Goal: Task Accomplishment & Management: Manage account settings

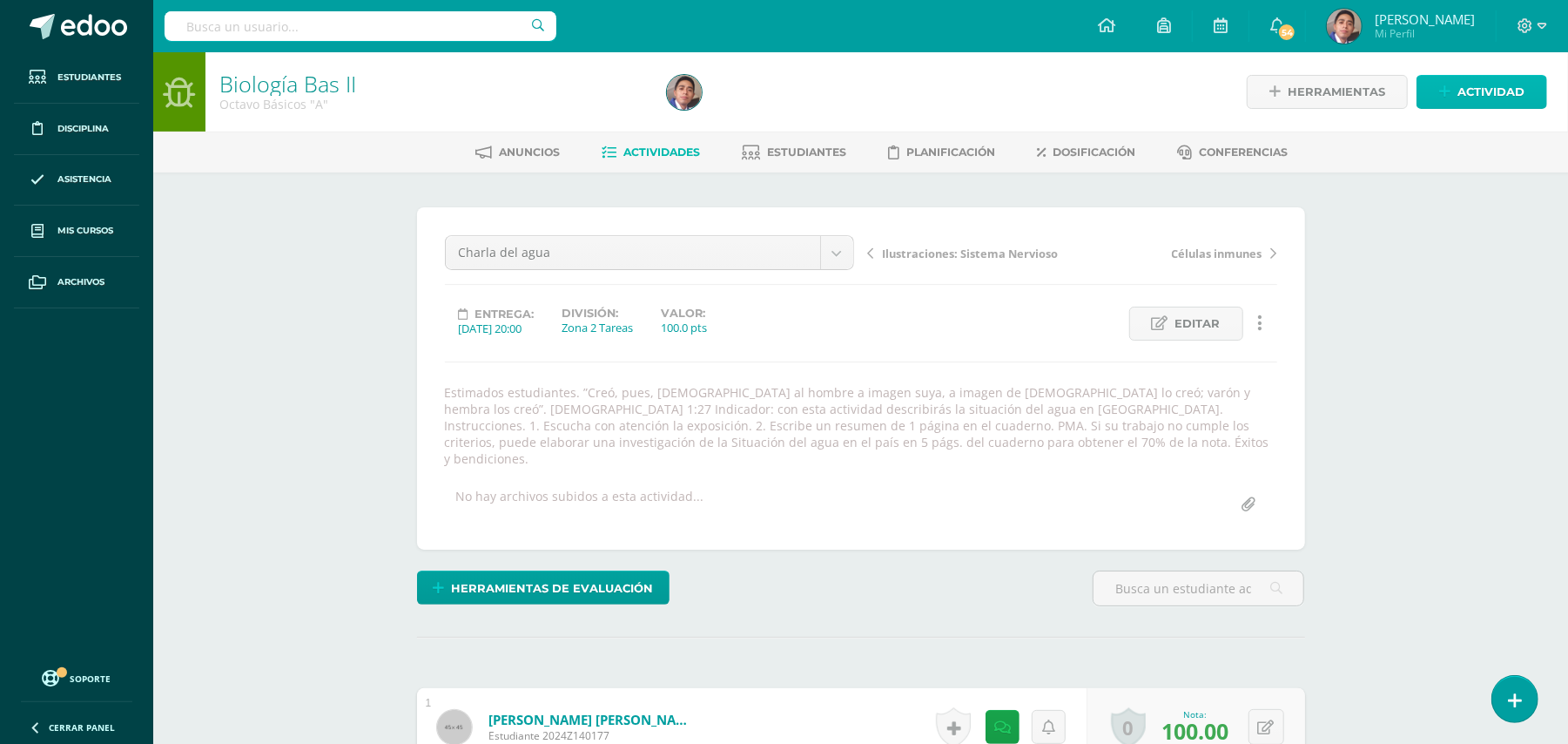
click at [1467, 100] on span "Actividad" at bounding box center [1491, 91] width 67 height 33
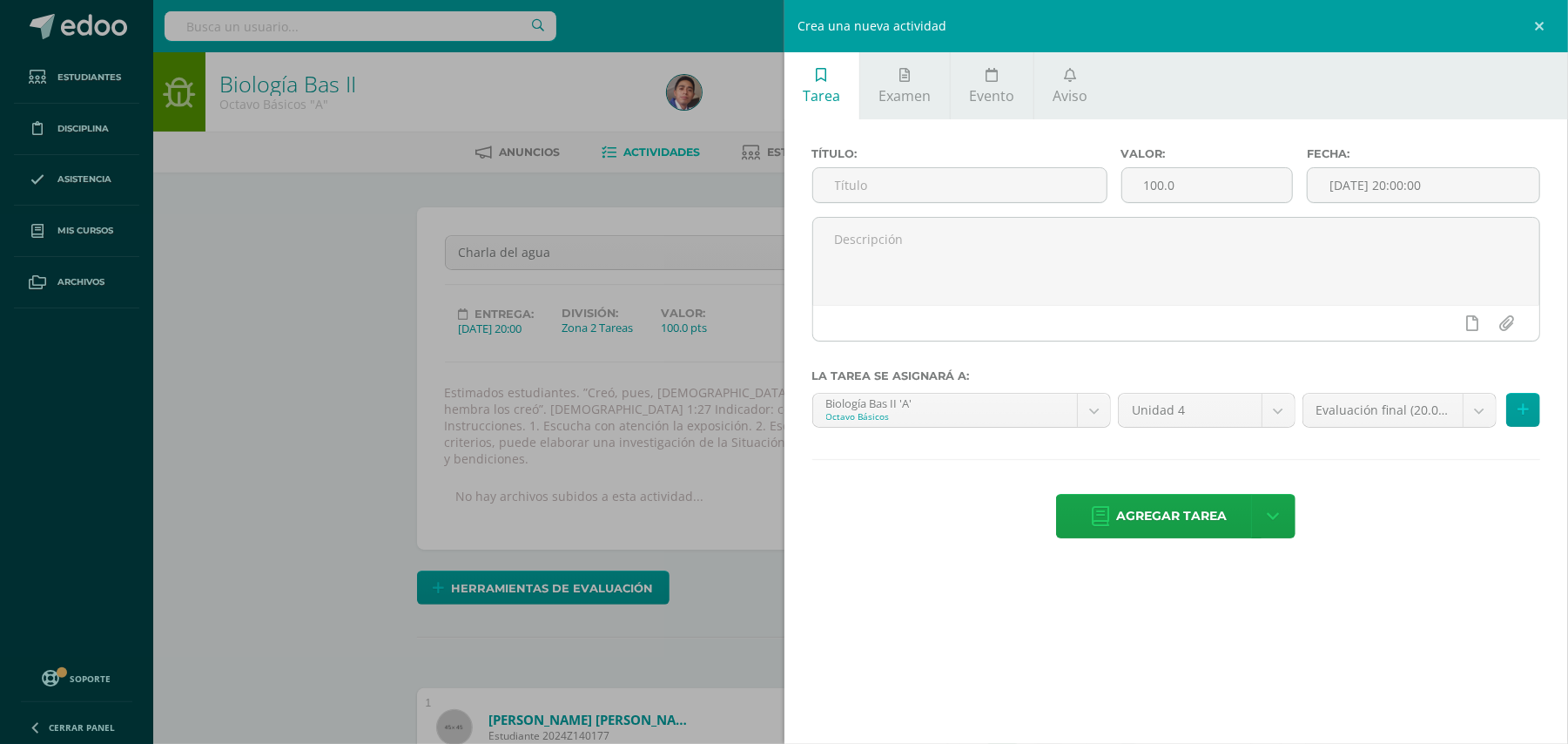
drag, startPoint x: 203, startPoint y: 380, endPoint x: 754, endPoint y: 293, distance: 557.8
click at [220, 380] on div "Crea una nueva actividad Tarea Examen Evento Aviso Título: Valor: 100.0 Fecha: …" at bounding box center [784, 372] width 1568 height 744
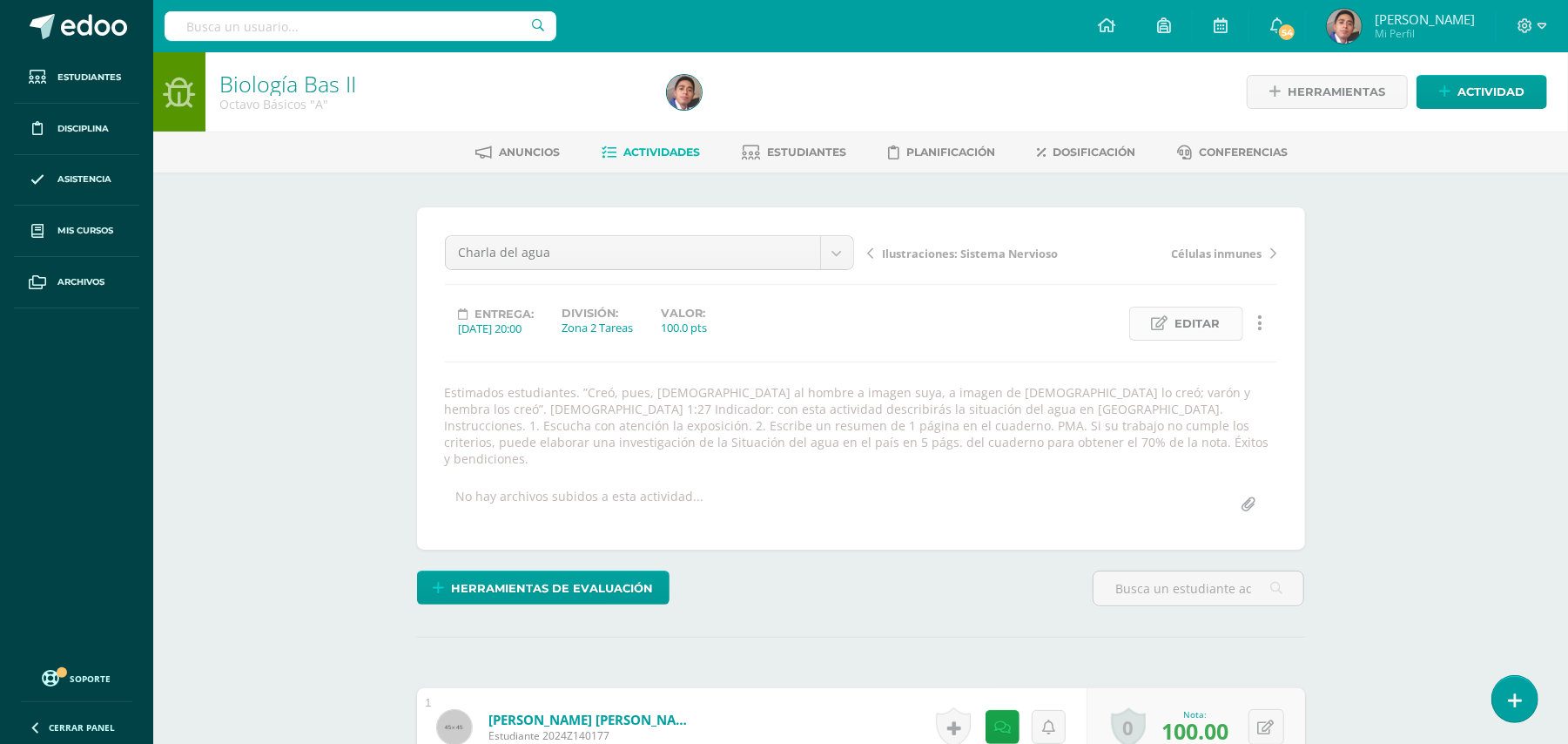
click at [1207, 318] on span "Editar" at bounding box center [1198, 323] width 46 height 33
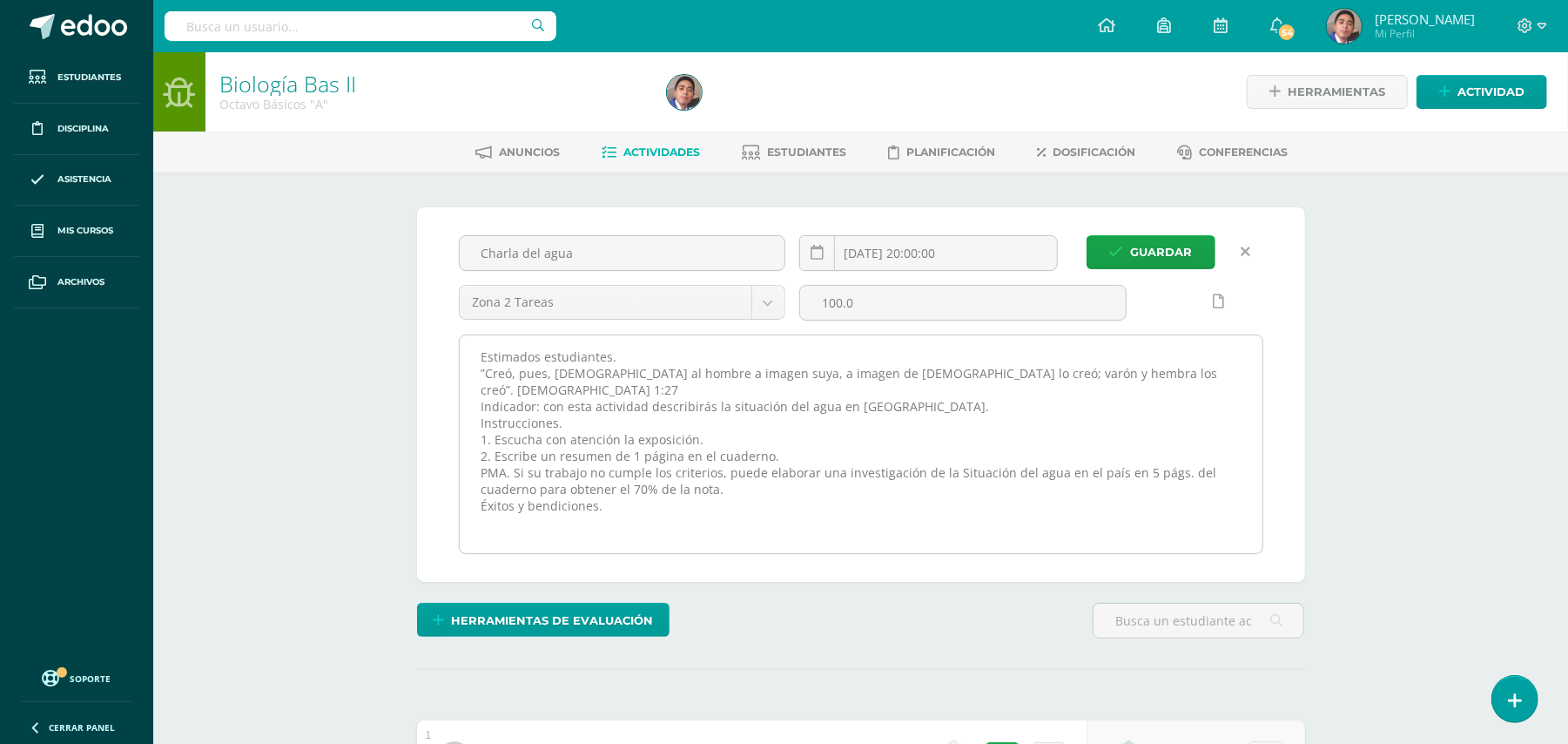
click at [1097, 353] on textarea "Estimados estudiantes. ”Creó, pues, Dios al hombre a imagen suya, a imagen de D…" at bounding box center [861, 444] width 803 height 218
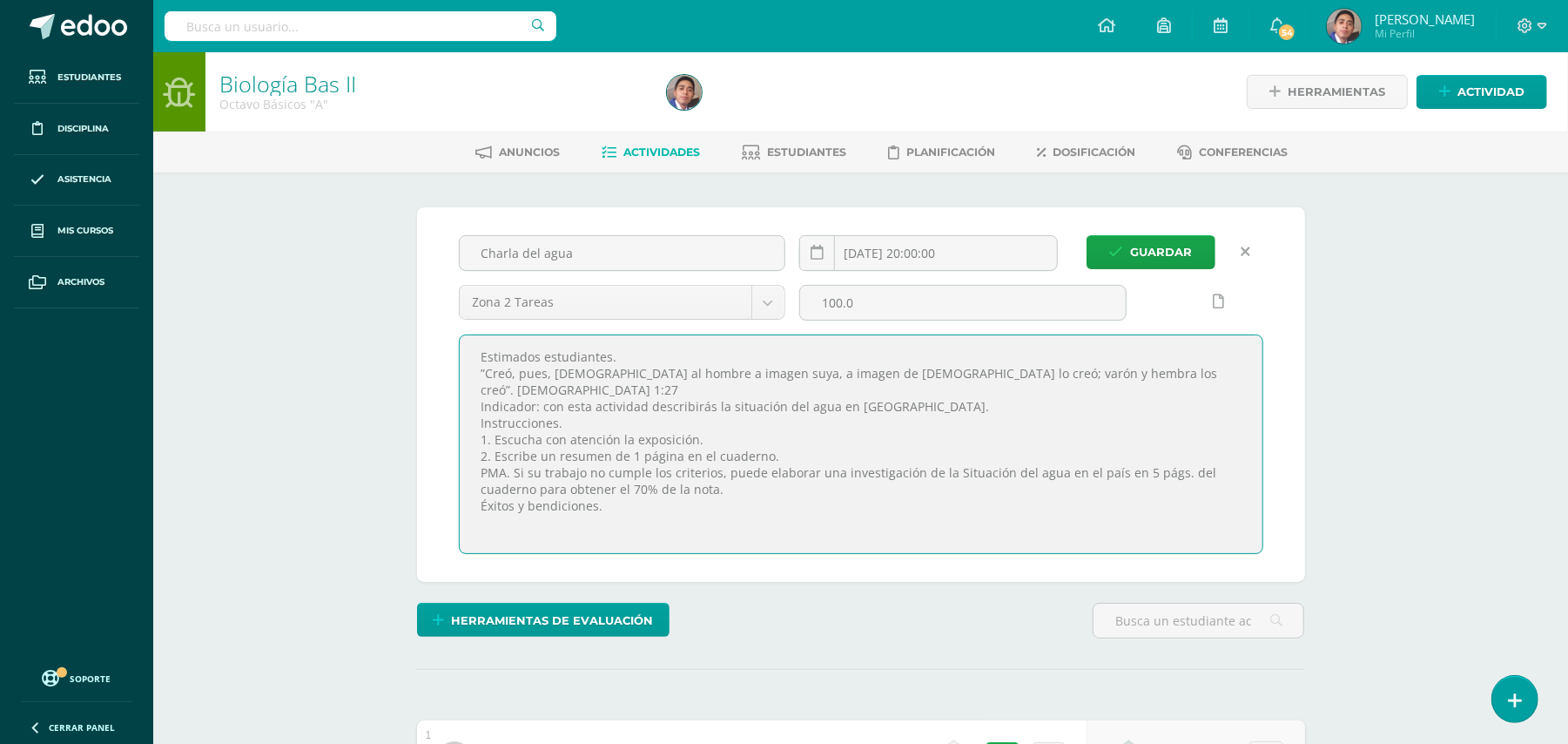
click at [1241, 258] on icon at bounding box center [1246, 252] width 9 height 15
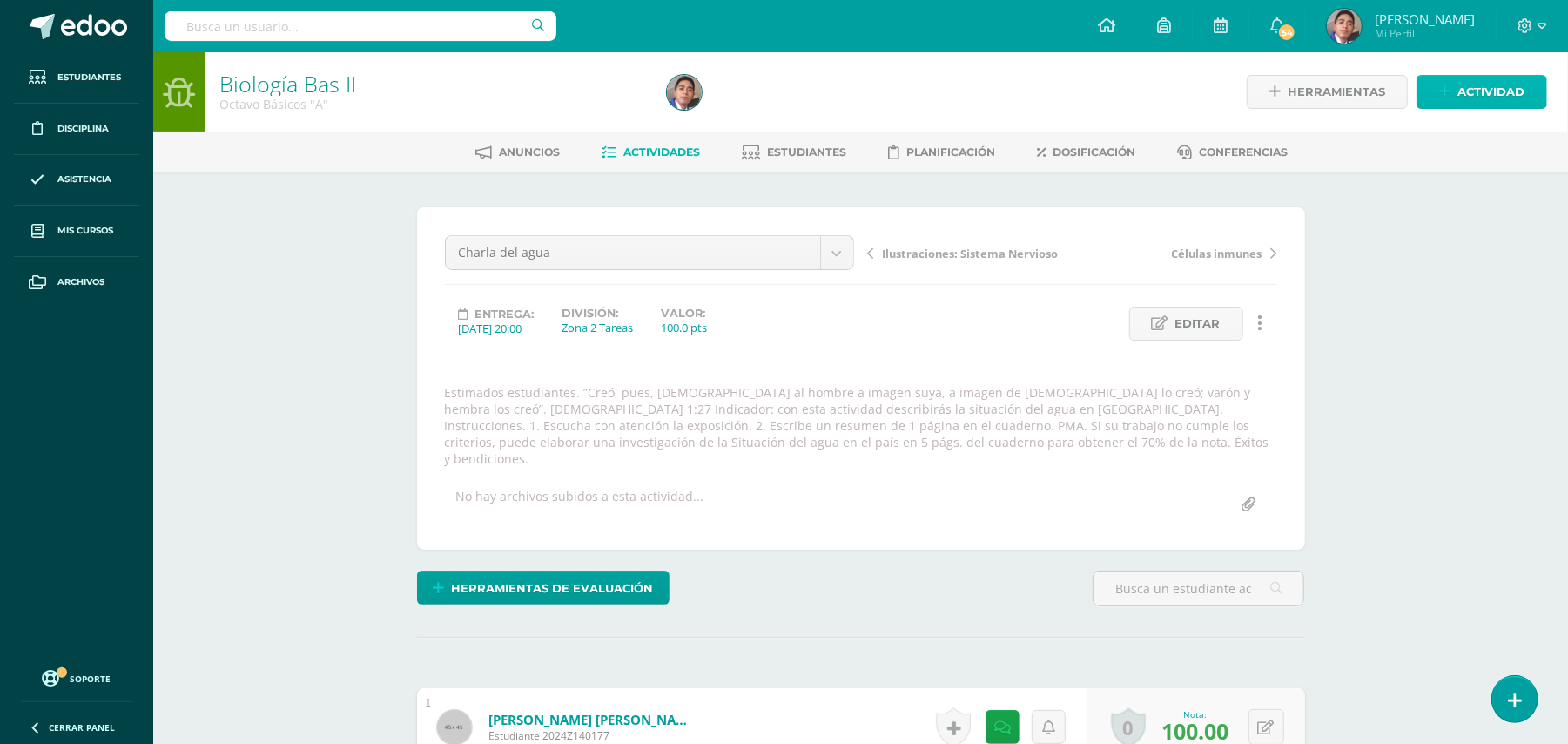
click at [1446, 86] on icon at bounding box center [1445, 92] width 11 height 15
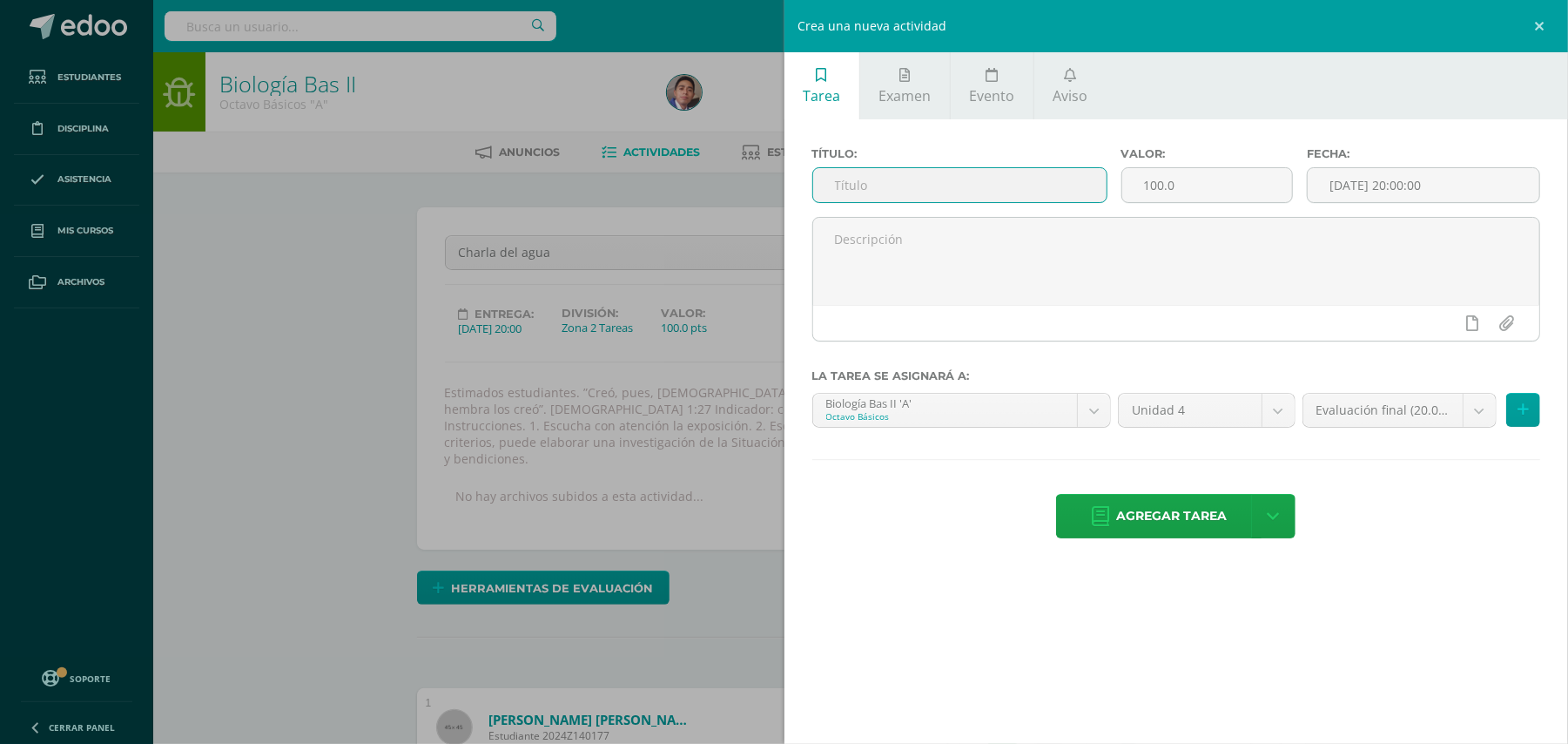
drag, startPoint x: 1038, startPoint y: 190, endPoint x: 1033, endPoint y: 183, distance: 8.6
click at [1033, 188] on input "text" at bounding box center [959, 185] width 293 height 34
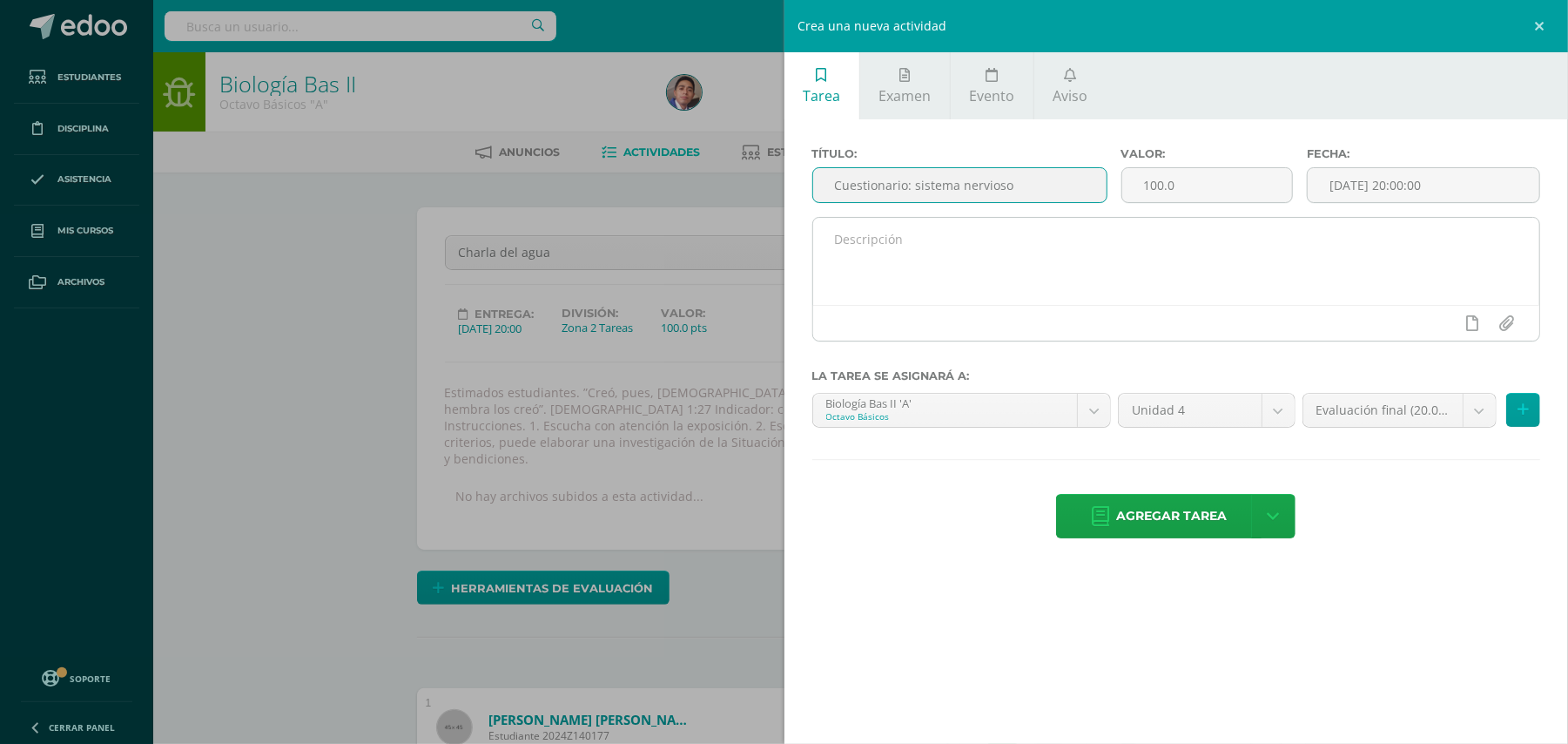
type input "Cuestionario: sistema nervioso"
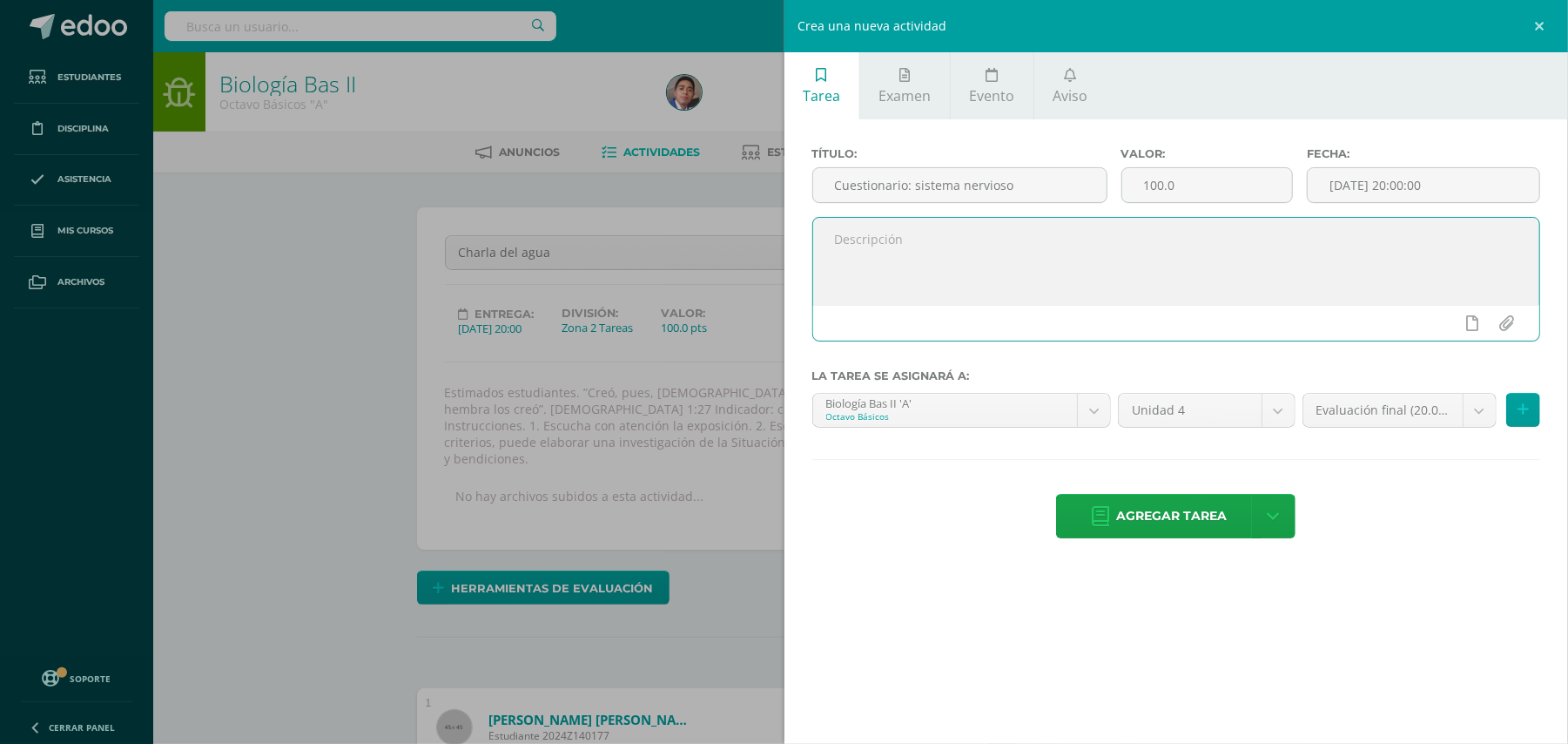
click at [1003, 264] on textarea at bounding box center [1176, 262] width 727 height 88
paste textarea "Estimados estudiantes. ”Creó, pues, Dios al hombre a imagen suya, a imagen de D…"
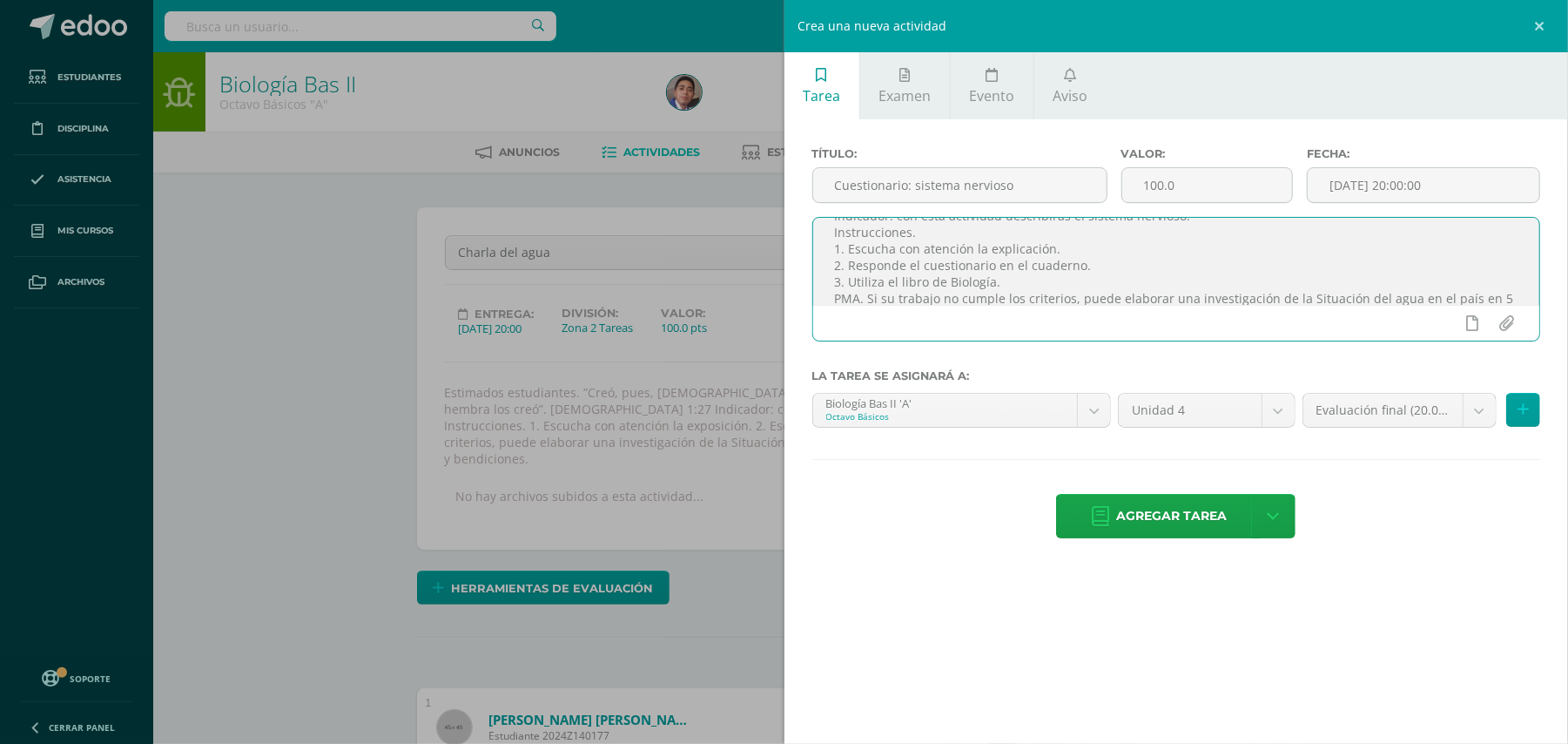
scroll to position [88, 0]
type textarea "Estimados estudiantes. ”Creó, pues, Dios al hombre a imagen suya, a imagen de D…"
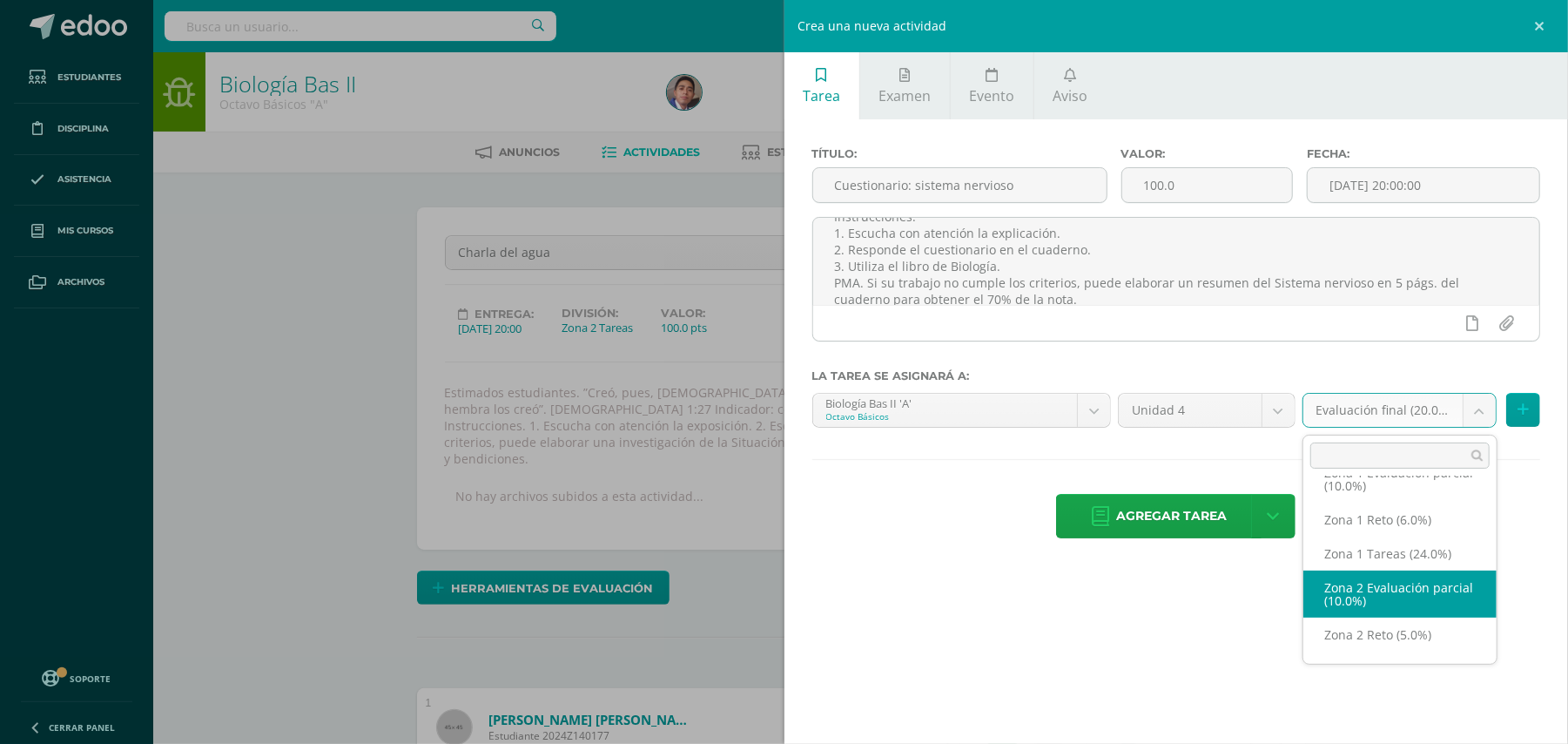
scroll to position [101, 0]
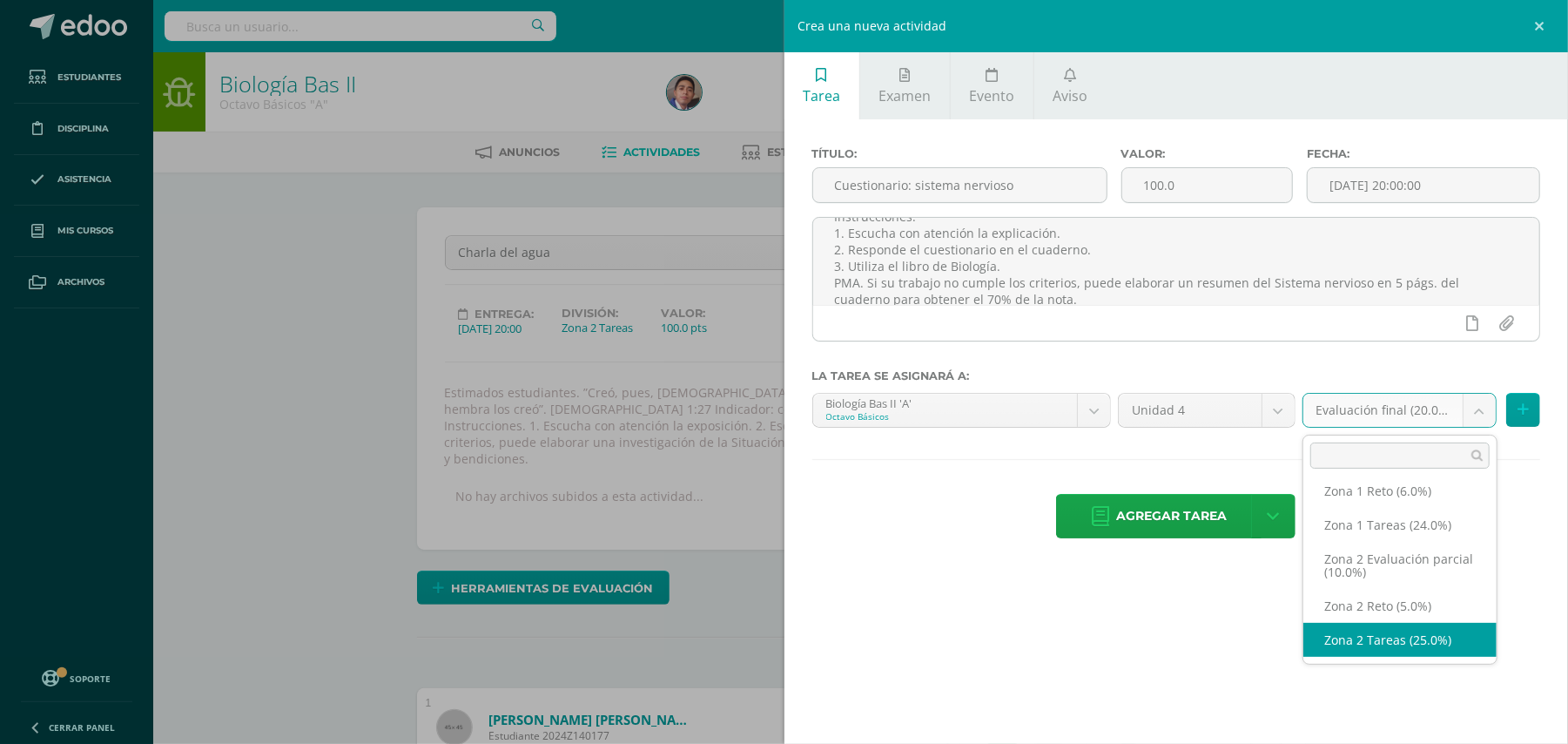
select select "30416"
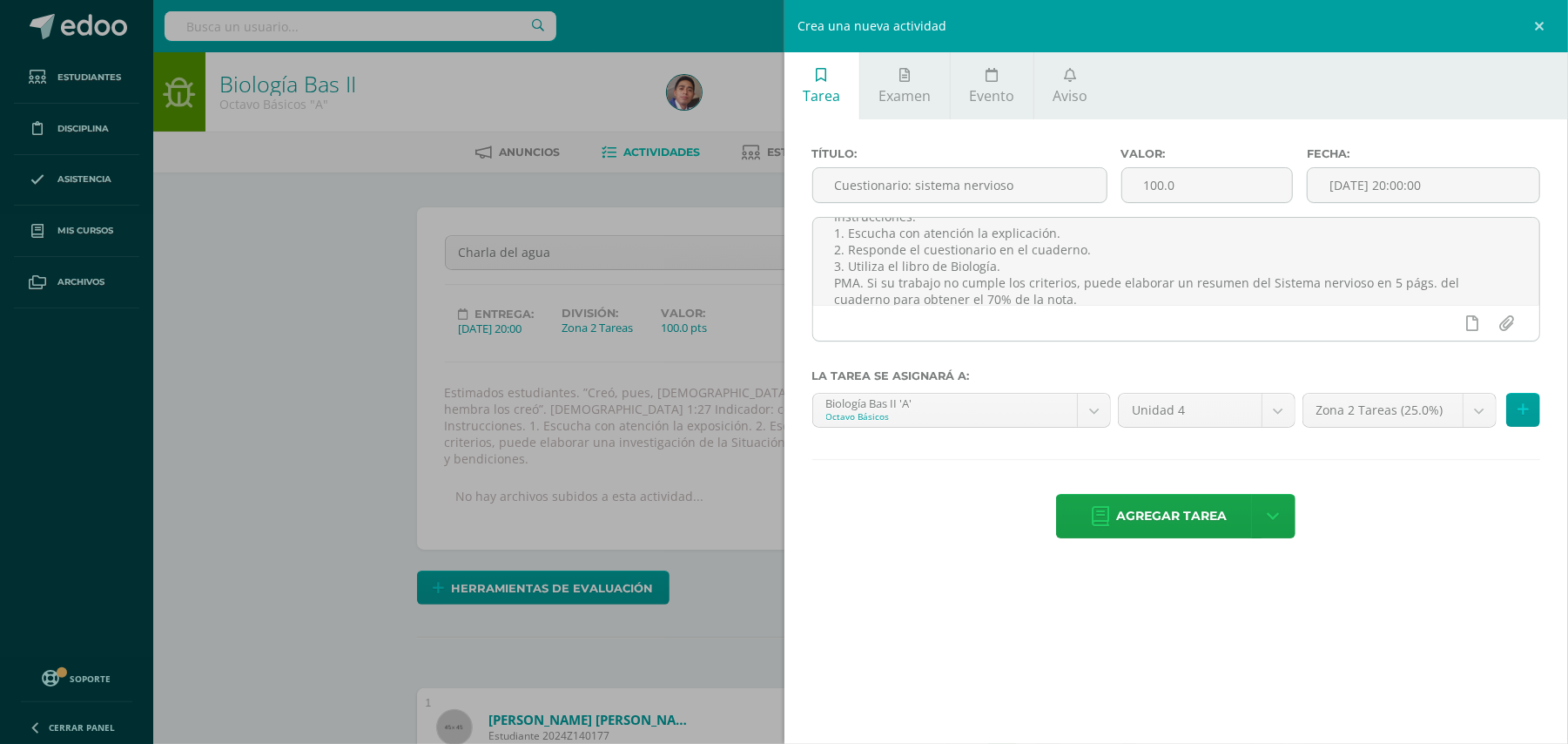
click at [1342, 658] on div "Tarea Examen Evento Aviso Título: Cuestionario: sistema nervioso Valor: 100.0 F…" at bounding box center [1176, 372] width 784 height 744
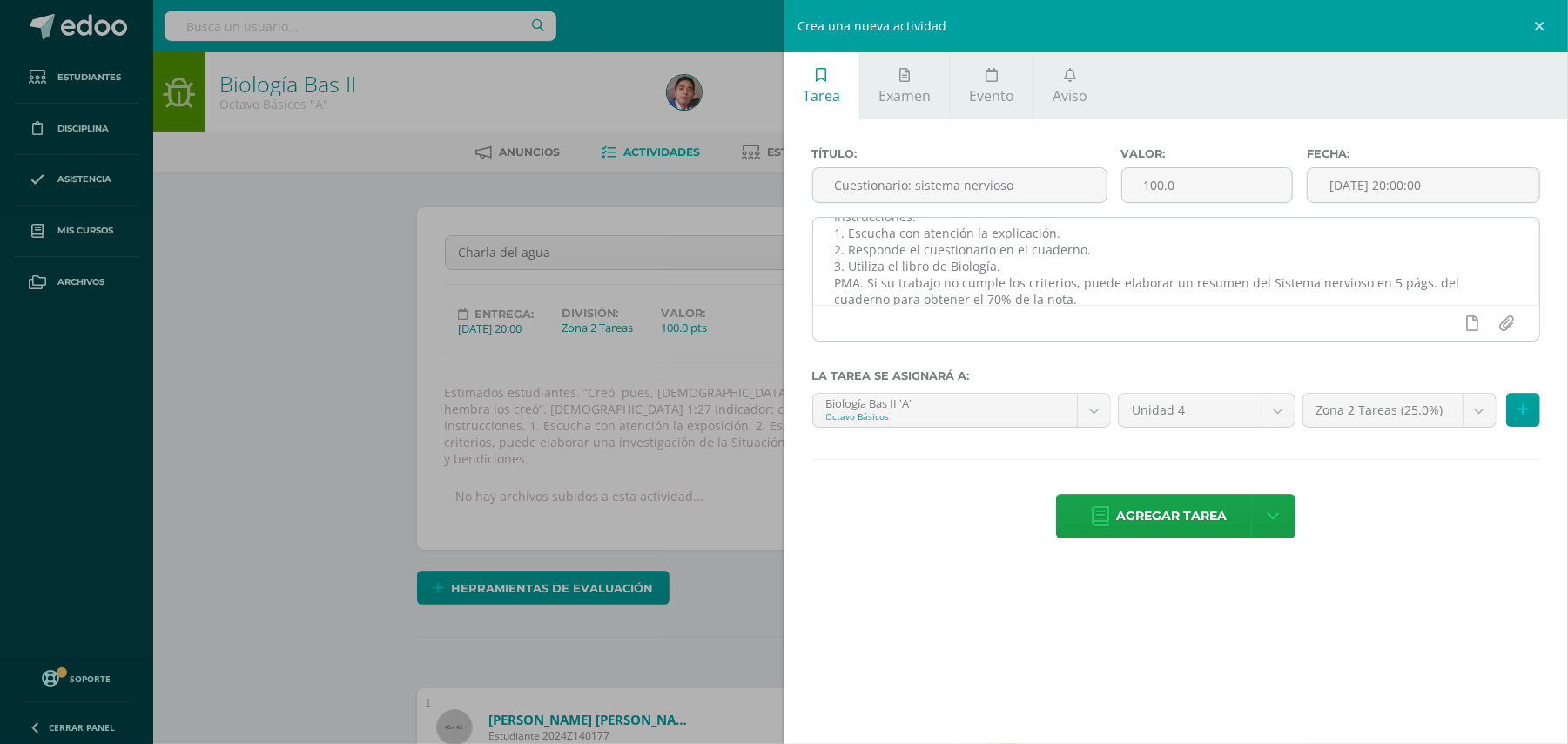
click at [1008, 237] on textarea "Estimados estudiantes. ”Creó, pues, Dios al hombre a imagen suya, a imagen de D…" at bounding box center [1176, 262] width 727 height 88
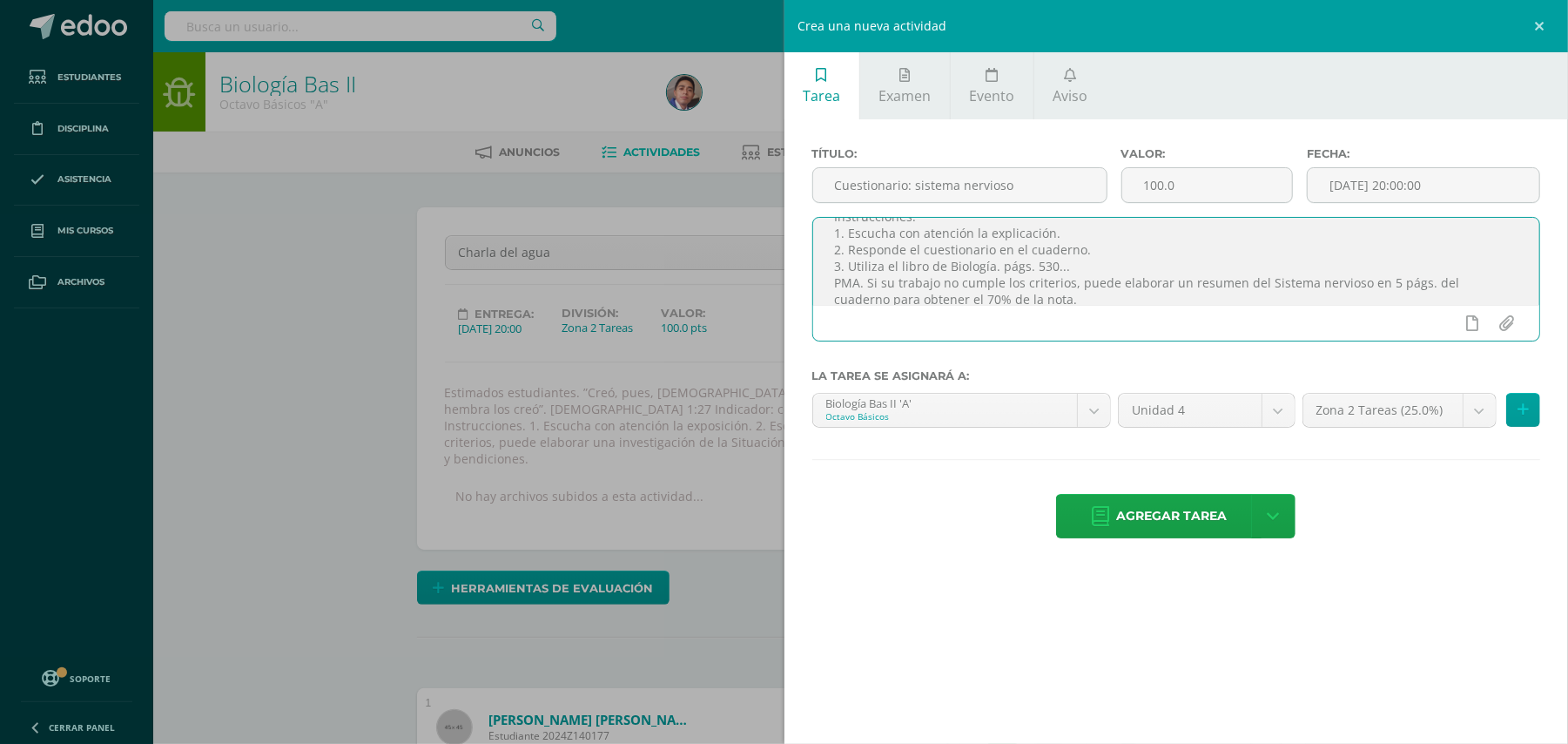
type textarea "Estimados estudiantes. ”Creó, pues, Dios al hombre a imagen suya, a imagen de D…"
click at [1501, 322] on input "file" at bounding box center [1507, 323] width 34 height 34
type input "C:\fakepath\cuestionario sistema nervioso.jpg"
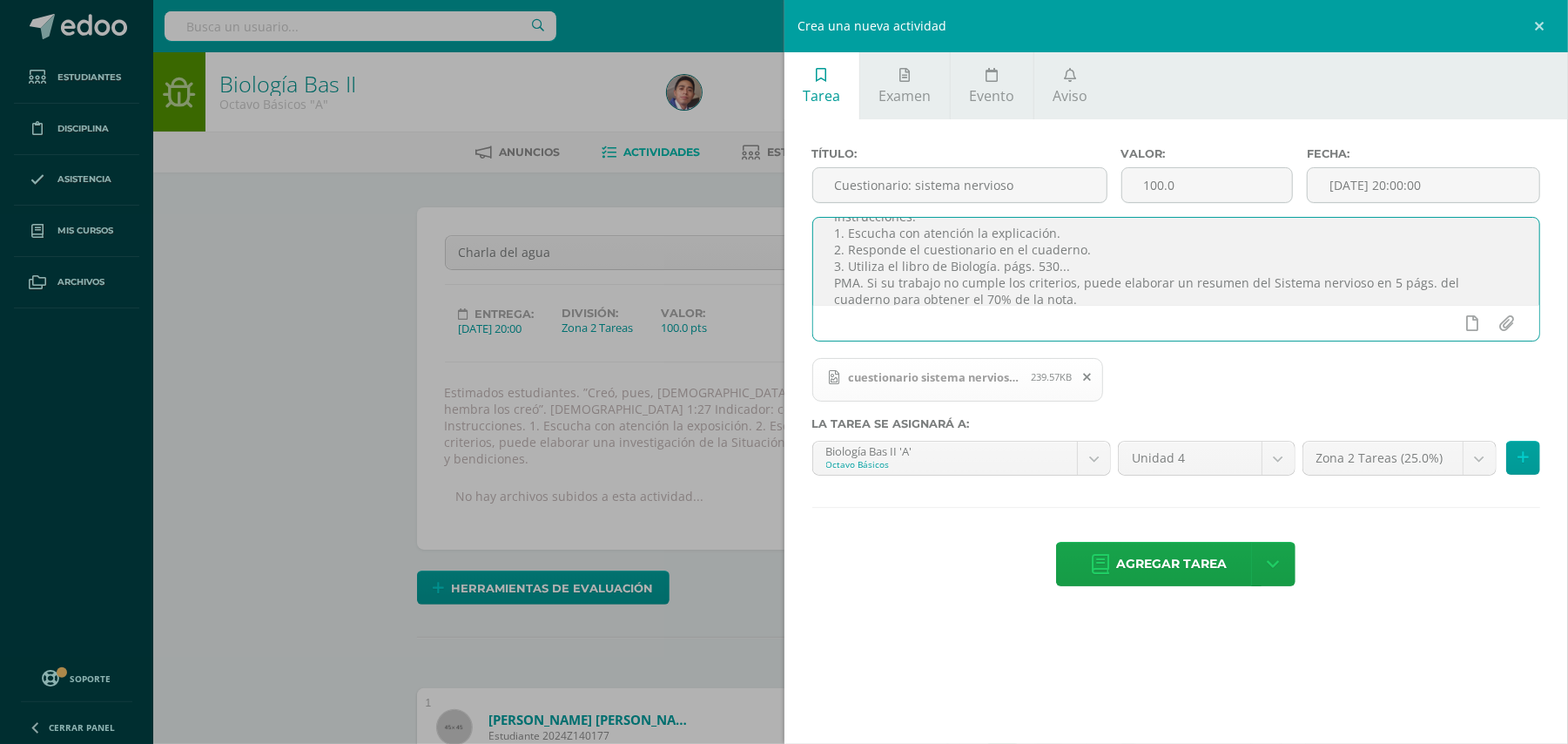
click at [1164, 576] on span "Agregar tarea" at bounding box center [1171, 564] width 111 height 43
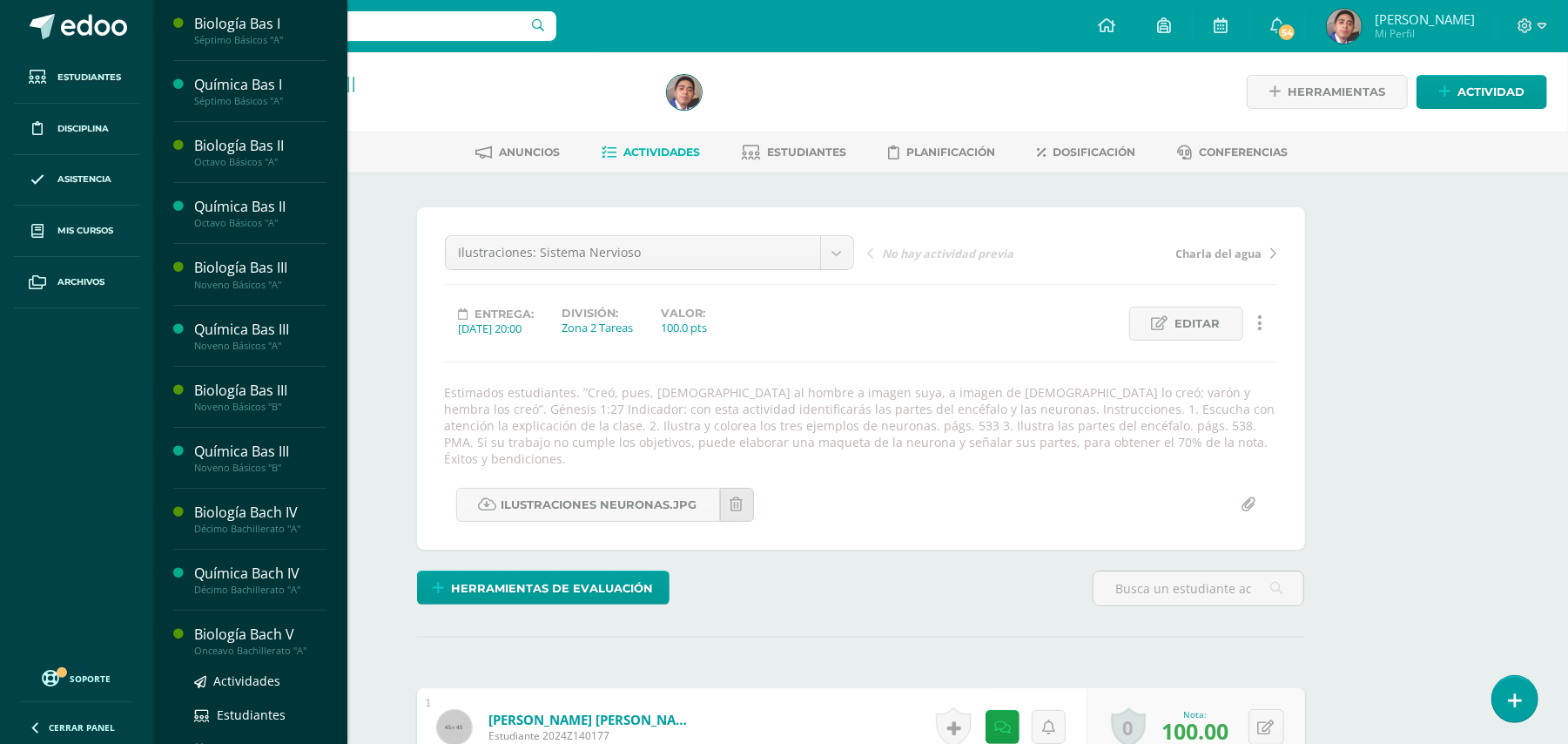
click at [276, 643] on div "Biología Bach V" at bounding box center [261, 635] width 132 height 20
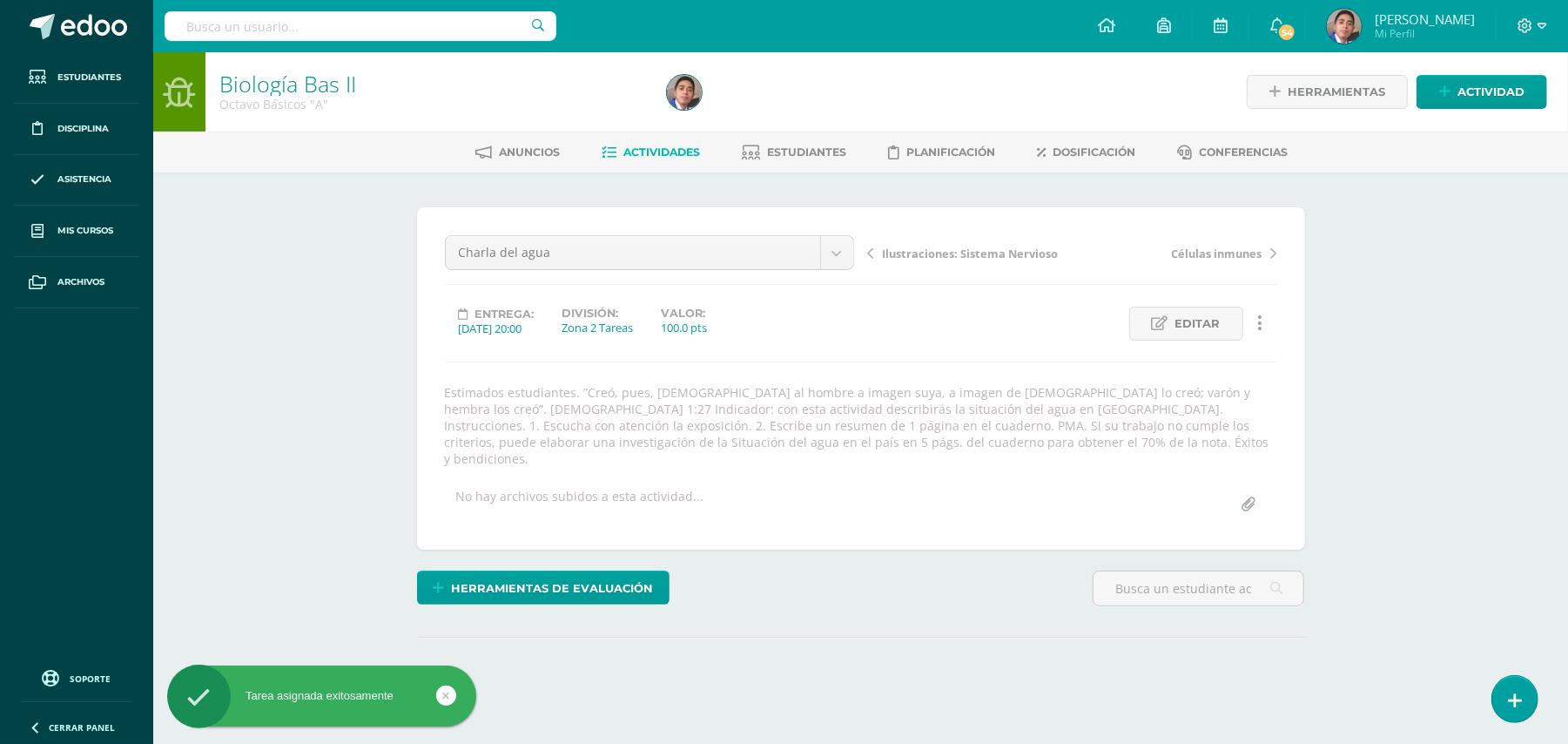
click at [345, 291] on div "Biología Bas II Octavo Básicos "A" Herramientas Detalle de asistencias Activida…" at bounding box center [861, 413] width 1414 height 721
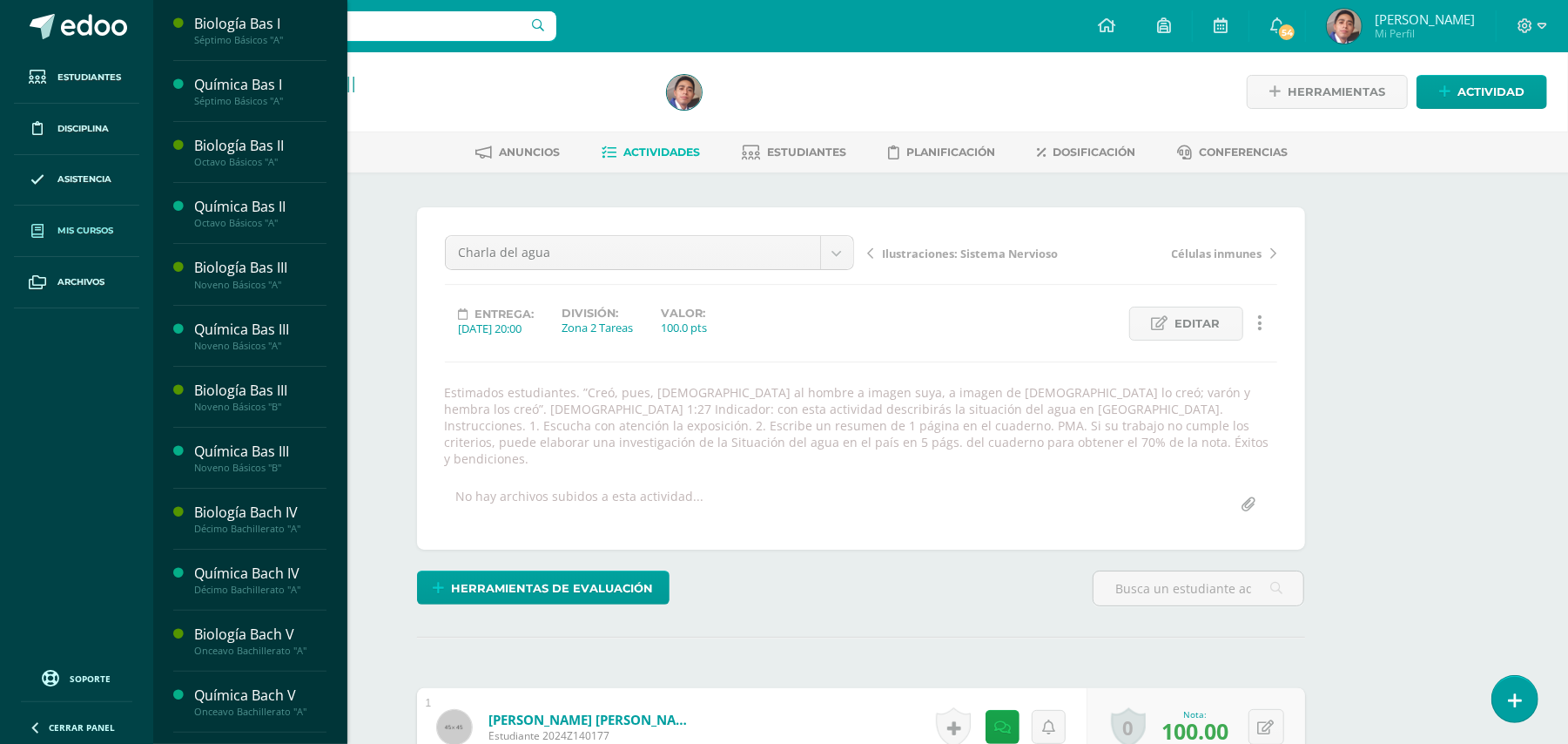
scroll to position [1, 0]
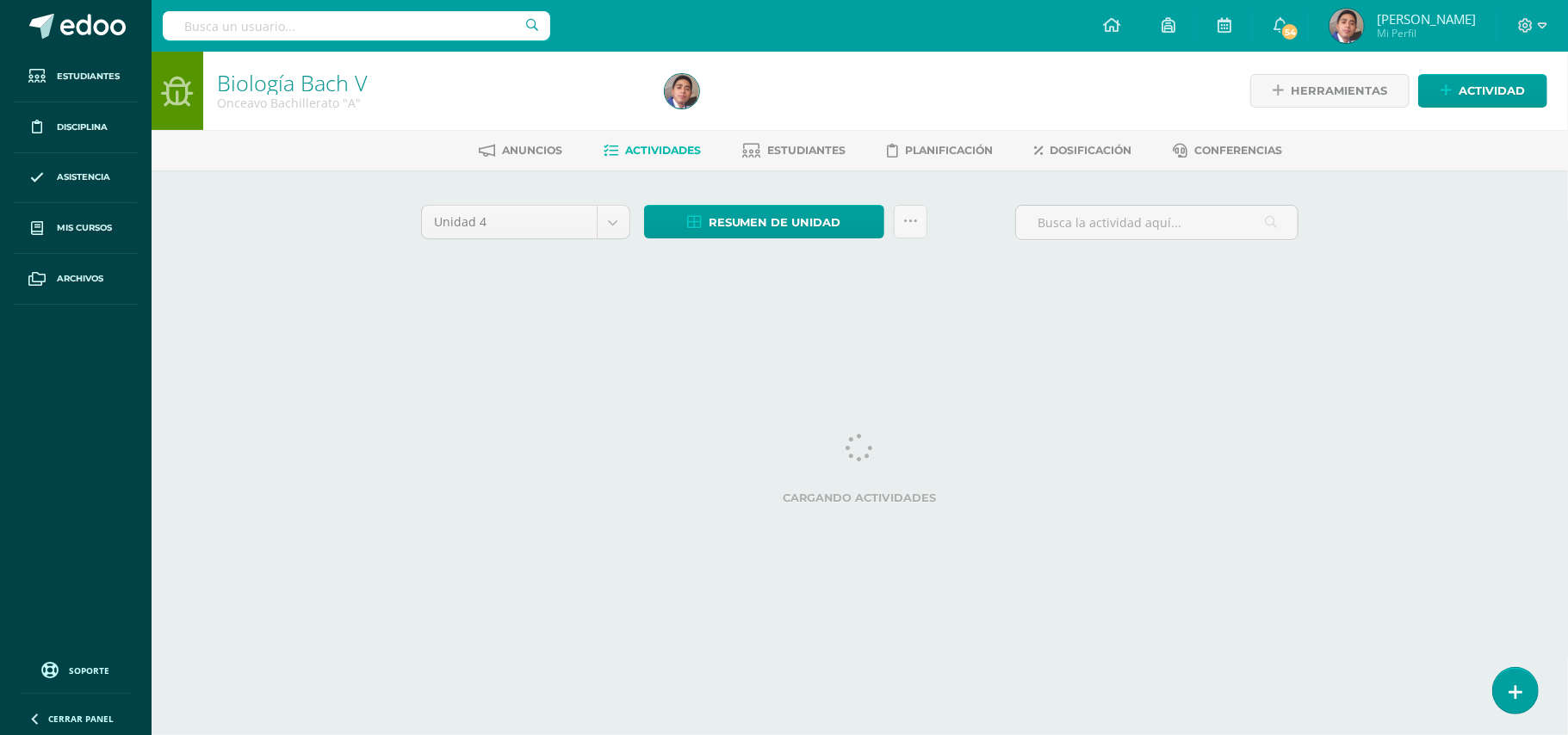
click at [287, 298] on div "Biología Bach V Onceavo Bachillerato "A" Herramientas Detalle de asistencias Ac…" at bounding box center [859, 186] width 1416 height 270
click at [265, 315] on div "Biología Bach V Onceavo Bachillerato "A" Herramientas Detalle de asistencias Ac…" at bounding box center [859, 186] width 1416 height 270
click at [234, 321] on html "Estudiantes Disciplina Asistencia Mis cursos Archivos Soporte Ayuda Reportar un…" at bounding box center [784, 160] width 1568 height 321
click at [779, 321] on html "Estudiantes Disciplina Asistencia Mis cursos Archivos Soporte Ayuda Reportar un…" at bounding box center [784, 160] width 1568 height 321
click at [824, 144] on span "Estudiantes" at bounding box center [806, 150] width 78 height 13
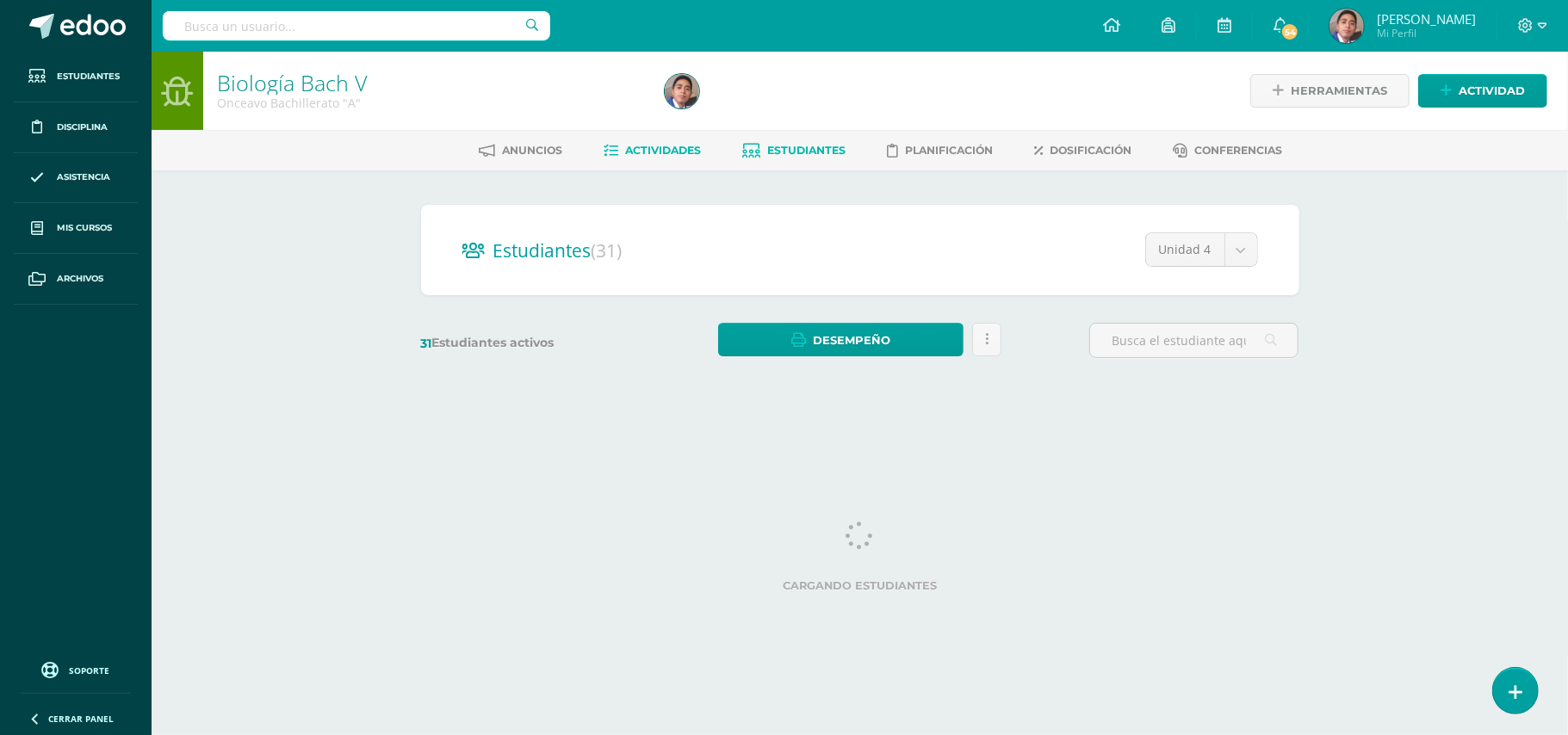
click at [649, 148] on span "Actividades" at bounding box center [663, 150] width 75 height 13
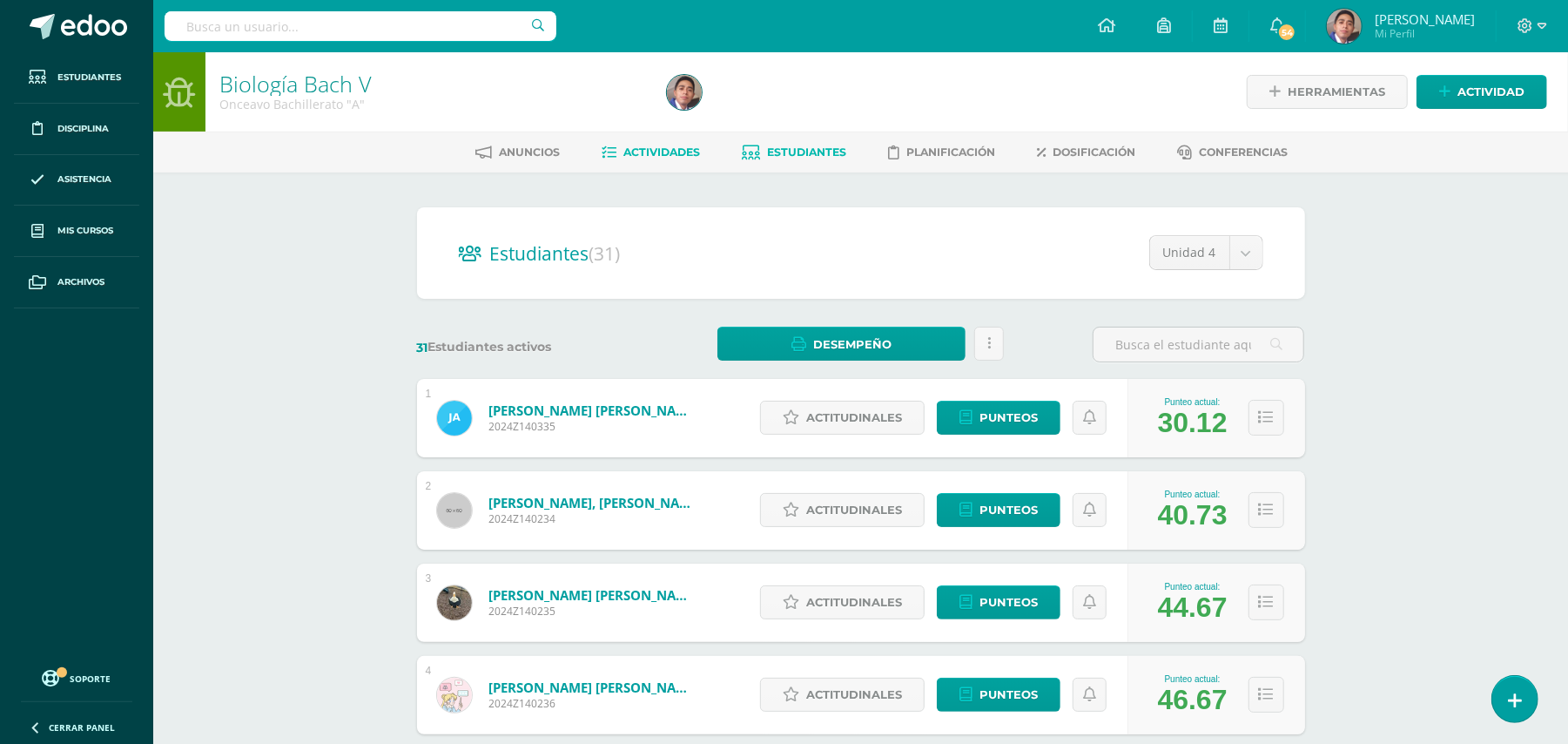
click at [639, 152] on span "Actividades" at bounding box center [662, 152] width 76 height 13
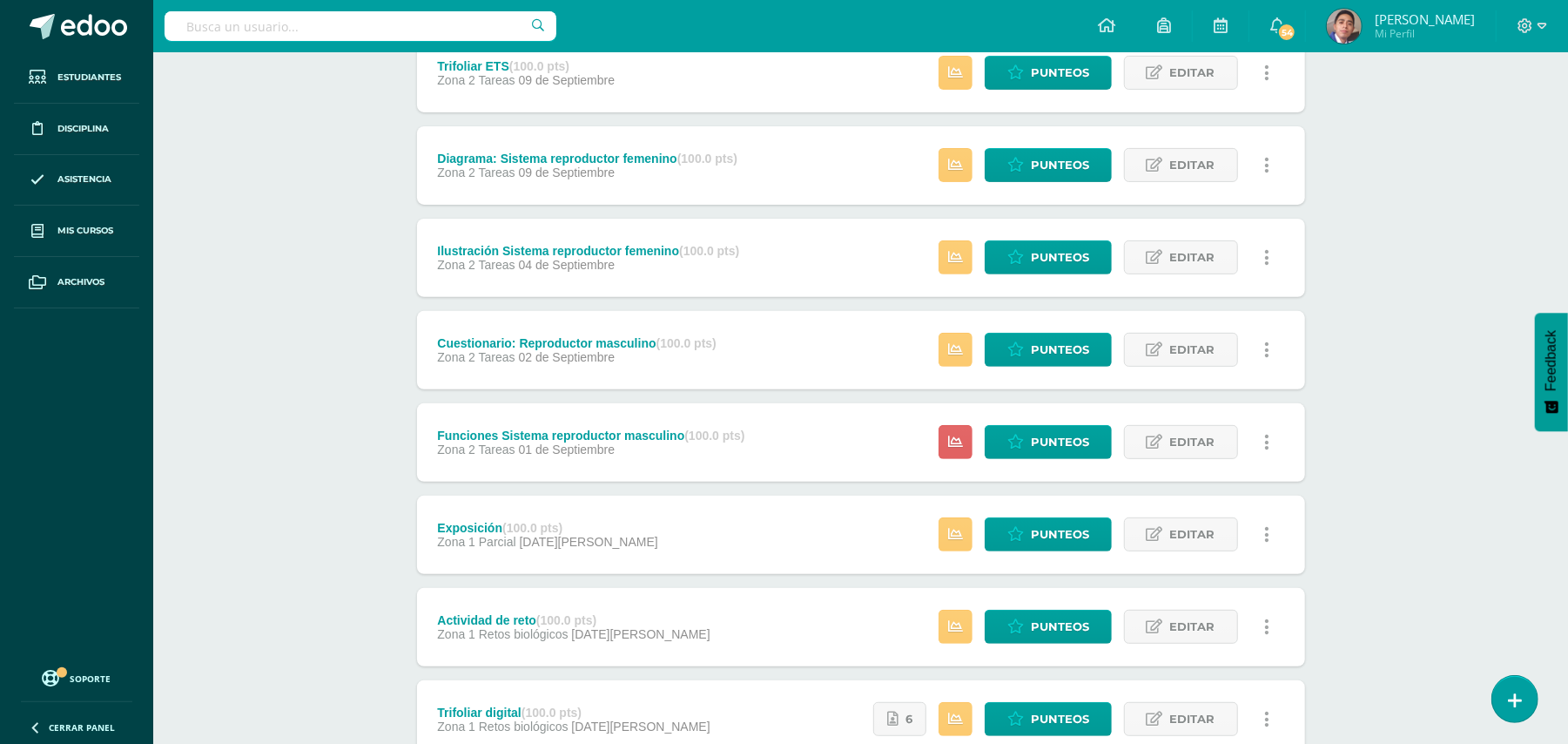
scroll to position [232, 0]
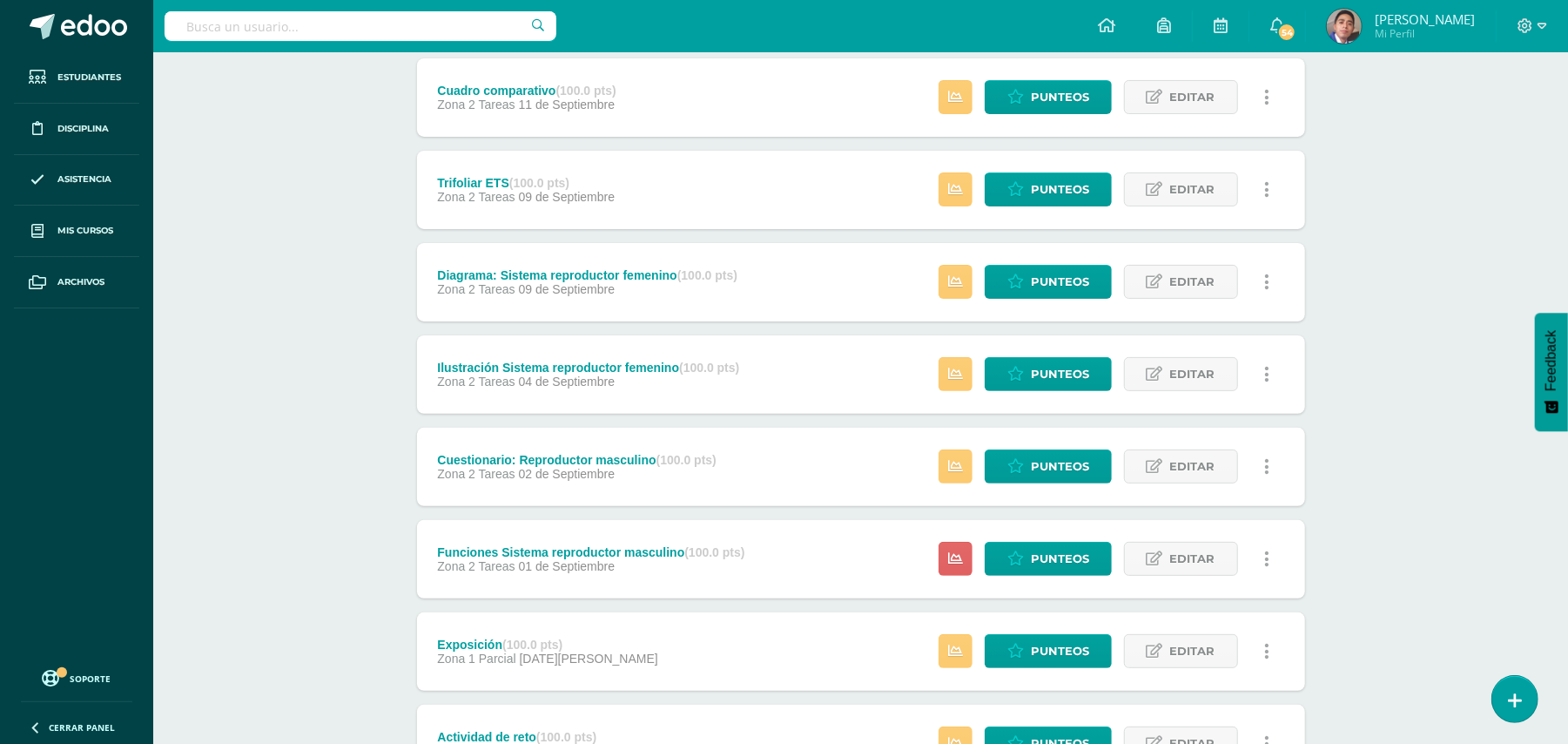
click at [1363, 373] on div "Biología [PERSON_NAME] V Onceavo Bachillerato "A" Herramientas Detalle de asist…" at bounding box center [861, 636] width 1414 height 1632
click at [1184, 367] on span "Editar" at bounding box center [1192, 374] width 46 height 33
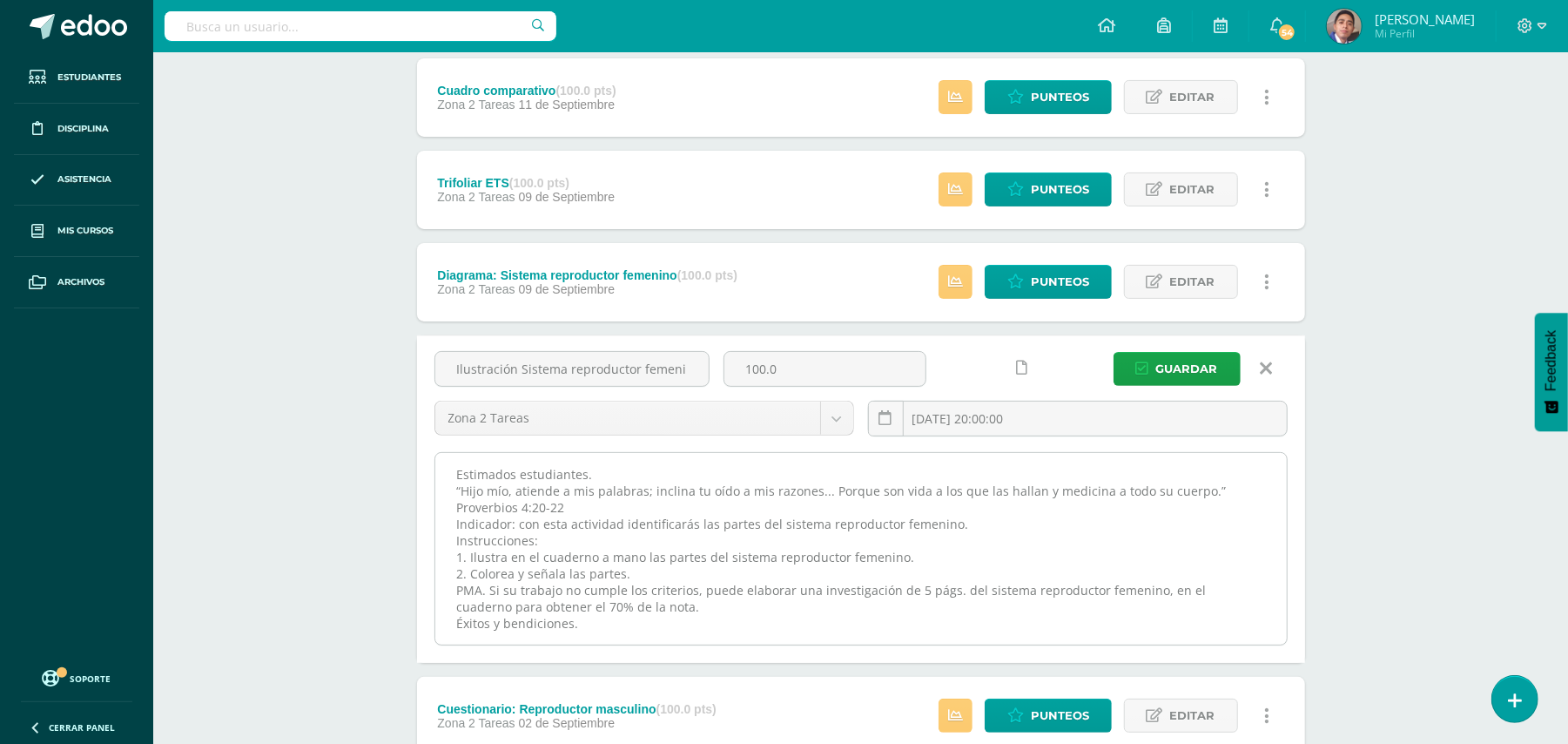
click at [993, 472] on textarea "Estimados estudiantes. “Hijo mío, atiende a mis palabras; inclina tu oído a mis…" at bounding box center [861, 549] width 851 height 192
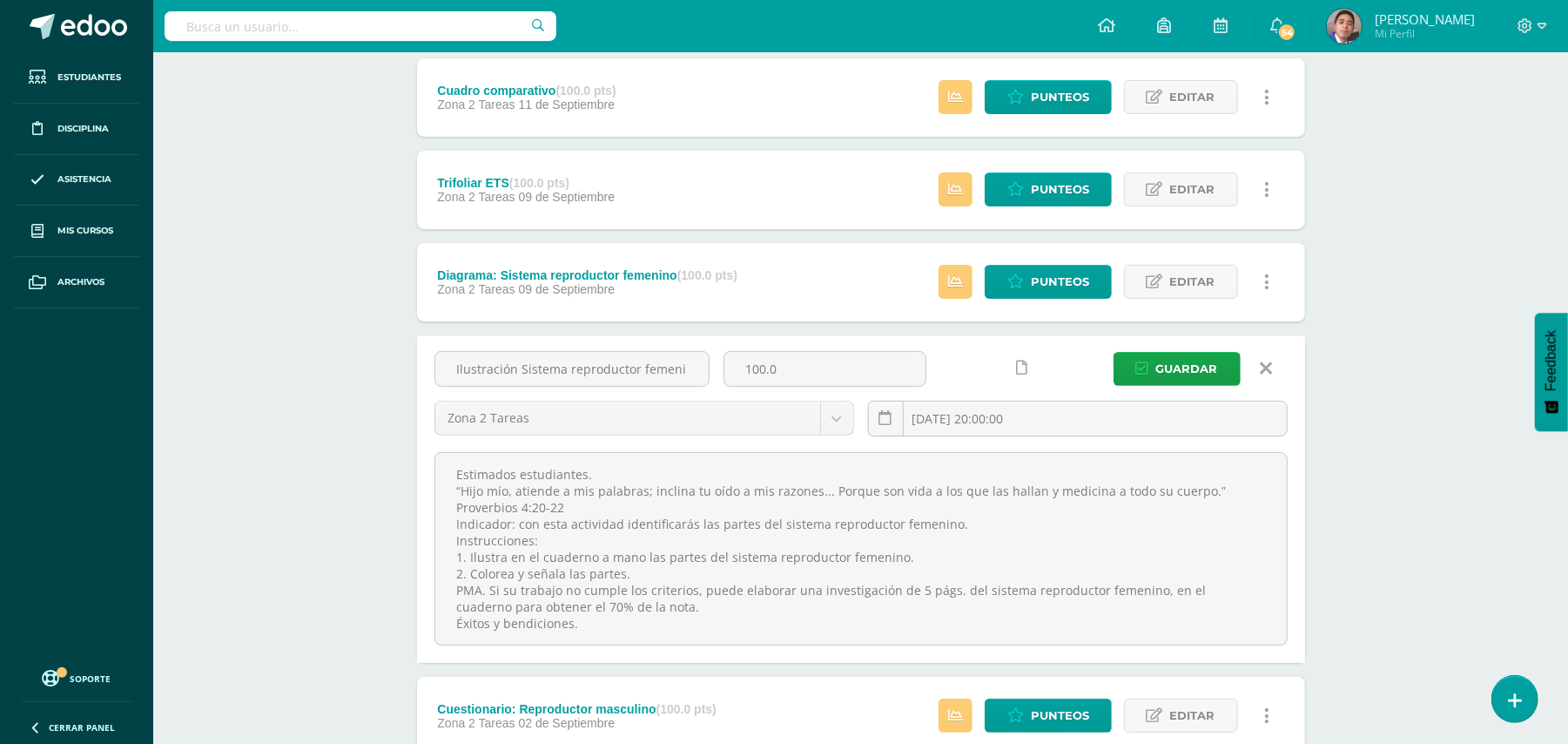
click at [1271, 371] on icon at bounding box center [1266, 368] width 12 height 20
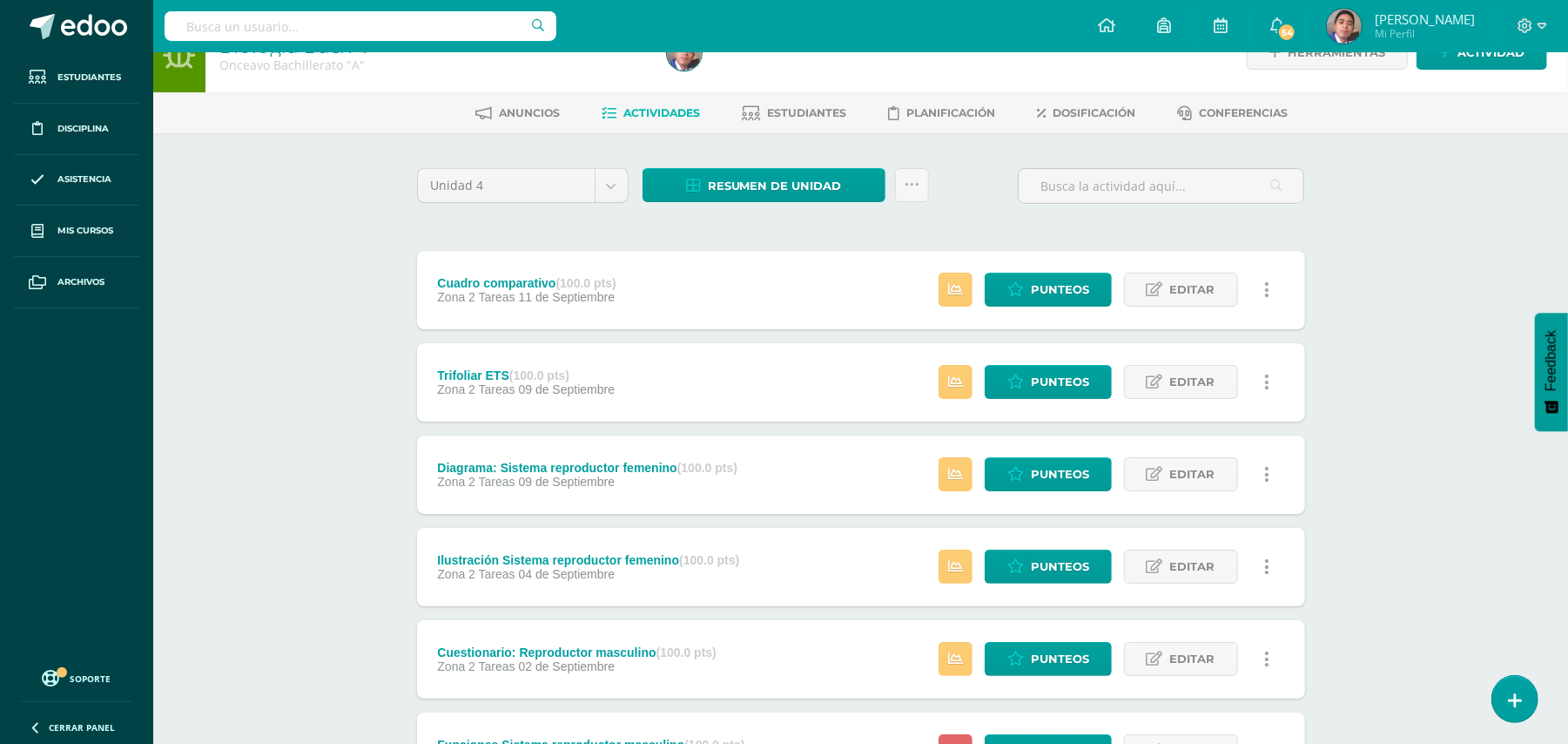
scroll to position [0, 0]
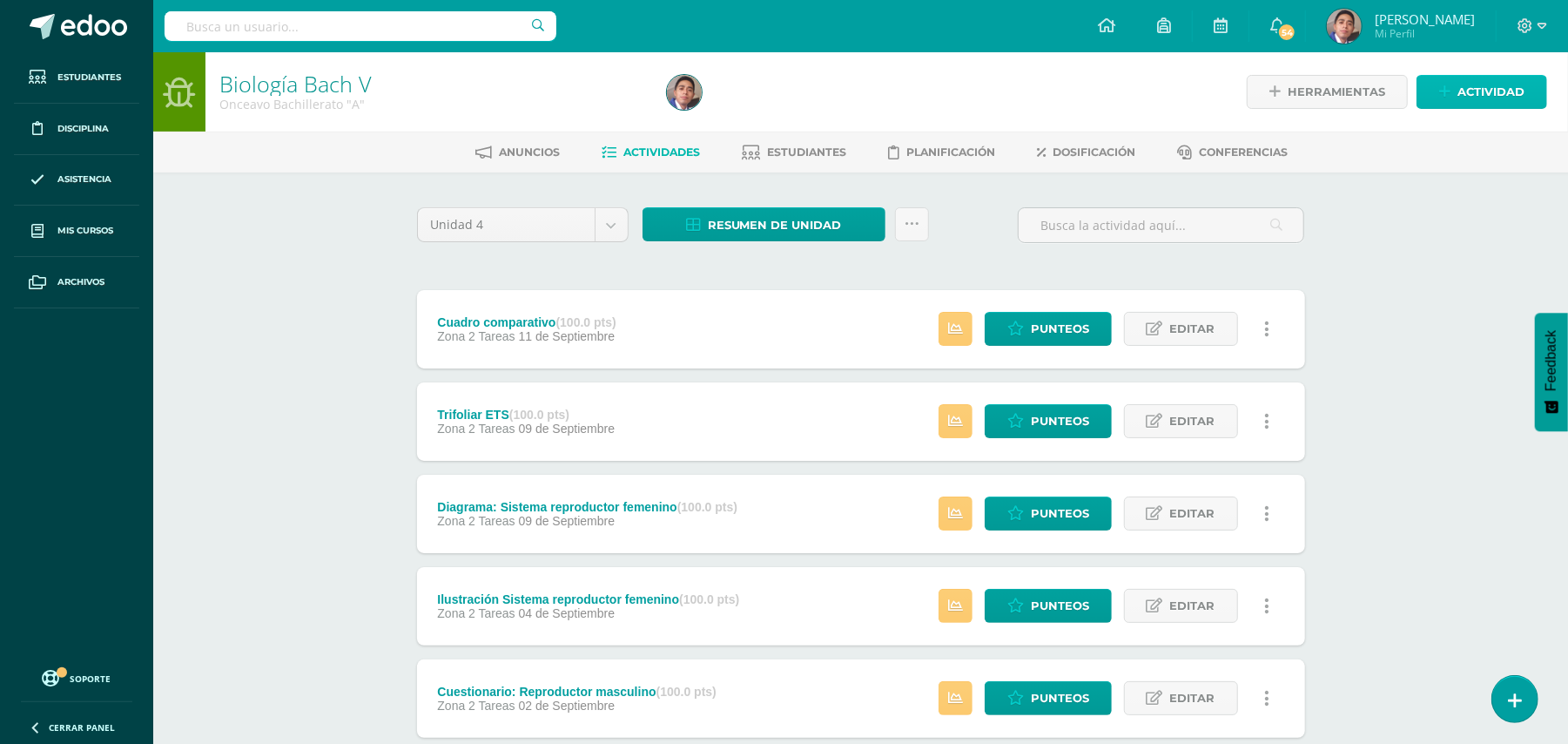
click at [1509, 76] on span "Actividad" at bounding box center [1491, 91] width 67 height 33
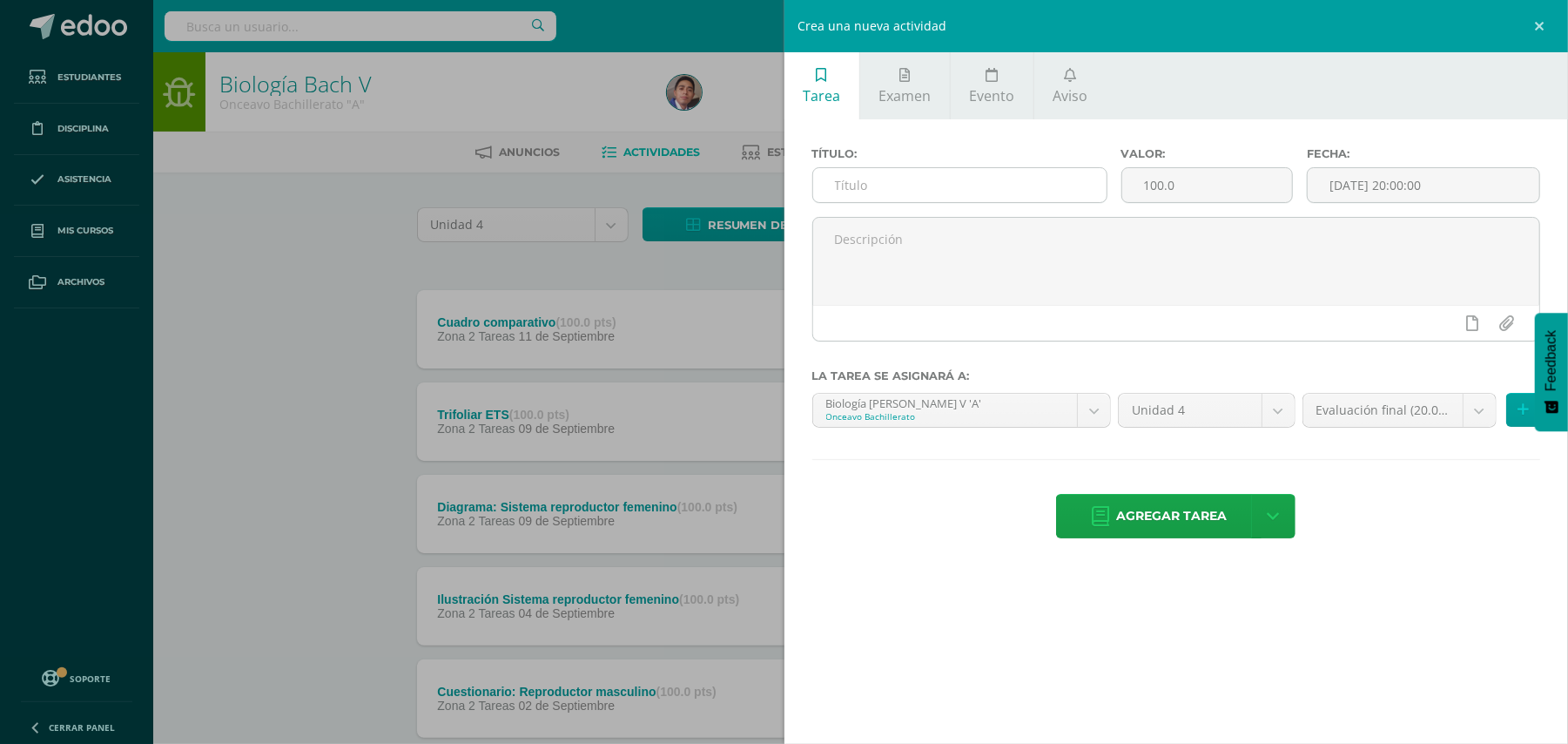
click at [917, 172] on input "text" at bounding box center [959, 185] width 293 height 34
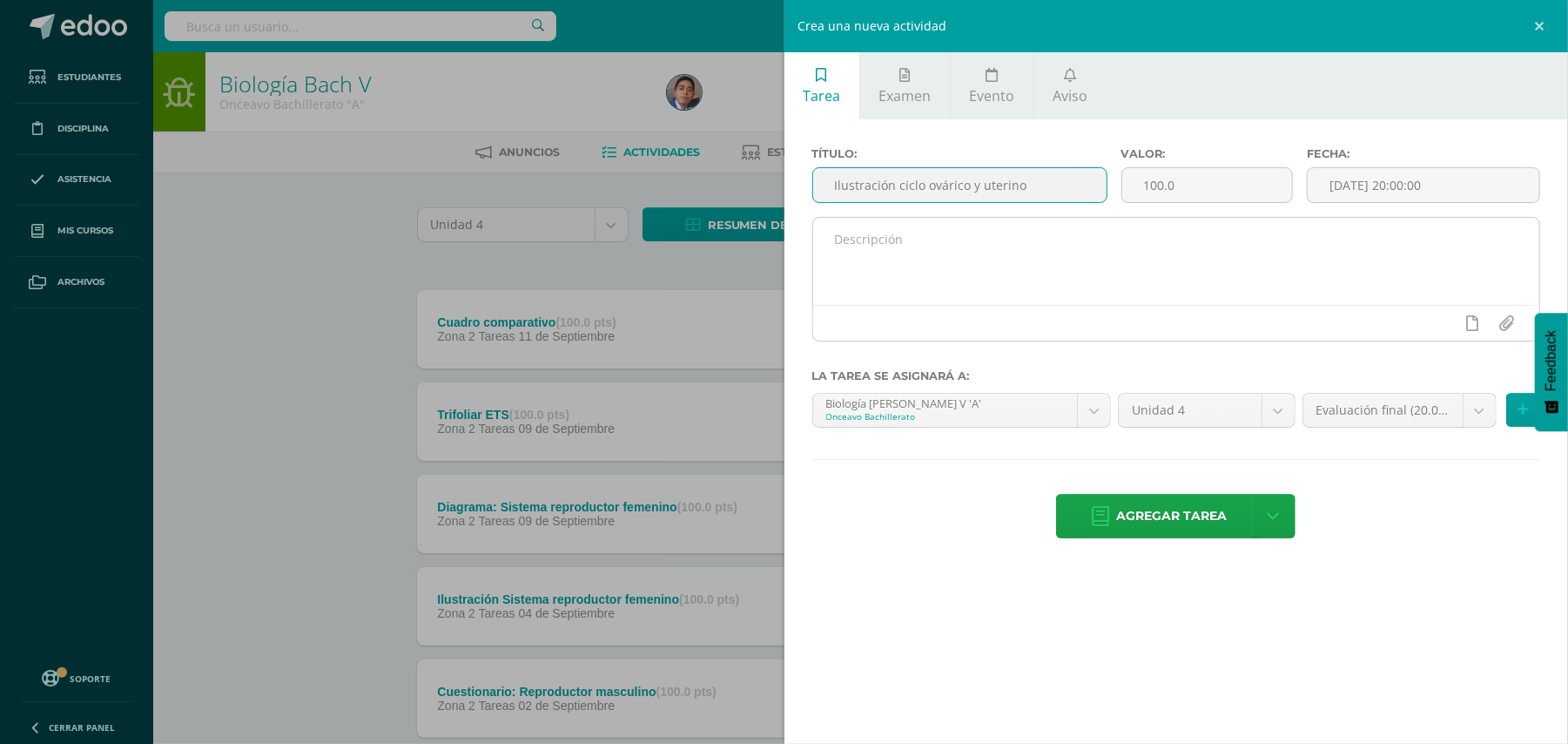
type input "Ilustración ciclo ovárico y uterino"
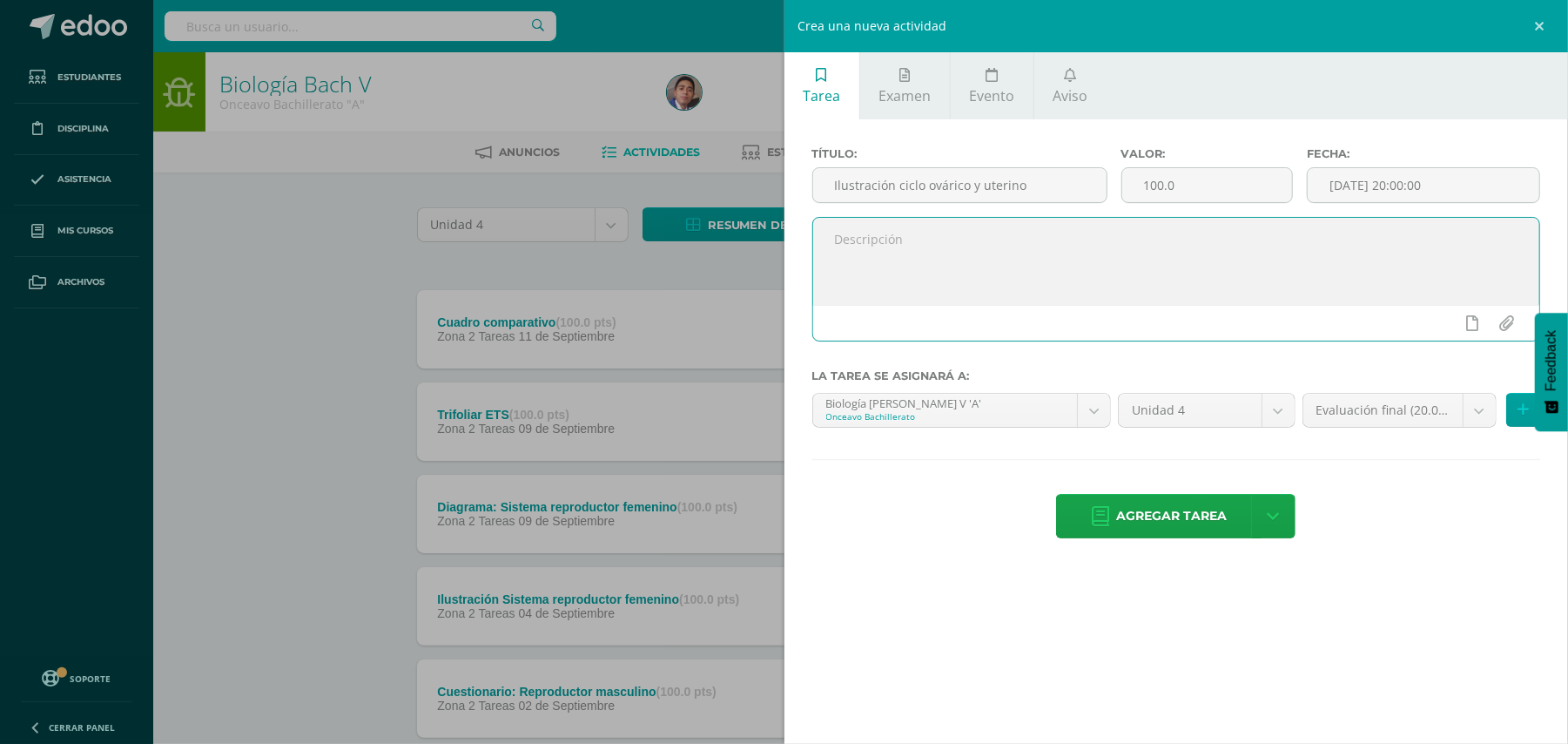
click at [942, 241] on textarea at bounding box center [1176, 262] width 727 height 88
paste textarea "Estimados estudiantes. “Hijo mío, atiende a mis palabras; inclina tu oído a mis…"
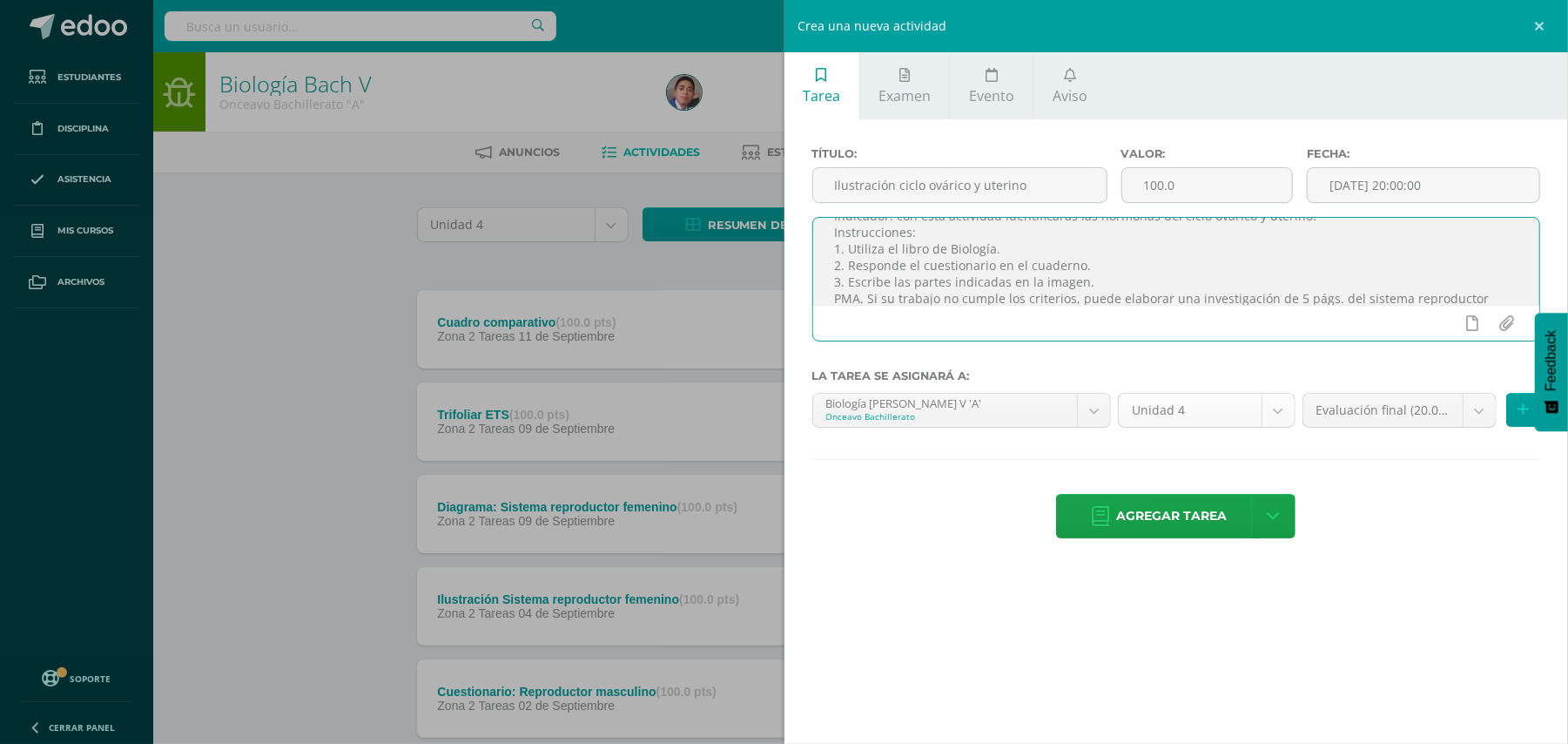
scroll to position [88, 0]
click at [1345, 280] on textarea "Estimados estudiantes. “Hijo mío, atiende a mis palabras; inclina tu oído a mis…" at bounding box center [1176, 262] width 727 height 88
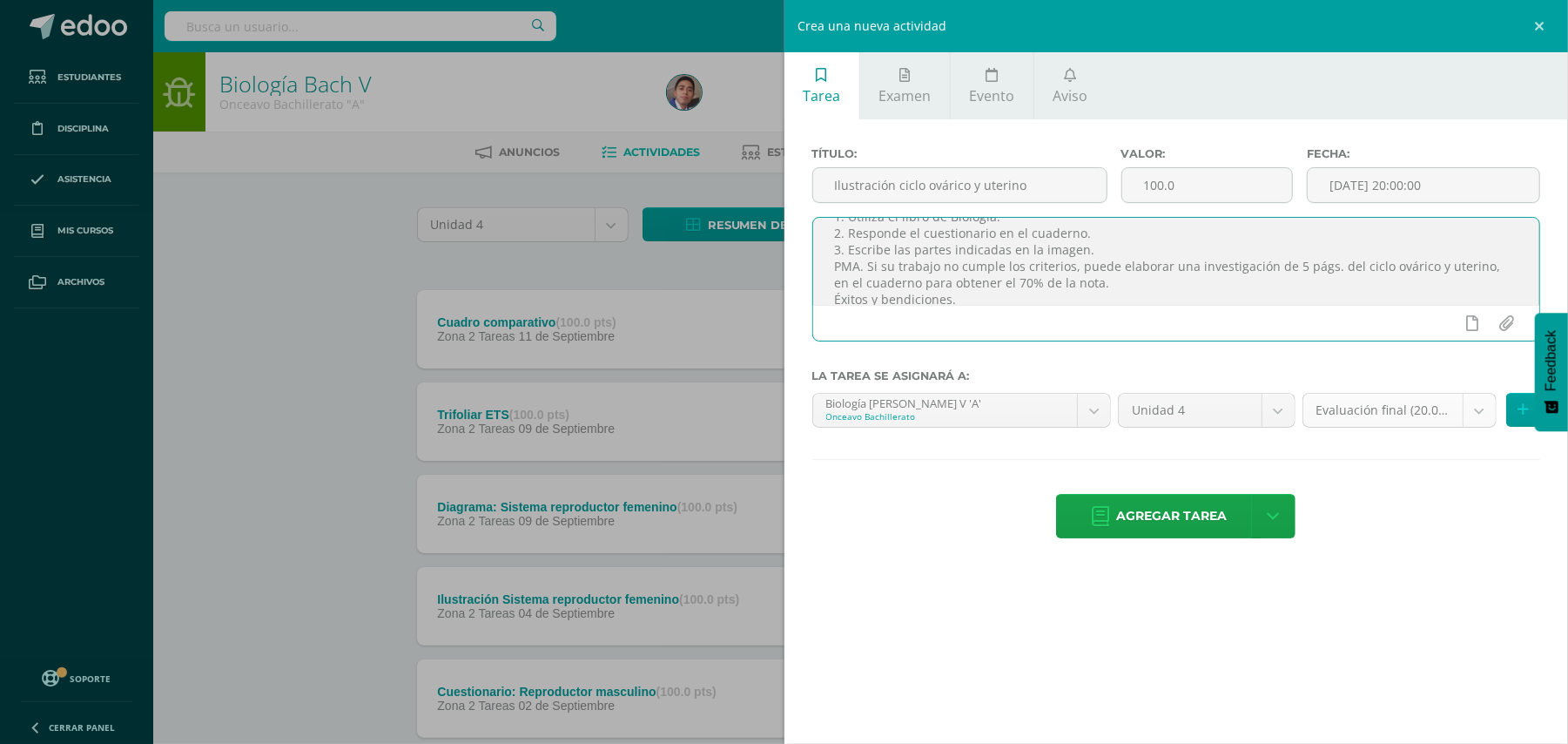
type textarea "Estimados estudiantes. “Hijo mío, atiende a mis palabras; inclina tu oído a mis…"
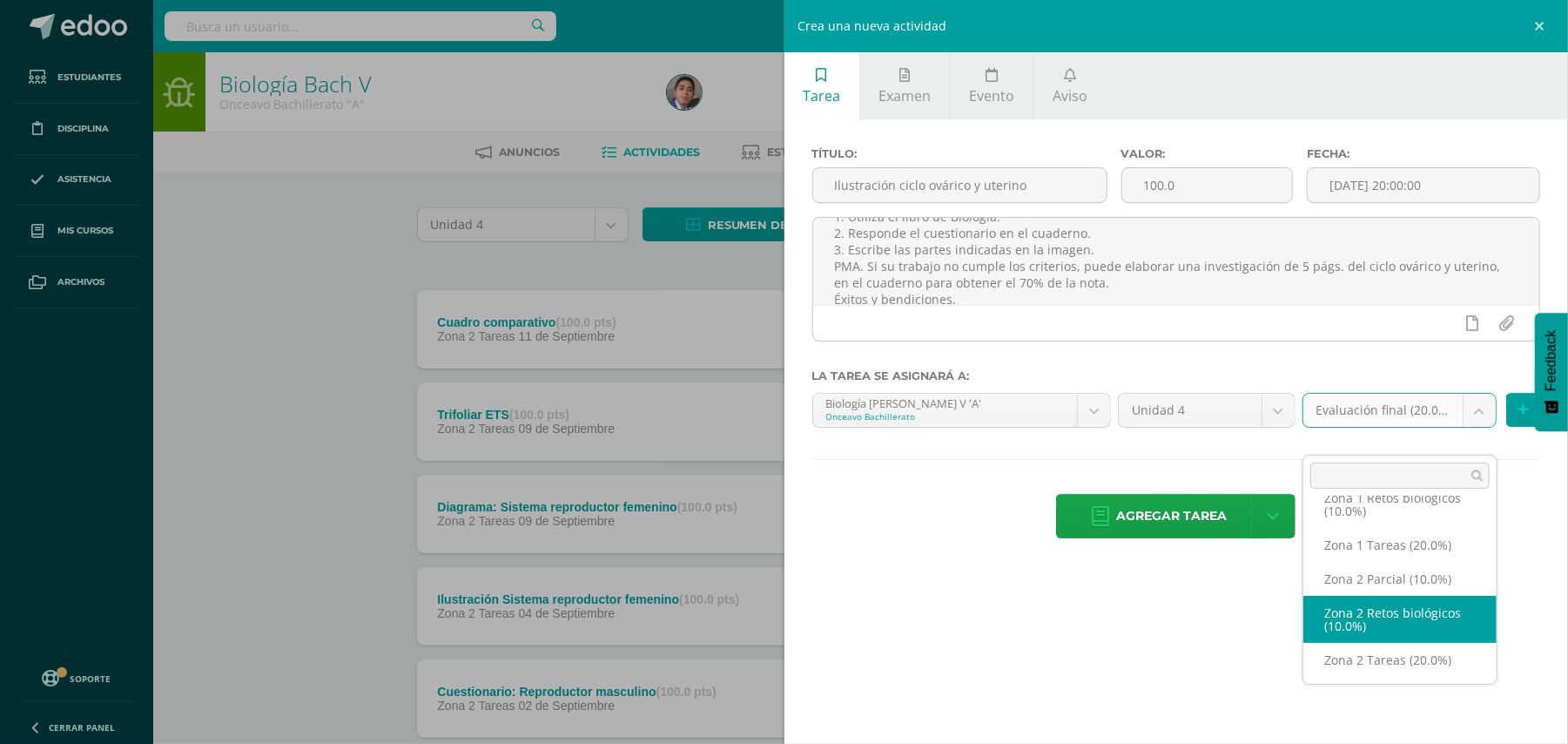
scroll to position [115, 0]
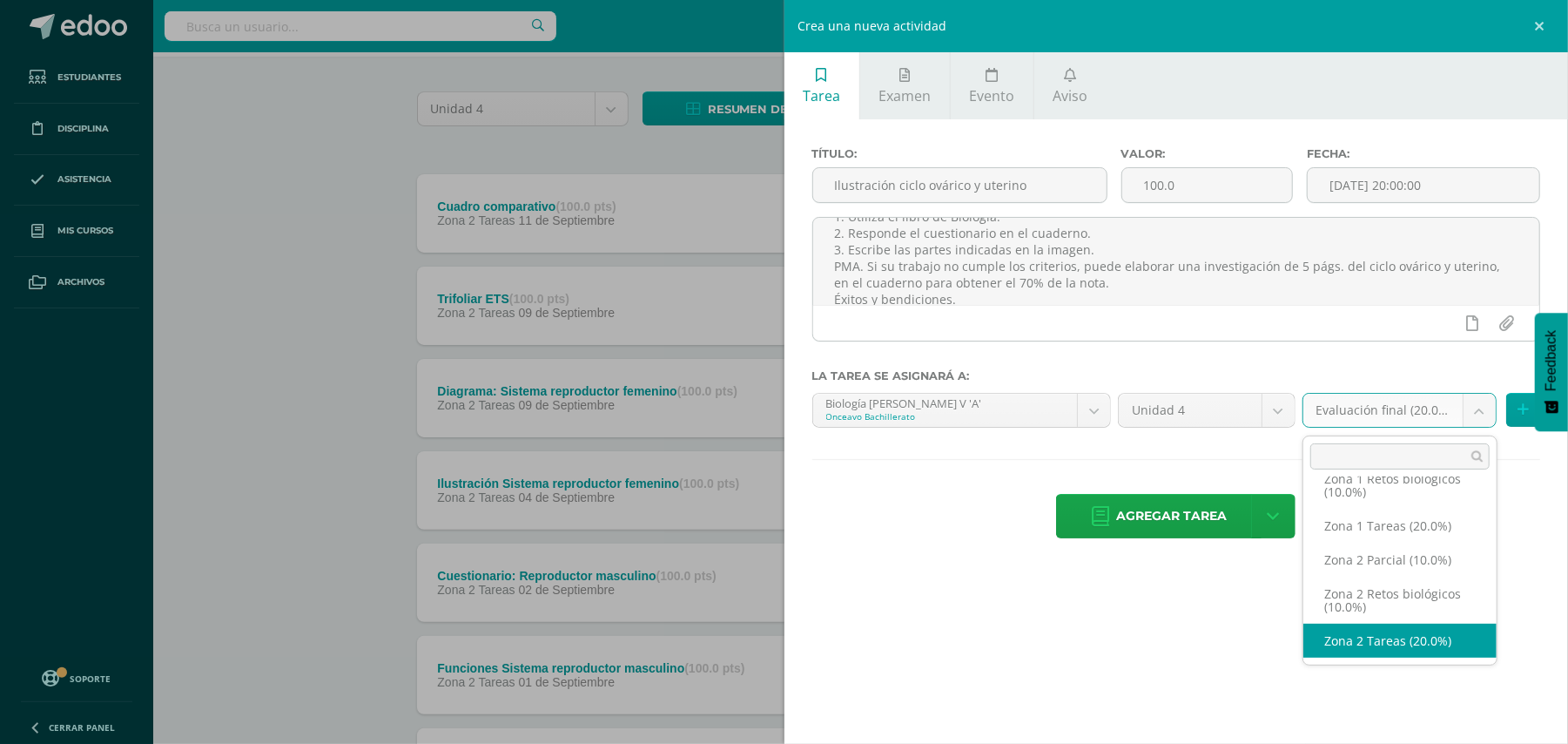
select select "30359"
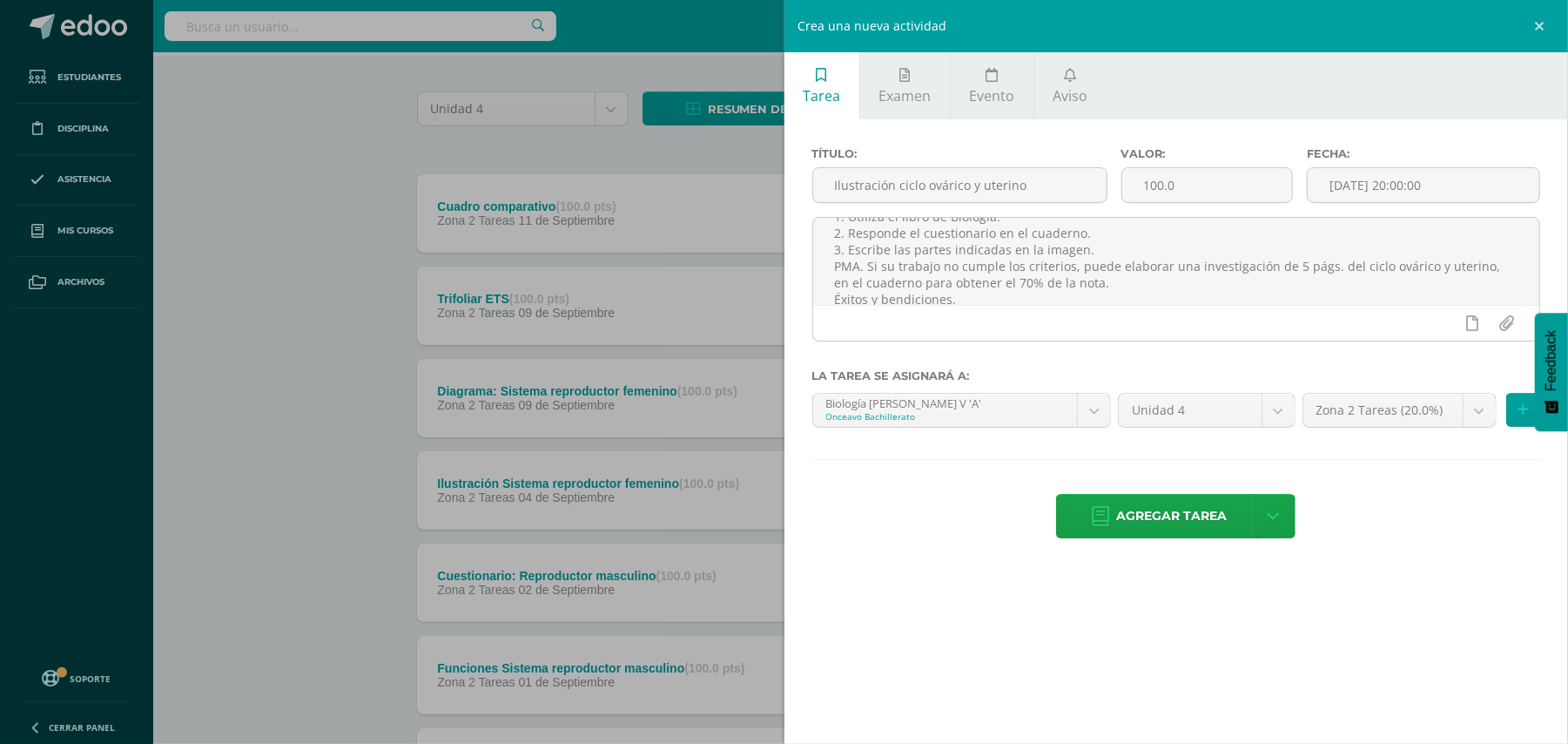
click at [1404, 570] on div "Título: Ilustración ciclo ovárico y uterino Valor: 100.0 Fecha: 2025-09-12 20:0…" at bounding box center [1176, 345] width 784 height 451
click at [1412, 183] on input "[DATE] 20:00:00" at bounding box center [1423, 185] width 232 height 34
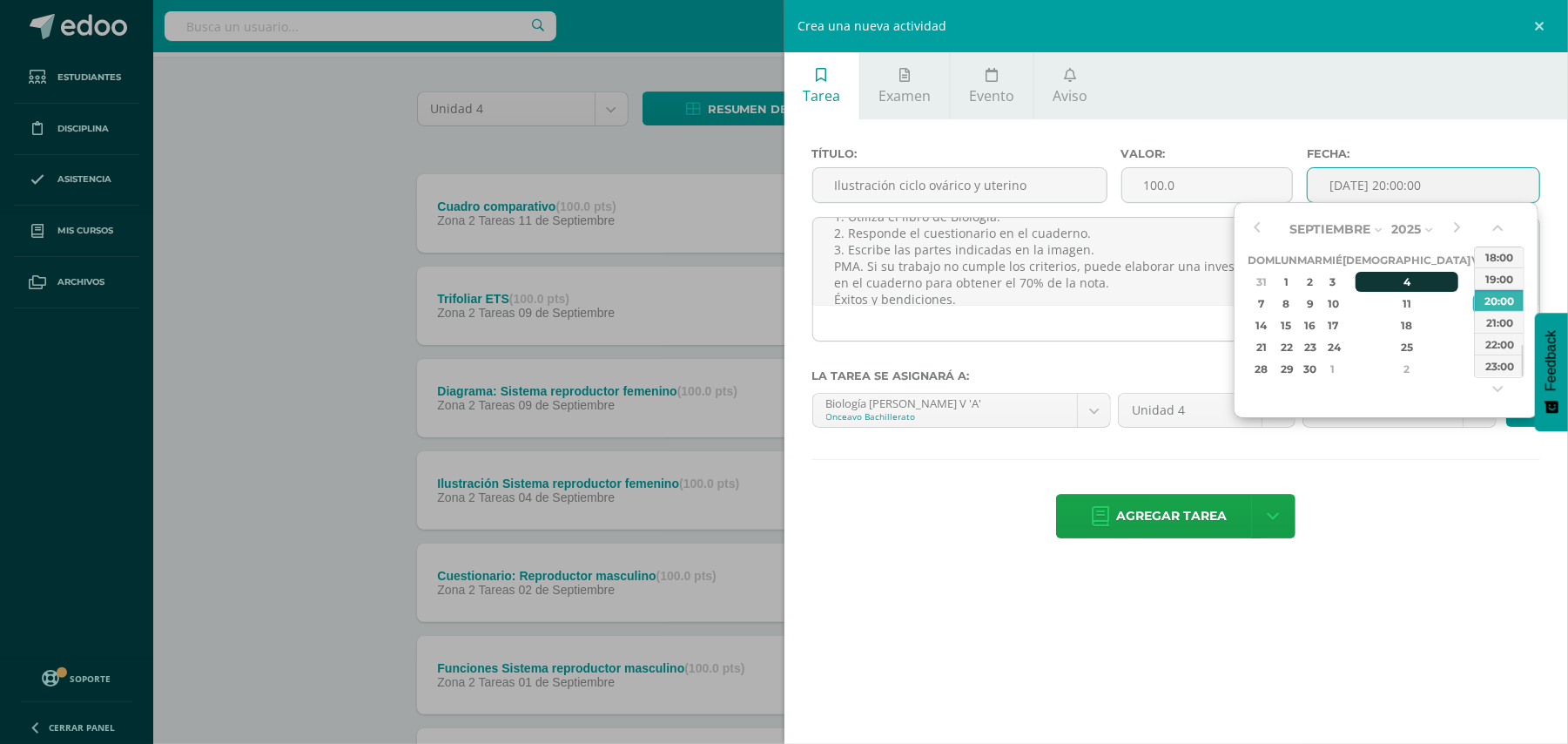
click at [1389, 286] on div "4" at bounding box center [1407, 282] width 102 height 20
type input "2025-09-04 20:00"
click at [1467, 510] on div "Agregar tarea Agregar tarea y ocultar" at bounding box center [1176, 517] width 729 height 47
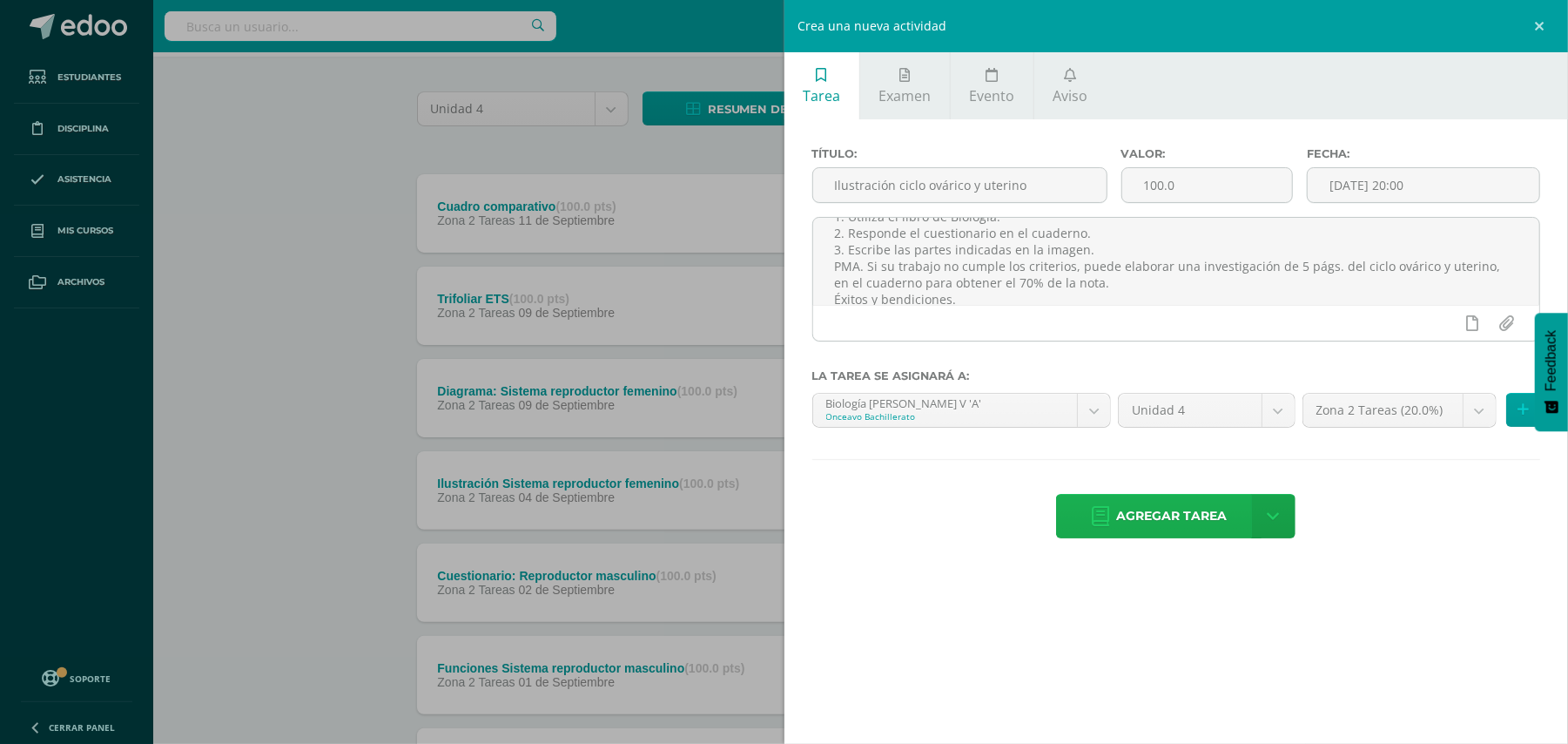
click at [1192, 526] on span "Agregar tarea" at bounding box center [1171, 516] width 111 height 43
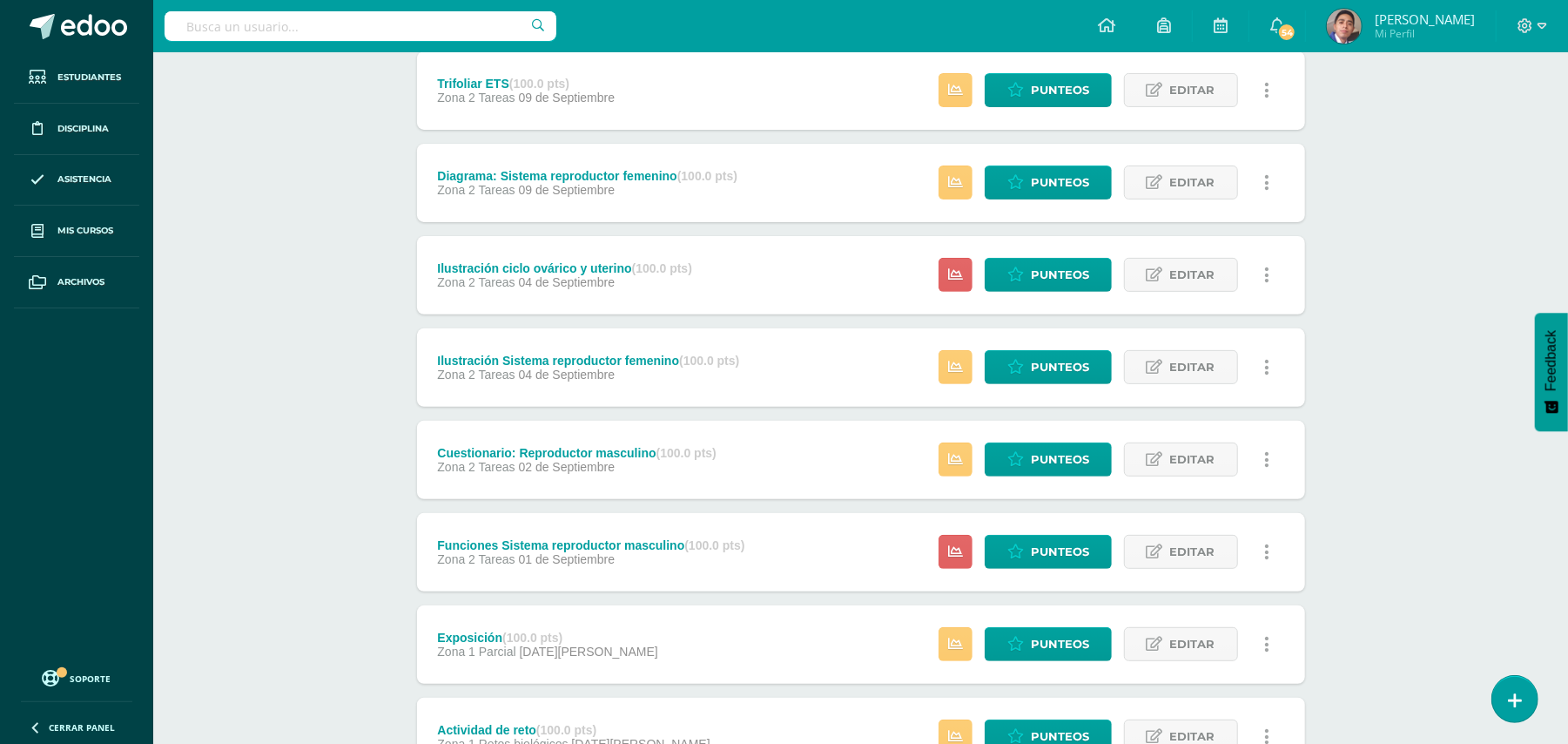
scroll to position [348, 0]
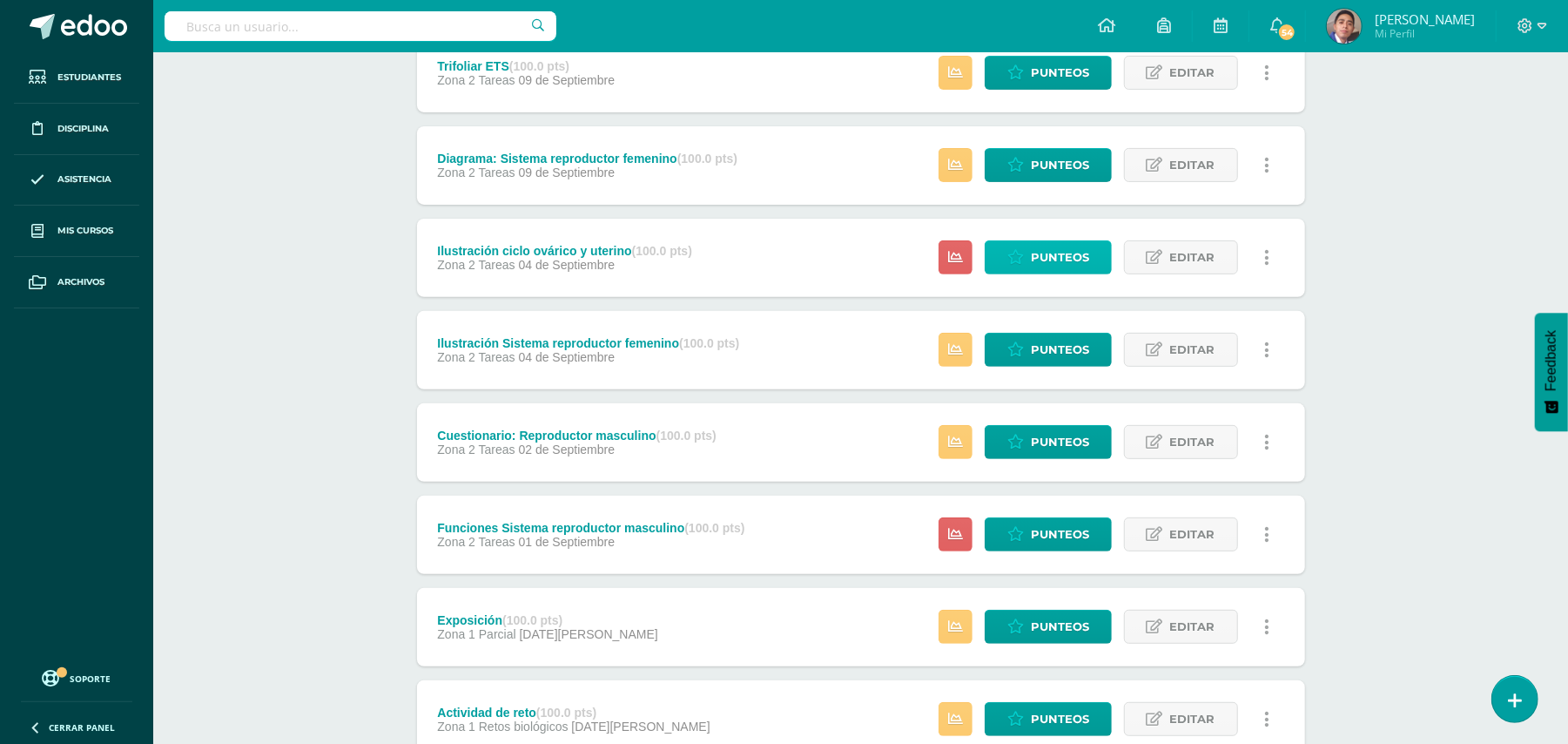
click at [1061, 264] on span "Punteos" at bounding box center [1060, 257] width 59 height 33
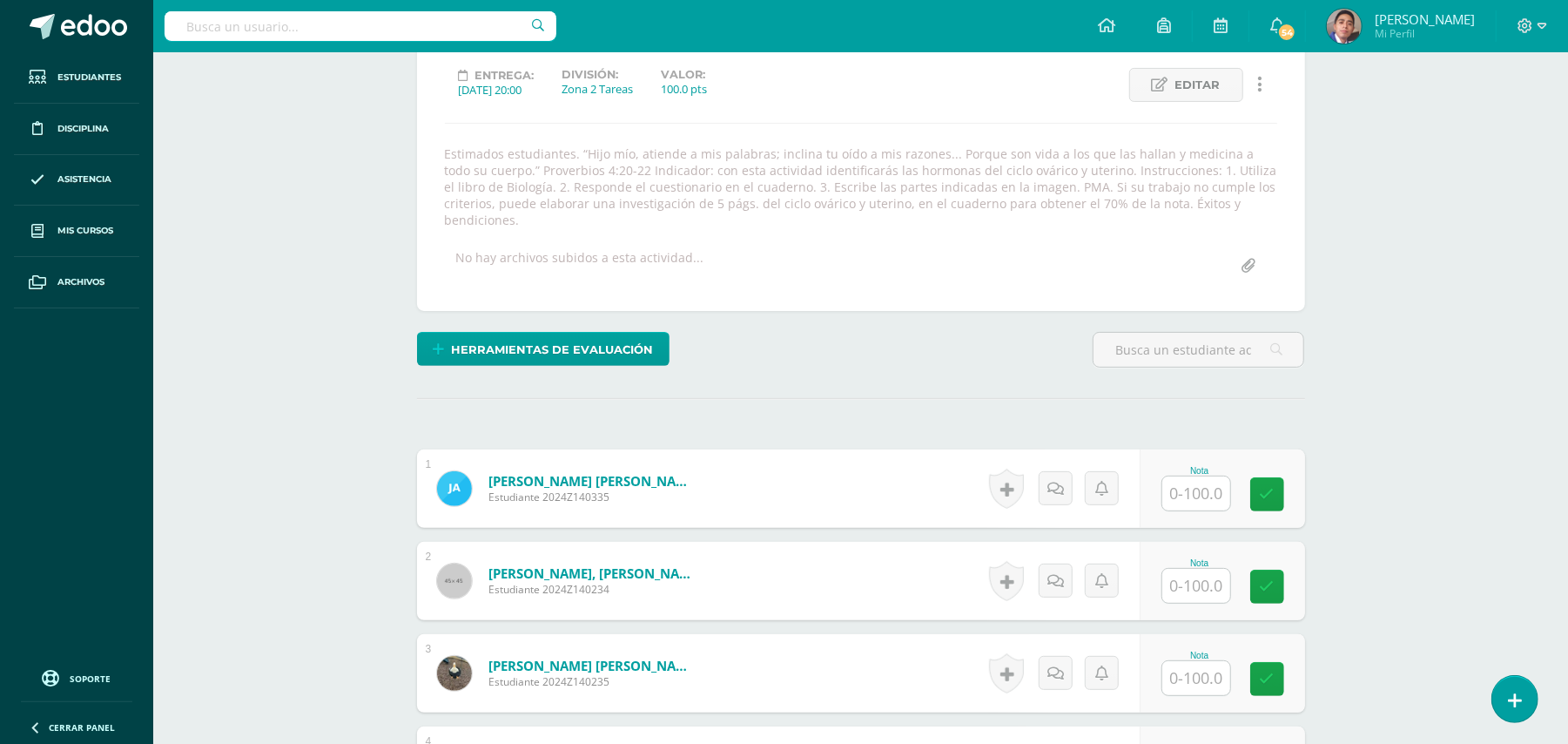
scroll to position [348, 0]
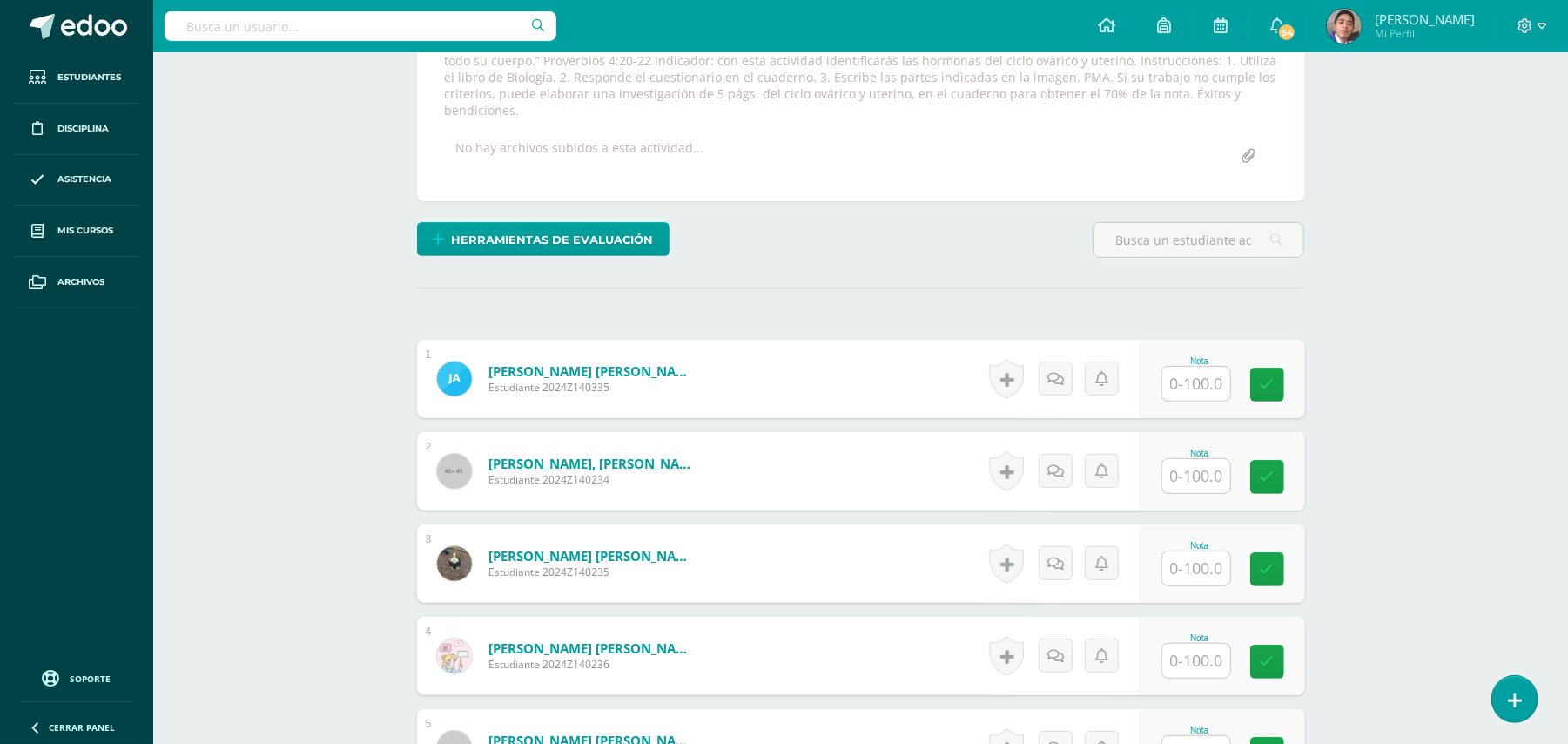
click at [1251, 140] on input "file" at bounding box center [1249, 156] width 34 height 34
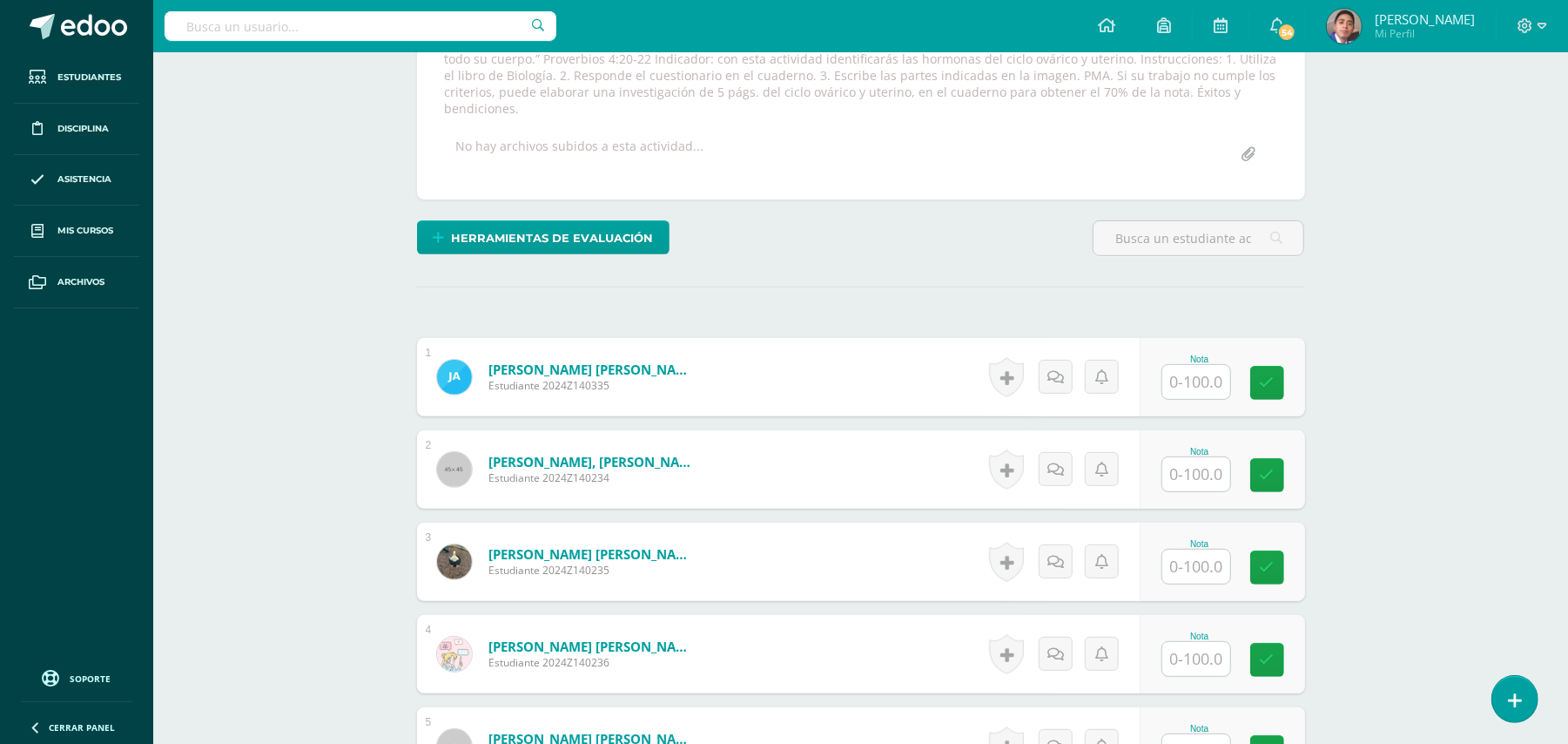
scroll to position [352, 0]
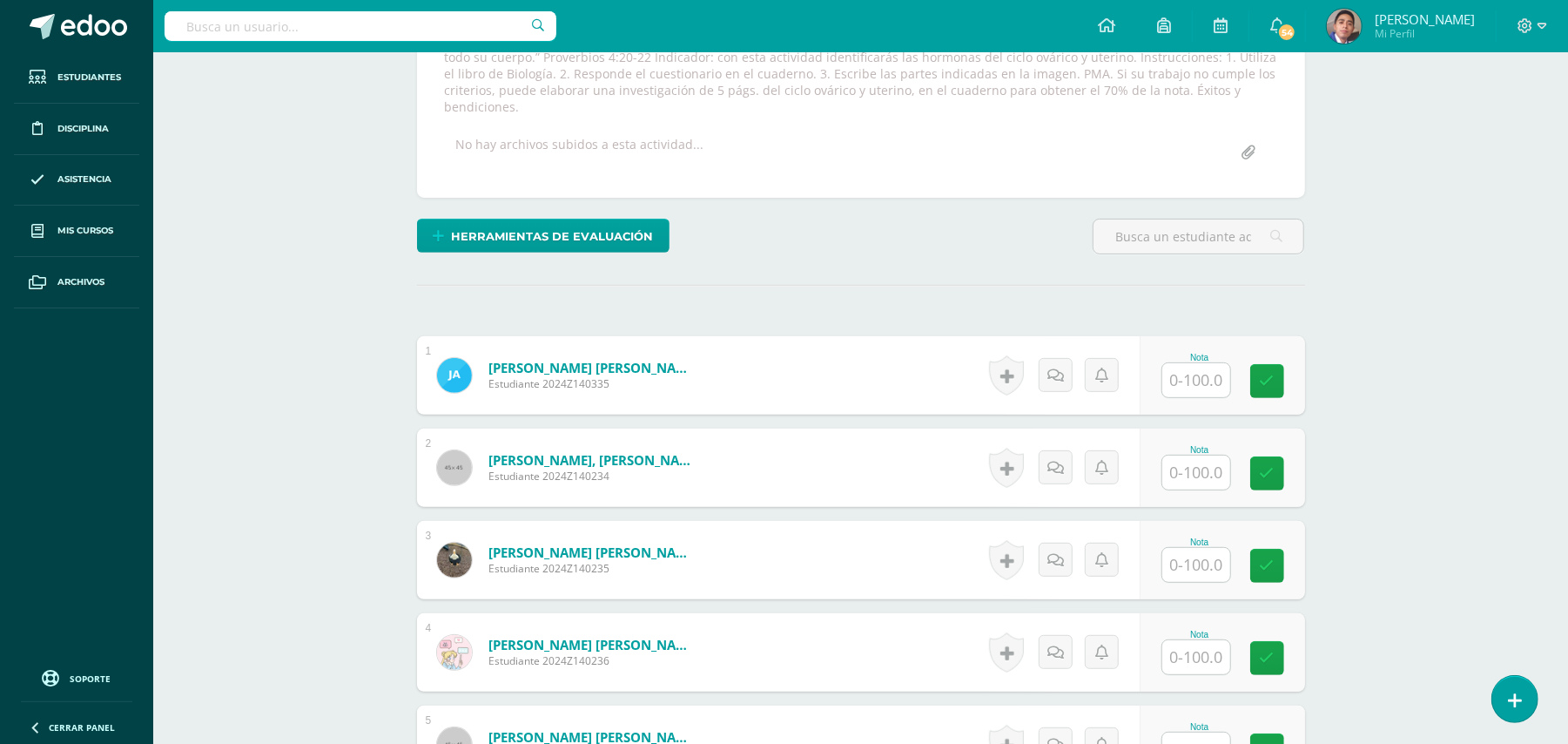
type input "C:\fakepath\Ilustración ciclo ovárico y uterino.jpg"
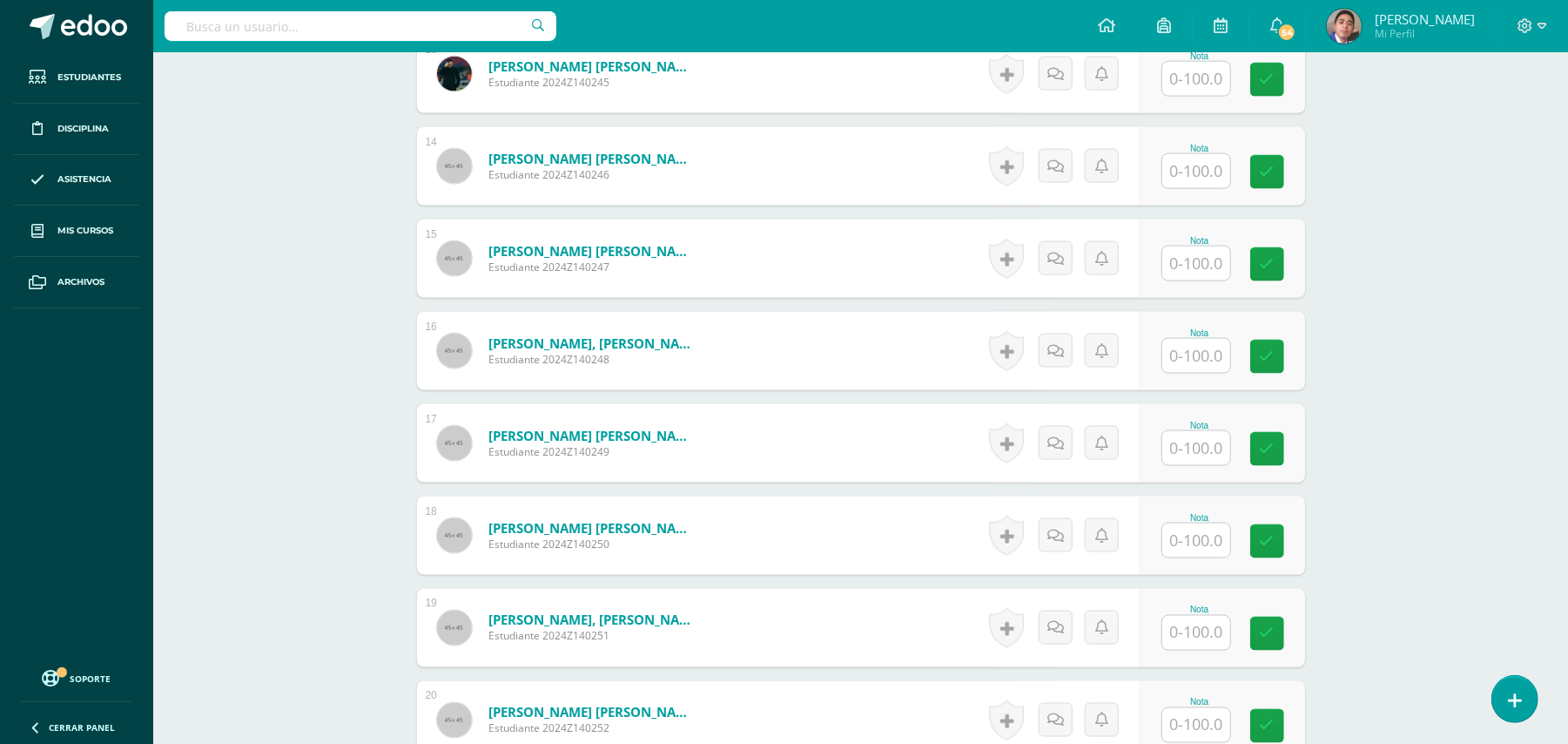
scroll to position [2212, 0]
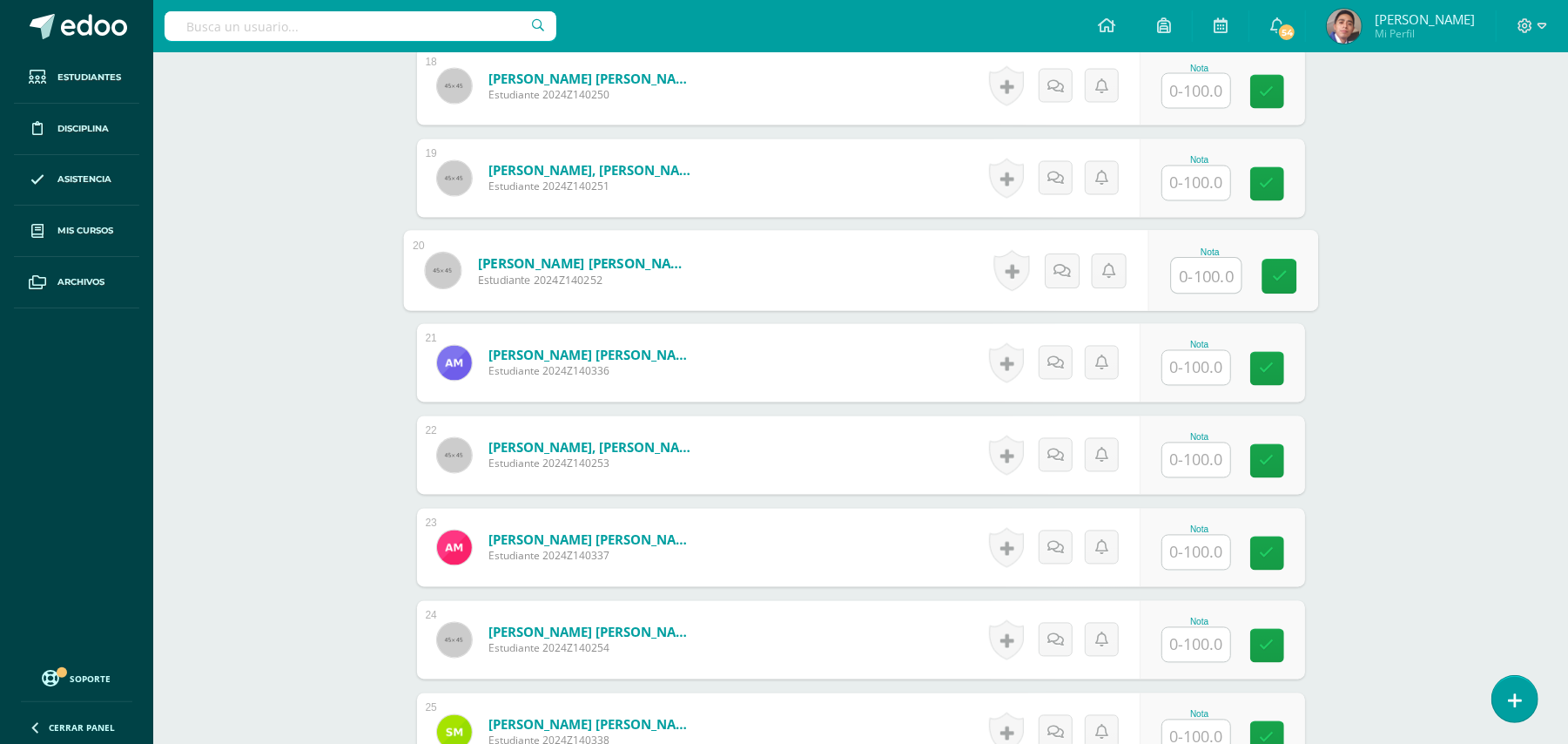
click at [1185, 259] on input "text" at bounding box center [1205, 276] width 70 height 34
type input "100"
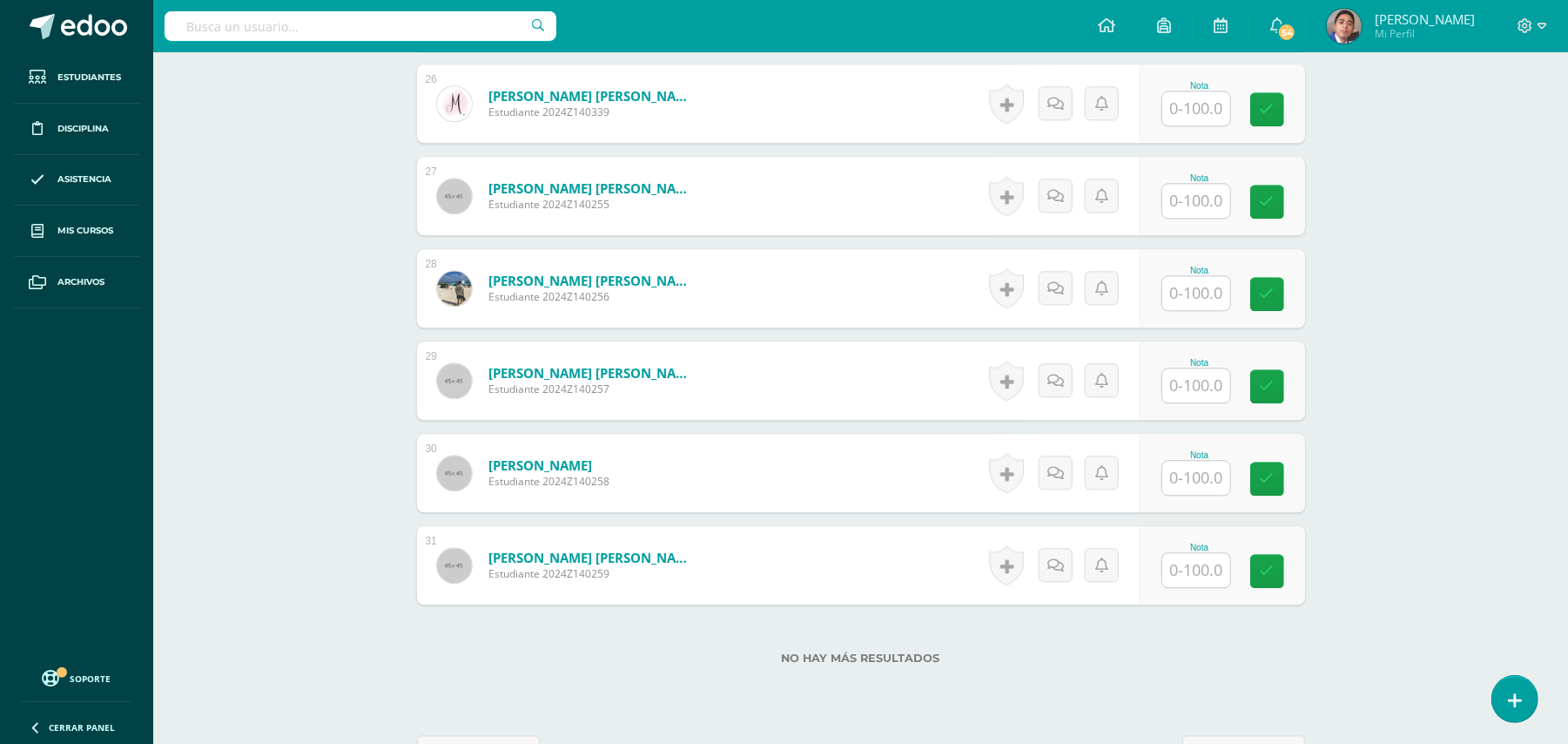
scroll to position [2973, 0]
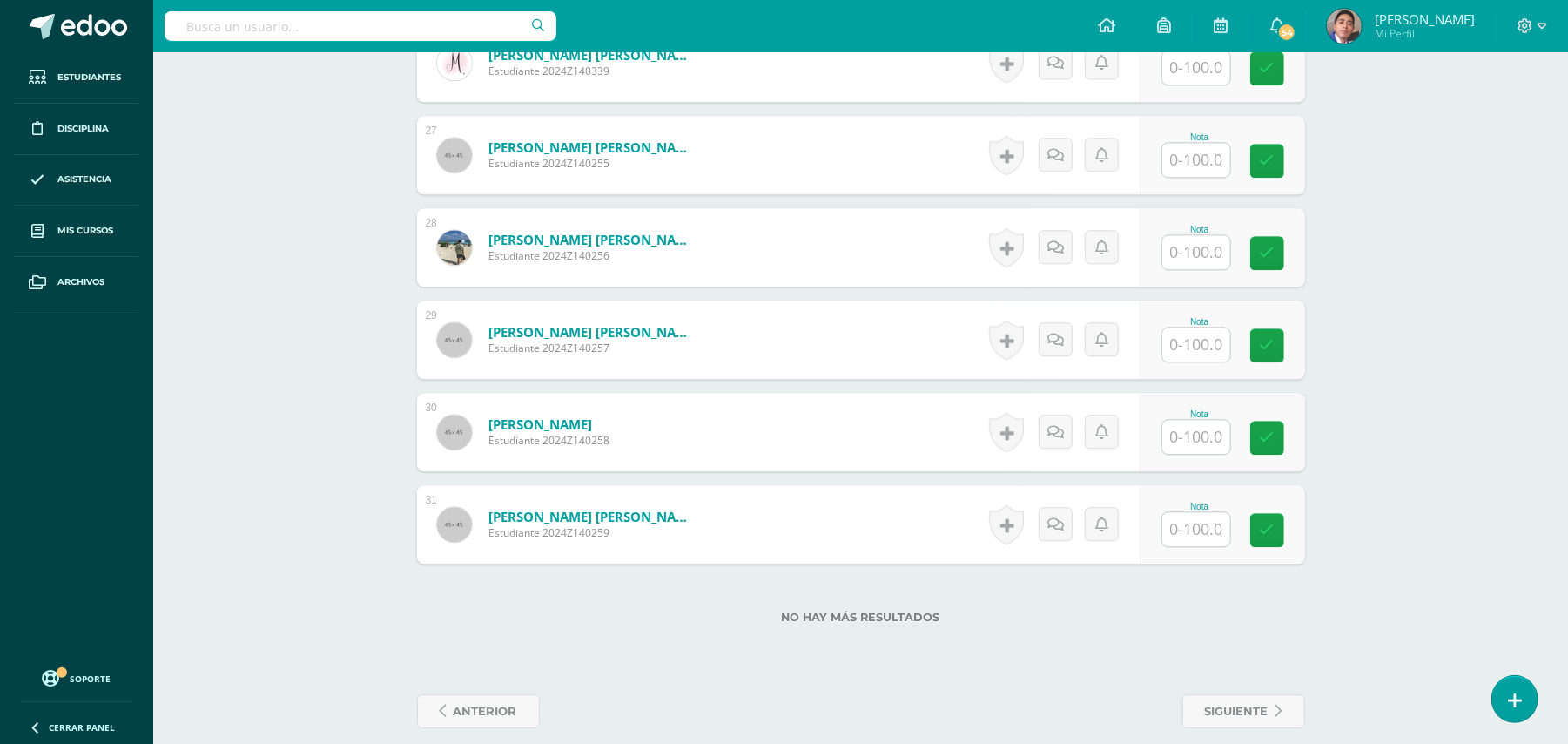
click at [1202, 244] on input "text" at bounding box center [1196, 252] width 68 height 34
type input "100"
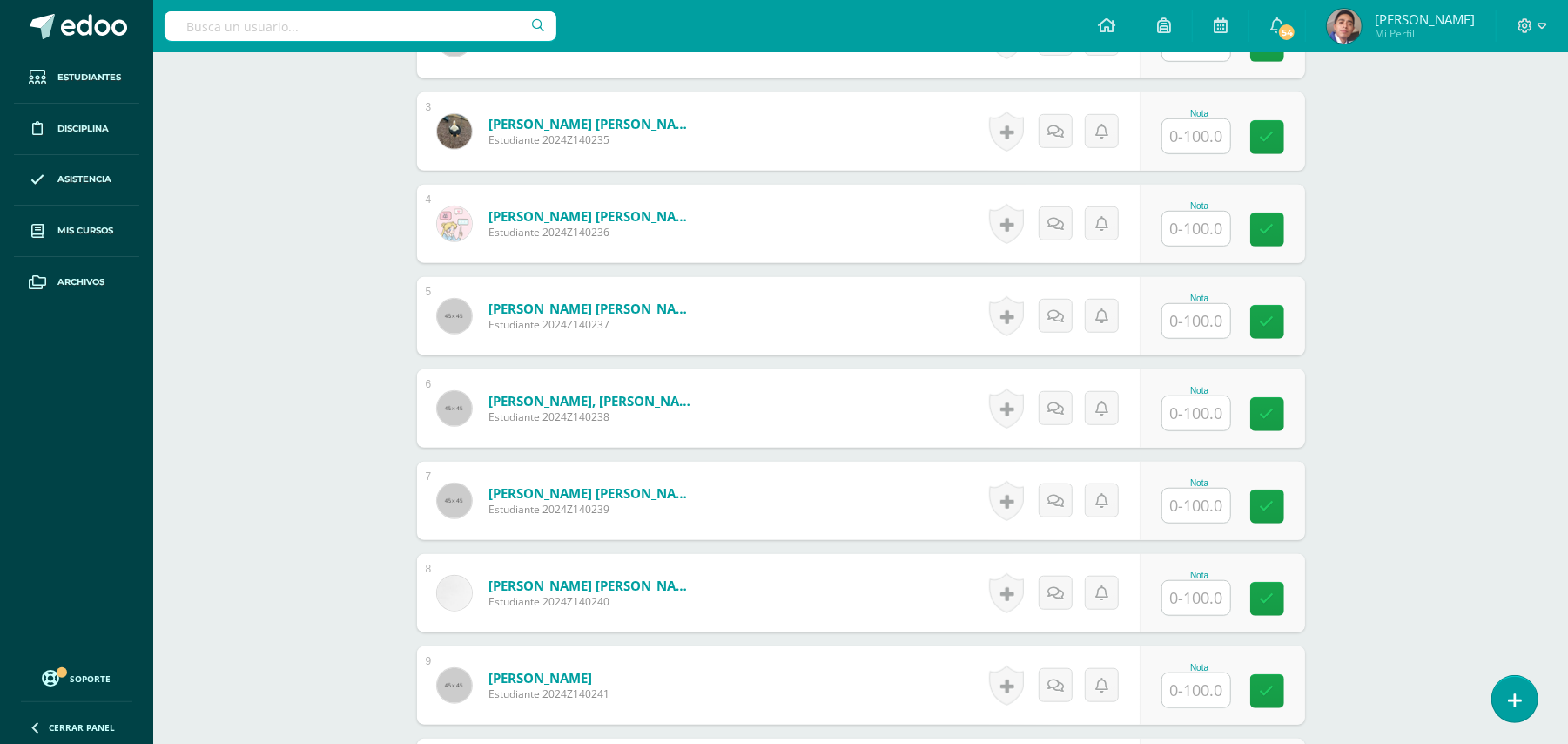
scroll to position [766, 0]
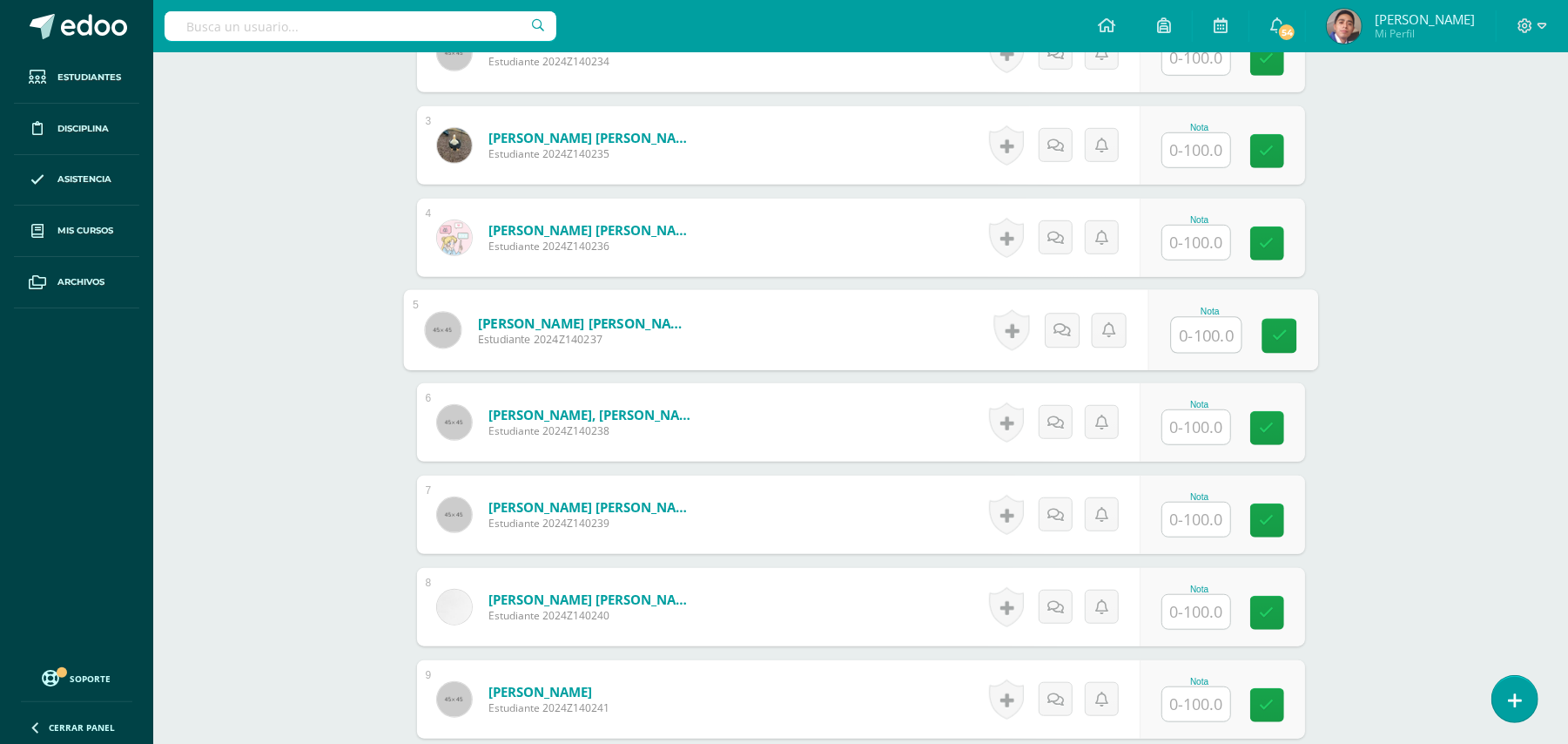
click at [1186, 320] on input "text" at bounding box center [1205, 334] width 70 height 34
type input "100"
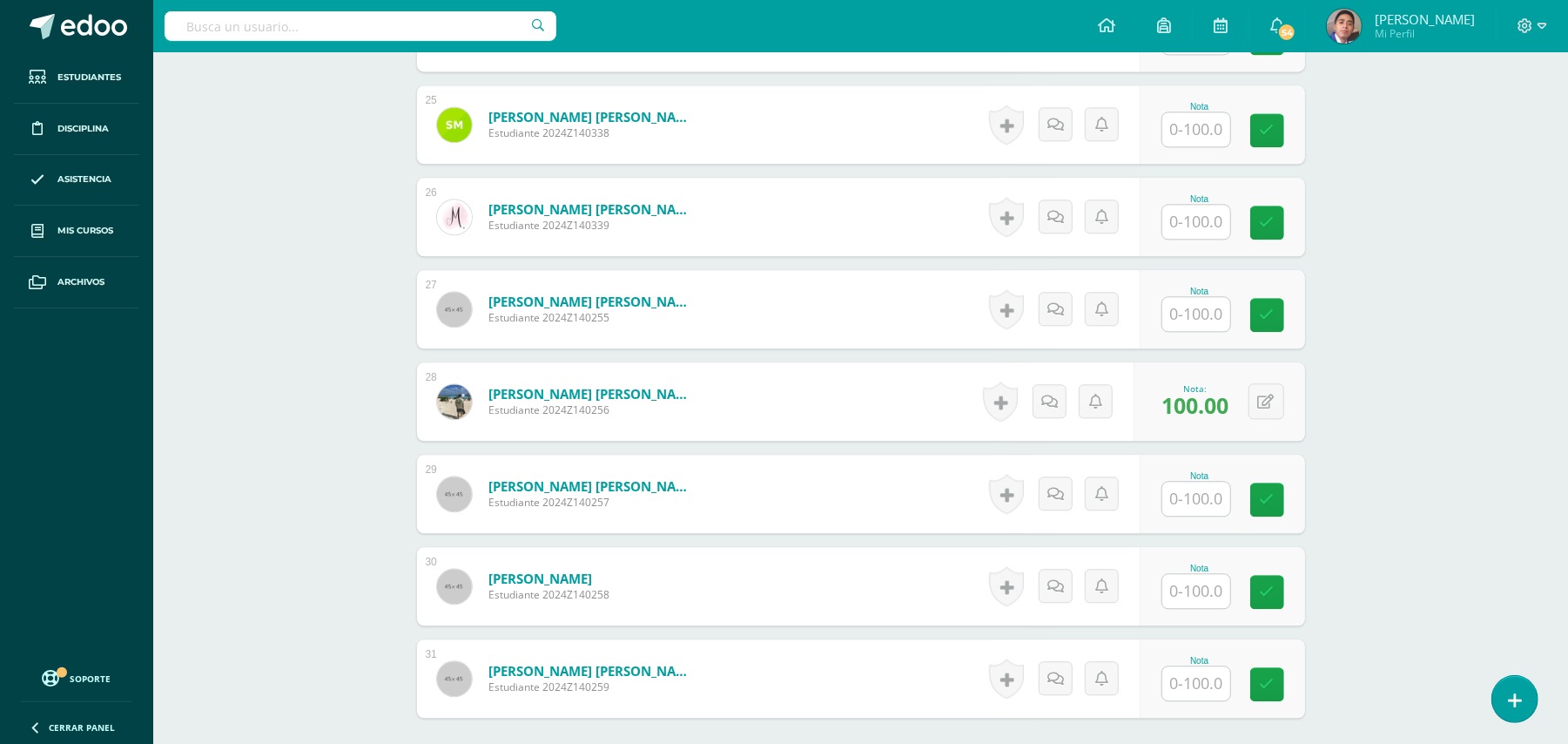
scroll to position [2973, 0]
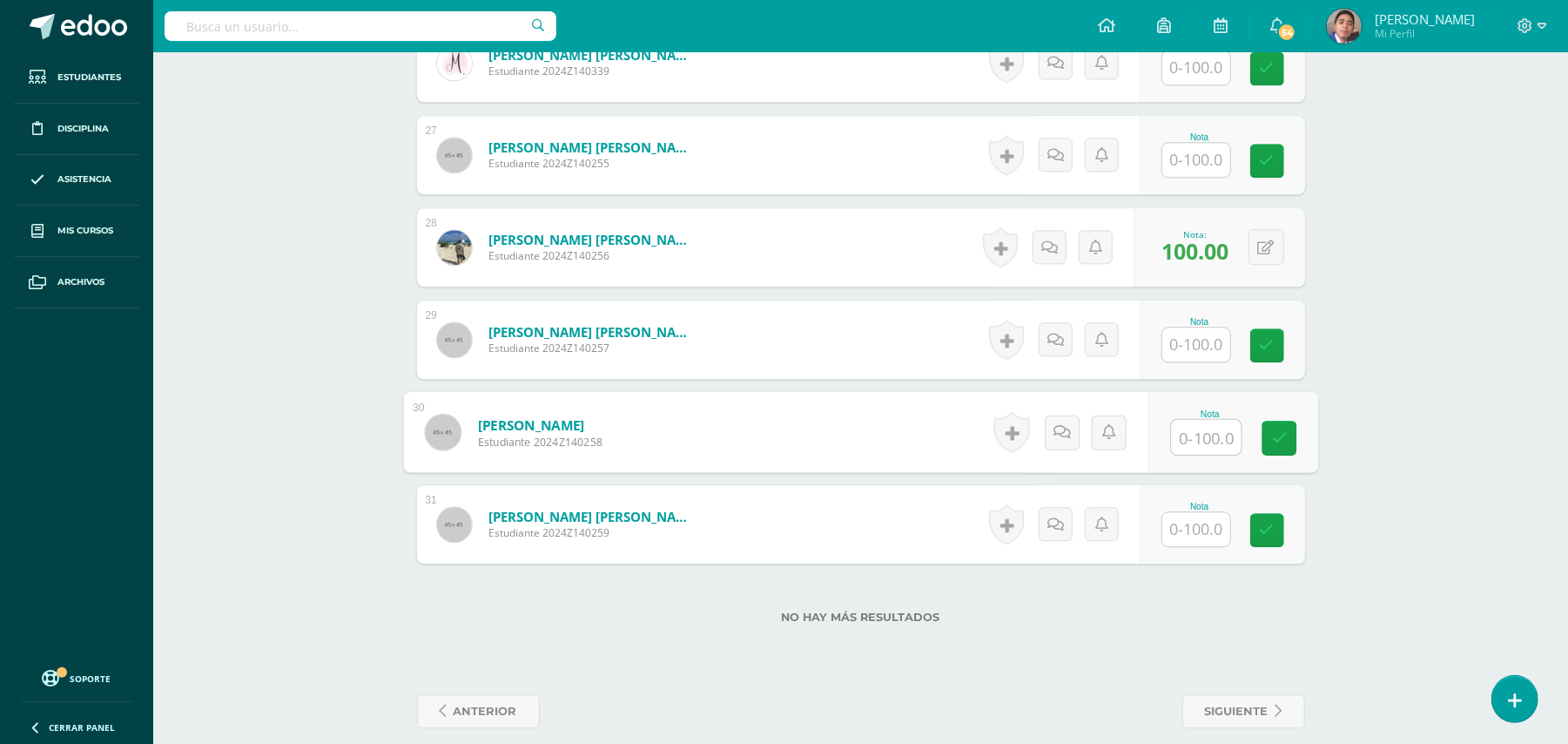
click at [1172, 423] on input "text" at bounding box center [1205, 437] width 70 height 34
type input "100"
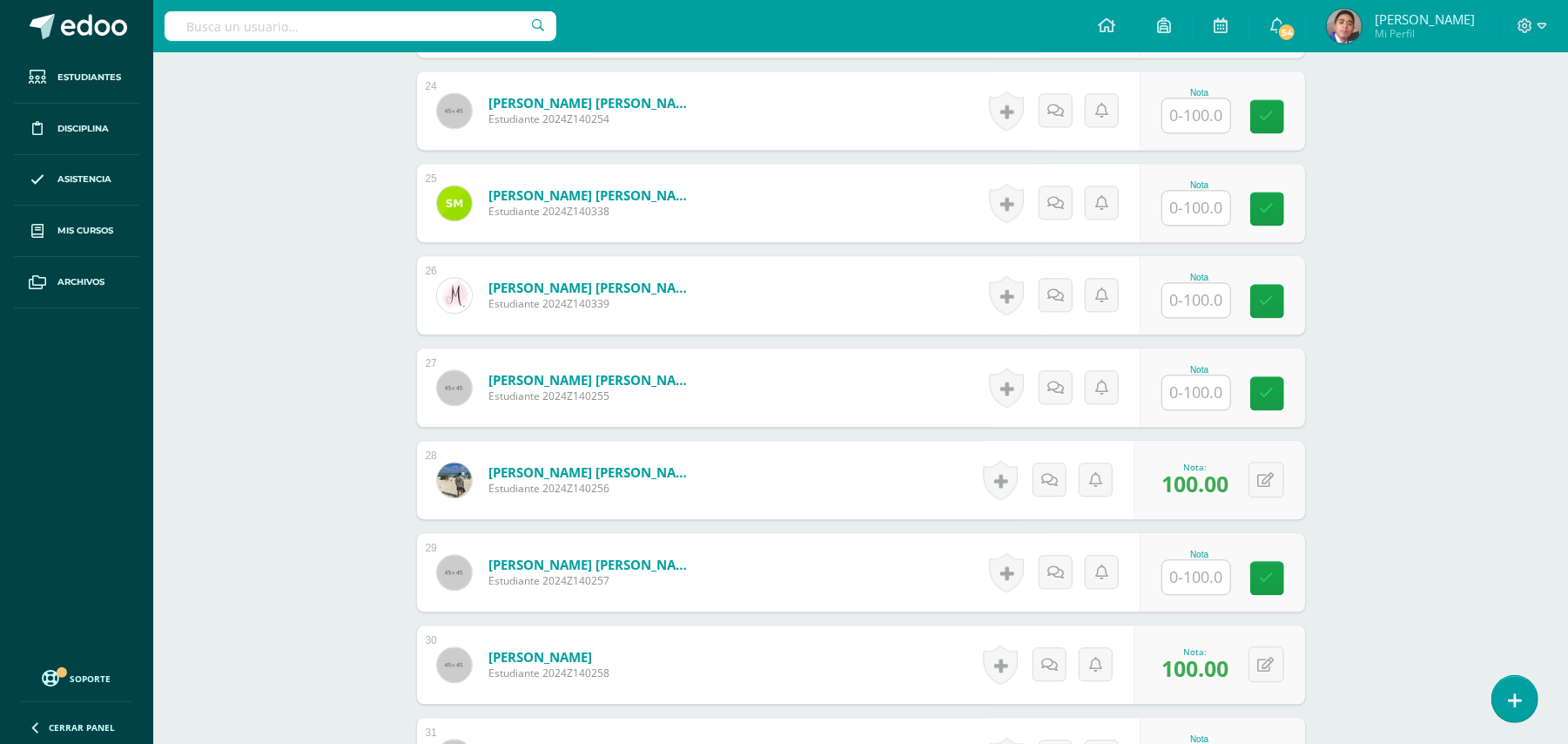
scroll to position [2509, 0]
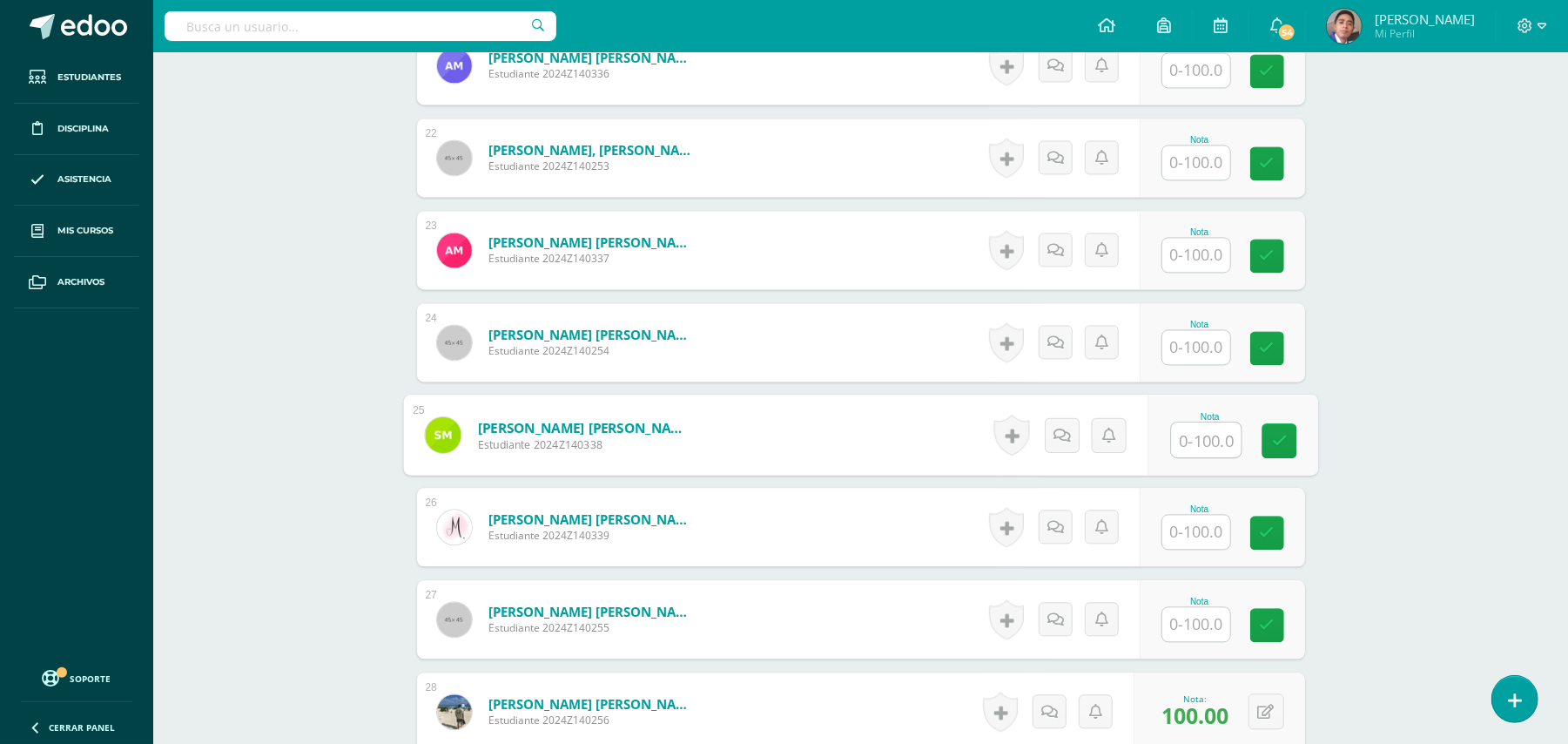
click at [1216, 423] on input "text" at bounding box center [1205, 440] width 70 height 34
type input "100"
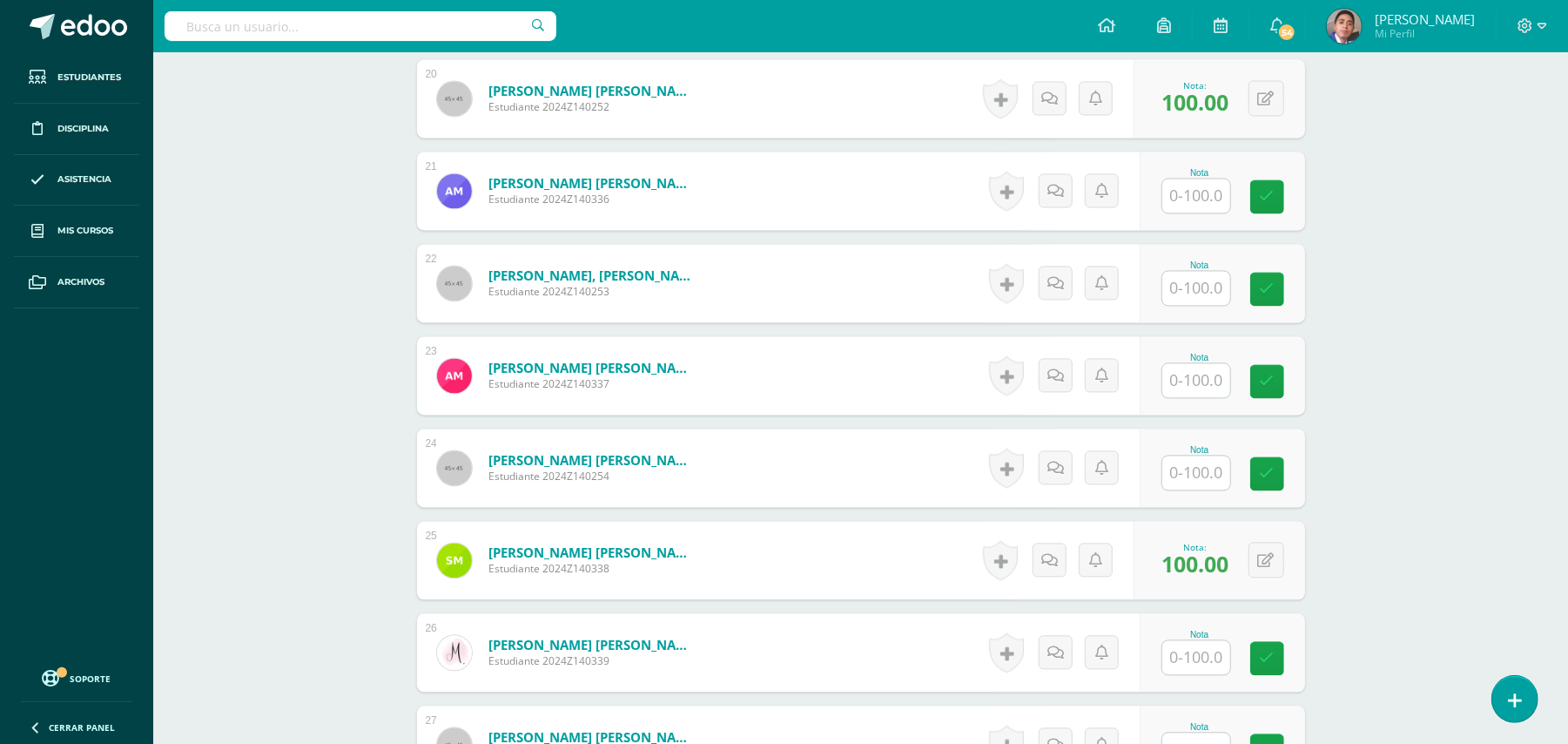
scroll to position [2392, 0]
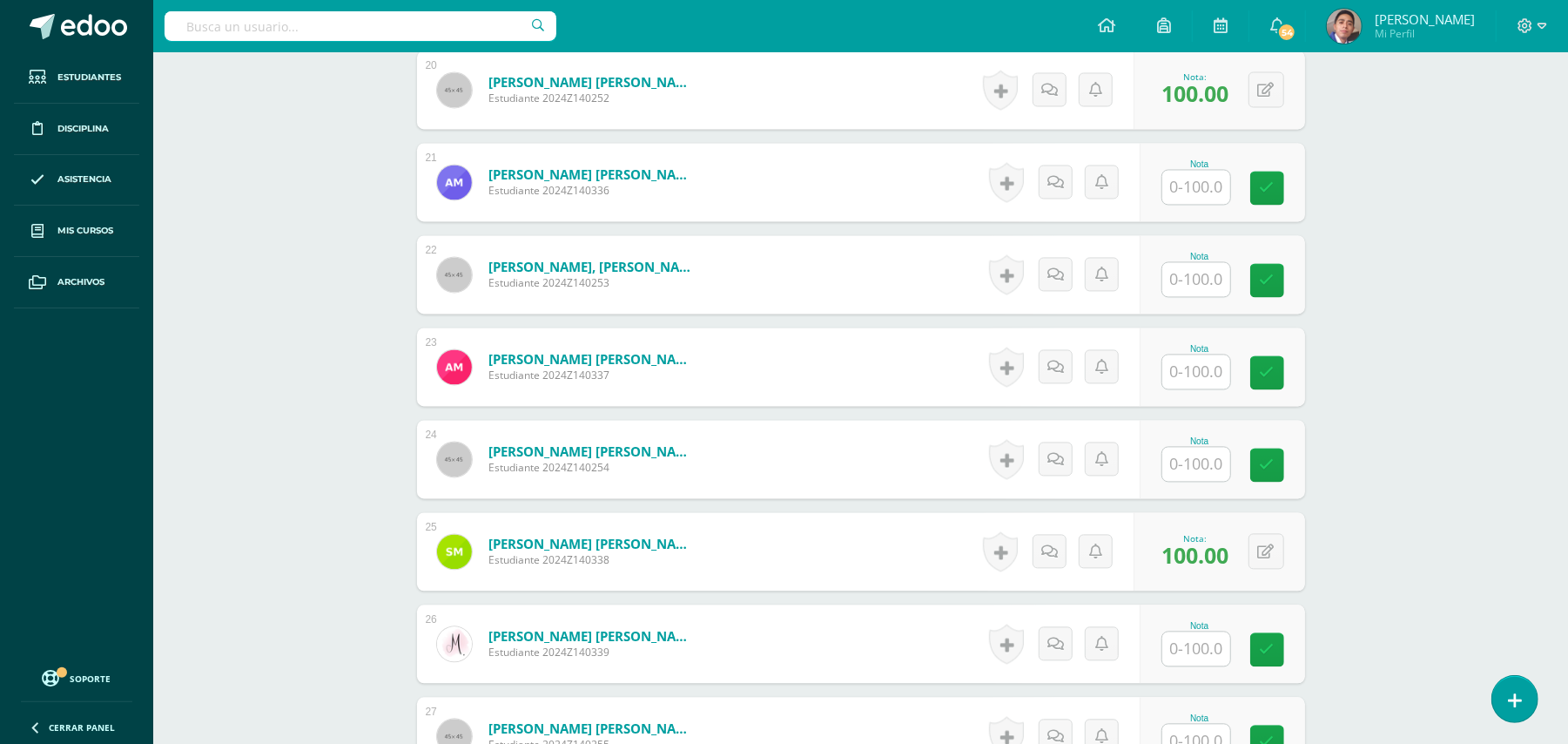
click at [1209, 447] on input "text" at bounding box center [1196, 464] width 68 height 34
type input "100"
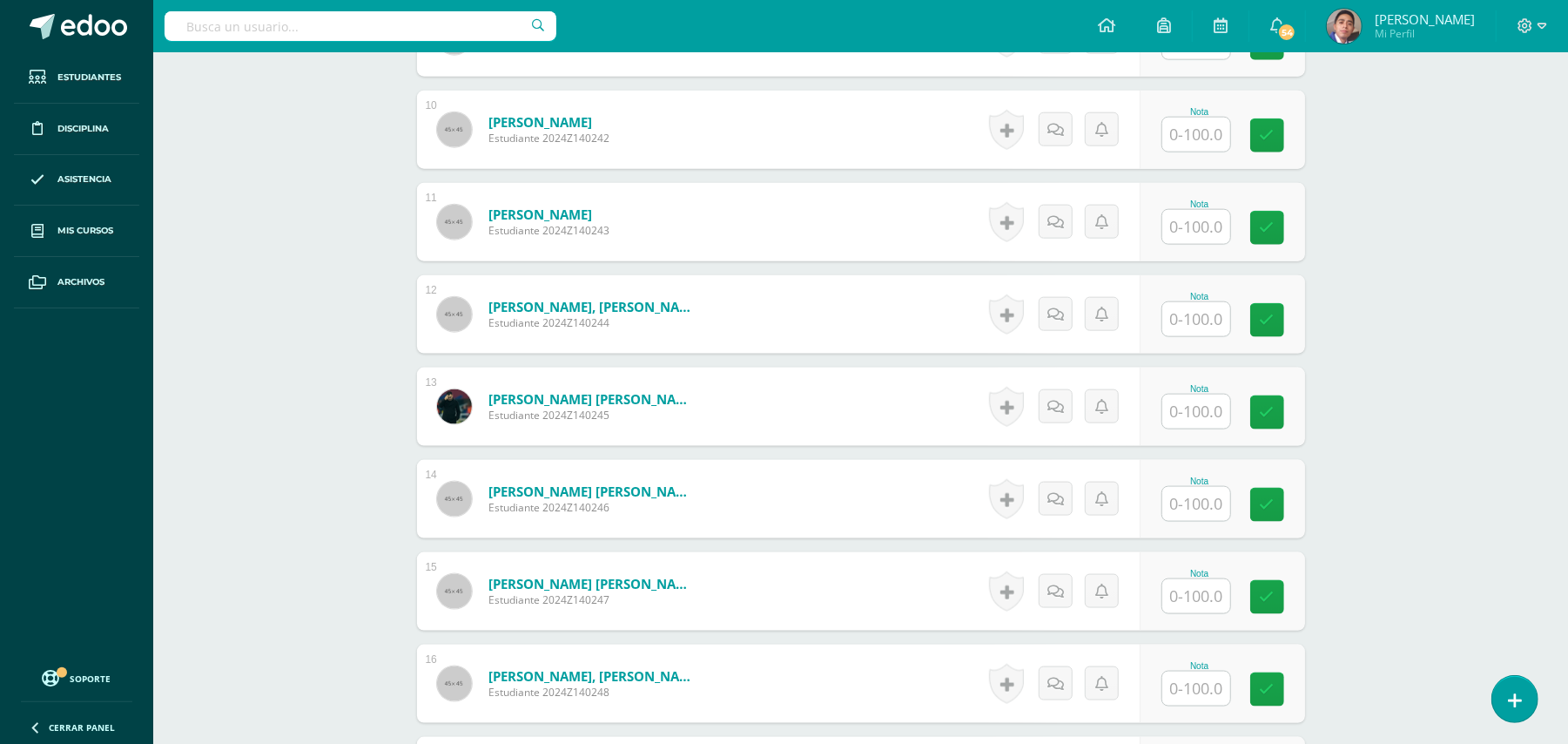
scroll to position [1346, 0]
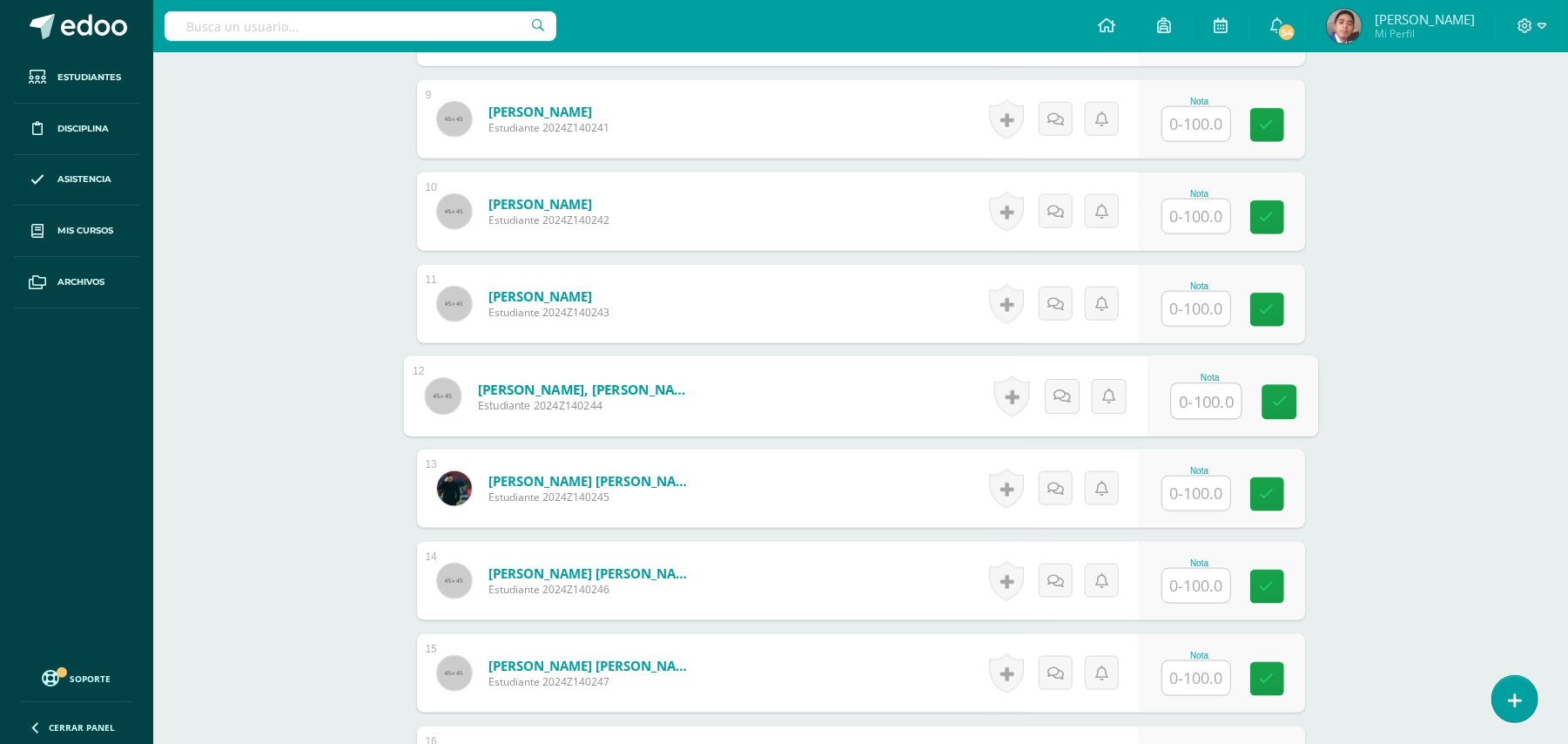
click at [1192, 385] on input "text" at bounding box center [1205, 401] width 70 height 34
type input "100"
click at [1417, 398] on div "Biología [PERSON_NAME] V Onceavo Bachillerato "A" Herramientas Detalle de asist…" at bounding box center [861, 548] width 1414 height 3685
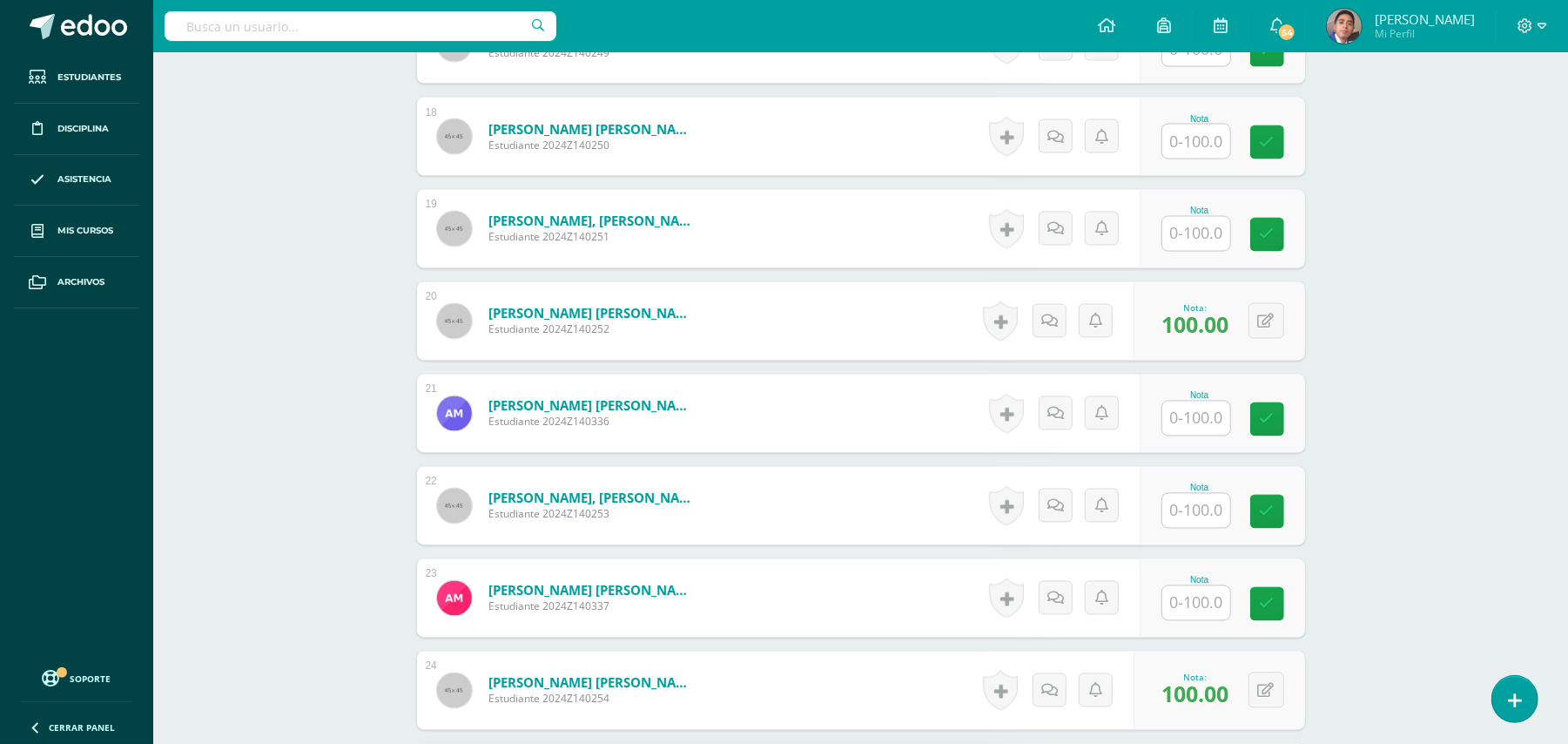
scroll to position [2277, 0]
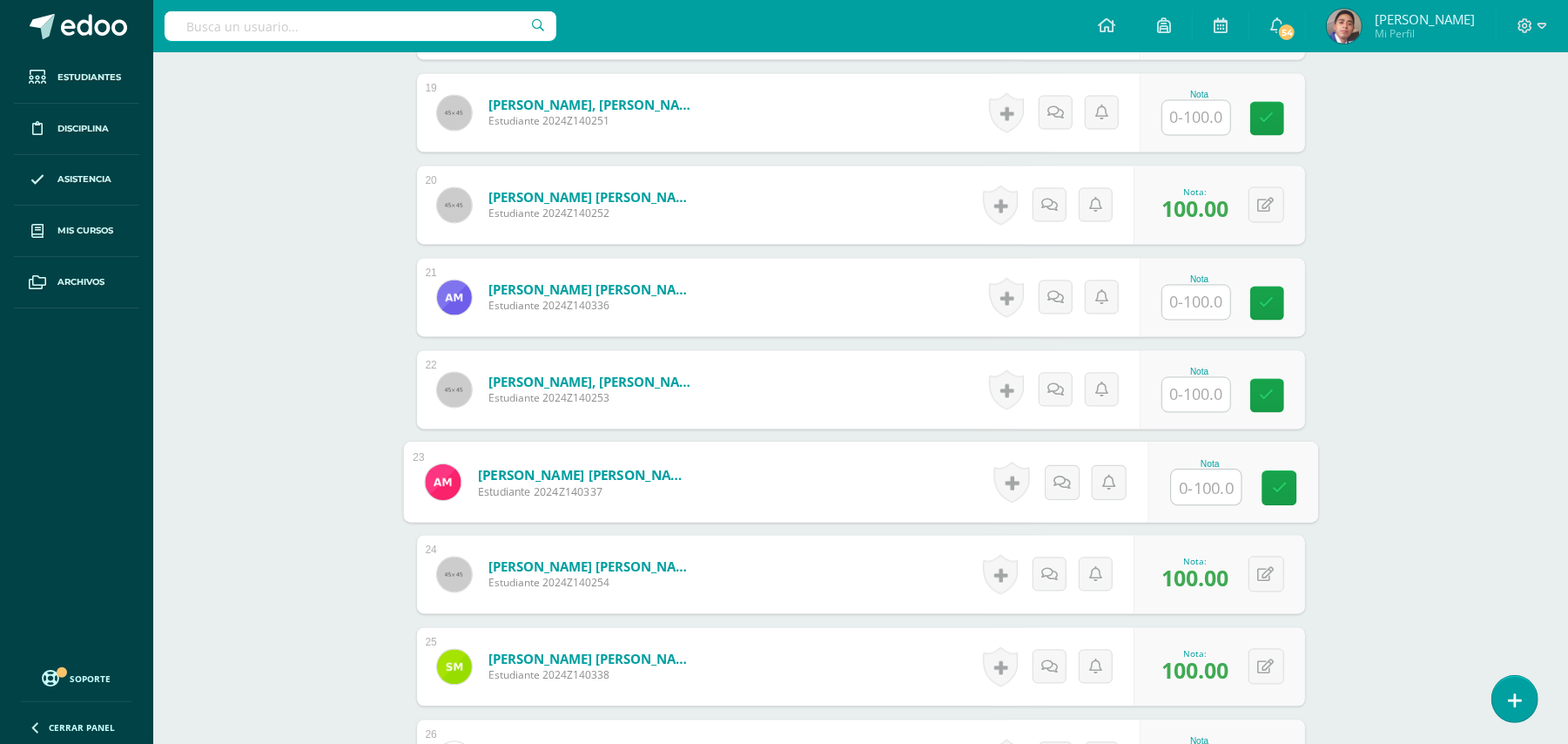
click at [1212, 480] on input "text" at bounding box center [1205, 487] width 70 height 34
type input "100"
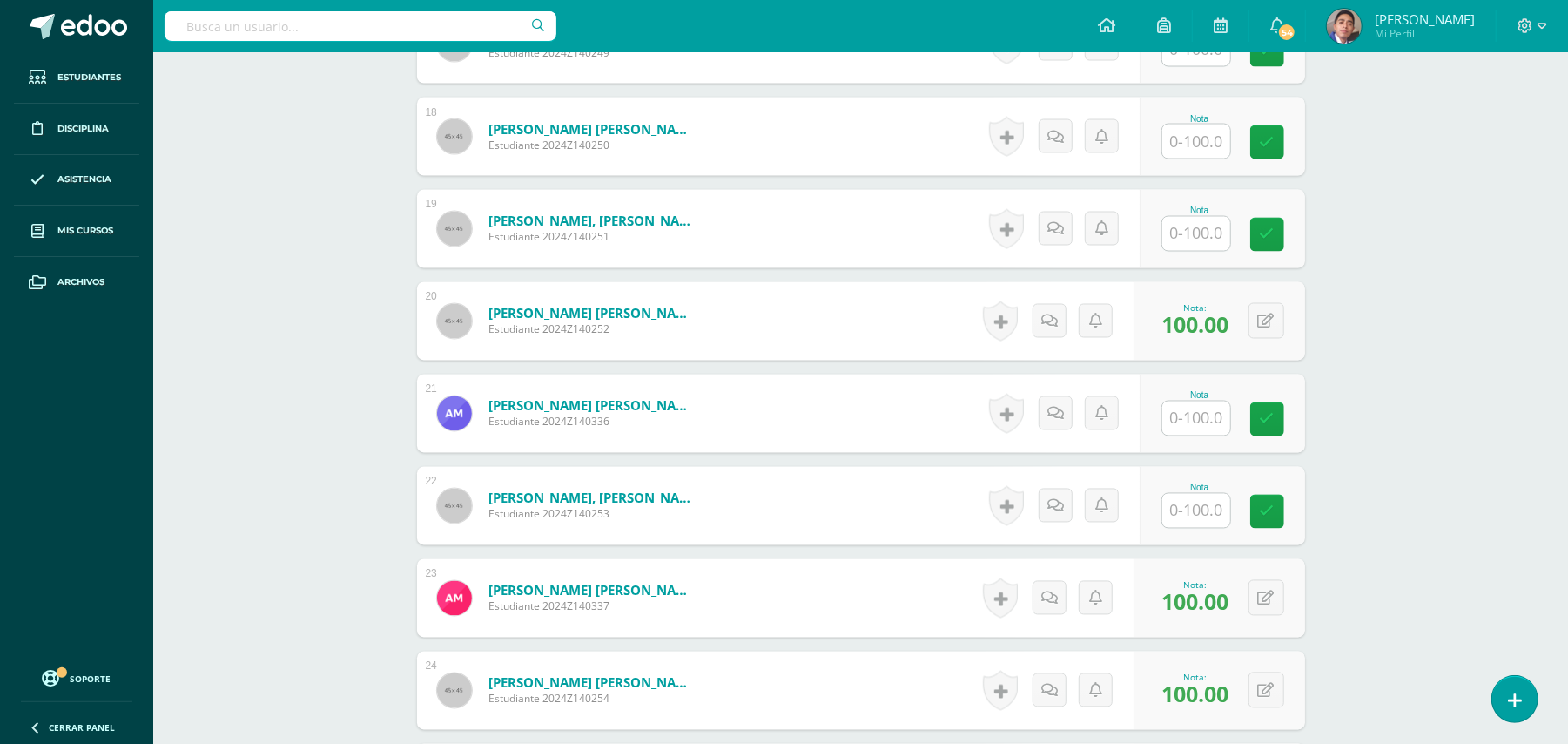
scroll to position [2044, 0]
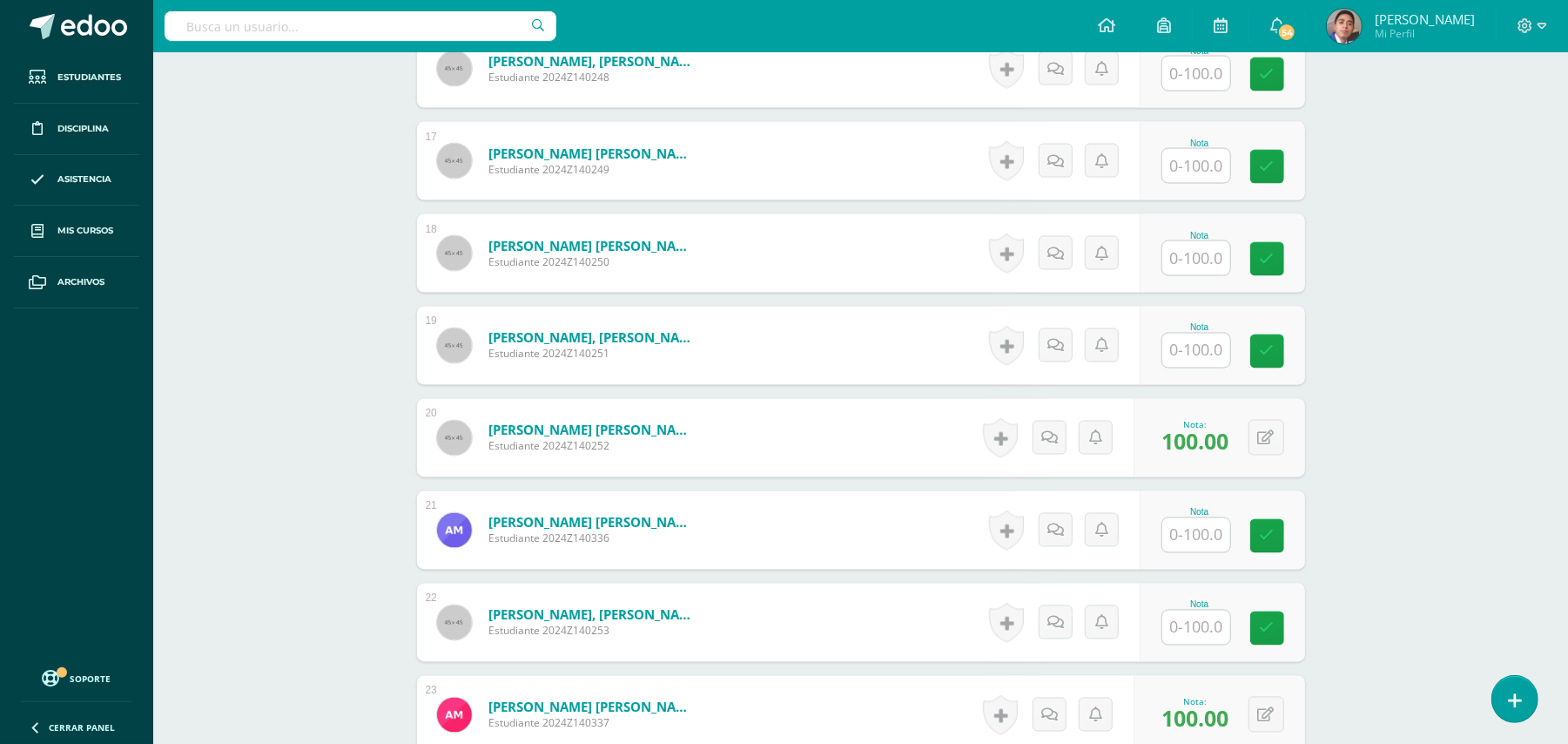
click at [1210, 158] on input "text" at bounding box center [1196, 166] width 68 height 34
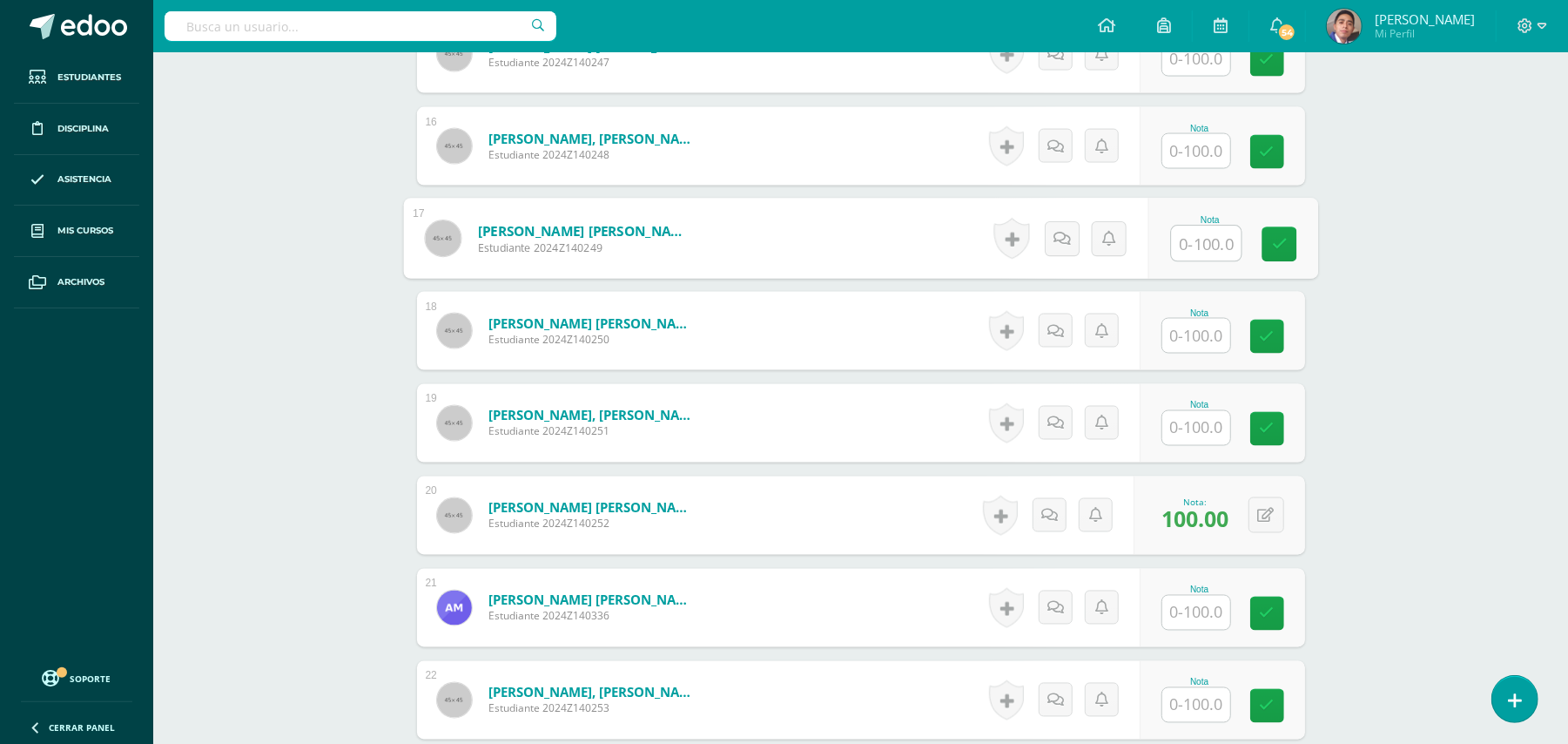
scroll to position [1812, 0]
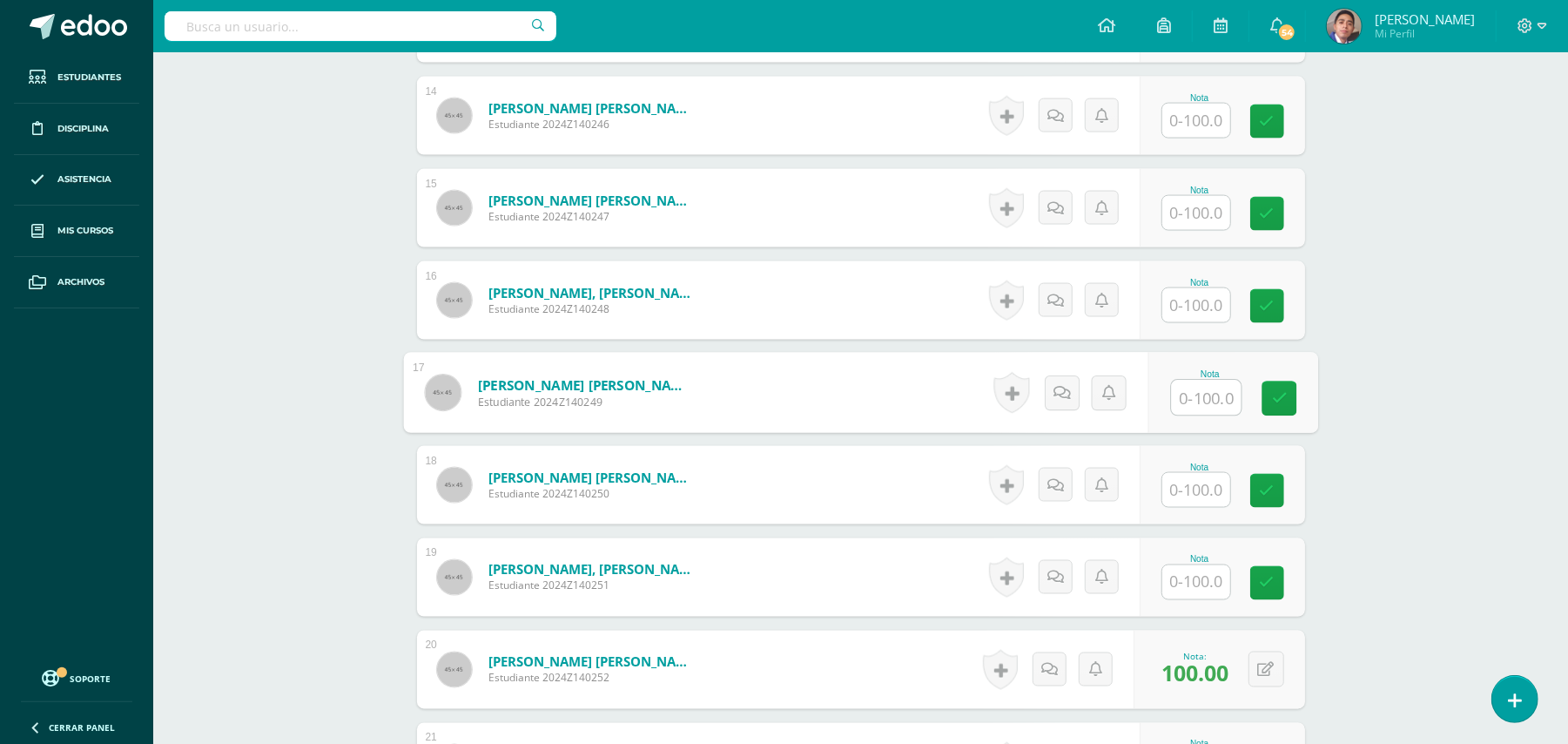
click at [1202, 293] on input "text" at bounding box center [1196, 305] width 68 height 34
type input "100"
click at [1385, 316] on div "Biología [PERSON_NAME] V Onceavo Bachillerato "A" Herramientas Detalle de asist…" at bounding box center [861, 82] width 1414 height 3685
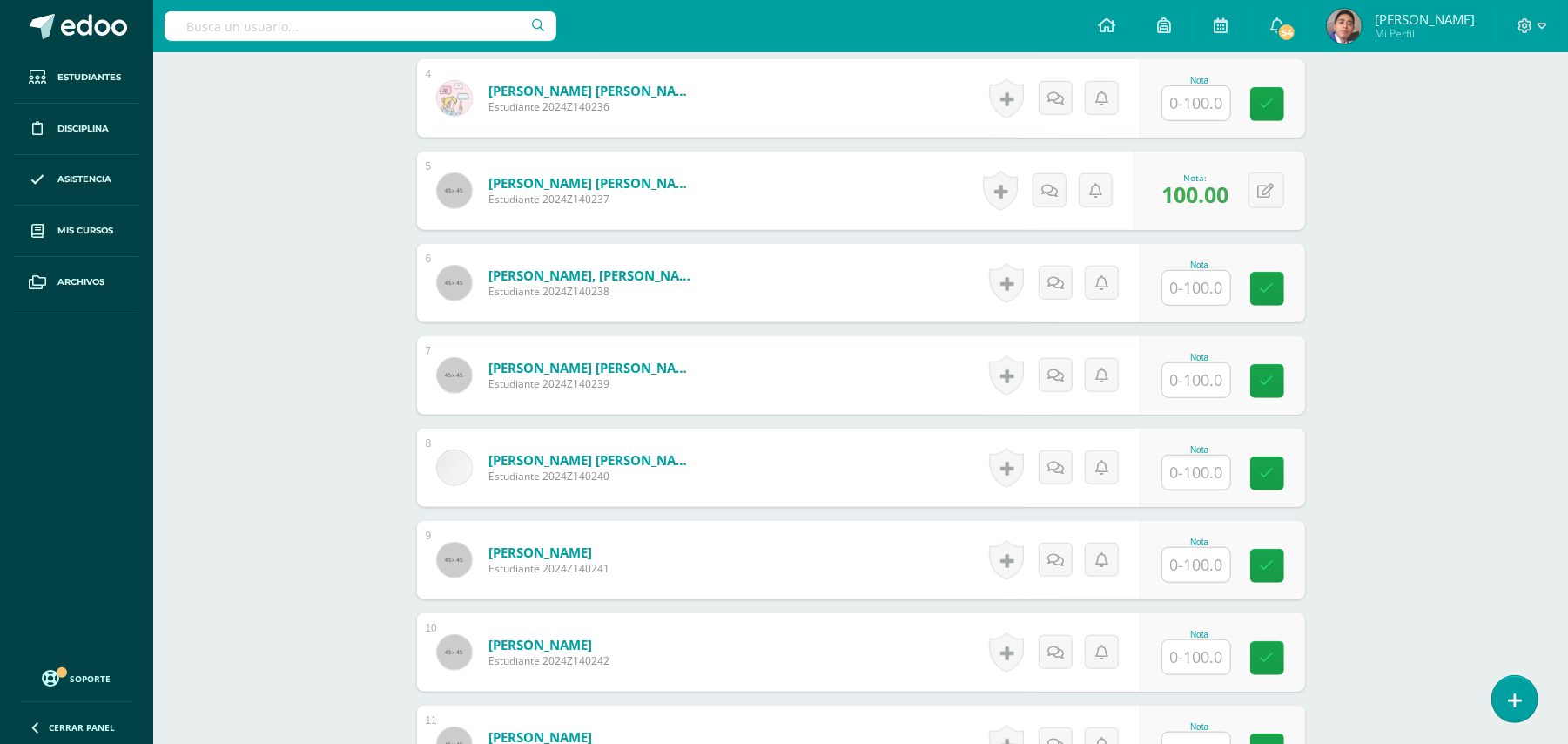
scroll to position [883, 0]
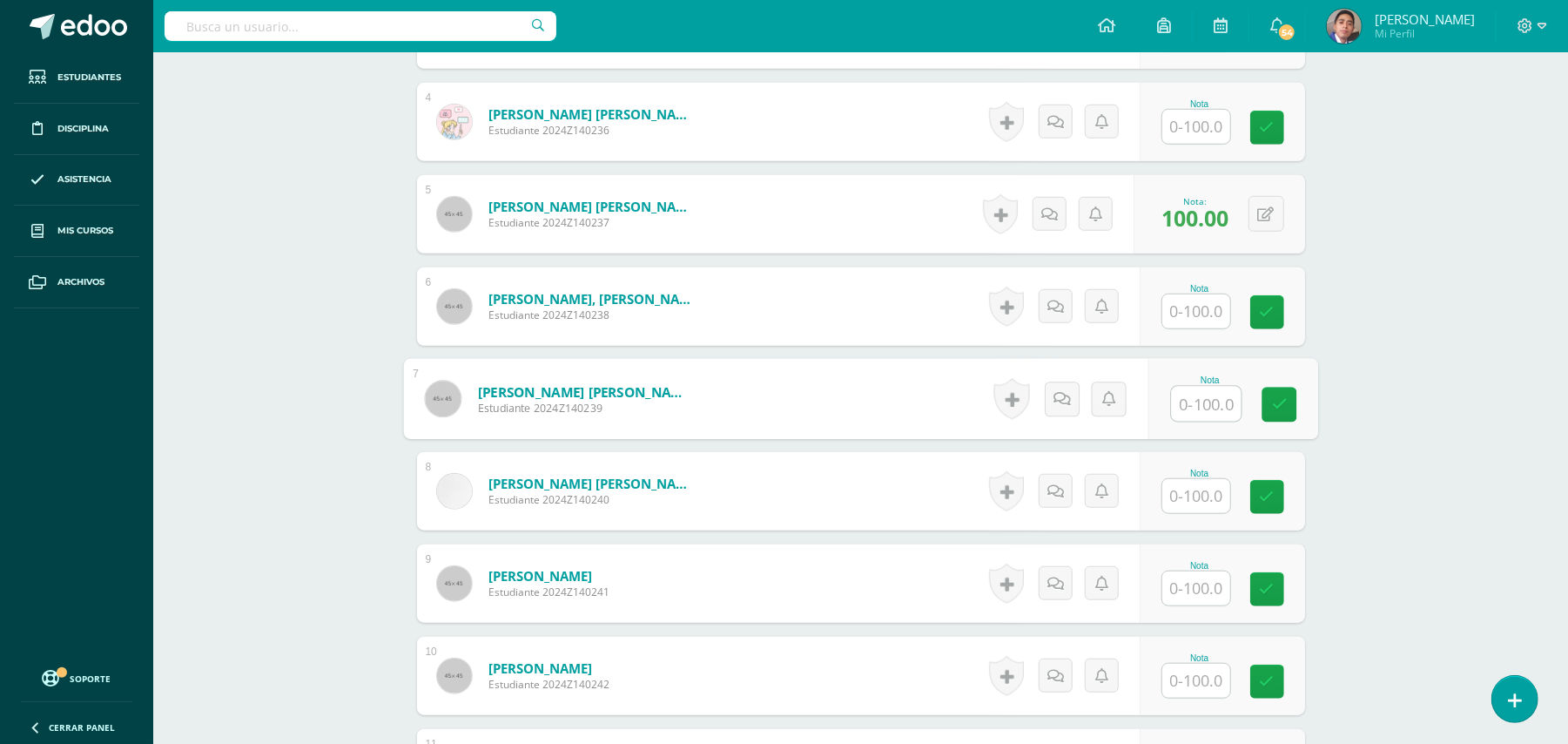
click at [1224, 392] on input "text" at bounding box center [1205, 403] width 70 height 34
type input "100"
click at [1217, 480] on input "text" at bounding box center [1205, 496] width 70 height 34
type input "100"
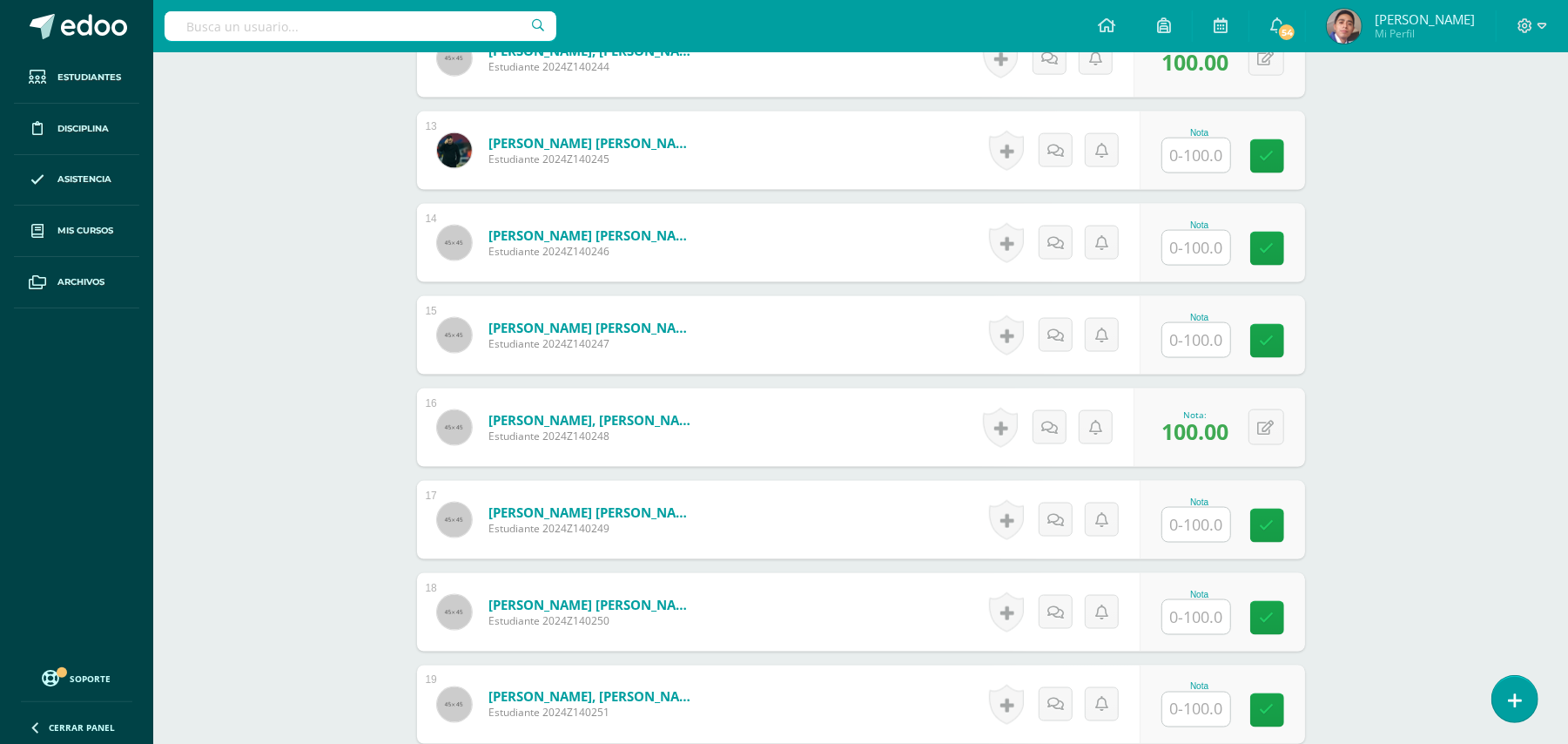
scroll to position [1696, 0]
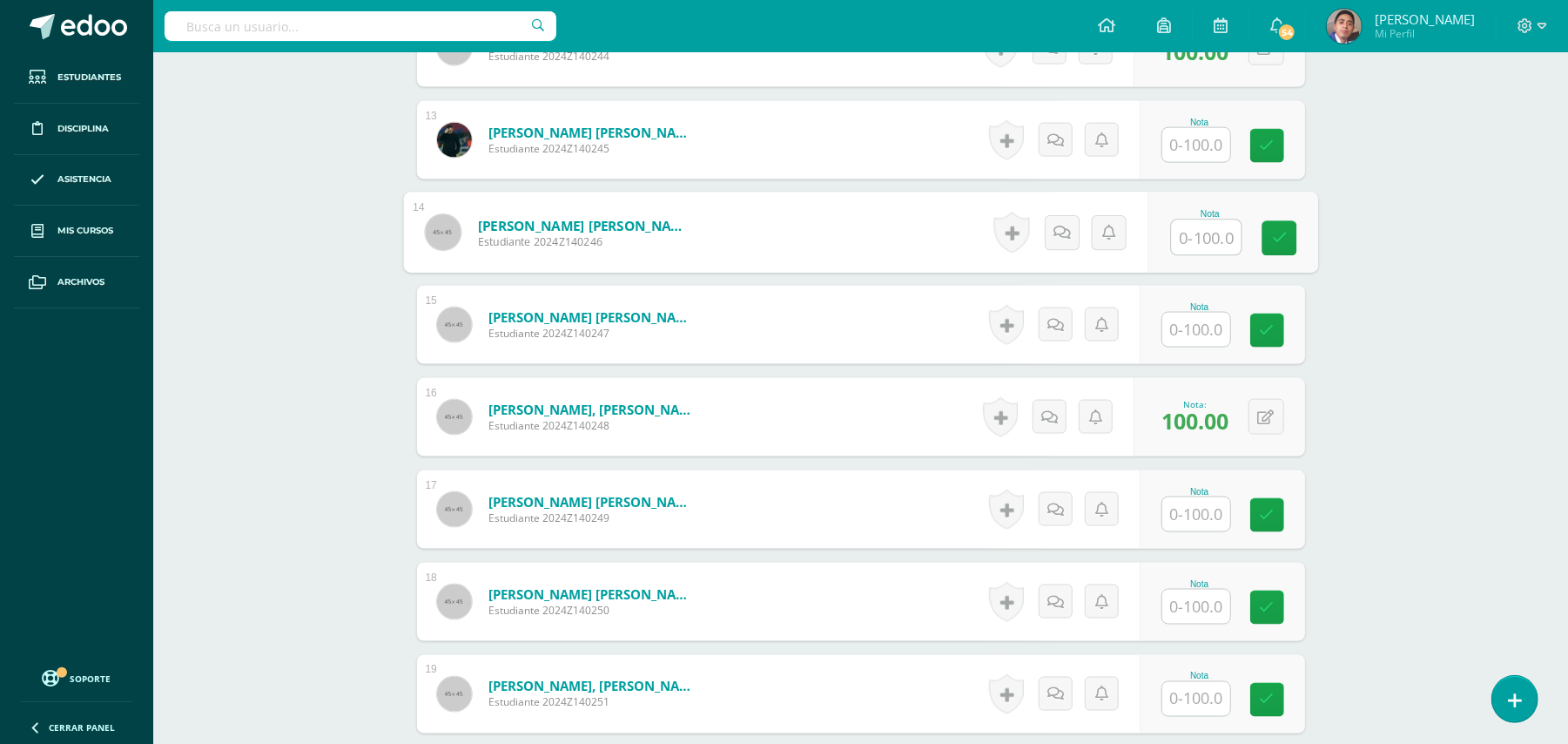
click at [1196, 224] on input "text" at bounding box center [1205, 237] width 70 height 34
type input "100"
click at [1422, 284] on div "Biología [PERSON_NAME] V Onceavo Bachillerato "A" Herramientas Detalle de asist…" at bounding box center [861, 198] width 1414 height 3685
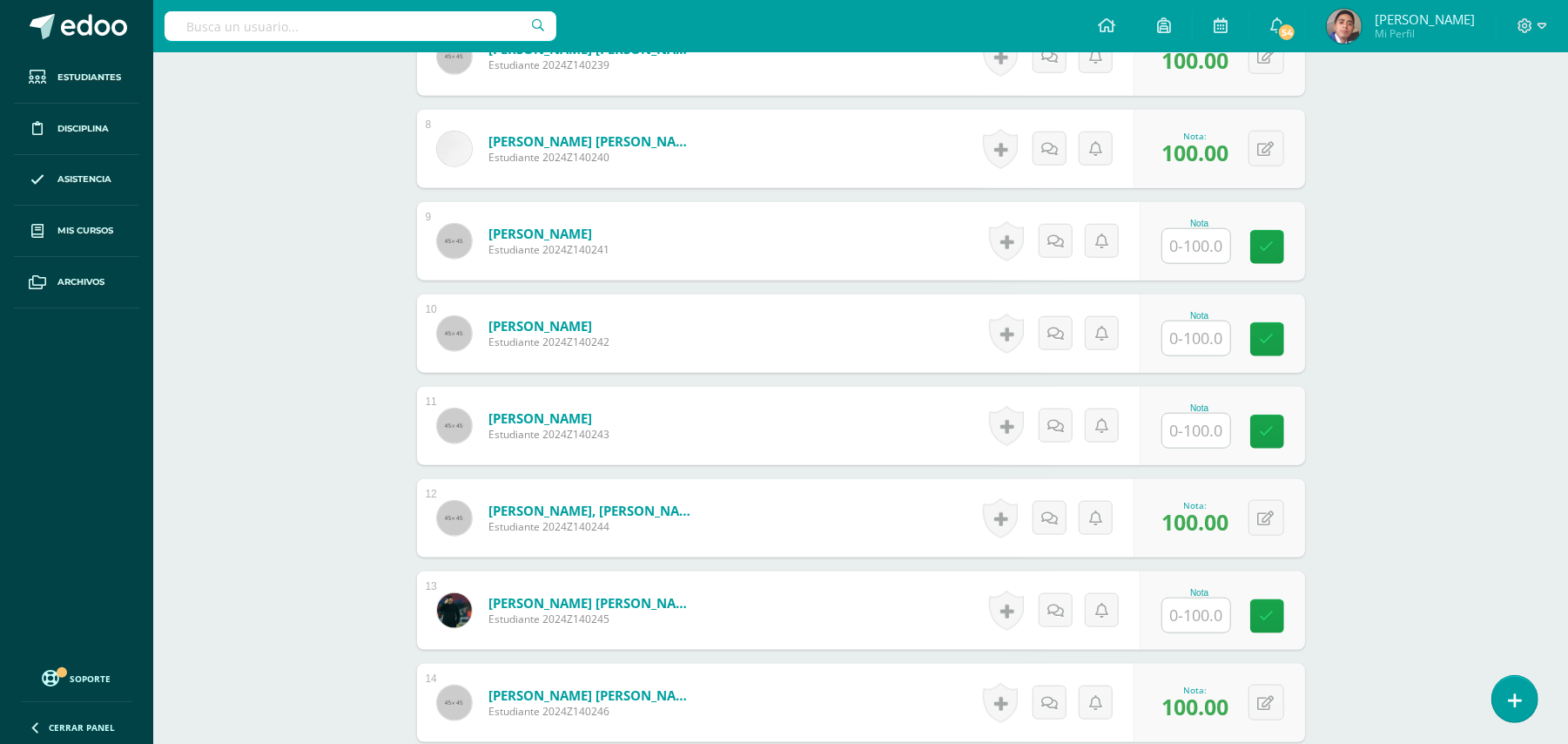
scroll to position [1116, 0]
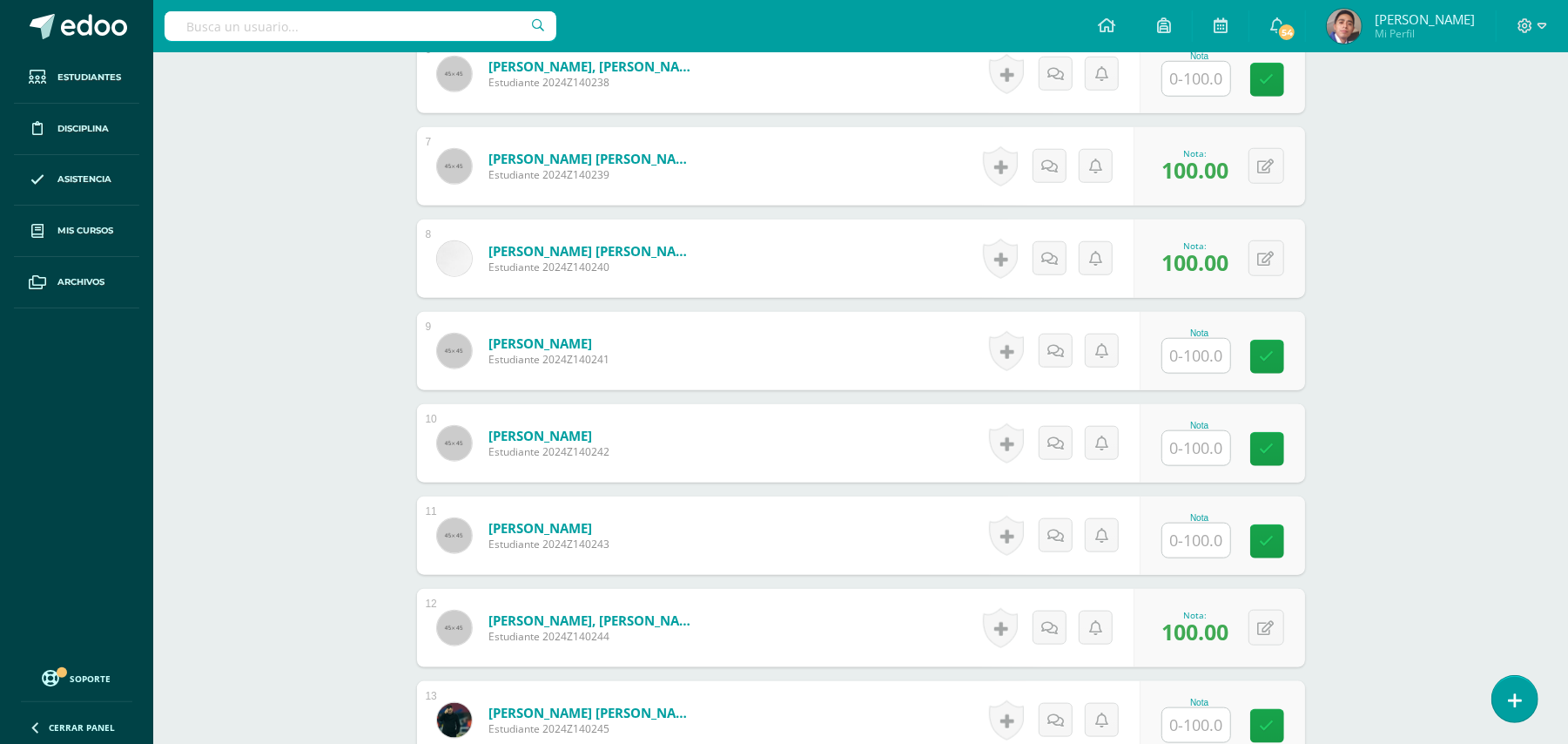
click at [1202, 345] on input "text" at bounding box center [1196, 356] width 68 height 34
type input "100"
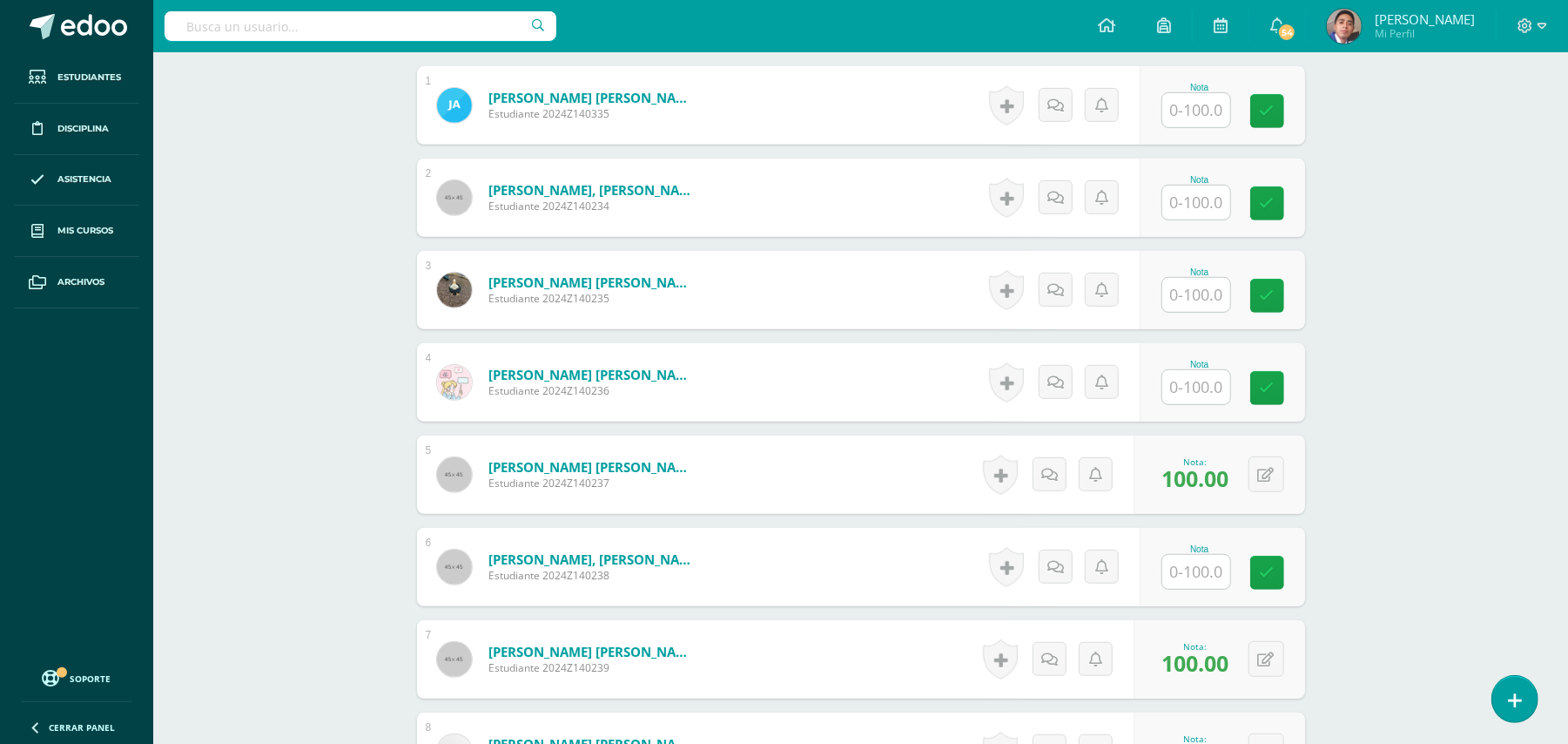
scroll to position [534, 0]
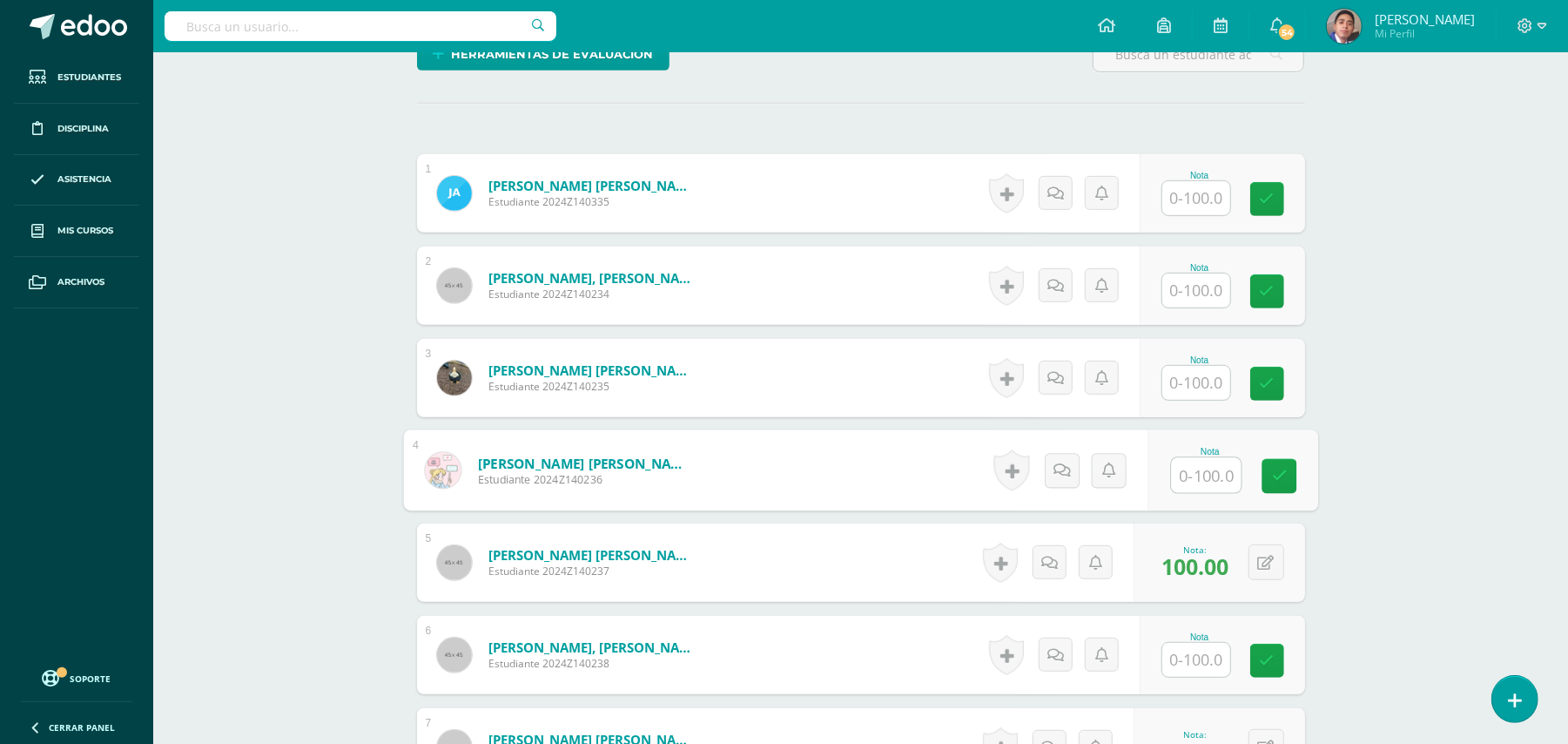
click at [1196, 462] on input "text" at bounding box center [1205, 475] width 70 height 34
type input "100"
click at [1197, 373] on input "text" at bounding box center [1196, 383] width 68 height 34
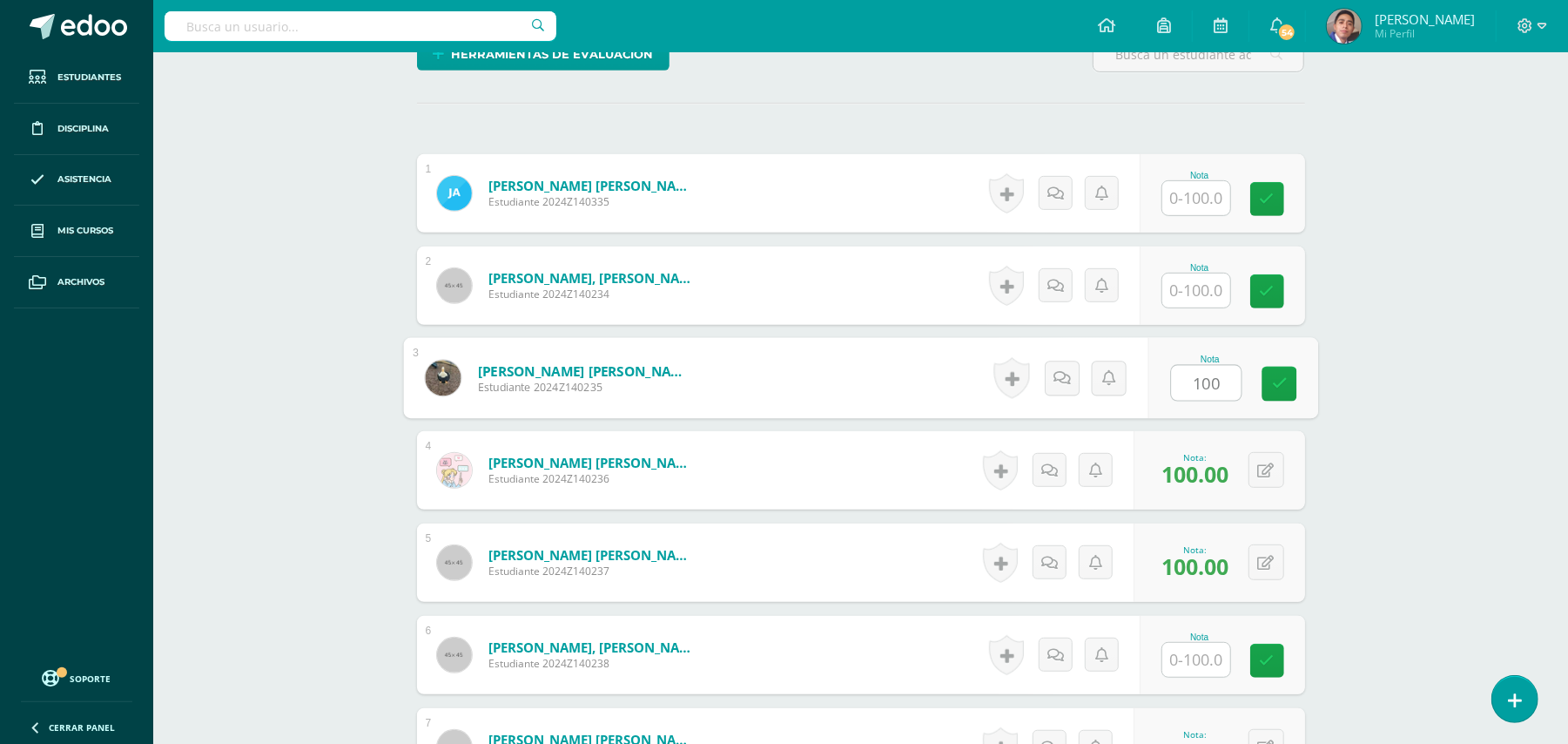
type input "100"
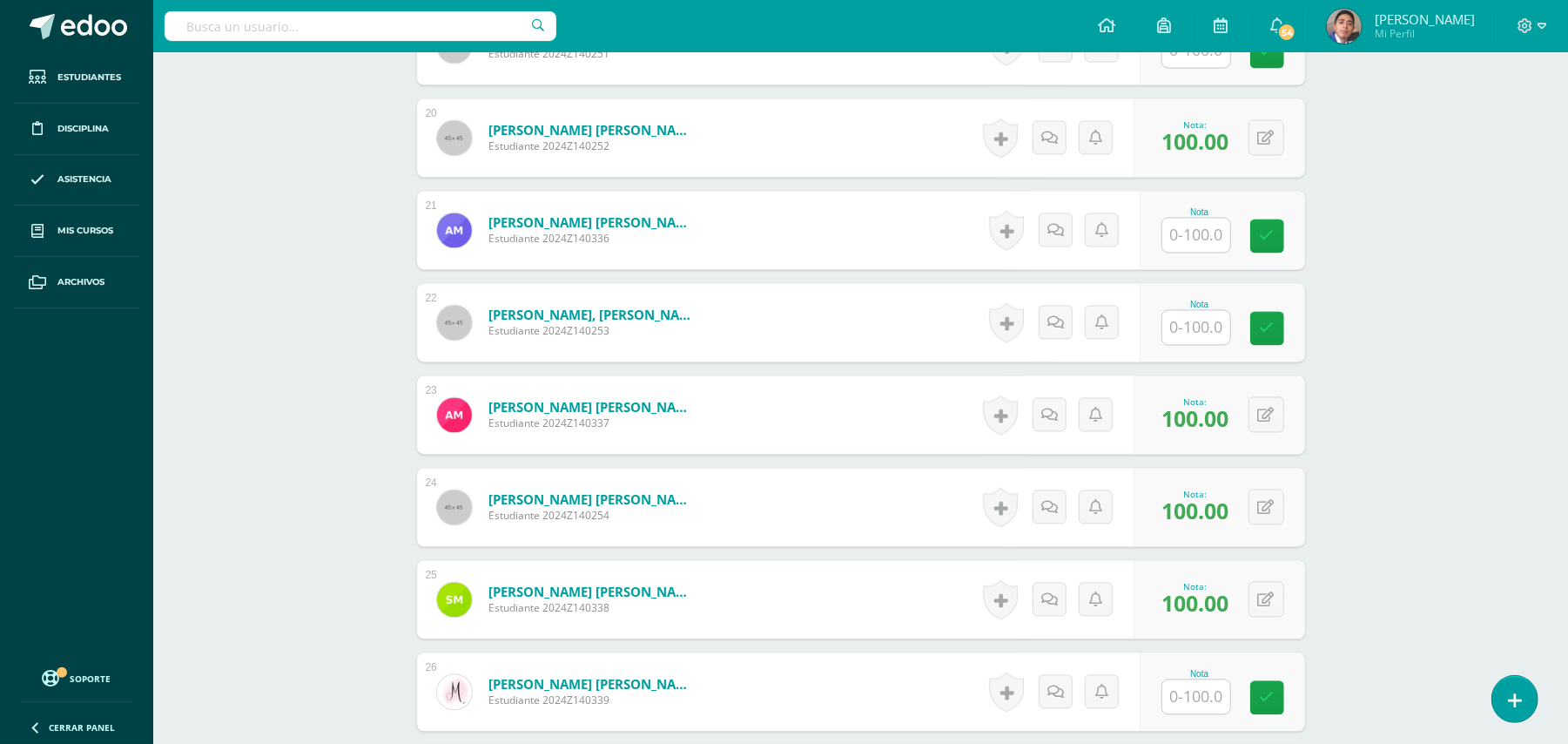
scroll to position [2509, 0]
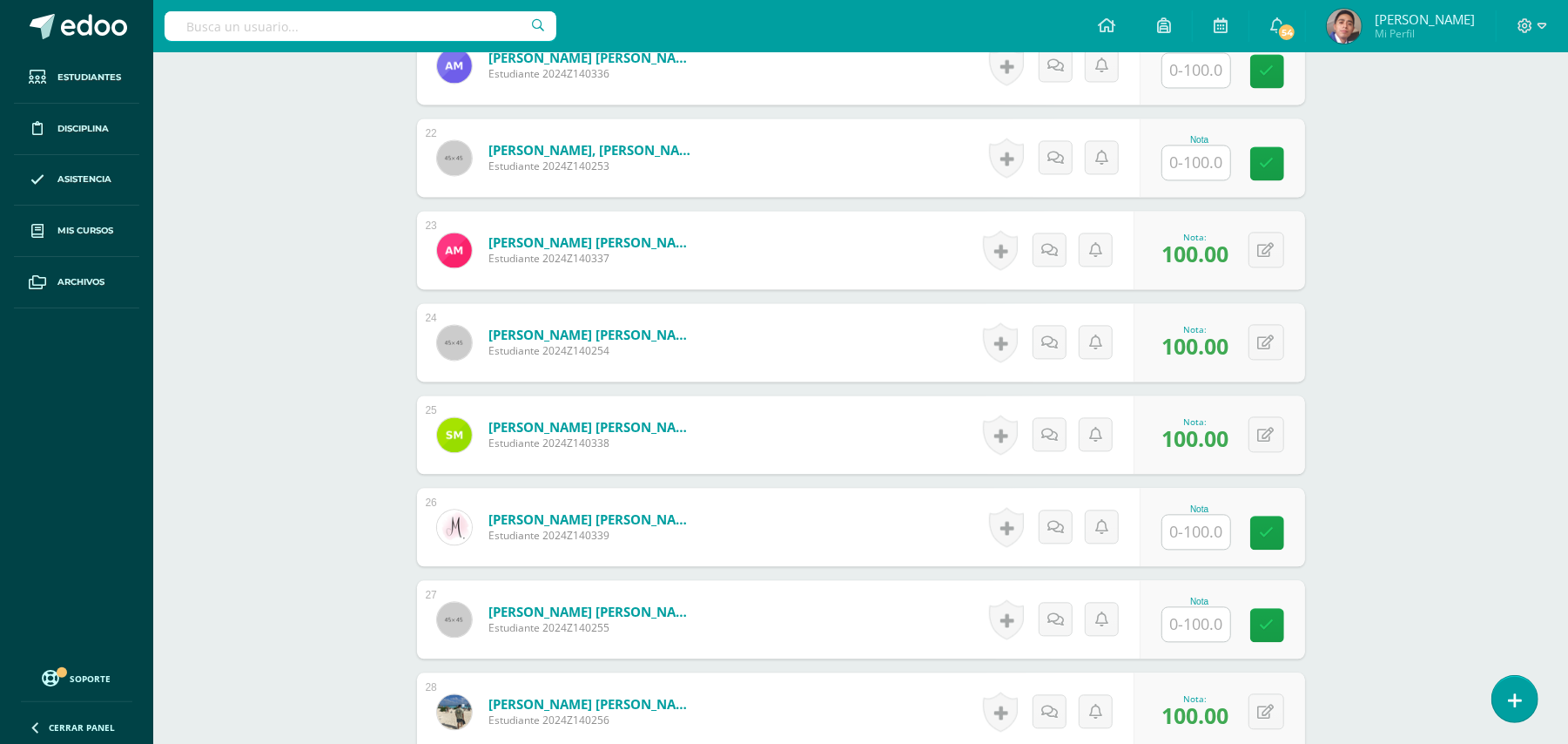
click at [1197, 607] on input "text" at bounding box center [1196, 624] width 68 height 34
type input "100"
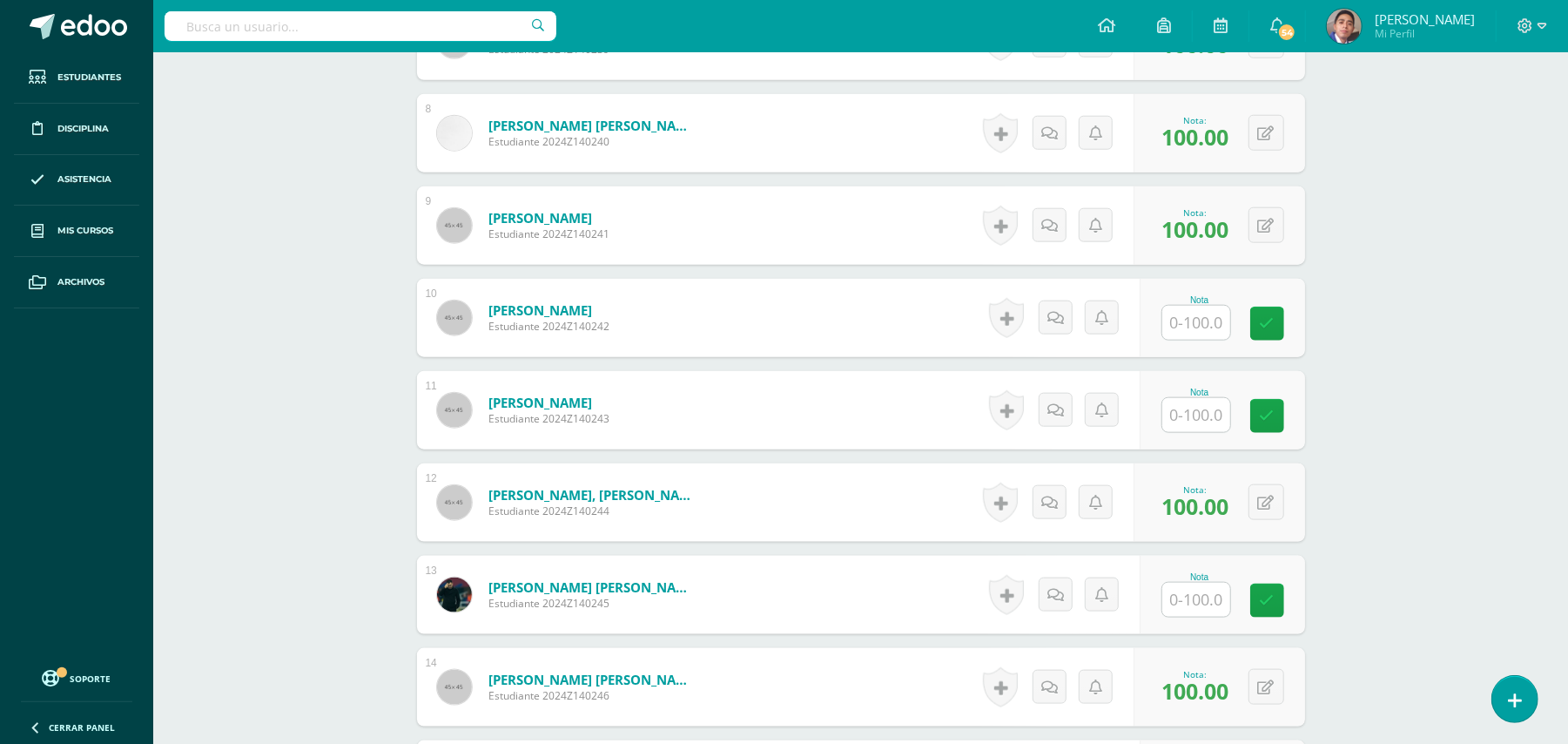
scroll to position [1346, 0]
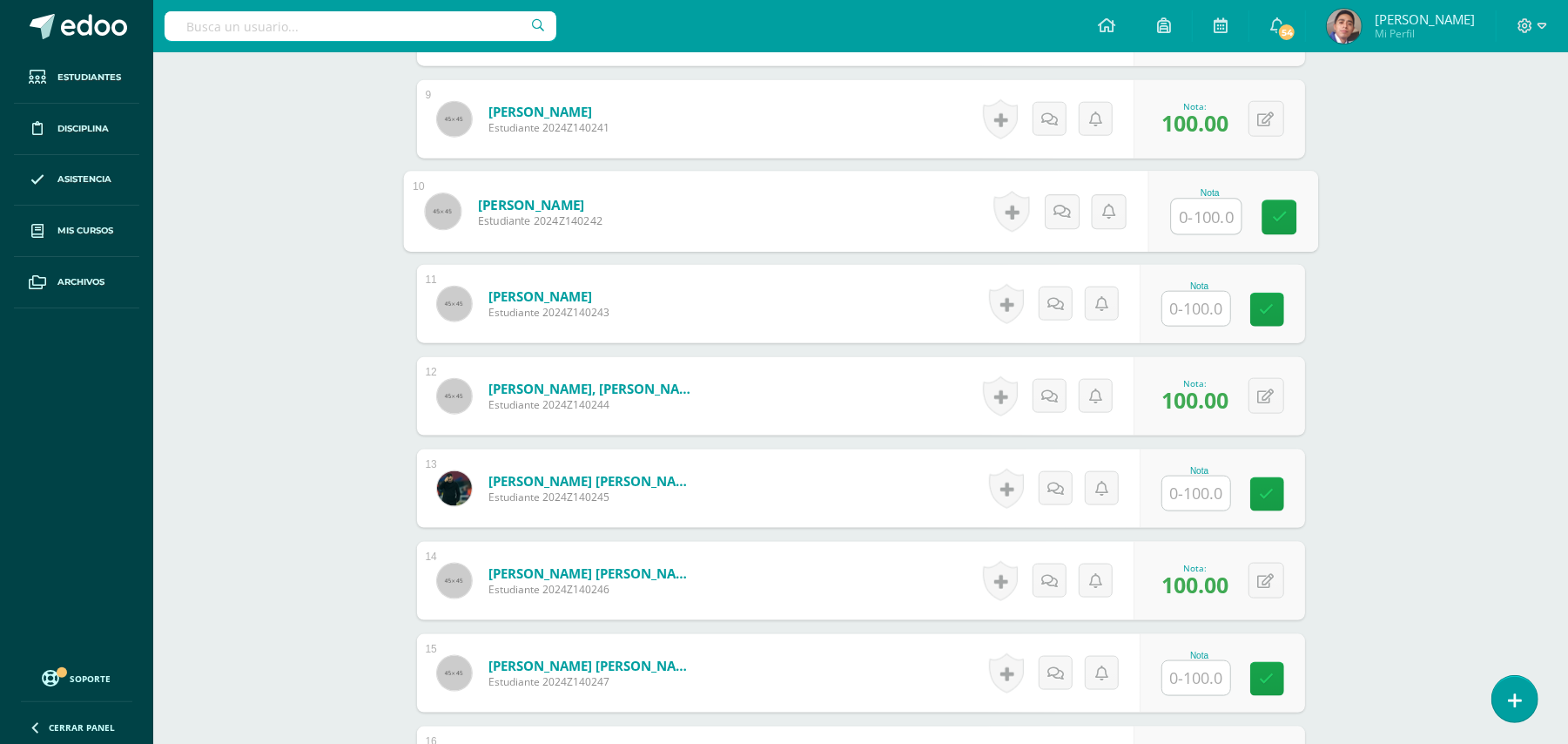
click at [1195, 199] on input "text" at bounding box center [1205, 216] width 70 height 34
type input "100"
click at [1447, 320] on div "Biología [PERSON_NAME] V Onceavo Bachillerato "A" Herramientas Detalle de asist…" at bounding box center [861, 548] width 1414 height 3685
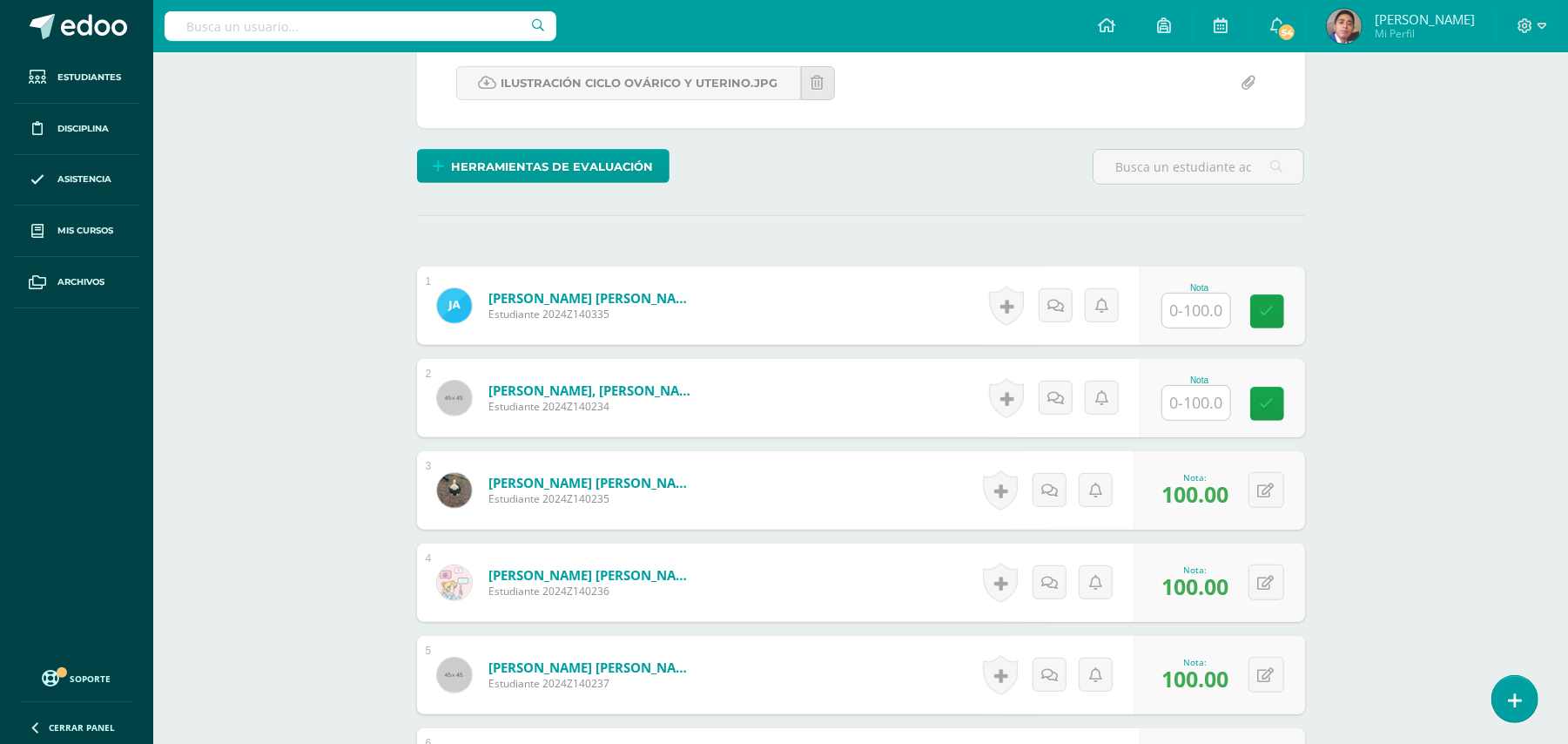
scroll to position [418, 0]
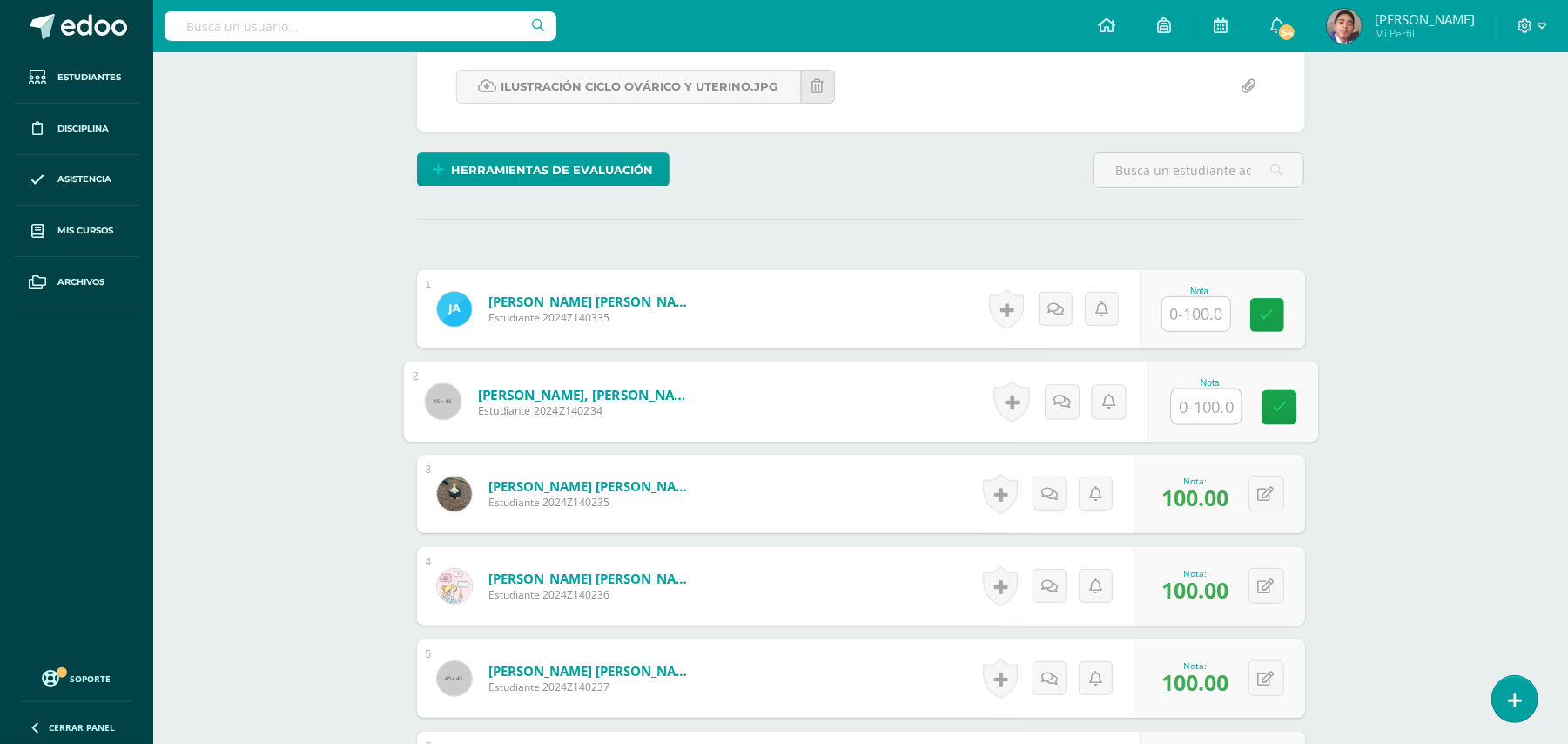
click at [1212, 395] on input "text" at bounding box center [1205, 406] width 70 height 34
type input "100"
drag, startPoint x: 1440, startPoint y: 396, endPoint x: 1437, endPoint y: 404, distance: 8.5
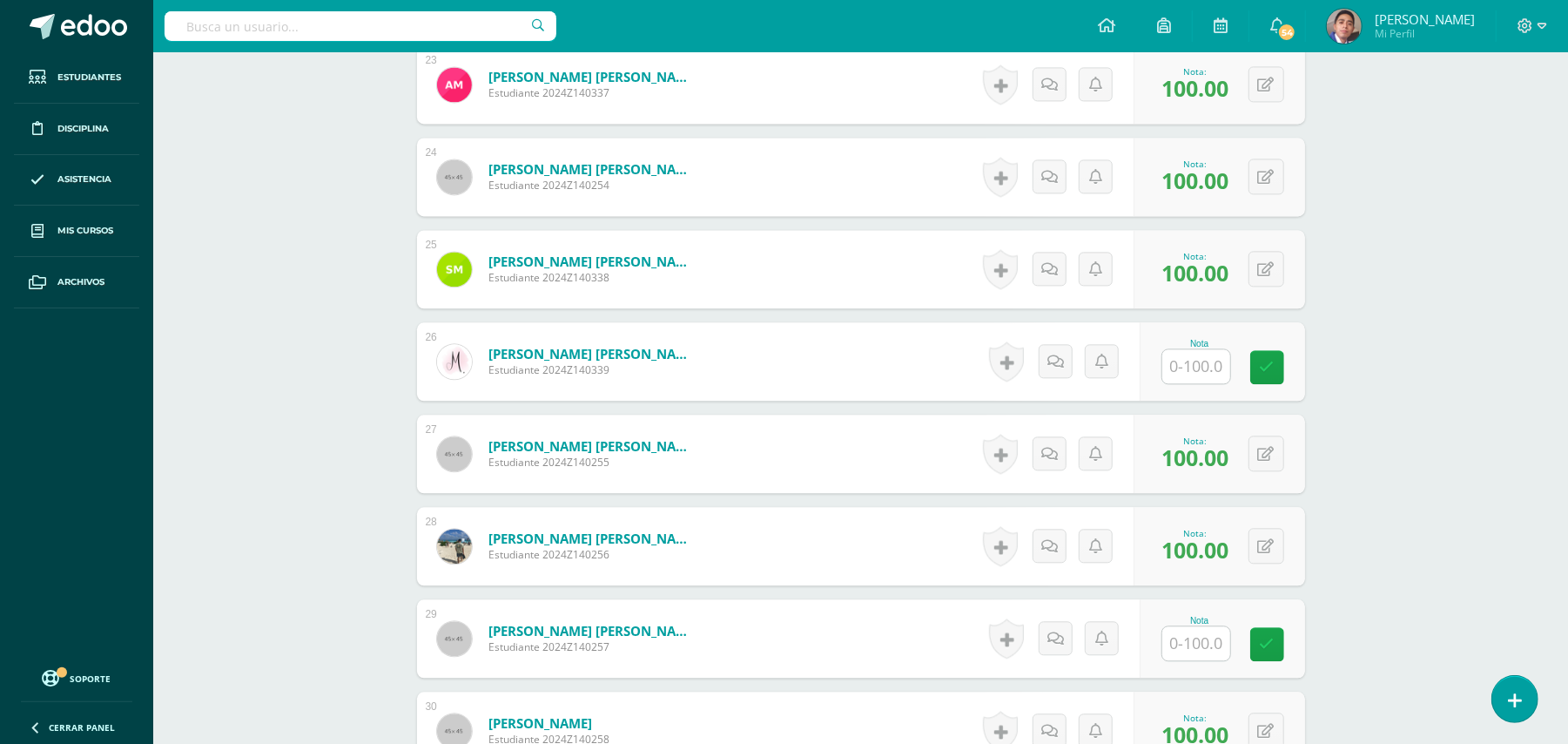
scroll to position [2973, 0]
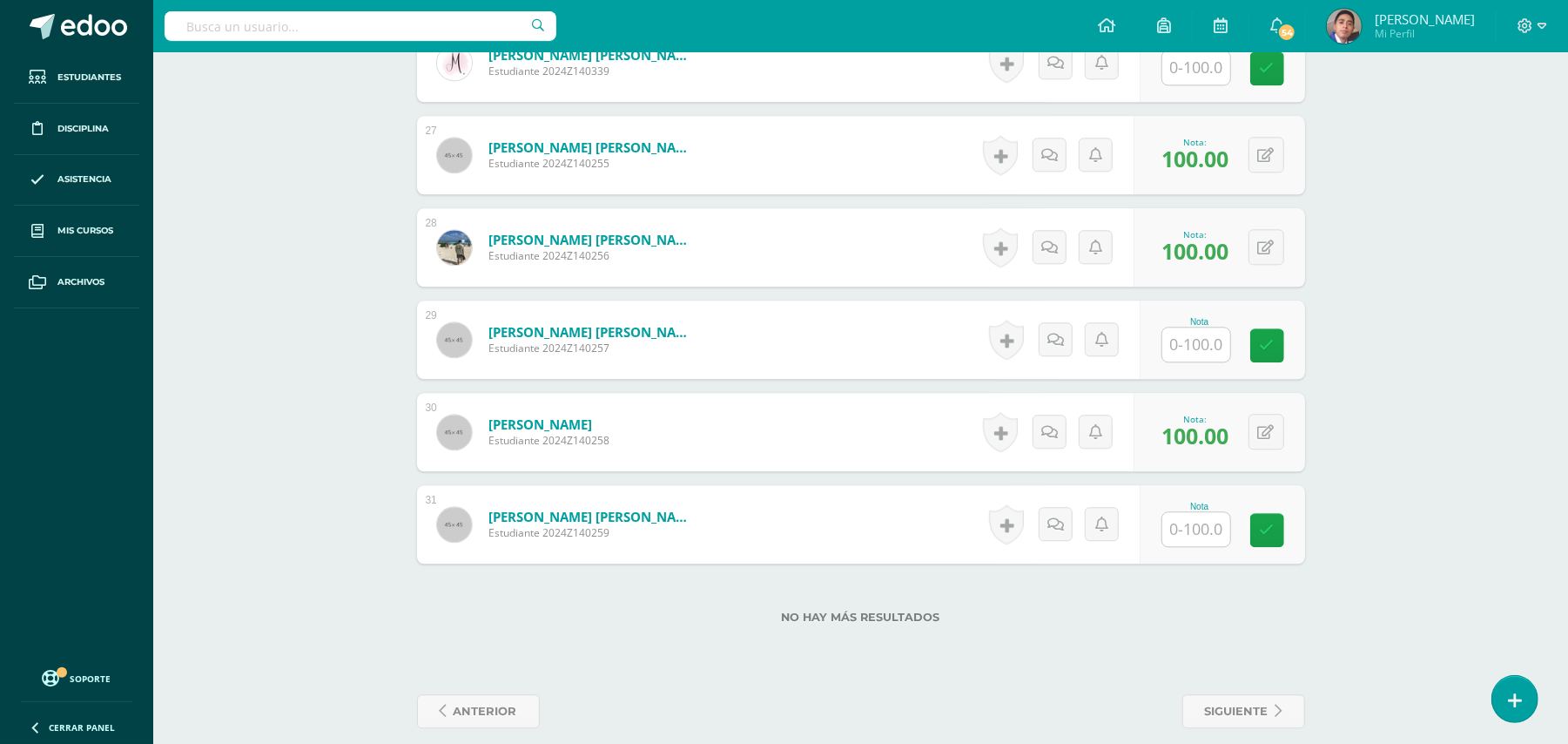
click at [1173, 328] on input "text" at bounding box center [1196, 345] width 68 height 34
type input "100"
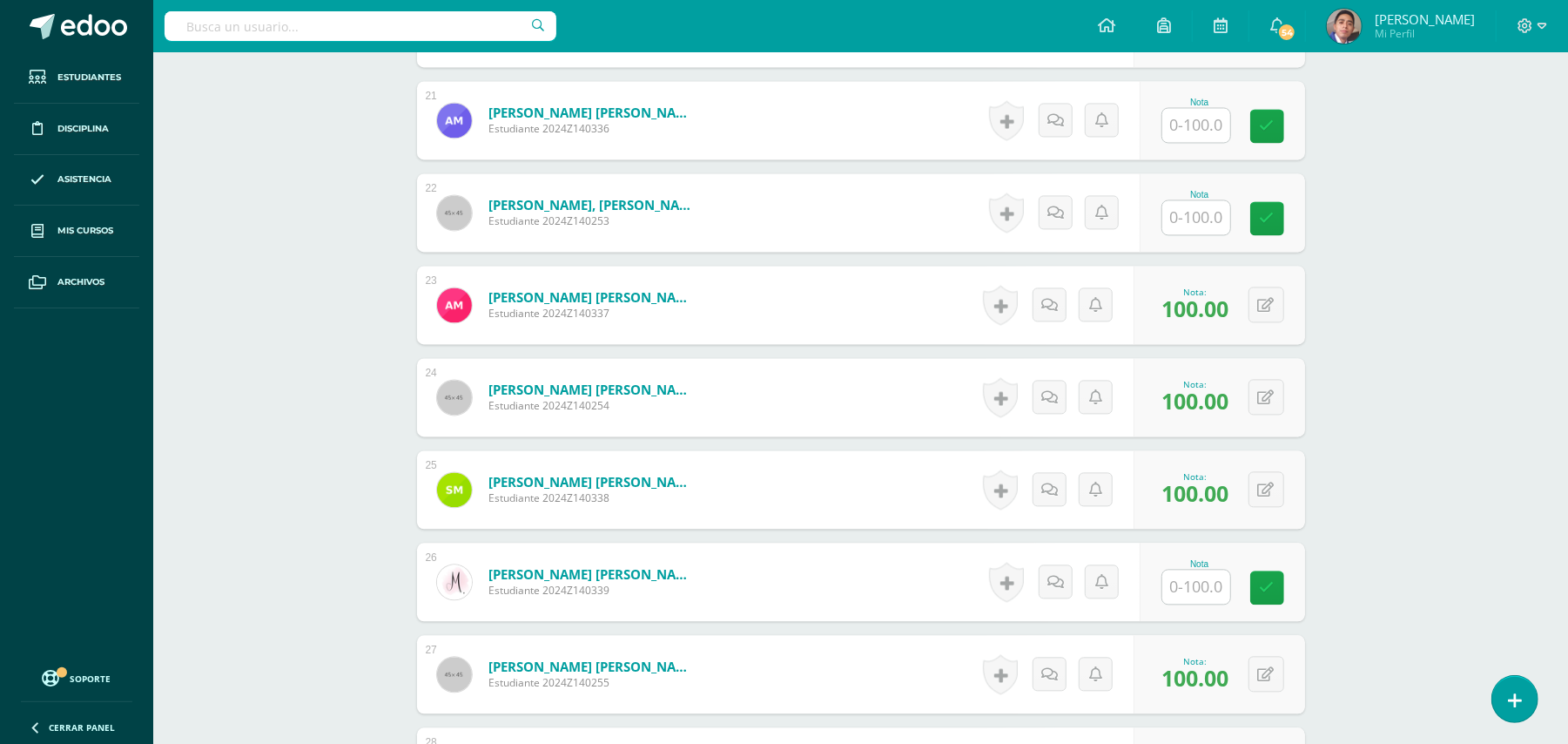
scroll to position [2277, 0]
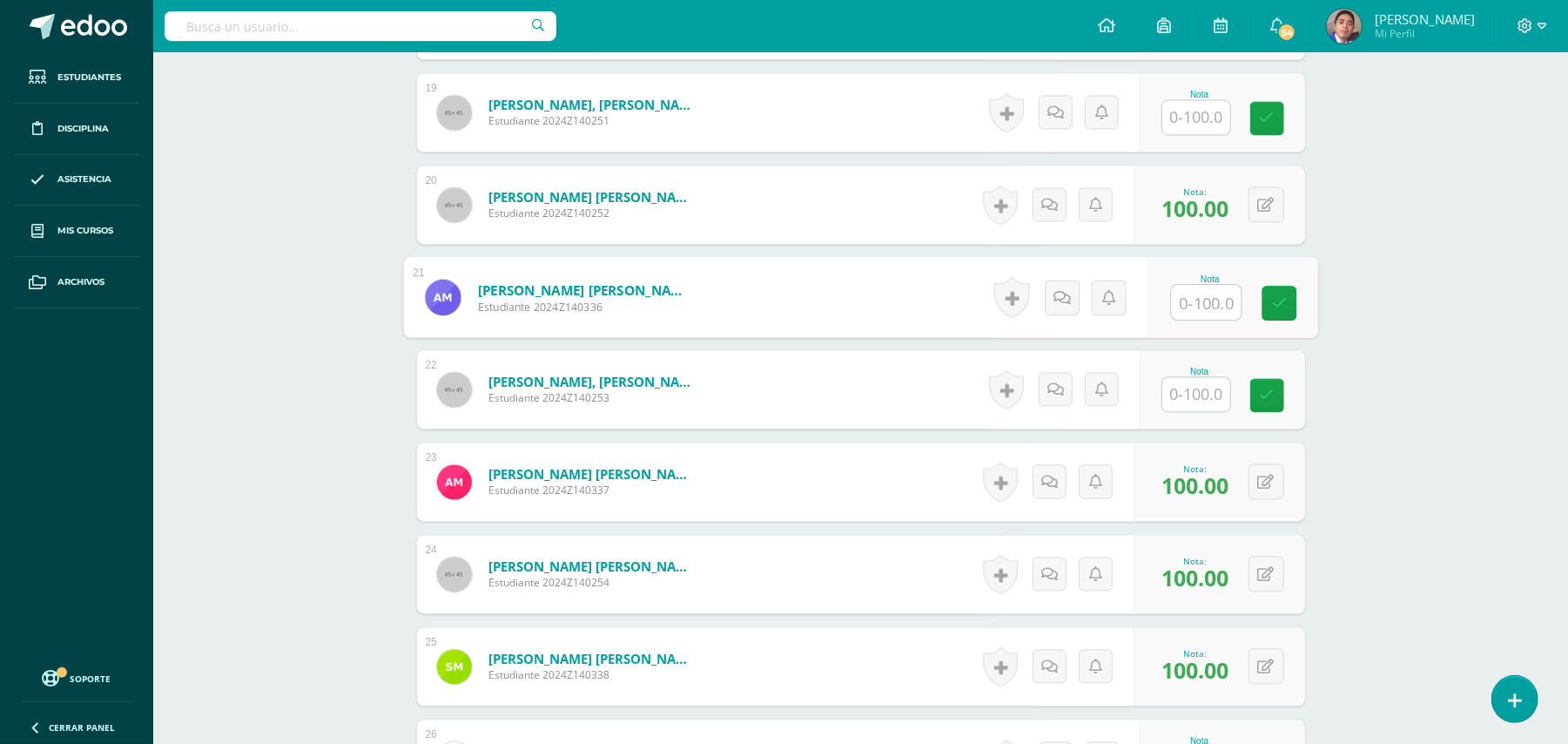
click at [1198, 290] on input "text" at bounding box center [1205, 303] width 70 height 34
type input "100"
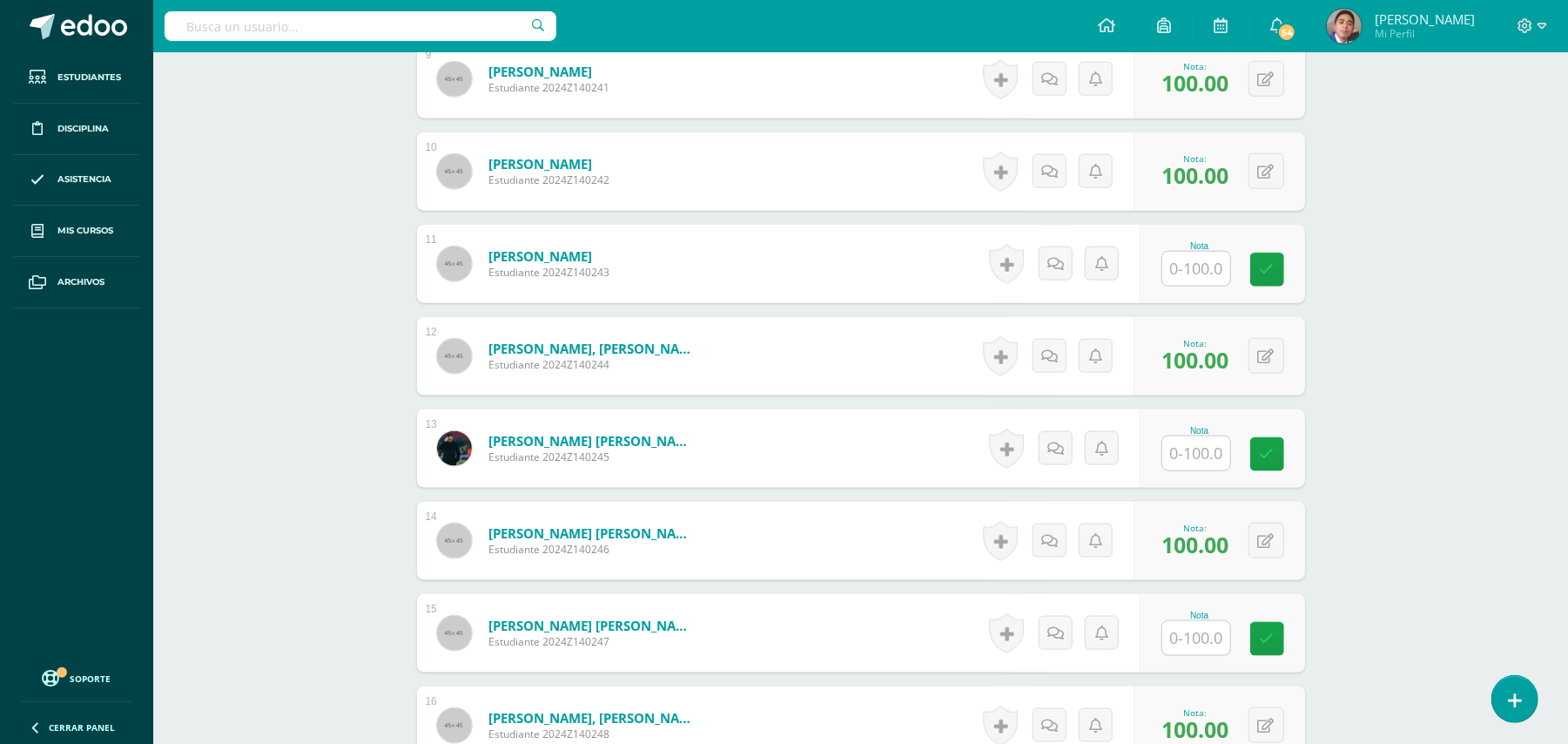
scroll to position [1346, 0]
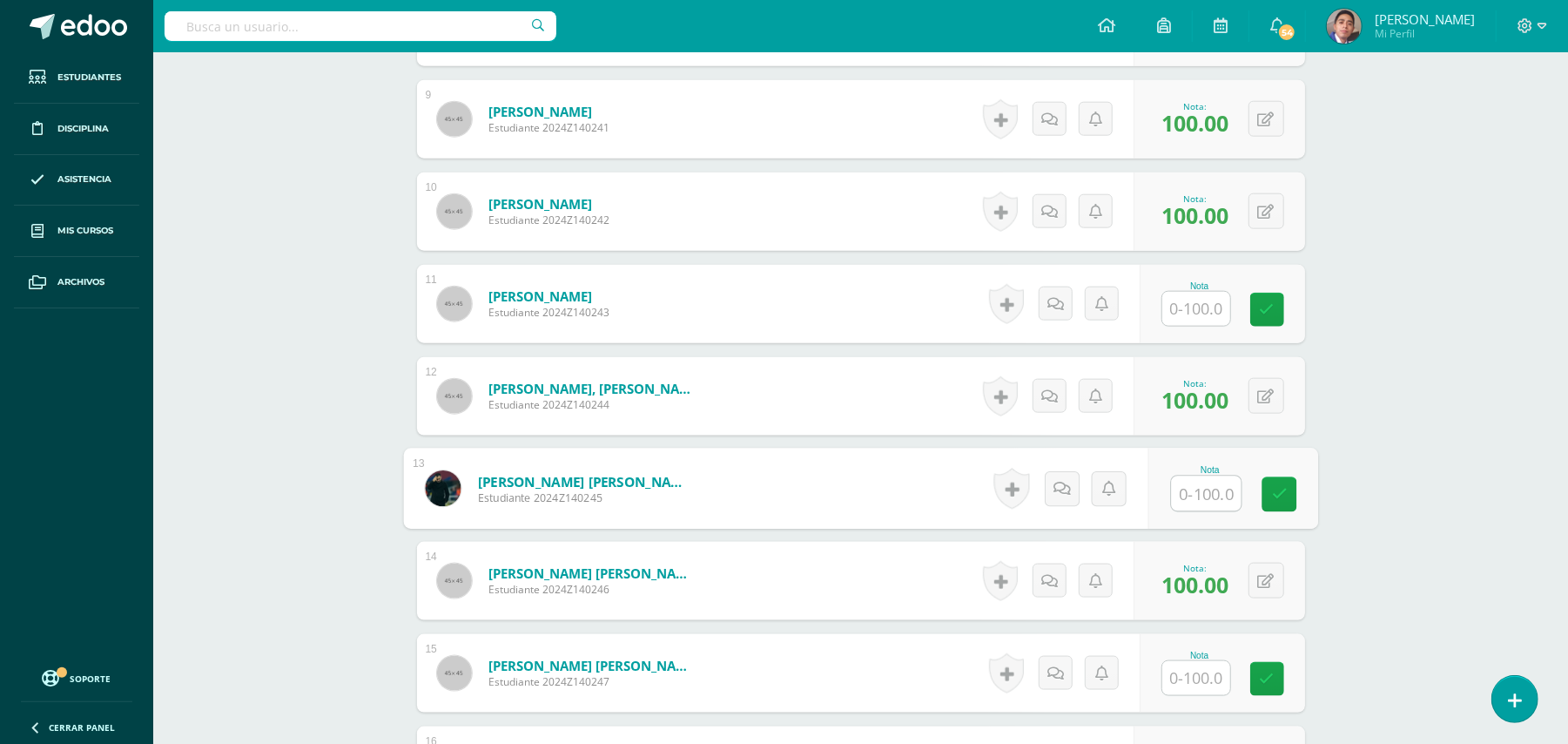
click at [1199, 477] on input "text" at bounding box center [1205, 494] width 70 height 34
type input "100"
click at [1498, 486] on div "Biología [PERSON_NAME] V Onceavo Bachillerato "A" Herramientas Detalle de asist…" at bounding box center [861, 548] width 1414 height 3685
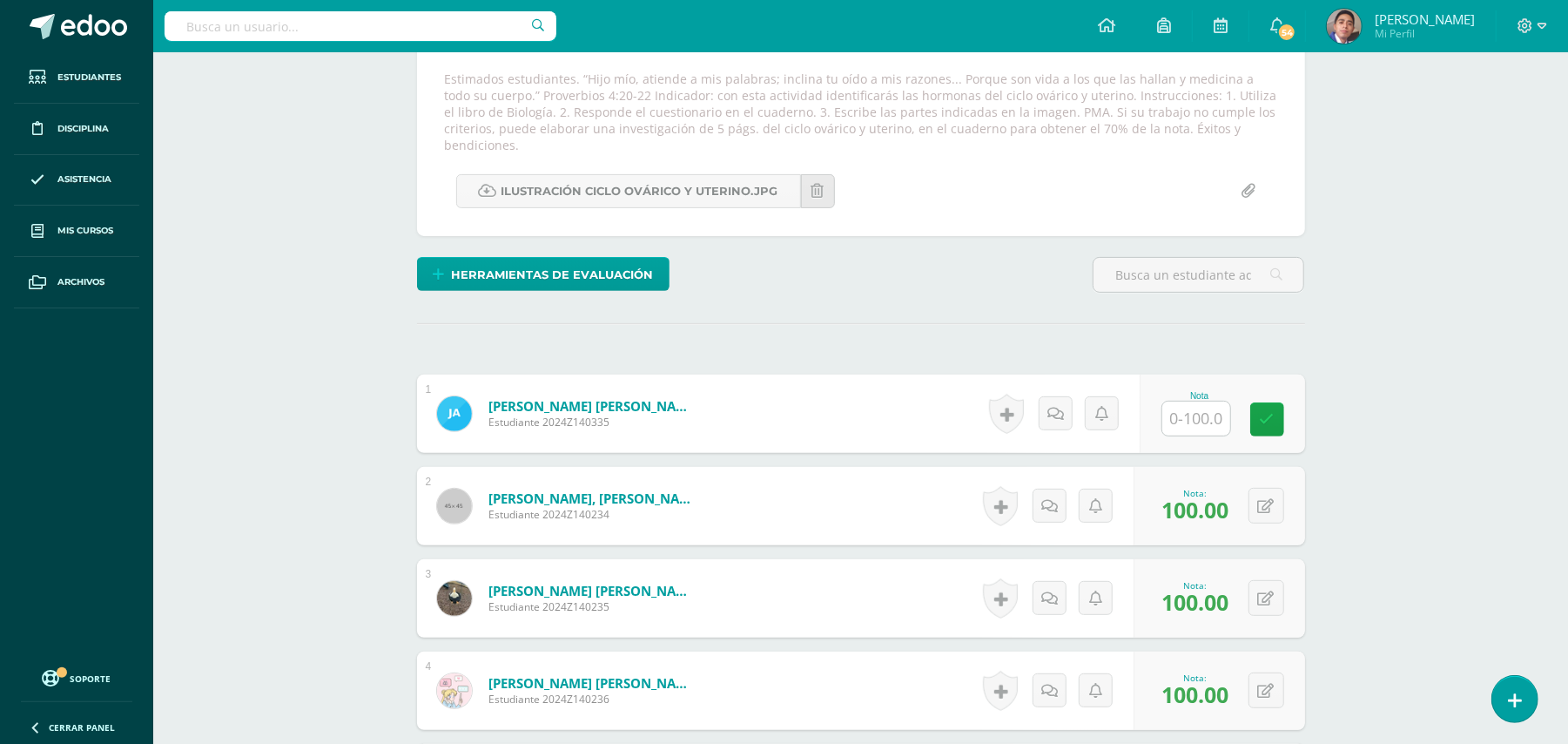
scroll to position [302, 0]
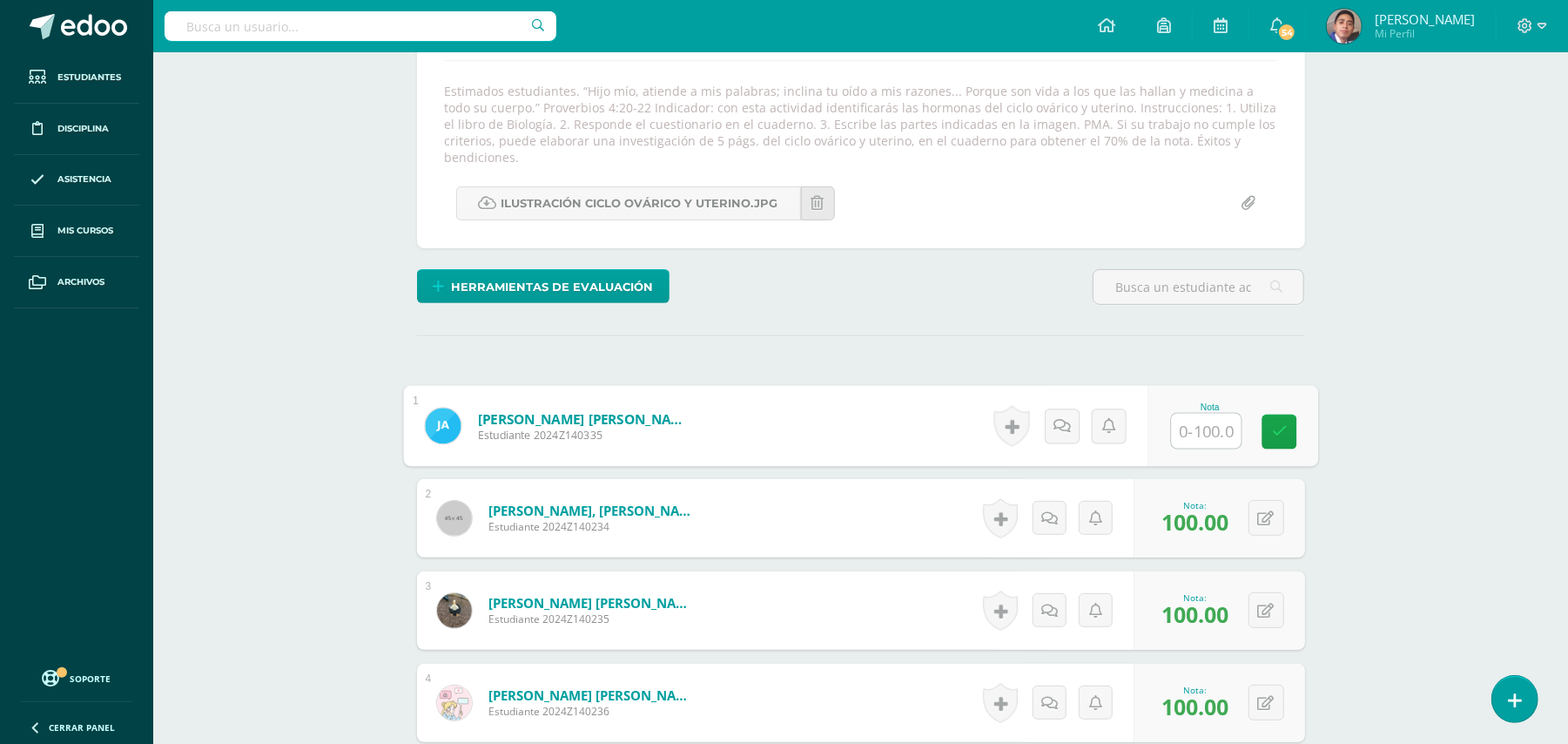
click at [1203, 415] on input "text" at bounding box center [1205, 430] width 70 height 34
type input "10"
click at [1067, 415] on link at bounding box center [1062, 426] width 34 height 34
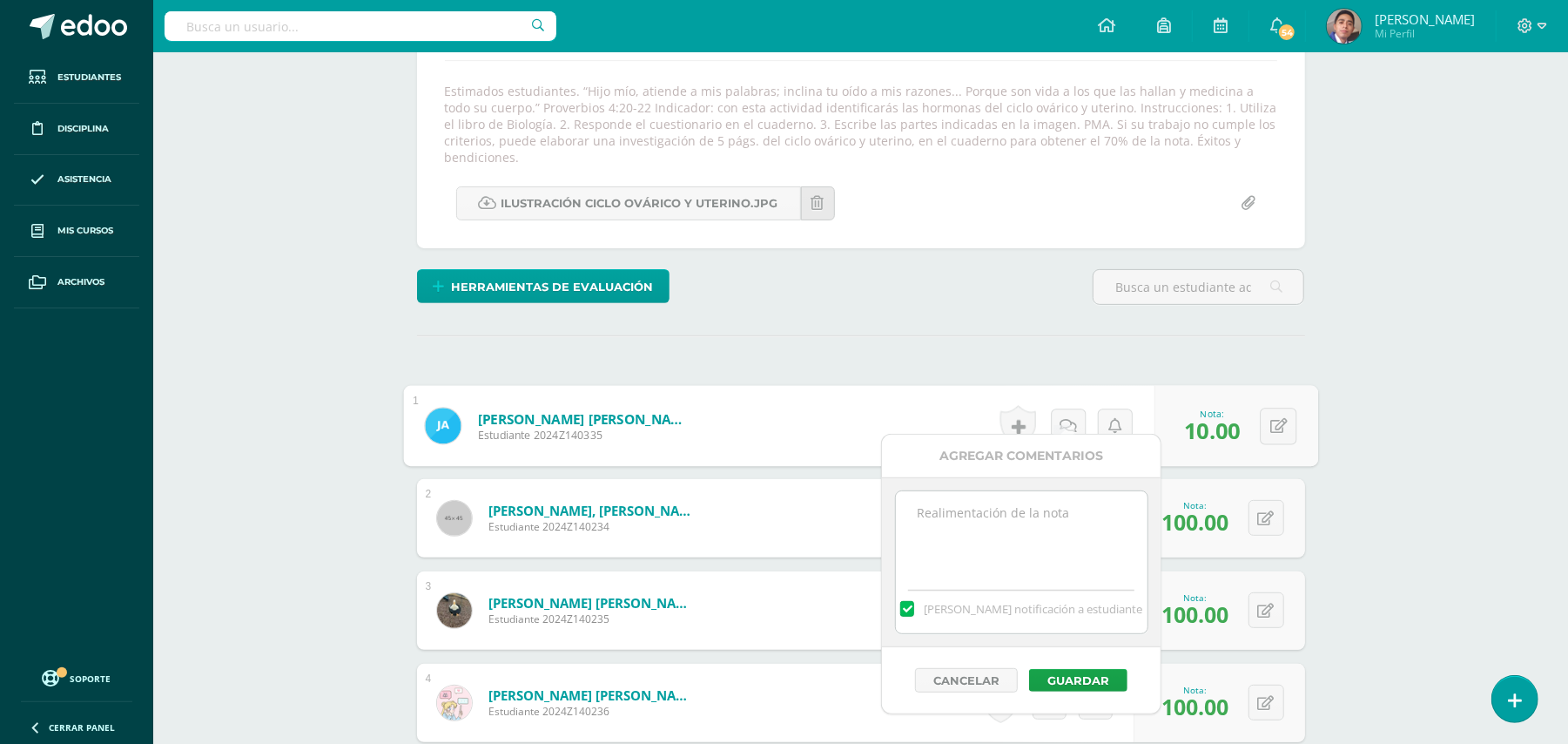
click at [1025, 548] on textarea at bounding box center [1022, 535] width 251 height 88
type textarea "Estimado estudiante. Tiene pendiente esta actividad. Se le brinda la oportunida…"
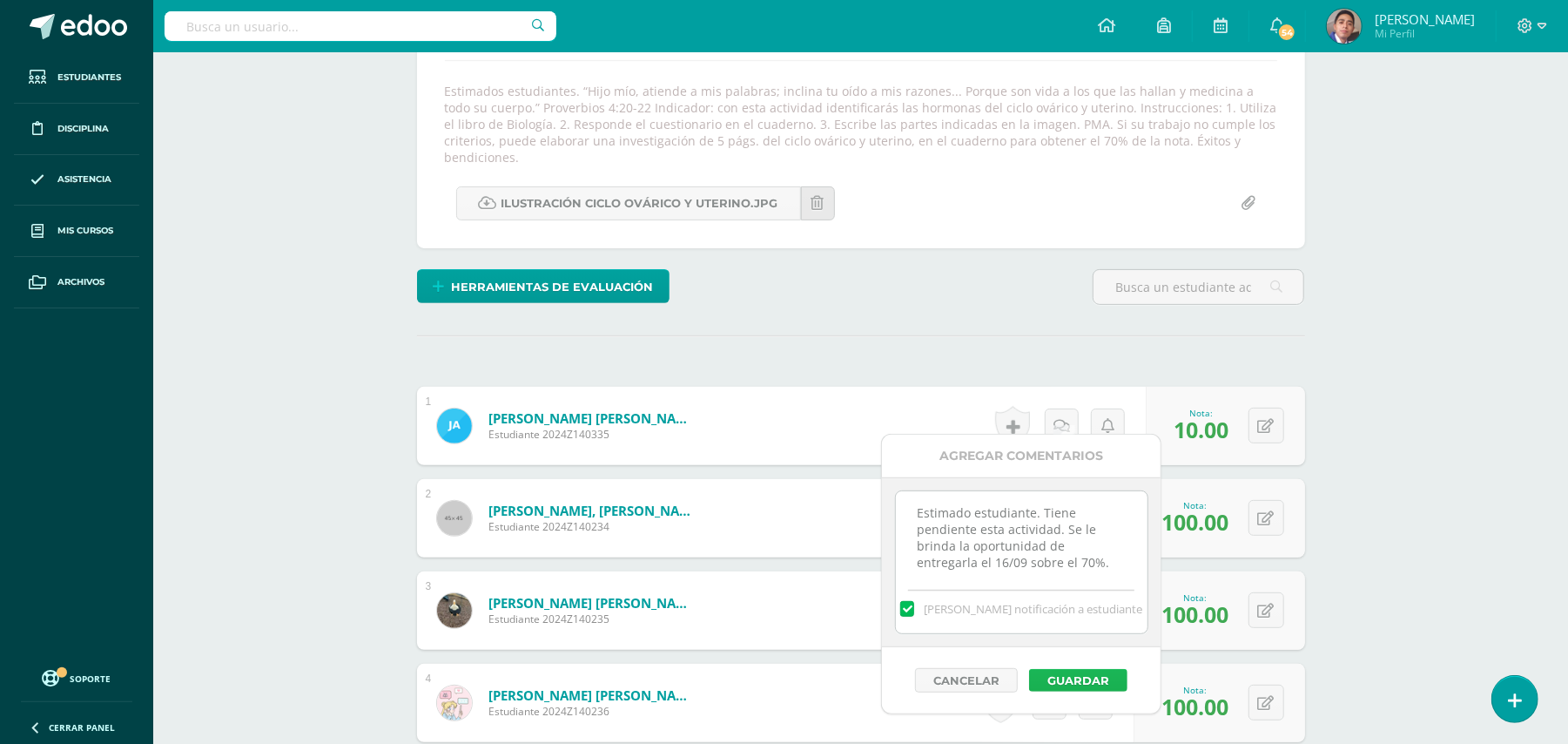
click at [1077, 682] on button "Guardar" at bounding box center [1079, 681] width 99 height 22
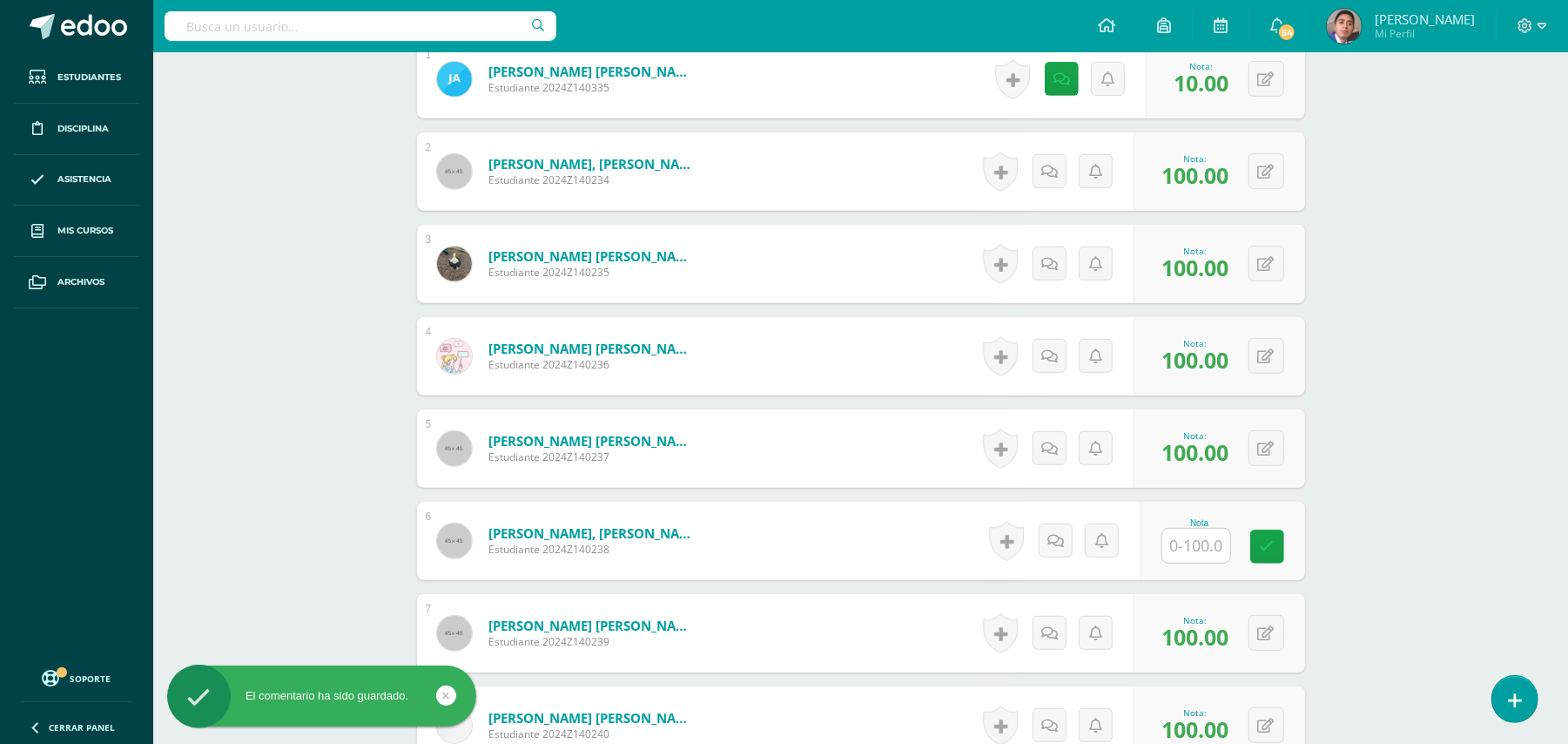
scroll to position [650, 0]
click at [1179, 536] on input "text" at bounding box center [1196, 544] width 68 height 34
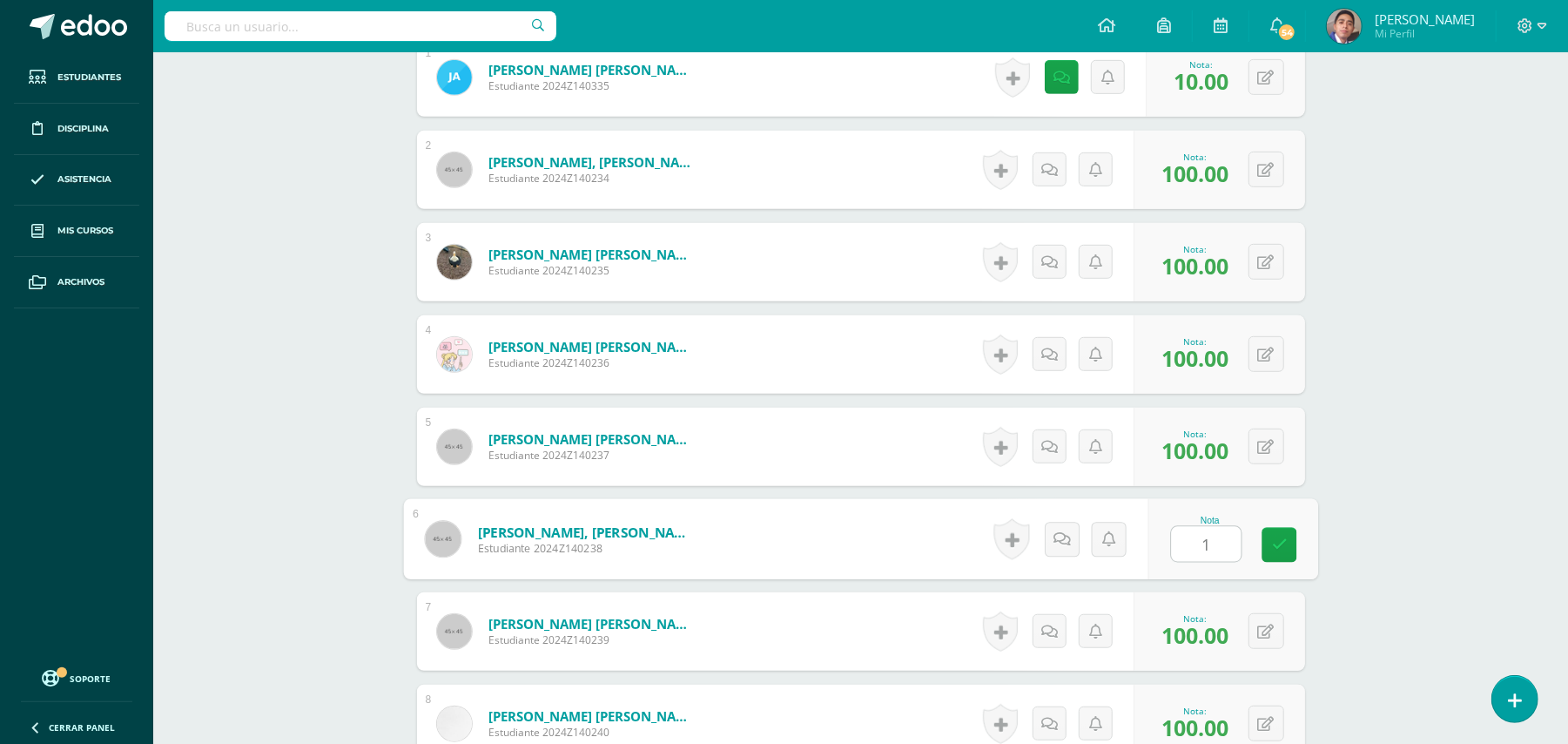
type input "10"
click at [1057, 533] on icon at bounding box center [1062, 540] width 17 height 15
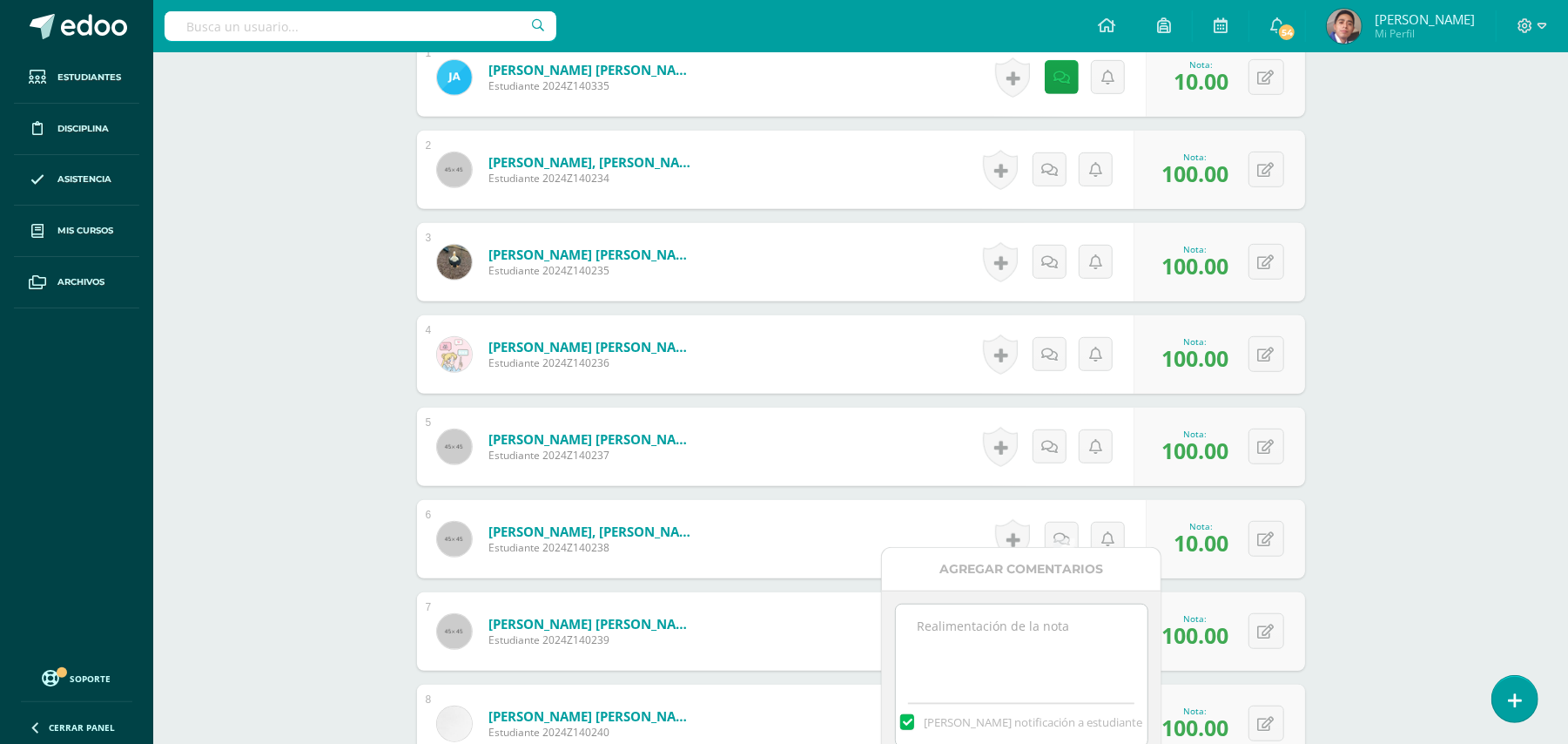
click at [1038, 634] on textarea at bounding box center [1022, 648] width 251 height 88
paste textarea "Estimado estudiante. Tiene pendiente esta actividad. Se le brinda la oportunida…"
click at [965, 616] on textarea "Estimado estudiante. Tiene pendiente esta actividad. Se le brinda la oportunida…" at bounding box center [1022, 648] width 251 height 88
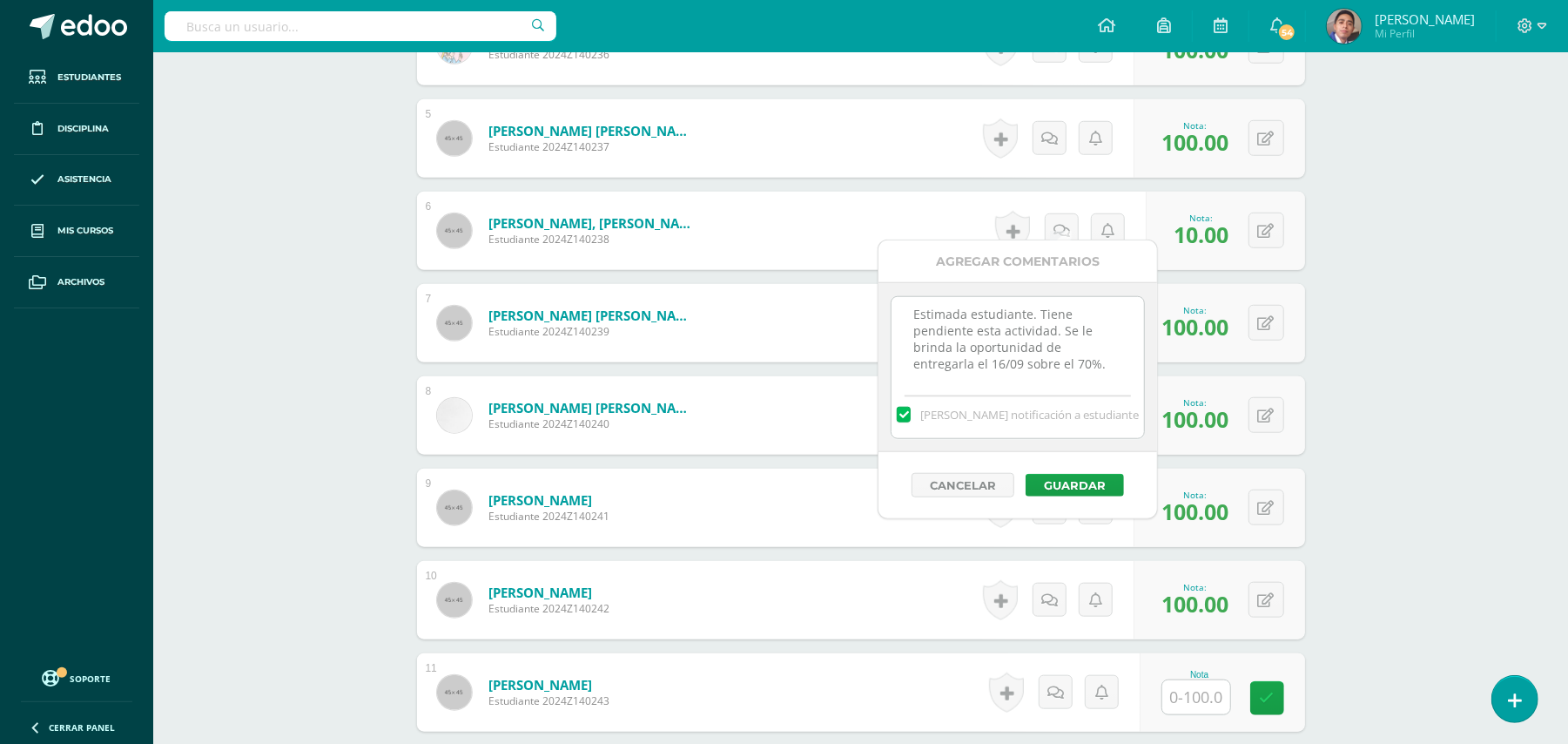
scroll to position [998, 0]
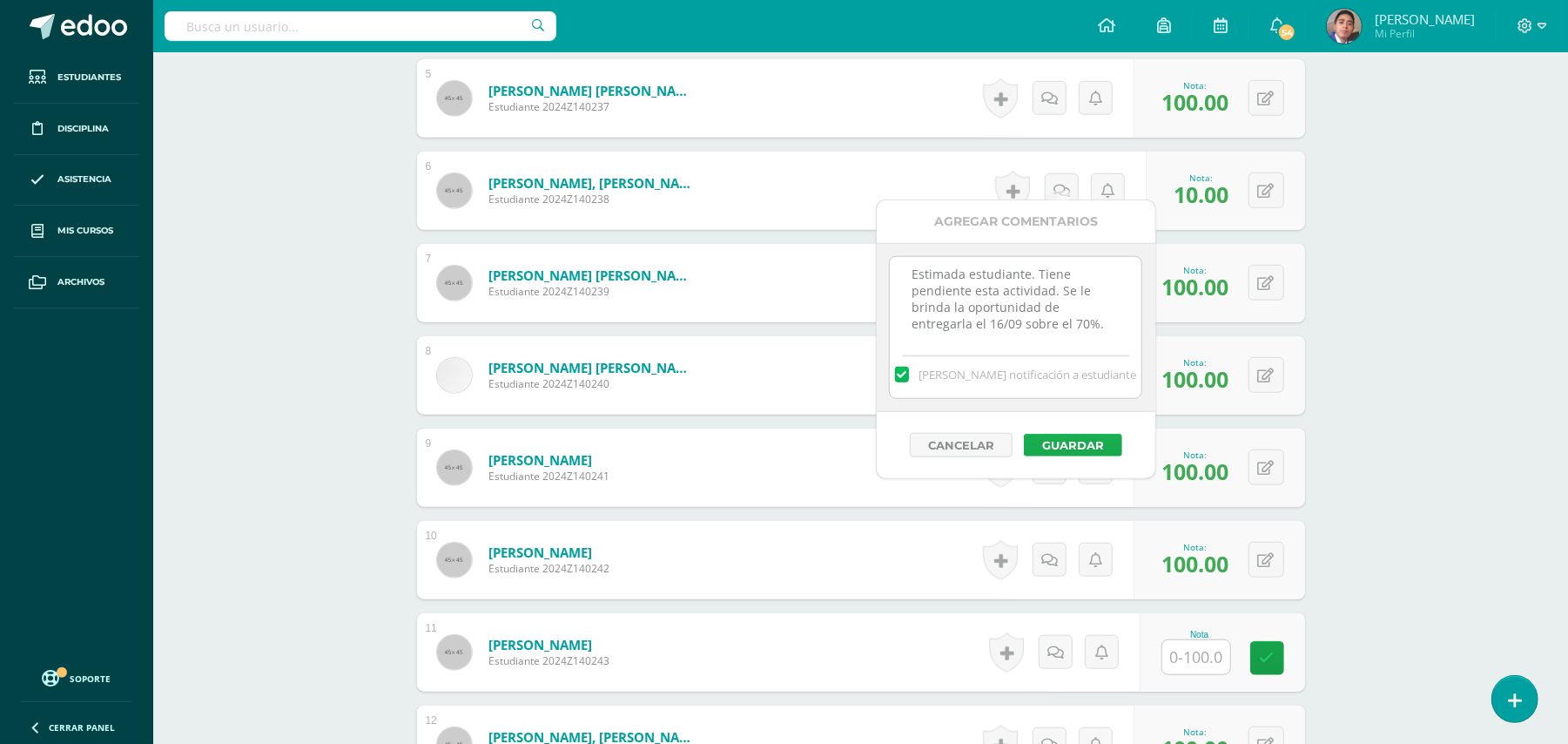
type textarea "Estimada estudiante. Tiene pendiente esta actividad. Se le brinda la oportunida…"
click at [1087, 452] on button "Guardar" at bounding box center [1073, 445] width 99 height 22
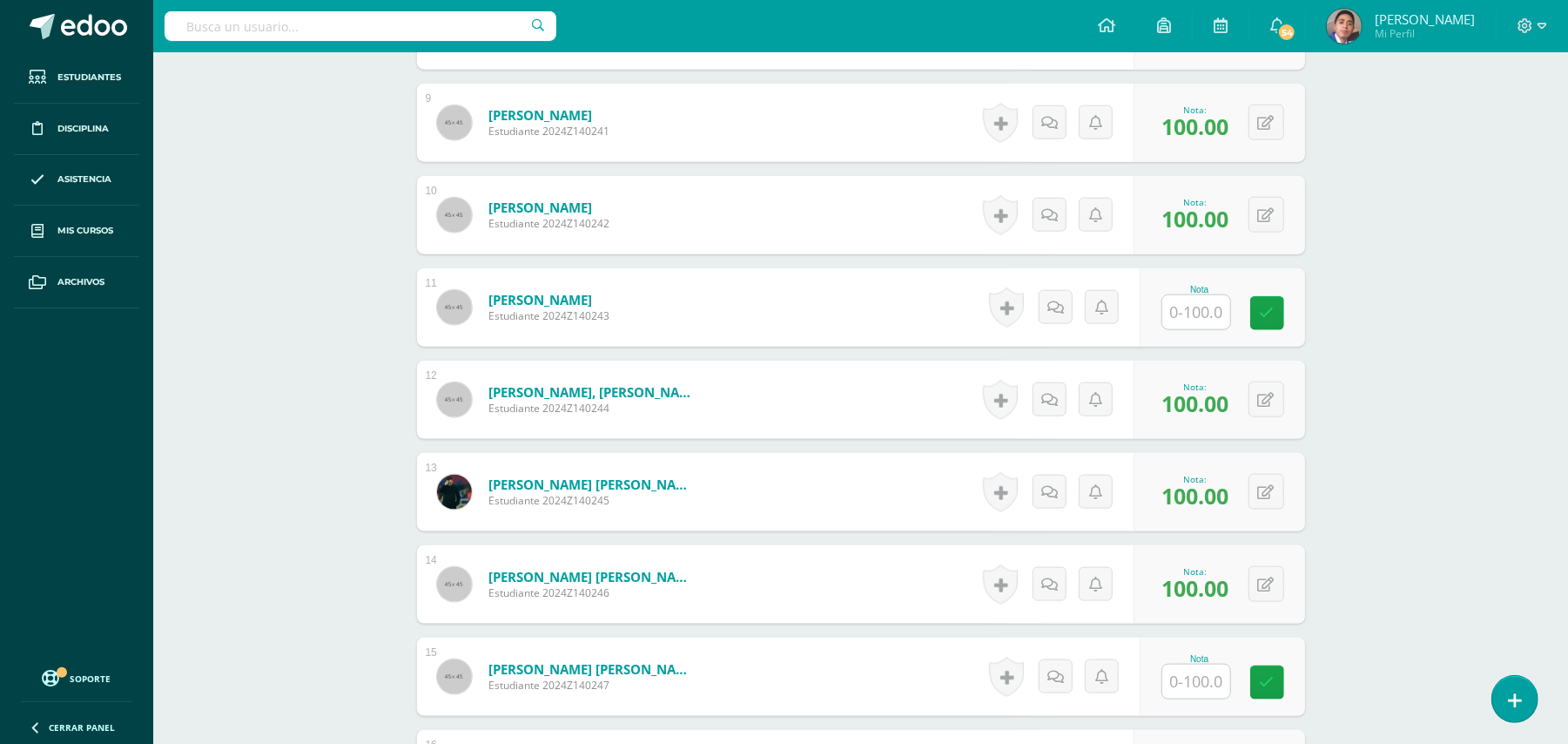
scroll to position [1346, 0]
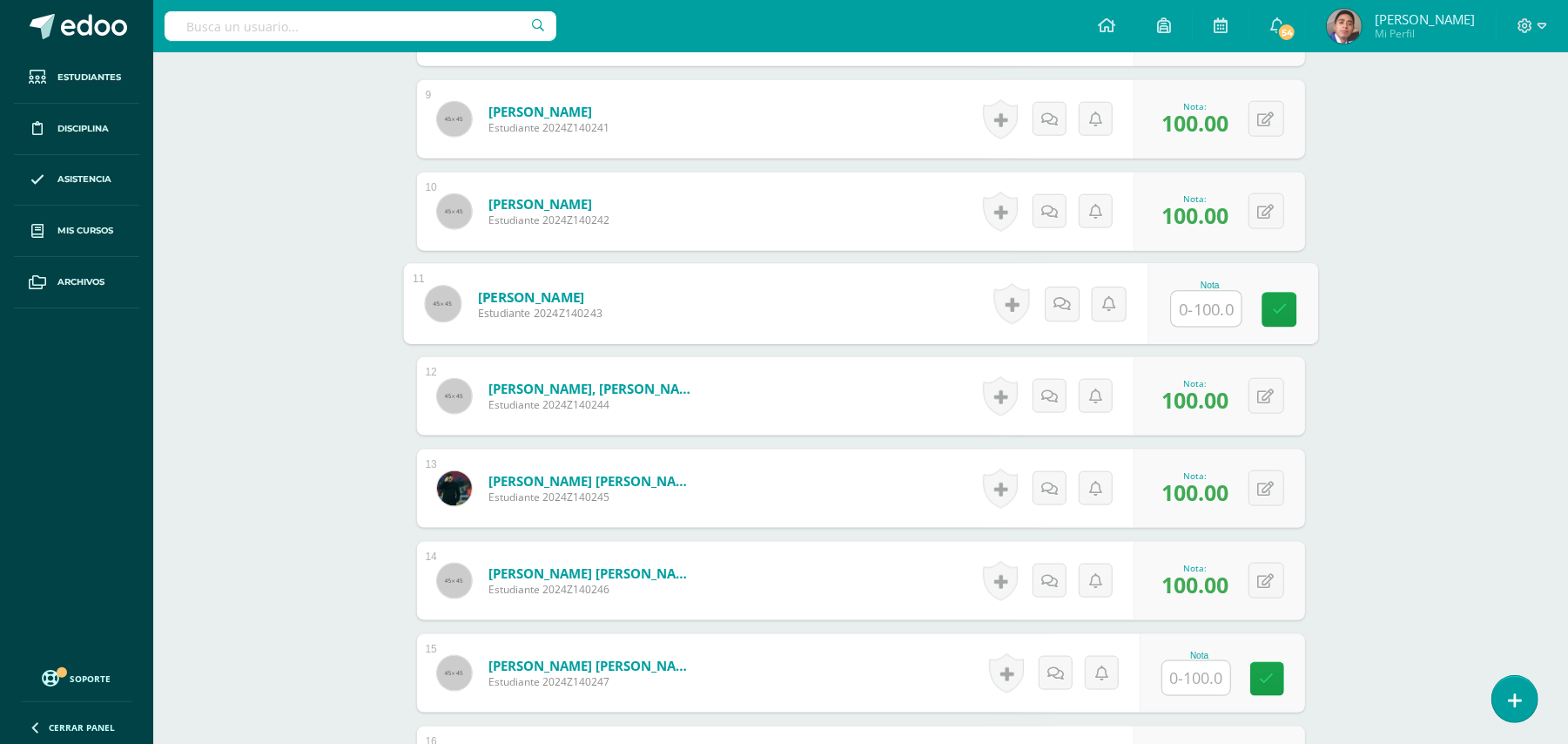
click at [1184, 291] on input "text" at bounding box center [1205, 308] width 70 height 34
type input "100"
click at [1421, 228] on div "Biología [PERSON_NAME] V Onceavo Bachillerato "A" Herramientas Detalle de asist…" at bounding box center [861, 548] width 1414 height 3685
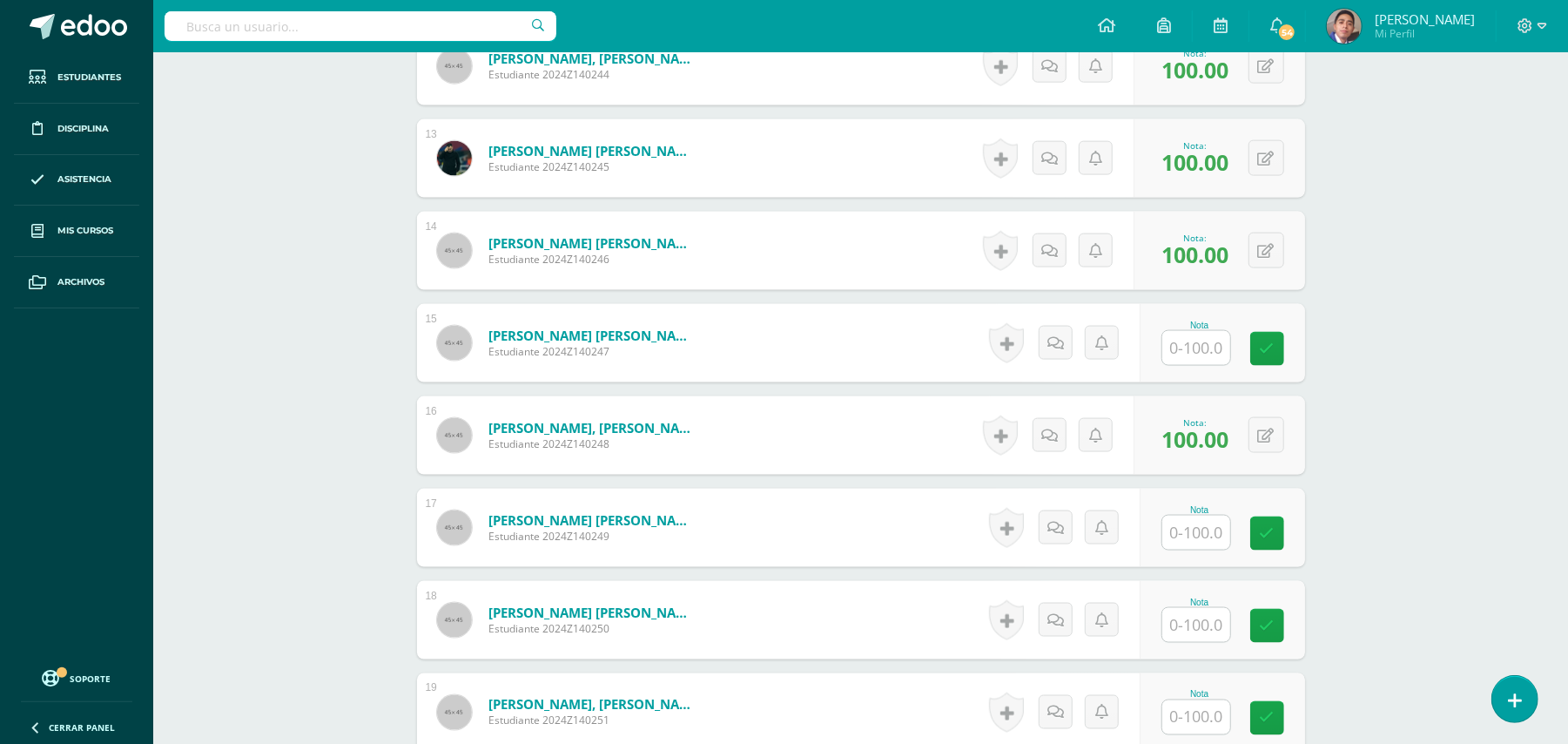
scroll to position [1696, 0]
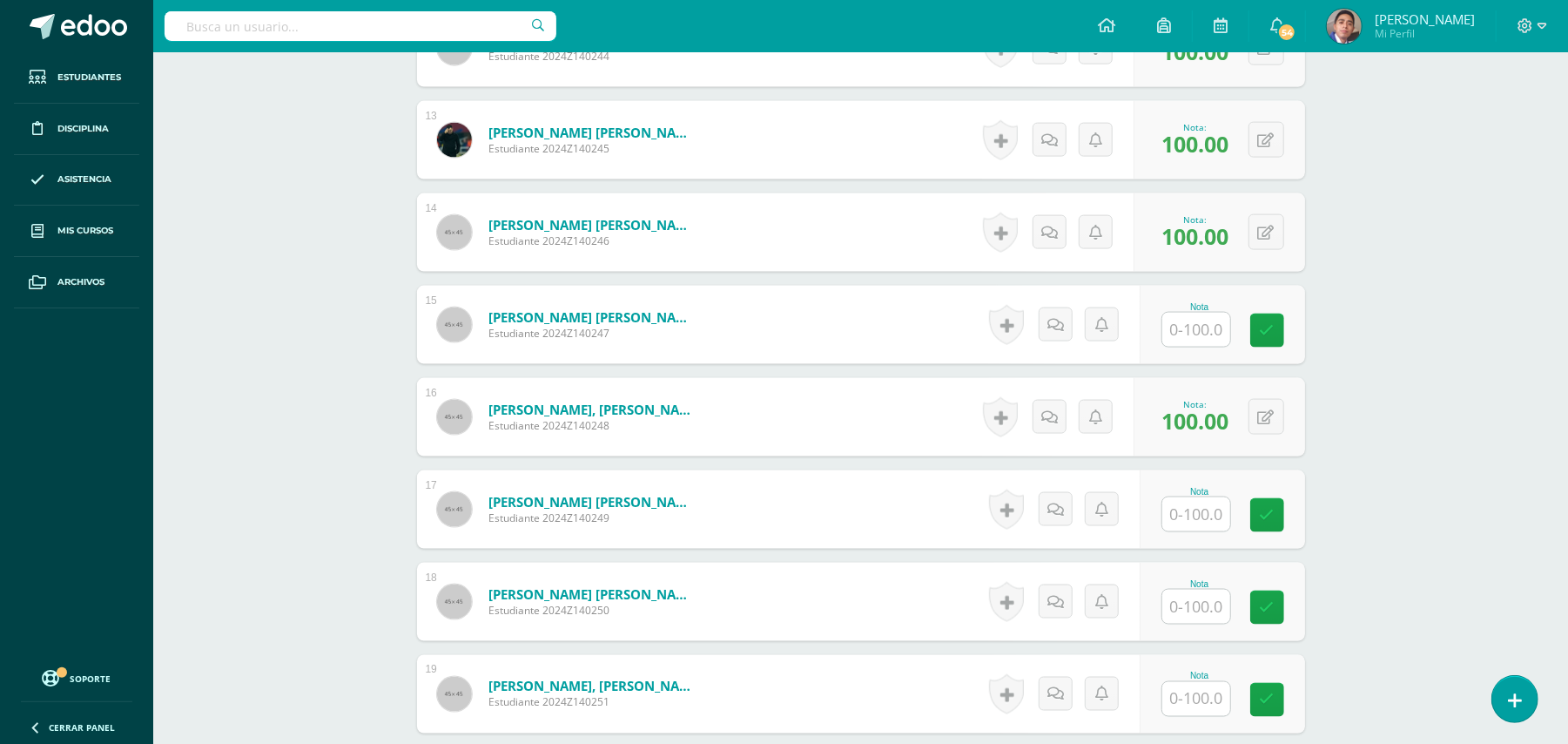
click at [1202, 313] on input "text" at bounding box center [1196, 330] width 68 height 34
click at [1199, 497] on input "text" at bounding box center [1196, 514] width 68 height 34
click at [1413, 481] on div "Biología [PERSON_NAME] V Onceavo Bachillerato "A" Herramientas Detalle de asist…" at bounding box center [861, 198] width 1414 height 3685
click at [1209, 499] on input "text" at bounding box center [1196, 514] width 68 height 34
type input "100"
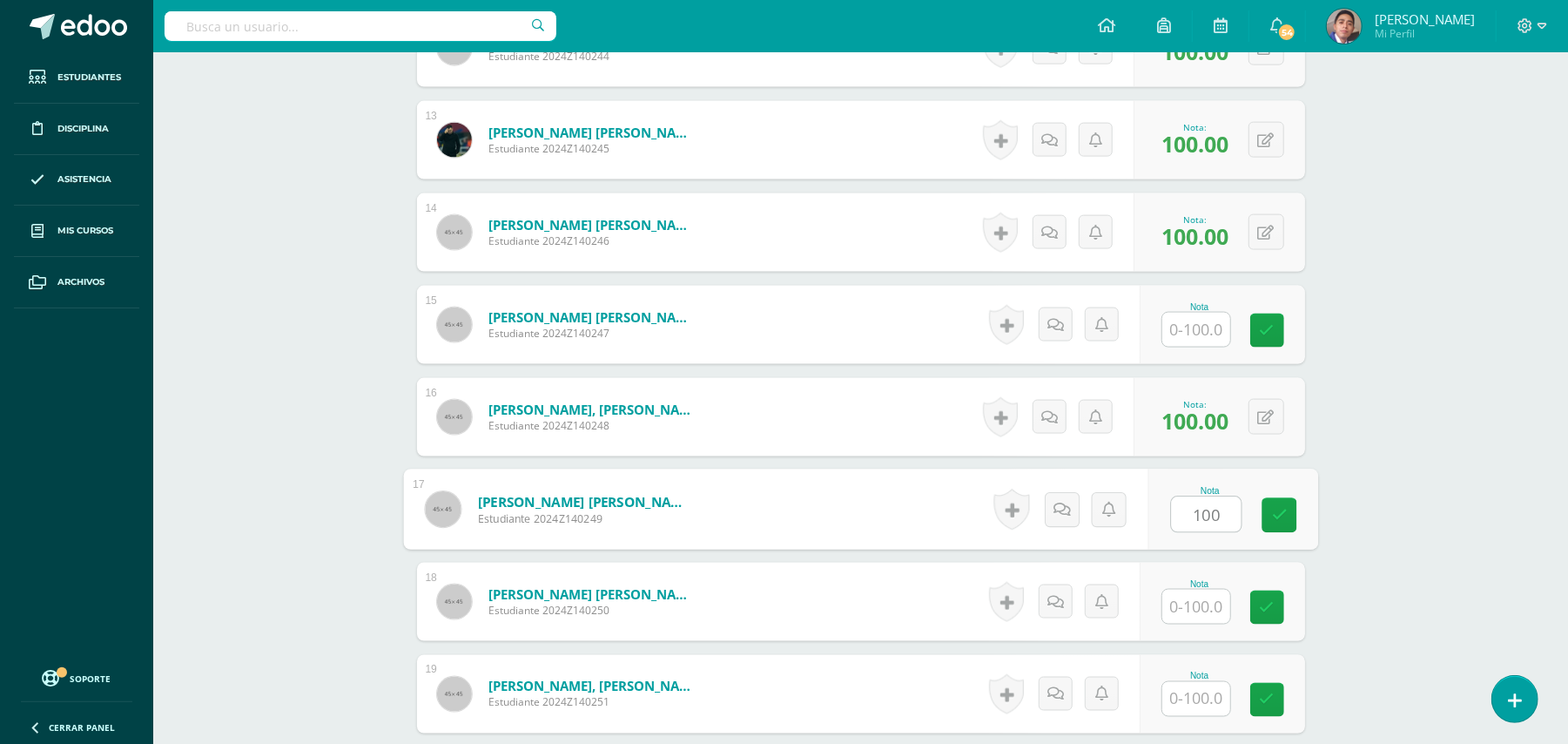
click at [1487, 517] on div "Biología [PERSON_NAME] V Onceavo Bachillerato "A" Herramientas Detalle de asist…" at bounding box center [861, 198] width 1414 height 3685
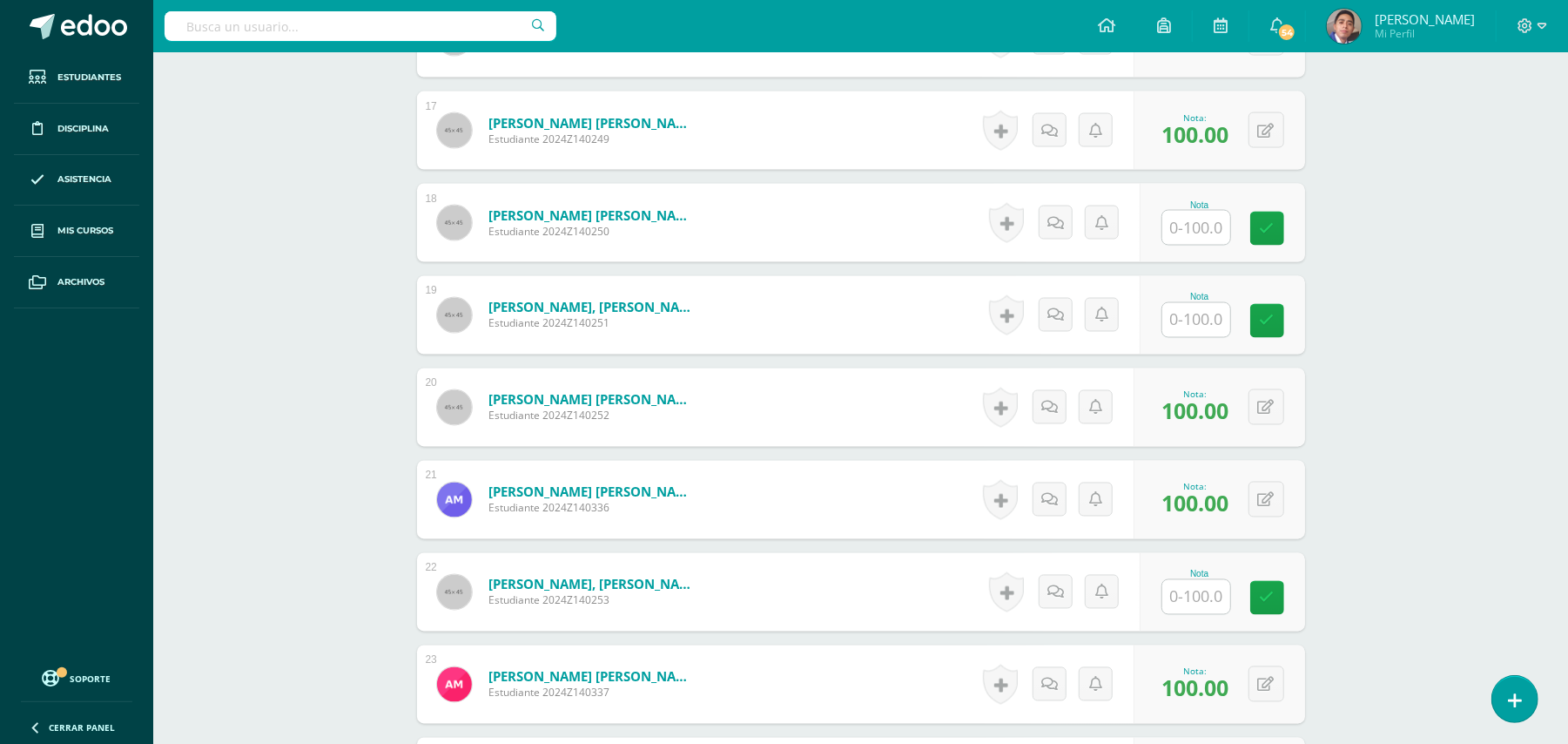
scroll to position [2160, 0]
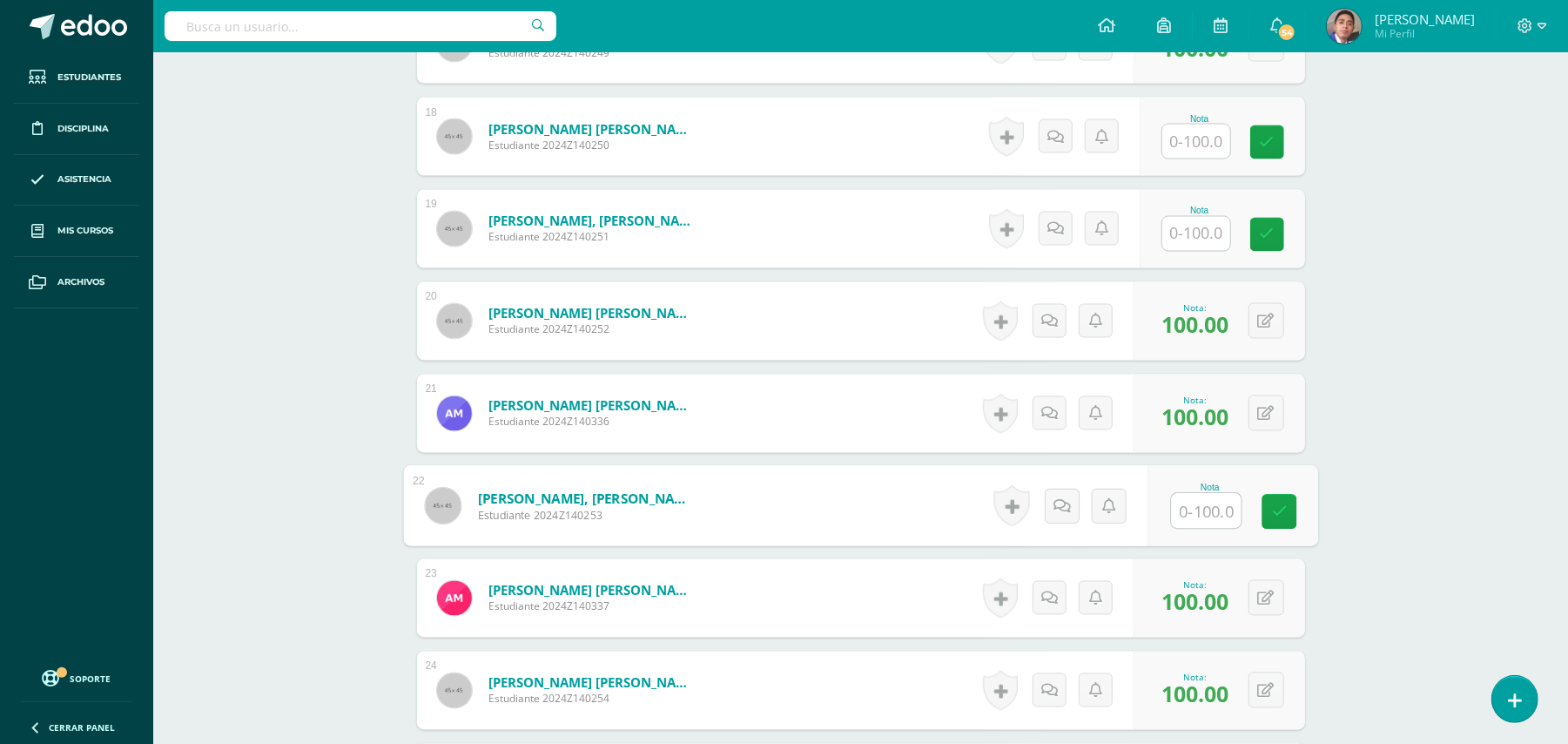
click at [1177, 494] on input "text" at bounding box center [1205, 510] width 70 height 34
type input "100"
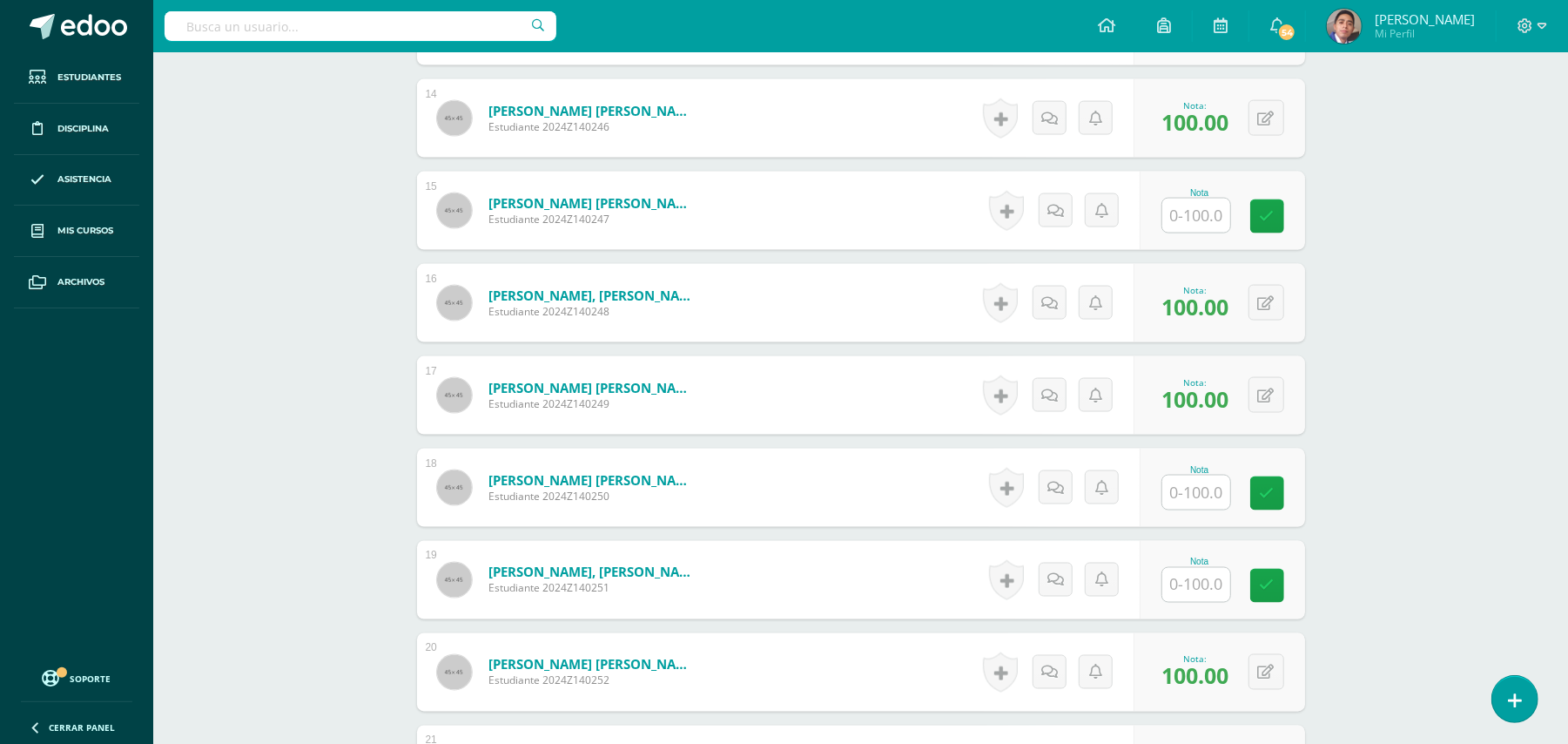
scroll to position [2044, 0]
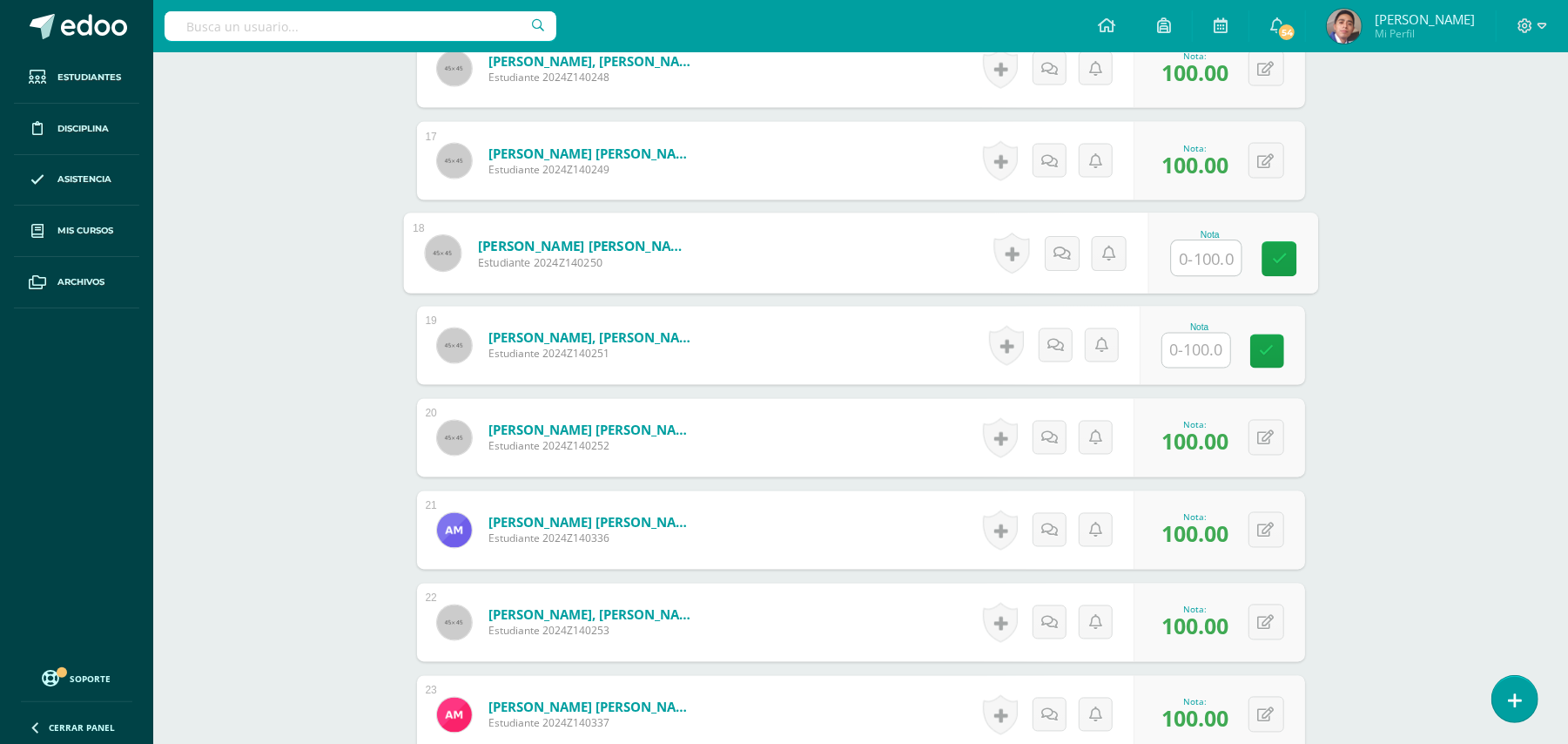
click at [1185, 249] on input "text" at bounding box center [1205, 258] width 70 height 34
type input "100"
click at [1197, 340] on input "text" at bounding box center [1196, 350] width 68 height 34
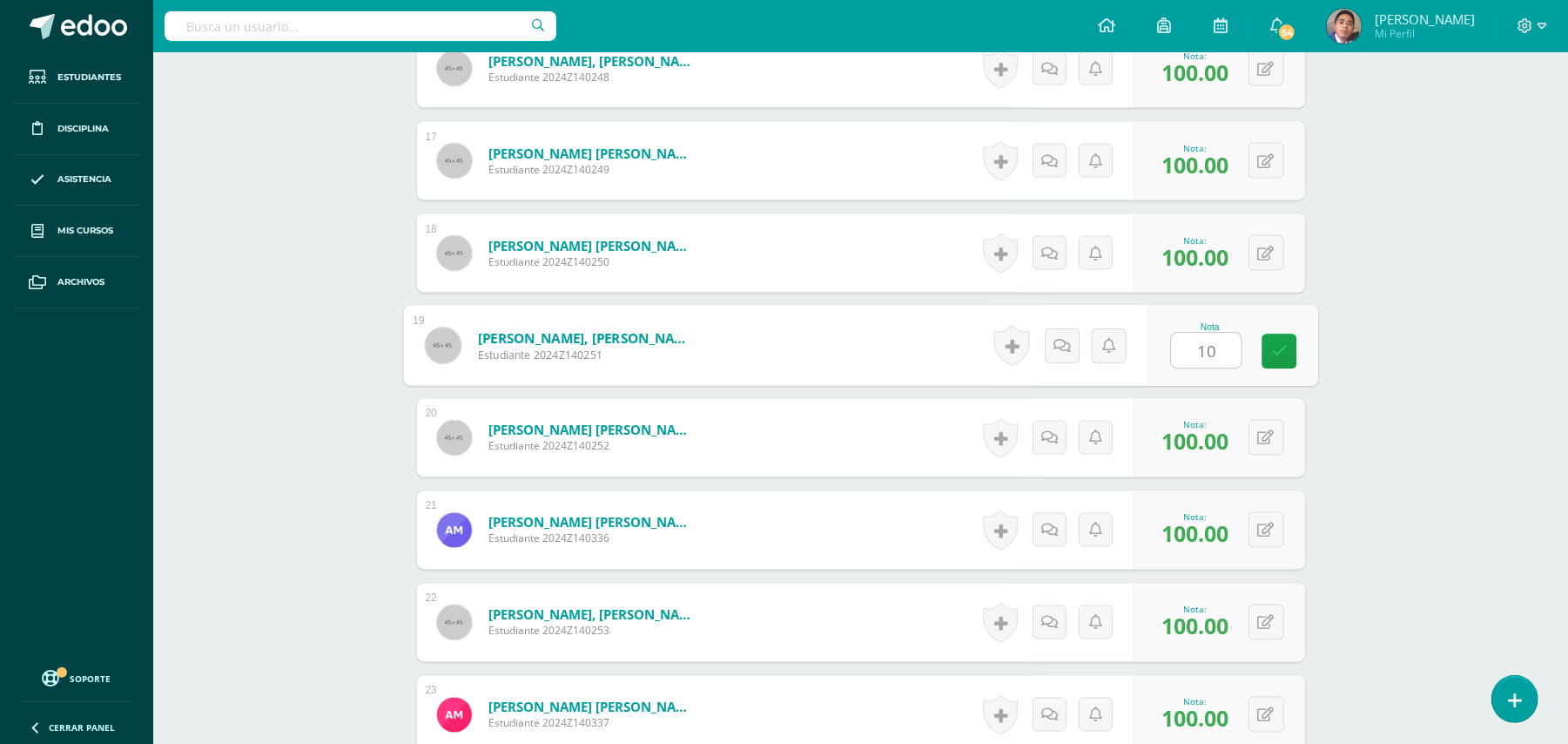
type input "10"
click at [1039, 329] on link at bounding box center [1055, 345] width 34 height 34
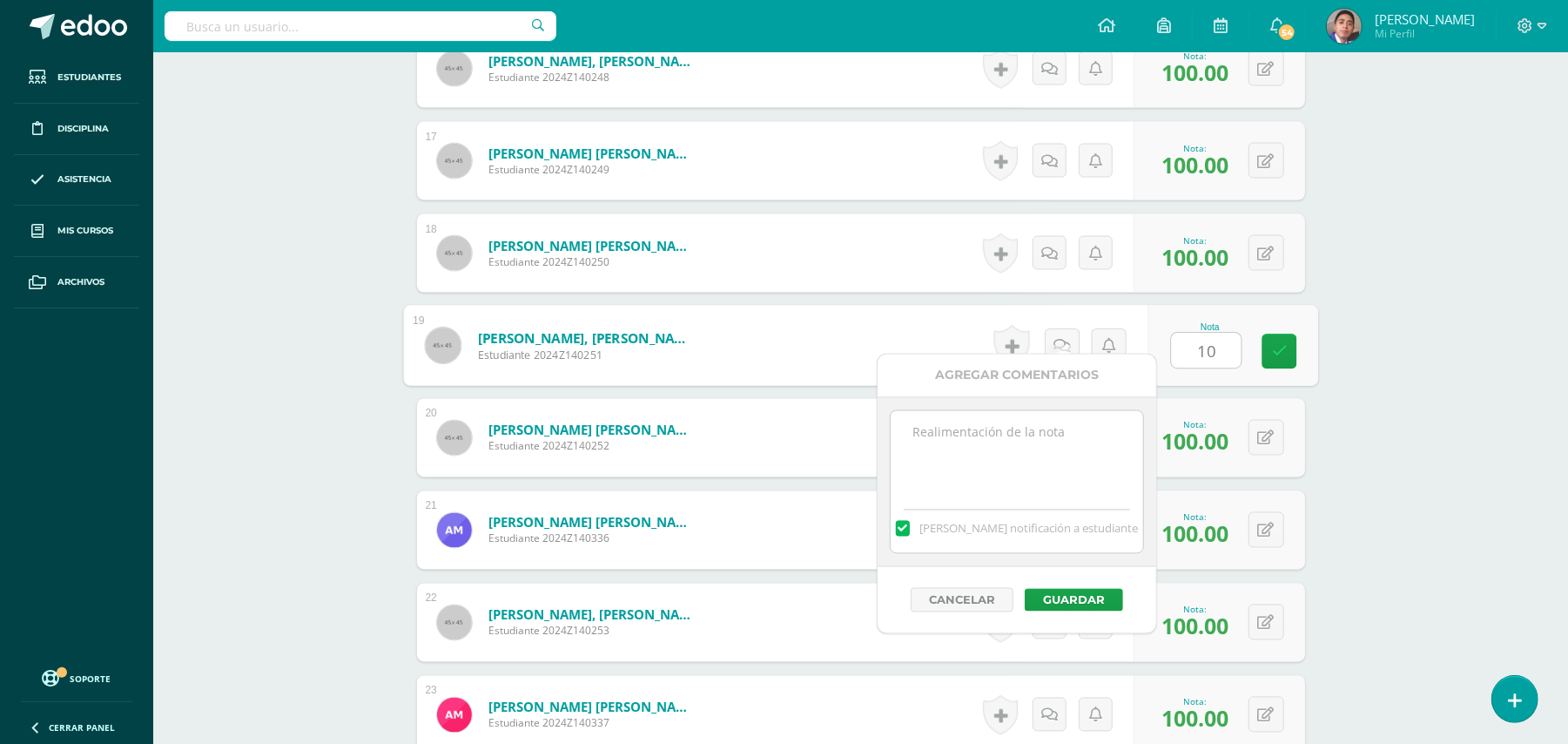
click at [1048, 440] on textarea at bounding box center [1016, 455] width 251 height 88
paste textarea "Estimado estudiante. Tiene pendiente esta actividad. Se le brinda la oportunida…"
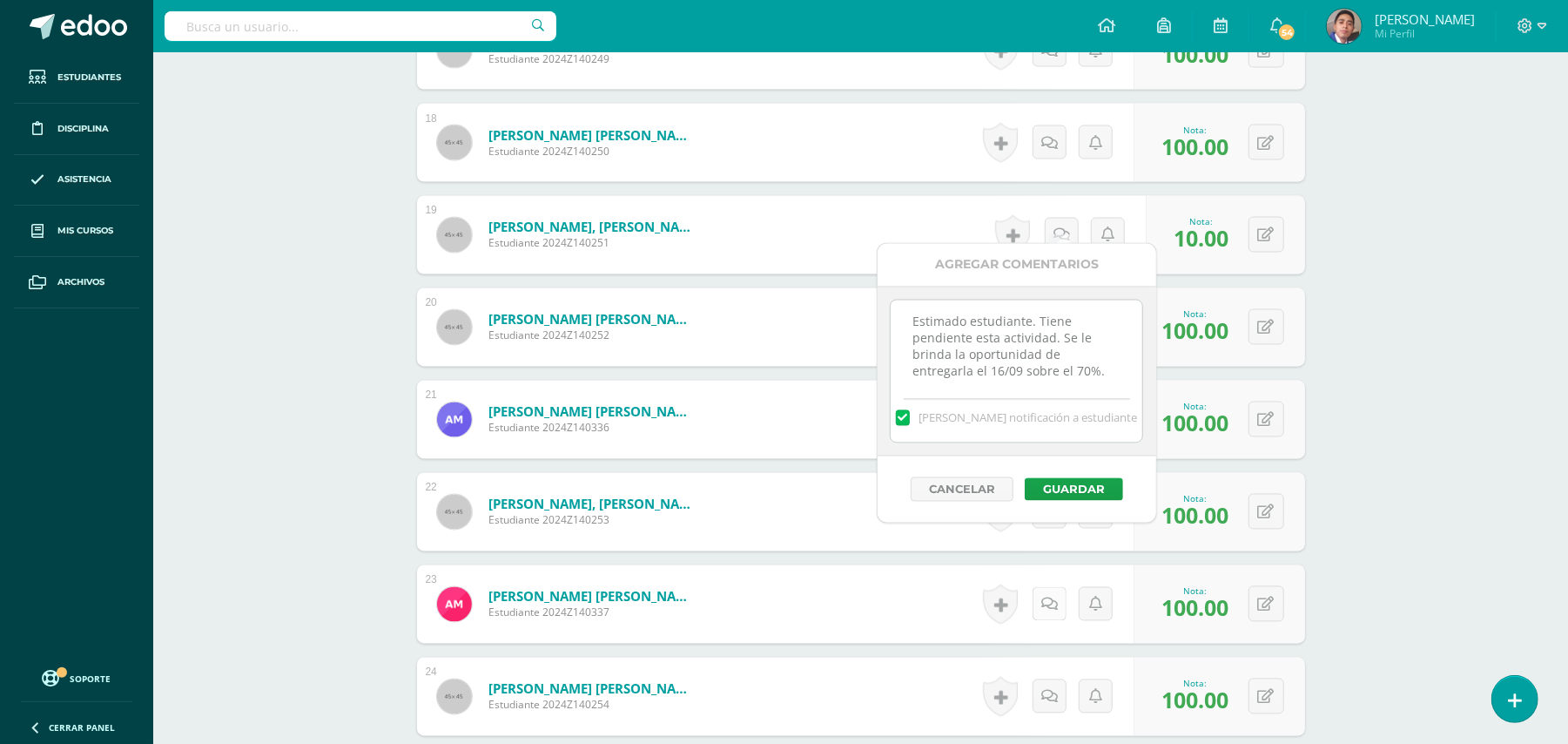
scroll to position [2277, 0]
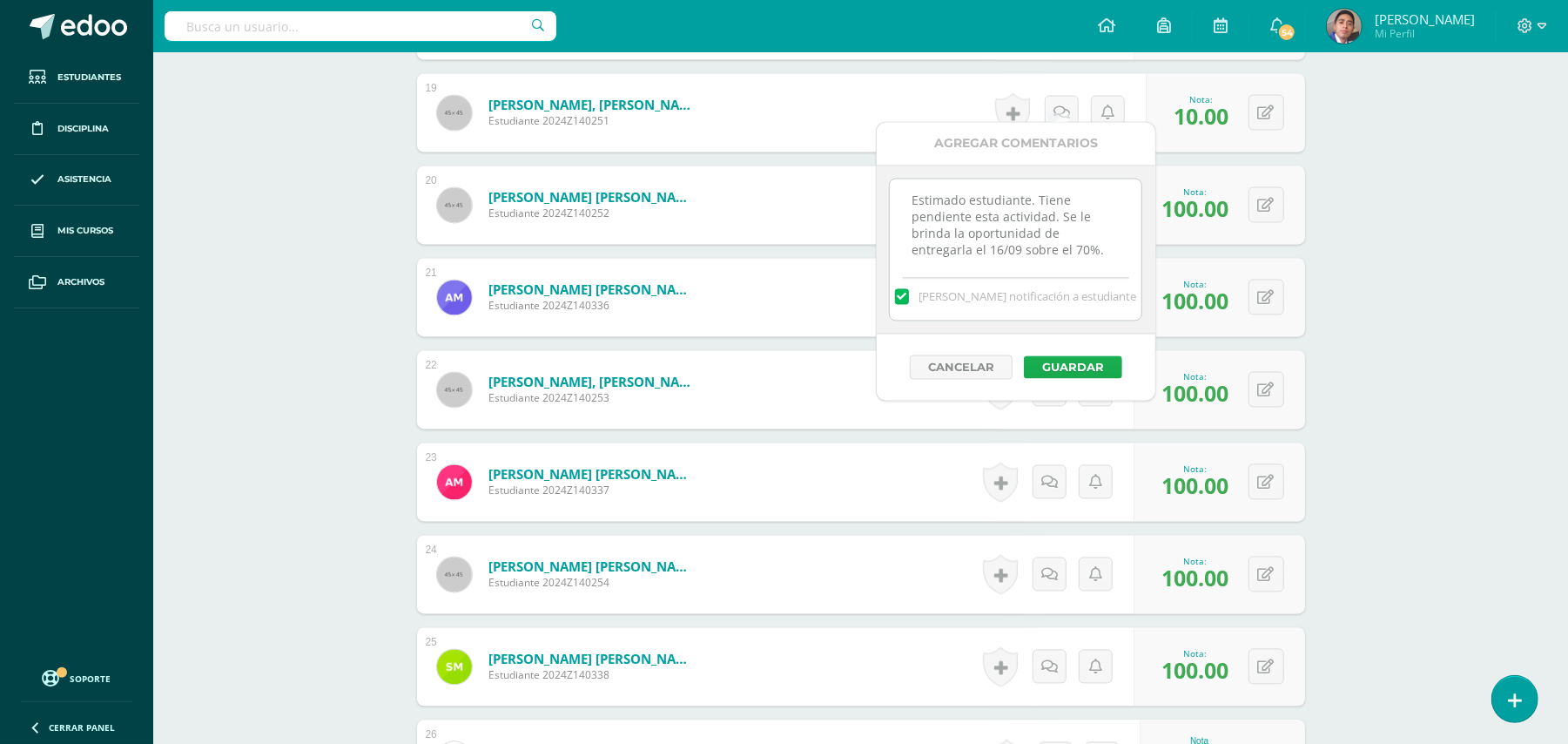
type textarea "Estimado estudiante. Tiene pendiente esta actividad. Se le brinda la oportunida…"
click at [1059, 368] on button "Guardar" at bounding box center [1073, 368] width 99 height 22
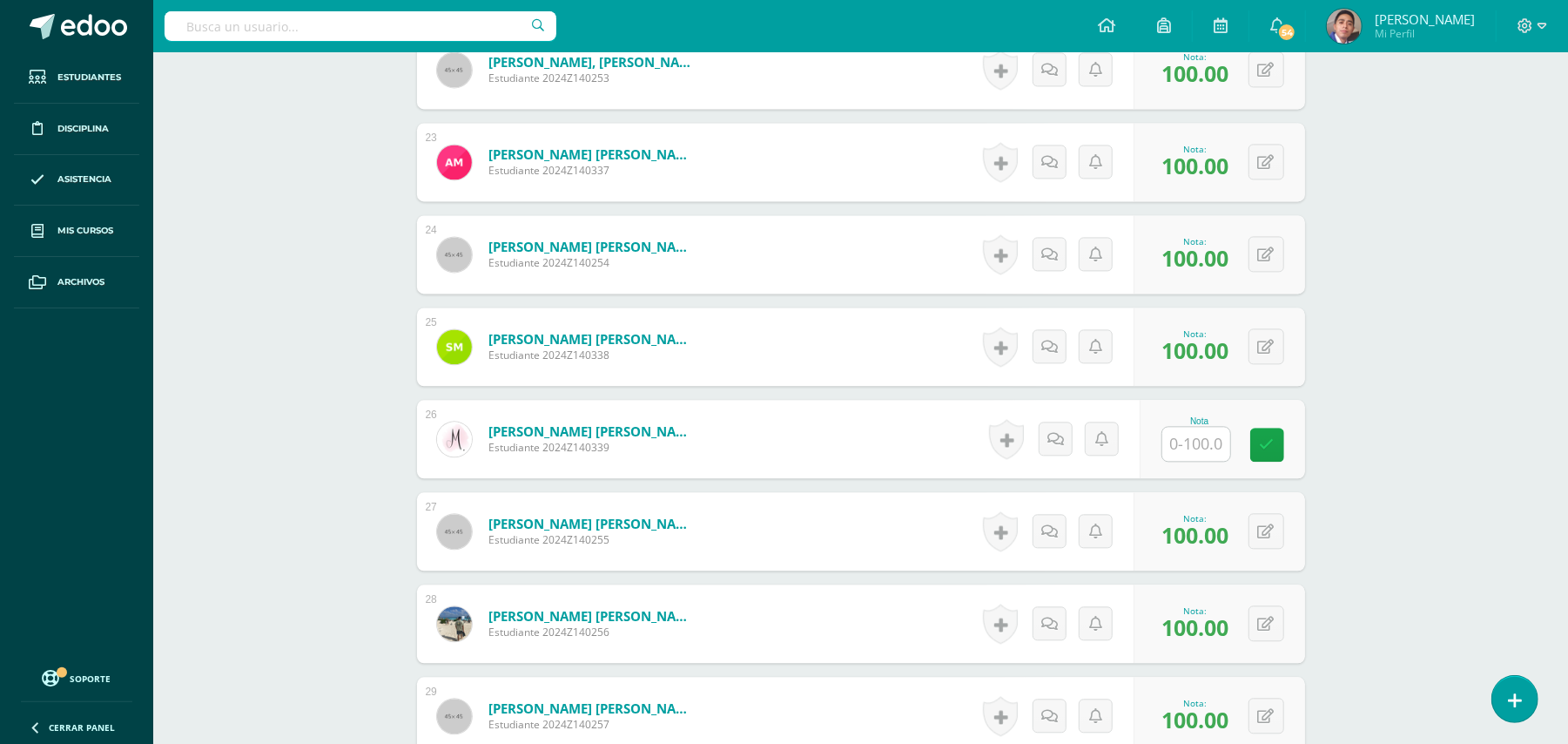
scroll to position [2625, 0]
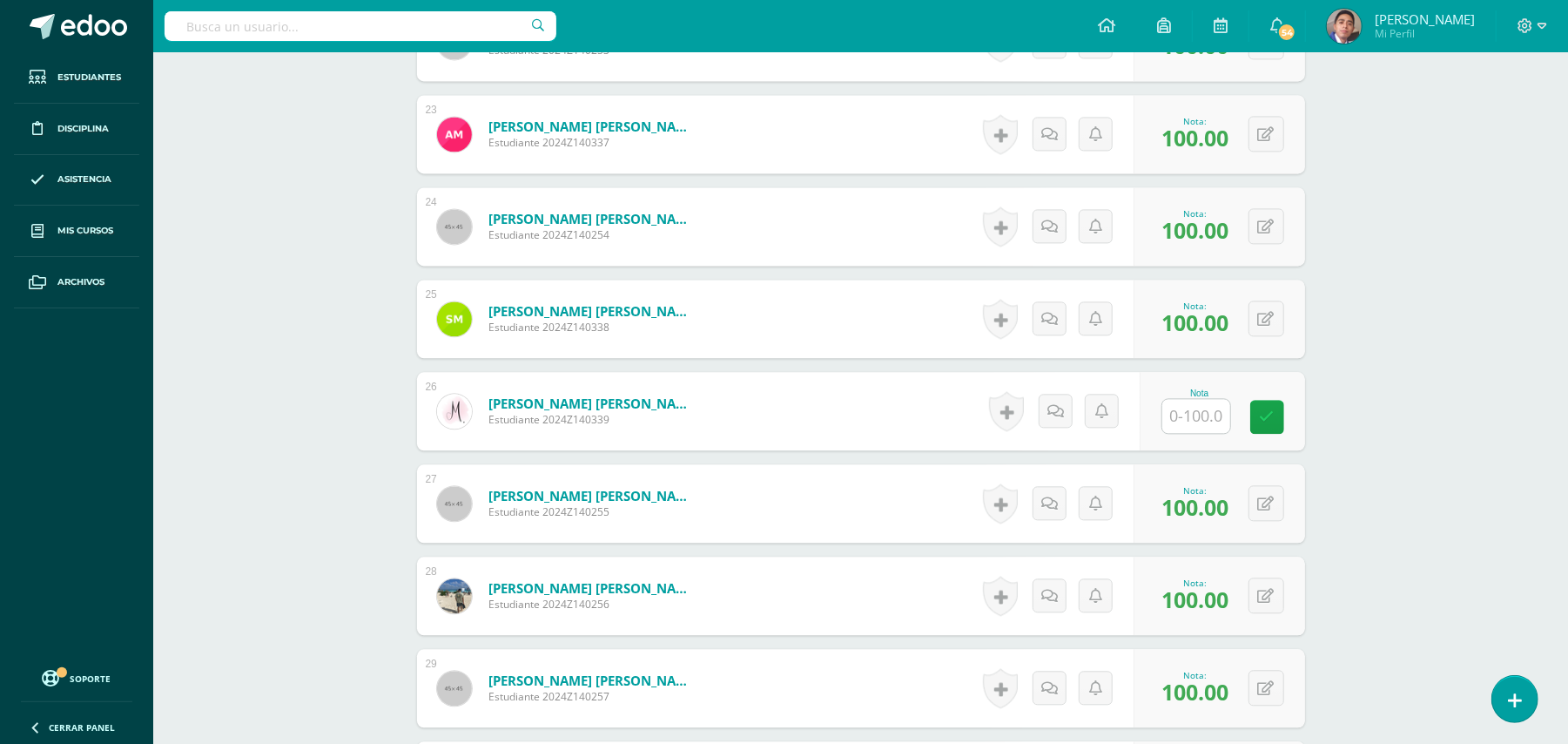
click at [1196, 399] on input "text" at bounding box center [1196, 416] width 68 height 34
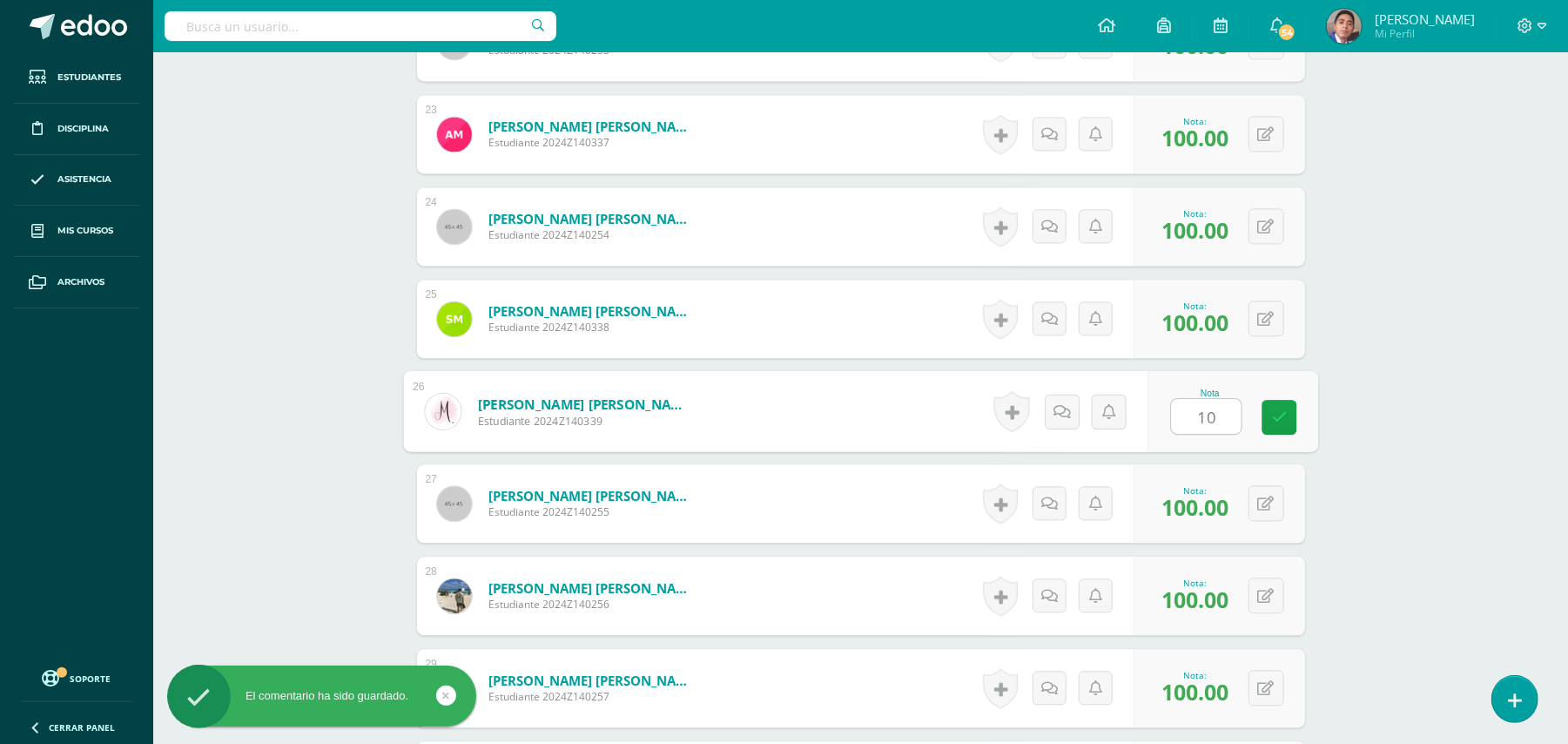
type input "100"
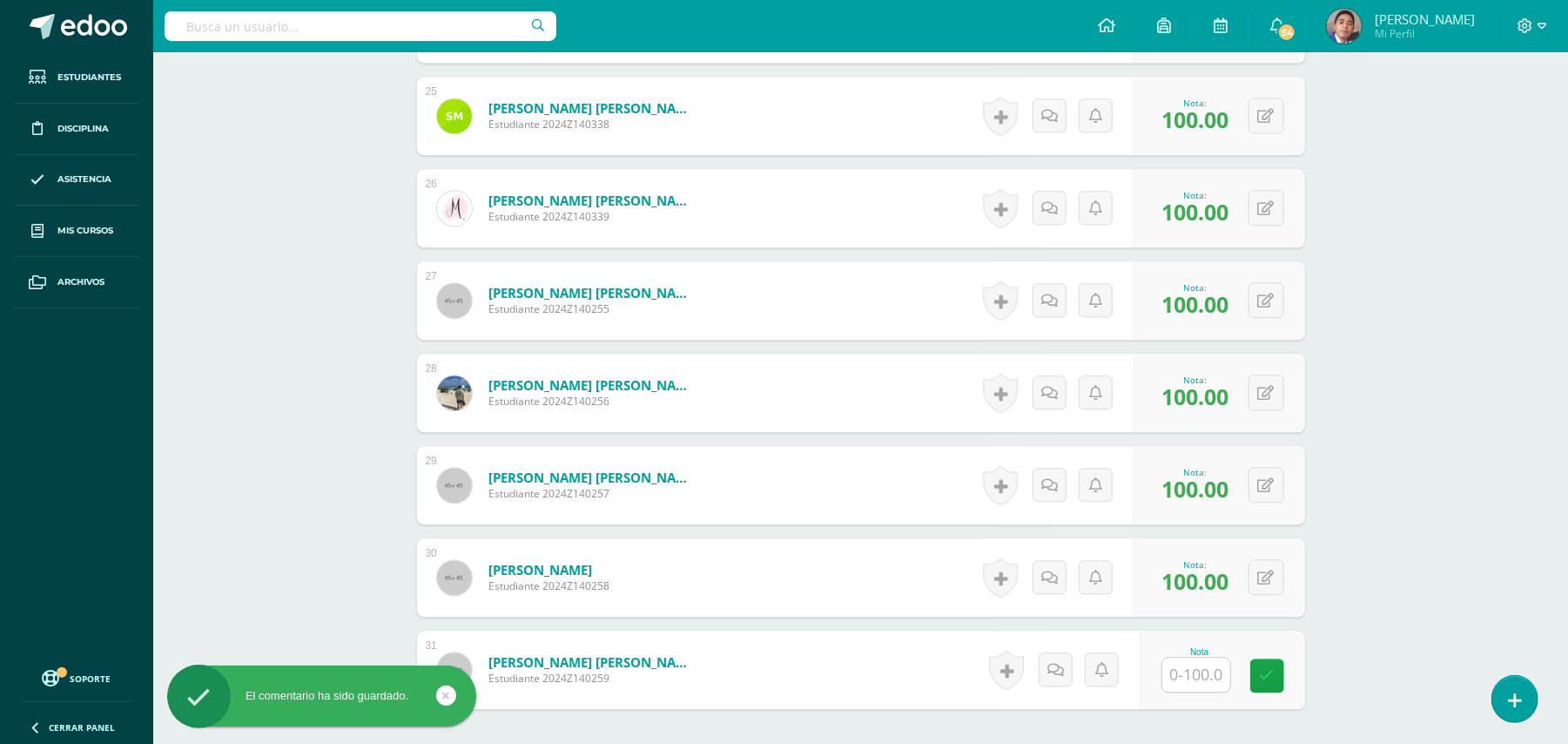
scroll to position [2973, 0]
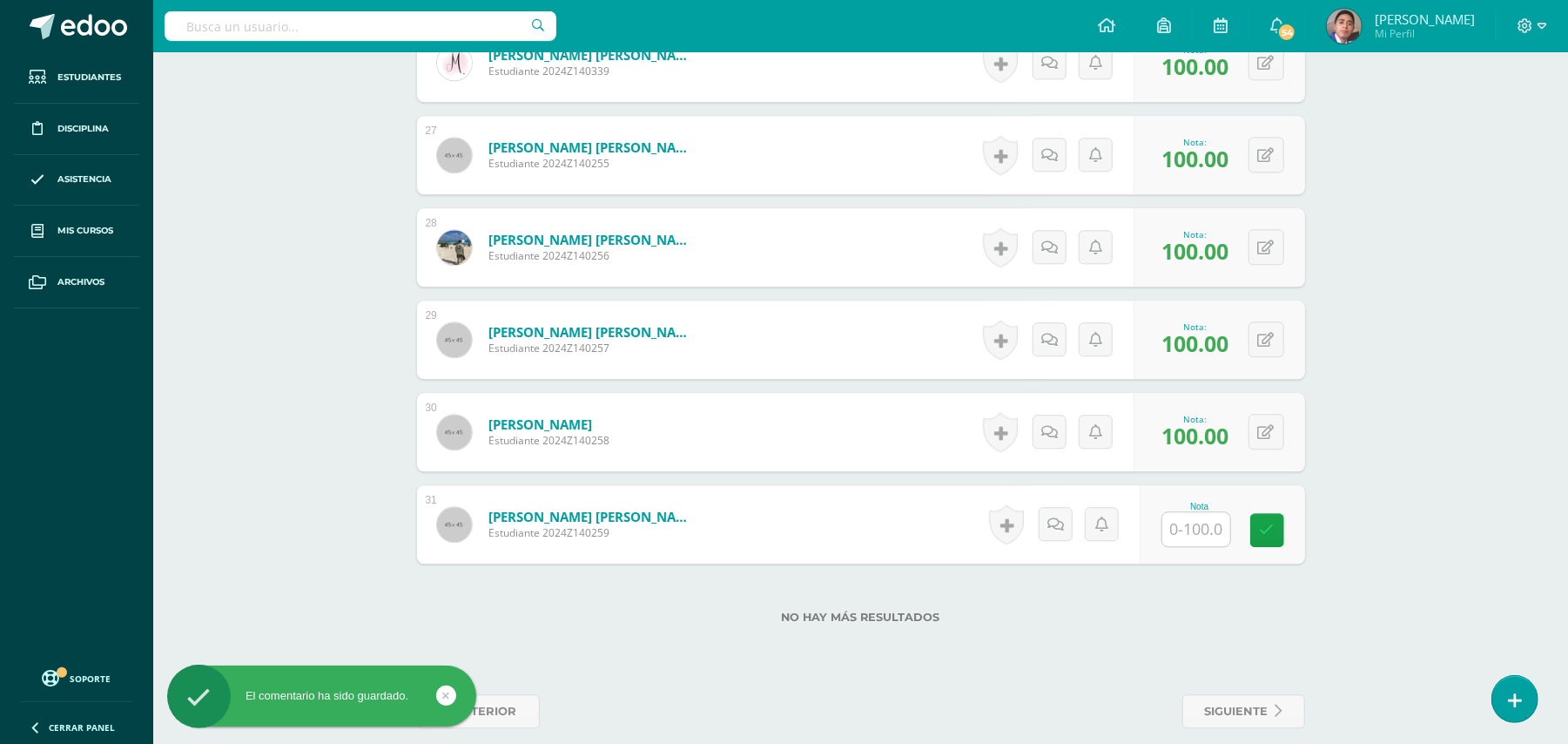
click at [1188, 512] on input "text" at bounding box center [1196, 529] width 68 height 34
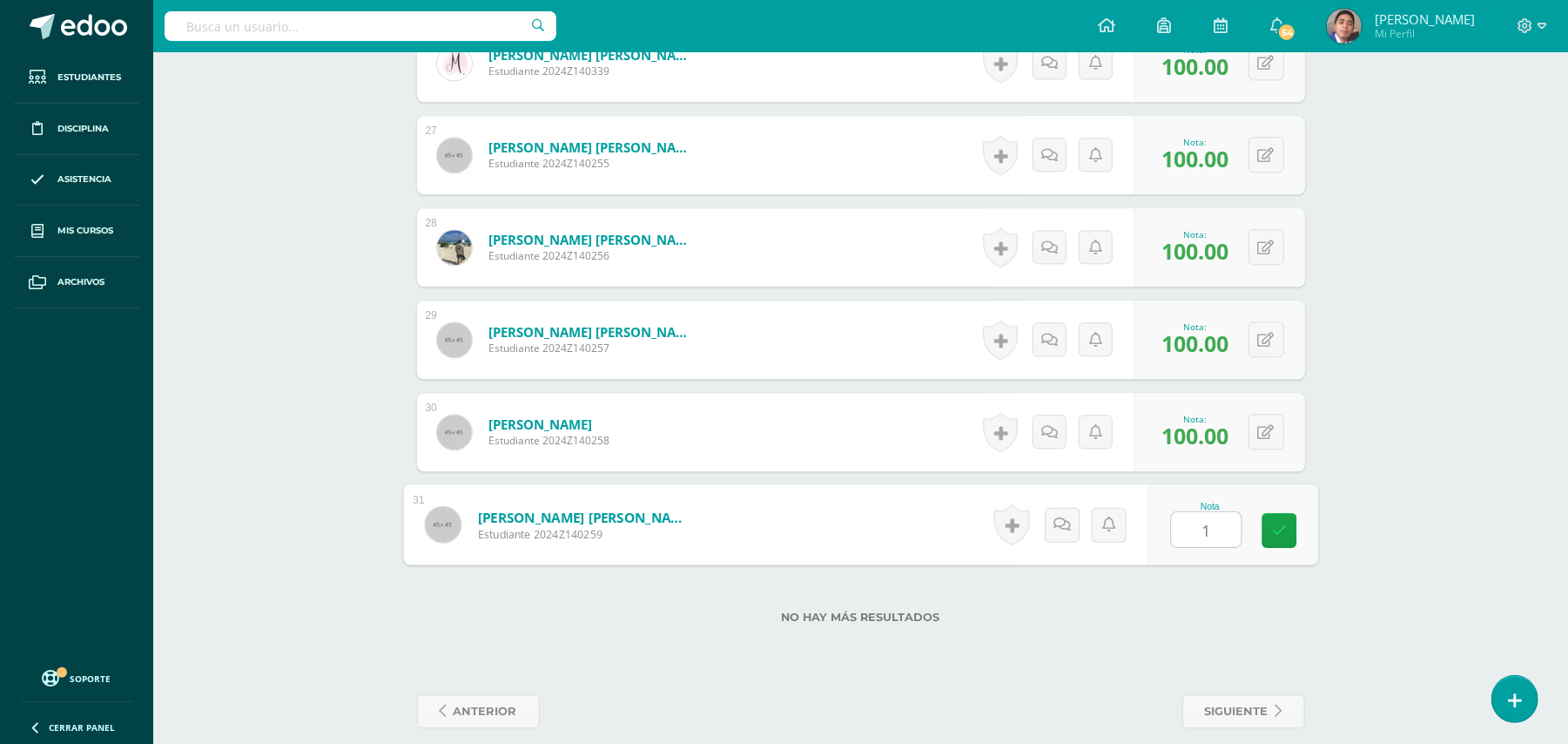
type input "10"
click at [1065, 507] on link at bounding box center [1062, 524] width 34 height 34
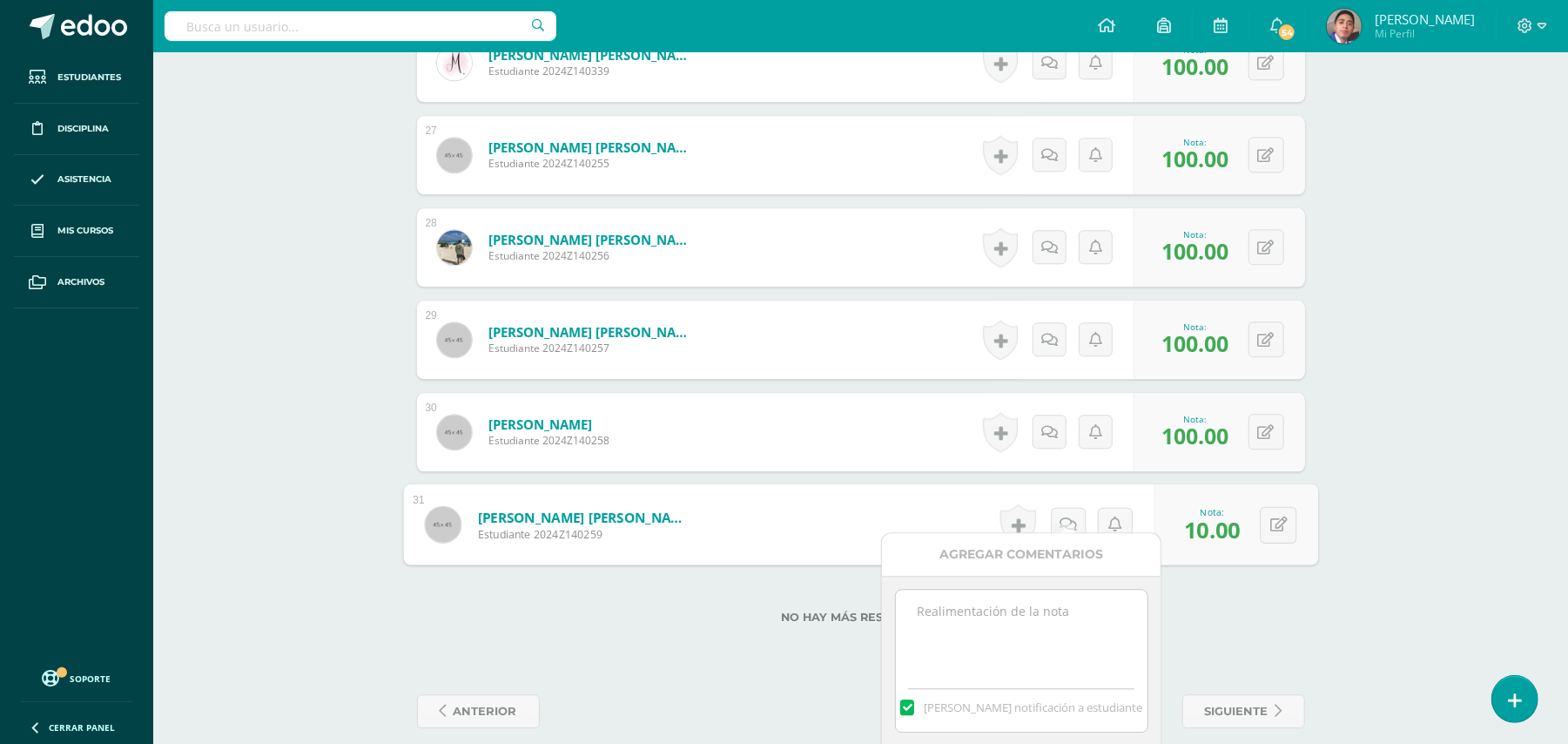
click at [1048, 615] on textarea at bounding box center [1022, 633] width 251 height 88
paste textarea "Estimado estudiante. Tiene pendiente esta actividad. Se le brinda la oportunida…"
click at [966, 612] on textarea "Estimado estudiante. Tiene pendiente esta actividad. Se le brinda la oportunida…" at bounding box center [1022, 633] width 251 height 88
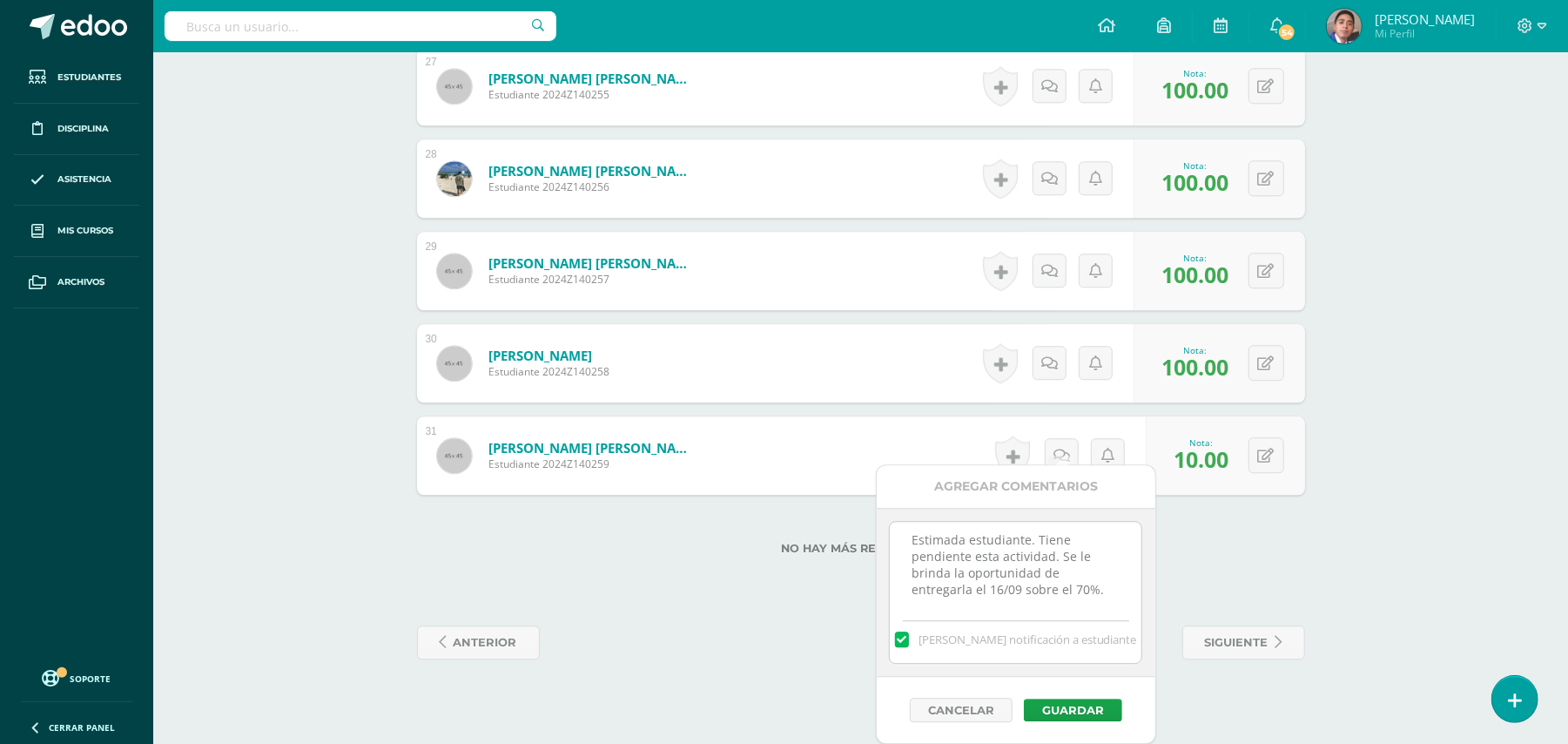
scroll to position [3046, 0]
type textarea "Estimada estudiante. Tiene pendiente esta actividad. Se le brinda la oportunida…"
click at [1067, 714] on button "Guardar" at bounding box center [1073, 710] width 99 height 22
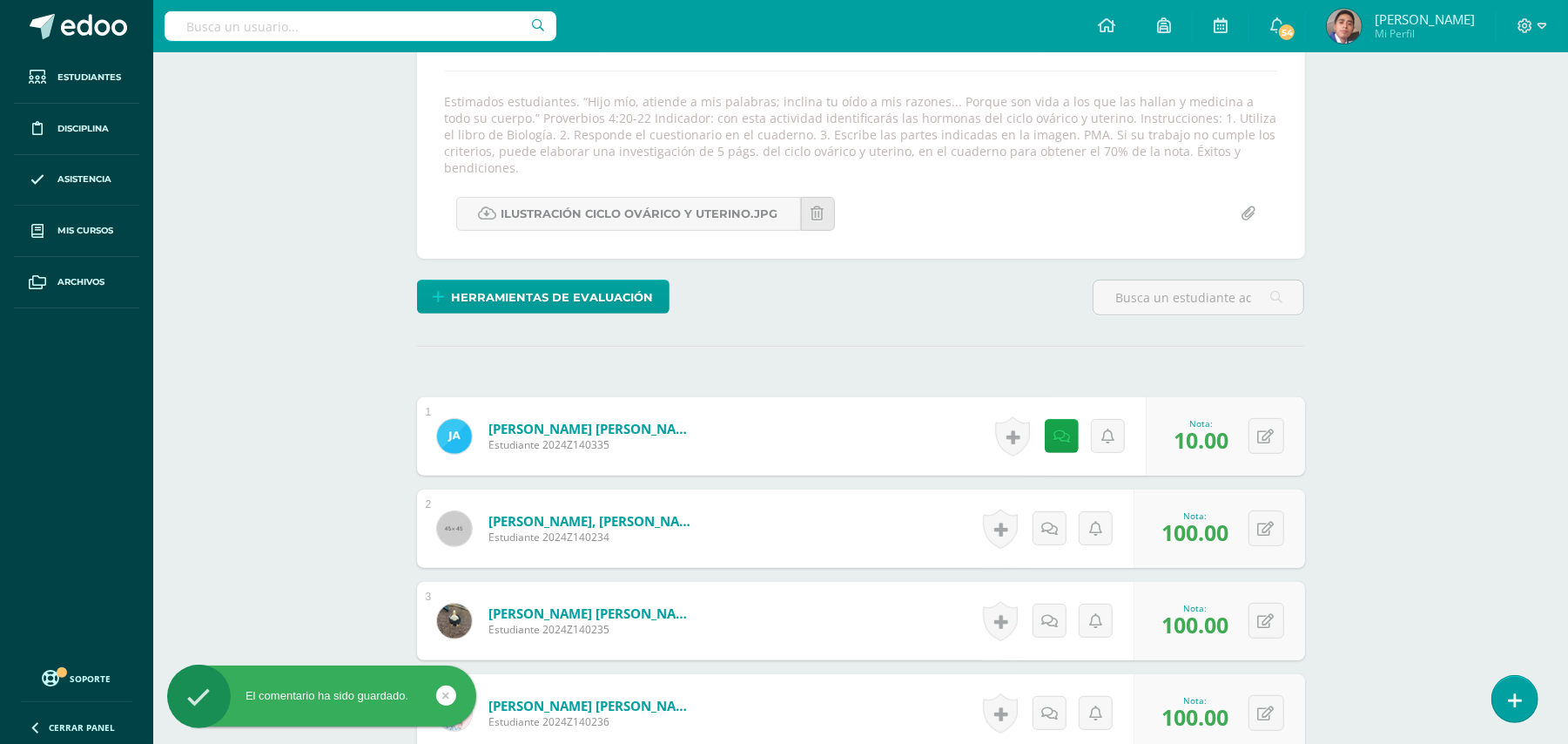
scroll to position [0, 0]
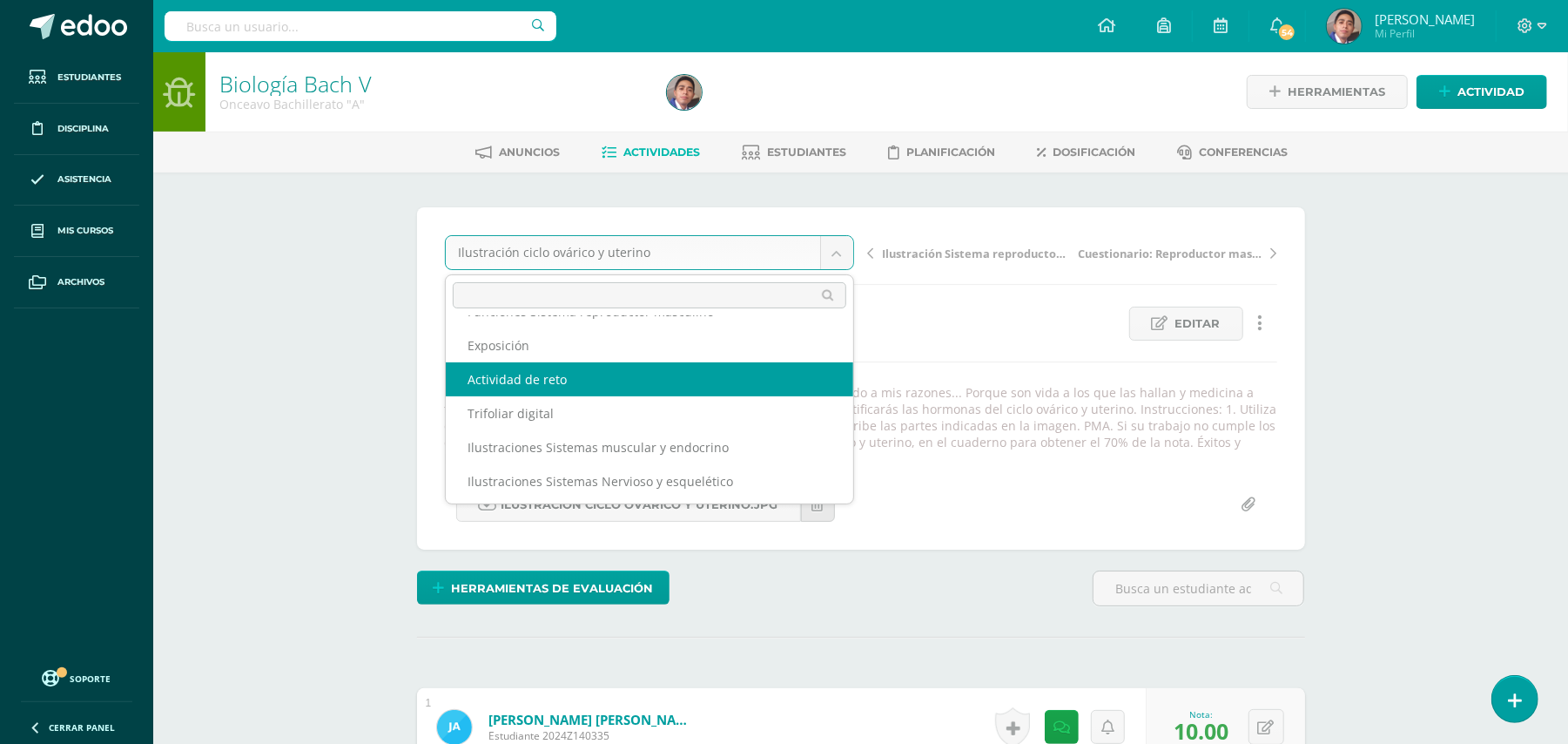
scroll to position [115, 0]
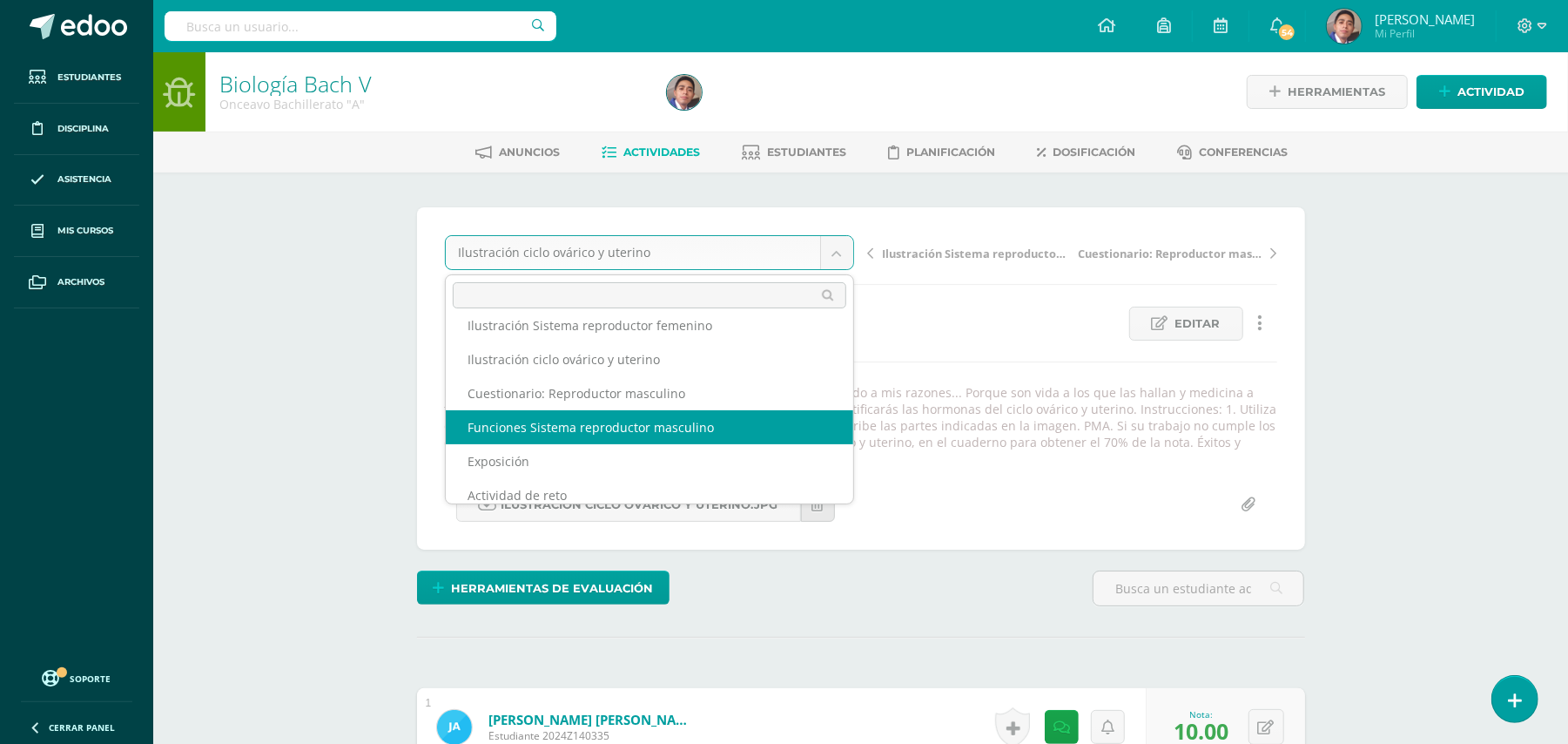
select select "/dashboard/teacher/grade-activity/32211/"
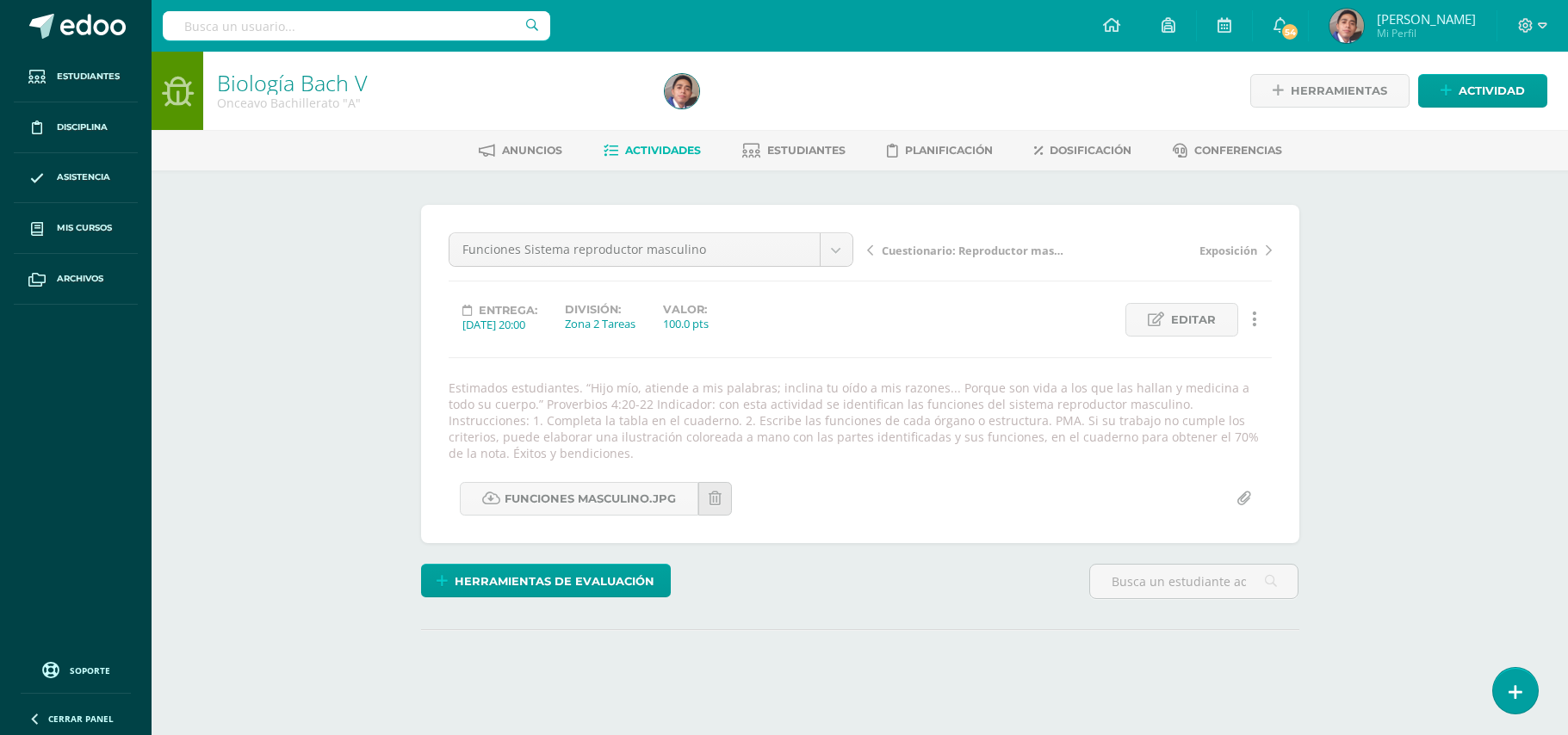
click at [1342, 297] on div "Biología [PERSON_NAME] V Onceavo Bachillerato "A" Herramientas Detalle de asist…" at bounding box center [859, 408] width 1416 height 712
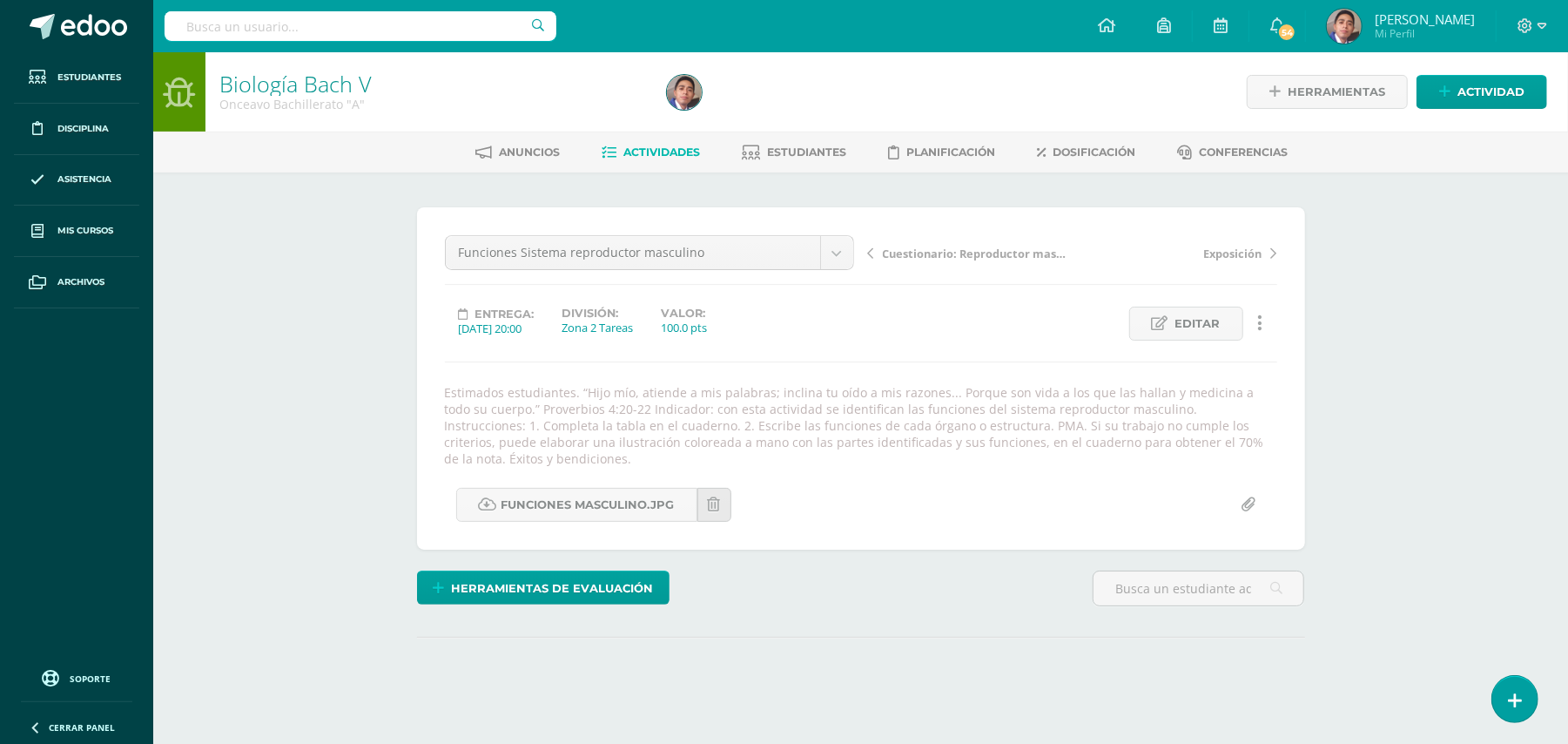
click at [1343, 260] on div "Biología [PERSON_NAME] V Onceavo Bachillerato "A" Herramientas Detalle de asist…" at bounding box center [861, 413] width 1414 height 721
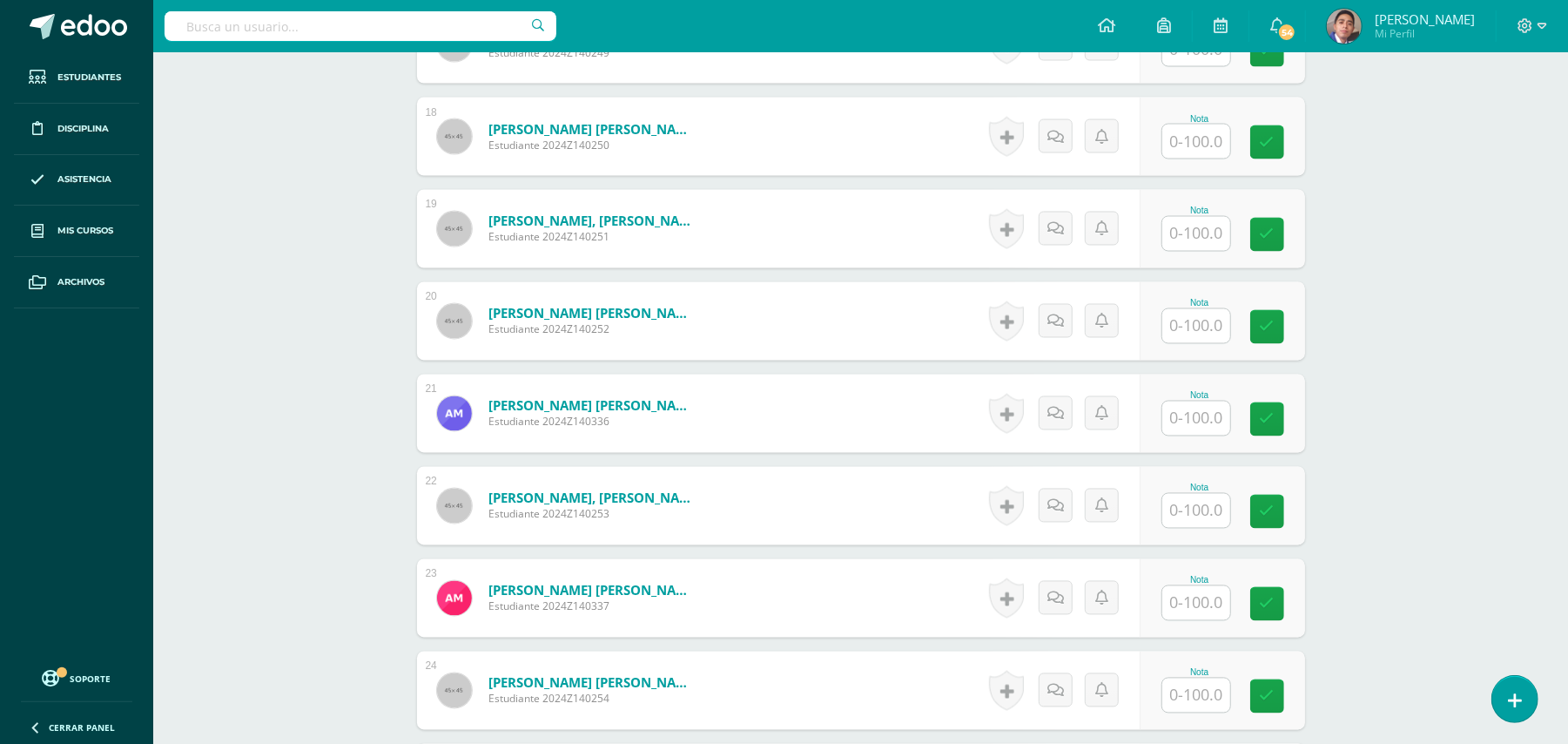
scroll to position [2044, 0]
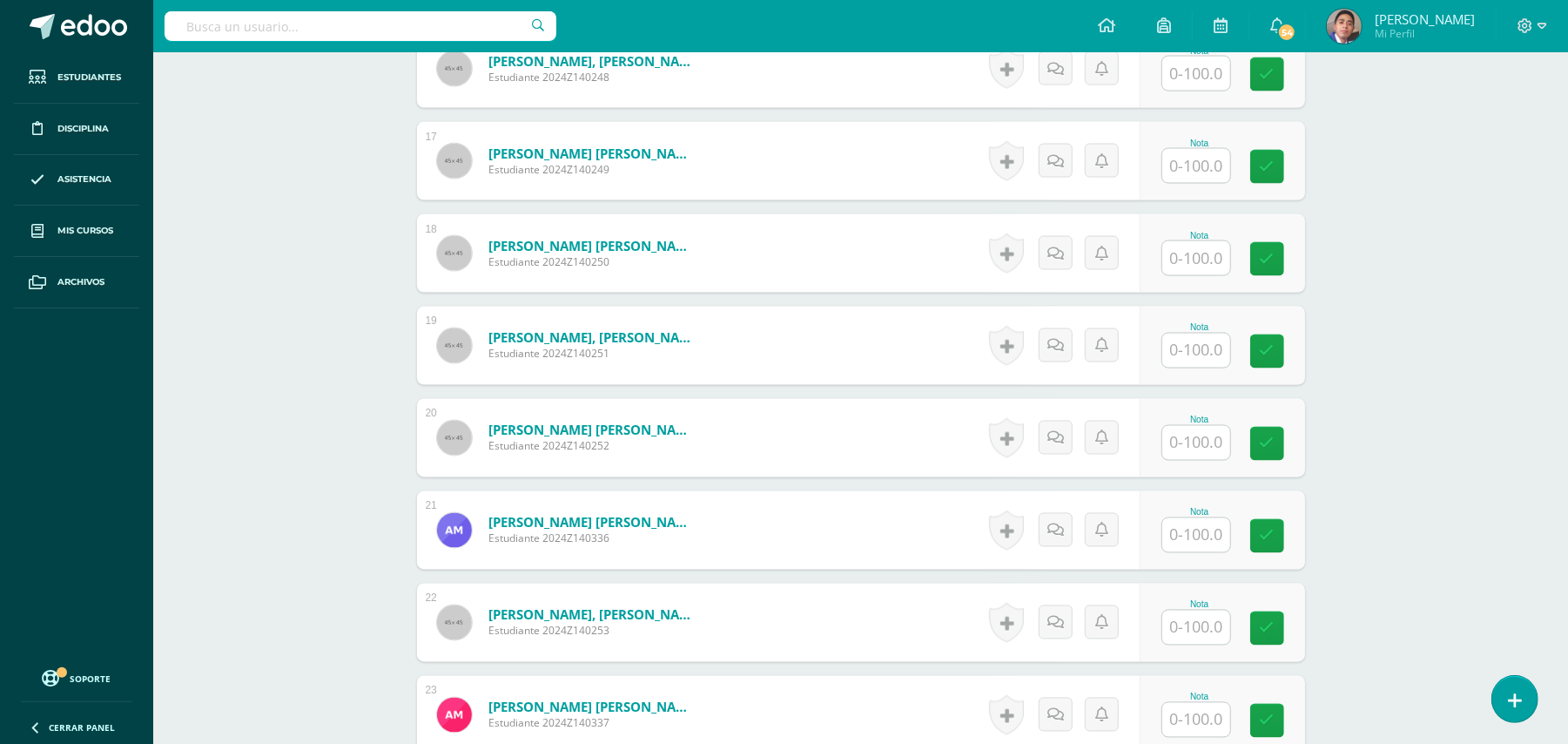
drag, startPoint x: 1129, startPoint y: 367, endPoint x: 360, endPoint y: 366, distance: 769.0
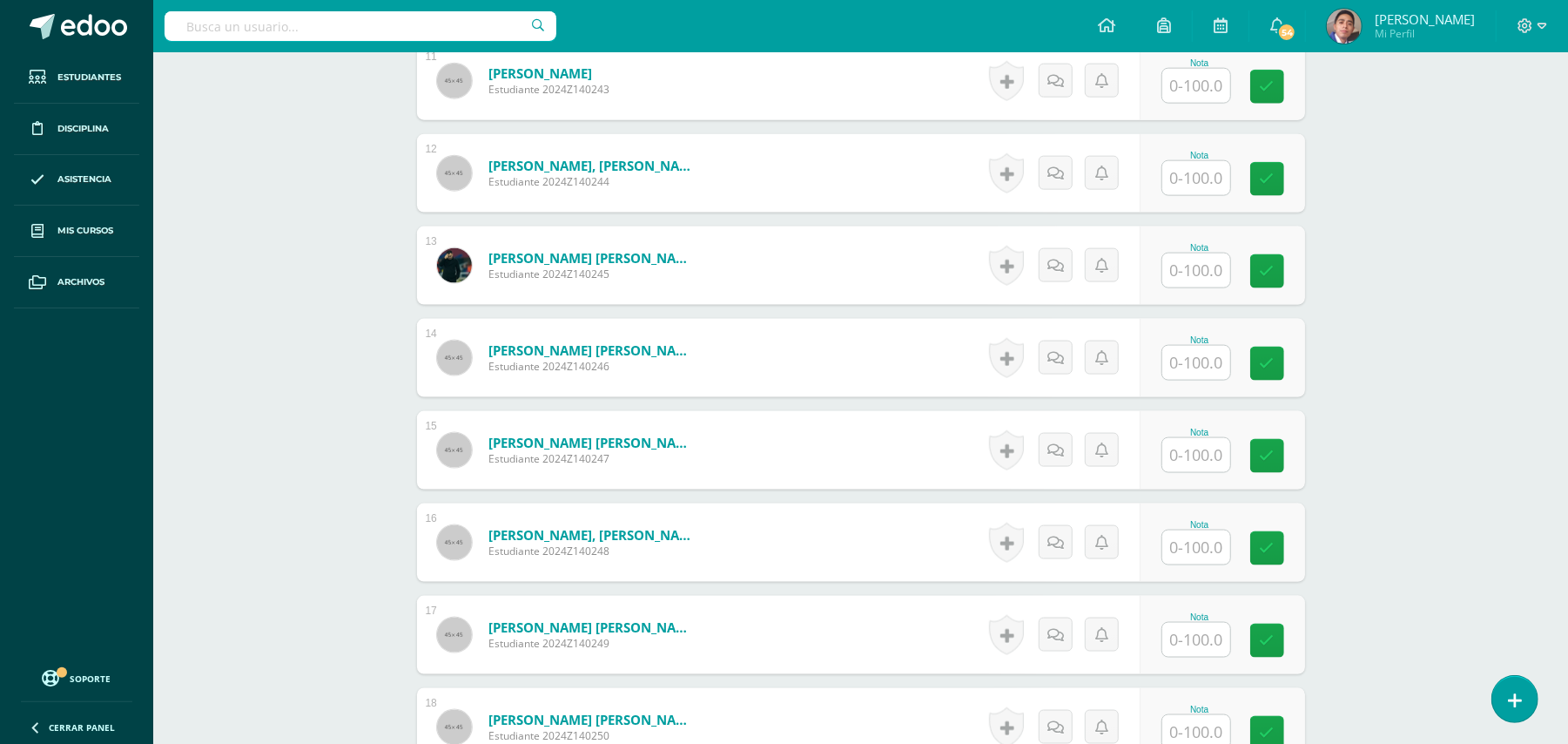
scroll to position [1231, 0]
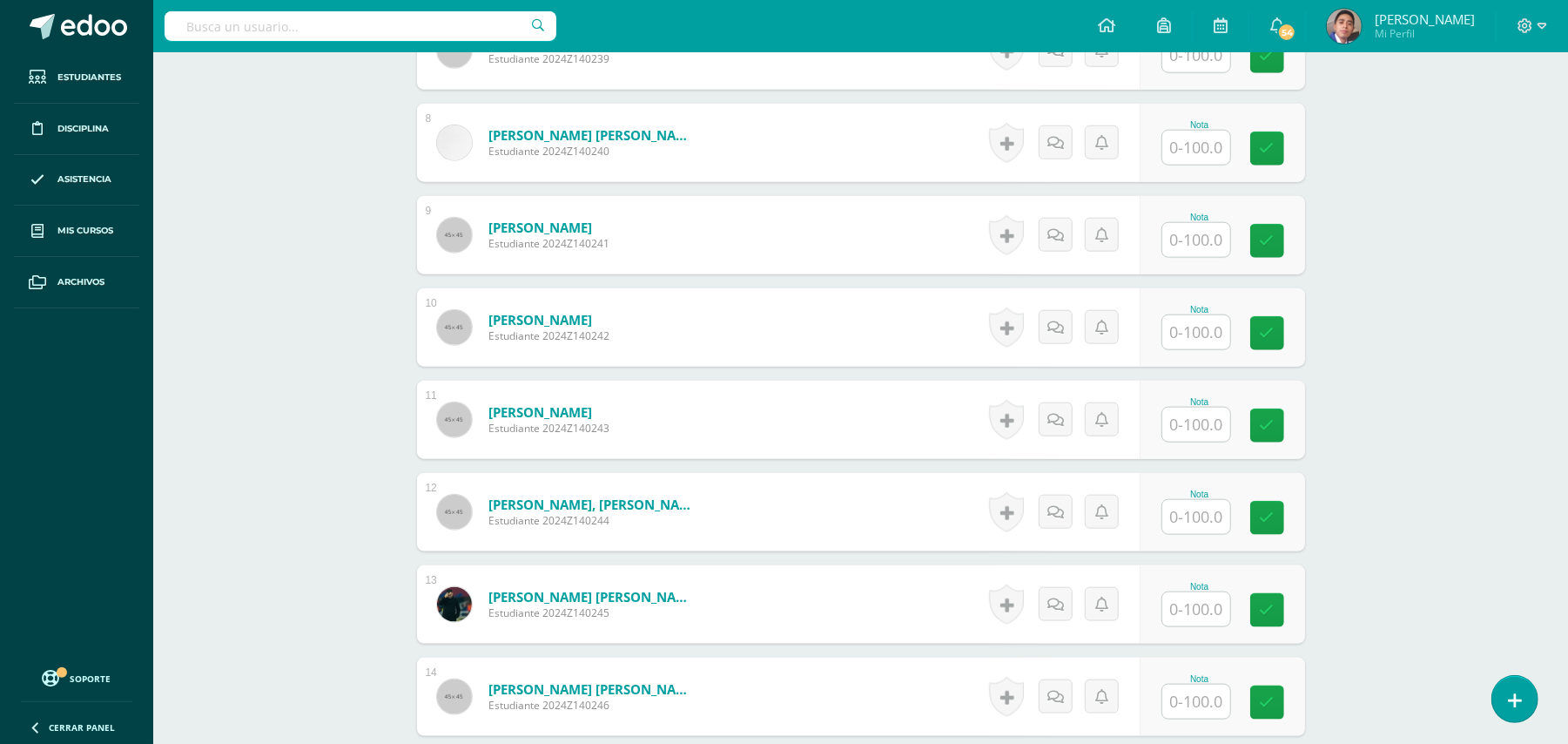
click at [1177, 592] on input "text" at bounding box center [1196, 609] width 68 height 34
type input "100"
click at [1433, 506] on div "Biología [PERSON_NAME] V Onceavo Bachillerato "A" Herramientas Detalle de asist…" at bounding box center [861, 663] width 1414 height 3685
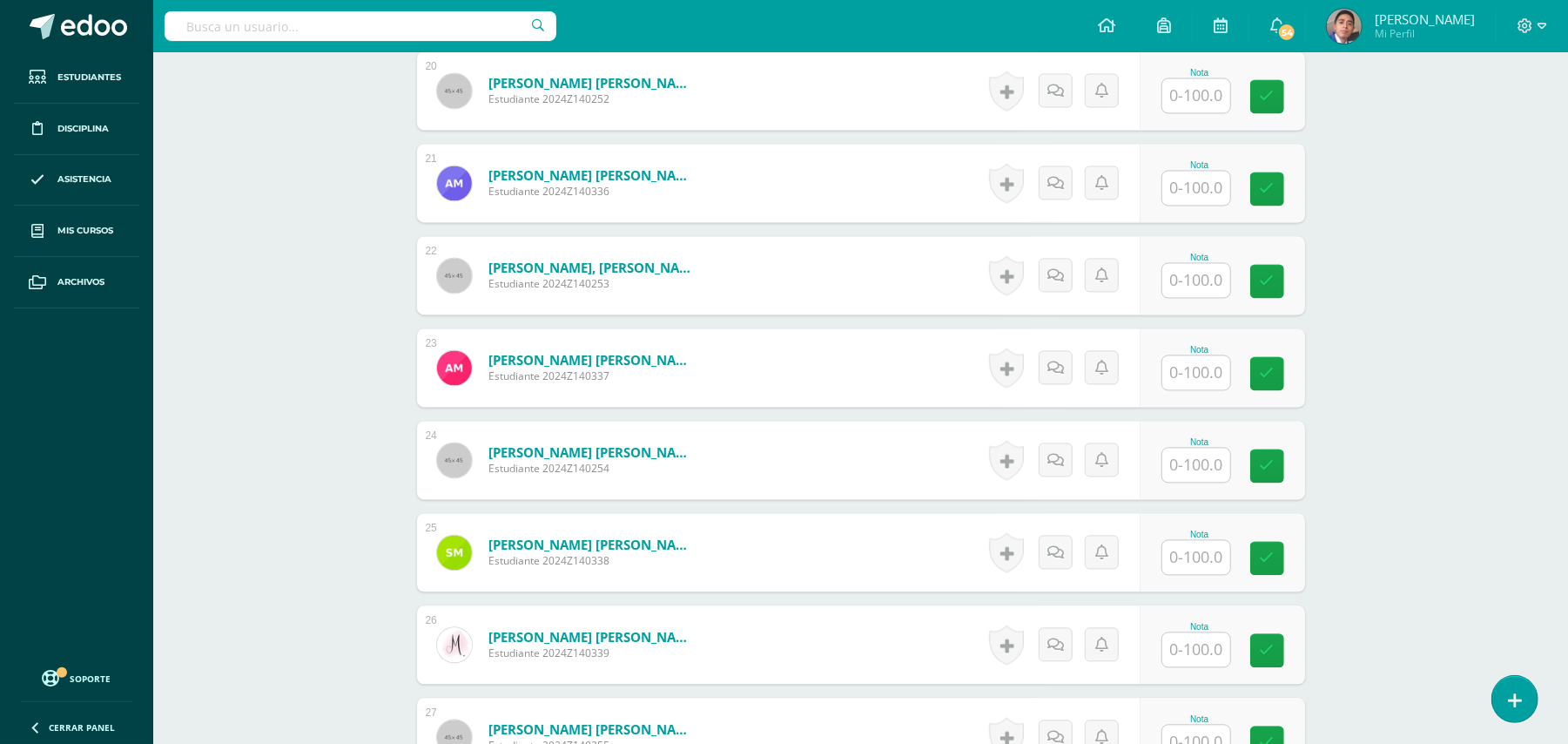
scroll to position [2160, 0]
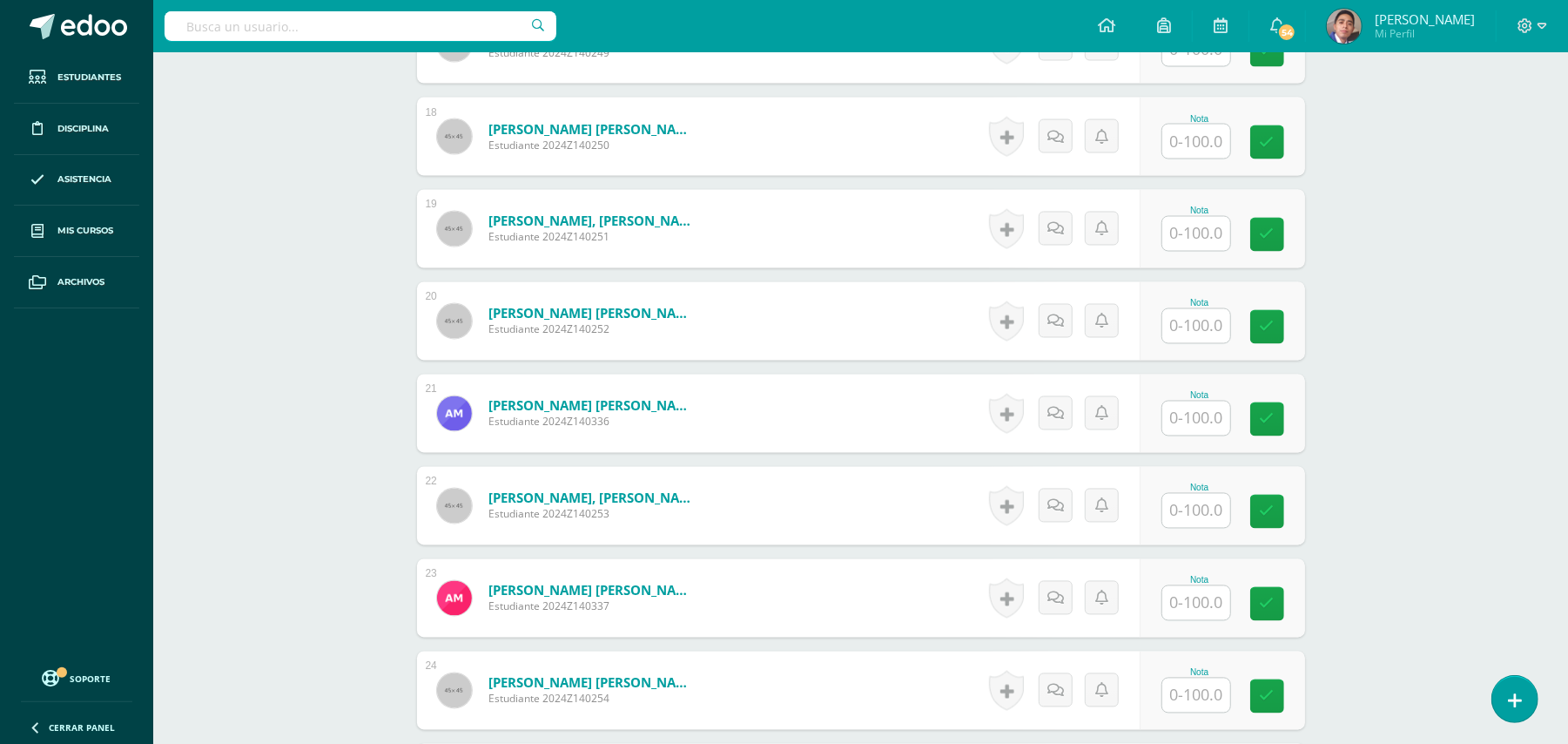
click at [1197, 408] on input "text" at bounding box center [1196, 418] width 68 height 34
type input "100"
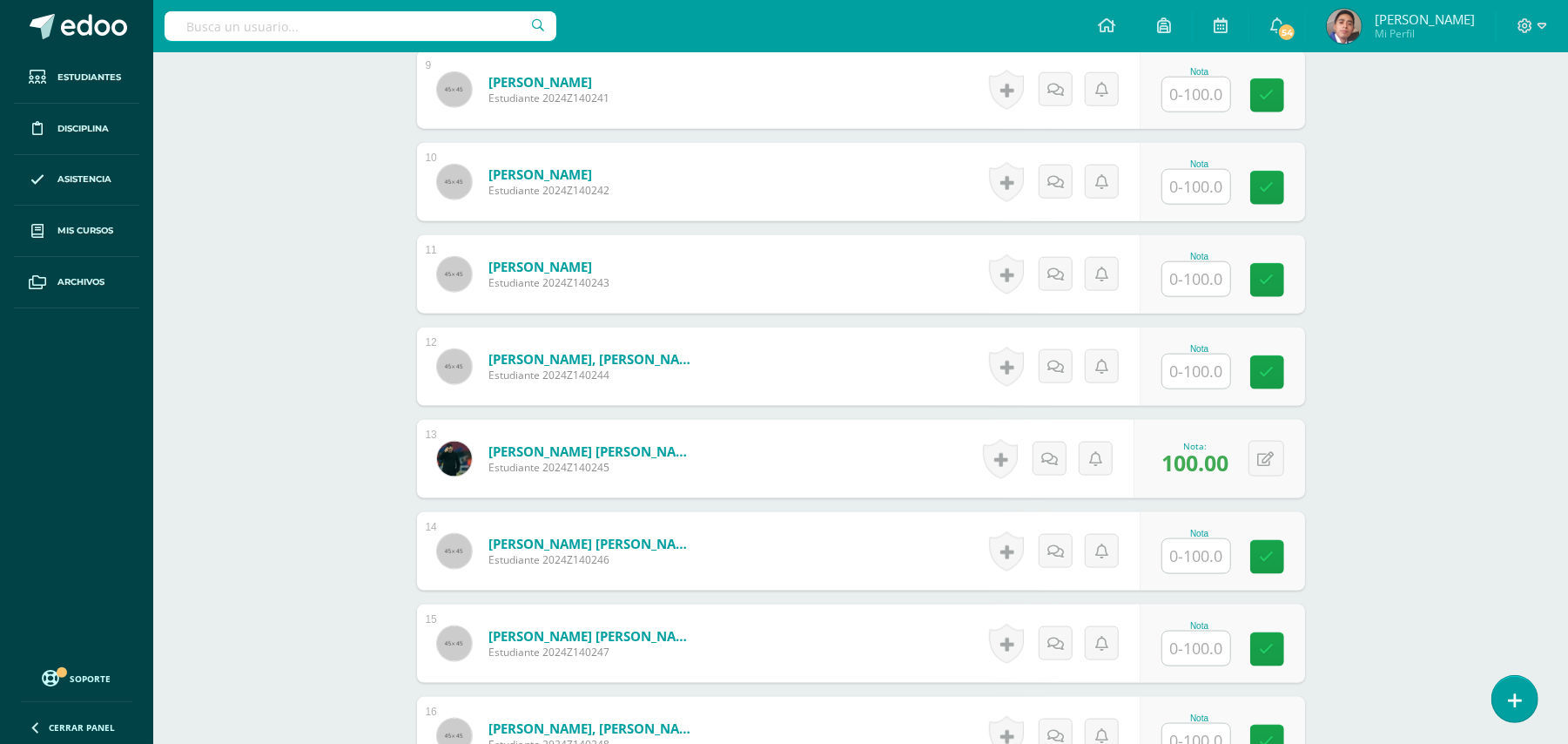
scroll to position [1346, 0]
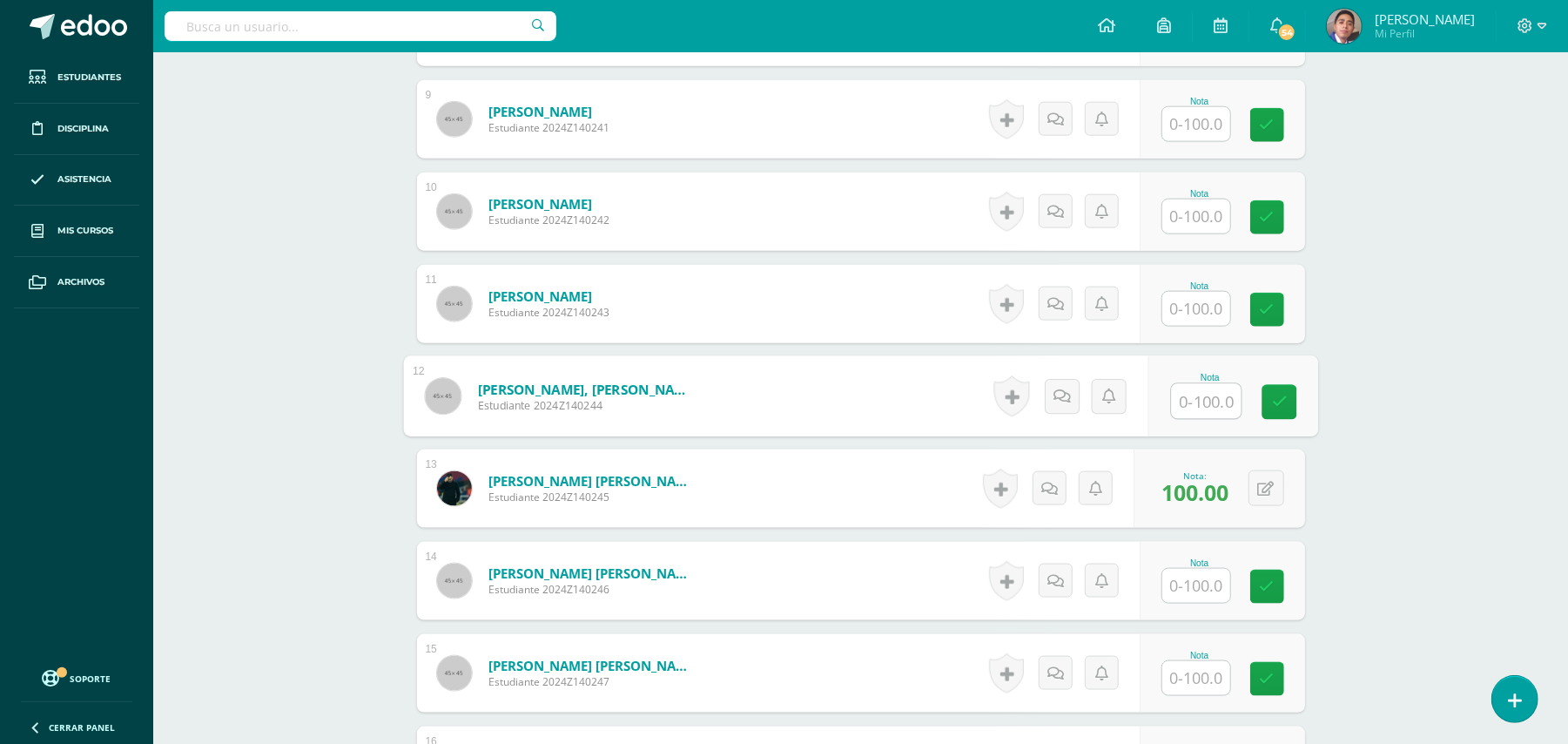
click at [1203, 390] on input "text" at bounding box center [1205, 401] width 70 height 34
type input "100"
click at [1415, 396] on div "Biología [PERSON_NAME] V Onceavo Bachillerato "A" Herramientas Detalle de asist…" at bounding box center [861, 548] width 1414 height 3685
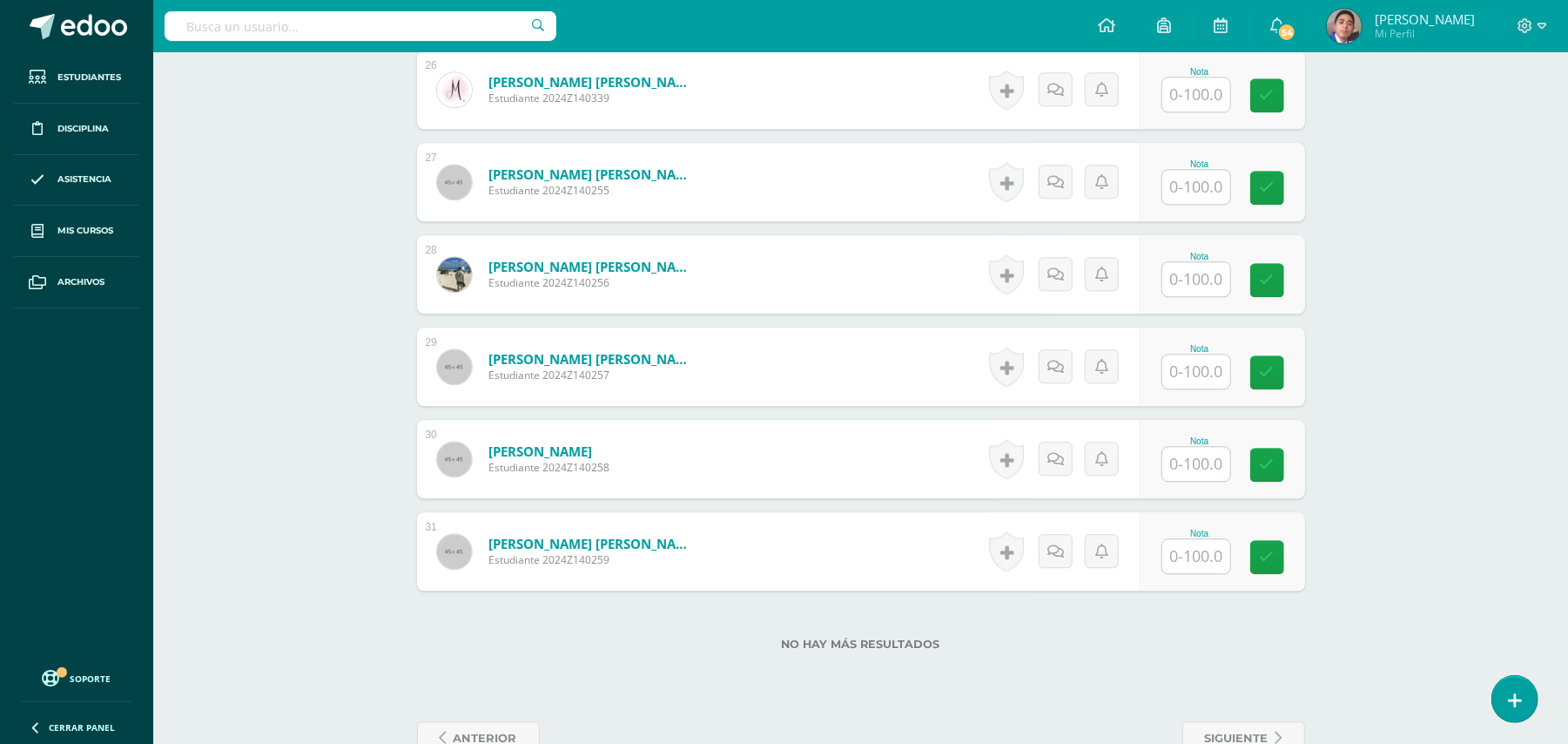
scroll to position [2973, 0]
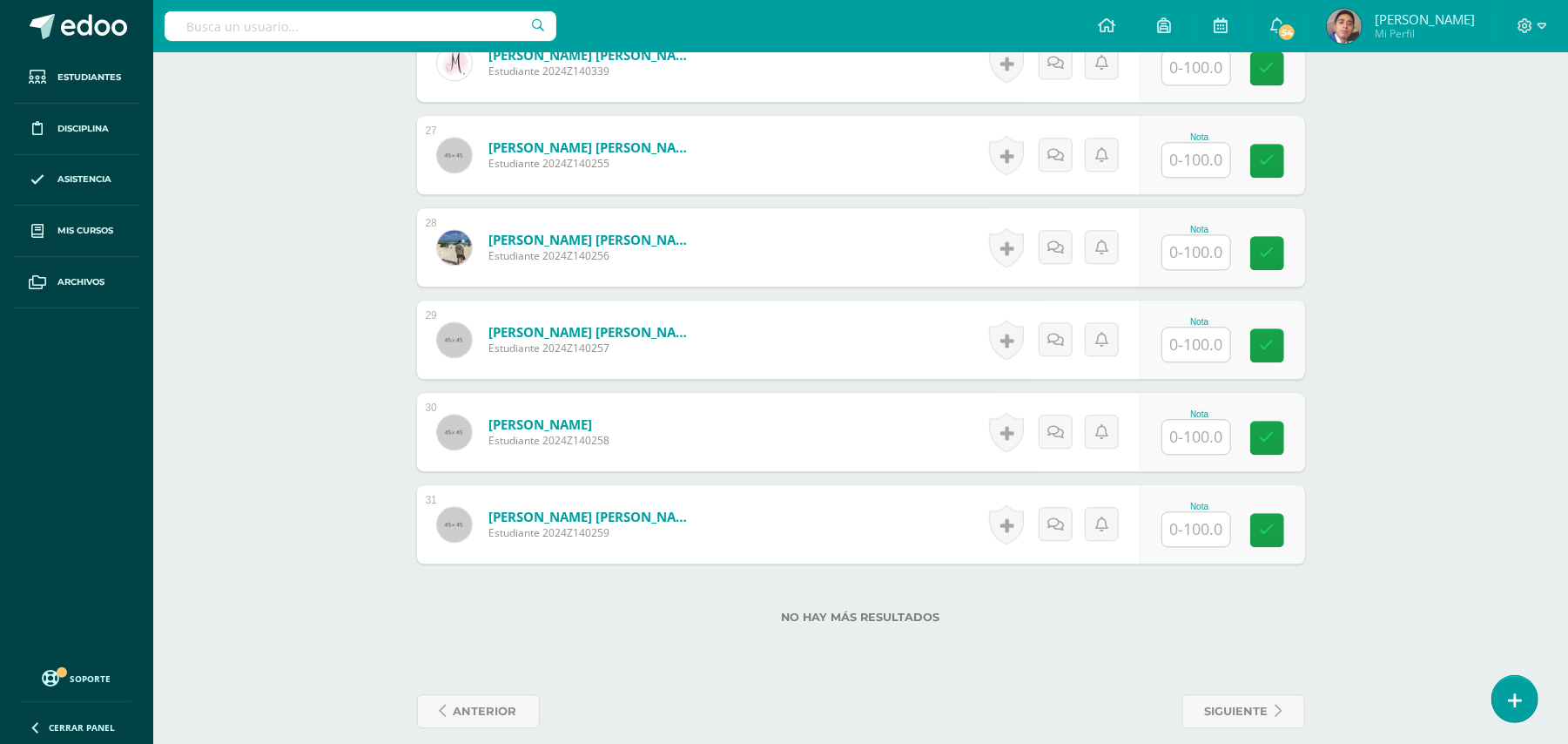
click at [1199, 335] on input "text" at bounding box center [1196, 345] width 68 height 34
type input "100"
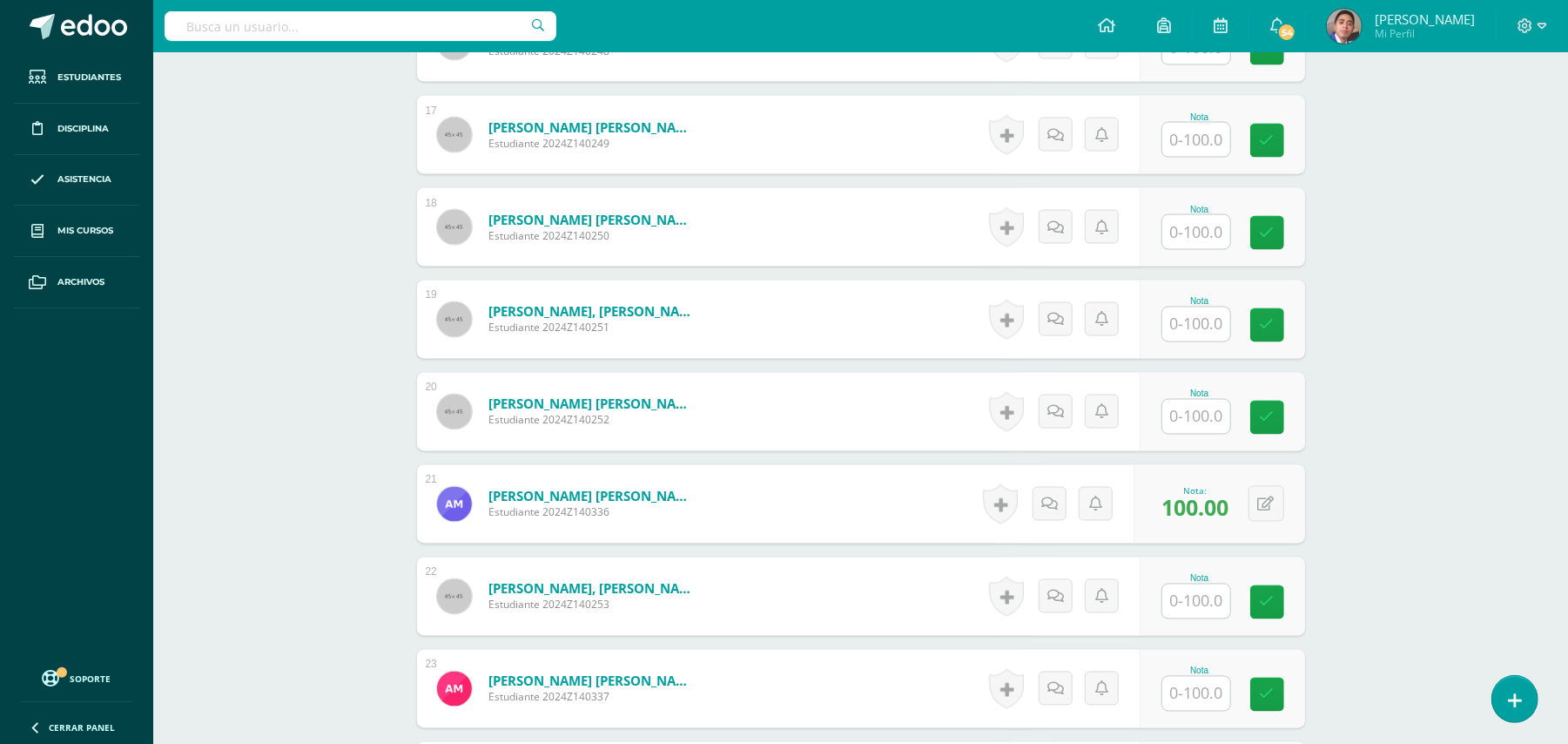
scroll to position [2044, 0]
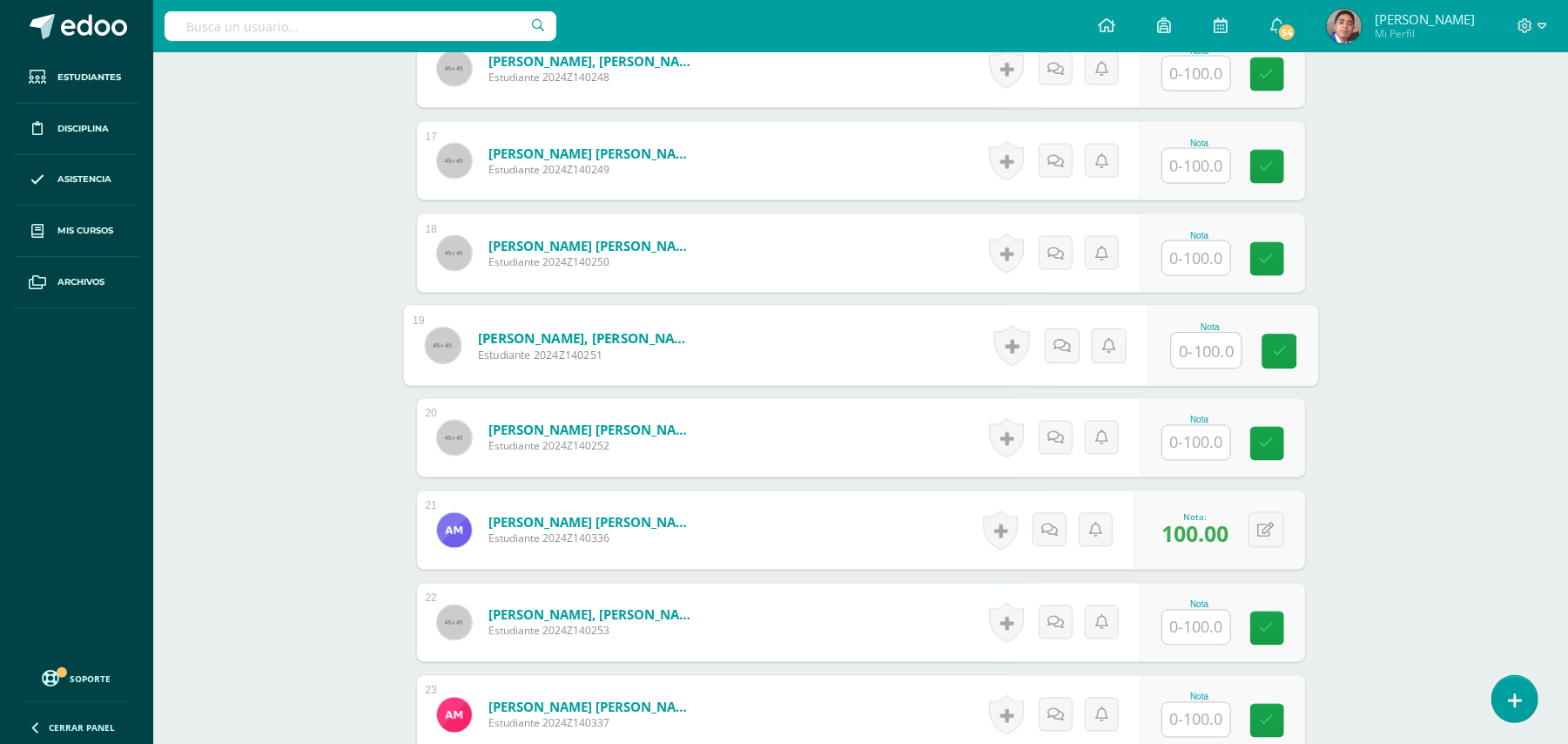
click at [1185, 333] on input "text" at bounding box center [1205, 350] width 70 height 34
type input "100"
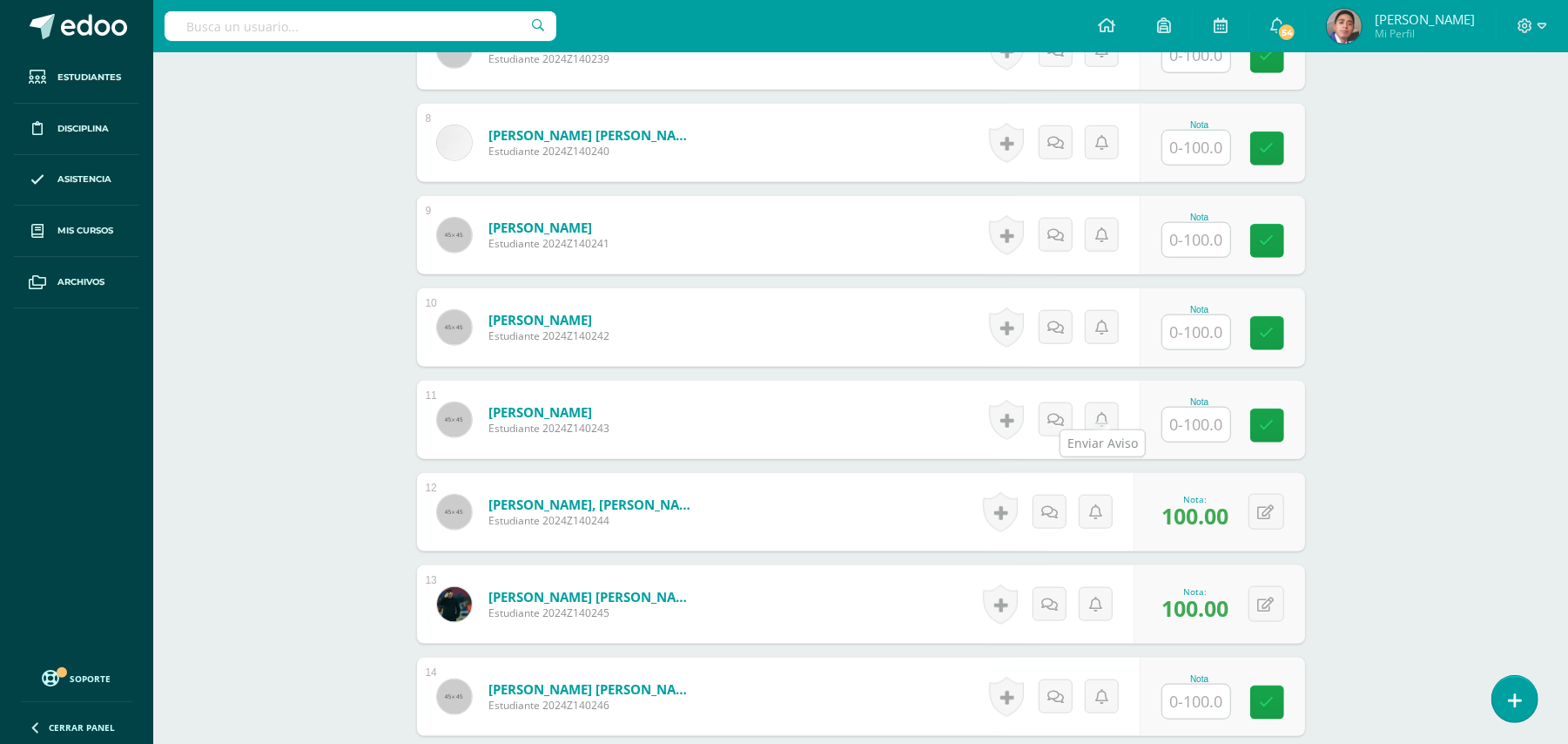
scroll to position [1116, 0]
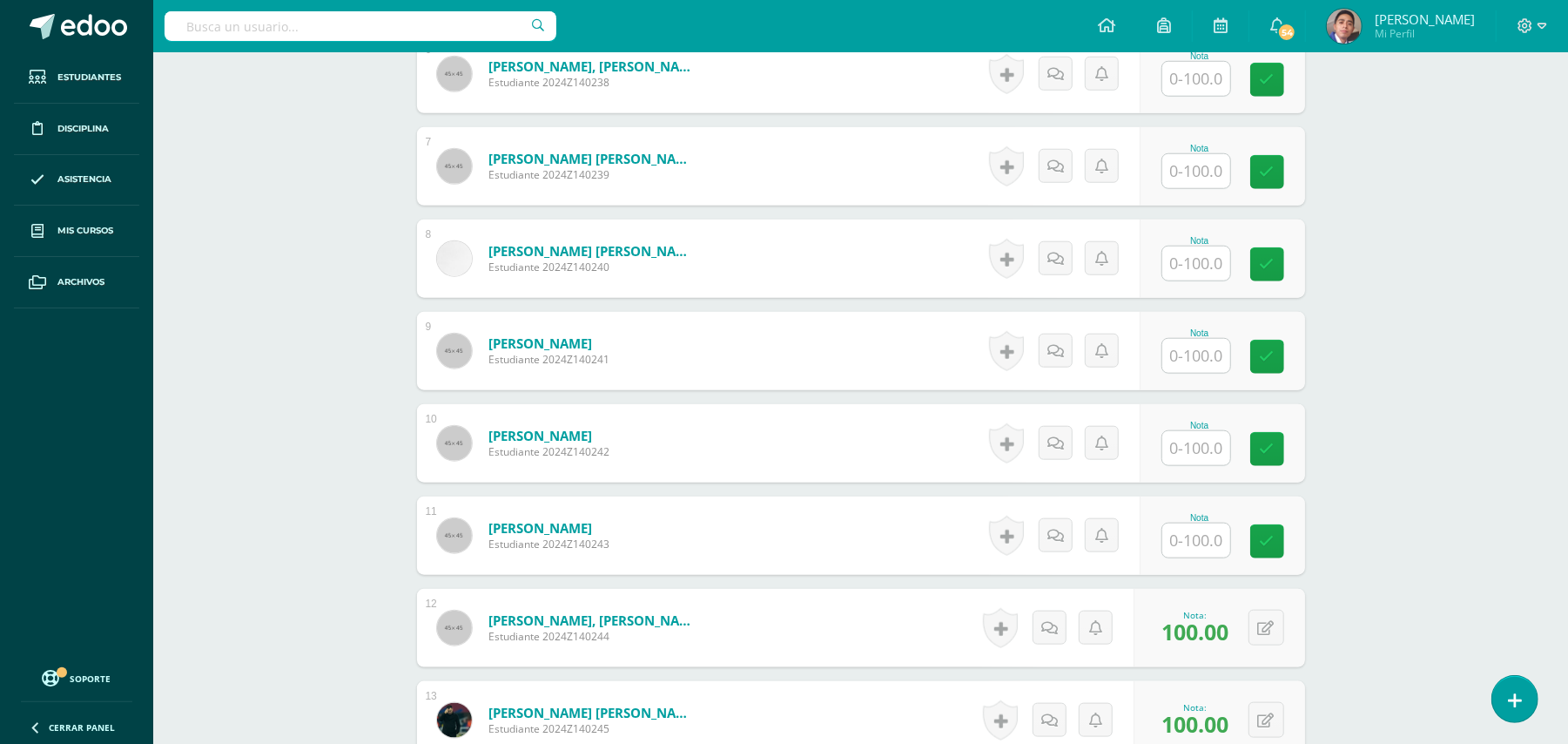
drag, startPoint x: 1183, startPoint y: 335, endPoint x: 1306, endPoint y: 340, distance: 123.1
click at [1184, 339] on input "text" at bounding box center [1196, 356] width 68 height 34
type input "100"
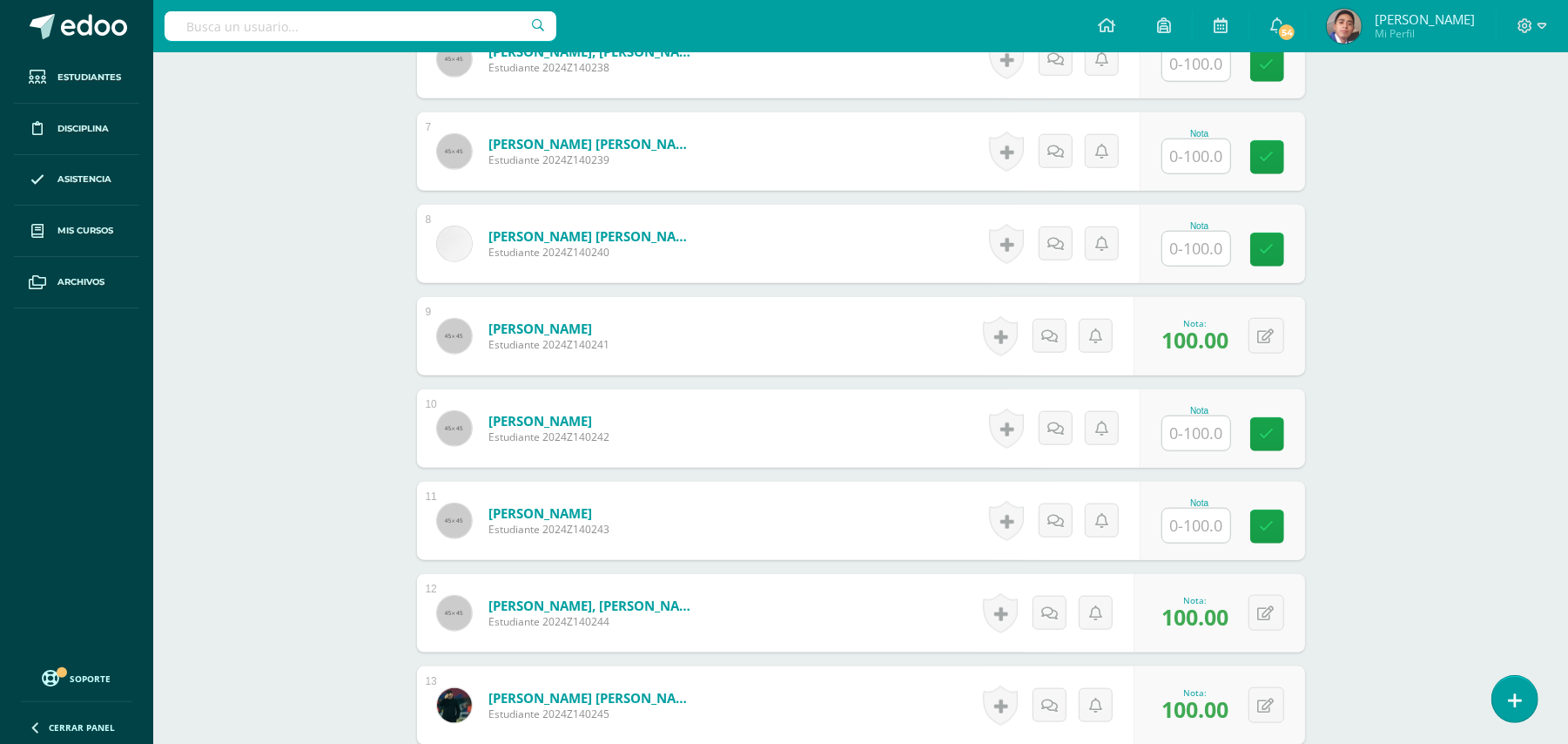
scroll to position [1231, 0]
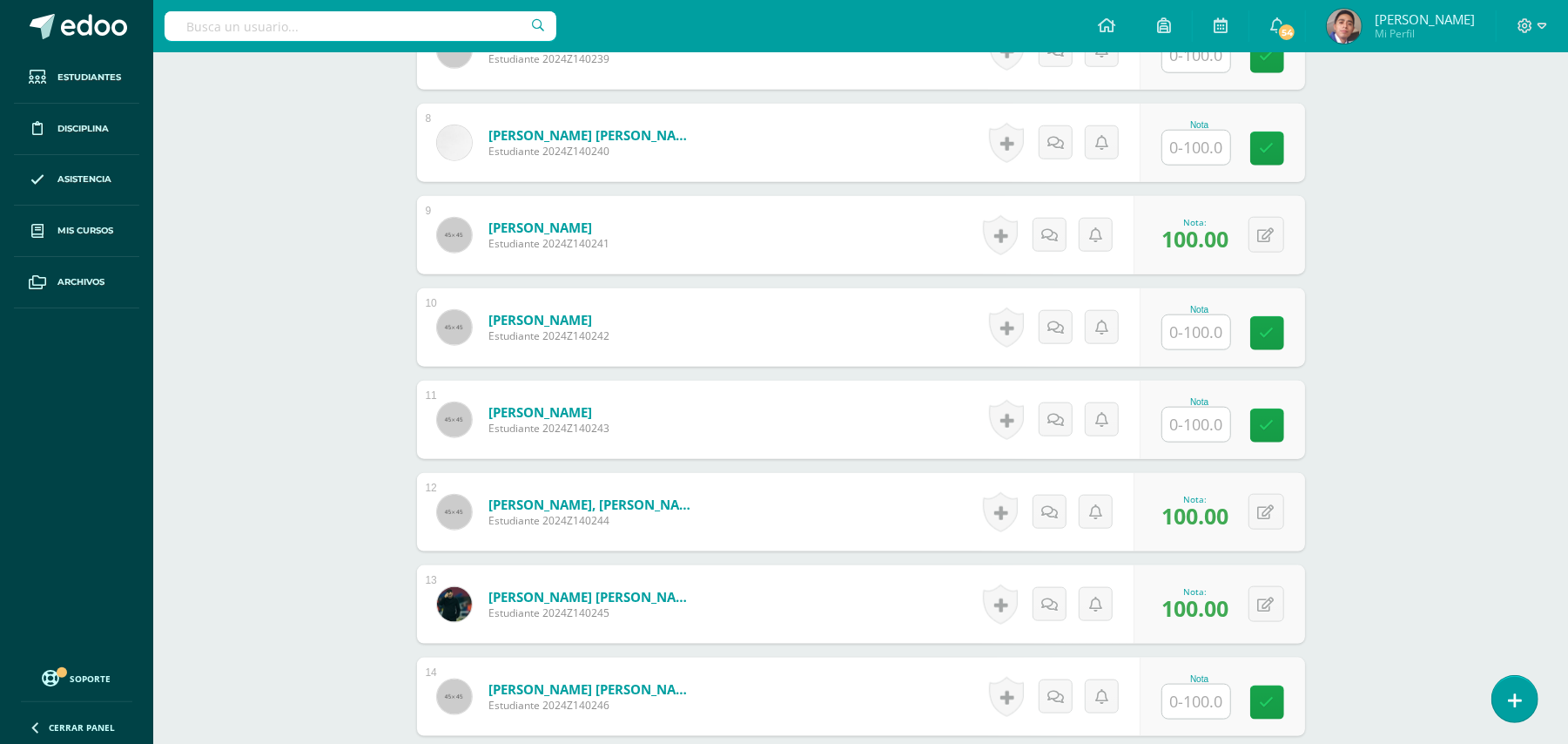
click at [1187, 409] on input "text" at bounding box center [1196, 425] width 68 height 34
type input "100"
click at [1400, 390] on div "Biología [PERSON_NAME] V Onceavo Bachillerato "A" Herramientas Detalle de asist…" at bounding box center [861, 663] width 1414 height 3685
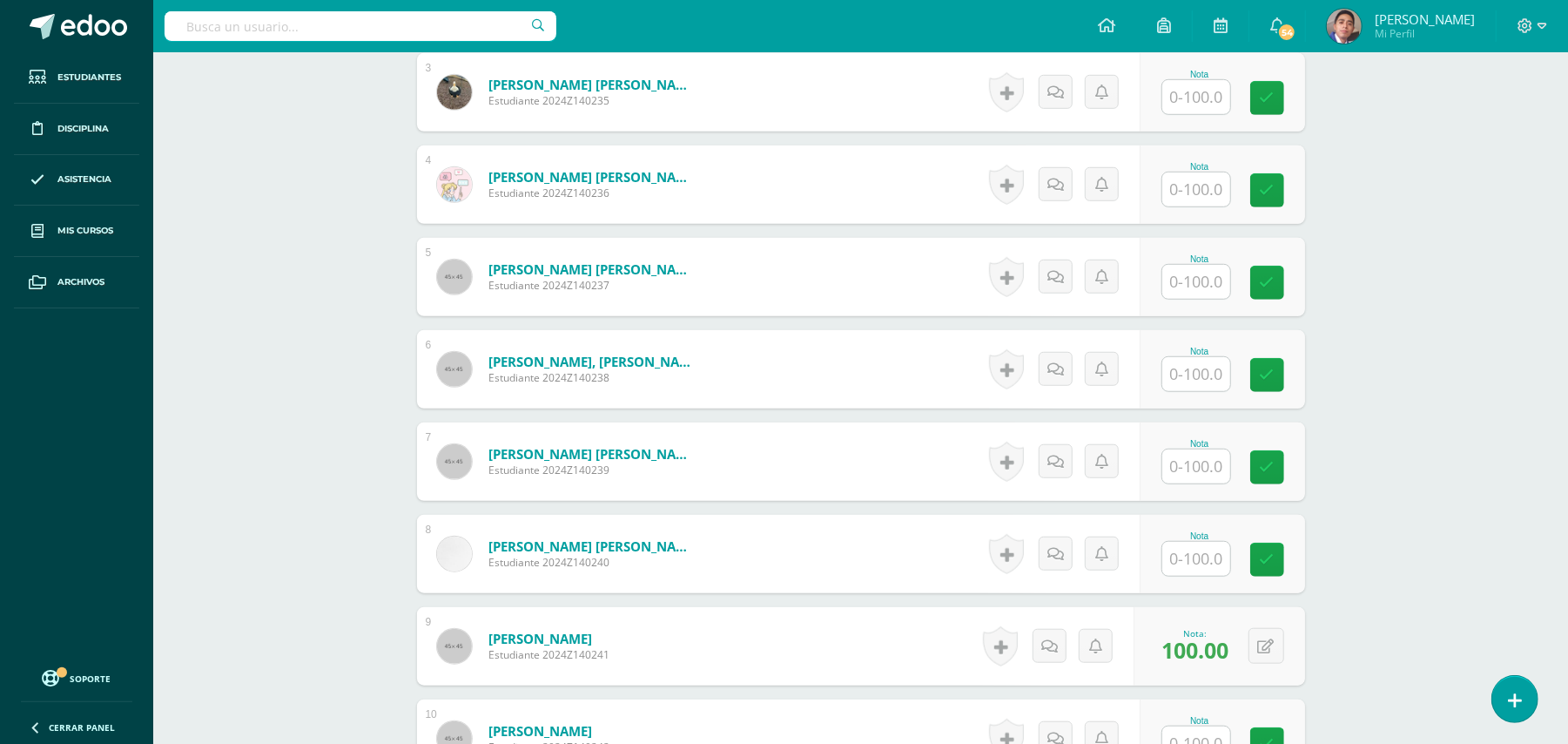
scroll to position [766, 0]
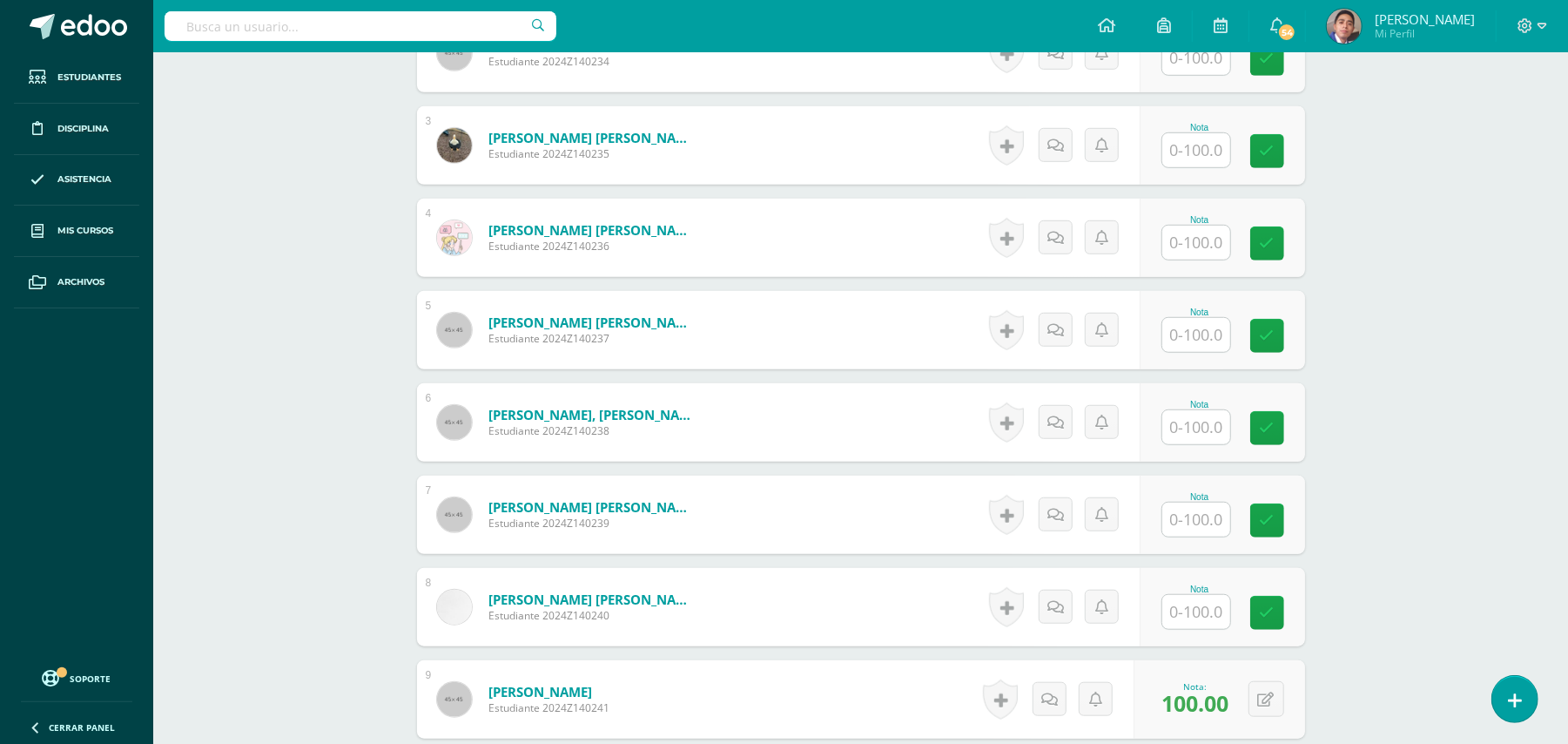
click at [1203, 133] on input "text" at bounding box center [1196, 150] width 68 height 34
type input "100"
drag, startPoint x: 1192, startPoint y: 228, endPoint x: 1315, endPoint y: 242, distance: 123.8
click at [1193, 227] on input "text" at bounding box center [1205, 242] width 70 height 34
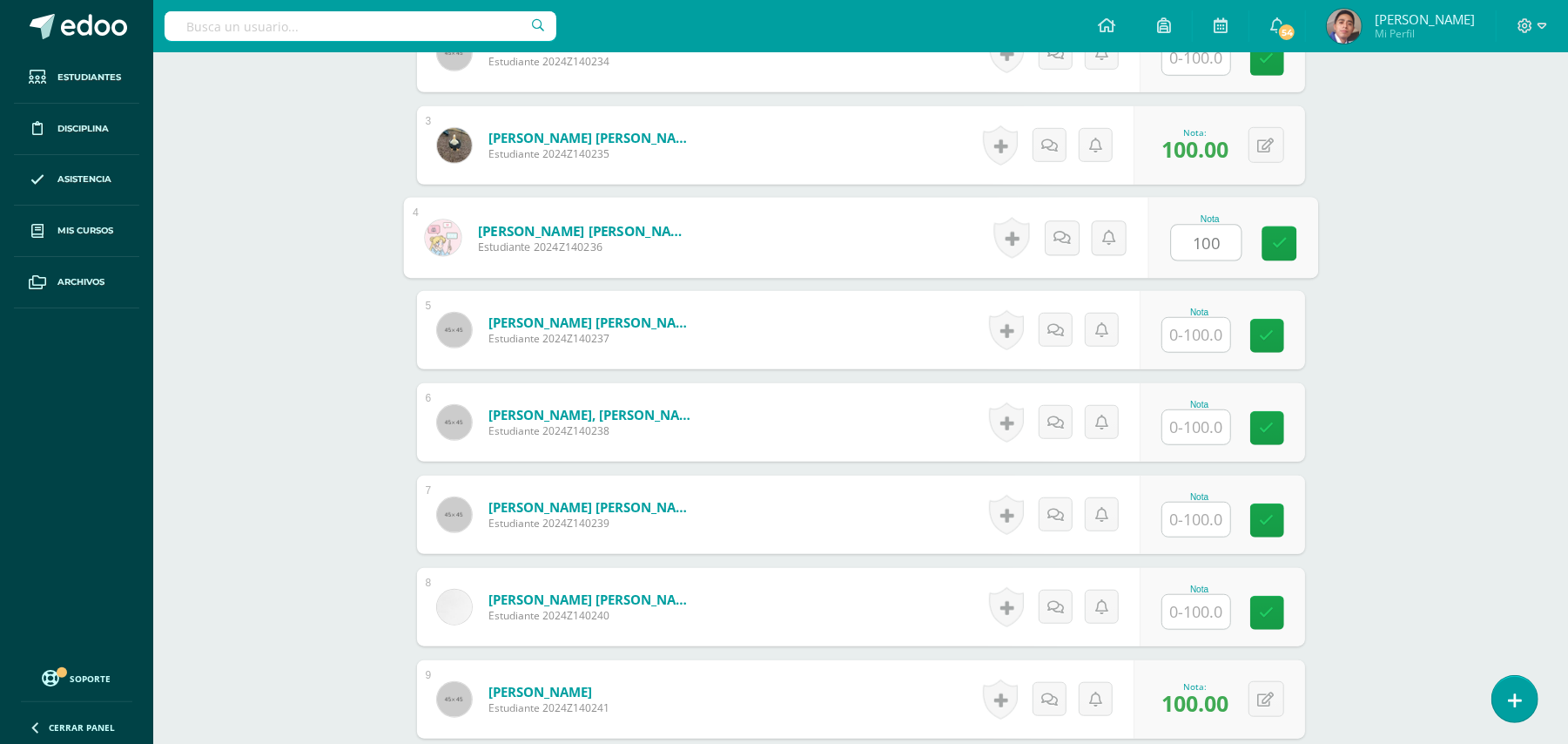
type input "100"
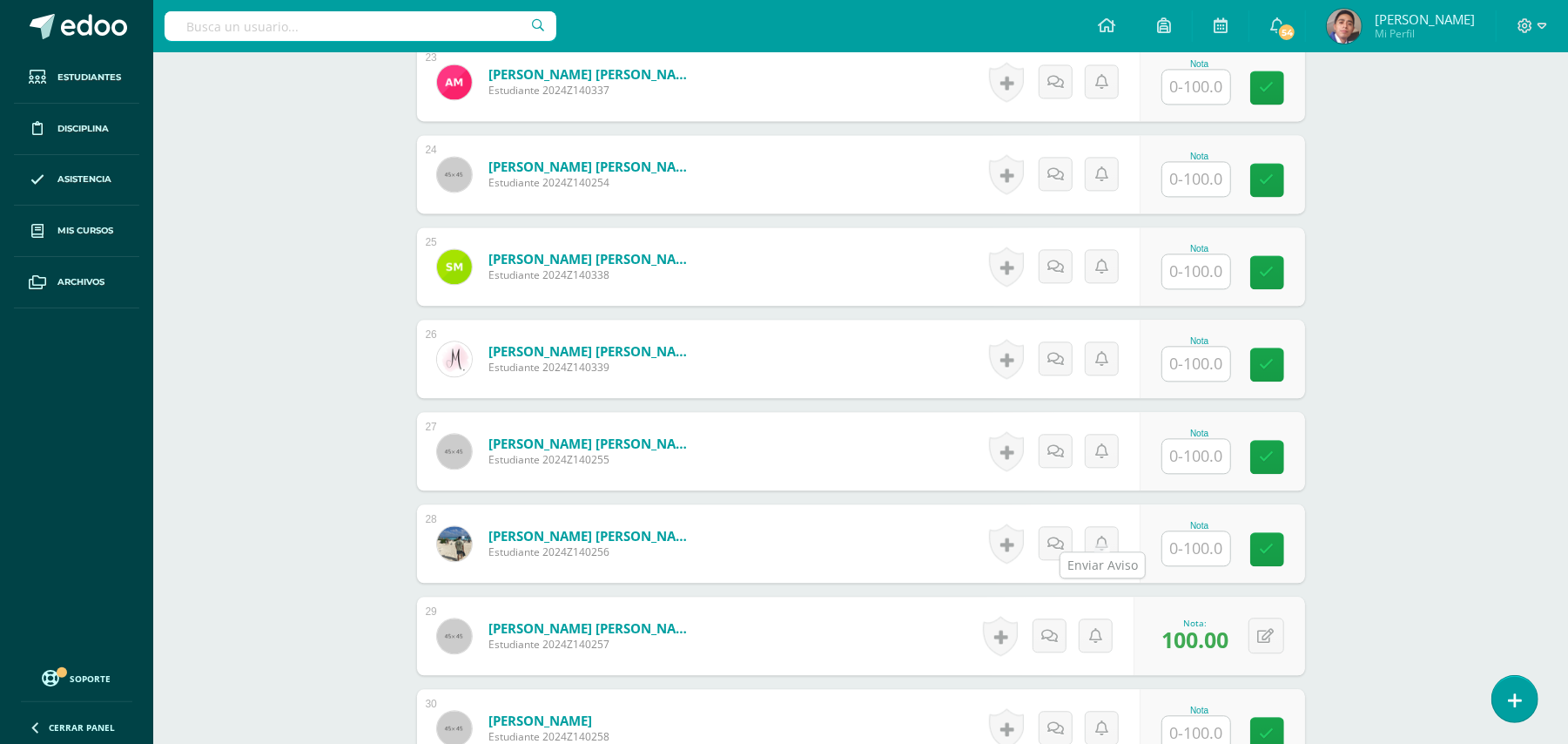
scroll to position [2973, 0]
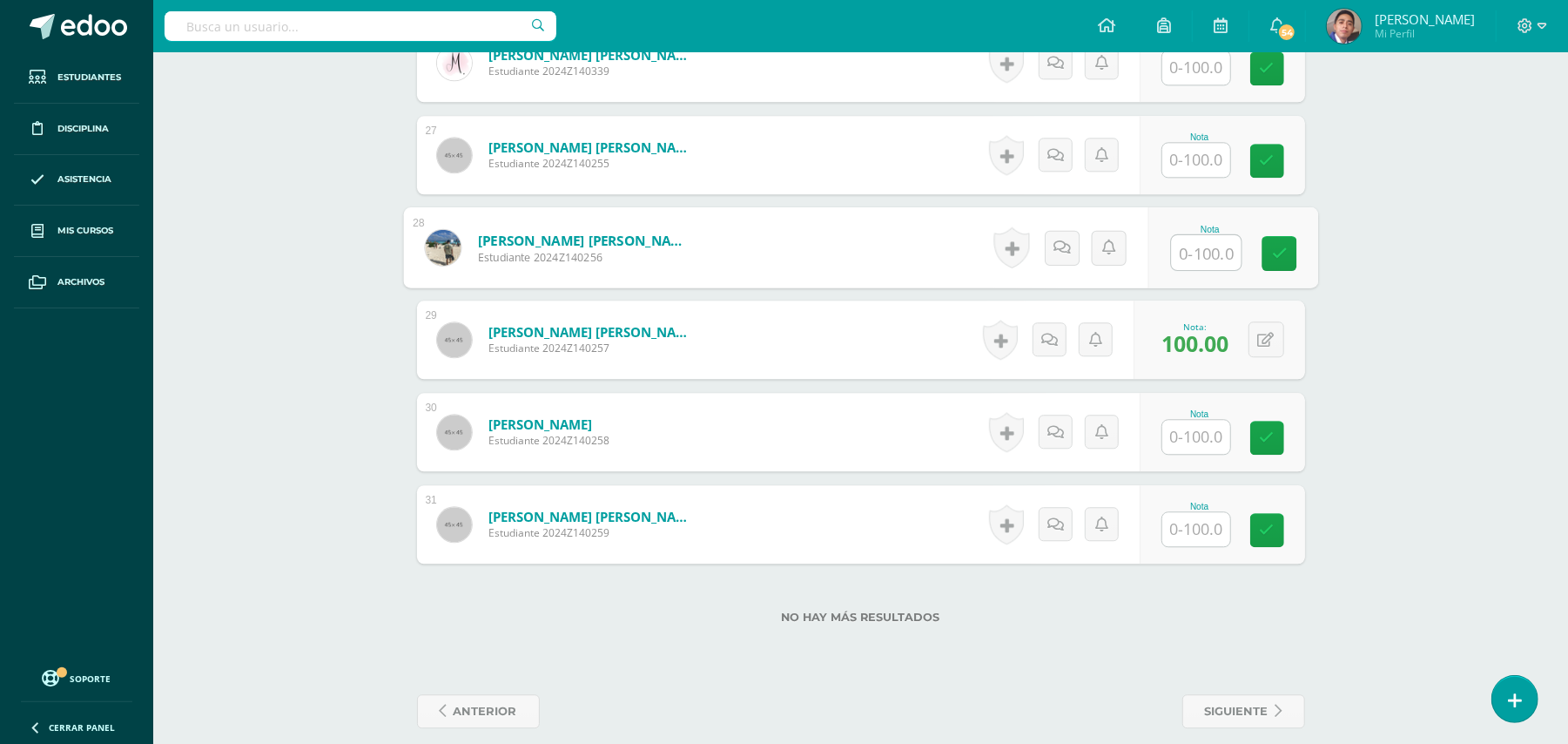
click at [1189, 236] on input "text" at bounding box center [1205, 252] width 70 height 34
type input "100"
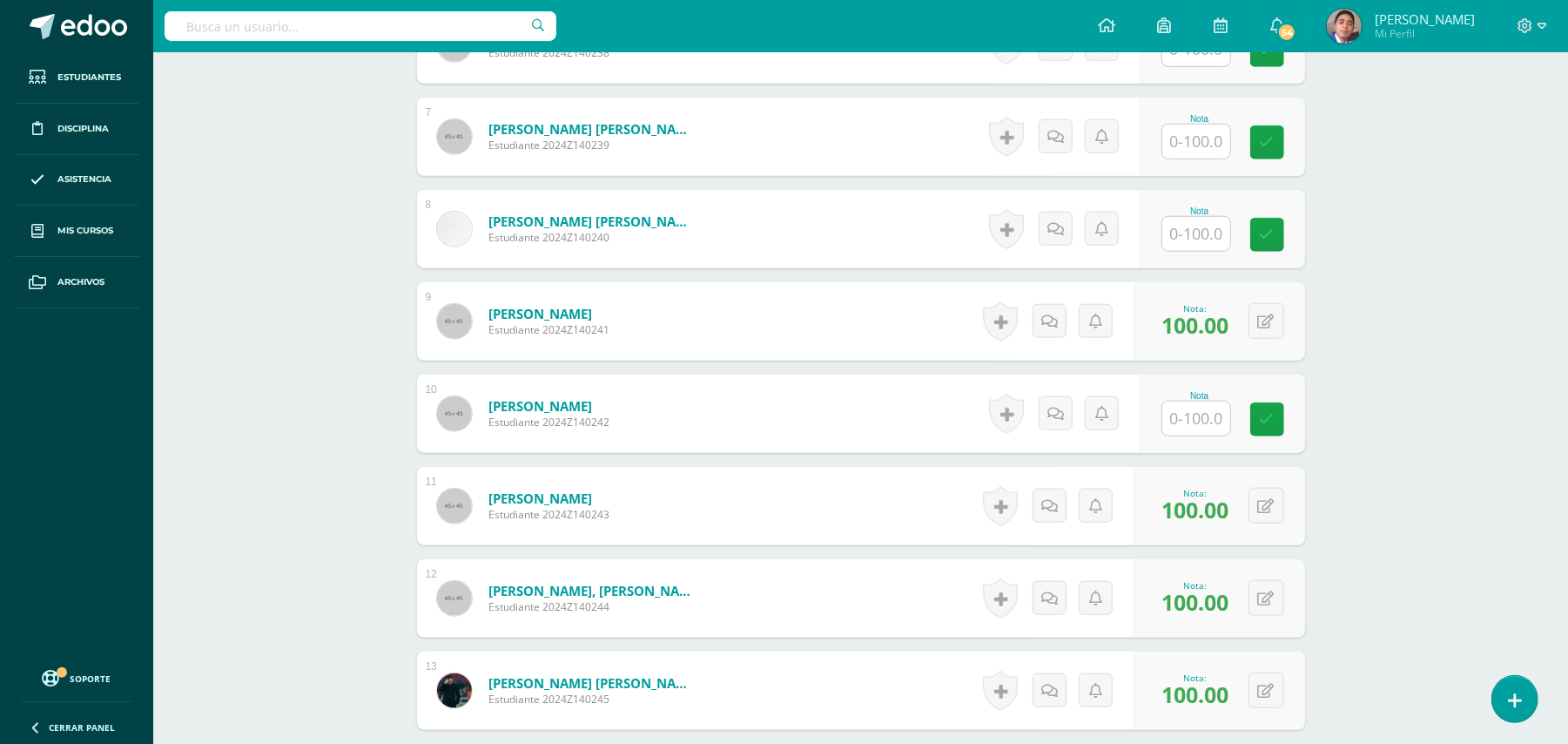
scroll to position [1116, 0]
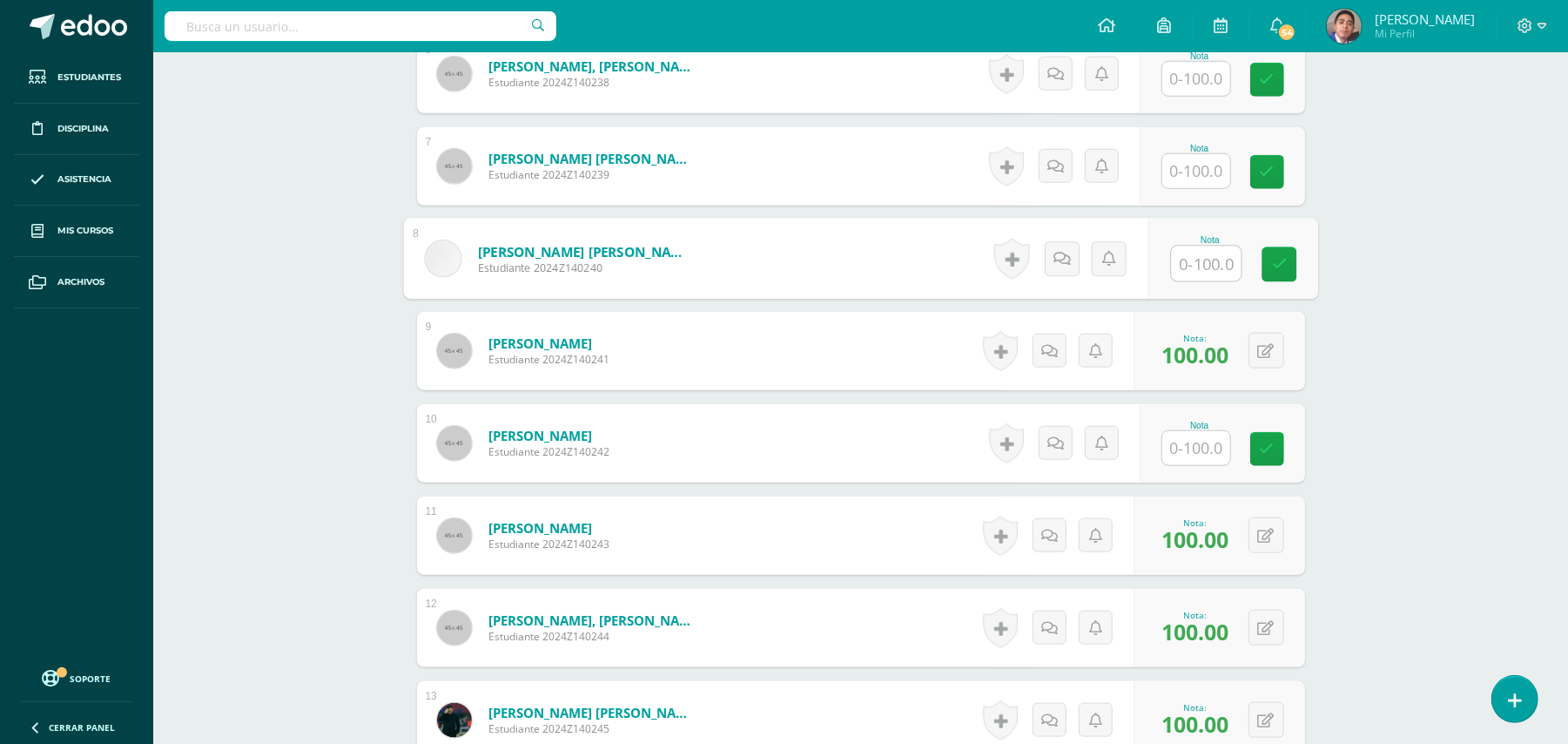
click at [1213, 248] on input "text" at bounding box center [1205, 264] width 70 height 34
type input "100"
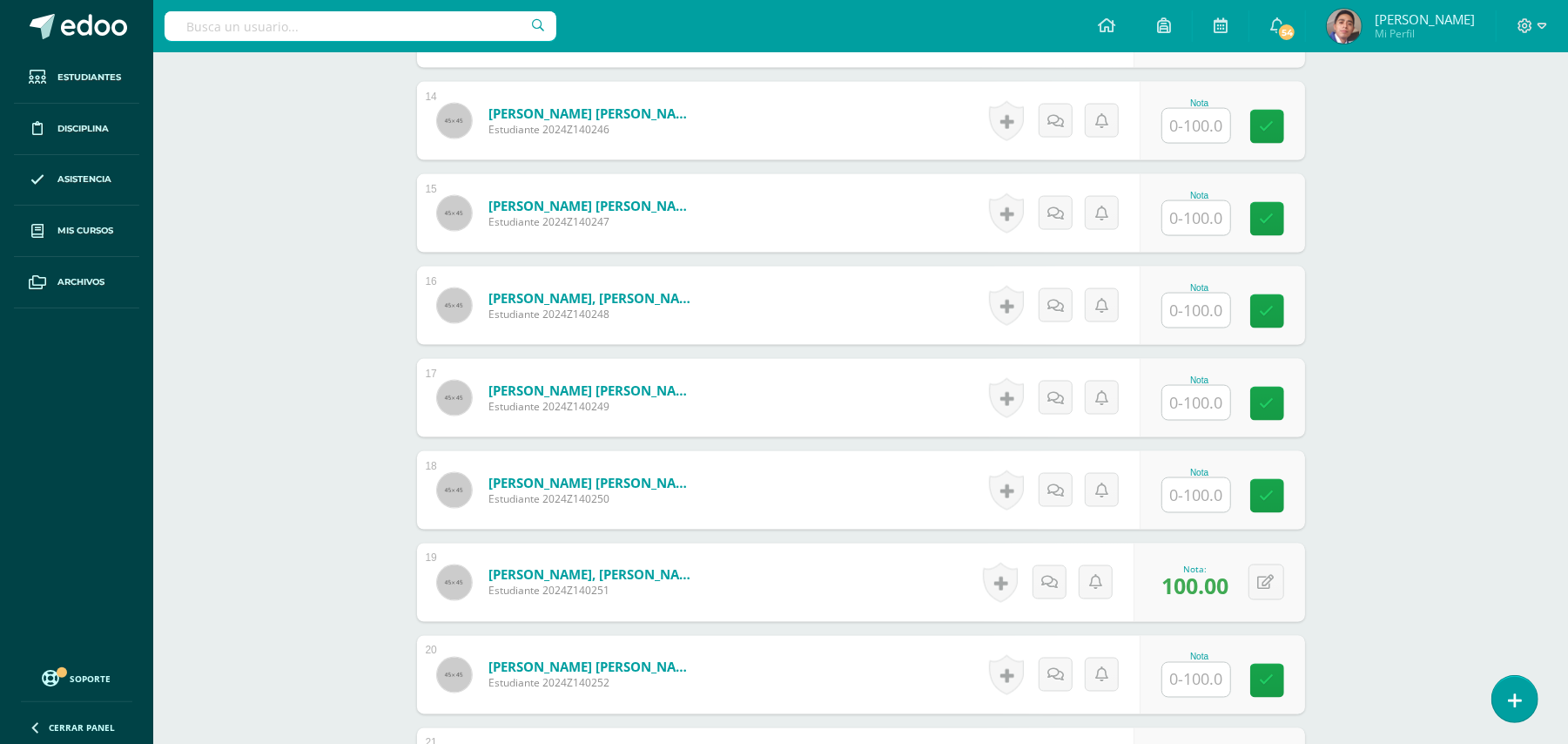
scroll to position [1928, 0]
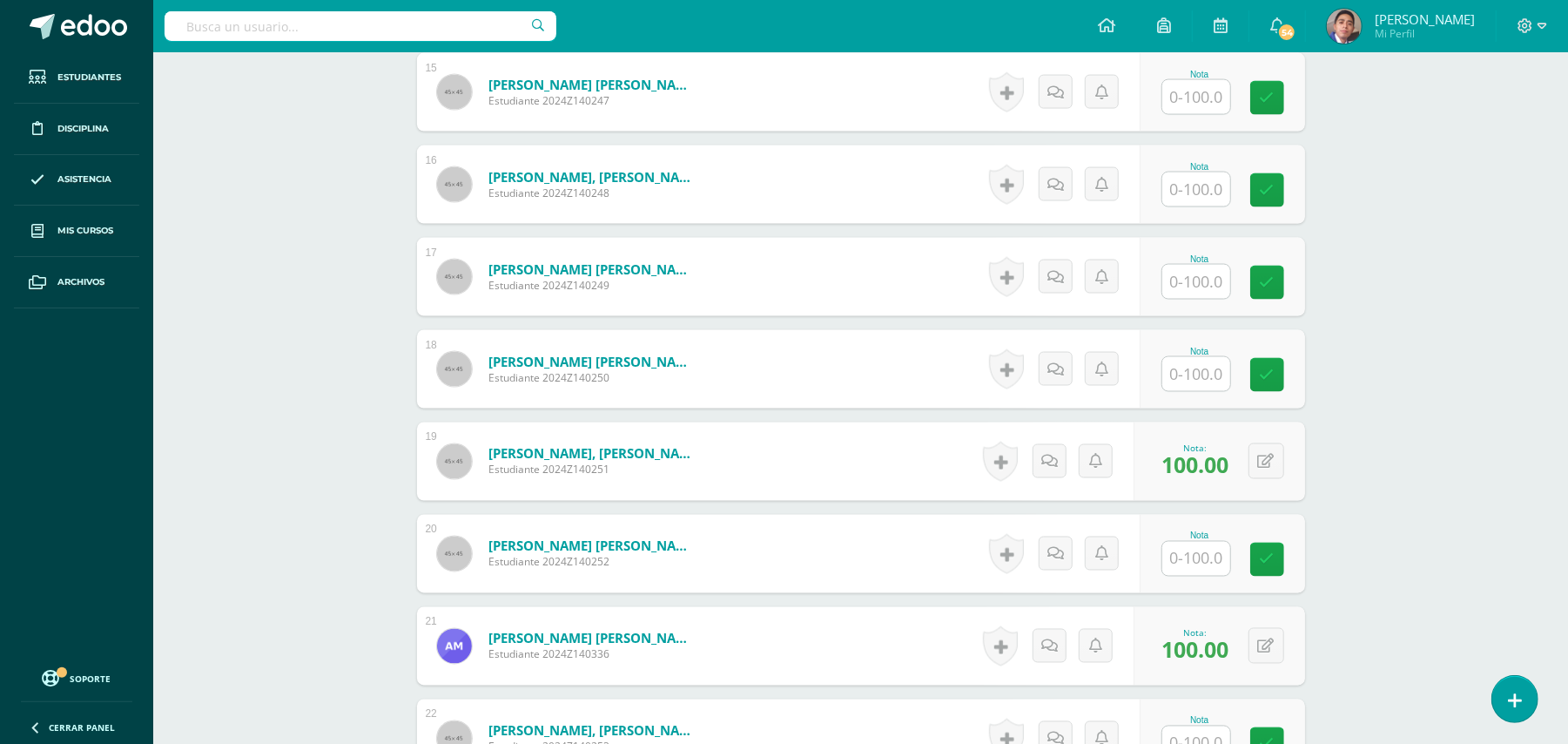
click at [1188, 273] on input "text" at bounding box center [1196, 281] width 68 height 34
type input "100"
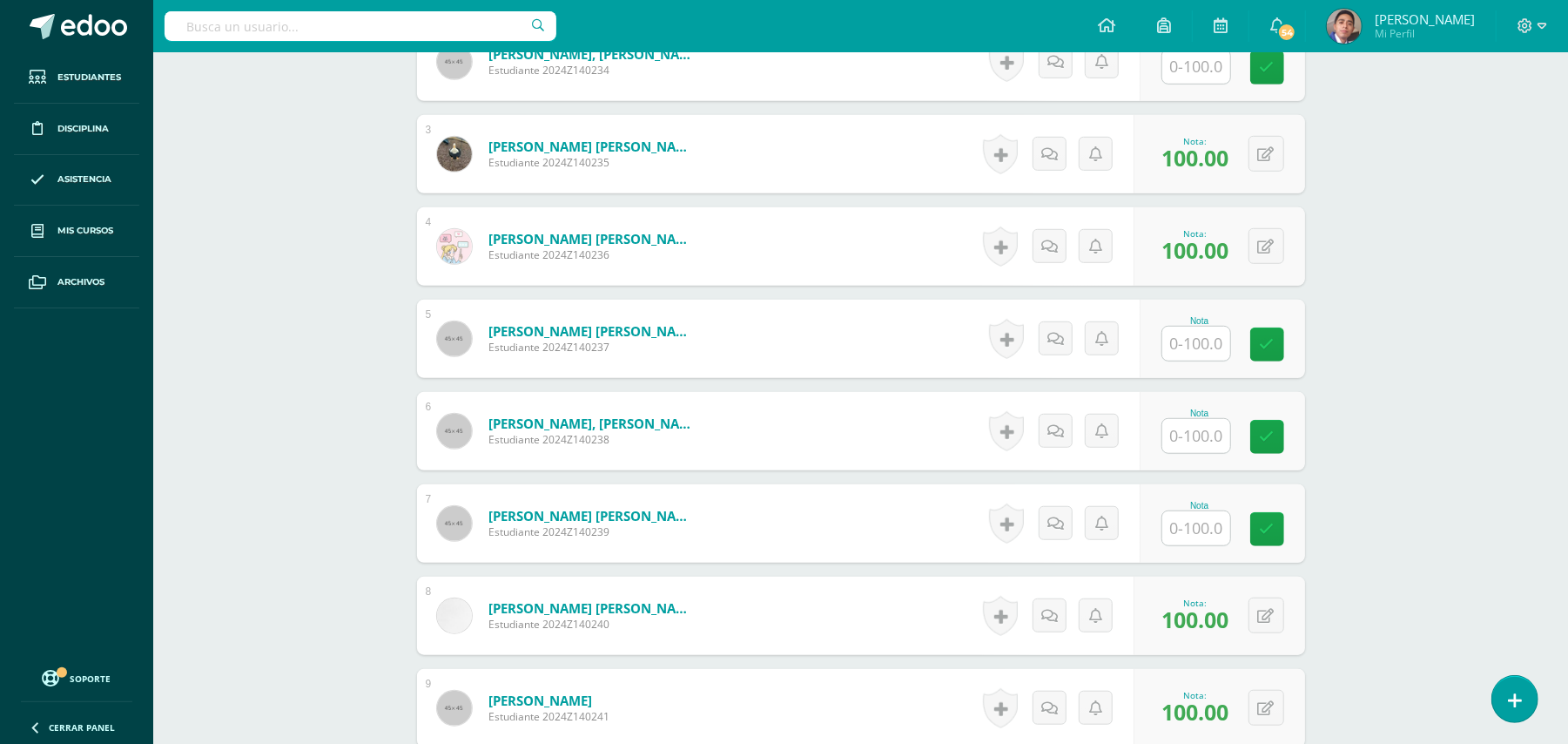
scroll to position [534, 0]
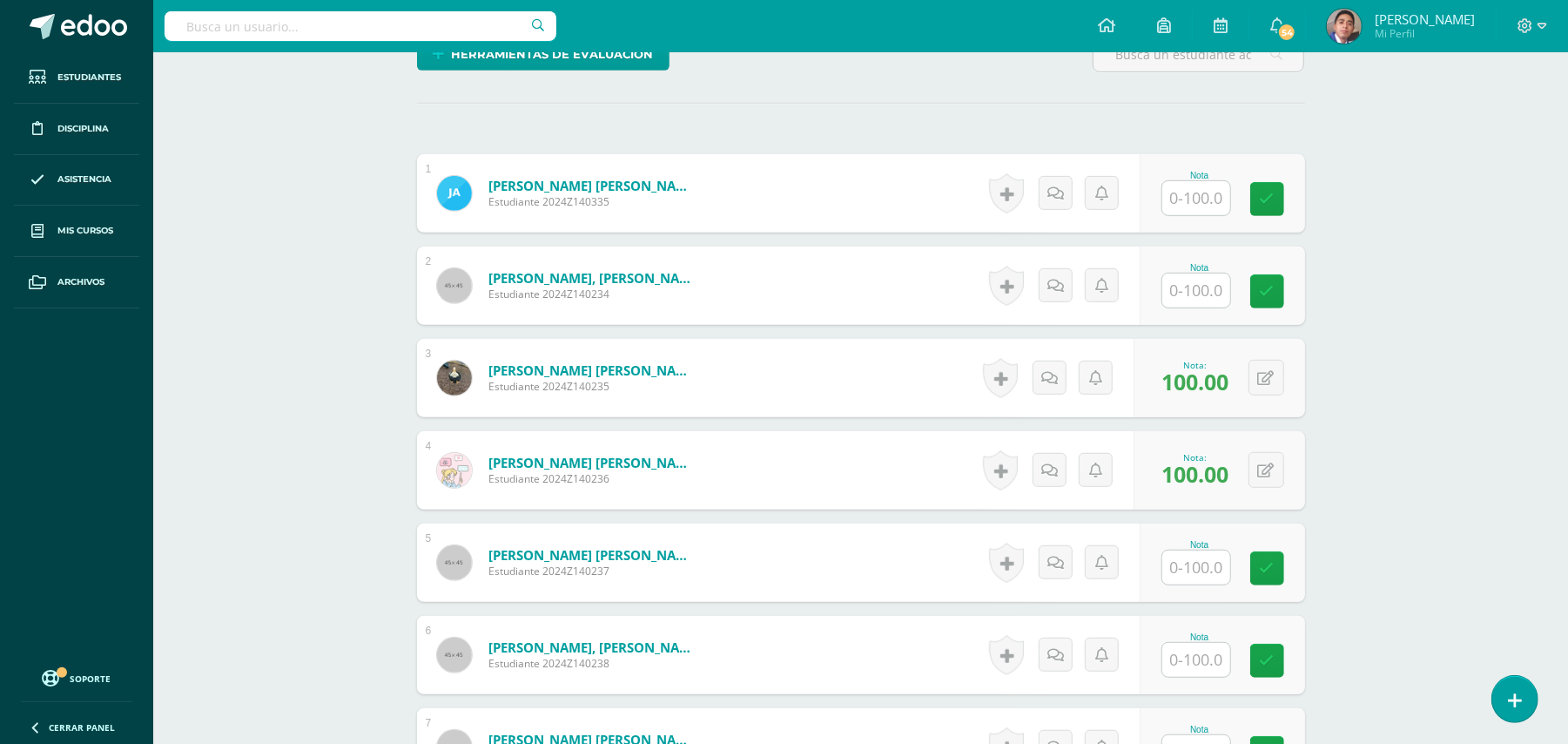
click at [1199, 274] on input "text" at bounding box center [1196, 291] width 68 height 34
type input "100"
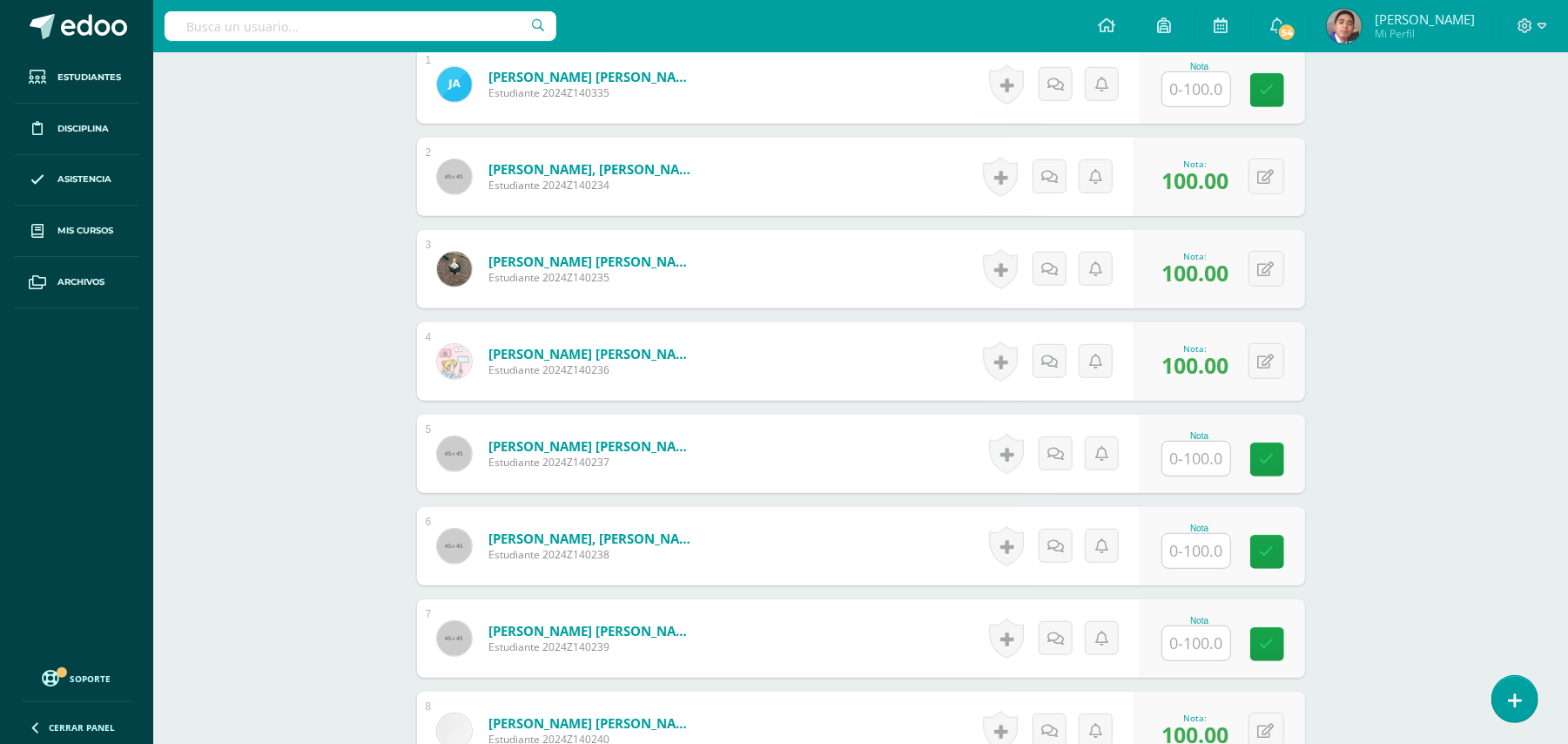
scroll to position [883, 0]
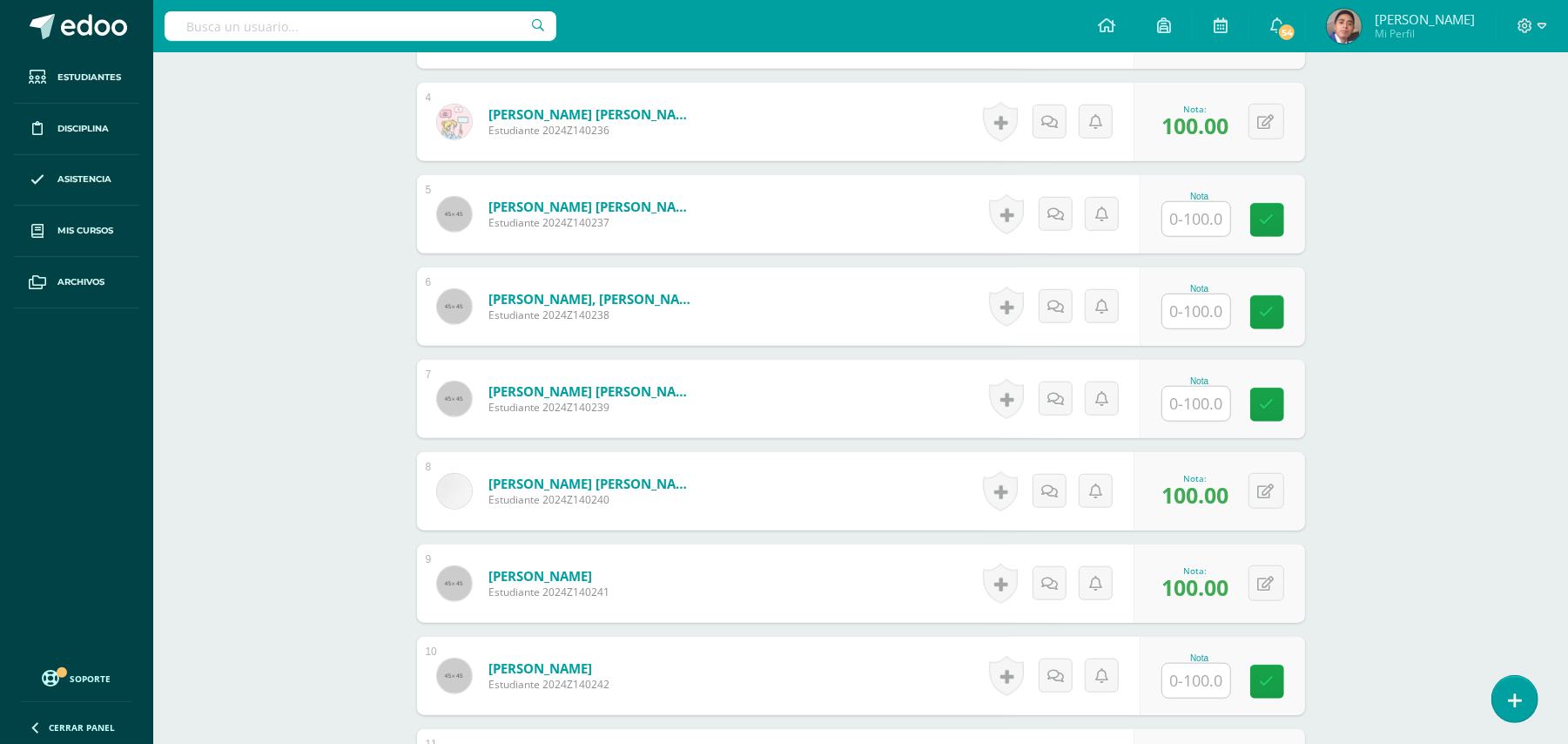
click at [1233, 210] on div "Nota" at bounding box center [1199, 214] width 76 height 46
click at [1213, 207] on input "text" at bounding box center [1196, 219] width 68 height 34
type input "100"
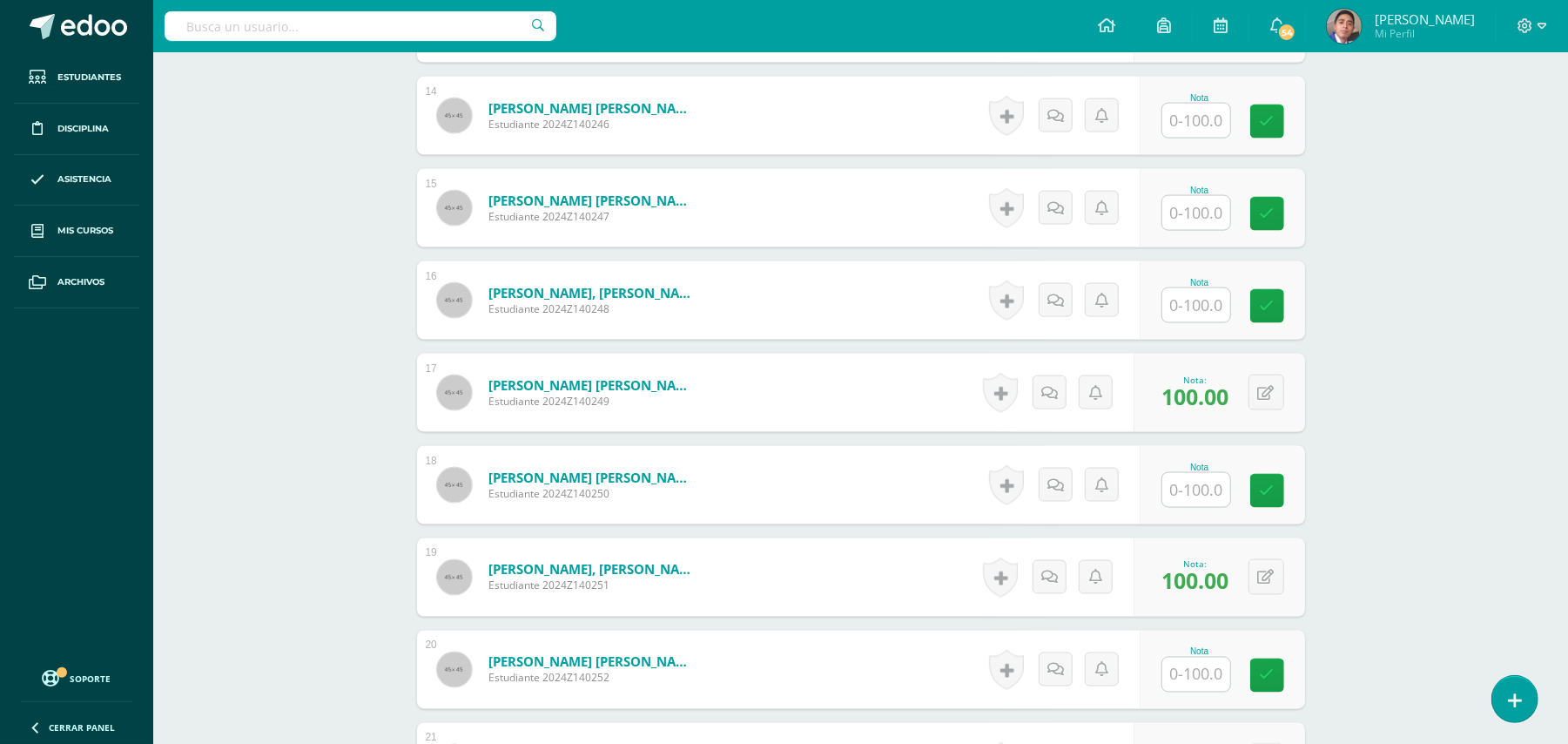
scroll to position [2044, 0]
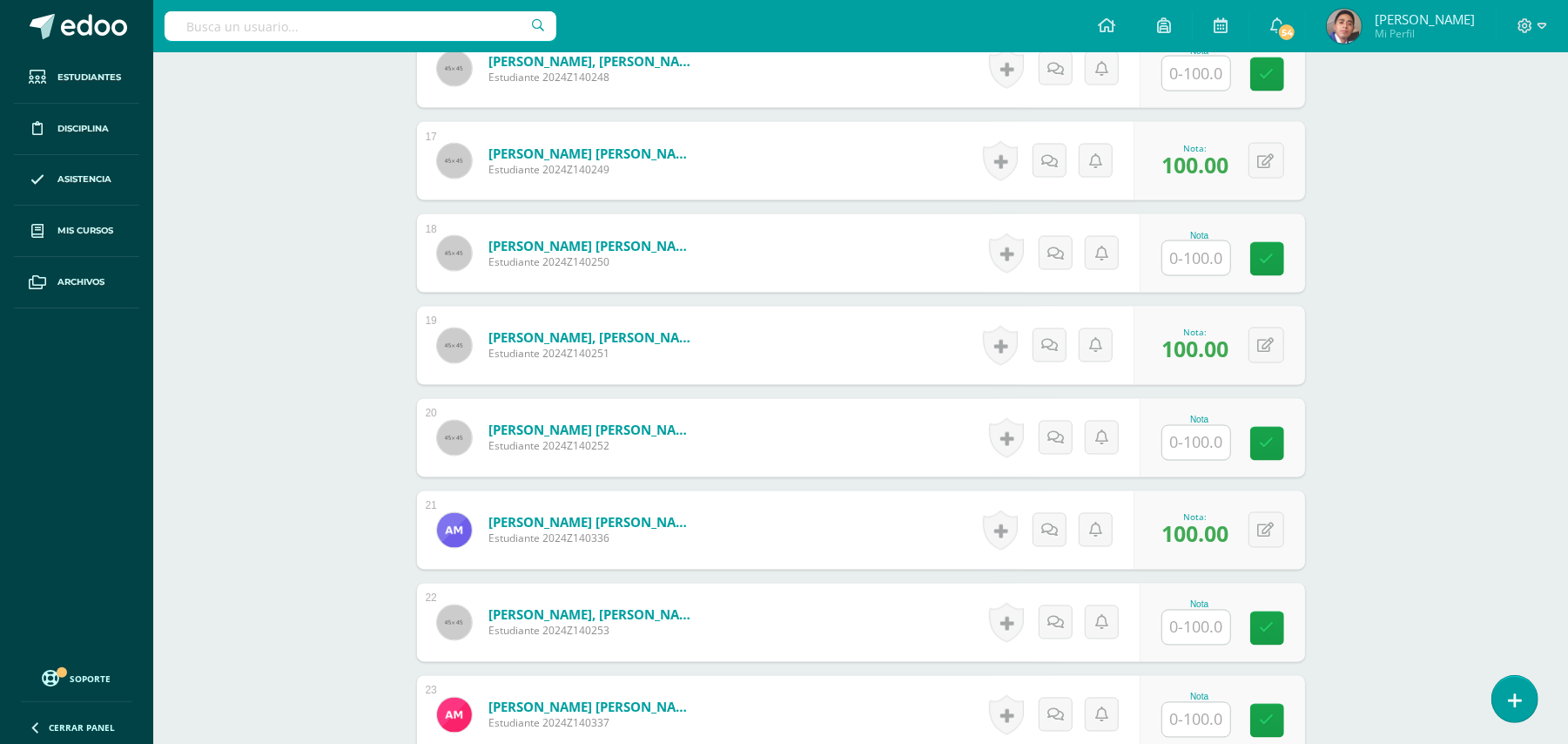
click at [1196, 437] on input "text" at bounding box center [1196, 443] width 68 height 34
type input "100"
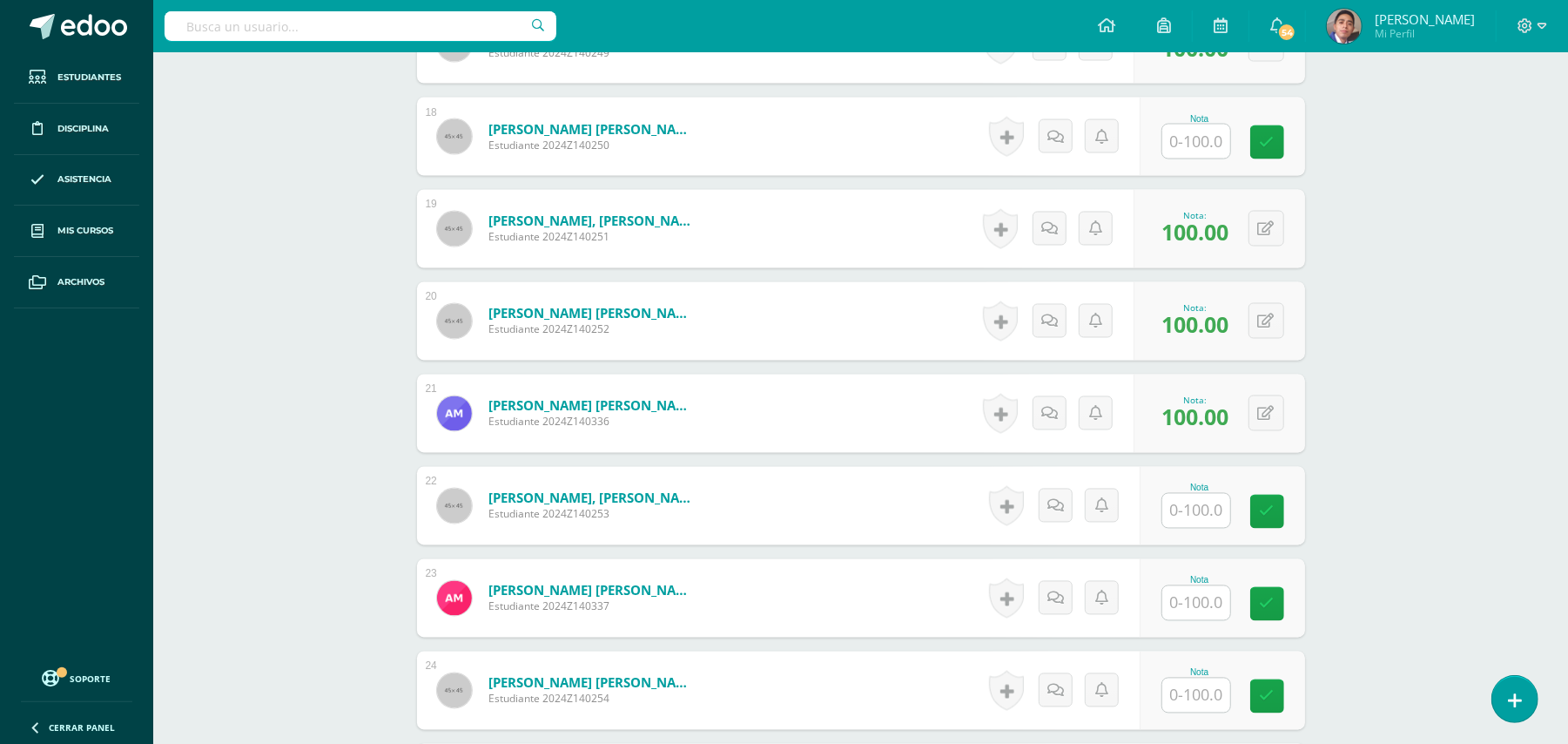
scroll to position [2392, 0]
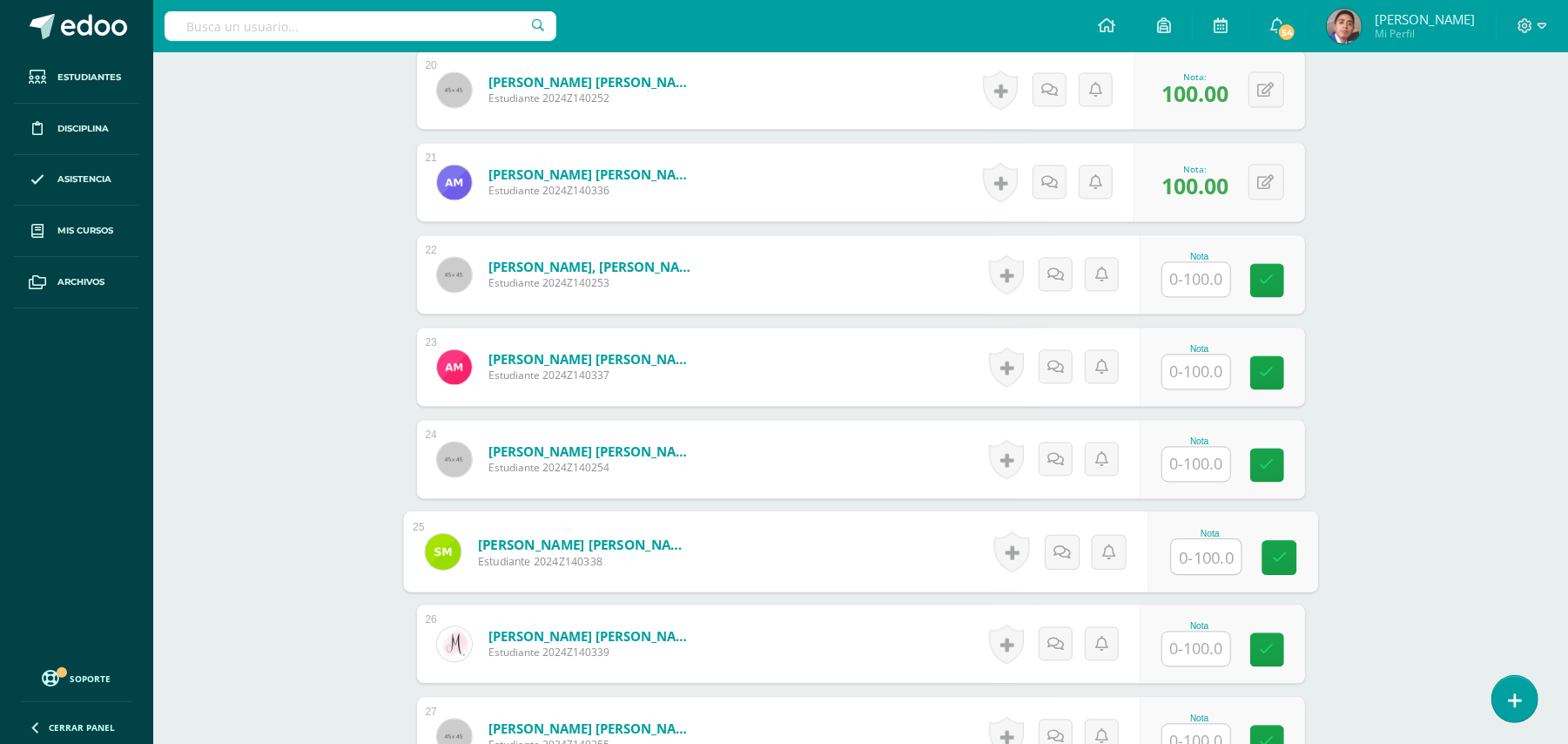
click at [1202, 545] on input "text" at bounding box center [1205, 556] width 70 height 34
type input "100"
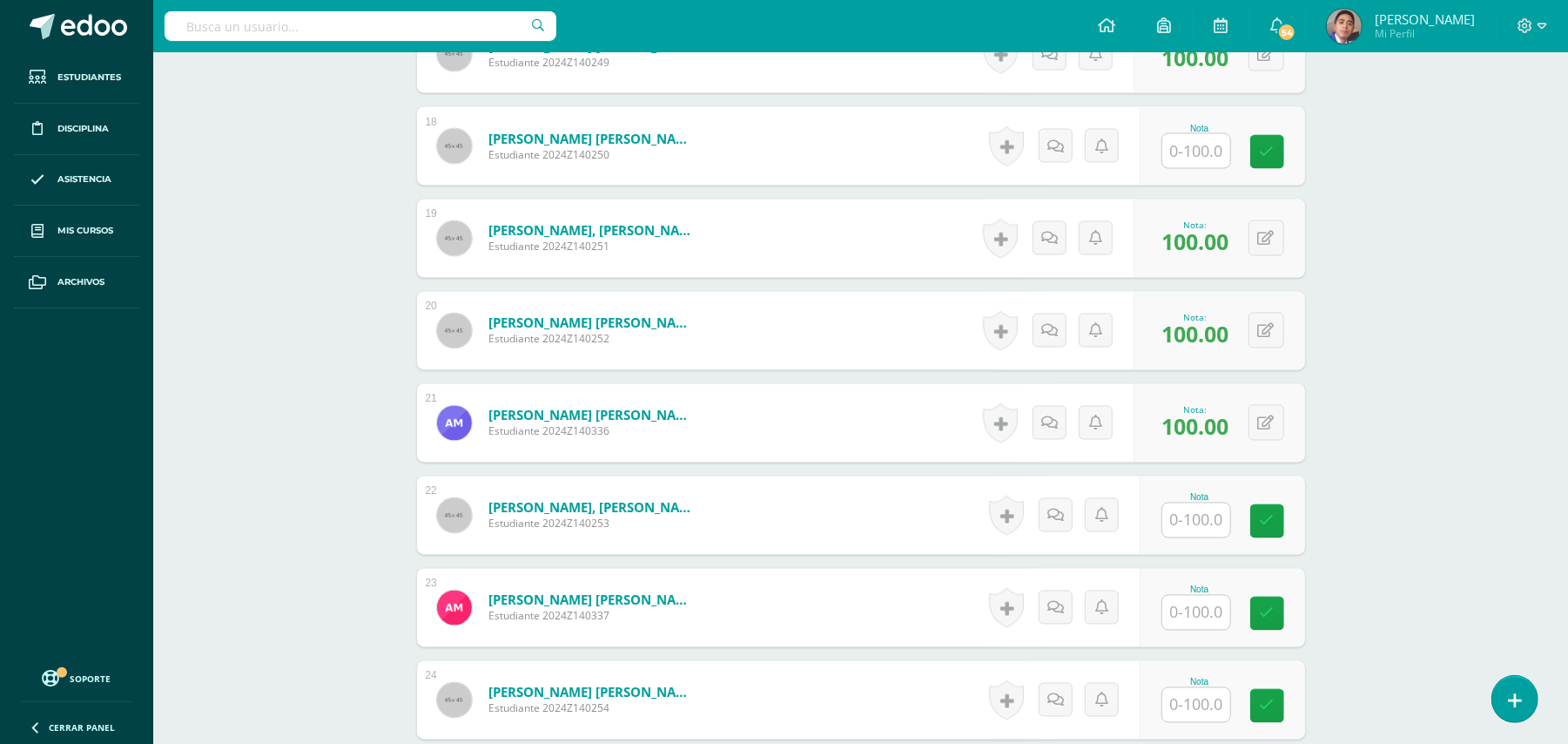
scroll to position [1928, 0]
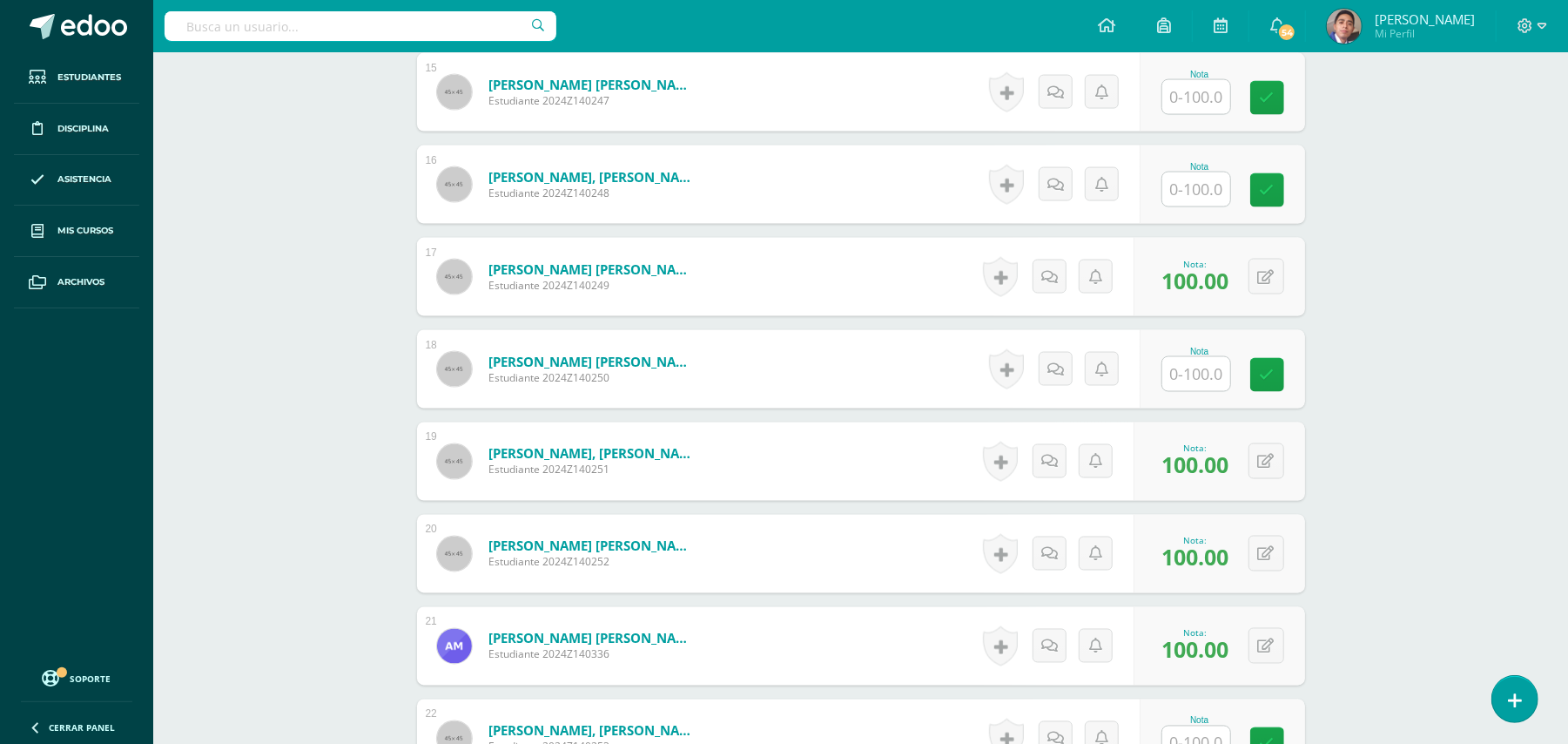
click at [1199, 172] on input "text" at bounding box center [1196, 189] width 68 height 34
type input "100"
click at [1205, 362] on input "text" at bounding box center [1205, 374] width 70 height 34
type input "100"
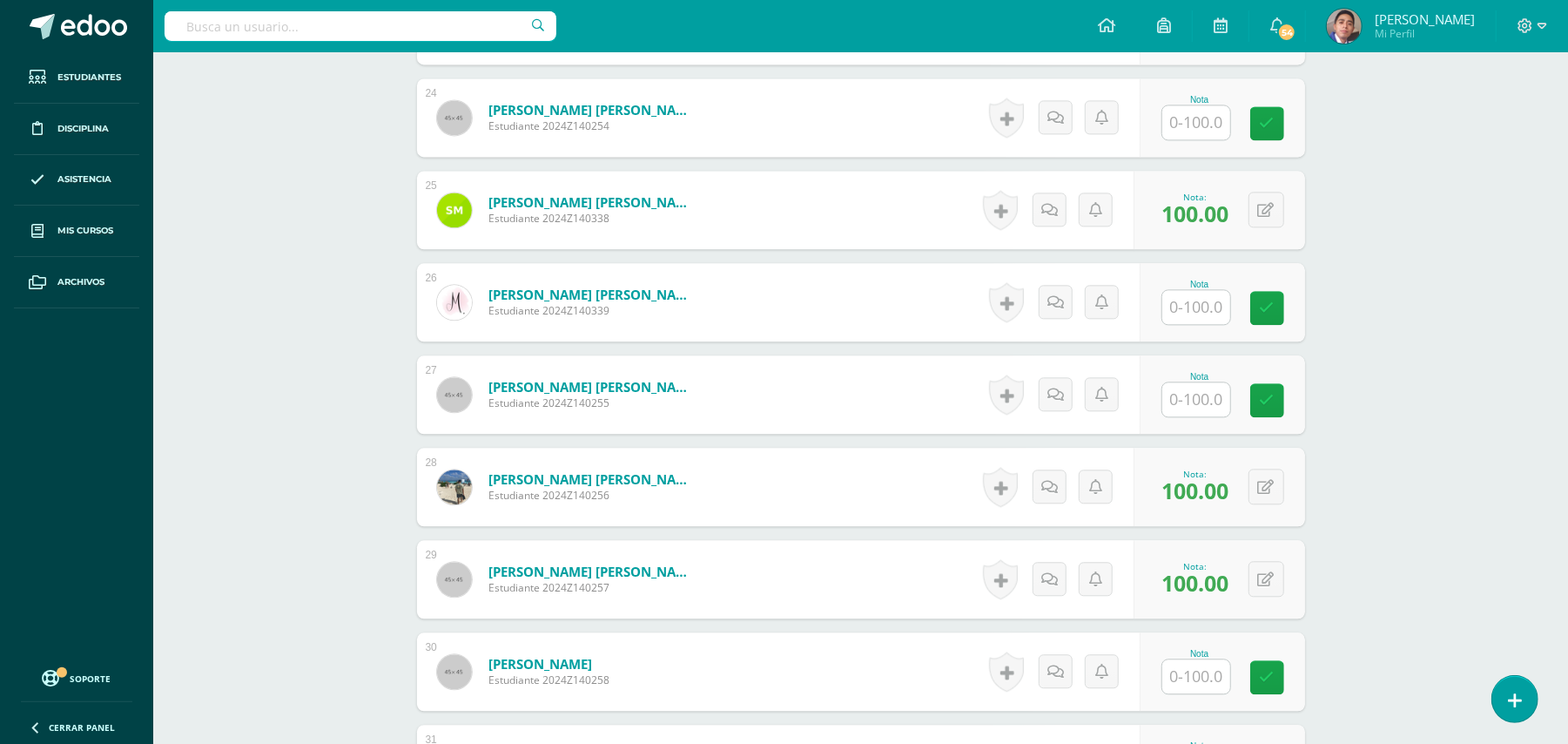
scroll to position [2740, 0]
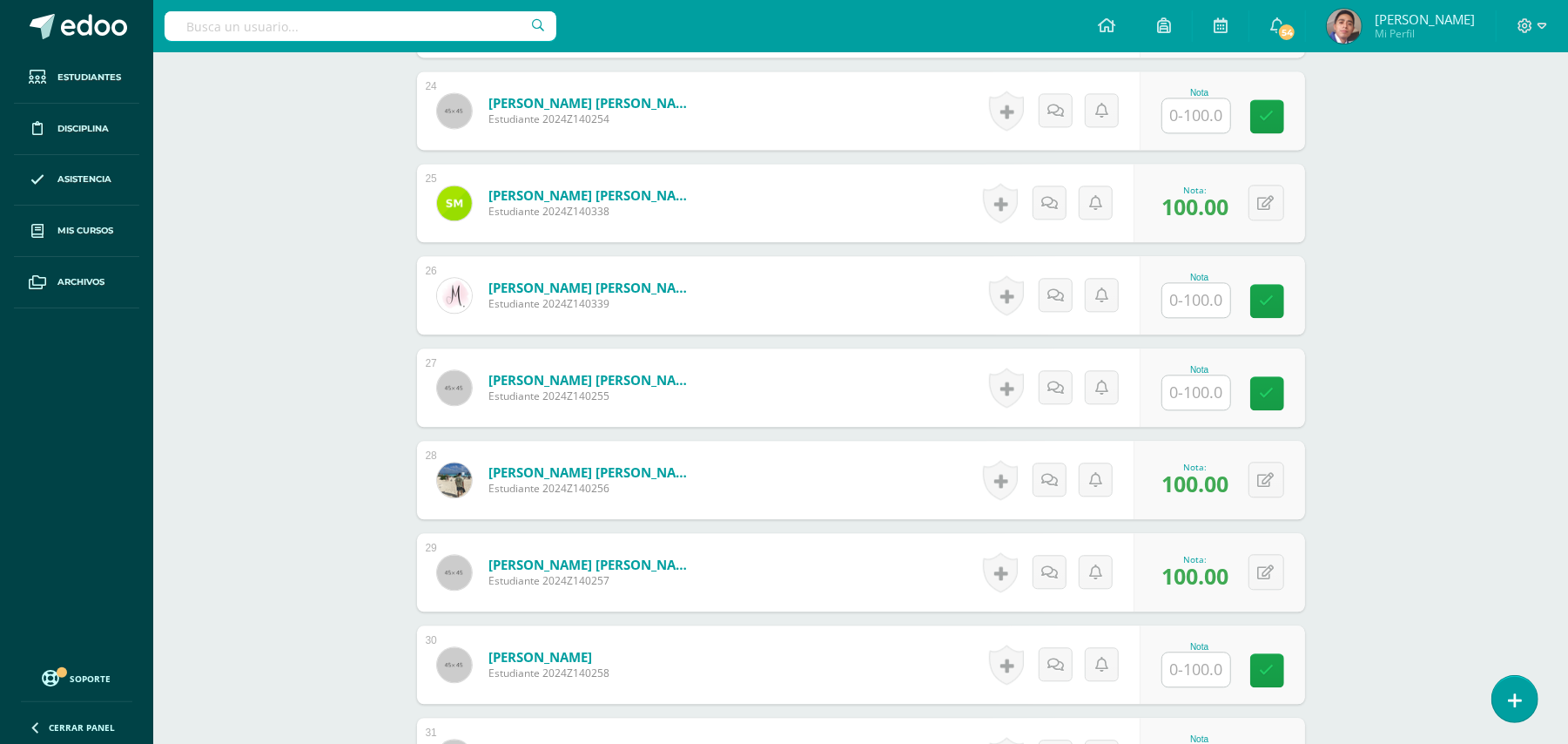
drag, startPoint x: 1186, startPoint y: 363, endPoint x: 1196, endPoint y: 372, distance: 13.5
click at [1186, 375] on input "text" at bounding box center [1196, 392] width 68 height 34
type input "70"
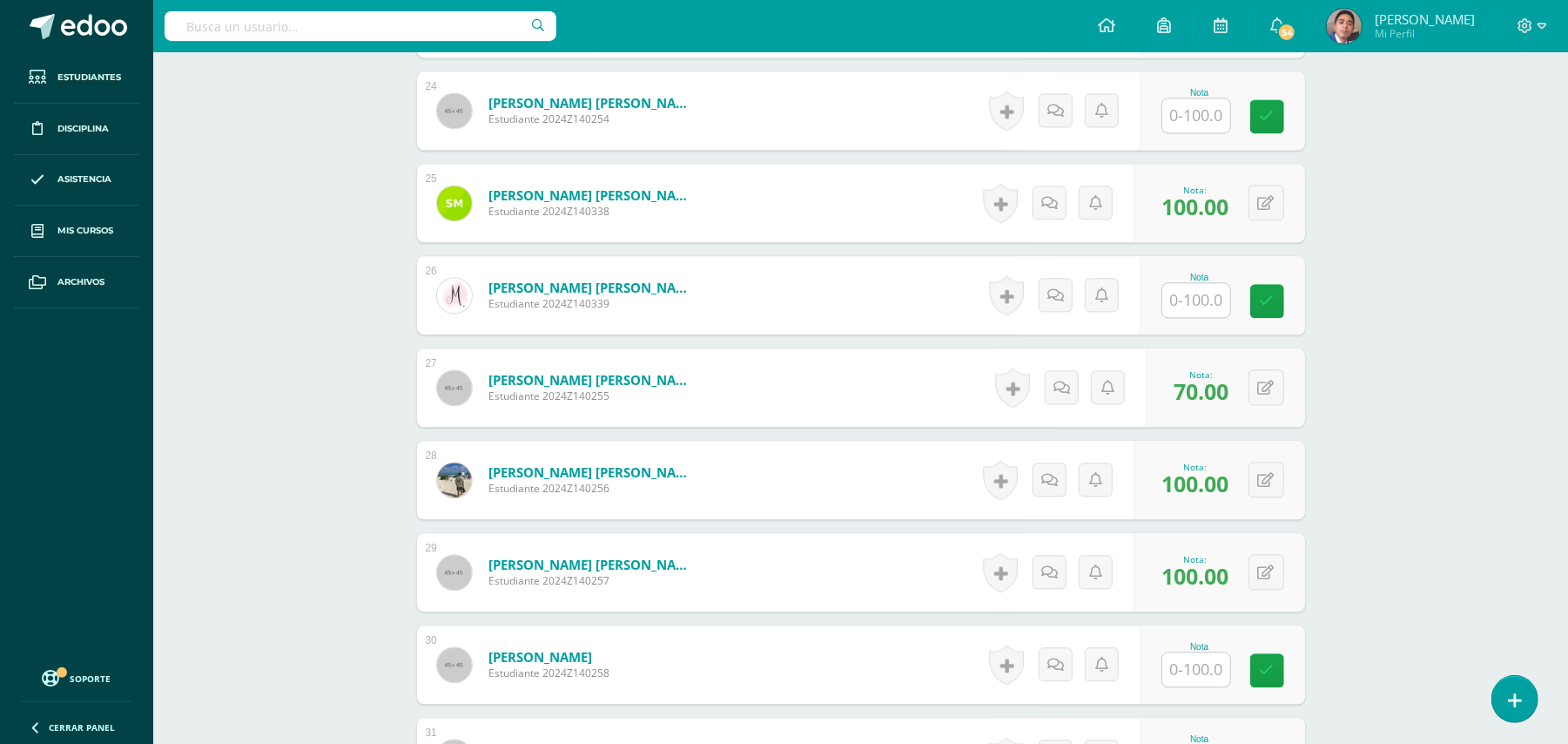
scroll to position [2973, 0]
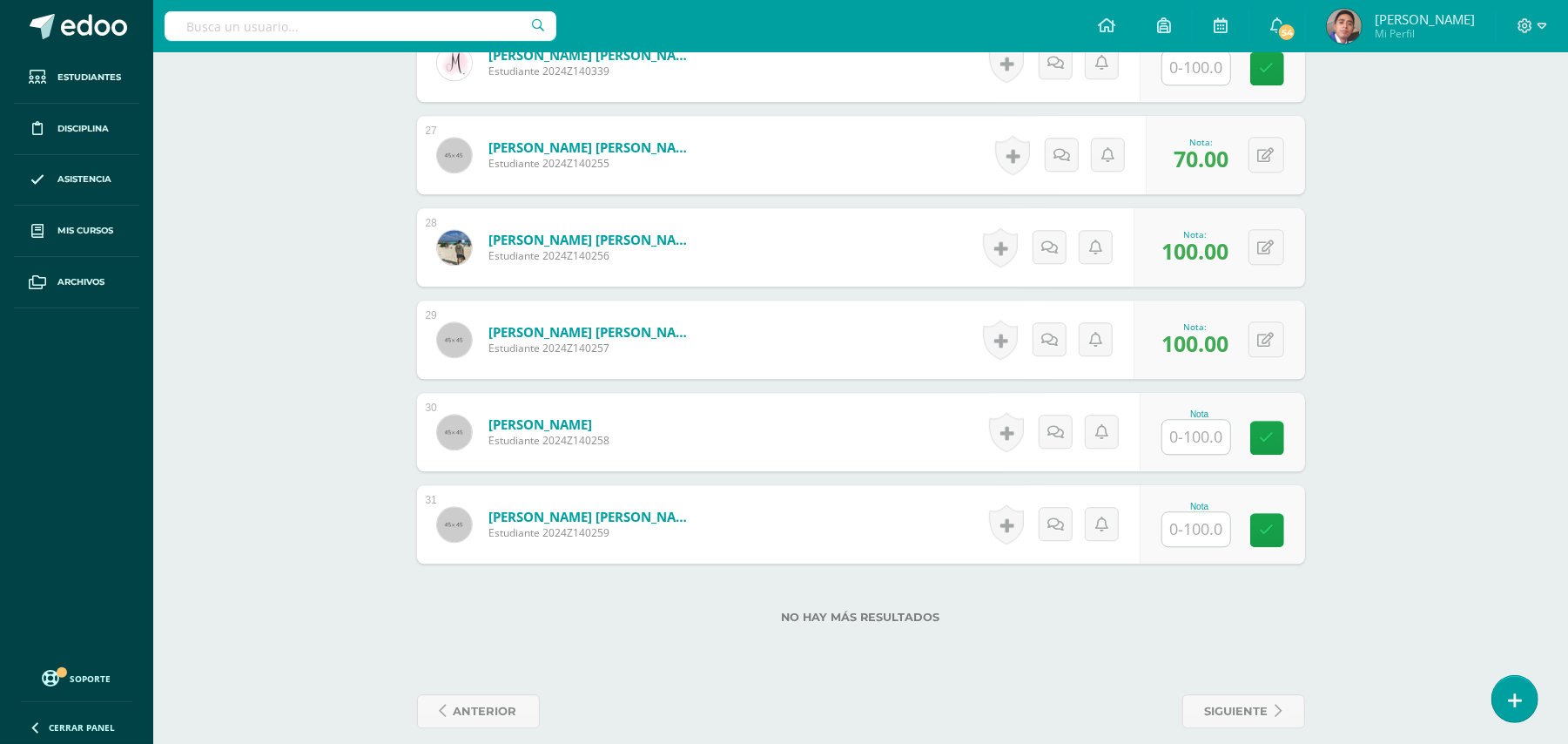
click at [1195, 420] on input "text" at bounding box center [1196, 437] width 68 height 34
type input "100"
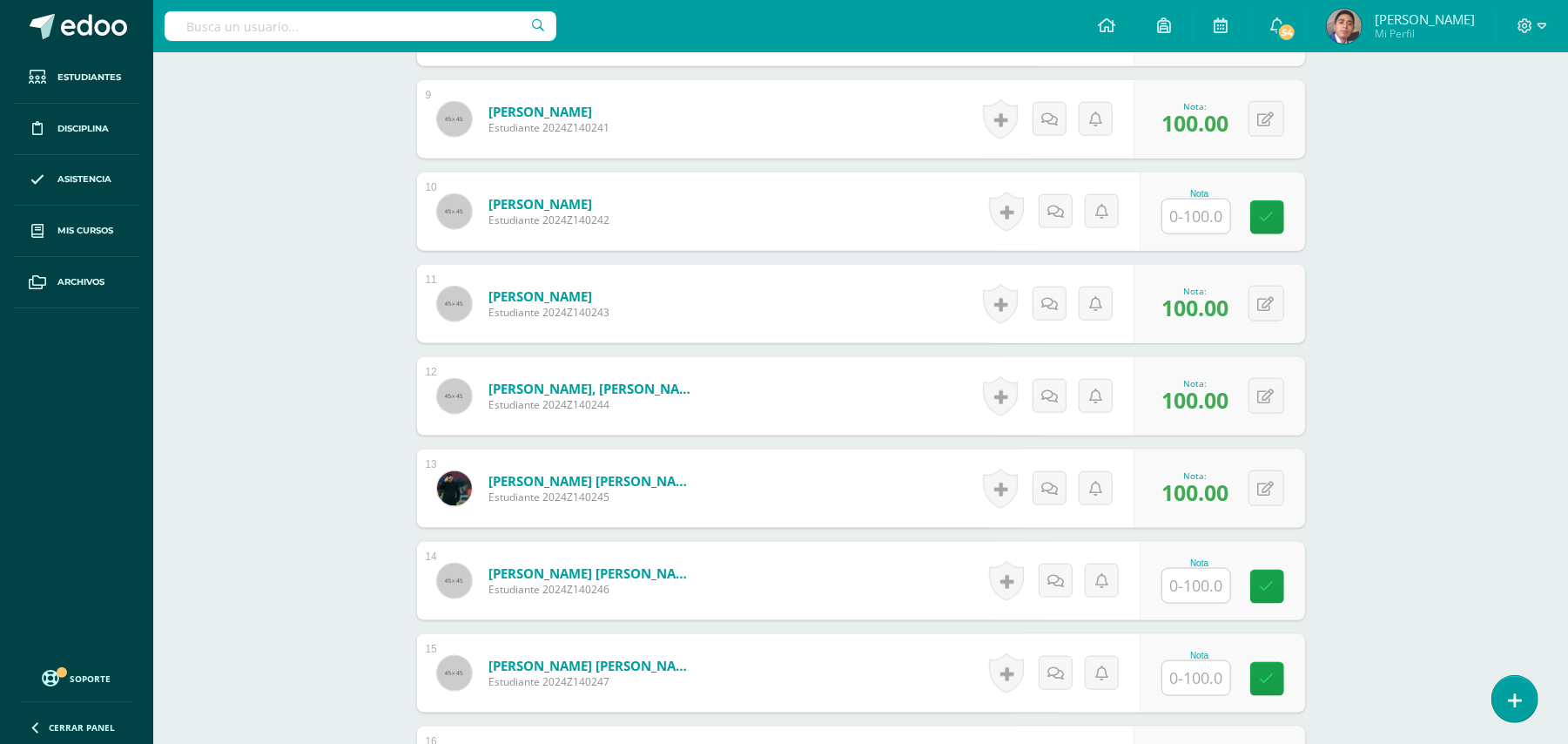
scroll to position [1231, 0]
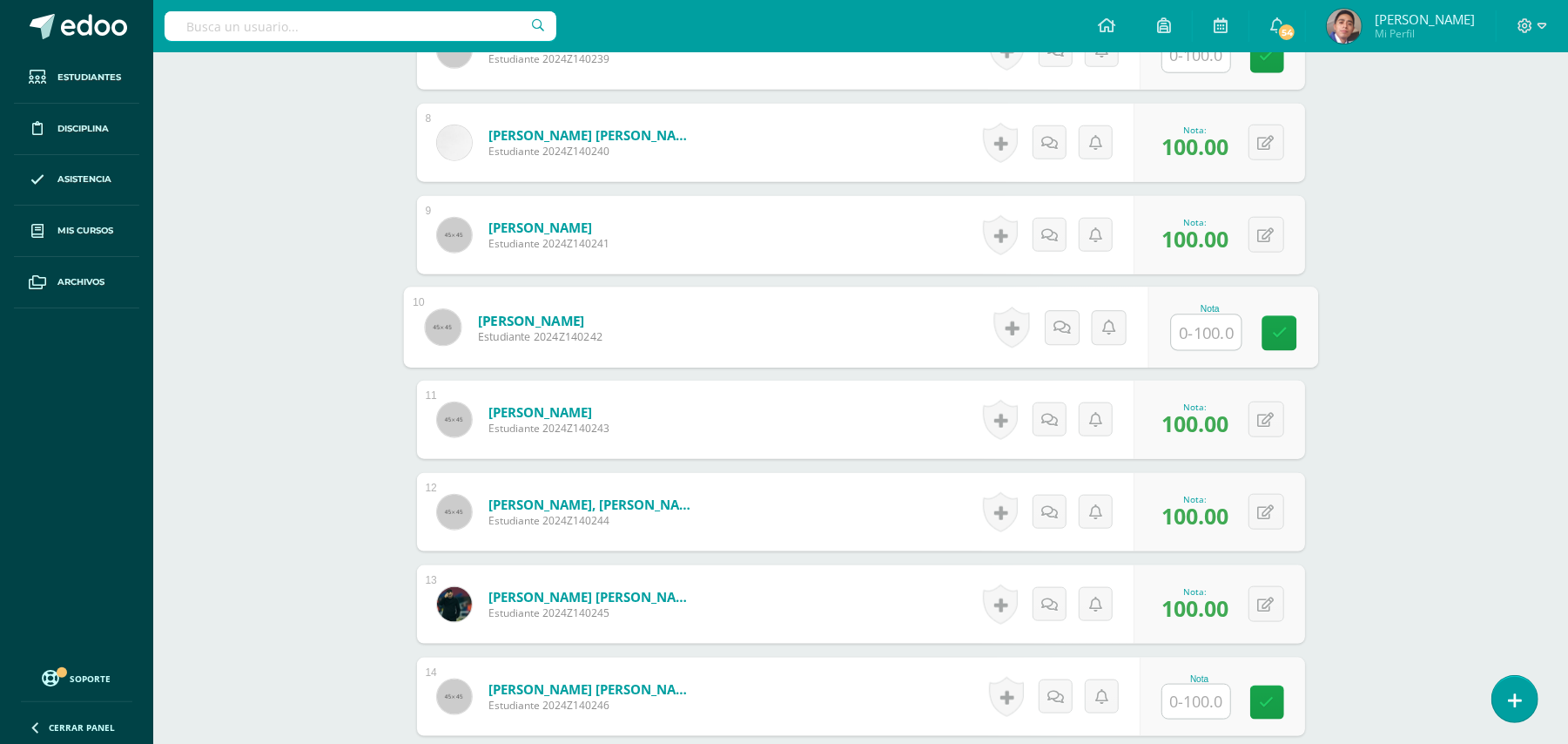
click at [1210, 324] on input "text" at bounding box center [1205, 332] width 70 height 34
type input "70"
click at [1447, 328] on div "Biología [PERSON_NAME] V Onceavo Bachillerato "A" Herramientas Detalle de asist…" at bounding box center [861, 663] width 1414 height 3685
click at [1370, 372] on div "Biología [PERSON_NAME] V Onceavo Bachillerato "A" Herramientas Detalle de asist…" at bounding box center [861, 663] width 1414 height 3685
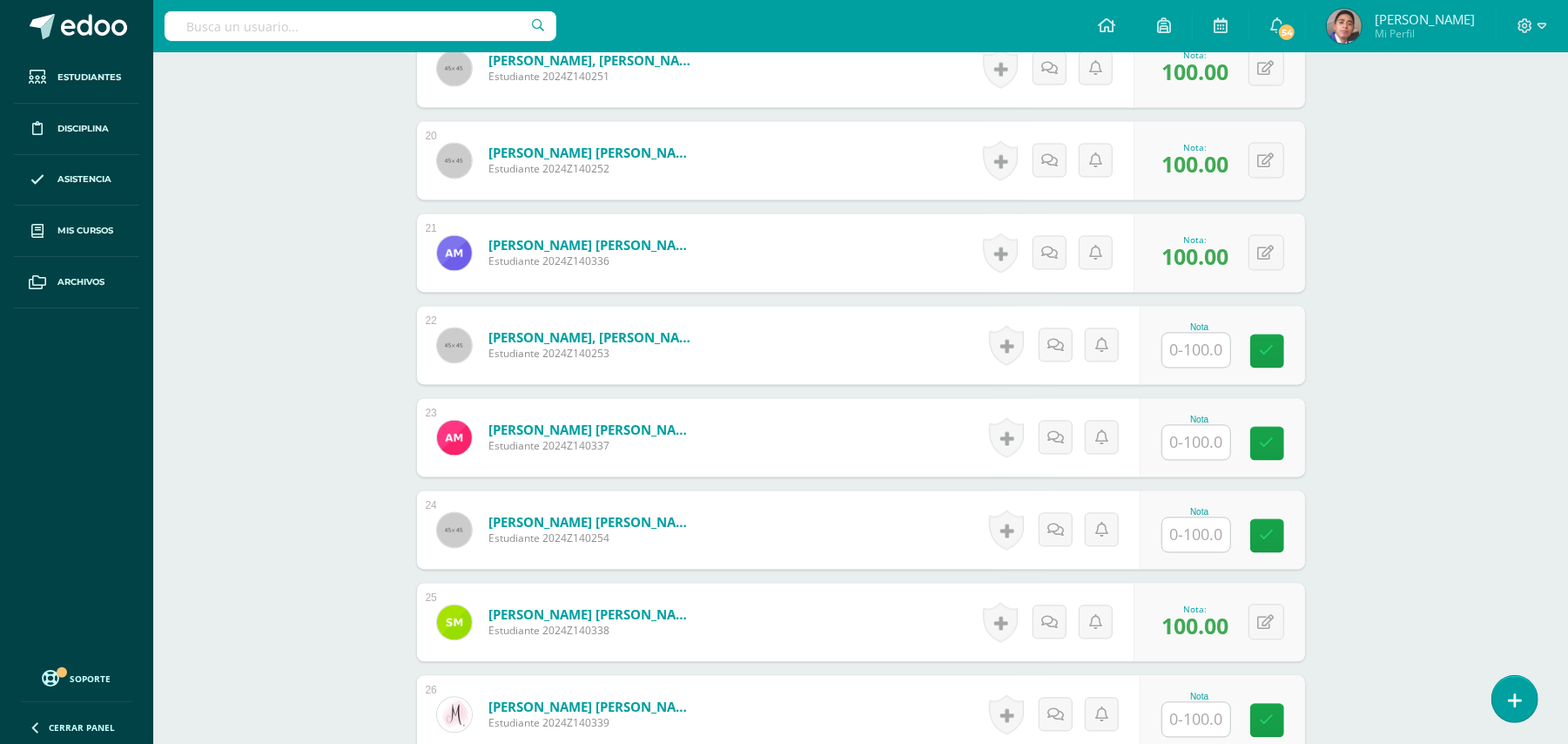
scroll to position [2322, 0]
click at [1195, 517] on input "text" at bounding box center [1205, 534] width 70 height 34
type input "70"
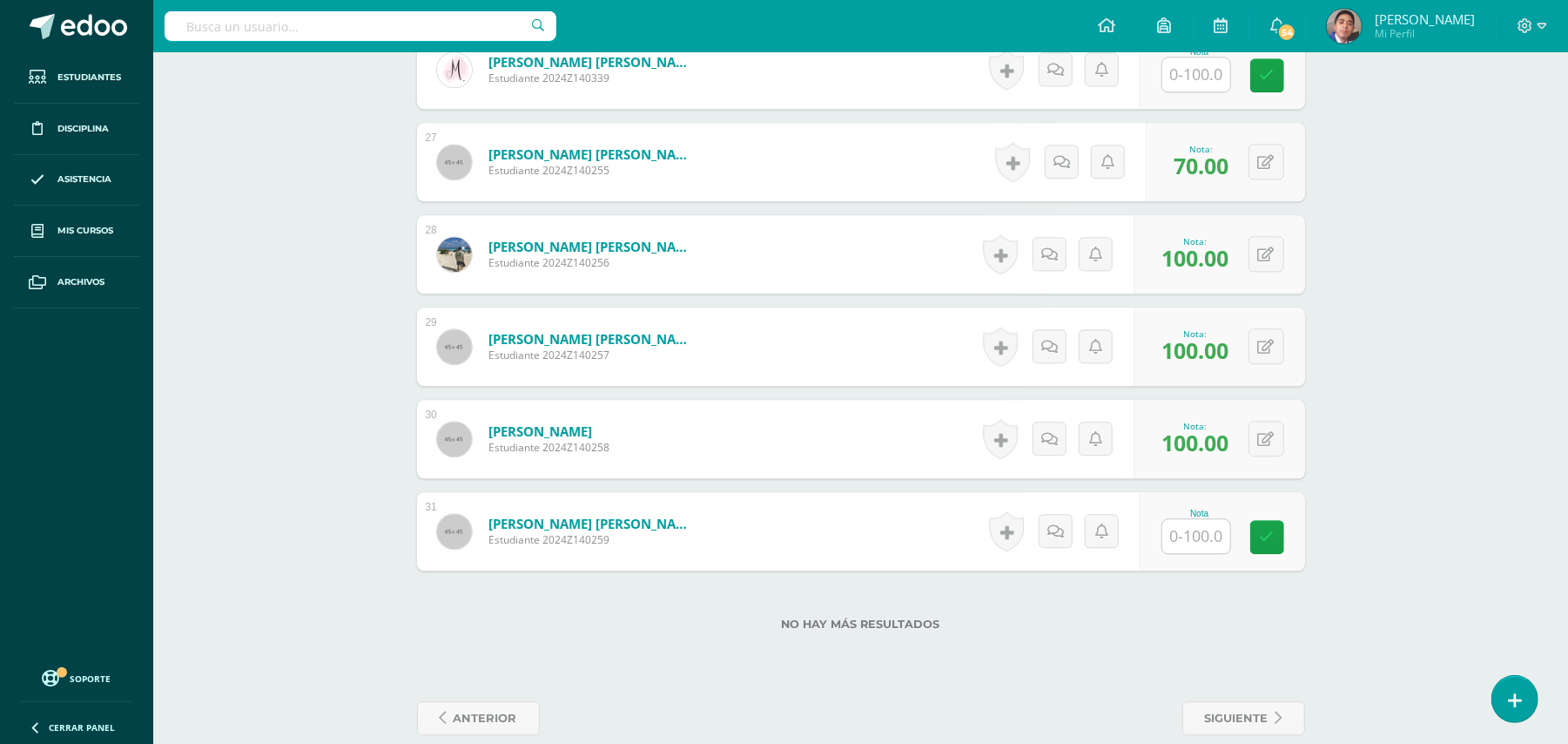
scroll to position [2973, 0]
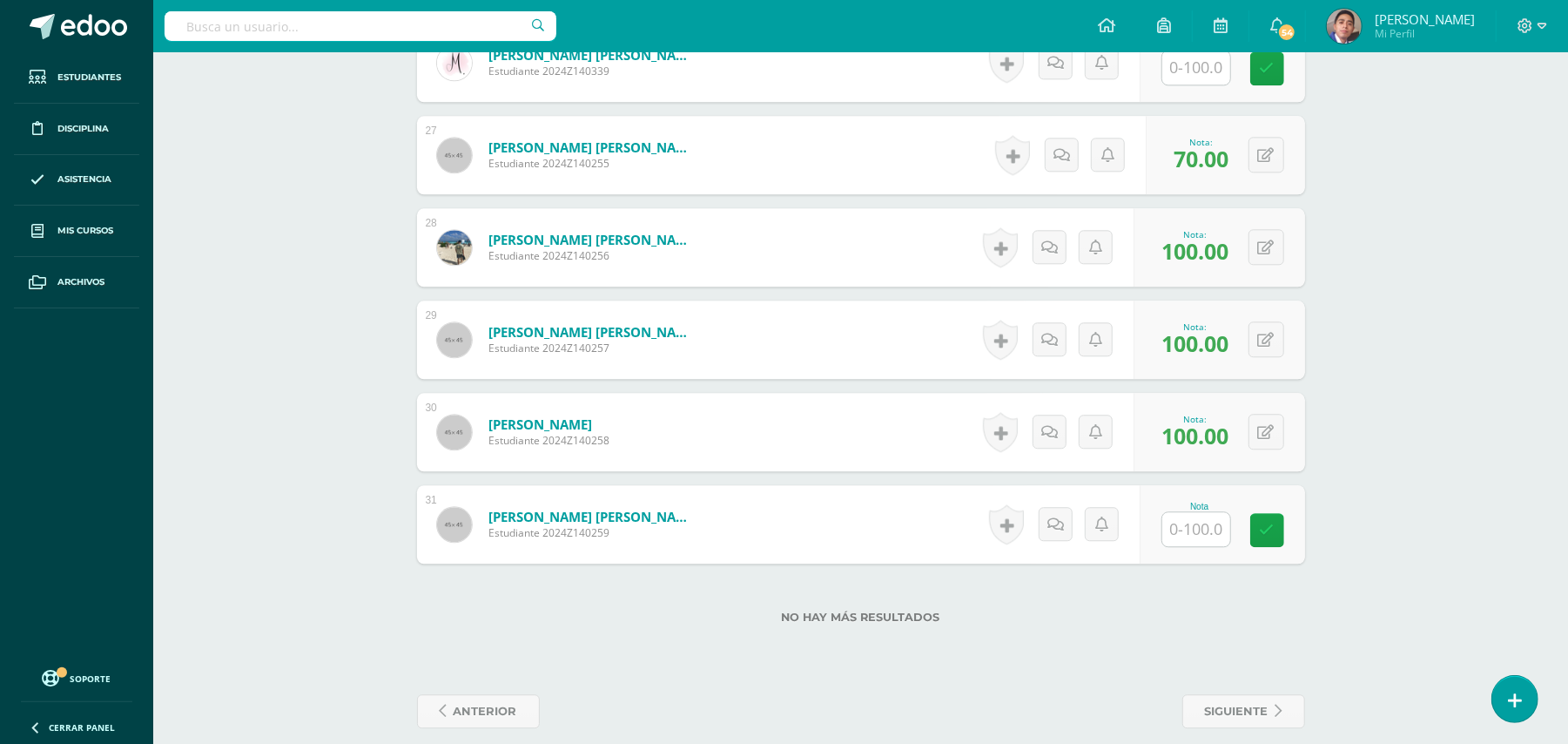
click at [1217, 512] on input "text" at bounding box center [1196, 529] width 68 height 34
type input "100"
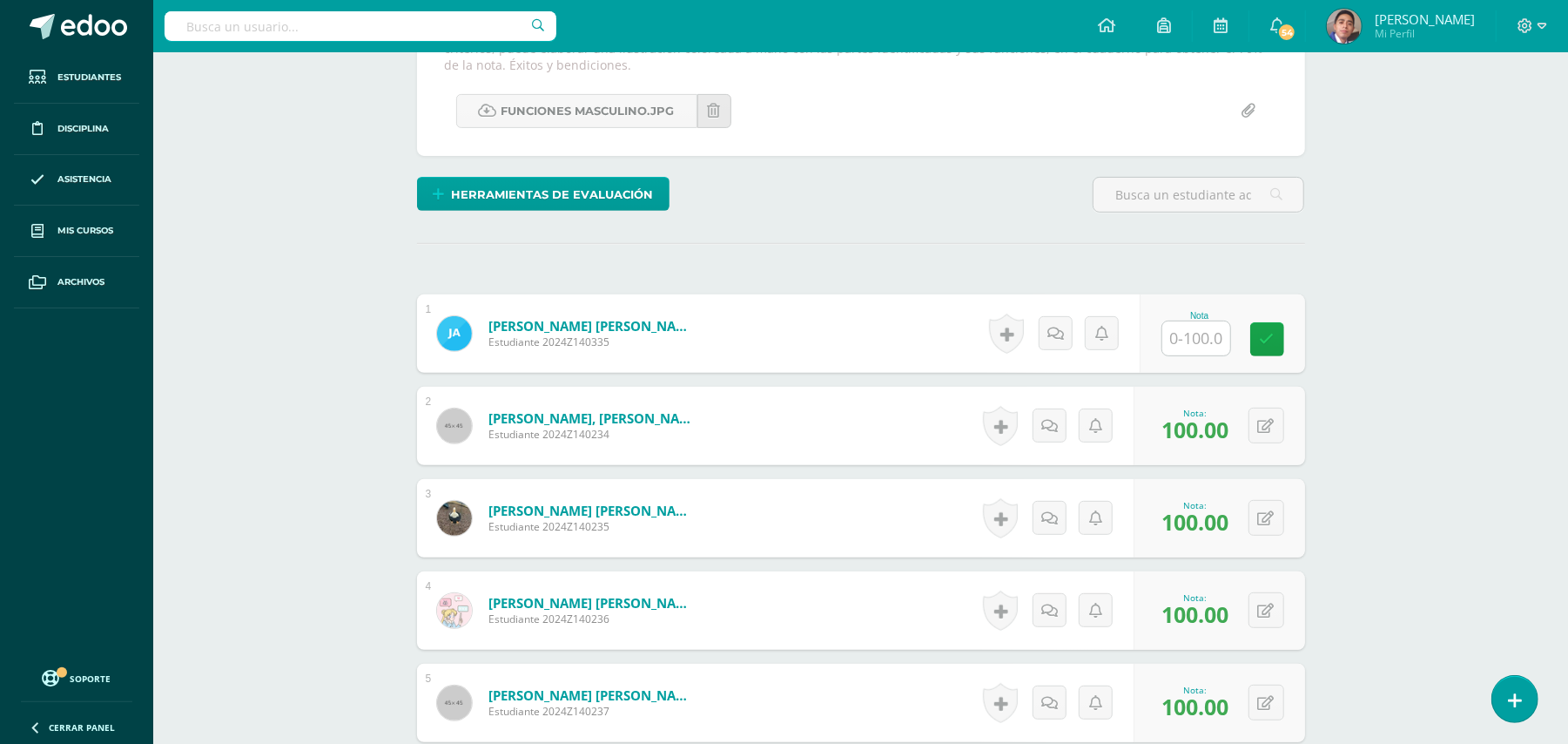
scroll to position [418, 0]
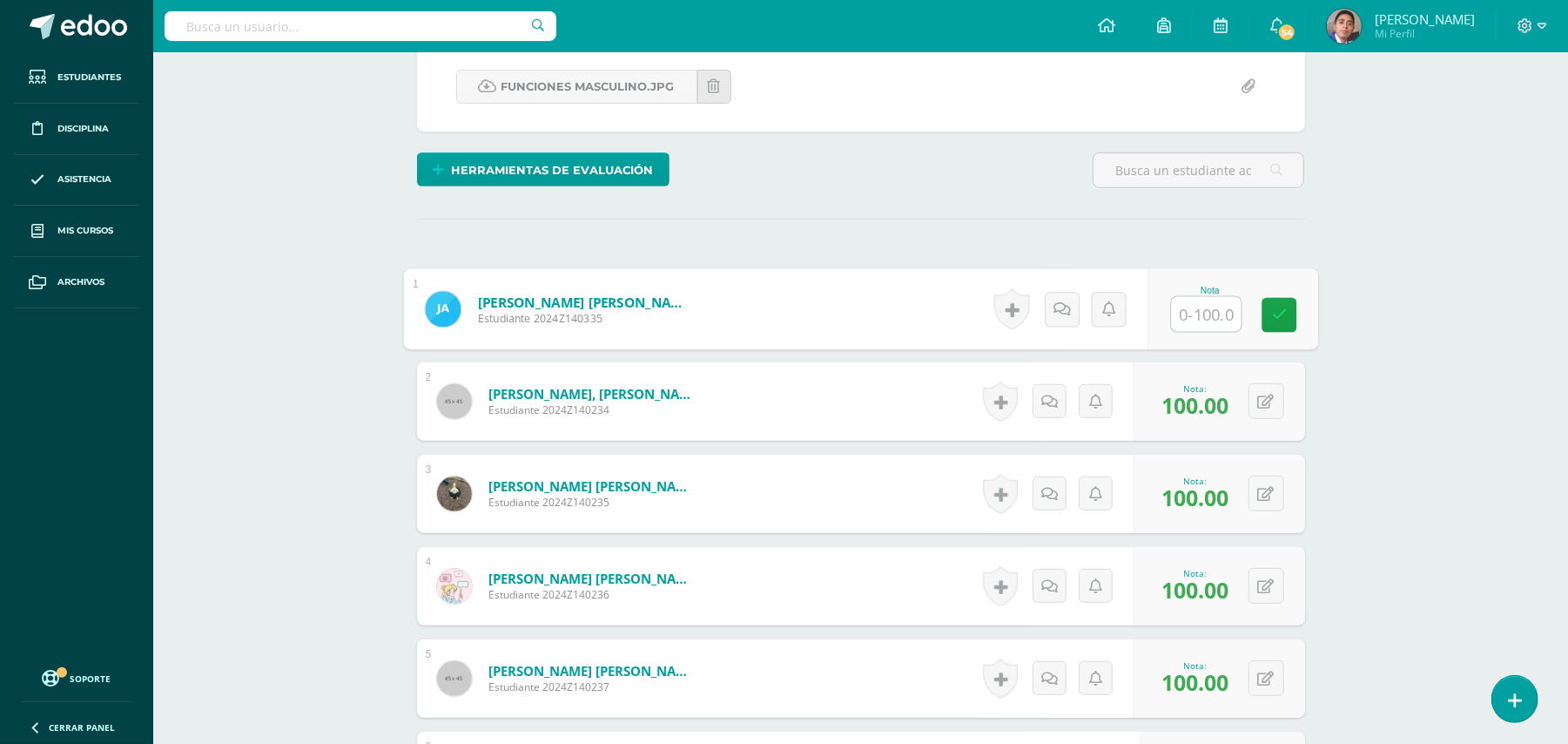
click at [1201, 297] on input "text" at bounding box center [1205, 314] width 70 height 34
type input "10"
click at [1061, 291] on link at bounding box center [1061, 308] width 34 height 34
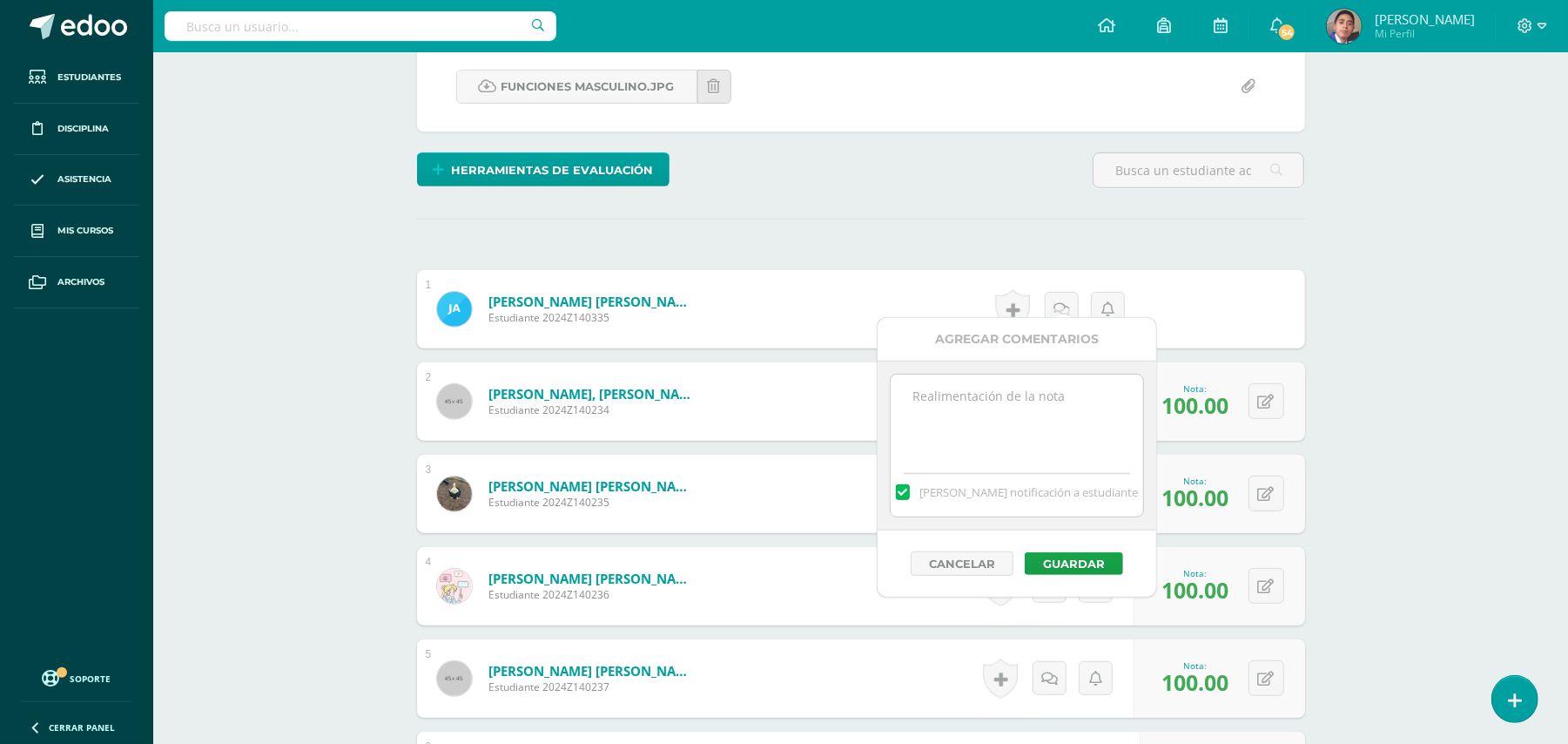
click at [1021, 395] on textarea at bounding box center [1016, 418] width 251 height 88
paste textarea "Estimado estudiante. Tiene pendiente esta actividad. Se le brinda la oportunida…"
type textarea "Estimado estudiante. Tiene pendiente esta actividad. Se le brinda la oportunida…"
click at [1073, 569] on button "Guardar" at bounding box center [1074, 563] width 99 height 22
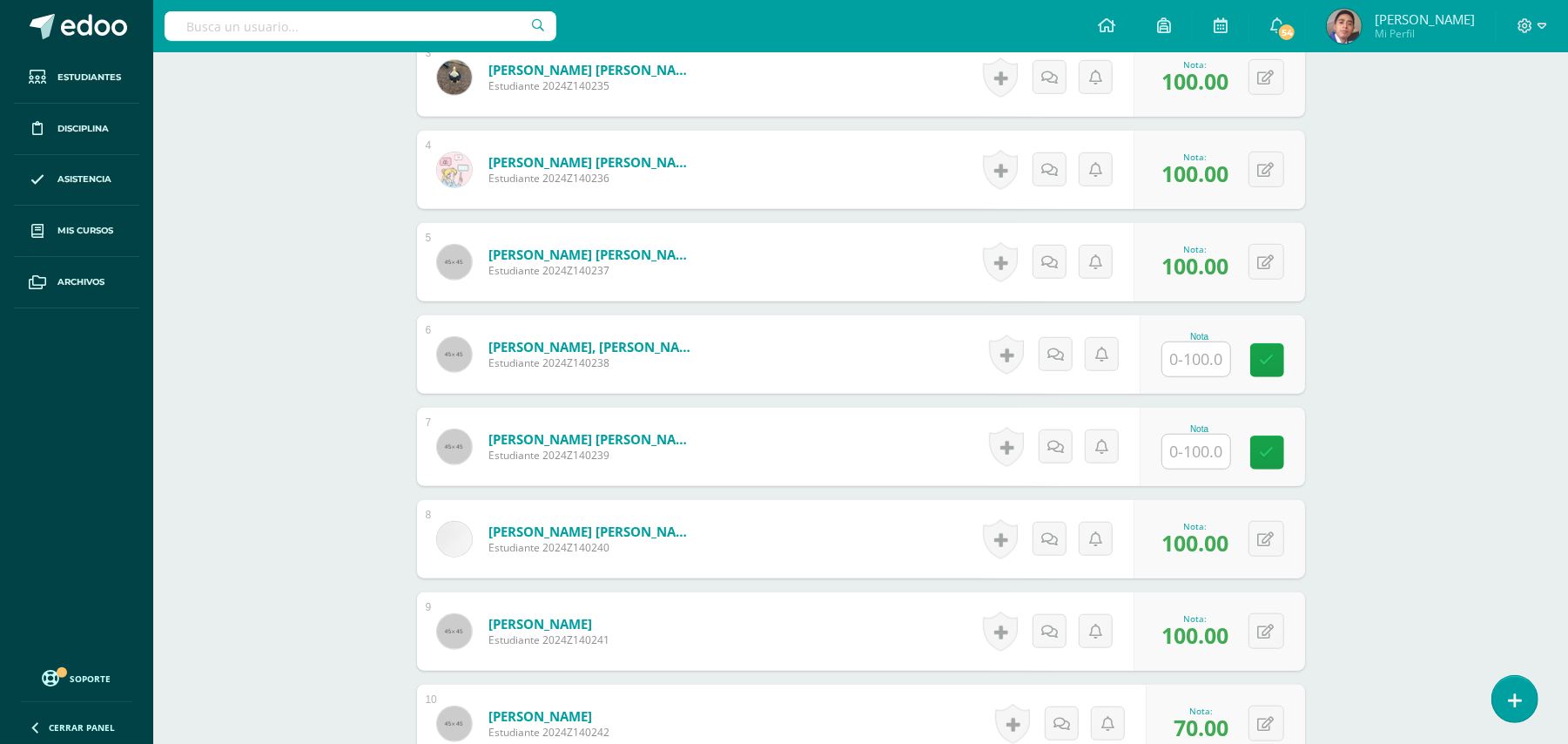
scroll to position [883, 0]
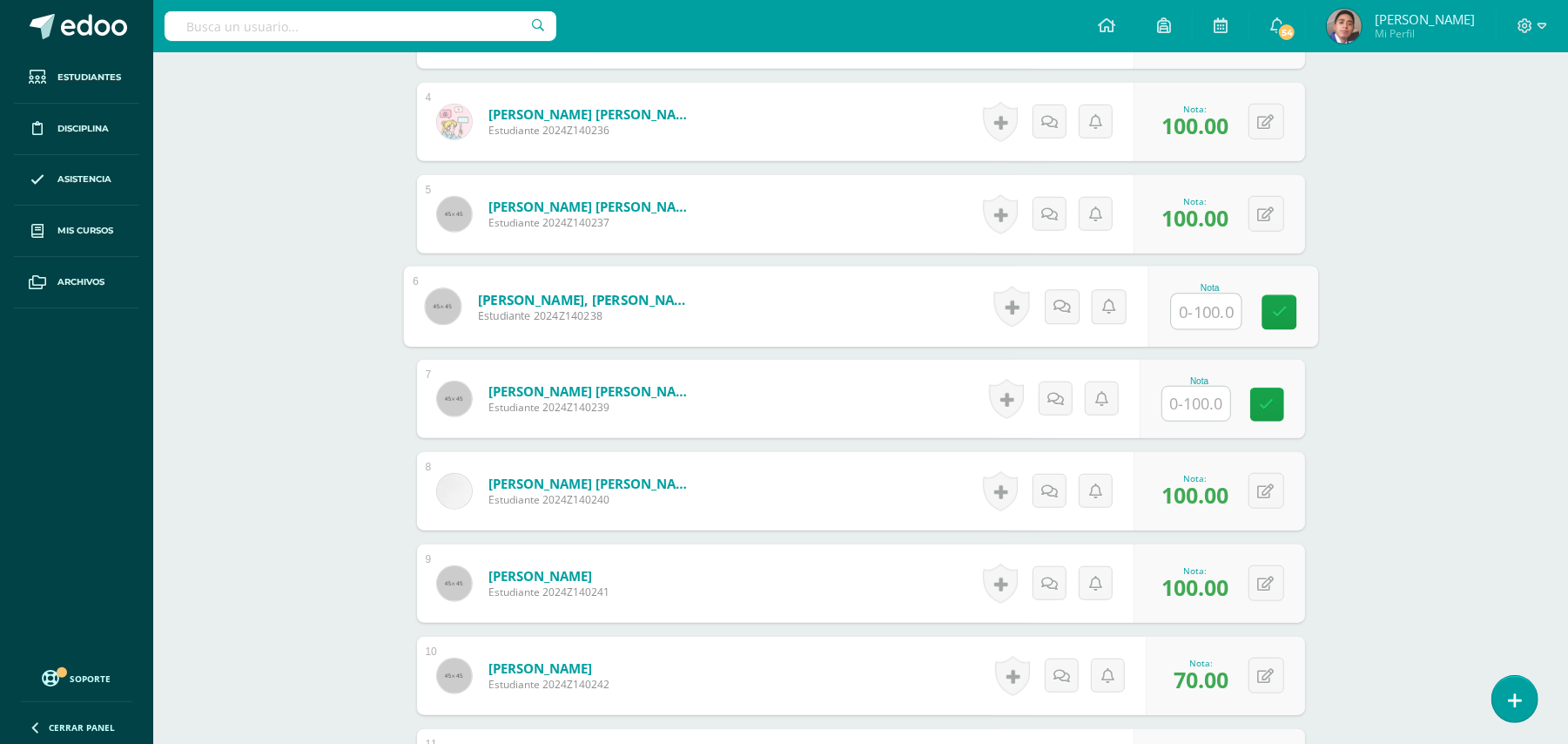
click at [1199, 297] on input "text" at bounding box center [1205, 311] width 70 height 34
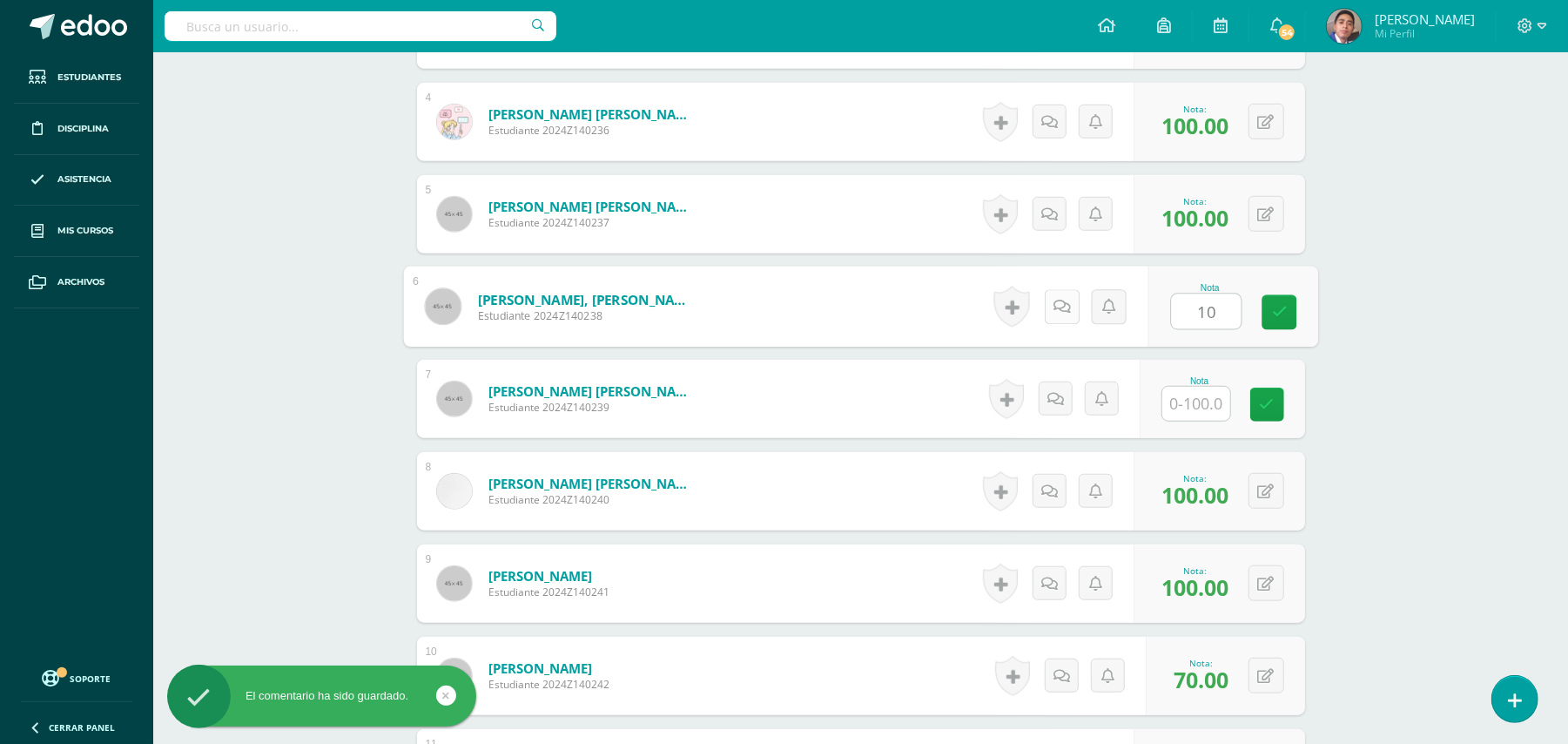
type input "10"
click at [1052, 299] on icon at bounding box center [1061, 306] width 18 height 15
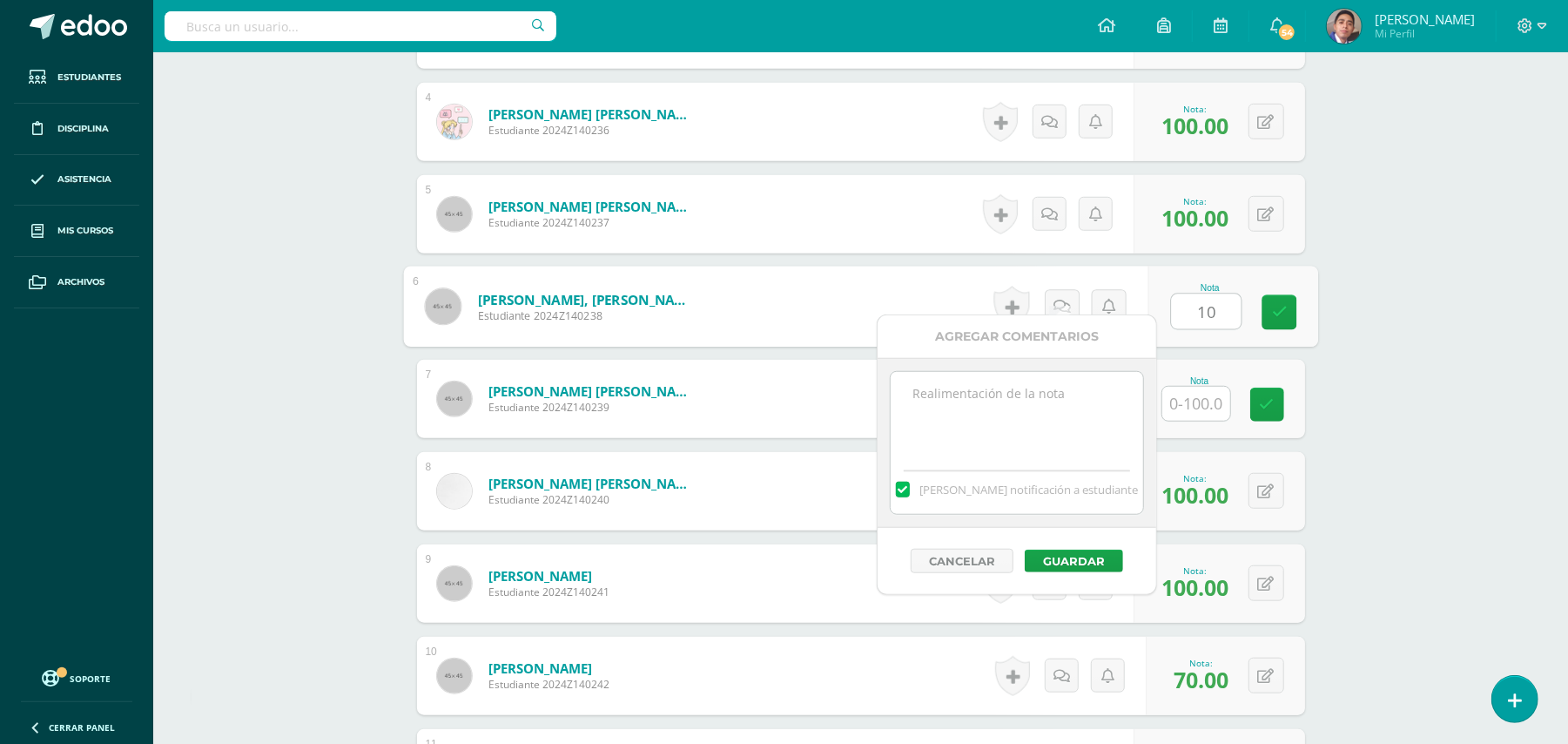
click at [1039, 415] on textarea at bounding box center [1016, 415] width 251 height 88
paste textarea "Estimado estudiante. Tiene pendiente esta actividad. Se le brinda la oportunida…"
click at [958, 399] on textarea "Estimado estudiante. Tiene pendiente esta actividad. Se le brinda la oportunida…" at bounding box center [1016, 415] width 251 height 88
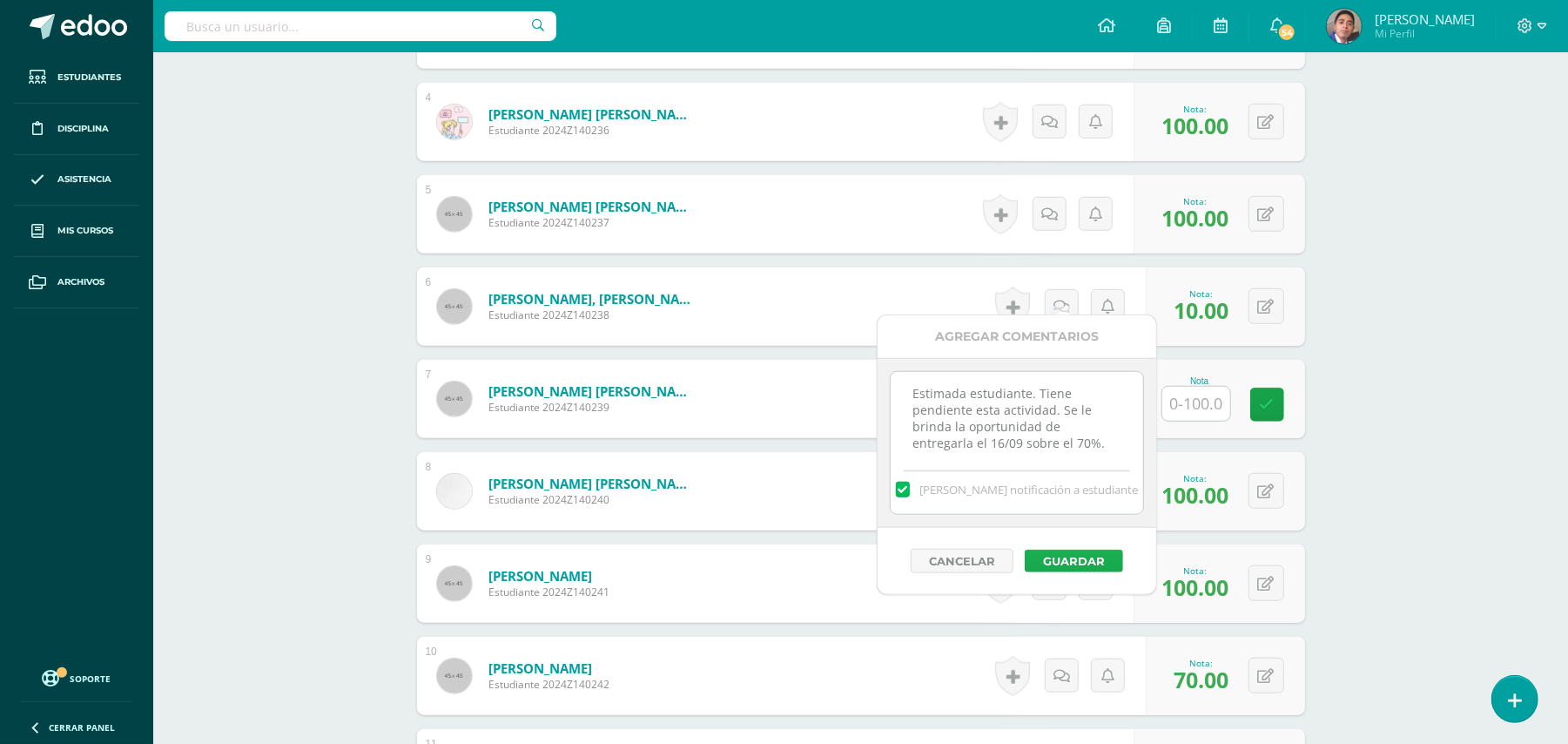
type textarea "Estimada estudiante. Tiene pendiente esta actividad. Se le brinda la oportunida…"
click at [1085, 561] on button "Guardar" at bounding box center [1074, 561] width 99 height 22
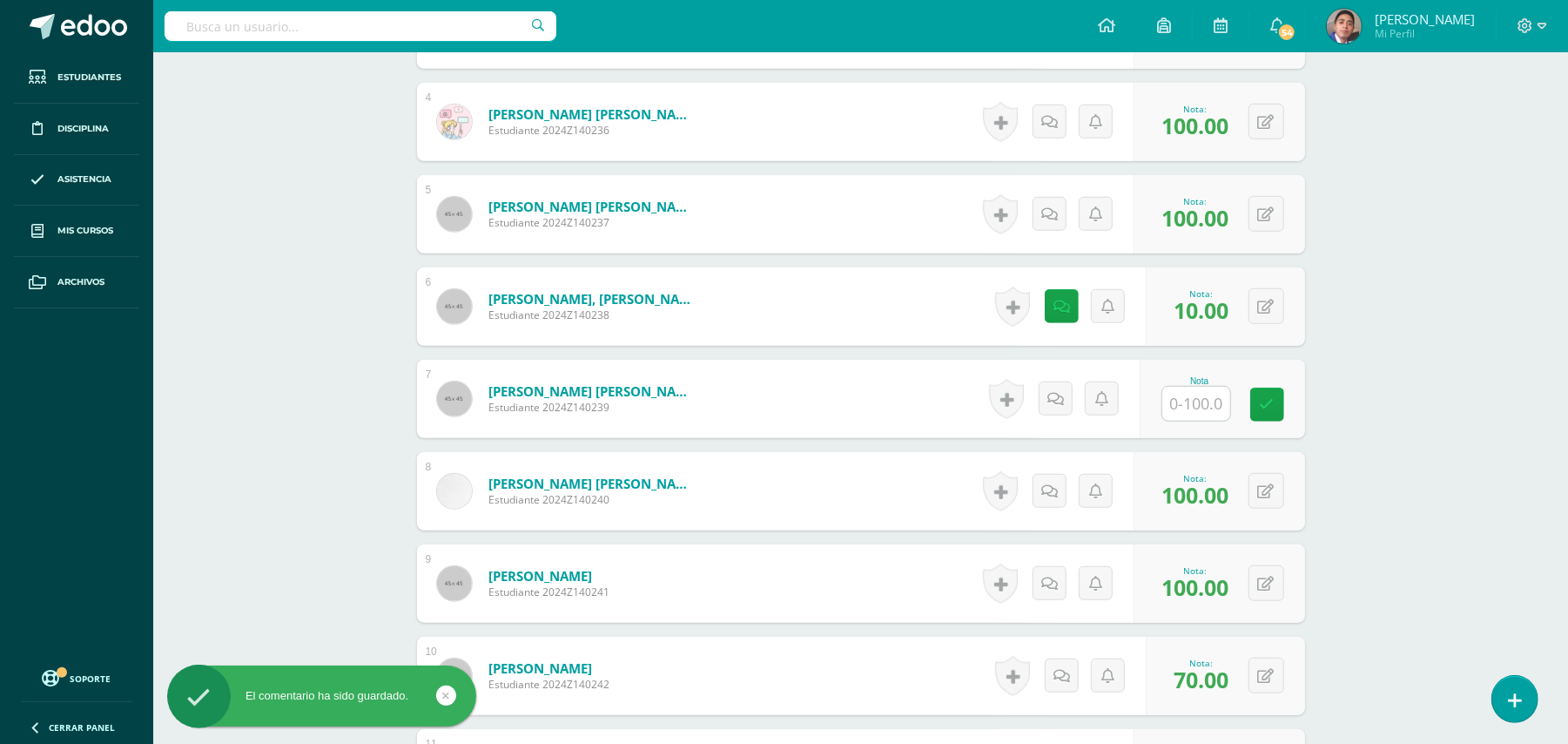
click at [1195, 386] on input "text" at bounding box center [1196, 403] width 68 height 34
type input "10"
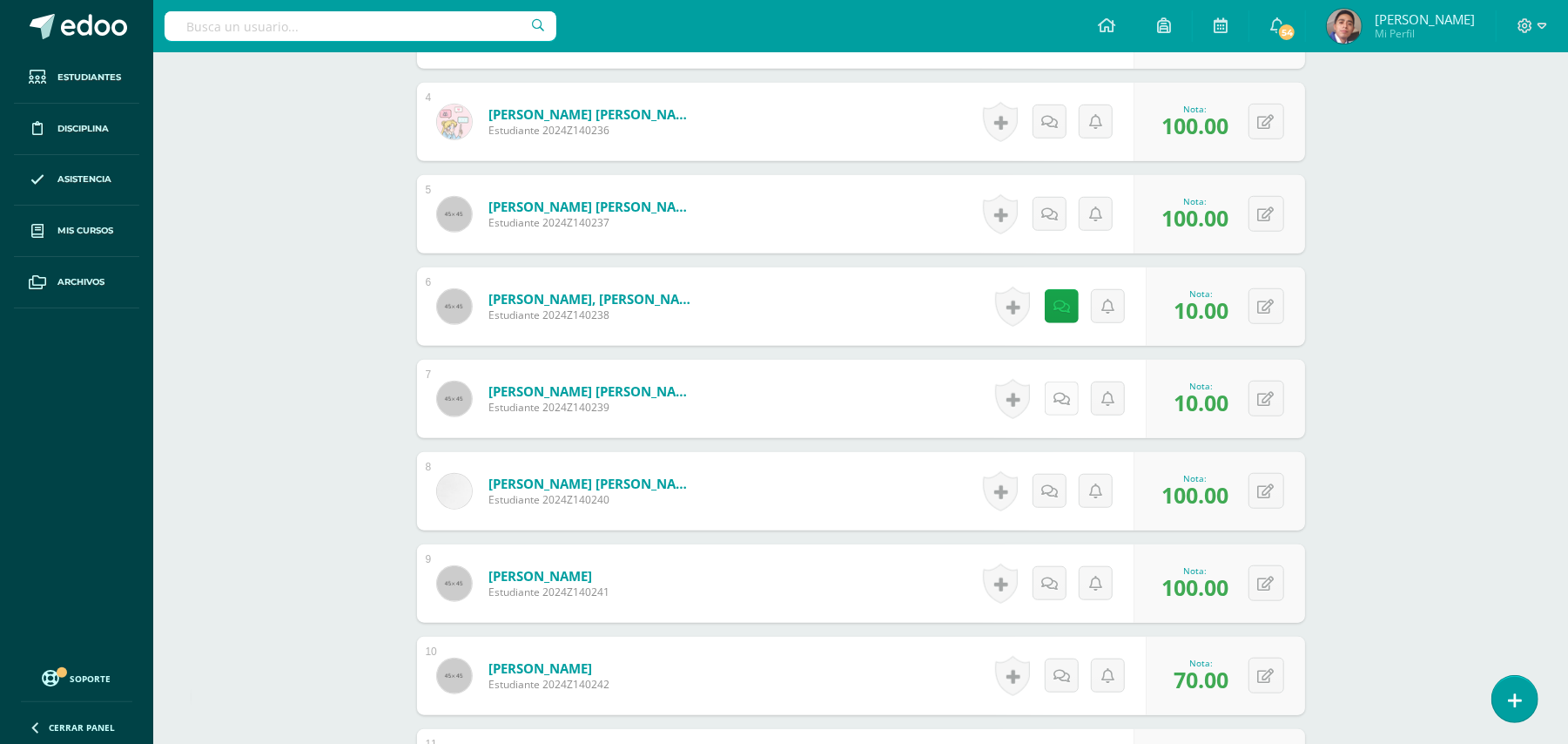
click at [1057, 392] on icon at bounding box center [1062, 399] width 17 height 15
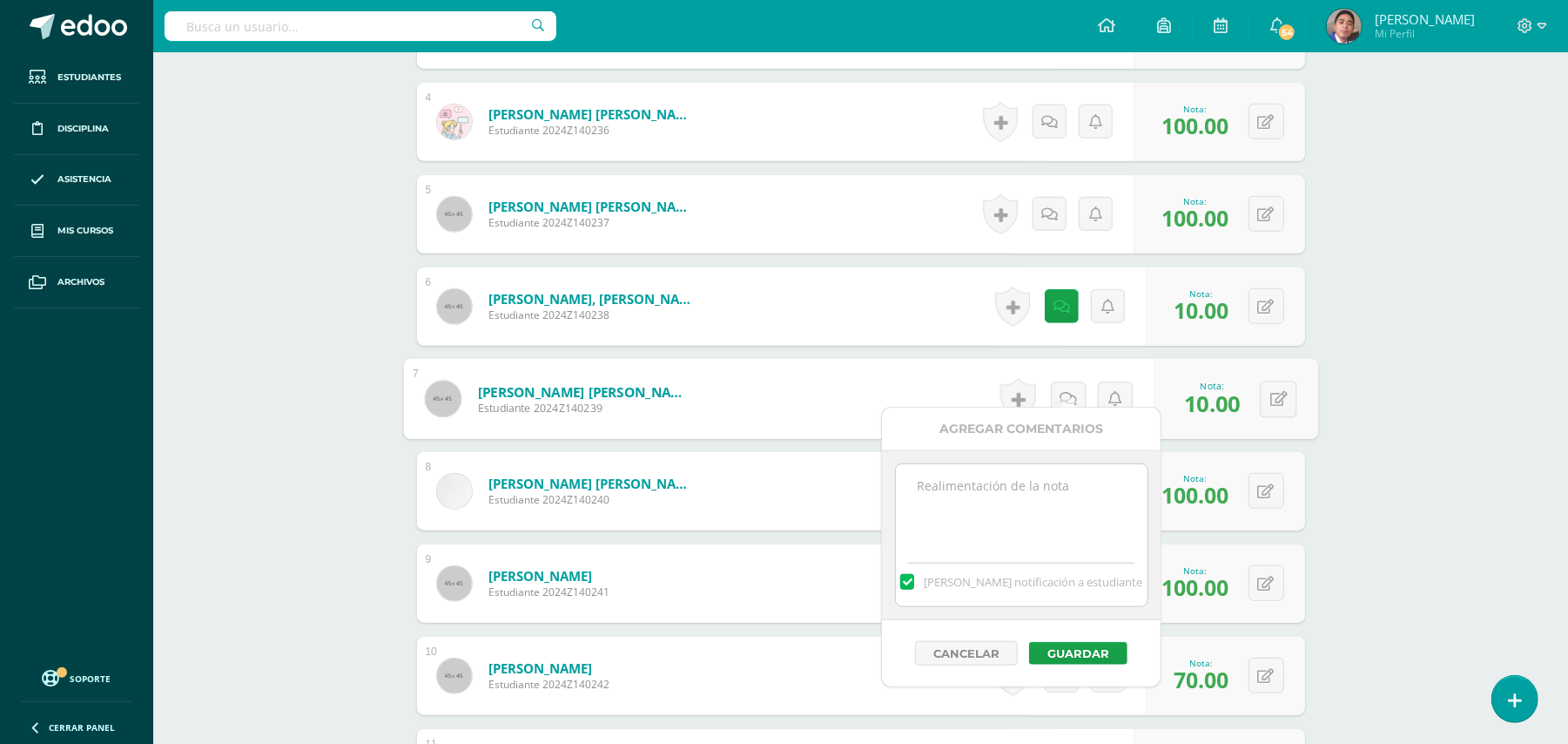
click at [1027, 512] on textarea at bounding box center [1022, 508] width 251 height 88
paste textarea "Estimado estudiante. Tiene pendiente esta actividad. Se le brinda la oportunida…"
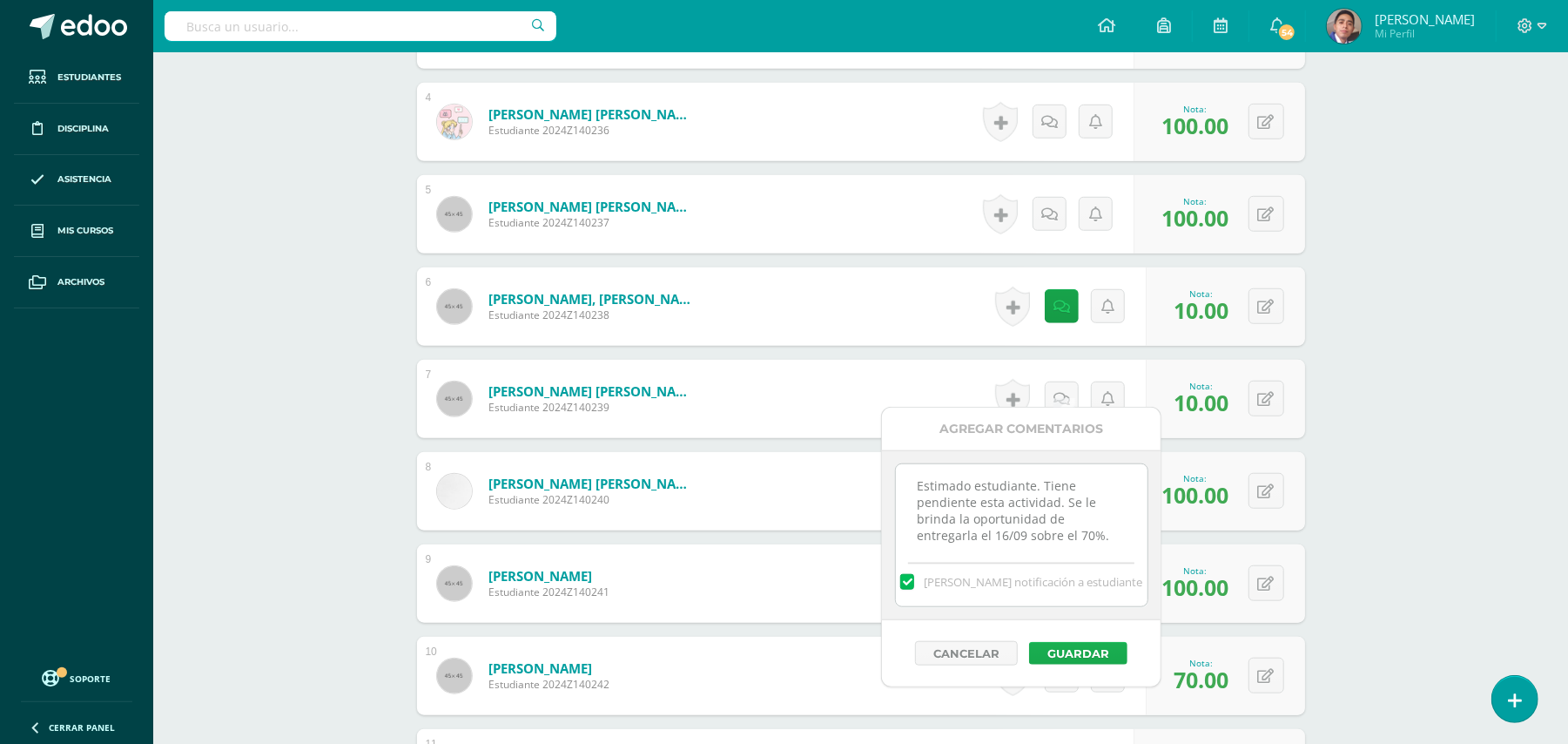
type textarea "Estimado estudiante. Tiene pendiente esta actividad. Se le brinda la oportunida…"
click at [1066, 654] on button "Guardar" at bounding box center [1079, 654] width 99 height 22
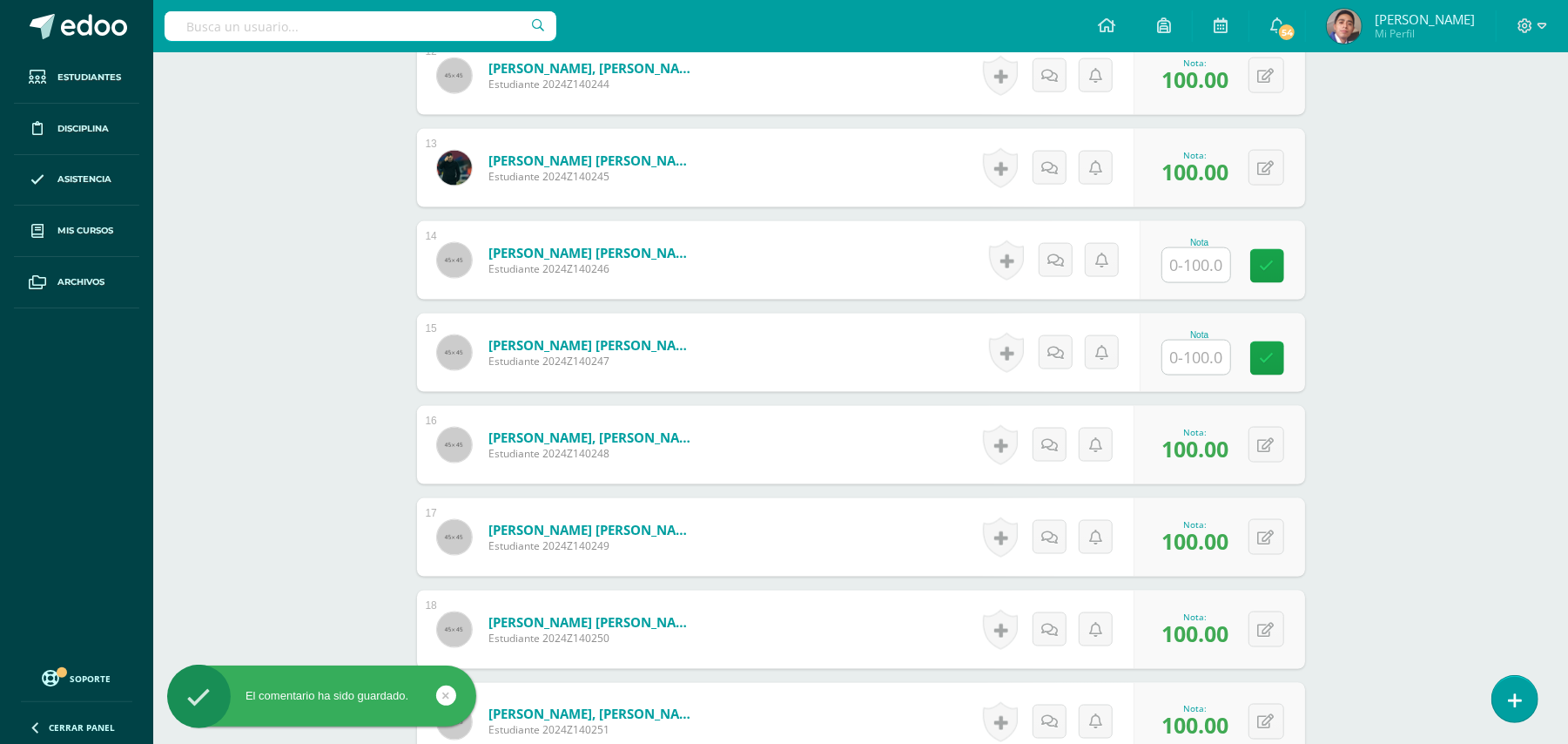
scroll to position [1696, 0]
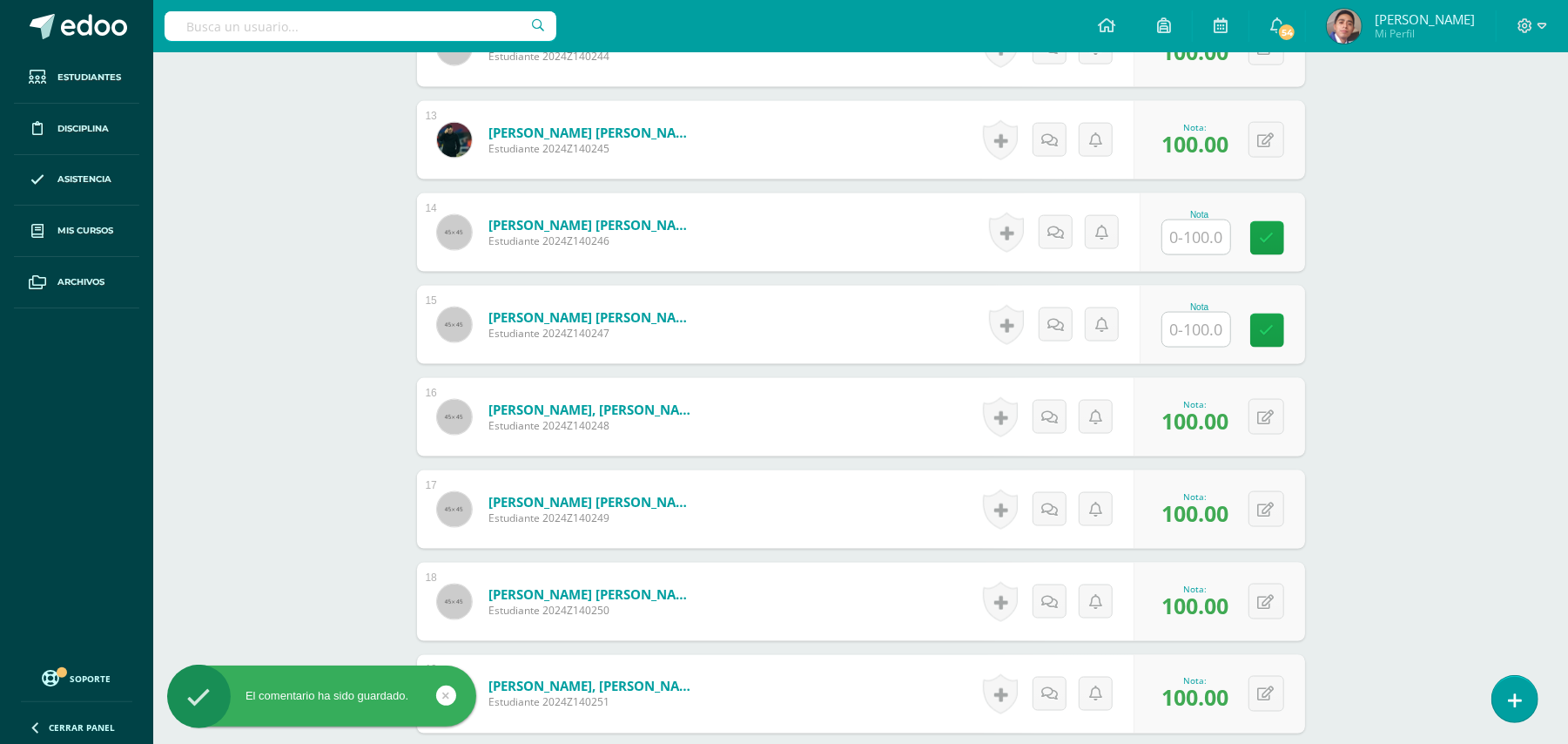
click at [1195, 221] on input "text" at bounding box center [1196, 237] width 68 height 34
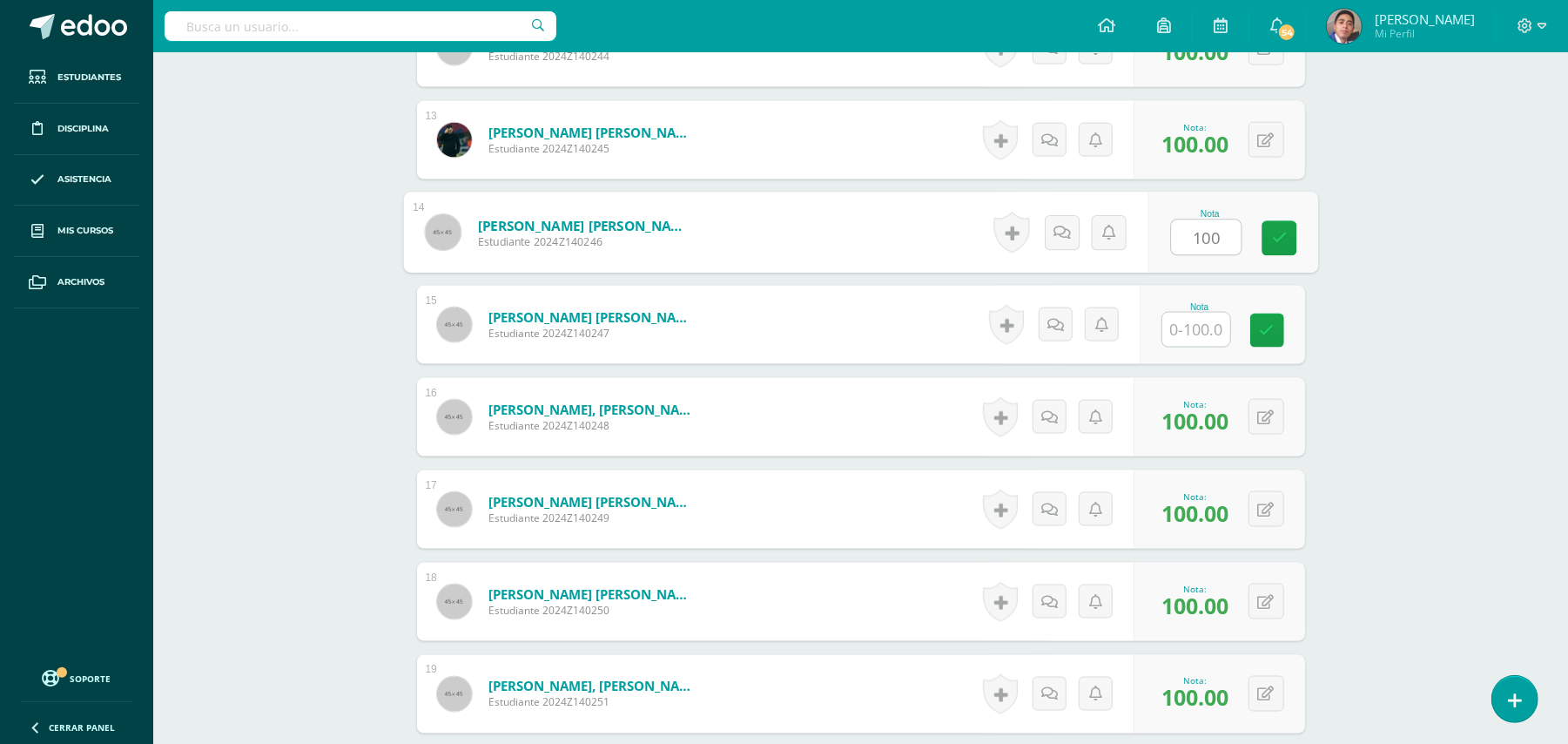
type input "100"
click at [1398, 280] on div "Biología [PERSON_NAME] V Onceavo Bachillerato "A" Herramientas Detalle de asist…" at bounding box center [861, 198] width 1414 height 3685
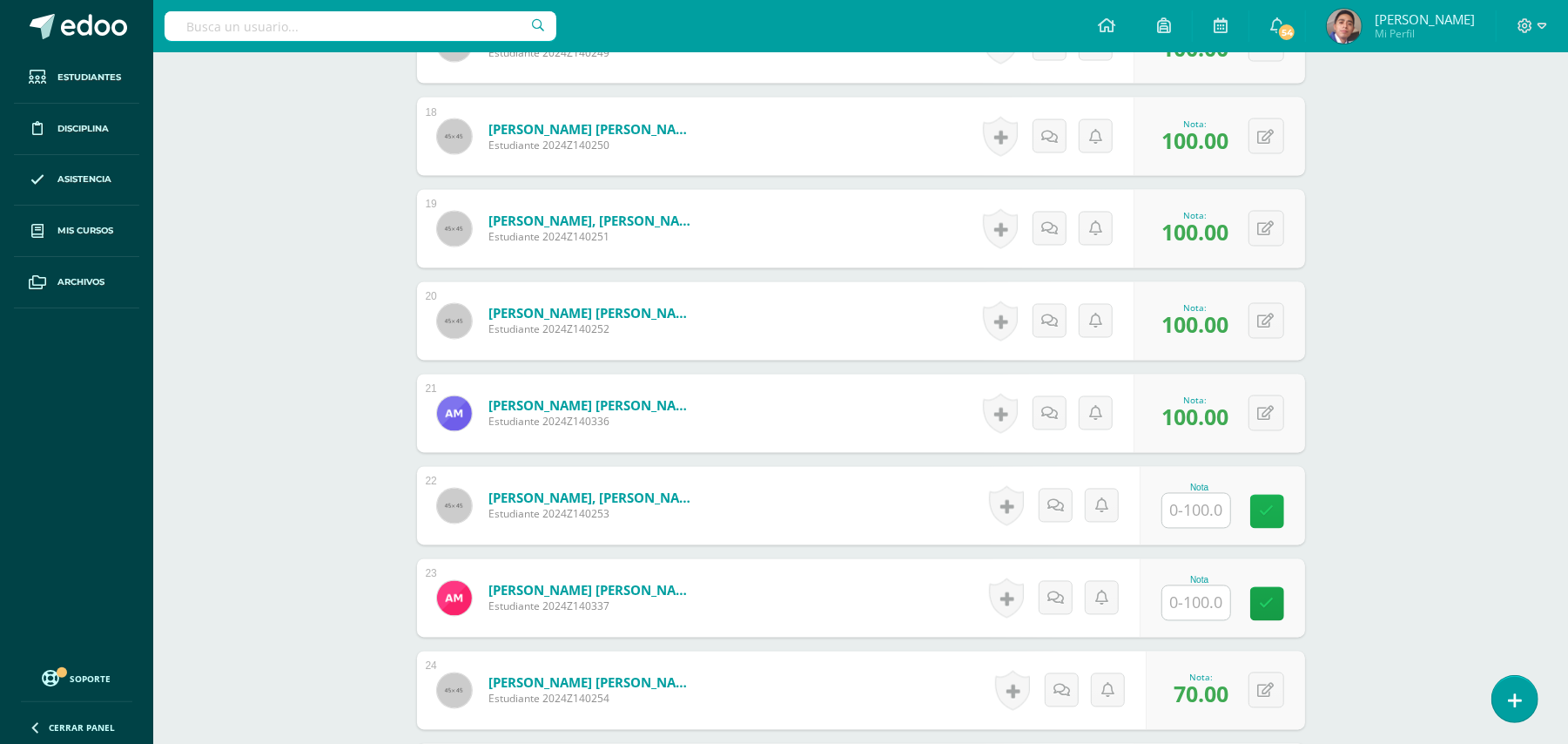
scroll to position [2392, 0]
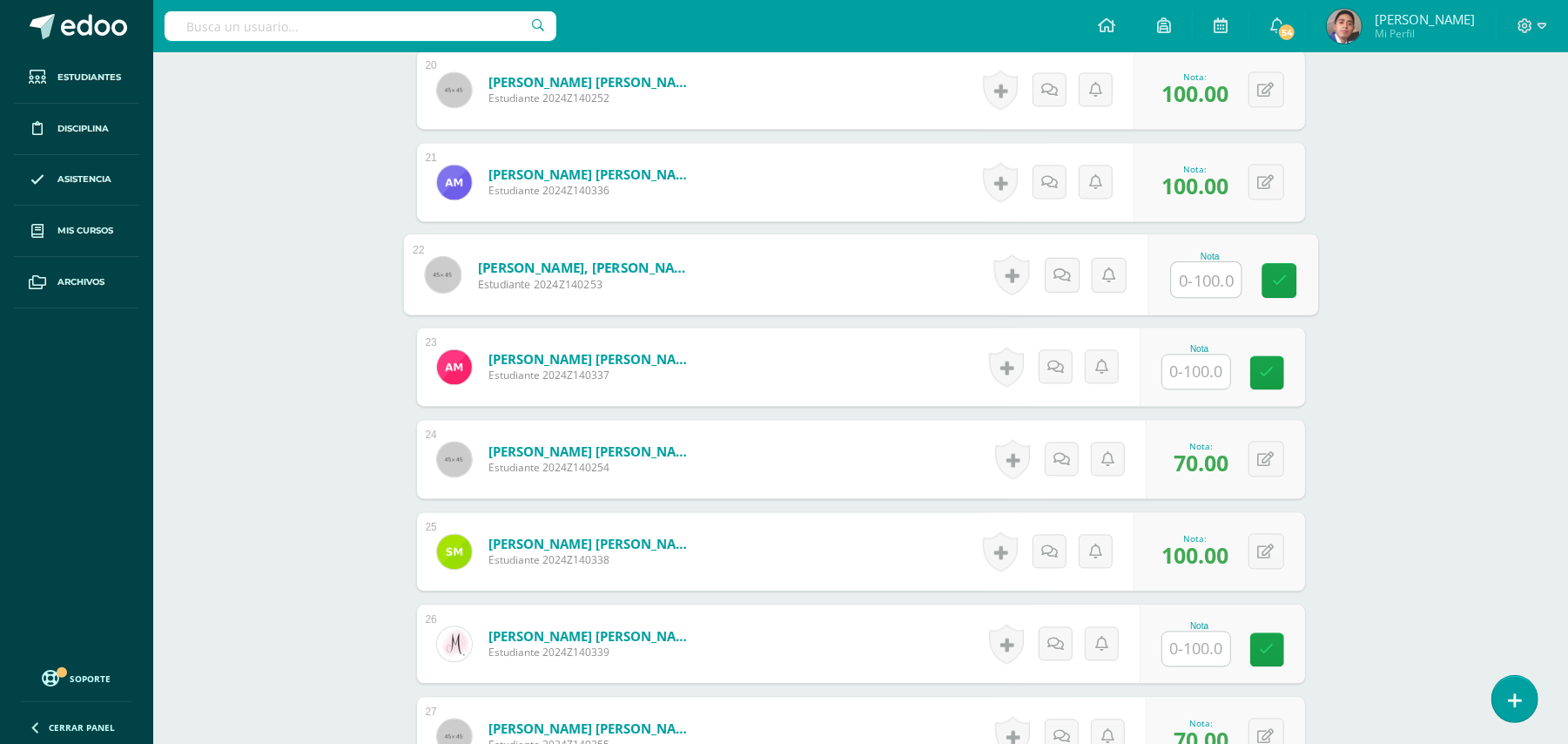
click at [1182, 263] on input "text" at bounding box center [1205, 279] width 70 height 34
click at [1210, 355] on input "text" at bounding box center [1196, 372] width 68 height 34
type input "100"
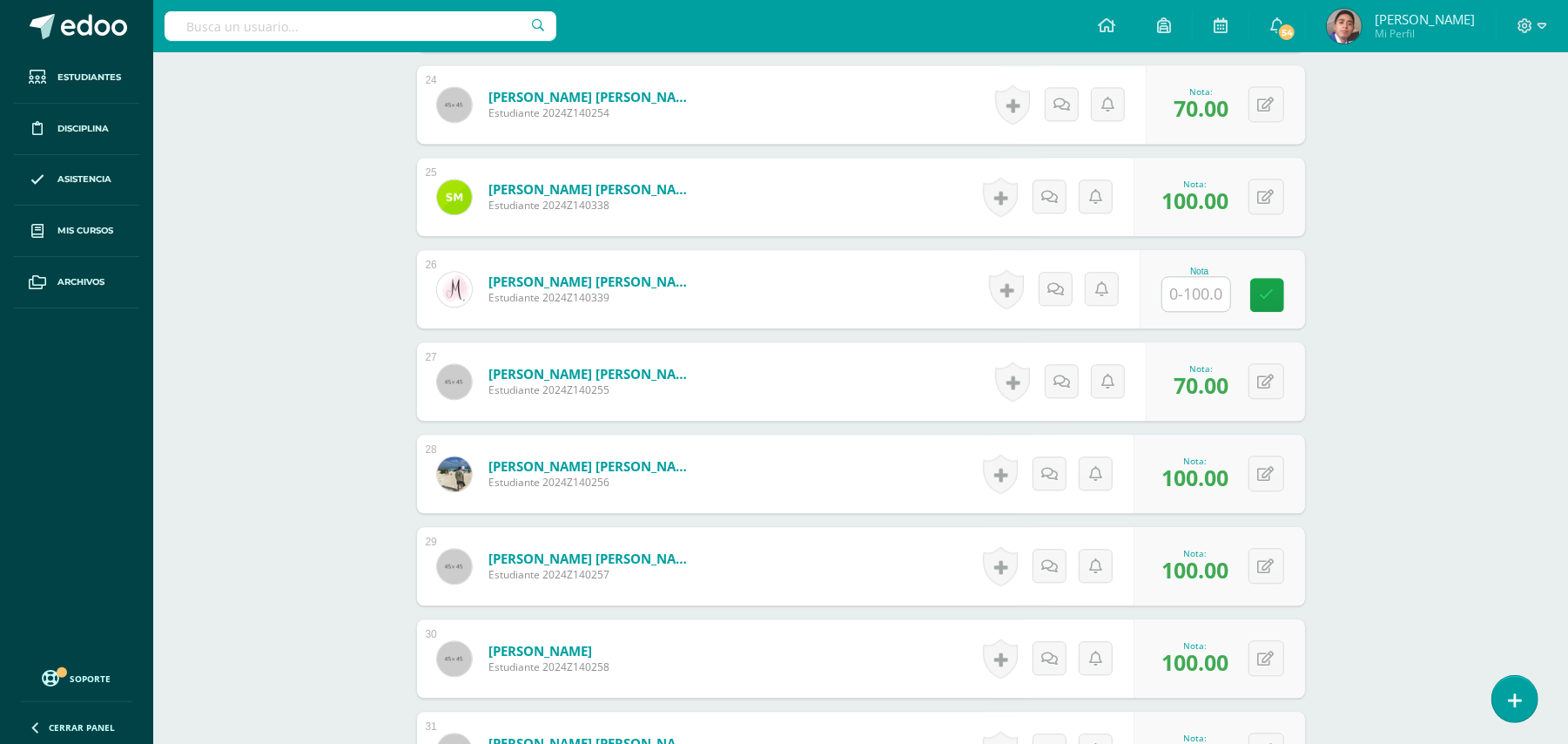
scroll to position [2740, 0]
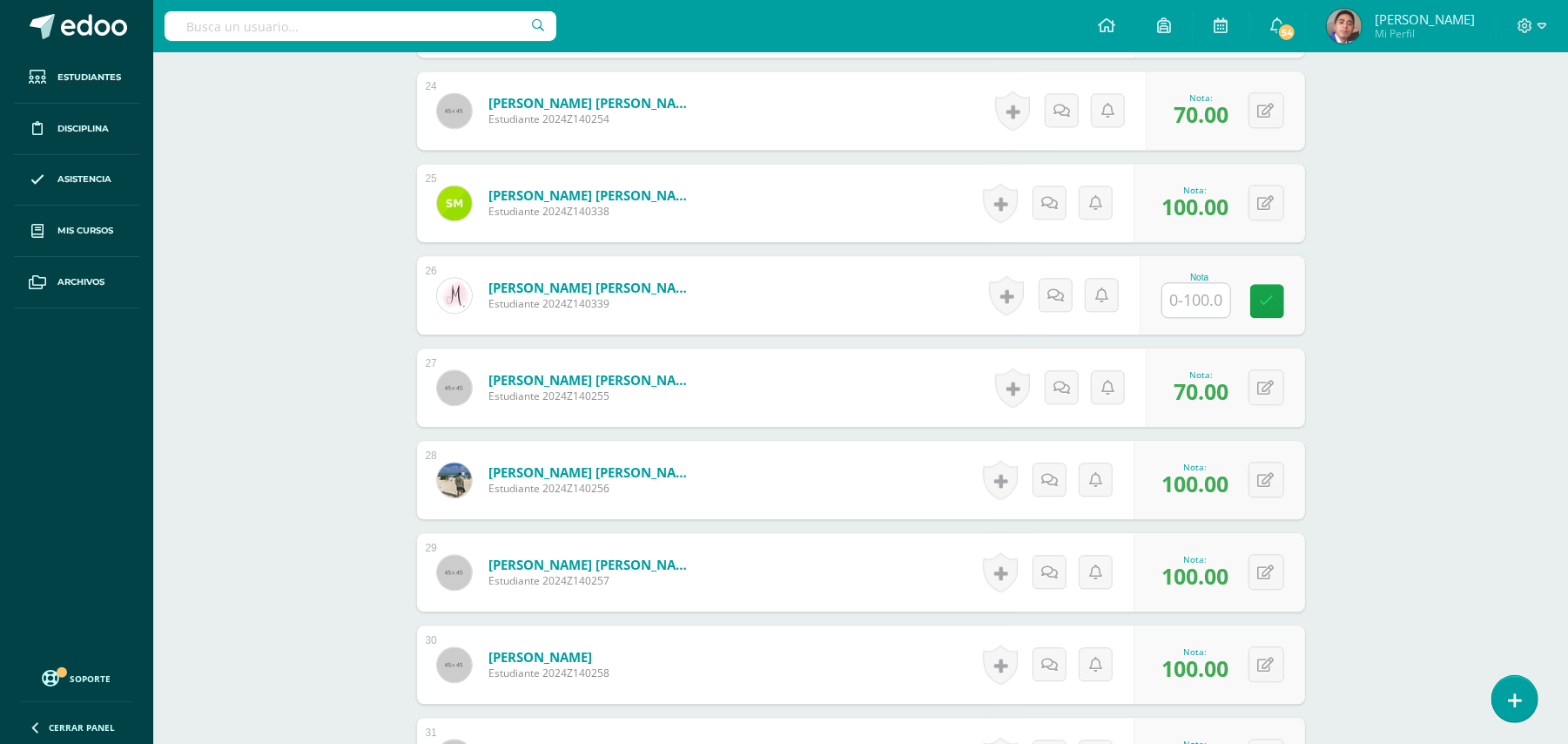
click at [1185, 283] on input "text" at bounding box center [1196, 300] width 68 height 34
type input "10"
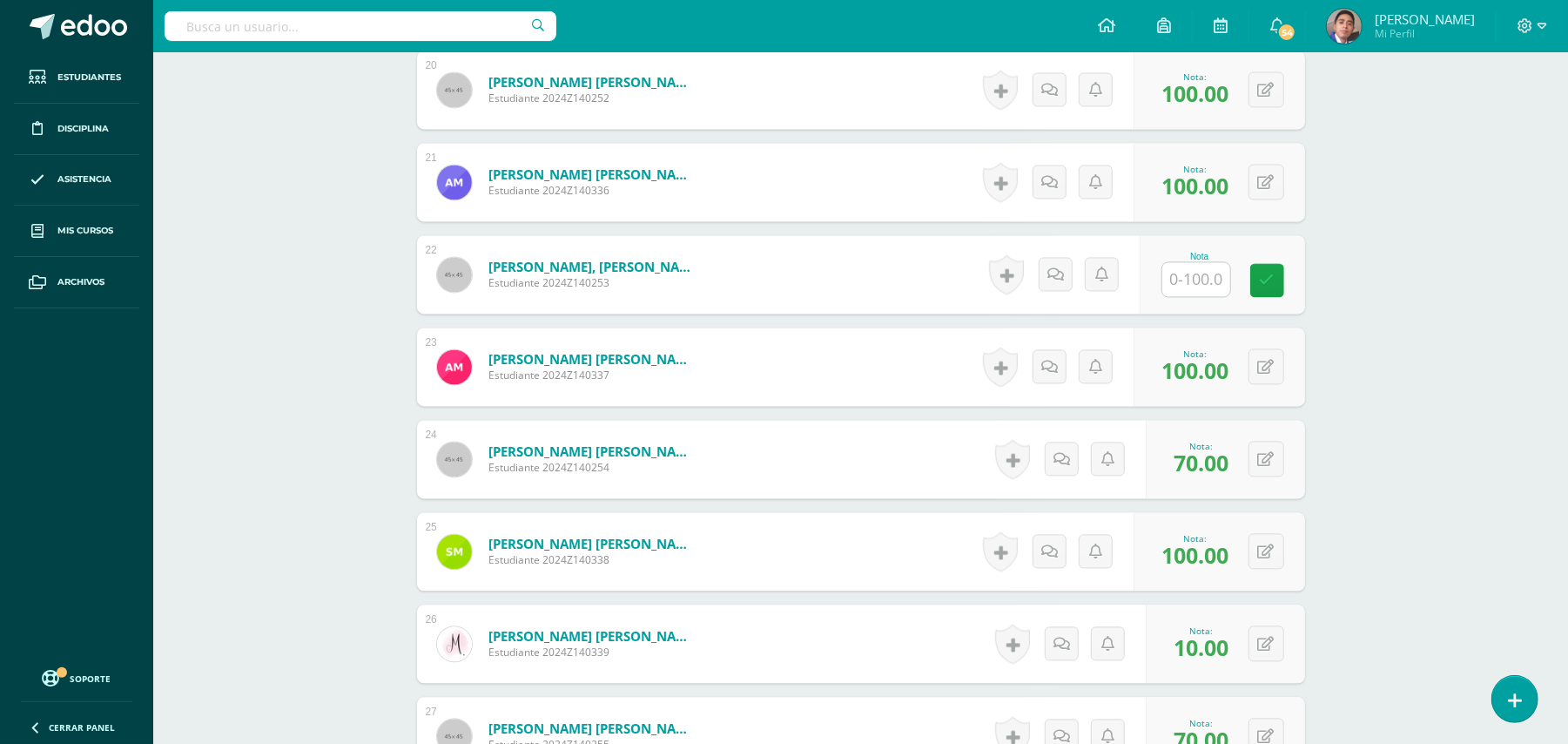
scroll to position [2625, 0]
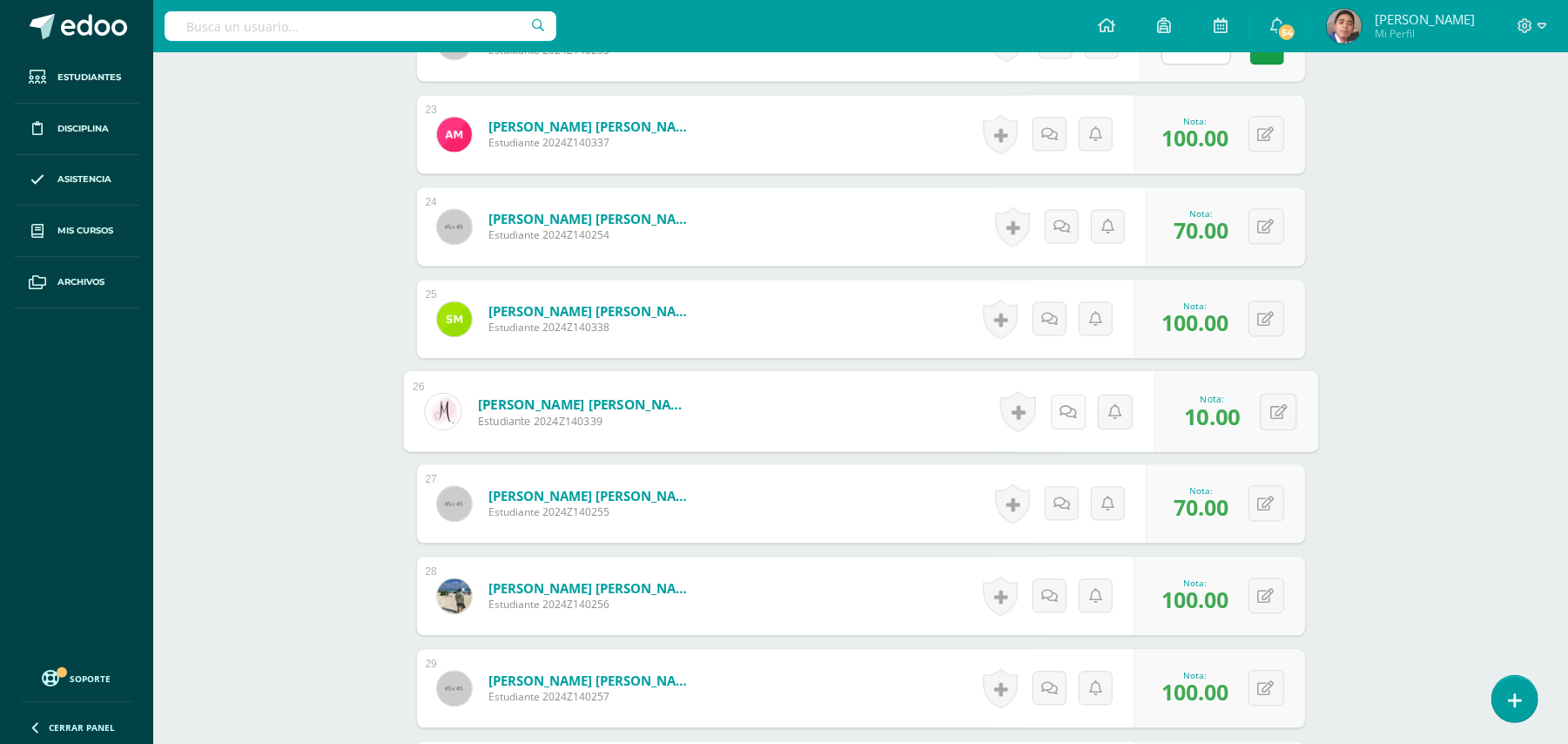
click at [1064, 403] on icon at bounding box center [1068, 411] width 18 height 15
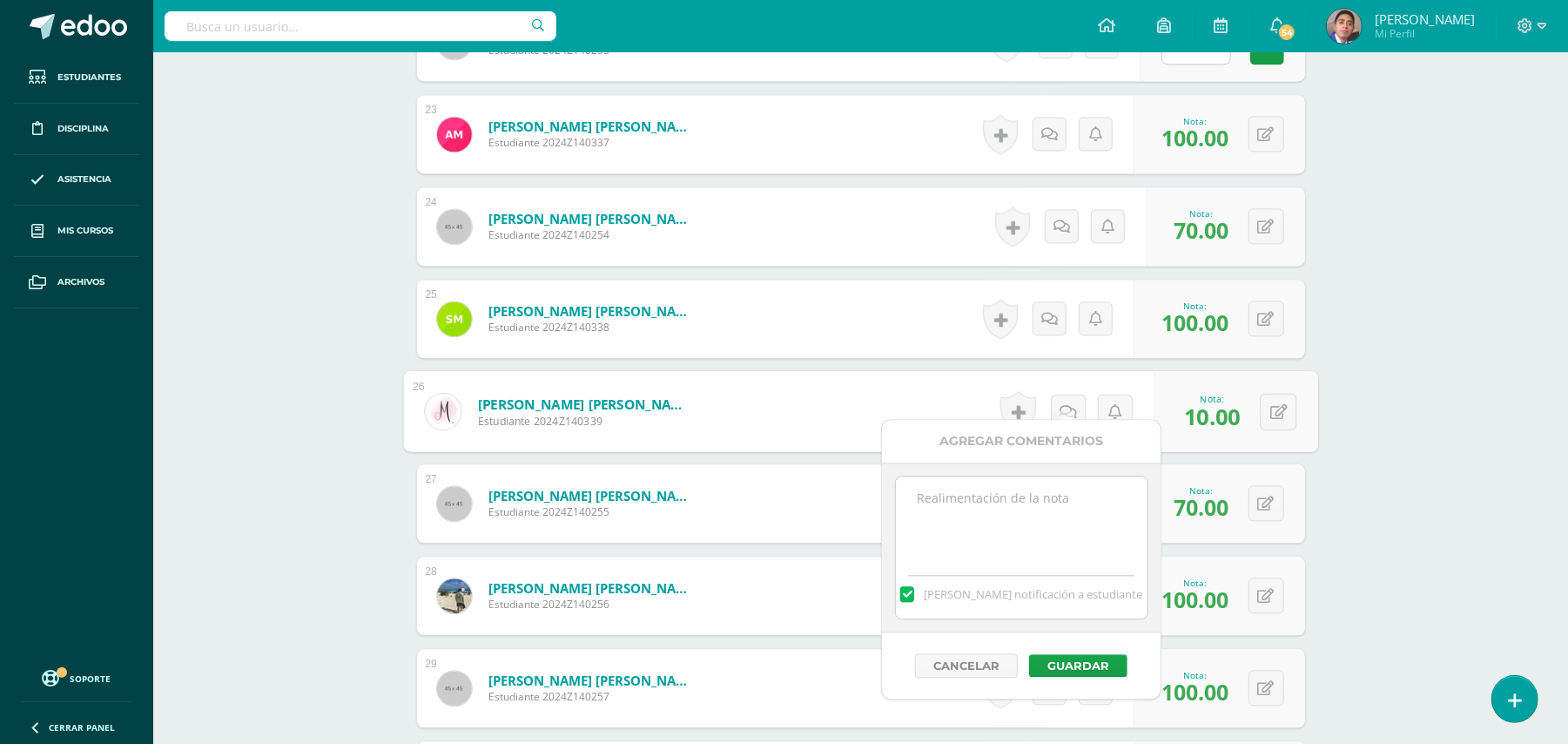
click at [1017, 489] on textarea at bounding box center [1022, 521] width 251 height 88
paste textarea "Estimado estudiante. Tiene pendiente esta actividad. Se le brinda la oportunida…"
click at [966, 499] on textarea "Estimado estudiante. Tiene pendiente esta actividad. Se le brinda la oportunida…" at bounding box center [1022, 521] width 251 height 88
type textarea "Estimada estudiante. Tiene pendiente esta actividad. Se le brinda la oportunida…"
click at [1067, 662] on button "Guardar" at bounding box center [1079, 666] width 99 height 22
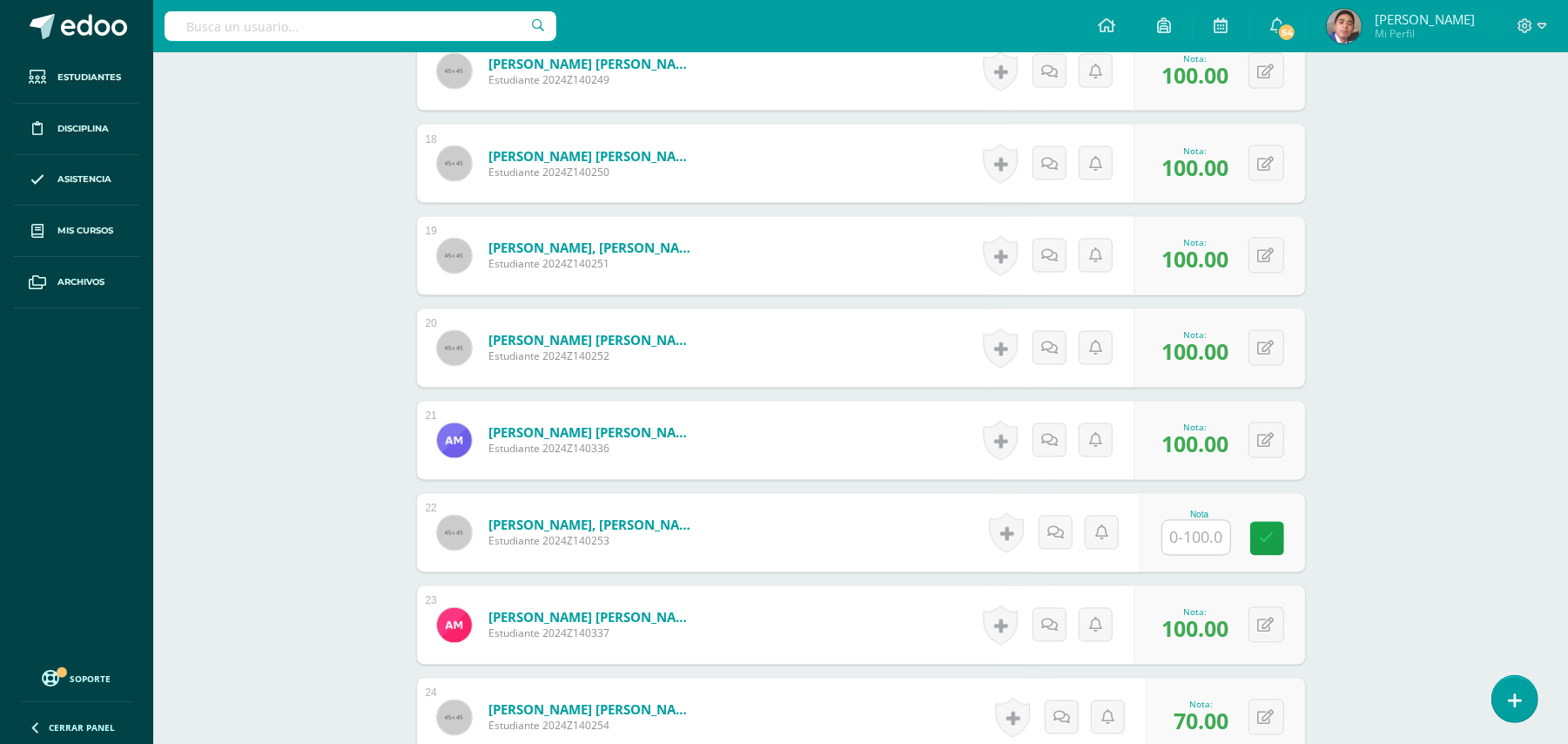
scroll to position [2160, 0]
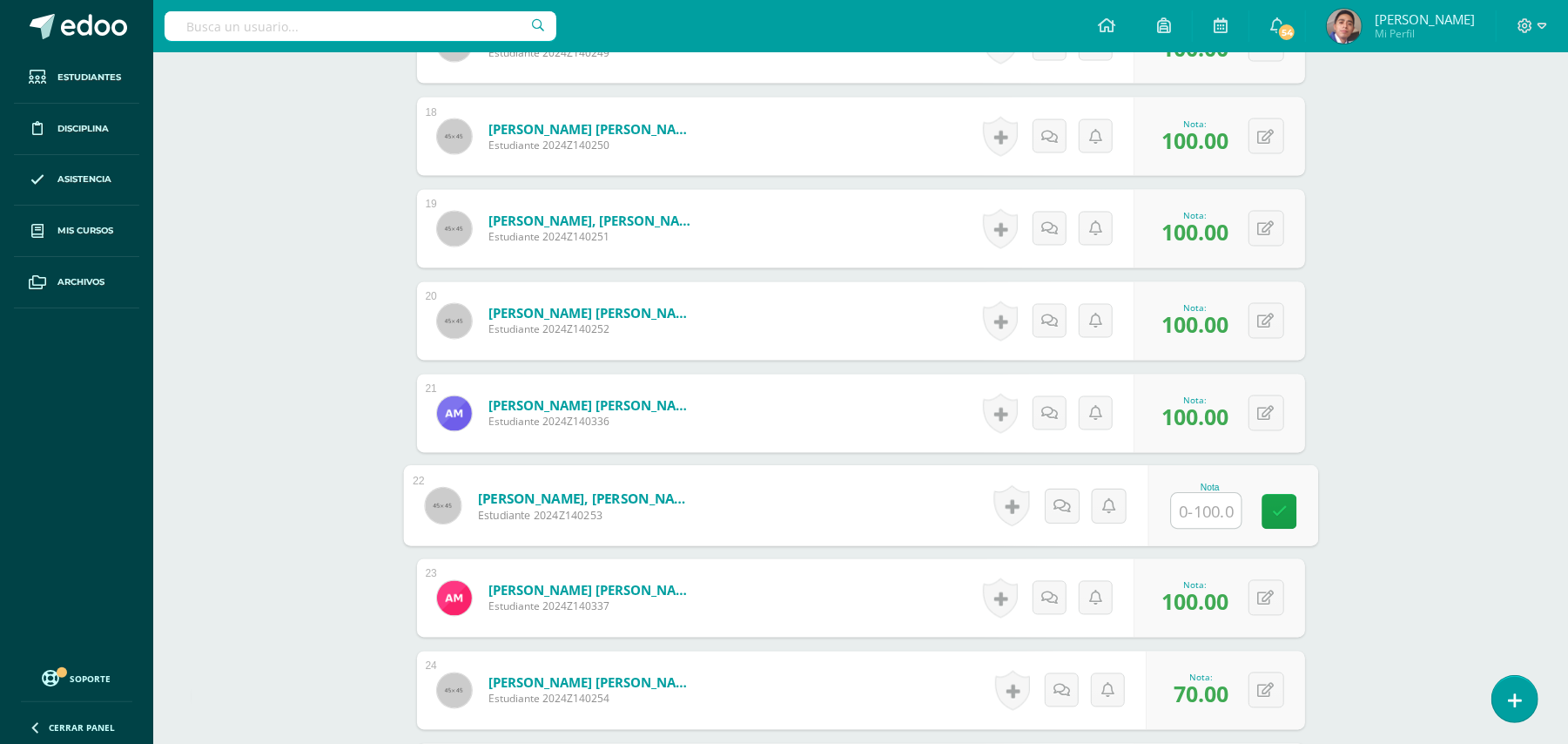
click at [1207, 502] on input "text" at bounding box center [1205, 510] width 70 height 34
type input "10"
click at [1052, 489] on link at bounding box center [1066, 506] width 34 height 34
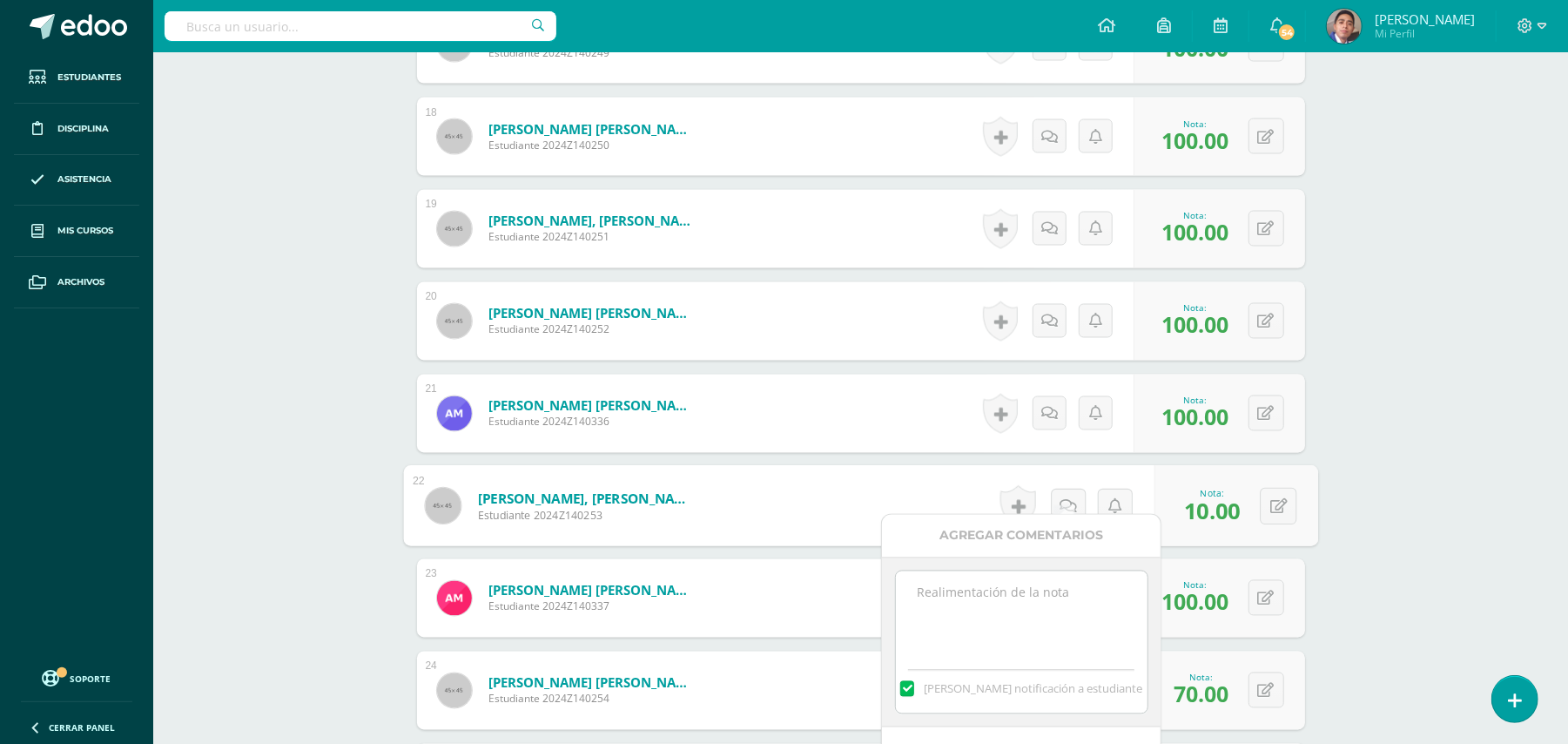
click at [1050, 582] on textarea at bounding box center [1022, 615] width 251 height 88
paste textarea "Estimado estudiante. Tiene pendiente esta actividad. Se le brinda la oportunida…"
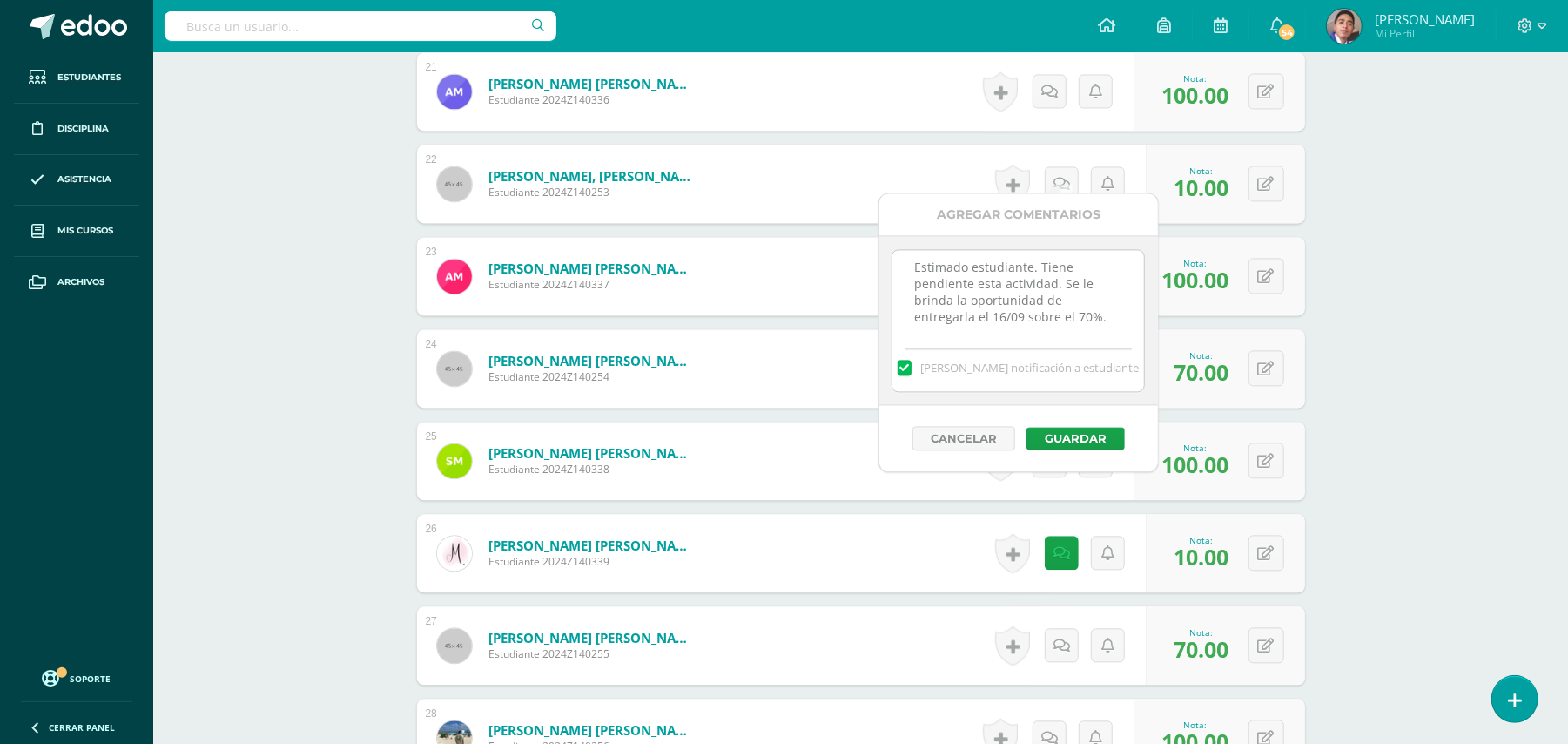
scroll to position [2509, 0]
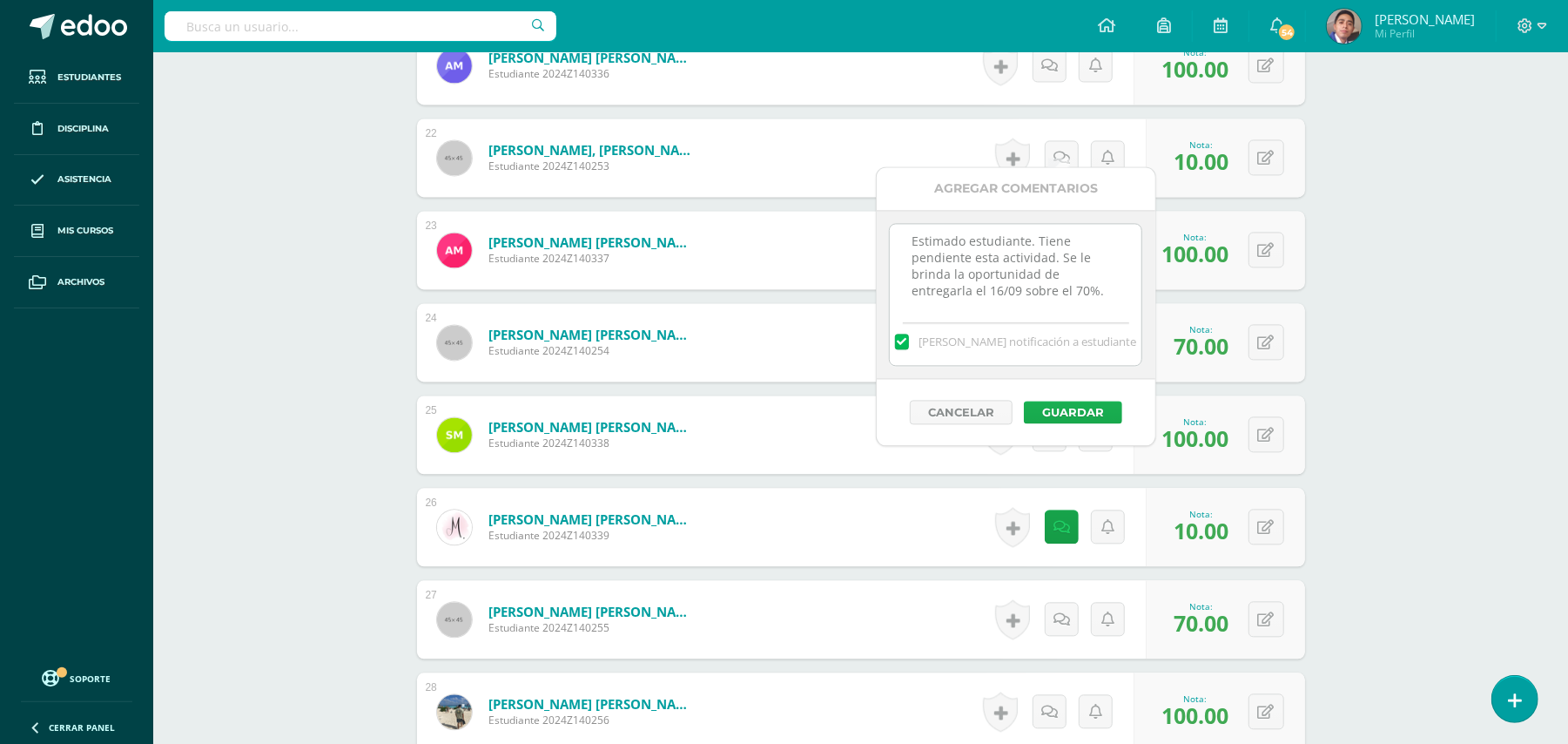
type textarea "Estimado estudiante. Tiene pendiente esta actividad. Se le brinda la oportunida…"
click at [1076, 413] on button "Guardar" at bounding box center [1073, 412] width 99 height 22
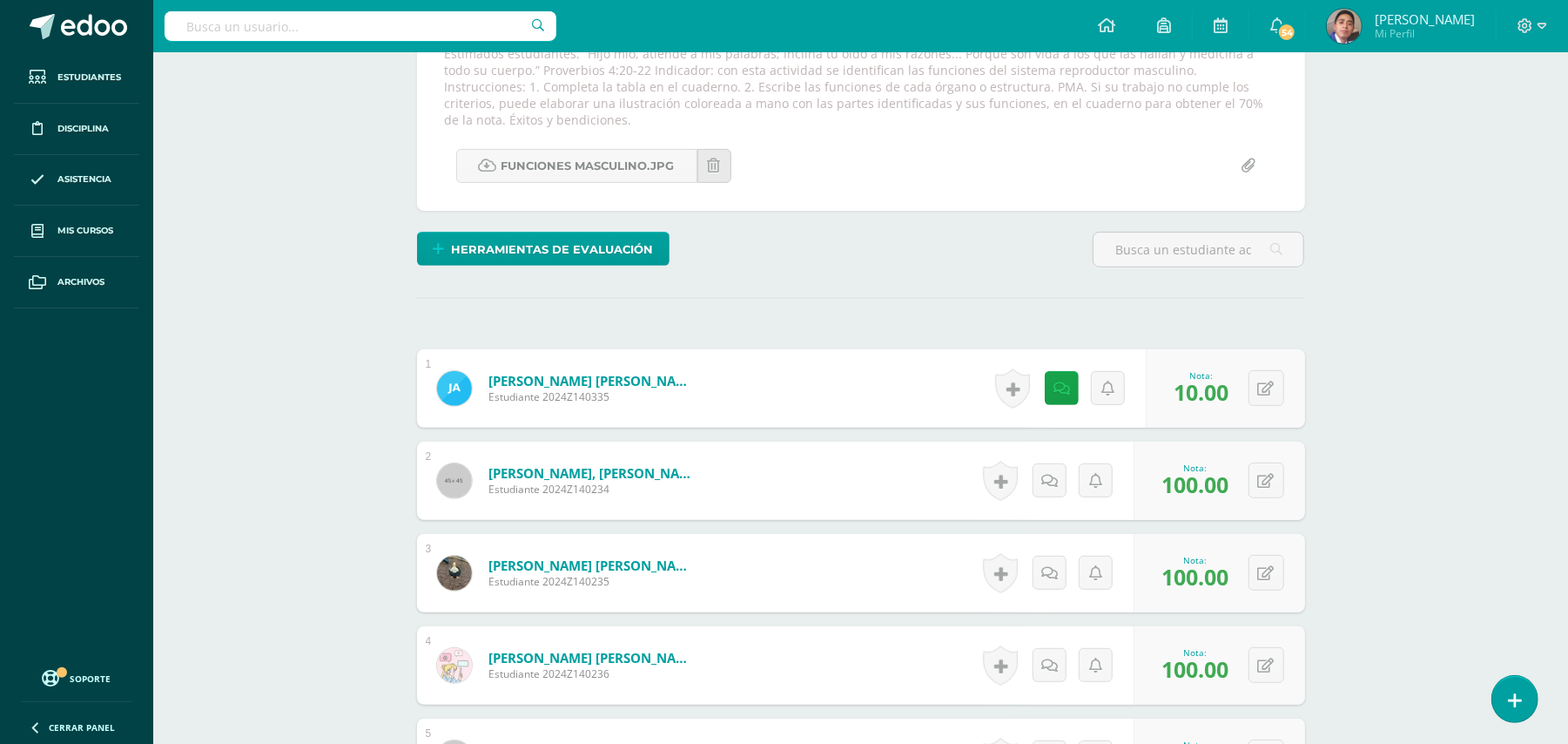
scroll to position [0, 0]
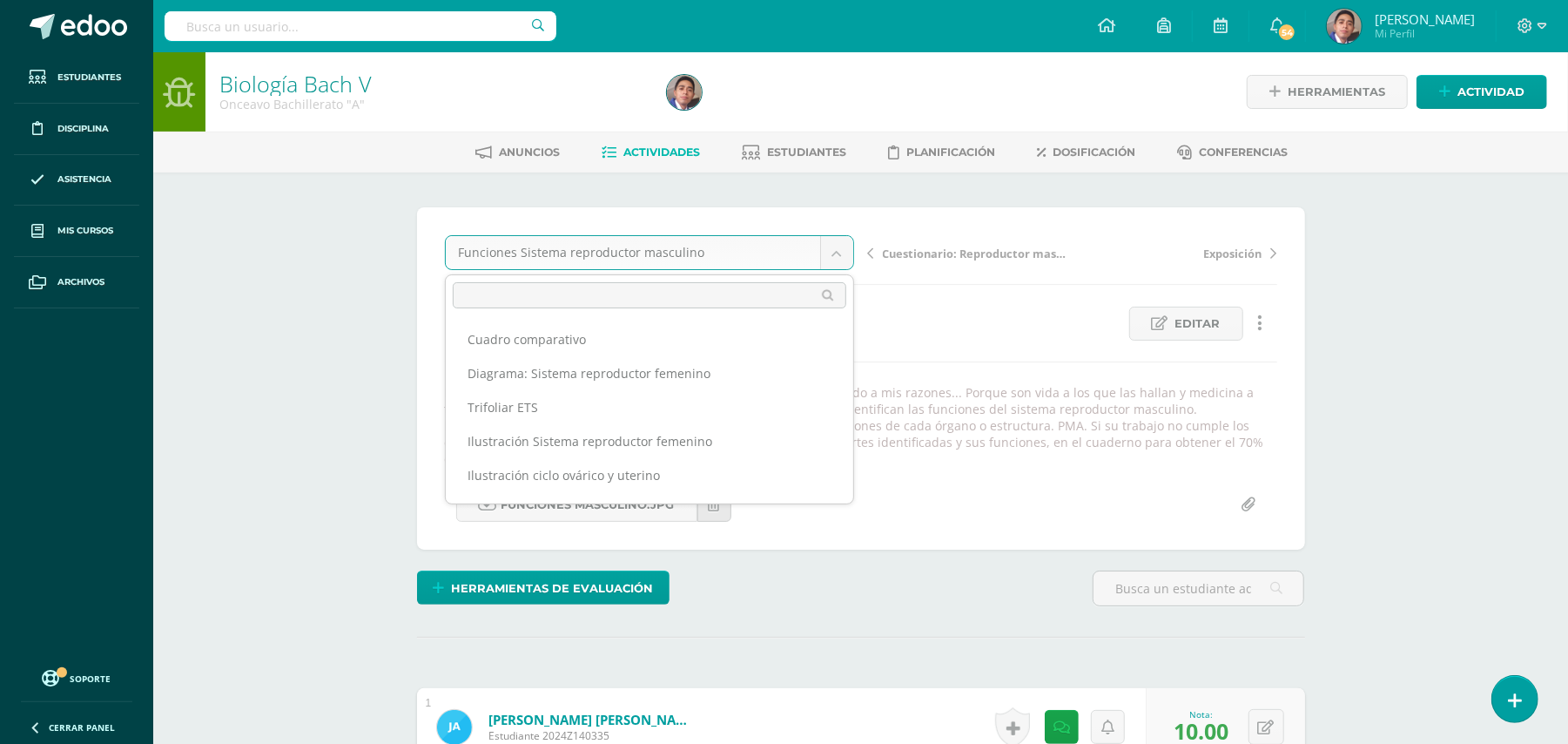
scroll to position [57, 0]
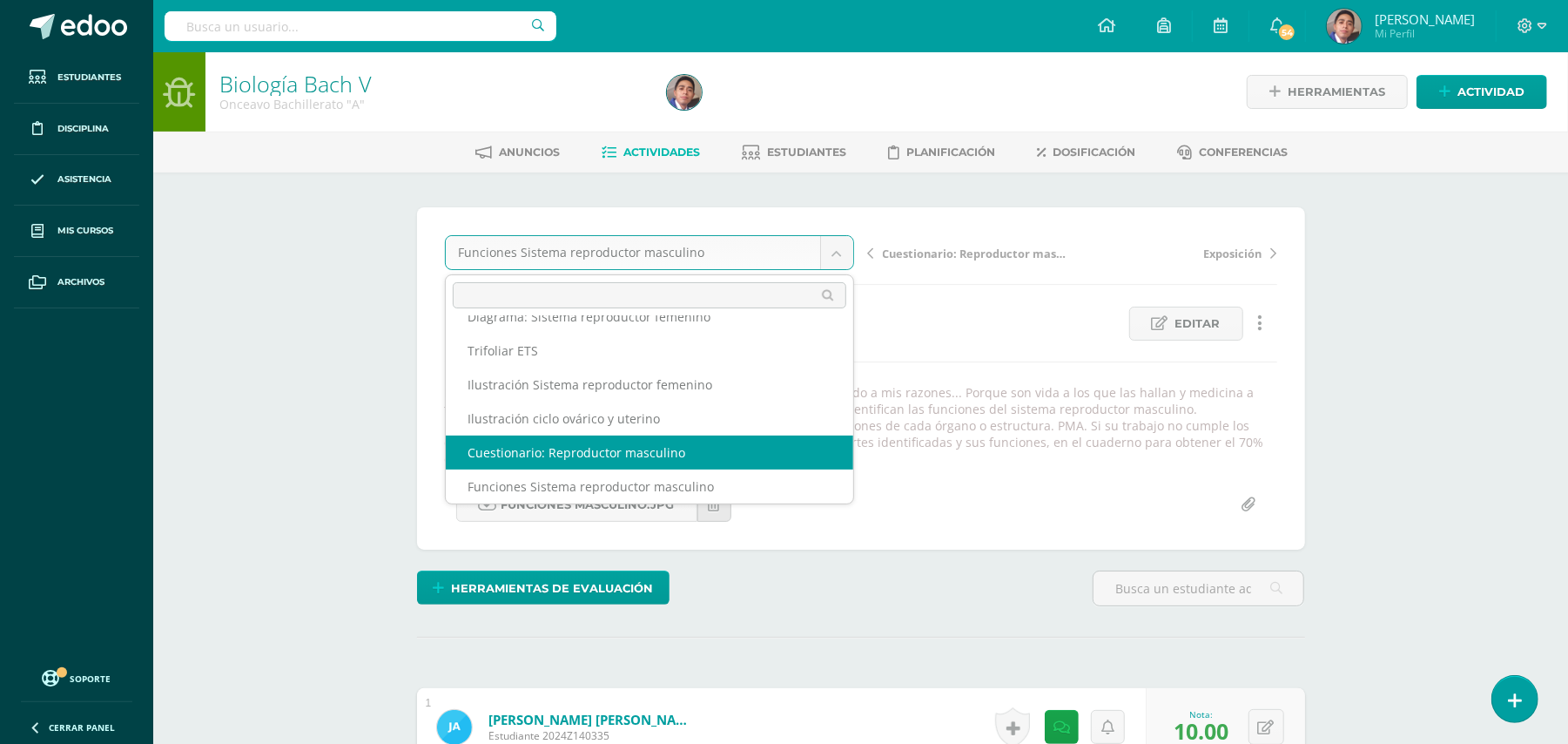
select select "/dashboard/teacher/grade-activity/32212/"
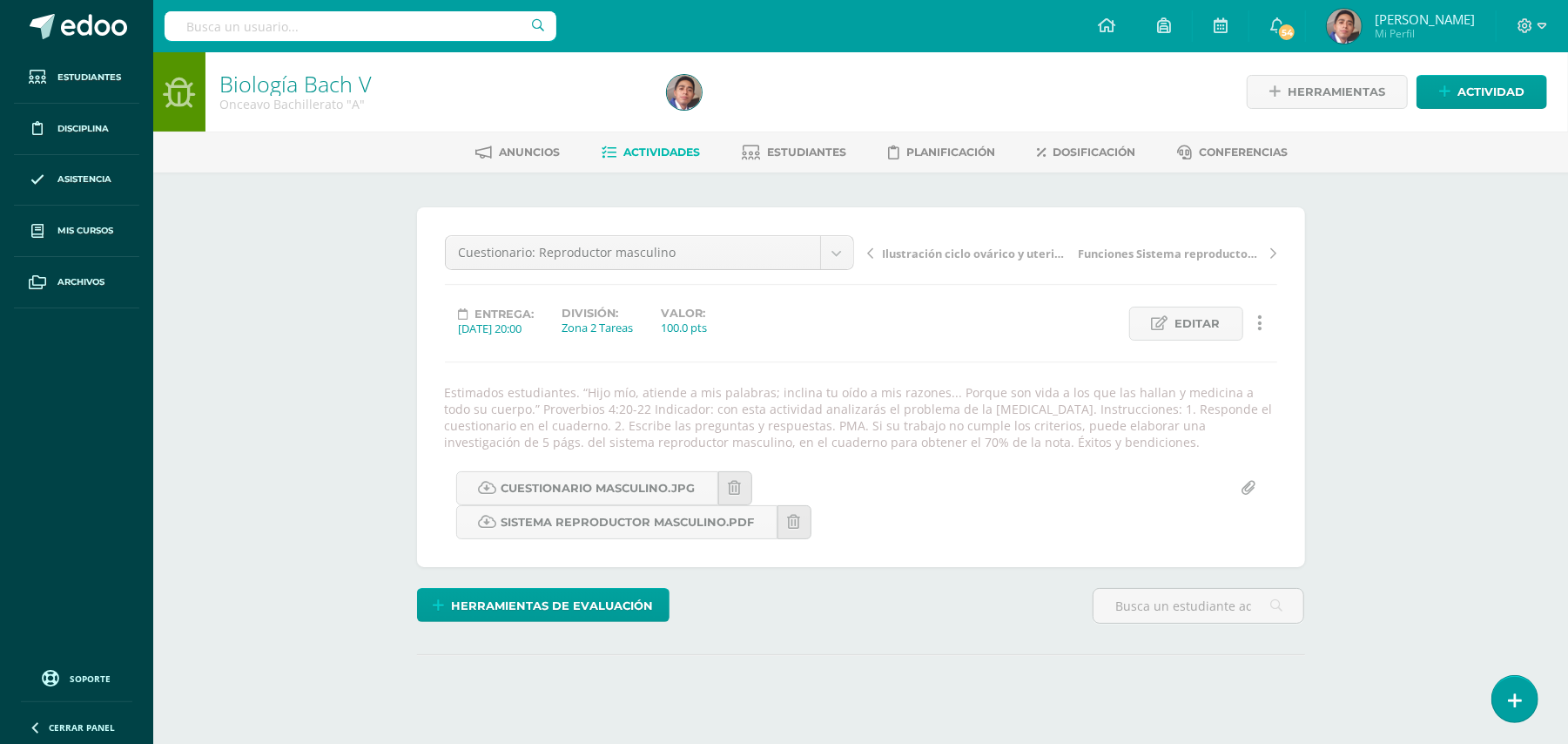
click at [1391, 440] on div "Biología [PERSON_NAME] V Onceavo Bachillerato "A" Herramientas Detalle de asist…" at bounding box center [861, 421] width 1414 height 737
click at [1407, 396] on div "Biología [PERSON_NAME] V Onceavo Bachillerato "A" Herramientas Detalle de asist…" at bounding box center [861, 421] width 1414 height 737
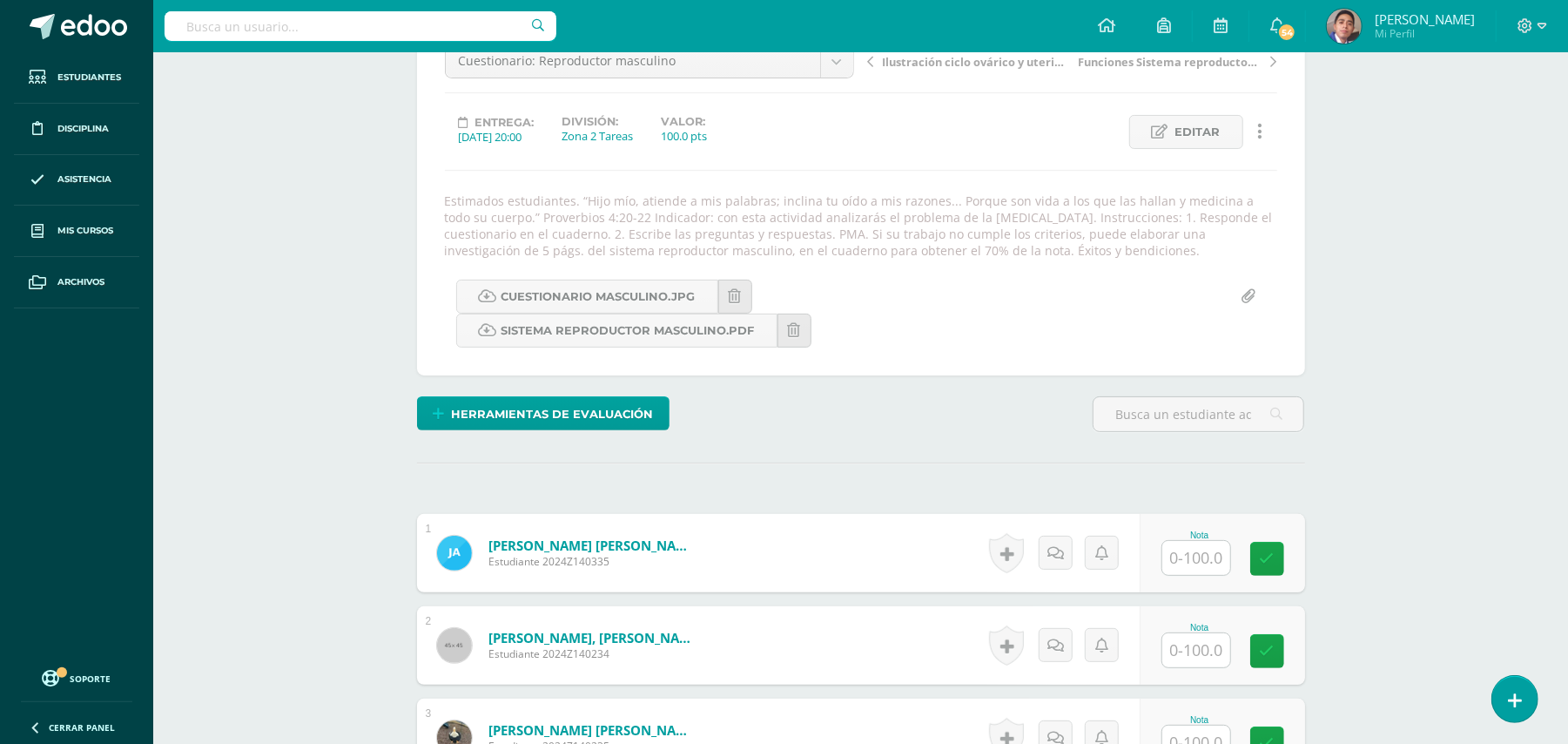
scroll to position [193, 0]
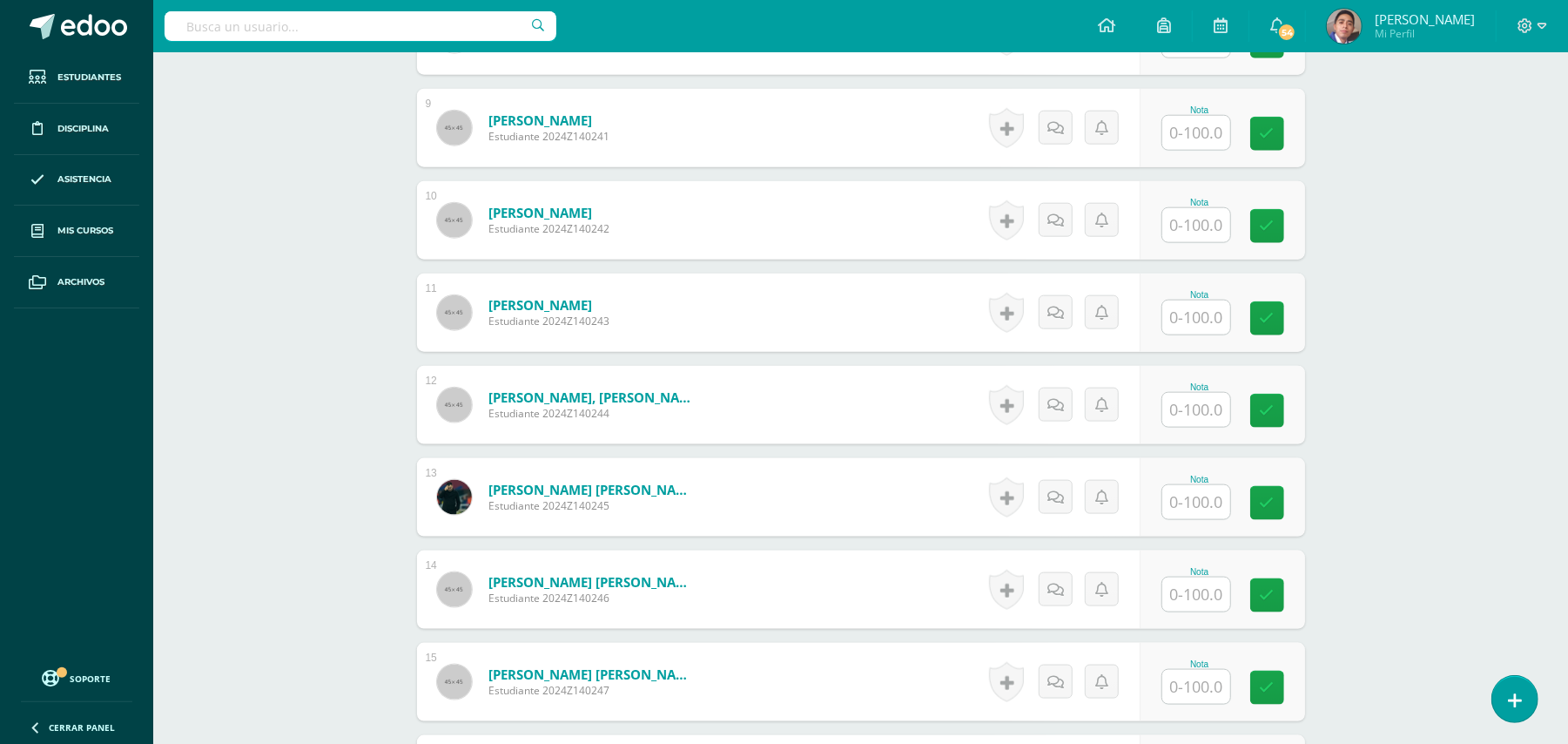
scroll to position [1354, 0]
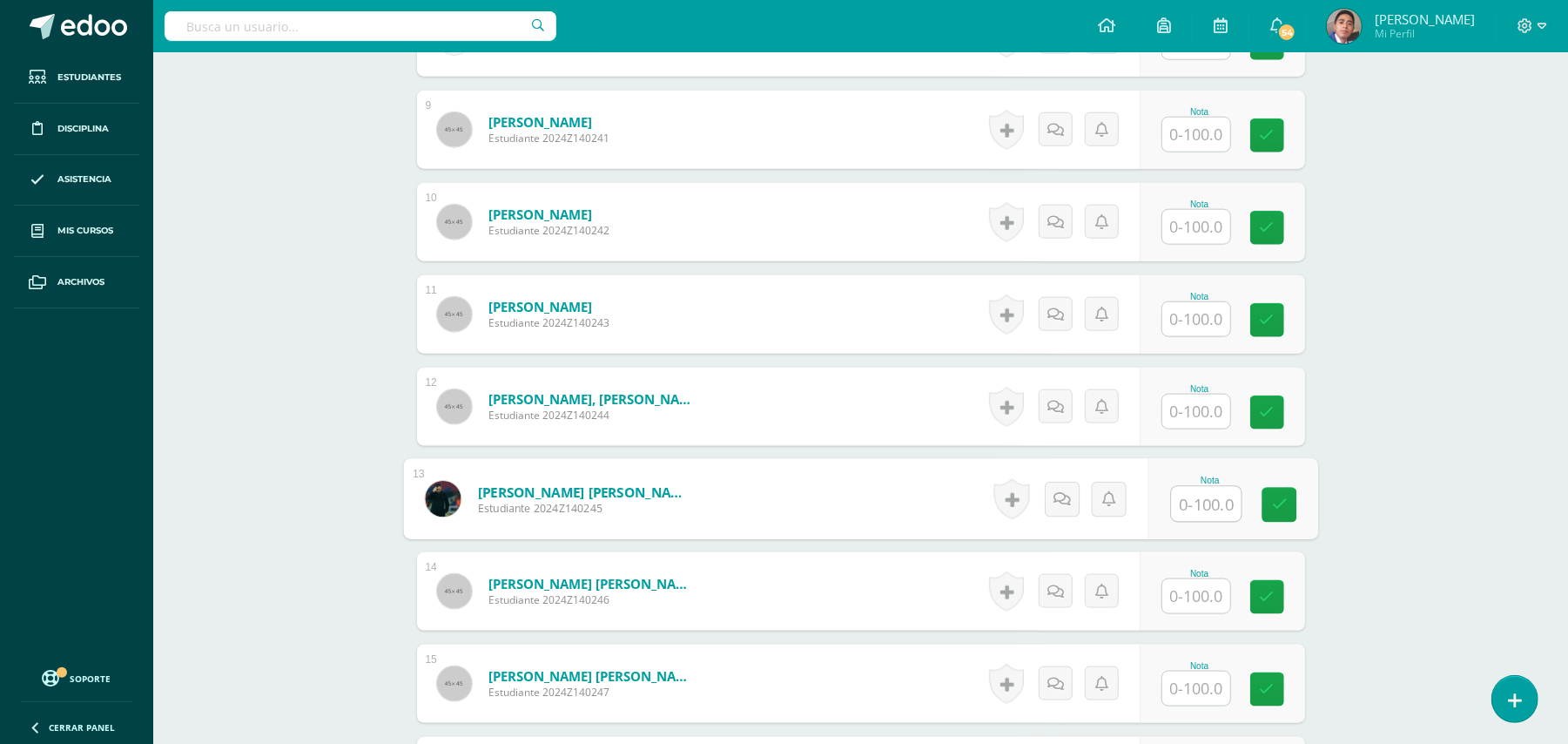
click at [1201, 503] on input "text" at bounding box center [1205, 504] width 70 height 34
type input "100"
click at [1389, 426] on div "Biología Bach V Onceavo Bachillerato "A" Herramientas Detalle de asistencias Ac…" at bounding box center [861, 548] width 1414 height 3701
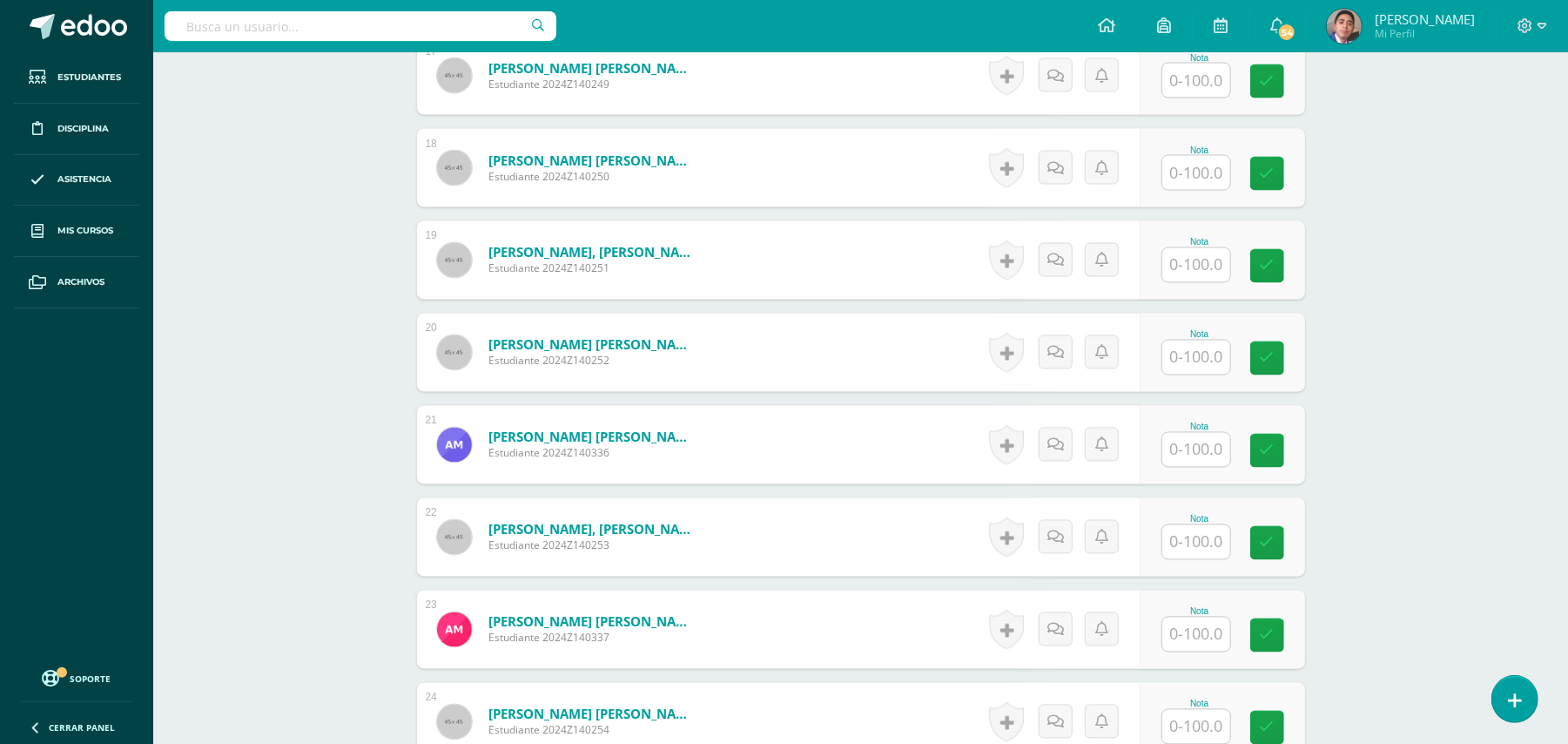
scroll to position [2050, 0]
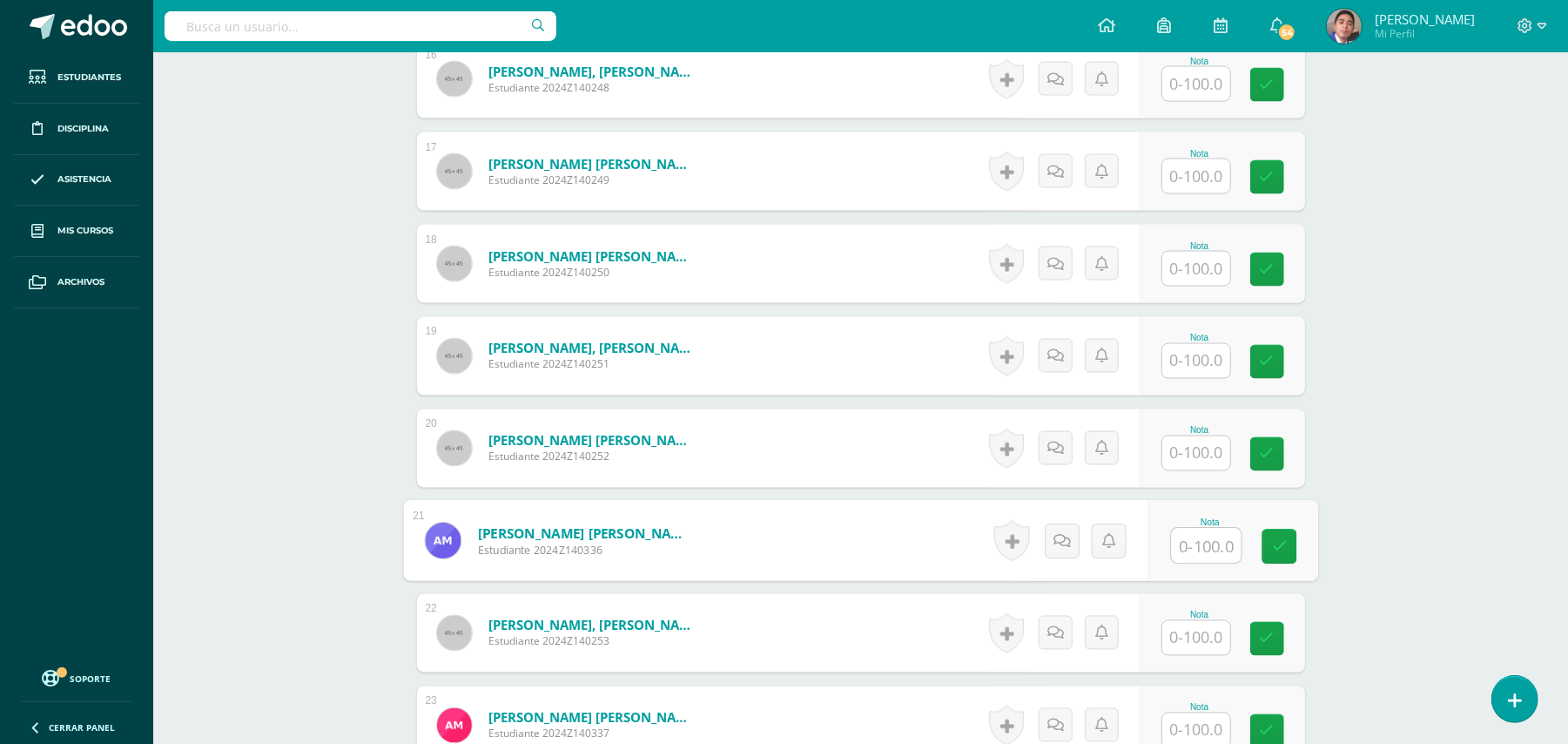
click at [1196, 545] on input "text" at bounding box center [1205, 546] width 70 height 34
type input "100"
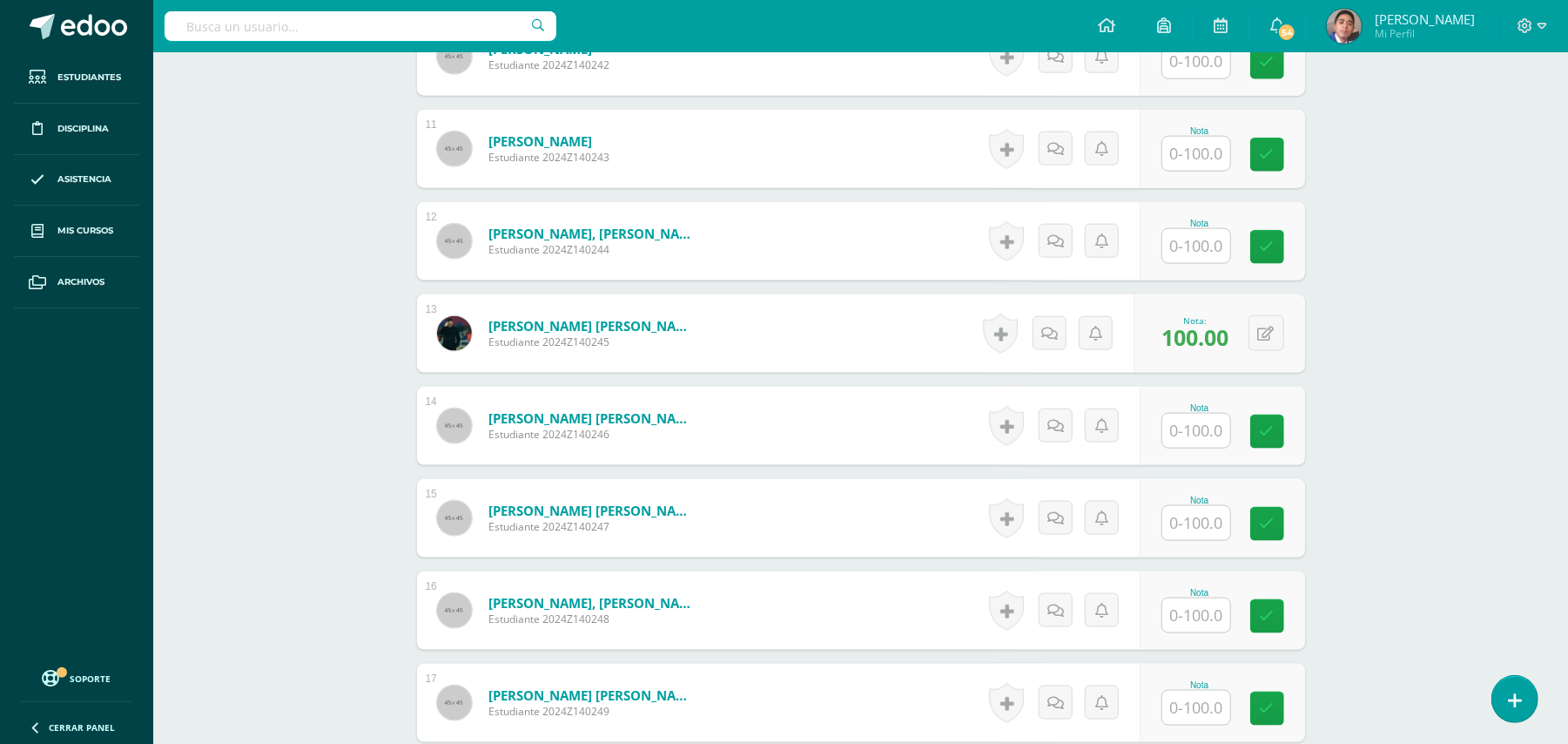
scroll to position [1470, 0]
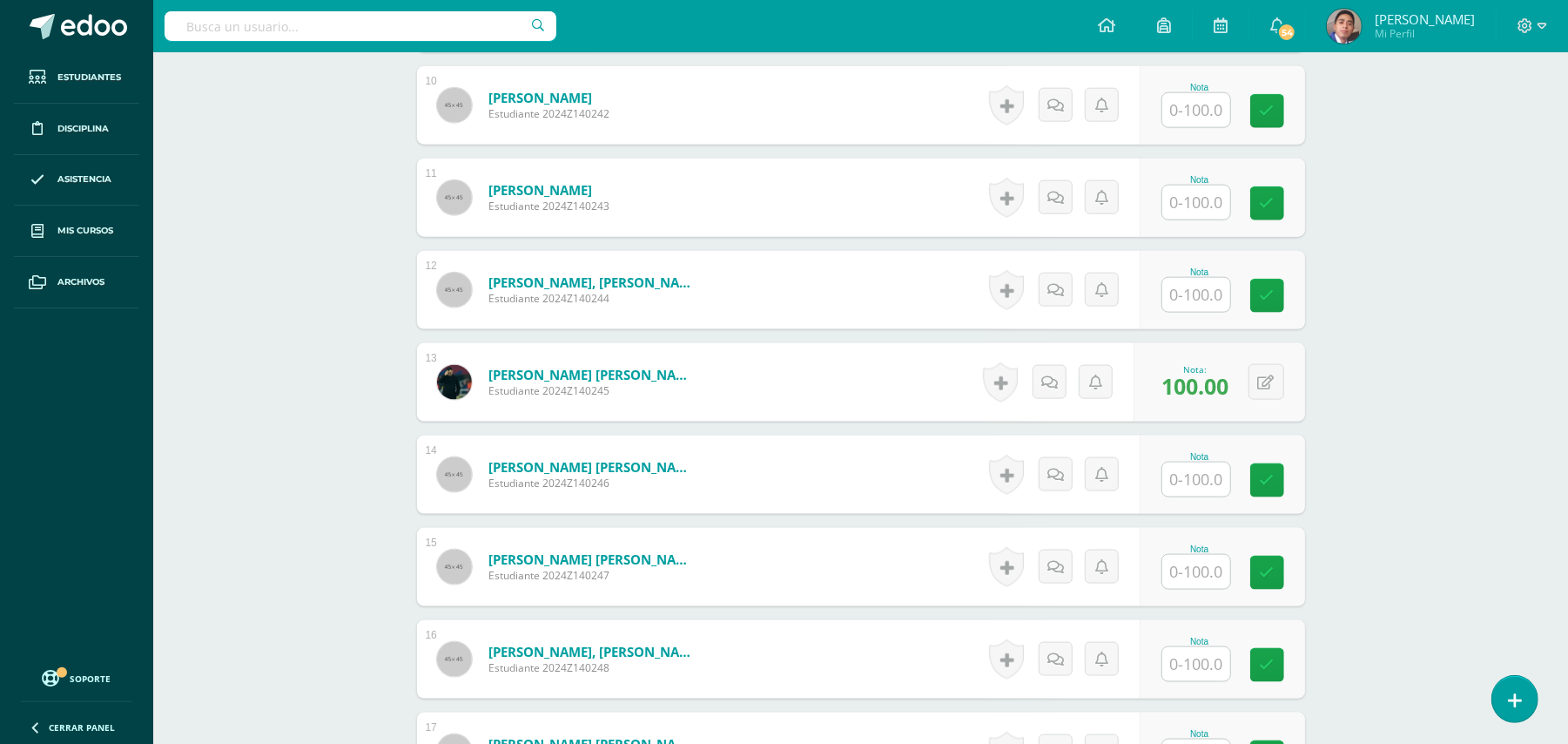
click at [1179, 283] on input "text" at bounding box center [1196, 294] width 68 height 34
type input "100"
click at [1429, 362] on div "Biología Bach V Onceavo Bachillerato "A" Herramientas Detalle de asistencias Ac…" at bounding box center [861, 432] width 1414 height 3701
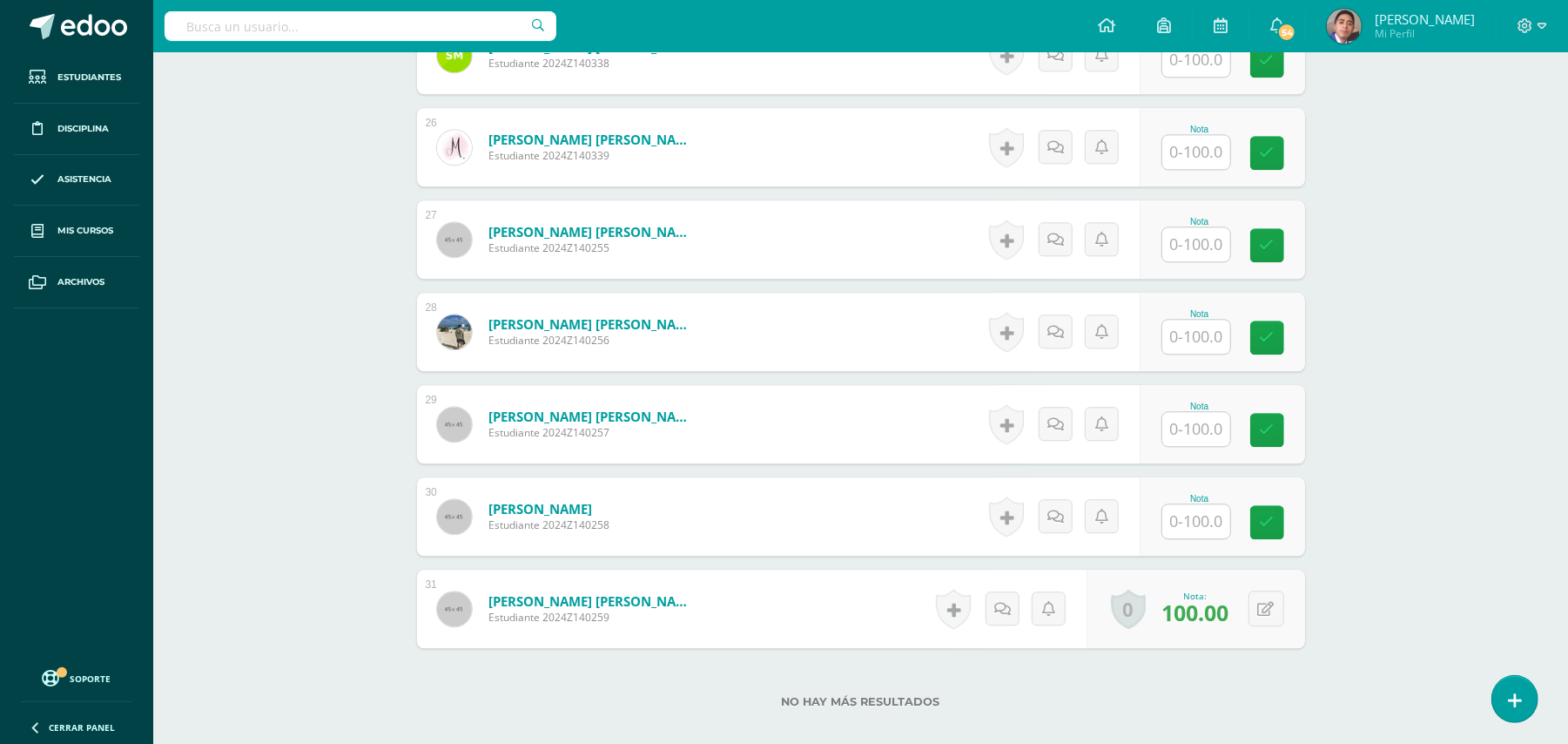
scroll to position [3008, 0]
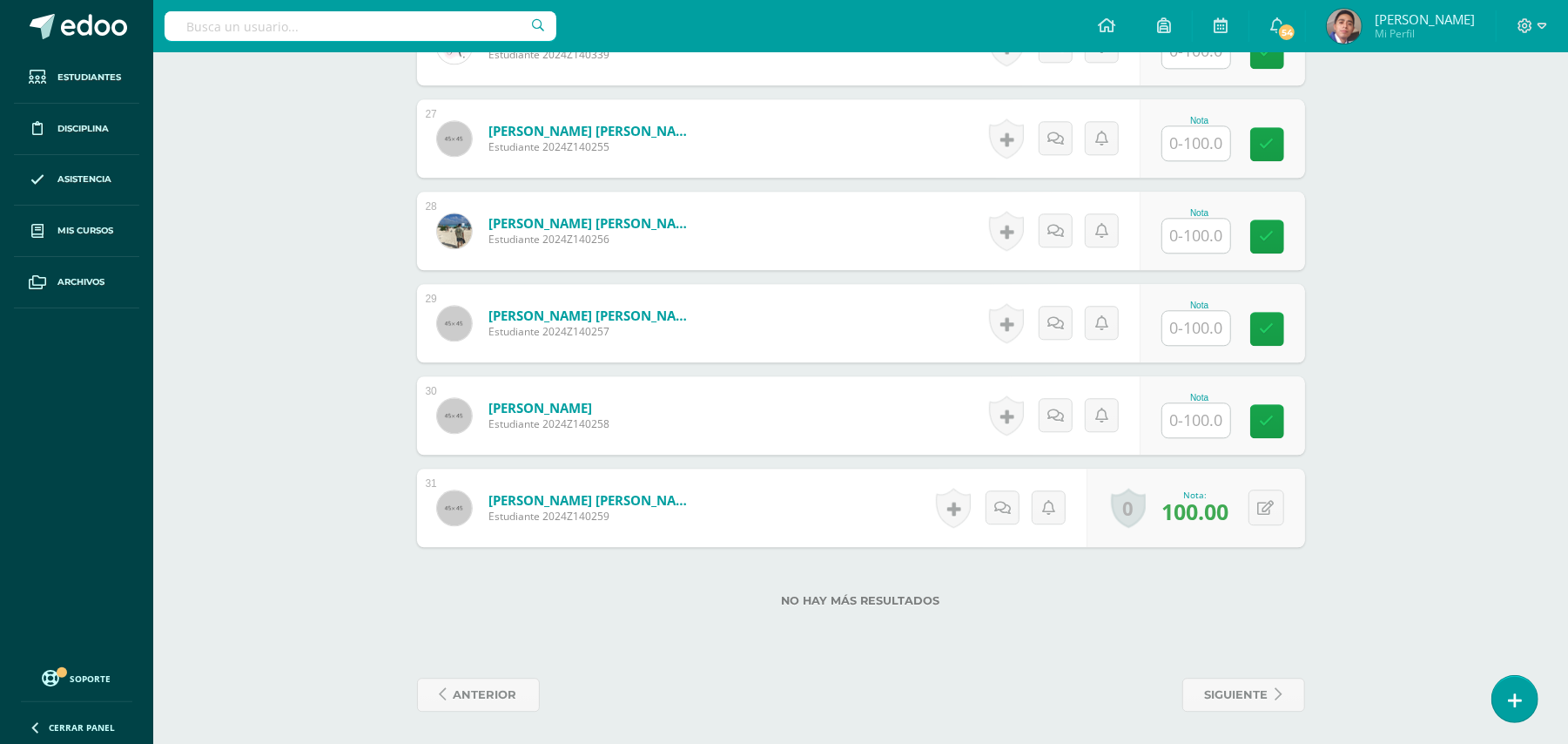
click at [1197, 334] on input "text" at bounding box center [1196, 328] width 68 height 34
type input "100"
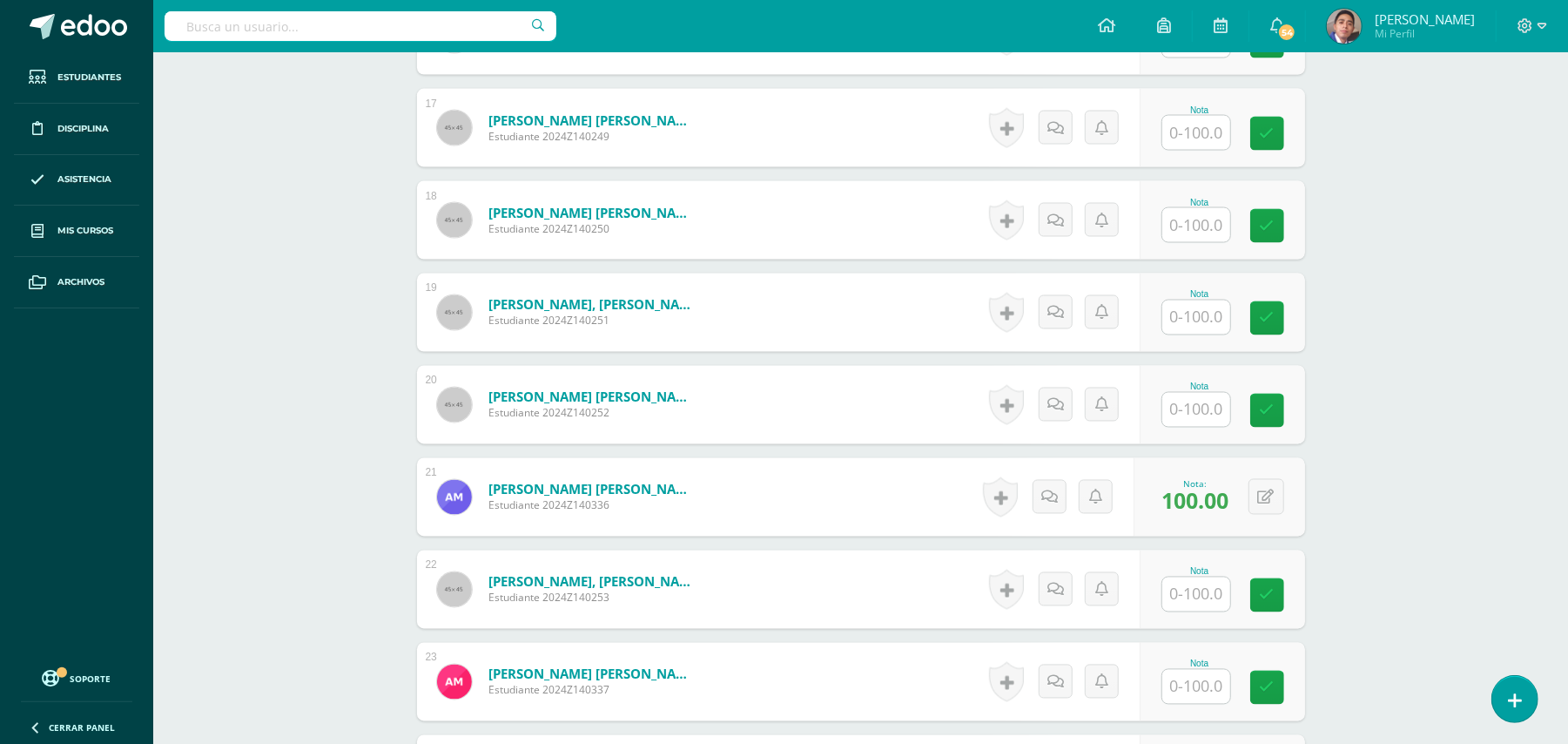
scroll to position [2077, 0]
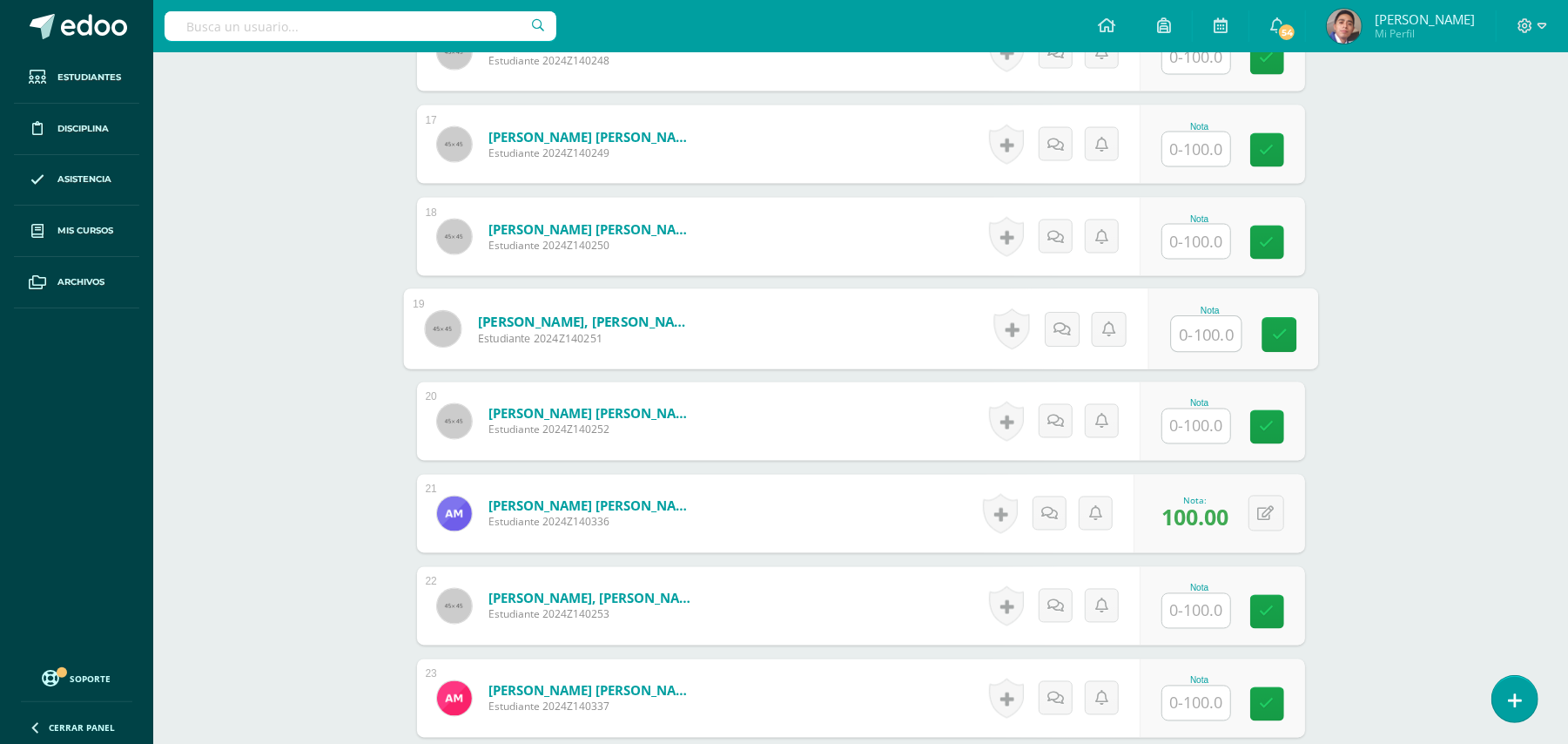
click at [1184, 346] on input "text" at bounding box center [1205, 334] width 70 height 34
type input "100"
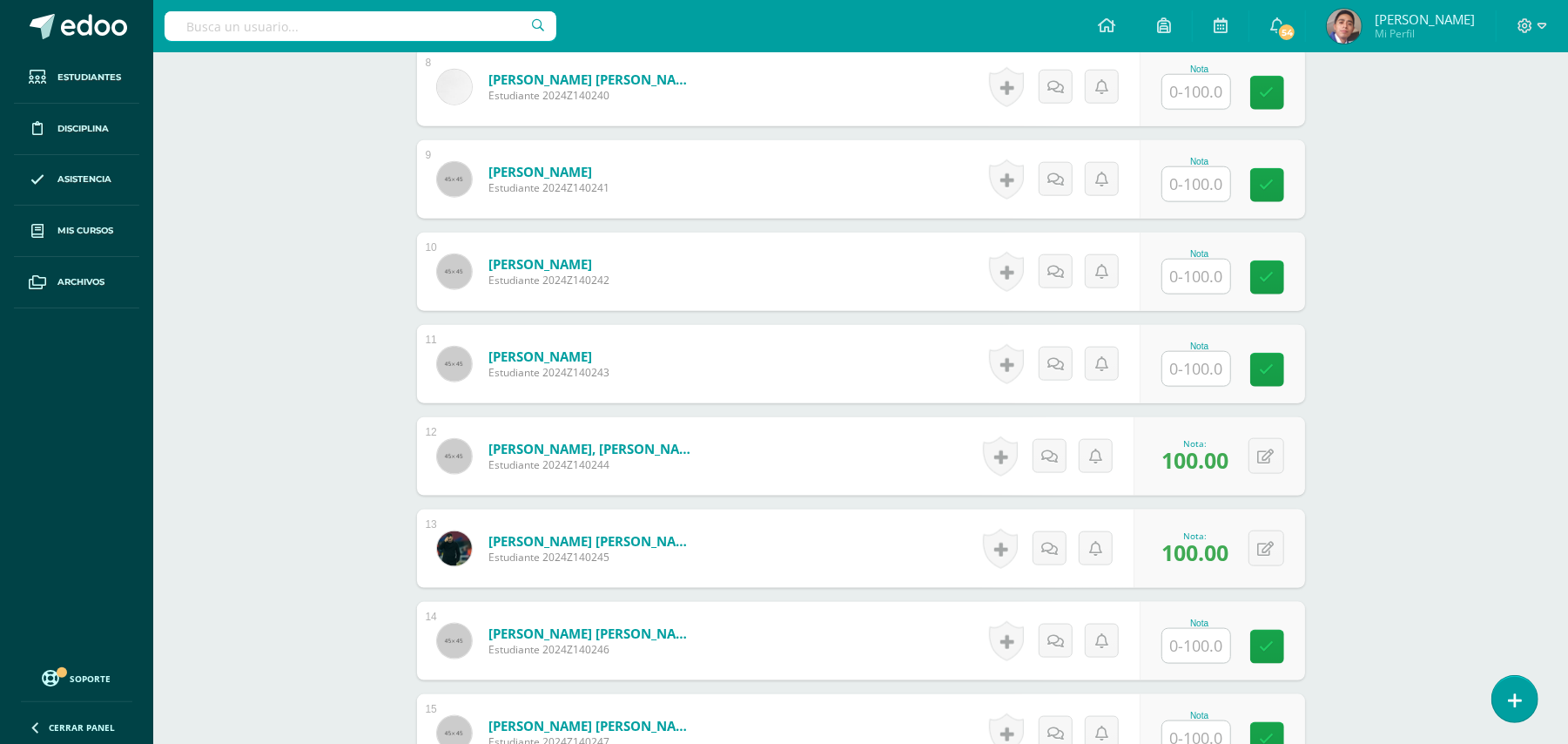
scroll to position [1148, 0]
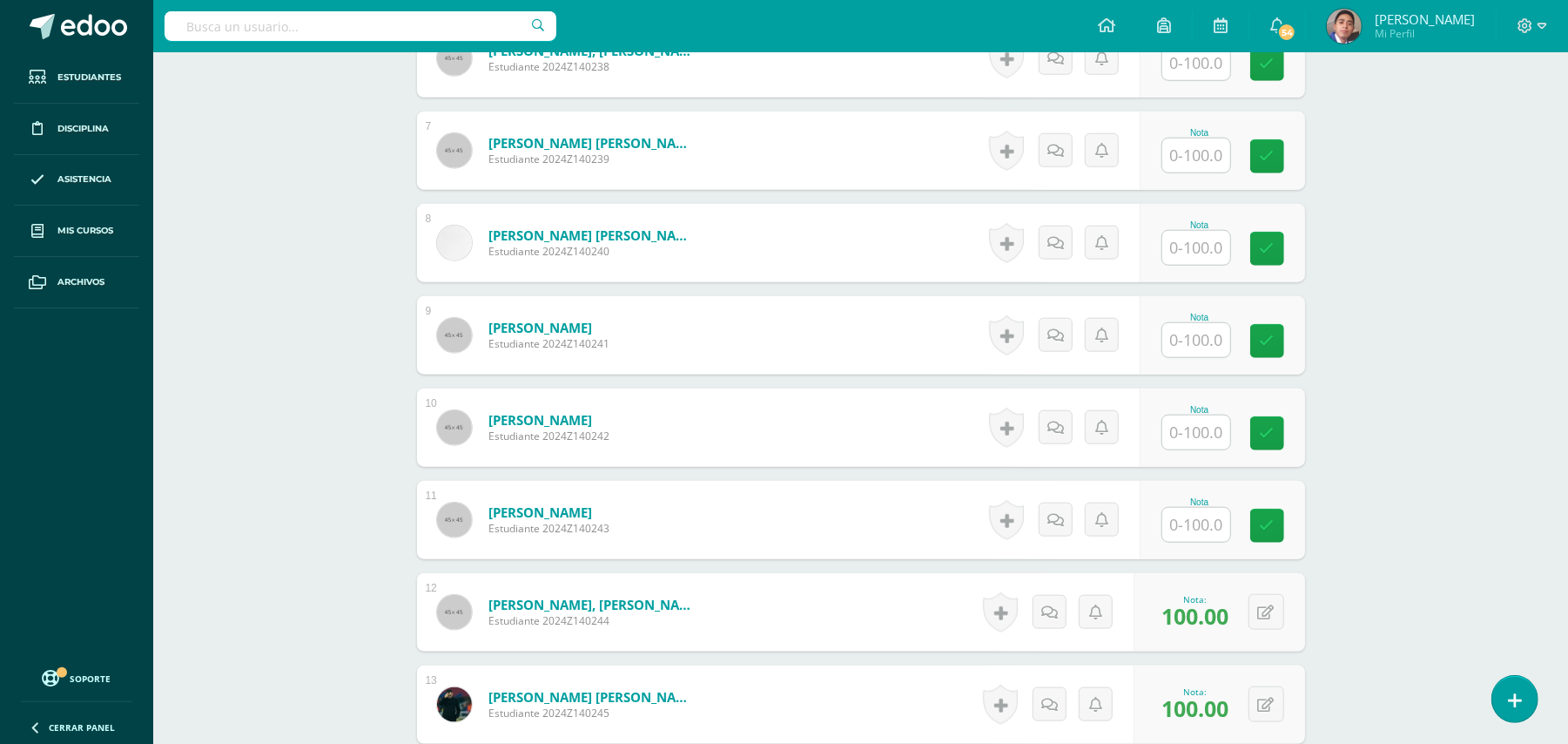
click at [1220, 340] on input "text" at bounding box center [1196, 340] width 68 height 34
type input "100"
click at [1418, 346] on div "Biología Bach V Onceavo Bachillerato "A" Herramientas Detalle de asistencias Ac…" at bounding box center [861, 754] width 1414 height 3701
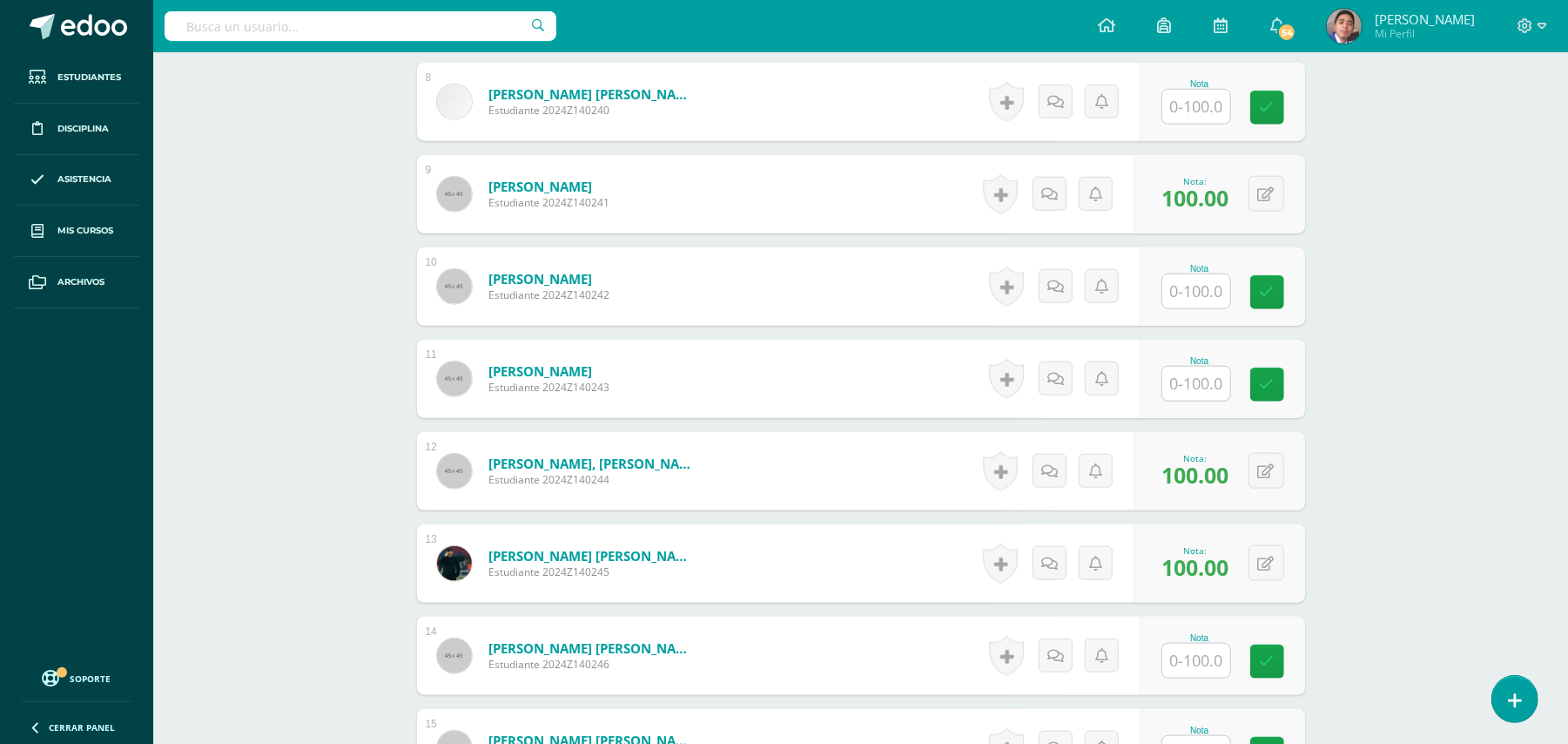
scroll to position [1496, 0]
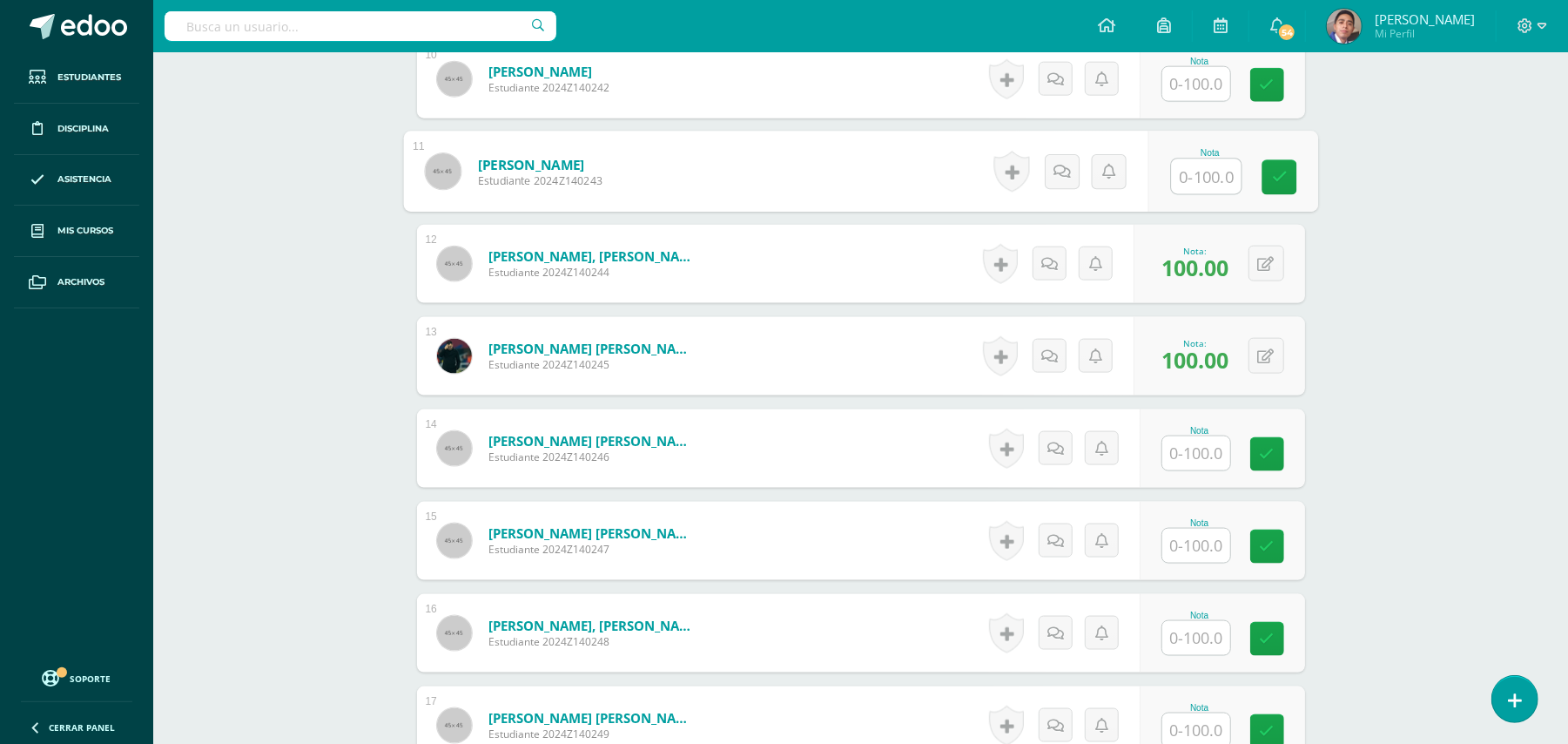
click at [1173, 175] on input "text" at bounding box center [1205, 176] width 70 height 34
type input "100"
click at [1400, 252] on div "Biología Bach V Onceavo Bachillerato "A" Herramientas Detalle de asistencias Ac…" at bounding box center [861, 406] width 1414 height 3701
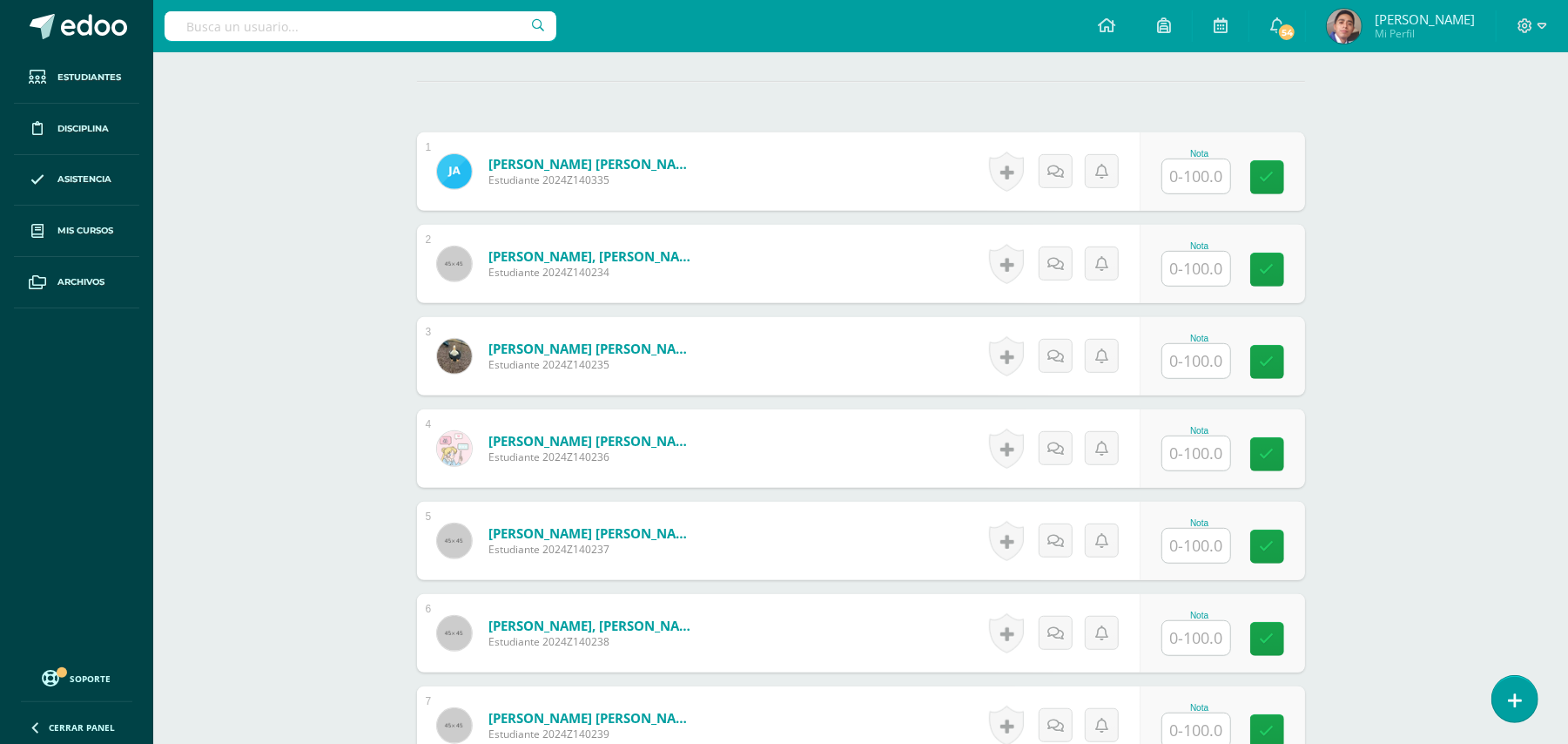
scroll to position [568, 0]
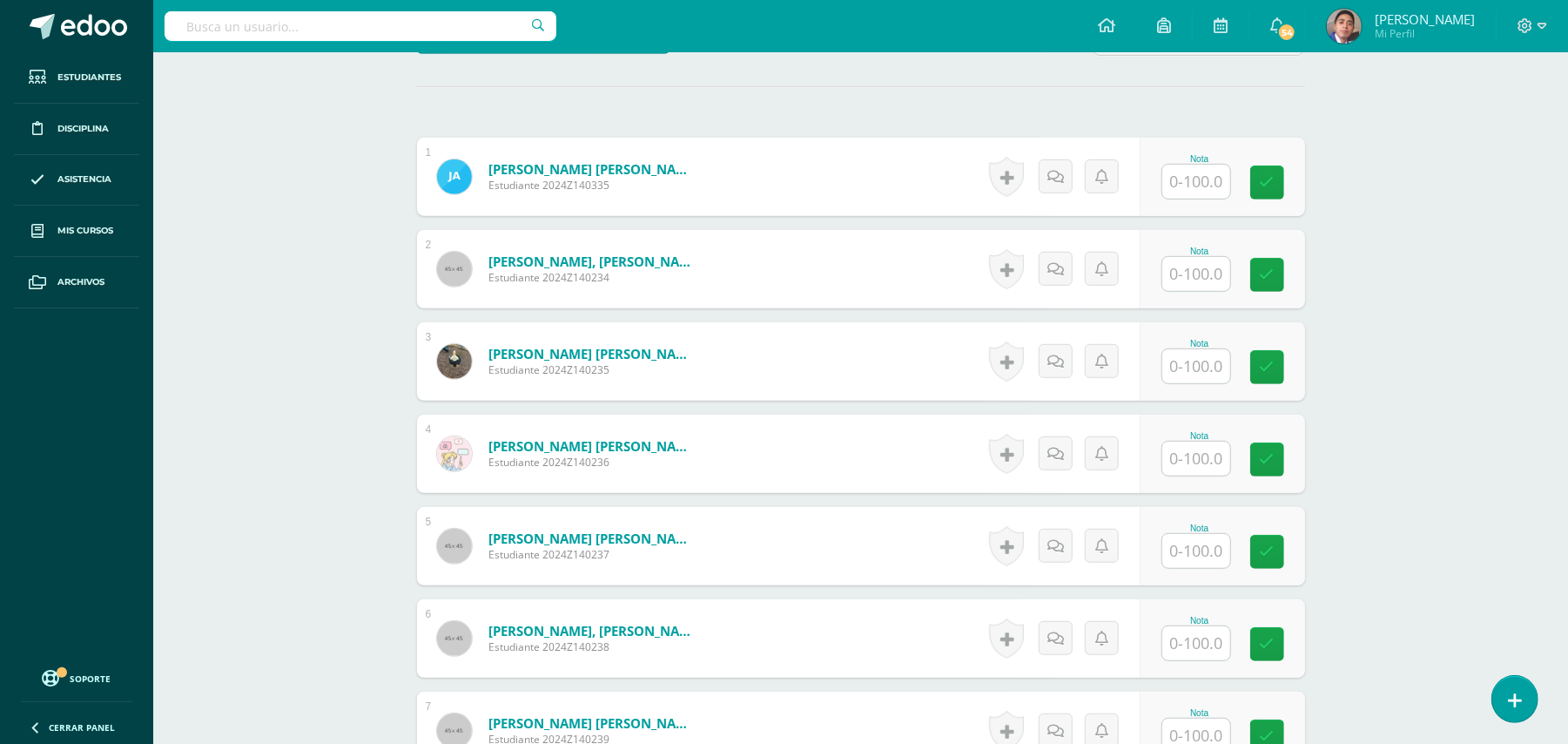
click at [1181, 372] on input "text" at bounding box center [1196, 366] width 68 height 34
type input "100"
click at [1196, 451] on input "text" at bounding box center [1196, 458] width 68 height 34
type input "100"
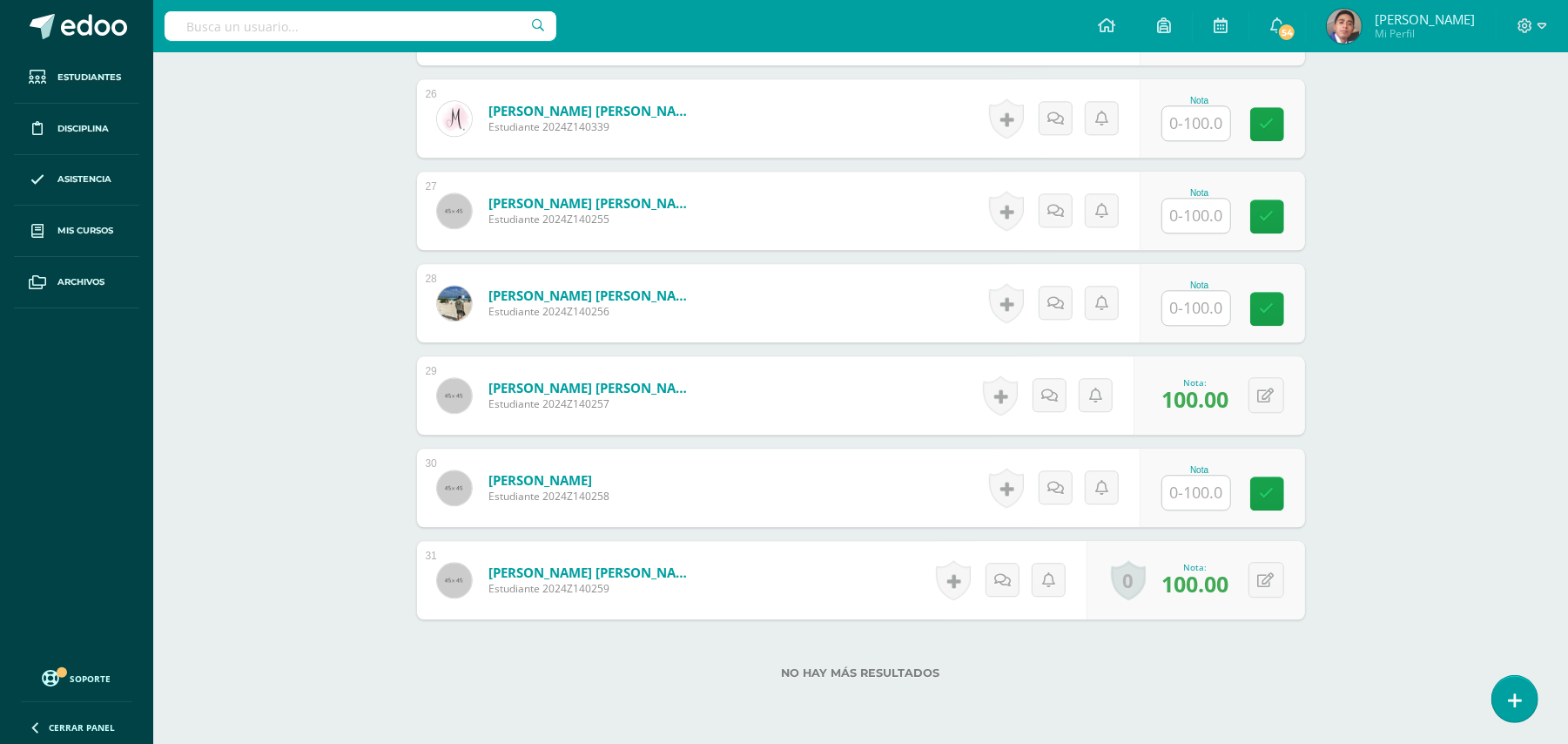
scroll to position [3008, 0]
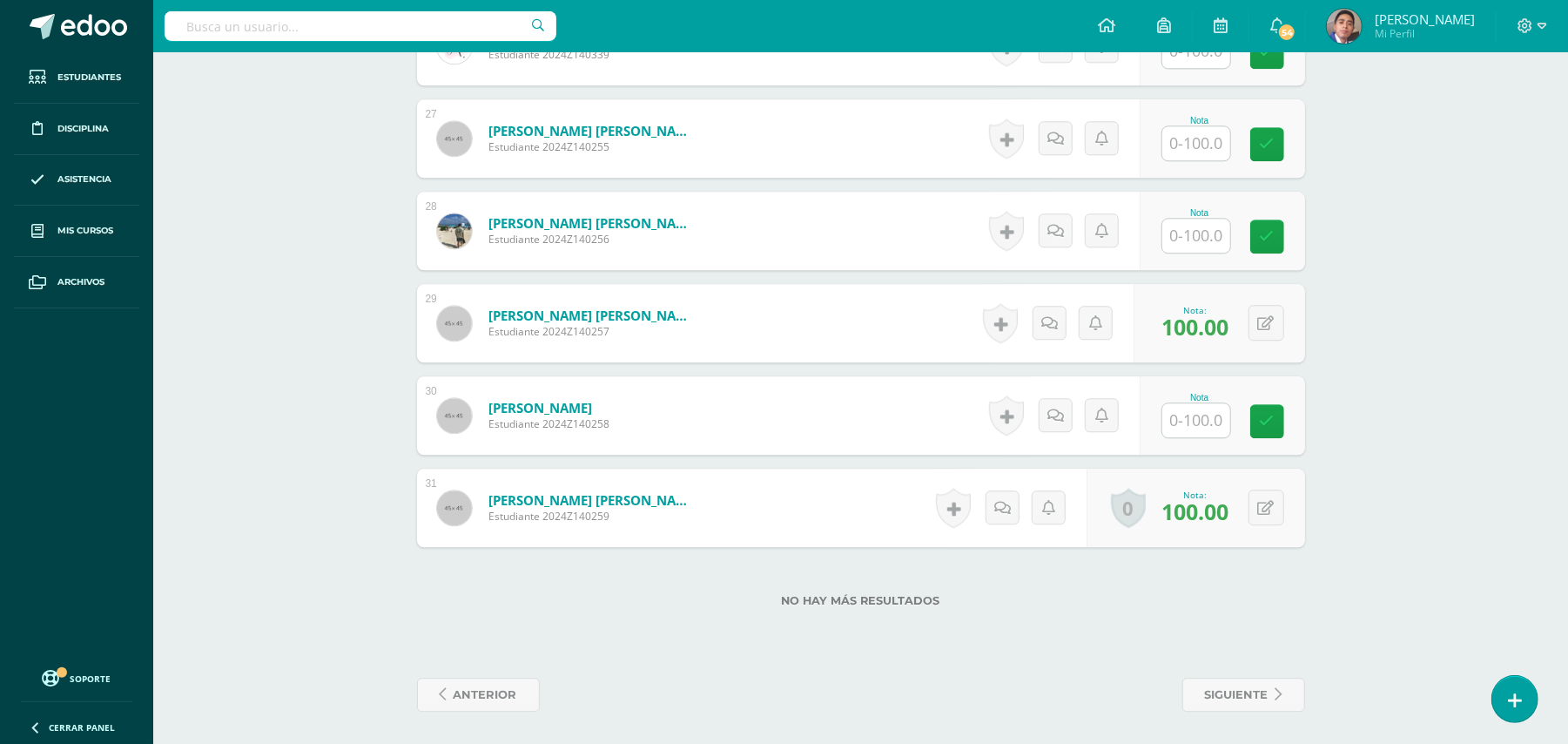
click at [1184, 236] on input "text" at bounding box center [1196, 236] width 68 height 34
type input "100"
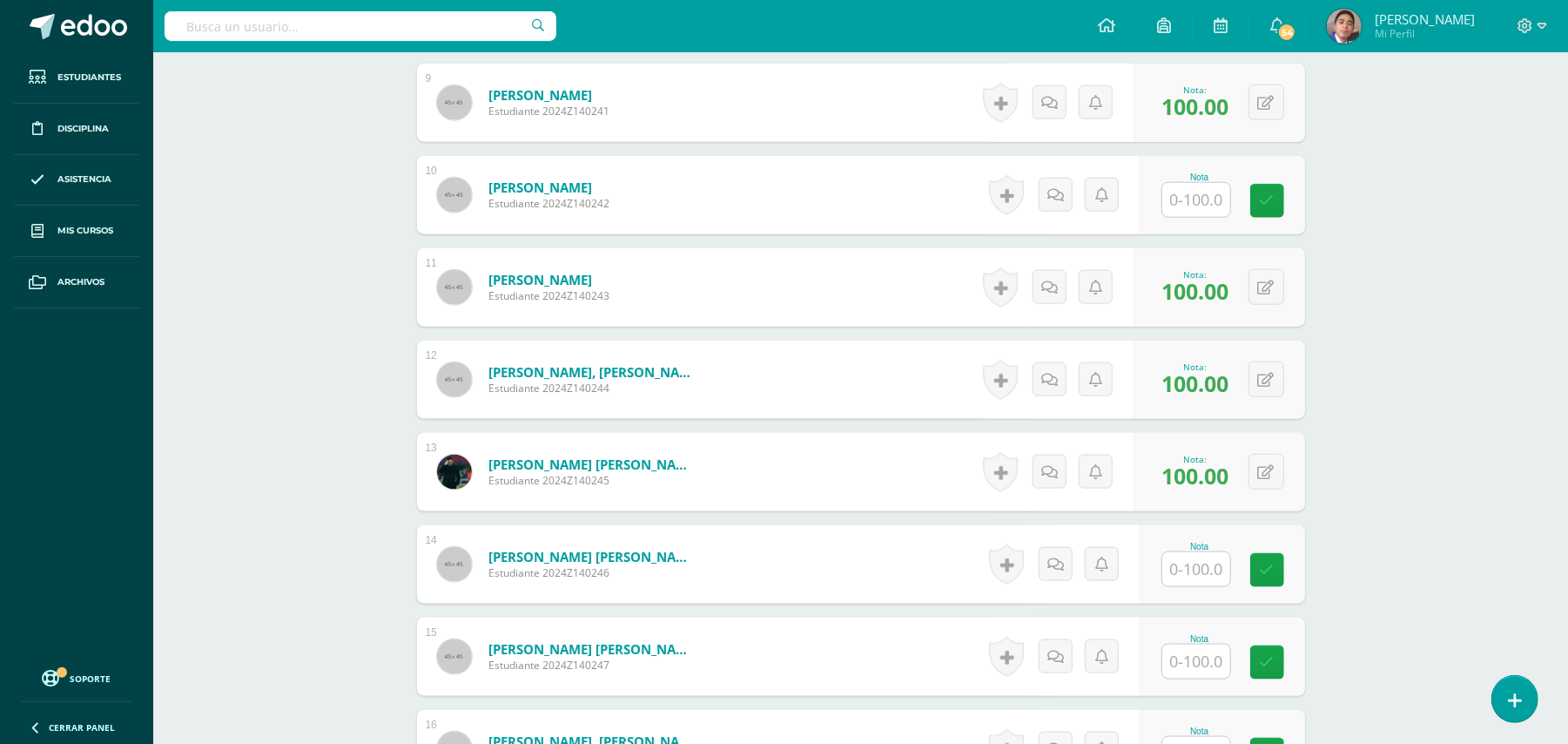
scroll to position [1148, 0]
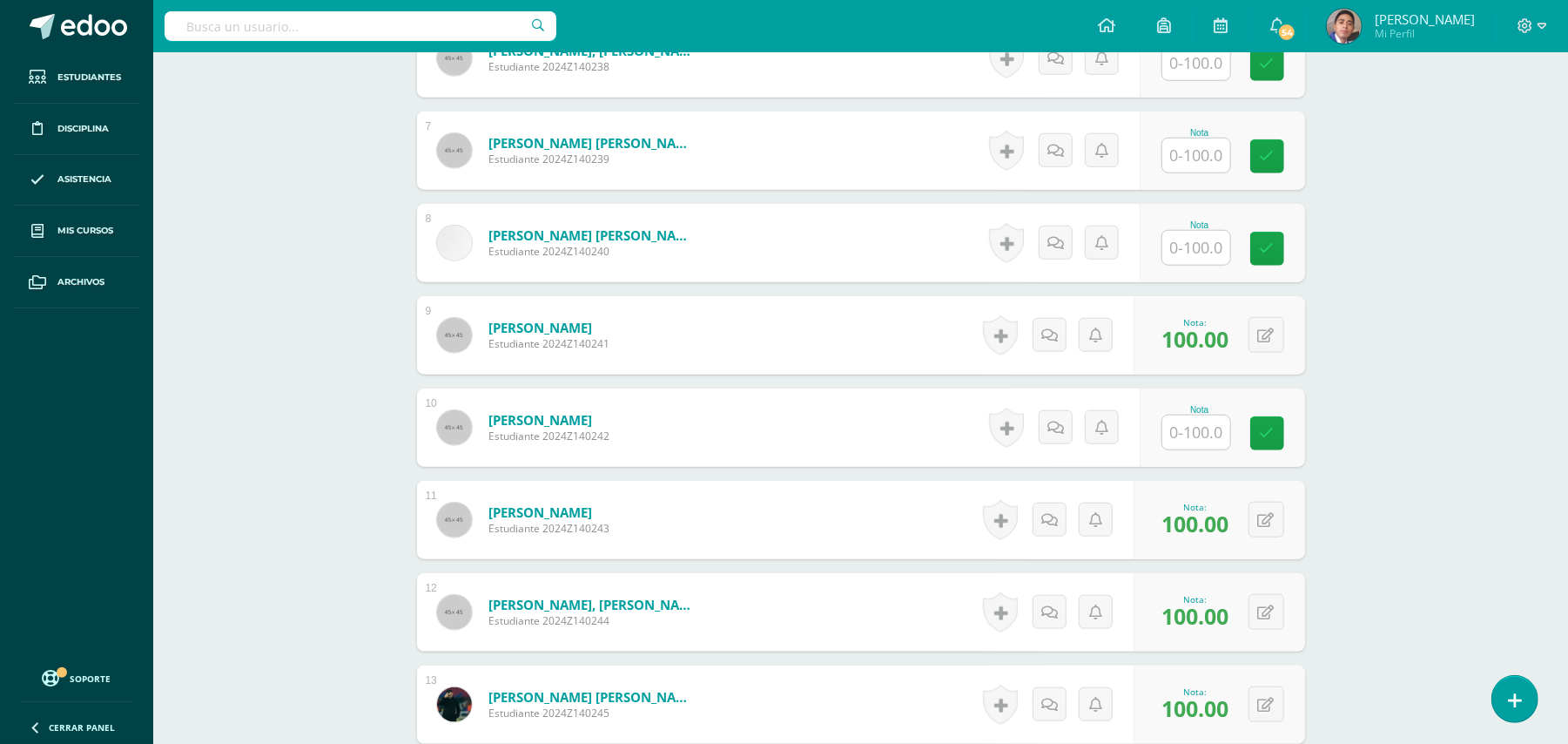
click at [1183, 240] on input "text" at bounding box center [1196, 248] width 68 height 34
type input "100"
click at [1423, 287] on div "Biología Bach V Onceavo Bachillerato "A" Herramientas Detalle de asistencias Ac…" at bounding box center [861, 754] width 1414 height 3701
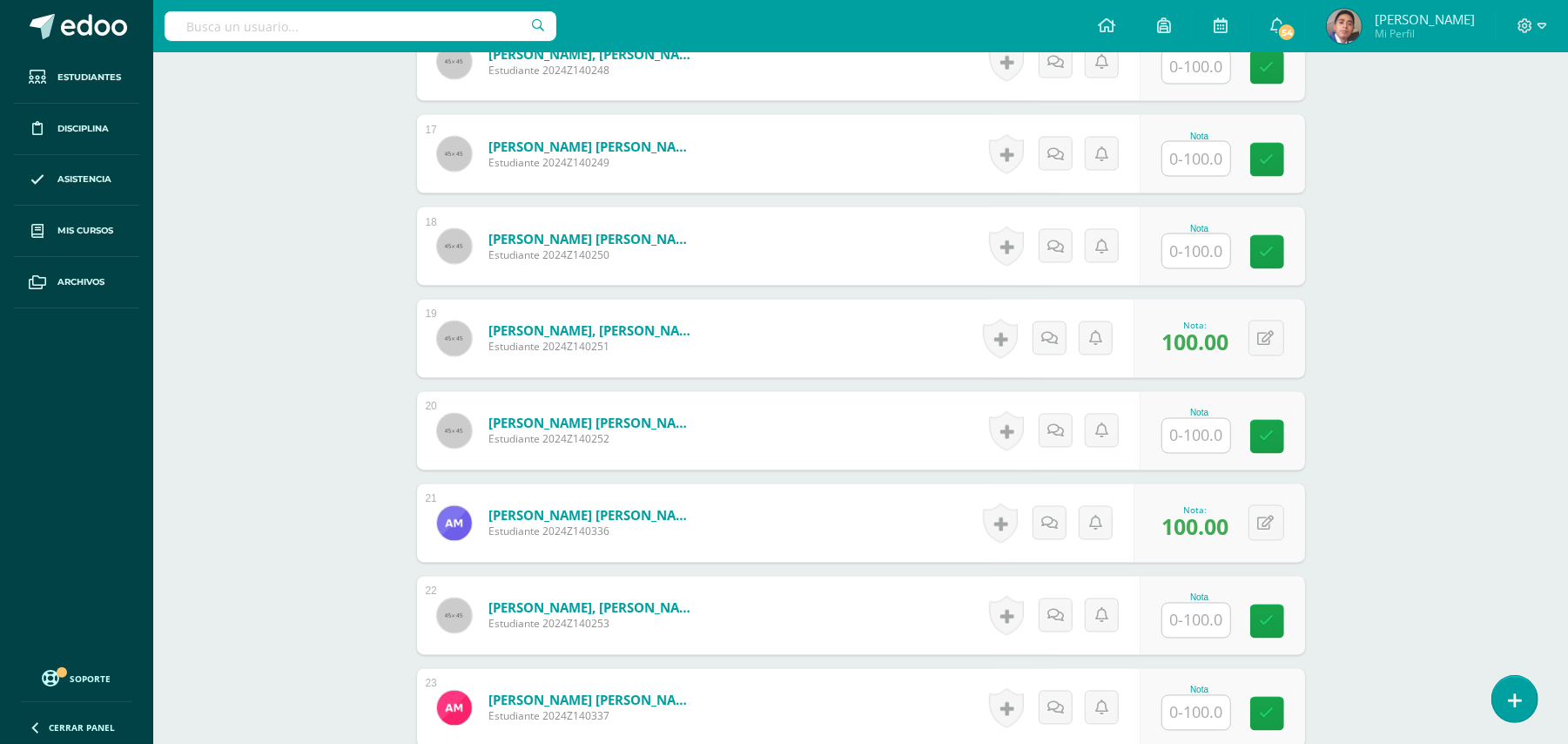
scroll to position [2077, 0]
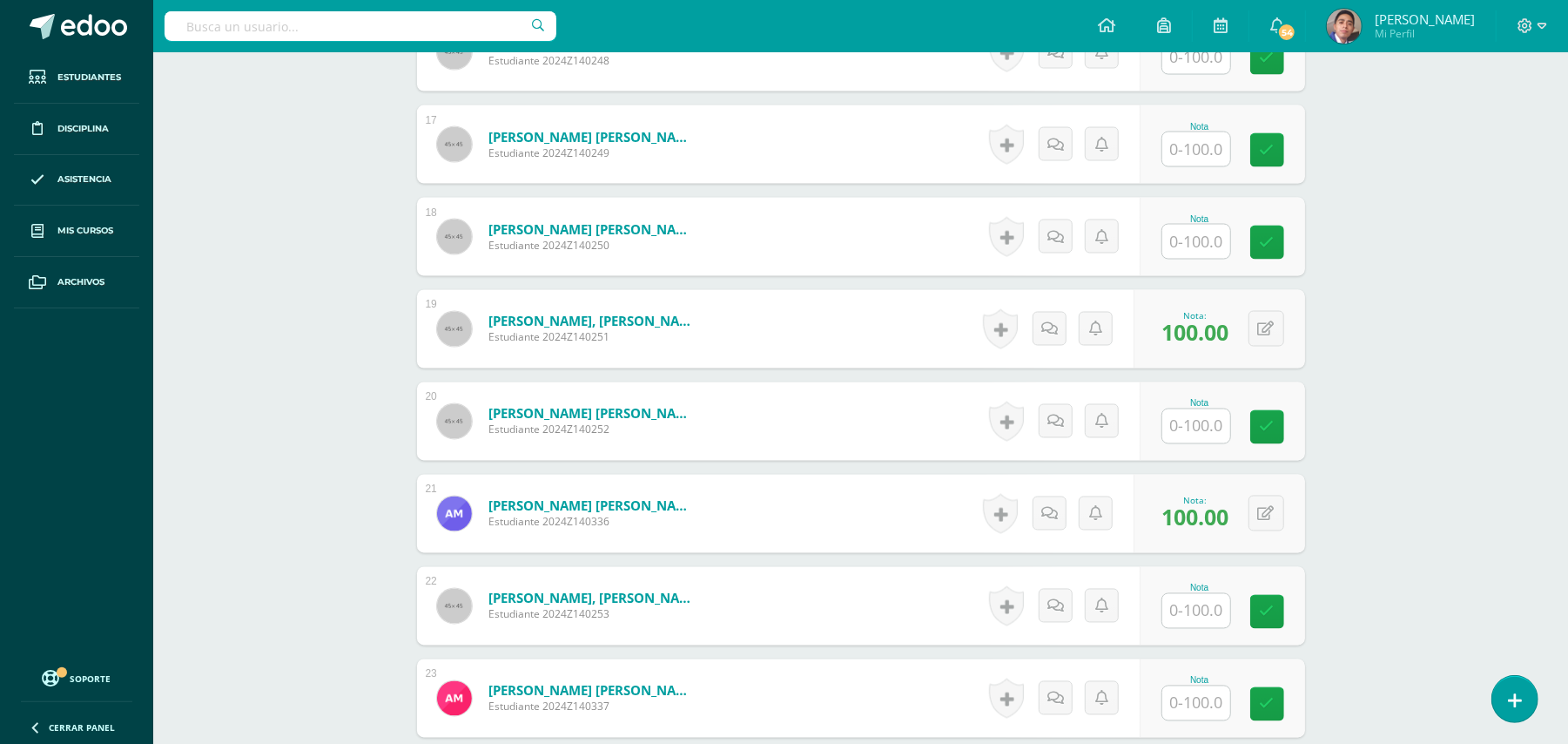
click at [1192, 148] on input "text" at bounding box center [1196, 149] width 68 height 34
type input "100"
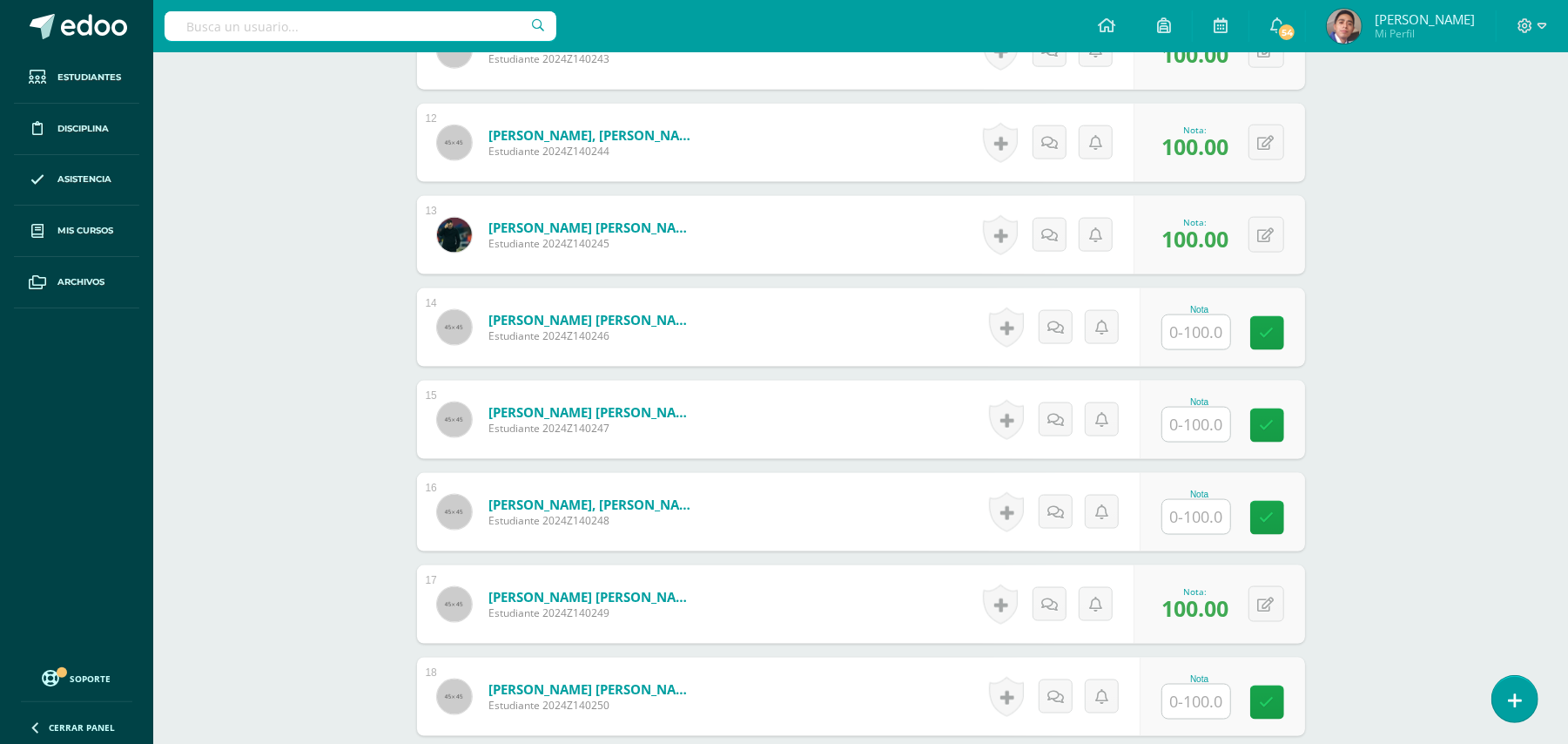
scroll to position [568, 0]
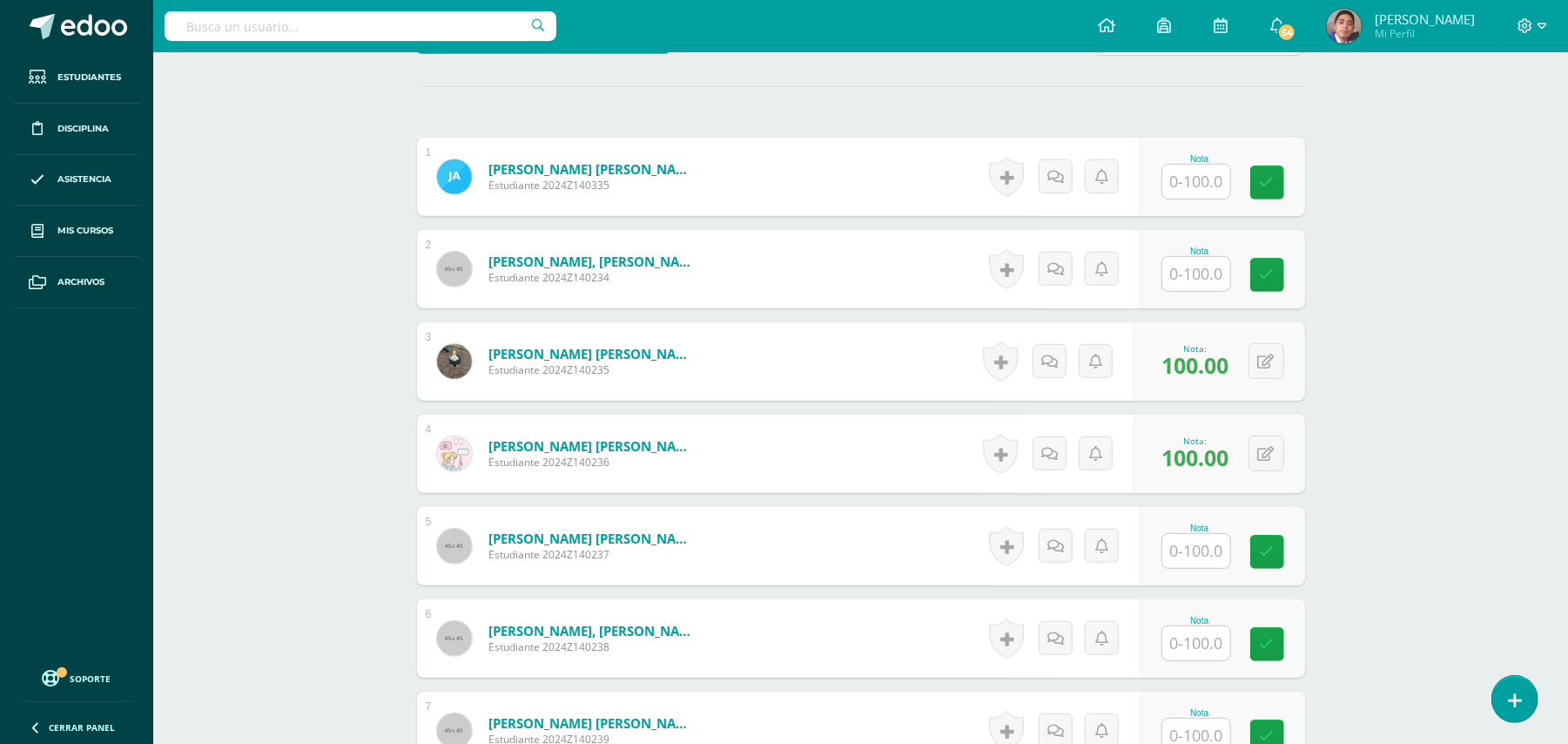
click at [1213, 272] on input "text" at bounding box center [1196, 274] width 68 height 34
type input "100"
drag, startPoint x: 1205, startPoint y: 545, endPoint x: 1226, endPoint y: 534, distance: 23.7
click at [1205, 546] on input "text" at bounding box center [1205, 551] width 70 height 34
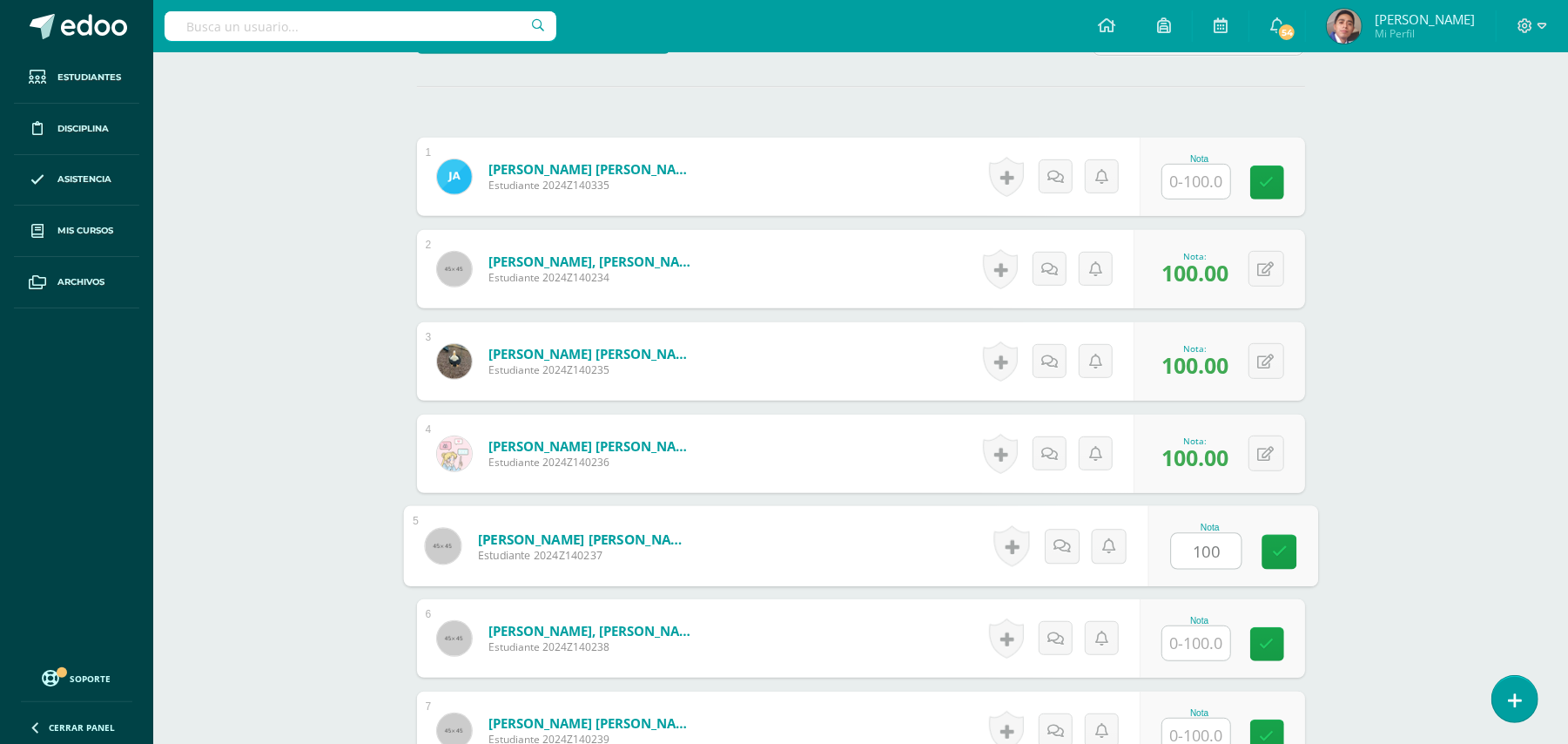
type input "100"
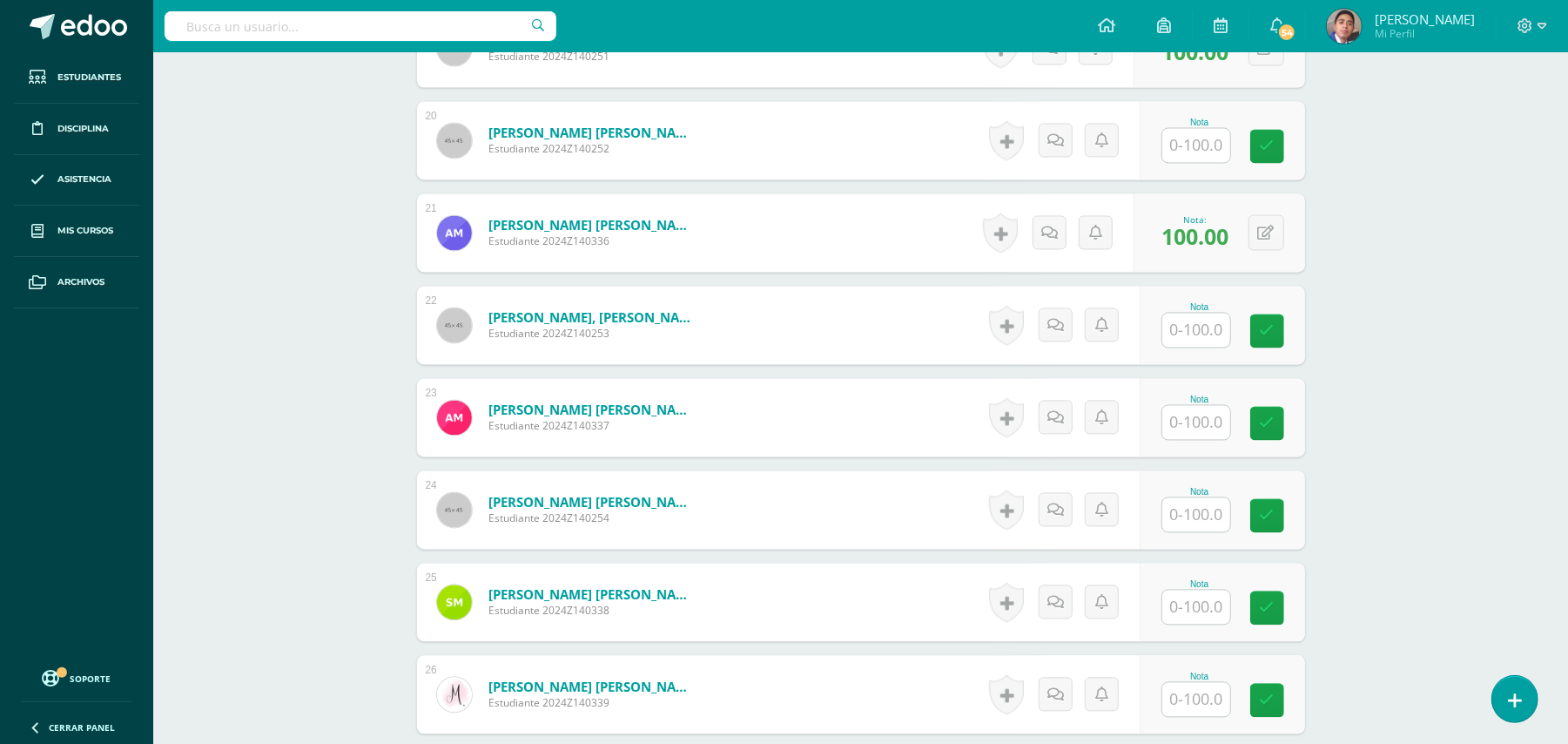
scroll to position [2542, 0]
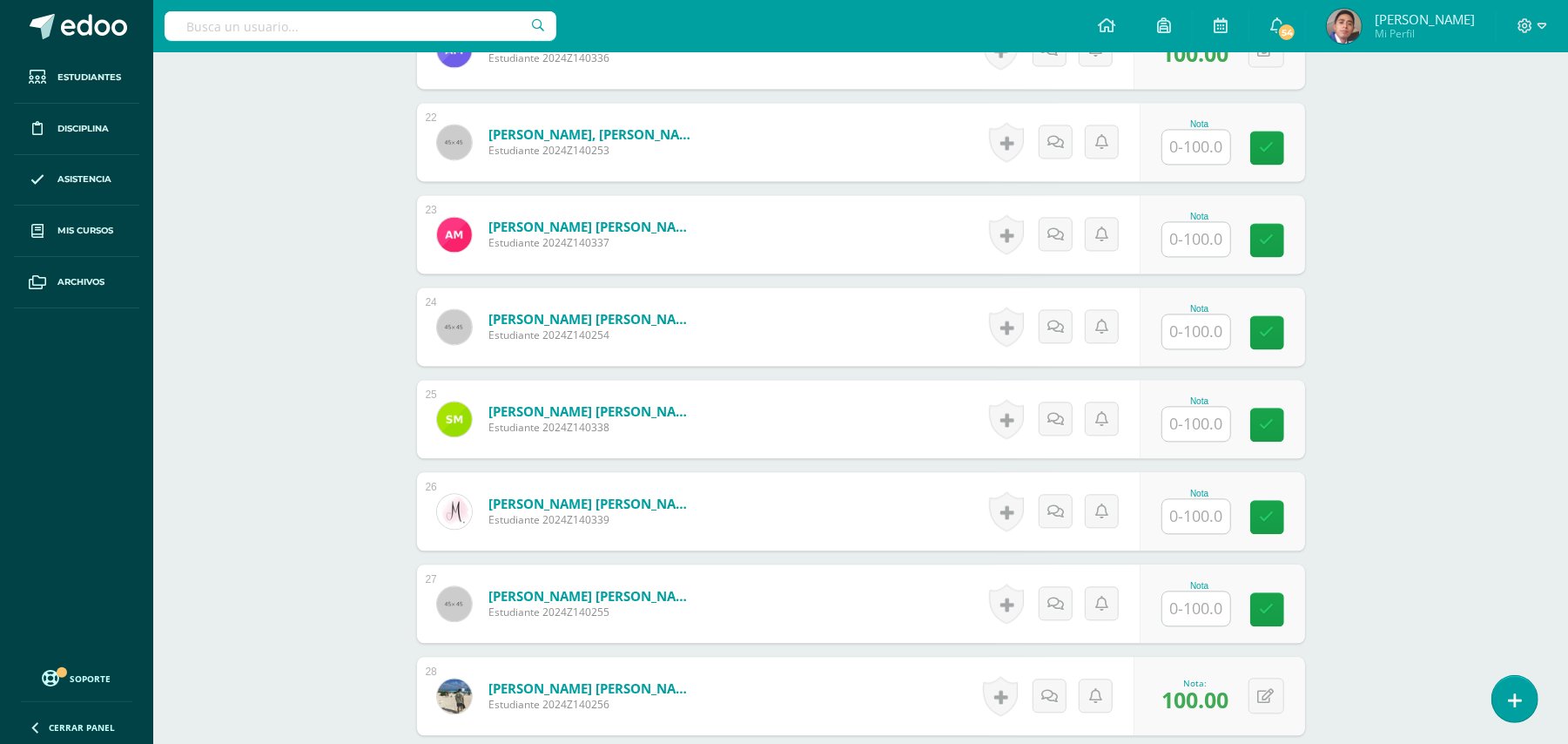
click at [1199, 428] on input "text" at bounding box center [1196, 424] width 68 height 34
type input "100"
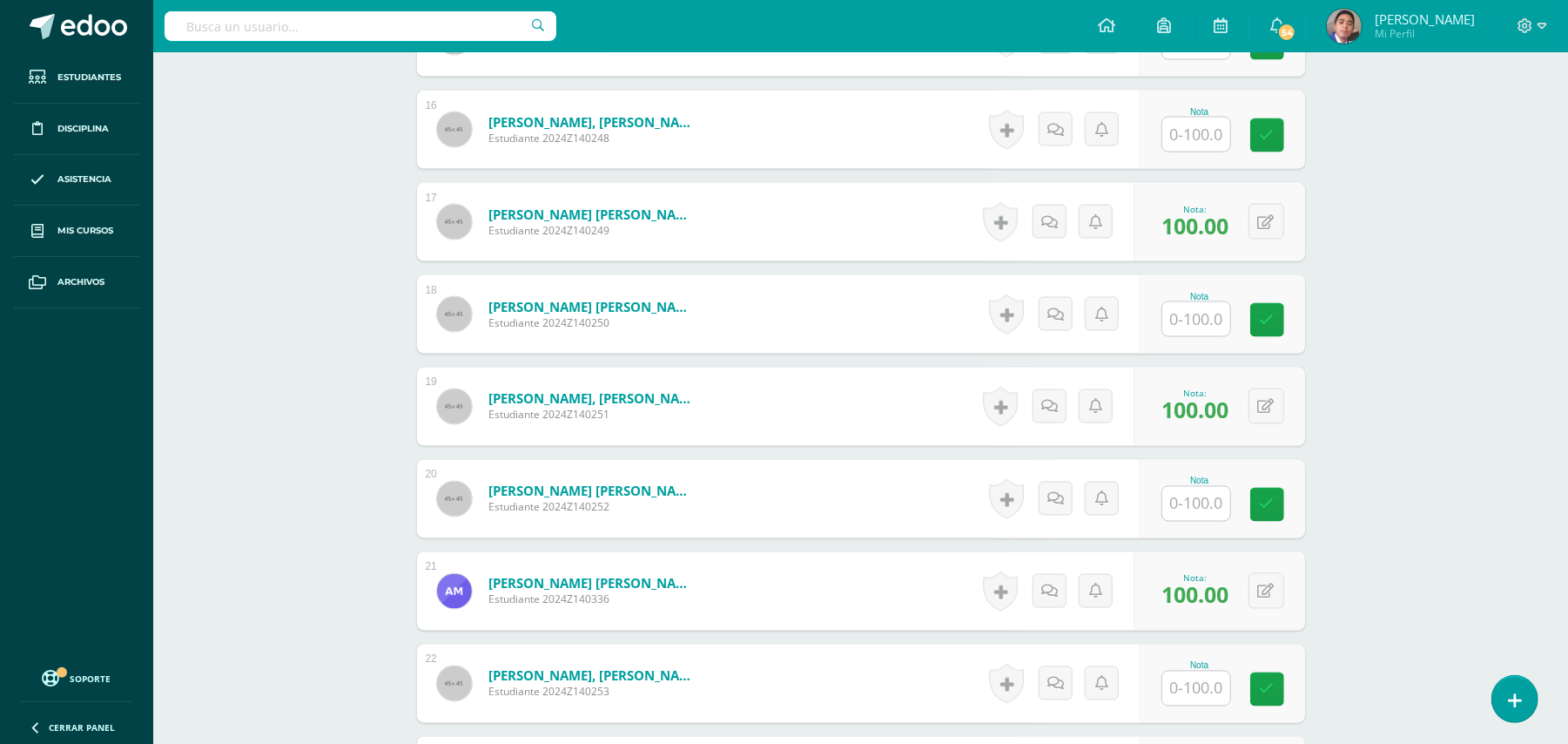
scroll to position [1962, 0]
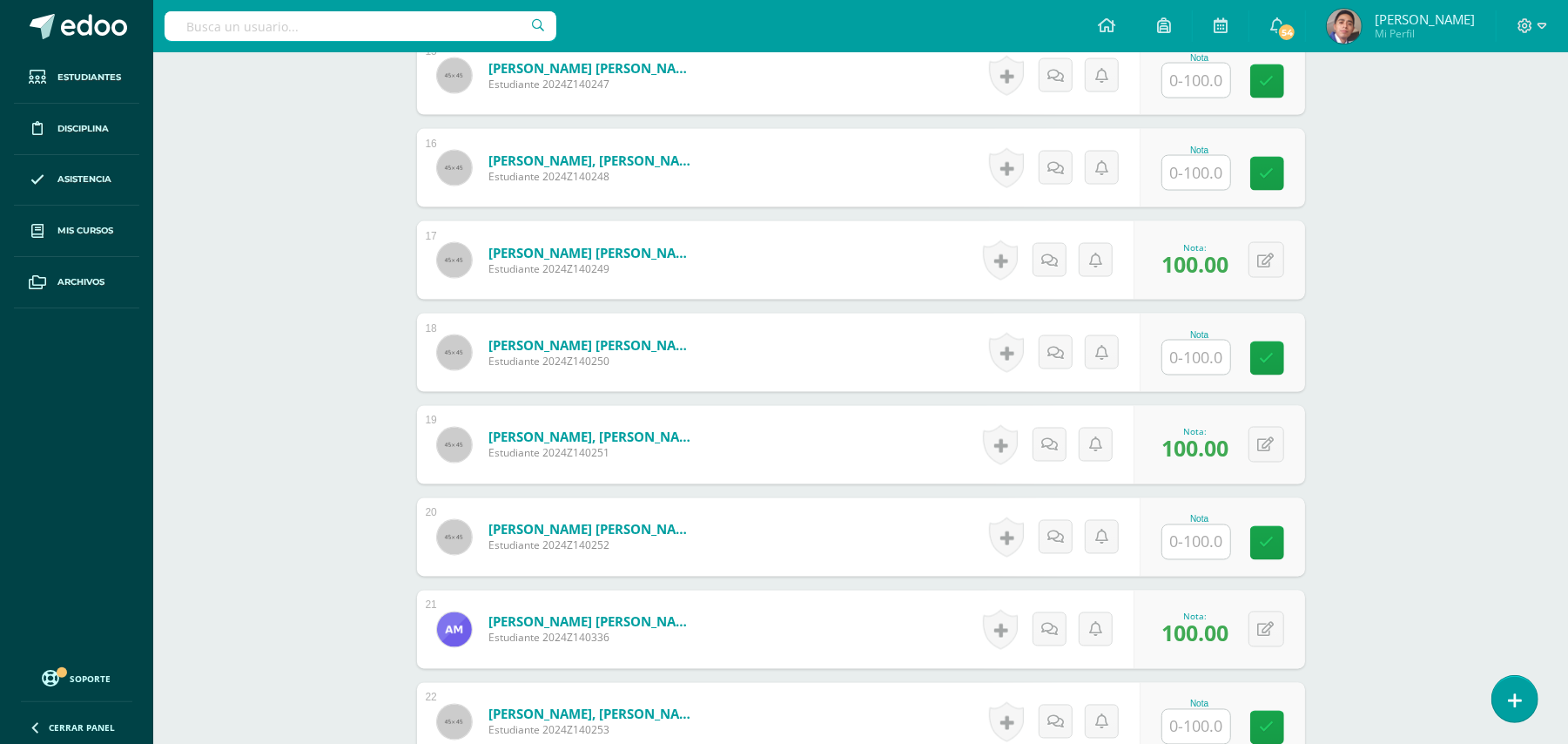
click at [1191, 165] on input "text" at bounding box center [1196, 172] width 68 height 34
type input "100"
click at [1203, 363] on input "text" at bounding box center [1205, 358] width 70 height 34
type input "100"
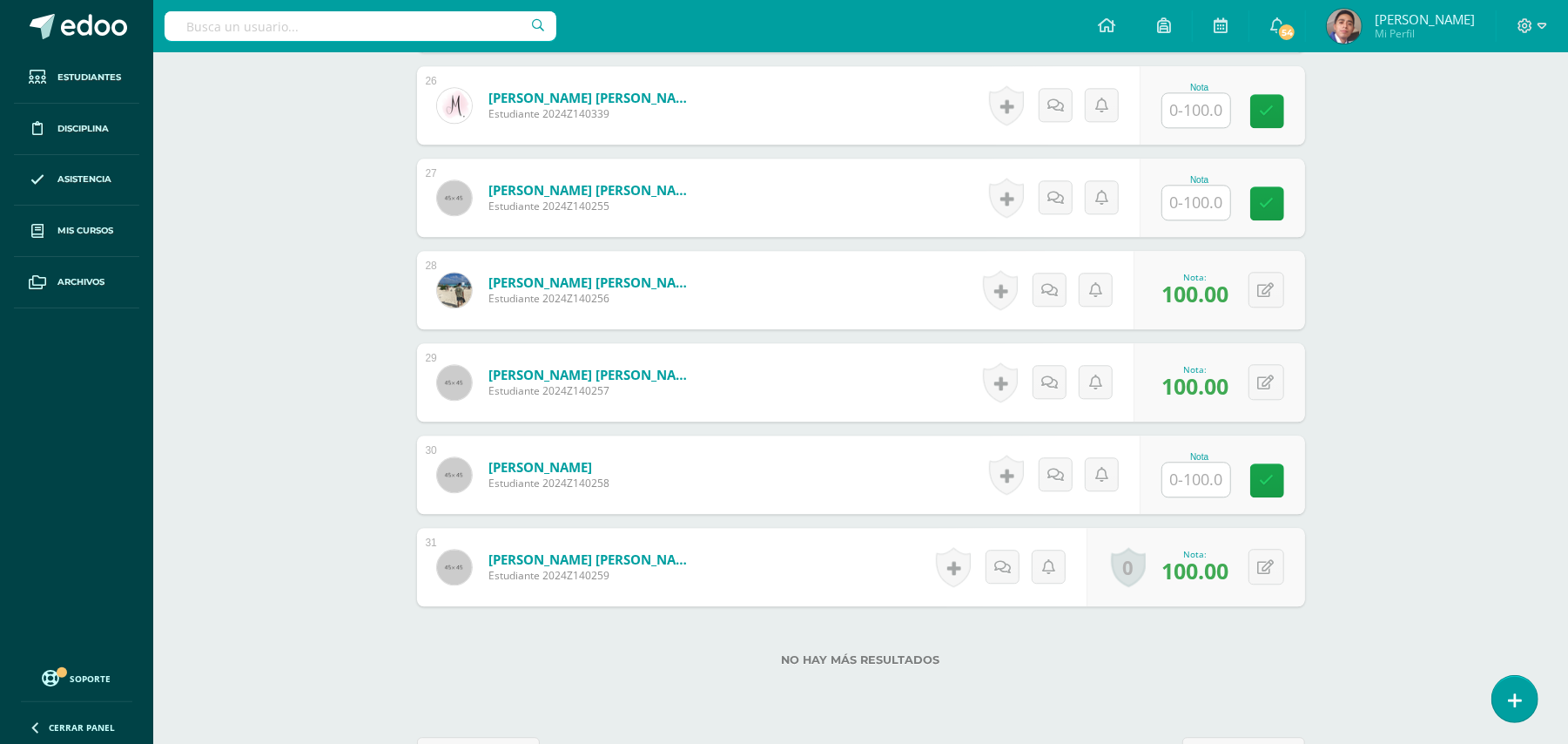
scroll to position [3008, 0]
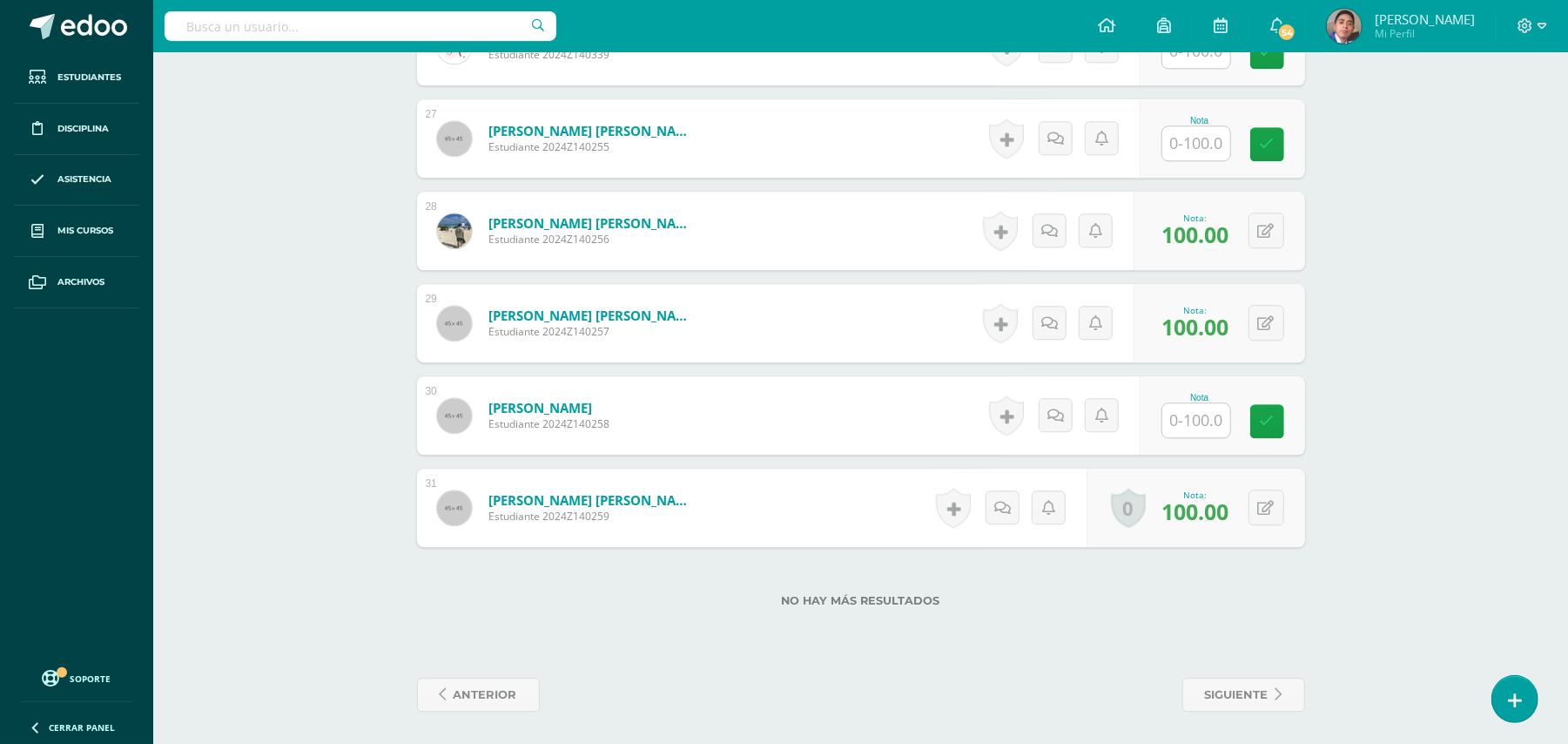
click at [1213, 415] on input "text" at bounding box center [1196, 420] width 68 height 34
type input "100"
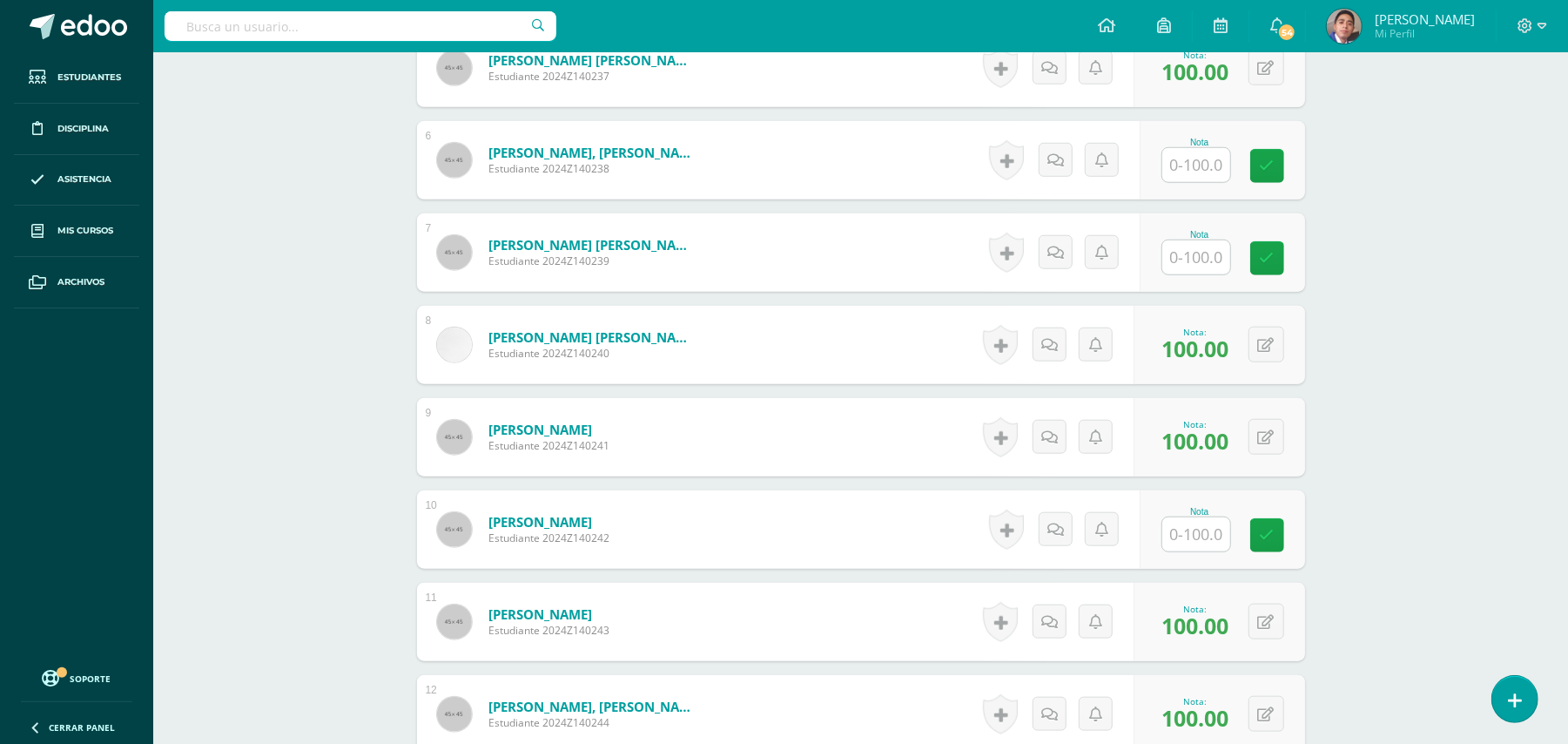
scroll to position [1033, 0]
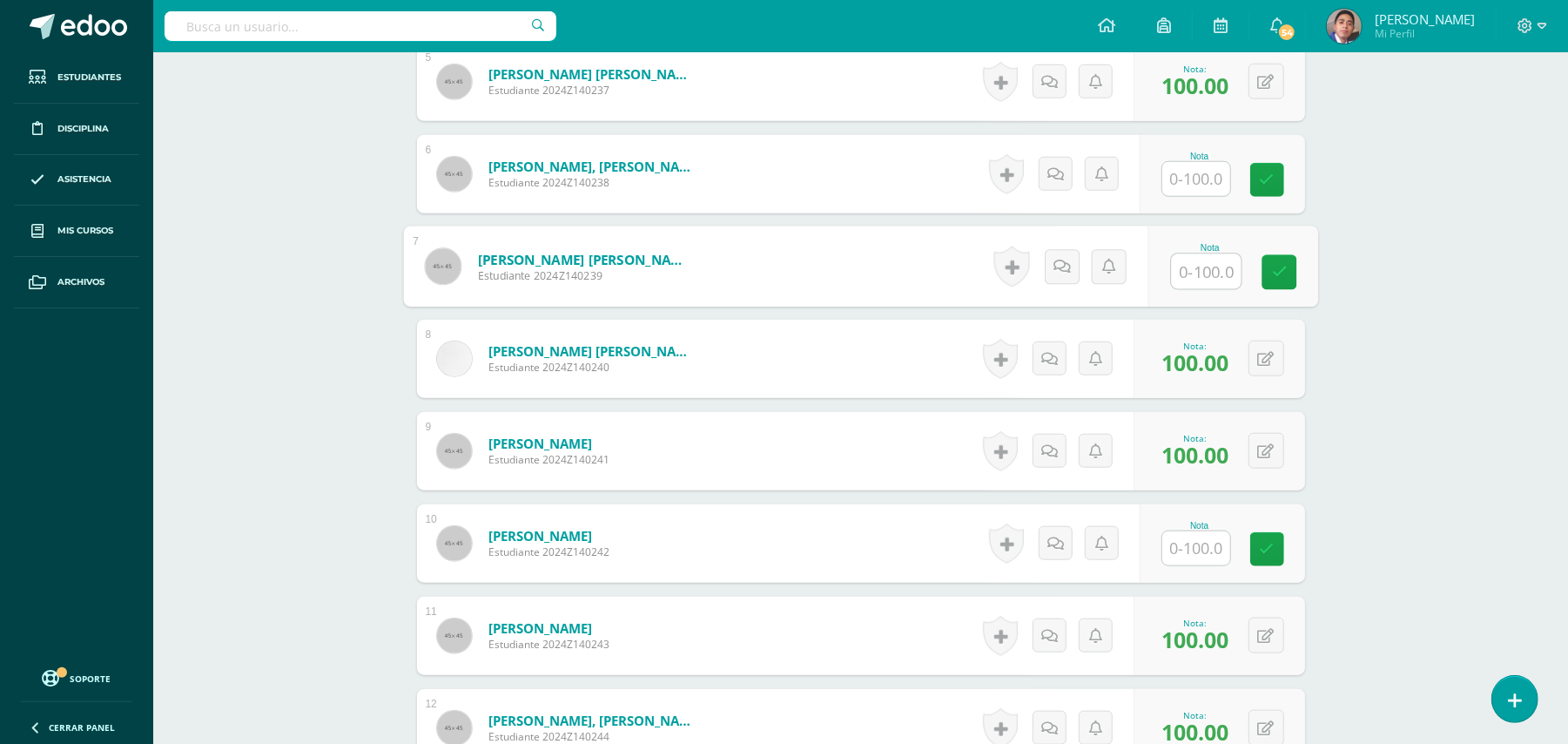
click at [1192, 266] on input "text" at bounding box center [1205, 271] width 70 height 34
type input "70"
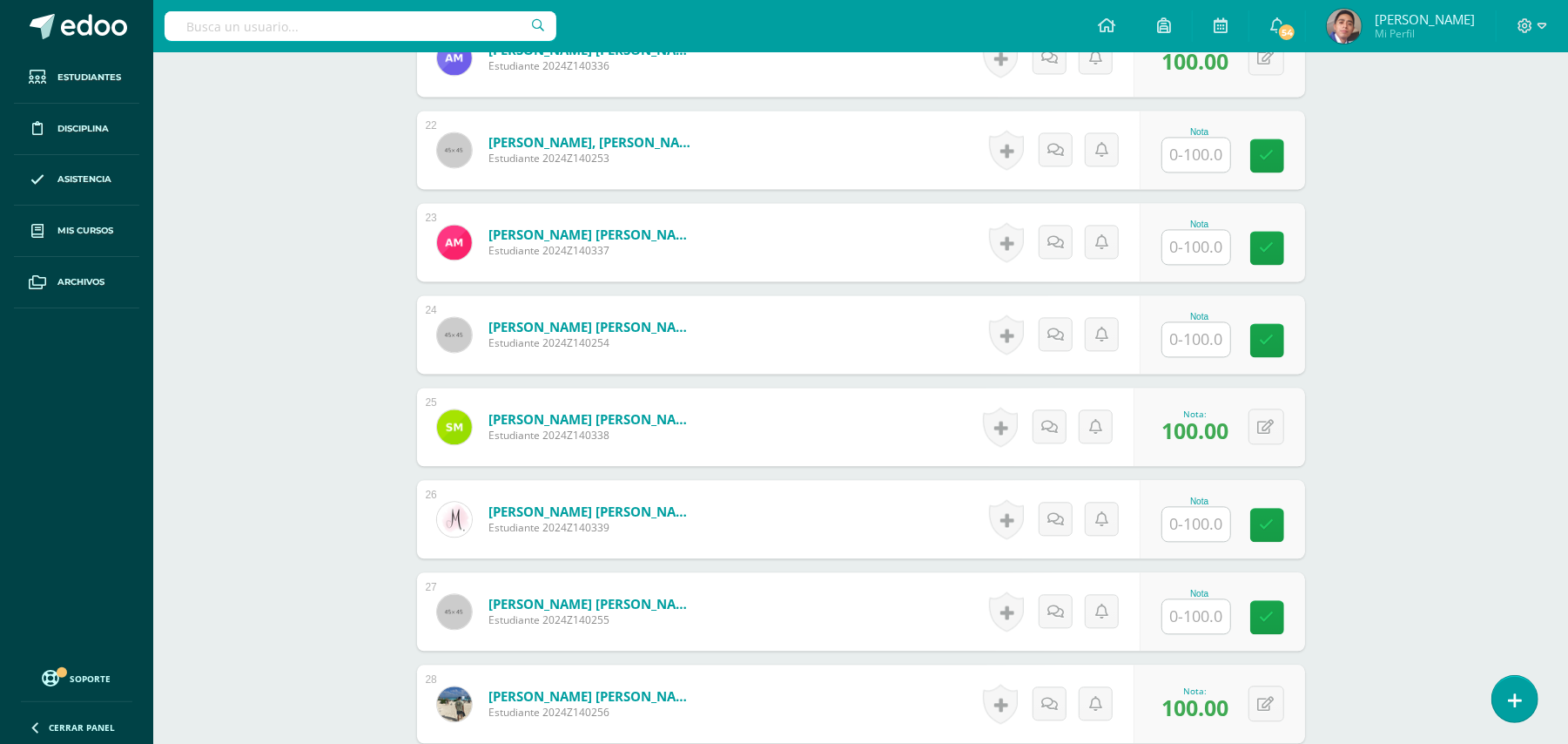
scroll to position [2542, 0]
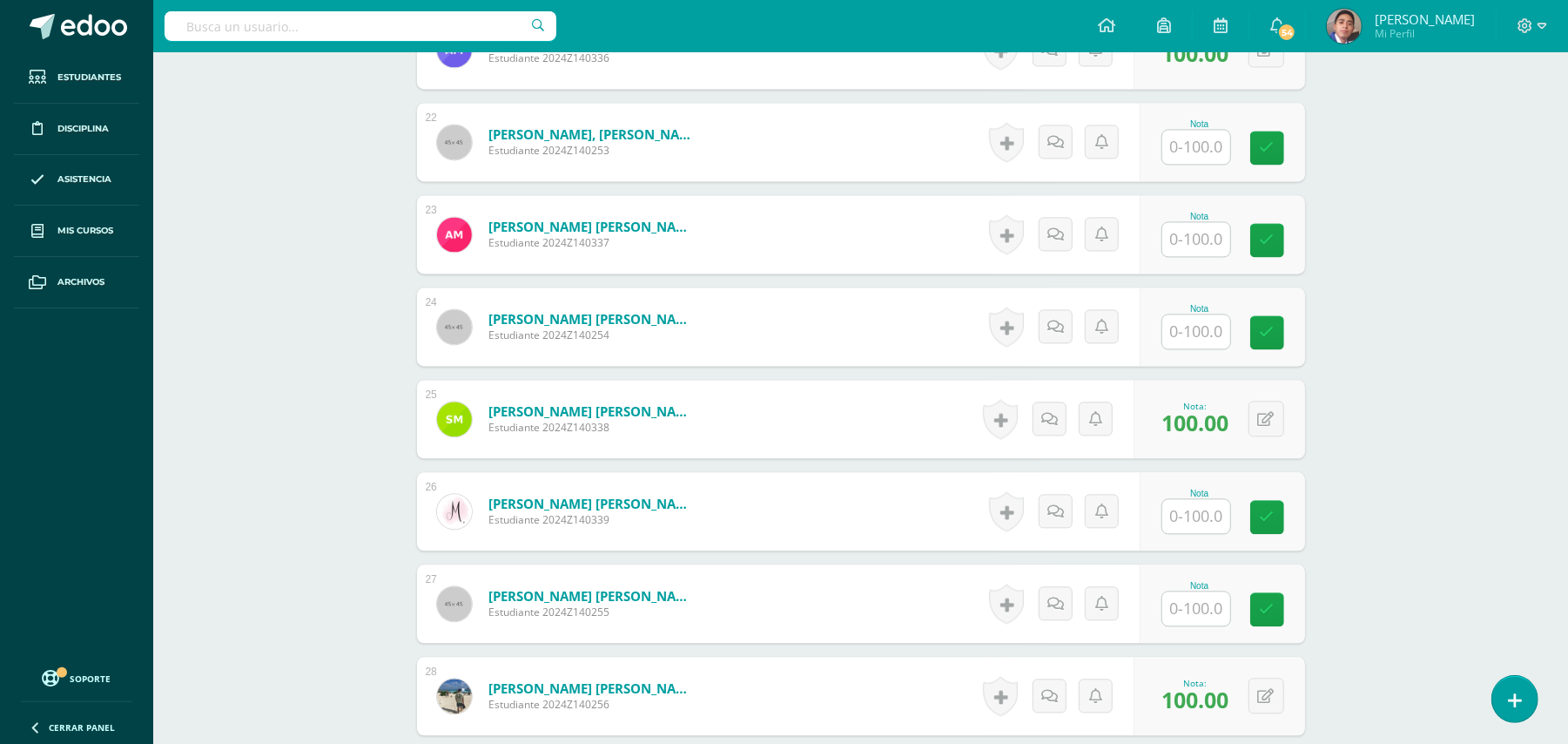
click at [1184, 318] on input "text" at bounding box center [1196, 331] width 68 height 34
click at [1212, 326] on input "text" at bounding box center [1205, 331] width 70 height 34
type input "100"
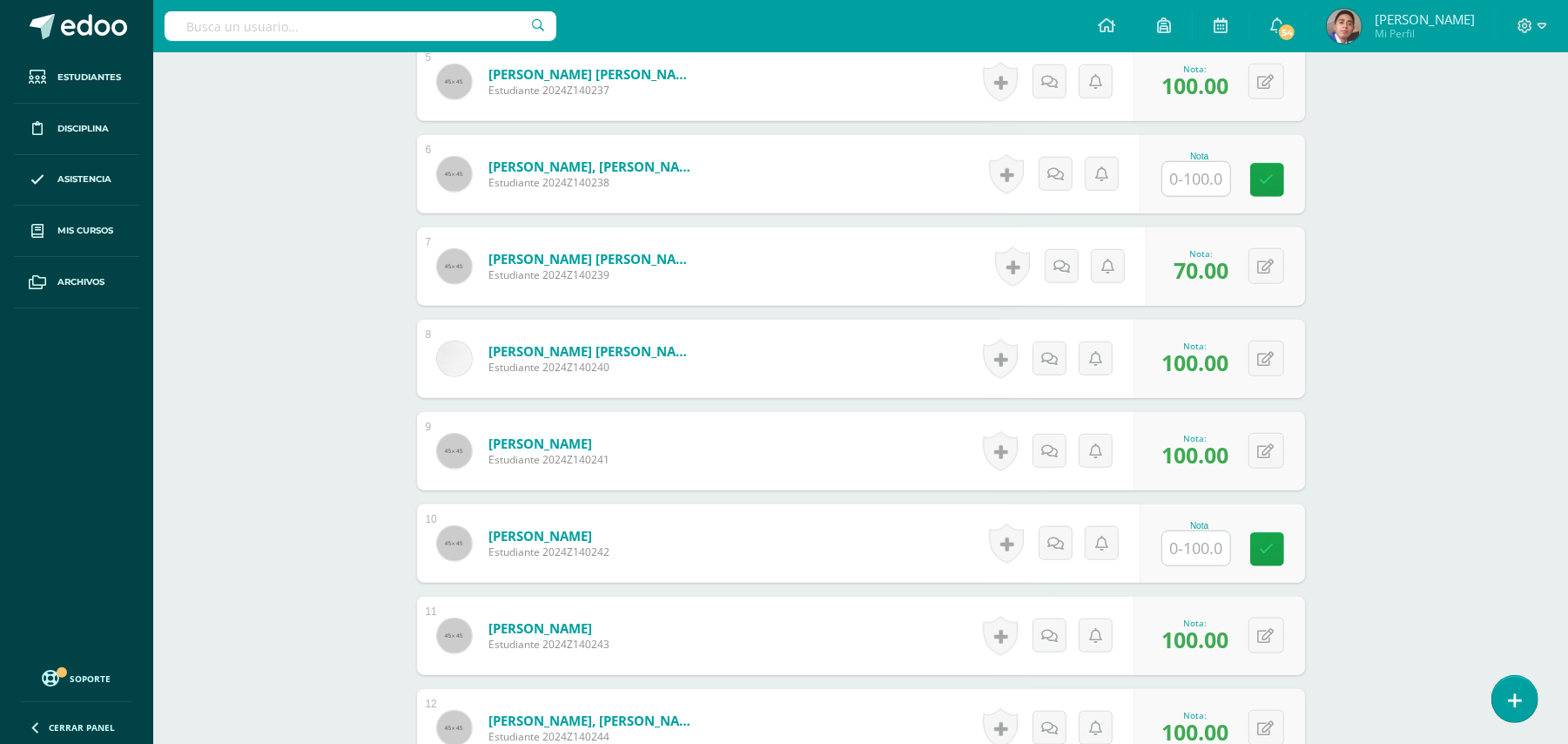
scroll to position [568, 0]
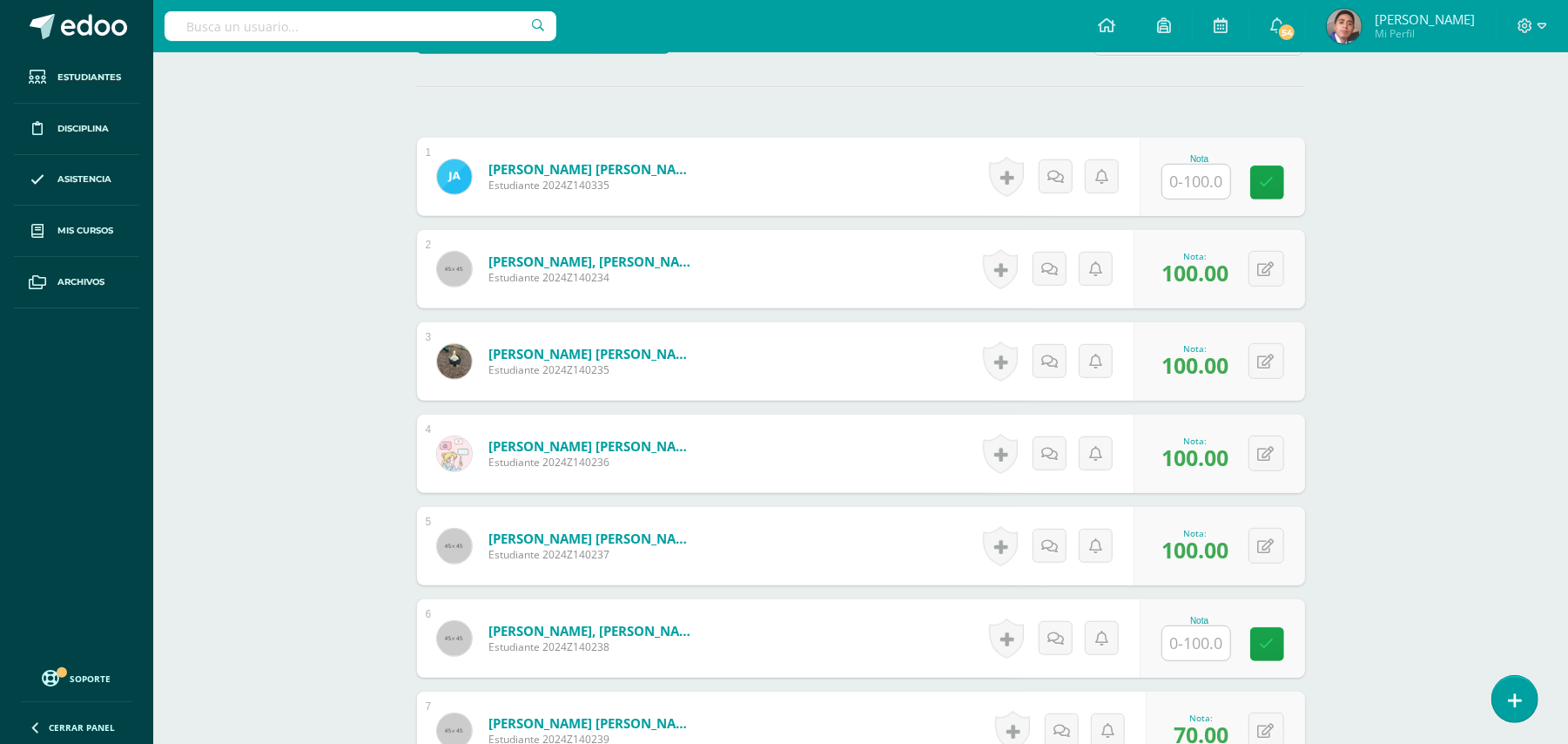
click at [1172, 183] on input "text" at bounding box center [1196, 182] width 68 height 34
type input "10"
drag, startPoint x: 1421, startPoint y: 216, endPoint x: 1213, endPoint y: 210, distance: 208.1
click at [1060, 178] on icon at bounding box center [1056, 177] width 17 height 15
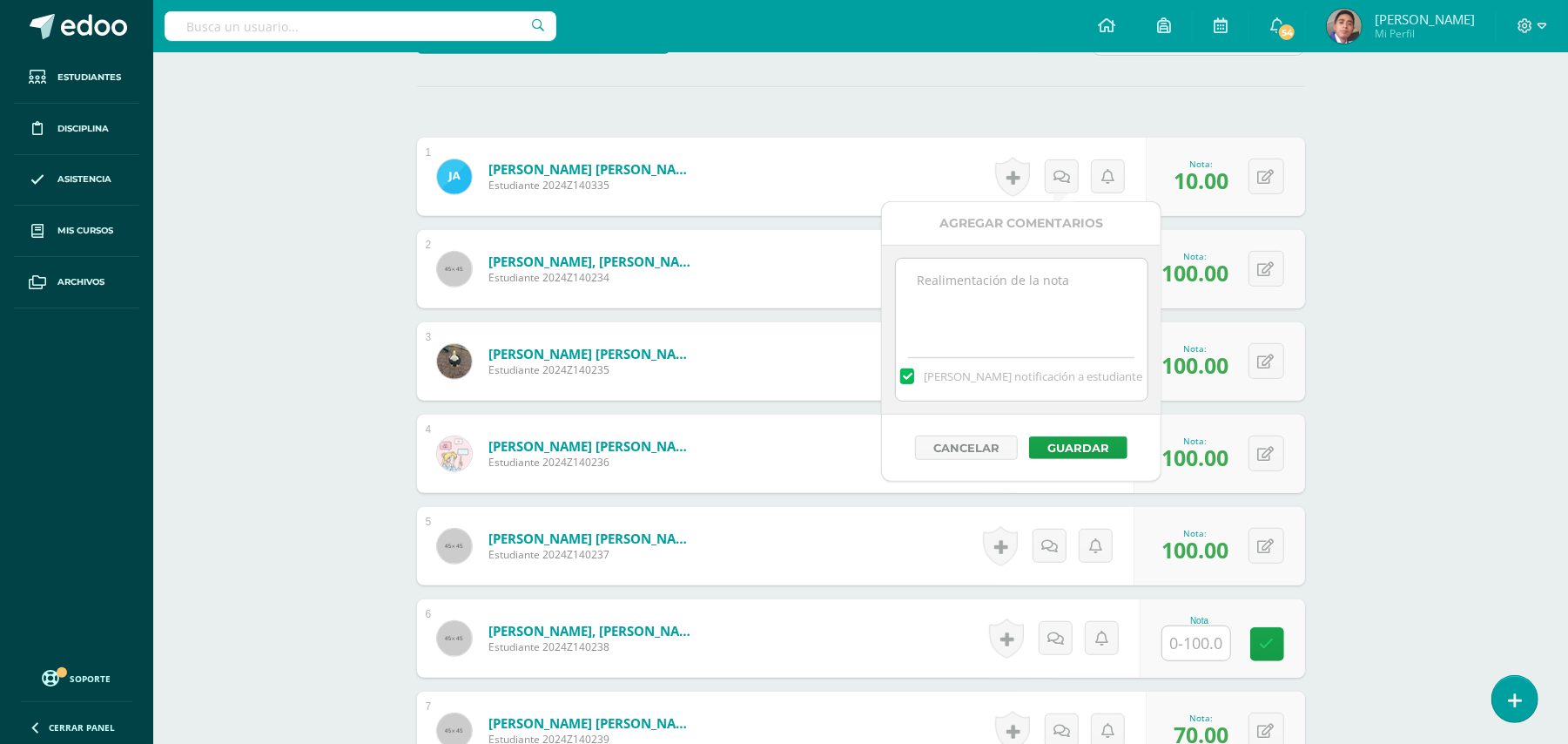
click at [1039, 288] on textarea at bounding box center [1022, 303] width 251 height 88
paste textarea "Estimado estudiante. Tiene pendiente esta actividad. Se le brinda la oportunida…"
type textarea "Estimado estudiante. Tiene pendiente esta actividad. Se le brinda la oportunida…"
click at [1084, 443] on button "Guardar" at bounding box center [1079, 448] width 99 height 22
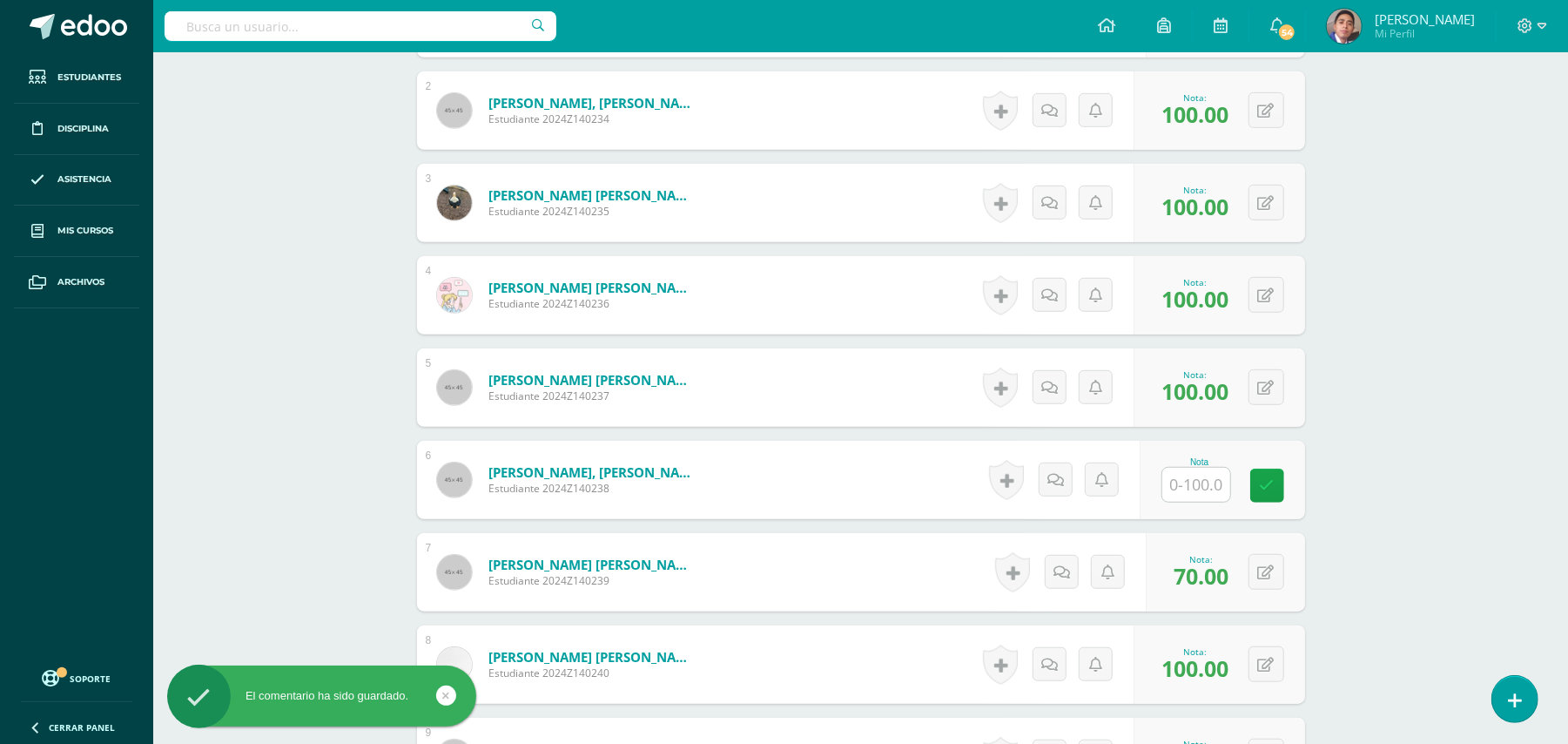
scroll to position [800, 0]
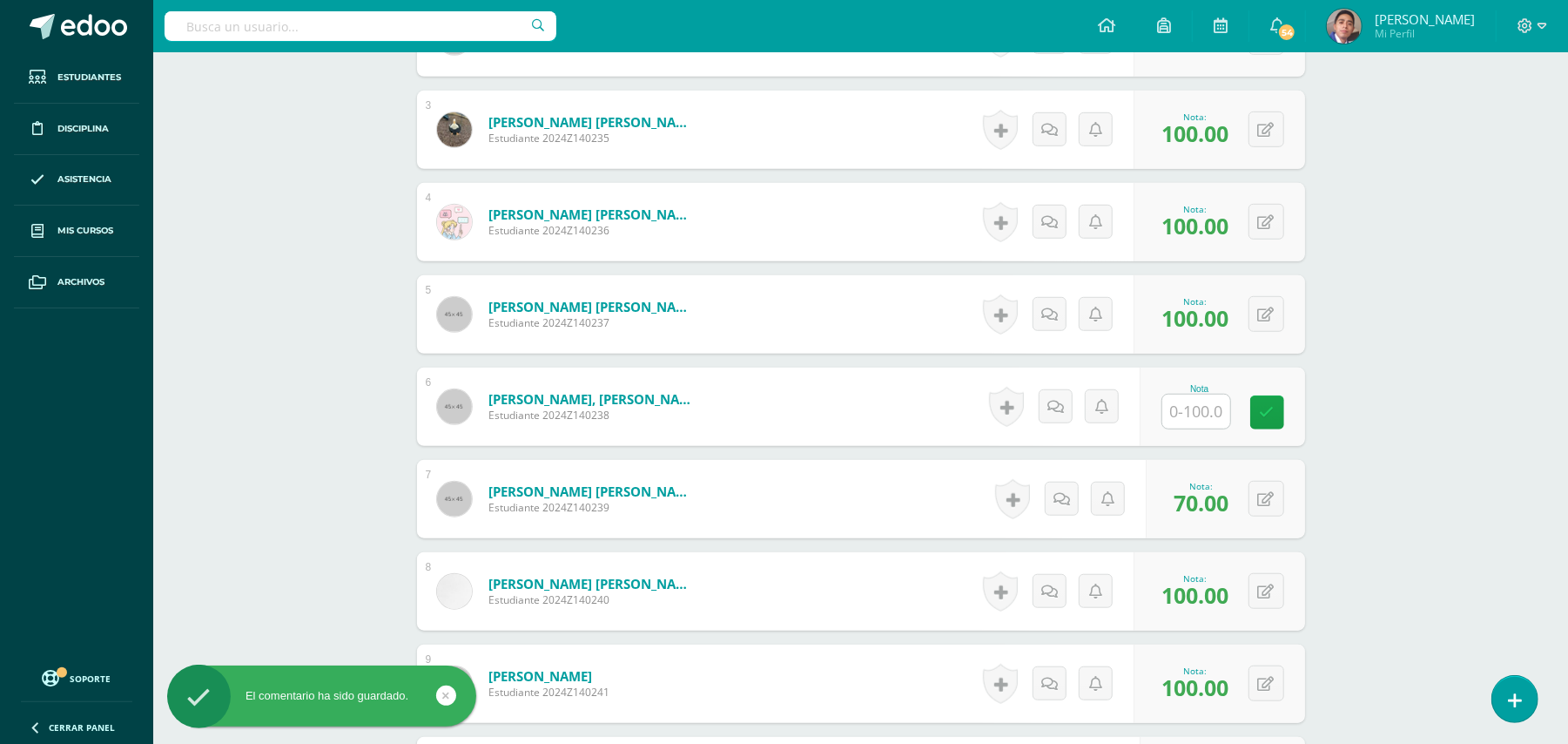
click at [1192, 420] on input "text" at bounding box center [1196, 412] width 68 height 34
type input "10"
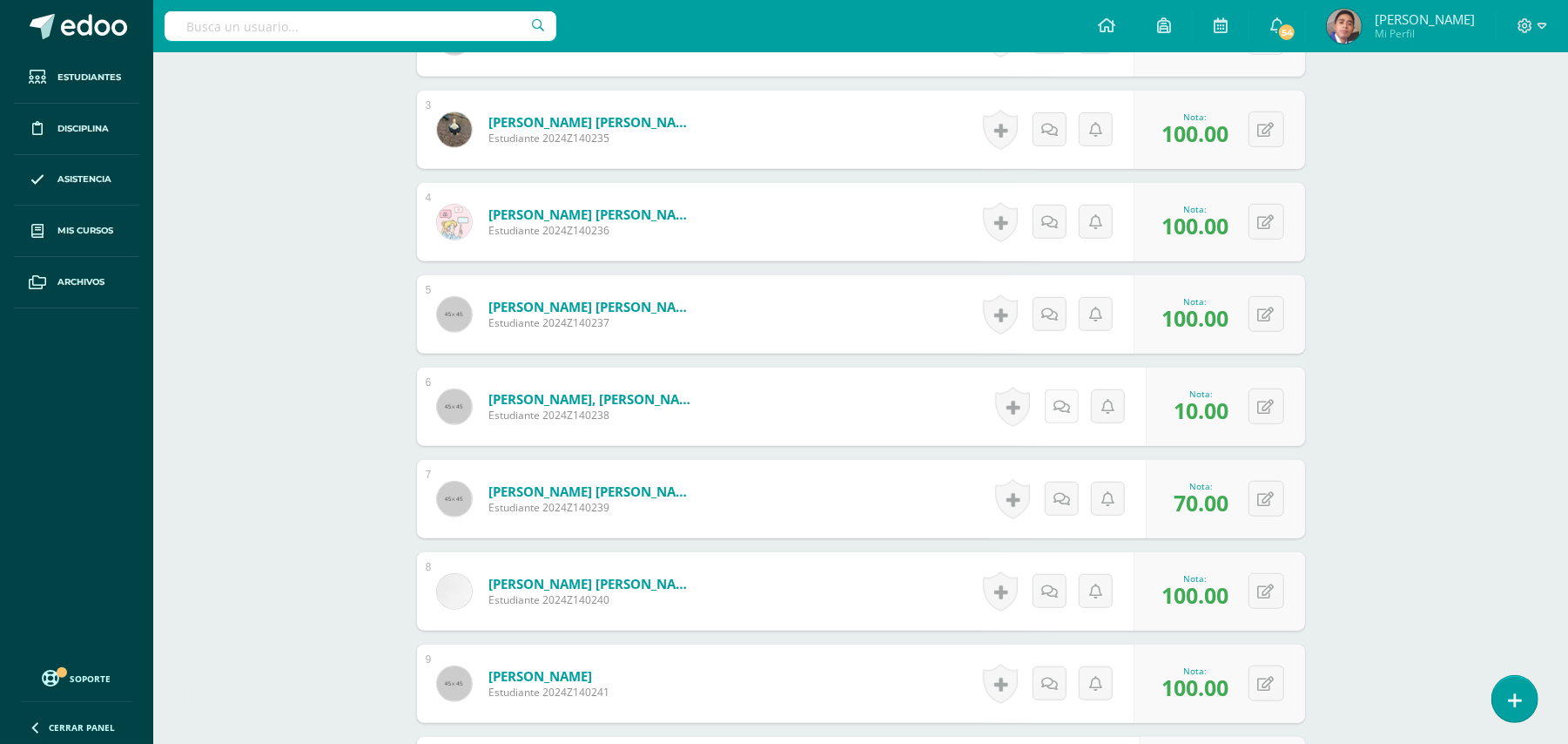
click at [1053, 406] on icon at bounding box center [1062, 407] width 17 height 15
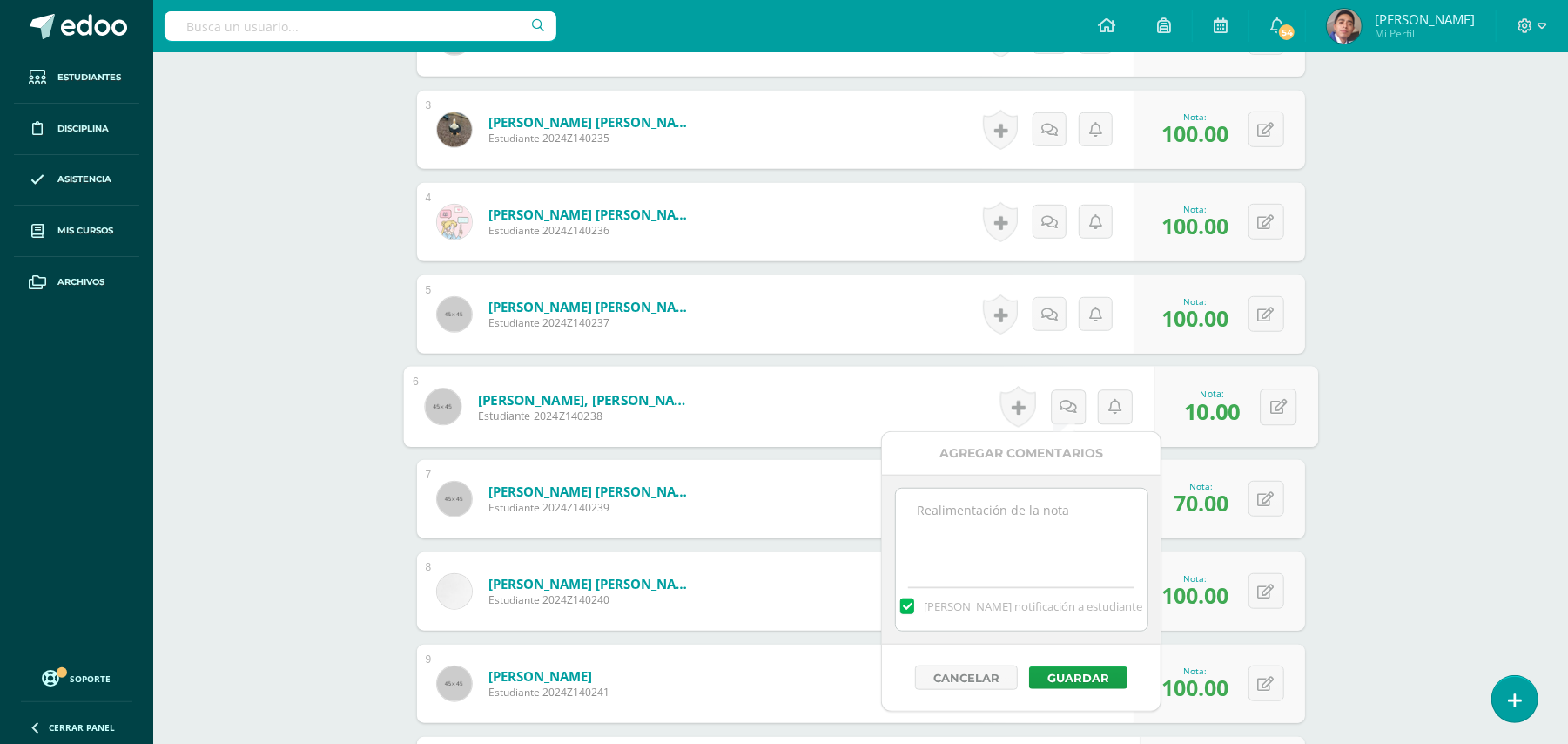
click at [1063, 512] on textarea at bounding box center [1022, 533] width 251 height 88
paste textarea "Estimado estudiante. Tiene pendiente esta actividad. Se le brinda la oportunida…"
click at [969, 516] on textarea "Estimado estudiante. Tiene pendiente esta actividad. Se le brinda la oportunida…" at bounding box center [1022, 533] width 251 height 88
type textarea "Estimada estudiante. Tiene pendiente esta actividad. Se le brinda la oportunida…"
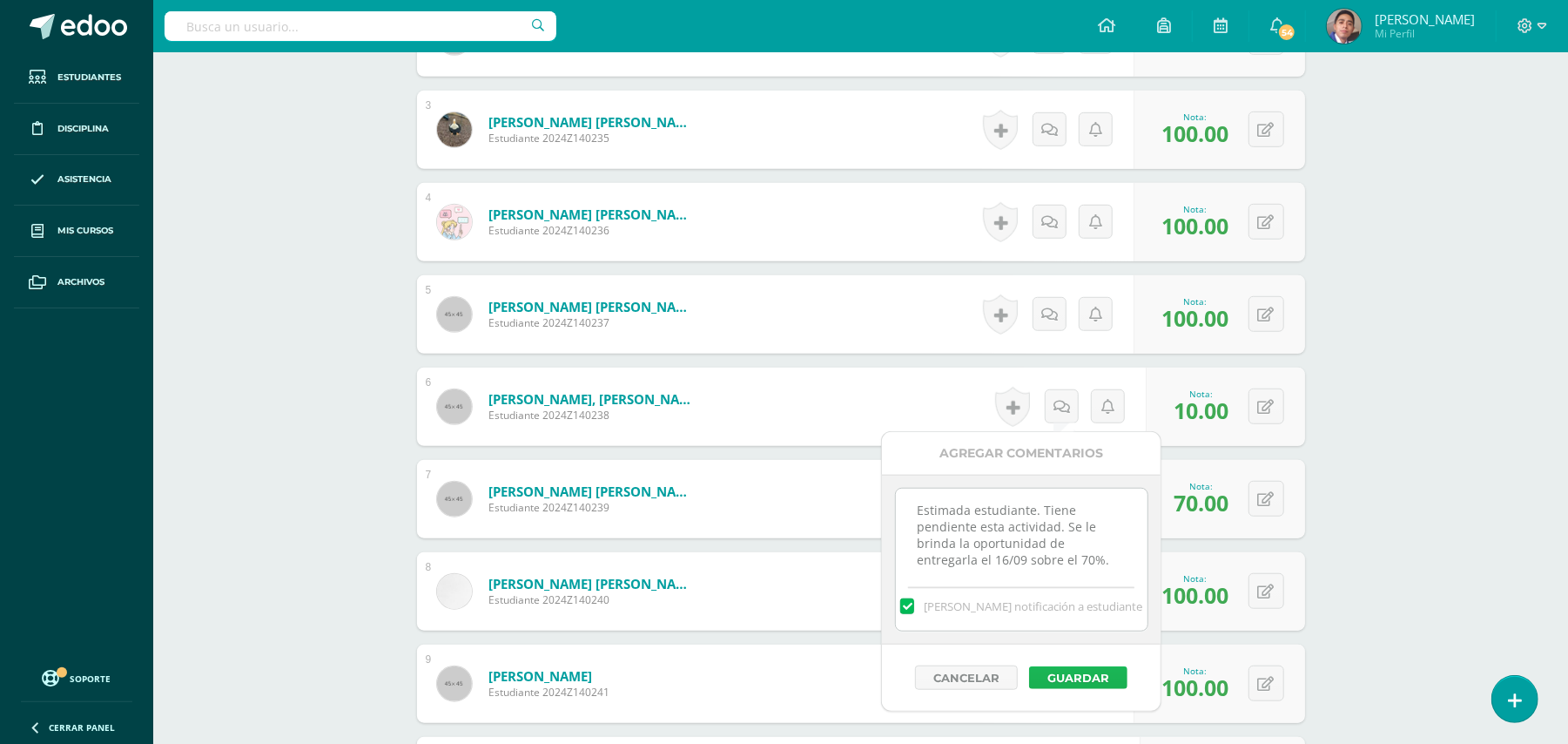
click at [1063, 672] on button "Guardar" at bounding box center [1079, 678] width 99 height 22
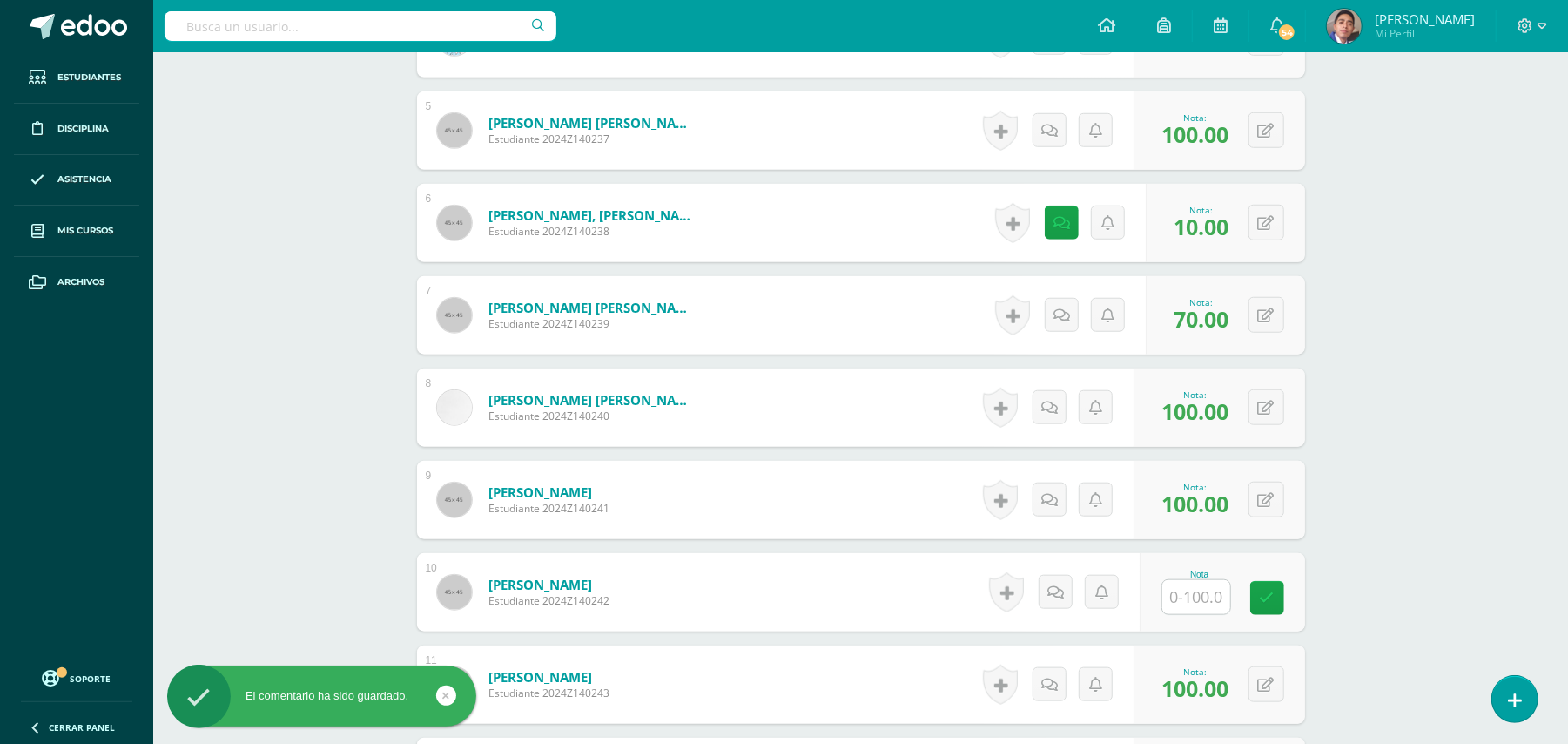
scroll to position [1265, 0]
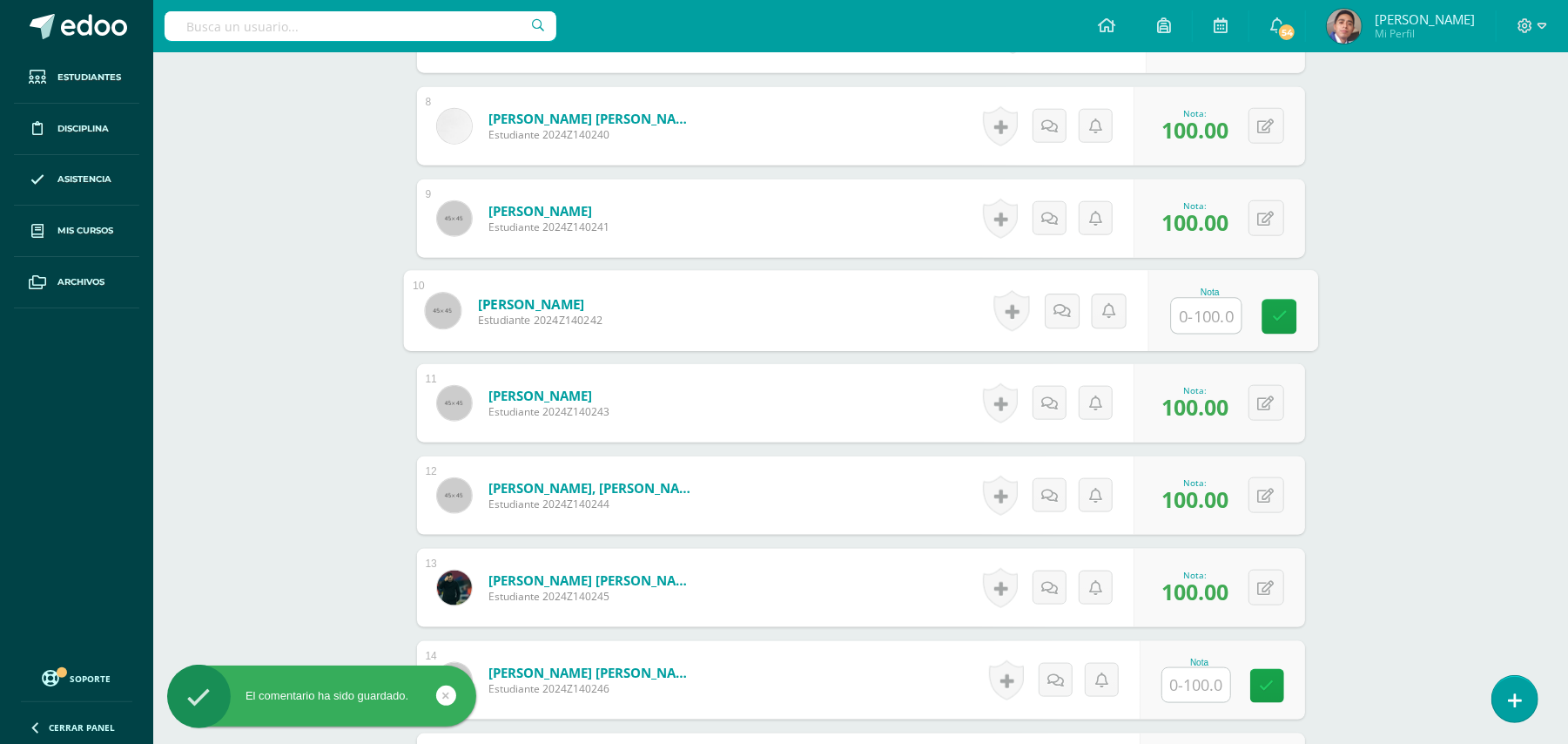
click at [1197, 311] on input "text" at bounding box center [1205, 316] width 70 height 34
type input "10"
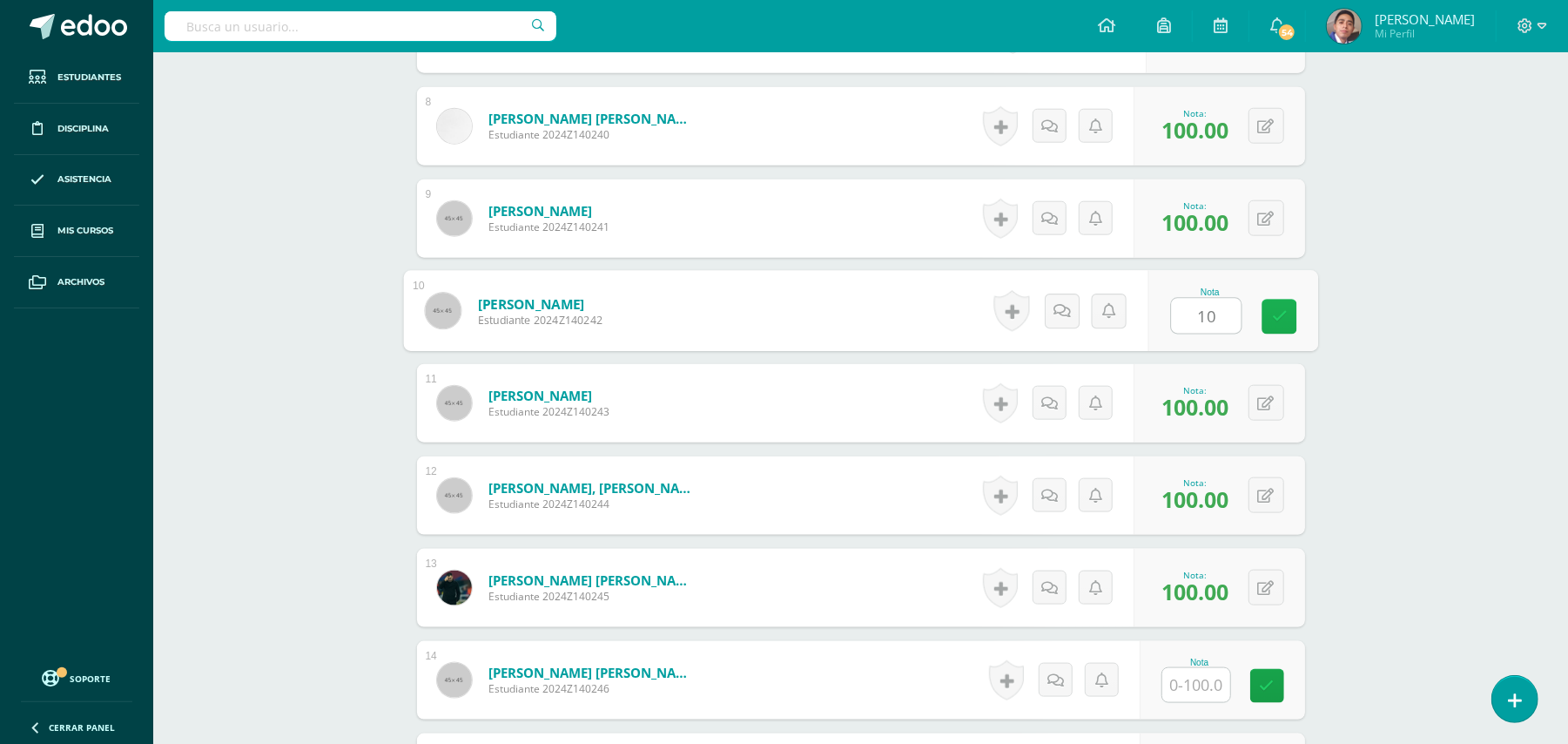
click at [1283, 311] on icon at bounding box center [1279, 317] width 16 height 15
click at [1069, 304] on icon at bounding box center [1068, 311] width 18 height 15
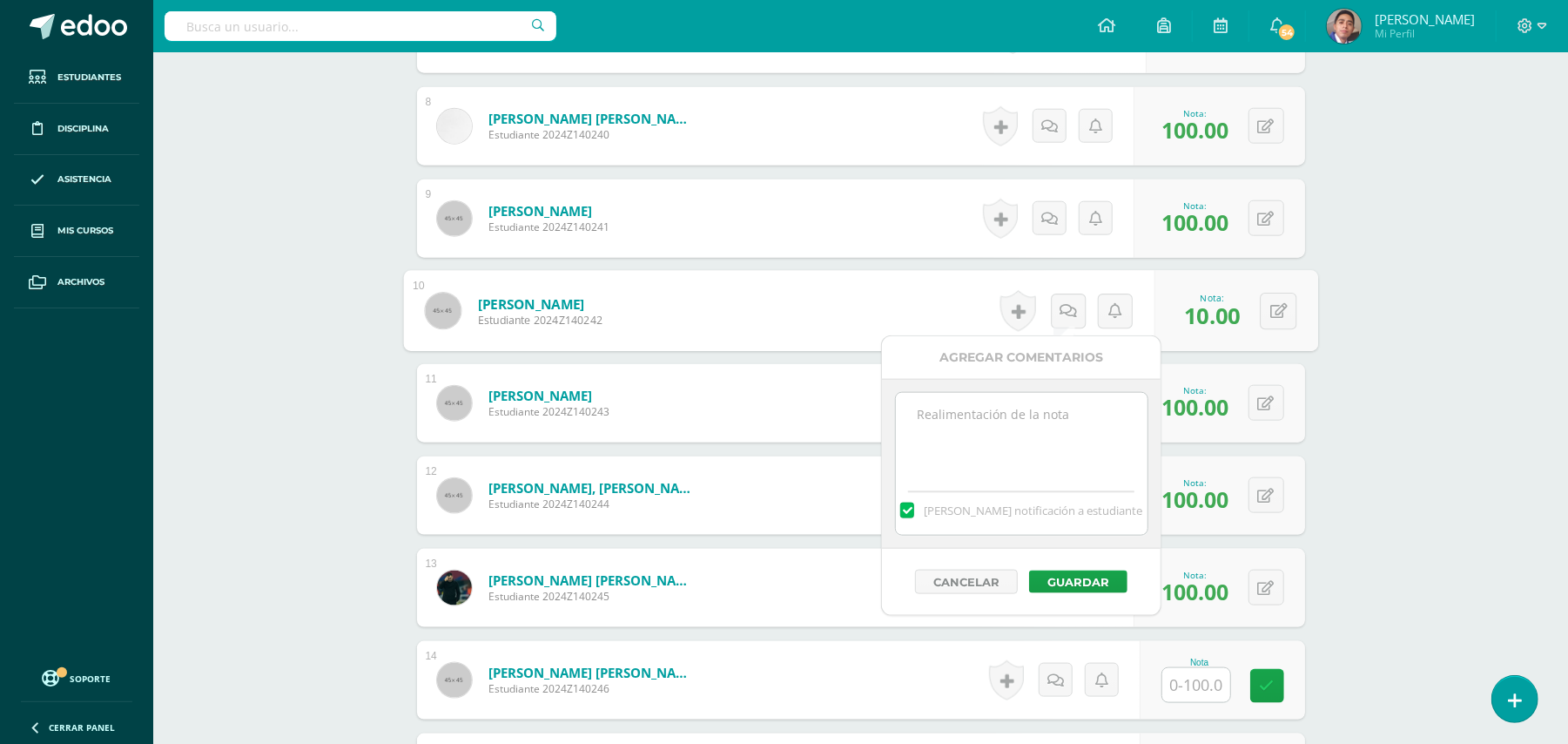
click at [1099, 430] on textarea at bounding box center [1022, 437] width 251 height 88
paste textarea "Estimado estudiante. Tiene pendiente esta actividad. Se le brinda la oportunida…"
drag, startPoint x: 968, startPoint y: 413, endPoint x: 1039, endPoint y: 390, distance: 74.6
click at [970, 412] on textarea "Estimado estudiante. Tiene pendiente esta actividad. Se le brinda la oportunida…" at bounding box center [1022, 437] width 251 height 88
type textarea "Estimada estudiante. Tiene pendiente esta actividad. Se le brinda la oportunida…"
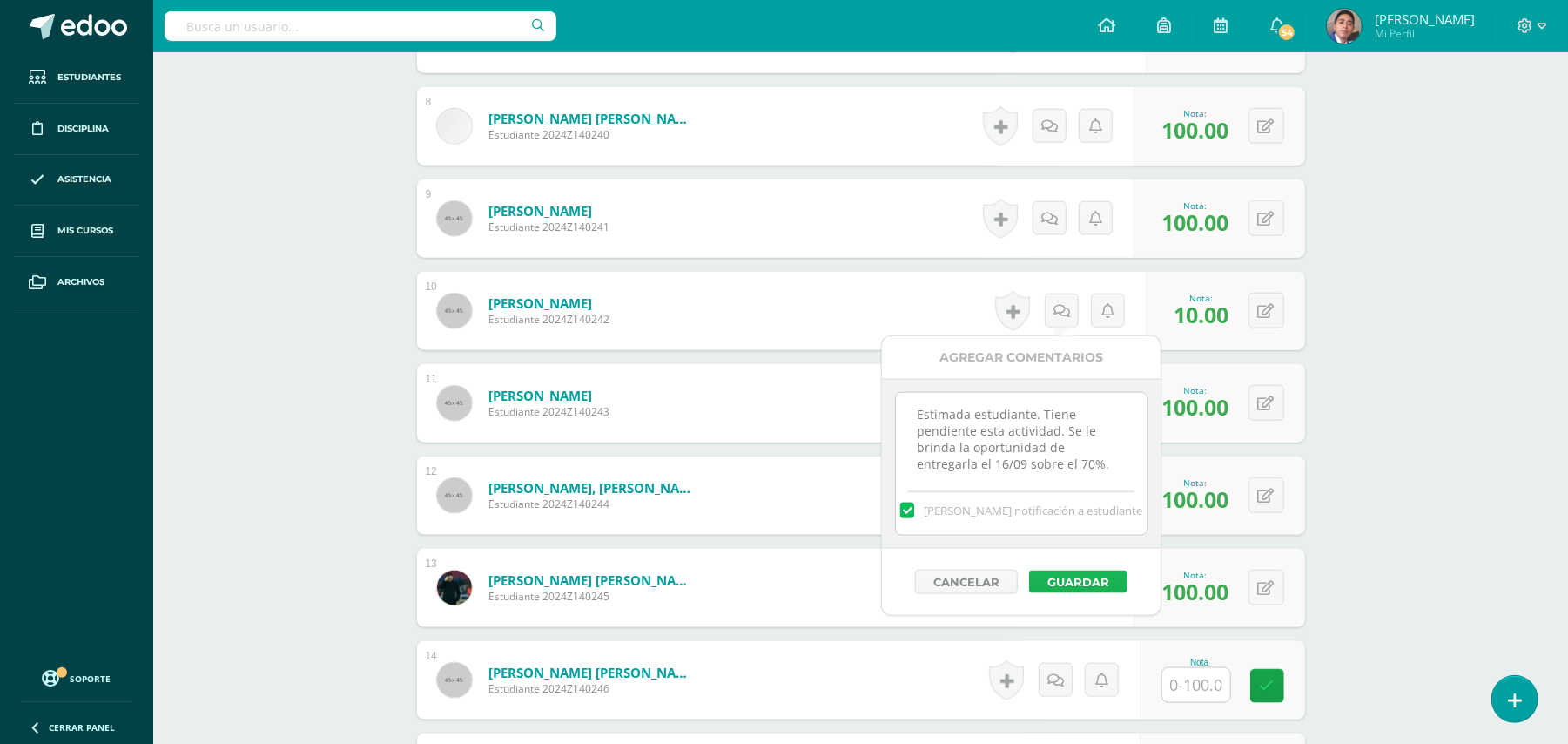
click at [1099, 584] on button "Guardar" at bounding box center [1079, 582] width 99 height 22
click at [1321, 480] on div "¿Estás seguro que quieres eliminar esta actividad? Esto borrará la actividad y …" at bounding box center [861, 698] width 958 height 3581
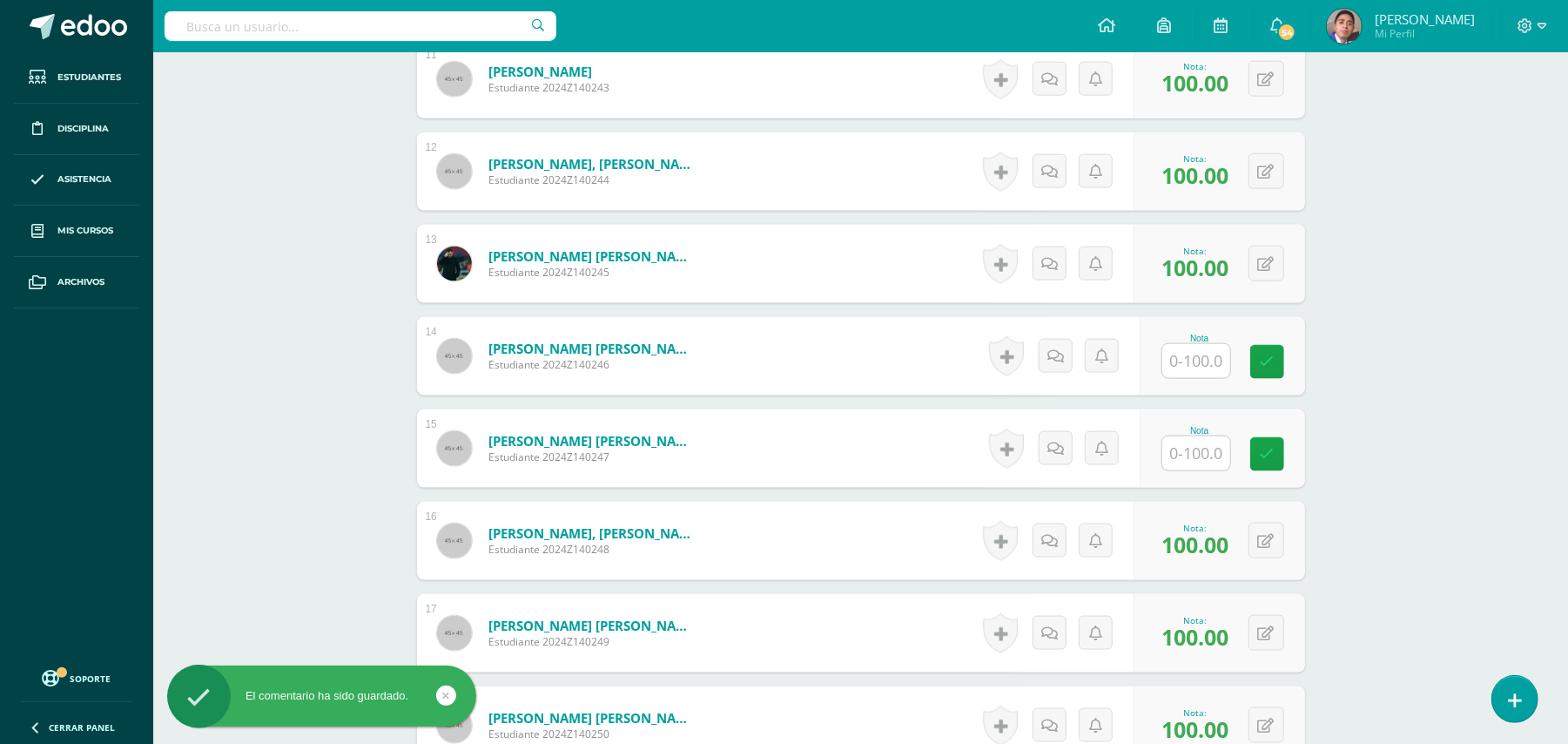
scroll to position [1614, 0]
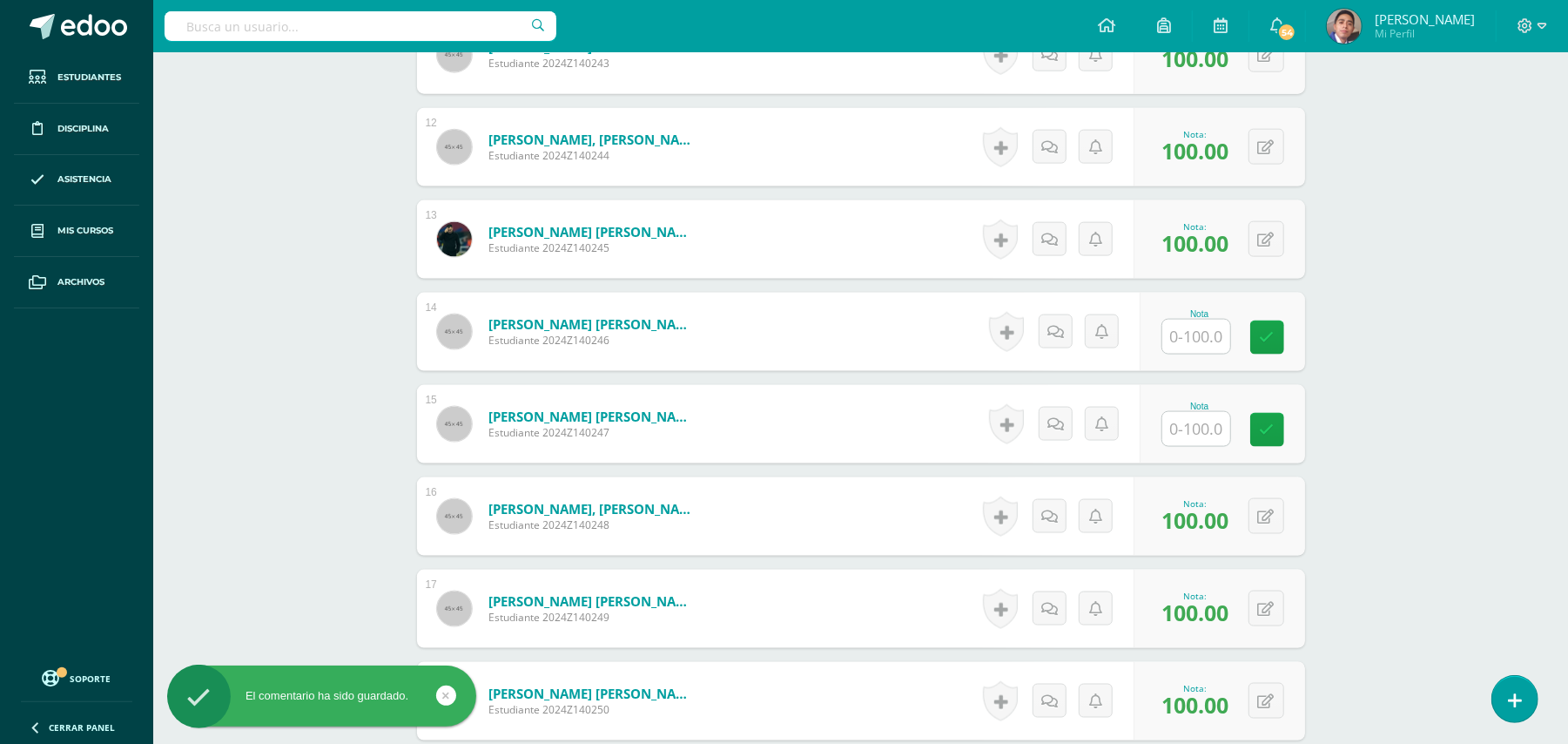
click at [1198, 353] on input "text" at bounding box center [1196, 336] width 68 height 34
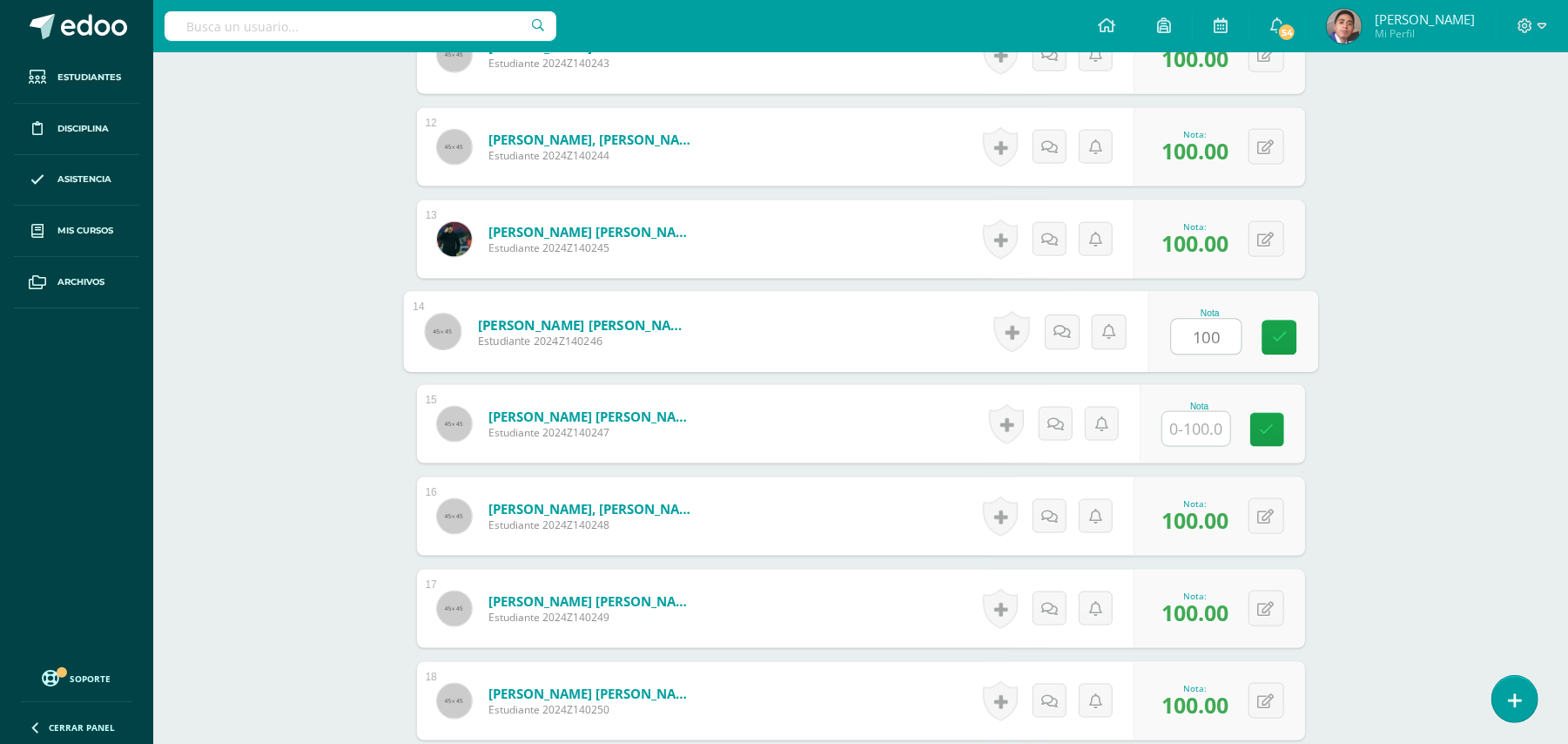
type input "100"
drag, startPoint x: 1415, startPoint y: 410, endPoint x: 1320, endPoint y: 433, distance: 97.7
click at [1412, 412] on div "Biología Bach V Onceavo Bachillerato "A" Herramientas Detalle de asistencias Ac…" at bounding box center [861, 289] width 1414 height 3701
drag, startPoint x: 1401, startPoint y: 420, endPoint x: 1440, endPoint y: 440, distance: 43.8
click at [1407, 420] on div "Biología Bach V Onceavo Bachillerato "A" Herramientas Detalle de asistencias Ac…" at bounding box center [861, 289] width 1414 height 3701
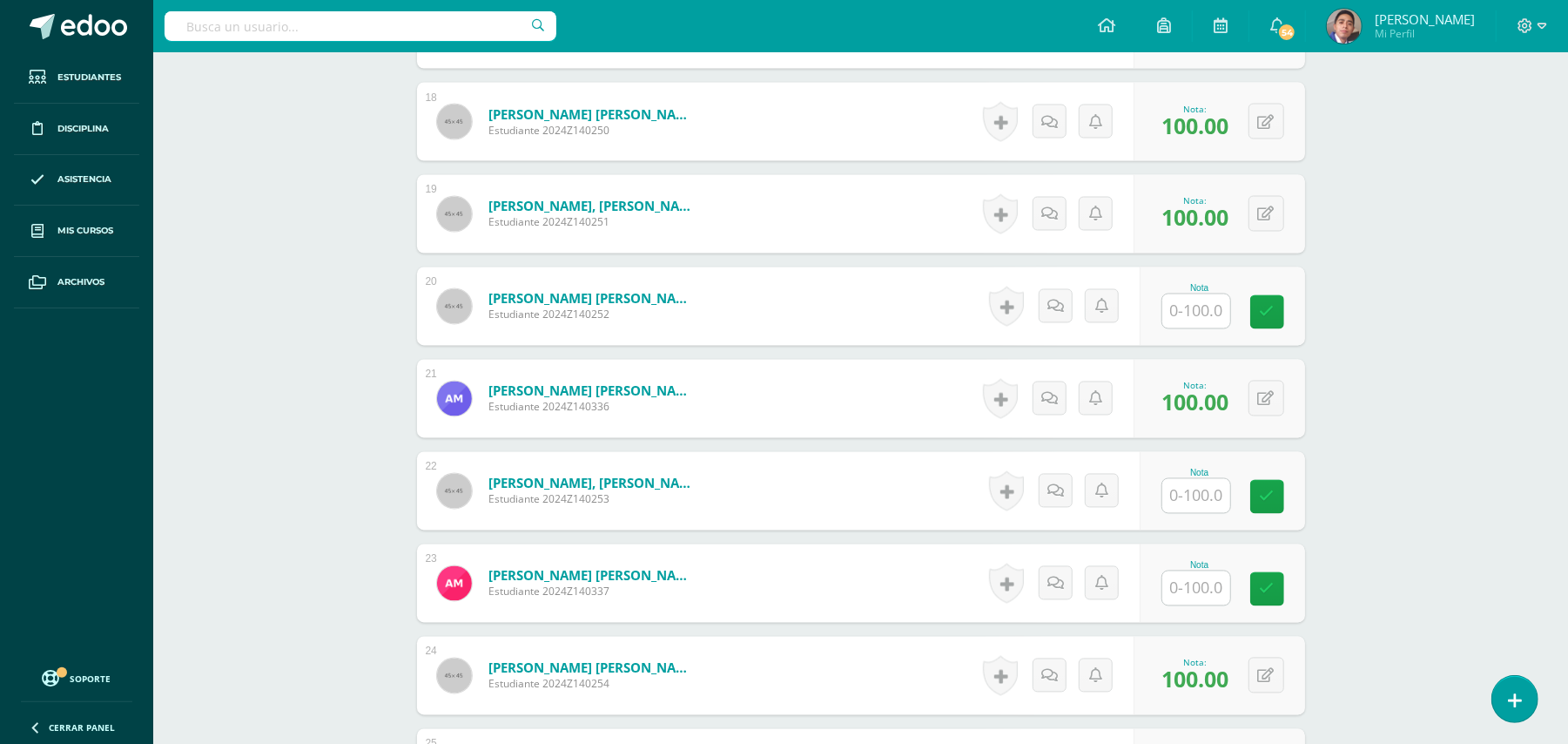
scroll to position [2194, 0]
click at [1202, 302] on input "text" at bounding box center [1205, 310] width 70 height 34
type input "100"
drag, startPoint x: 1363, startPoint y: 330, endPoint x: 1277, endPoint y: 456, distance: 152.6
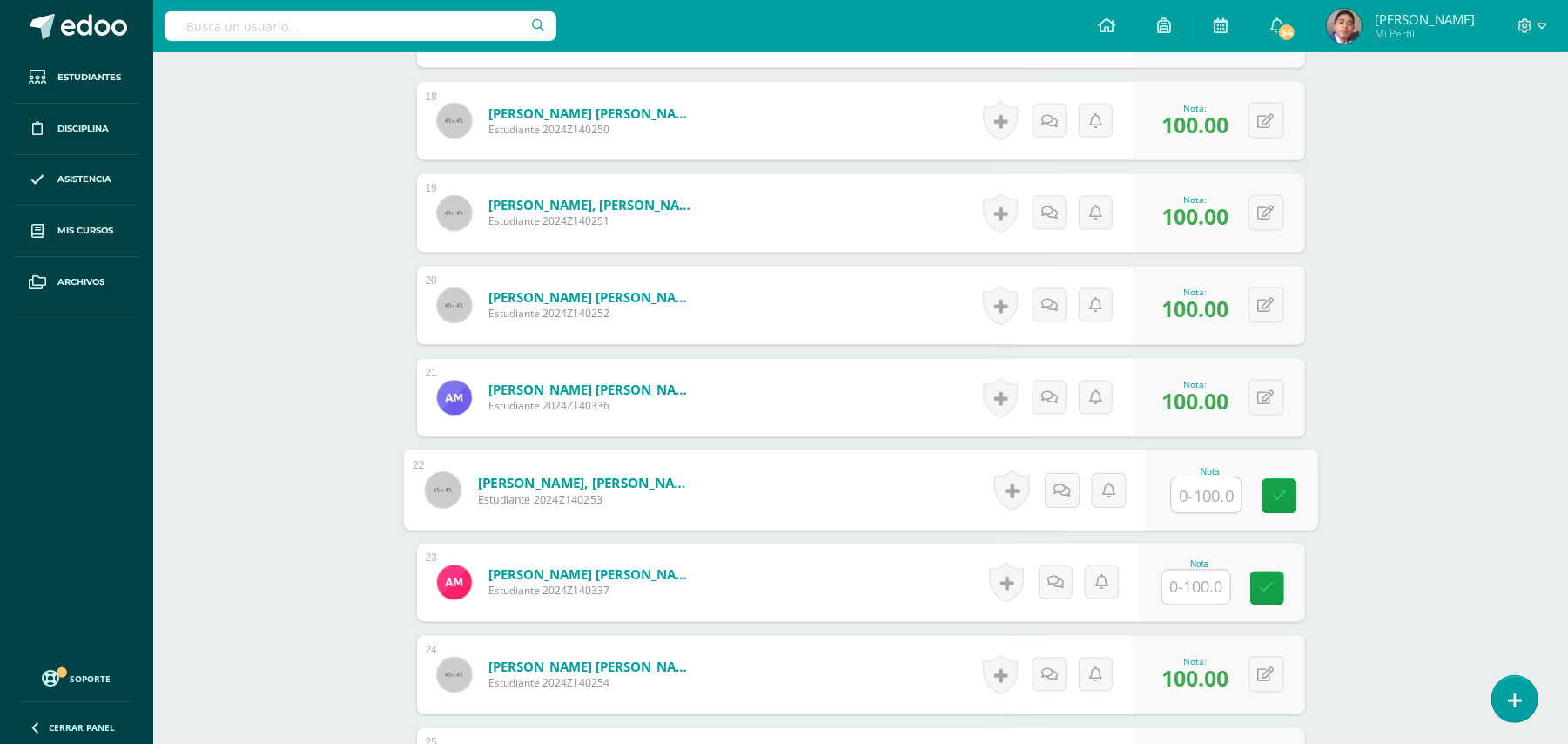
click at [1201, 495] on input "text" at bounding box center [1205, 495] width 70 height 34
click at [1210, 502] on input "text" at bounding box center [1196, 495] width 68 height 34
type input "10"
click at [1074, 495] on link at bounding box center [1061, 490] width 34 height 34
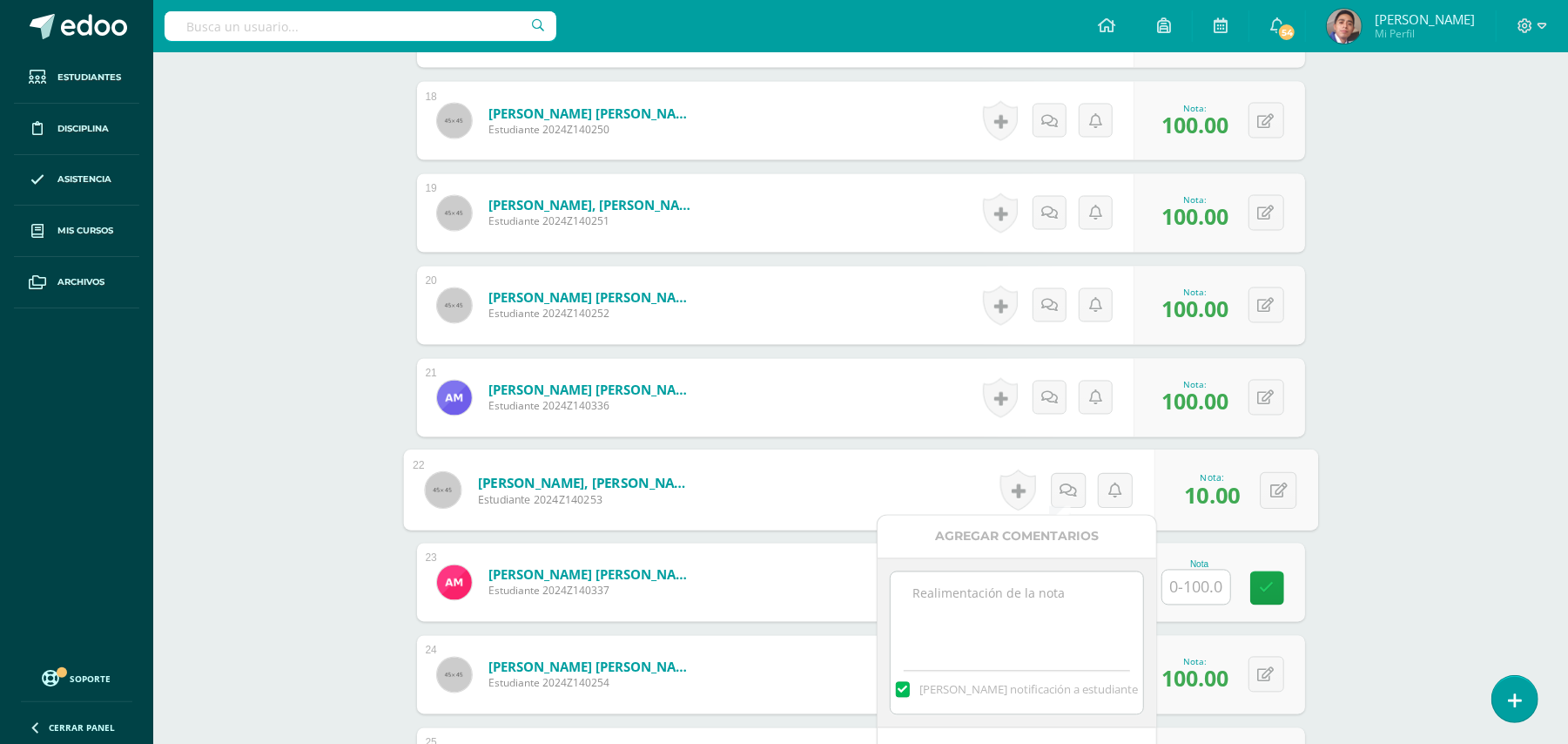
click at [1060, 588] on textarea at bounding box center [1016, 616] width 251 height 88
paste textarea "Estimado estudiante. Tiene pendiente esta actividad. Se le brinda la oportunida…"
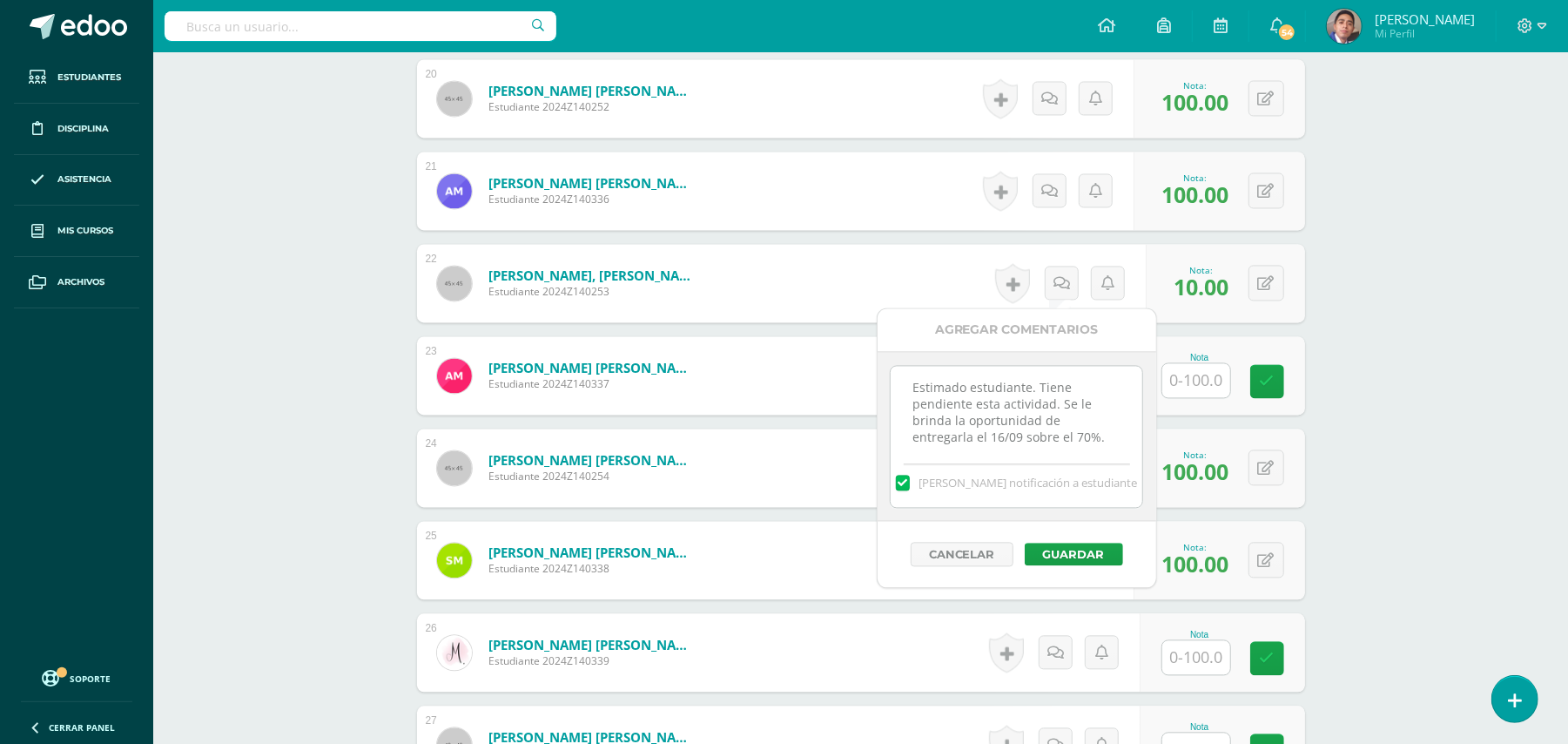
scroll to position [2427, 0]
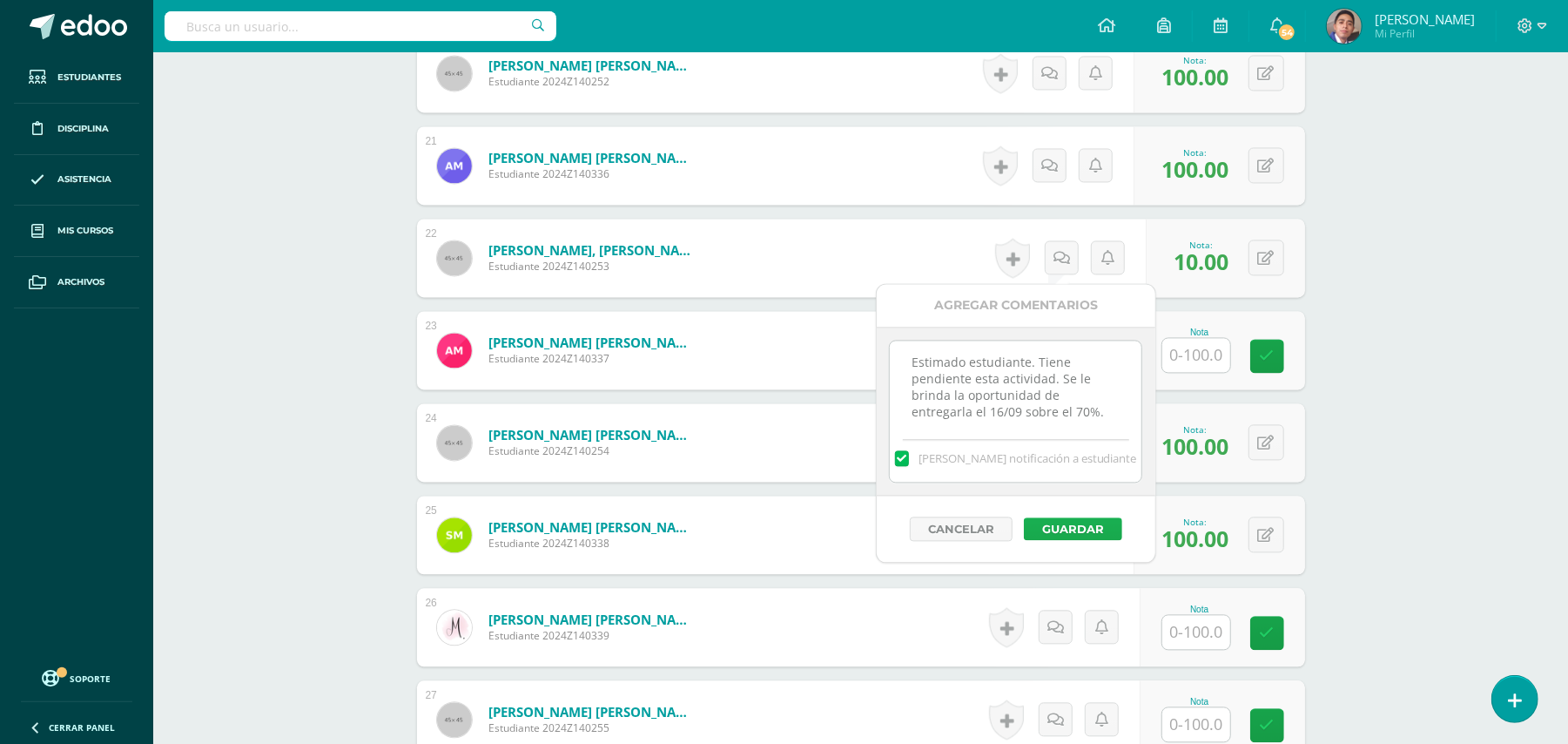
type textarea "Estimado estudiante. Tiene pendiente esta actividad. Se le brinda la oportunida…"
click at [1071, 526] on button "Guardar" at bounding box center [1073, 529] width 99 height 22
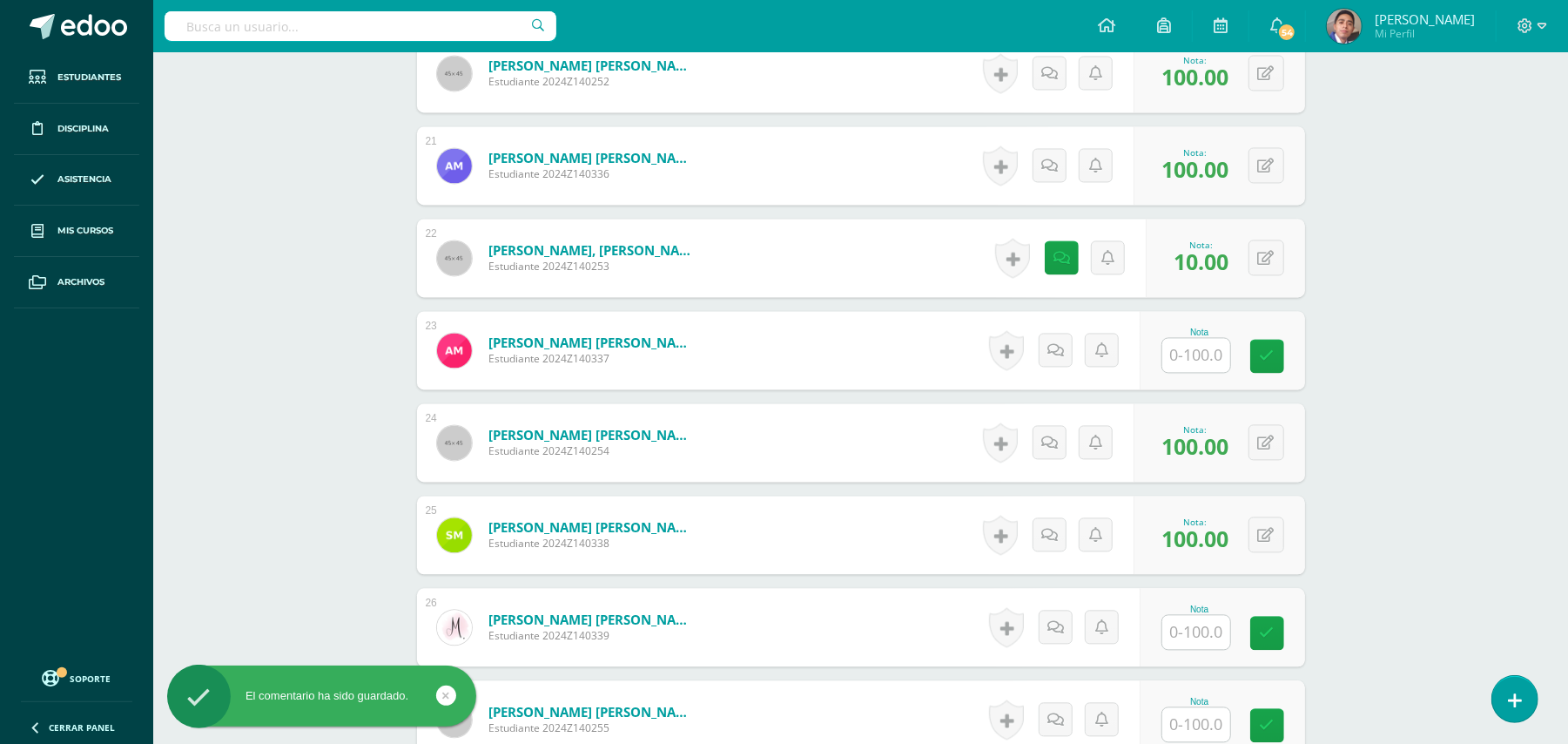
click at [1210, 359] on input "text" at bounding box center [1196, 355] width 68 height 34
type input "100"
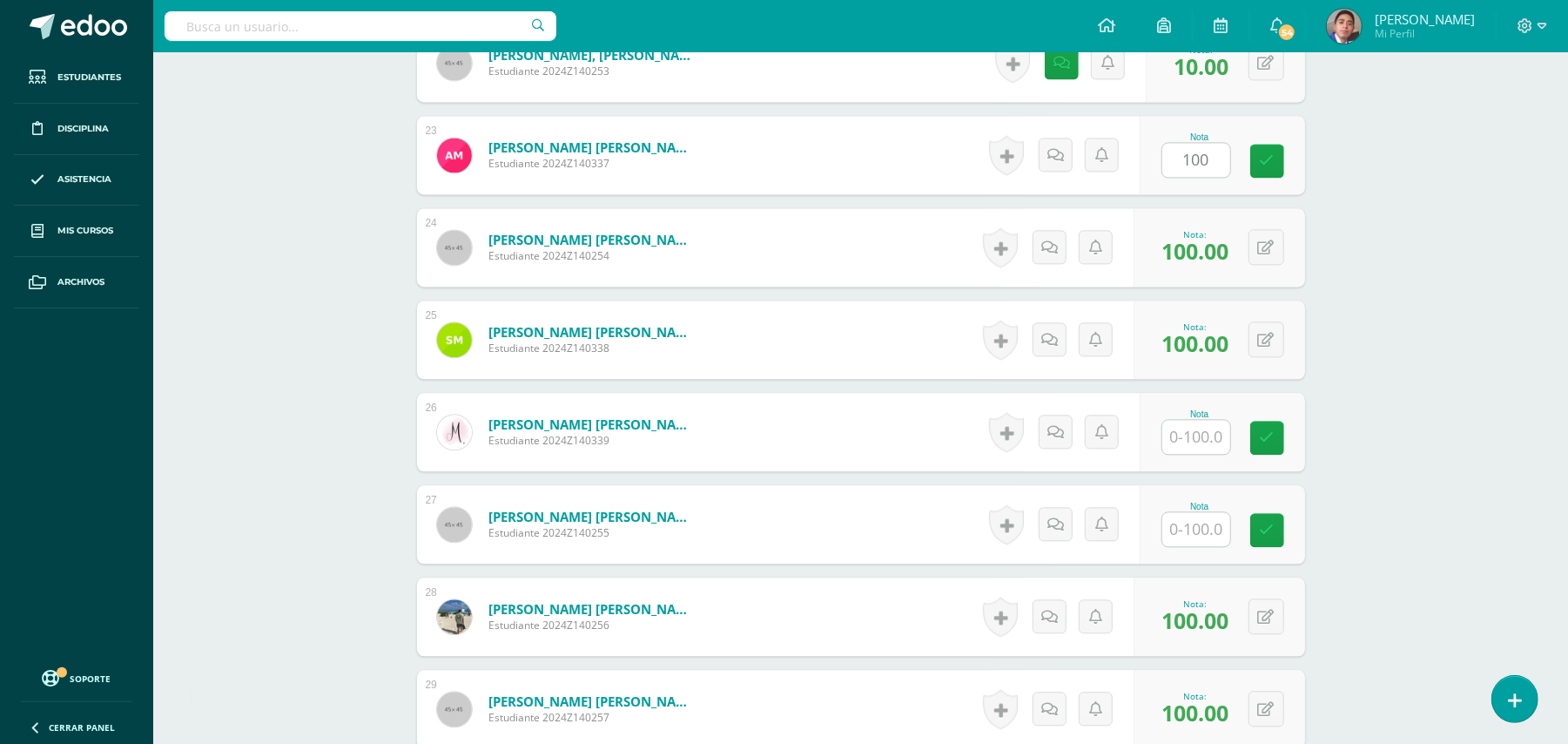
scroll to position [2775, 0]
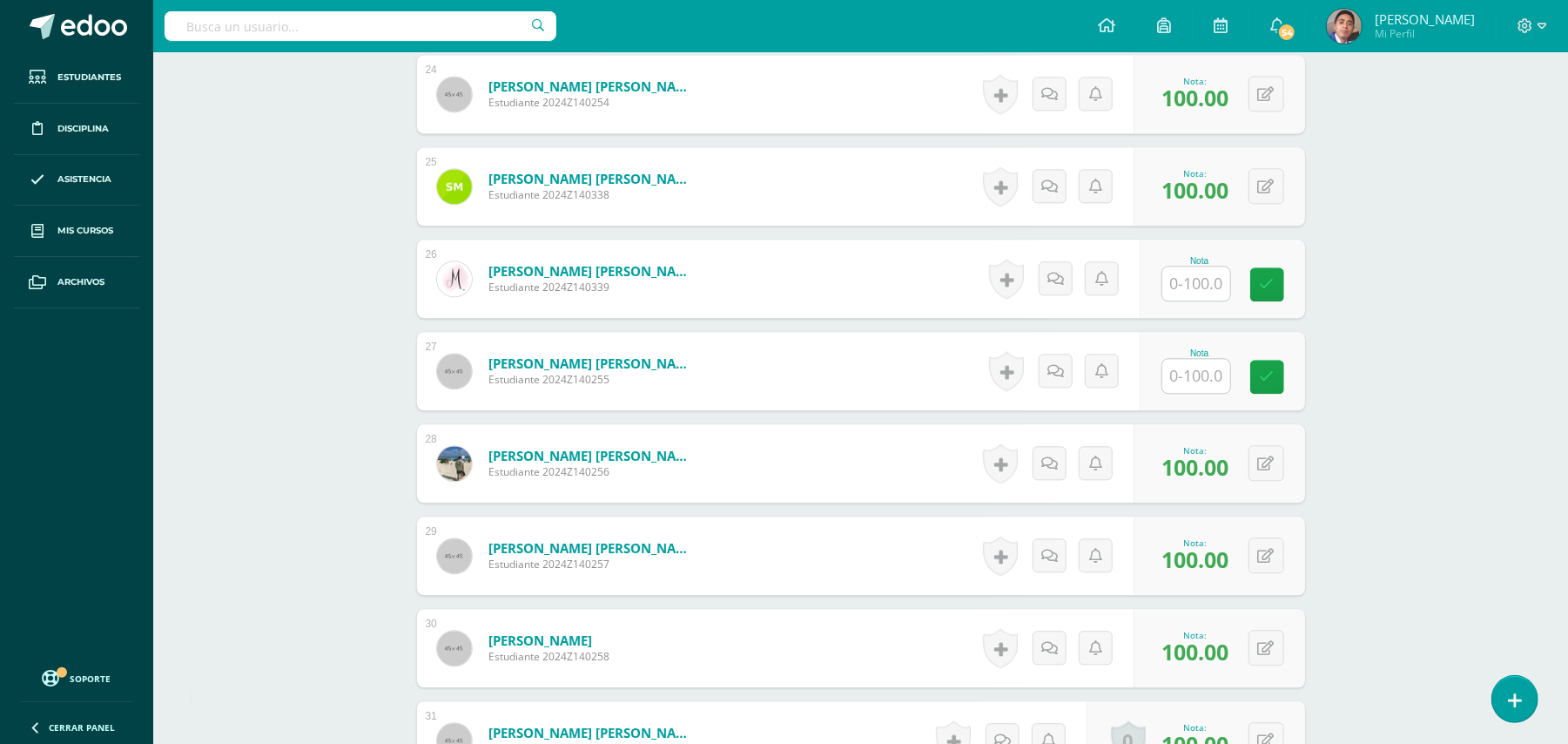
click at [1210, 286] on input "text" at bounding box center [1196, 283] width 68 height 34
type input "10"
click at [1198, 374] on input "text" at bounding box center [1196, 375] width 68 height 34
type input "10"
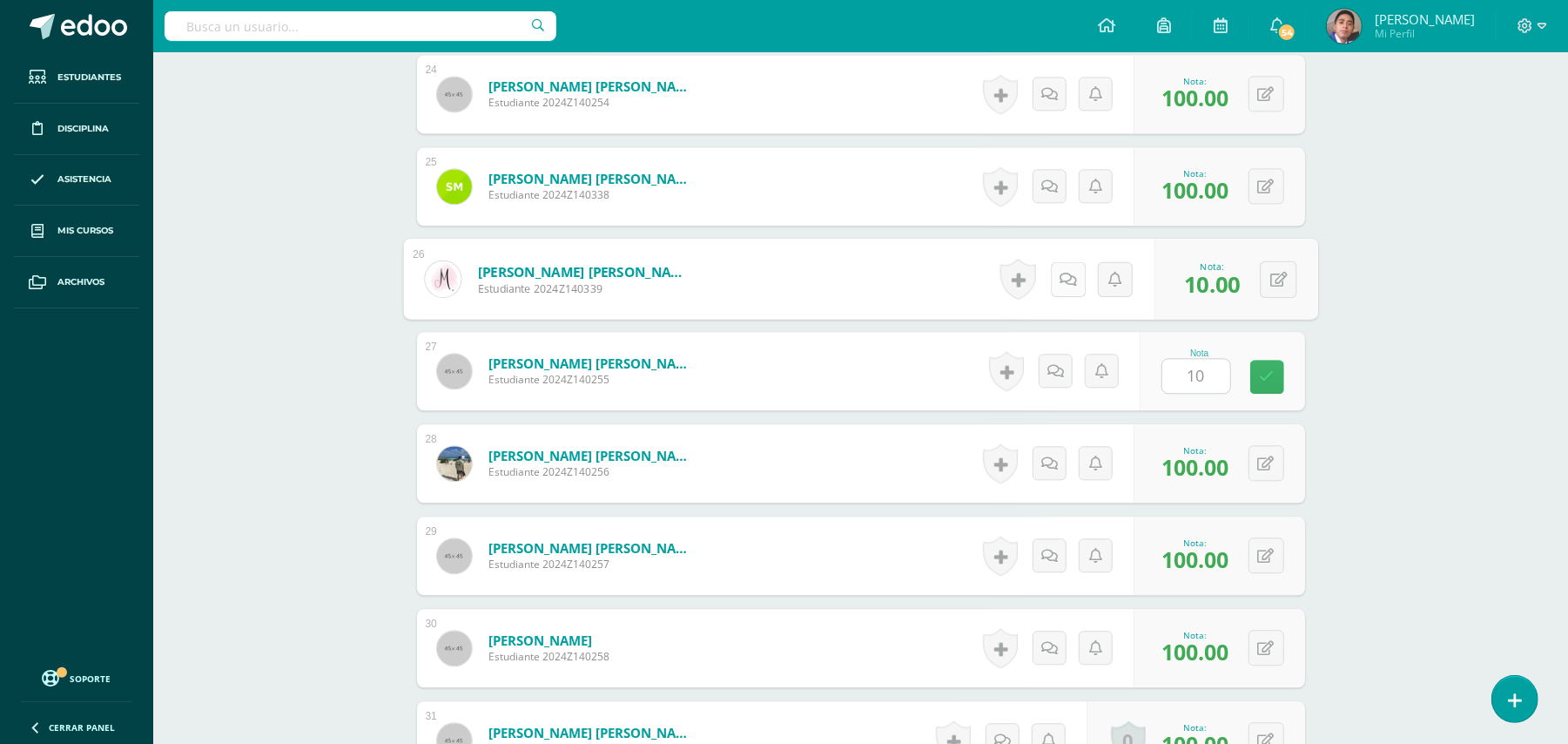
click at [1063, 272] on icon at bounding box center [1068, 278] width 18 height 15
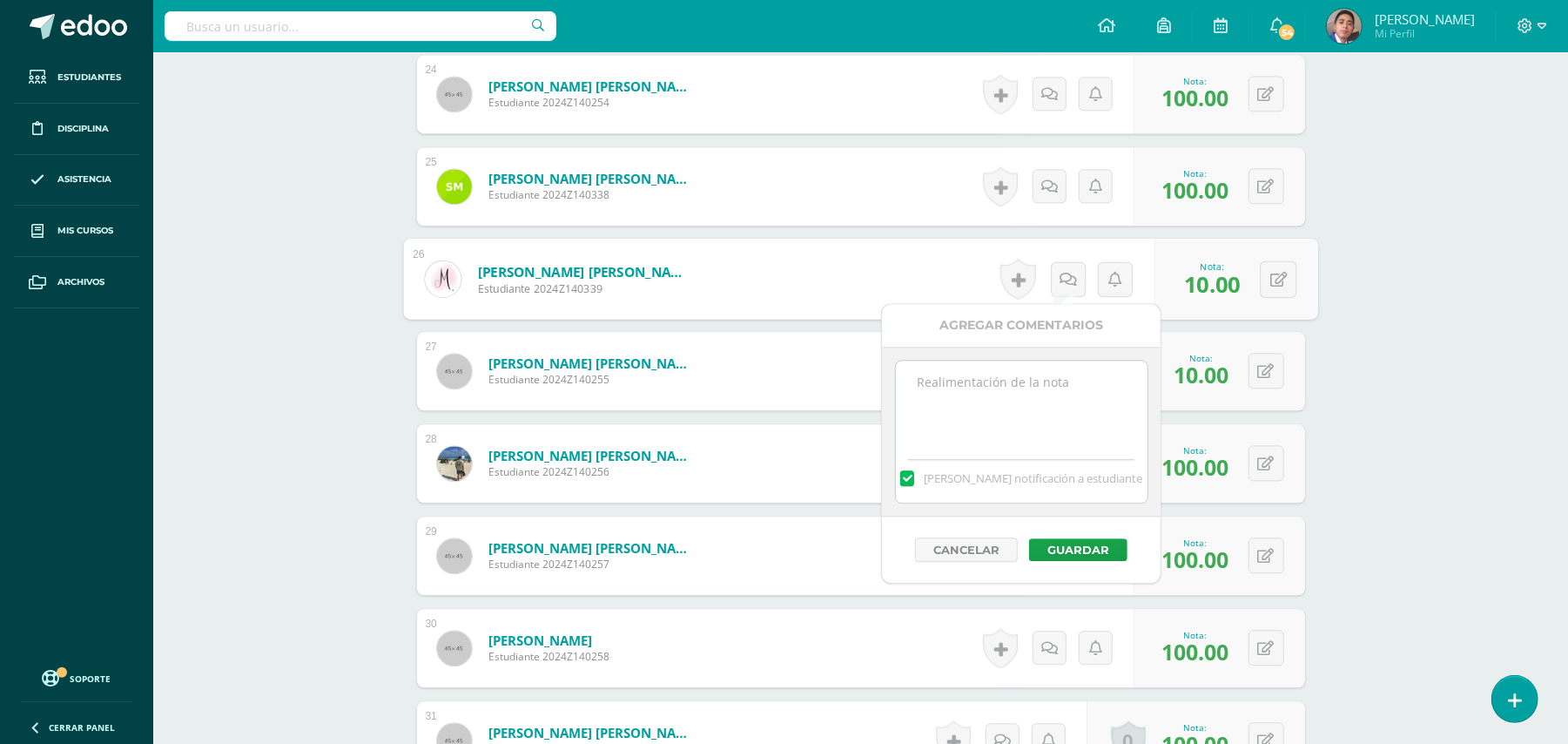
click at [1052, 384] on textarea at bounding box center [1022, 404] width 251 height 88
paste textarea "Estimado estudiante. Tiene pendiente esta actividad. Se le brinda la oportunida…"
click at [969, 384] on textarea "Estimado estudiante. Tiene pendiente esta actividad. Se le brinda la oportunida…" at bounding box center [1022, 404] width 251 height 88
type textarea "Estimada estudiante. Tiene pendiente esta actividad. Se le brinda la oportunida…"
click at [1084, 552] on button "Guardar" at bounding box center [1079, 549] width 99 height 22
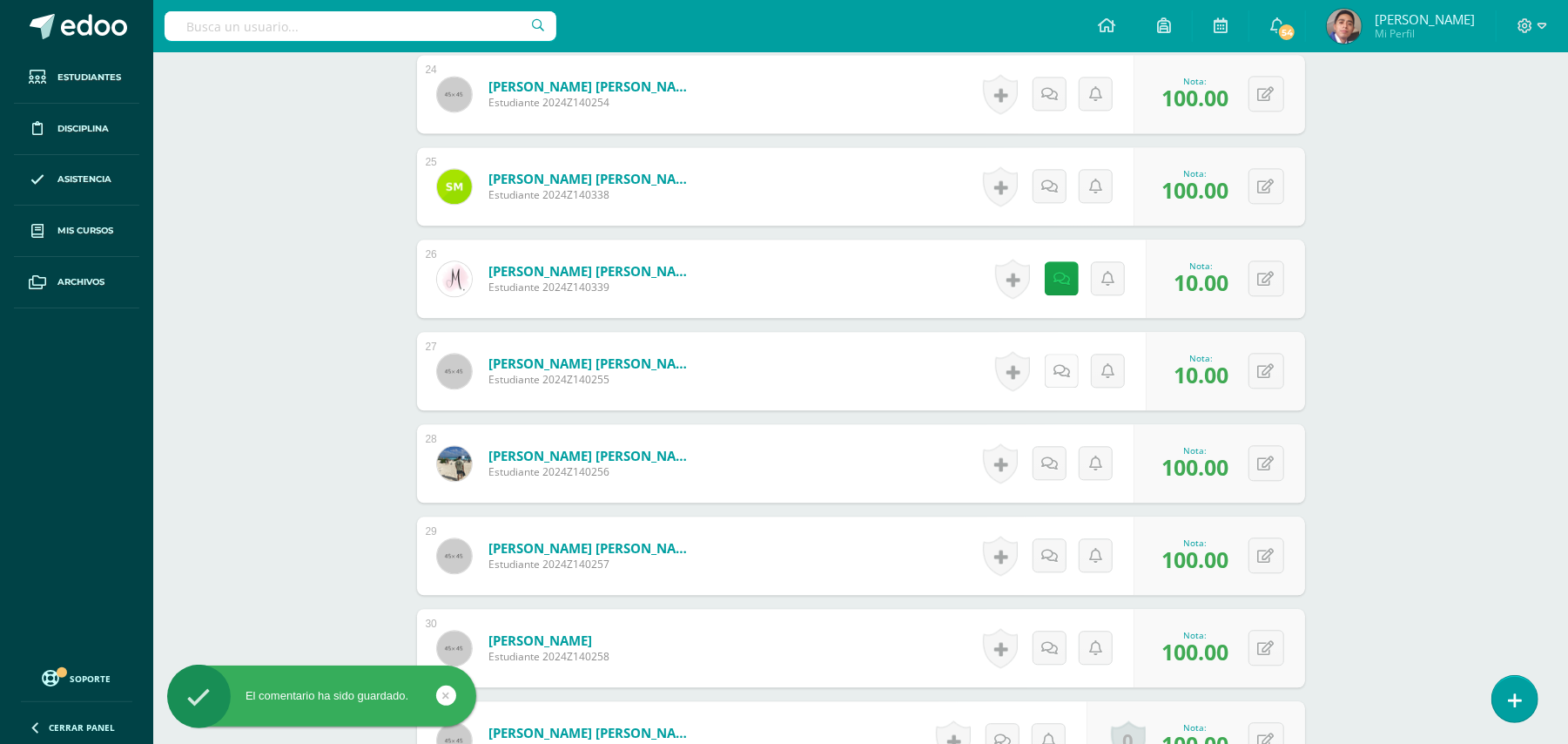
click at [1062, 366] on icon at bounding box center [1062, 372] width 17 height 15
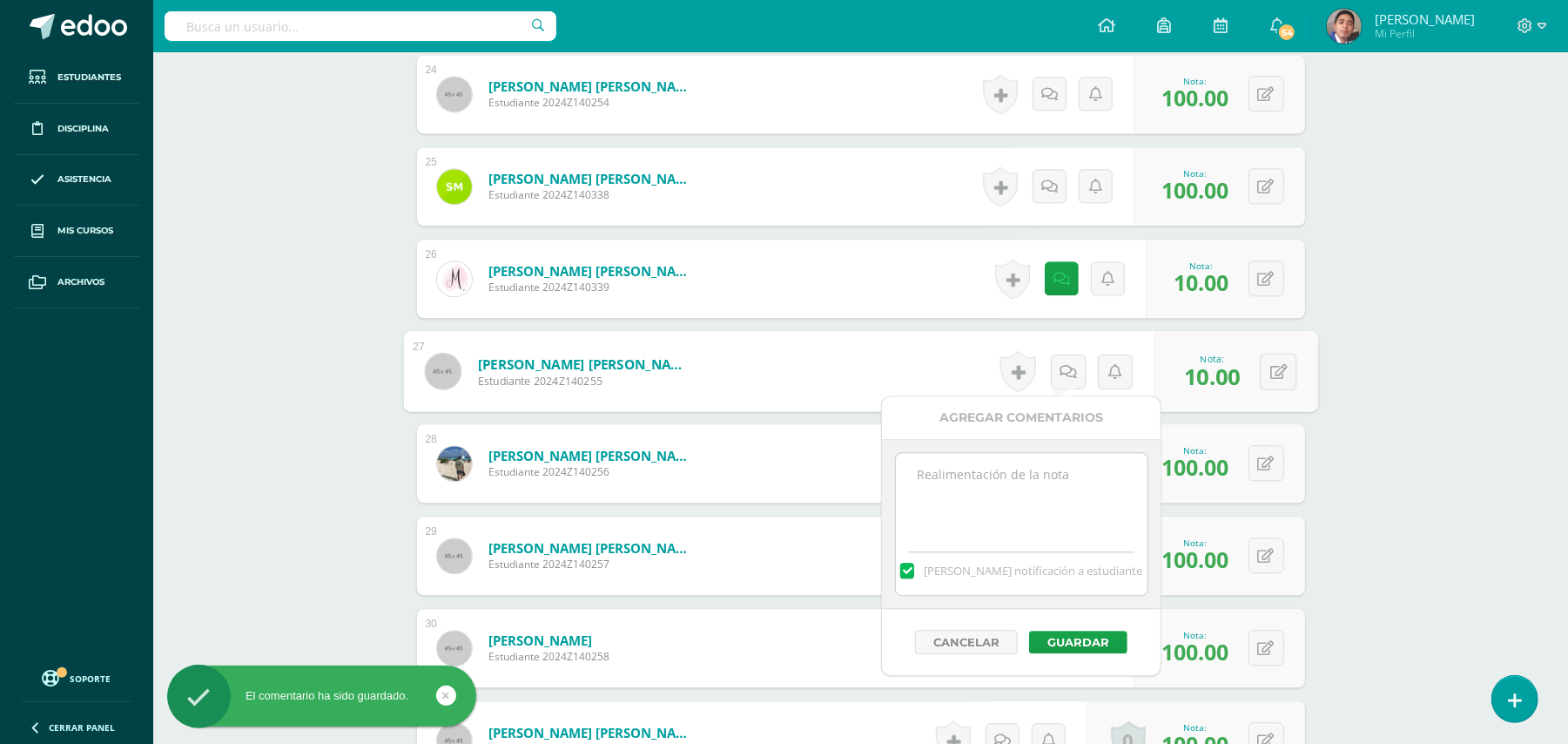
click at [1041, 494] on textarea at bounding box center [1022, 497] width 251 height 88
paste textarea "Estimado estudiante. Tiene pendiente esta actividad. Se le brinda la oportunida…"
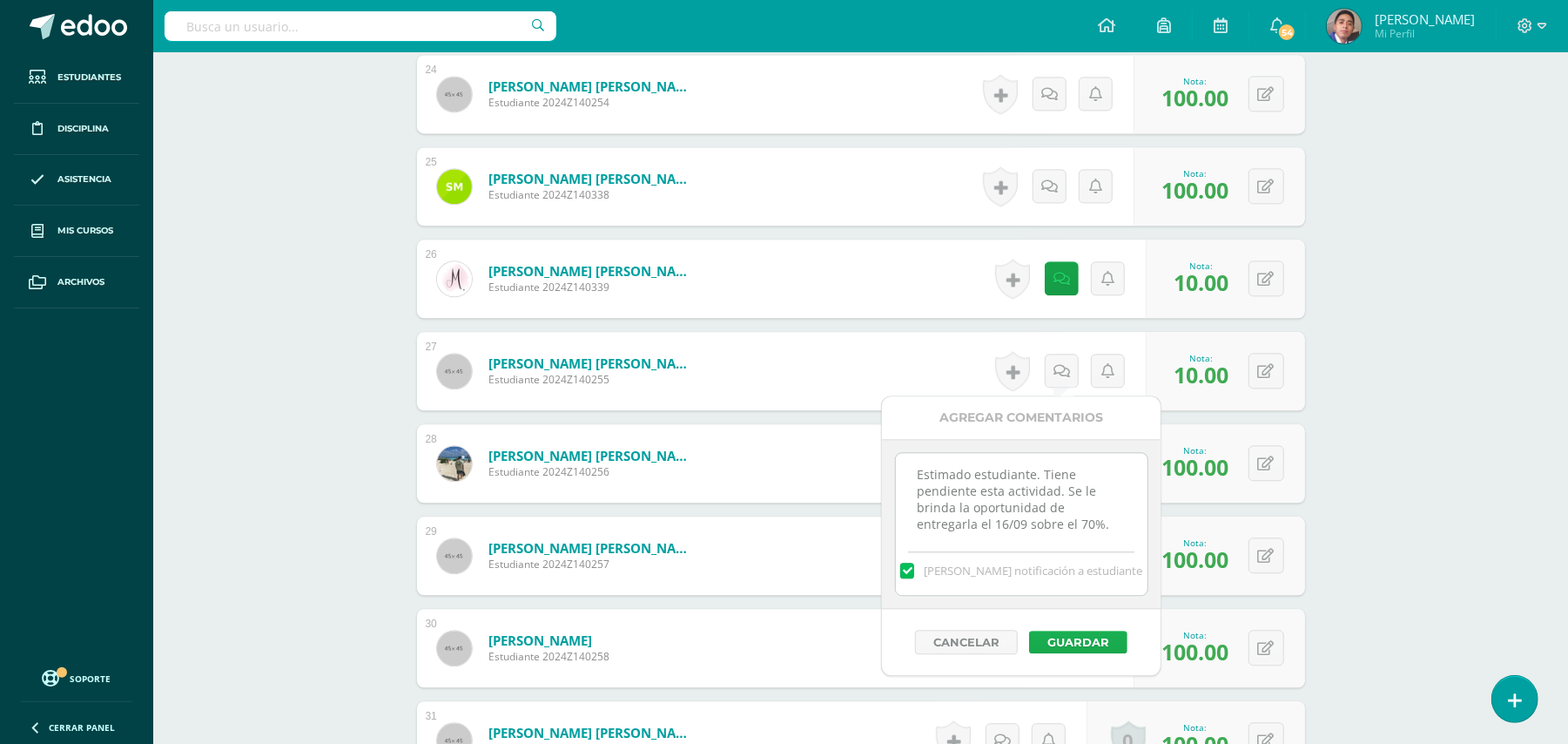
type textarea "Estimado estudiante. Tiene pendiente esta actividad. Se le brinda la oportunida…"
click at [1084, 643] on button "Guardar" at bounding box center [1079, 642] width 99 height 22
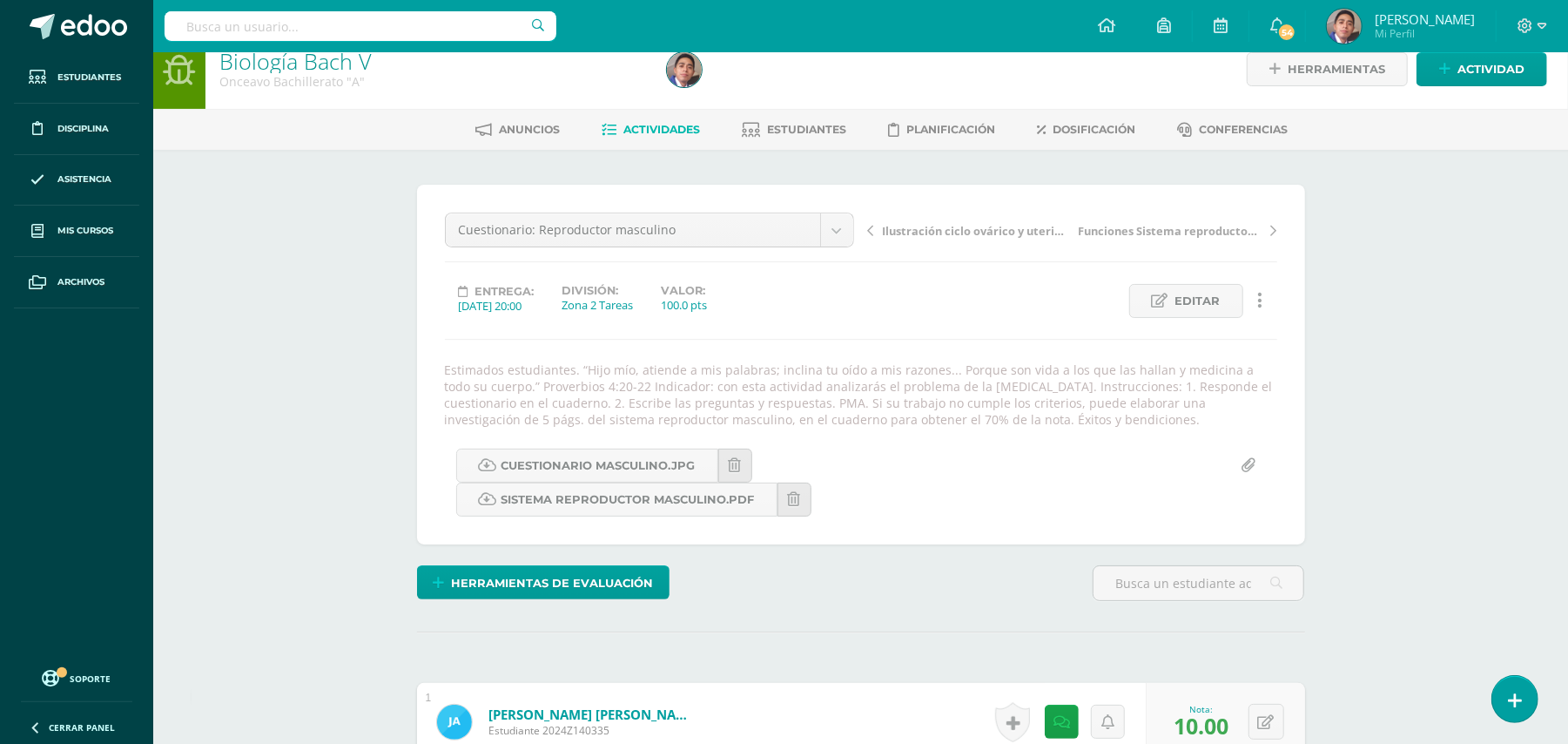
scroll to position [0, 0]
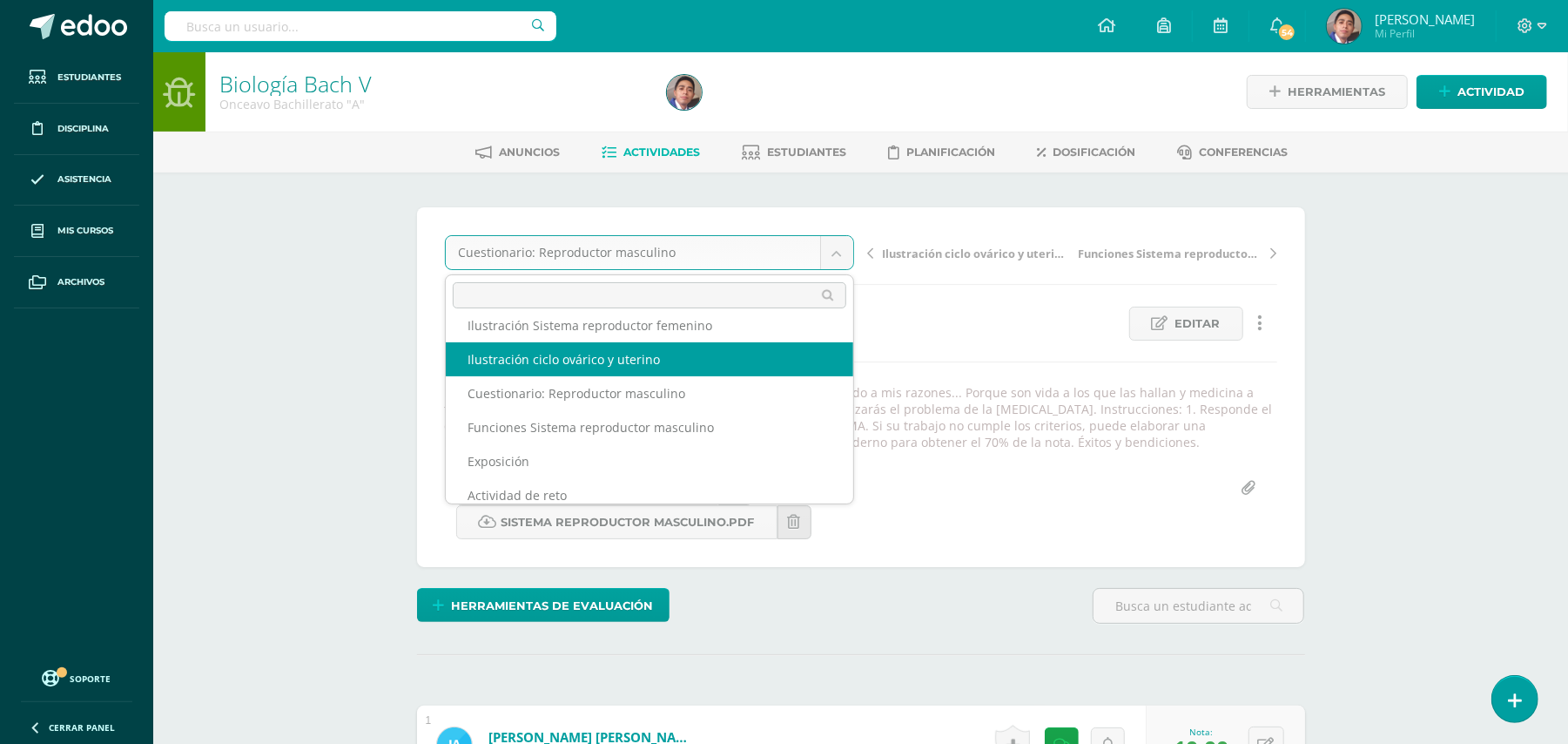
scroll to position [109, 0]
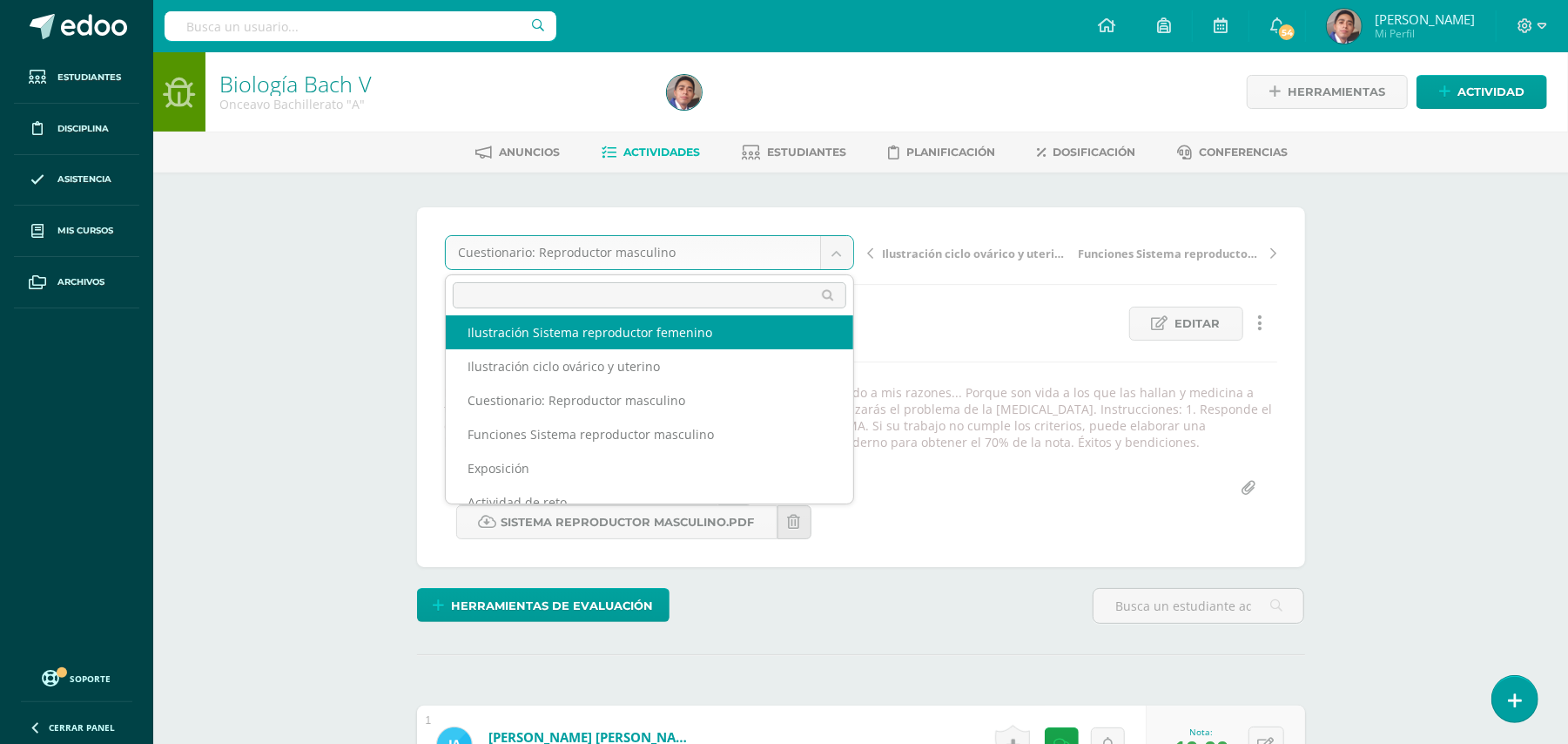
select select "/dashboard/teacher/grade-activity/32213/"
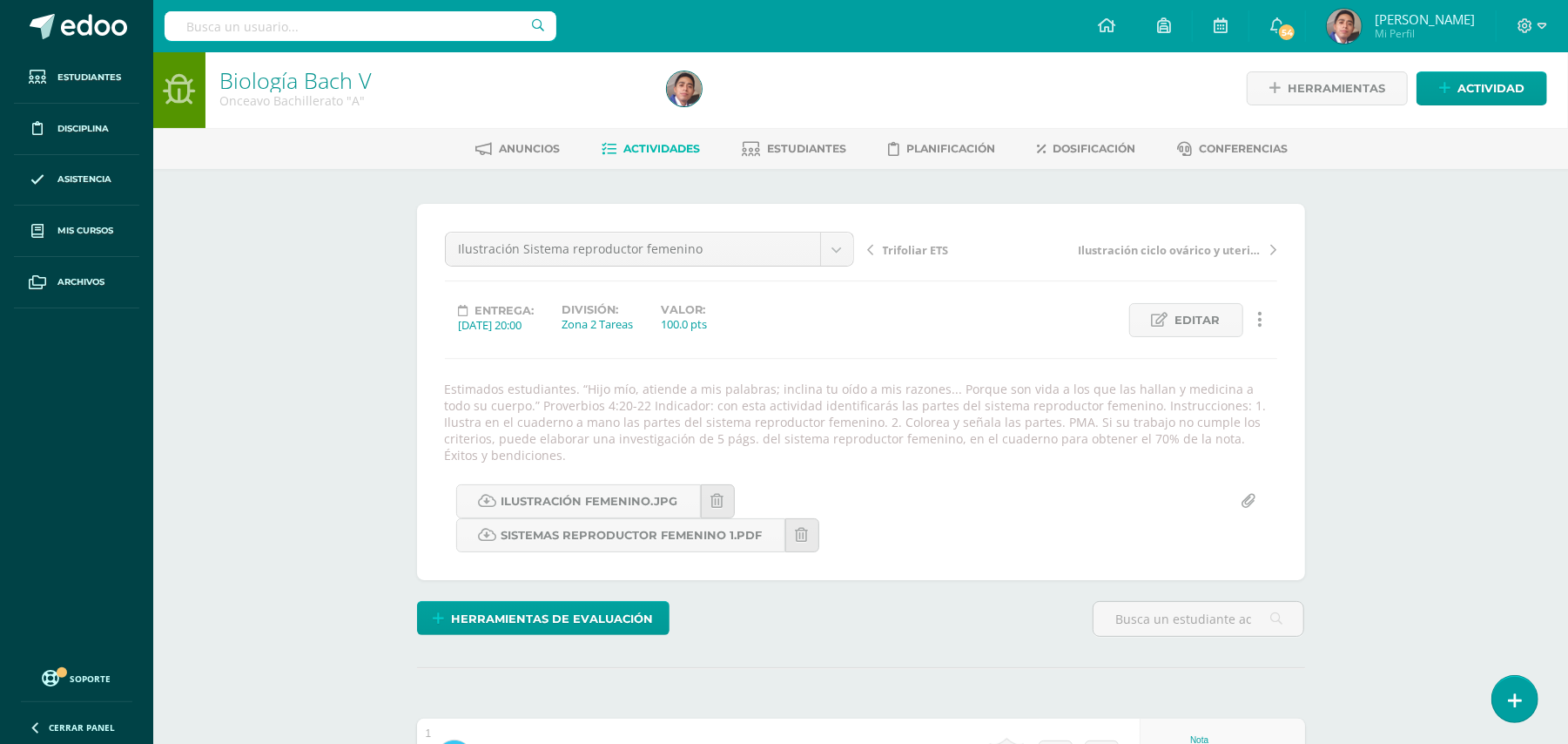
scroll to position [5, 0]
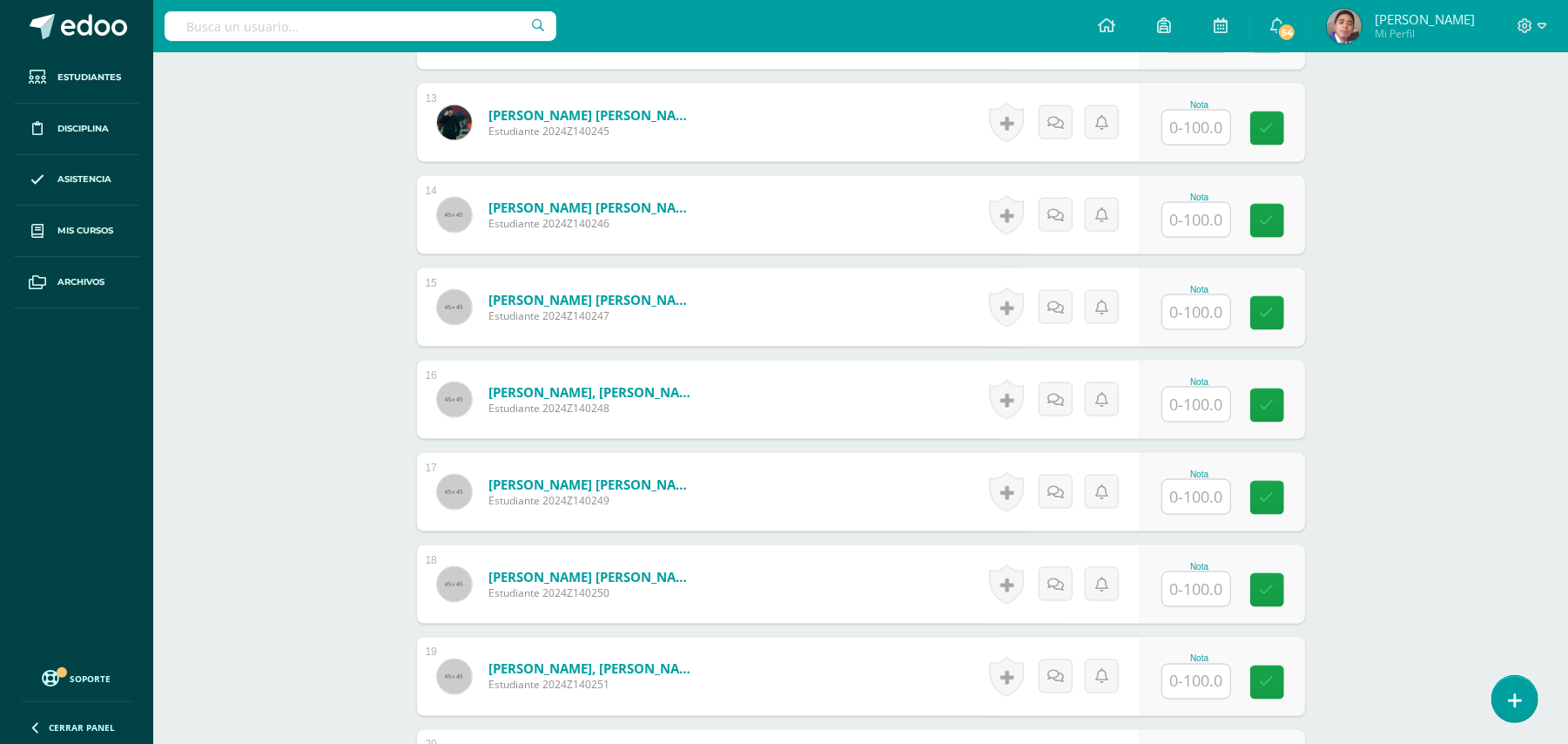
scroll to position [1980, 0]
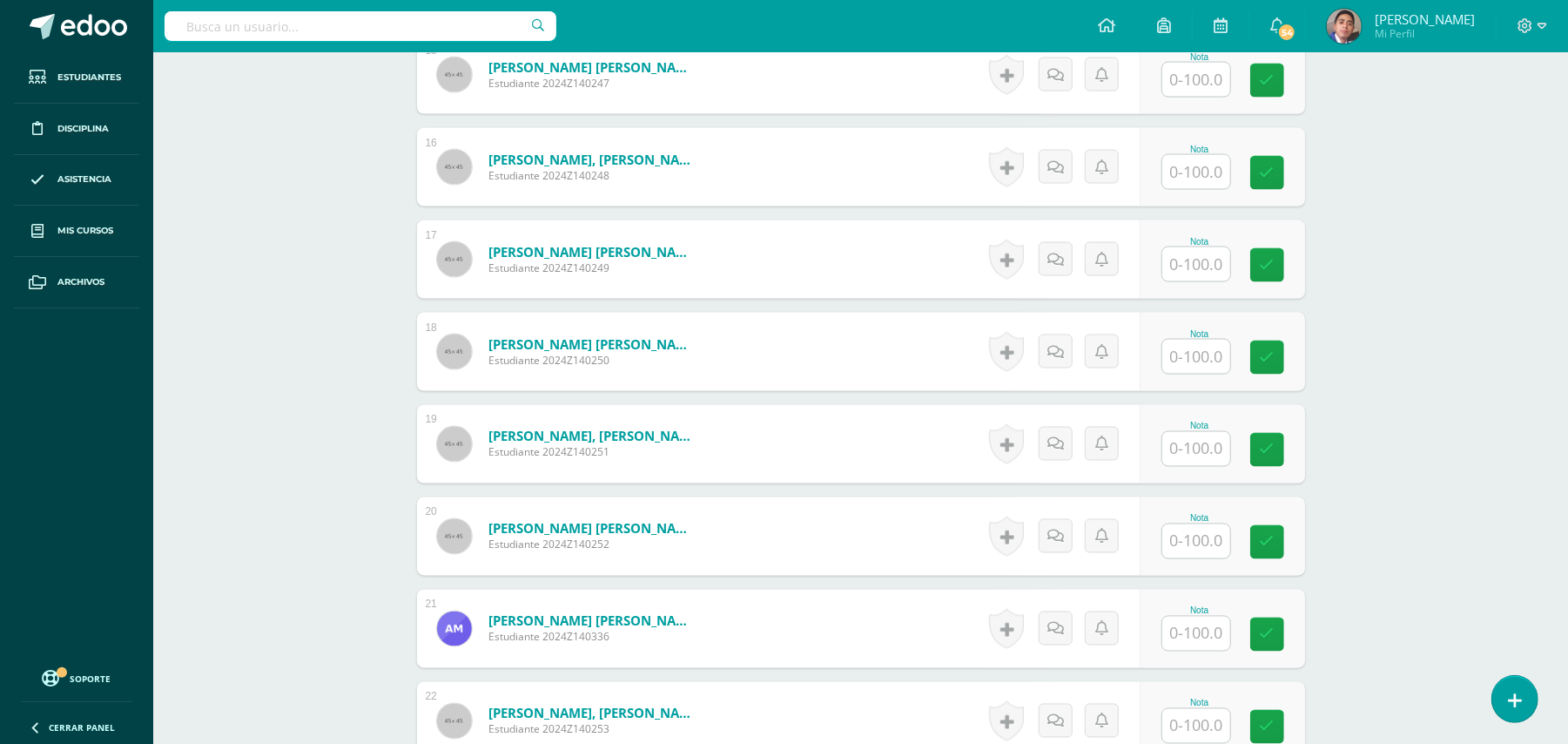
click at [1173, 616] on input "text" at bounding box center [1196, 633] width 68 height 34
type input "100"
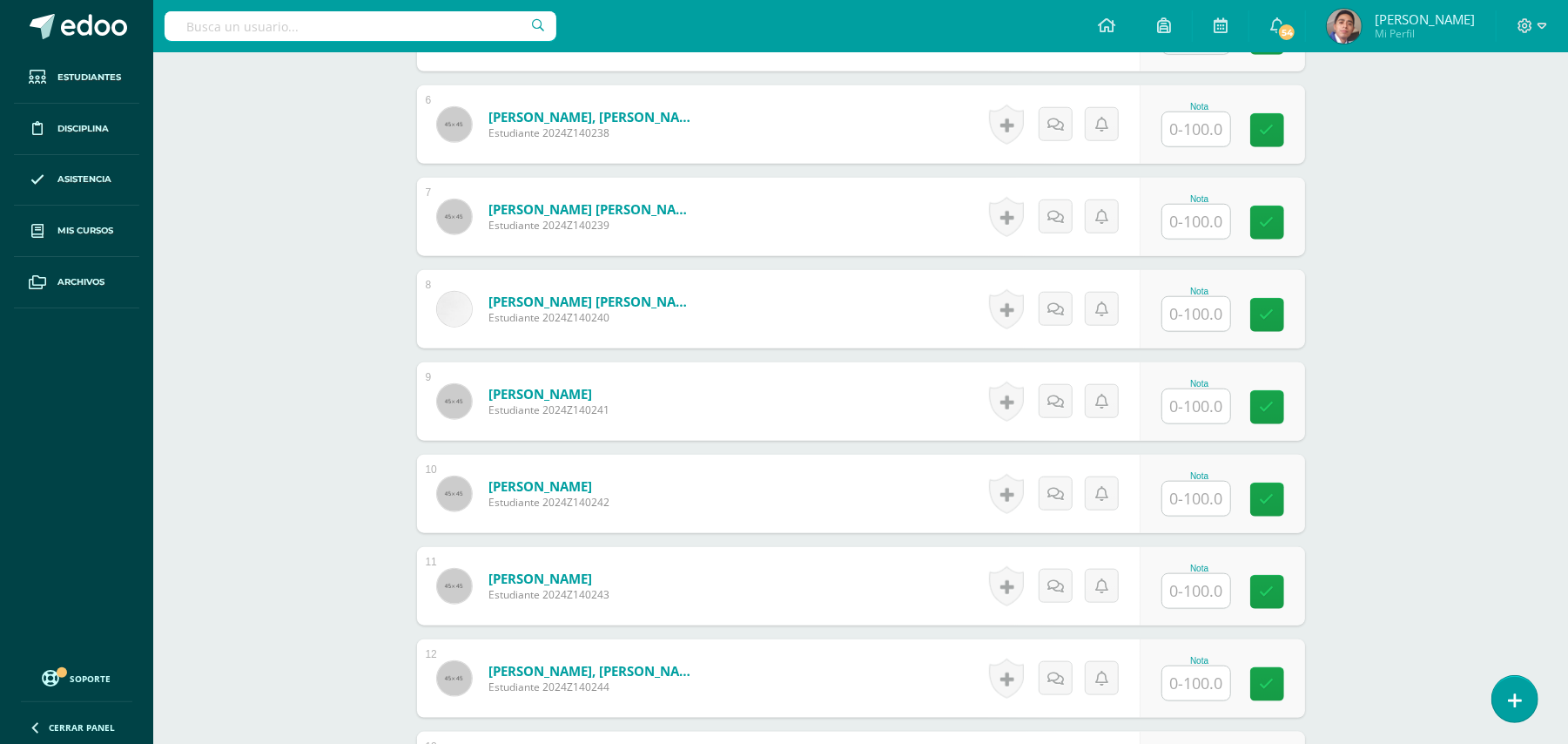
scroll to position [818, 0]
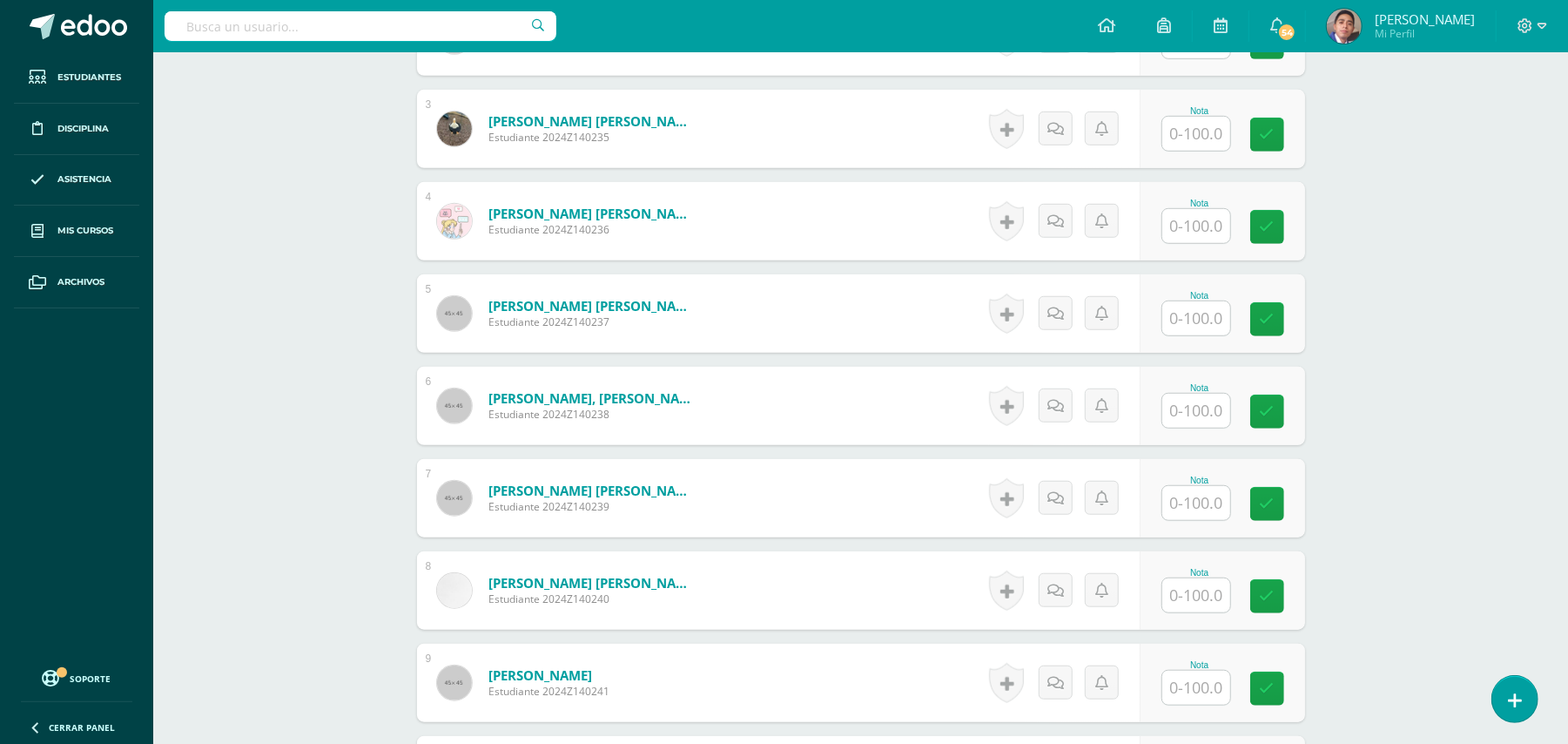
click at [1199, 302] on input "text" at bounding box center [1196, 318] width 68 height 34
type input "100"
click at [1179, 494] on input "text" at bounding box center [1196, 503] width 68 height 34
type input "100"
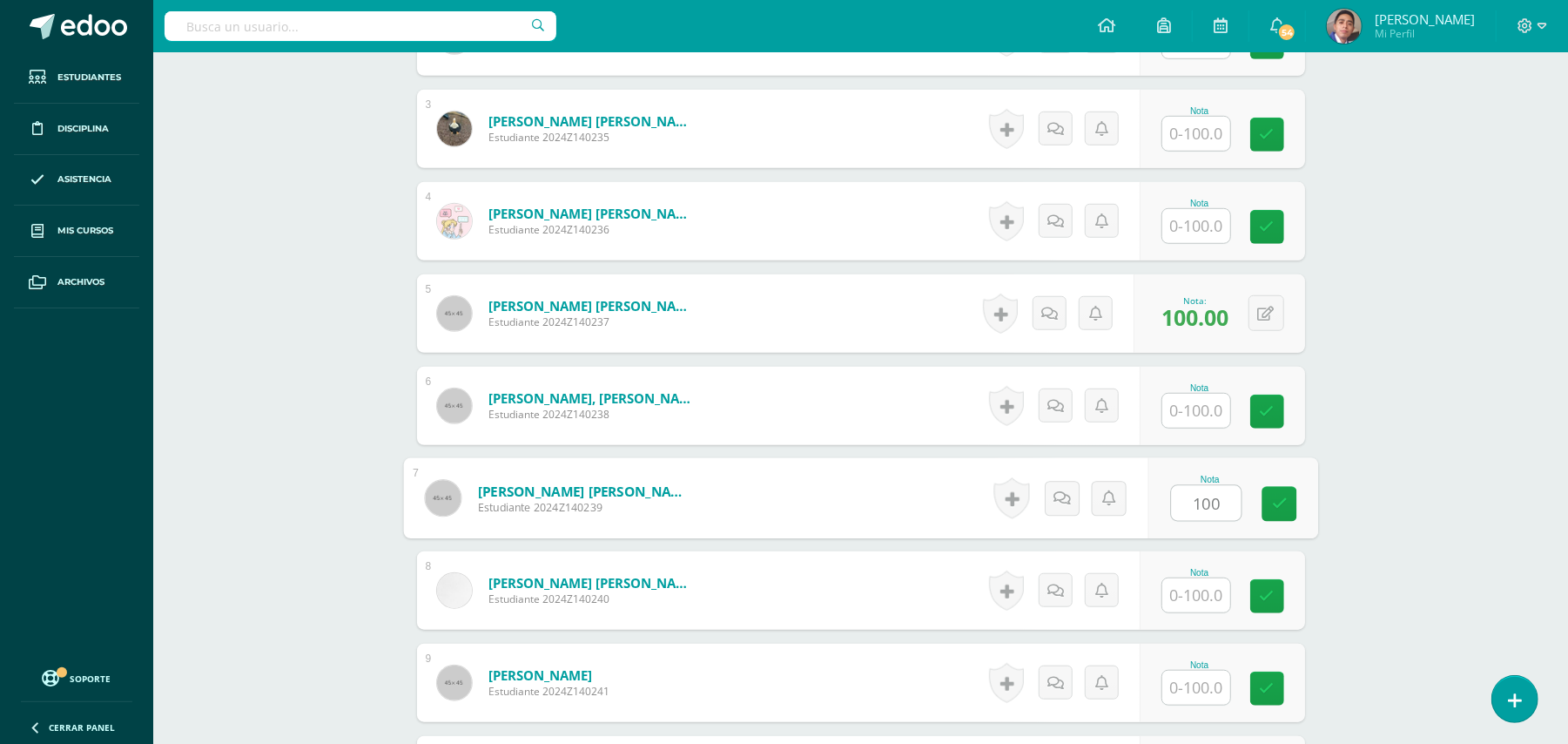
click at [1179, 210] on input "text" at bounding box center [1196, 226] width 68 height 34
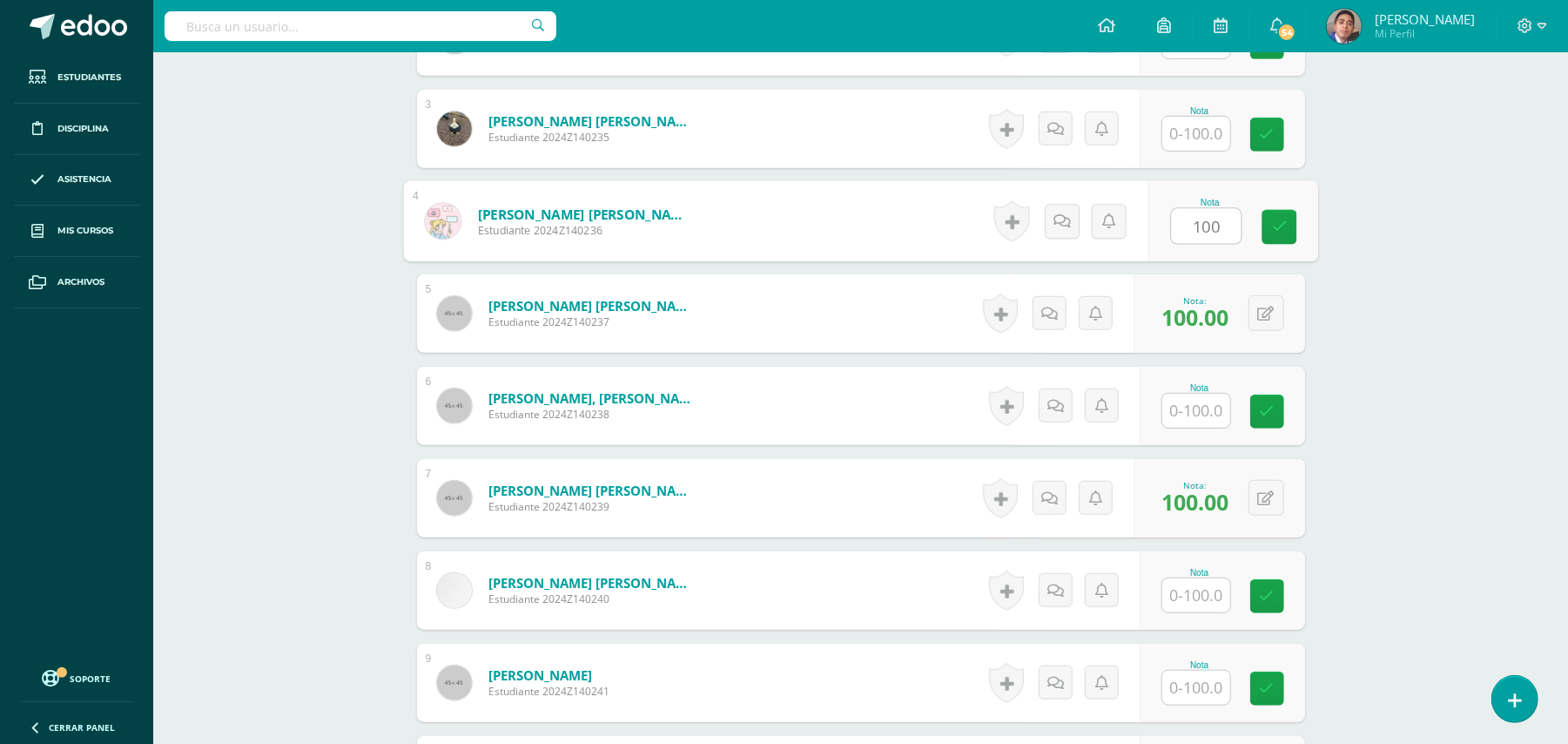
type input "100"
click at [1181, 578] on input "text" at bounding box center [1196, 595] width 68 height 34
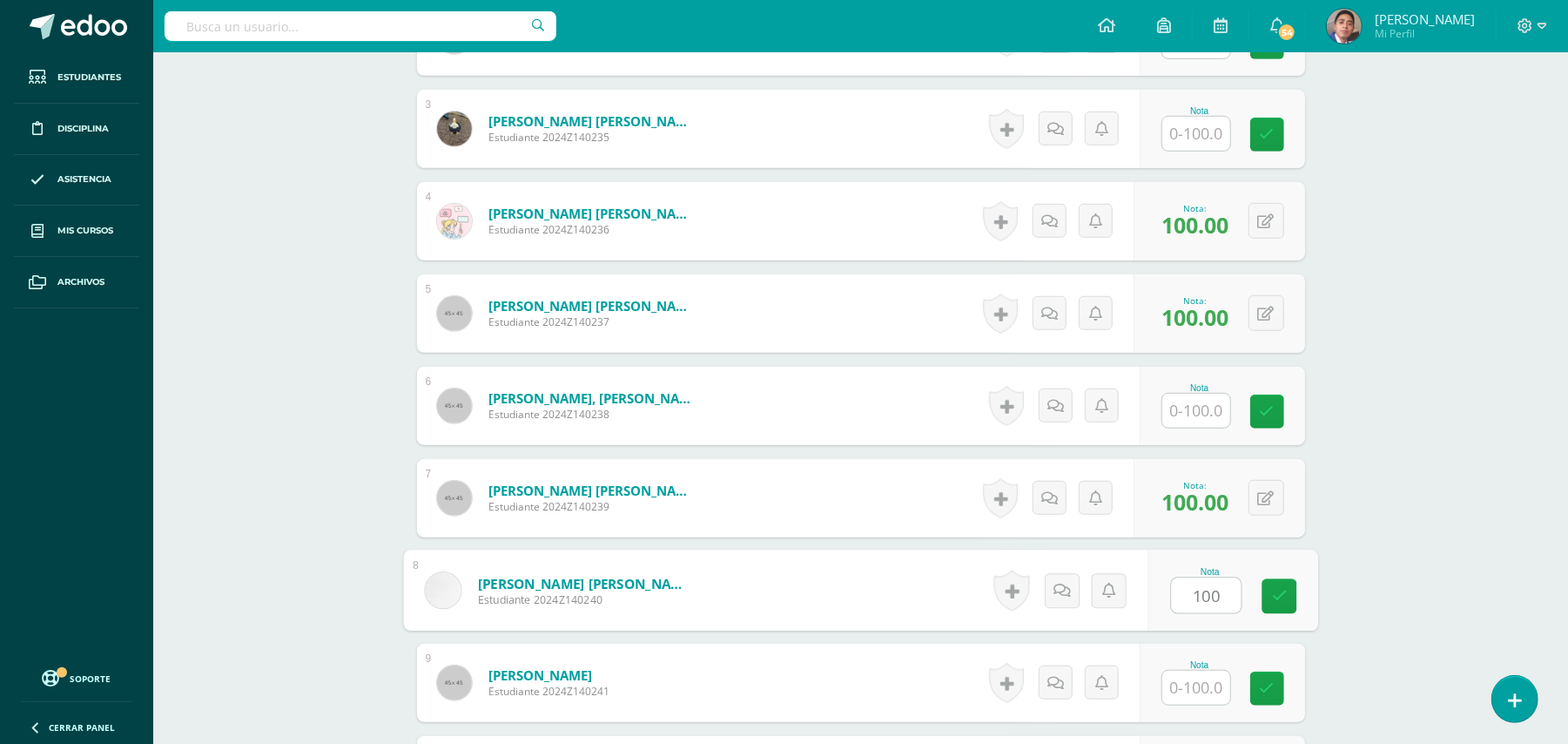
type input "100"
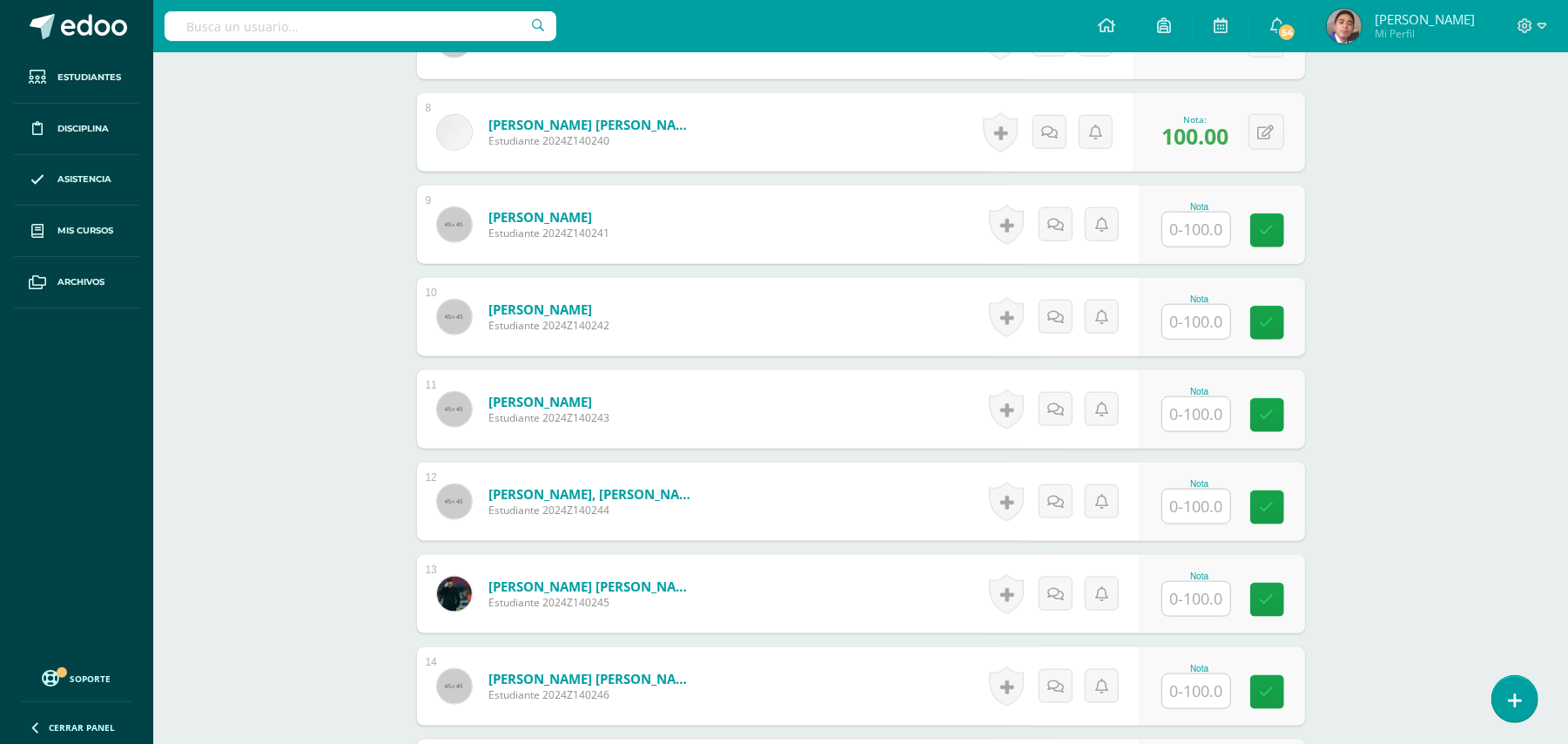
scroll to position [1282, 0]
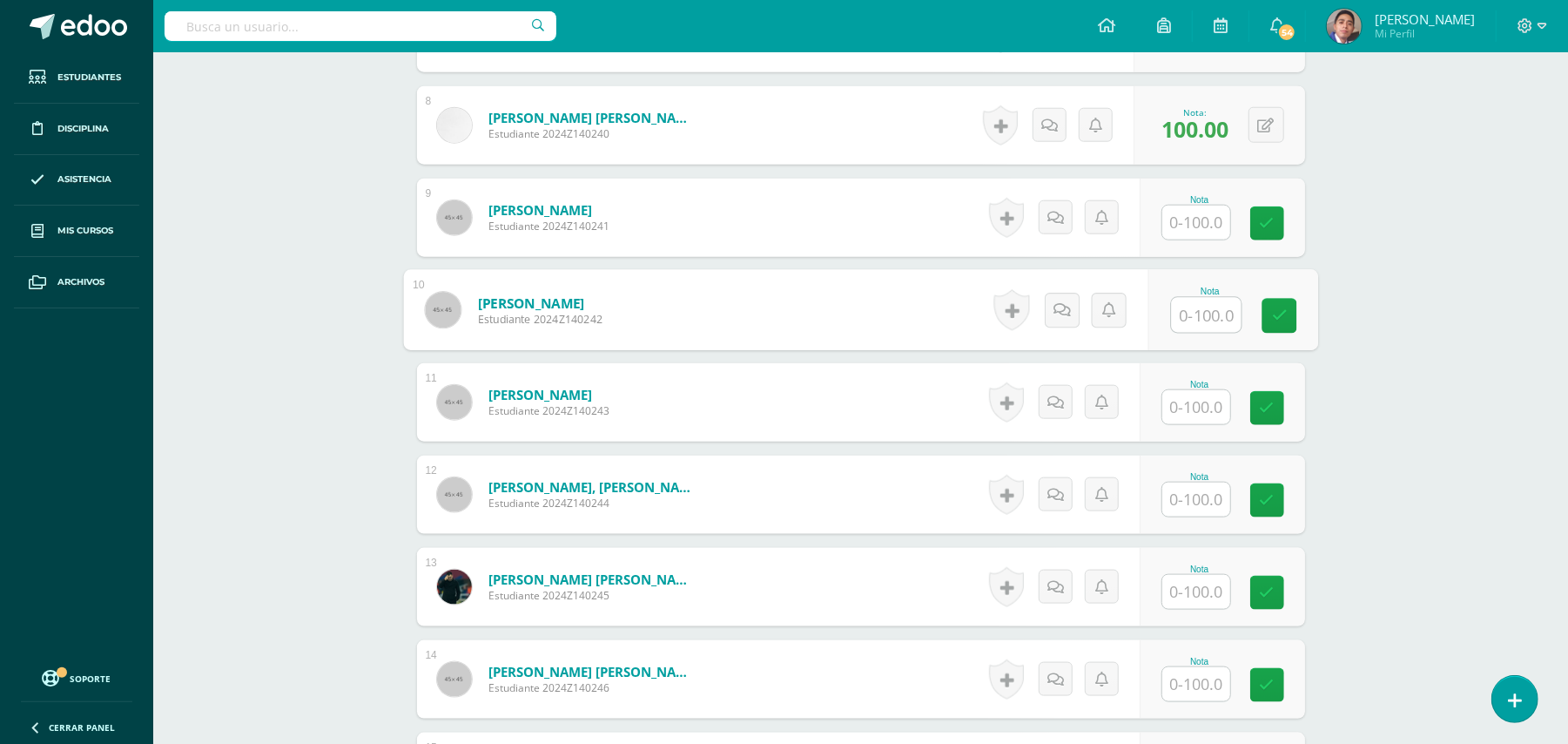
click at [1219, 298] on input "text" at bounding box center [1205, 315] width 70 height 34
type input "100"
click at [1381, 349] on div "Biología Bach V Onceavo Bachillerato "A" Herramientas Detalle de asistencias Ac…" at bounding box center [861, 629] width 1414 height 3718
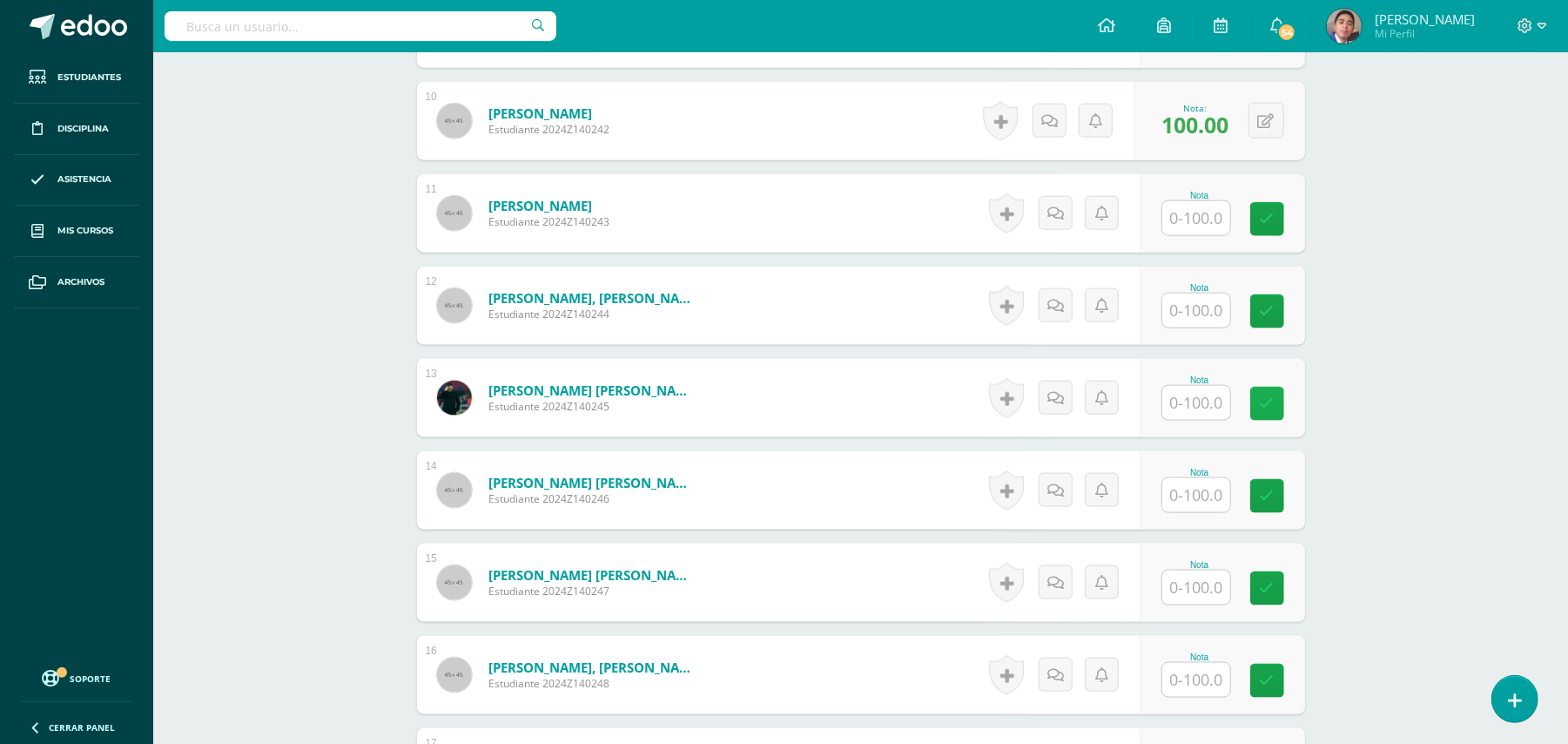
scroll to position [1399, 0]
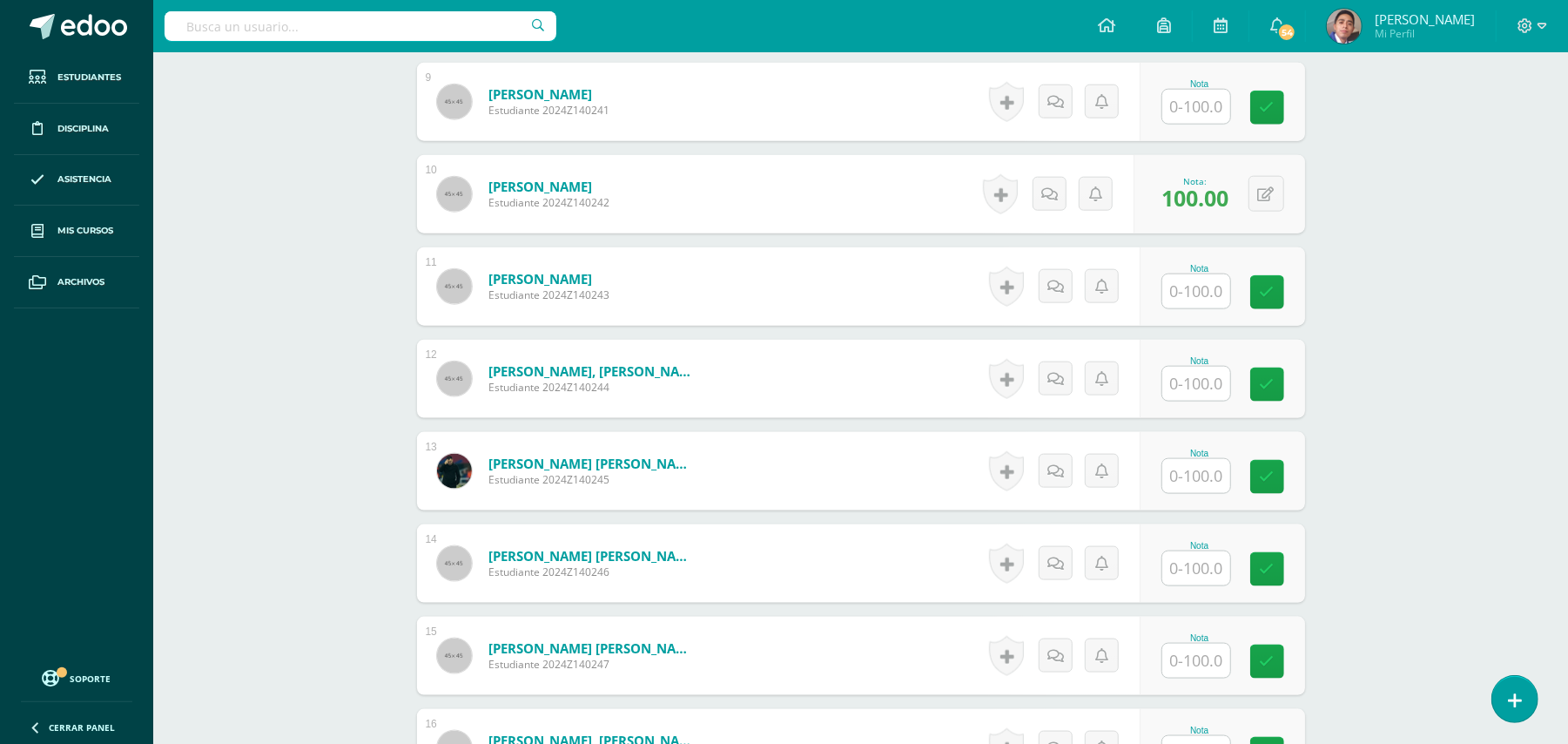
click at [1201, 275] on input "text" at bounding box center [1196, 291] width 68 height 34
type input "100"
click at [1399, 259] on div "Biología Bach V Onceavo Bachillerato "A" Herramientas Detalle de asistencias Ac…" at bounding box center [861, 513] width 1414 height 3718
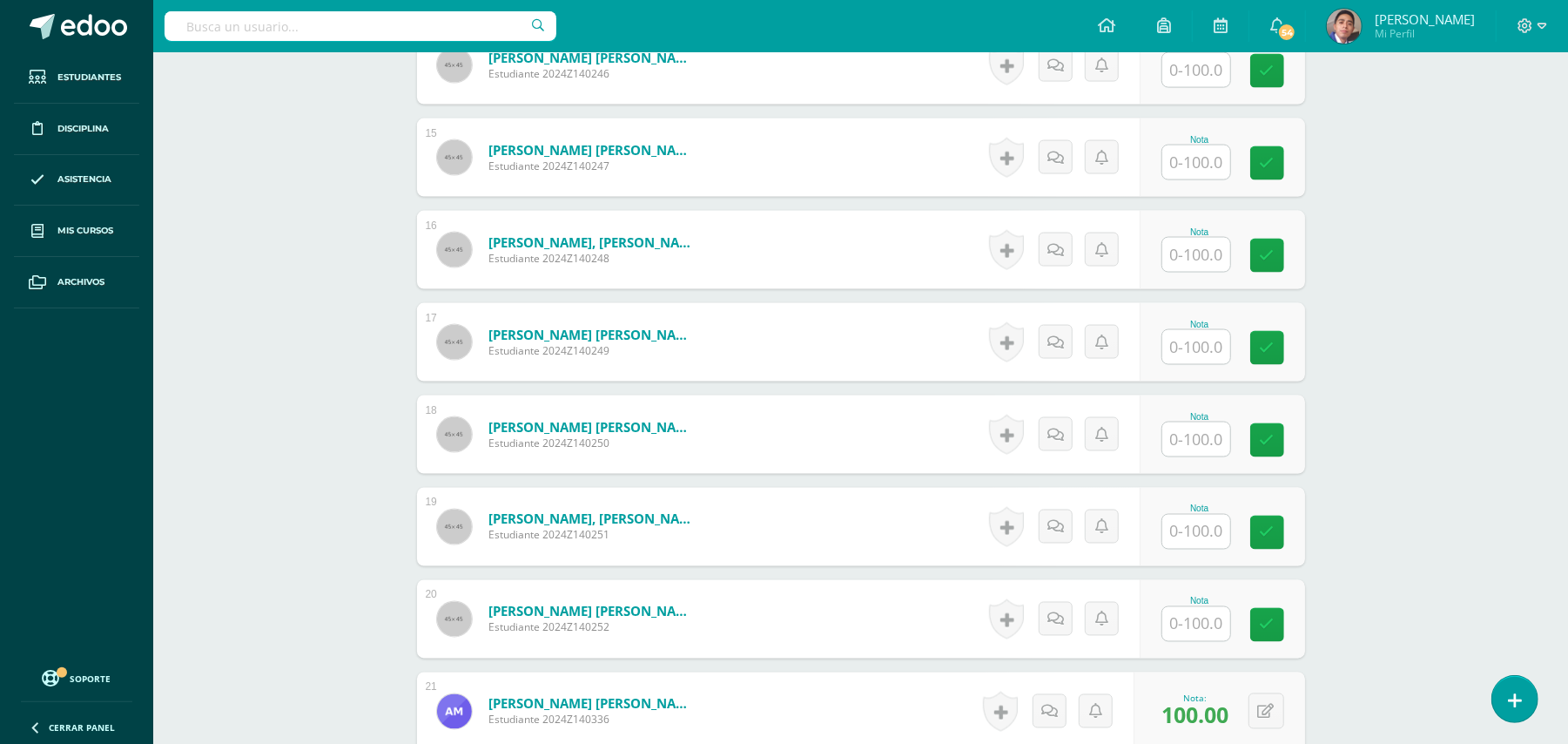
scroll to position [1980, 0]
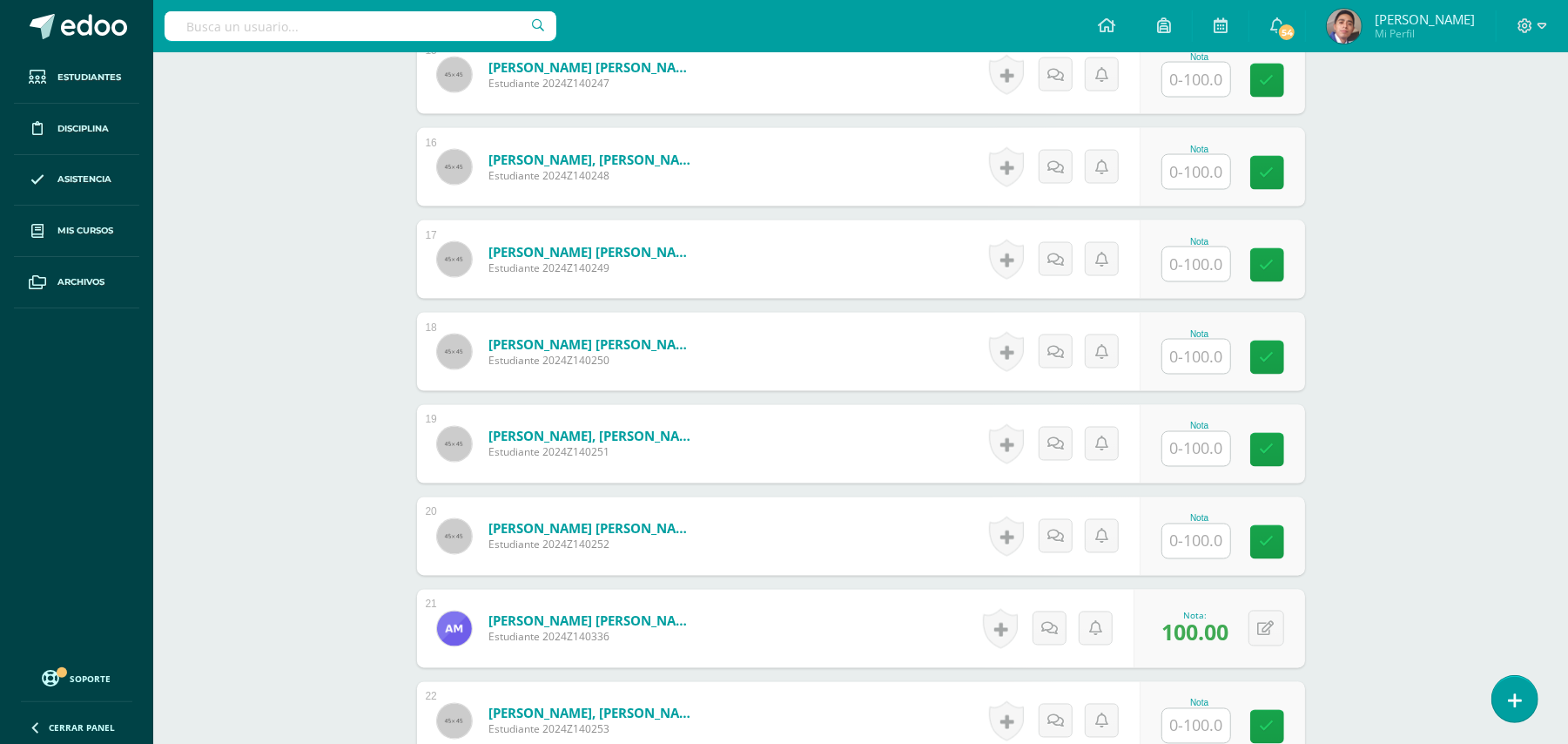
drag, startPoint x: 1186, startPoint y: 430, endPoint x: 1201, endPoint y: 428, distance: 15.1
click at [1186, 432] on input "text" at bounding box center [1196, 449] width 68 height 34
type input "100"
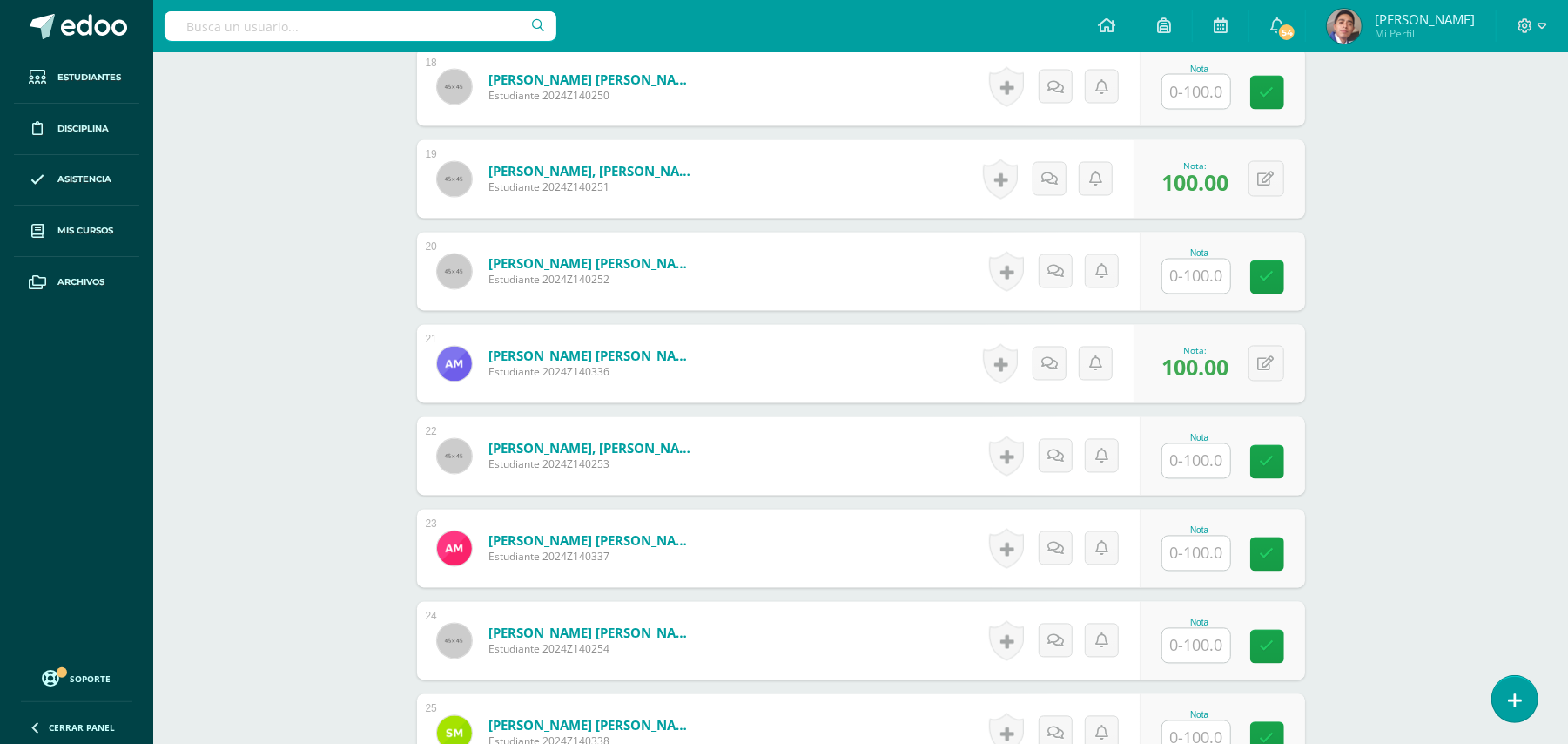
scroll to position [2328, 0]
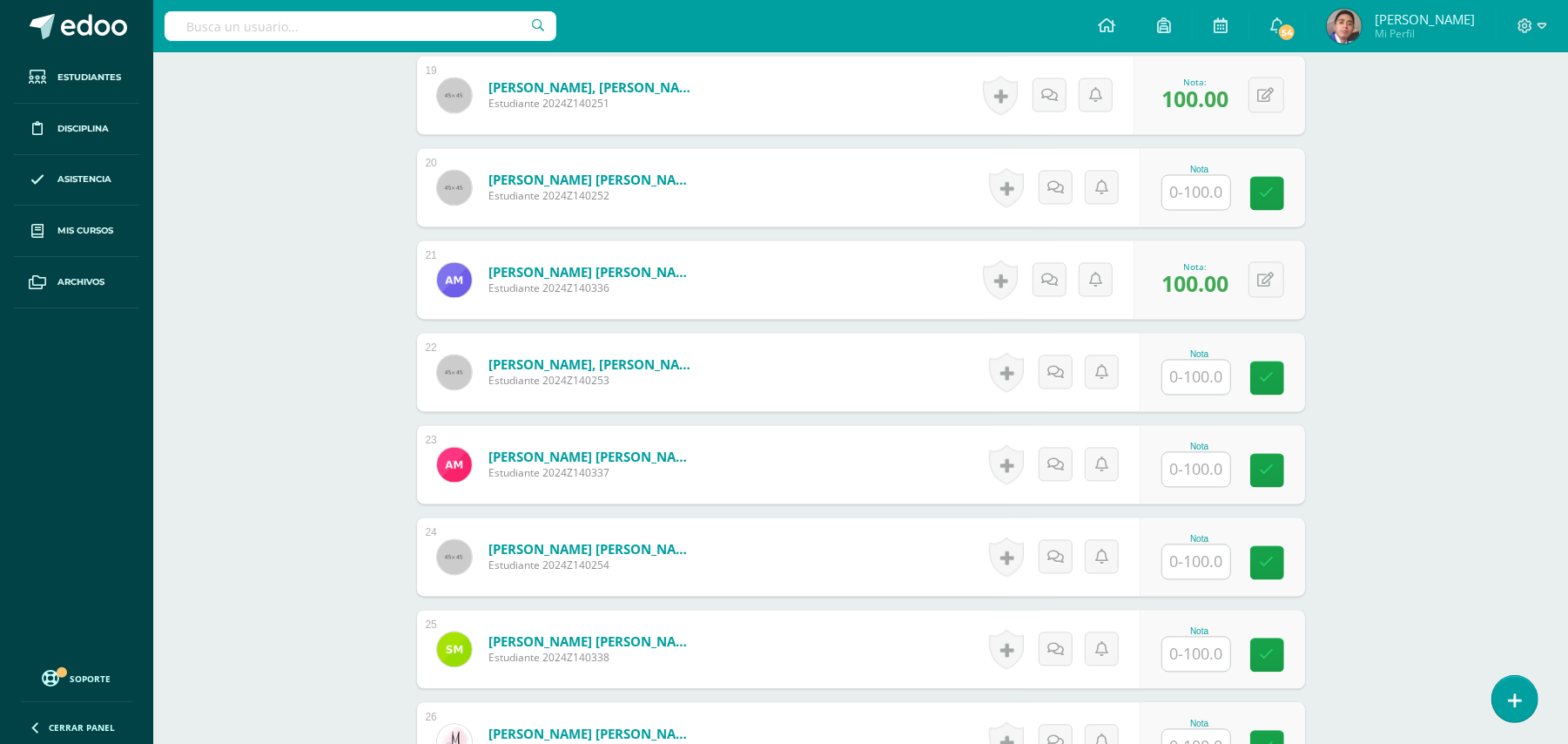
click at [1219, 546] on input "text" at bounding box center [1196, 562] width 68 height 34
type input "100"
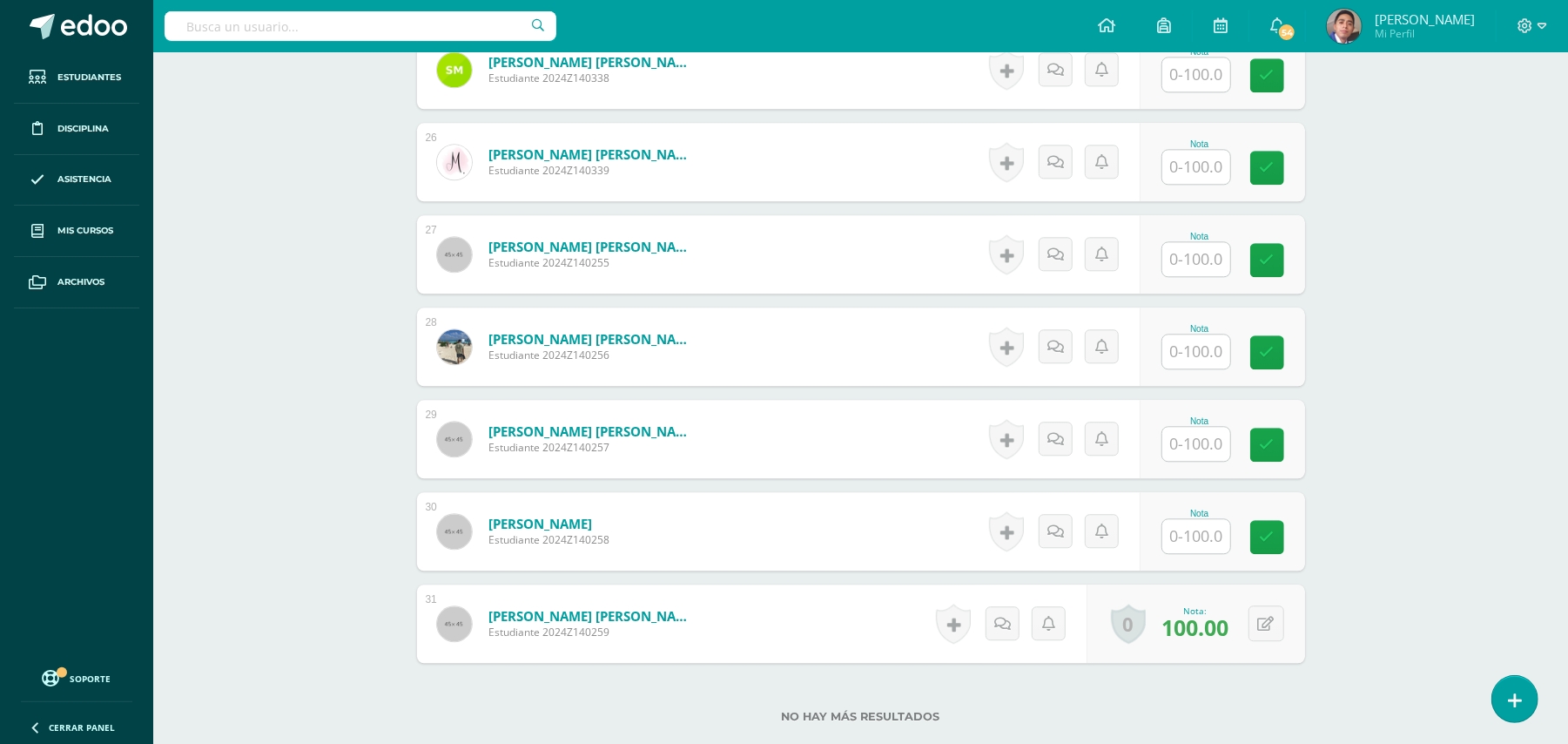
click at [1217, 426] on input "text" at bounding box center [1196, 443] width 68 height 34
type input "100"
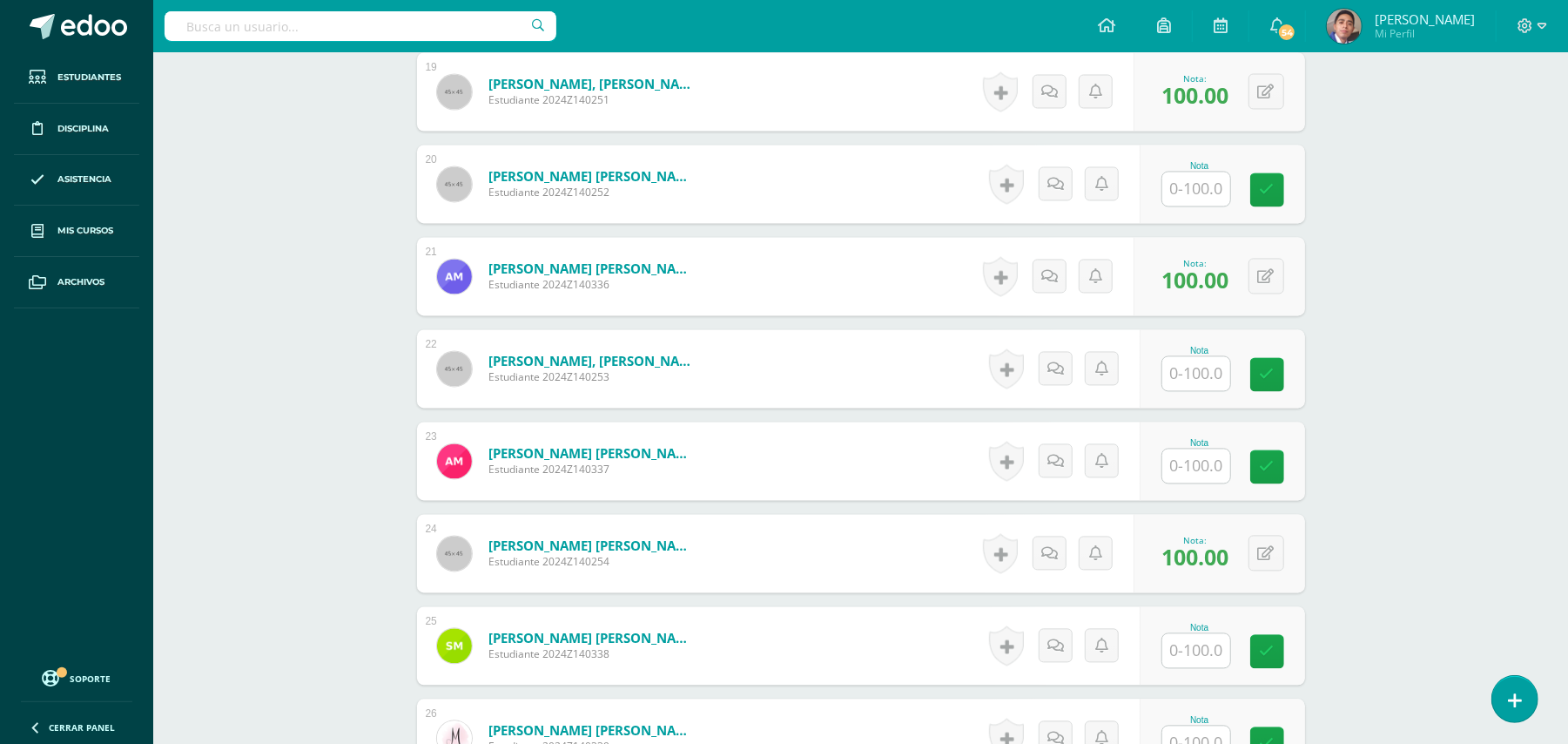
scroll to position [2328, 0]
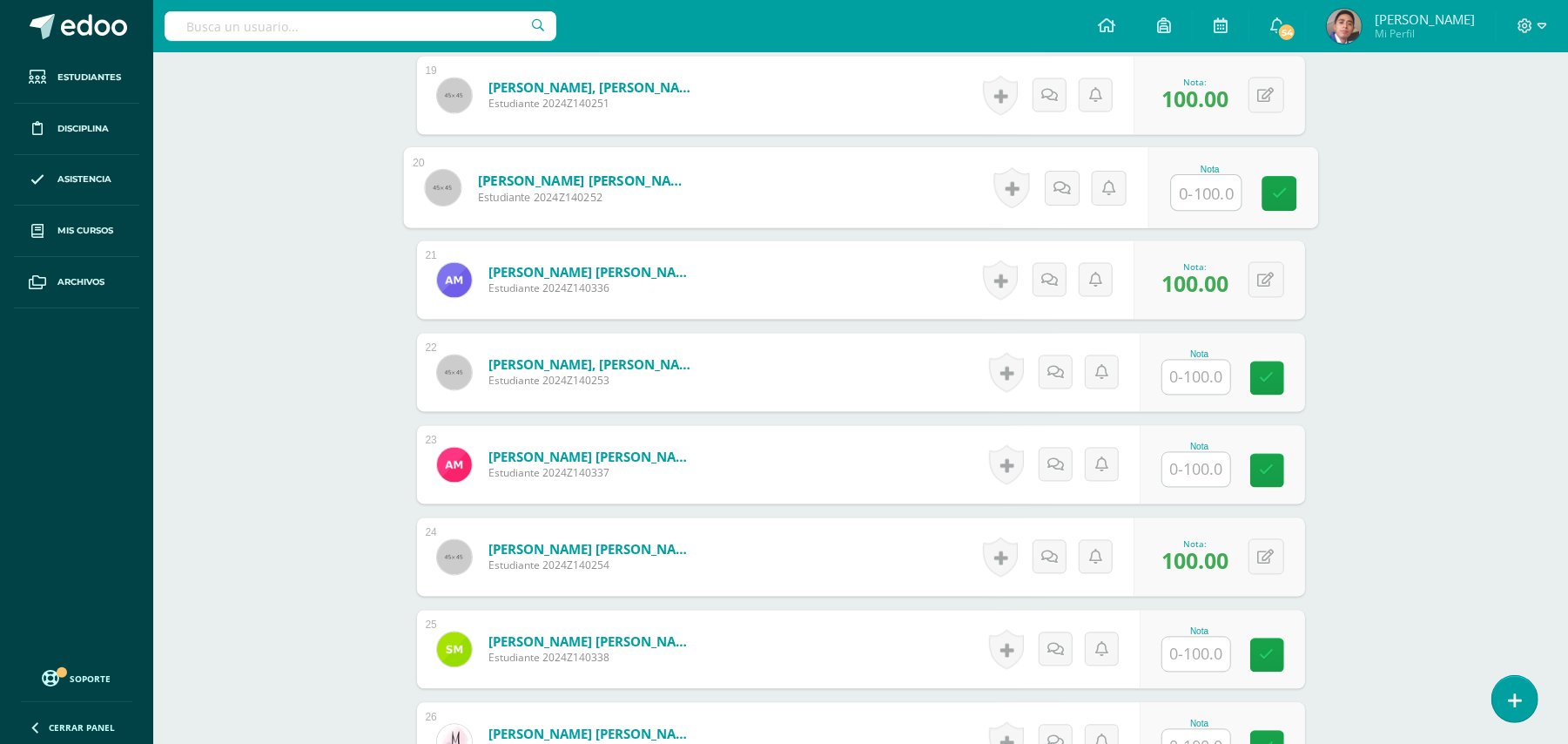
click at [1199, 176] on input "text" at bounding box center [1205, 193] width 70 height 34
type input "100"
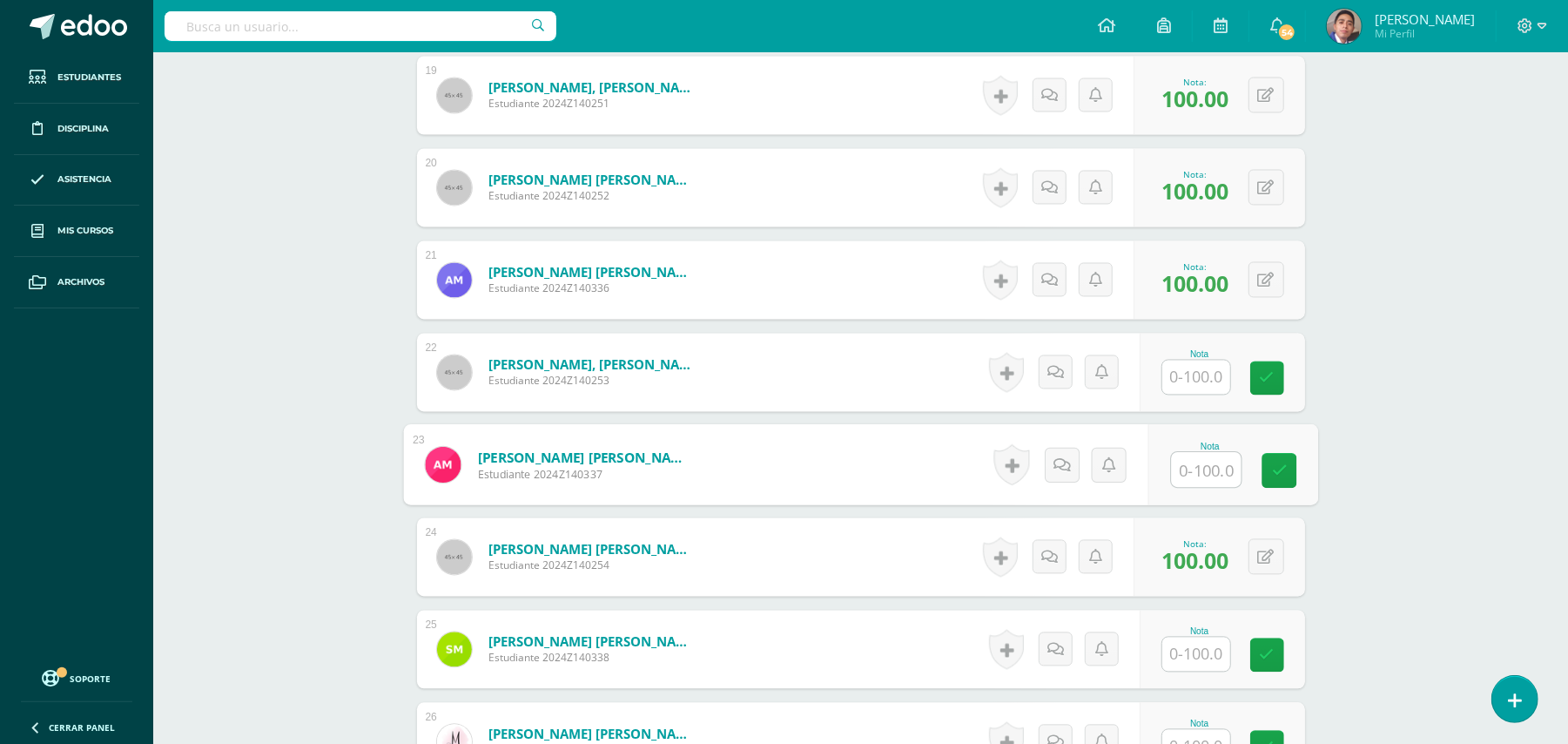
click at [1188, 453] on input "text" at bounding box center [1205, 470] width 70 height 34
type input "100"
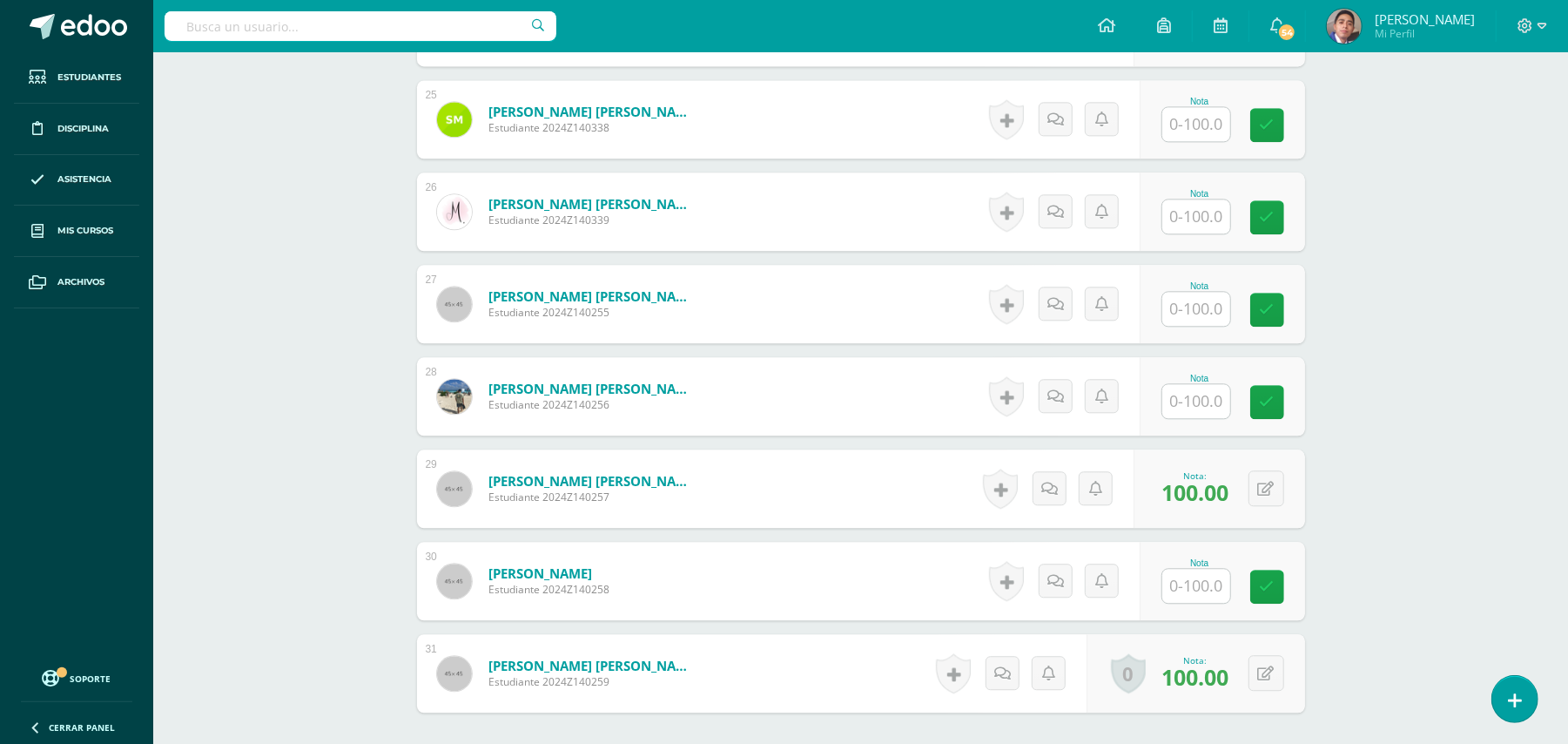
scroll to position [3008, 0]
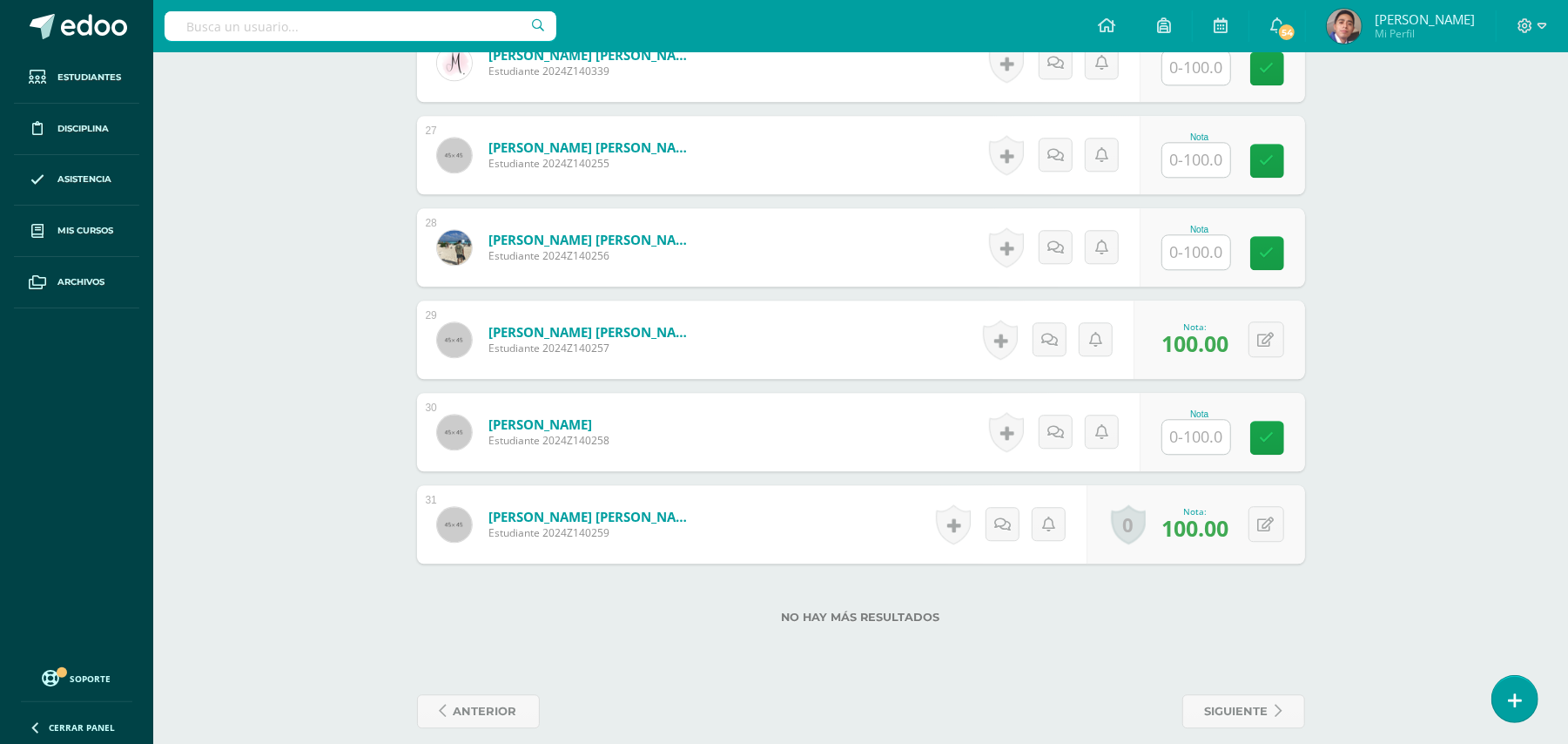
click at [1198, 424] on input "text" at bounding box center [1196, 437] width 68 height 34
type input "100"
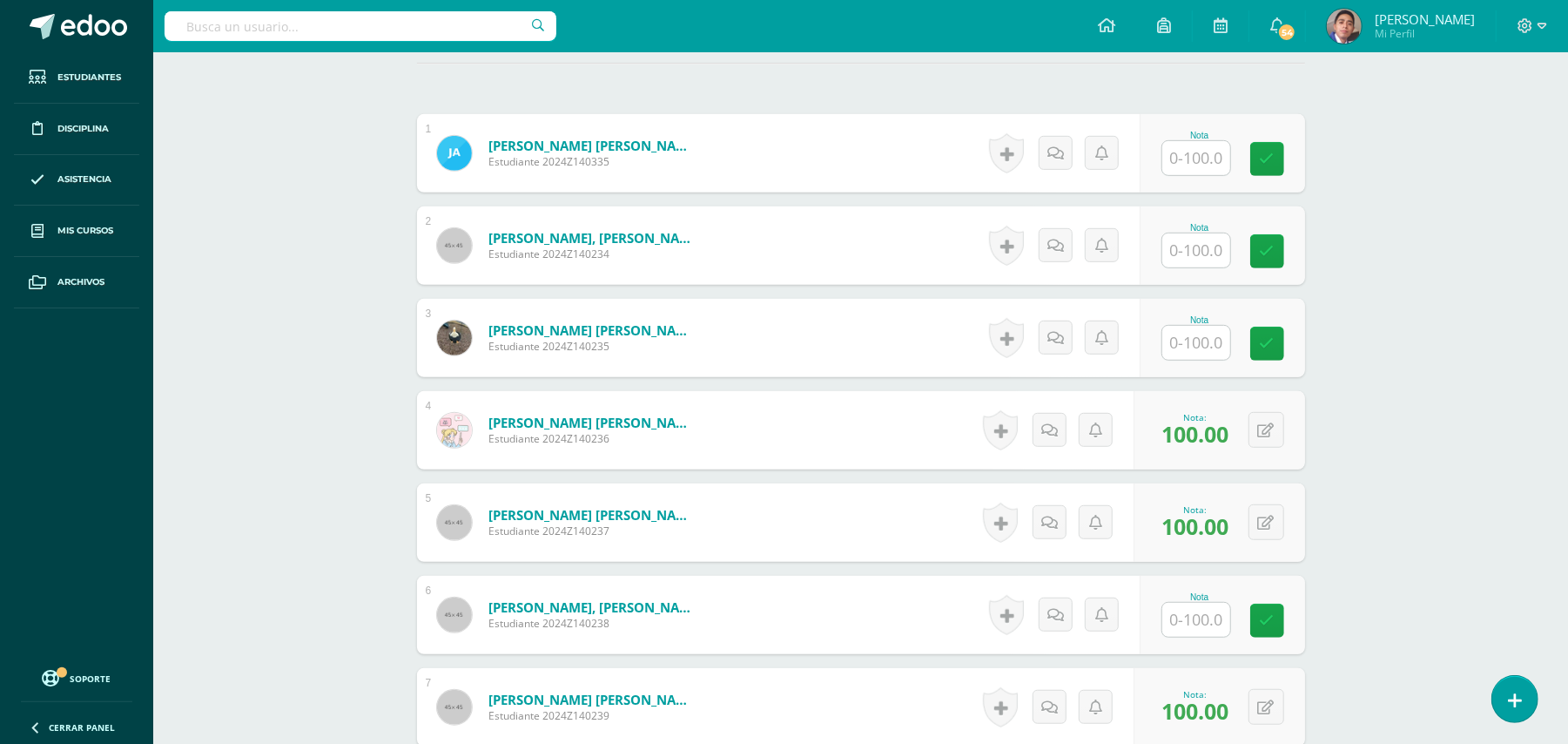
scroll to position [452, 0]
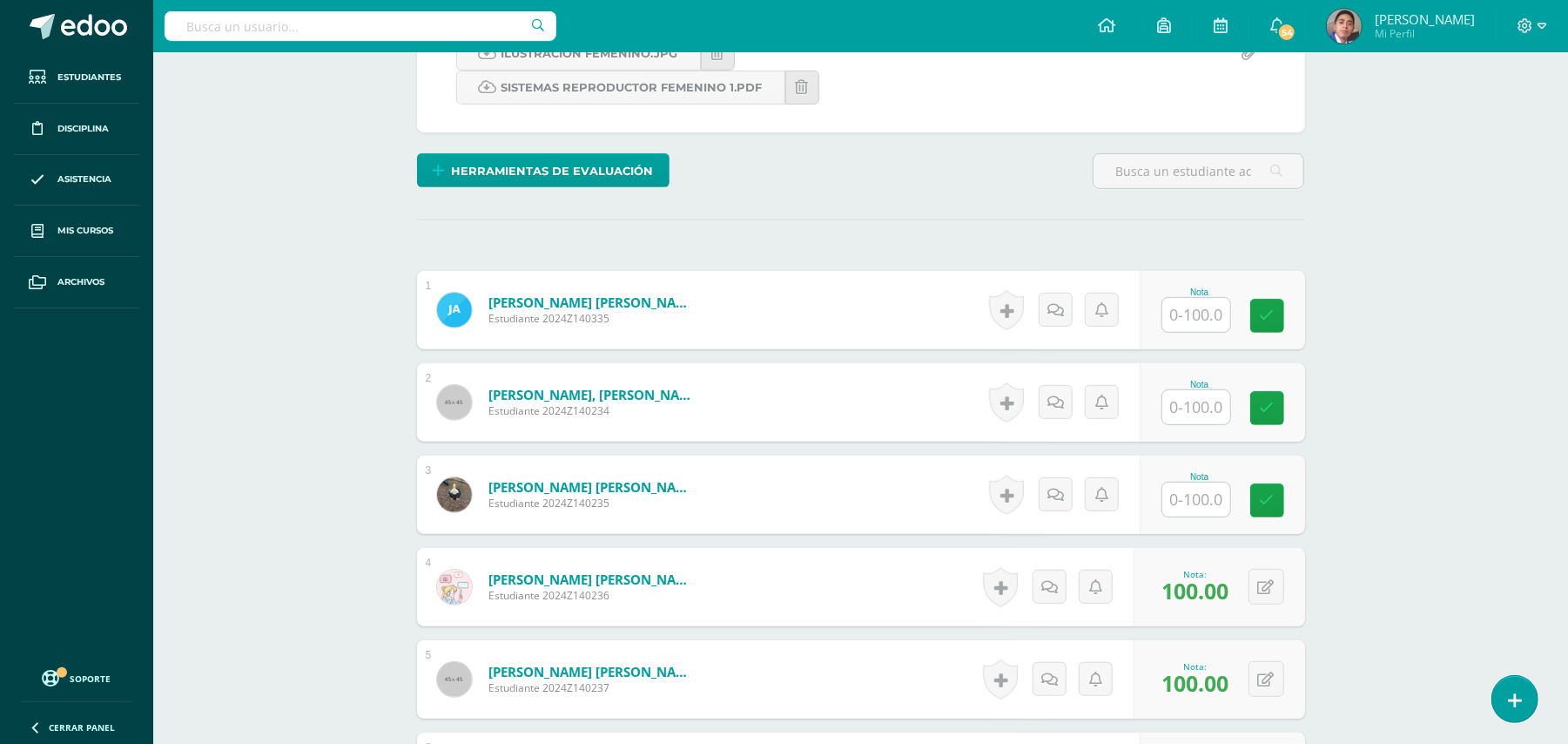
click at [1212, 390] on input "text" at bounding box center [1205, 407] width 70 height 34
type input "100"
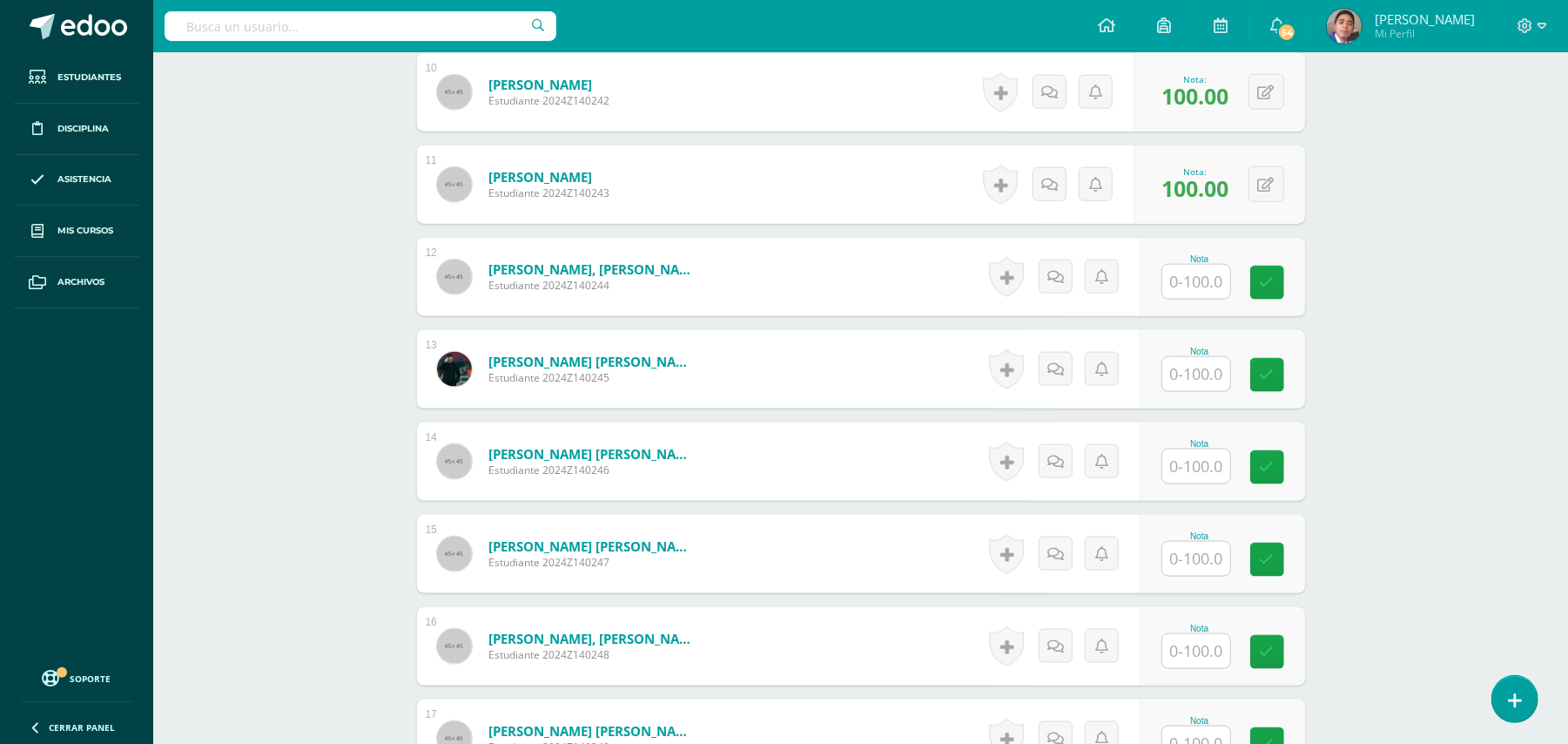
scroll to position [1729, 0]
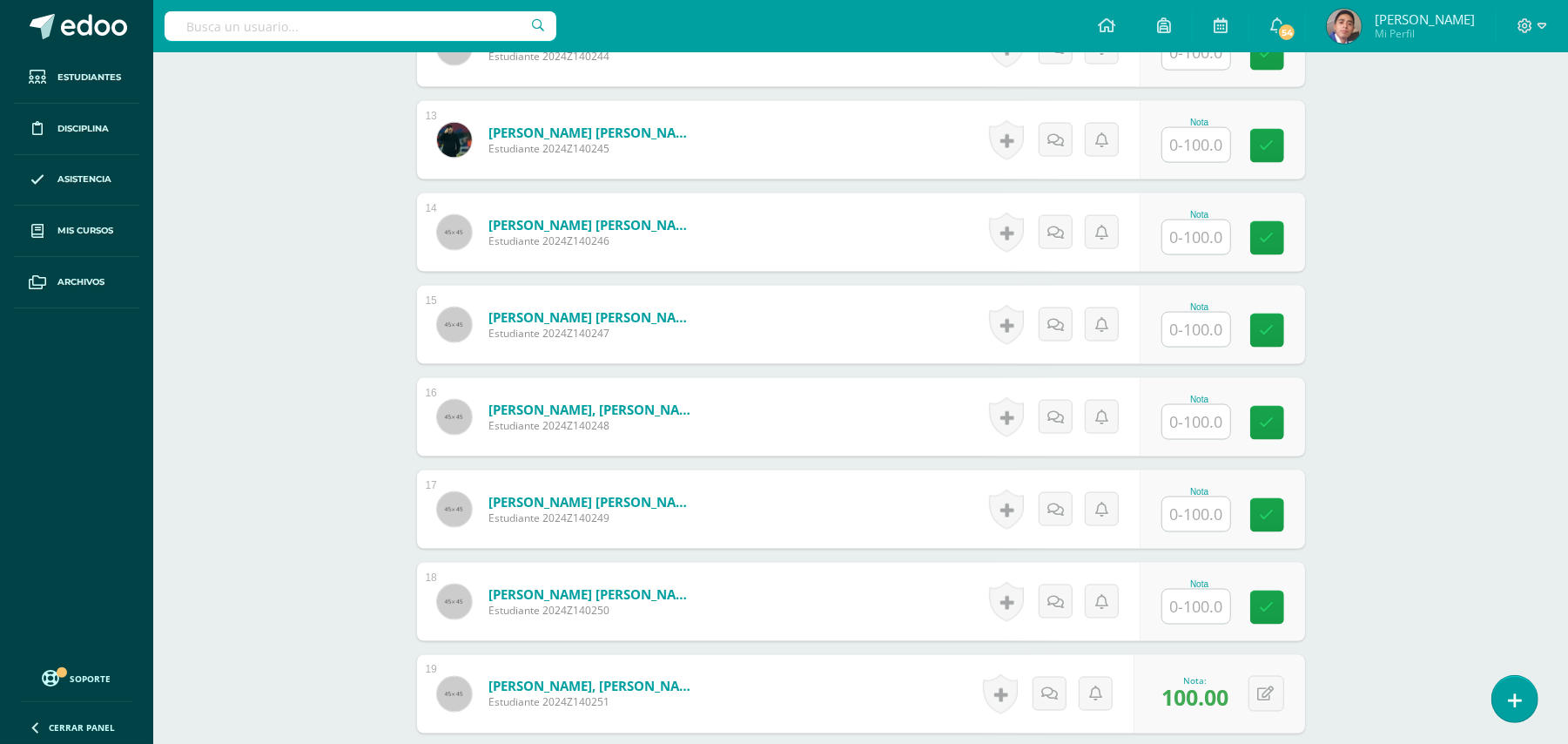
click at [1207, 405] on input "text" at bounding box center [1196, 422] width 68 height 34
type input "100"
click at [1383, 419] on div "Biología Bach V Onceavo Bachillerato "A" Herramientas Detalle de asistencias Ac…" at bounding box center [861, 182] width 1414 height 3718
click at [1210, 221] on input "text" at bounding box center [1196, 237] width 68 height 34
type input "100"
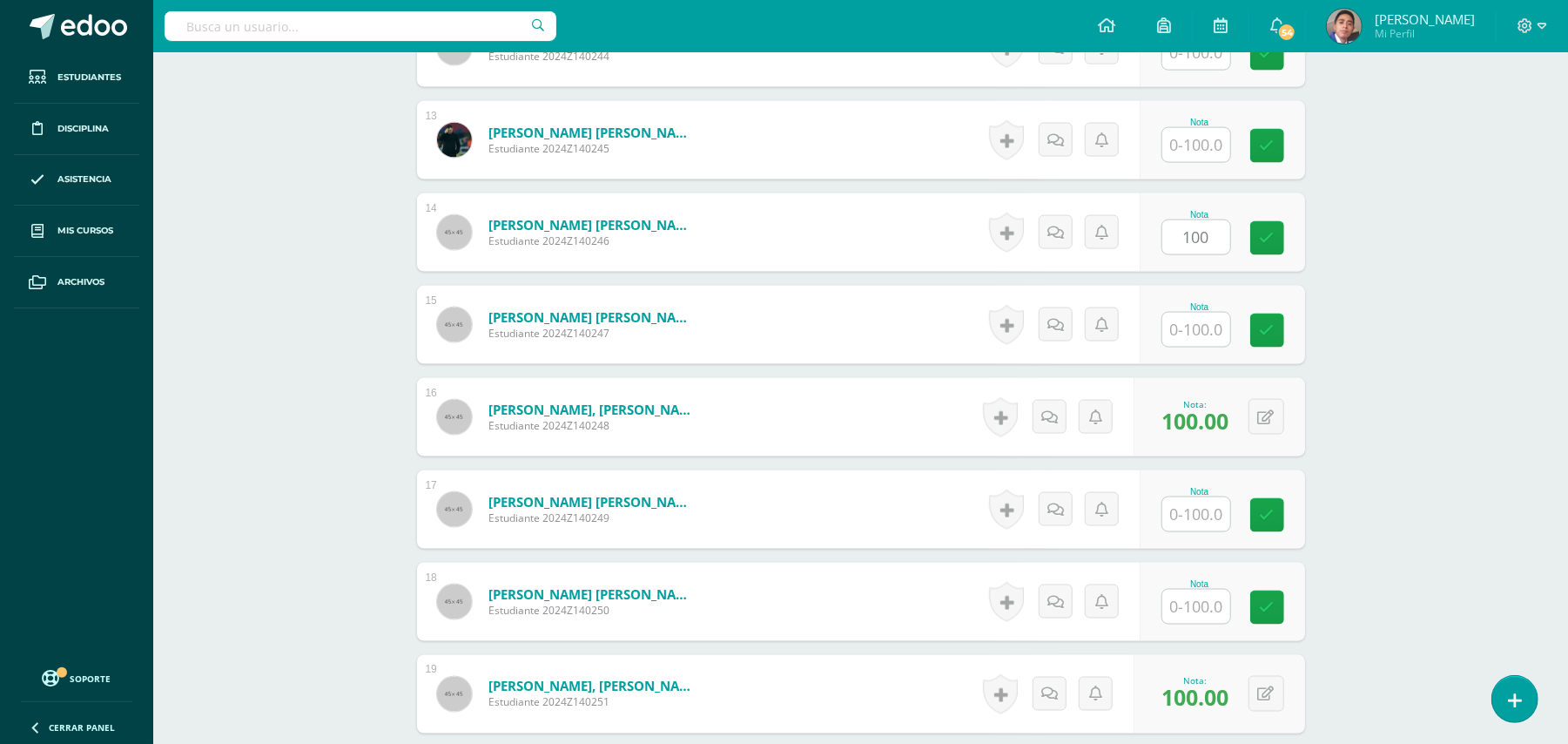
click at [1411, 318] on div "Biología Bach V Onceavo Bachillerato "A" Herramientas Detalle de asistencias Ac…" at bounding box center [861, 182] width 1414 height 3718
click at [1188, 589] on input "text" at bounding box center [1205, 606] width 70 height 34
type input "100"
click at [1400, 561] on div "Biología Bach V Onceavo Bachillerato "A" Herramientas Detalle de asistencias Ac…" at bounding box center [861, 182] width 1414 height 3718
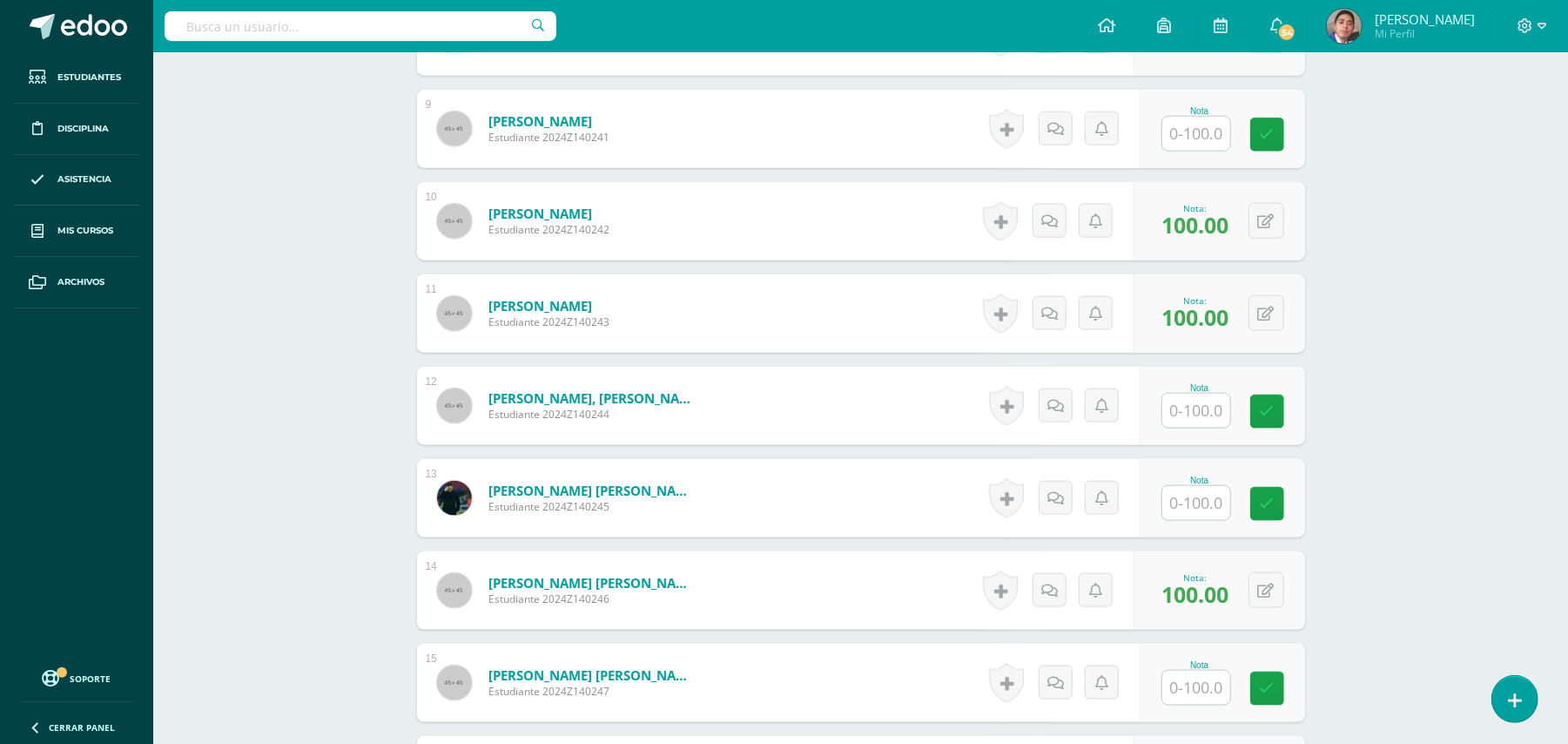
scroll to position [1381, 0]
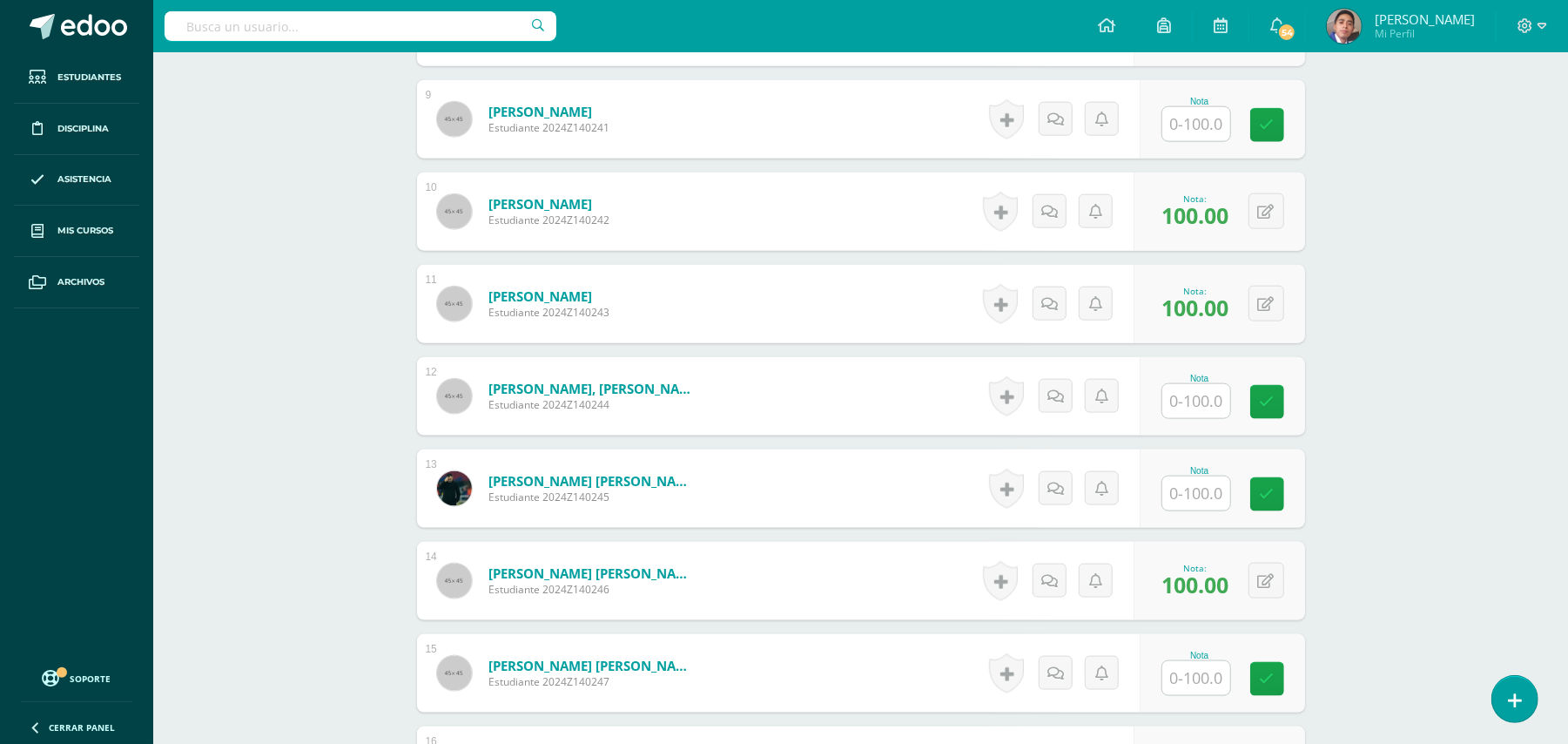
click at [1193, 479] on input "text" at bounding box center [1196, 494] width 68 height 34
type input "100"
click at [1391, 499] on div "Biología Bach V Onceavo Bachillerato "A" Herramientas Detalle de asistencias Ac…" at bounding box center [861, 530] width 1414 height 3718
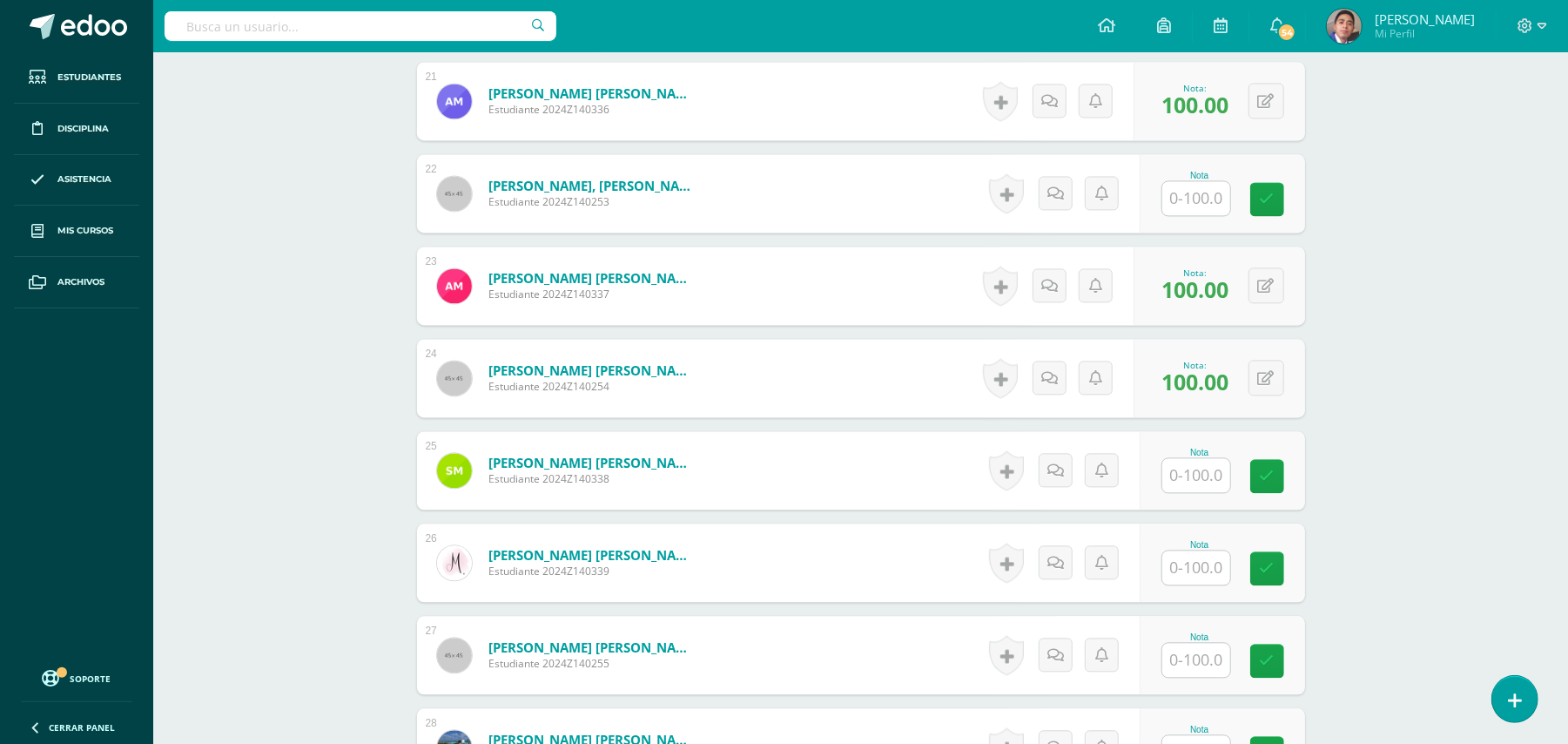
scroll to position [2658, 0]
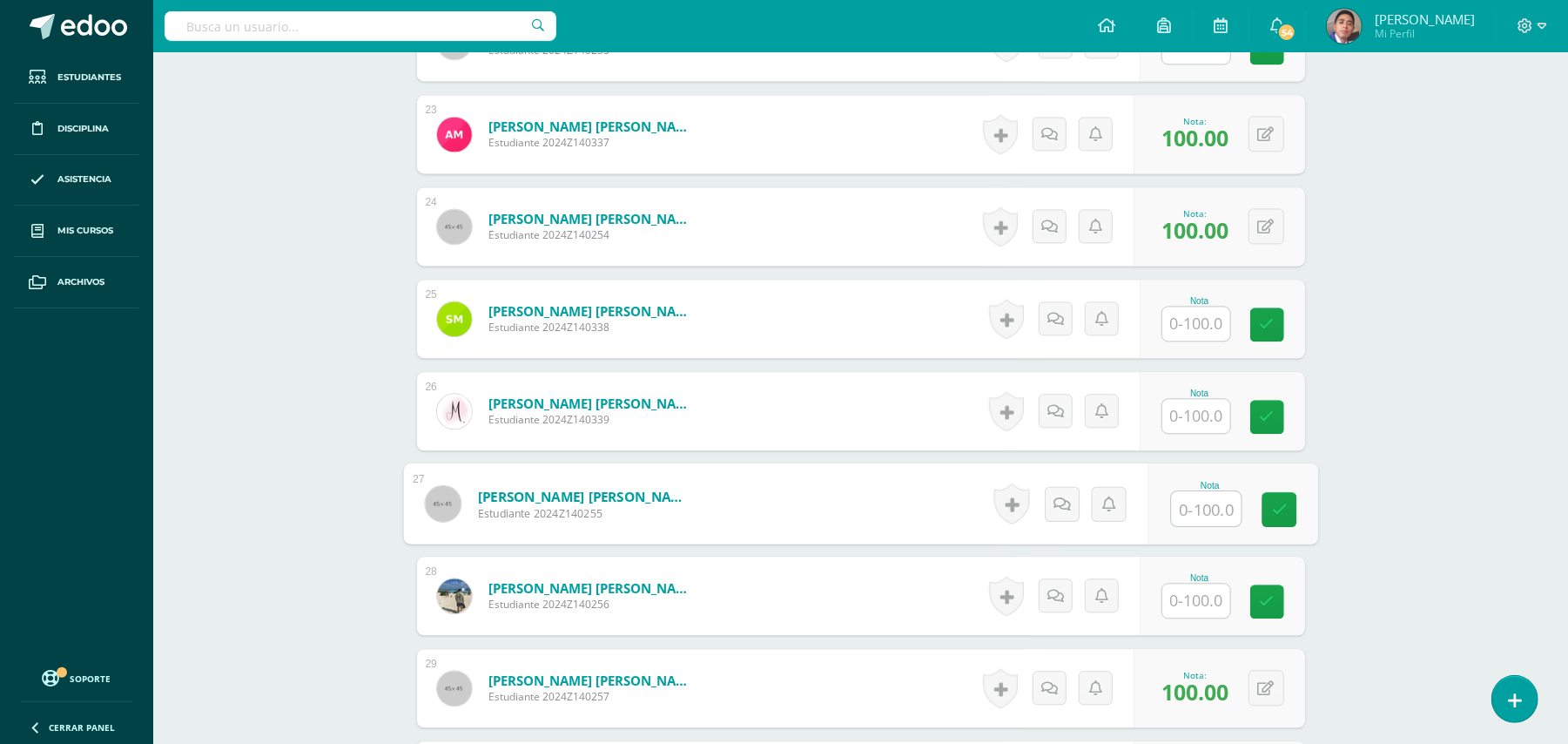
click at [1182, 492] on input "text" at bounding box center [1205, 508] width 70 height 34
type input "100"
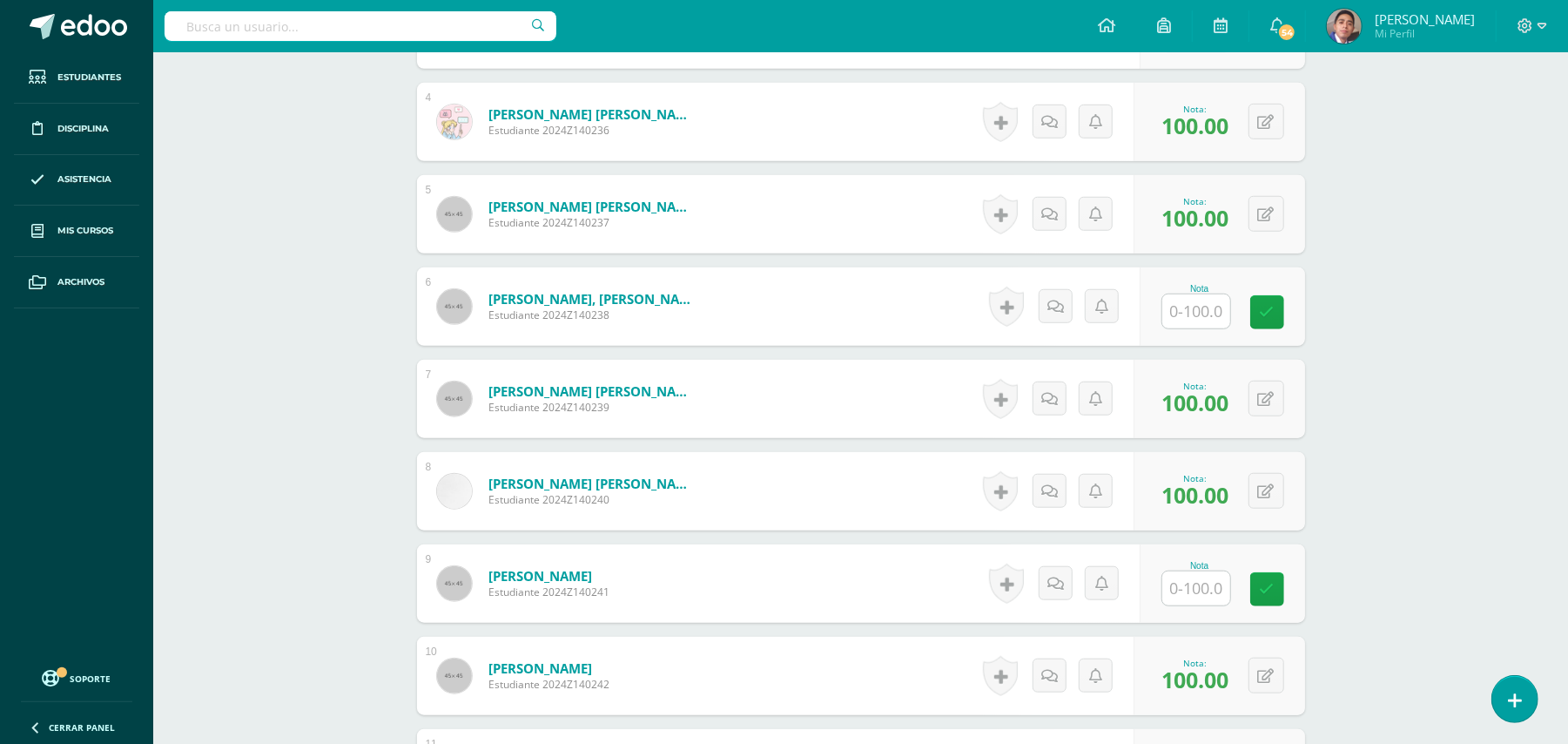
scroll to position [800, 0]
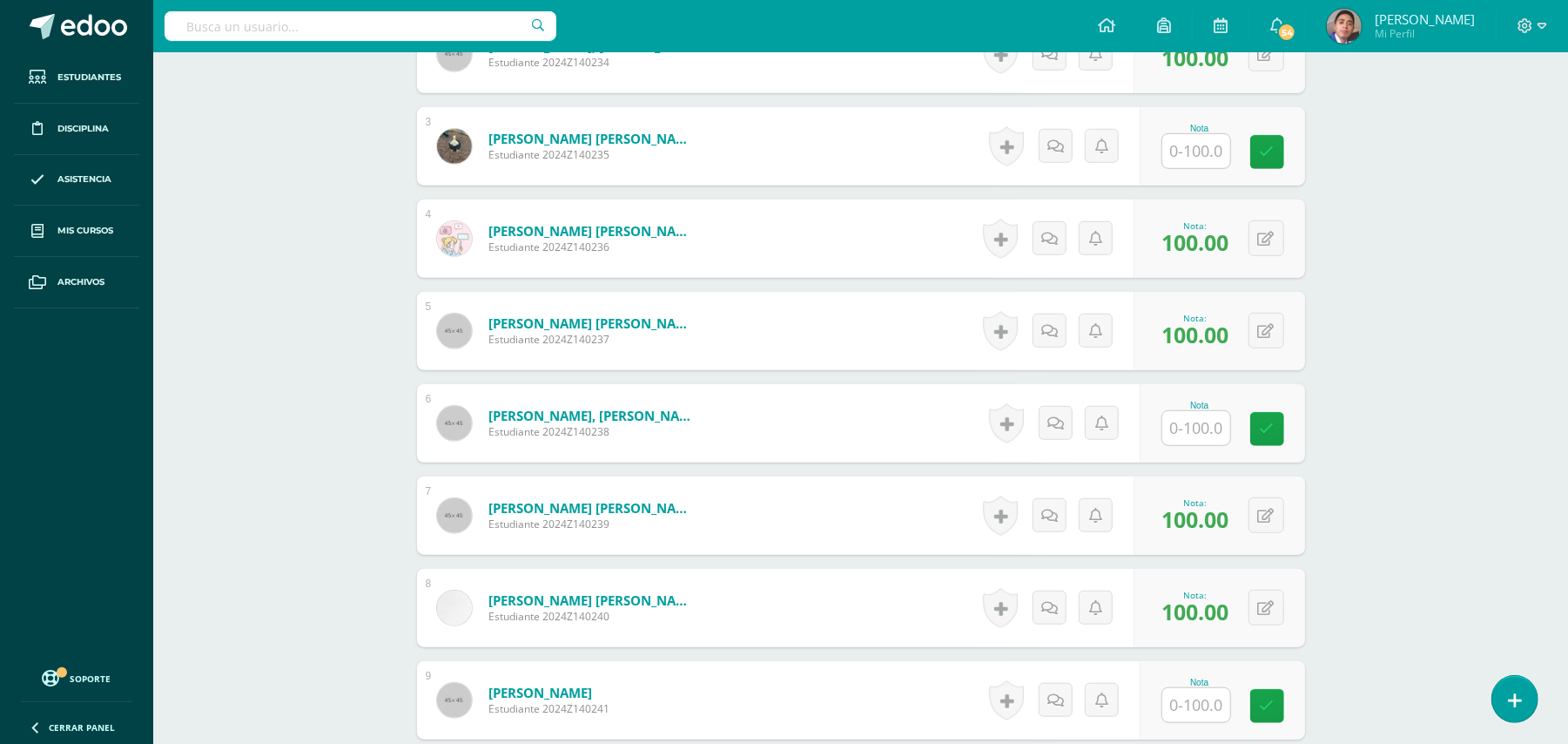
click at [1198, 418] on input "text" at bounding box center [1196, 428] width 68 height 34
type input "100"
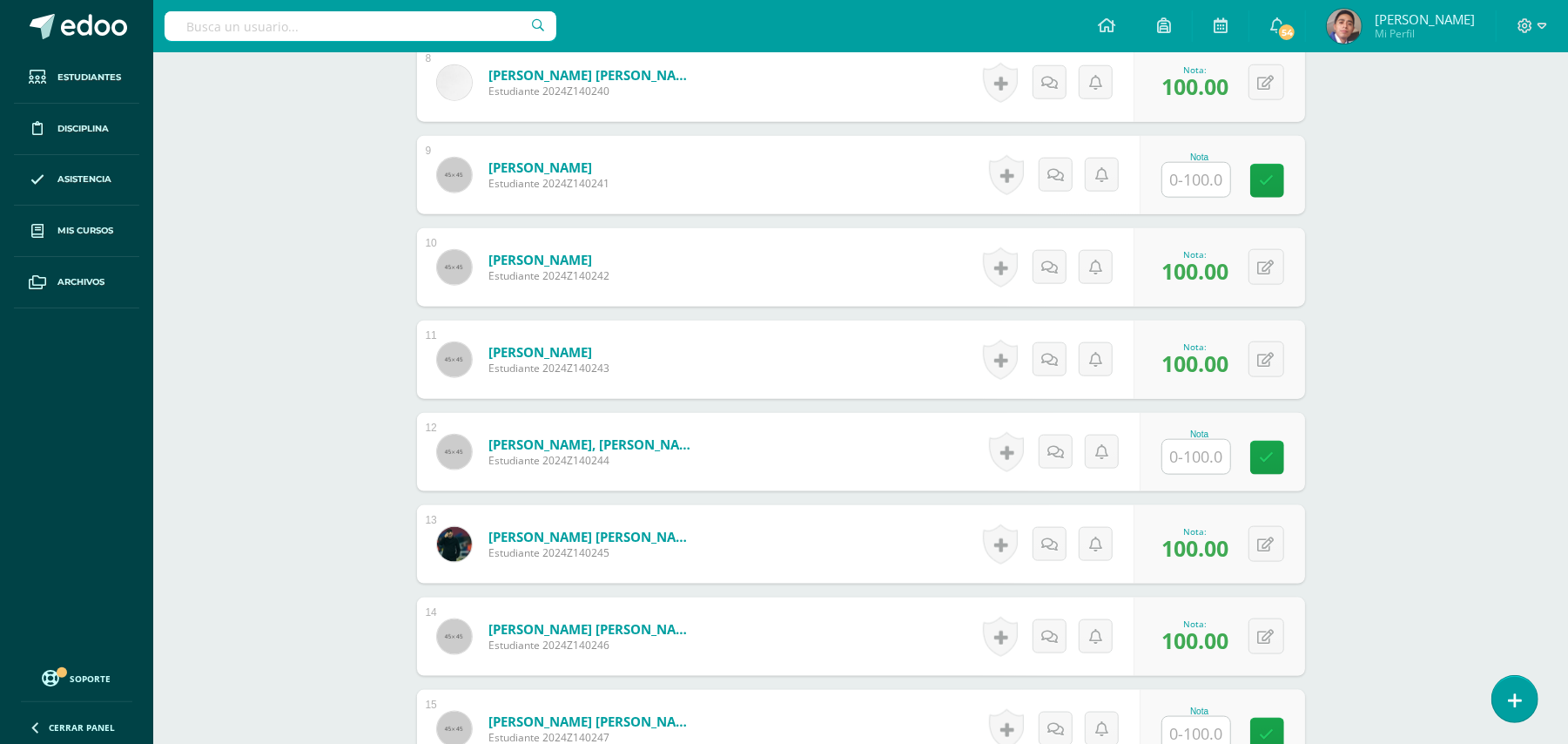
scroll to position [1496, 0]
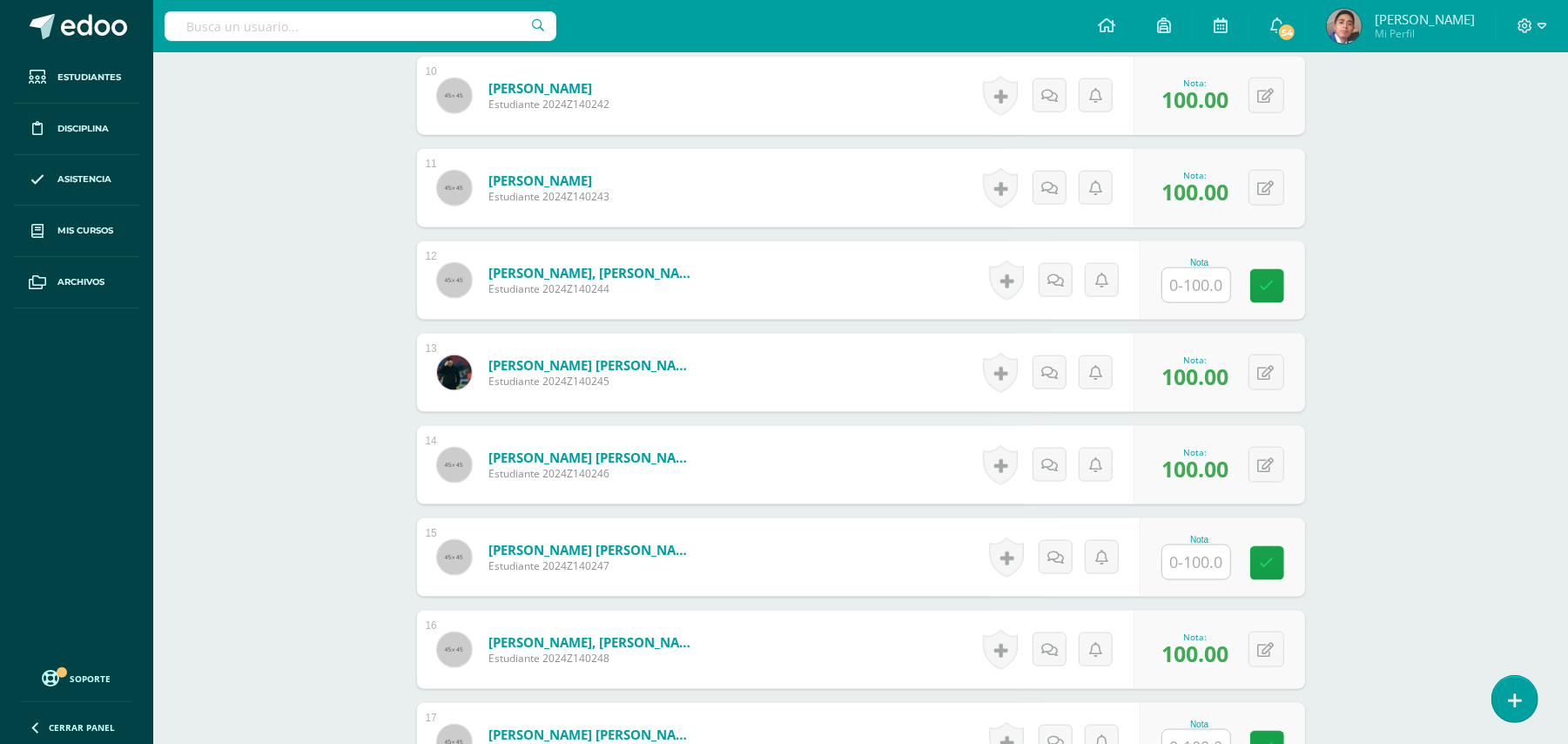
click at [1192, 274] on input "text" at bounding box center [1196, 285] width 68 height 34
type input "100"
click at [1385, 293] on div "Biología Bach V Onceavo Bachillerato "A" Herramientas Detalle de asistencias Ac…" at bounding box center [861, 414] width 1414 height 3718
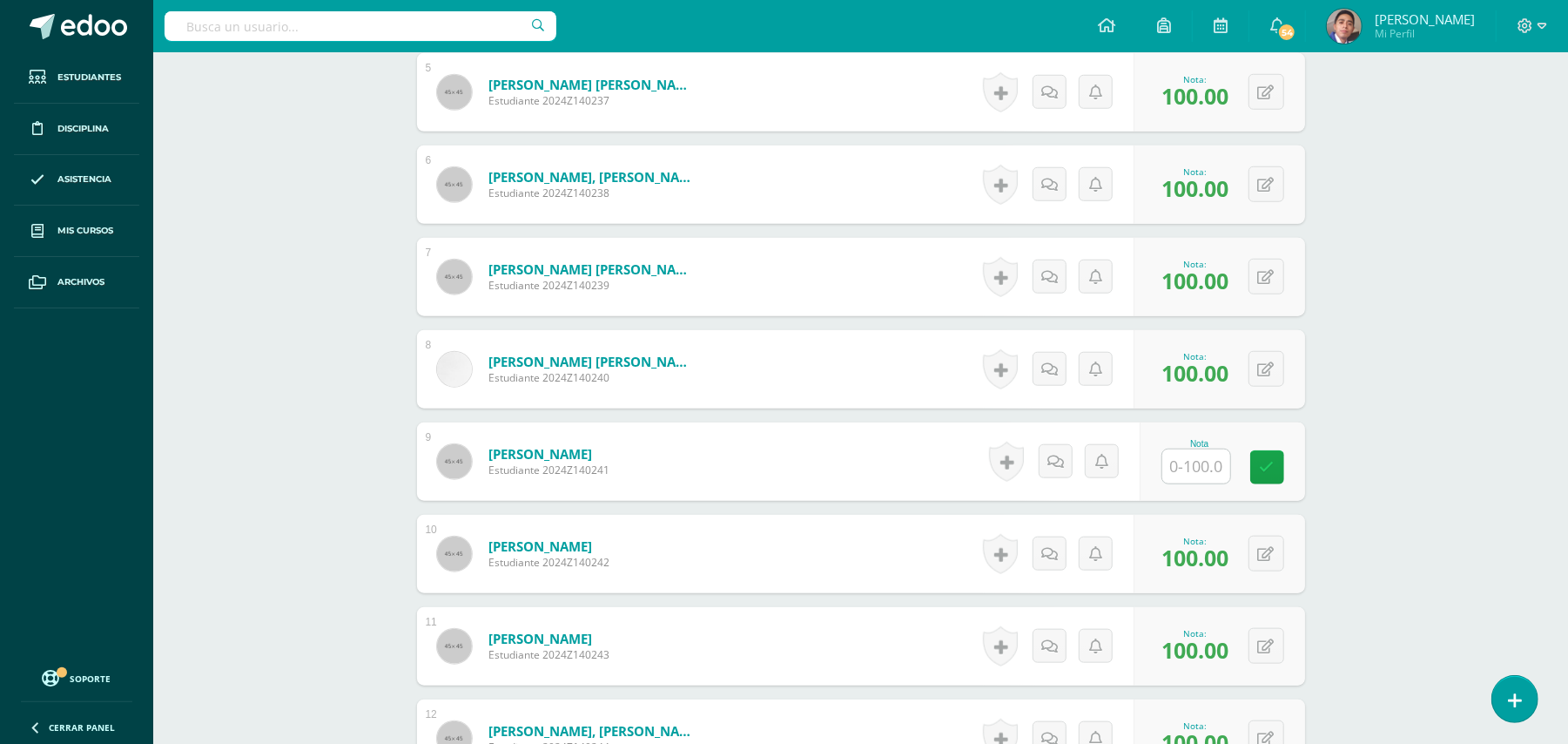
scroll to position [1033, 0]
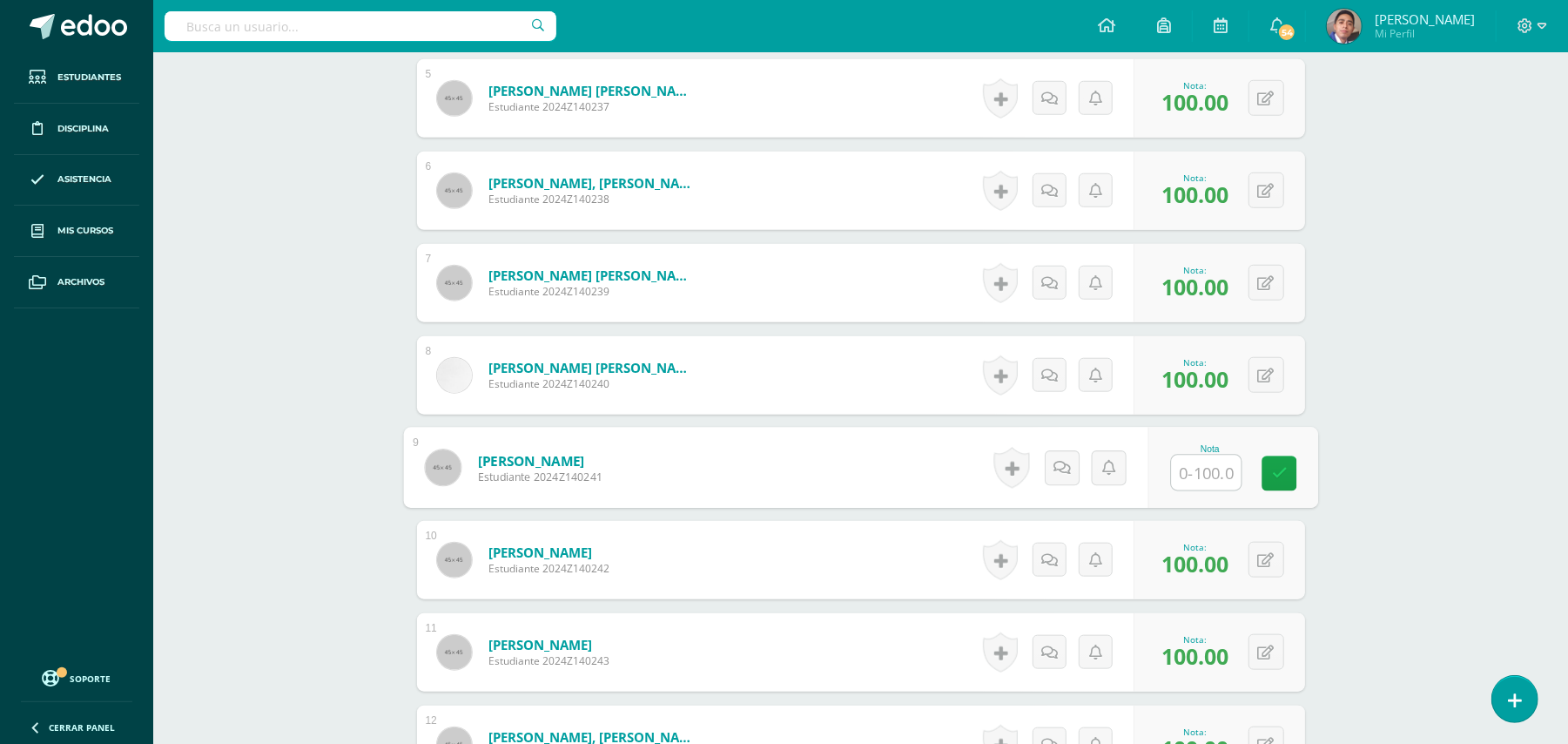
click at [1171, 455] on input "text" at bounding box center [1205, 472] width 70 height 34
type input "100"
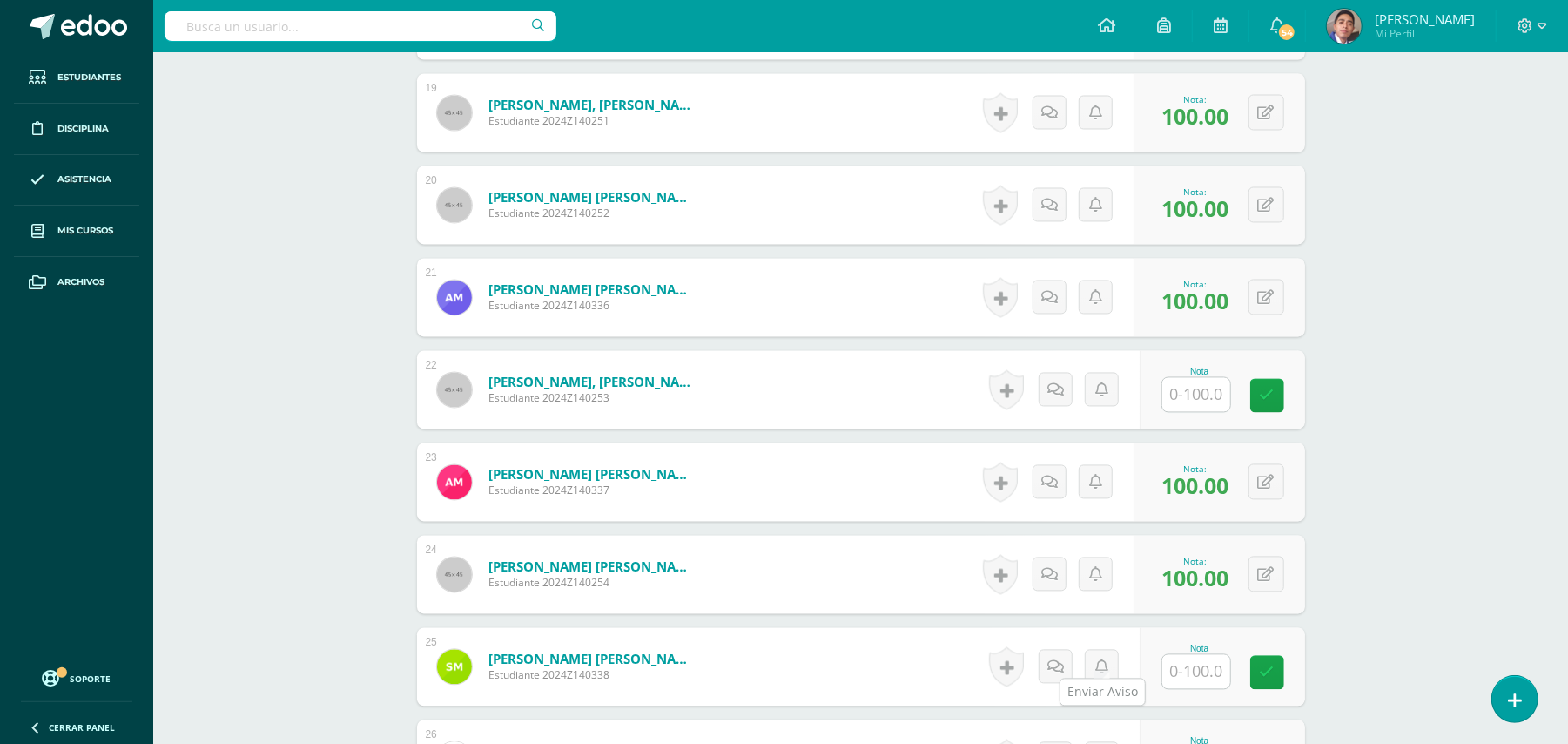
scroll to position [2427, 0]
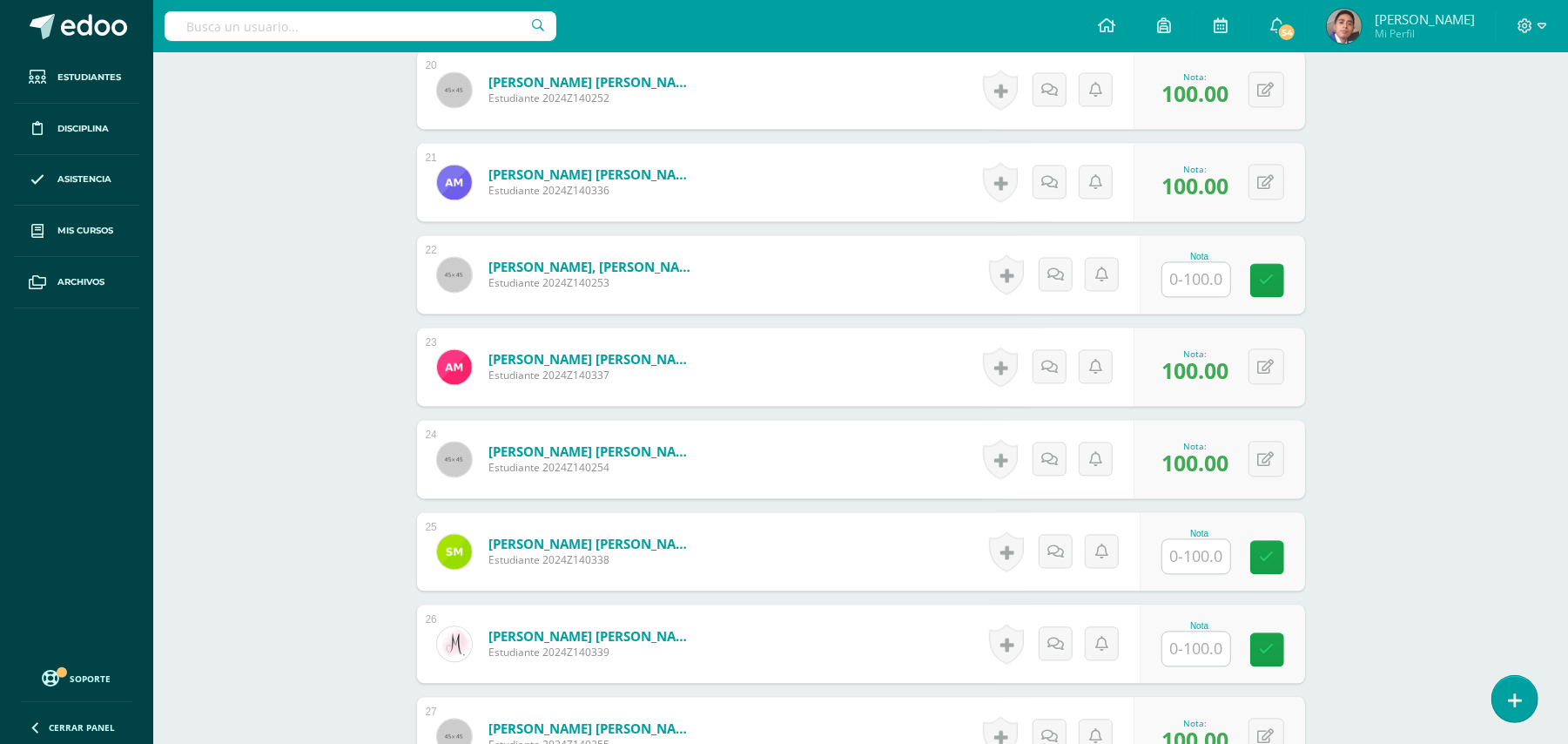
click at [1189, 539] on input "text" at bounding box center [1196, 556] width 68 height 34
type input "100"
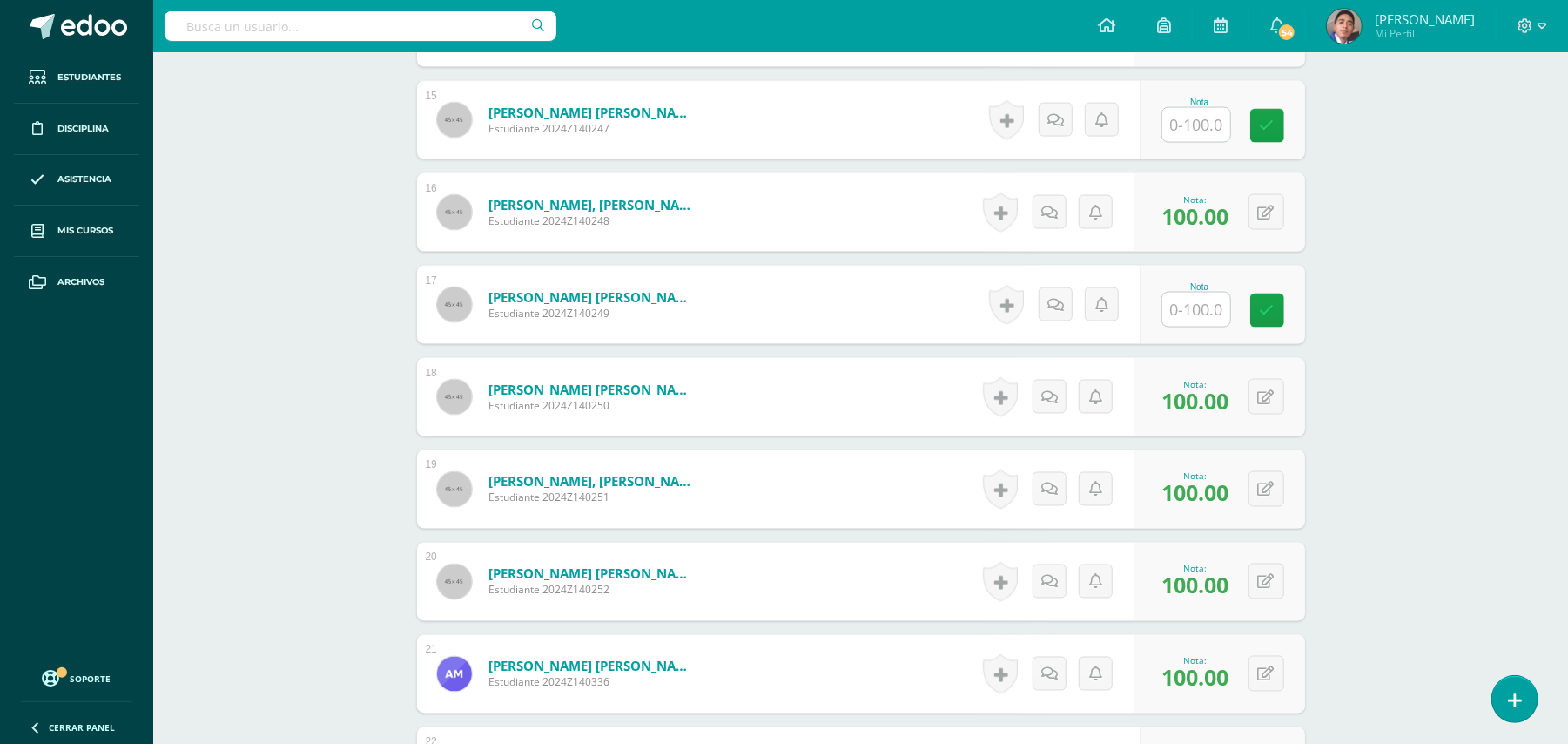
scroll to position [1846, 0]
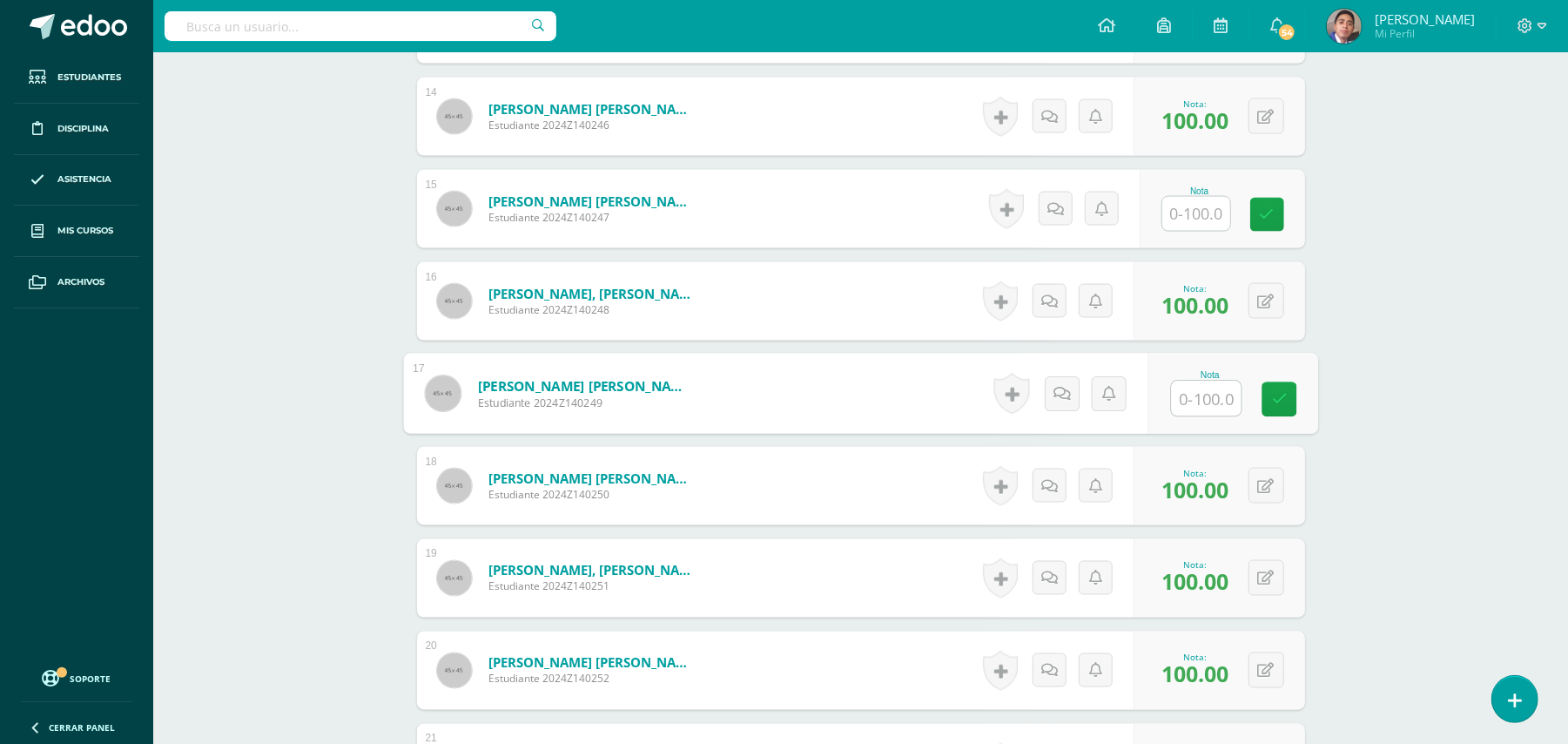
click at [1202, 386] on input "text" at bounding box center [1205, 399] width 70 height 34
type input "100"
click at [1400, 366] on div "Biología Bach V Onceavo Bachillerato "A" Herramientas Detalle de asistencias Ac…" at bounding box center [861, 66] width 1414 height 3718
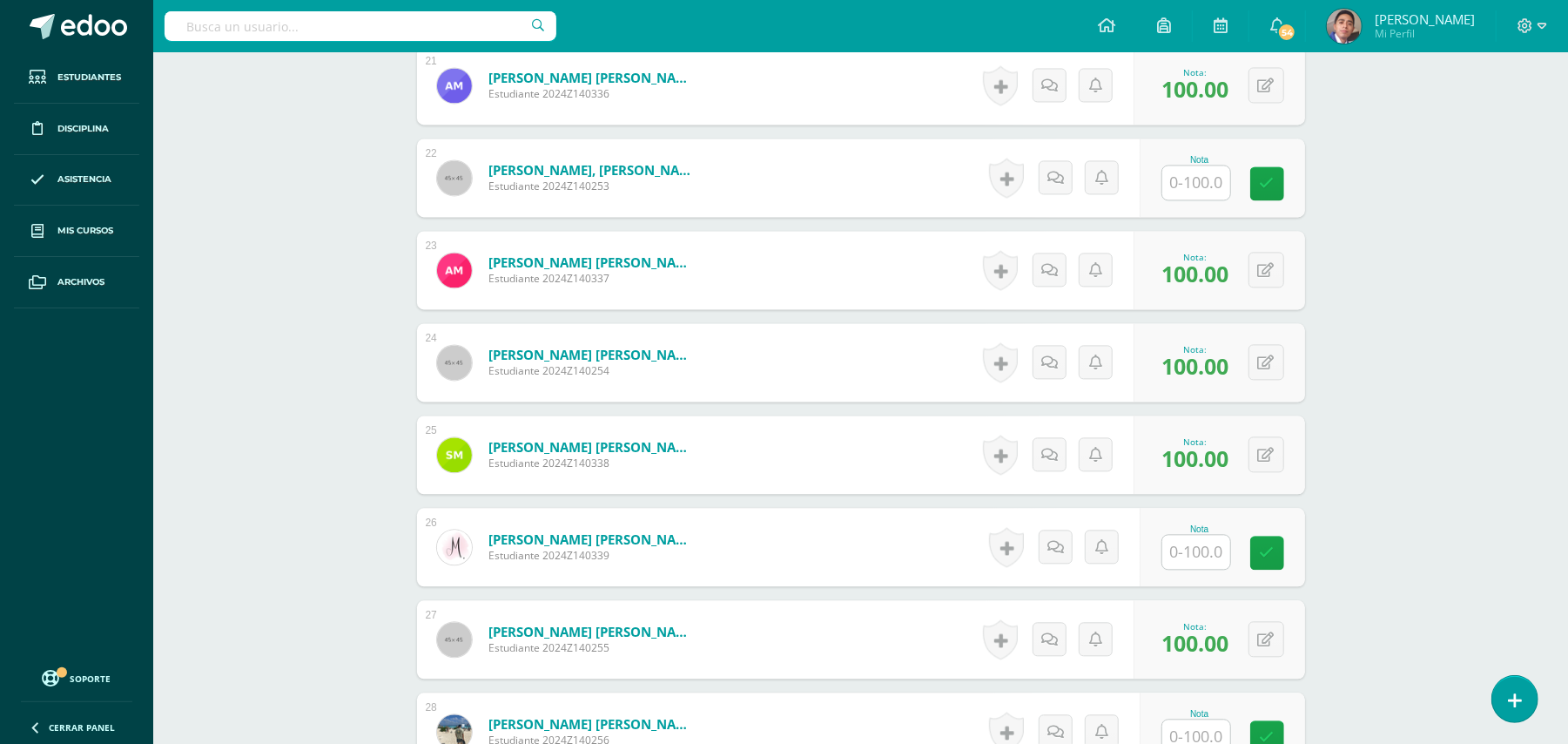
scroll to position [2542, 0]
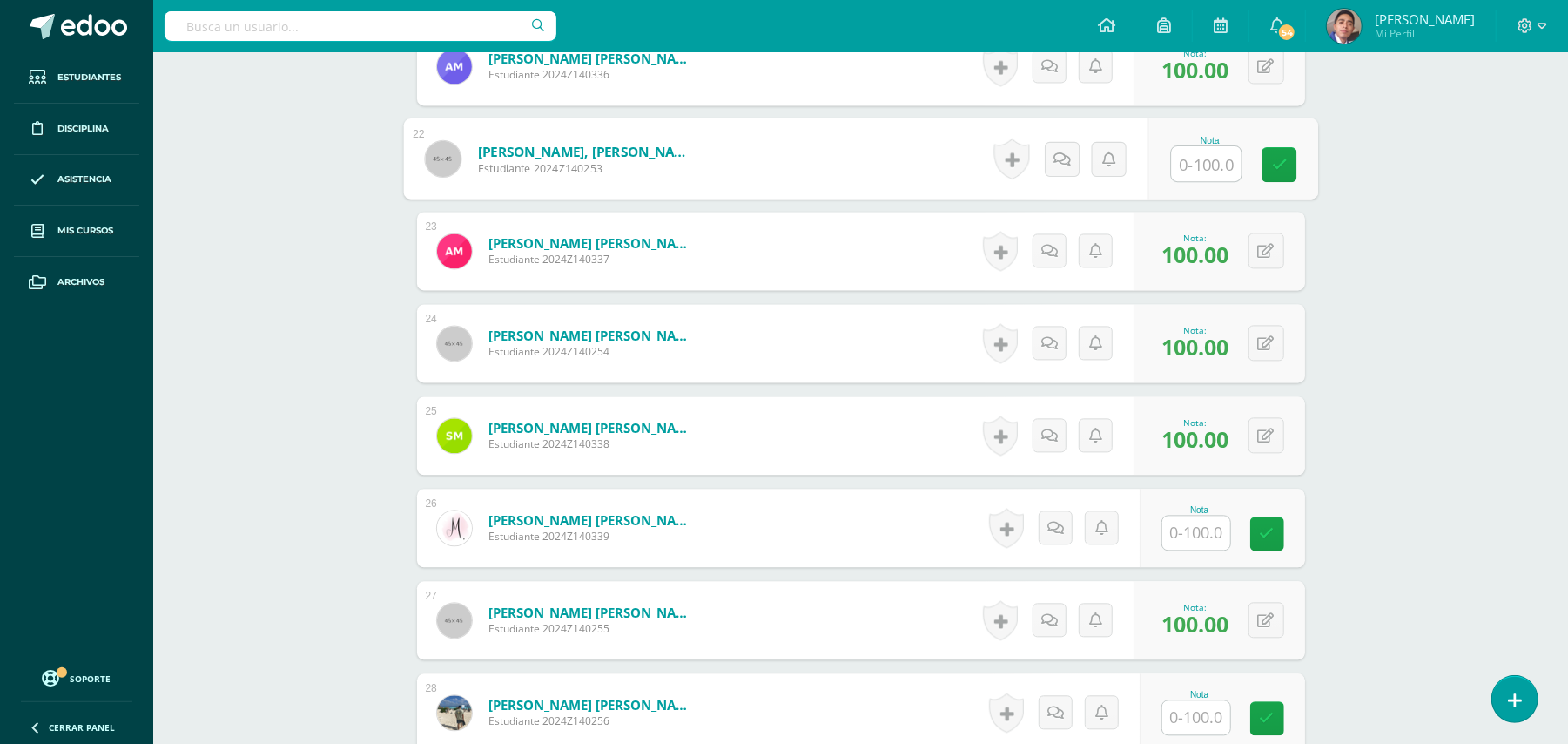
click at [1213, 151] on input "text" at bounding box center [1205, 163] width 70 height 34
type input "100"
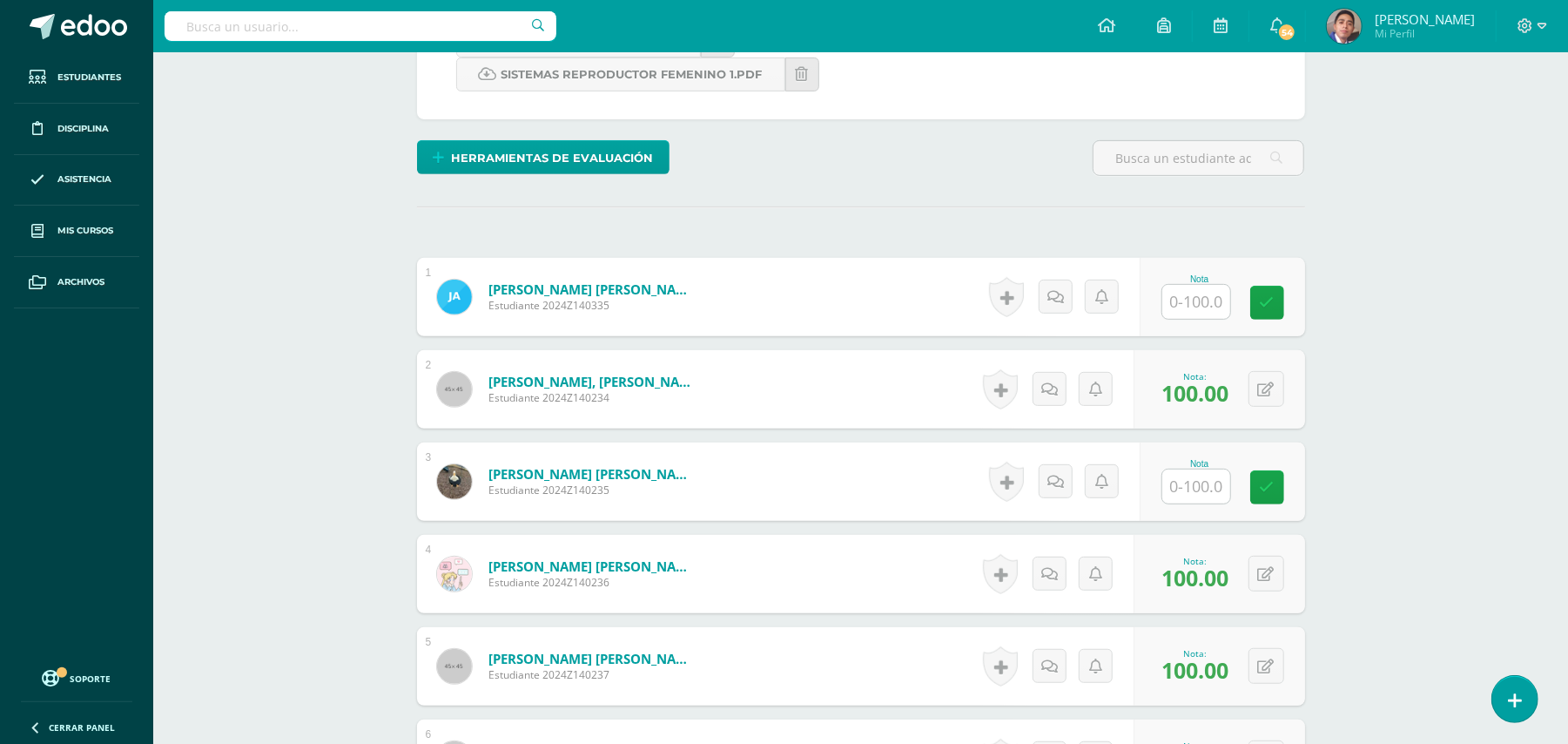
scroll to position [452, 0]
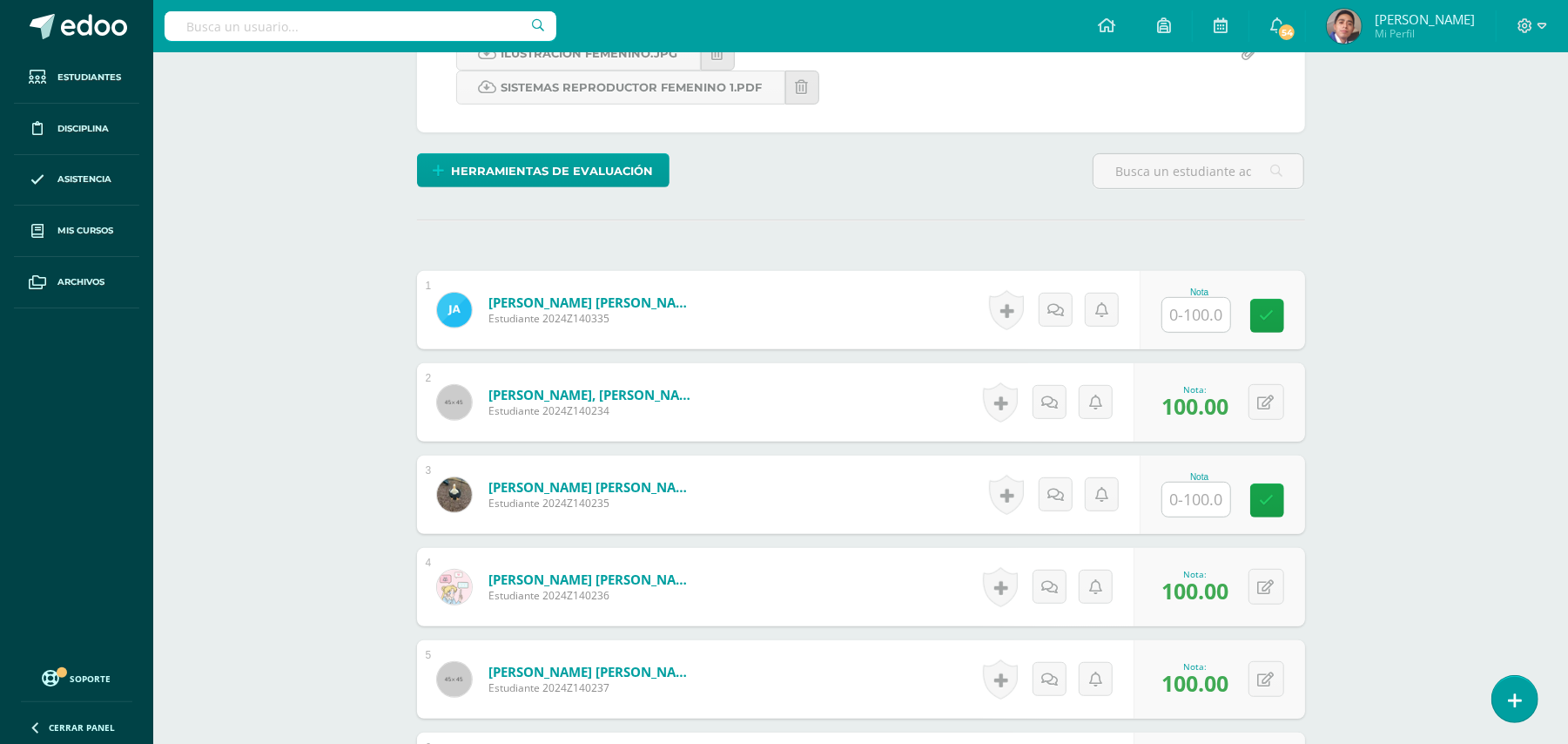
click at [1201, 490] on input "text" at bounding box center [1196, 499] width 68 height 34
type input "70"
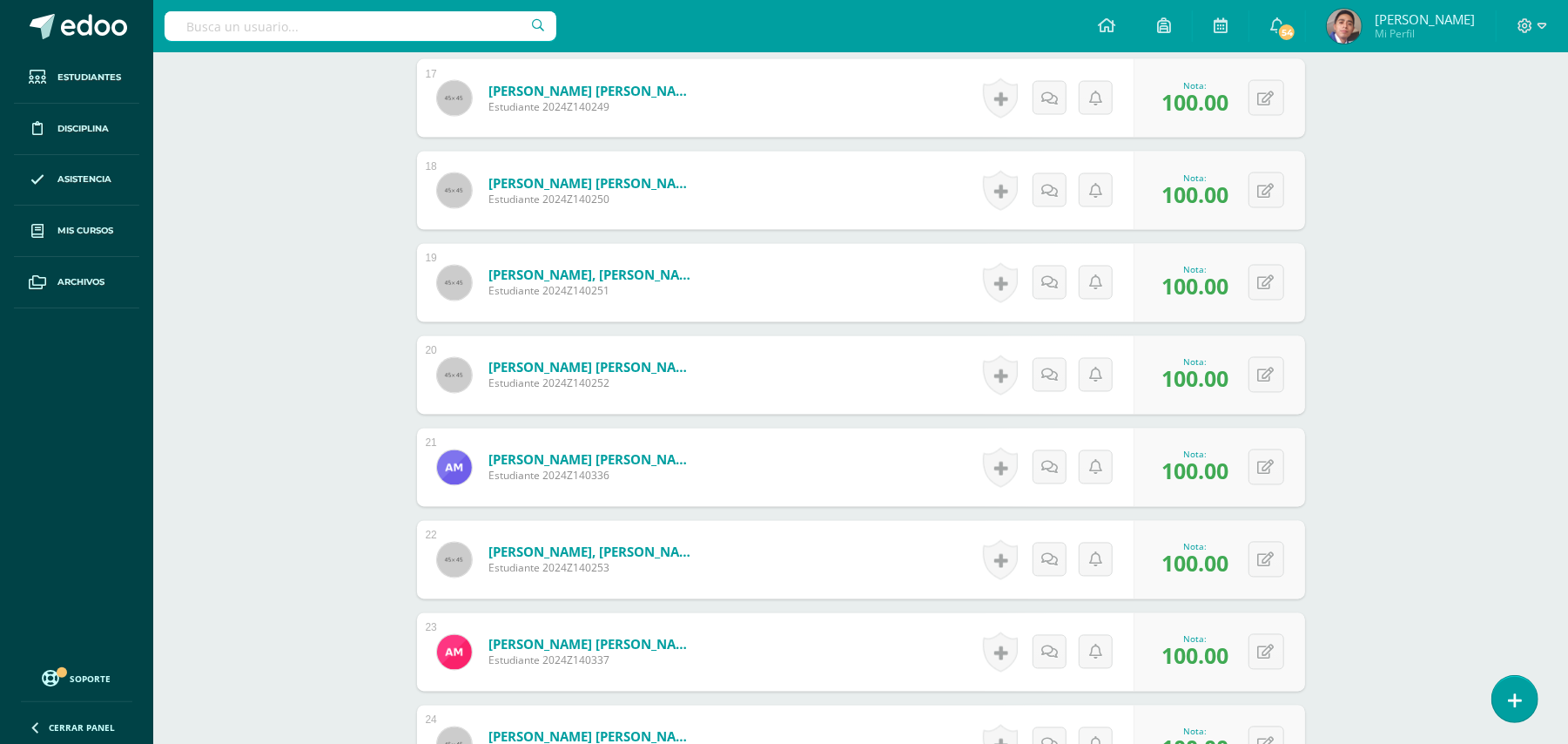
scroll to position [2542, 0]
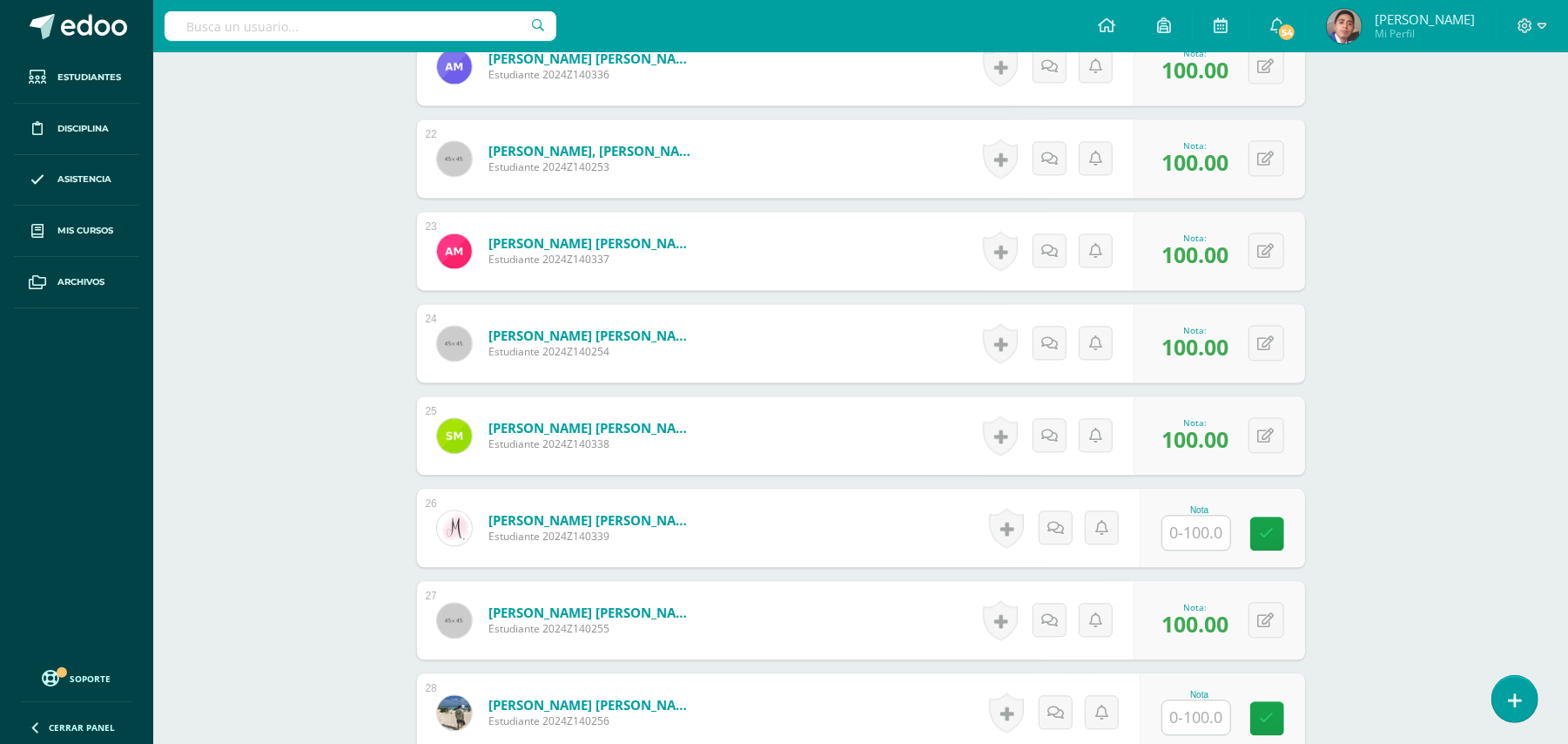
click at [1215, 516] on input "text" at bounding box center [1196, 533] width 68 height 34
type input "100"
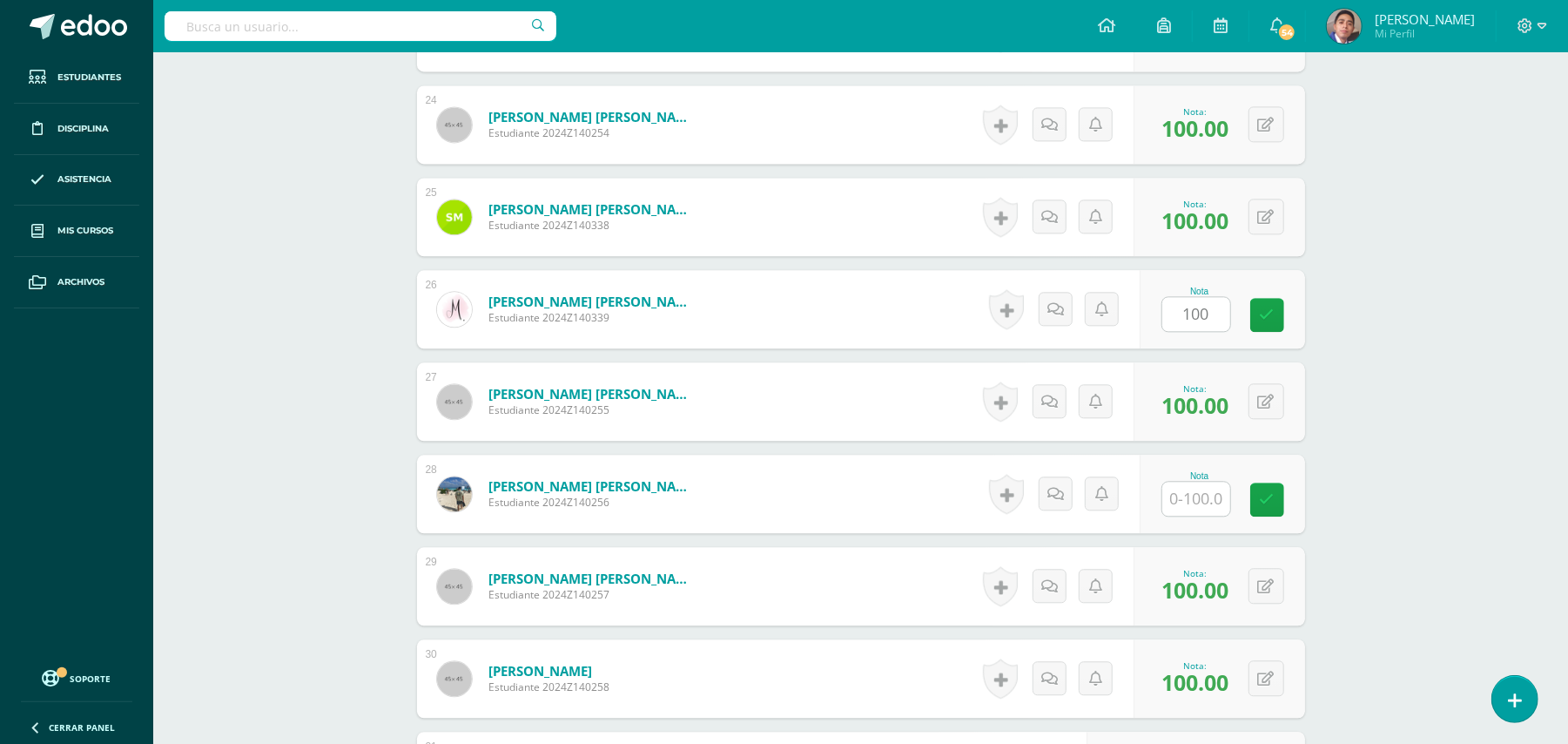
scroll to position [3008, 0]
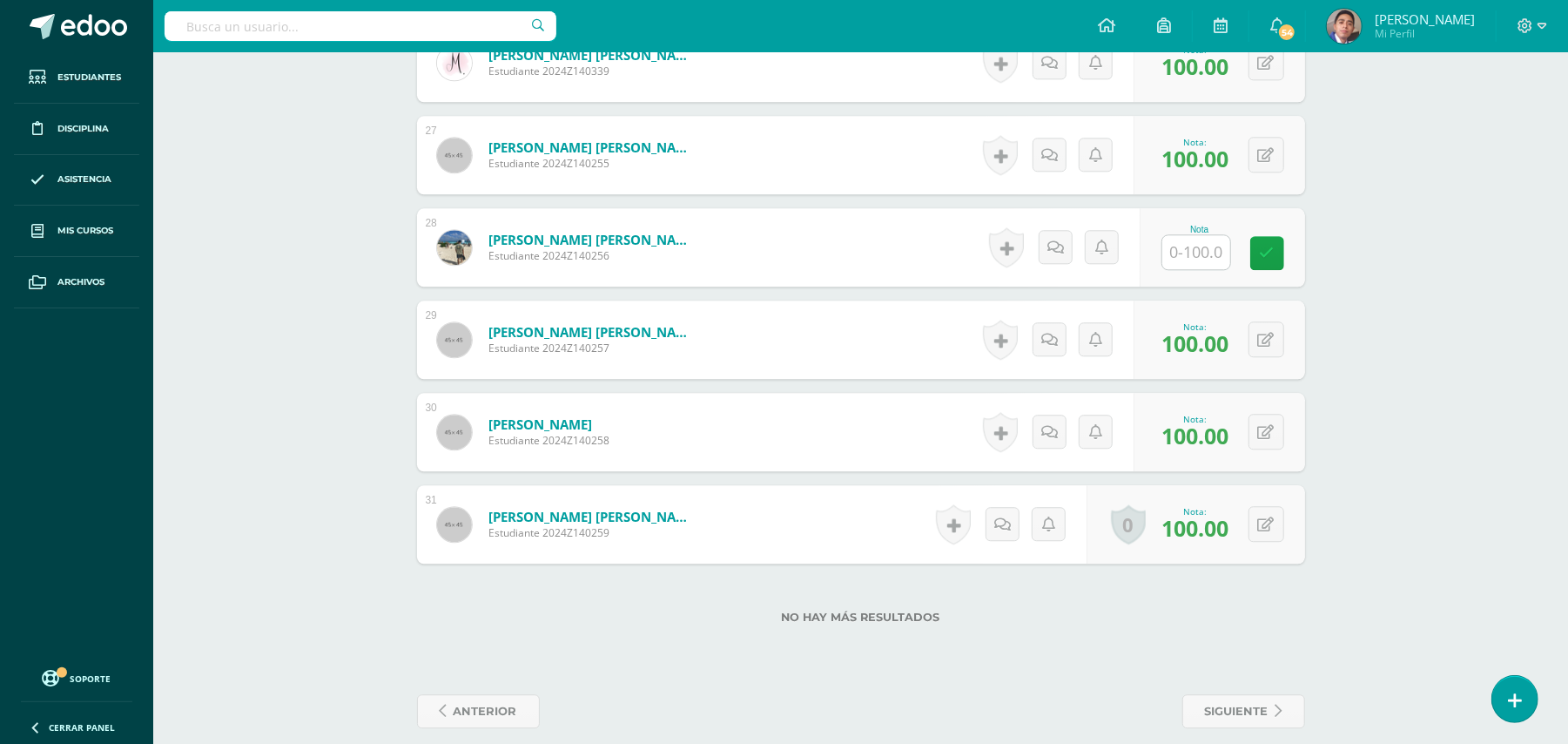
click at [1202, 237] on input "text" at bounding box center [1196, 252] width 68 height 34
type input "100"
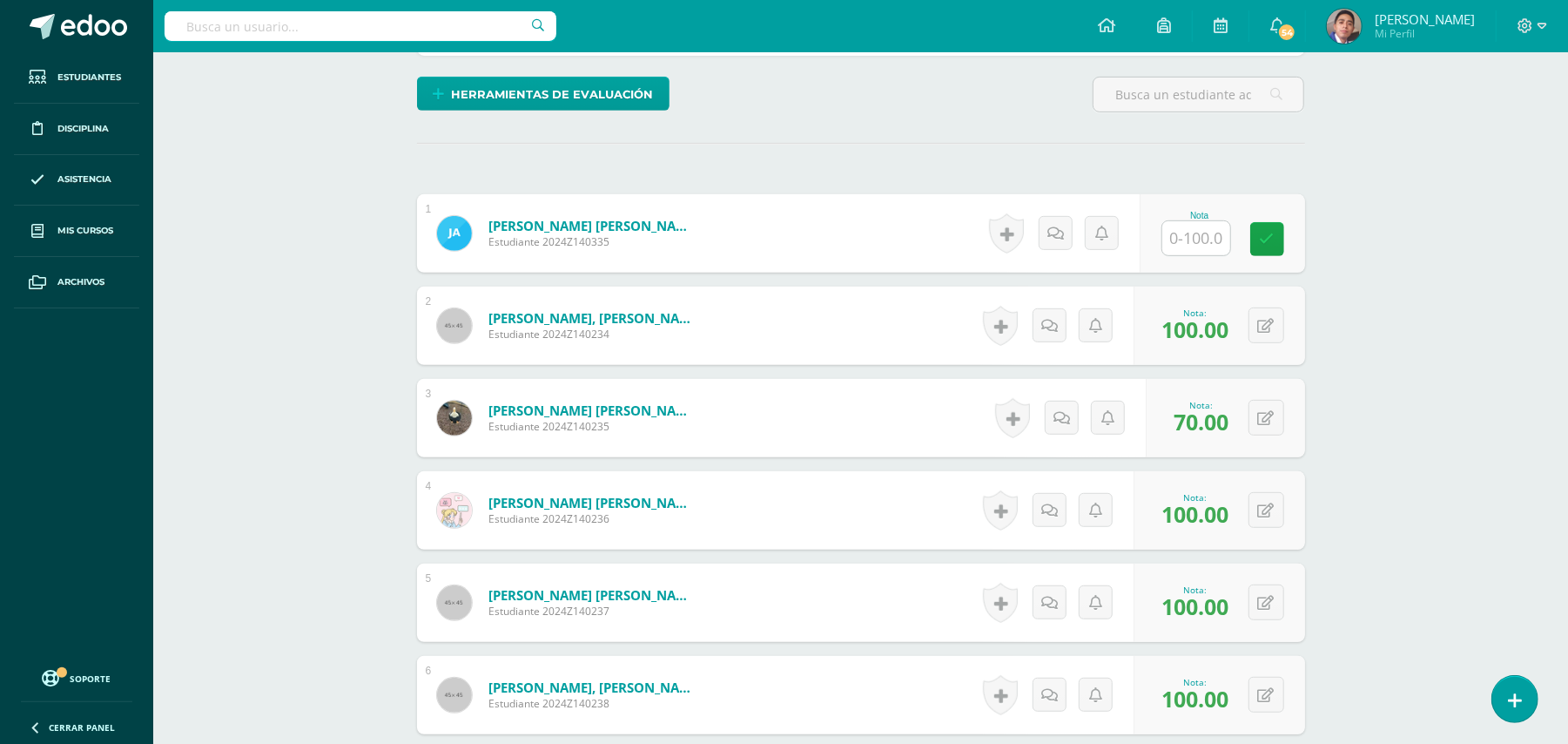
scroll to position [335, 0]
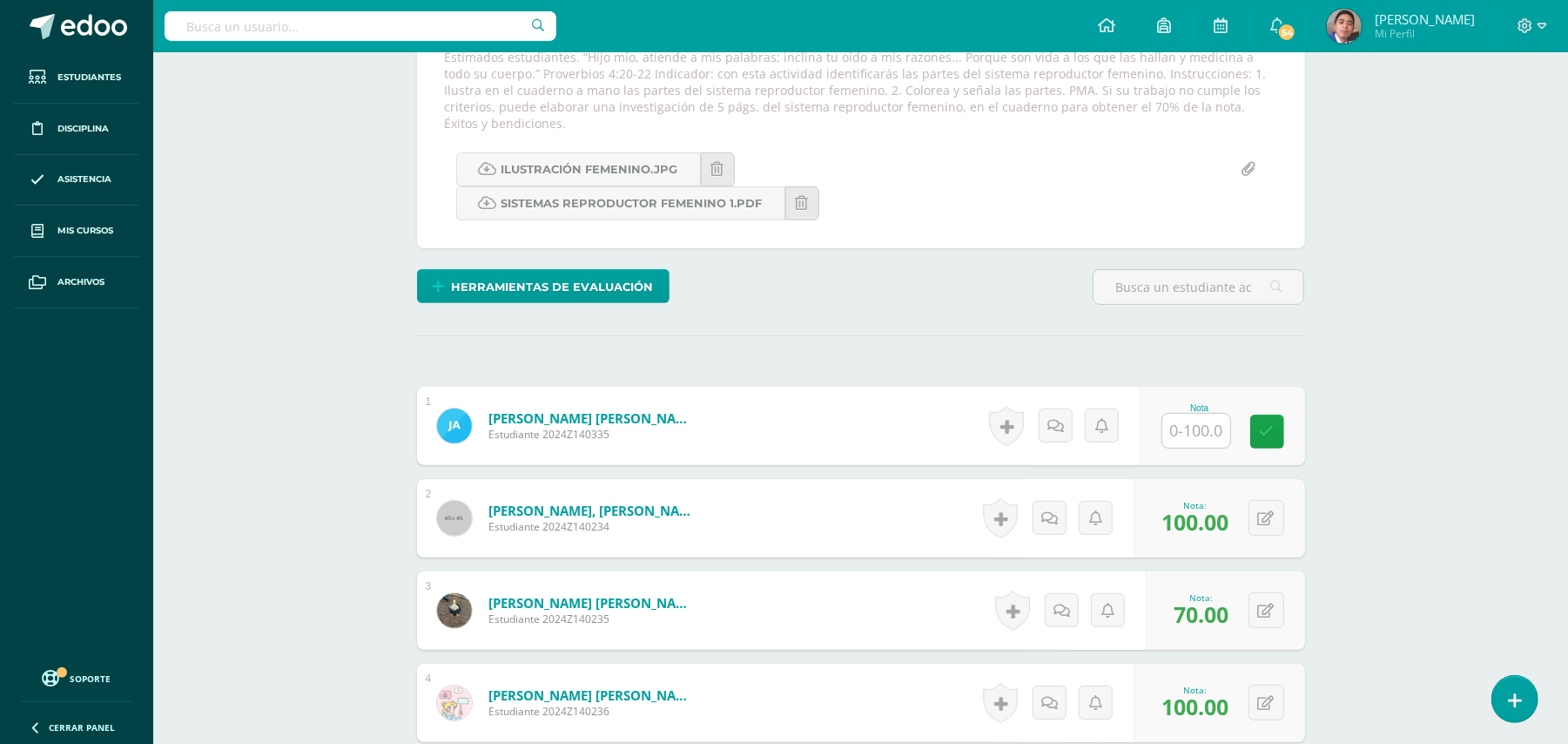
click at [1202, 422] on input "text" at bounding box center [1196, 430] width 68 height 34
type input "10"
click at [1060, 419] on icon at bounding box center [1056, 426] width 17 height 15
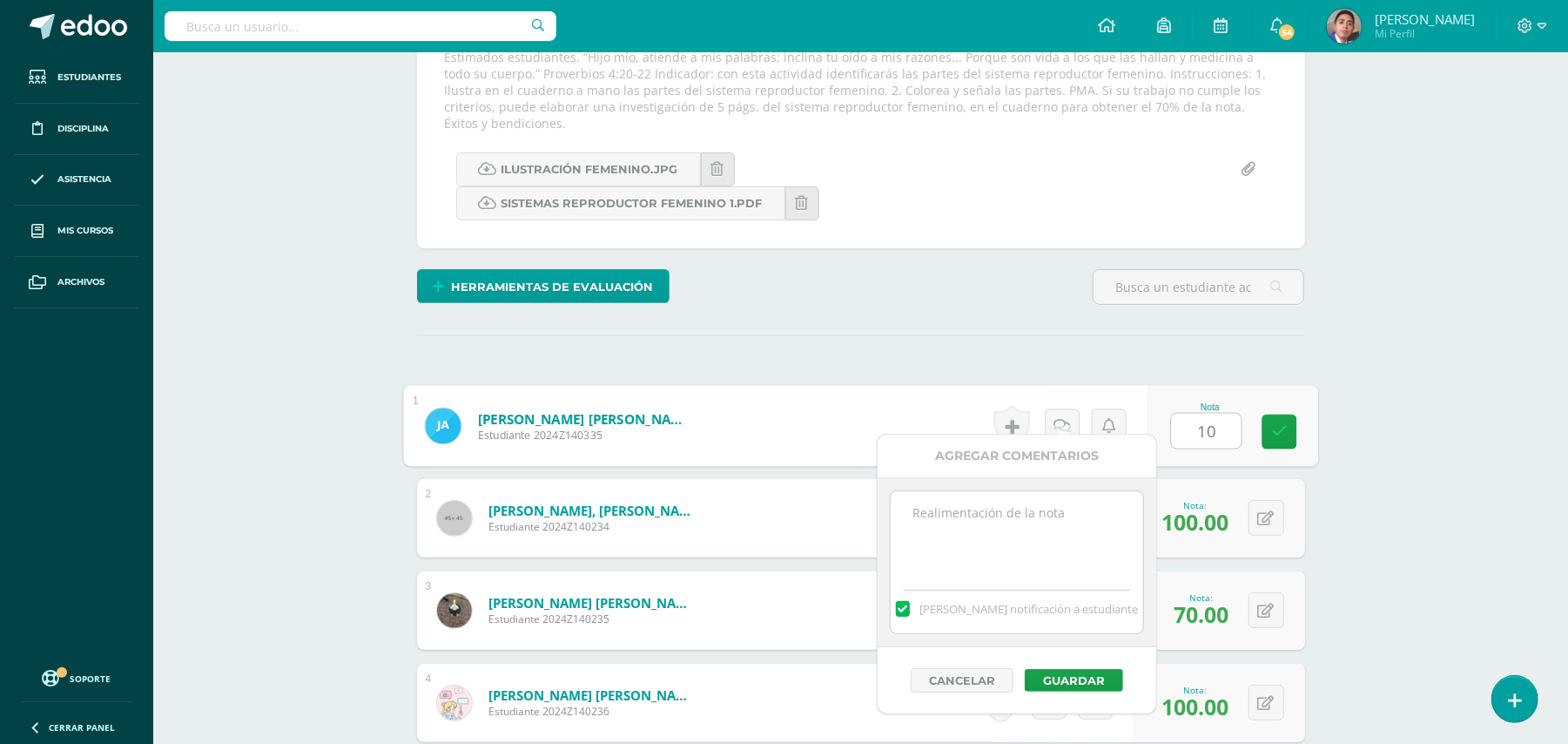
click at [1043, 537] on textarea at bounding box center [1016, 535] width 251 height 88
paste textarea "Estimado estudiante. Tiene pendiente esta actividad. Se le brinda la oportunida…"
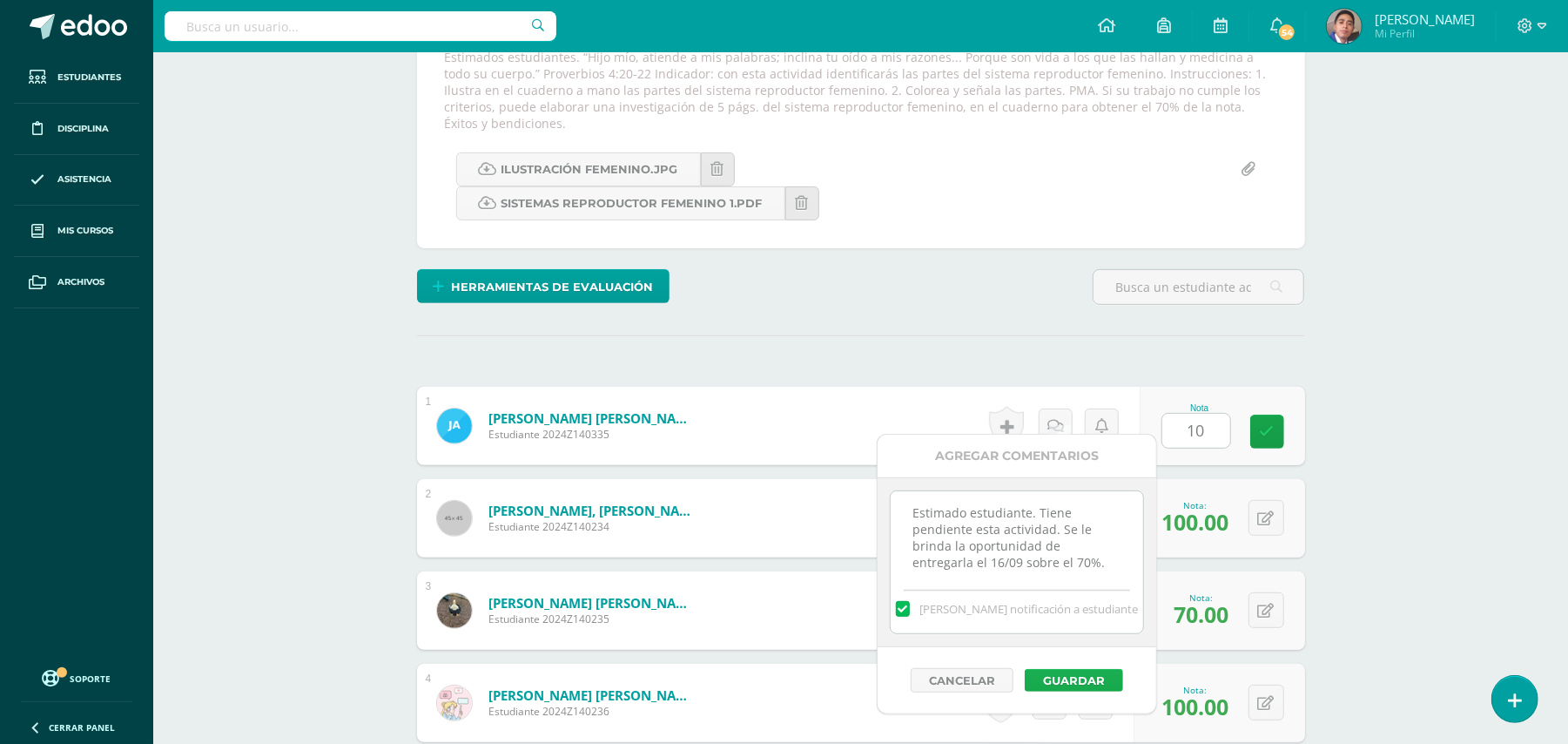
type textarea "Estimado estudiante. Tiene pendiente esta actividad. Se le brinda la oportunida…"
click at [1066, 692] on button "Guardar" at bounding box center [1074, 681] width 99 height 22
click at [1081, 677] on button "Guardar" at bounding box center [1074, 681] width 99 height 22
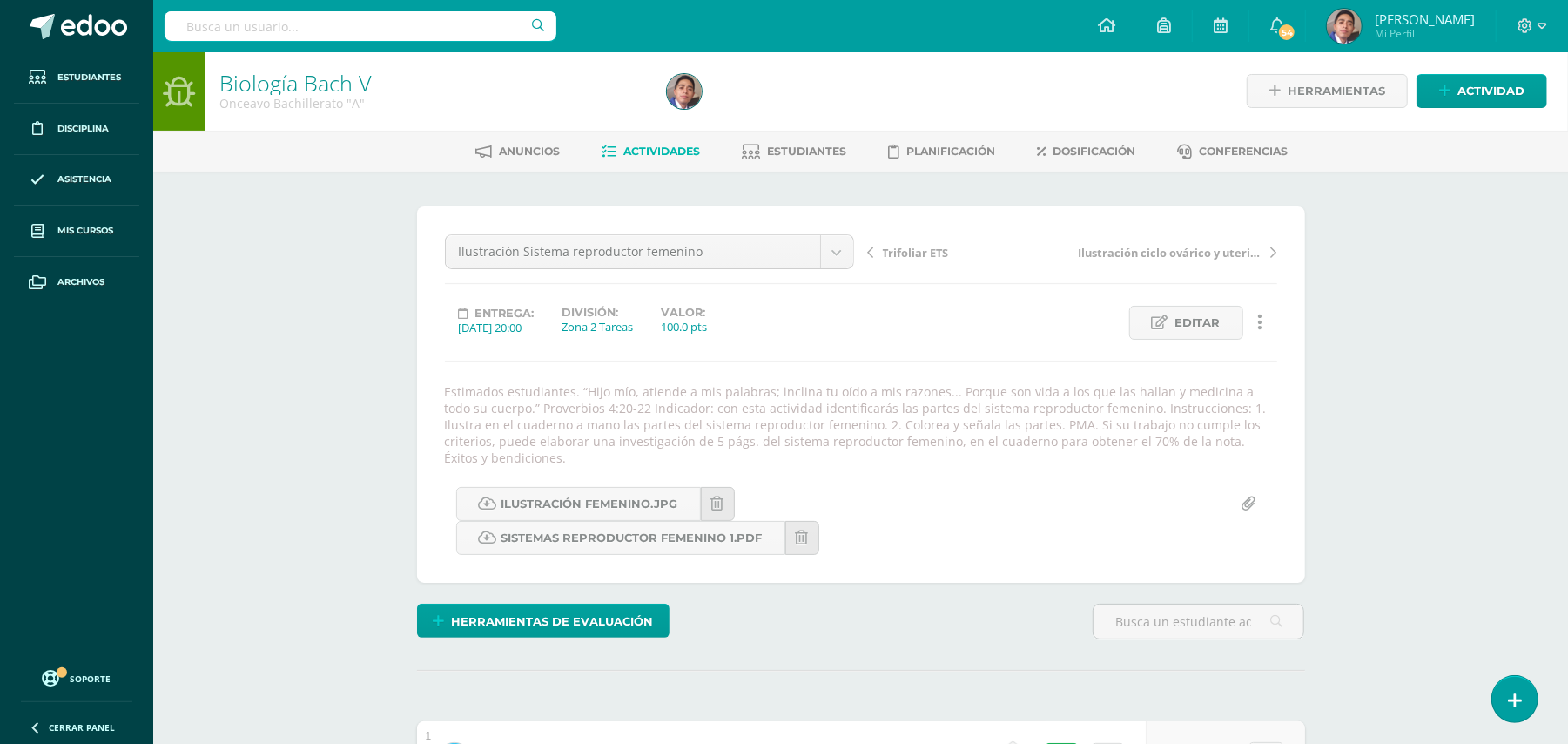
scroll to position [0, 0]
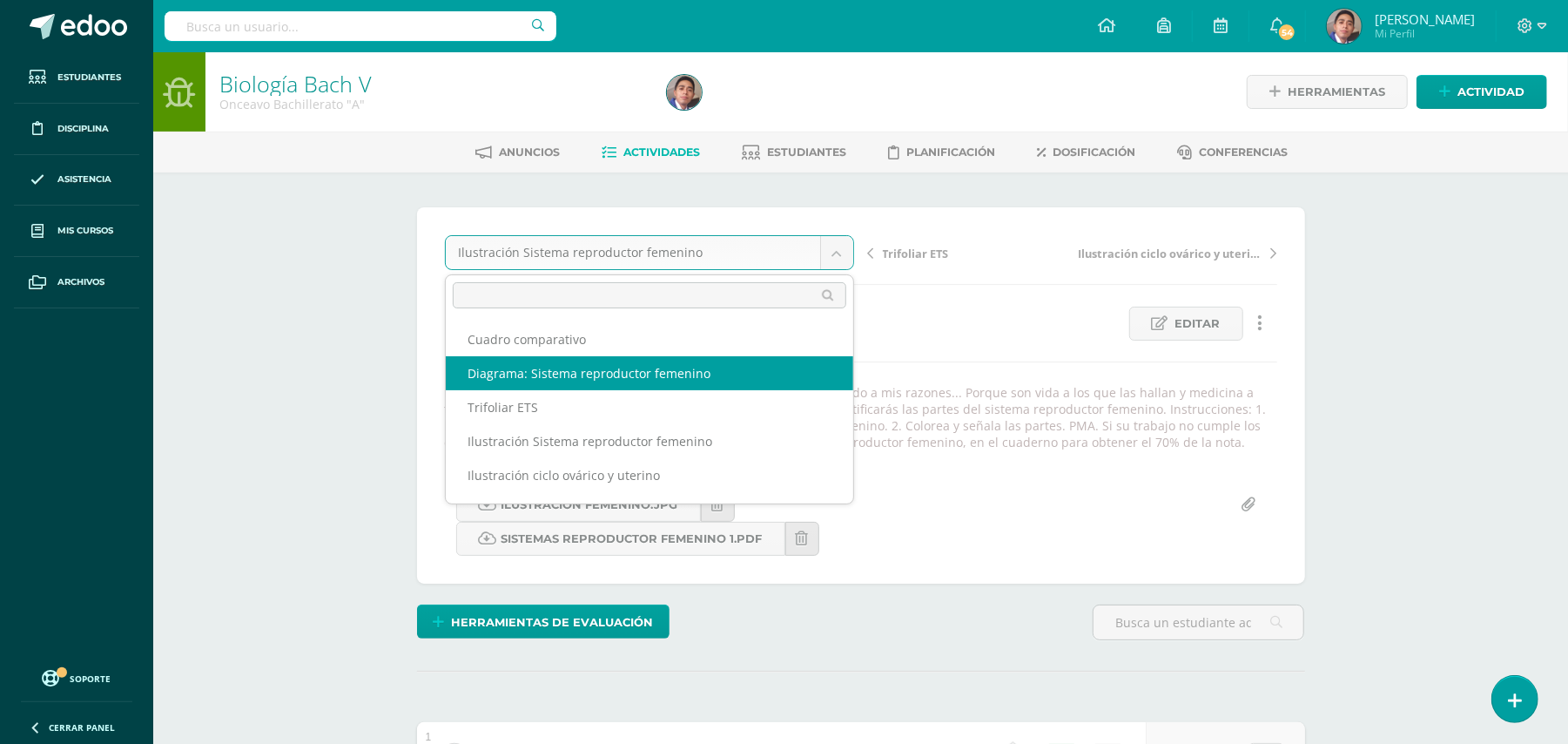
select select "/dashboard/teacher/grade-activity/32326/"
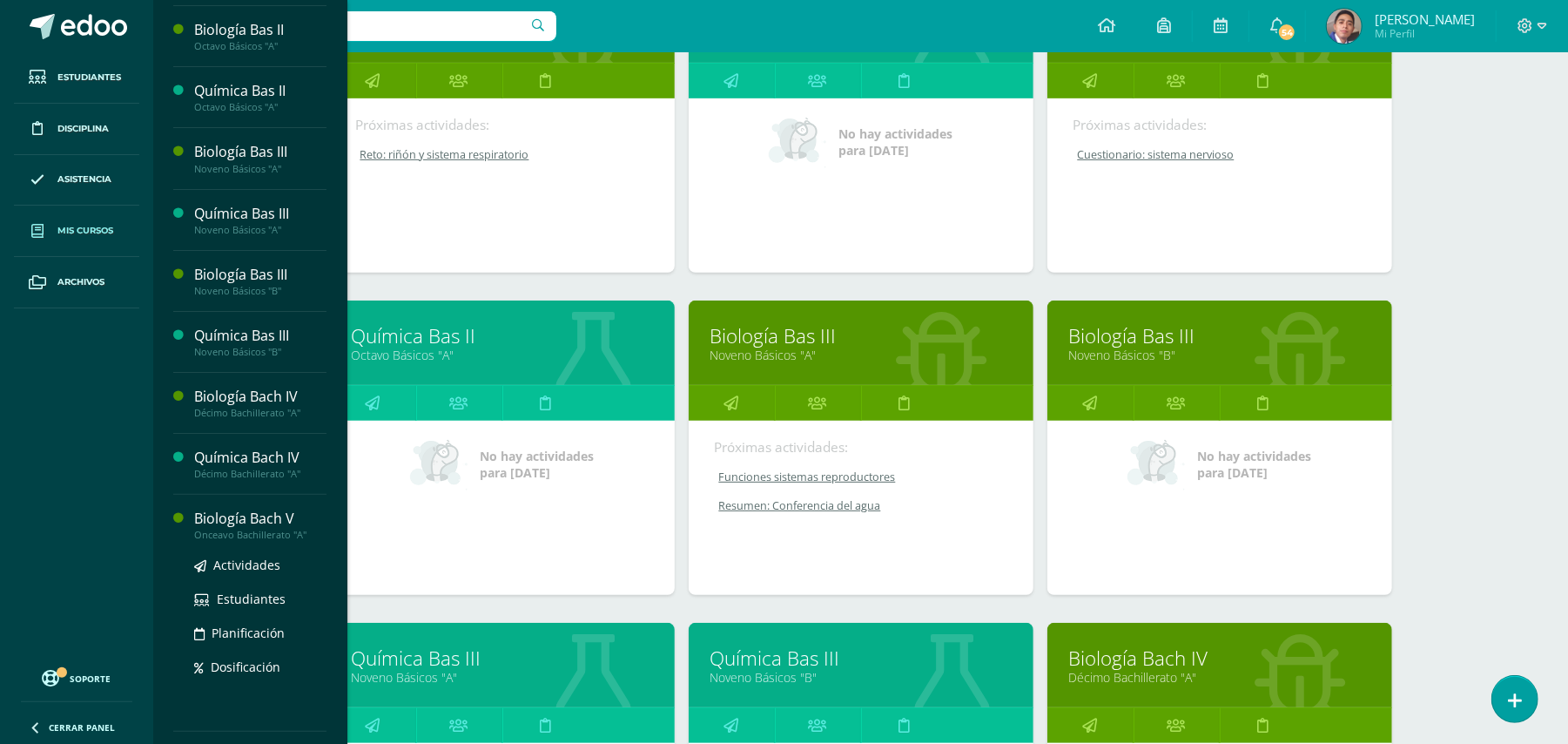
scroll to position [348, 0]
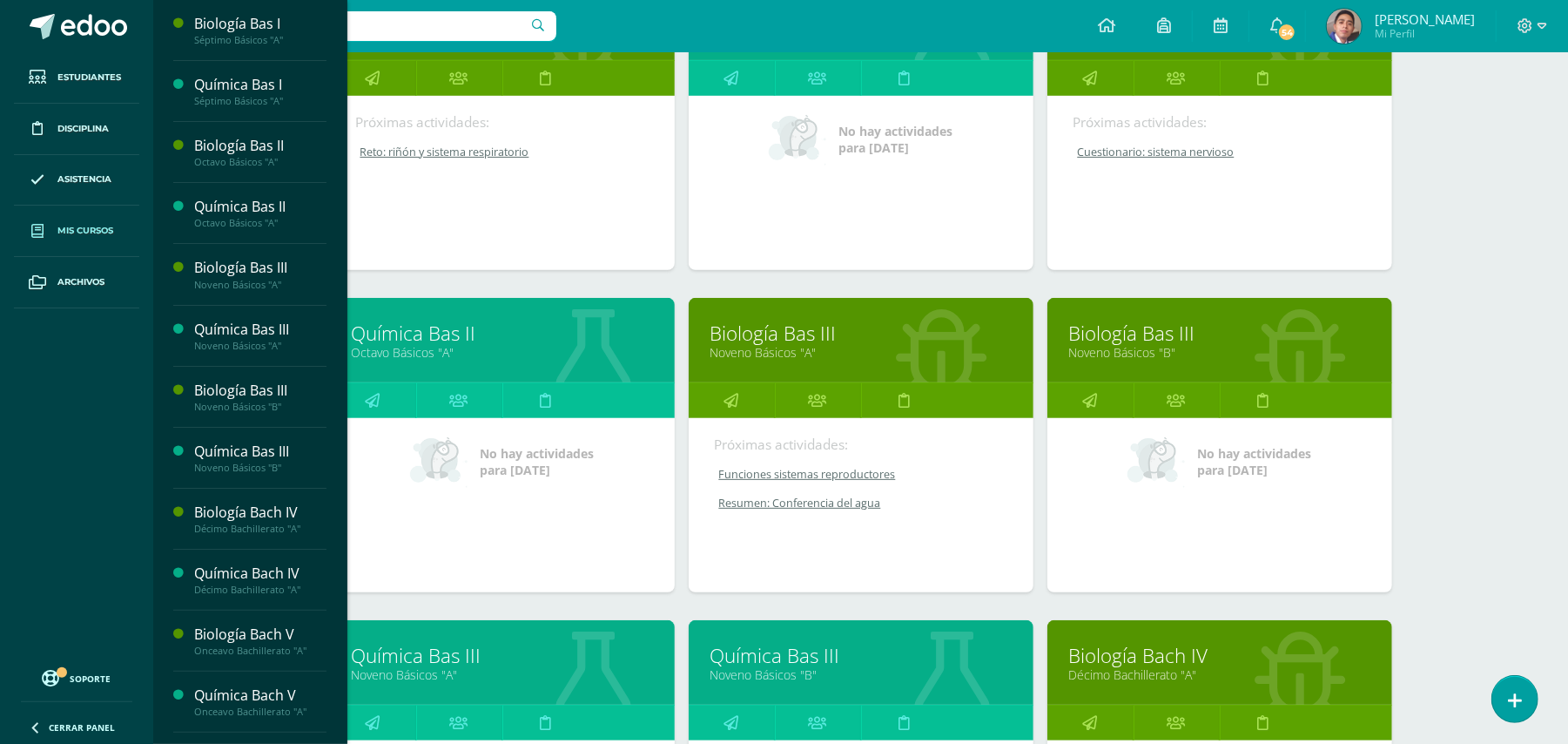
click at [1469, 504] on div "Mis cursos Mis Cursos (12) Mis Extracurriculares (0) Supervisados (24) Todos lo…" at bounding box center [861, 542] width 1414 height 1677
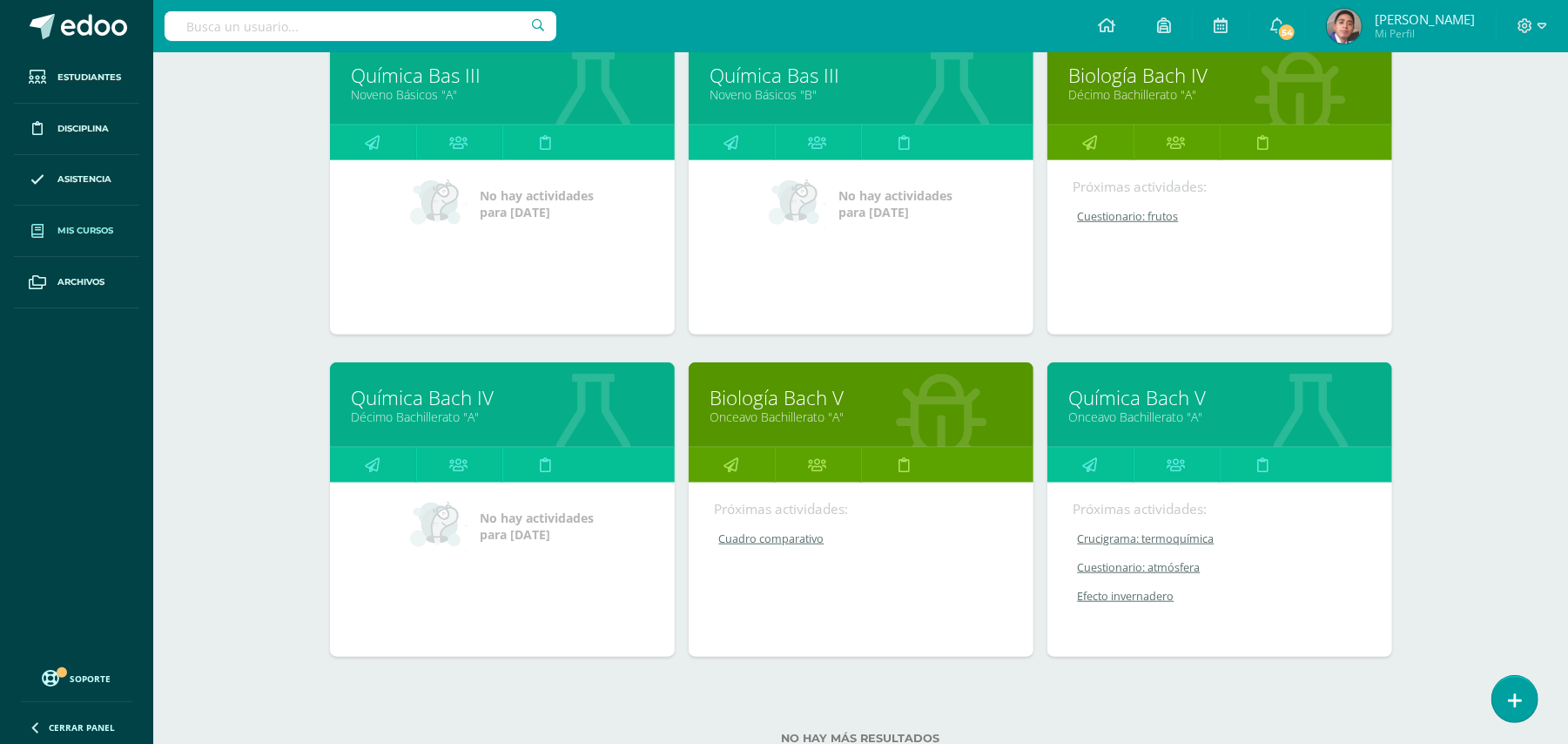
scroll to position [0, 0]
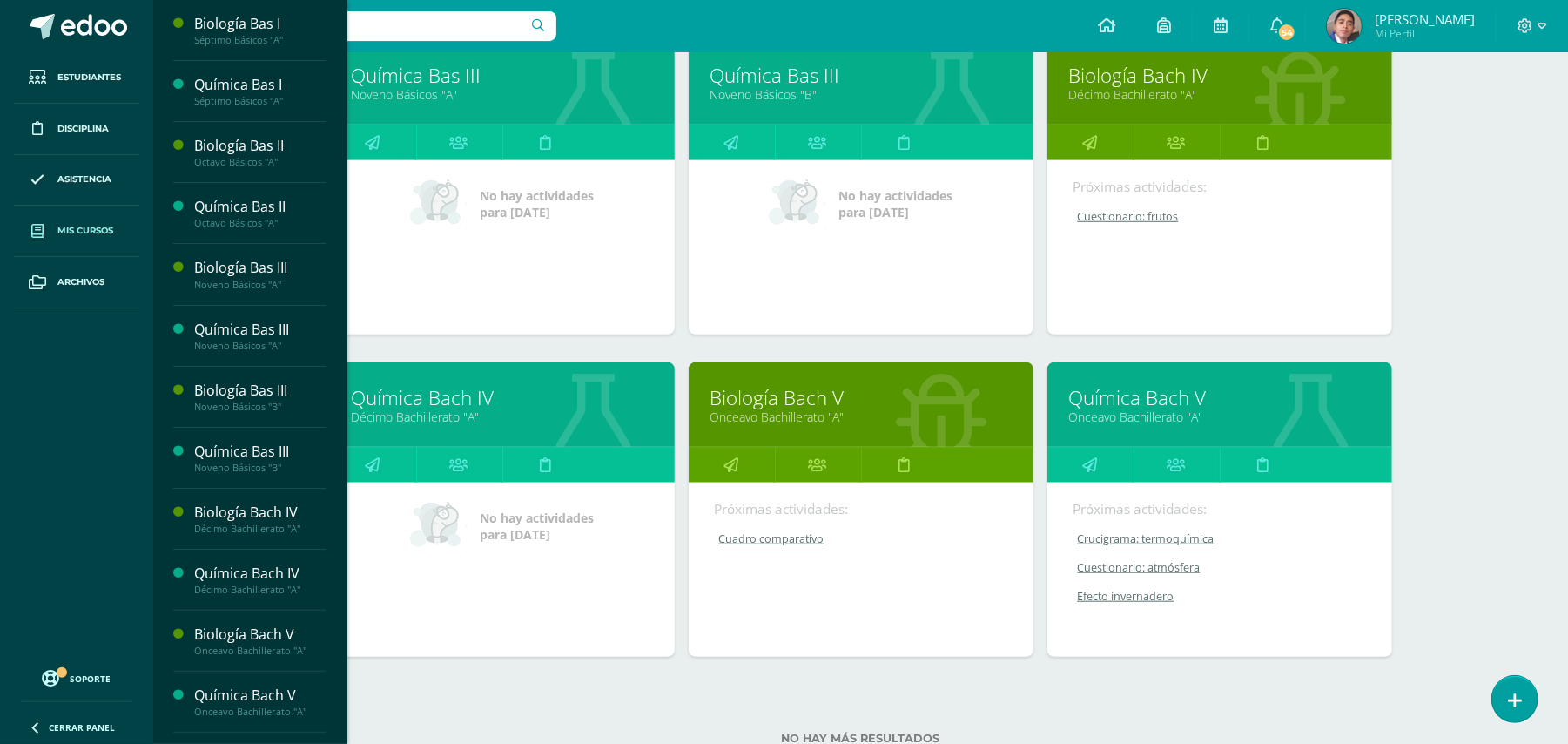
click at [851, 394] on link "Biología Bach V" at bounding box center [861, 398] width 302 height 27
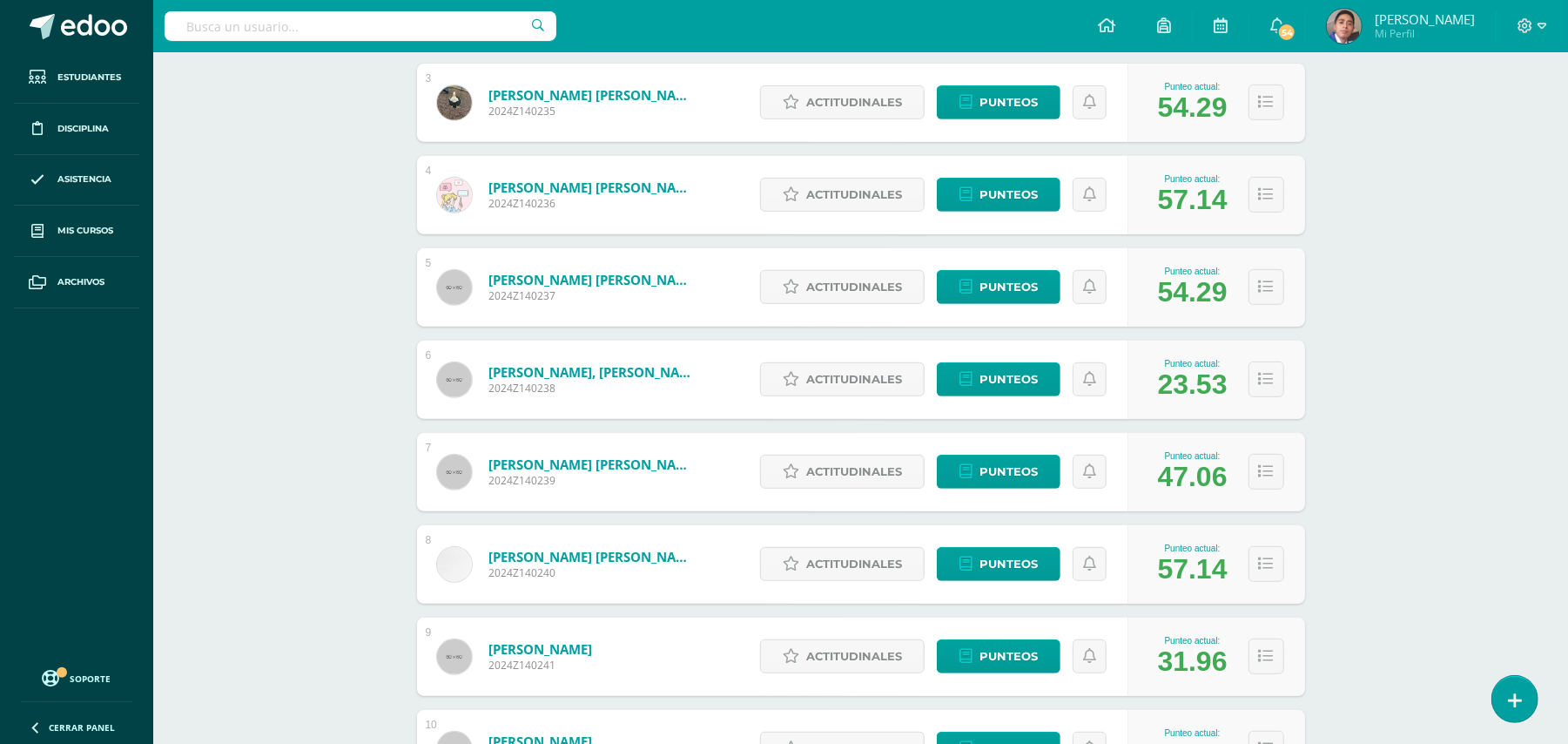
scroll to position [72, 0]
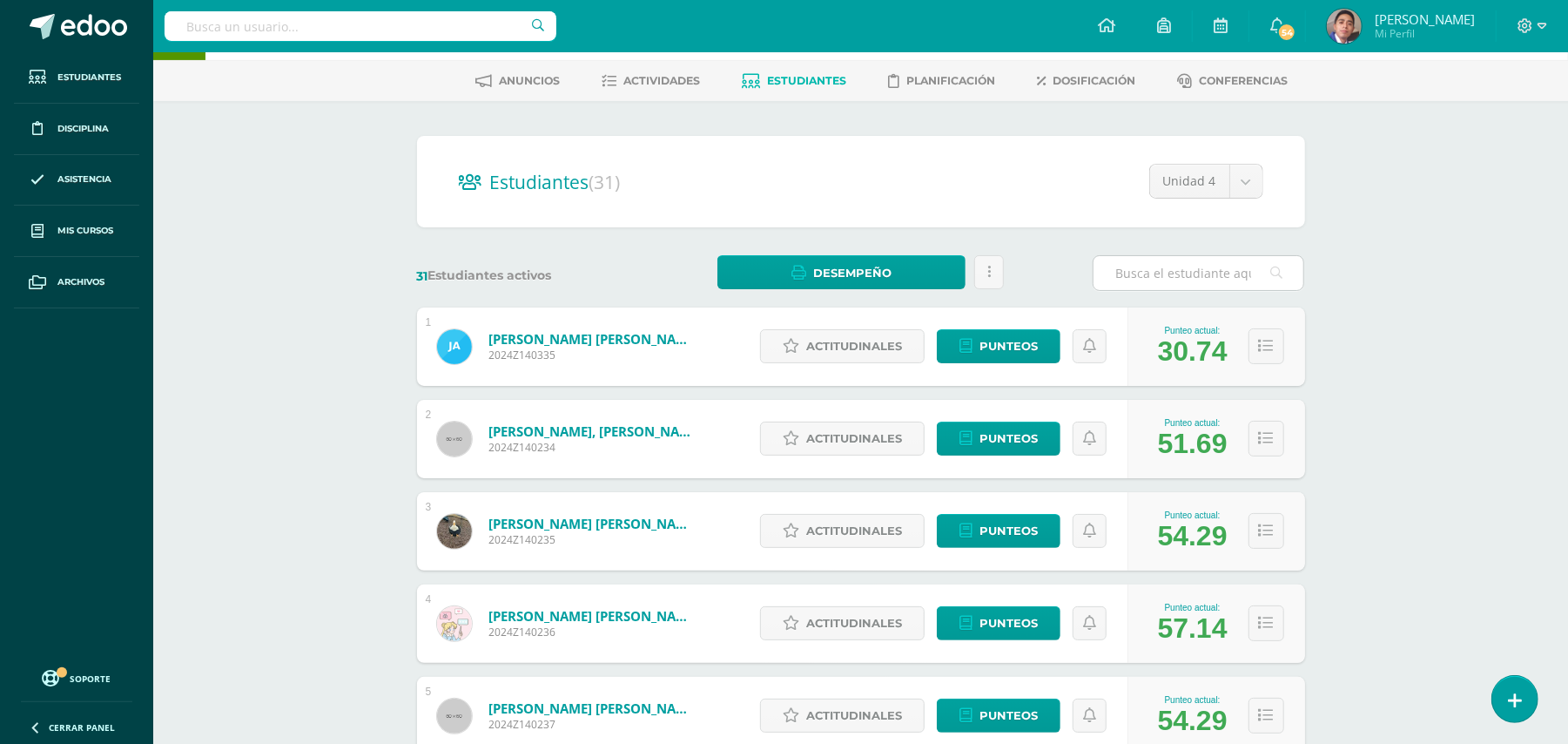
click at [1168, 291] on input "text" at bounding box center [1198, 273] width 209 height 34
click at [1217, 291] on input "text" at bounding box center [1198, 273] width 209 height 34
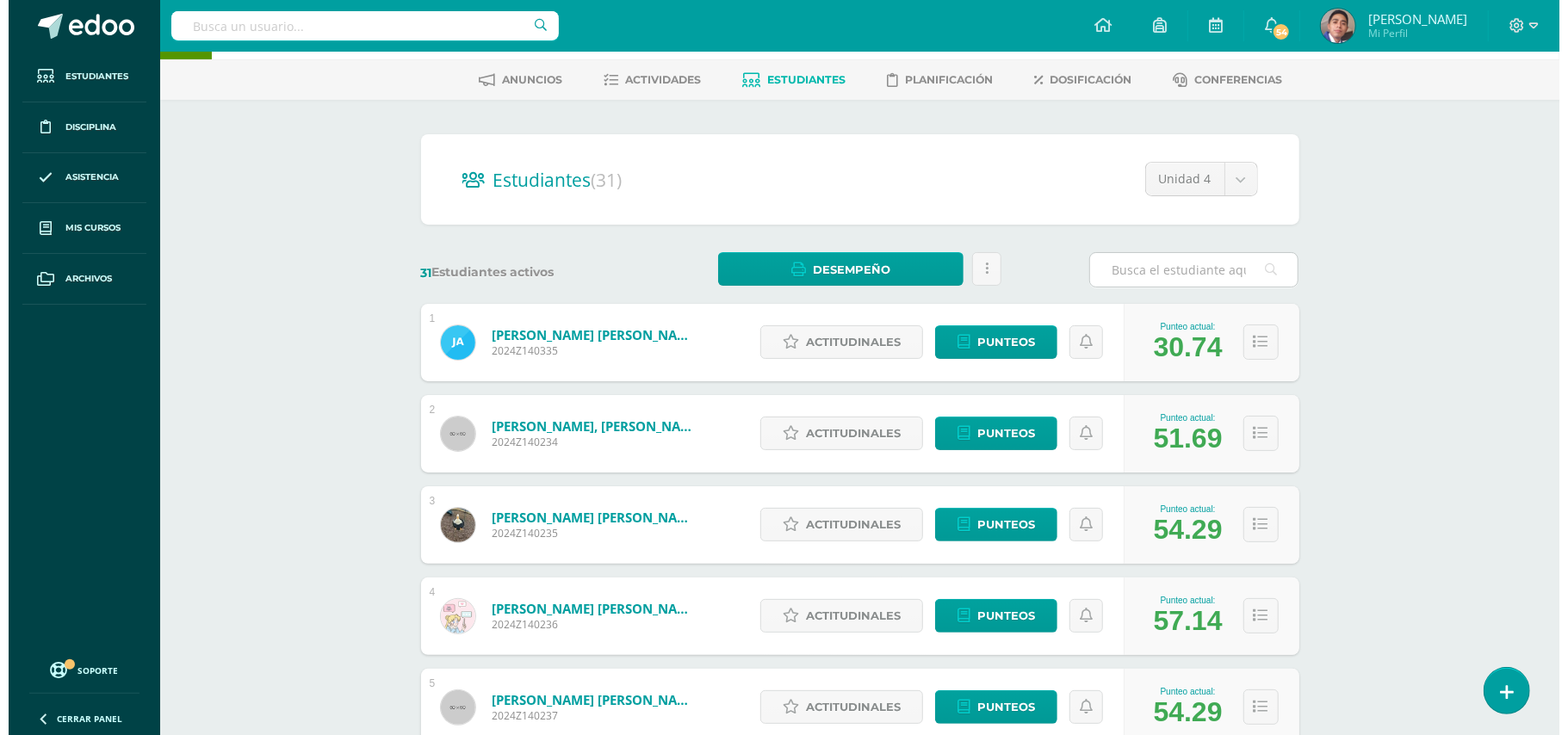
scroll to position [0, 0]
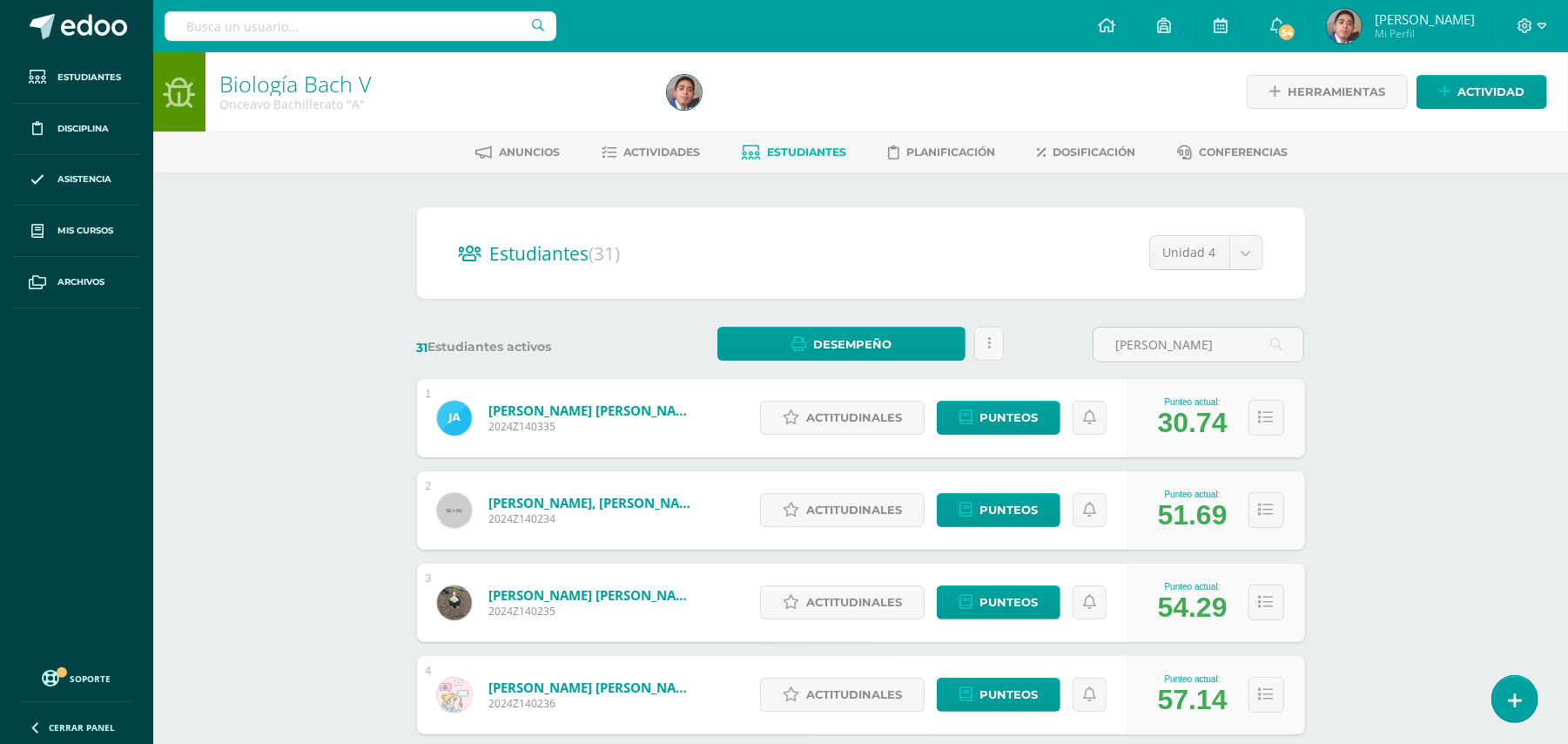
click at [1199, 345] on input "[PERSON_NAME]" at bounding box center [1198, 345] width 209 height 34
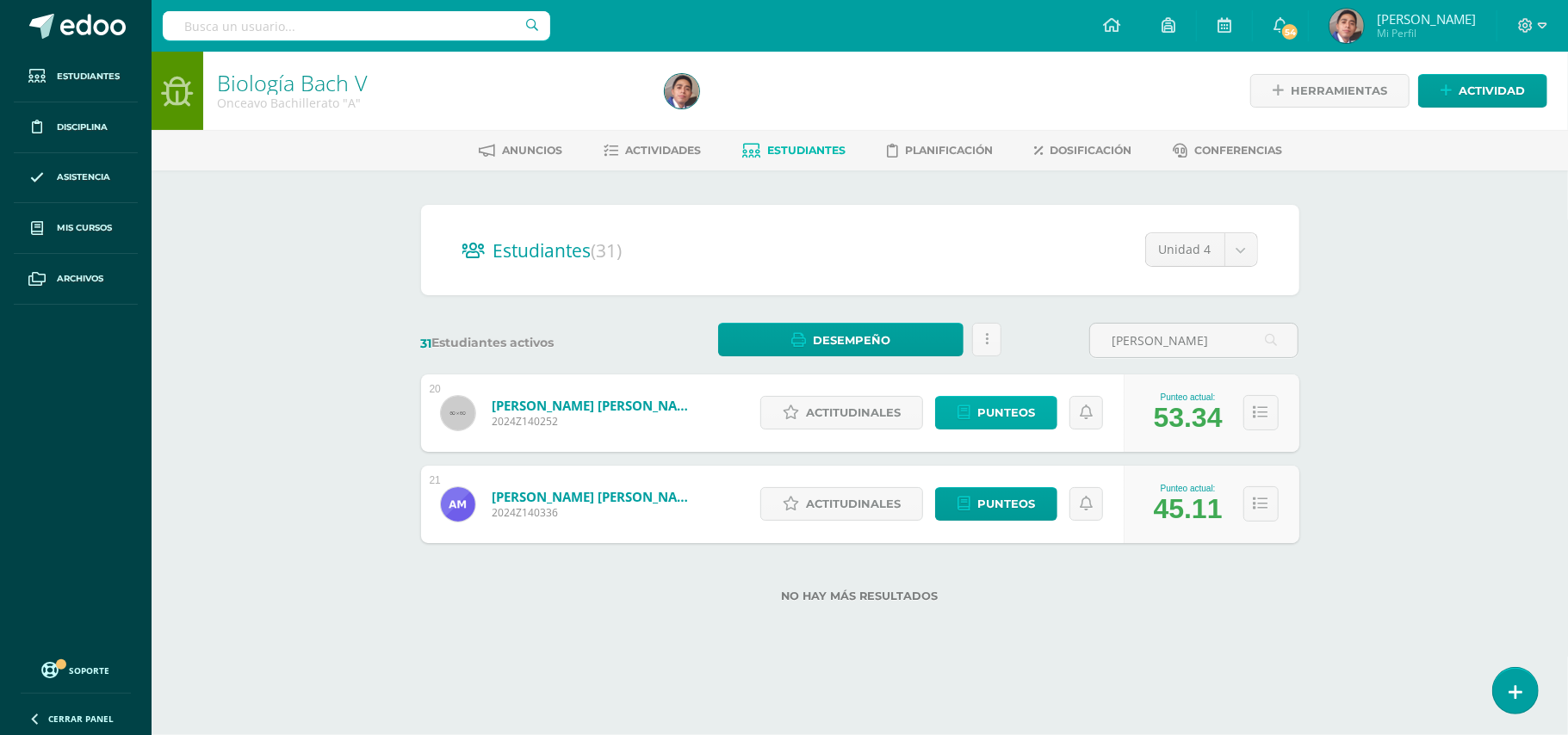
type input "[PERSON_NAME]"
click at [980, 421] on span "Punteos" at bounding box center [1006, 412] width 58 height 32
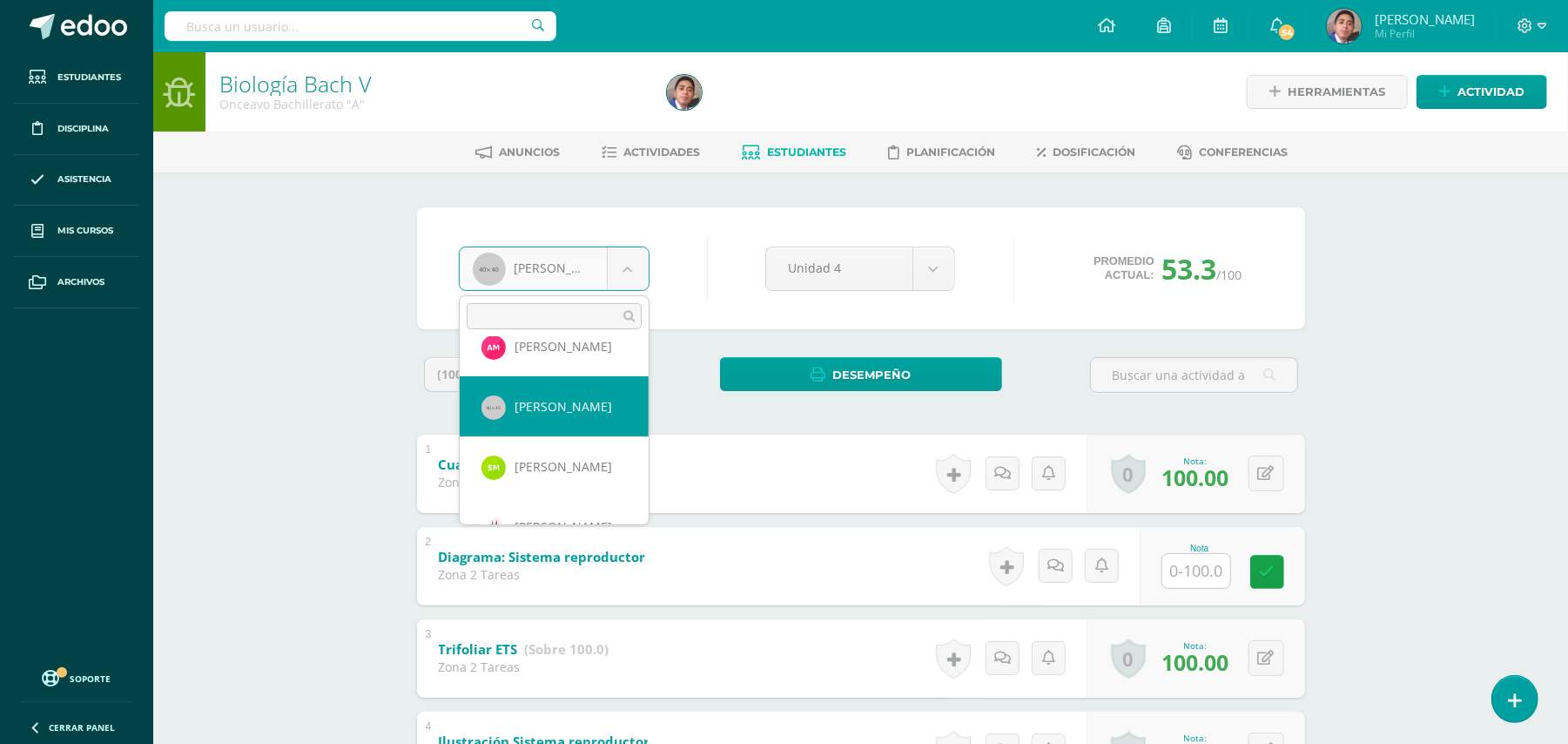
scroll to position [1433, 0]
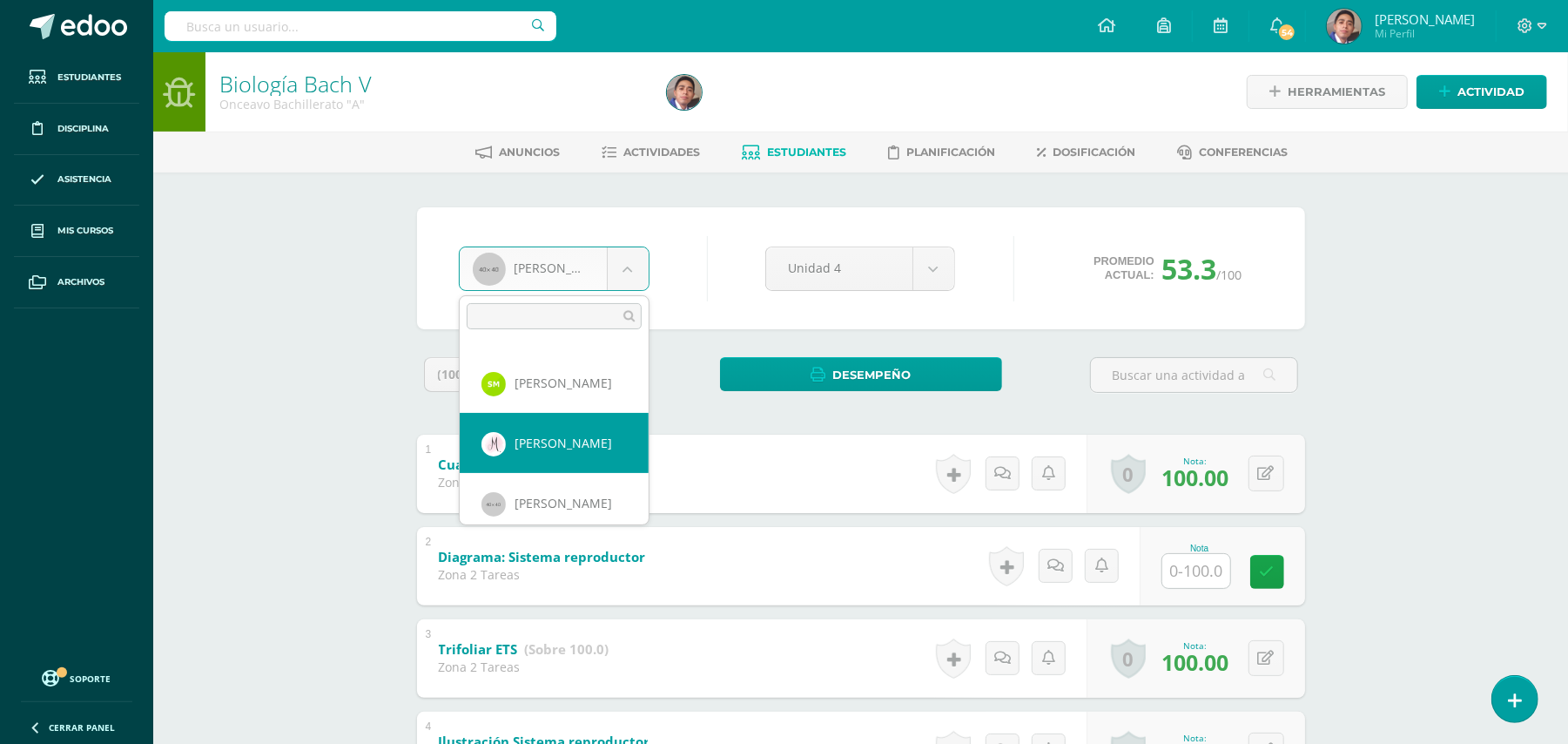
select select "359"
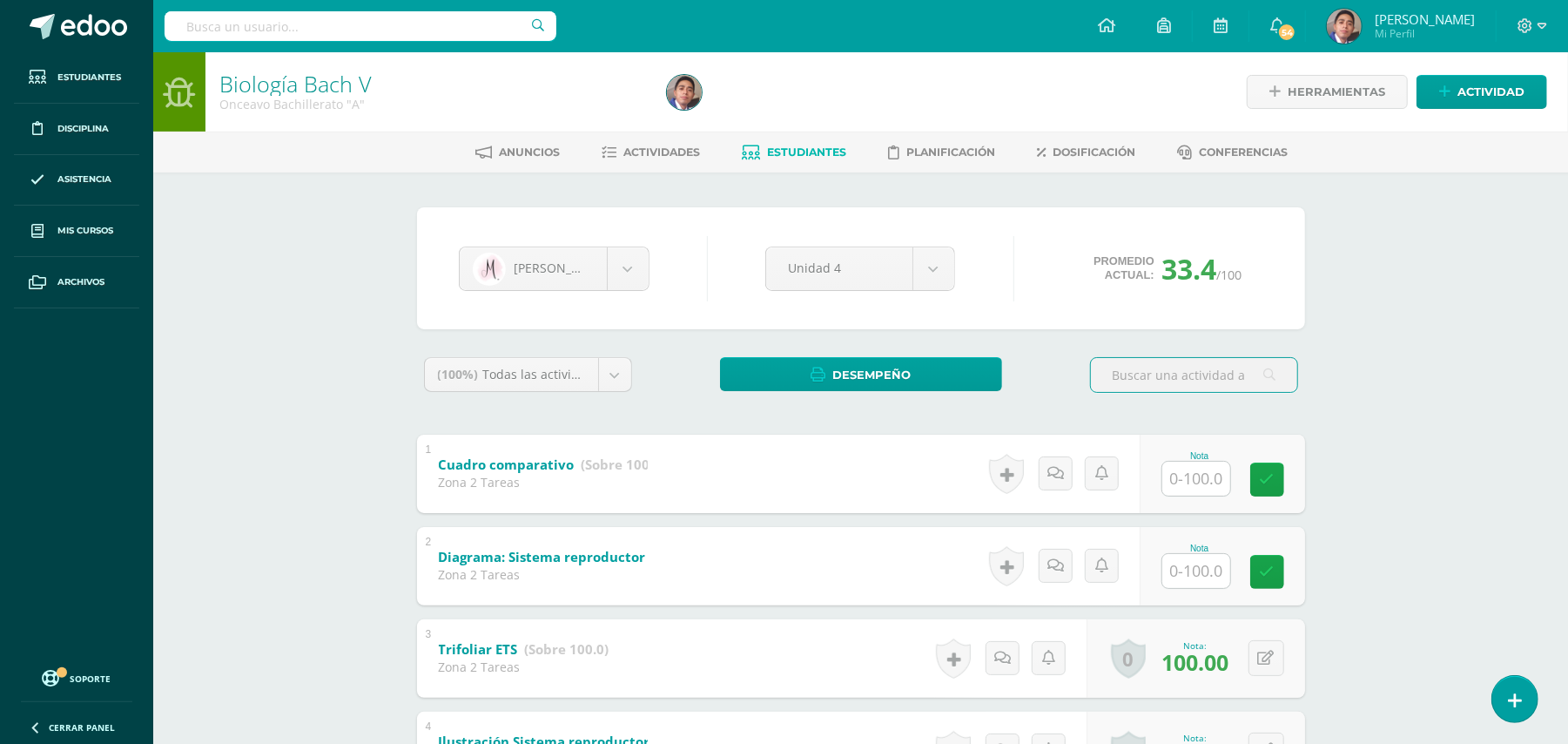
click at [1362, 408] on div "Biología [PERSON_NAME] V Onceavo Bachillerato "A" Herramientas Detalle de asist…" at bounding box center [861, 752] width 1414 height 1401
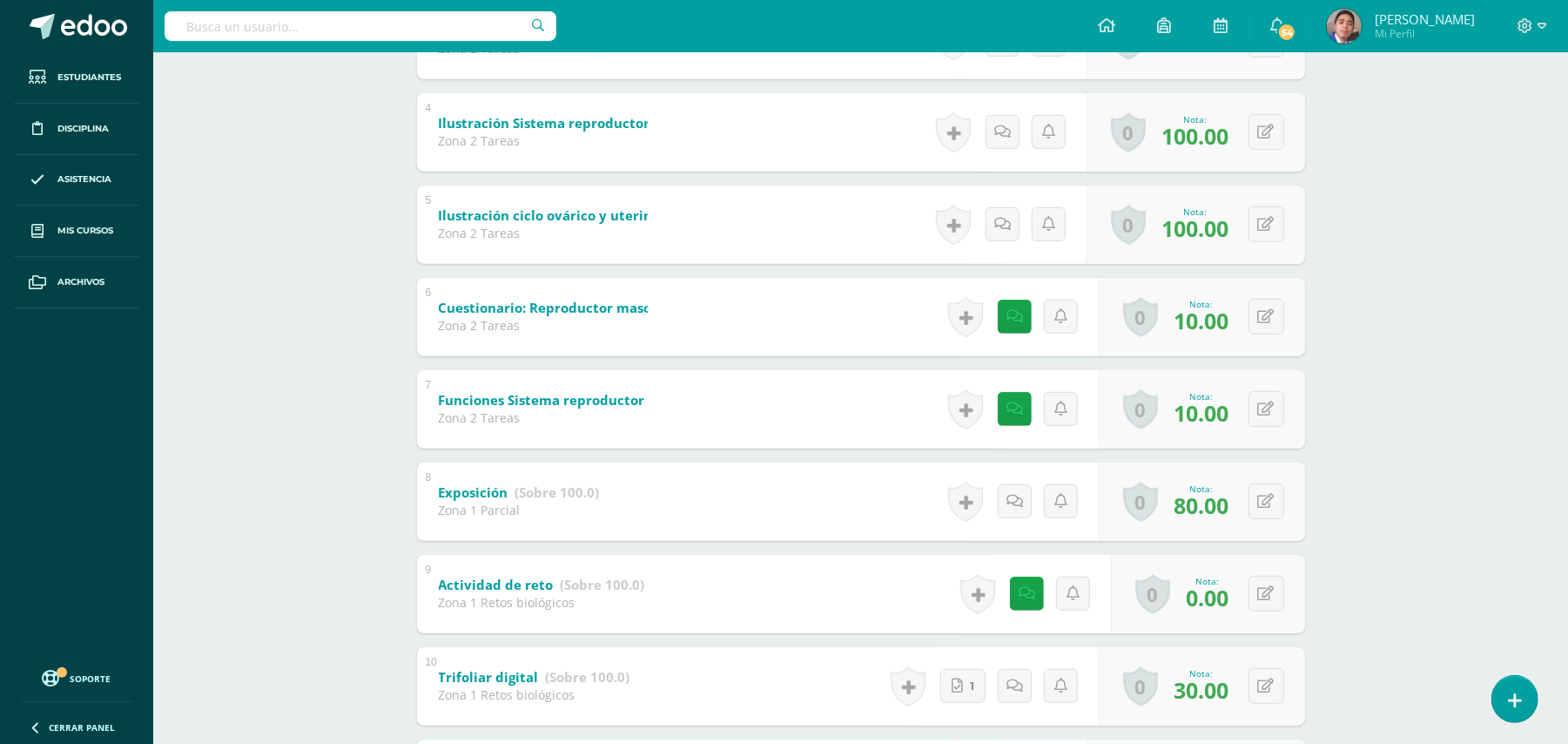
scroll to position [580, 0]
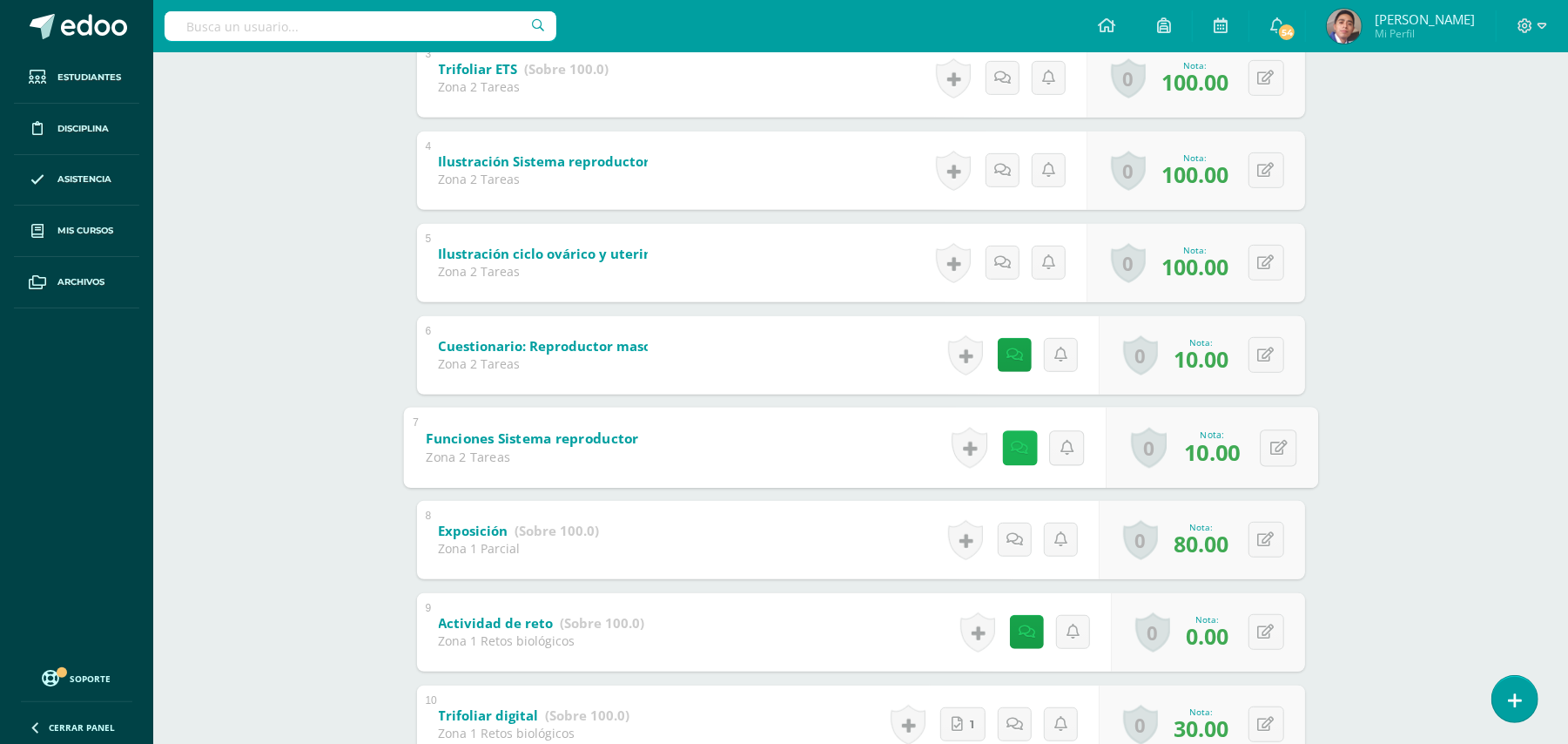
click at [1011, 447] on icon at bounding box center [1019, 447] width 18 height 15
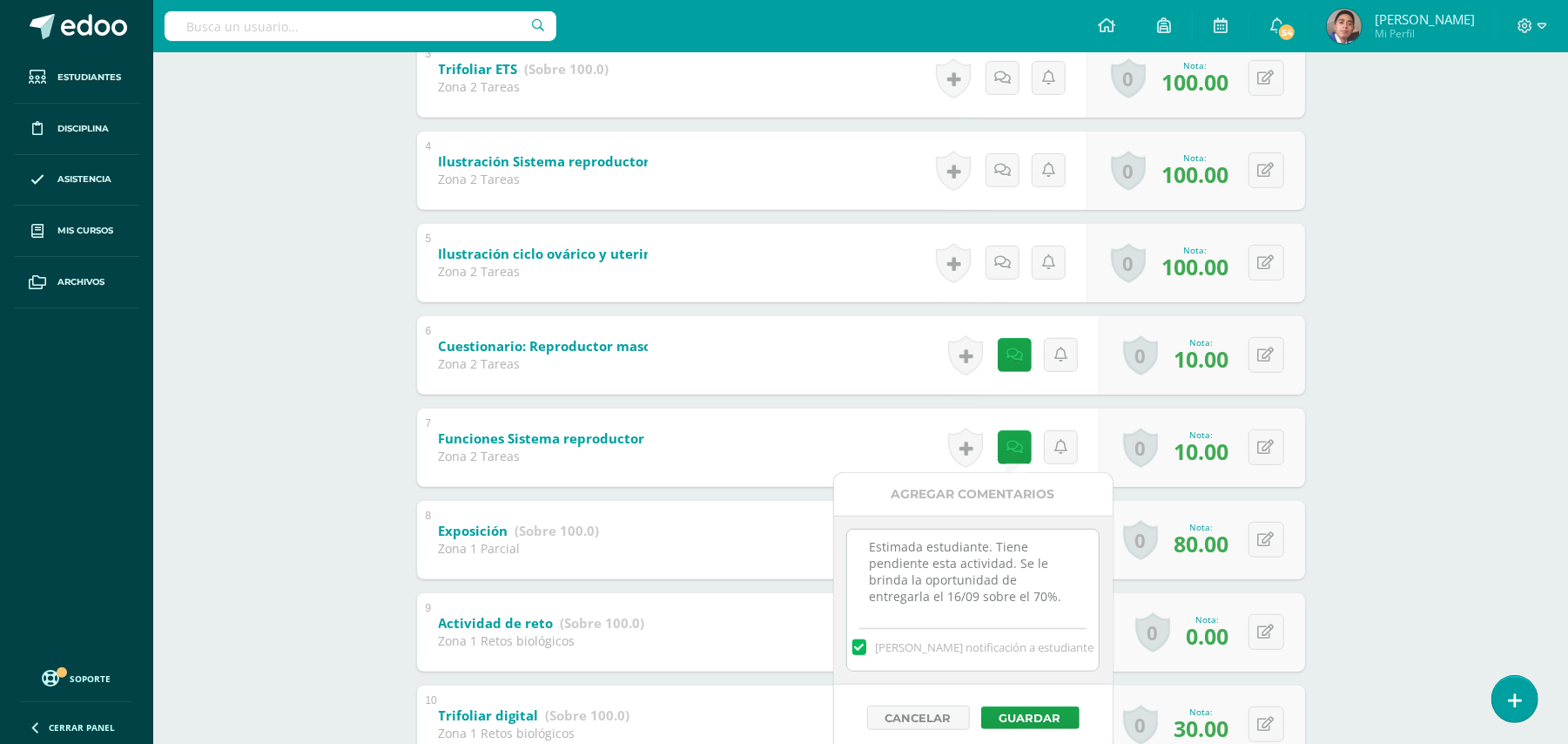
scroll to position [0, 0]
drag, startPoint x: 1064, startPoint y: 597, endPoint x: 851, endPoint y: 522, distance: 225.8
click at [851, 522] on div "Estimada estudiante. Tiene pendiente esta actividad. Se le brinda la oportunida…" at bounding box center [972, 601] width 278 height 169
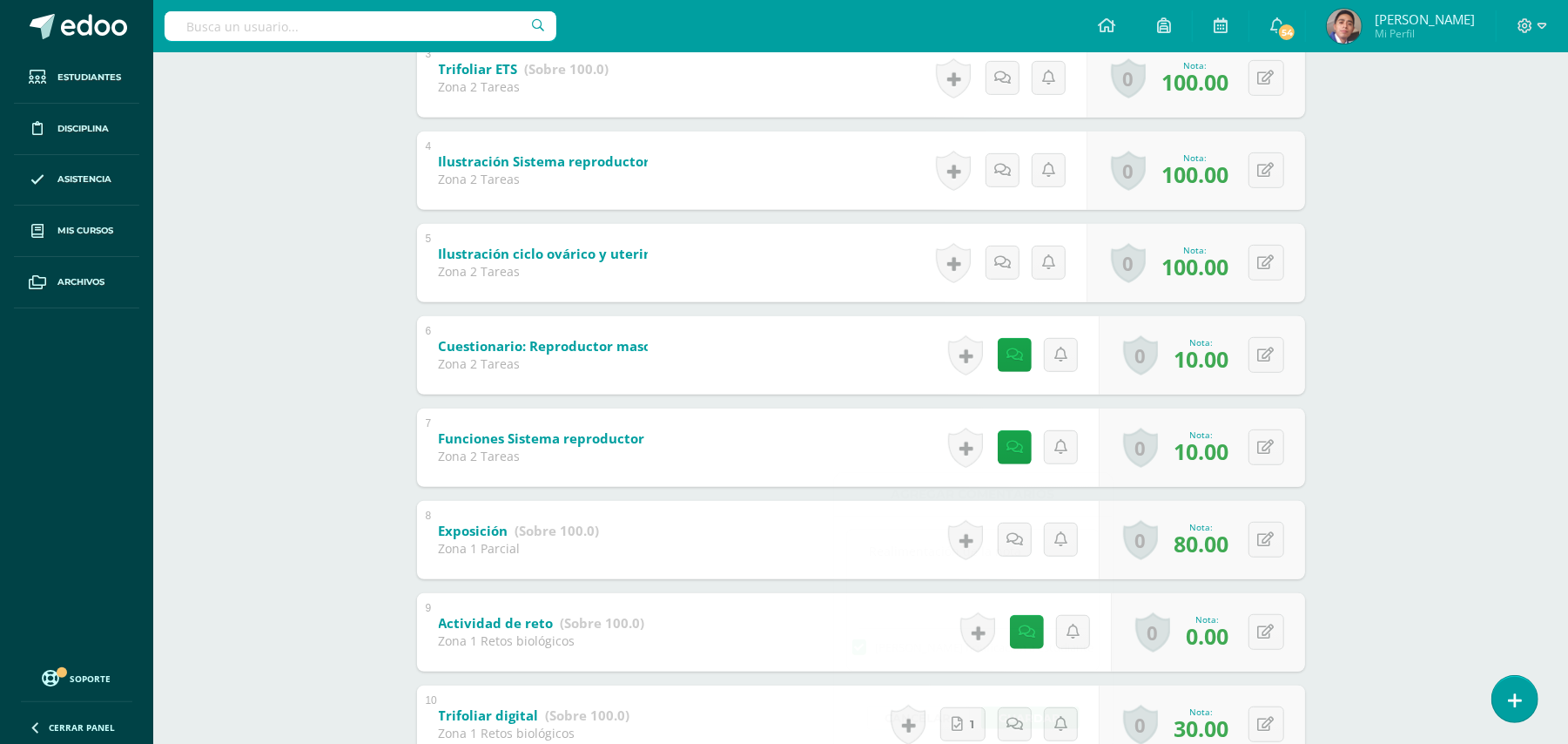
click at [1440, 523] on div "Biología Bach V Onceavo Bachillerato "A" Herramientas Detalle de asistencias Ac…" at bounding box center [861, 407] width 1414 height 1870
click at [1279, 443] on button at bounding box center [1278, 447] width 36 height 36
type input "100"
click at [1449, 440] on div "Biología Bach V Onceavo Bachillerato "A" Herramientas Detalle de asistencias Ac…" at bounding box center [861, 407] width 1414 height 1870
click at [999, 440] on icon at bounding box center [1002, 447] width 17 height 15
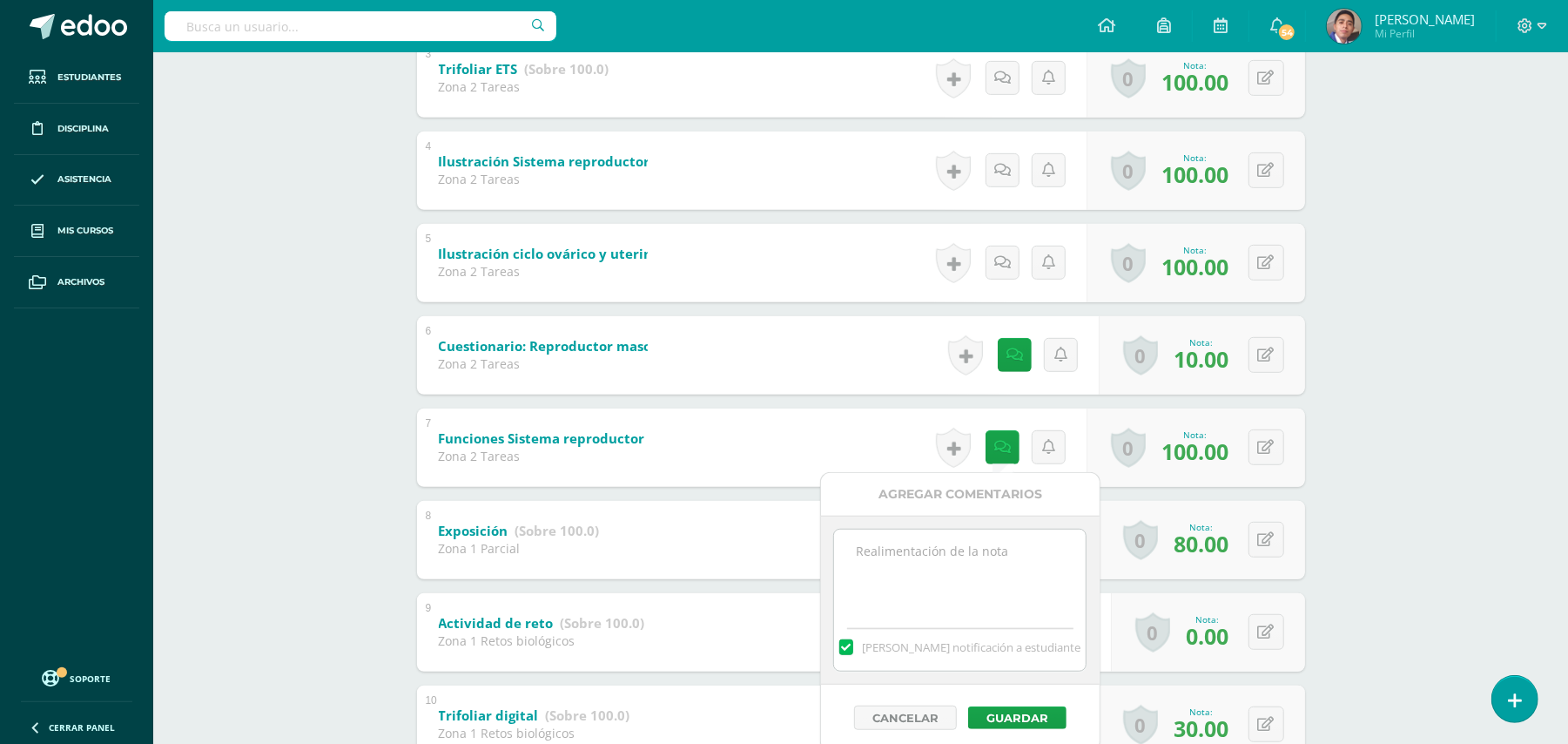
click at [853, 645] on label at bounding box center [846, 647] width 14 height 16
click at [0, 0] on input "[PERSON_NAME] notificación a estudiante" at bounding box center [0, 0] width 0 height 0
click at [1010, 722] on button "Guardar" at bounding box center [1017, 718] width 99 height 22
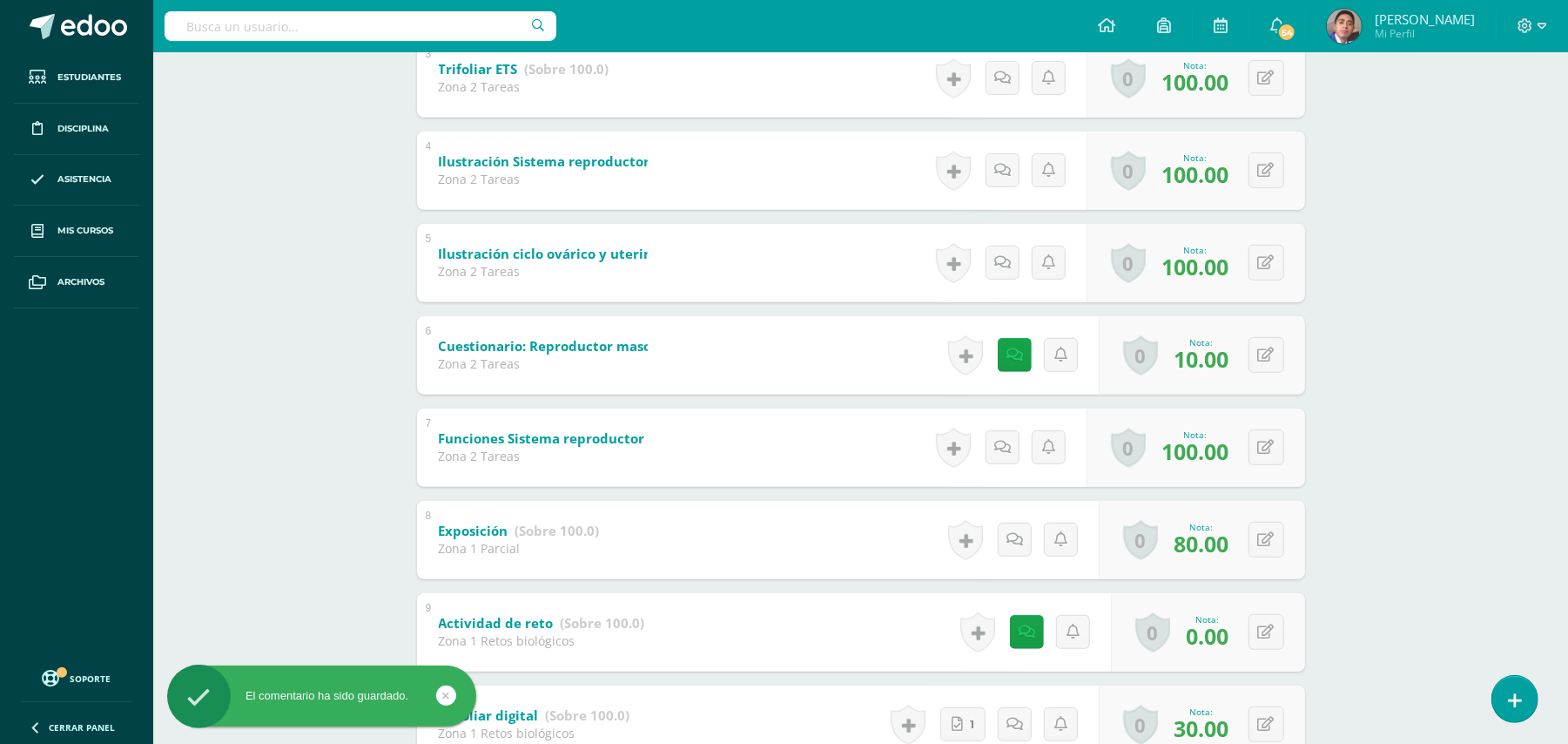
click at [1491, 506] on div "Biología Bach V Onceavo Bachillerato "A" Herramientas Detalle de asistencias Ac…" at bounding box center [861, 407] width 1414 height 1870
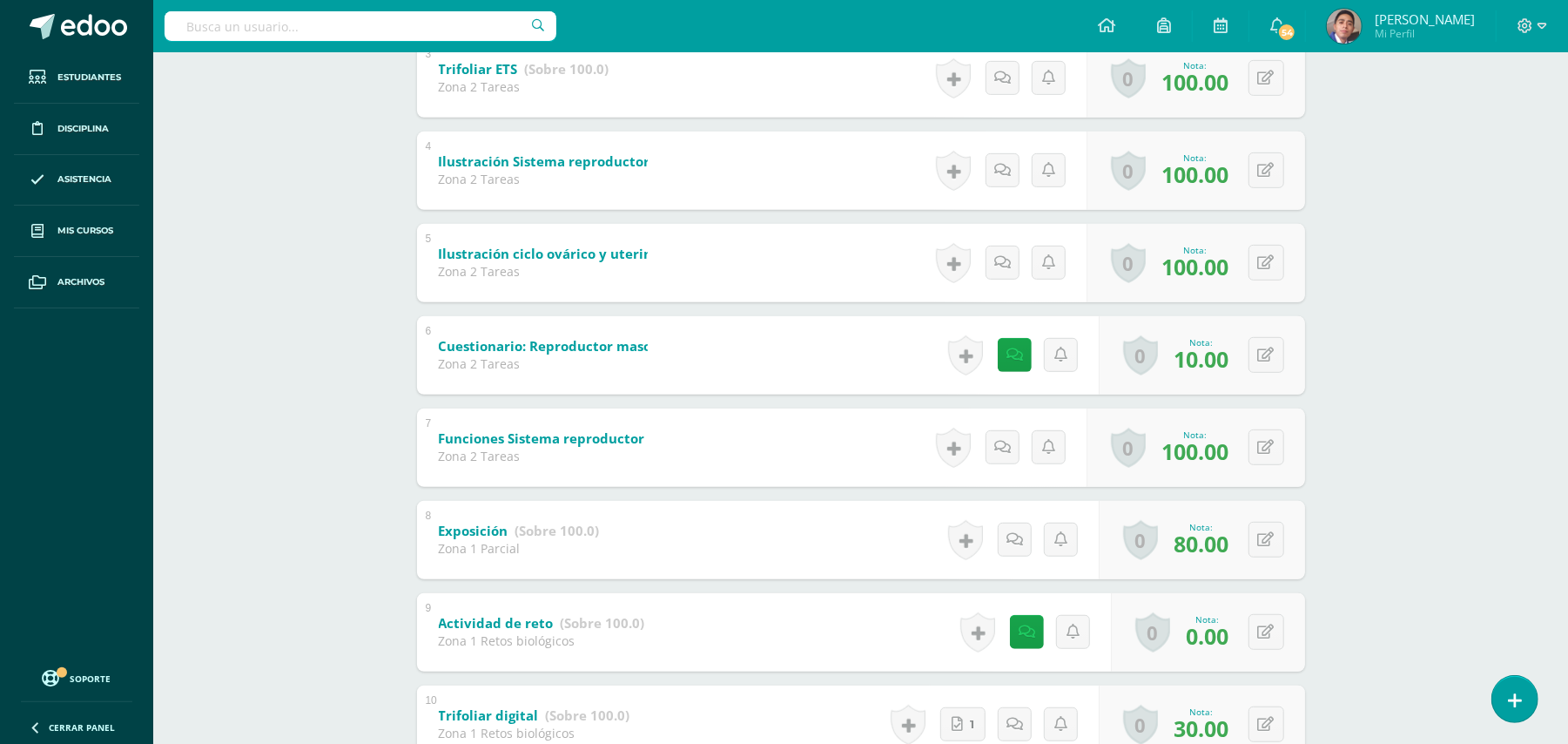
click at [296, 264] on div "Biología Bach V Onceavo Bachillerato "A" Herramientas Detalle de asistencias Ac…" at bounding box center [861, 407] width 1414 height 1870
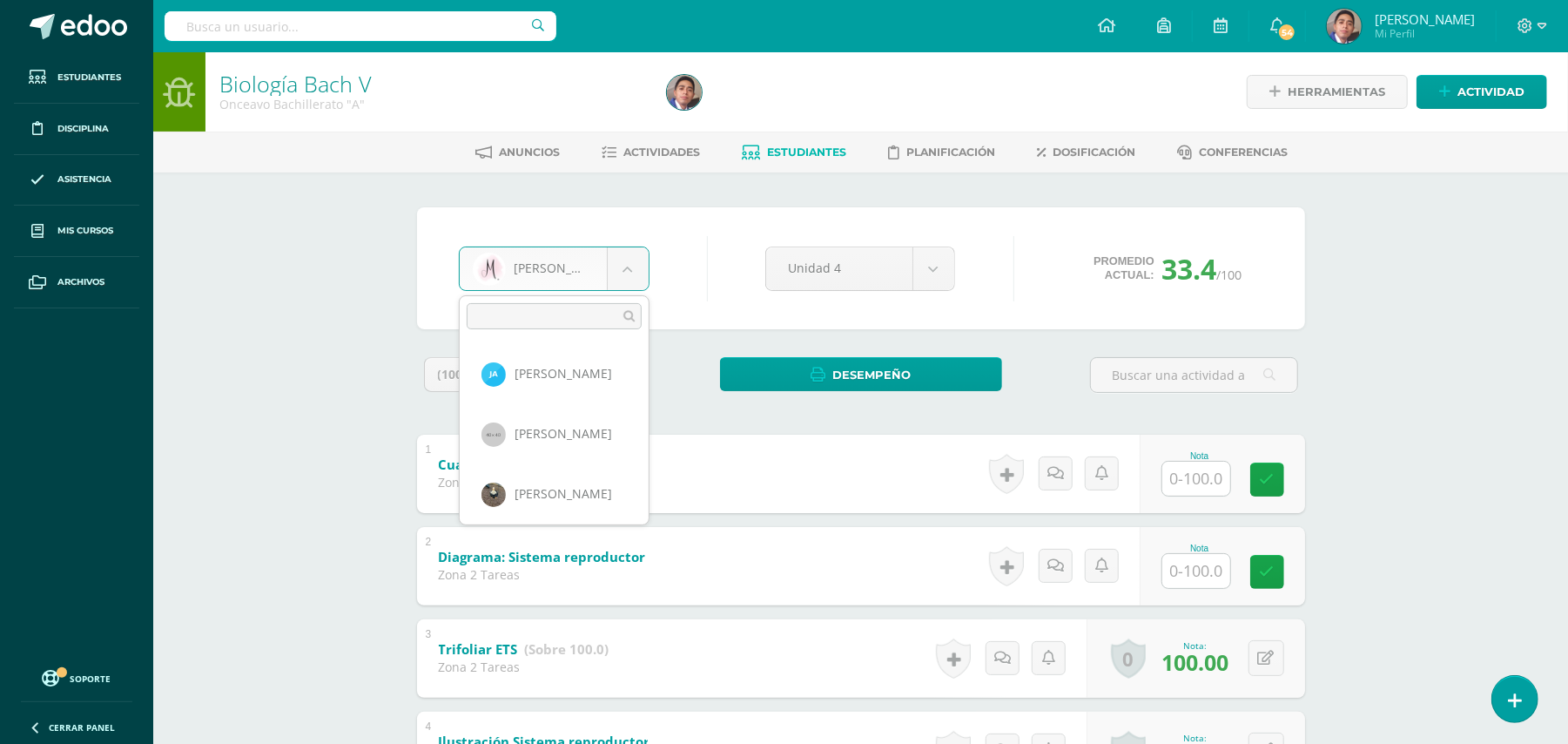
scroll to position [1382, 0]
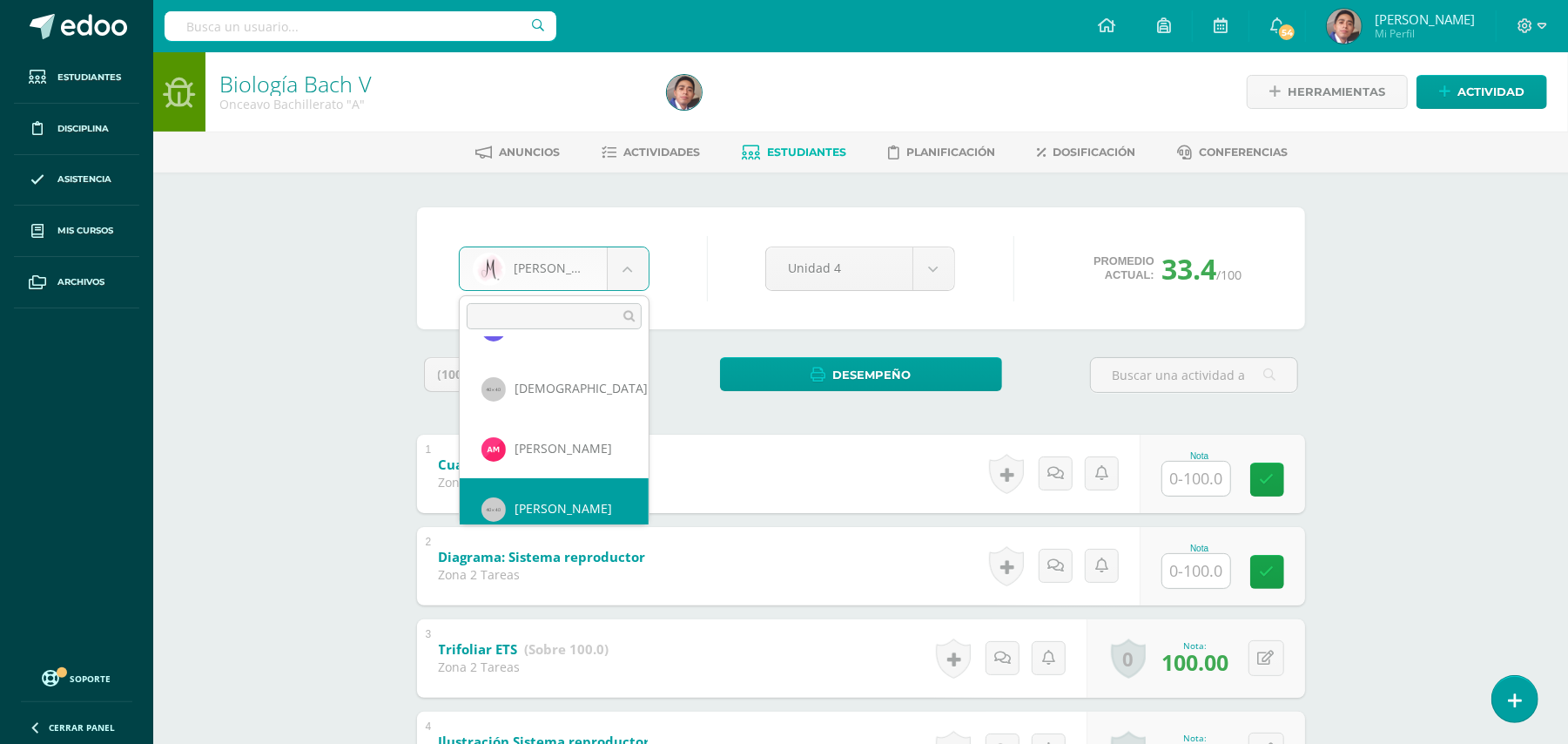
scroll to position [1213, 0]
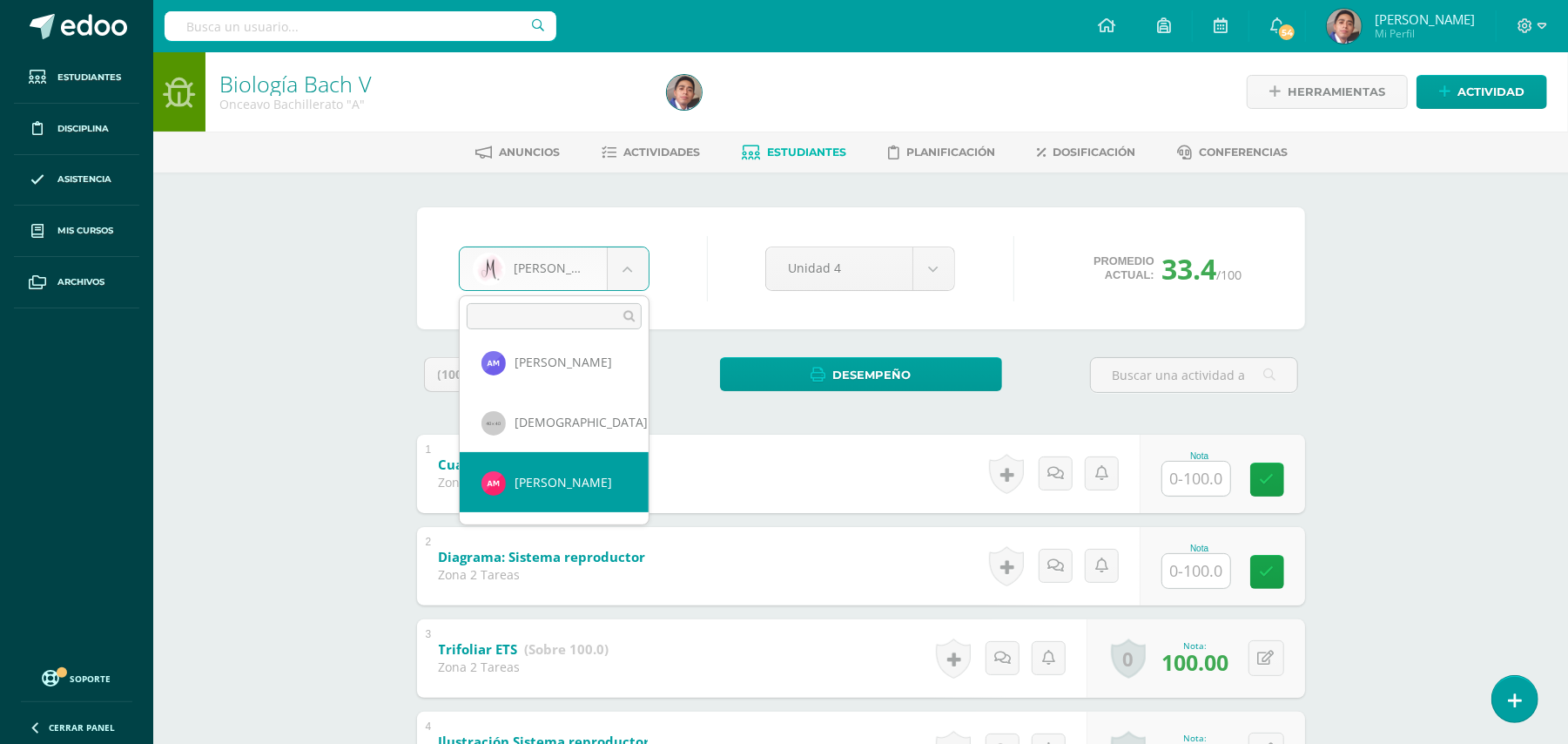
select select "357"
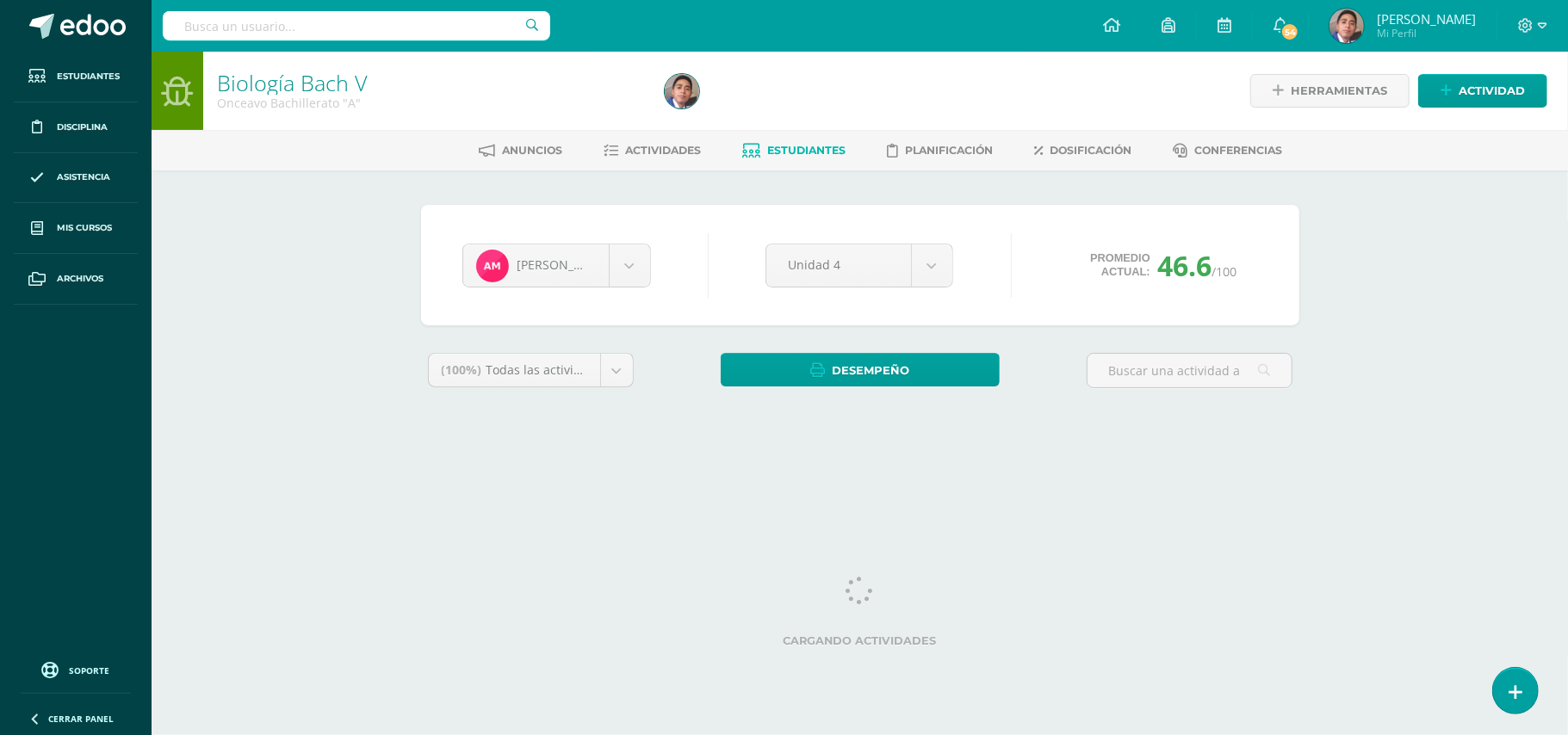
click at [282, 301] on div "Biología [PERSON_NAME] V Onceavo Bachillerato "A" Herramientas Detalle de asist…" at bounding box center [859, 258] width 1416 height 412
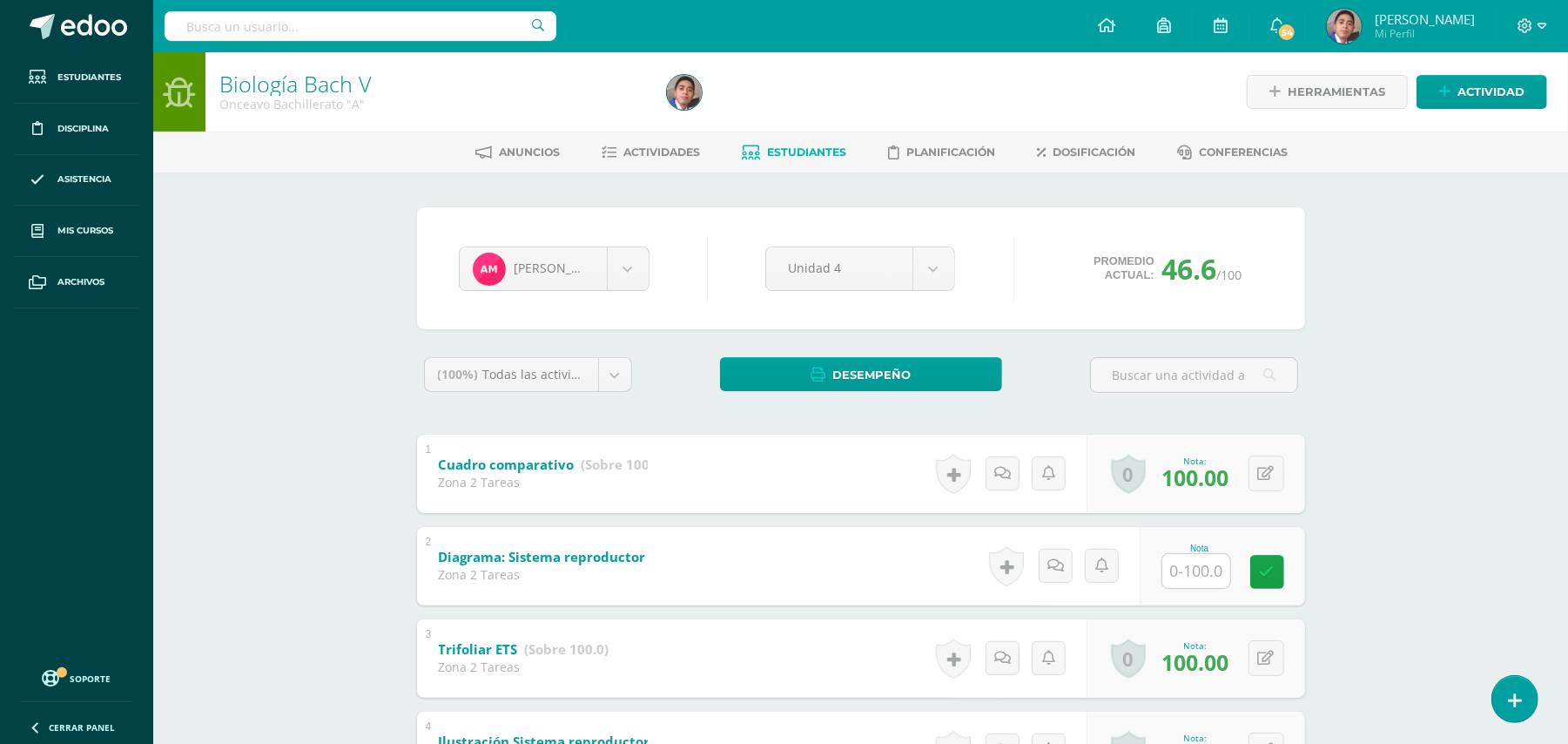
click at [315, 279] on div "Biología [PERSON_NAME] V Onceavo Bachillerato "A" Herramientas Detalle de asist…" at bounding box center [861, 752] width 1414 height 1401
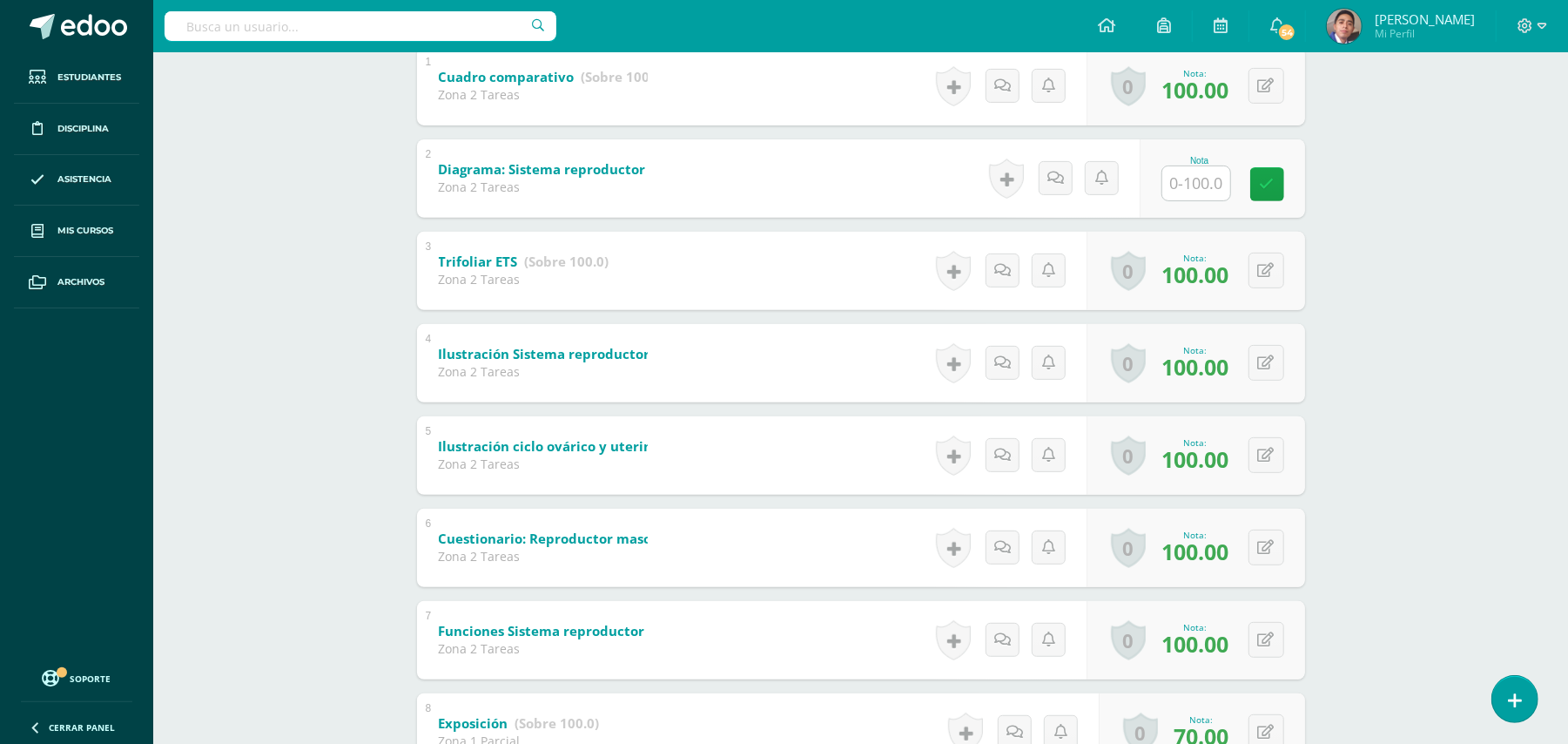
scroll to position [115, 0]
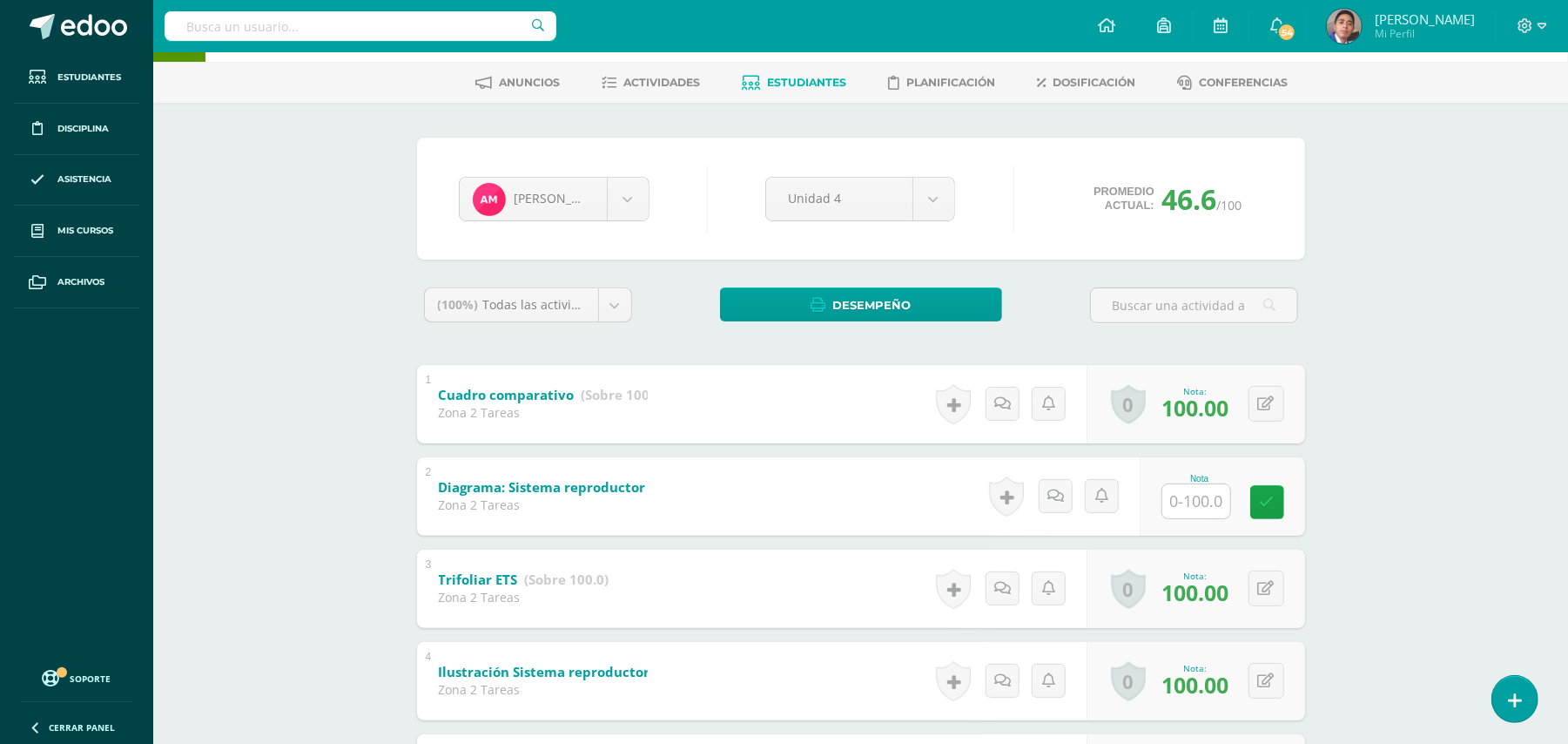
scroll to position [0, 0]
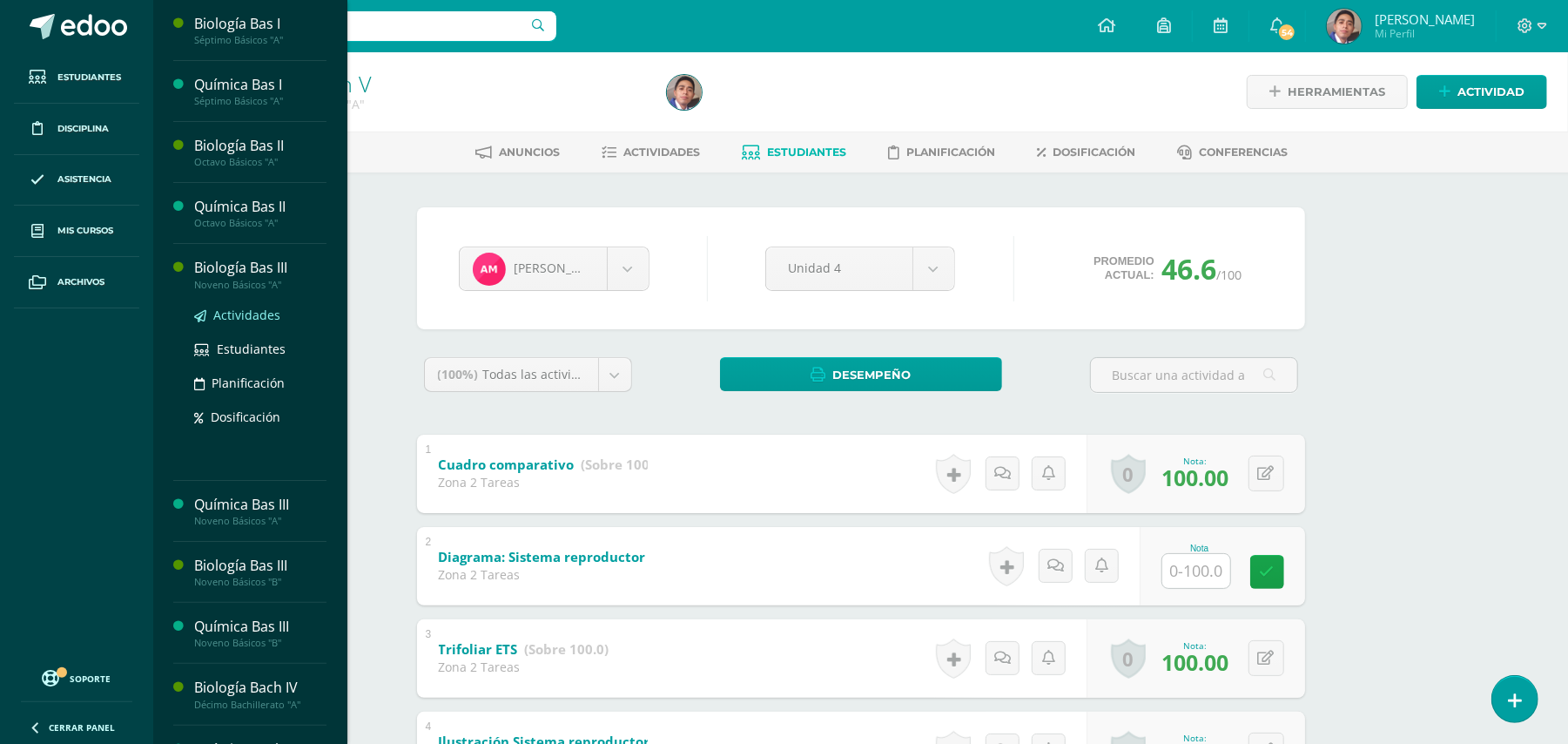
click at [231, 318] on span "Actividades" at bounding box center [247, 315] width 67 height 17
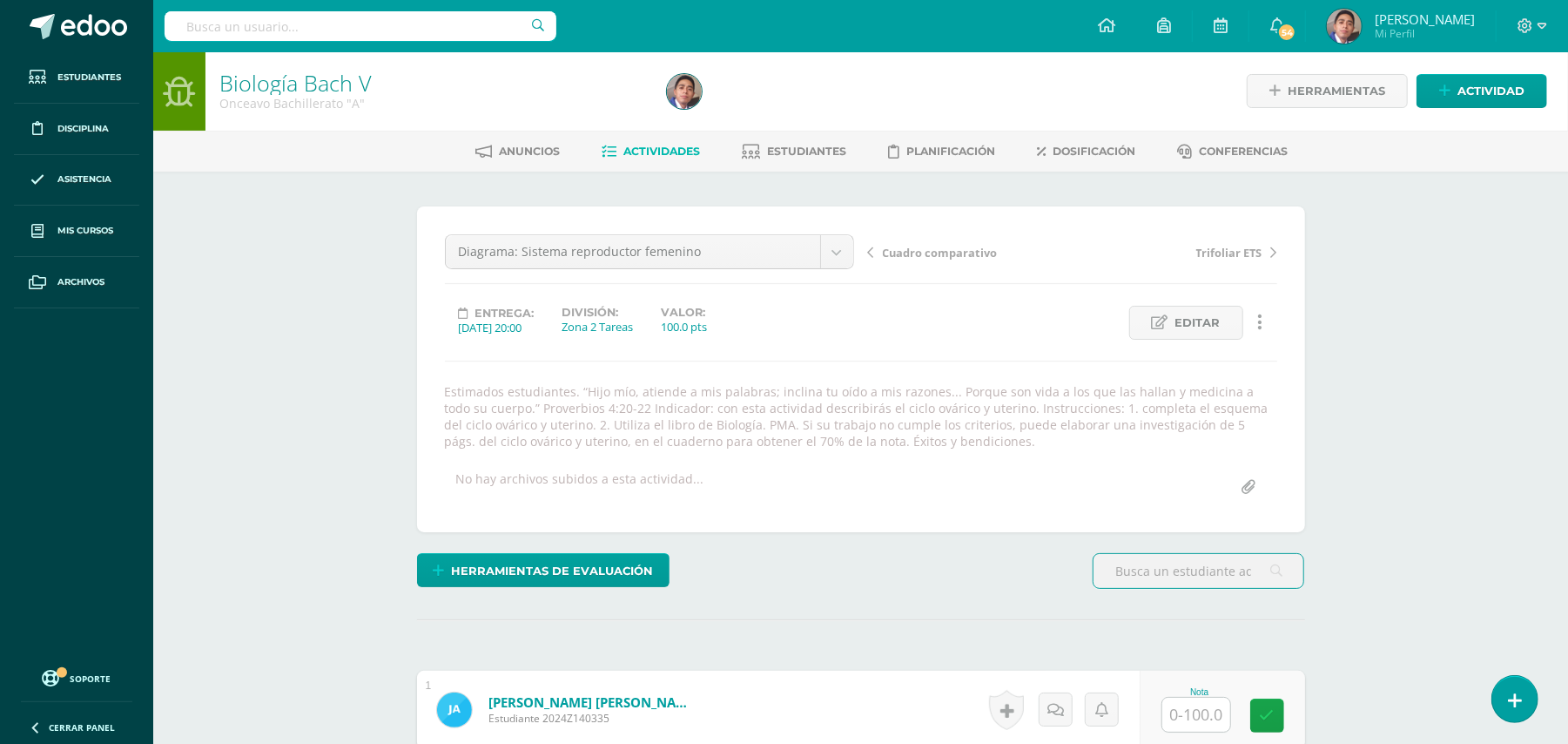
scroll to position [2, 0]
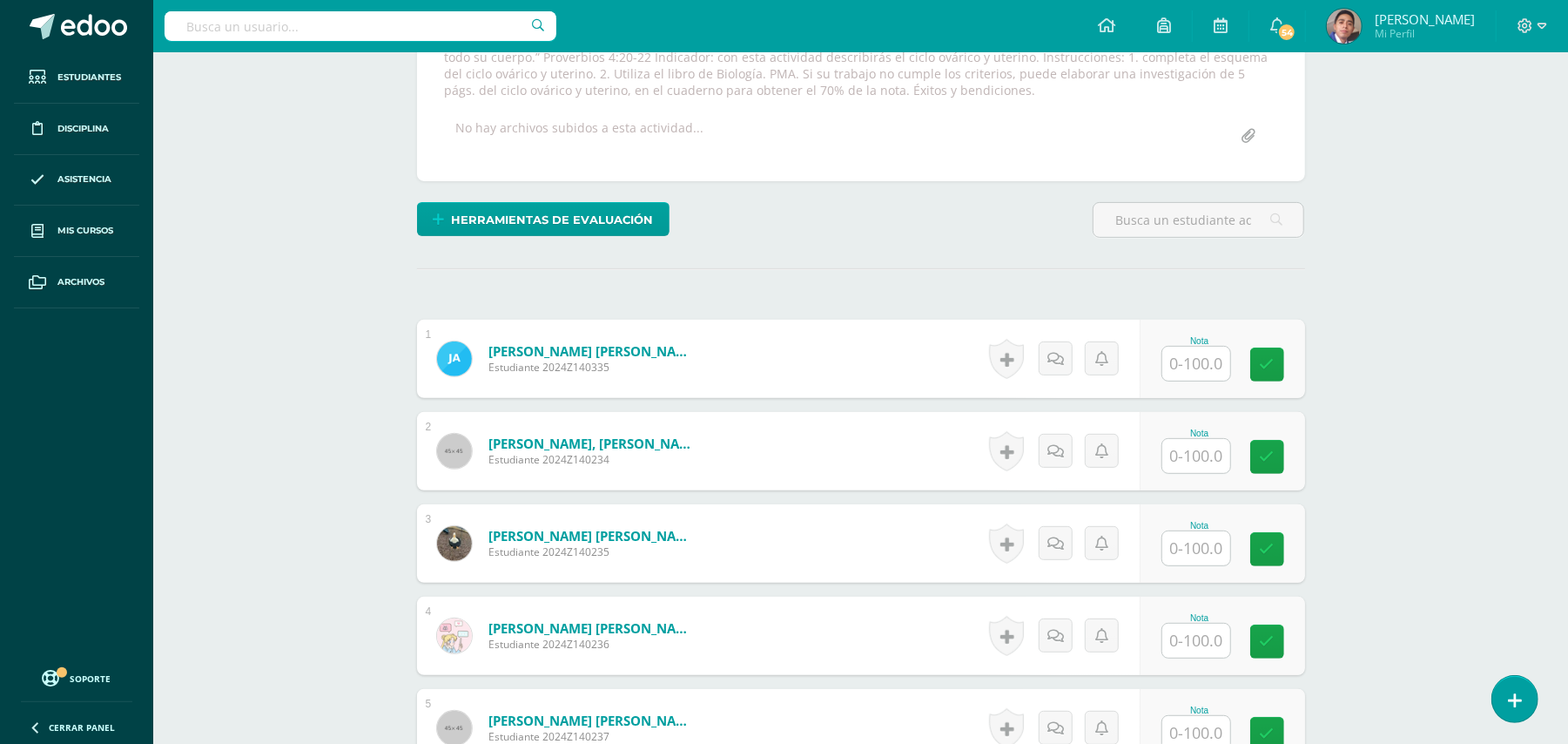
scroll to position [353, 0]
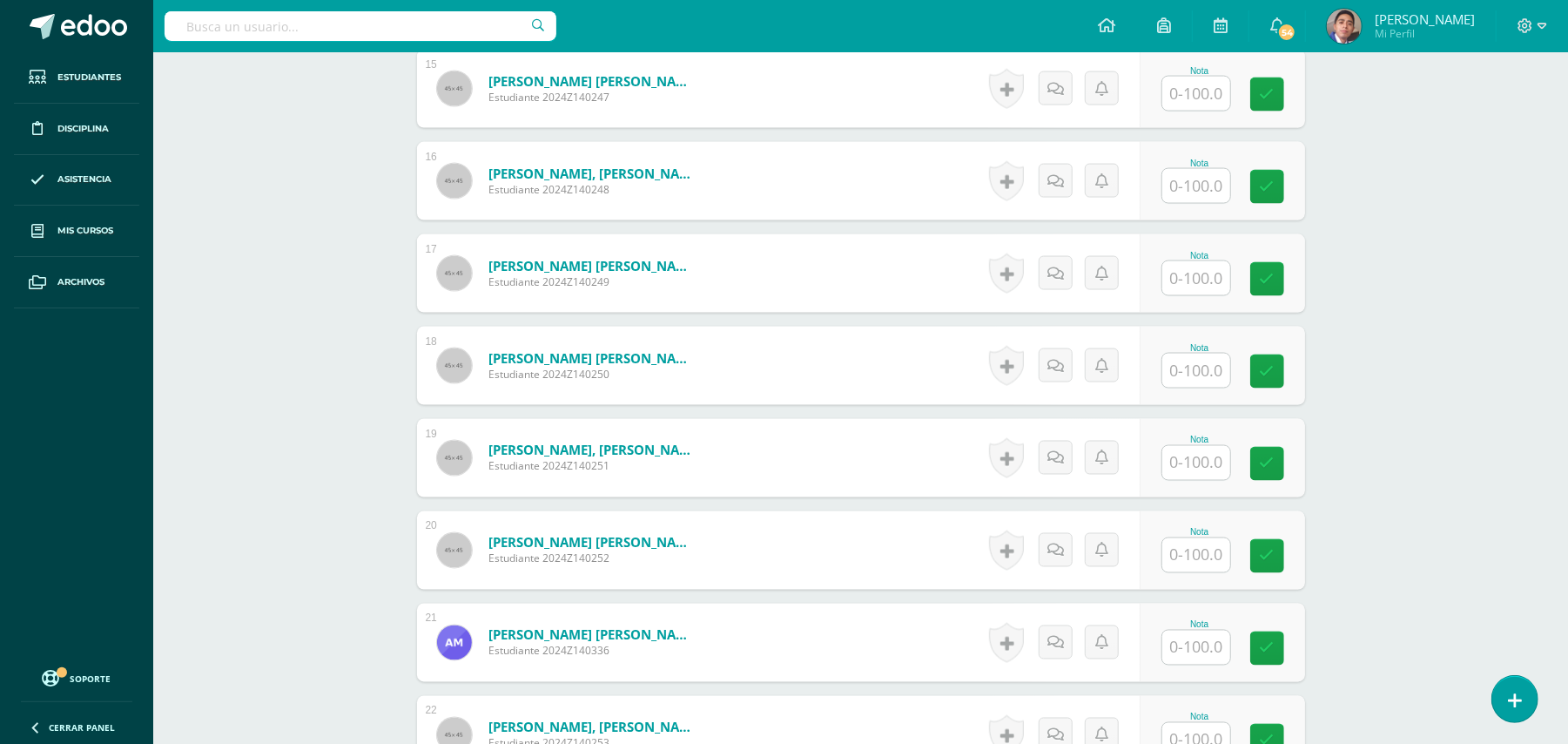
scroll to position [2212, 0]
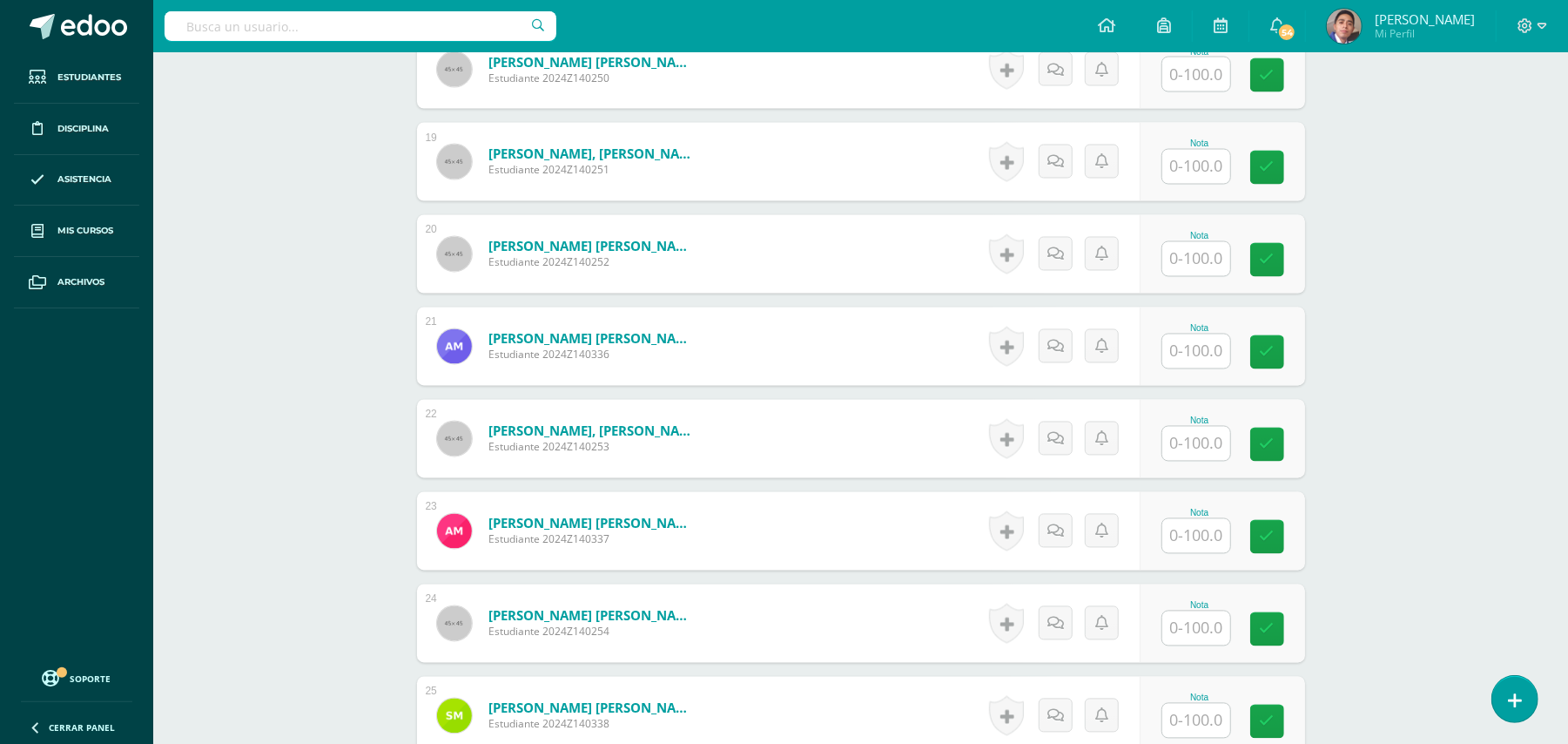
click at [1213, 264] on input "text" at bounding box center [1196, 259] width 68 height 34
type input "100"
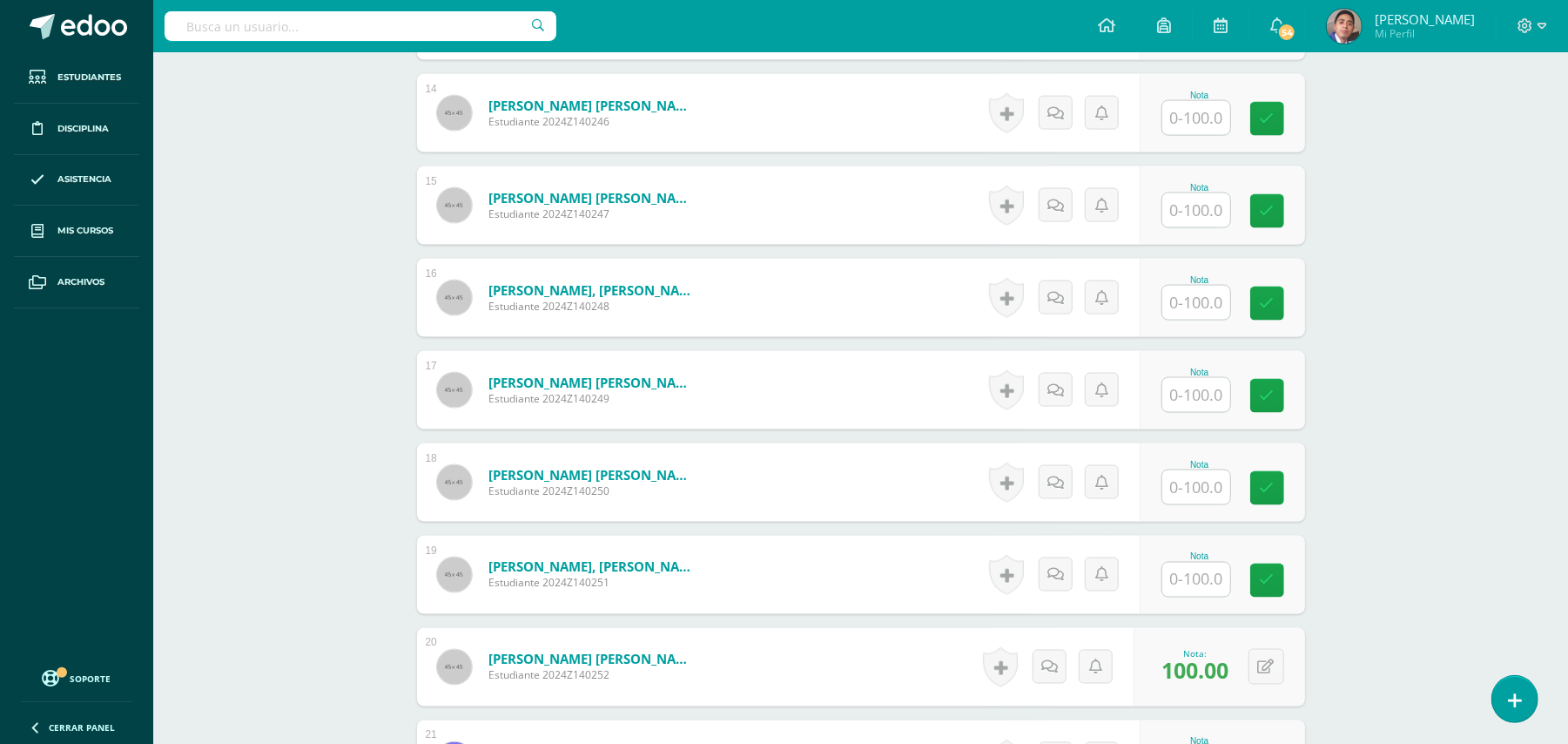
scroll to position [1747, 0]
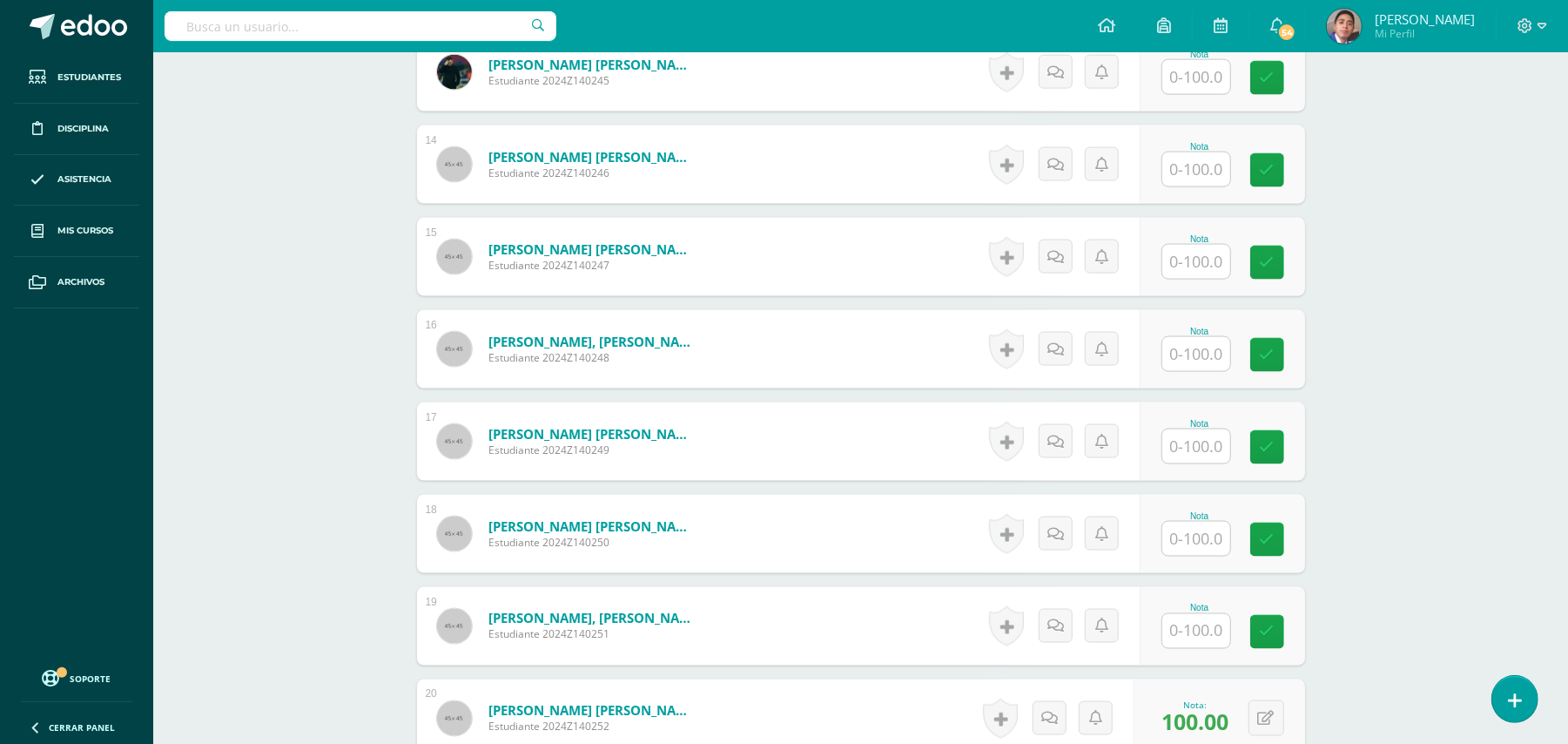
click at [1203, 359] on input "text" at bounding box center [1196, 354] width 68 height 34
type input "100"
click at [1387, 345] on div "Biología Bach V Onceavo Bachillerato "A" Herramientas Detalle de asistencias Ac…" at bounding box center [861, 139] width 1414 height 3668
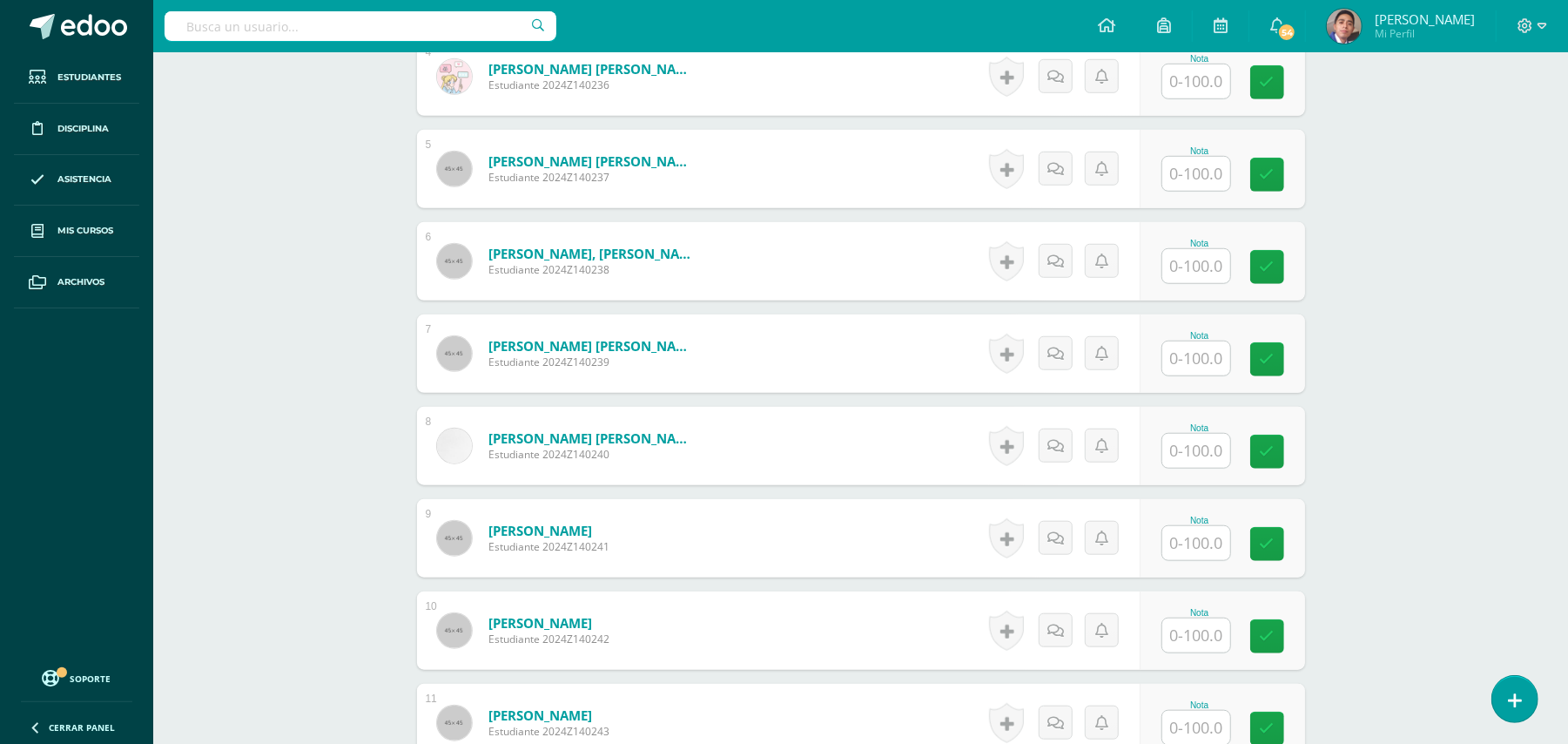
scroll to position [818, 0]
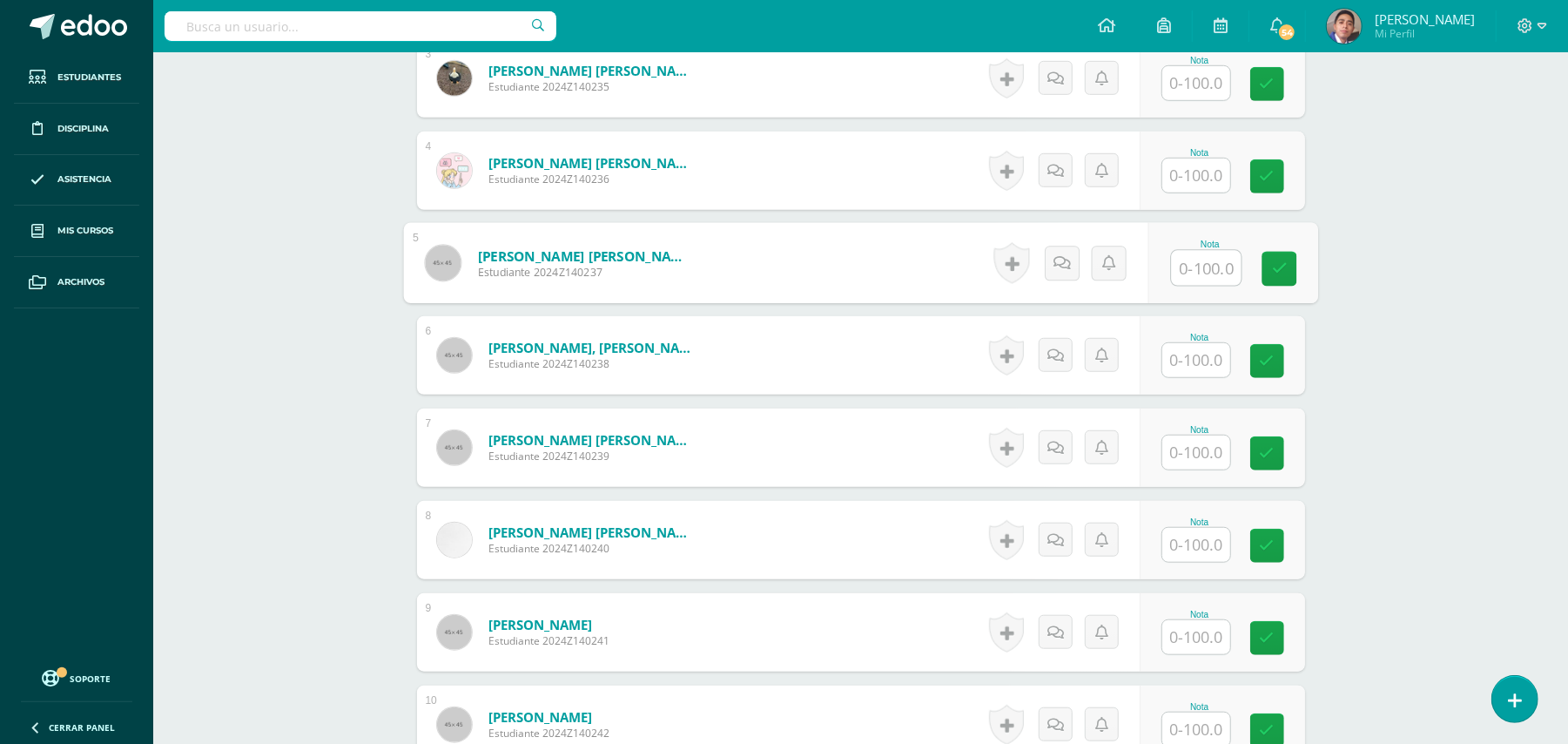
click at [1207, 258] on input "text" at bounding box center [1205, 267] width 70 height 34
type input "100"
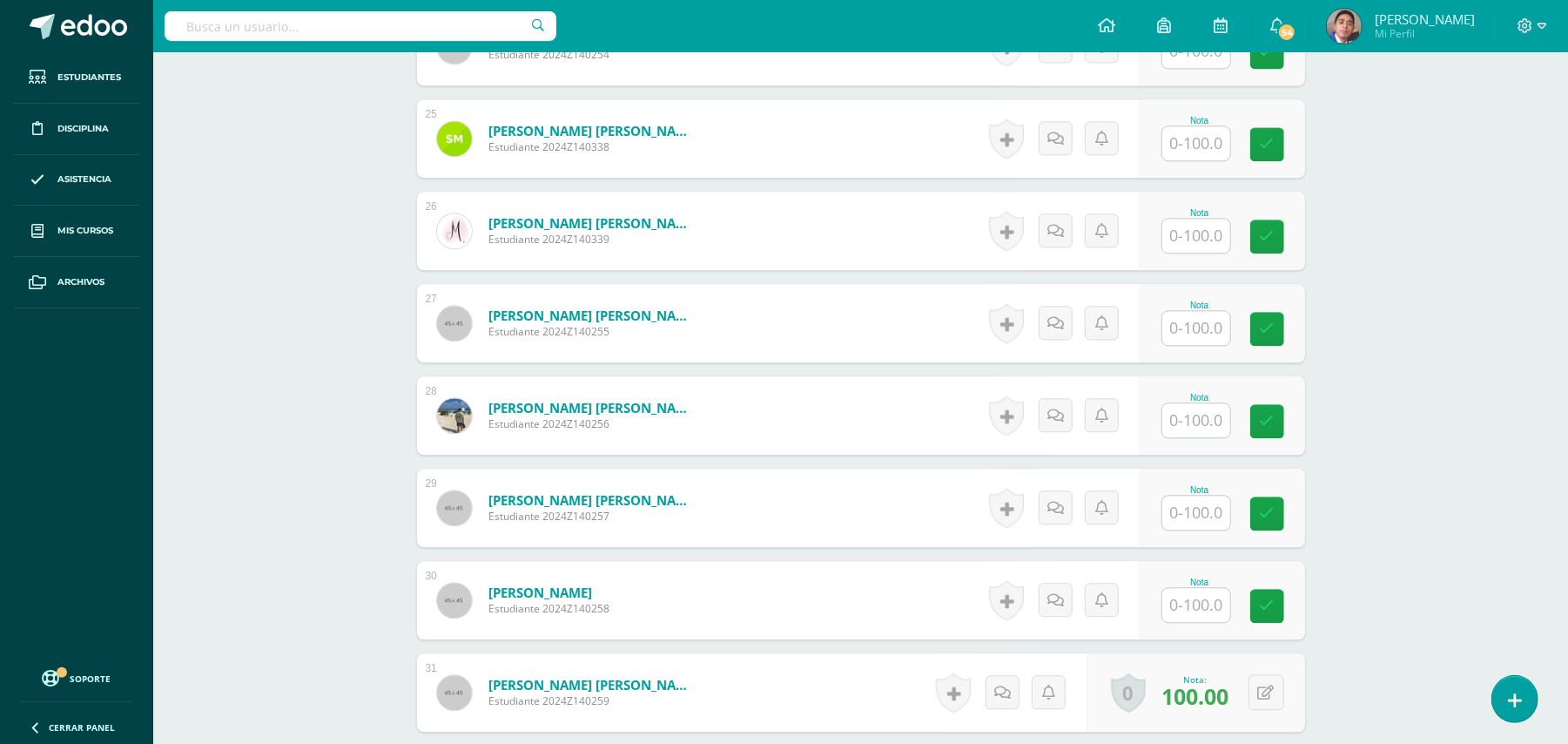
scroll to position [2973, 0]
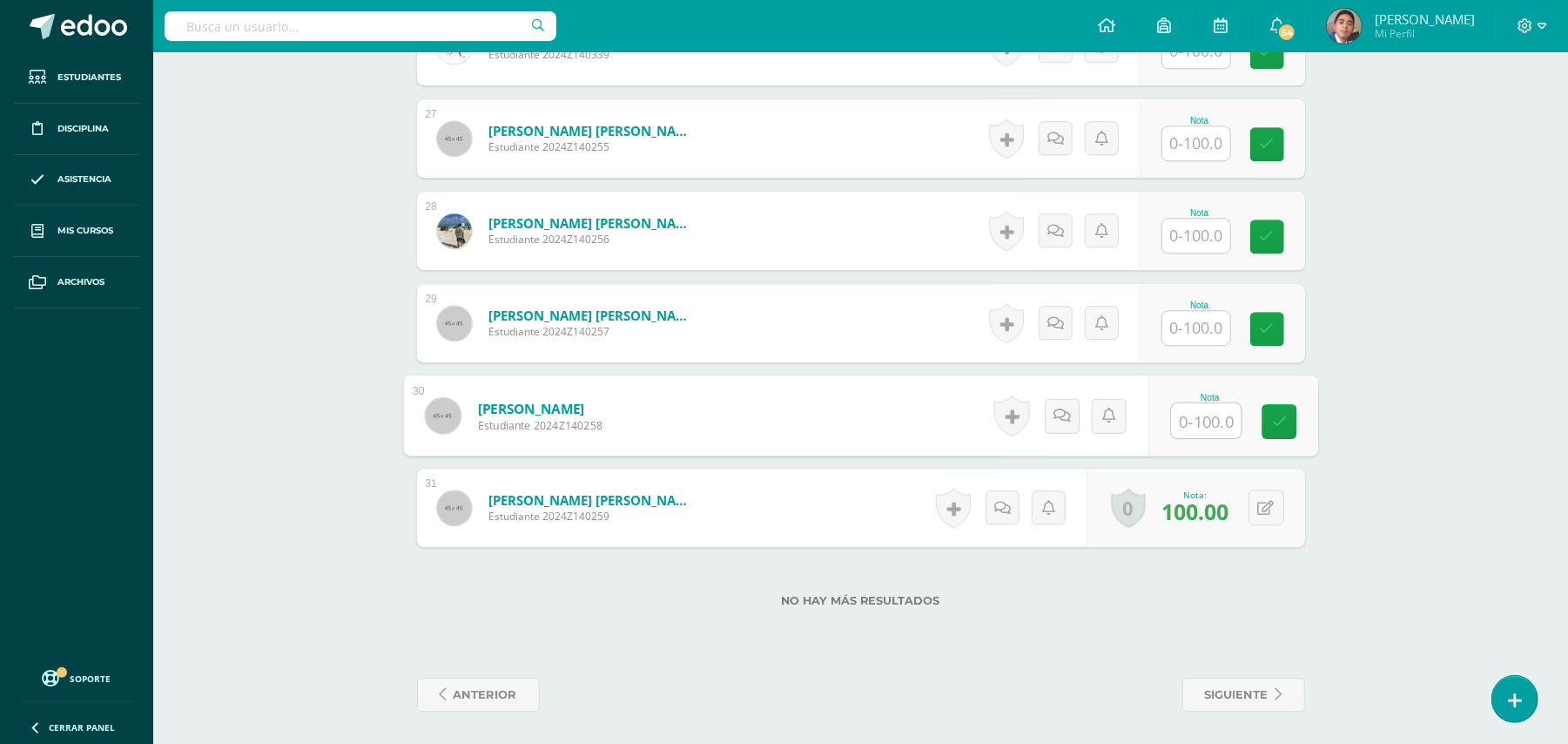
click at [1183, 413] on input "text" at bounding box center [1205, 420] width 70 height 34
type input "100"
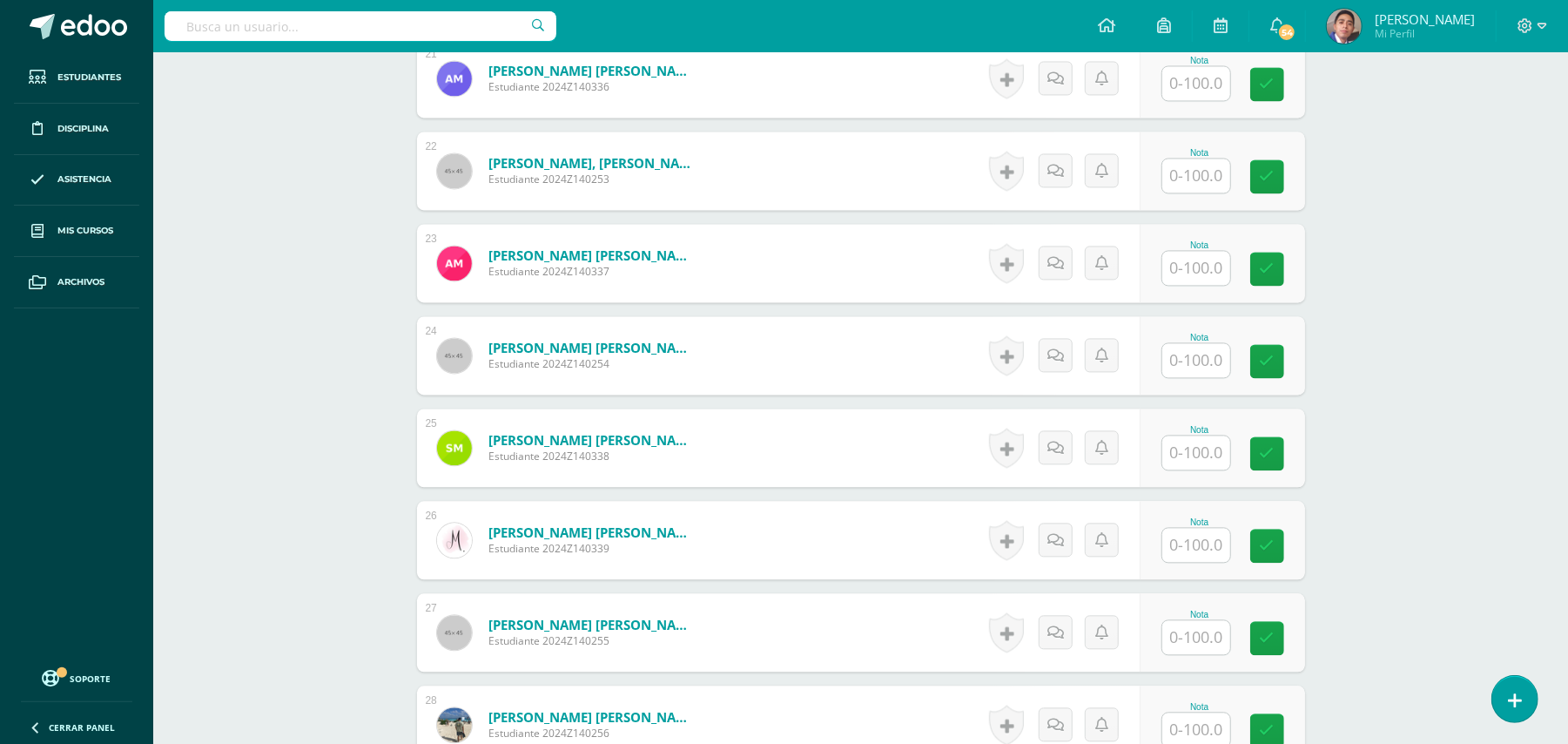
scroll to position [2392, 0]
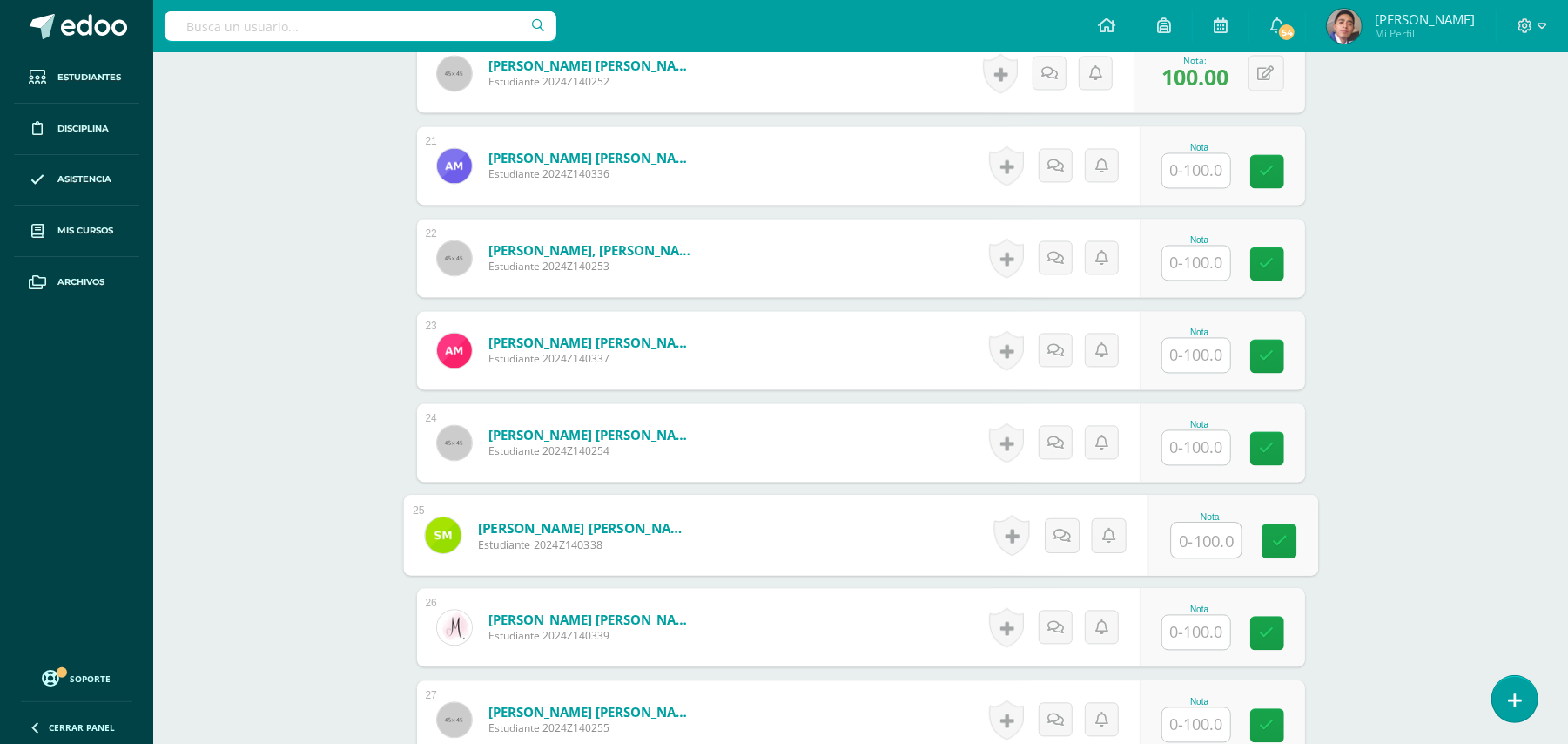
click at [1195, 542] on input "text" at bounding box center [1205, 539] width 70 height 34
type input "100"
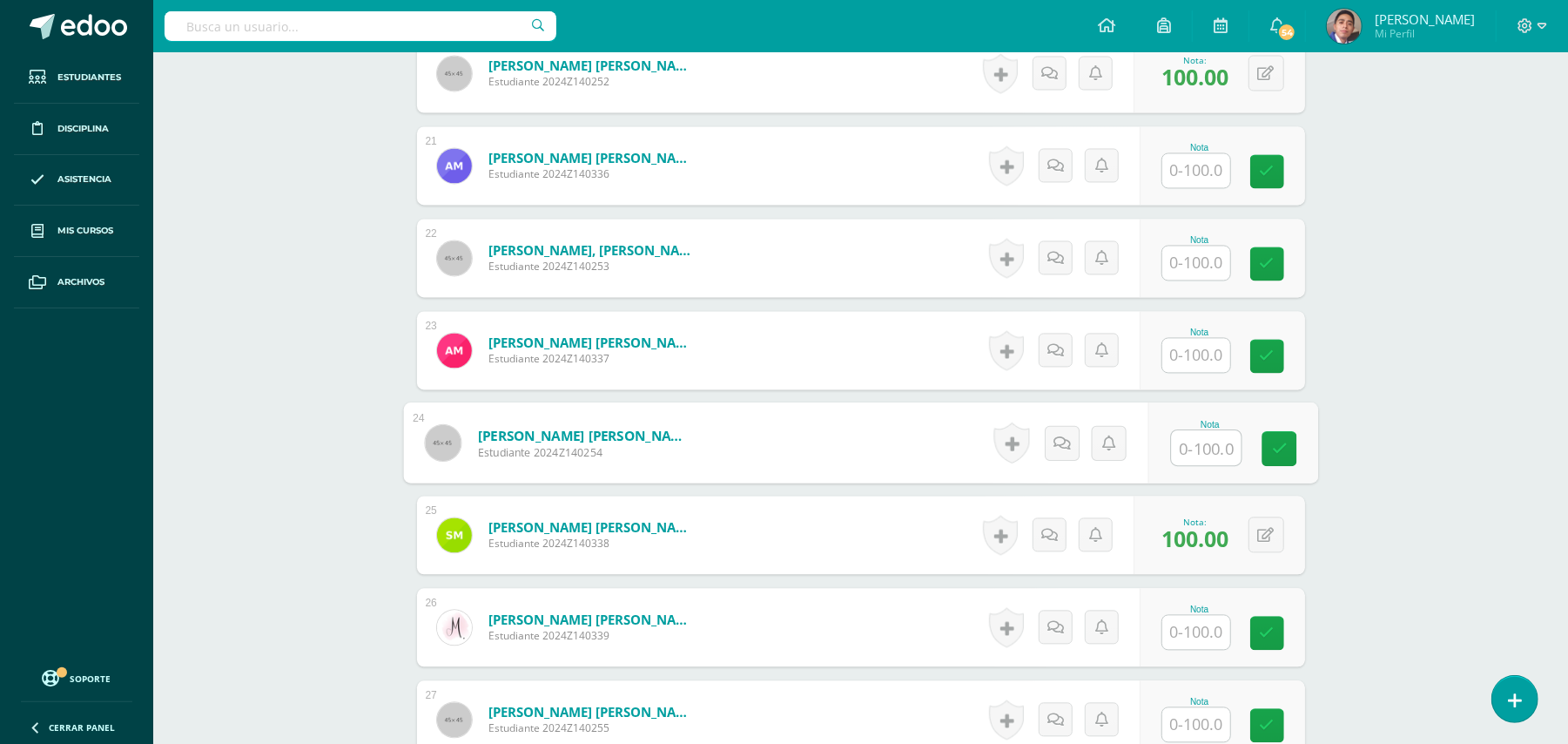
click at [1201, 440] on input "text" at bounding box center [1205, 447] width 70 height 34
type input "100"
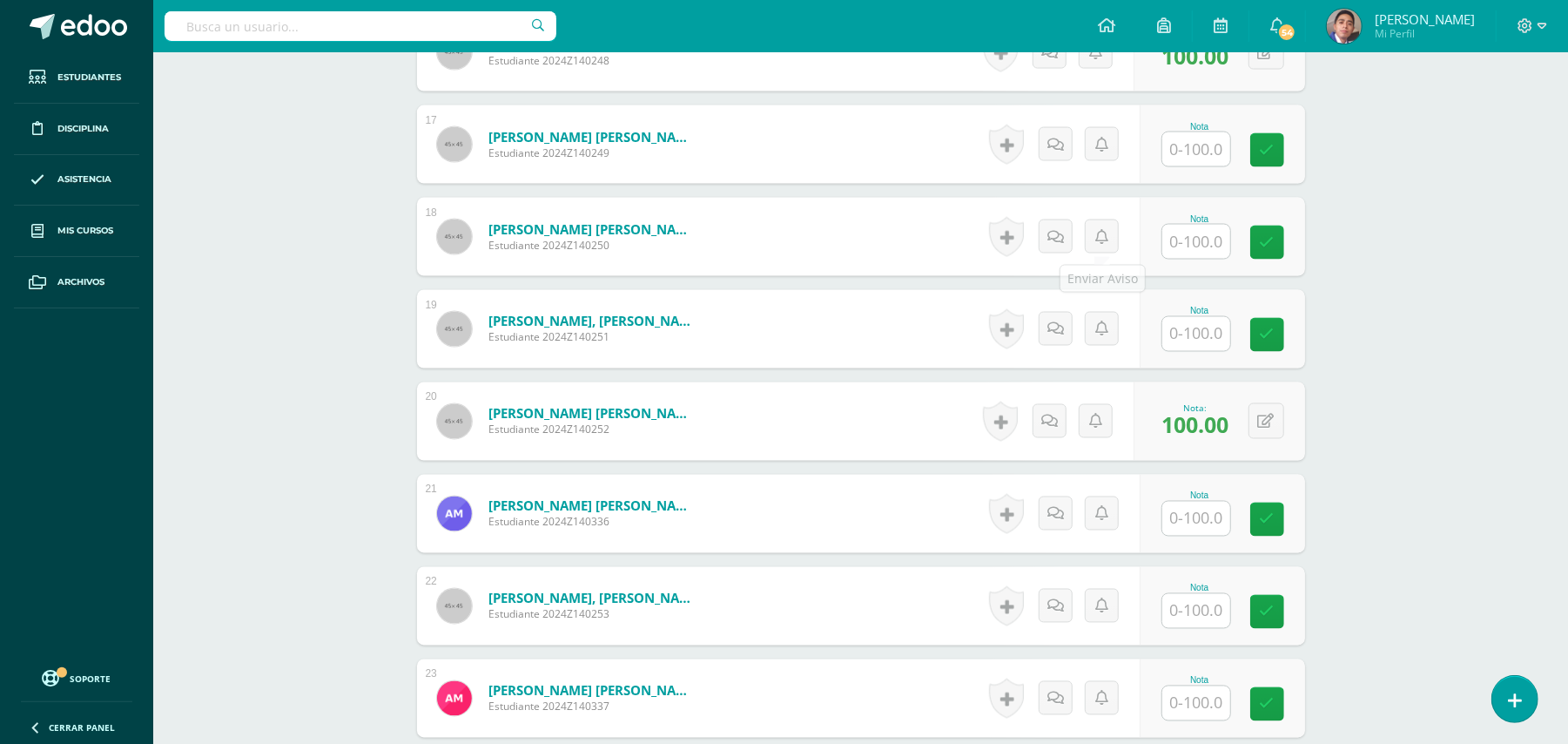
scroll to position [1464, 0]
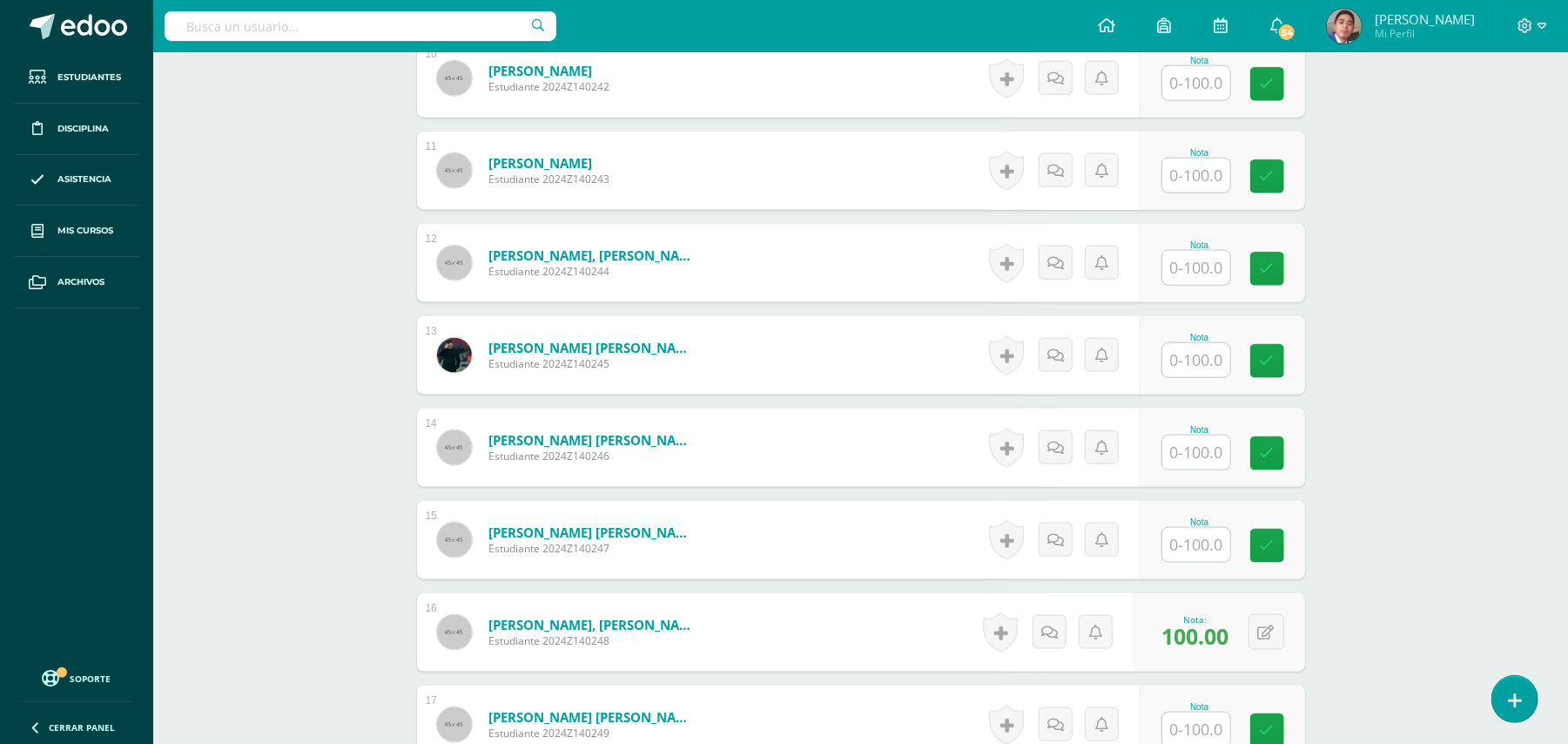
click at [1201, 268] on input "text" at bounding box center [1196, 267] width 68 height 34
type input "100"
click at [1376, 283] on div "Biología Bach V Onceavo Bachillerato "A" Herramientas Detalle de asistencias Ac…" at bounding box center [861, 422] width 1414 height 3668
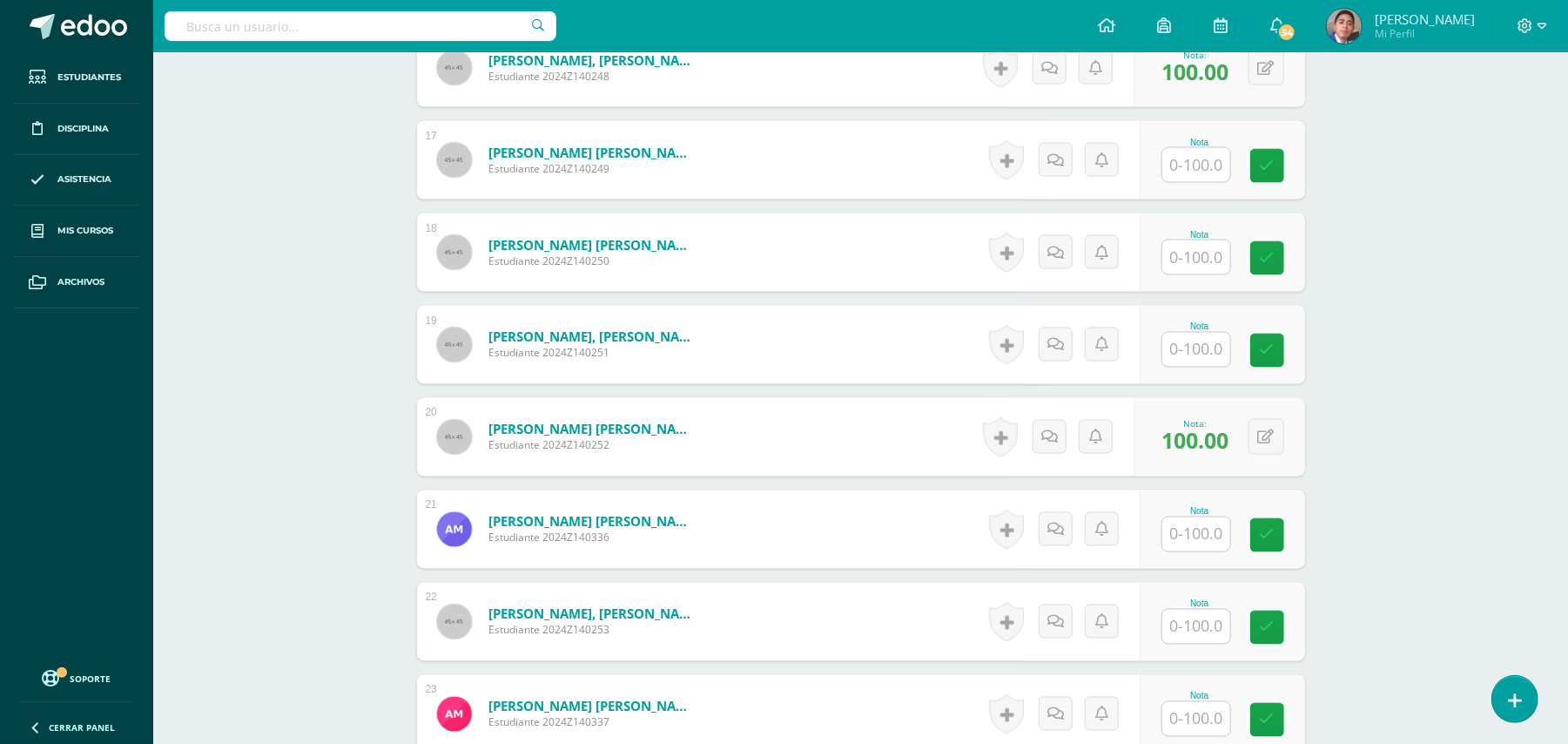
scroll to position [2277, 0]
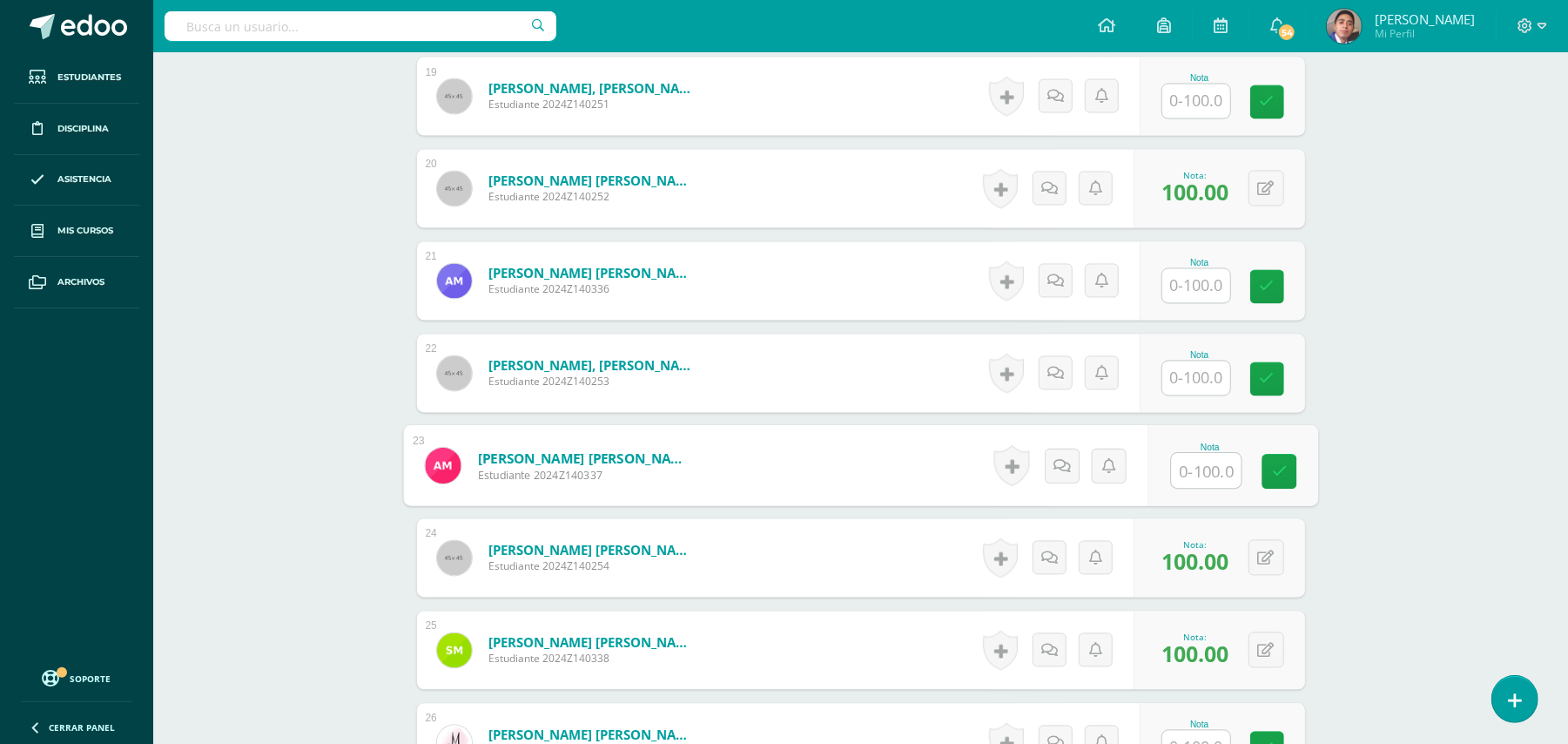
click at [1182, 467] on input "text" at bounding box center [1205, 470] width 70 height 34
type input "100"
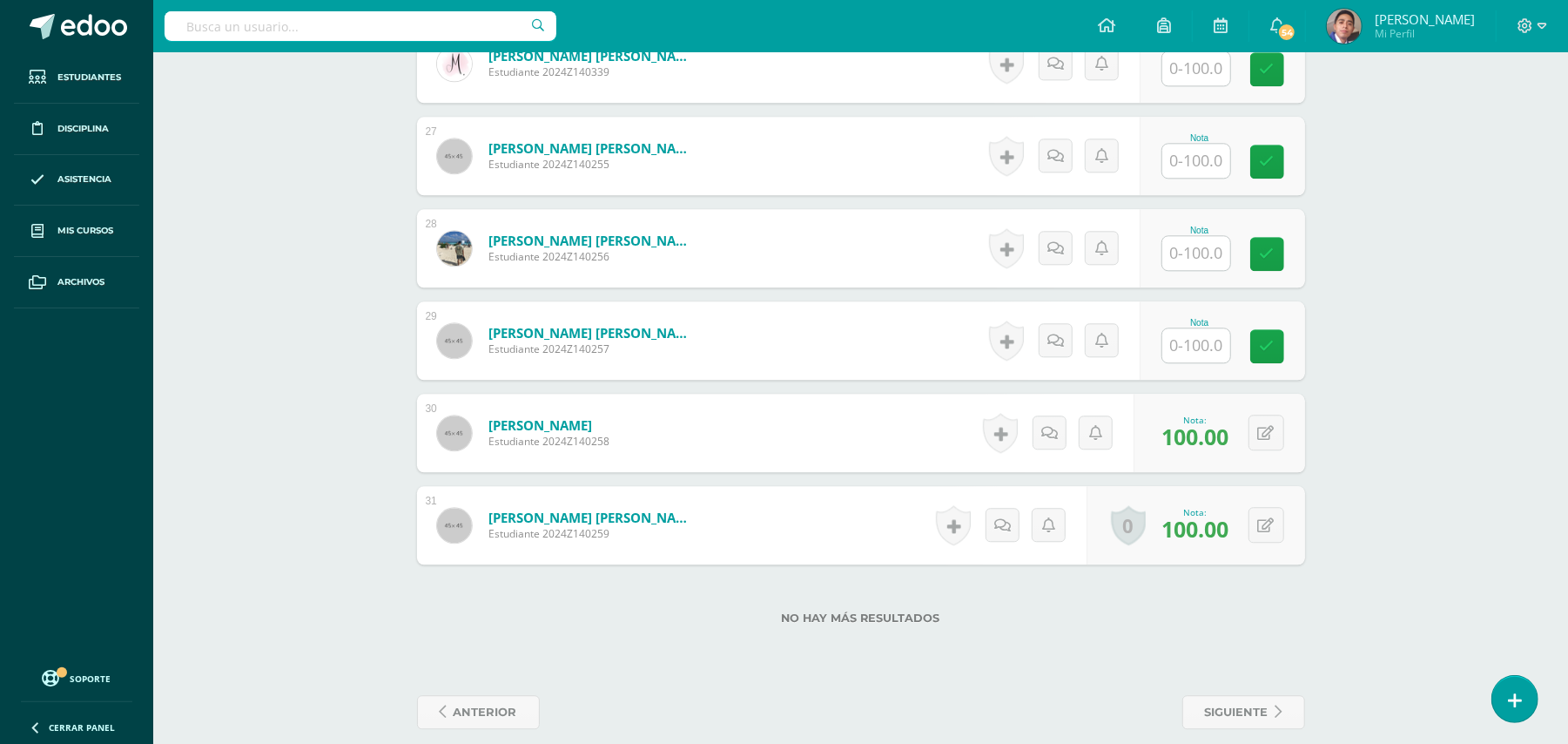
scroll to position [2973, 0]
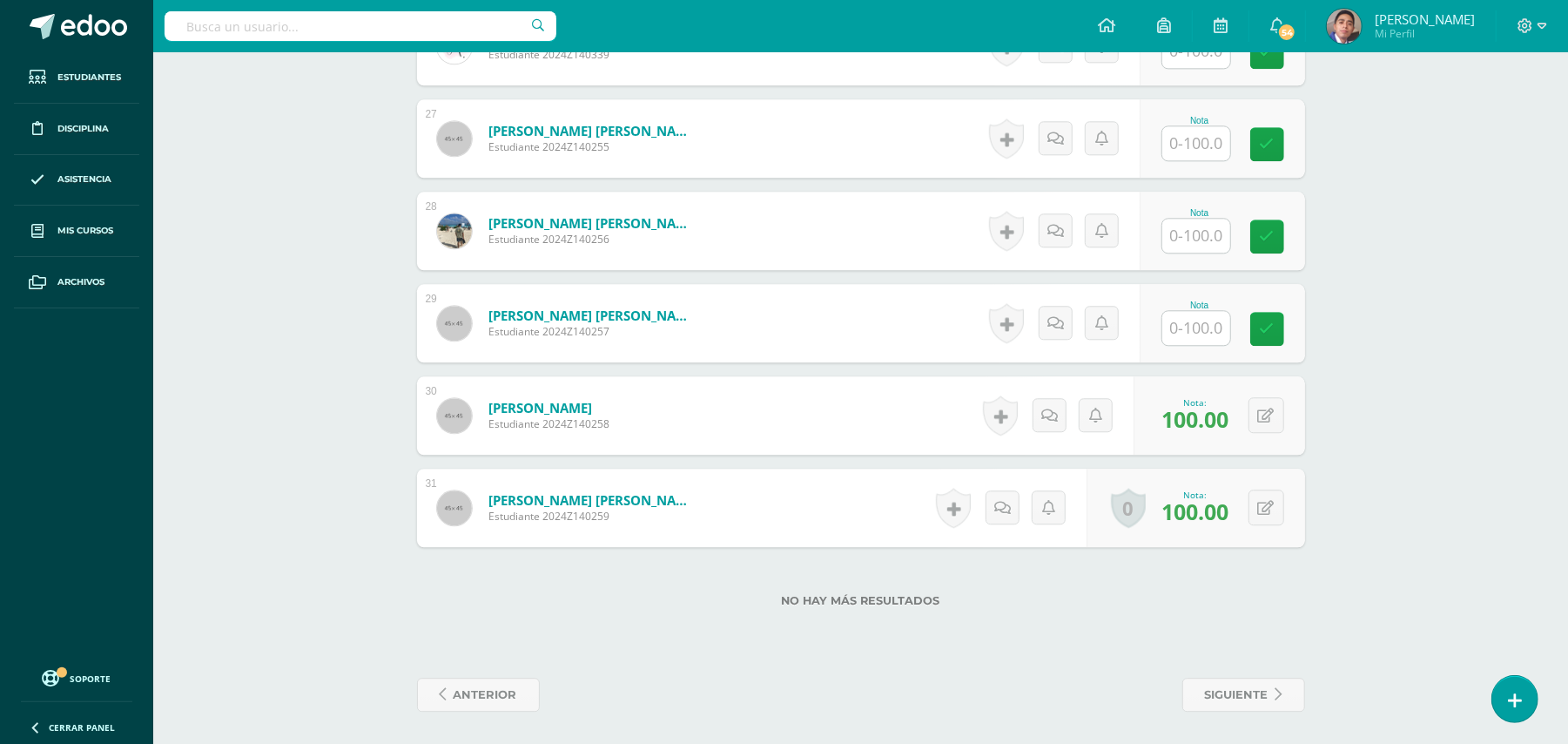
click at [1199, 226] on input "text" at bounding box center [1196, 236] width 68 height 34
type input "100"
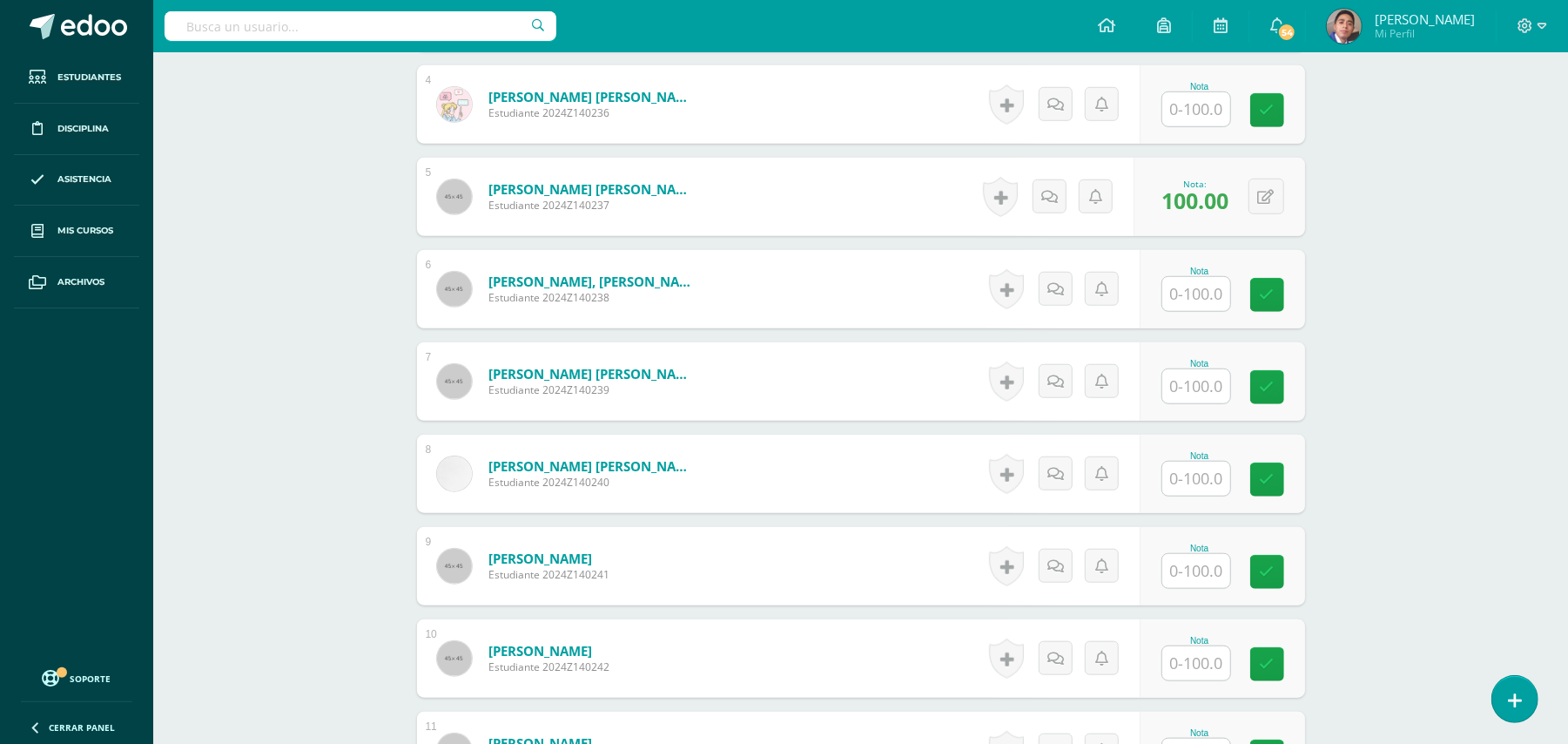
scroll to position [883, 0]
click at [1206, 385] on input "text" at bounding box center [1196, 387] width 68 height 34
type input "100"
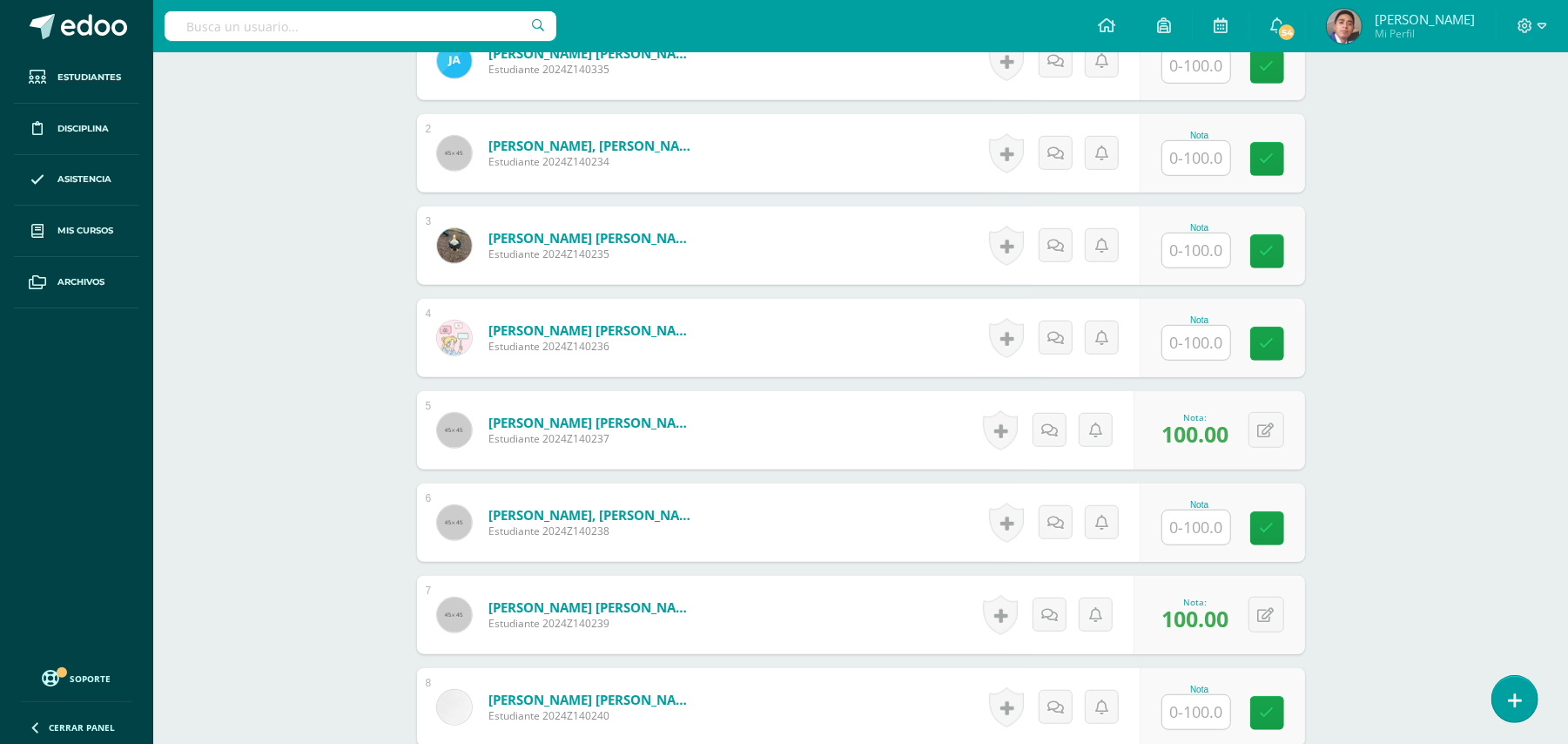
scroll to position [998, 0]
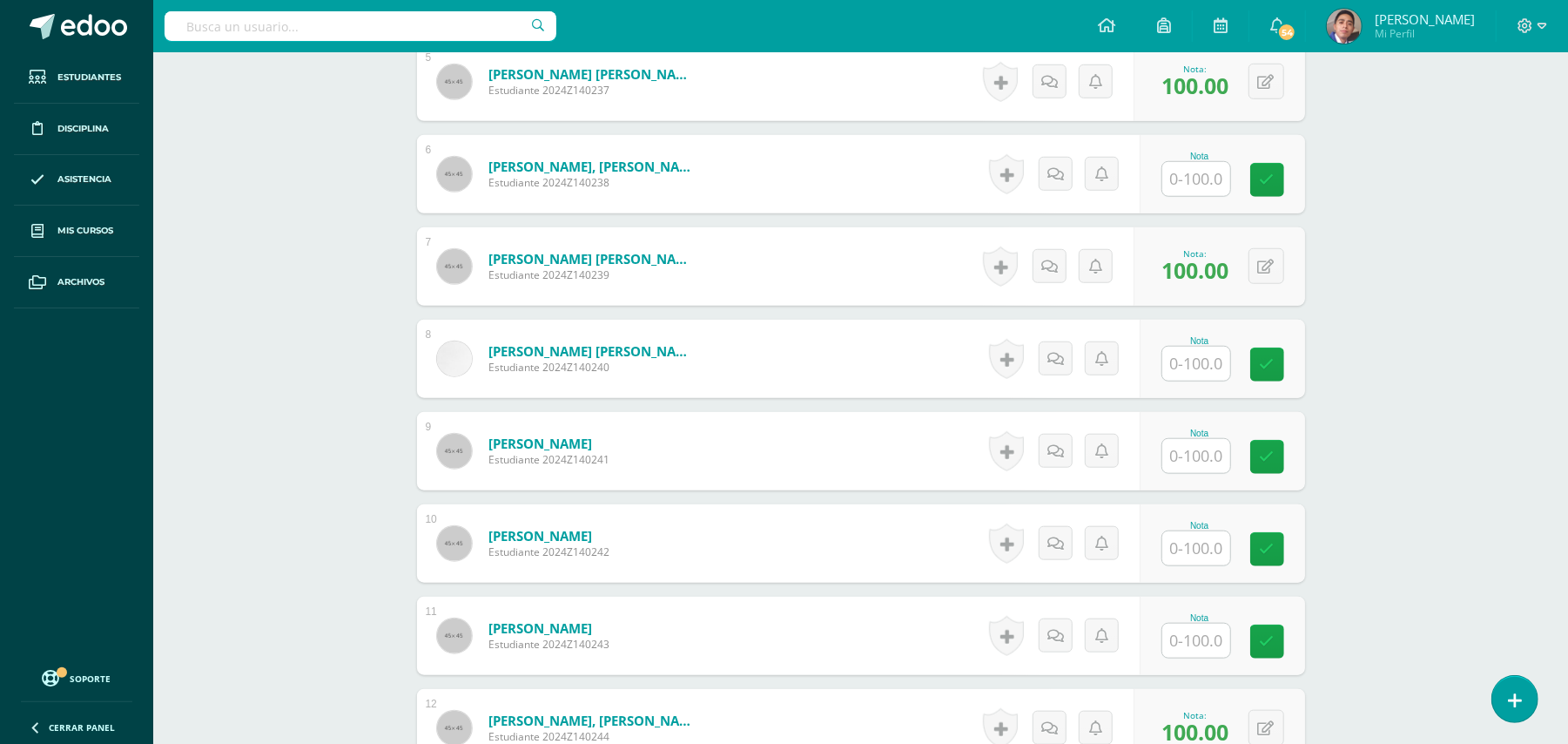
click at [1185, 358] on input "text" at bounding box center [1196, 363] width 68 height 34
type input "100"
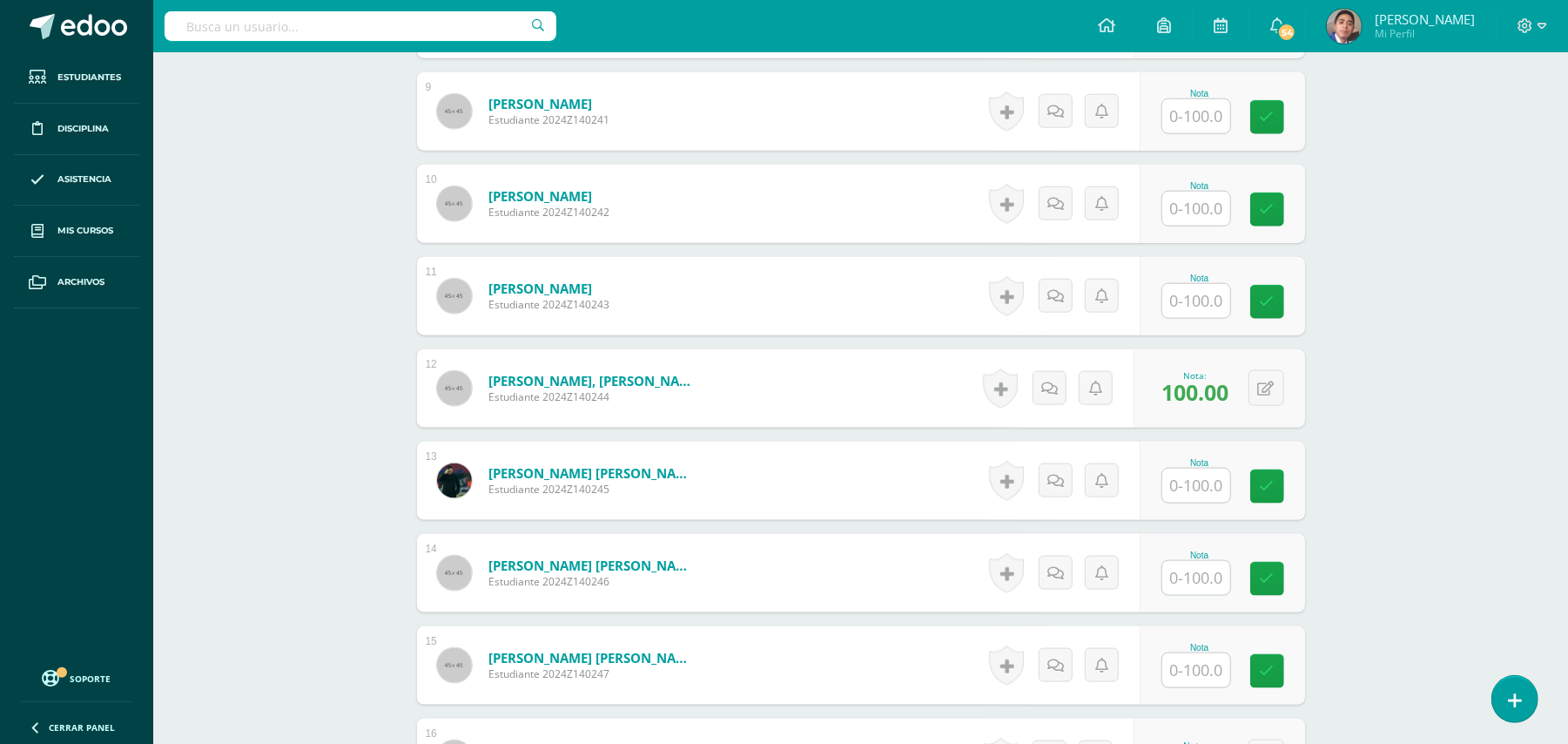
scroll to position [1579, 0]
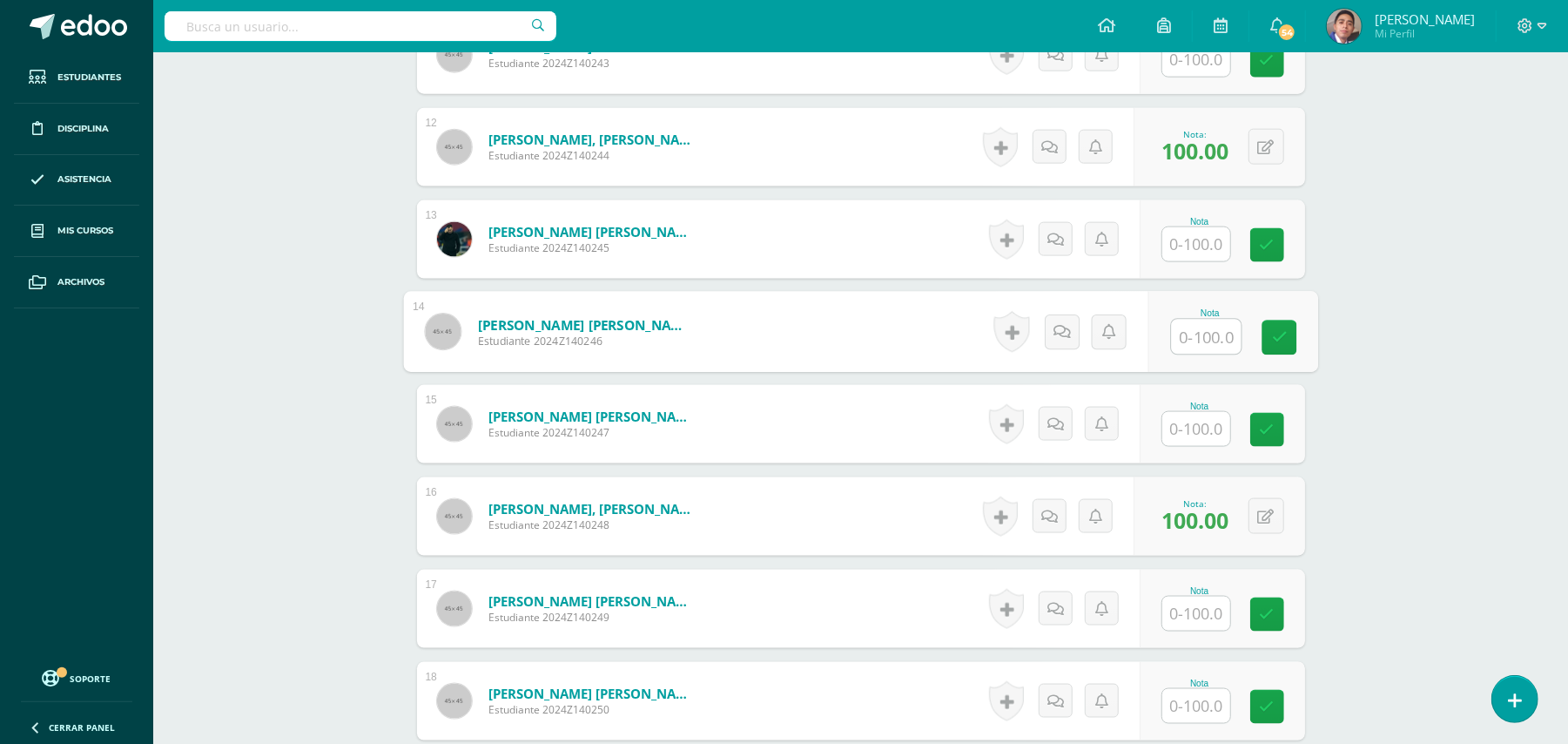
click at [1210, 336] on input "text" at bounding box center [1205, 336] width 70 height 34
type input "100"
click at [1404, 378] on div "Biología Bach V Onceavo Bachillerato "A" Herramientas Detalle de asistencias Ac…" at bounding box center [861, 306] width 1414 height 3668
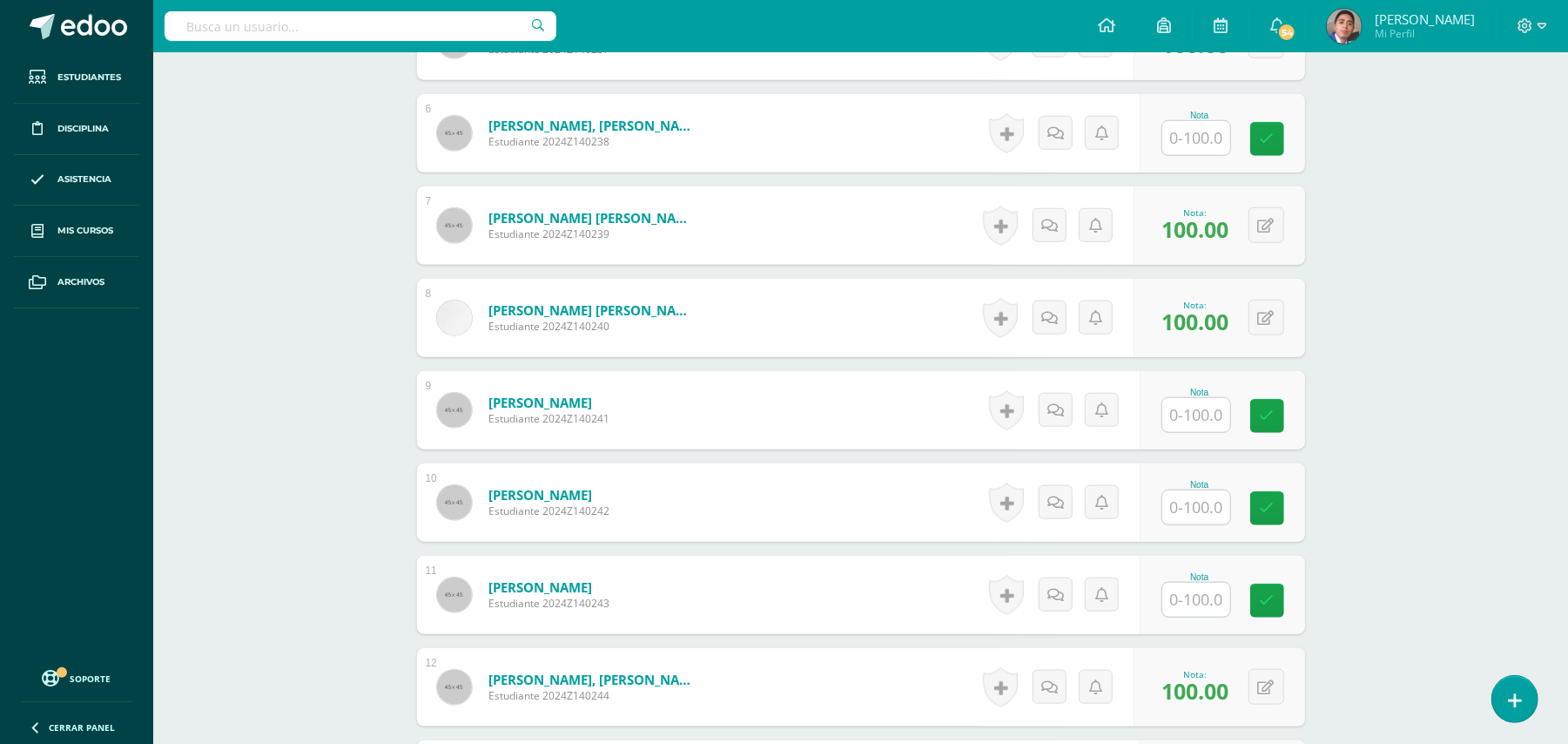
scroll to position [998, 0]
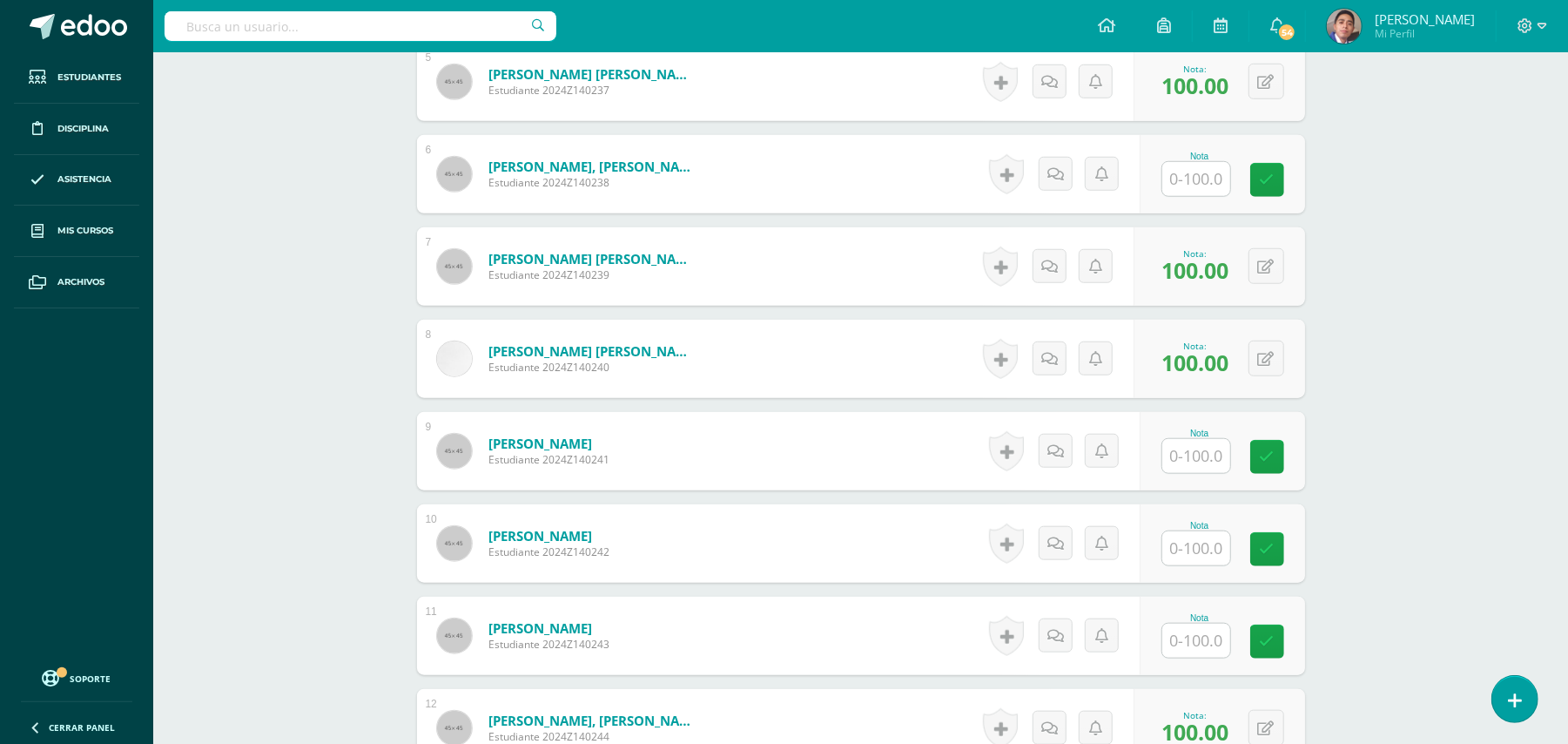
click at [1229, 452] on input "text" at bounding box center [1196, 456] width 68 height 34
type input "100"
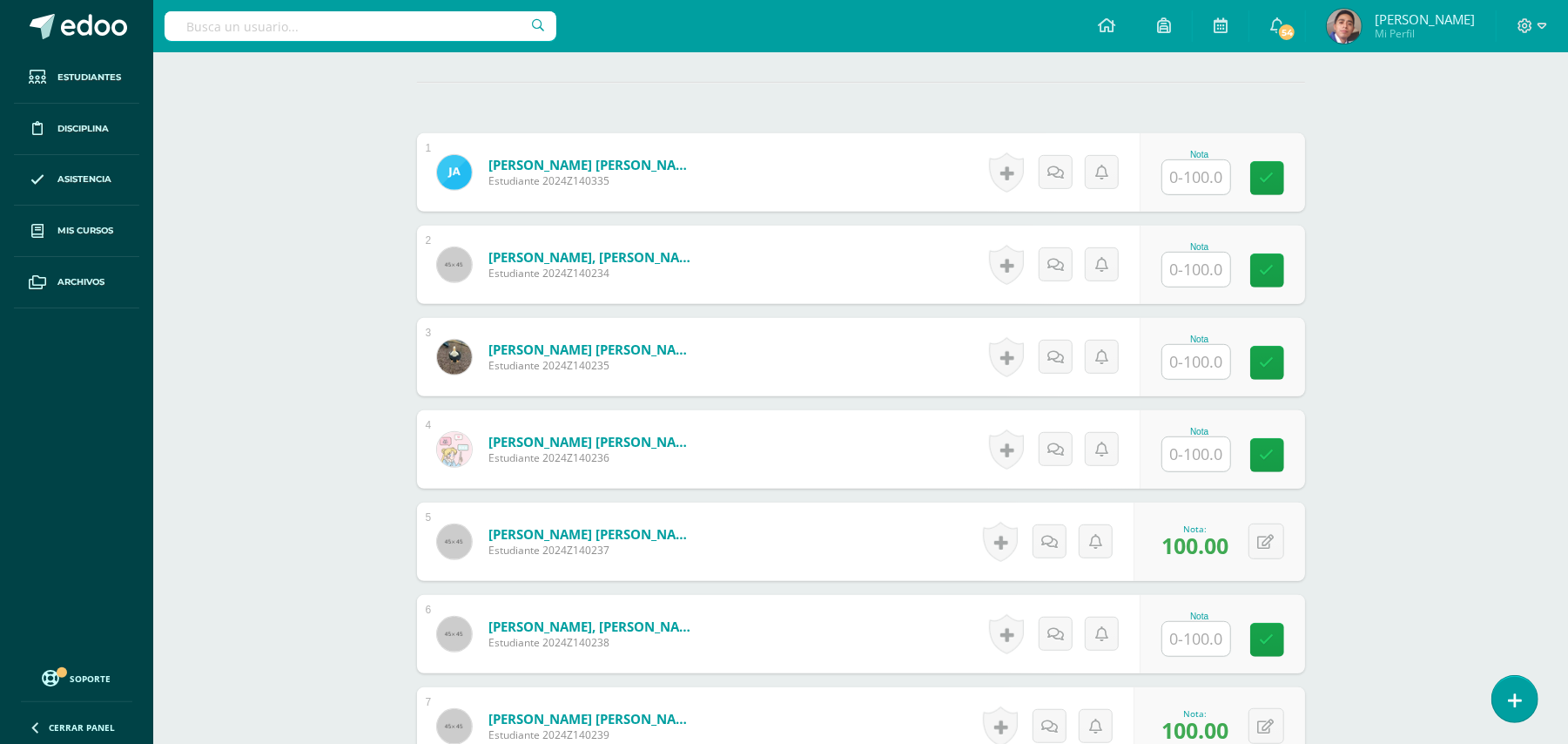
scroll to position [534, 0]
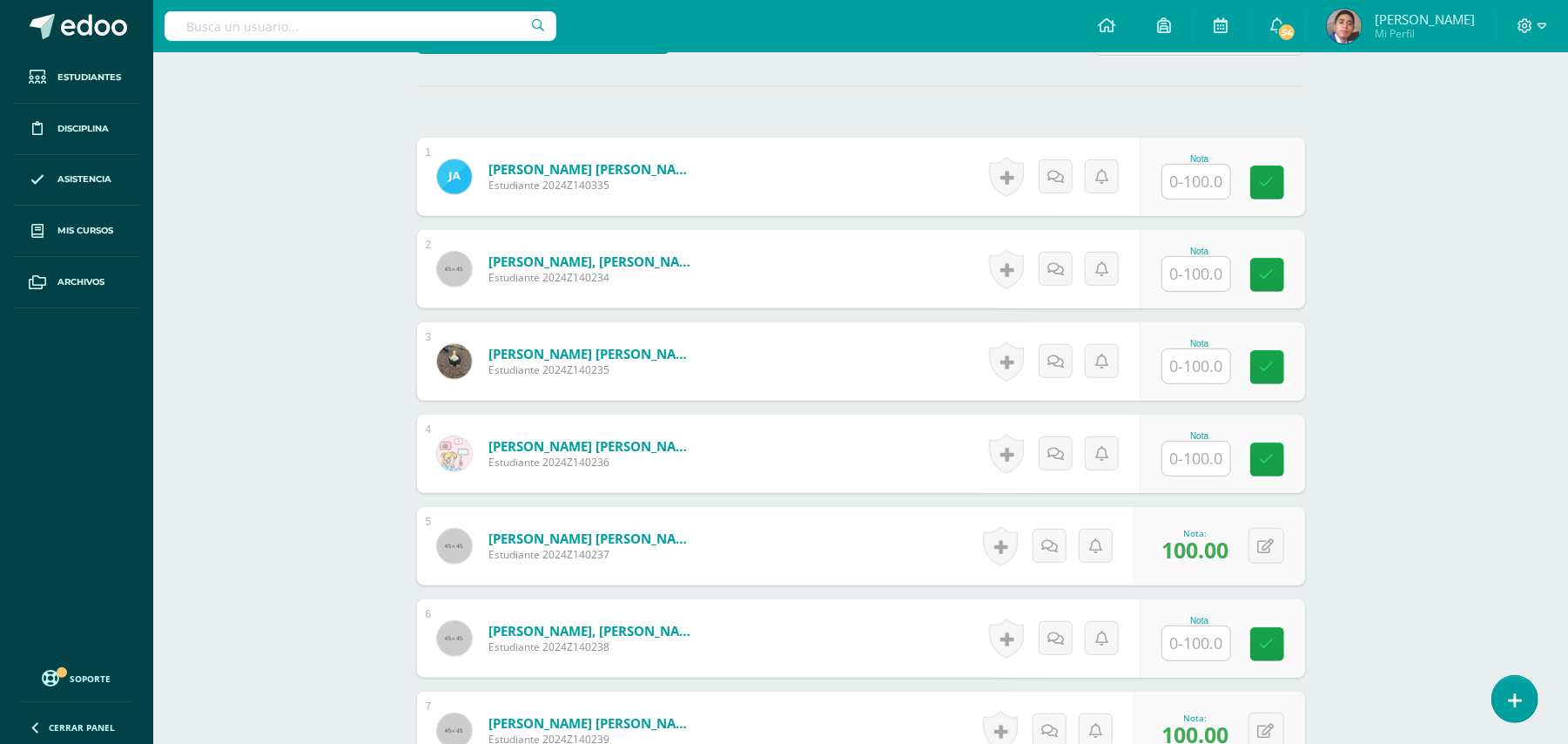
click at [1224, 457] on input "text" at bounding box center [1196, 458] width 68 height 34
type input "100"
drag, startPoint x: 1199, startPoint y: 376, endPoint x: 1287, endPoint y: 357, distance: 90.0
click at [1199, 374] on input "text" at bounding box center [1196, 366] width 68 height 34
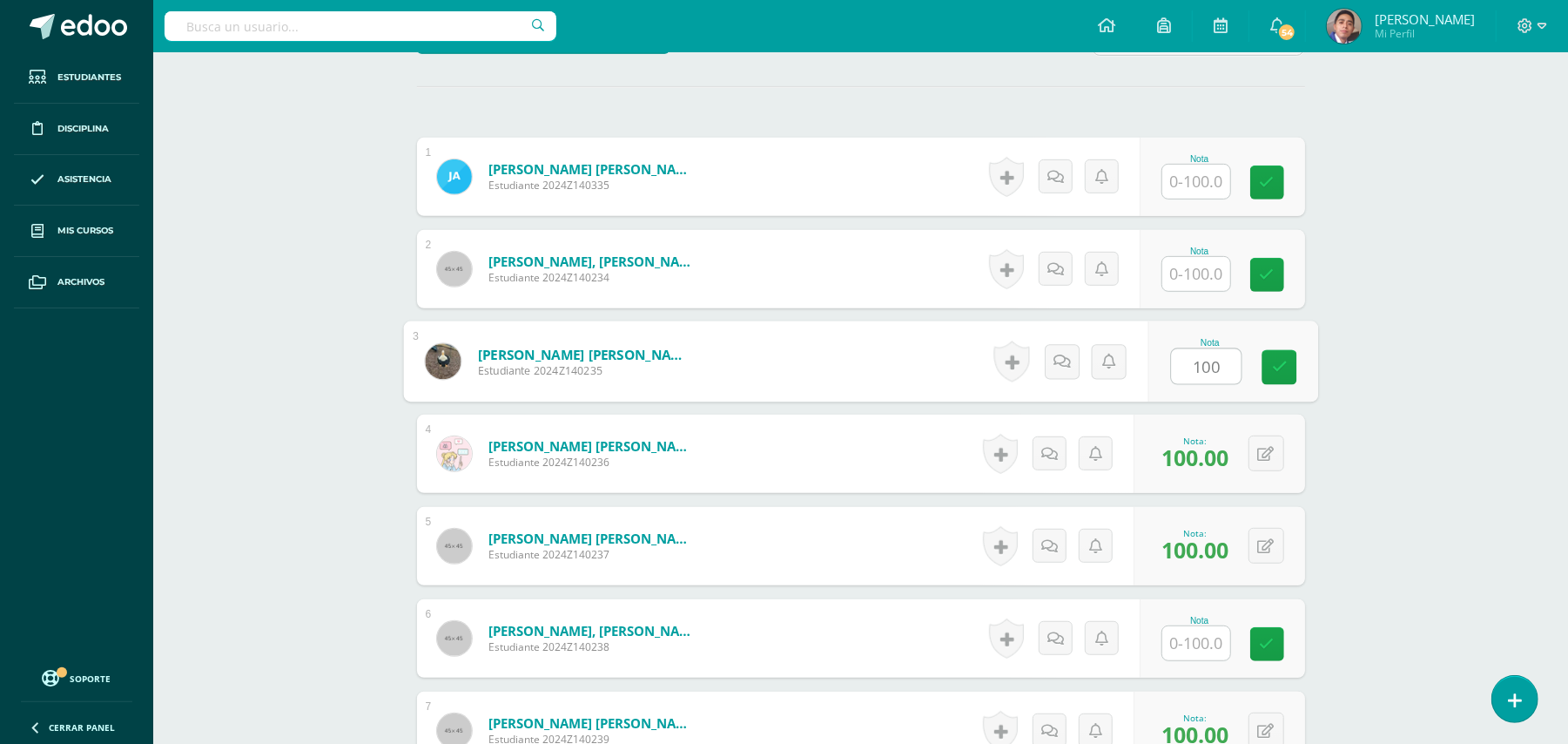
type input "100"
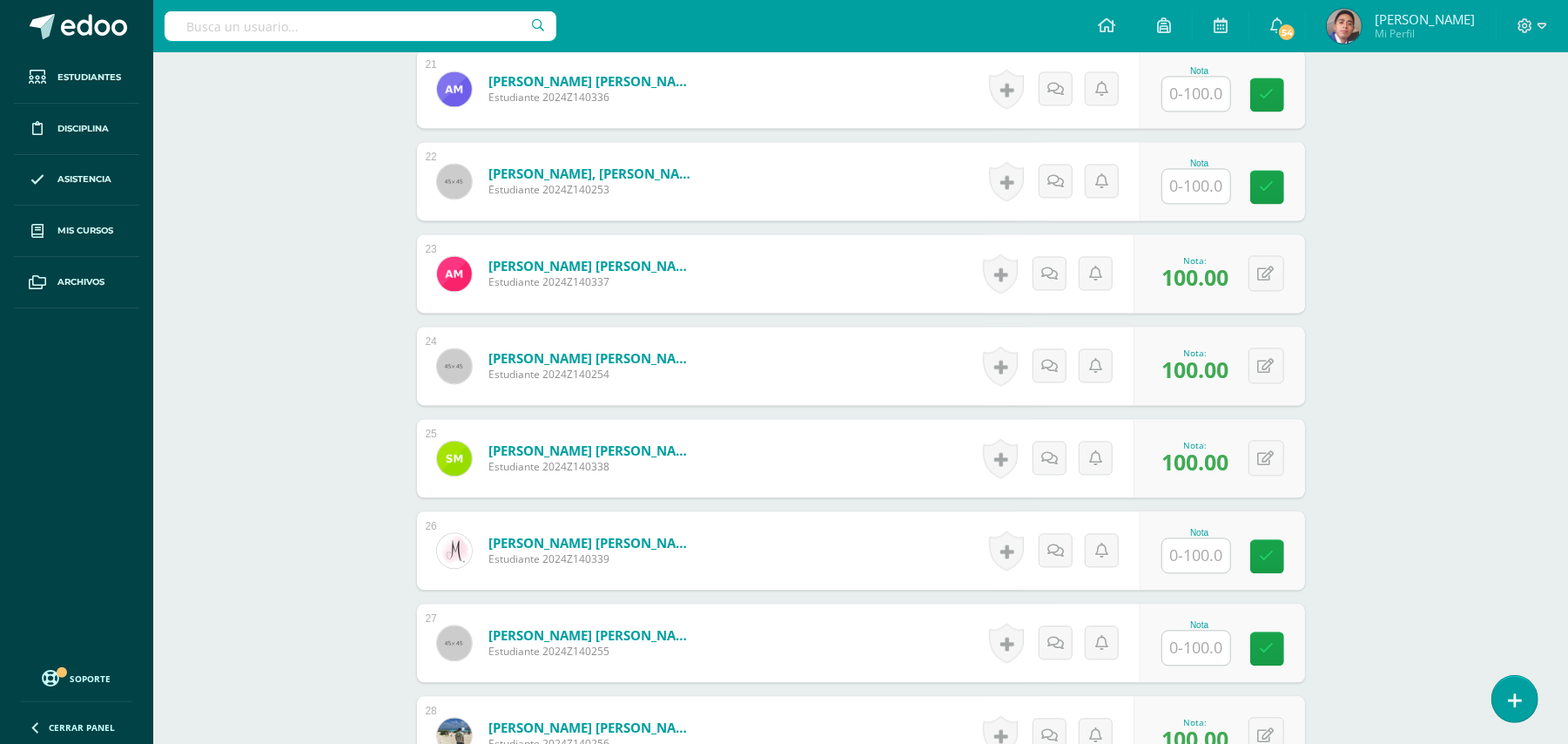
scroll to position [2509, 0]
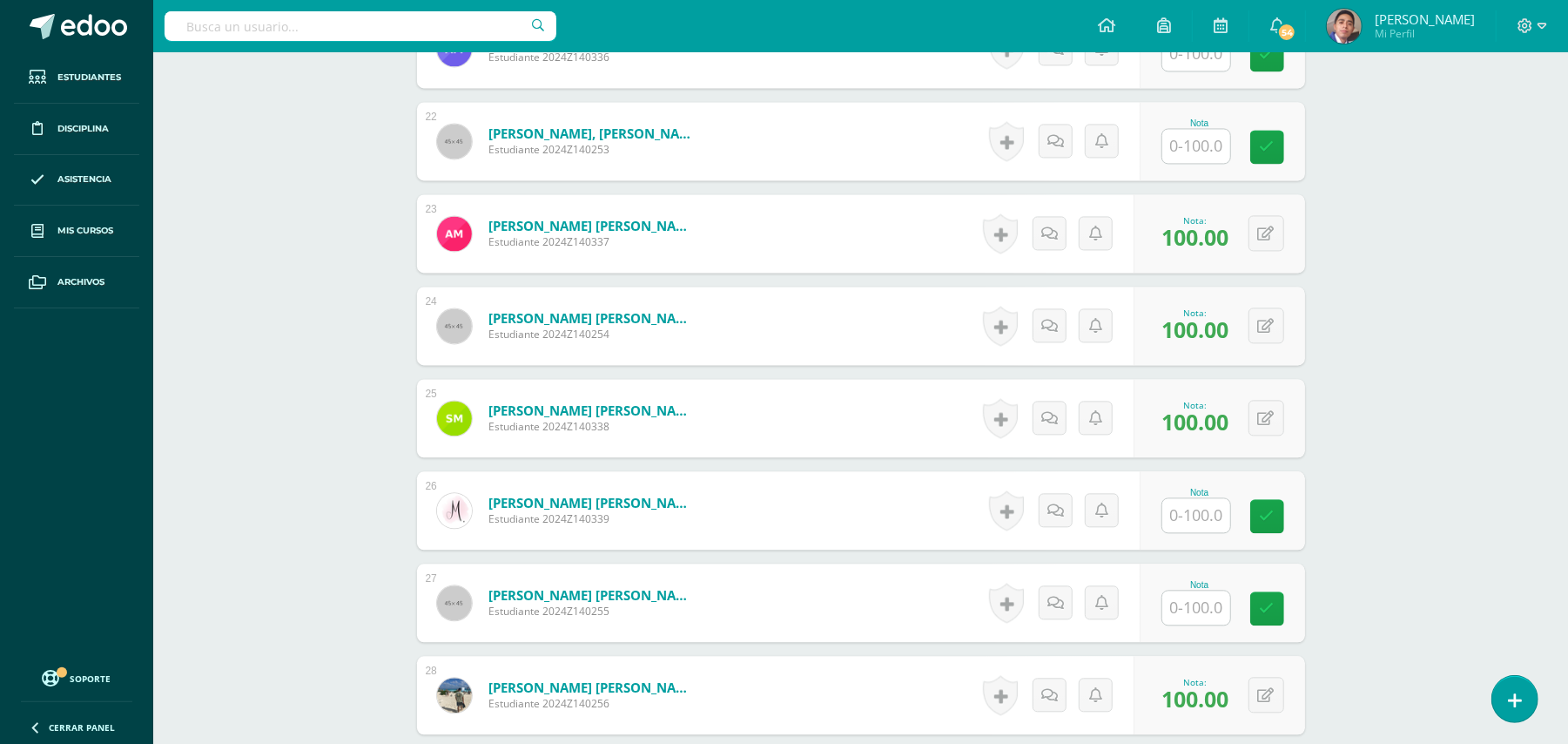
click at [1188, 611] on input "text" at bounding box center [1196, 607] width 68 height 34
type input "100"
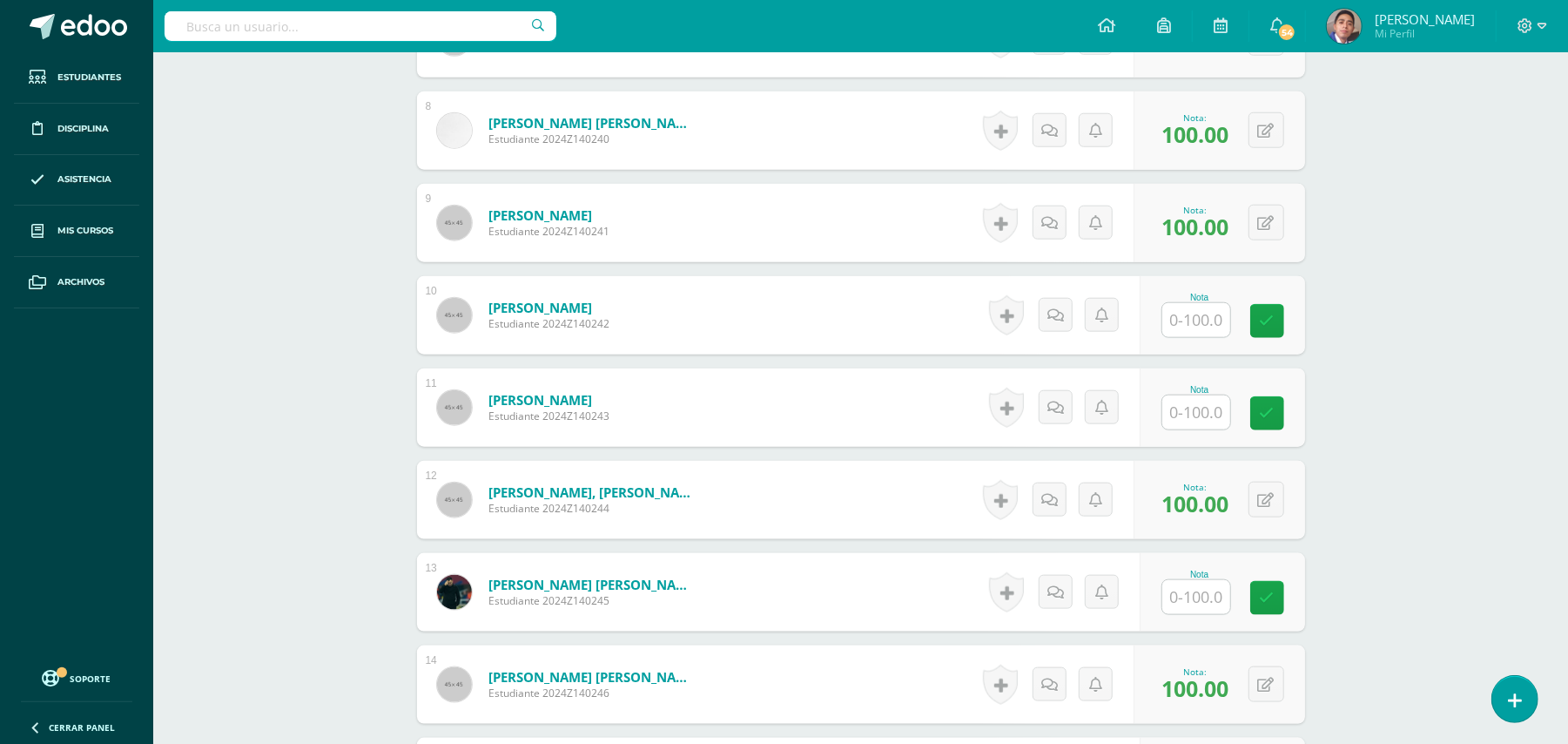
scroll to position [1346, 0]
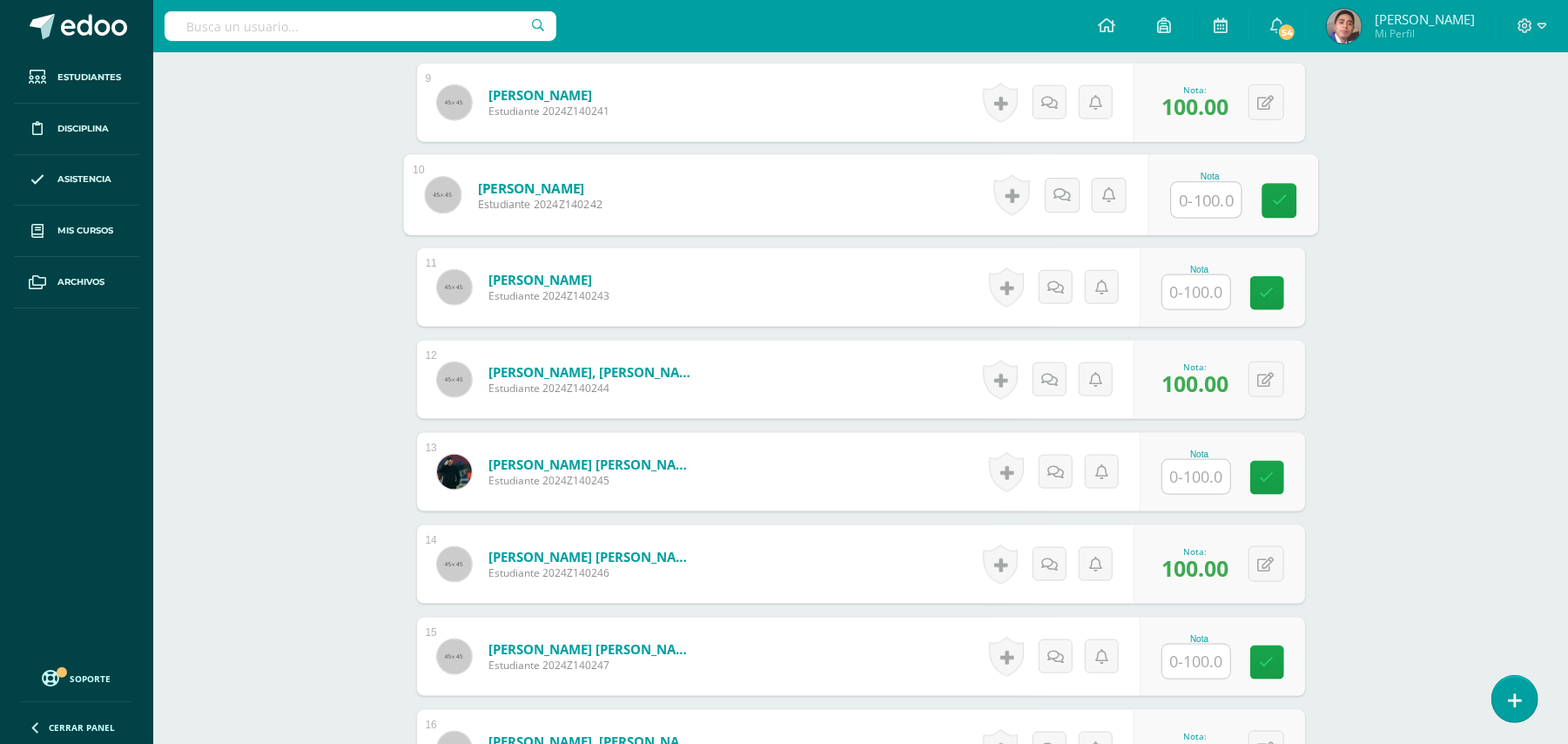
click at [1188, 204] on input "text" at bounding box center [1205, 199] width 70 height 34
type input "1"
type input "70"
click at [1414, 245] on div "Biología Bach V Onceavo Bachillerato "A" Herramientas Detalle de asistencias Ac…" at bounding box center [861, 539] width 1414 height 3668
click at [1481, 298] on div "Biología Bach V Onceavo Bachillerato "A" Herramientas Detalle de asistencias Ac…" at bounding box center [861, 539] width 1414 height 3668
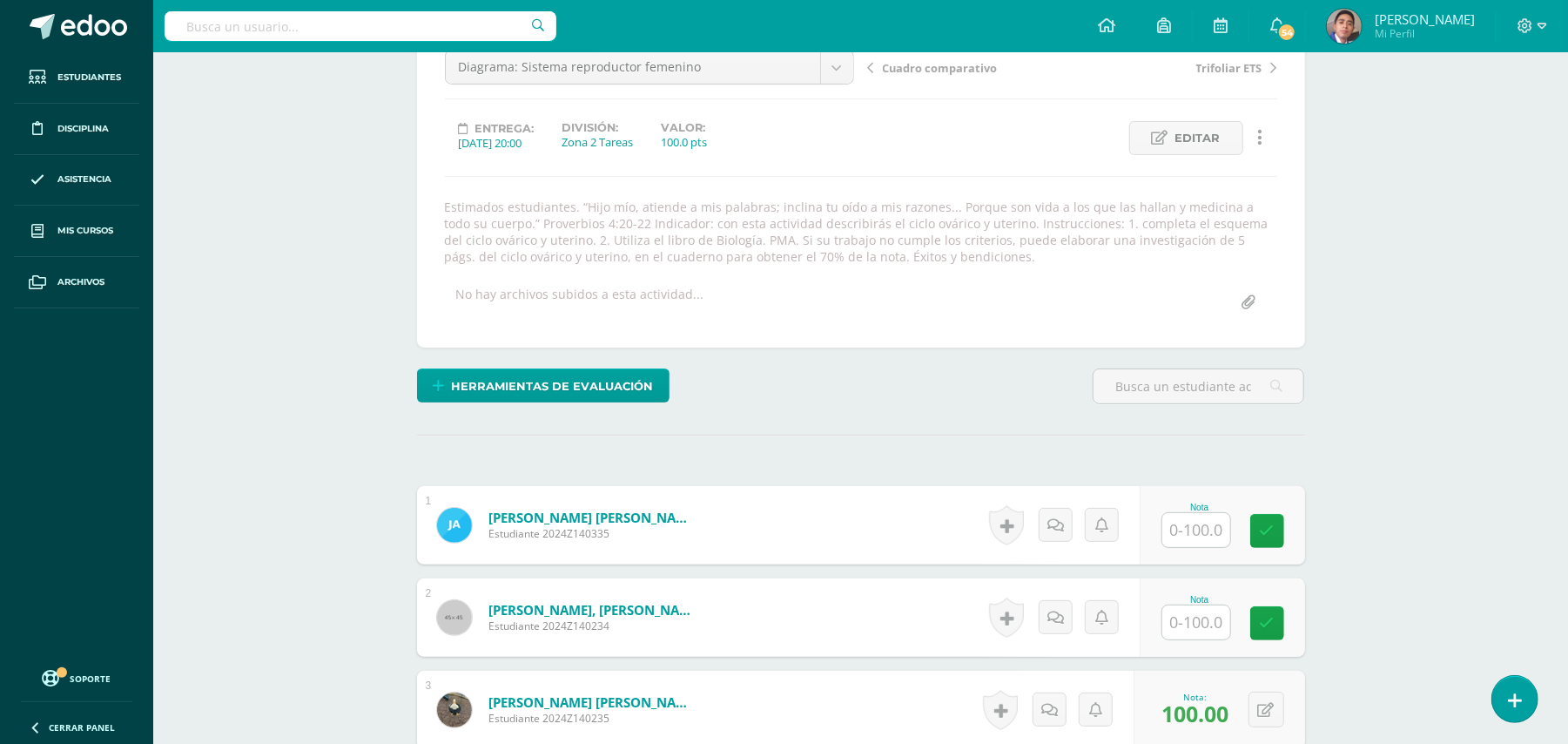
scroll to position [418, 0]
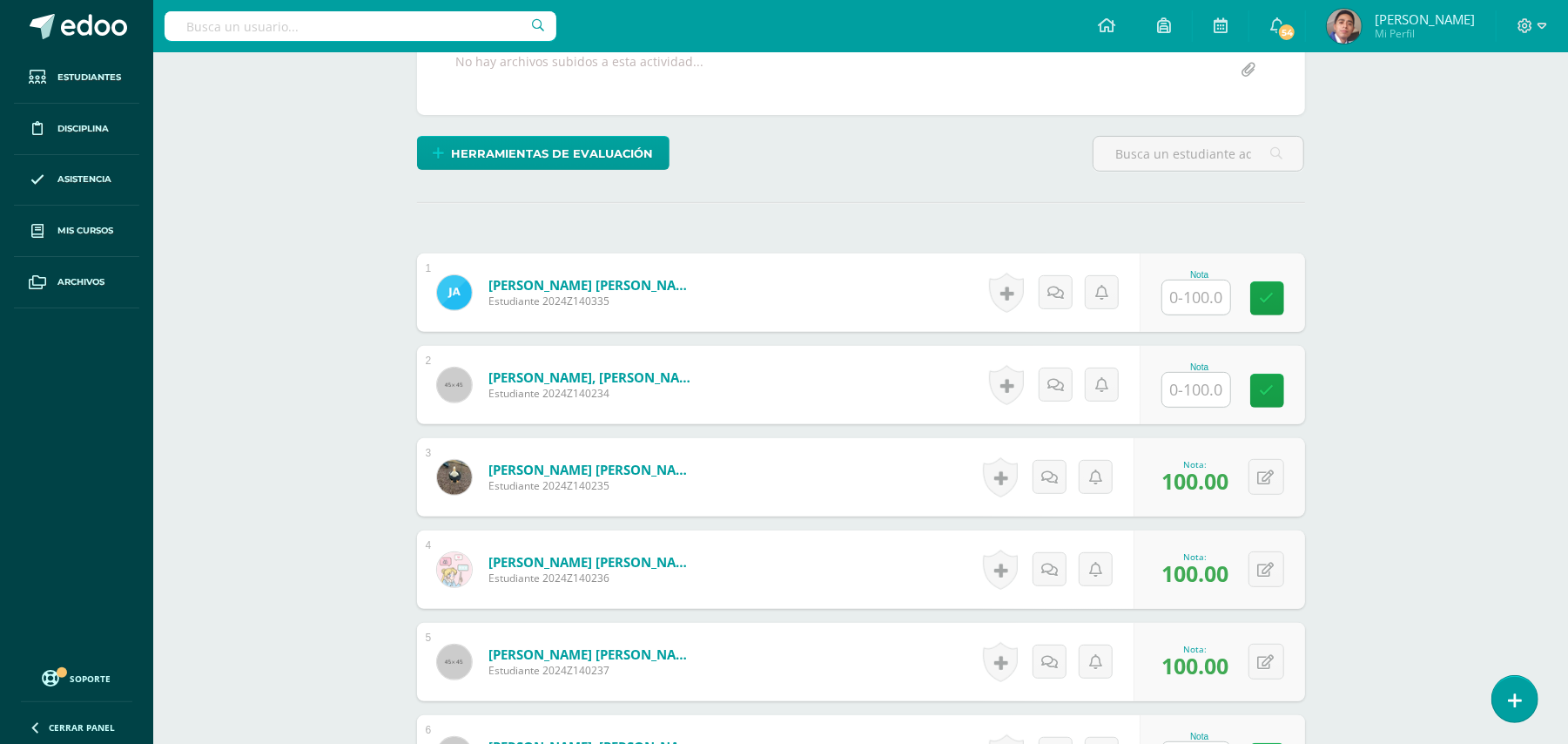
click at [1186, 399] on input "text" at bounding box center [1196, 389] width 68 height 34
type input "10"
click at [1060, 392] on icon at bounding box center [1068, 385] width 18 height 15
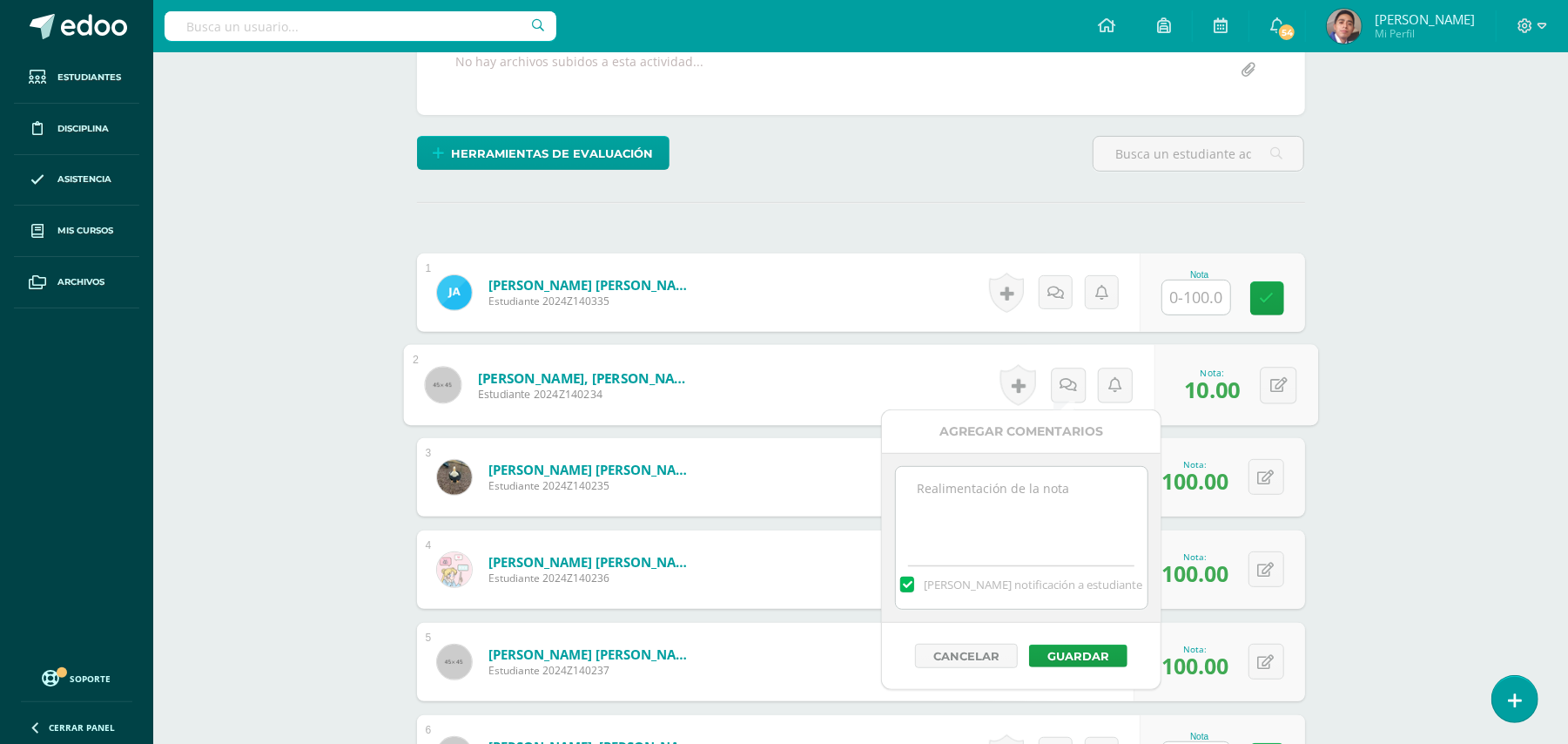
click at [1057, 503] on textarea at bounding box center [1022, 510] width 251 height 88
paste textarea "Estimado estudiante. Tiene pendiente esta actividad. Se le brinda la oportunida…"
click at [968, 481] on textarea "Estimado estudiante. Tiene pendiente esta actividad. Se le brinda la oportunida…" at bounding box center [1022, 510] width 251 height 88
type textarea "Estimada estudiante. Tiene pendiente esta actividad. Se le brinda la oportunida…"
click at [1083, 652] on button "Guardar" at bounding box center [1079, 656] width 99 height 22
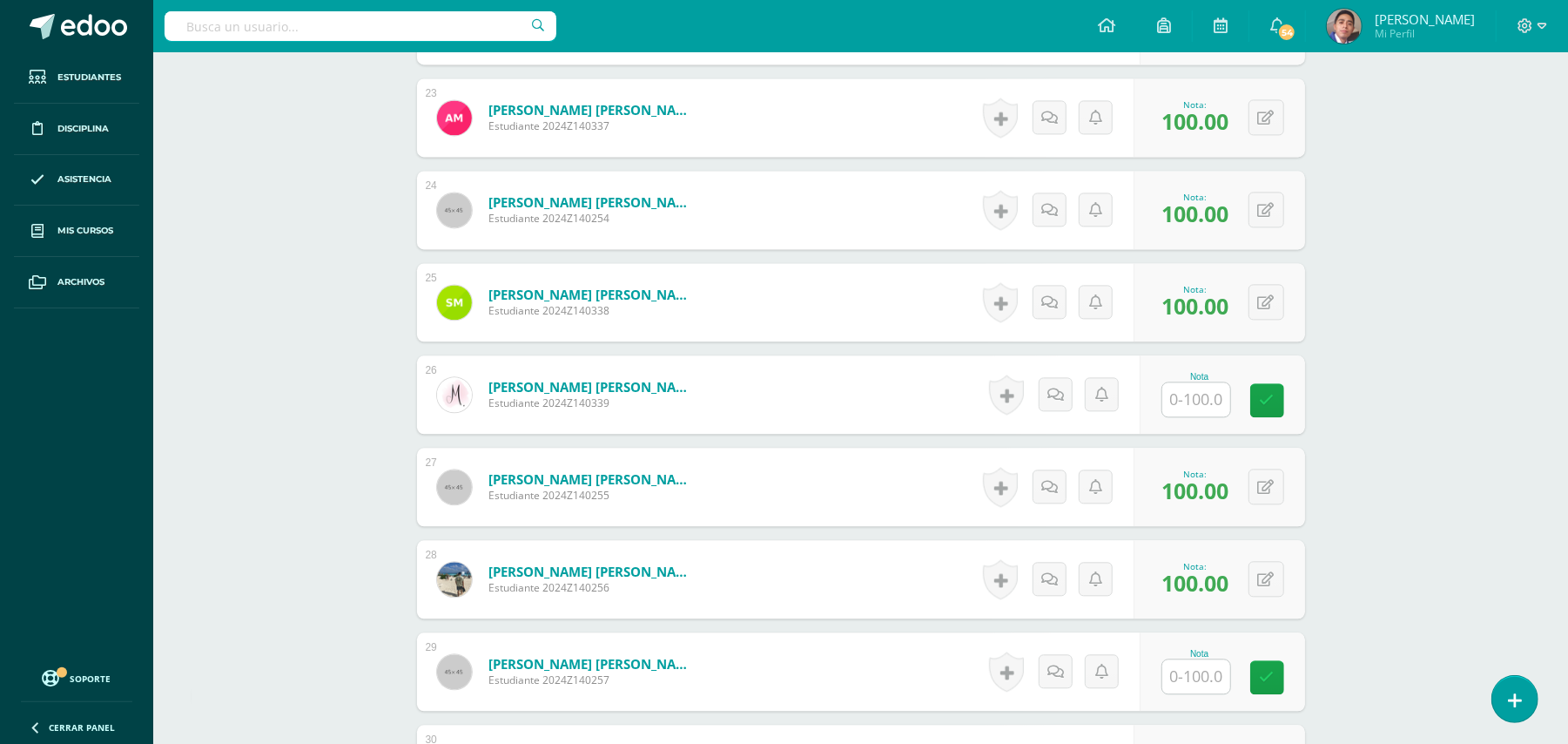
scroll to position [2973, 0]
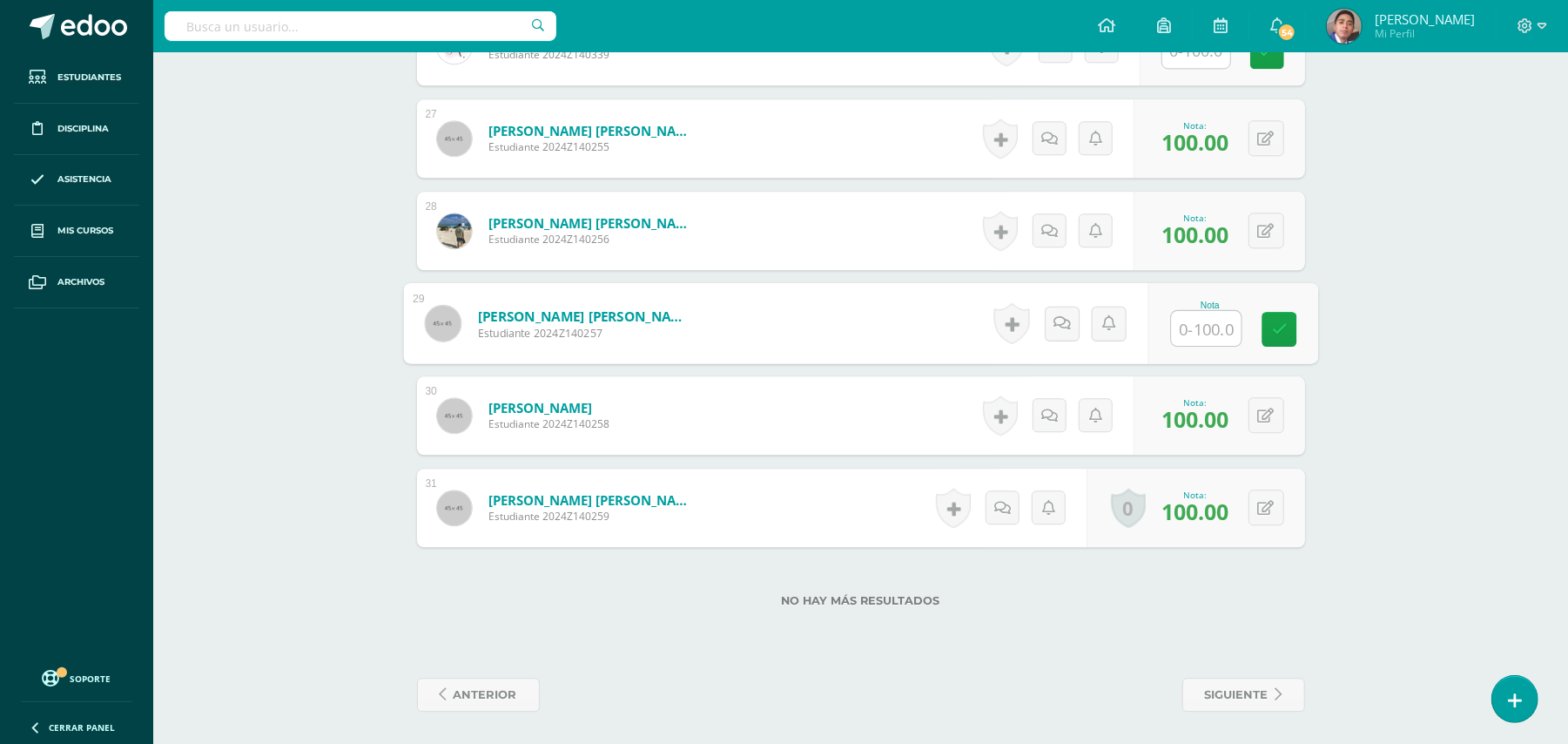
click at [1207, 339] on input "text" at bounding box center [1205, 328] width 70 height 34
type input "100"
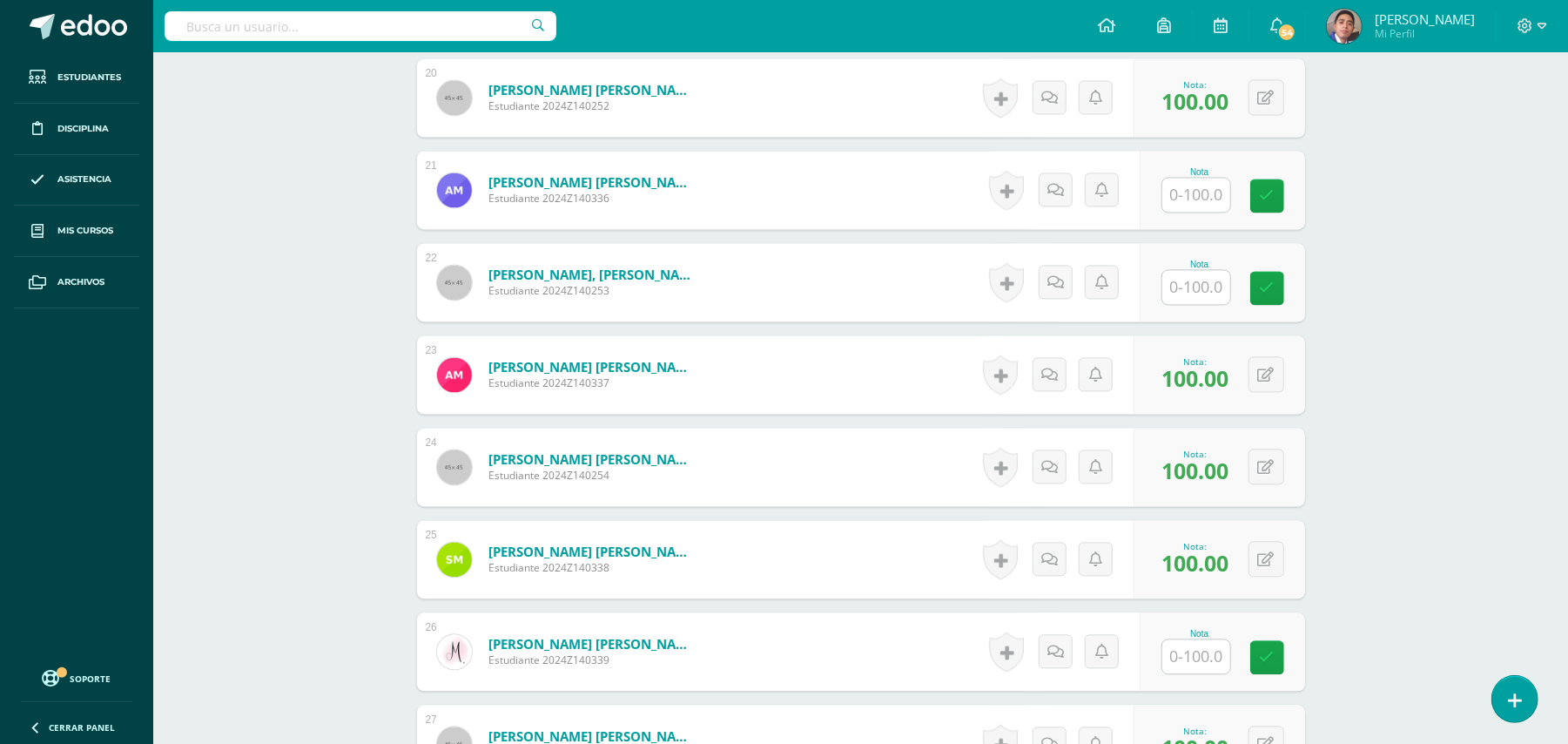
scroll to position [2277, 0]
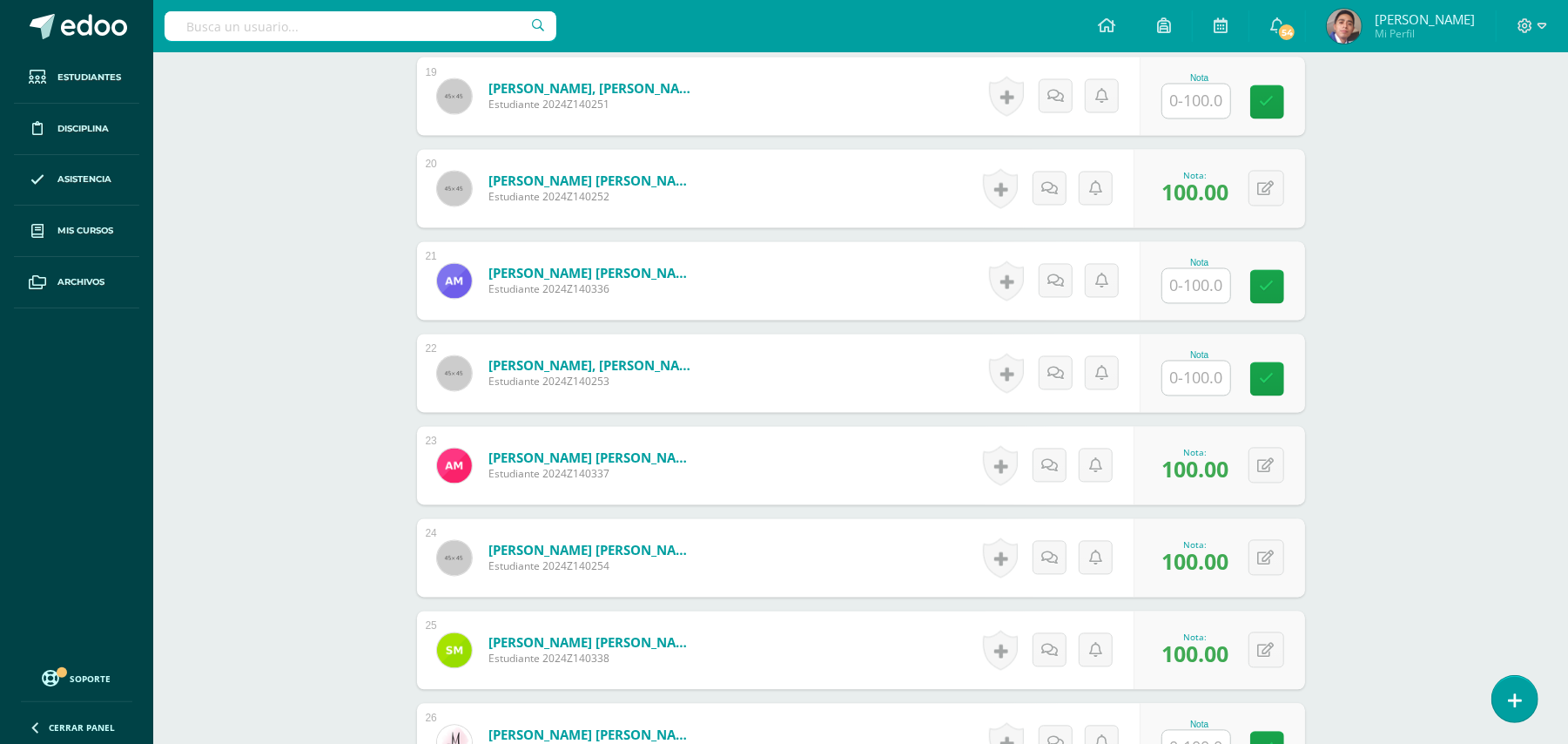
click at [1217, 277] on input "text" at bounding box center [1196, 286] width 68 height 34
type input "100"
click at [1199, 385] on input "text" at bounding box center [1196, 378] width 68 height 34
type input "10"
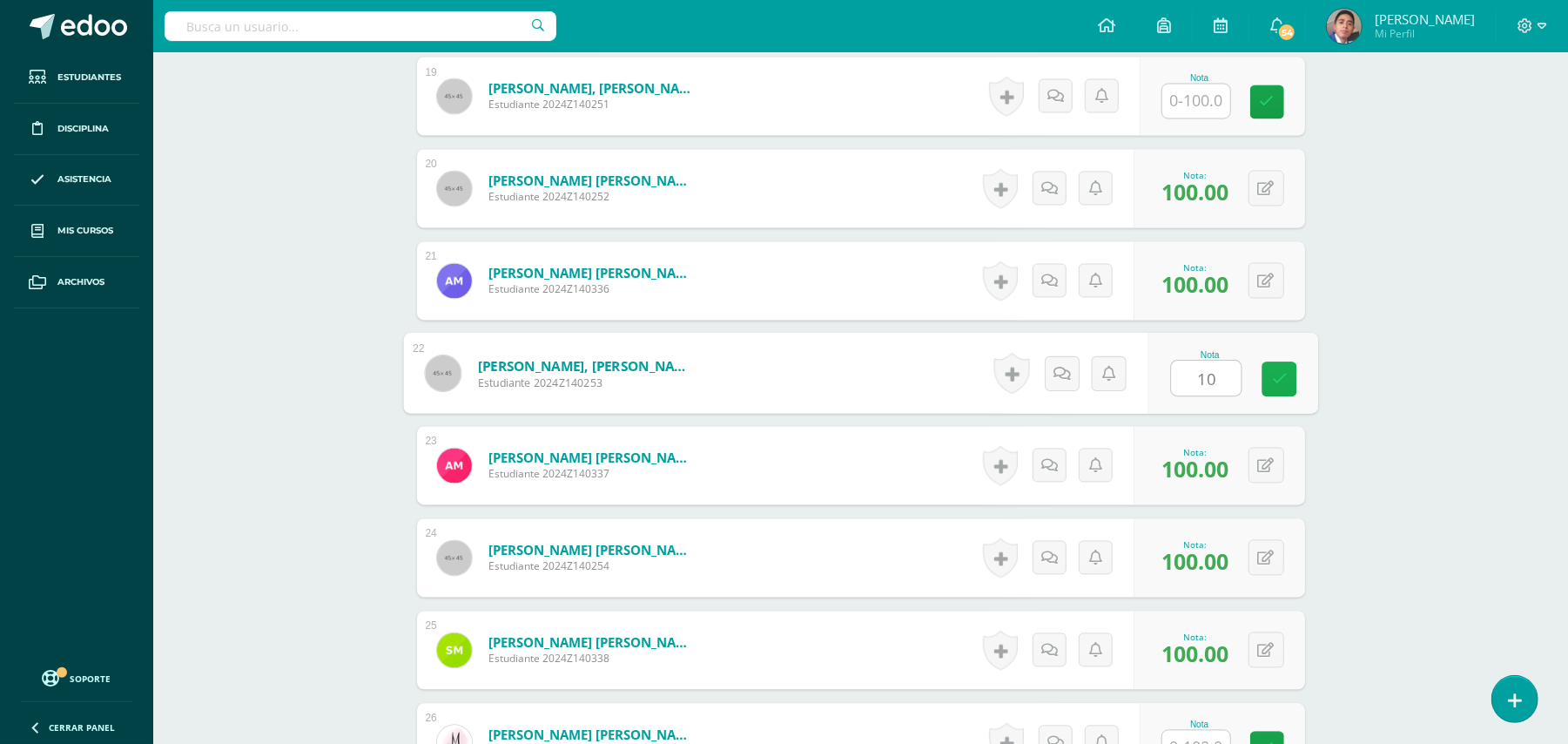
click at [1272, 377] on icon at bounding box center [1279, 379] width 16 height 15
click at [1067, 377] on icon at bounding box center [1068, 373] width 18 height 15
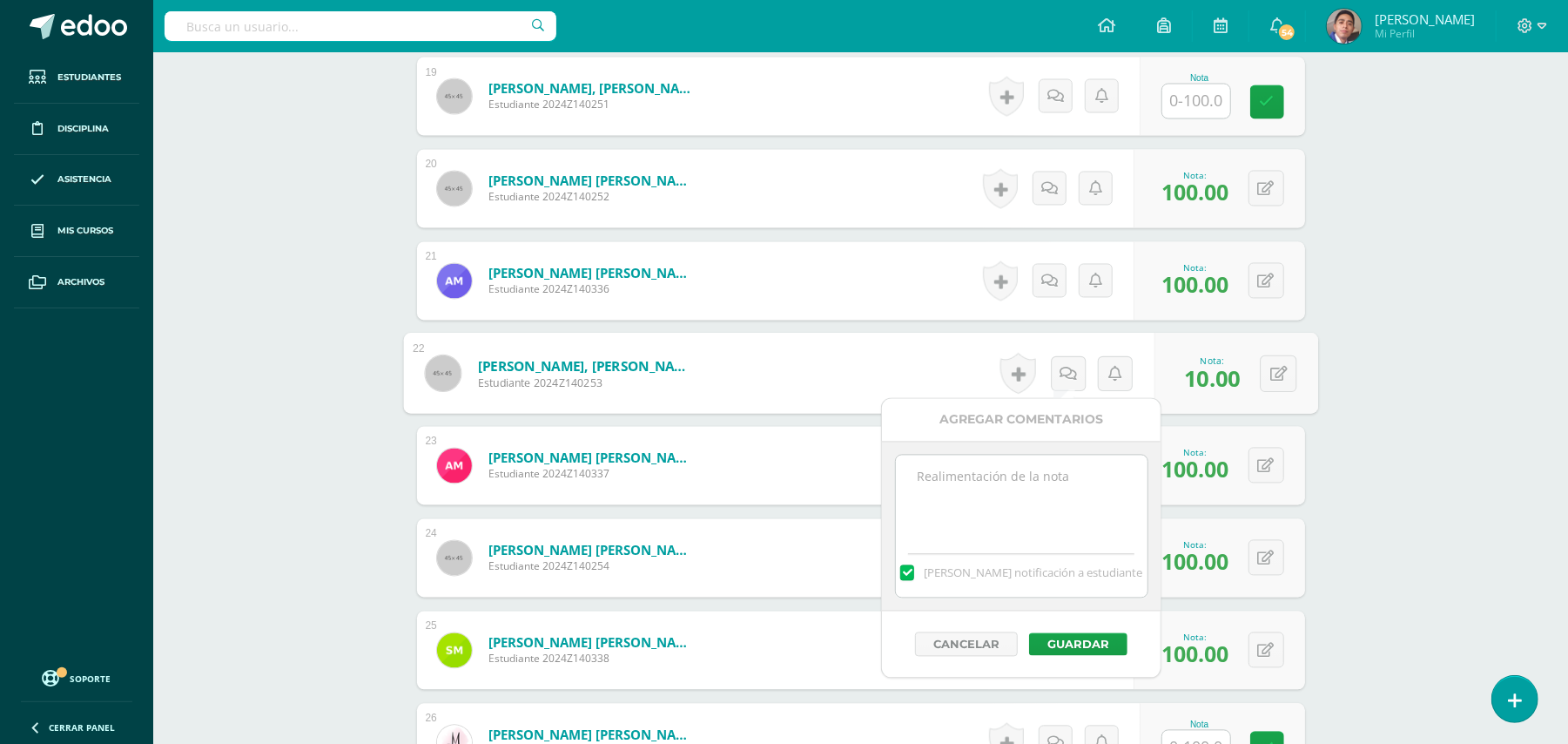
click at [1060, 480] on textarea at bounding box center [1022, 499] width 251 height 88
paste textarea "Estimado estudiante. Tiene pendiente esta actividad. Se le brinda la oportunida…"
type textarea "Estimado estudiante. Tiene pendiente esta actividad. Se le brinda la oportunida…"
click at [1090, 648] on button "Guardar" at bounding box center [1079, 644] width 99 height 22
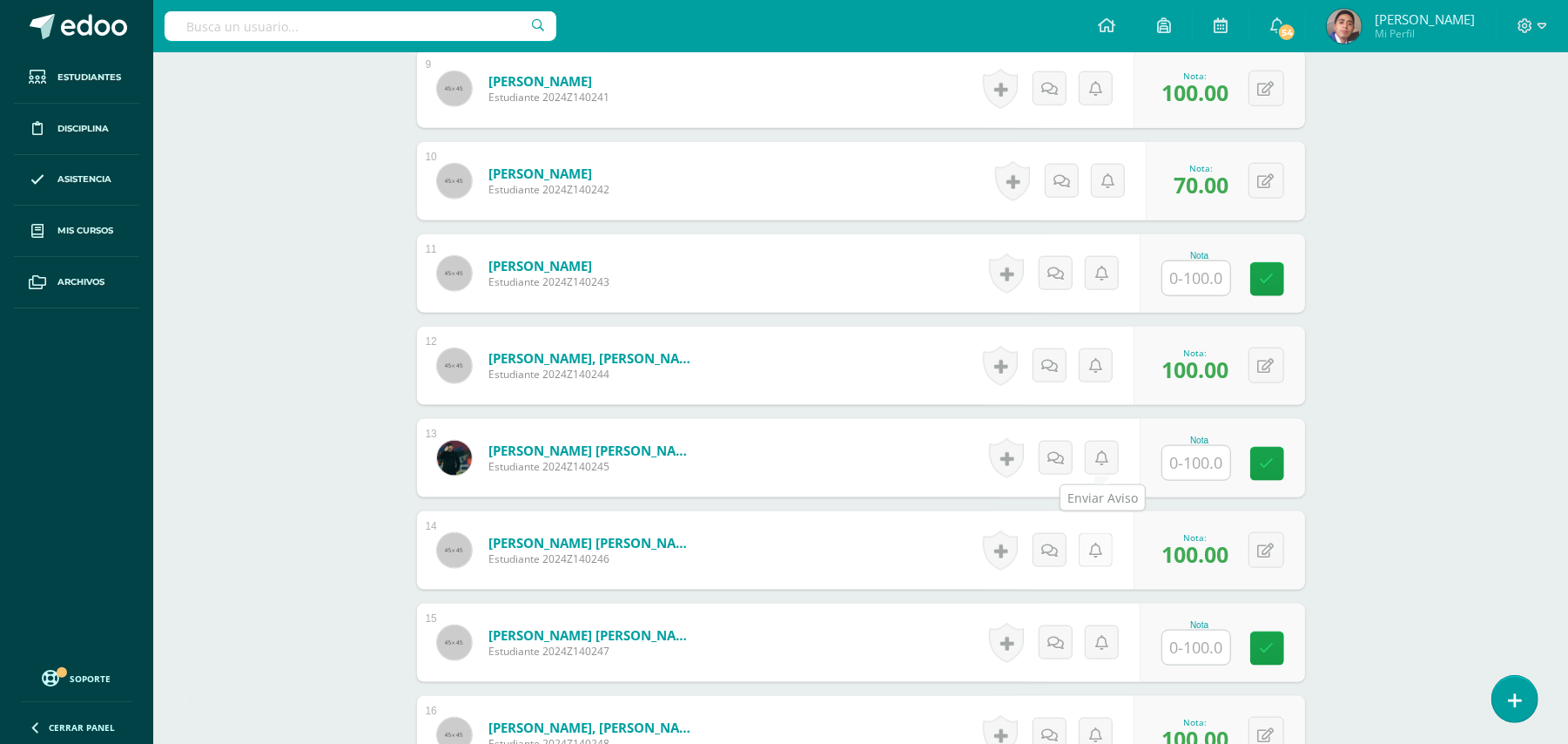
scroll to position [1346, 0]
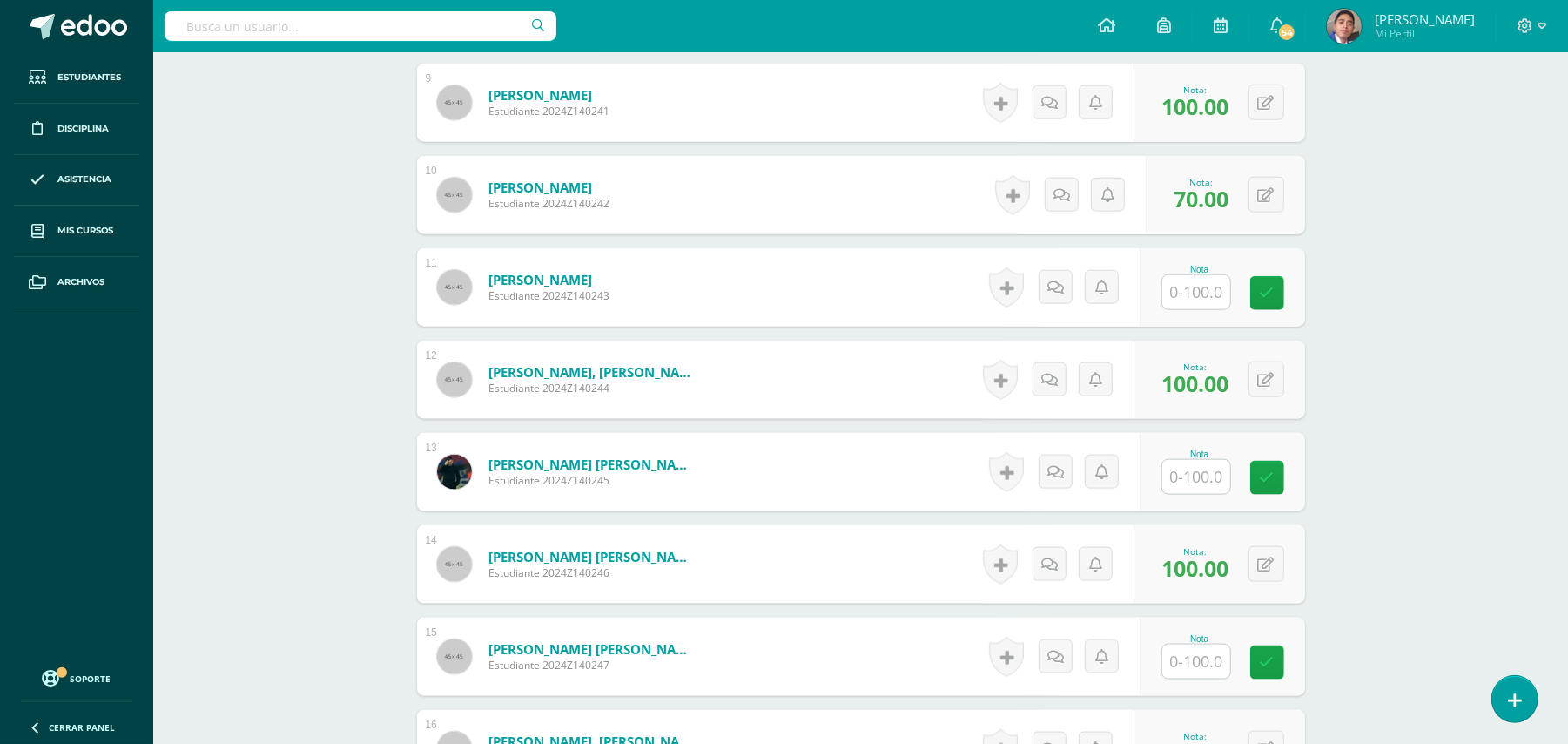
click at [1199, 470] on input "text" at bounding box center [1196, 477] width 68 height 34
type input "100"
click at [1409, 456] on div "Biología Bach V Onceavo Bachillerato "A" Herramientas Detalle de asistencias Ac…" at bounding box center [861, 539] width 1414 height 3668
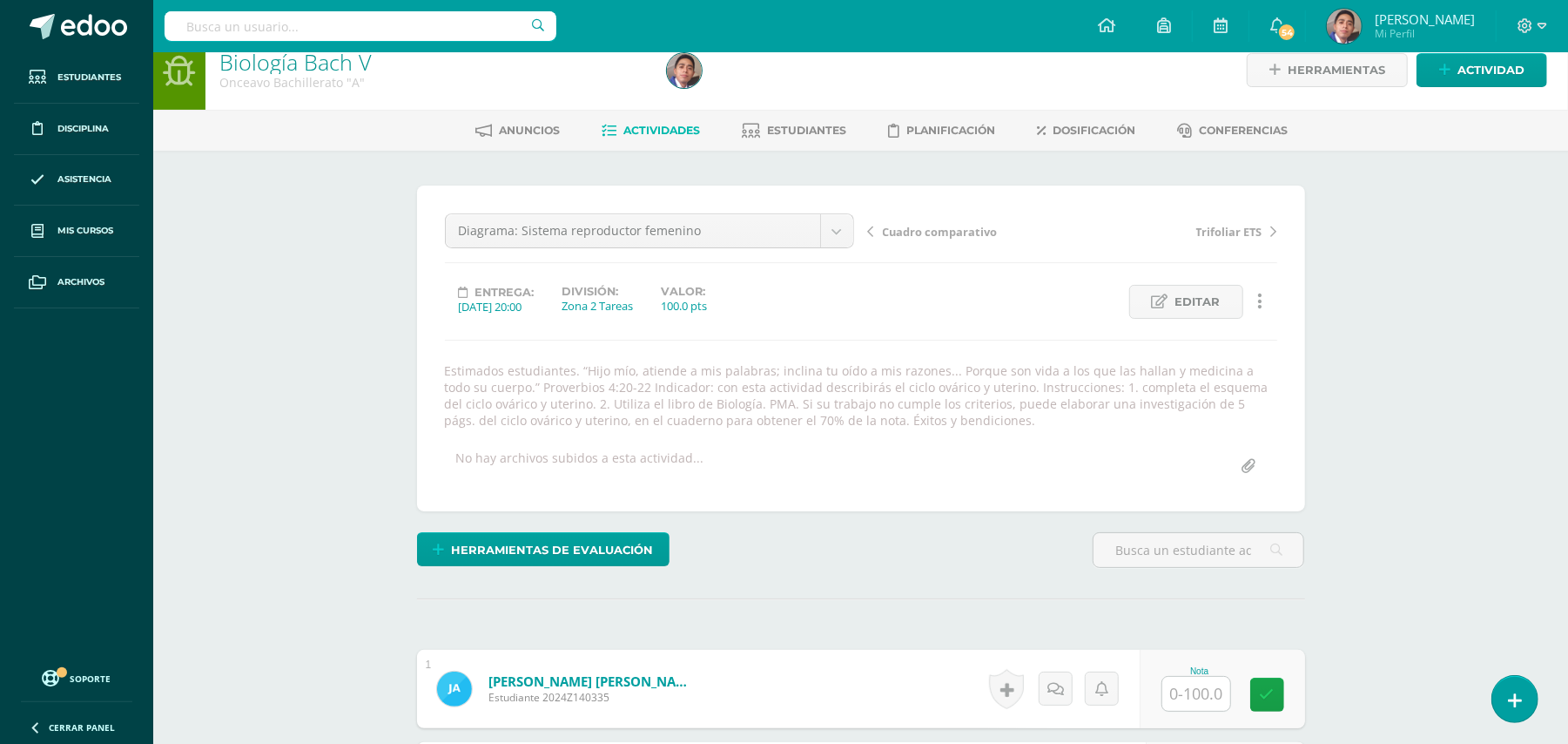
scroll to position [0, 0]
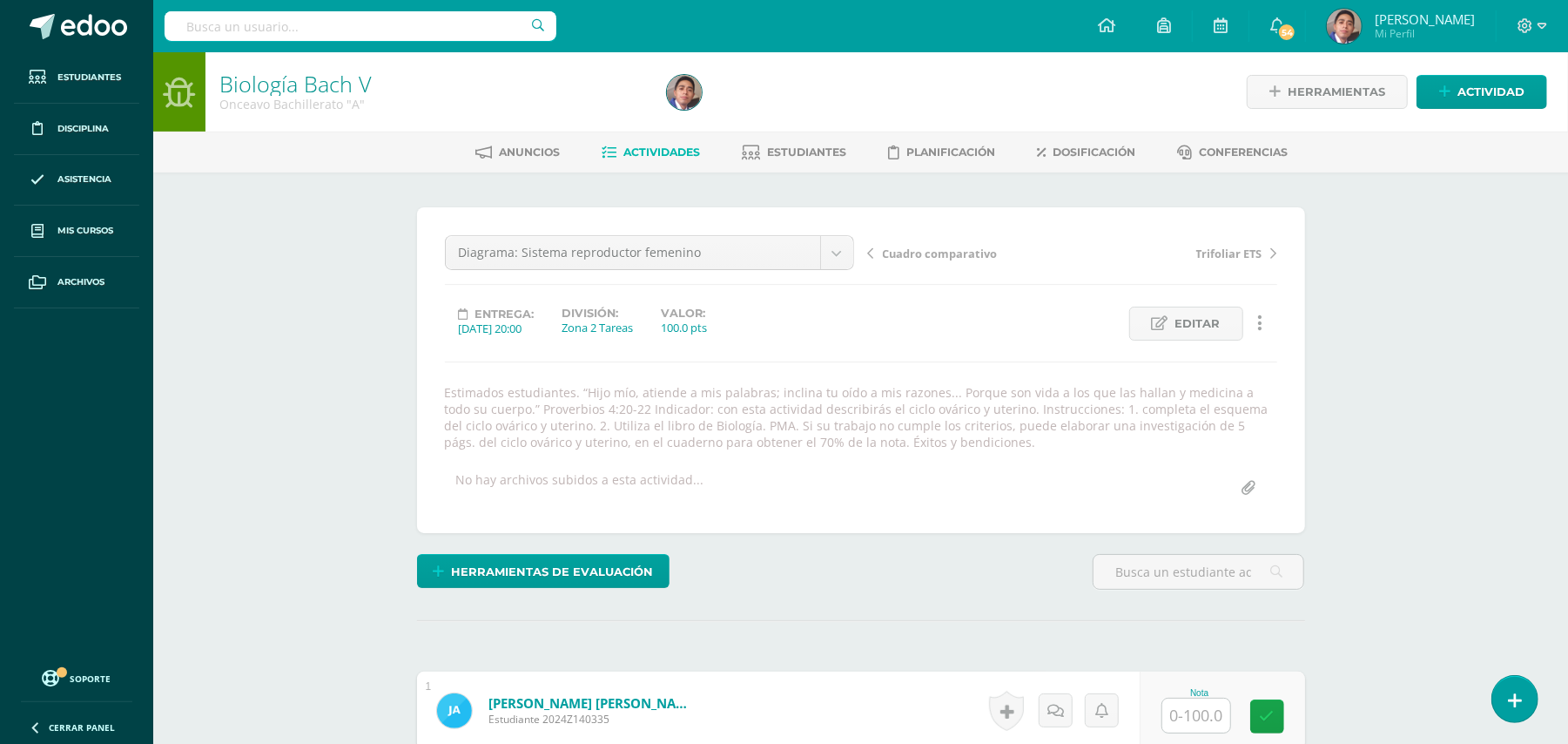
click at [1249, 490] on input "file" at bounding box center [1249, 488] width 34 height 34
type input "C:\fakepath\Hoja de trabajo 11B 0809.pdf"
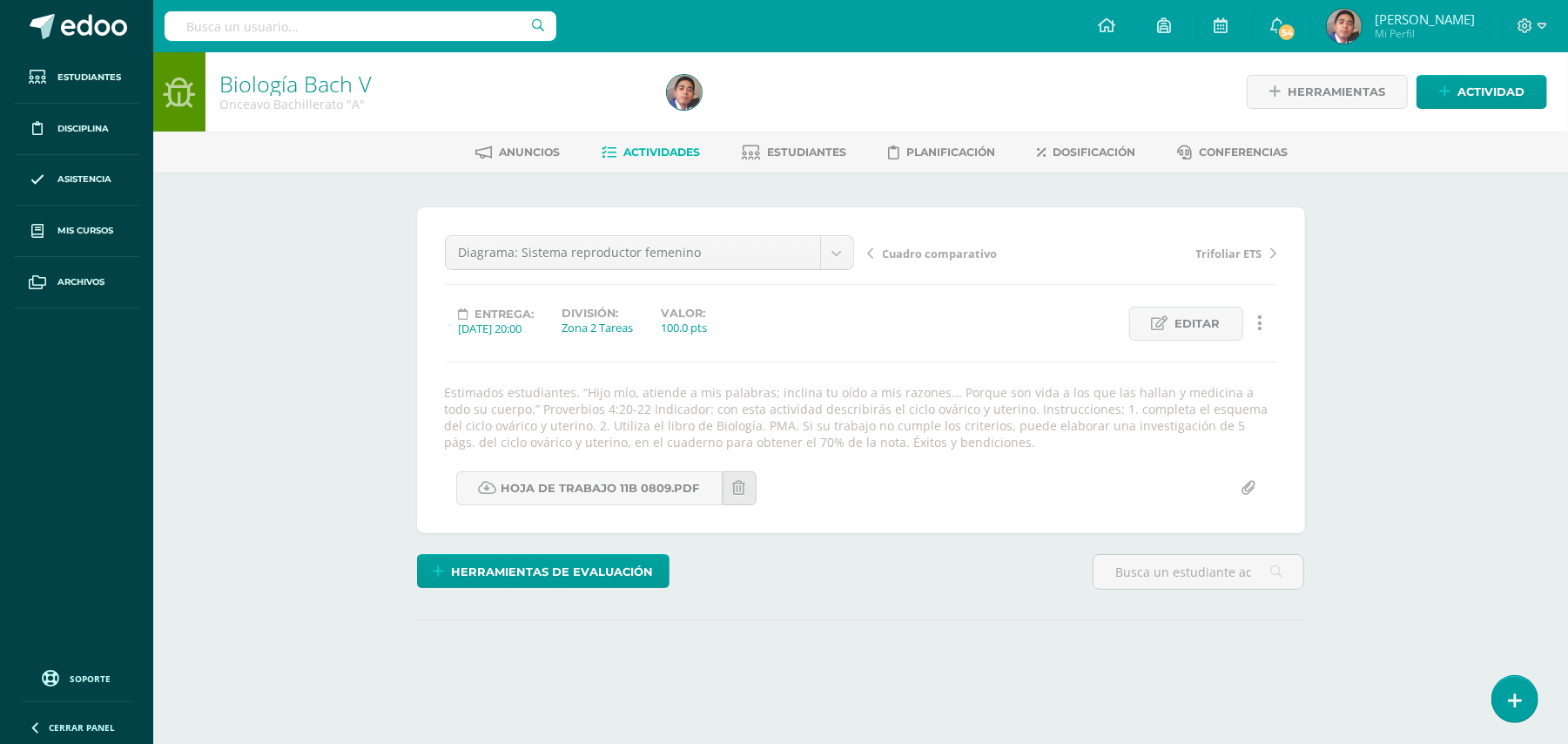
click at [1401, 354] on div "Biología [PERSON_NAME] V Onceavo Bachillerato "A" Herramientas Detalle de asist…" at bounding box center [861, 404] width 1414 height 704
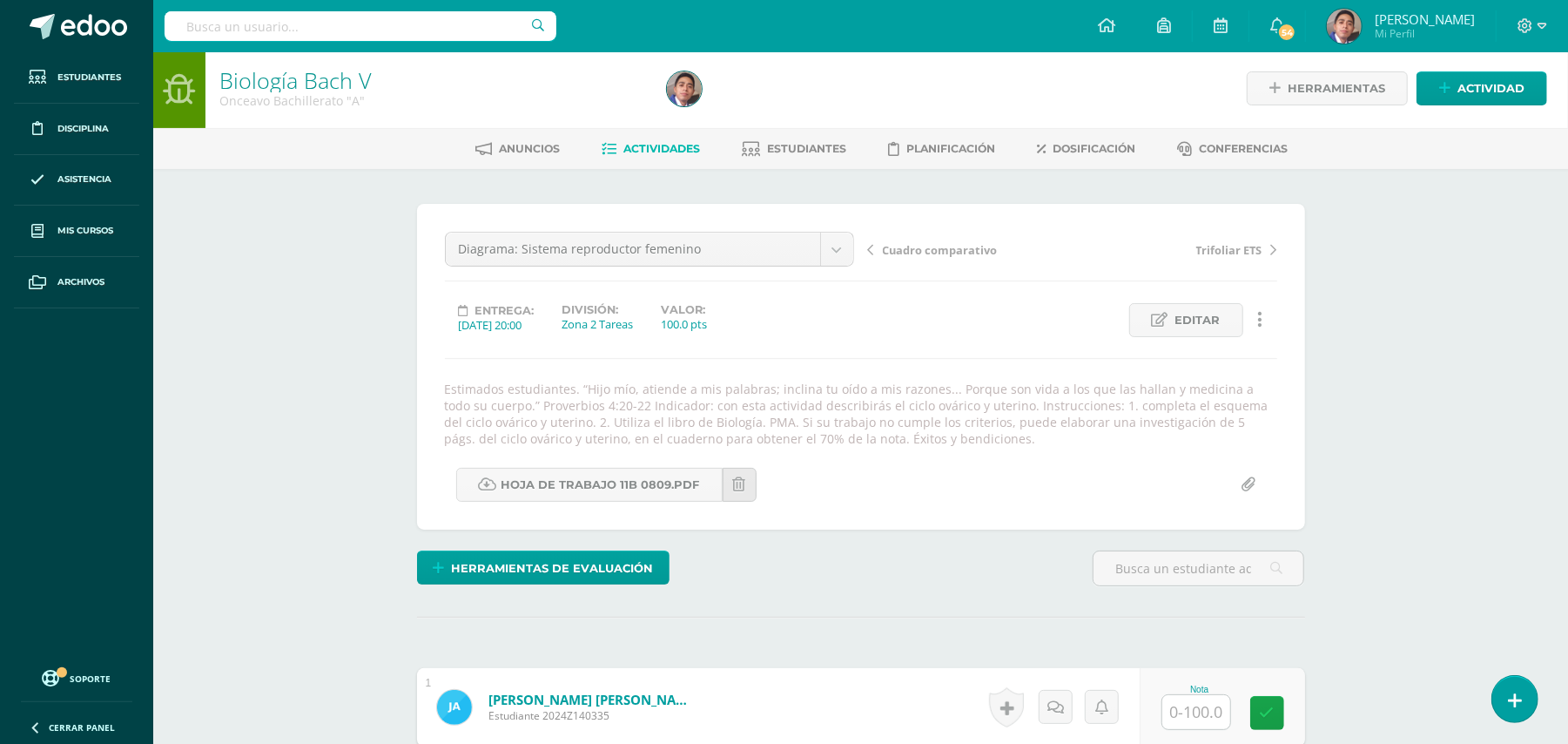
scroll to position [5, 0]
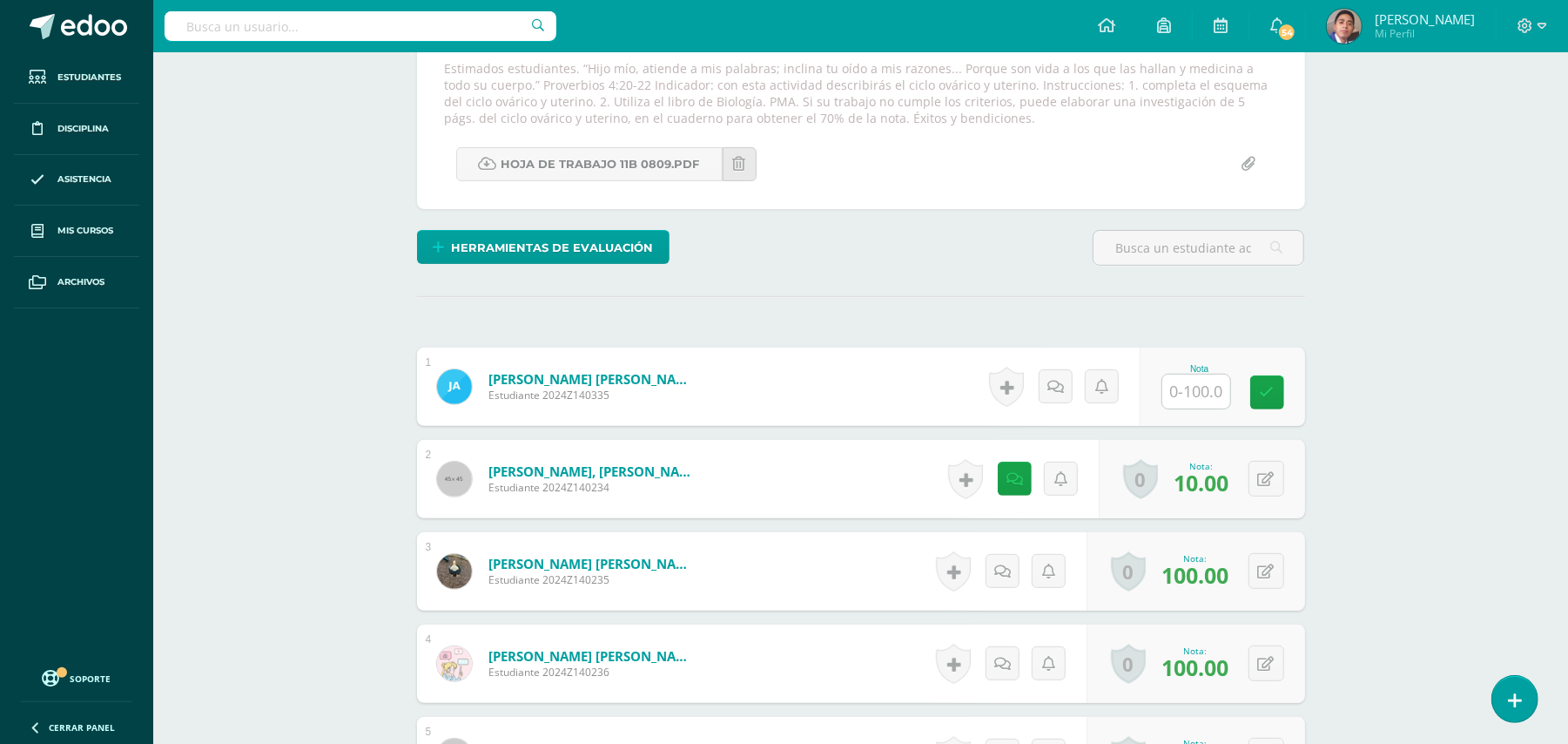
scroll to position [353, 0]
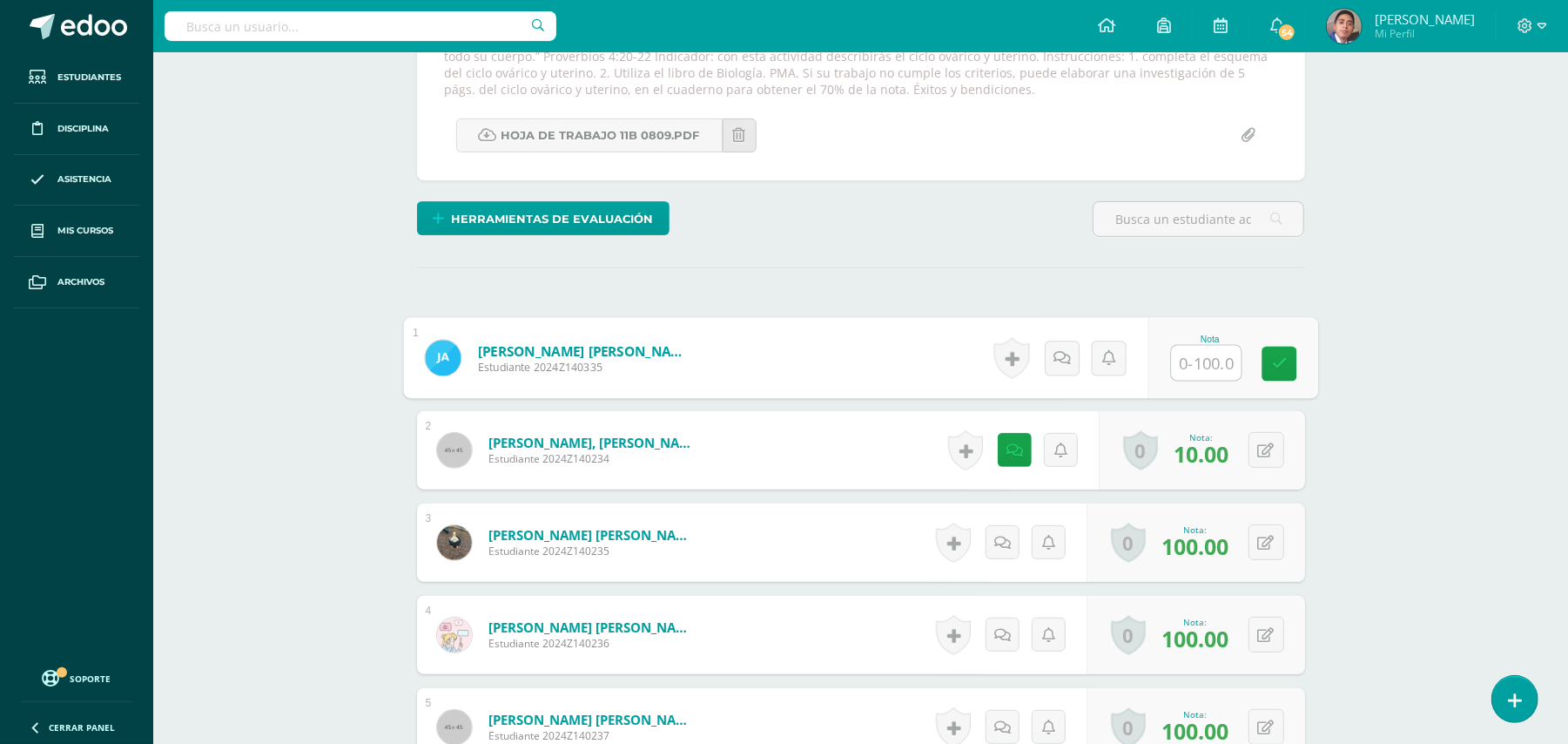
click at [1193, 371] on input "text" at bounding box center [1205, 362] width 70 height 34
type input "10"
click at [1062, 368] on link at bounding box center [1061, 358] width 34 height 34
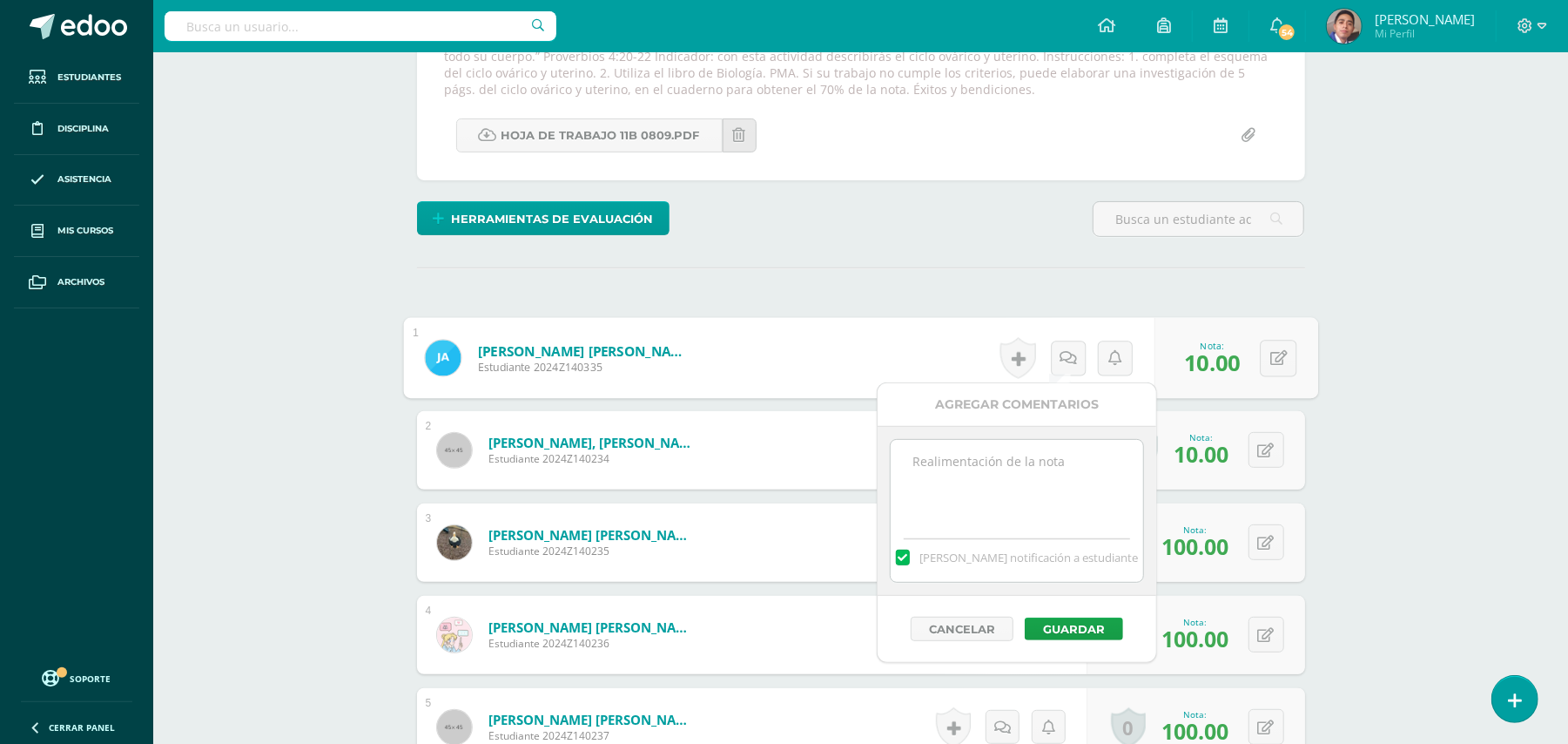
click at [1073, 480] on textarea at bounding box center [1016, 483] width 251 height 88
paste textarea "Estimado estudiante. Tiene pendiente esta actividad. Se le brinda la oportunida…"
type textarea "Estimado estudiante. Tiene pendiente esta actividad. Se le brinda la oportunida…"
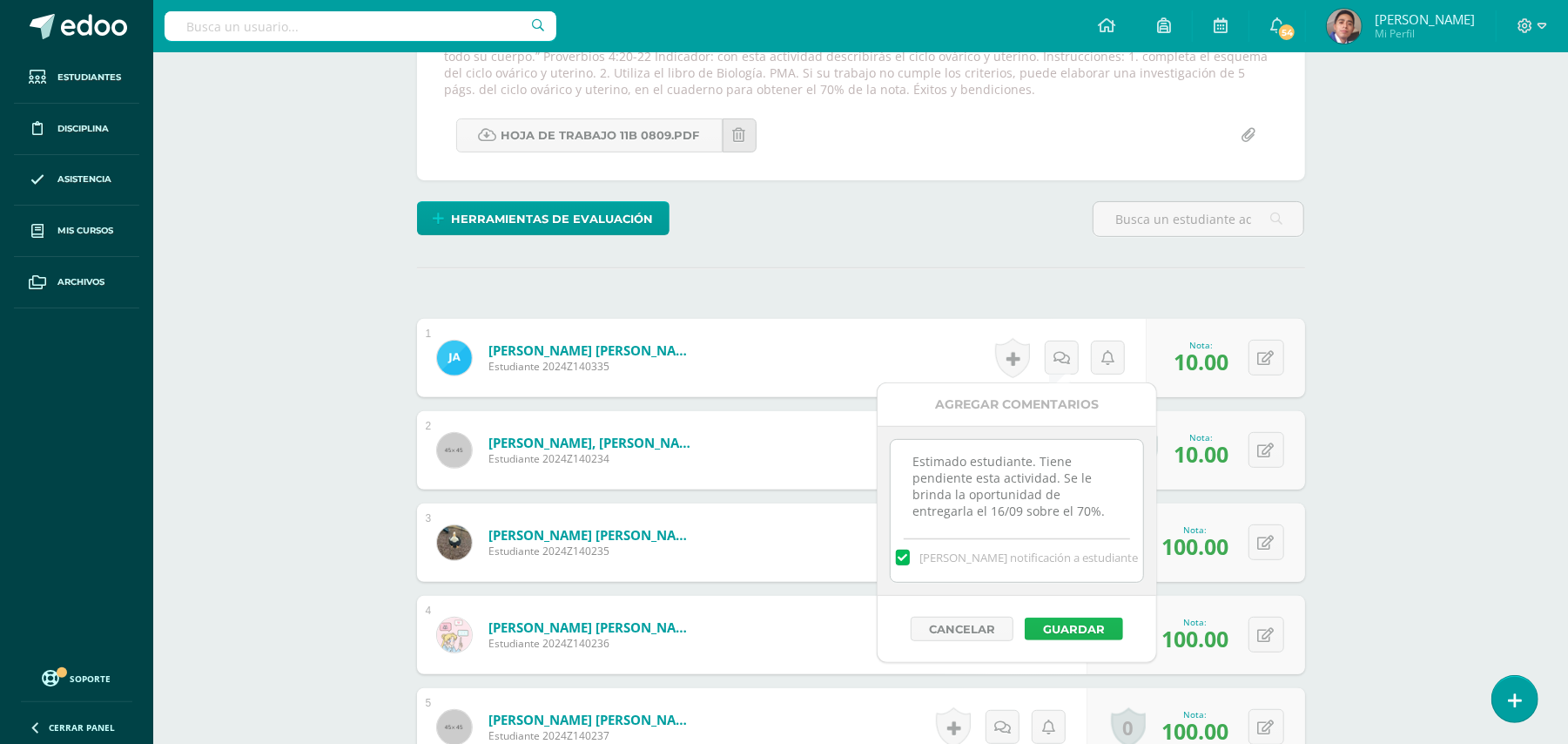
click at [1091, 629] on button "Guardar" at bounding box center [1074, 629] width 99 height 22
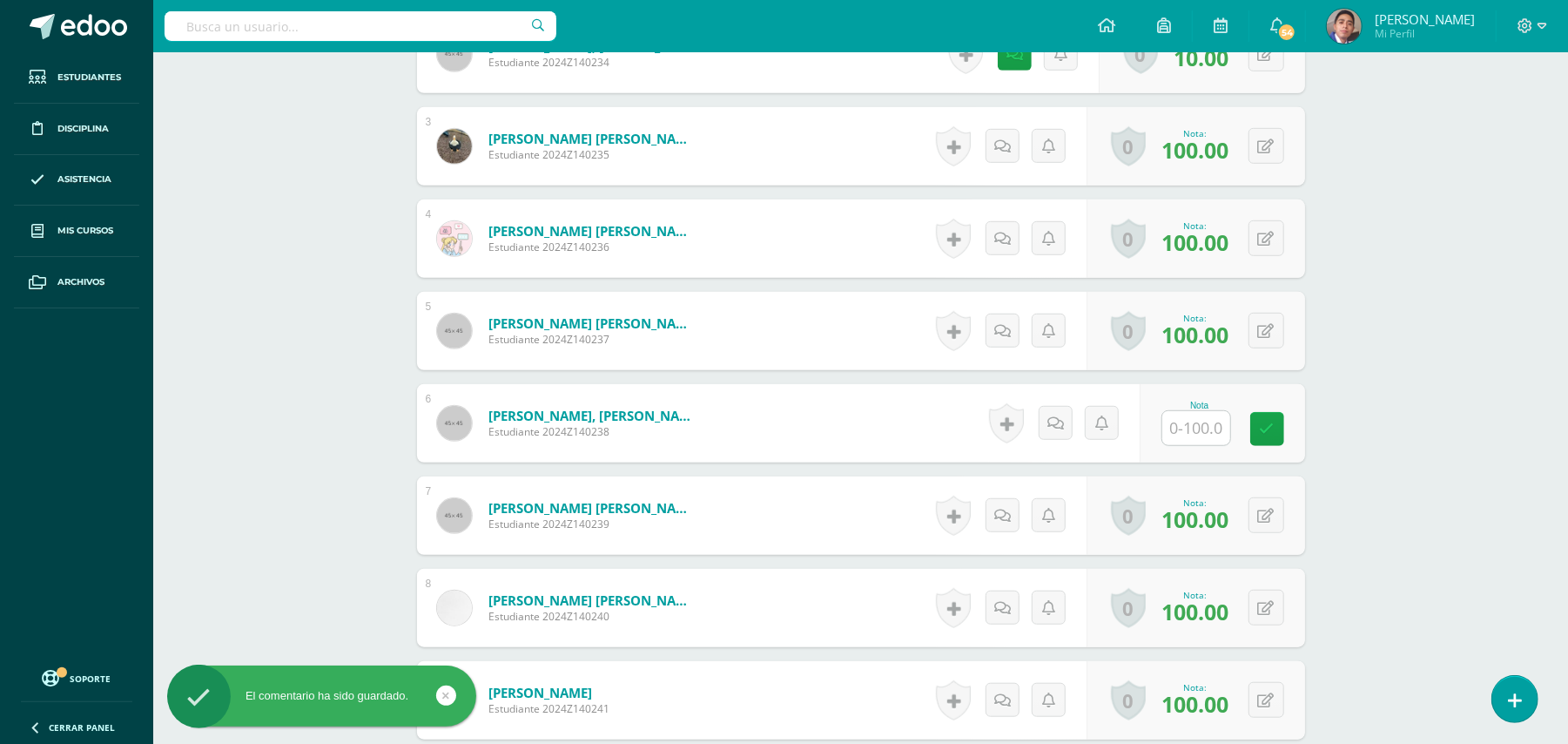
scroll to position [818, 0]
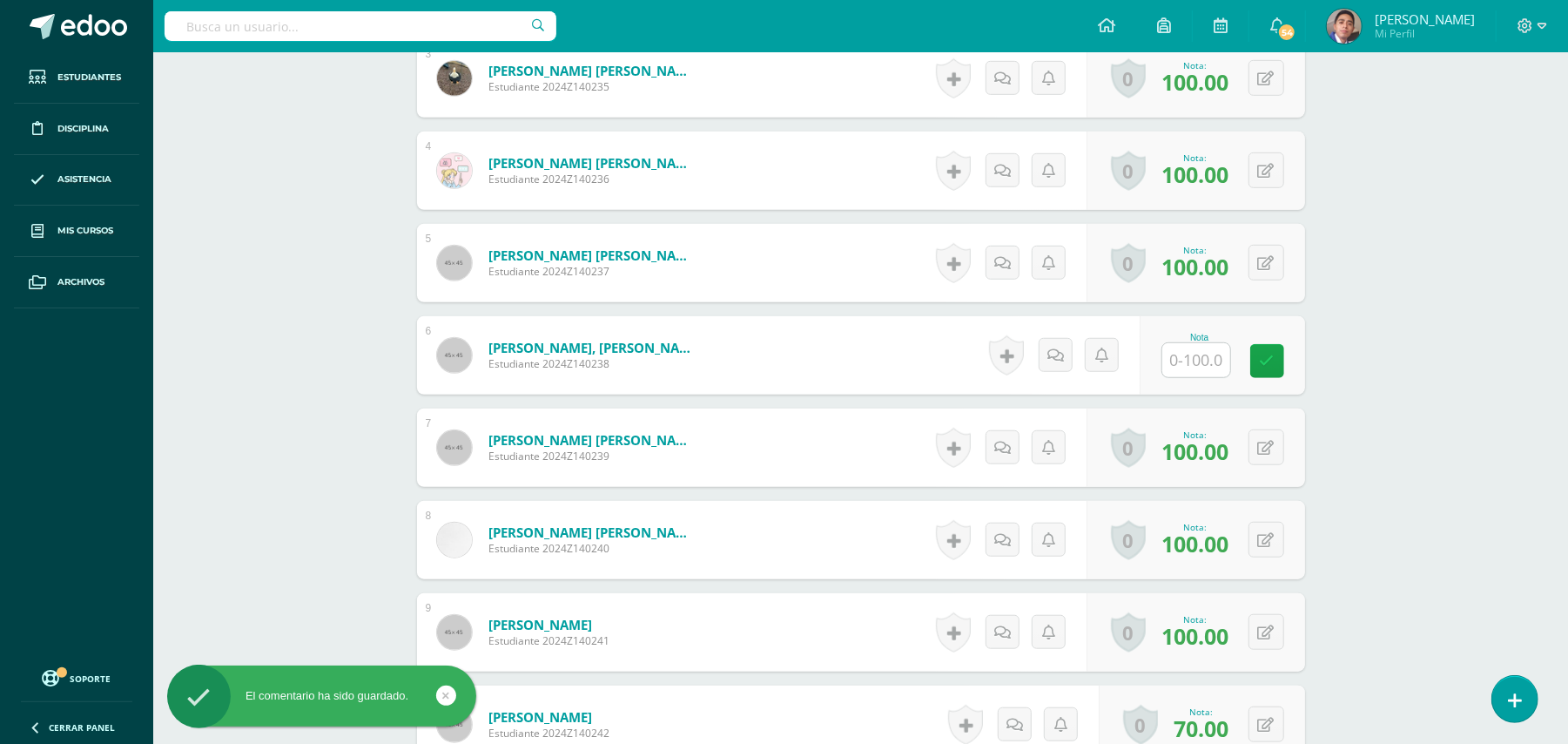
click at [1195, 372] on input "text" at bounding box center [1196, 360] width 68 height 34
type input "10"
click at [1059, 348] on icon at bounding box center [1056, 356] width 17 height 15
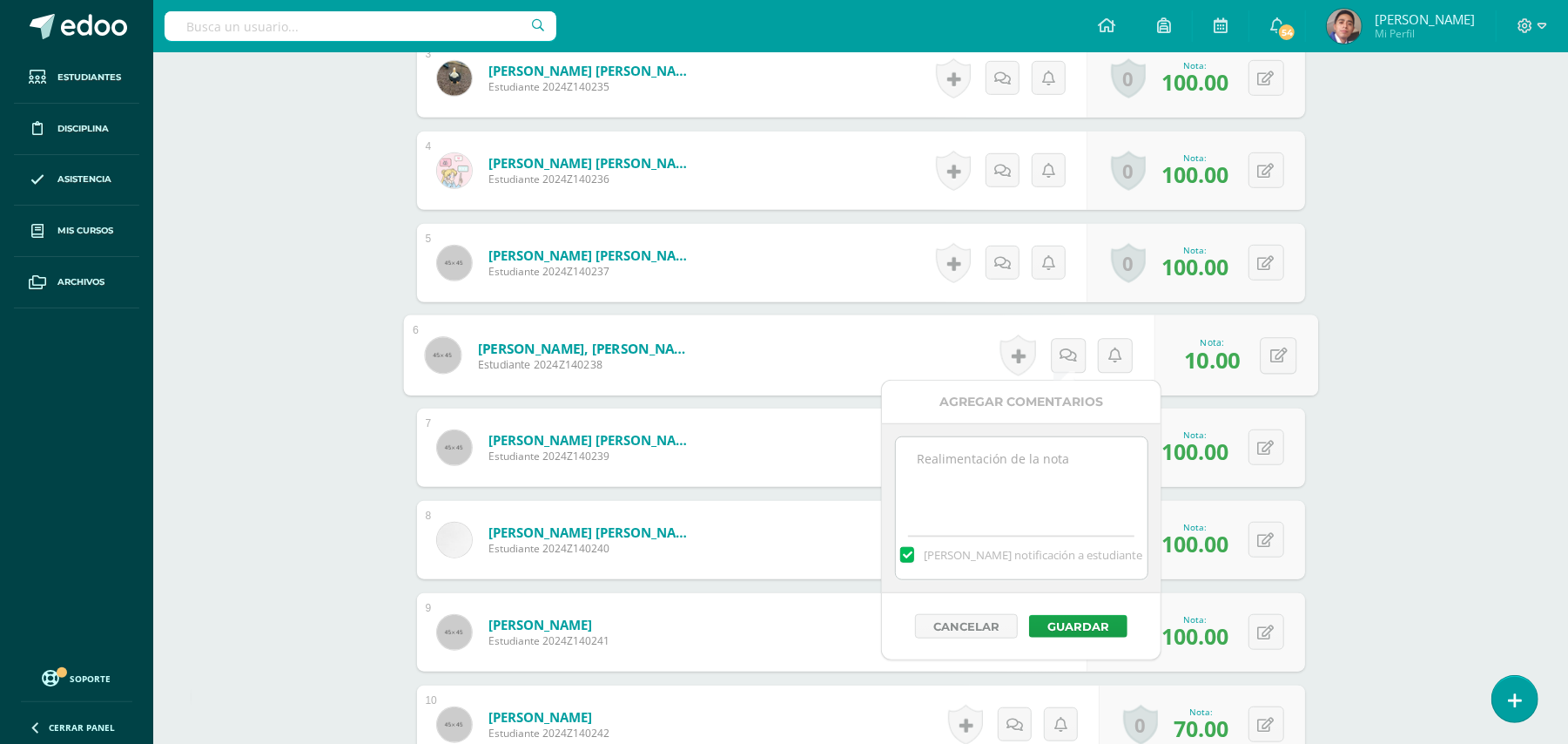
click at [1061, 493] on textarea at bounding box center [1022, 481] width 251 height 88
paste textarea "Estimado estudiante. Tiene pendiente esta actividad. Se le brinda la oportunida…"
click at [1091, 631] on button "Guardar" at bounding box center [1079, 627] width 99 height 22
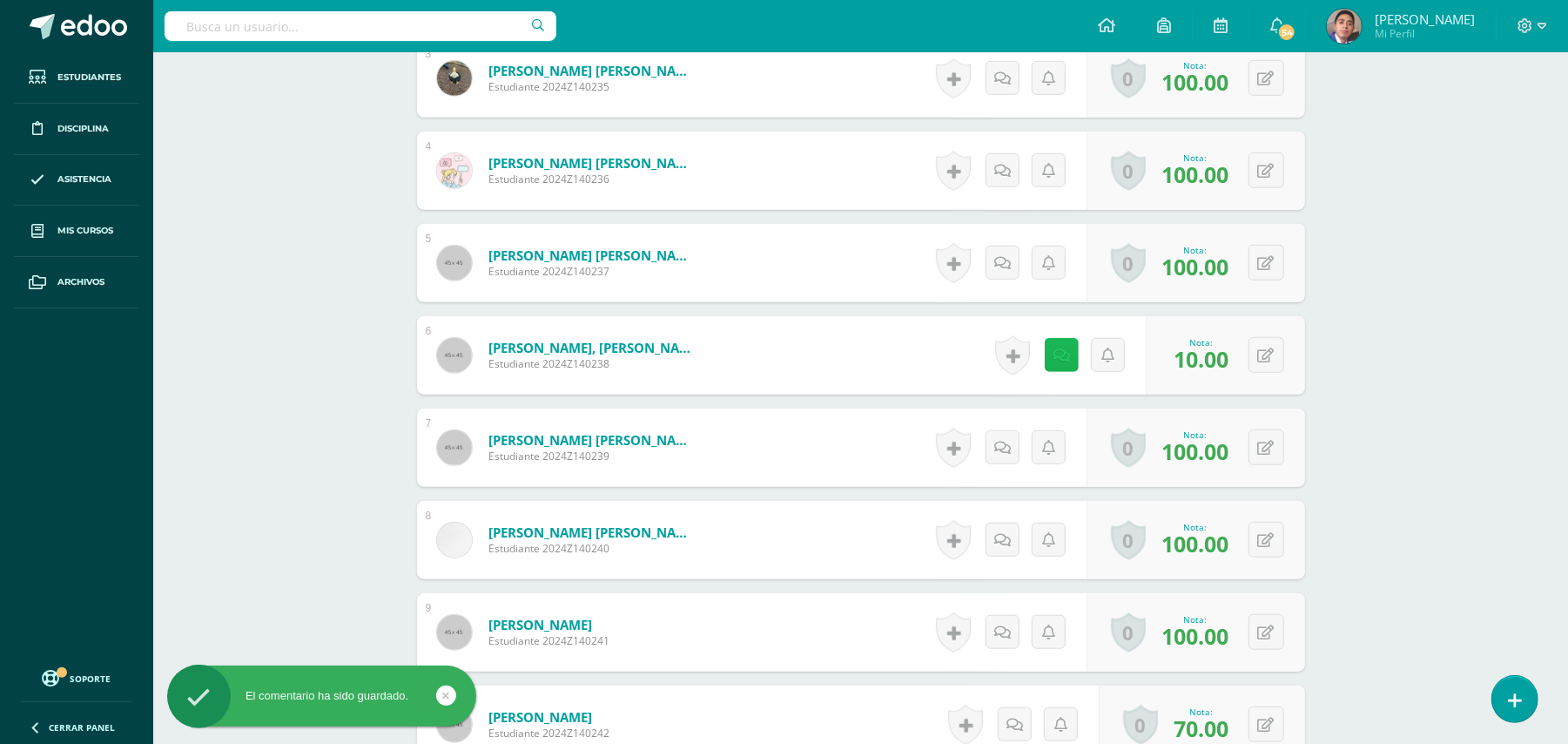
click at [1066, 360] on icon at bounding box center [1062, 356] width 17 height 15
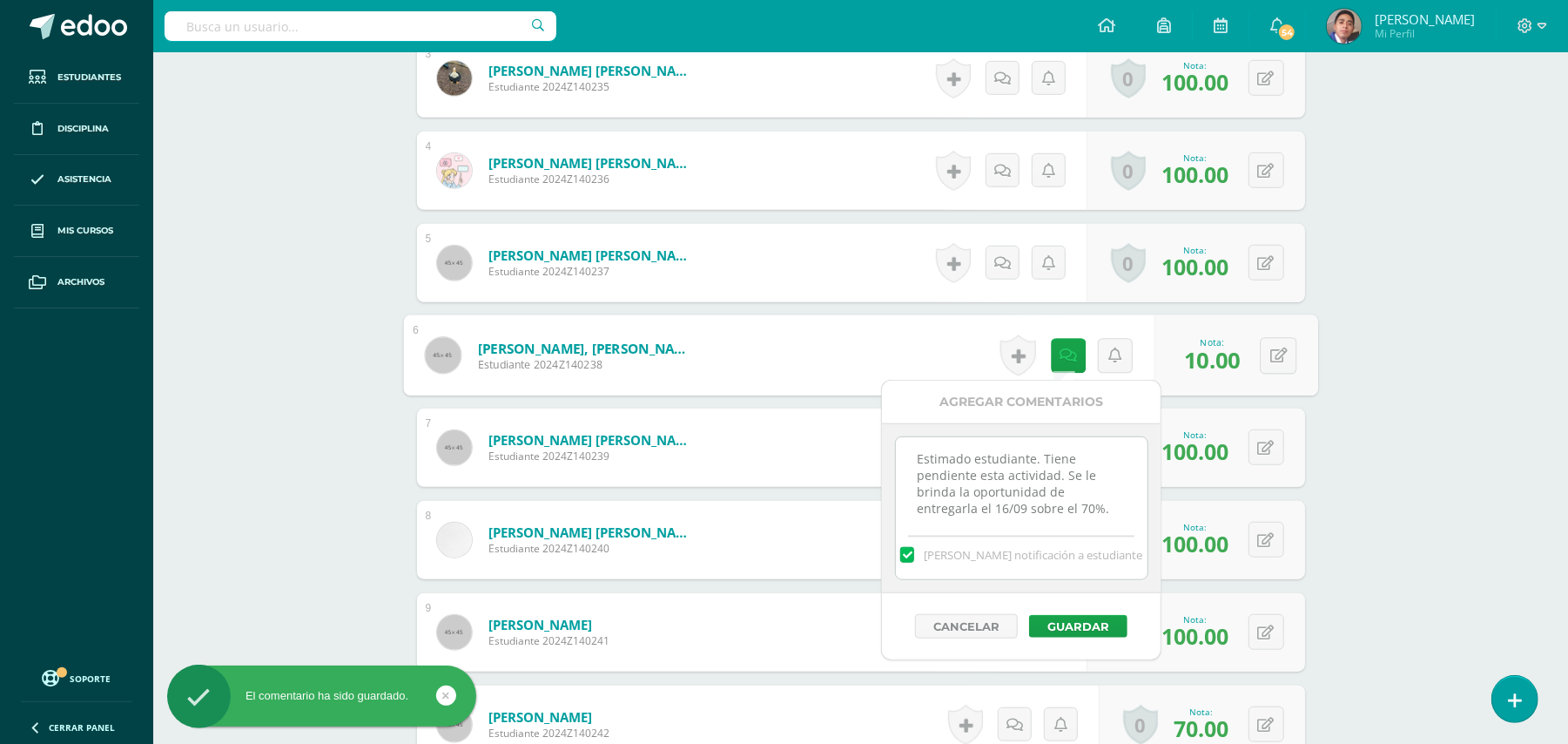
click at [972, 460] on textarea "Estimado estudiante. Tiene pendiente esta actividad. Se le brinda la oportunida…" at bounding box center [1022, 481] width 251 height 88
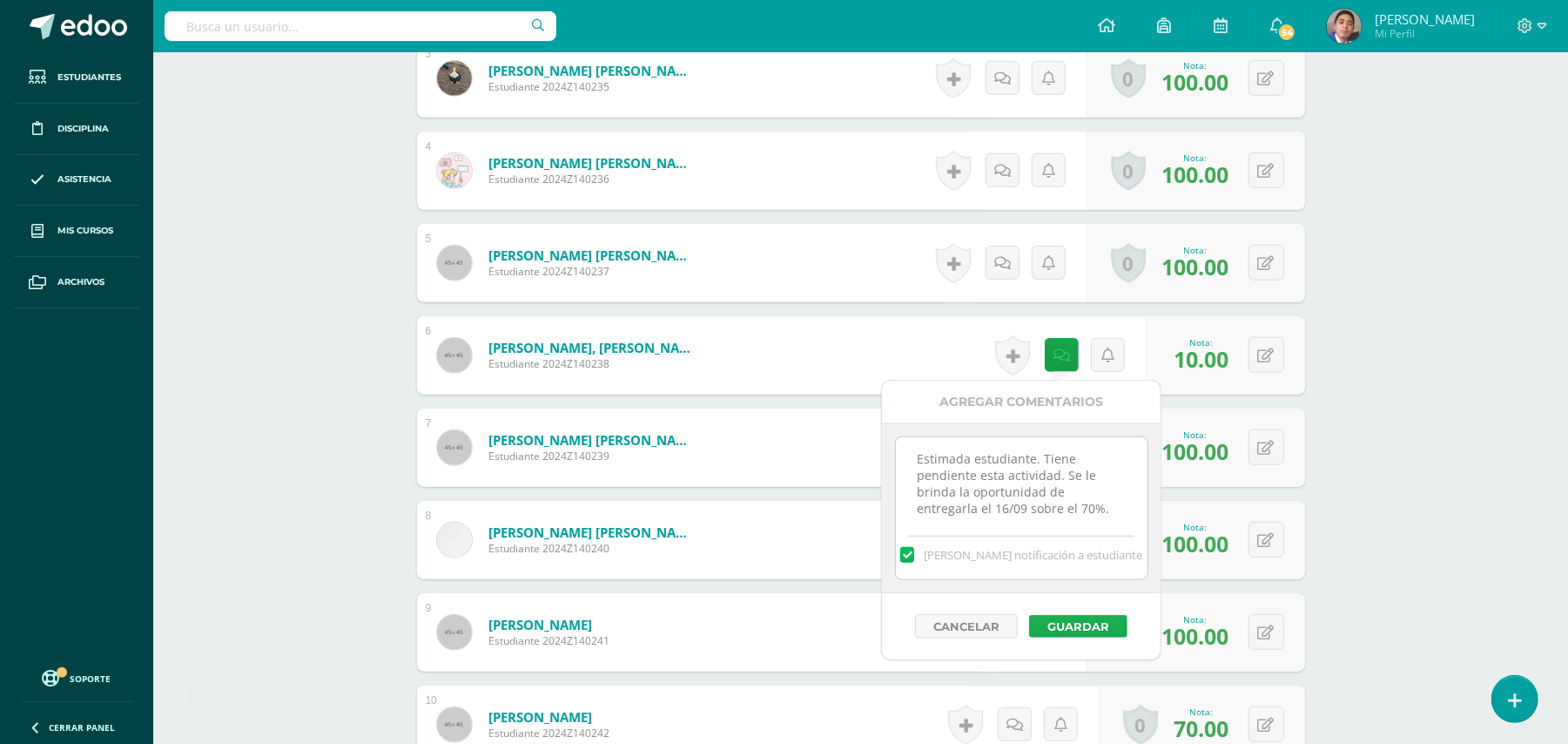
type textarea "Estimada estudiante. Tiene pendiente esta actividad. Se le brinda la oportunida…"
click at [1069, 629] on button "Guardar" at bounding box center [1079, 627] width 99 height 22
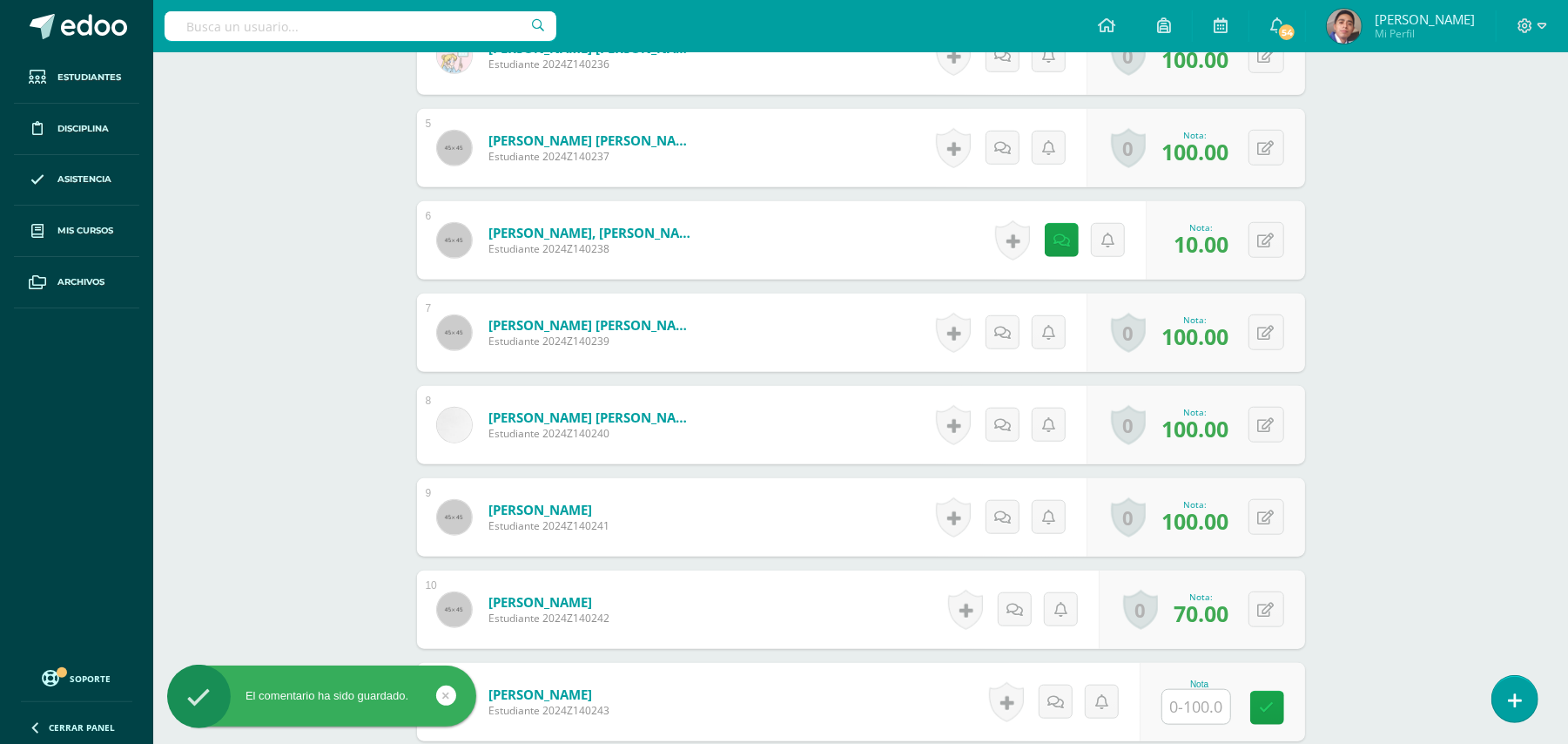
scroll to position [1399, 0]
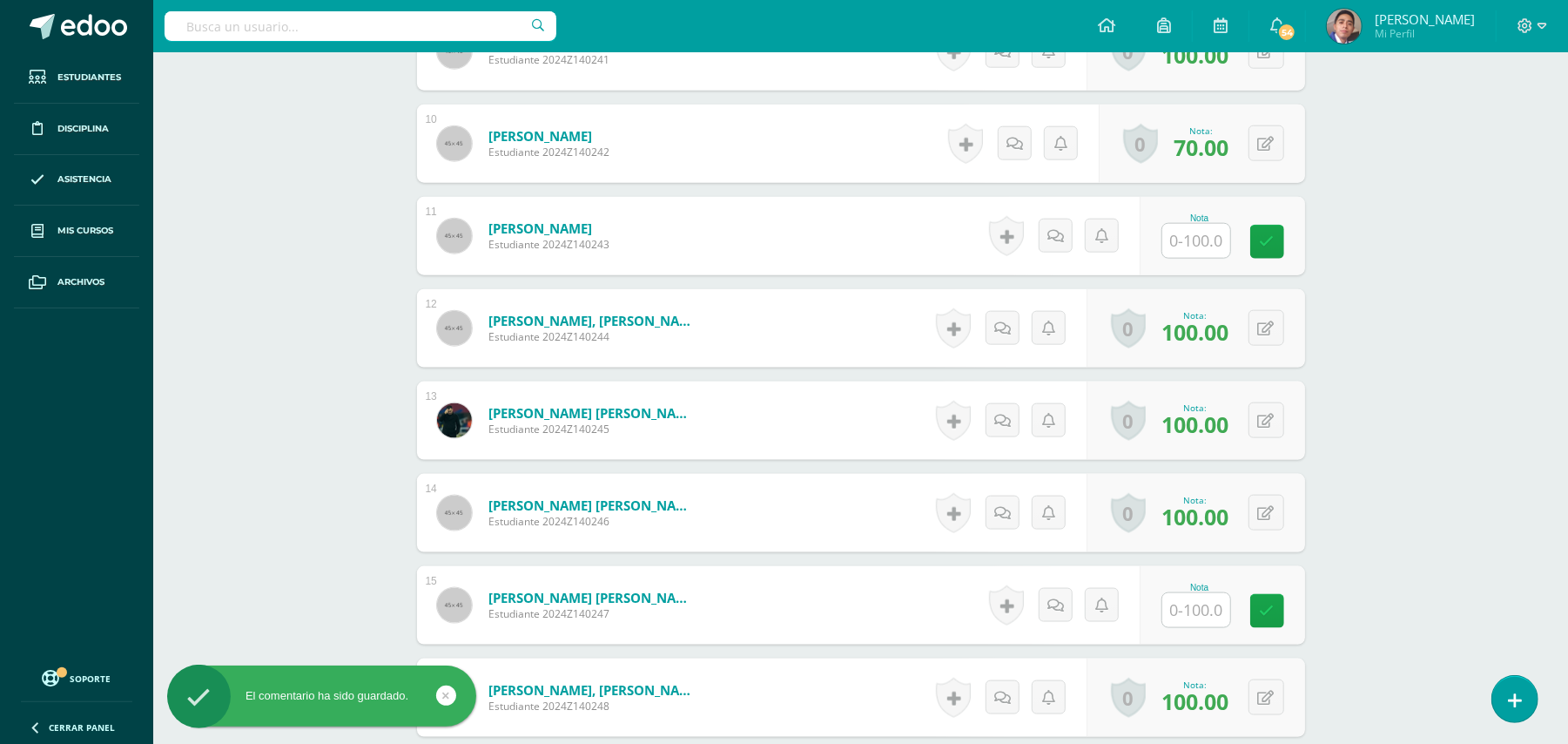
click at [1210, 240] on input "text" at bounding box center [1196, 240] width 68 height 34
type input "10"
click at [1067, 246] on link at bounding box center [1061, 236] width 34 height 34
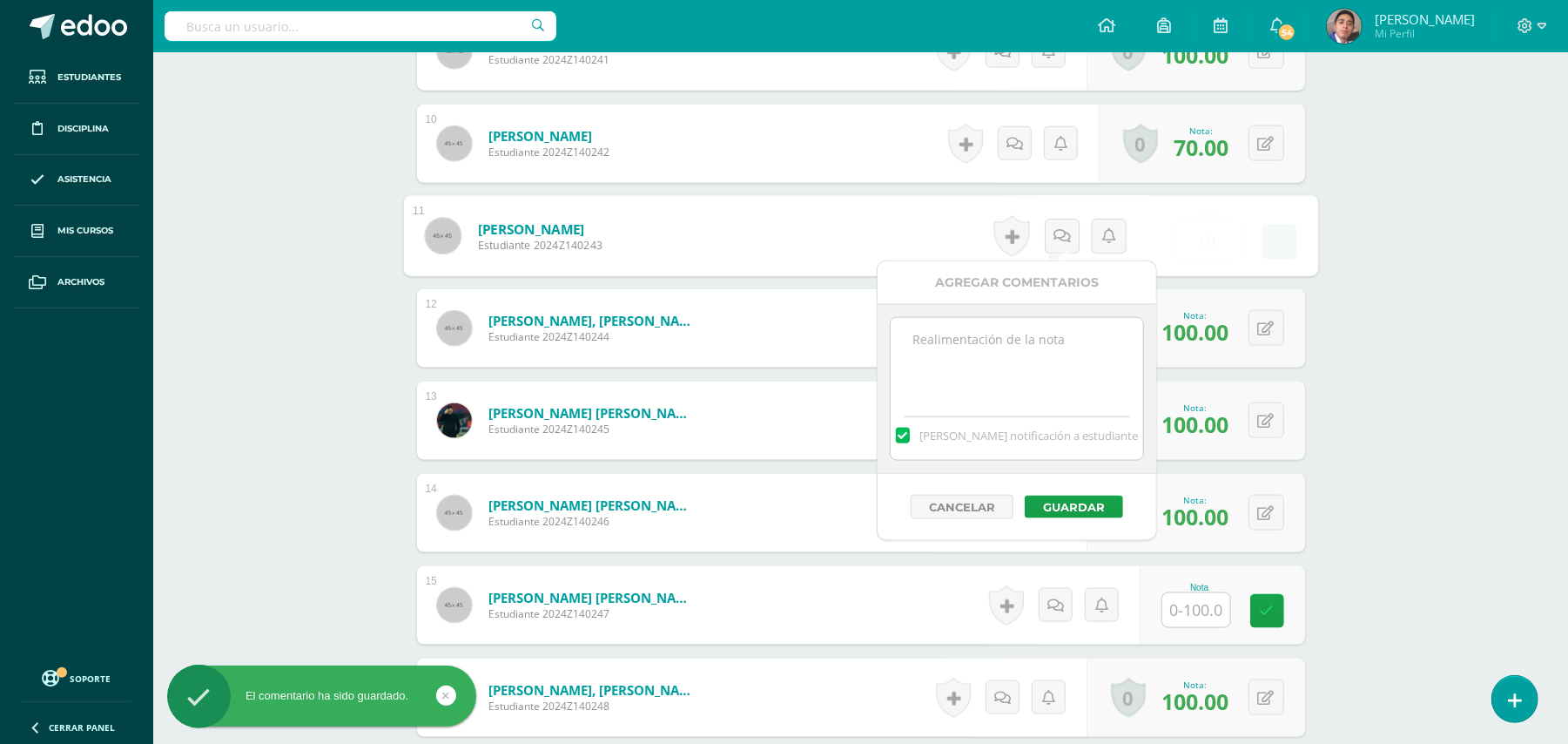
click at [1032, 348] on textarea at bounding box center [1016, 361] width 251 height 88
paste textarea "Estimado estudiante. Tiene pendiente esta actividad. Se le brinda la oportunida…"
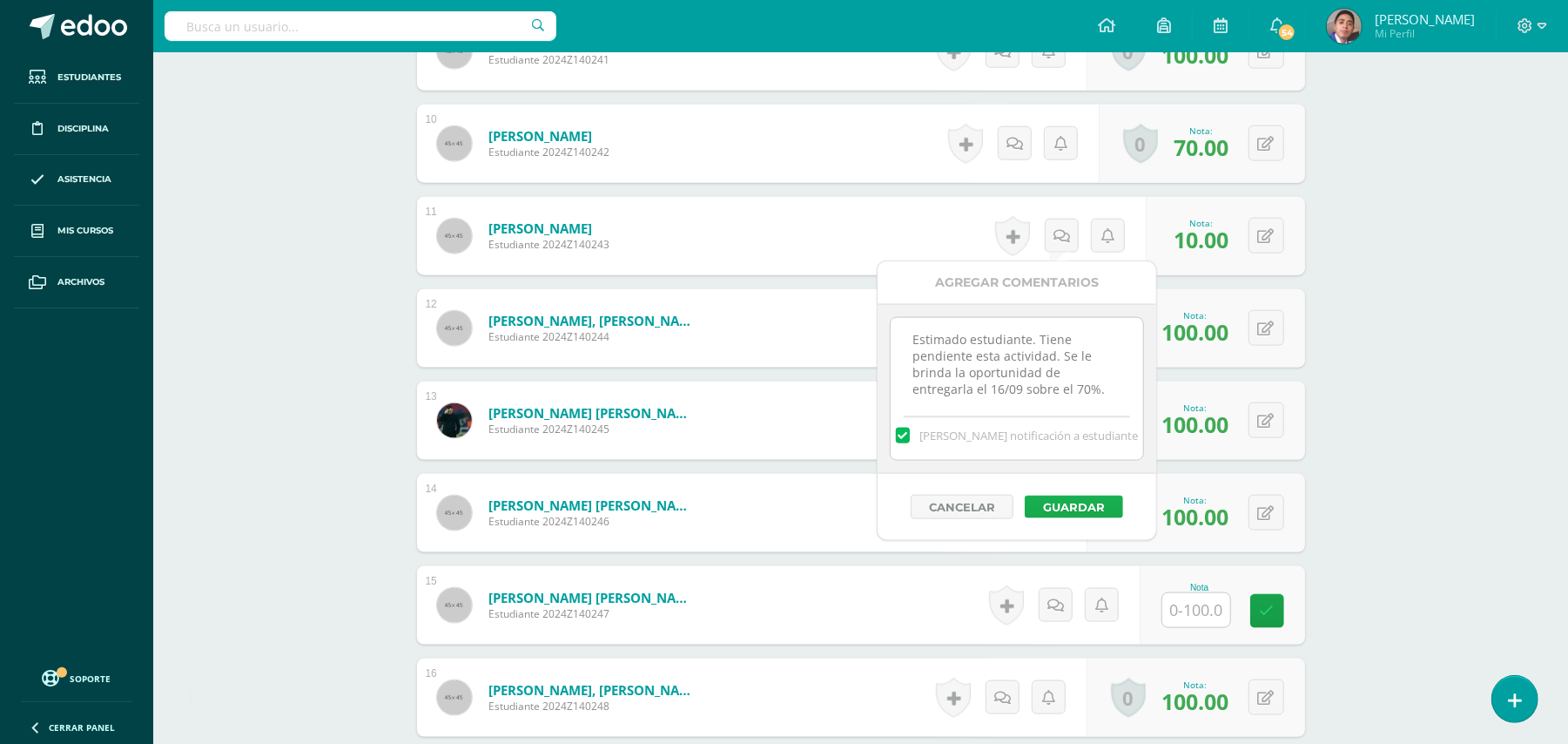
type textarea "Estimado estudiante. Tiene pendiente esta actividad. Se le brinda la oportunida…"
drag, startPoint x: 1065, startPoint y: 513, endPoint x: 1273, endPoint y: 466, distance: 213.2
click at [1084, 510] on button "Guardar" at bounding box center [1074, 507] width 99 height 22
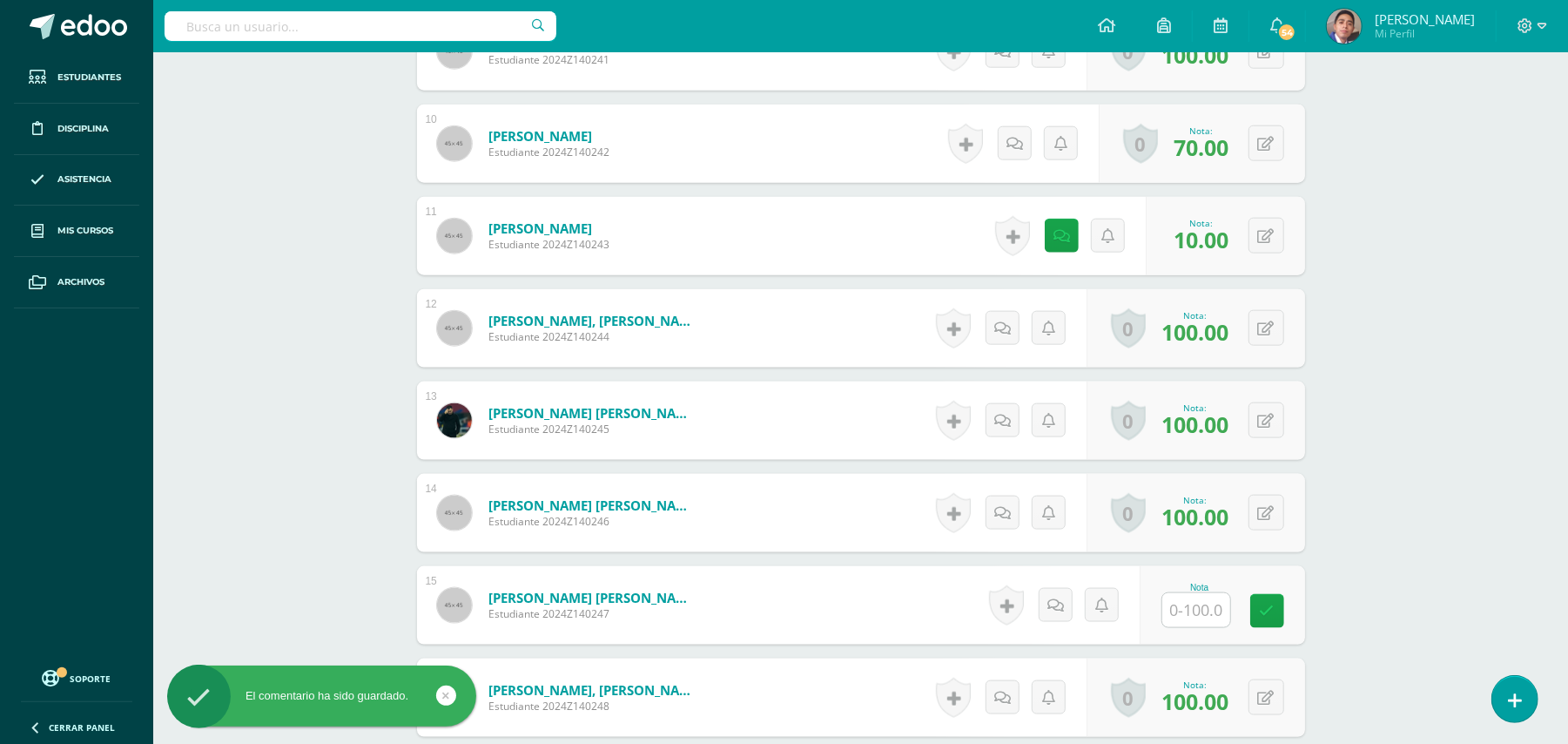
click at [1372, 423] on div "Biología Bach V Onceavo Bachillerato "A" Herramientas Detalle de asistencias Ac…" at bounding box center [861, 488] width 1414 height 3668
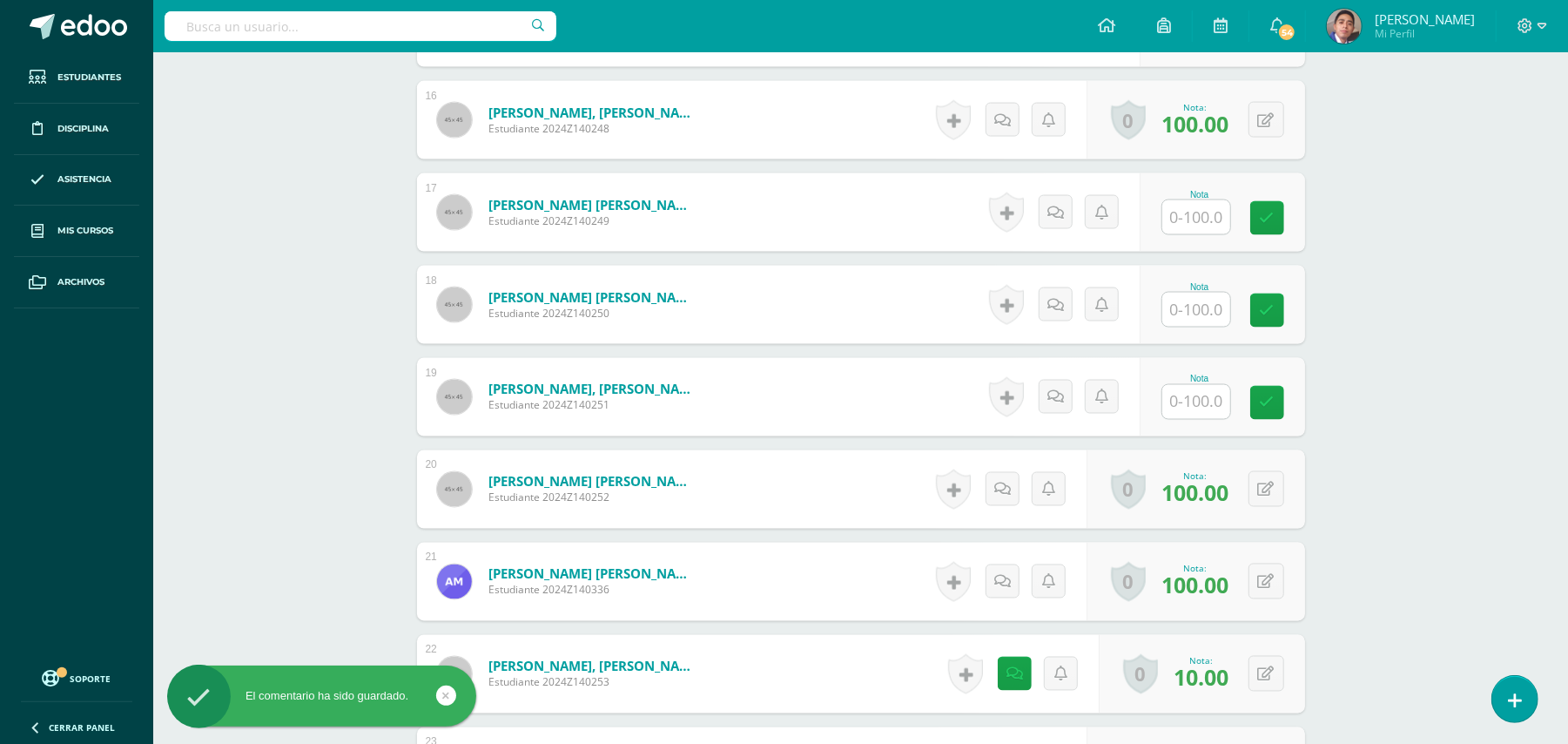
scroll to position [1980, 0]
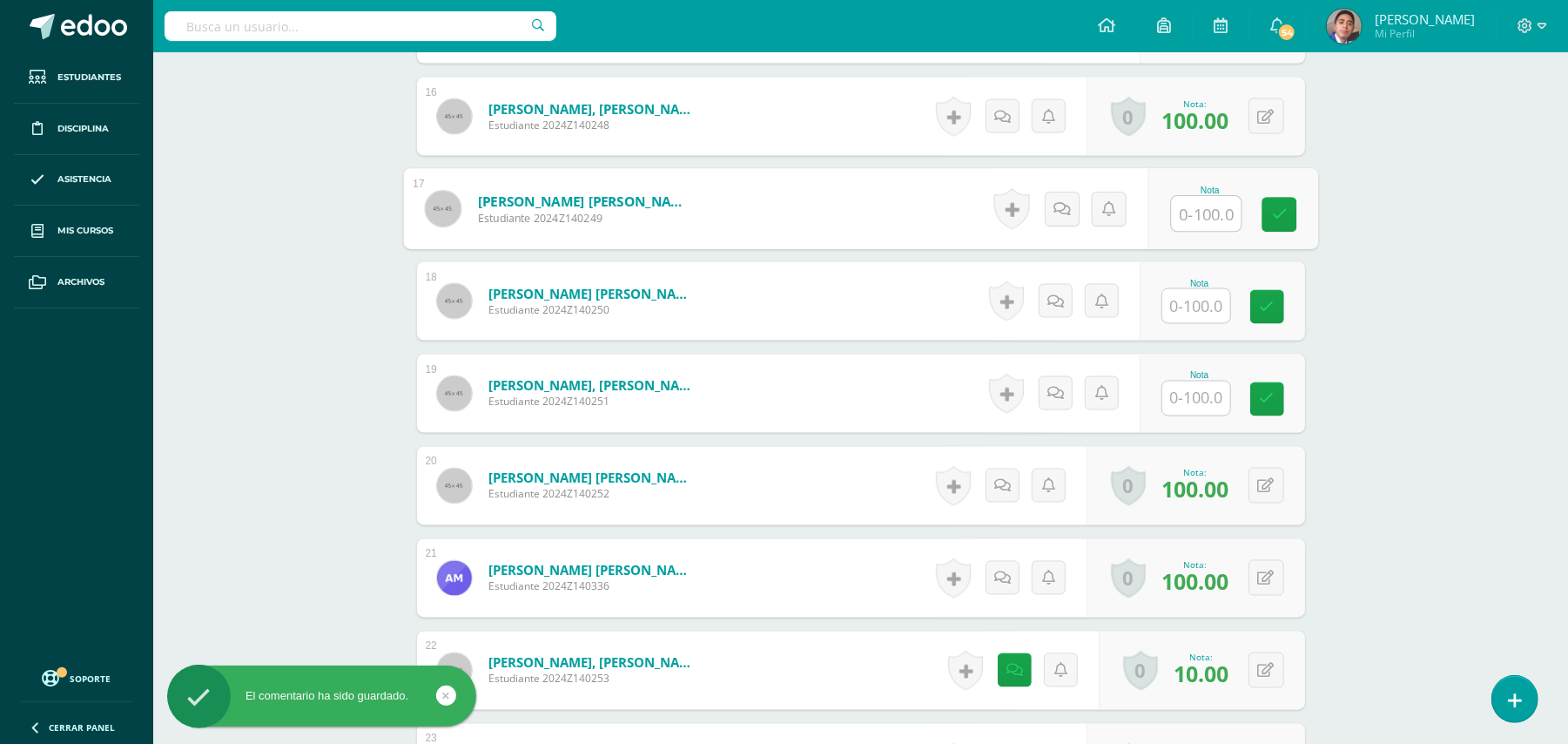
click at [1209, 220] on input "text" at bounding box center [1205, 213] width 70 height 34
type input "10"
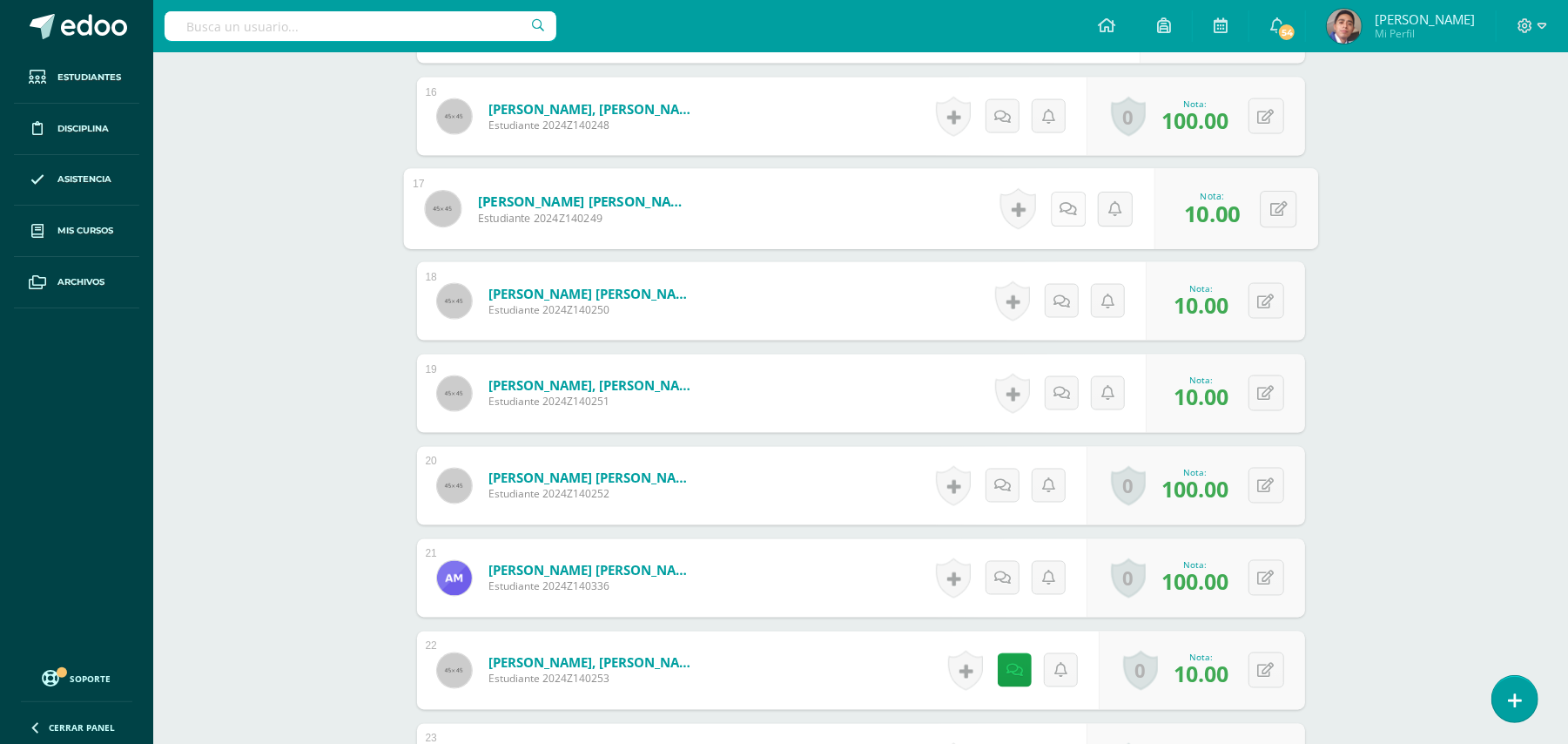
click at [1061, 210] on icon at bounding box center [1068, 209] width 18 height 15
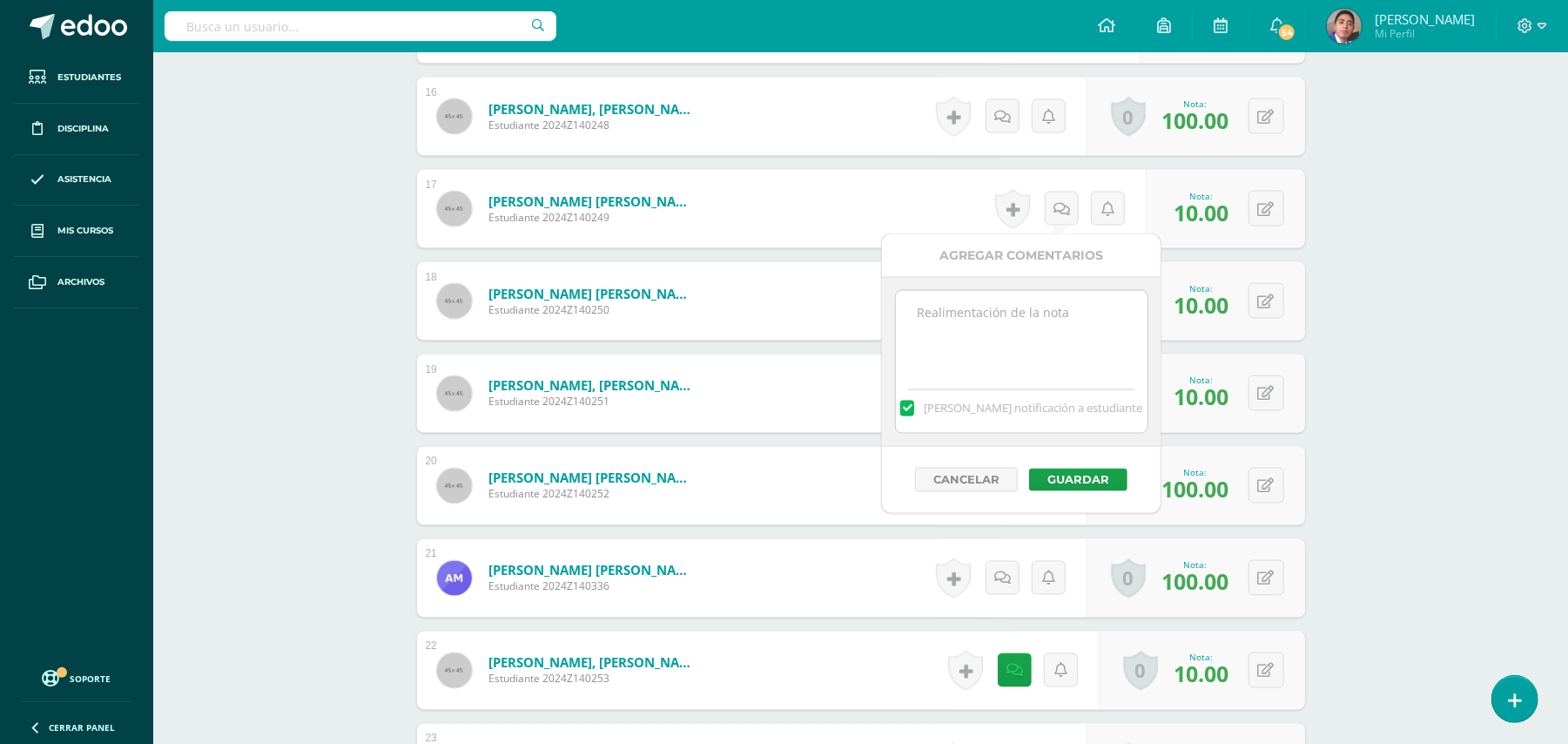
click at [980, 353] on textarea at bounding box center [1022, 334] width 251 height 88
paste textarea "Estimado estudiante. Tiene pendiente esta actividad. Se le brinda la oportunida…"
type textarea "Estimado estudiante. Tiene pendiente esta actividad. Se le brinda la oportunida…"
click at [1093, 480] on button "Guardar" at bounding box center [1079, 480] width 99 height 22
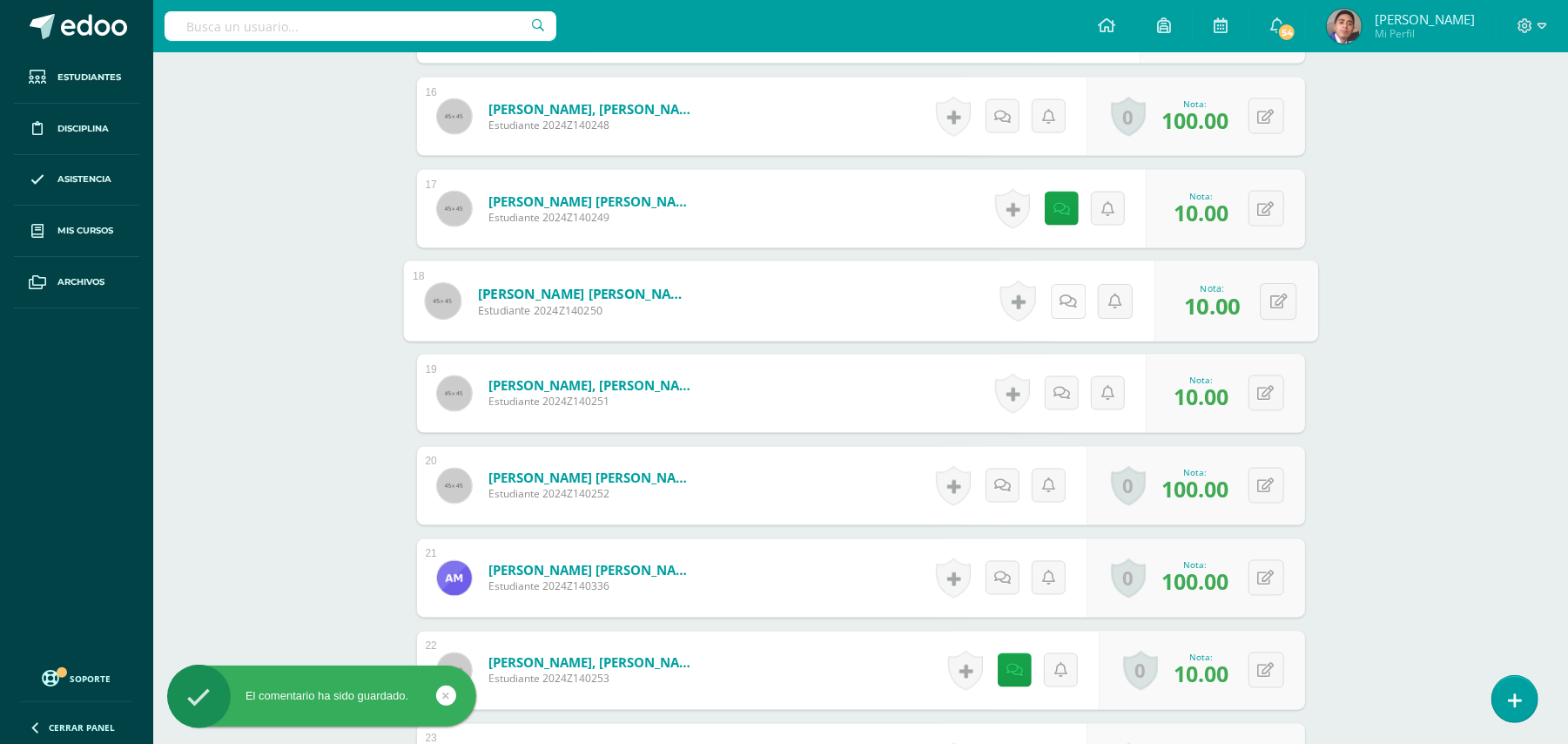
click at [1060, 306] on icon at bounding box center [1068, 301] width 18 height 15
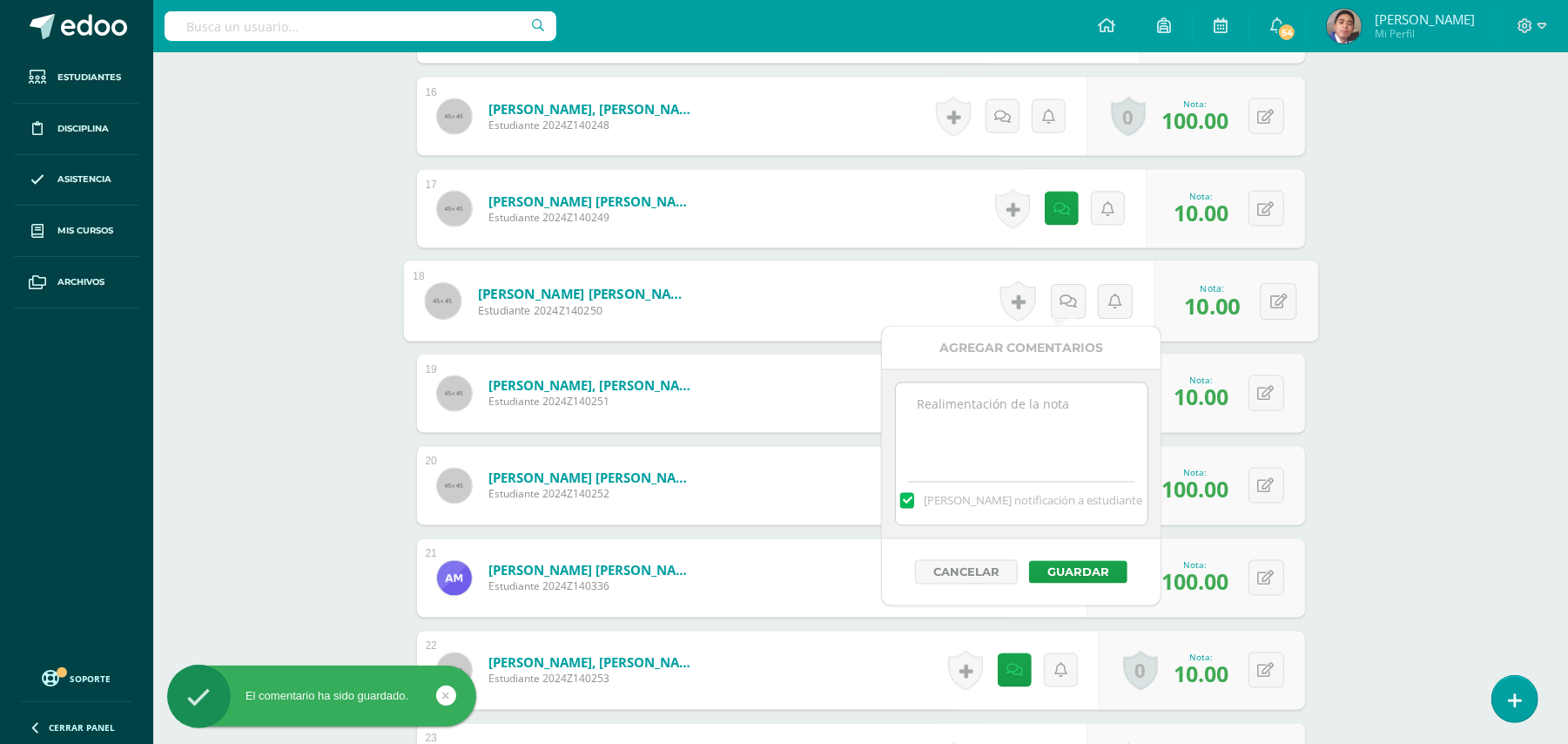
click at [1033, 423] on textarea at bounding box center [1022, 427] width 251 height 88
paste textarea "Estimado estudiante. Tiene pendiente esta actividad. Se le brinda la oportunida…"
type textarea "Estimado estudiante. Tiene pendiente esta actividad. Se le brinda la oportunida…"
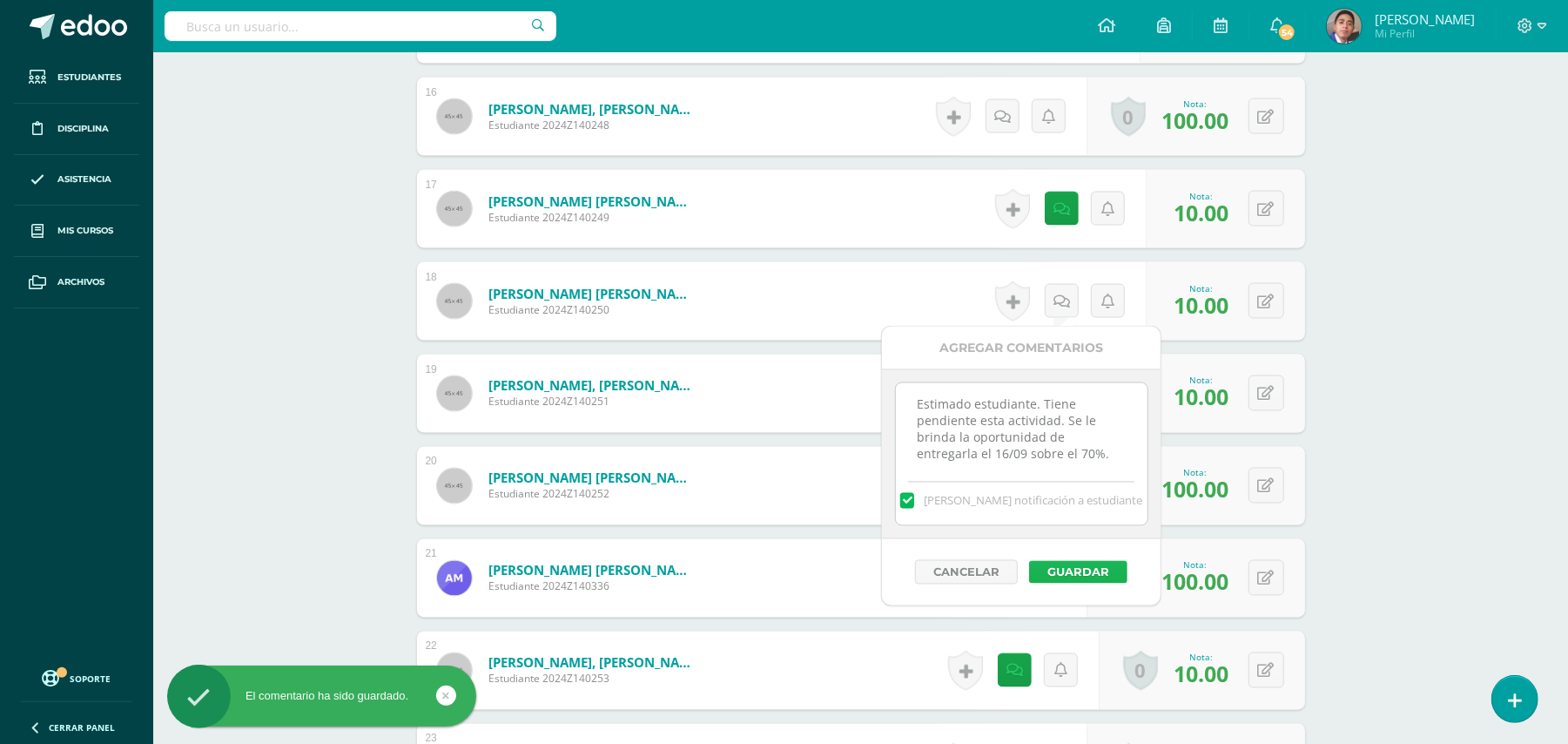
click at [1084, 574] on button "Guardar" at bounding box center [1079, 573] width 99 height 22
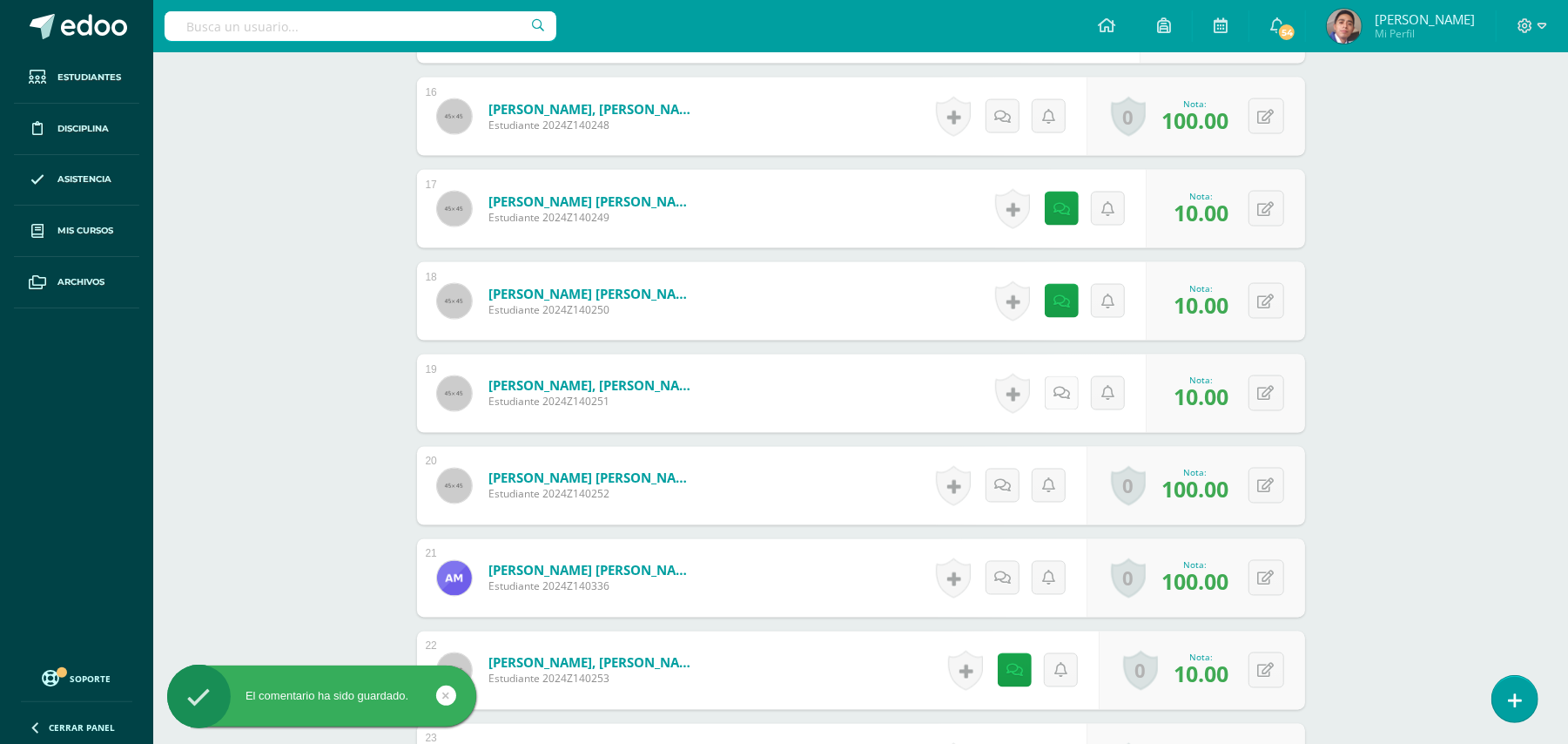
click at [1060, 399] on icon at bounding box center [1062, 394] width 17 height 15
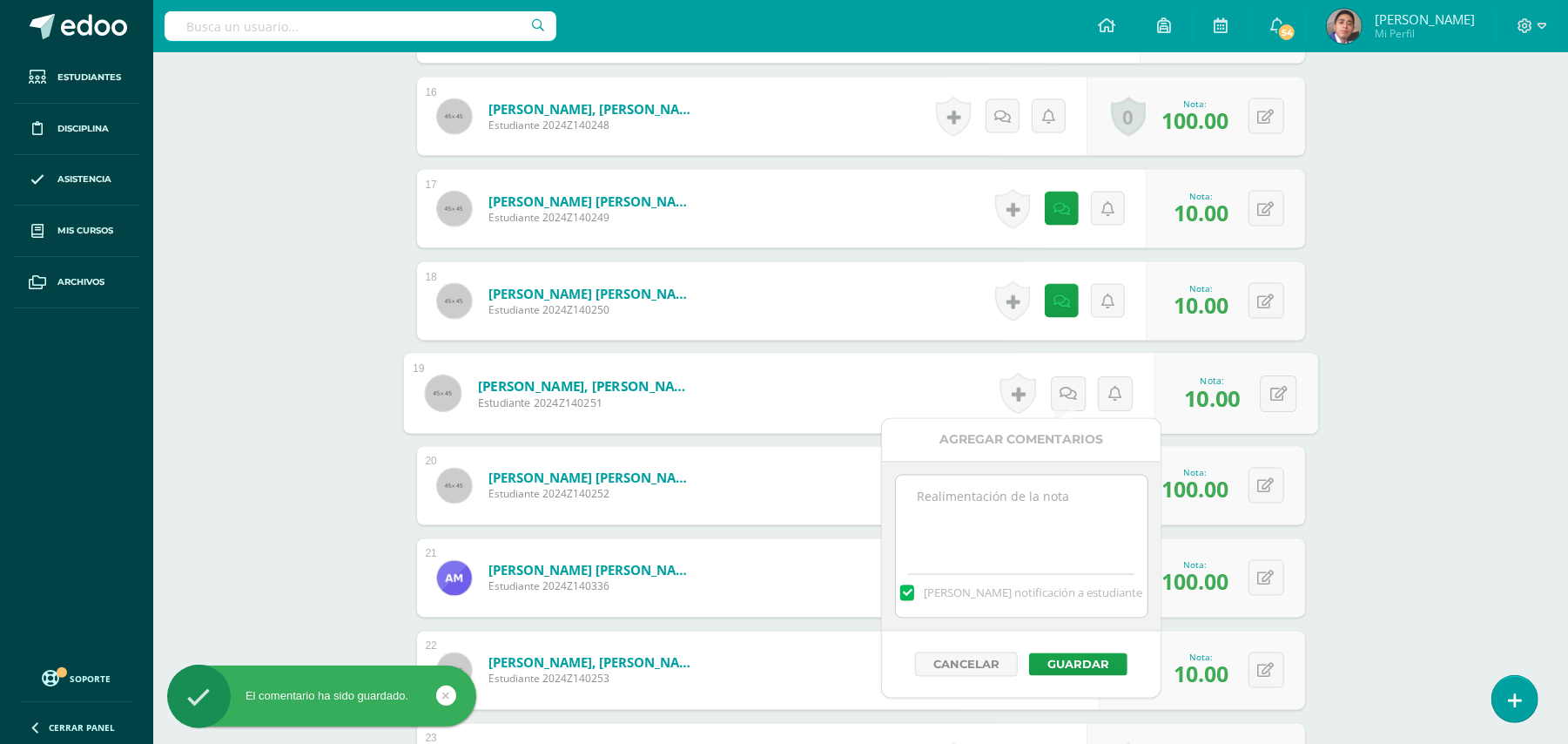
click at [1046, 498] on textarea at bounding box center [1022, 520] width 251 height 88
paste textarea "Estimado estudiante. Tiene pendiente esta actividad. Se le brinda la oportunida…"
type textarea "Estimado estudiante. Tiene pendiente esta actividad. Se le brinda la oportunida…"
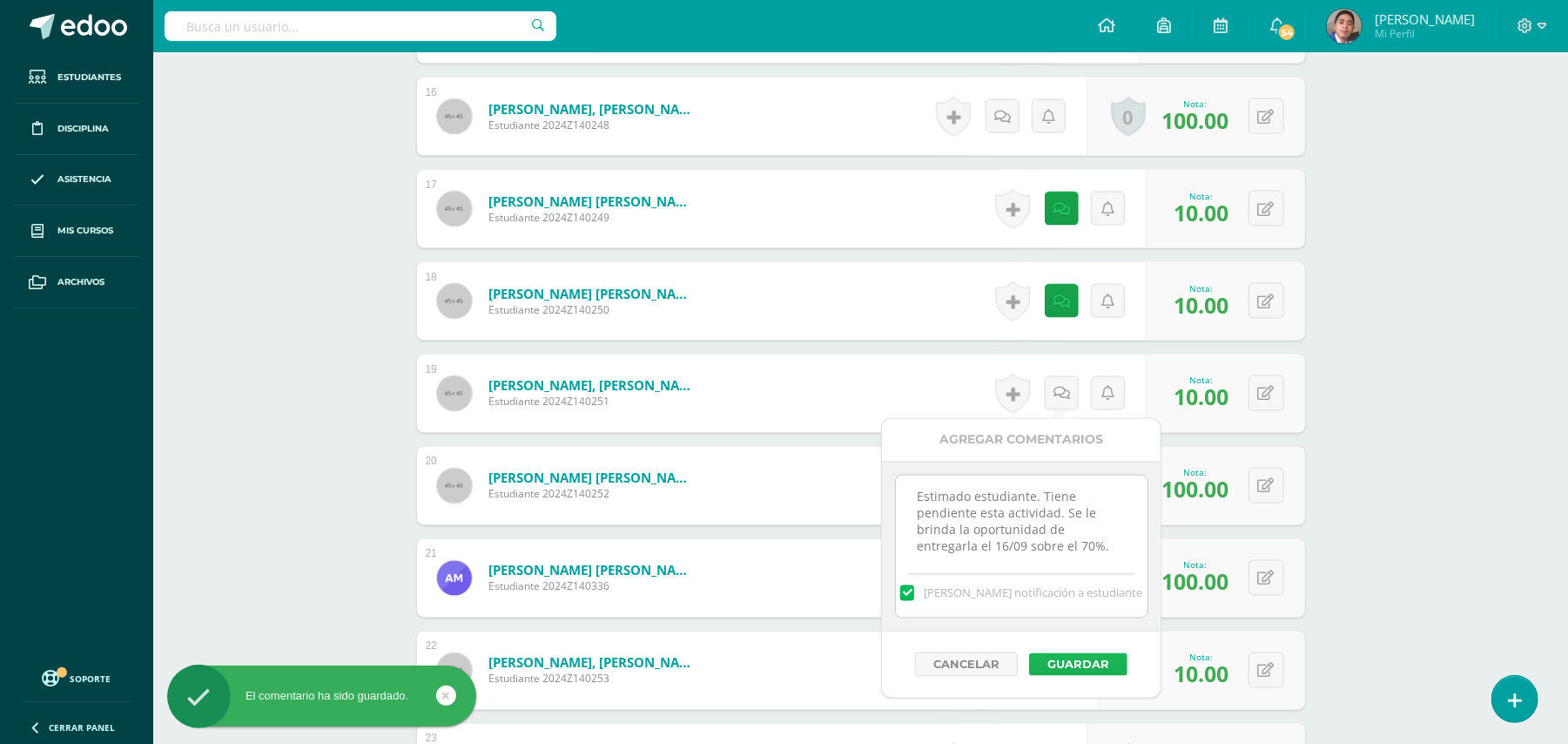
click at [1105, 670] on button "Guardar" at bounding box center [1079, 665] width 99 height 22
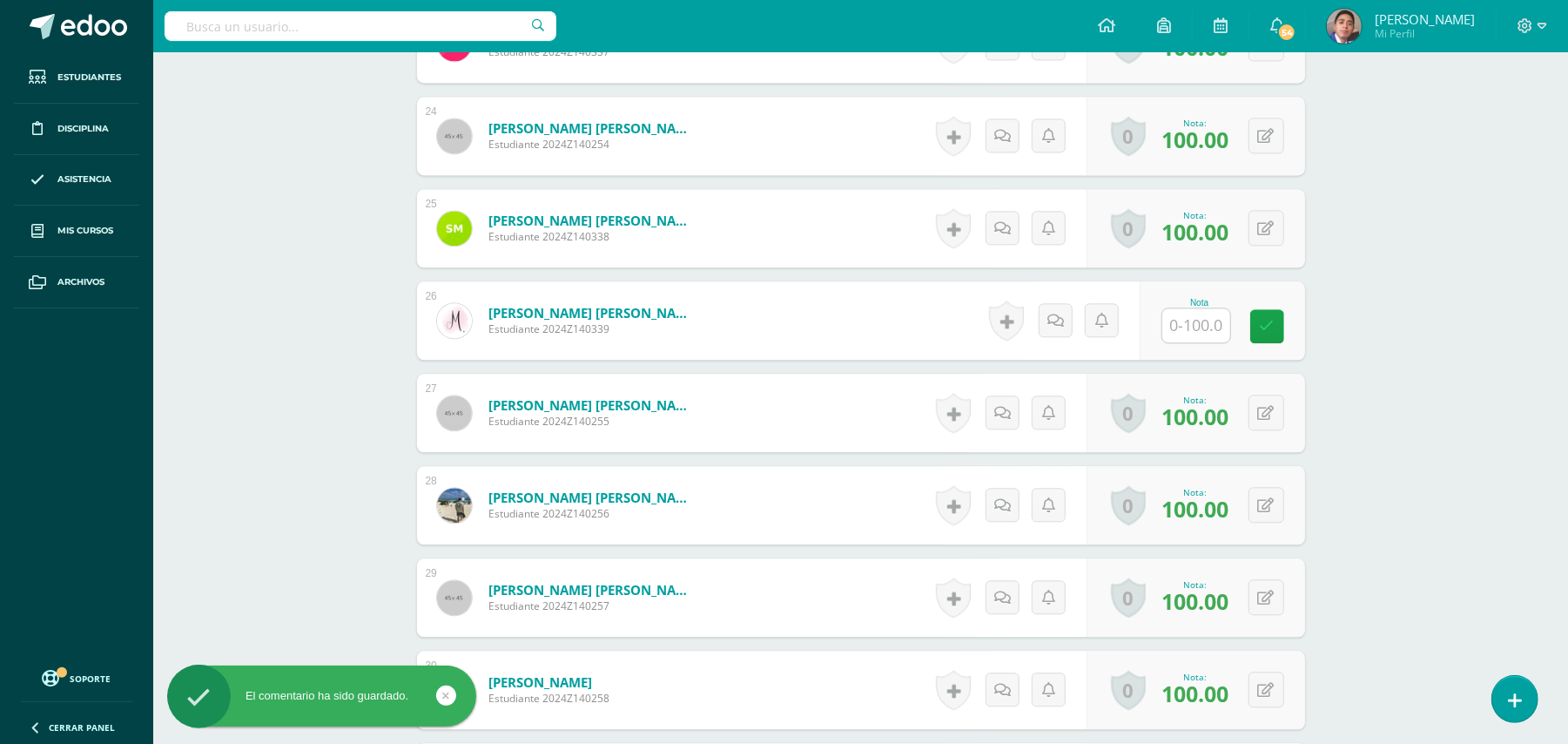
scroll to position [2793, 0]
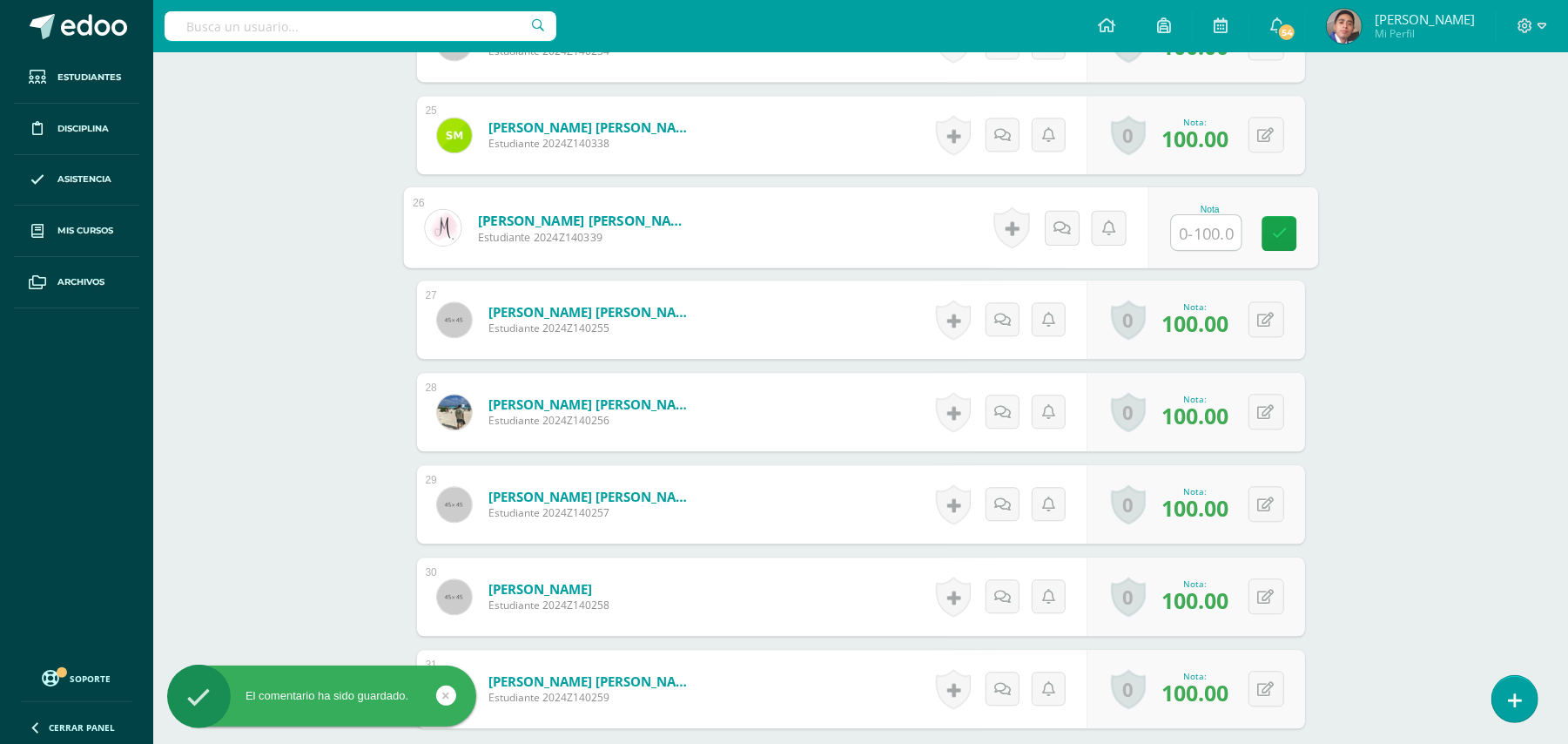
click at [1184, 231] on input "text" at bounding box center [1205, 232] width 70 height 34
type input "10"
click at [1060, 226] on icon at bounding box center [1061, 227] width 18 height 15
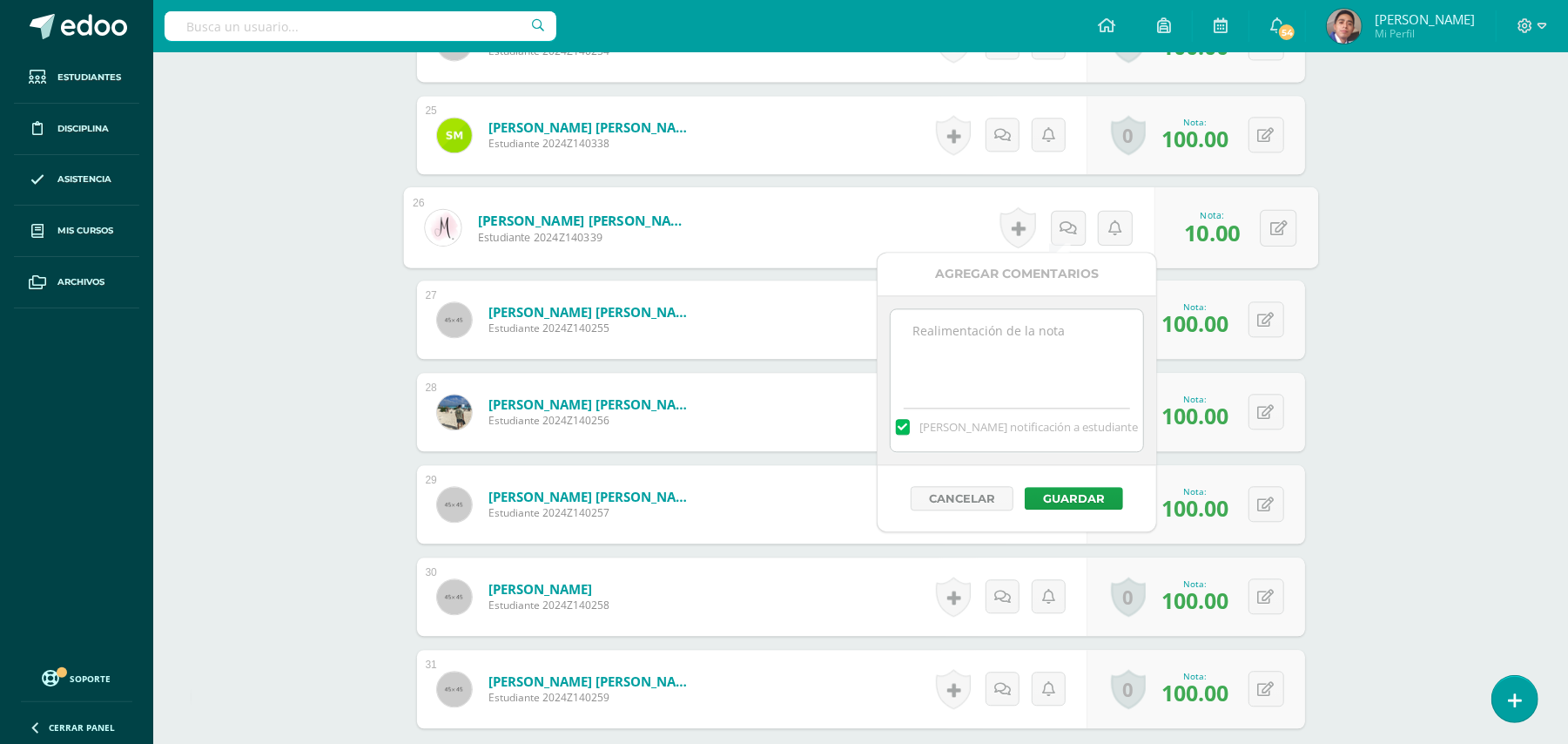
click at [1034, 368] on textarea at bounding box center [1016, 353] width 251 height 88
paste textarea "Estimado estudiante. Tiene pendiente esta actividad. Se le brinda la oportunida…"
click at [959, 330] on textarea "Estimado estudiante. Tiene pendiente esta actividad. Se le brinda la oportunida…" at bounding box center [1016, 353] width 251 height 88
type textarea "Estimada estudiante. Tiene pendiente esta actividad. Se le brinda la oportunida…"
click at [1097, 495] on button "Guardar" at bounding box center [1074, 498] width 99 height 22
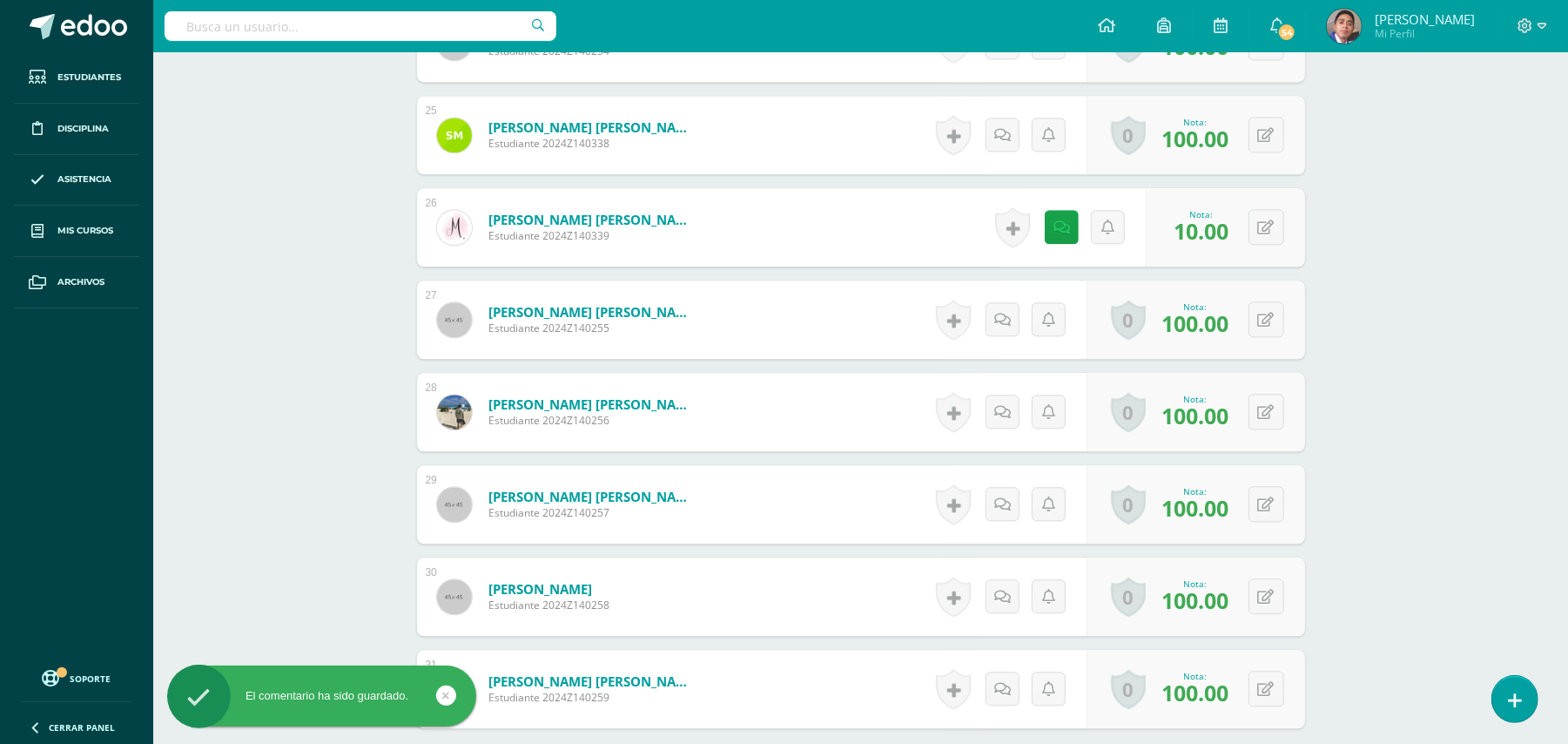
drag, startPoint x: 1447, startPoint y: 438, endPoint x: 1385, endPoint y: 438, distance: 62.0
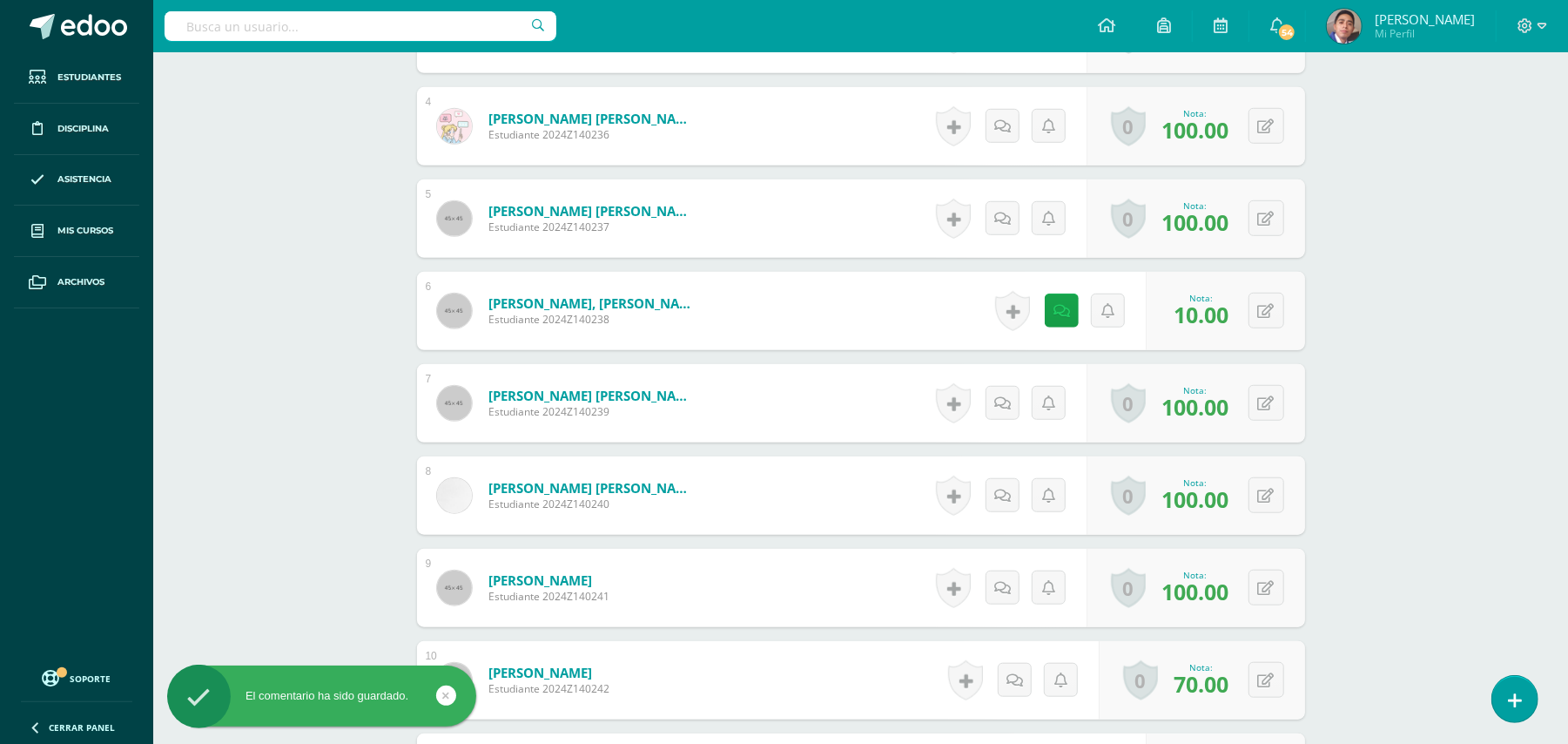
scroll to position [418, 0]
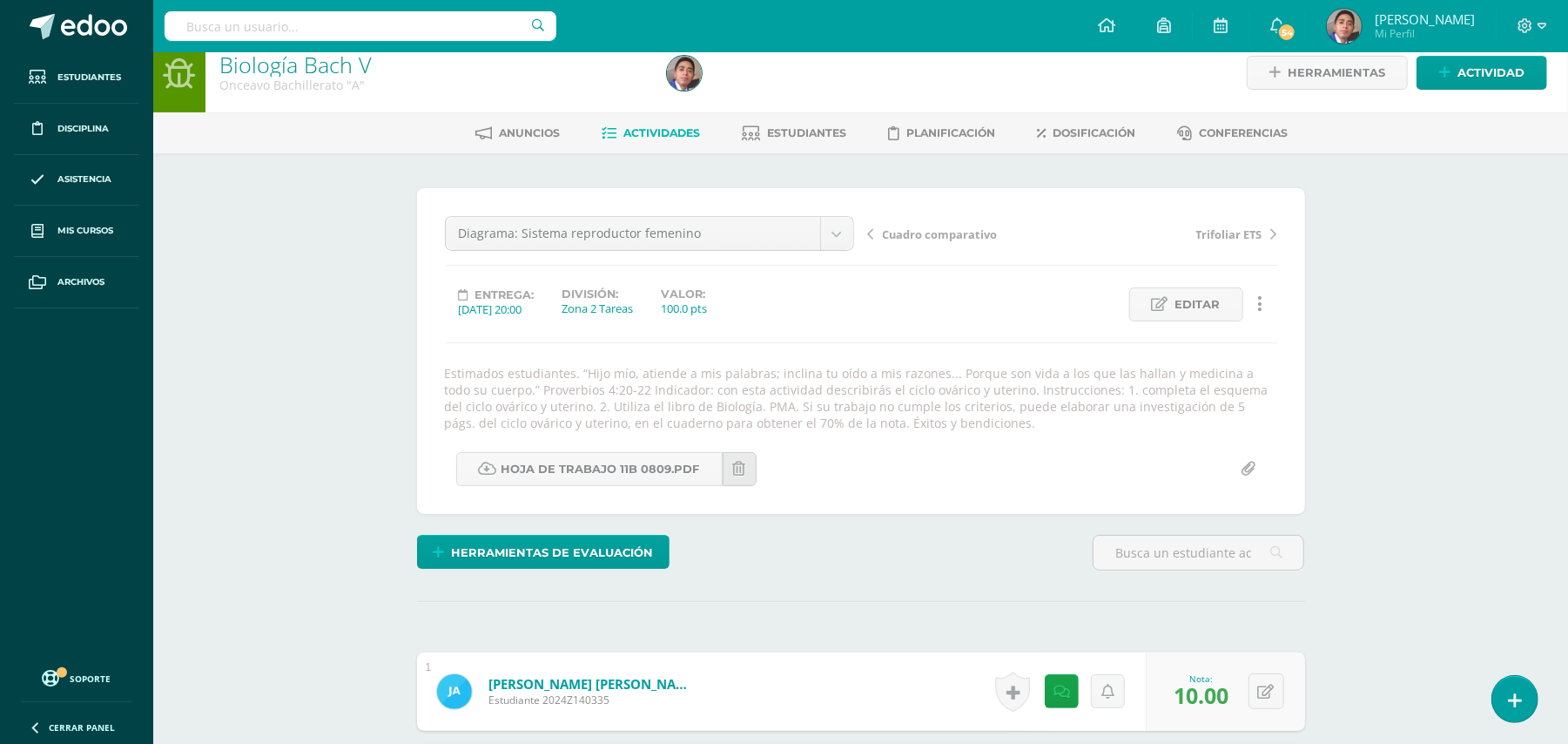
scroll to position [0, 0]
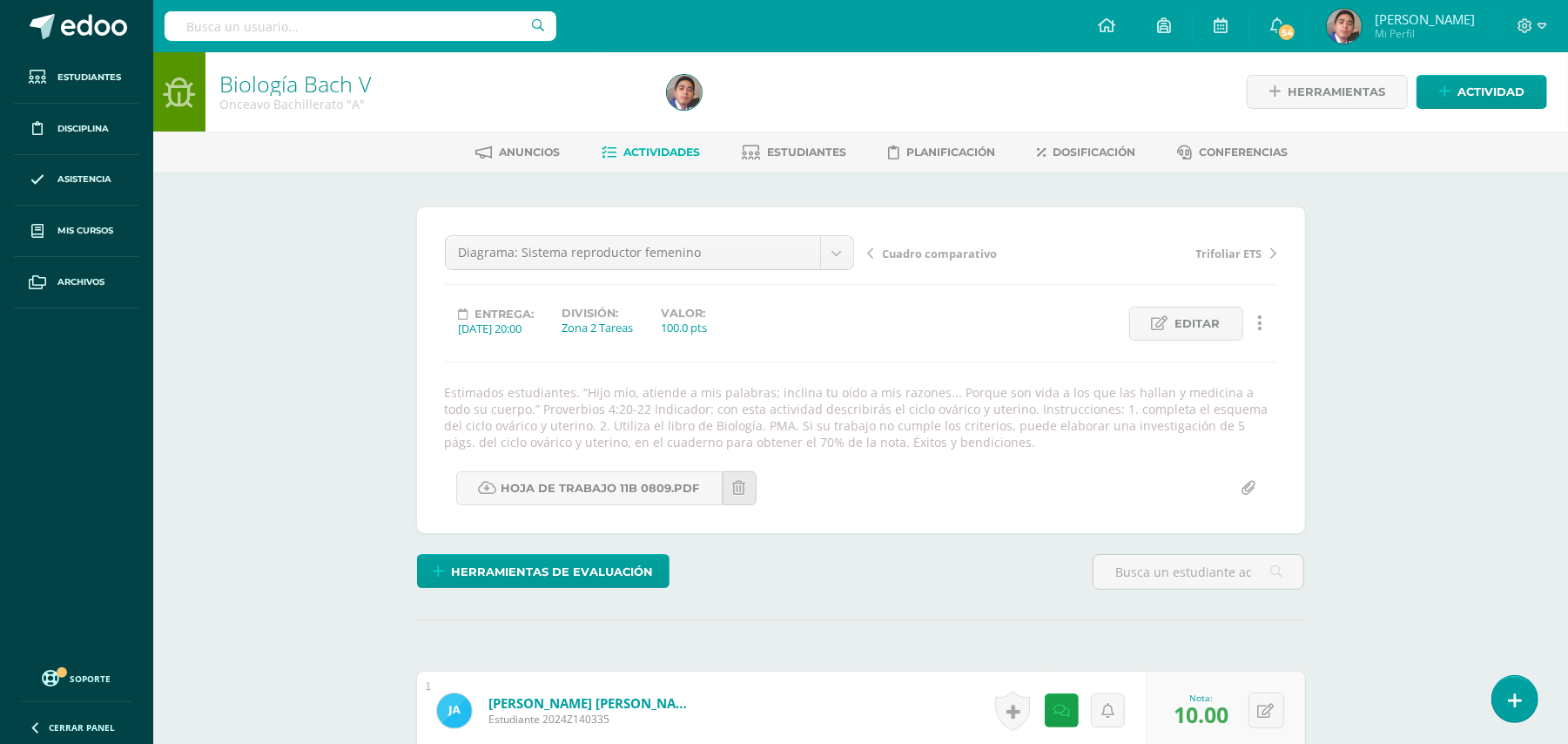
click at [656, 146] on span "Actividades" at bounding box center [662, 152] width 76 height 13
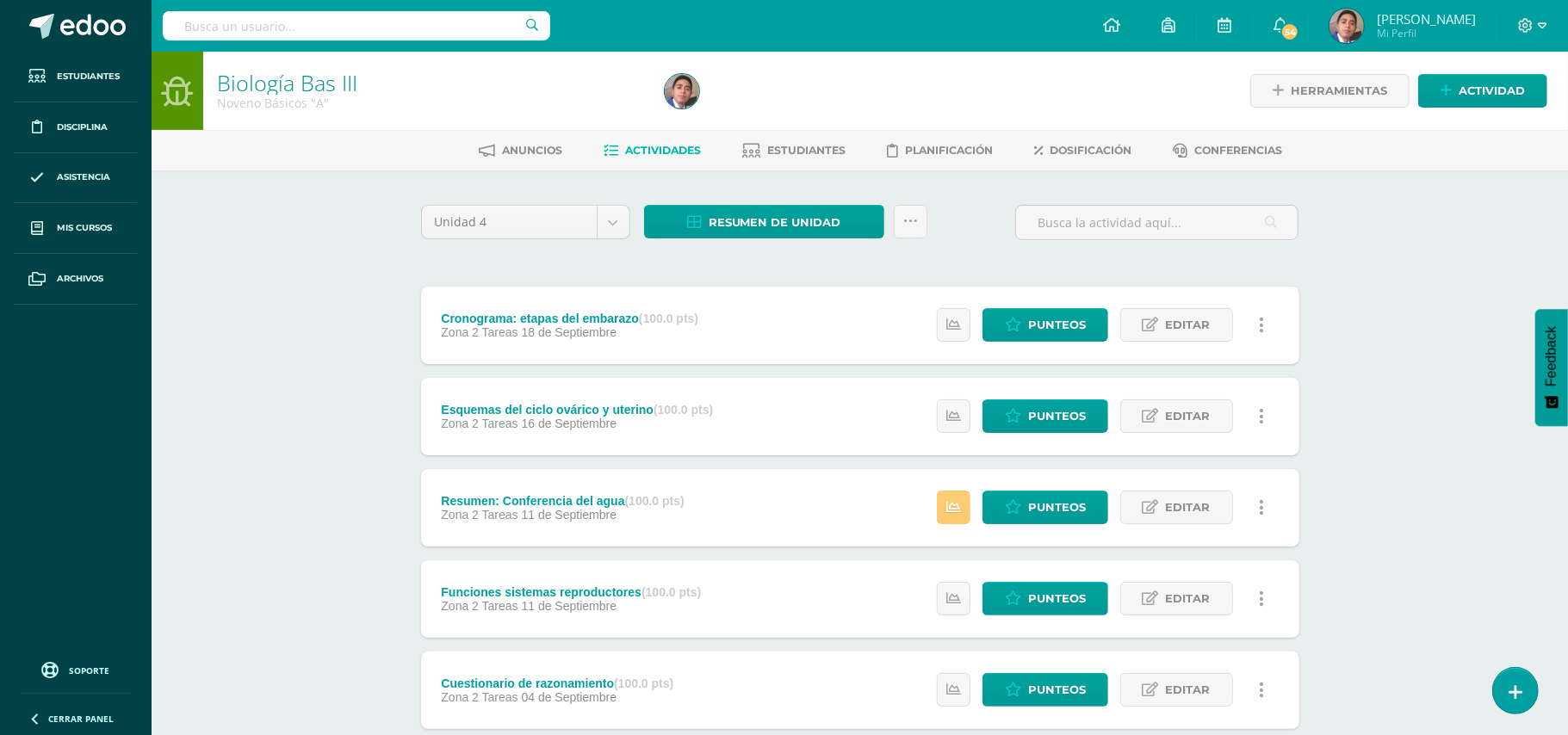
click at [315, 269] on div "Biología Bas III Noveno Básicos "A" Herramientas Detalle de asistencias Activid…" at bounding box center [859, 672] width 1416 height 1242
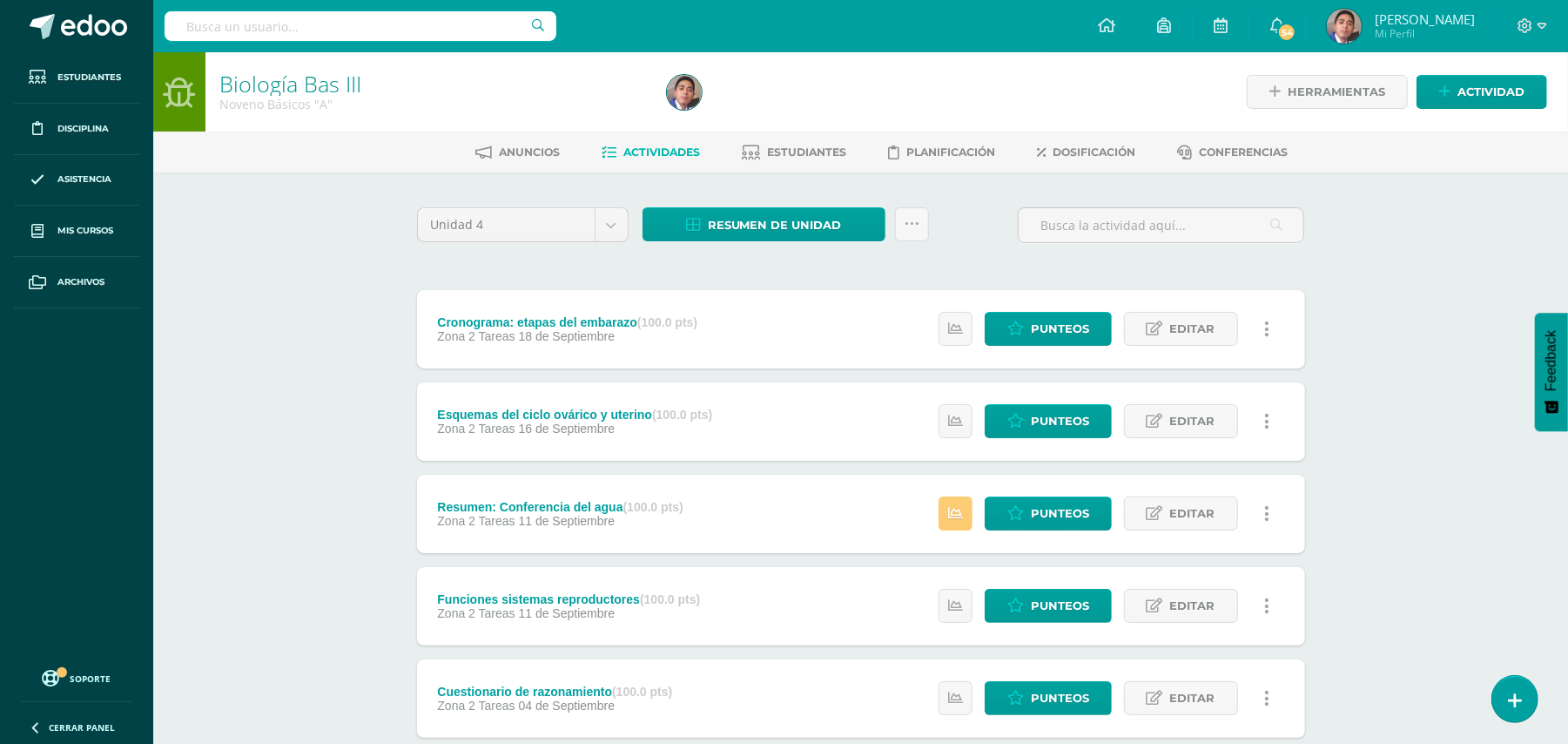
click at [324, 277] on div "Biología Bas III Noveno Básicos "A" Herramientas Detalle de asistencias Activid…" at bounding box center [861, 681] width 1414 height 1257
click at [1390, 442] on div "Biología Bas III Noveno Básicos "A" Herramientas Detalle de asistencias Activid…" at bounding box center [861, 681] width 1414 height 1257
click at [962, 510] on icon at bounding box center [956, 514] width 15 height 15
click at [947, 615] on link at bounding box center [956, 605] width 34 height 34
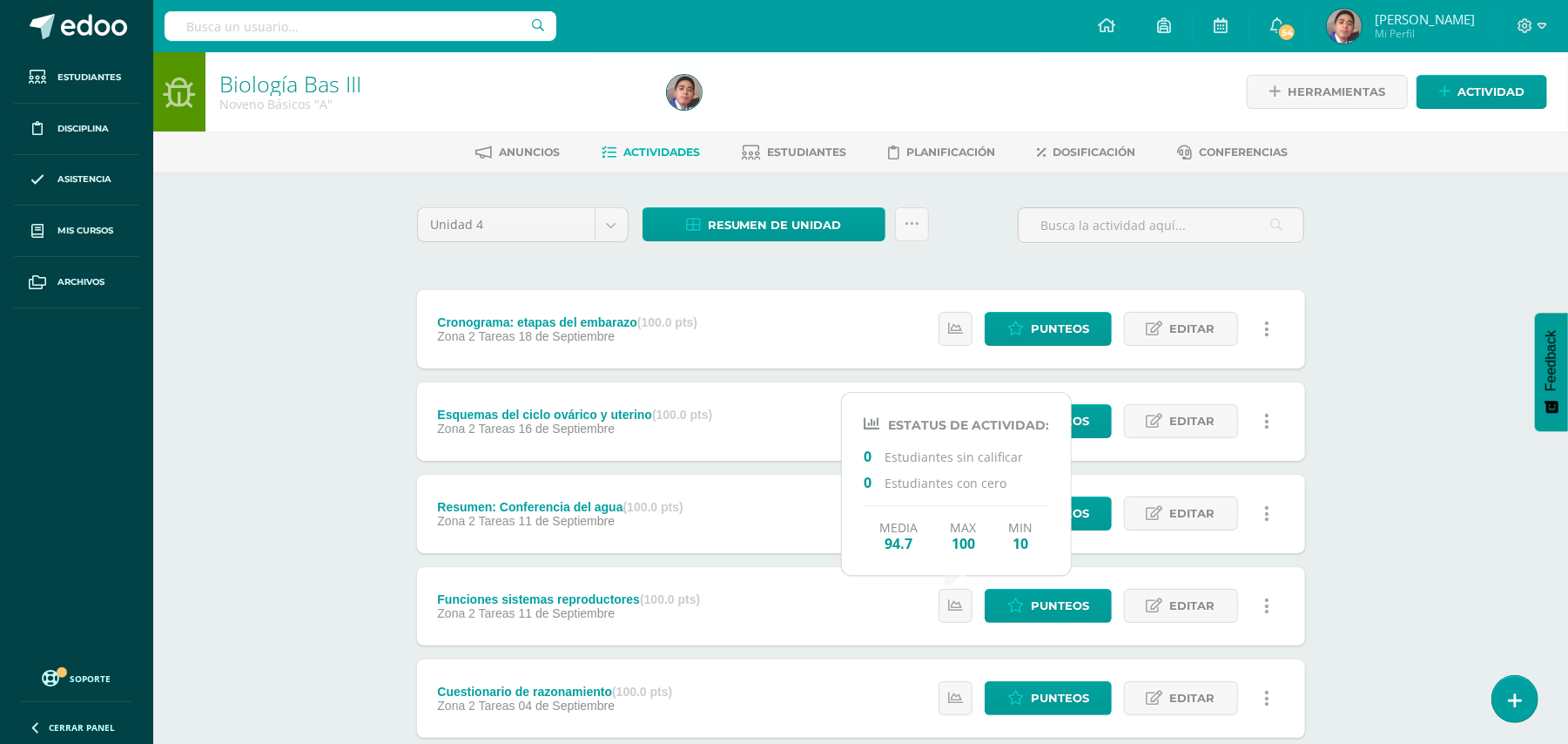
click at [263, 251] on div "Biología Bas III Noveno Básicos "A" Herramientas Detalle de asistencias Activid…" at bounding box center [861, 681] width 1414 height 1257
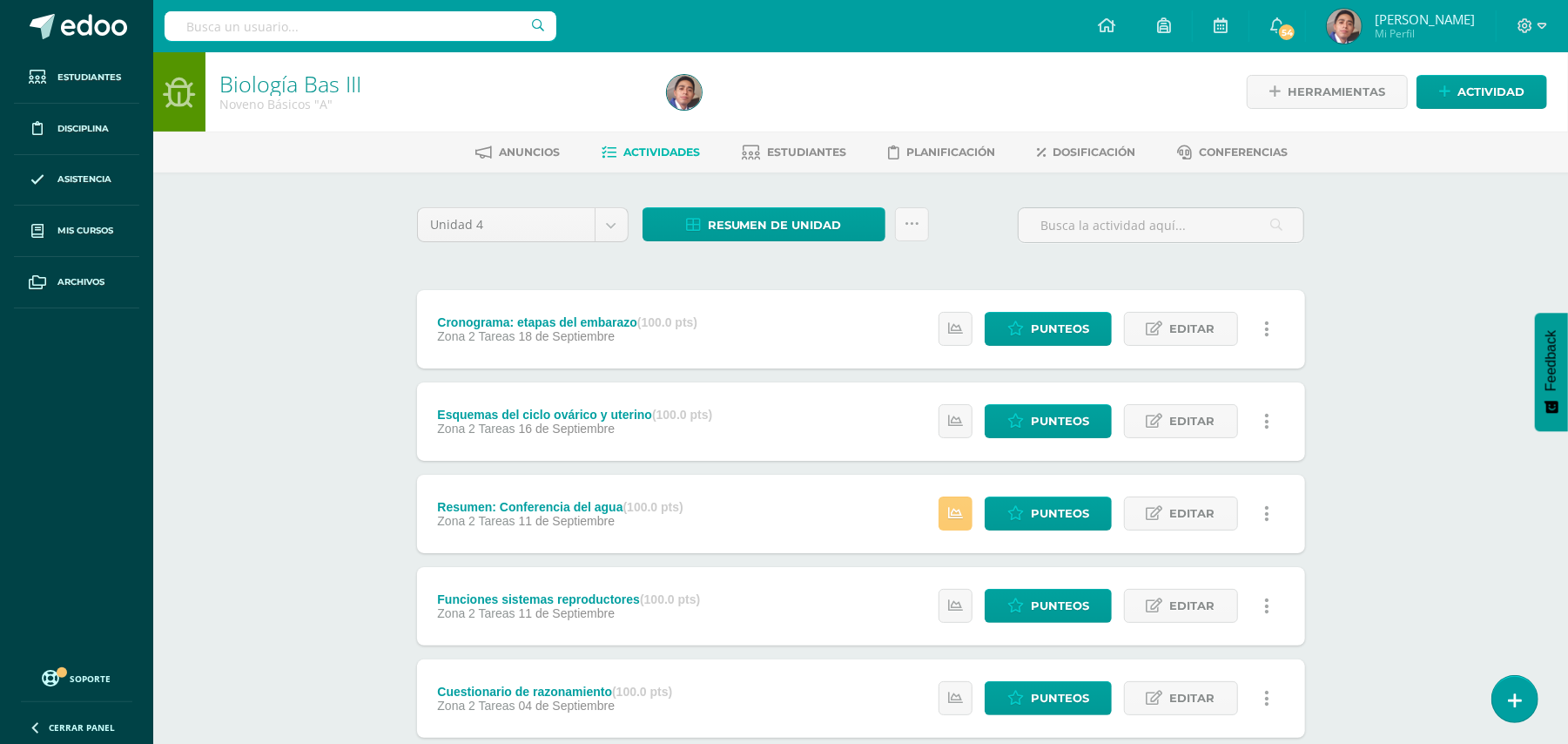
click at [344, 346] on div "Biología Bas III Noveno Básicos "A" Herramientas Detalle de asistencias Activid…" at bounding box center [861, 681] width 1414 height 1257
click at [1341, 485] on div "Biología Bas III Noveno Básicos "A" Herramientas Detalle de asistencias Activid…" at bounding box center [861, 681] width 1414 height 1257
click at [317, 278] on div "Biología Bas III Noveno Básicos "A" Herramientas Detalle de asistencias Activid…" at bounding box center [861, 681] width 1414 height 1257
click at [349, 311] on div "Biología Bas III Noveno Básicos "A" Herramientas Detalle de asistencias Activid…" at bounding box center [861, 681] width 1414 height 1257
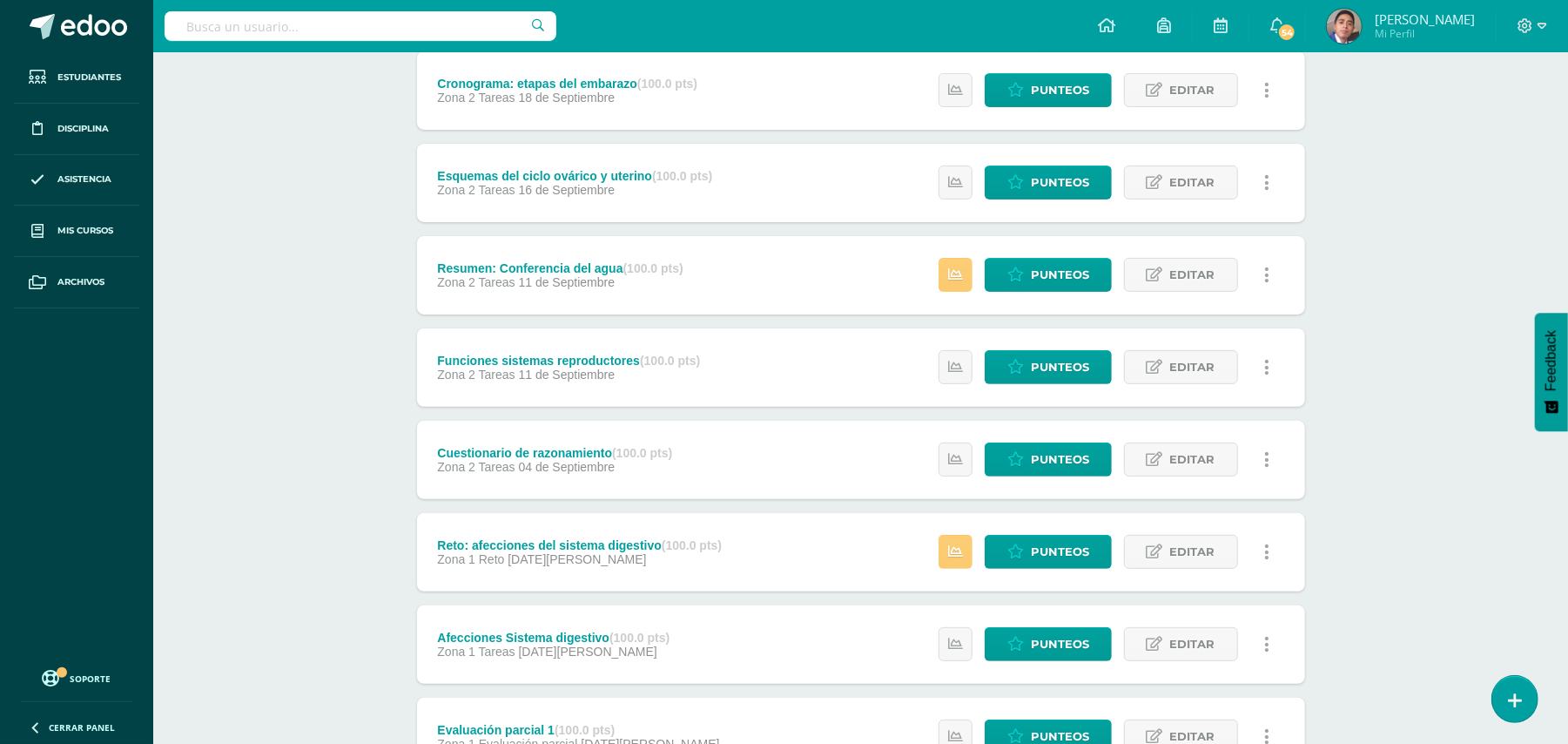
scroll to position [278, 0]
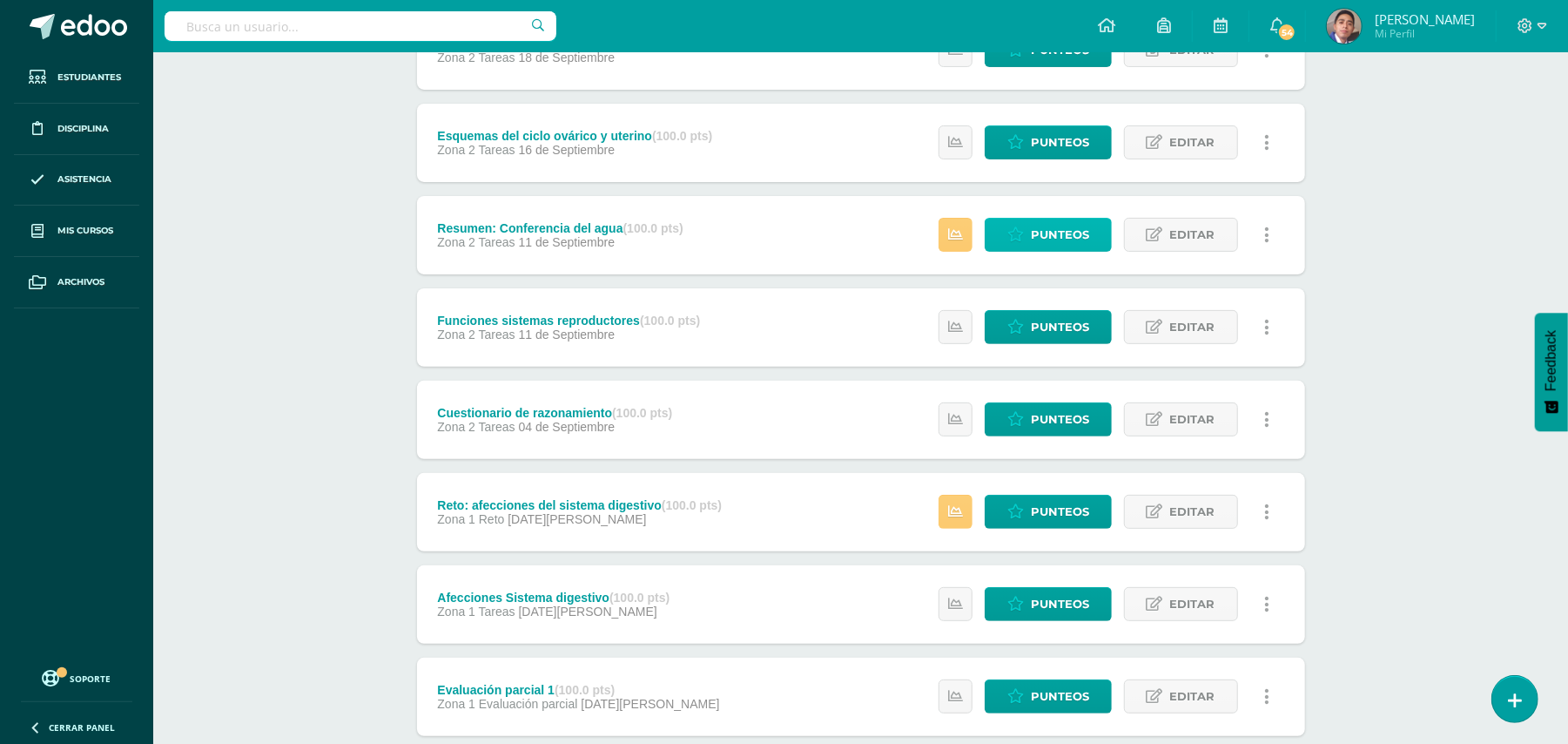
click at [1031, 227] on span "Punteos" at bounding box center [1060, 235] width 59 height 33
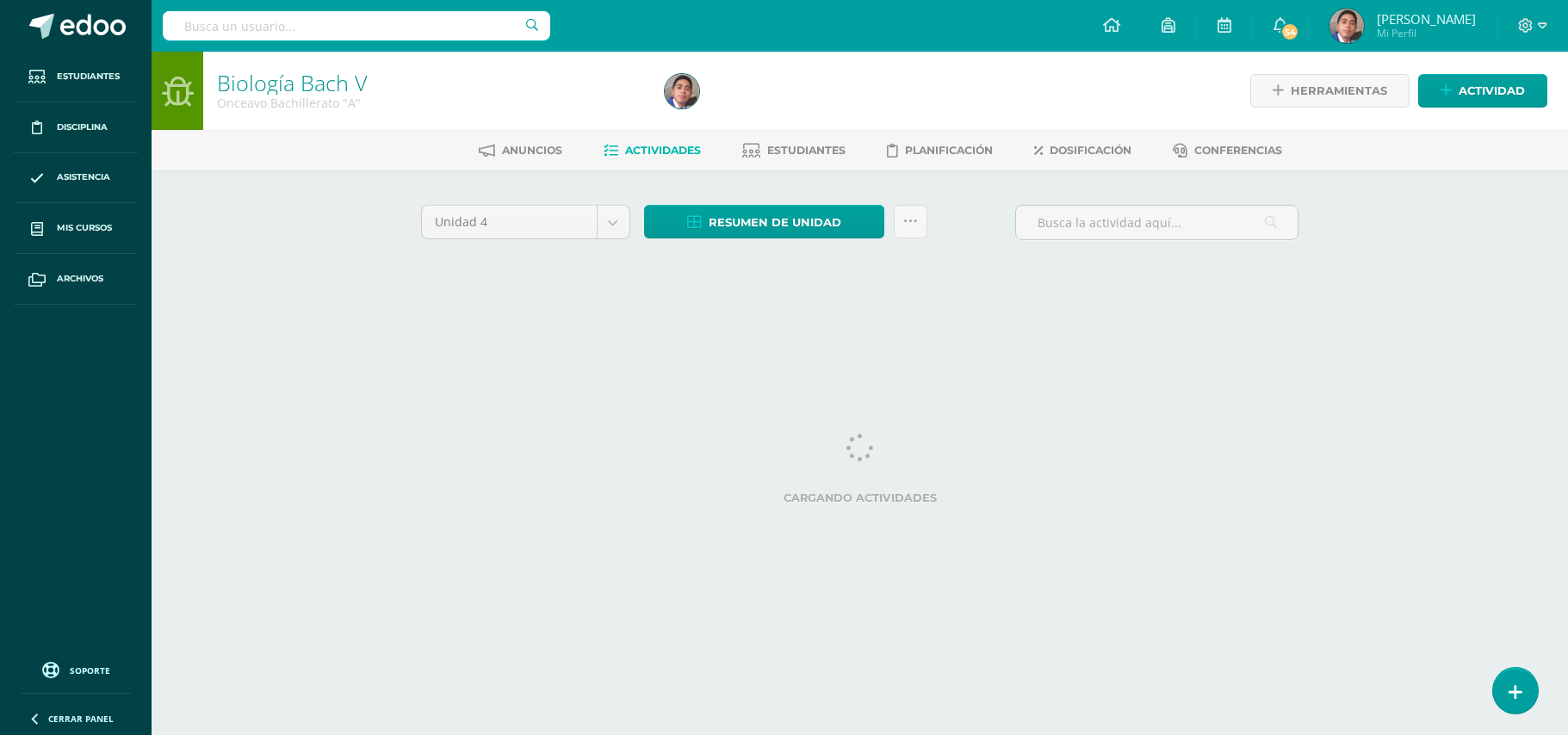
click at [296, 205] on div "Biología [PERSON_NAME] V Onceavo Bachillerato "A" Herramientas Detalle de asist…" at bounding box center [859, 186] width 1416 height 270
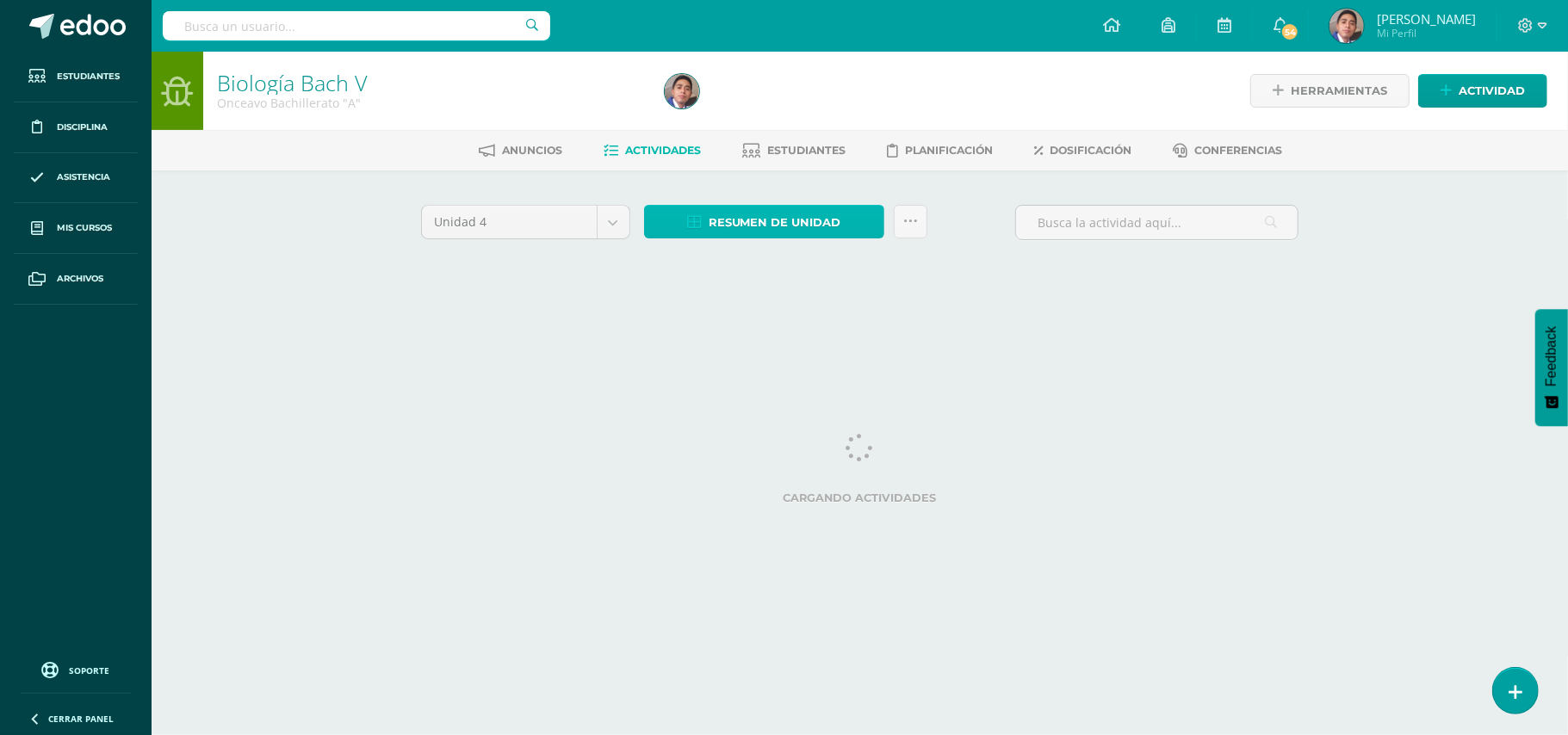
click at [742, 228] on span "Resumen de unidad" at bounding box center [775, 223] width 133 height 32
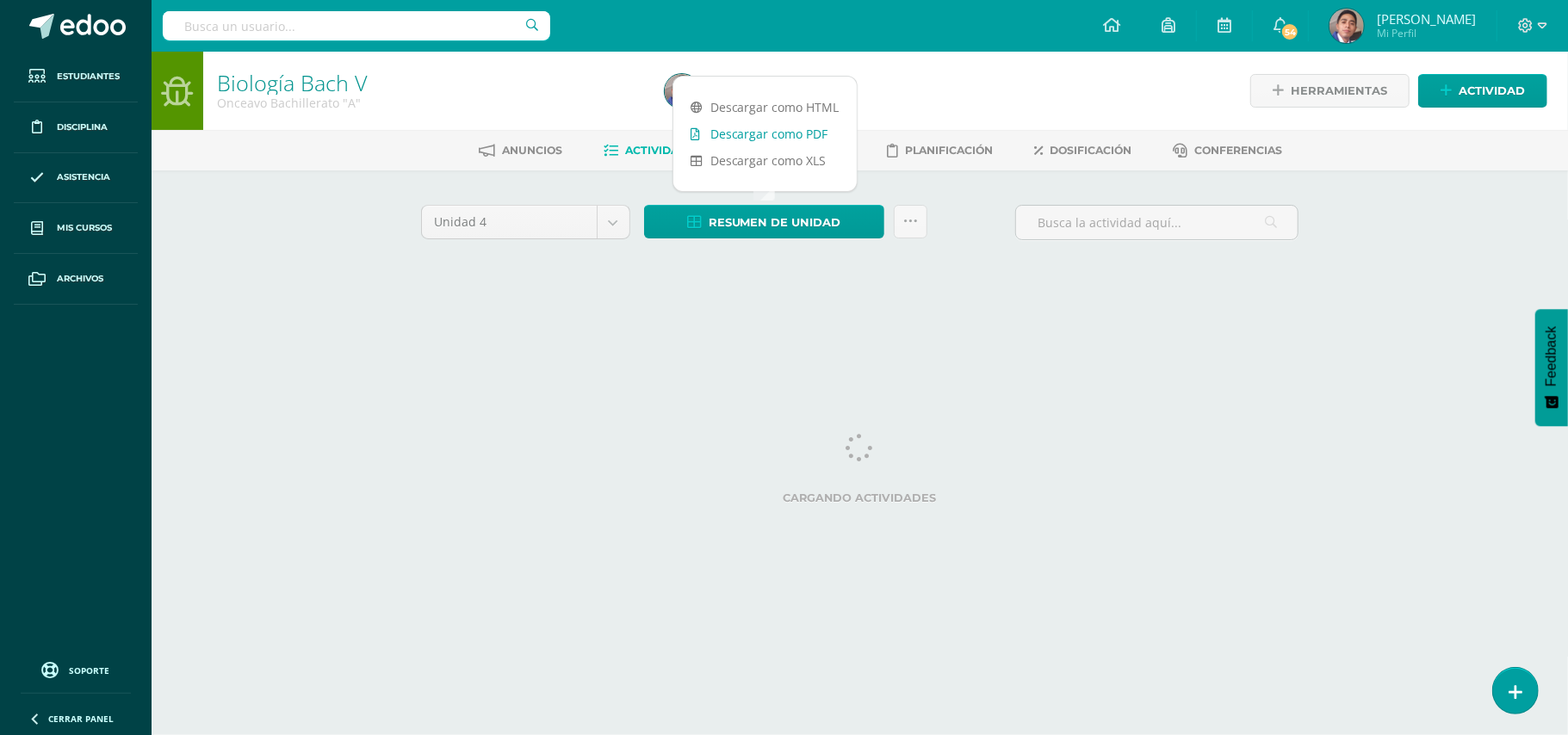
click at [796, 128] on link "Descargar como PDF" at bounding box center [765, 133] width 183 height 27
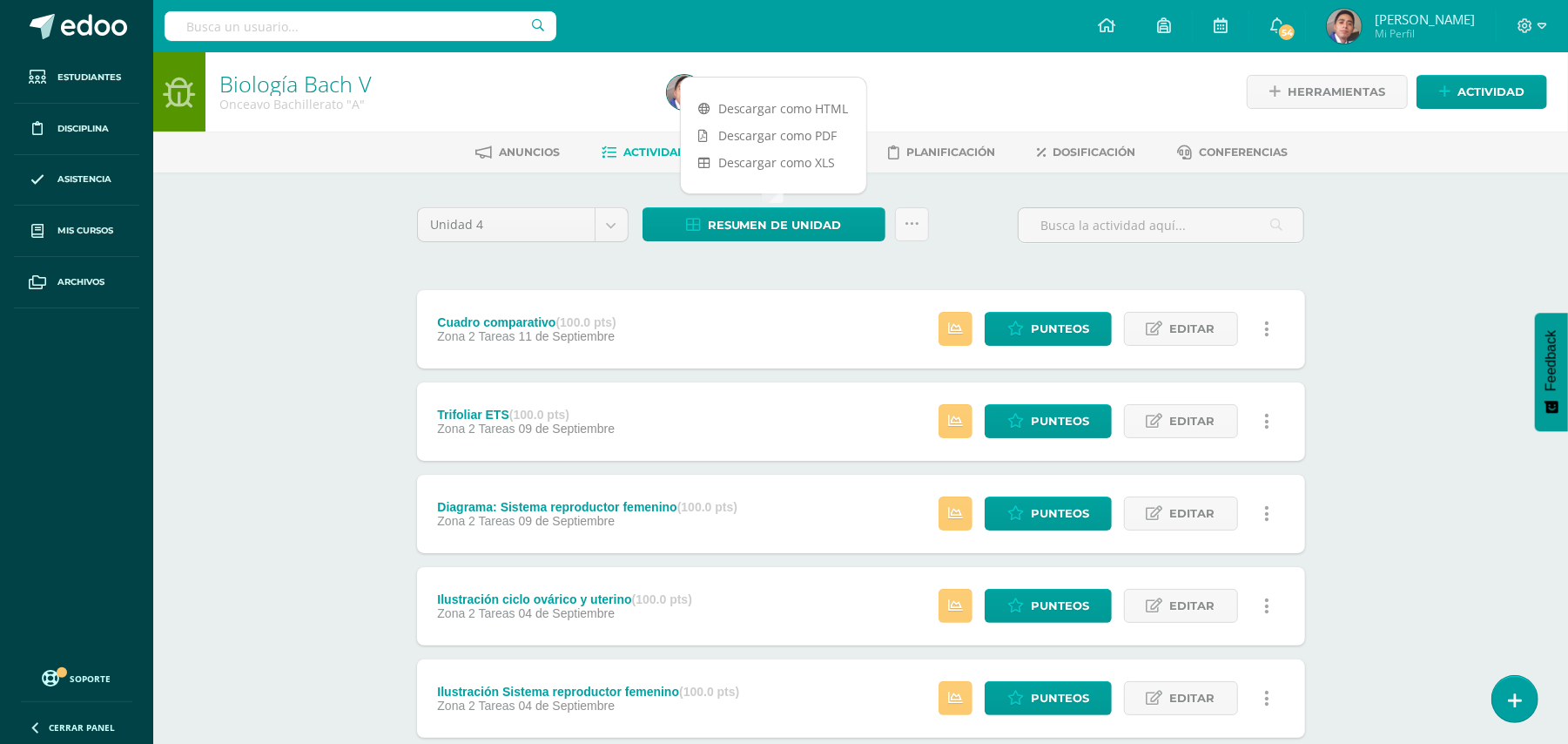
click at [234, 230] on div "Biología [PERSON_NAME] V Onceavo Bachillerato "A" Herramientas Detalle de asist…" at bounding box center [861, 681] width 1414 height 1257
click at [266, 237] on div "Biología [PERSON_NAME] V Onceavo Bachillerato "A" Herramientas Detalle de asist…" at bounding box center [861, 681] width 1414 height 1257
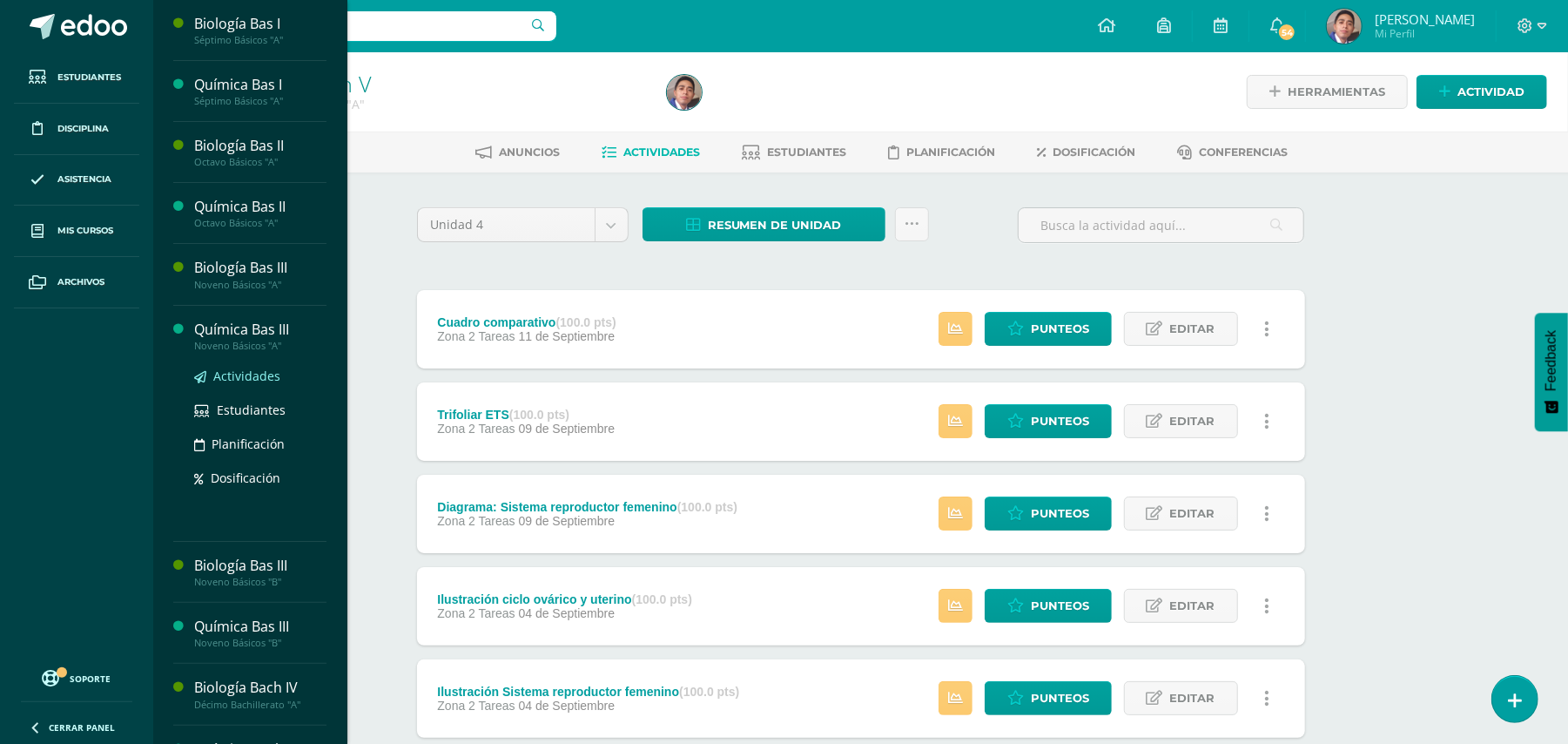
click at [255, 373] on span "Actividades" at bounding box center [247, 376] width 67 height 17
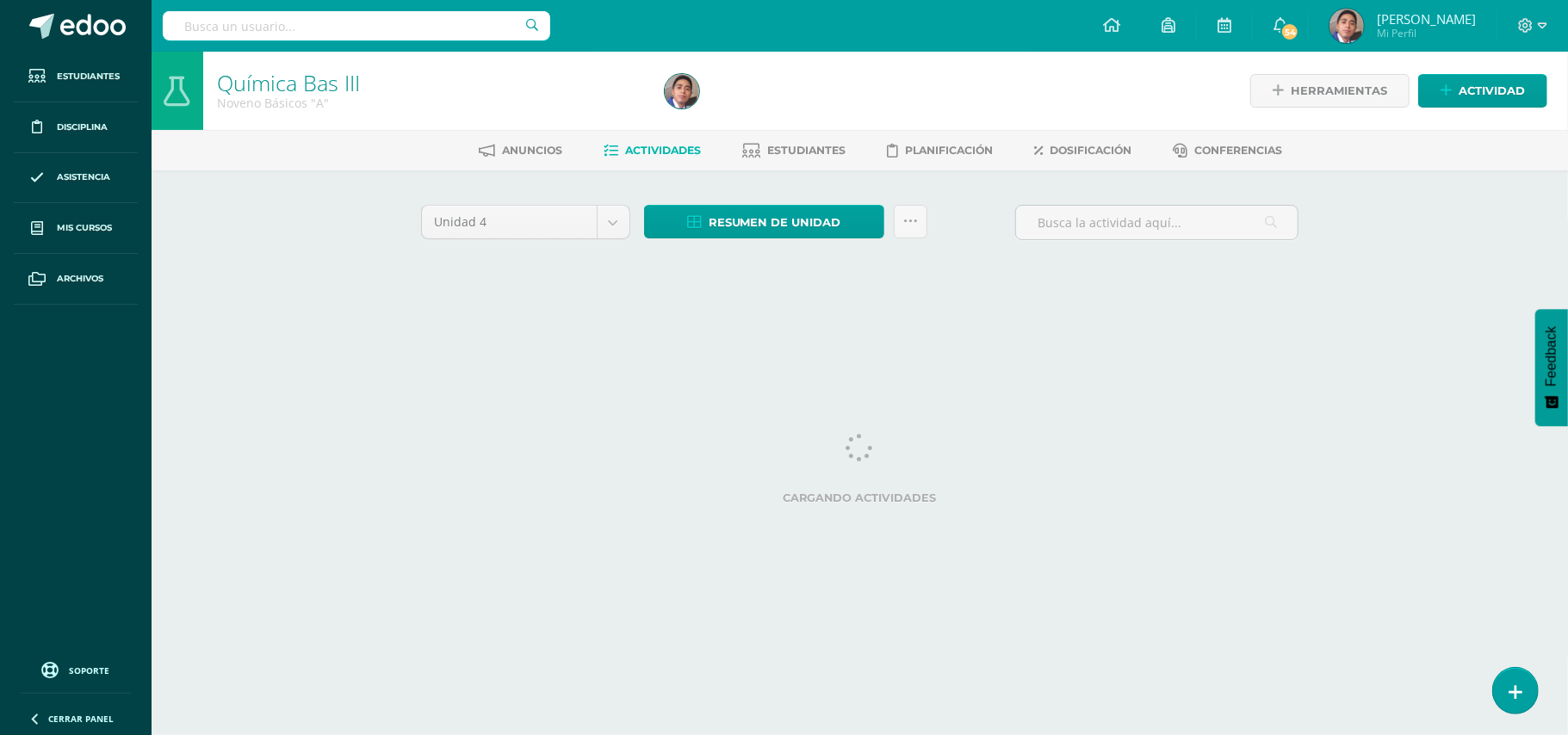
click at [280, 221] on div "Química Bas III Noveno Básicos "A" Herramientas Detalle de asistencias Activida…" at bounding box center [859, 186] width 1416 height 270
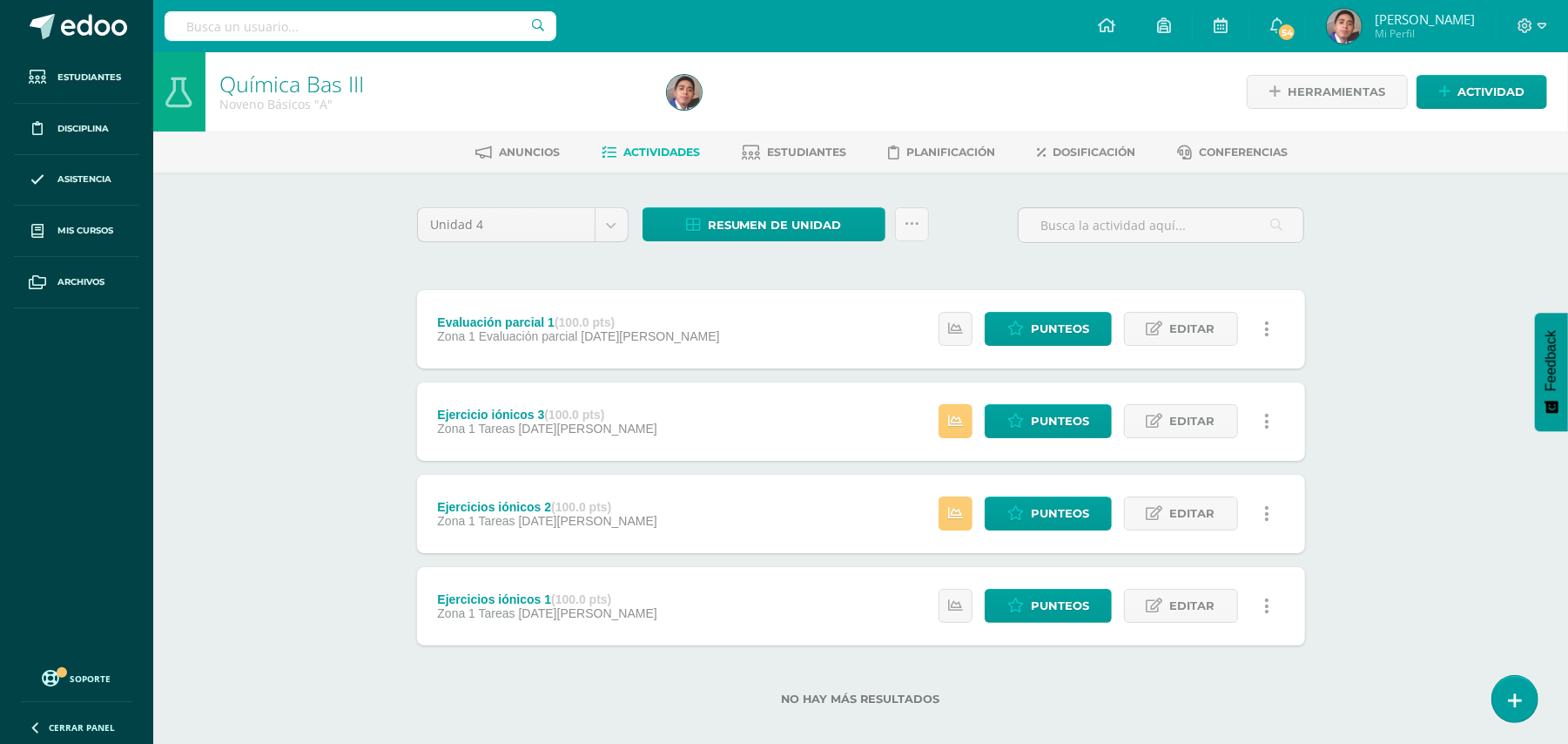
click at [1409, 344] on div "Química Bas III Noveno Básicos "A" Herramientas Detalle de asistencias Activida…" at bounding box center [861, 407] width 1414 height 710
click at [1185, 426] on span "Editar" at bounding box center [1192, 421] width 46 height 33
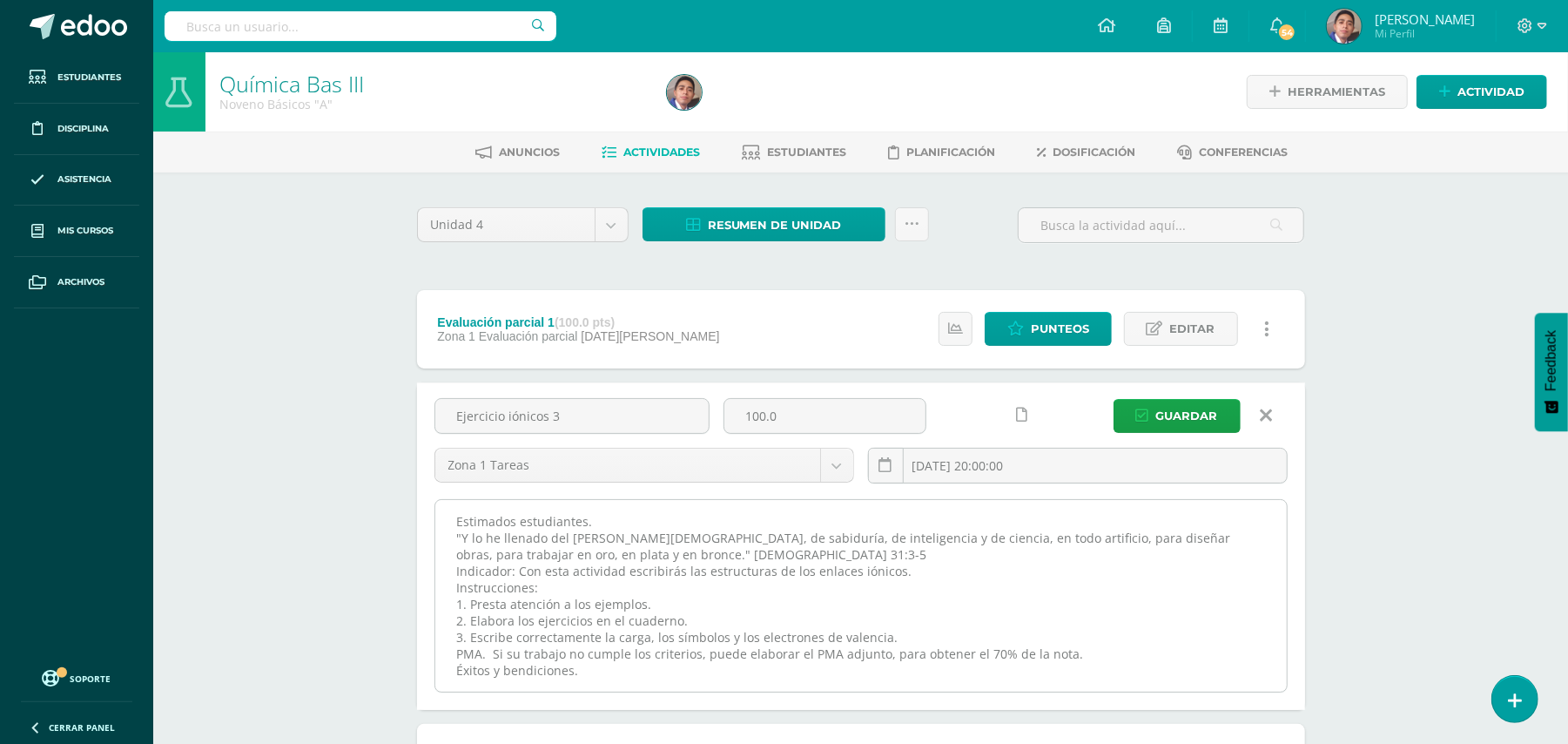
click at [1029, 510] on textarea "Estimados estudiantes. "Y lo he llenado del [PERSON_NAME][DEMOGRAPHIC_DATA], de…" at bounding box center [861, 596] width 851 height 192
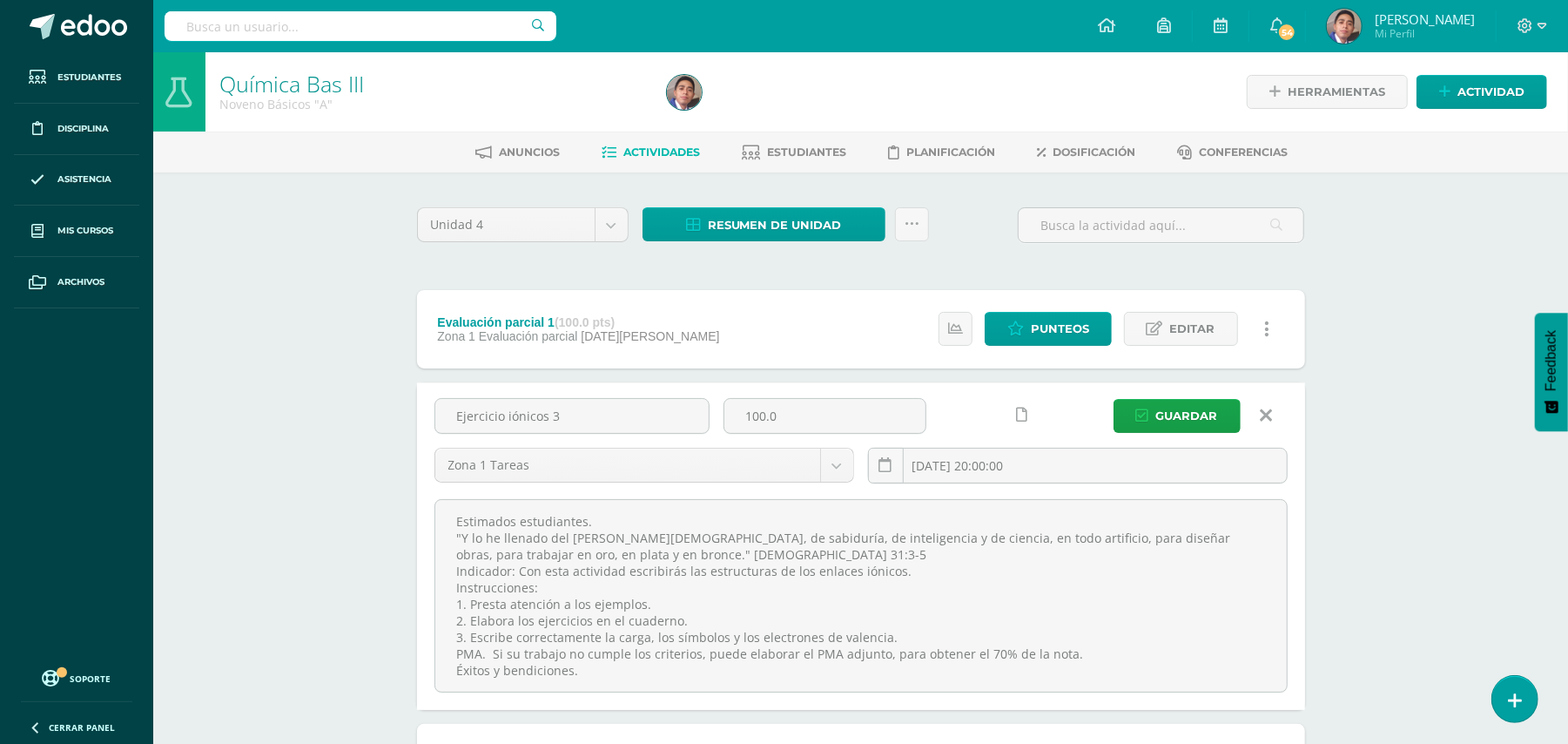
click at [1273, 413] on link at bounding box center [1266, 416] width 45 height 34
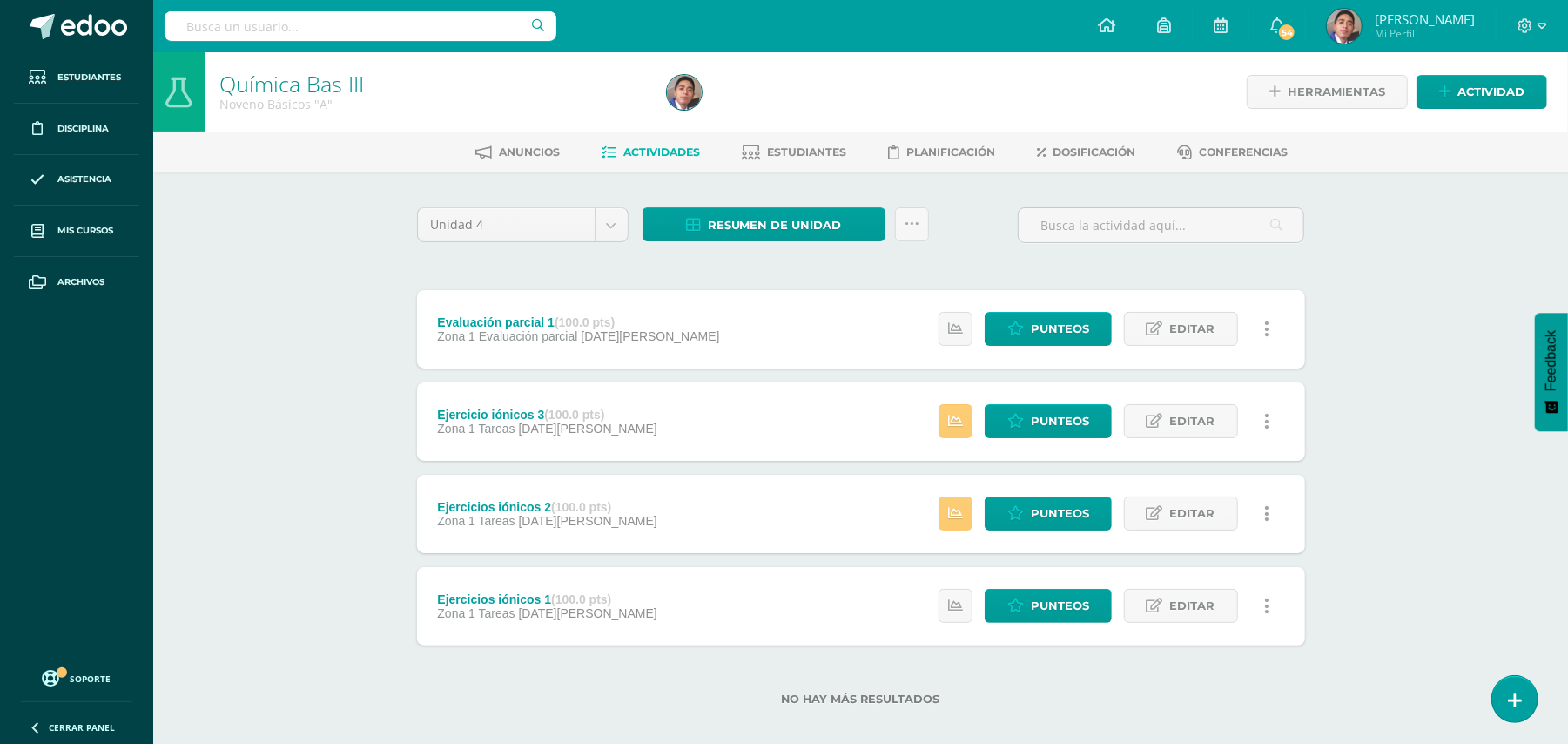
click at [1409, 304] on div "Química Bas III Noveno Básicos "A" Herramientas Detalle de asistencias Activida…" at bounding box center [861, 407] width 1414 height 710
click at [1464, 85] on span "Actividad" at bounding box center [1491, 91] width 67 height 33
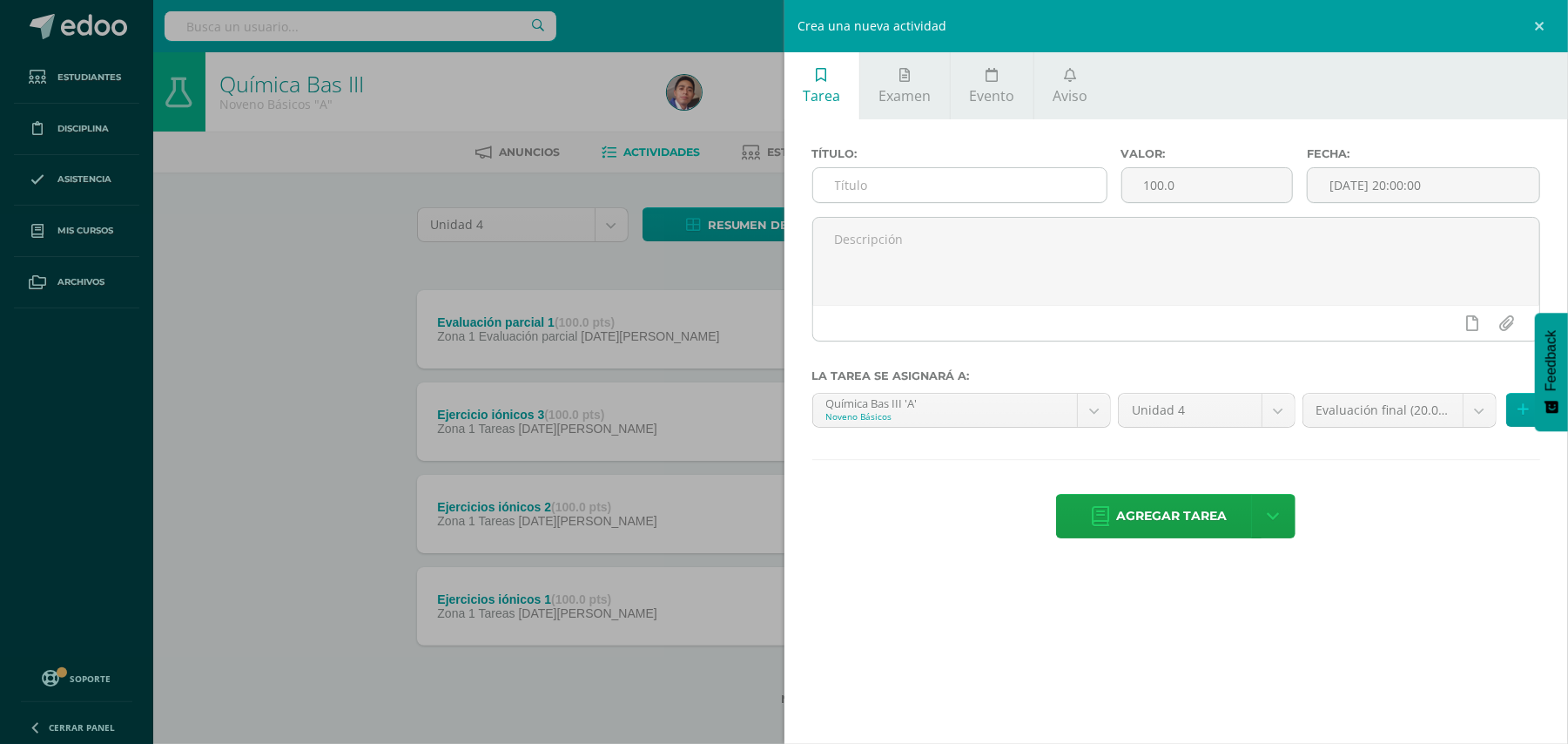
click at [1022, 175] on input "text" at bounding box center [959, 185] width 293 height 34
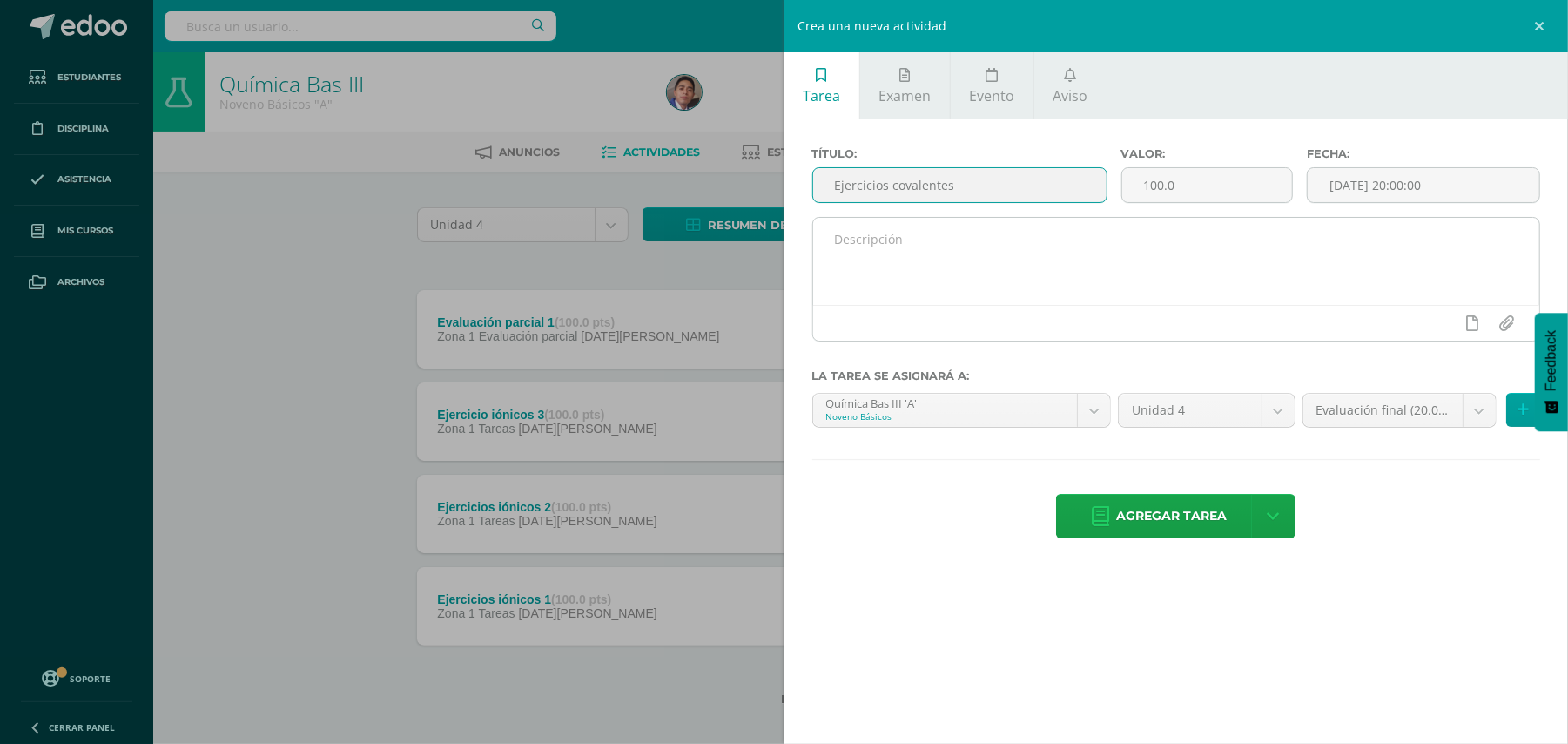
type input "Ejercicios covalentes"
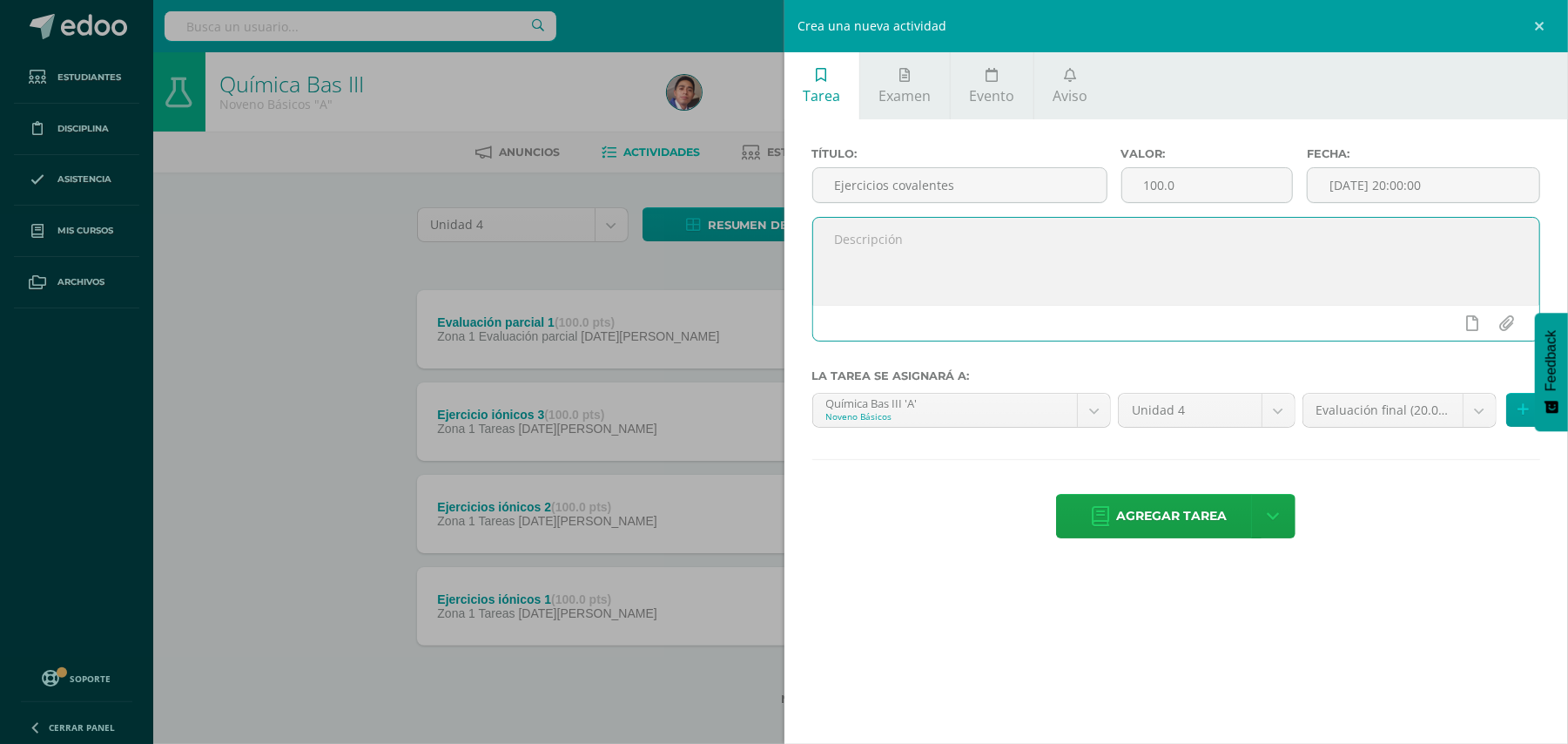
click at [1000, 263] on textarea at bounding box center [1176, 262] width 727 height 88
paste textarea "Estimados estudiantes. "Y lo he llenado del [PERSON_NAME][DEMOGRAPHIC_DATA], de…"
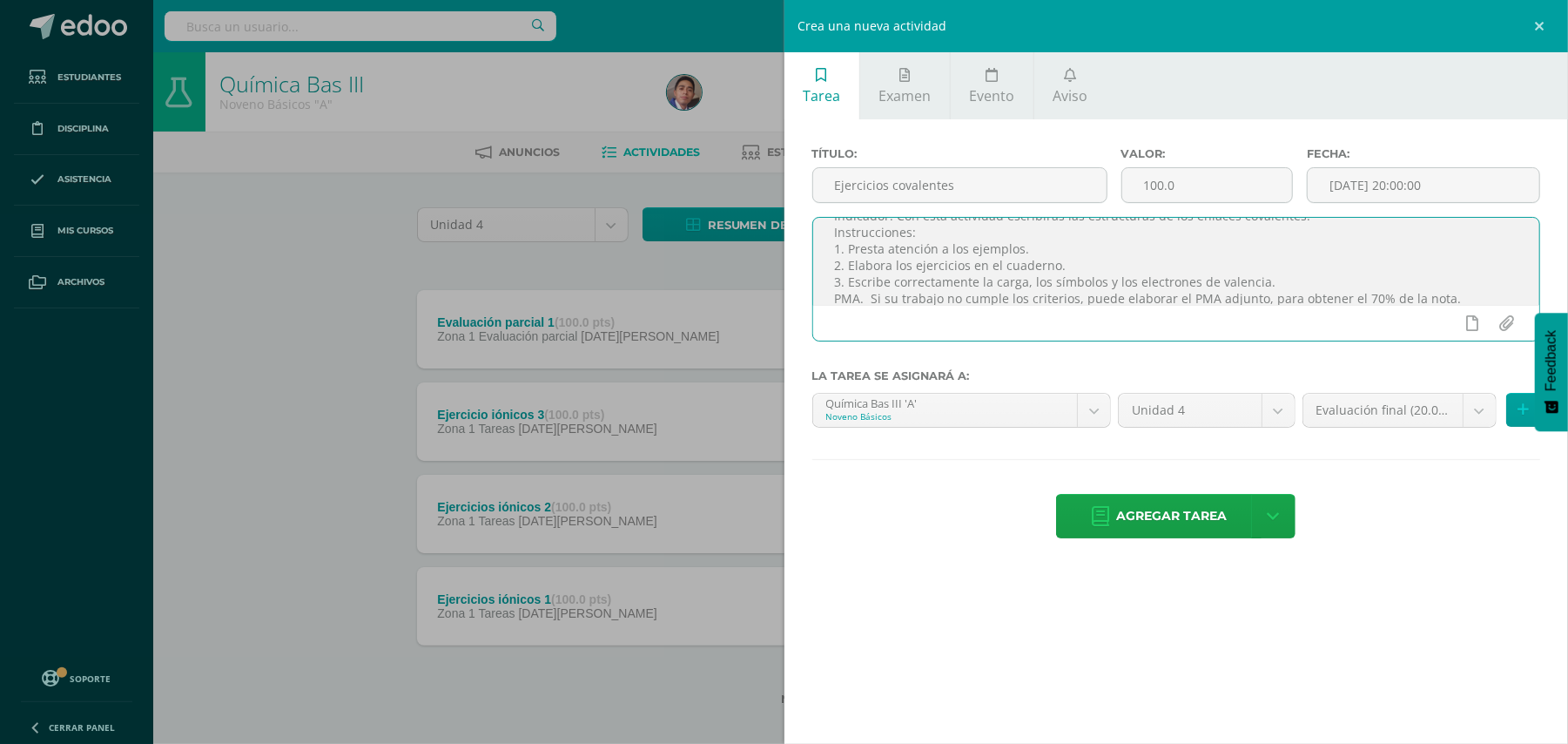
scroll to position [88, 0]
type textarea "Estimados estudiantes. "Y lo he llenado del [PERSON_NAME][DEMOGRAPHIC_DATA], de…"
click at [1479, 419] on body "Estudiantes Disciplina Asistencia Mis cursos Archivos Soporte Ayuda Reportar un…" at bounding box center [784, 381] width 1568 height 762
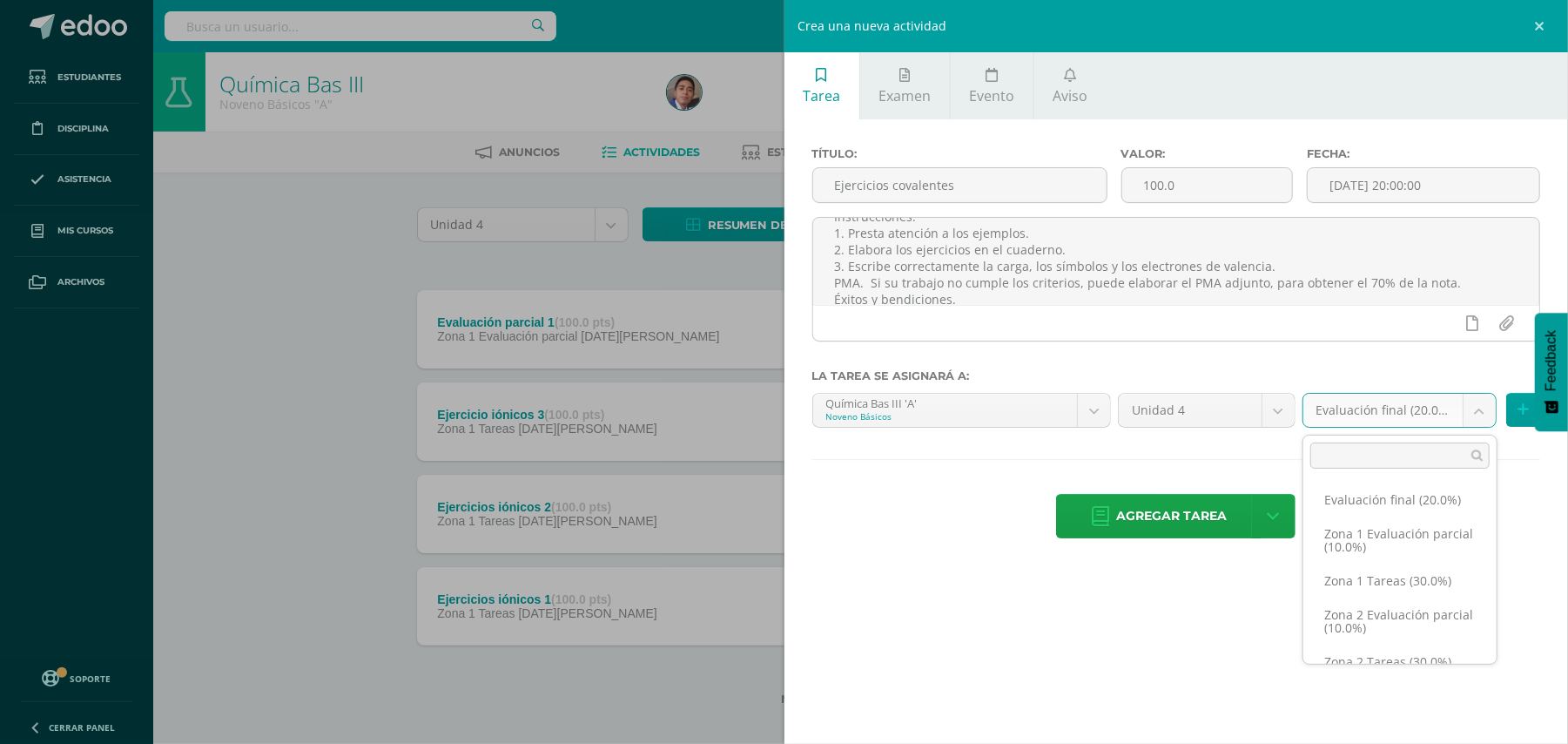
scroll to position [34, 0]
select select "30389"
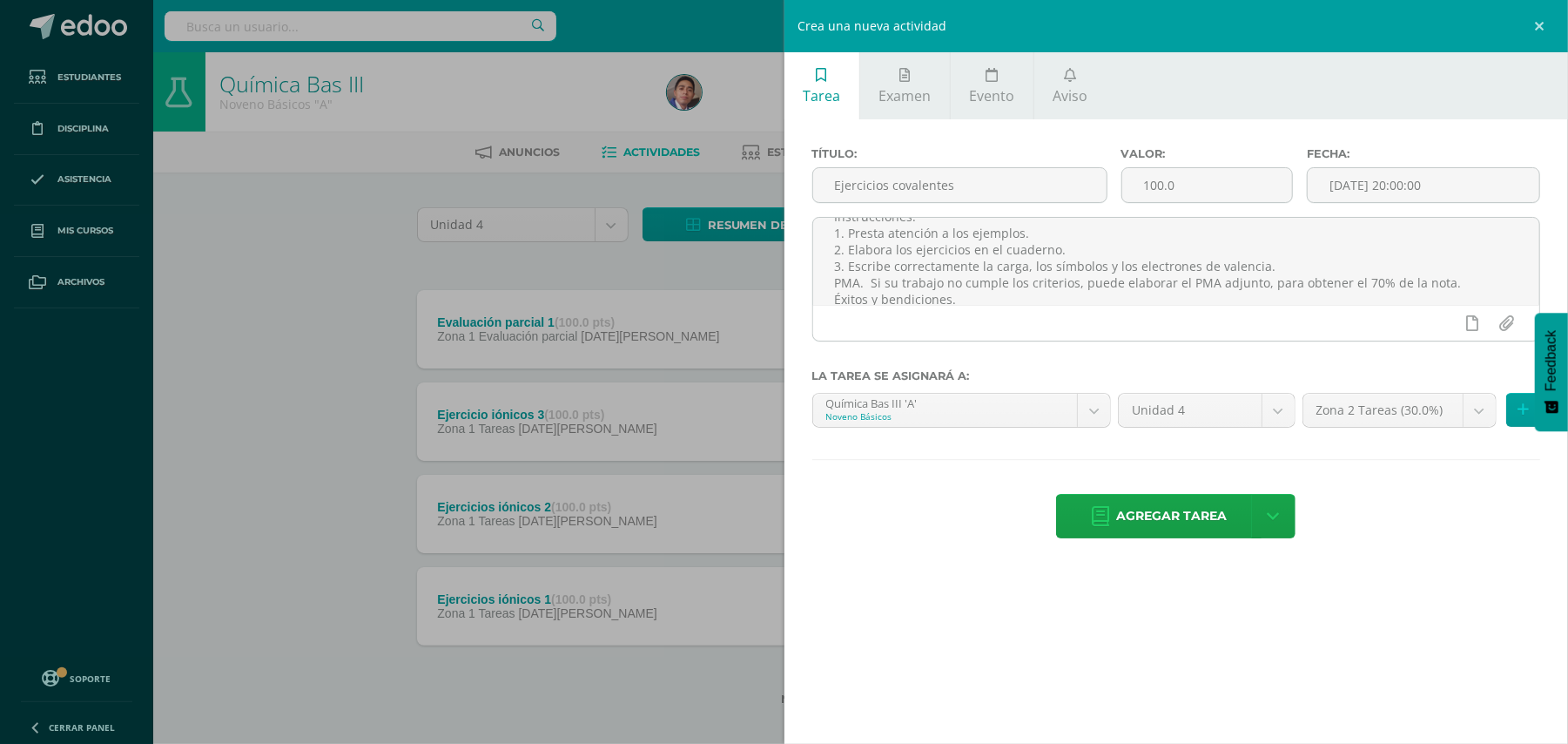
click at [1412, 489] on div "Título: Ejercicios covalentes Valor: 100.0 Fecha: [DATE] 20:00:00 Estimados est…" at bounding box center [1176, 345] width 784 height 451
click at [1503, 325] on input "file" at bounding box center [1507, 323] width 34 height 34
type input "C:\fakepath\Ejercicio 1 covalentes.jpg"
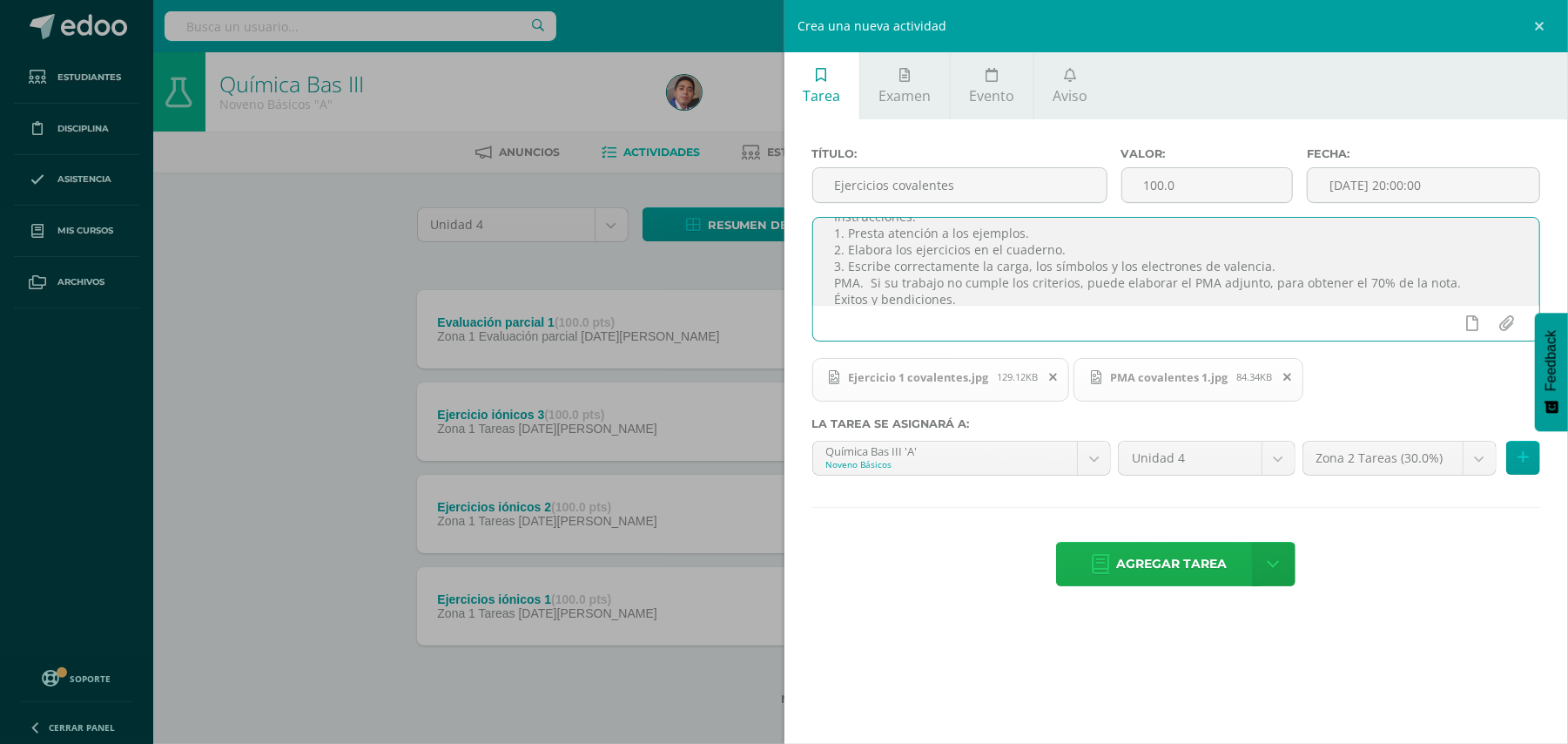
click at [1182, 561] on span "Agregar tarea" at bounding box center [1171, 564] width 111 height 43
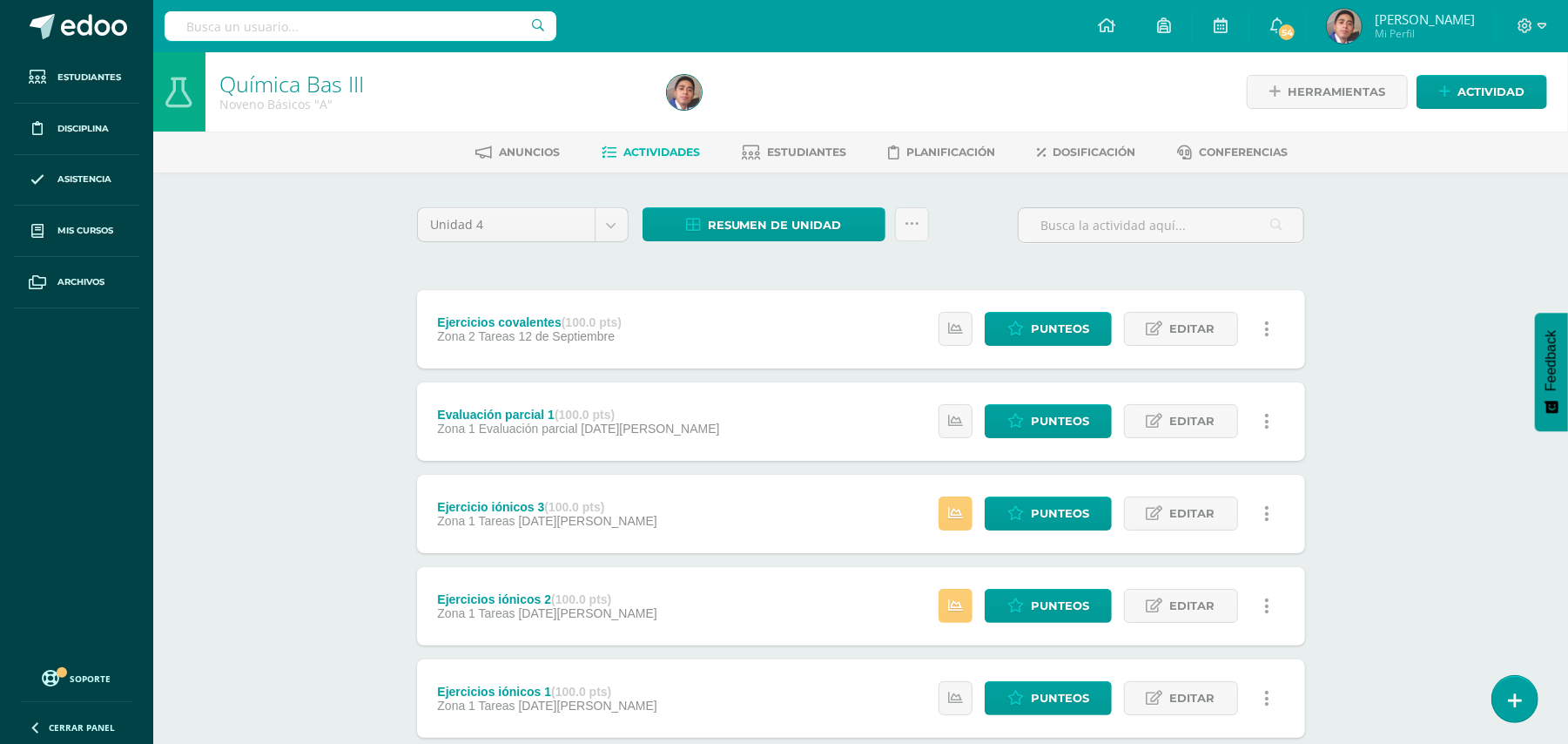
click at [265, 314] on div "Química Bas III Noveno Básicos "A" Herramientas Detalle de asistencias Activida…" at bounding box center [861, 453] width 1414 height 802
click at [1360, 321] on div "Química Bas III Noveno Básicos "A" Herramientas Detalle de asistencias Activida…" at bounding box center [861, 453] width 1414 height 802
click at [1460, 210] on div "Química Bas III Noveno Básicos "A" Herramientas Detalle de asistencias Activida…" at bounding box center [861, 453] width 1414 height 802
click at [260, 223] on div "Química Bas III Noveno Básicos "A" Herramientas Detalle de asistencias Activida…" at bounding box center [861, 453] width 1414 height 802
click at [813, 150] on span "Estudiantes" at bounding box center [806, 152] width 79 height 13
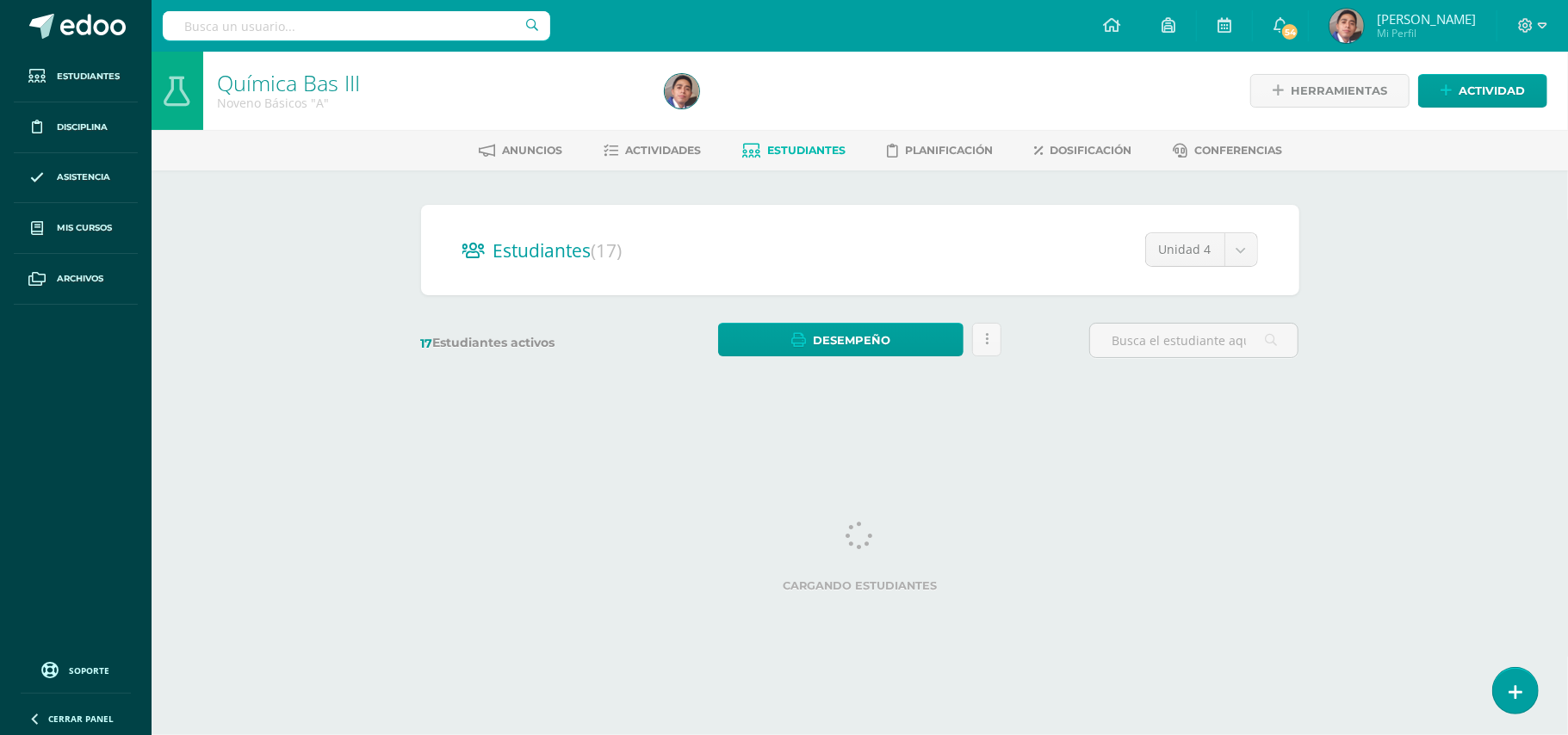
click at [308, 258] on div "Química Bas III Noveno Básicos "A" Herramientas Detalle de asistencias Activida…" at bounding box center [859, 230] width 1416 height 357
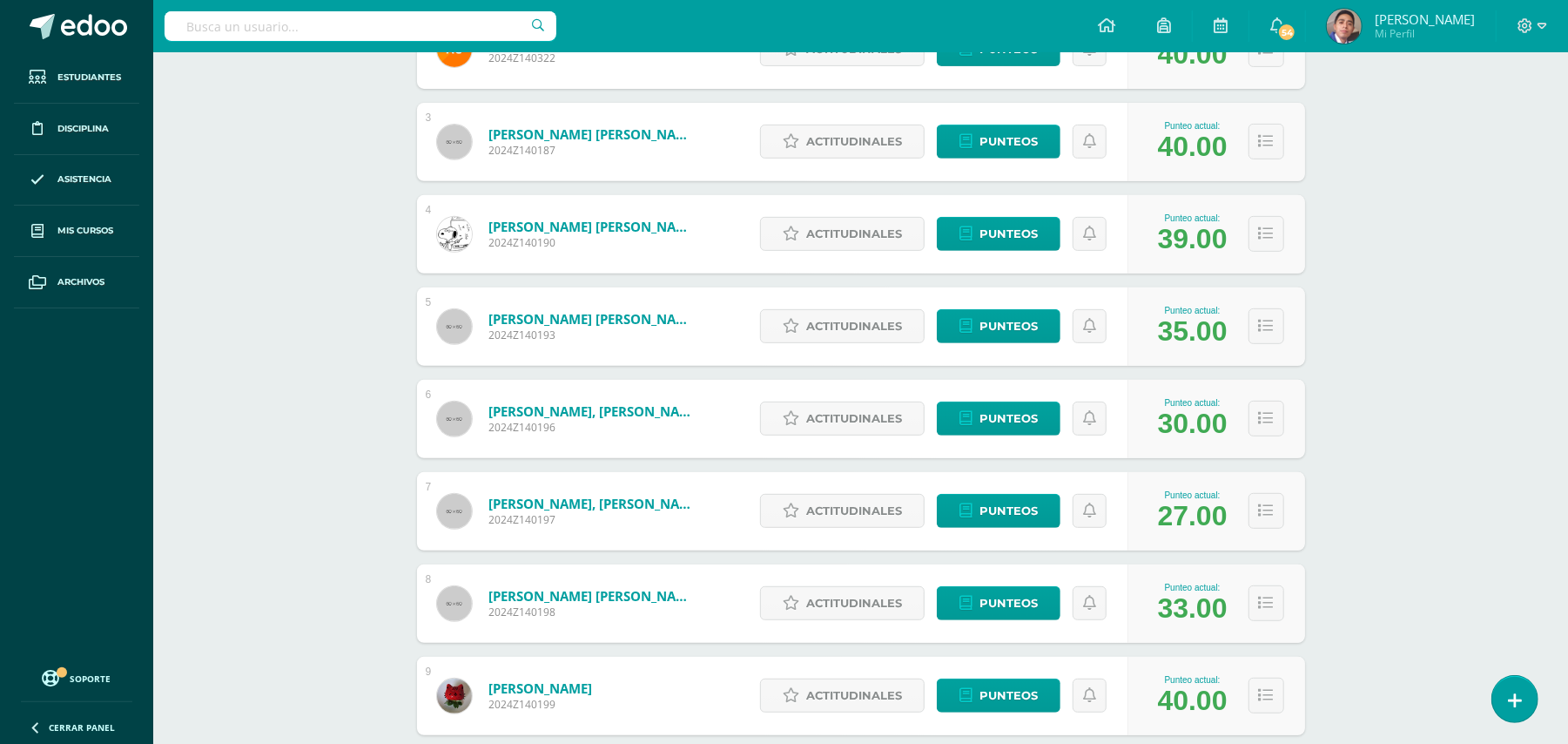
scroll to position [465, 0]
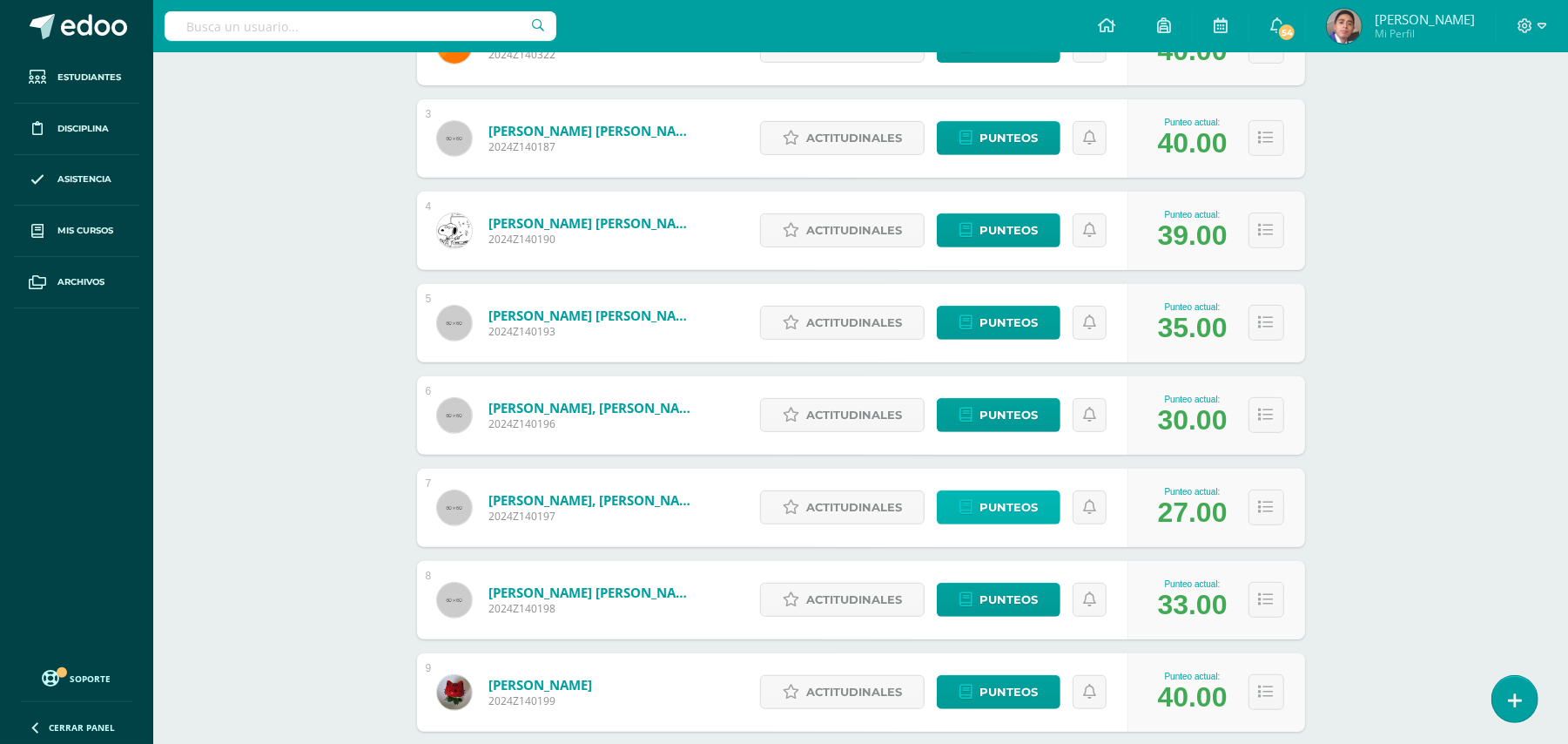
click at [983, 506] on span "Punteos" at bounding box center [1009, 507] width 59 height 33
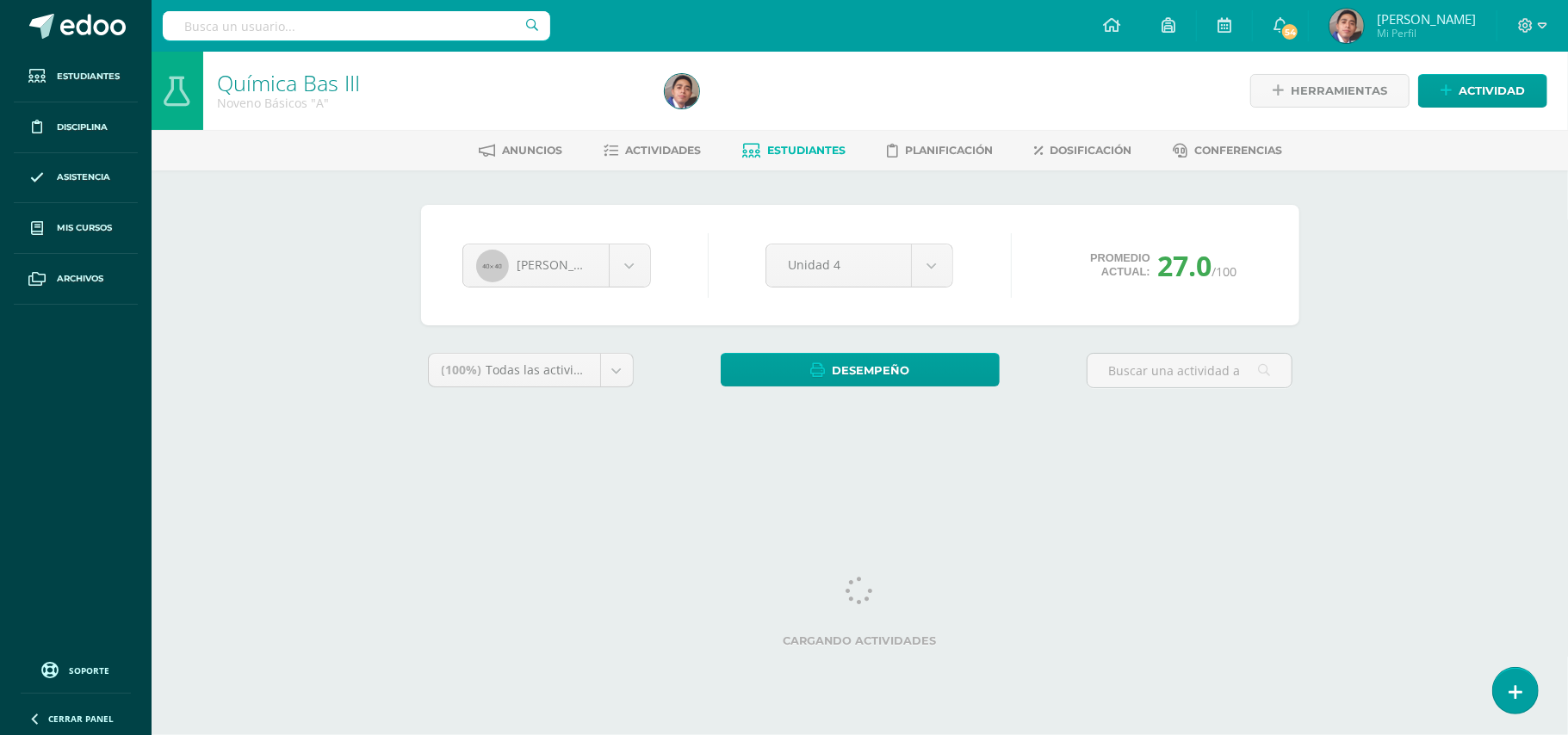
click at [1374, 381] on div "Química Bas III Noveno Básicos "A" Herramientas Detalle de asistencias Activida…" at bounding box center [859, 258] width 1416 height 412
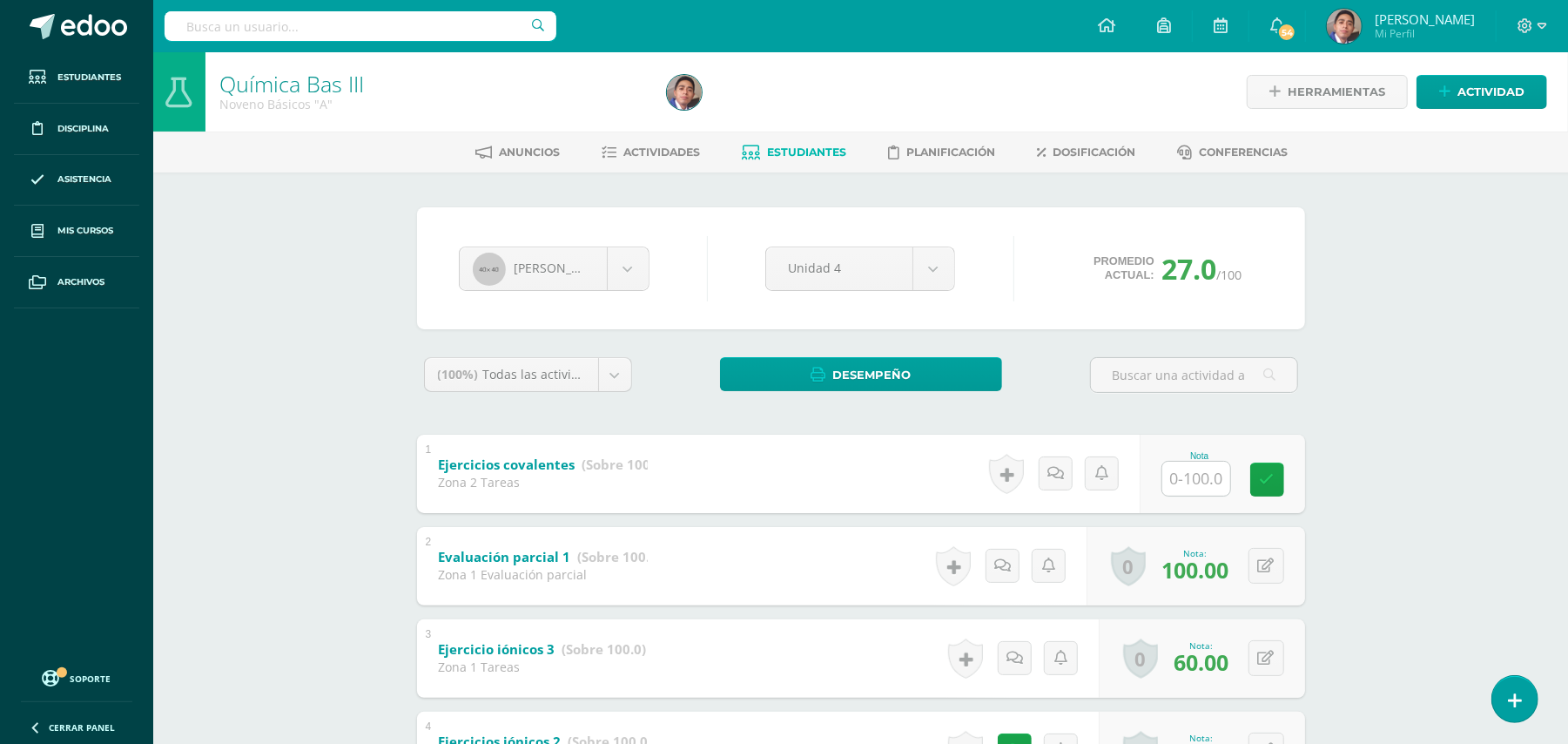
click at [1391, 423] on div "Química Bas III Noveno Básicos "A" Herramientas Detalle de asistencias Activida…" at bounding box center [861, 525] width 1414 height 946
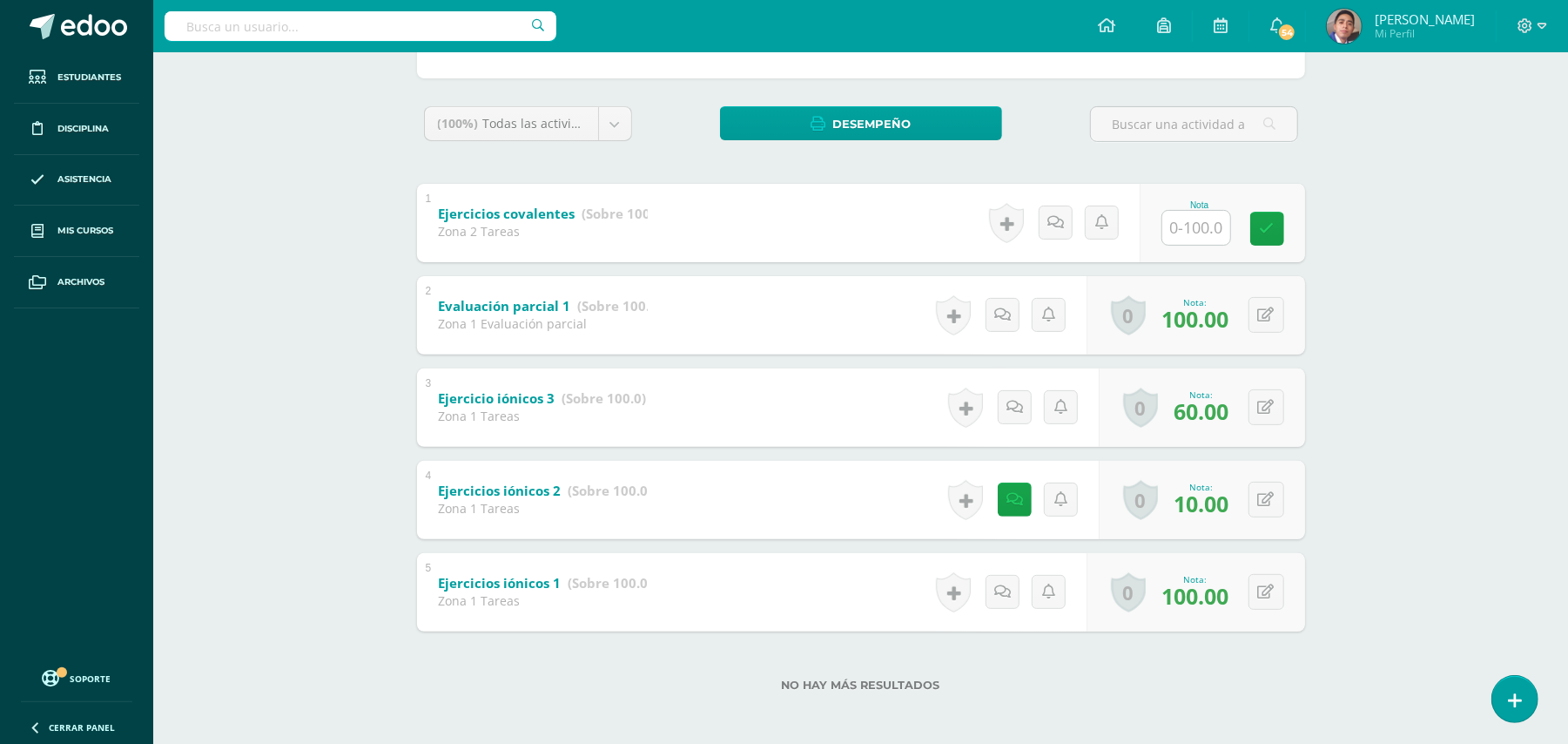
scroll to position [252, 0]
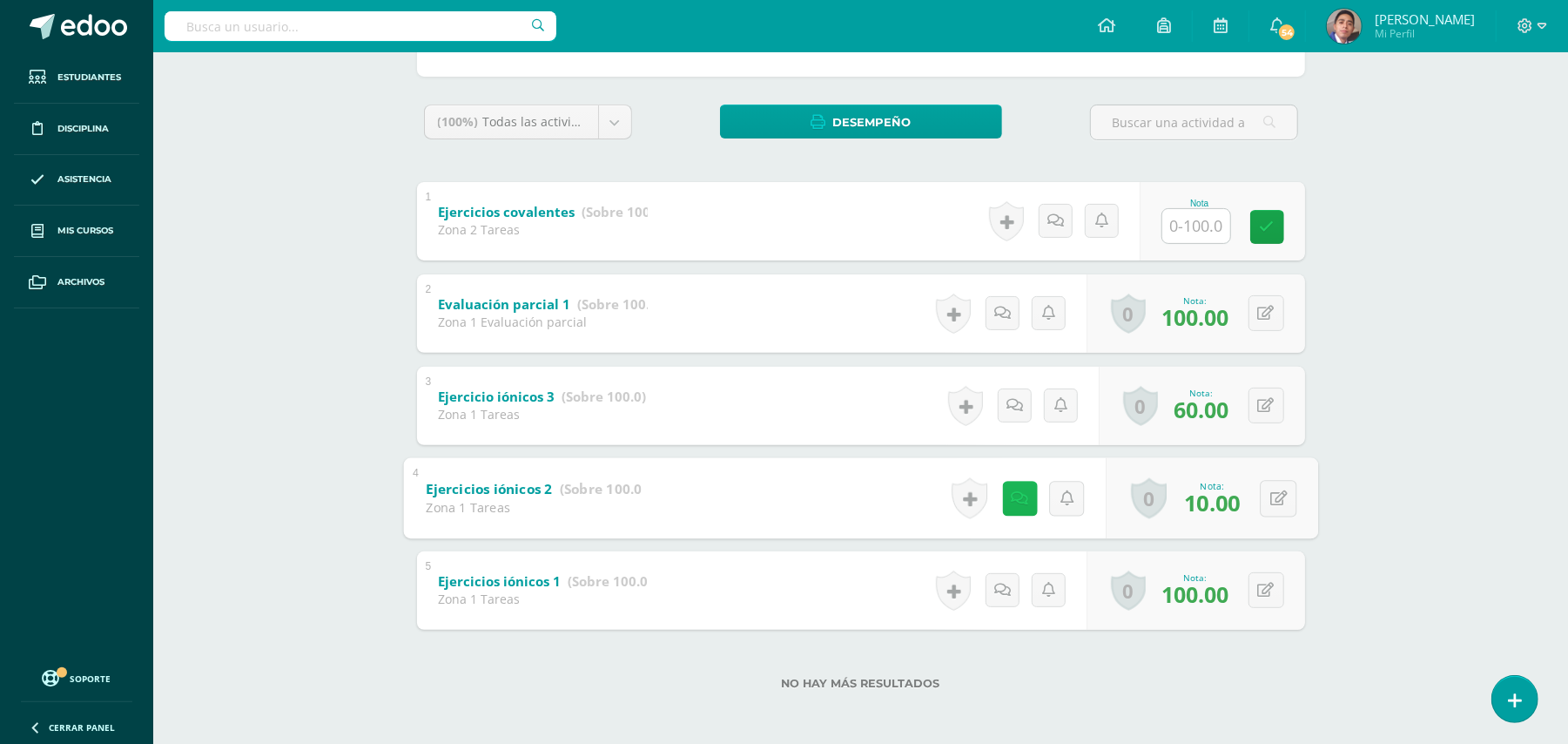
click at [1024, 495] on link at bounding box center [1019, 497] width 34 height 34
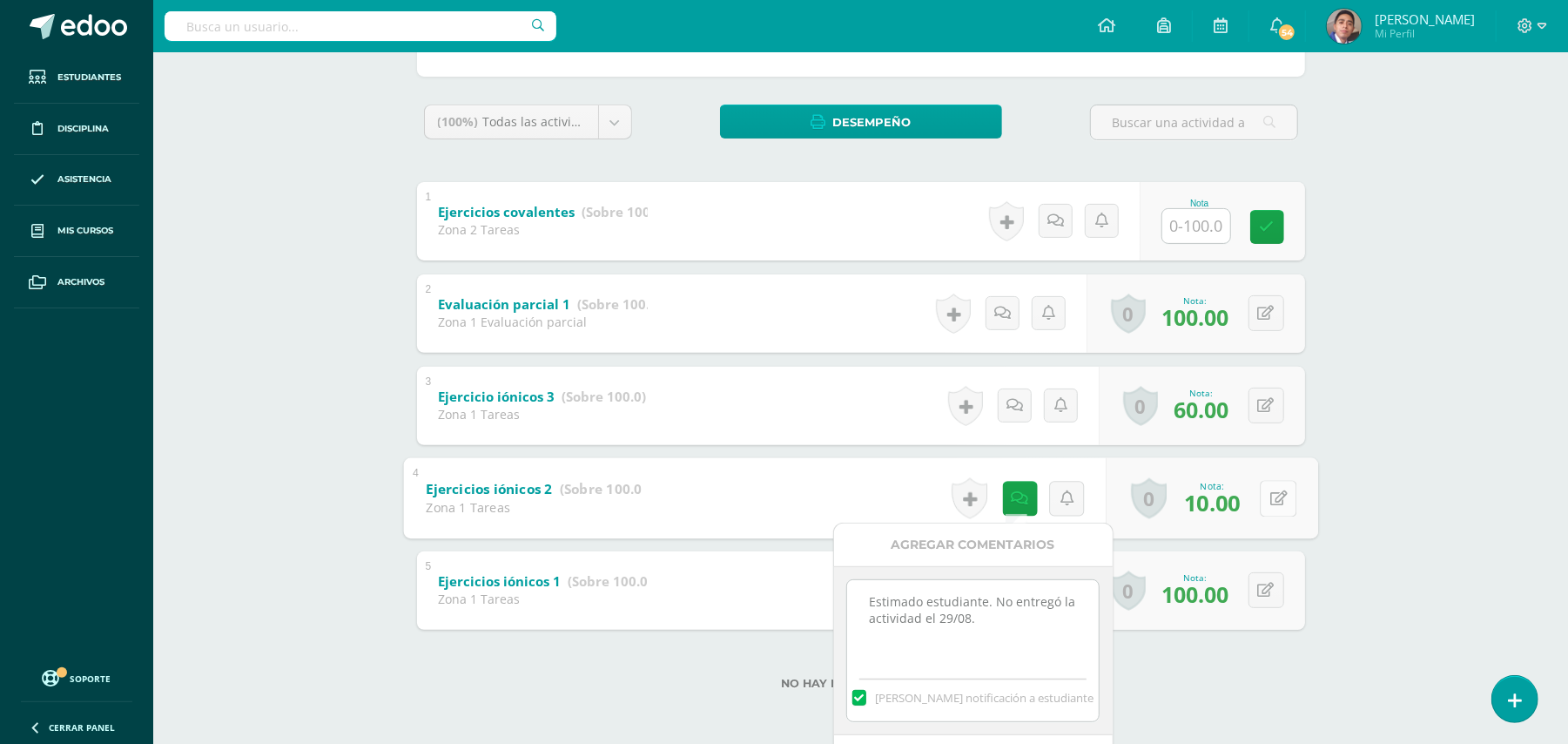
click at [1279, 502] on icon at bounding box center [1278, 498] width 18 height 15
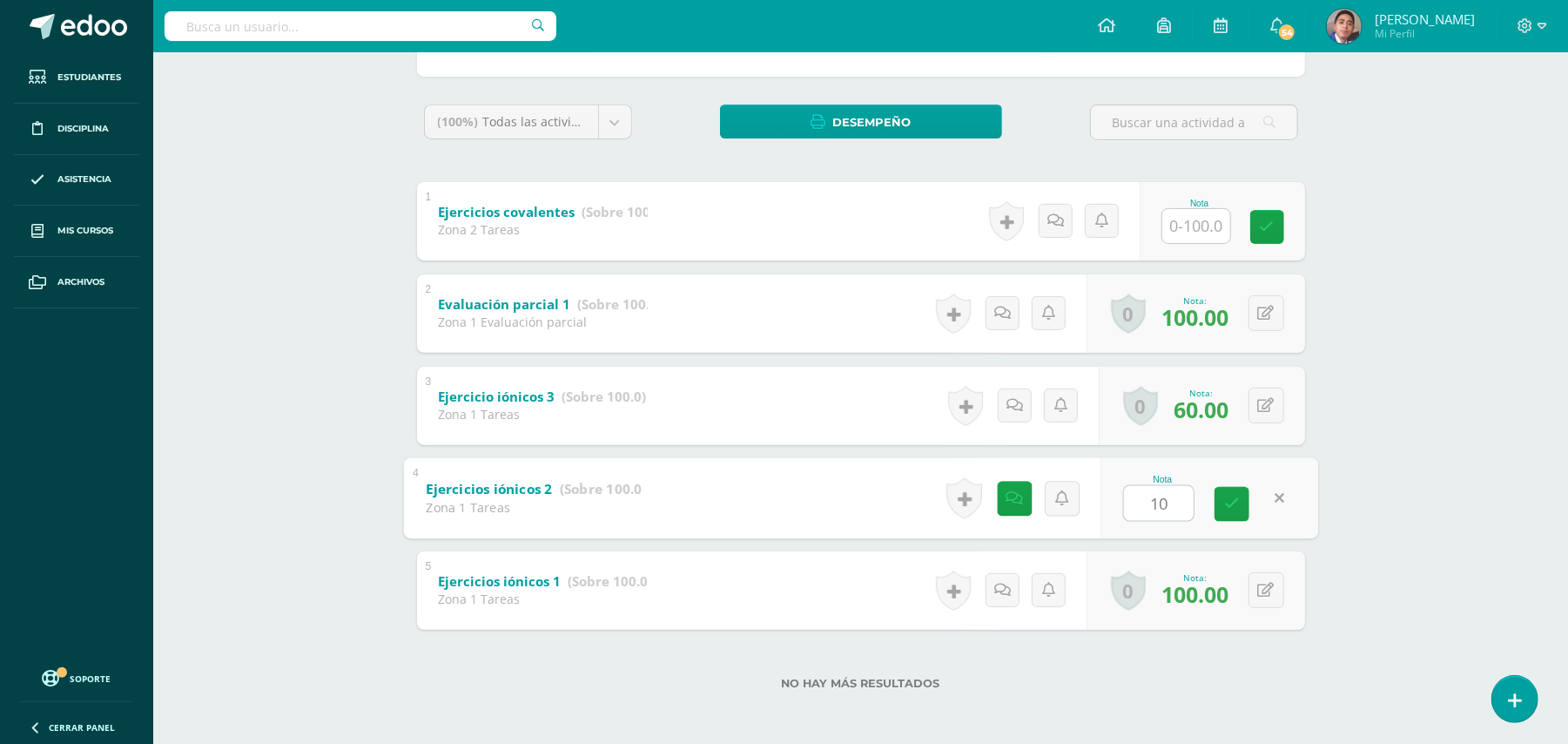
type input "100"
click at [1405, 489] on div "Química Bas III Noveno Básicos "A" Herramientas Detalle de asistencias Activida…" at bounding box center [861, 273] width 1414 height 946
click at [1356, 250] on div "Química Bas III Noveno Básicos "A" Herramientas Detalle de asistencias Activida…" at bounding box center [861, 273] width 1414 height 946
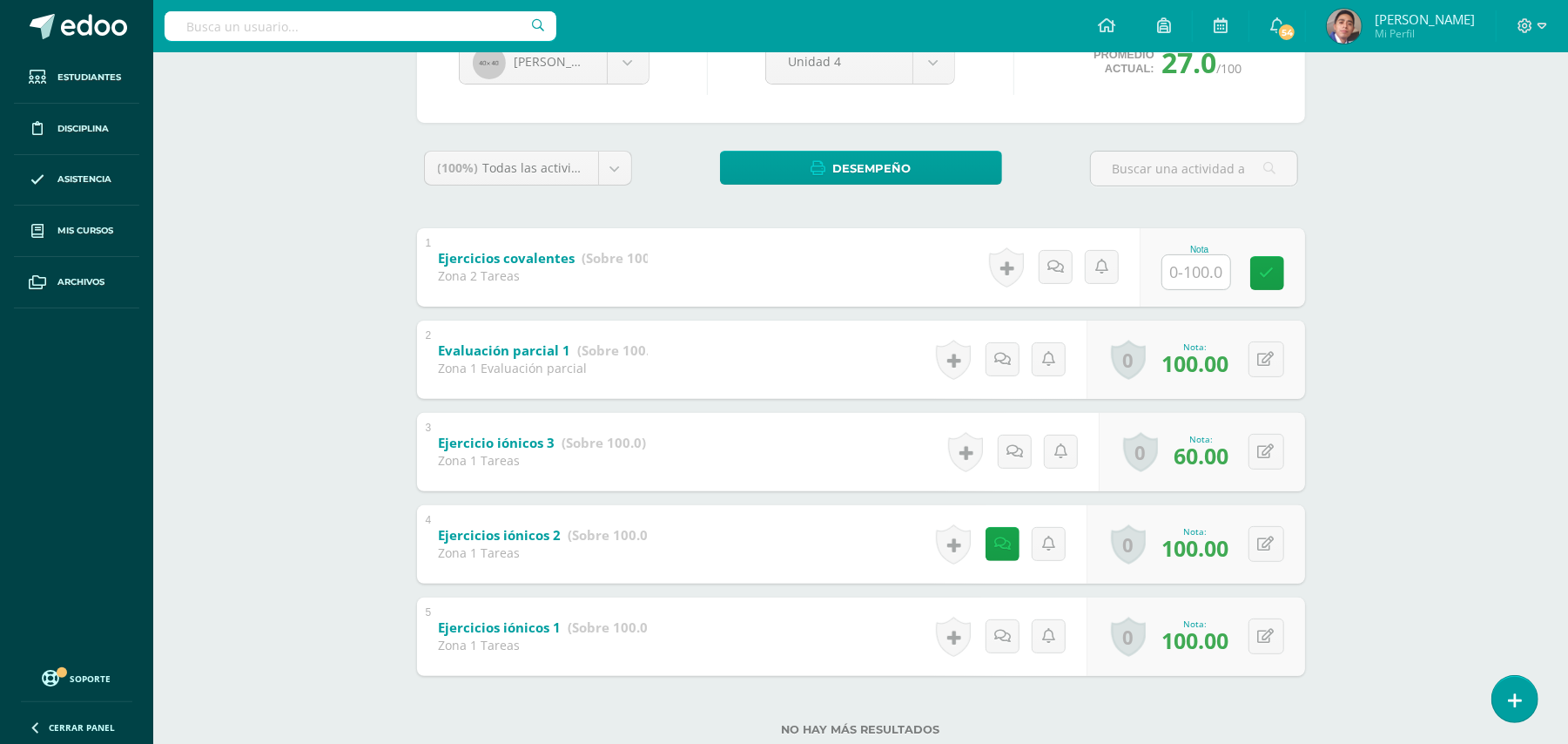
click at [354, 254] on div "Química Bas III Noveno Básicos "A" Herramientas Detalle de asistencias Activida…" at bounding box center [861, 318] width 1414 height 946
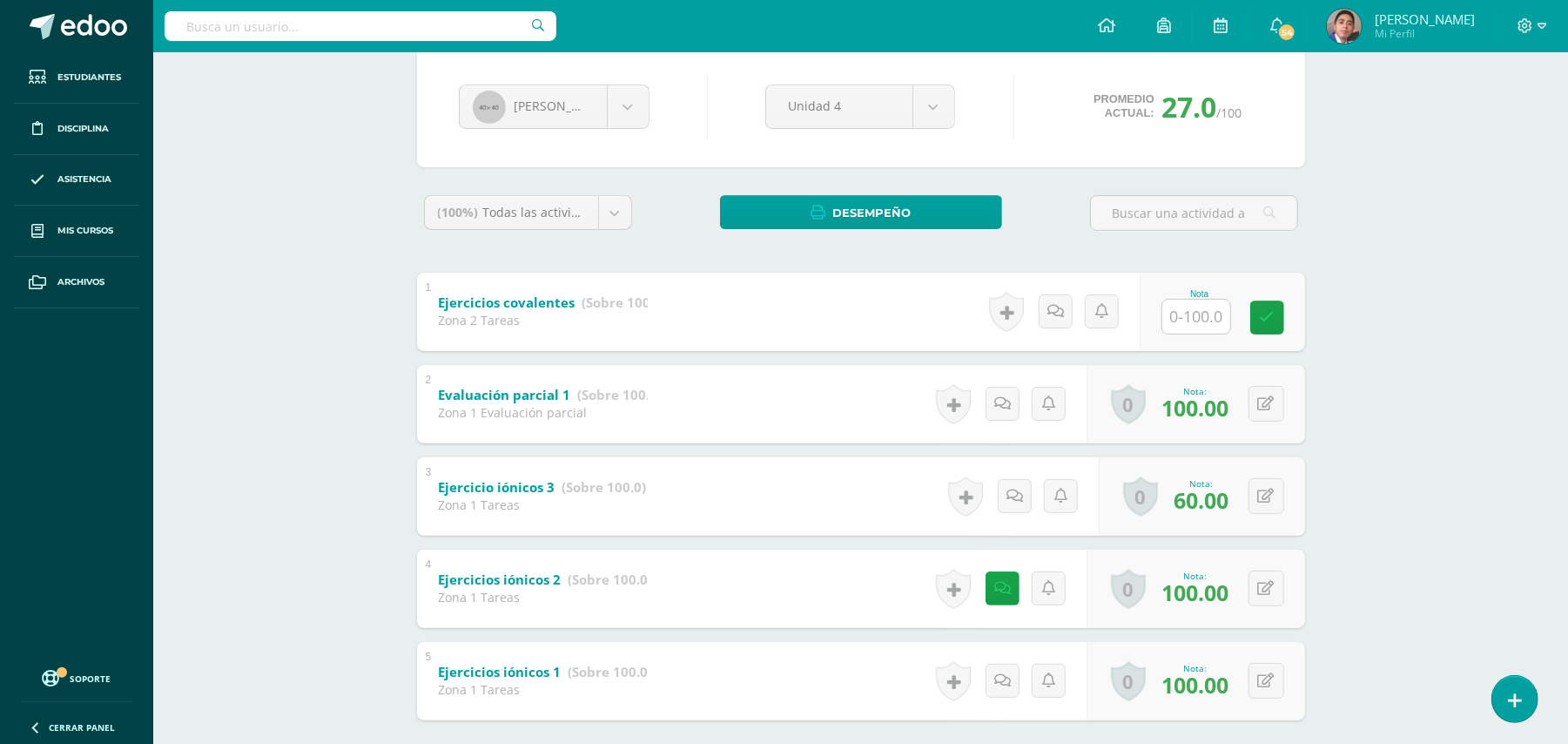
scroll to position [160, 0]
click at [300, 202] on div "Química Bas III Noveno Básicos "A" Herramientas Detalle de asistencias Activida…" at bounding box center [861, 365] width 1414 height 946
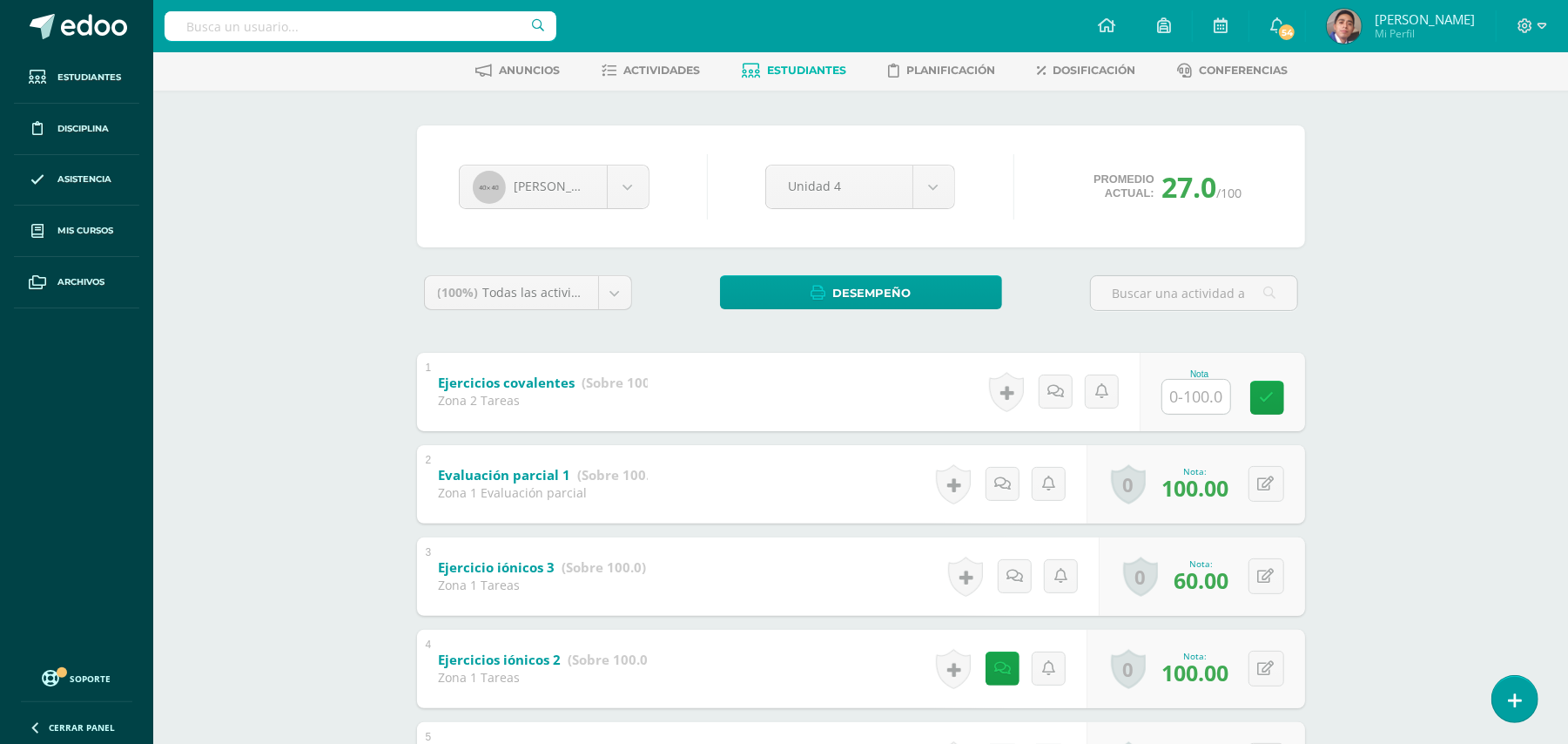
scroll to position [0, 0]
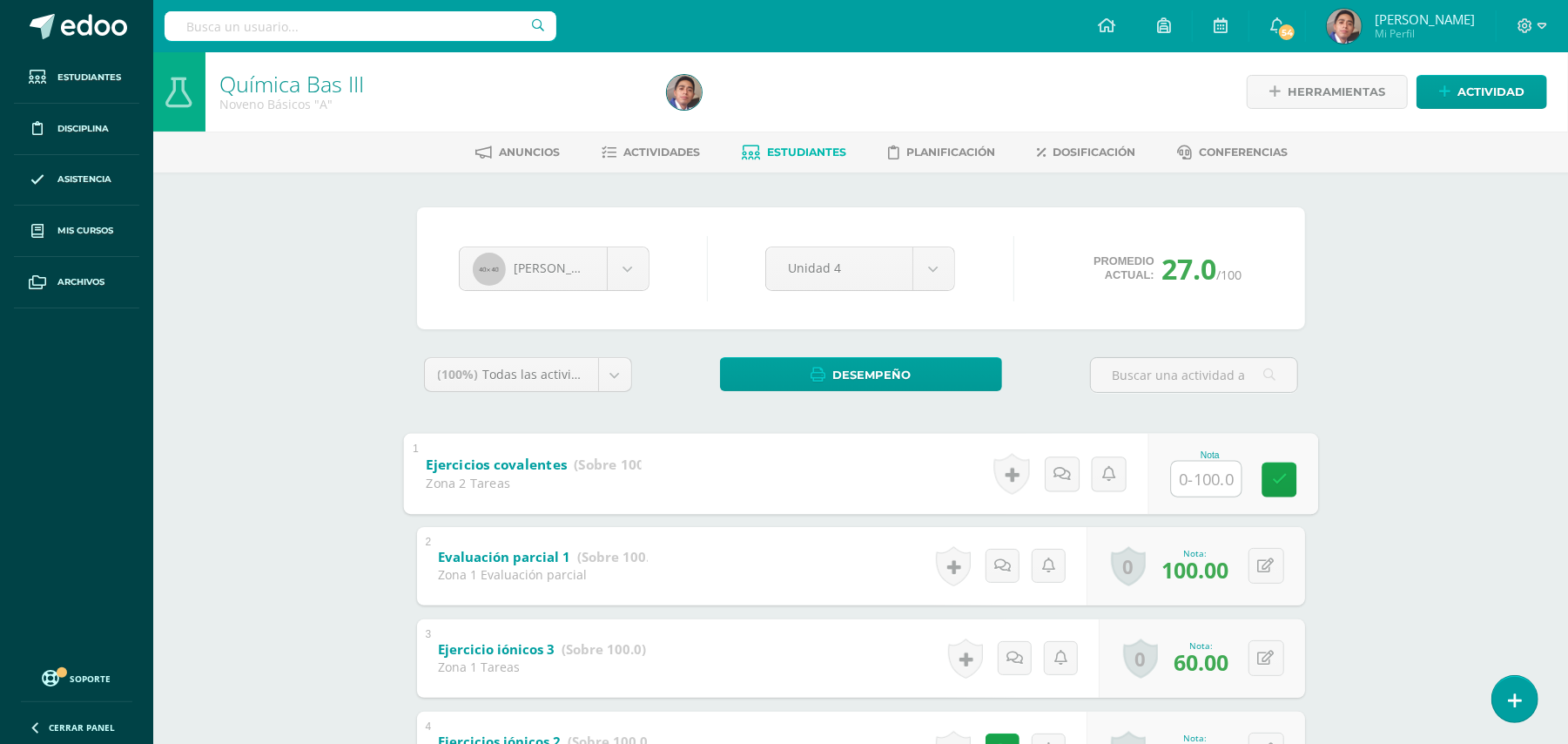
click at [616, 474] on link "Ejercicios covalentes (Sobre 100.0)" at bounding box center [543, 465] width 235 height 28
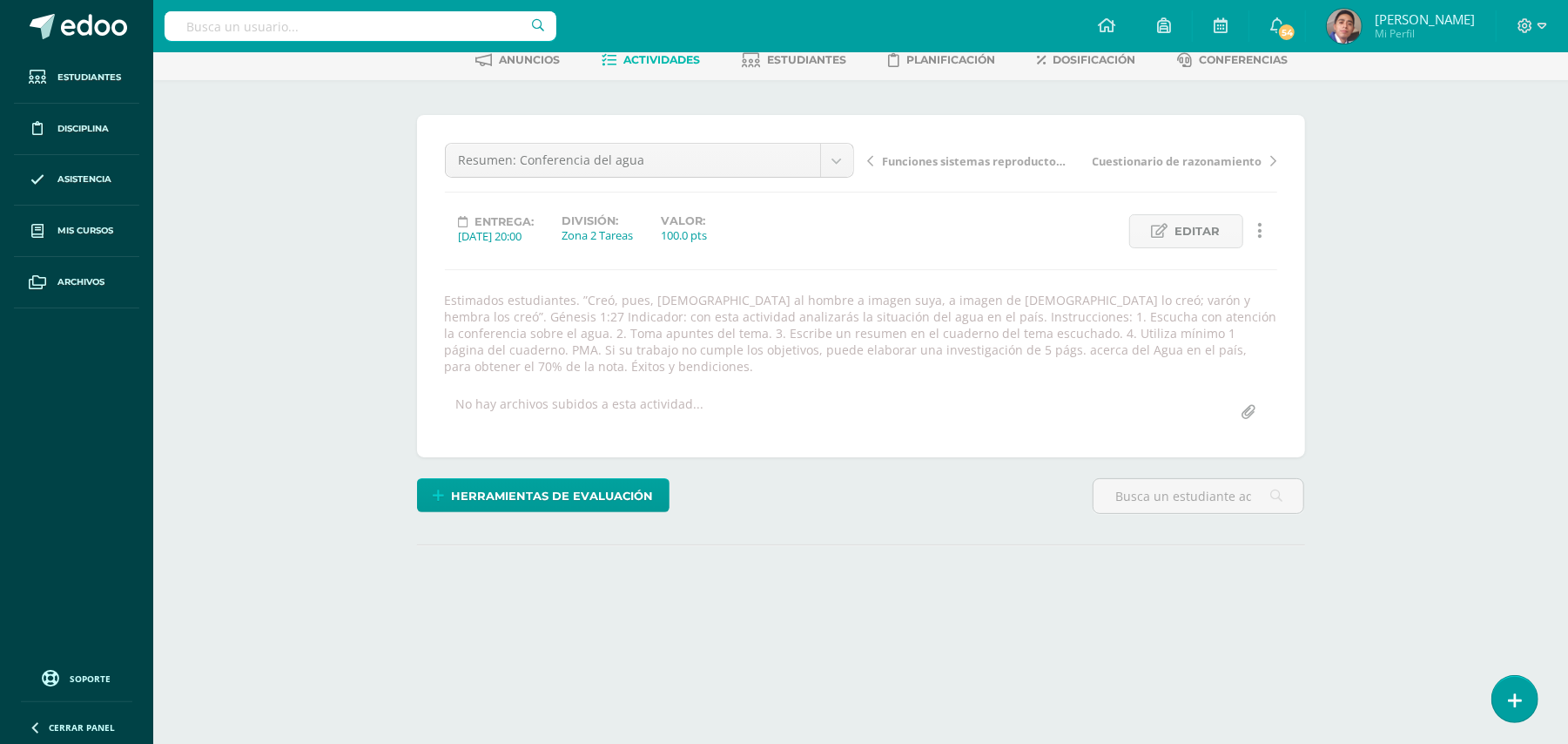
click at [276, 432] on div "Biología Bas III Noveno Básicos "A" Herramientas Detalle de asistencias Activid…" at bounding box center [861, 320] width 1414 height 721
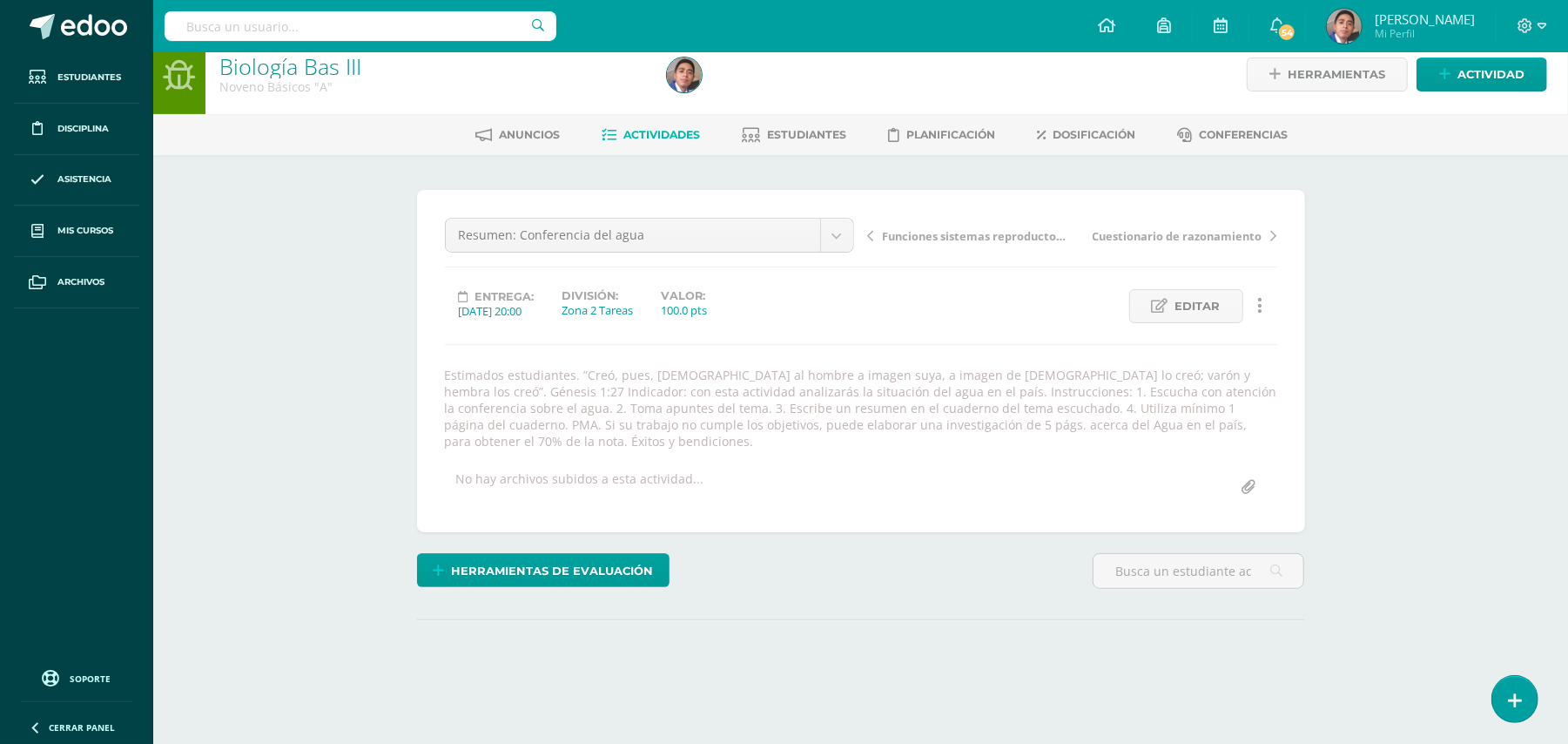
scroll to position [15, 0]
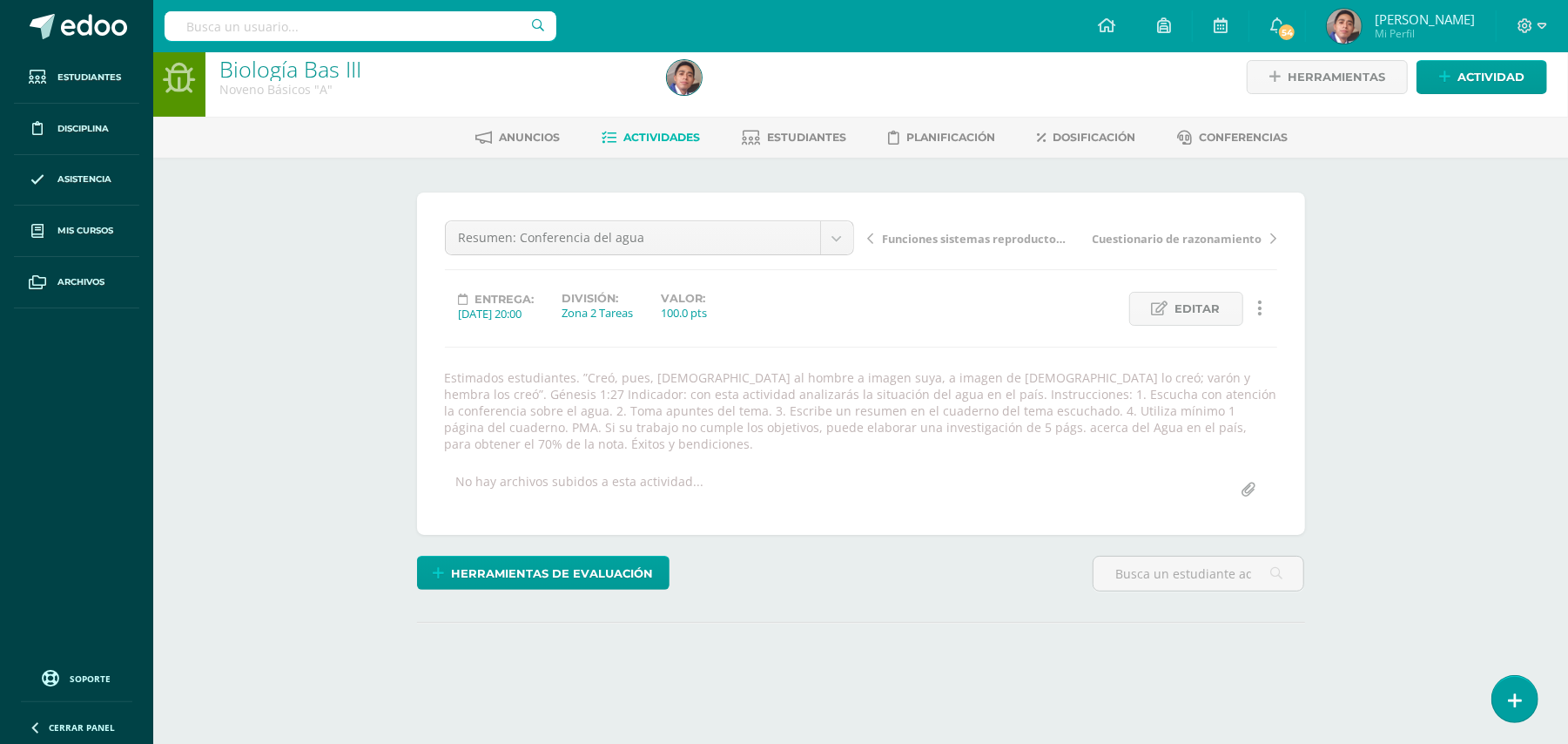
click at [276, 432] on div "Biología Bas III Noveno Básicos "A" Herramientas Detalle de asistencias Activid…" at bounding box center [861, 398] width 1414 height 721
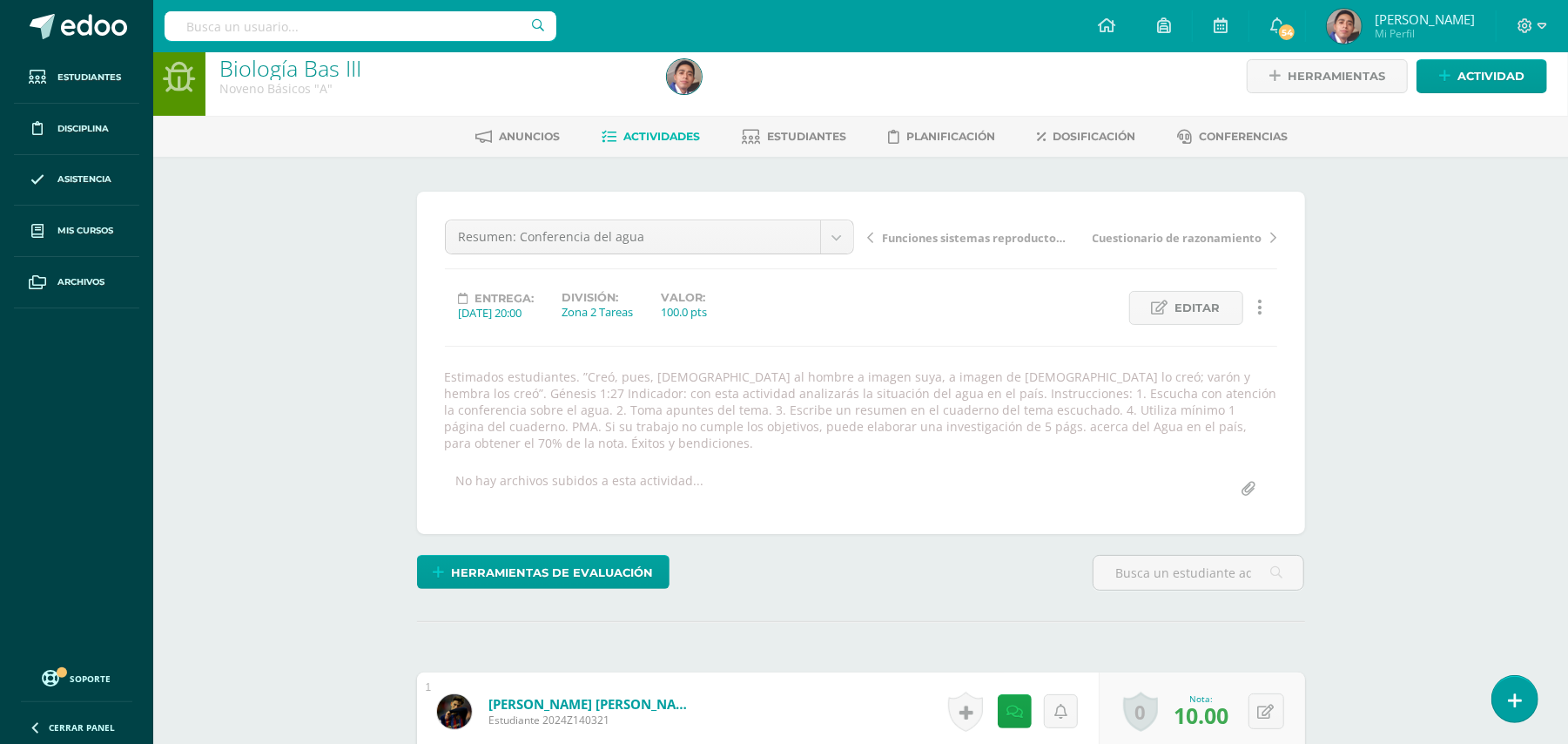
scroll to position [18, 0]
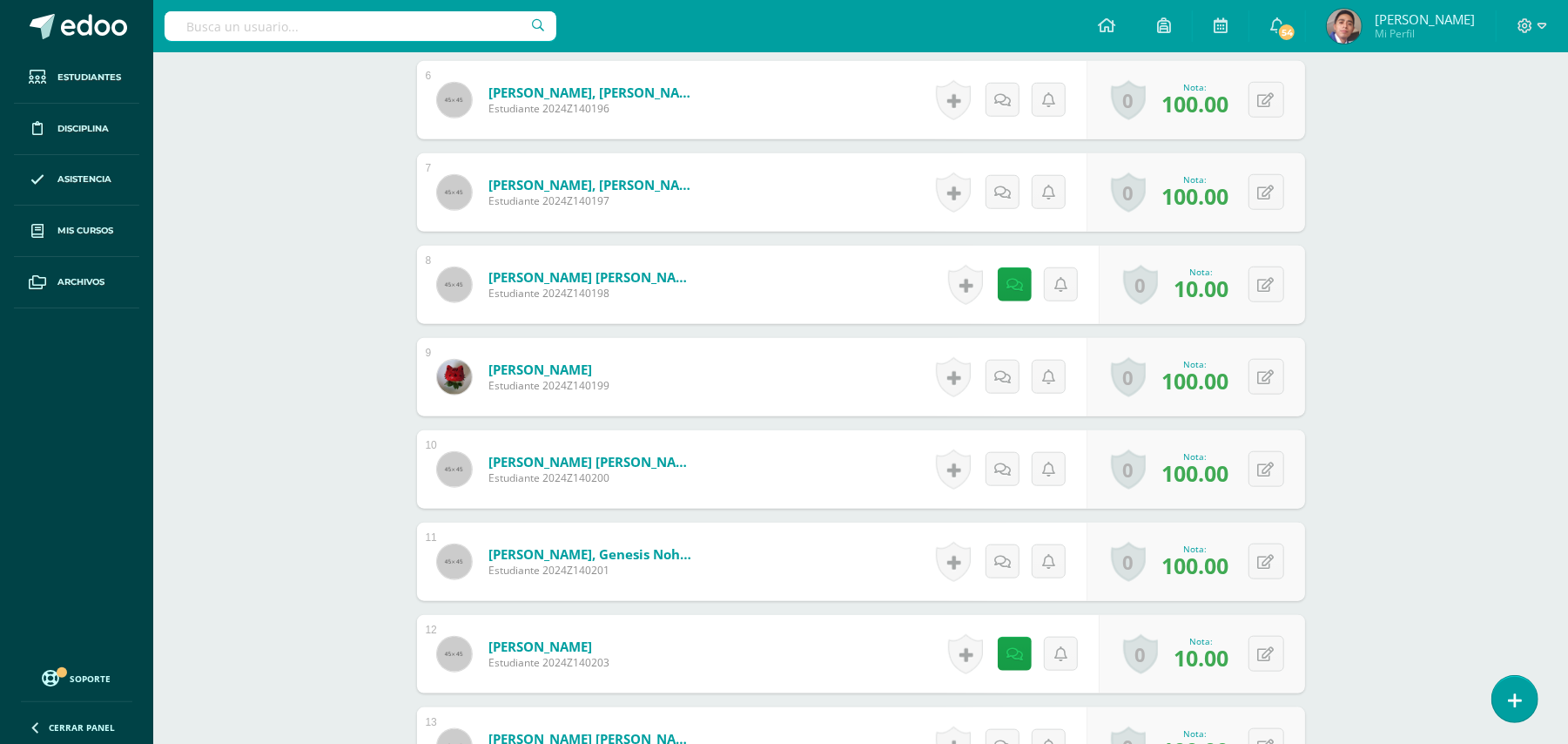
scroll to position [1132, 0]
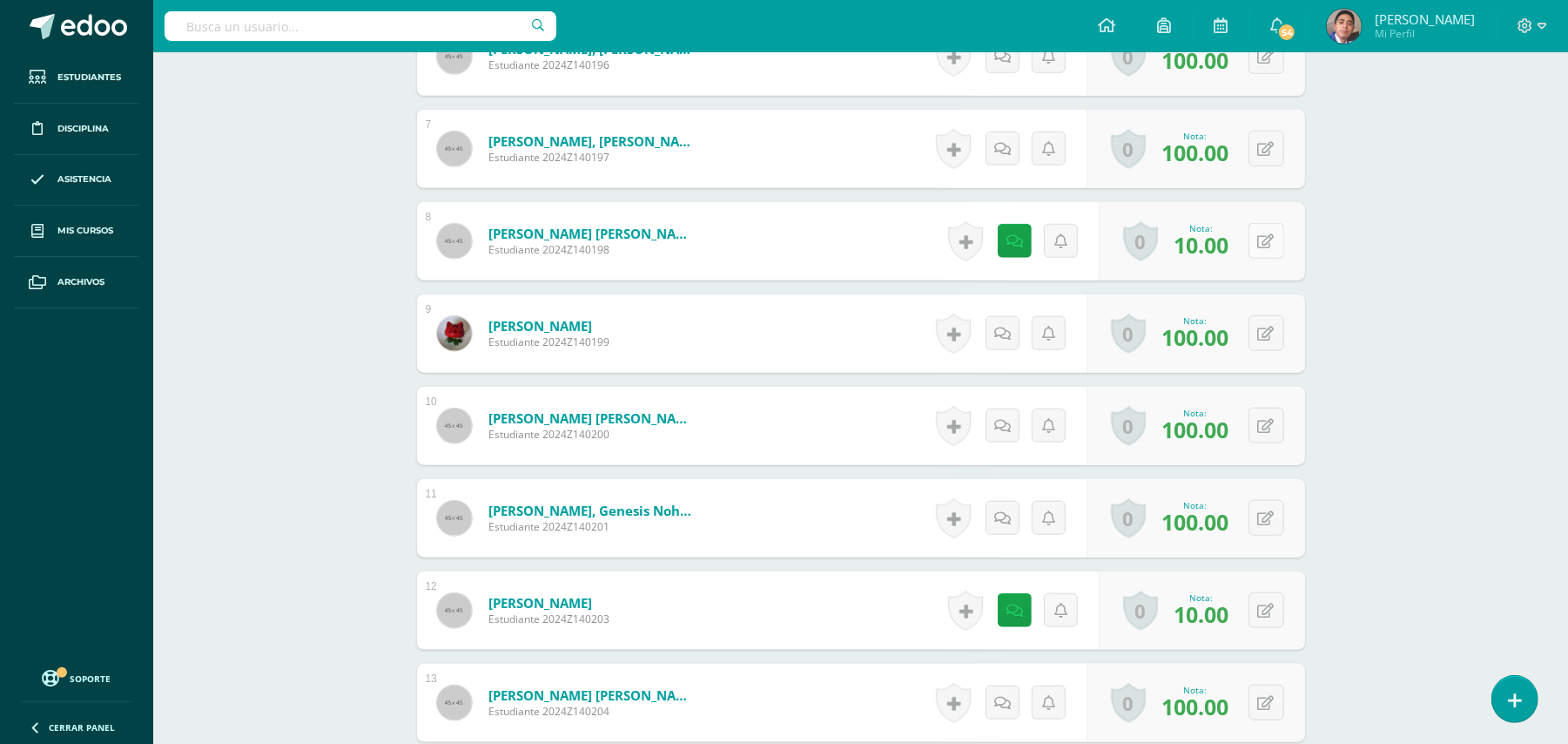
click at [1266, 235] on icon at bounding box center [1266, 242] width 17 height 15
type input "70"
click at [1432, 370] on div "Biología Bas III Noveno Básicos "A" Herramientas Detalle de asistencias Activid…" at bounding box center [861, 115] width 1414 height 2391
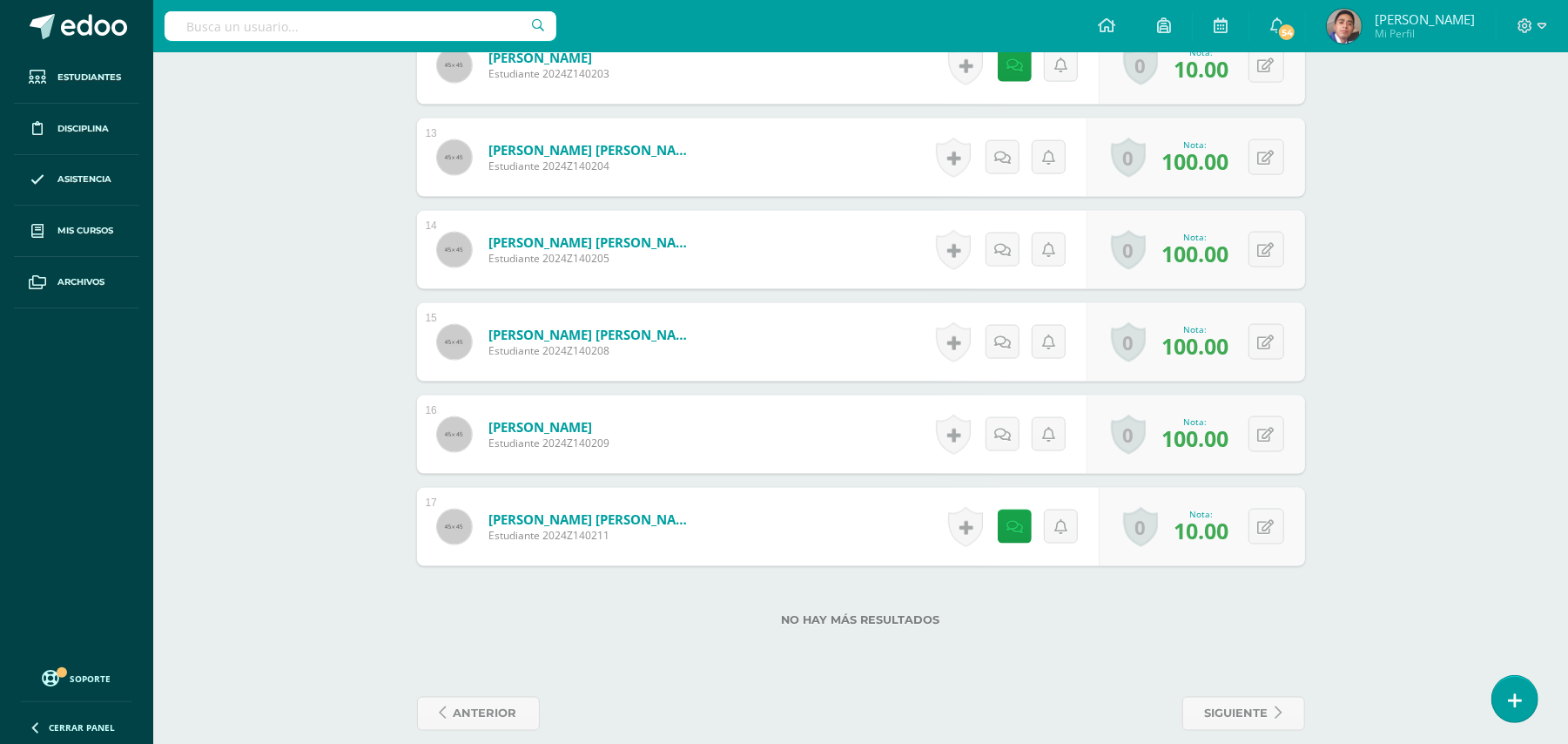
scroll to position [1681, 0]
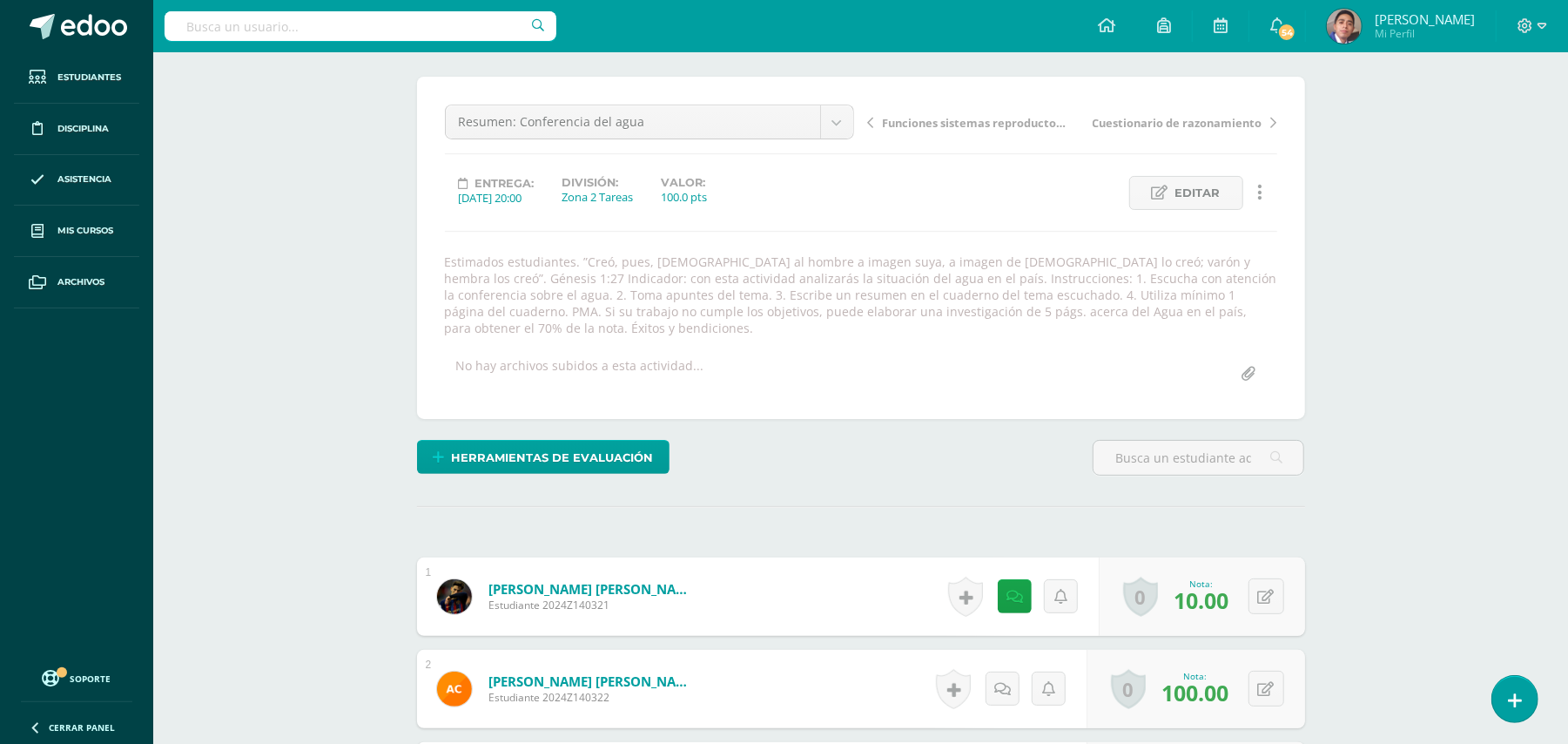
scroll to position [0, 0]
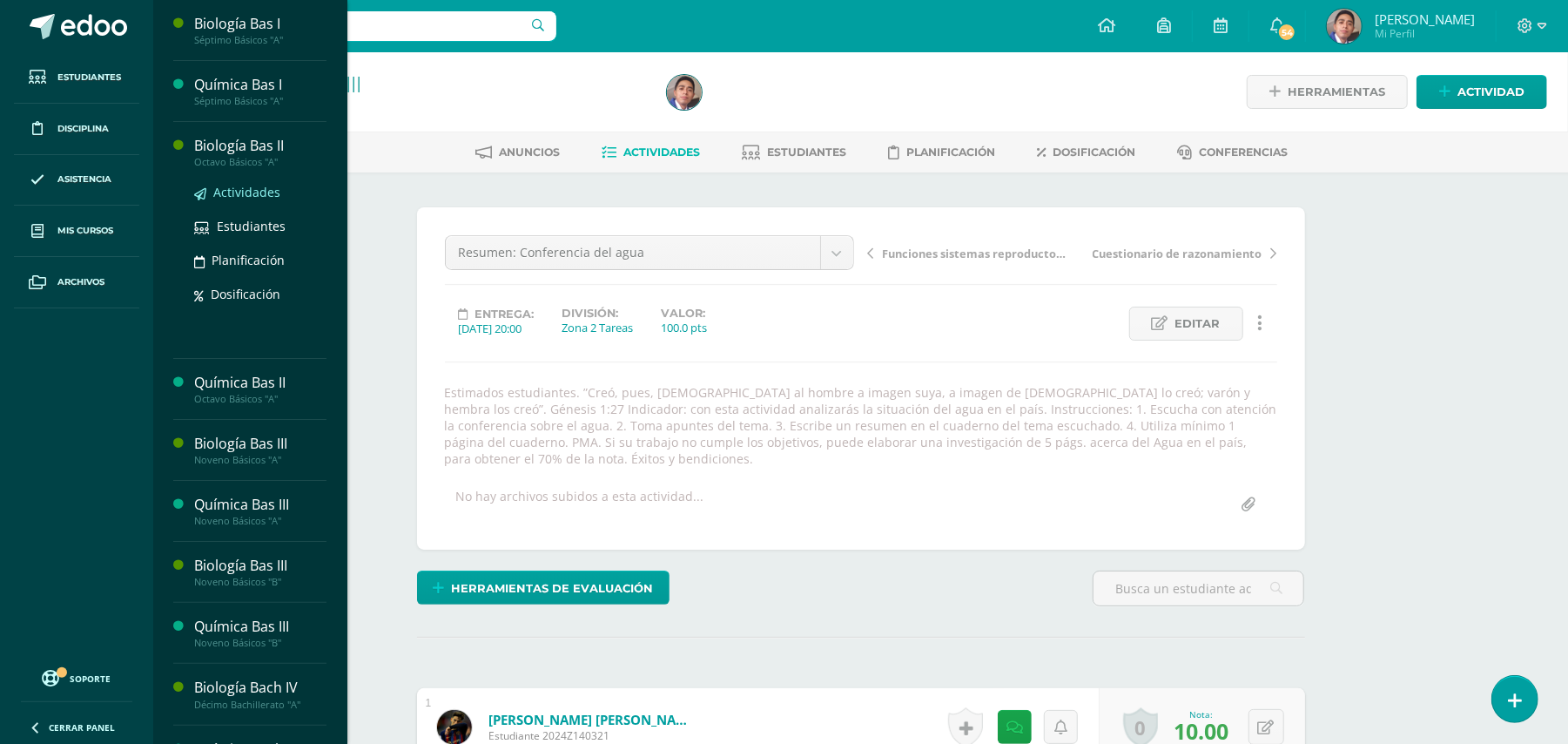
click at [242, 196] on span "Actividades" at bounding box center [247, 192] width 67 height 17
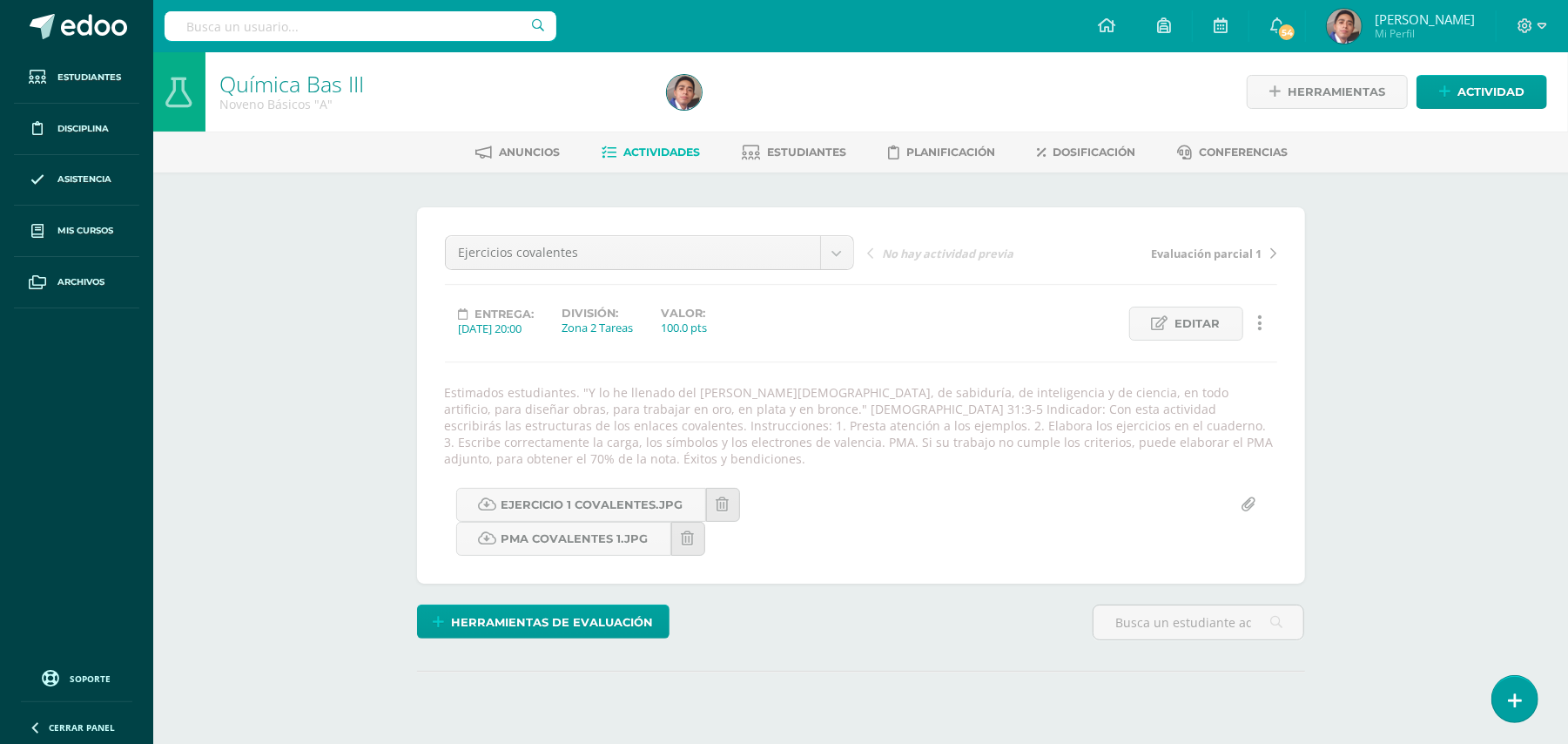
click at [277, 241] on div "Química Bas III Noveno Básicos "A" Herramientas Detalle de asistencias Activida…" at bounding box center [861, 429] width 1414 height 754
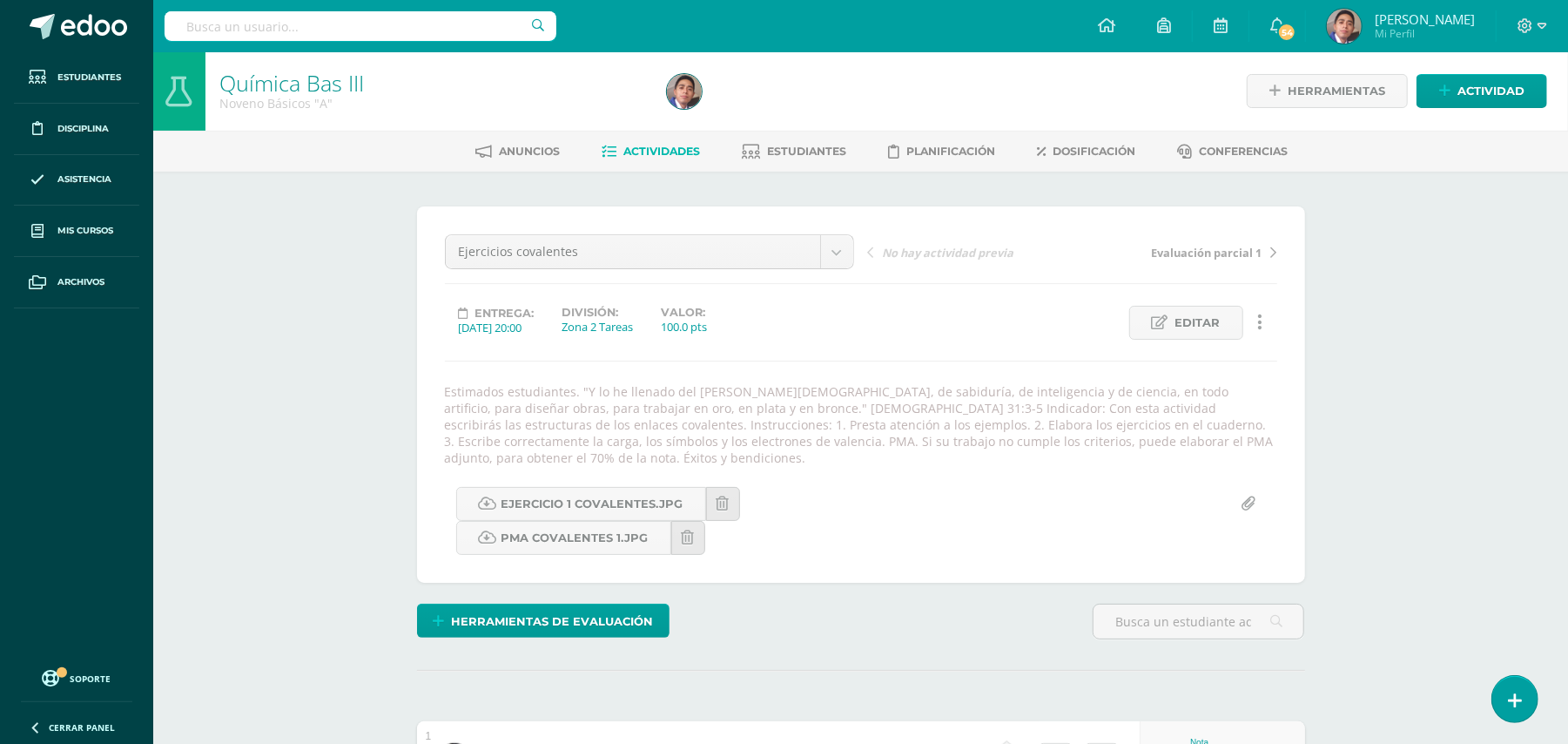
scroll to position [2, 0]
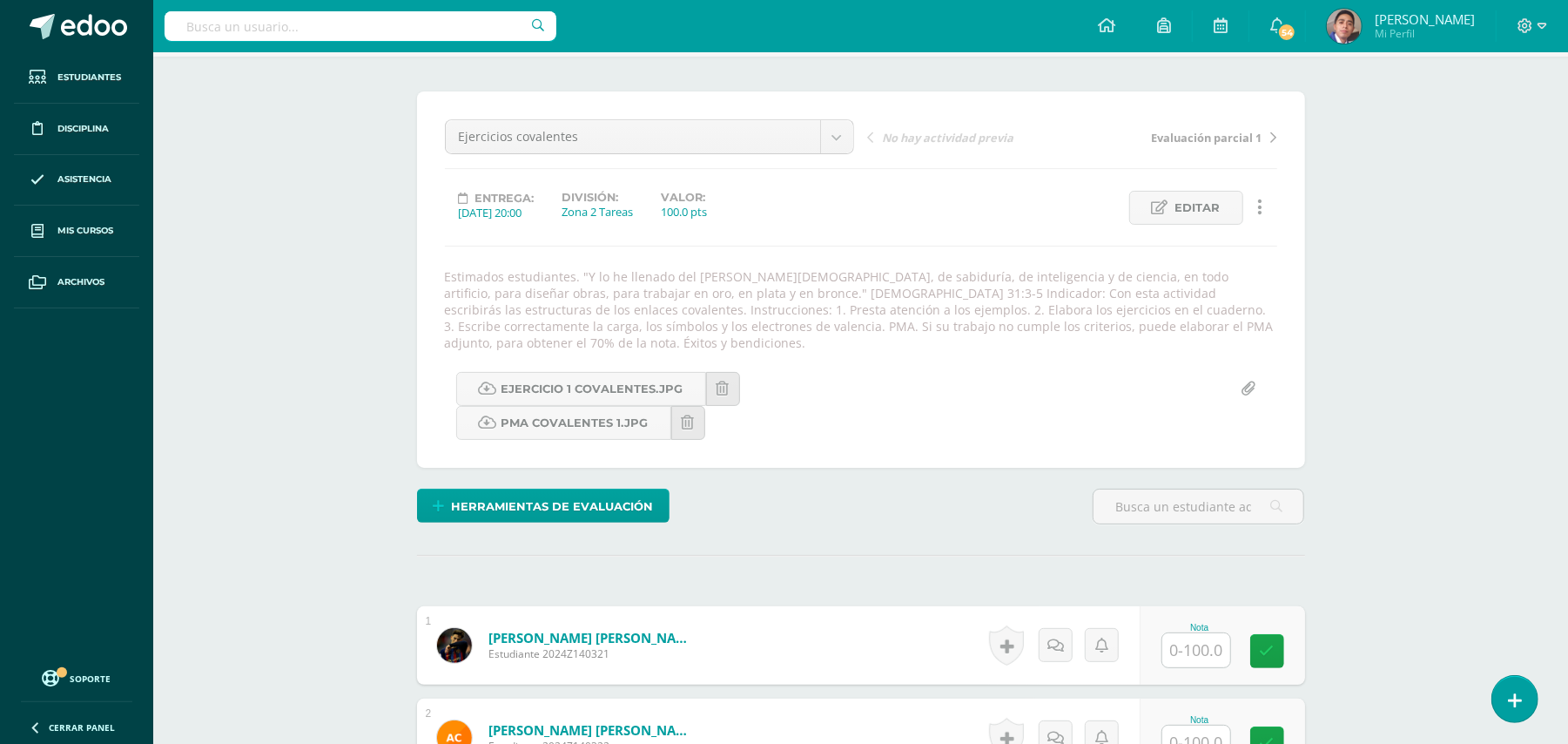
scroll to position [0, 0]
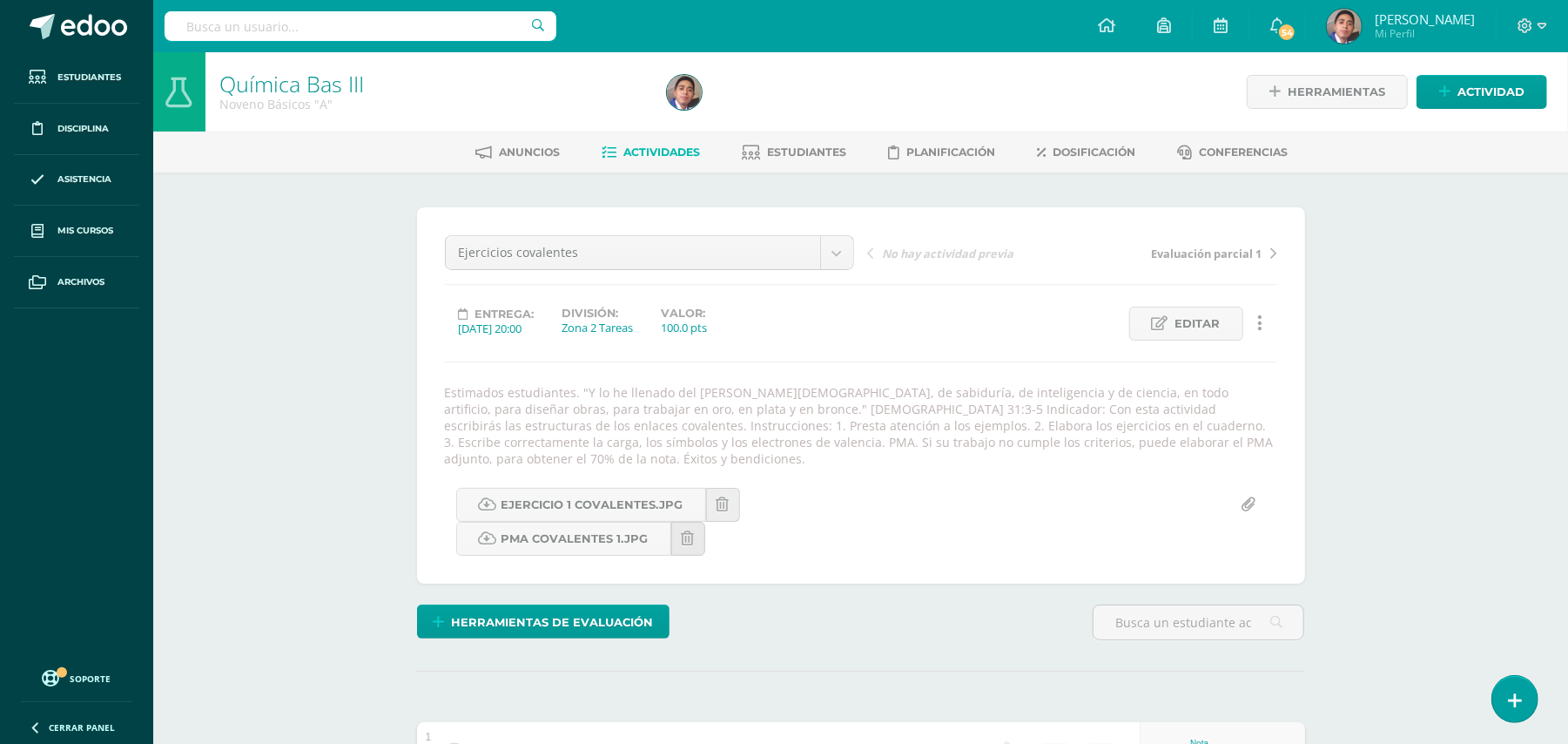
click at [722, 500] on icon at bounding box center [723, 505] width 13 height 15
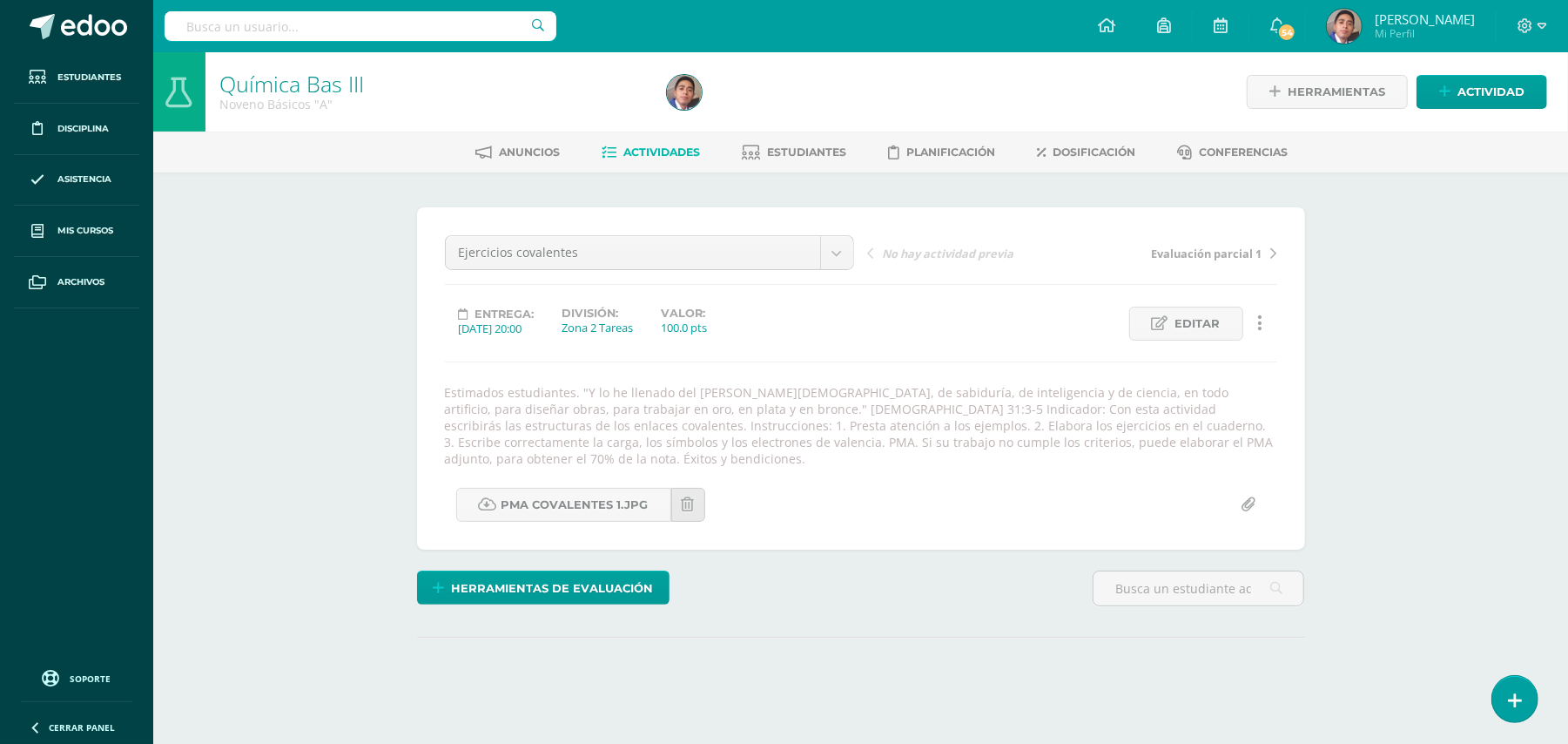
click at [317, 316] on div "Química Bas III Noveno Básicos "A" Herramientas Detalle de asistencias Activida…" at bounding box center [861, 413] width 1414 height 721
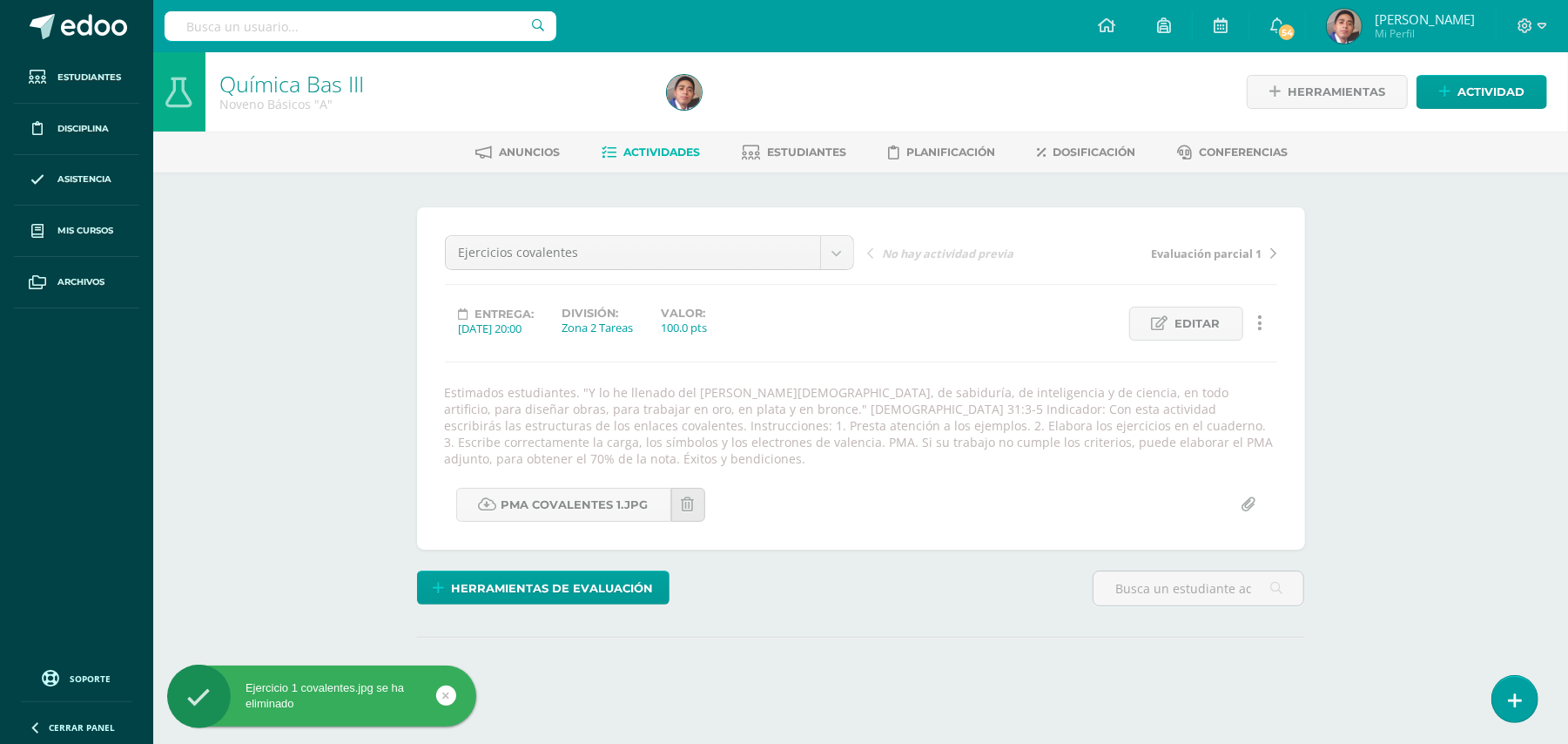
click at [1371, 374] on div "Química Bas III Noveno Básicos "A" Herramientas Detalle de asistencias Activida…" at bounding box center [861, 413] width 1414 height 721
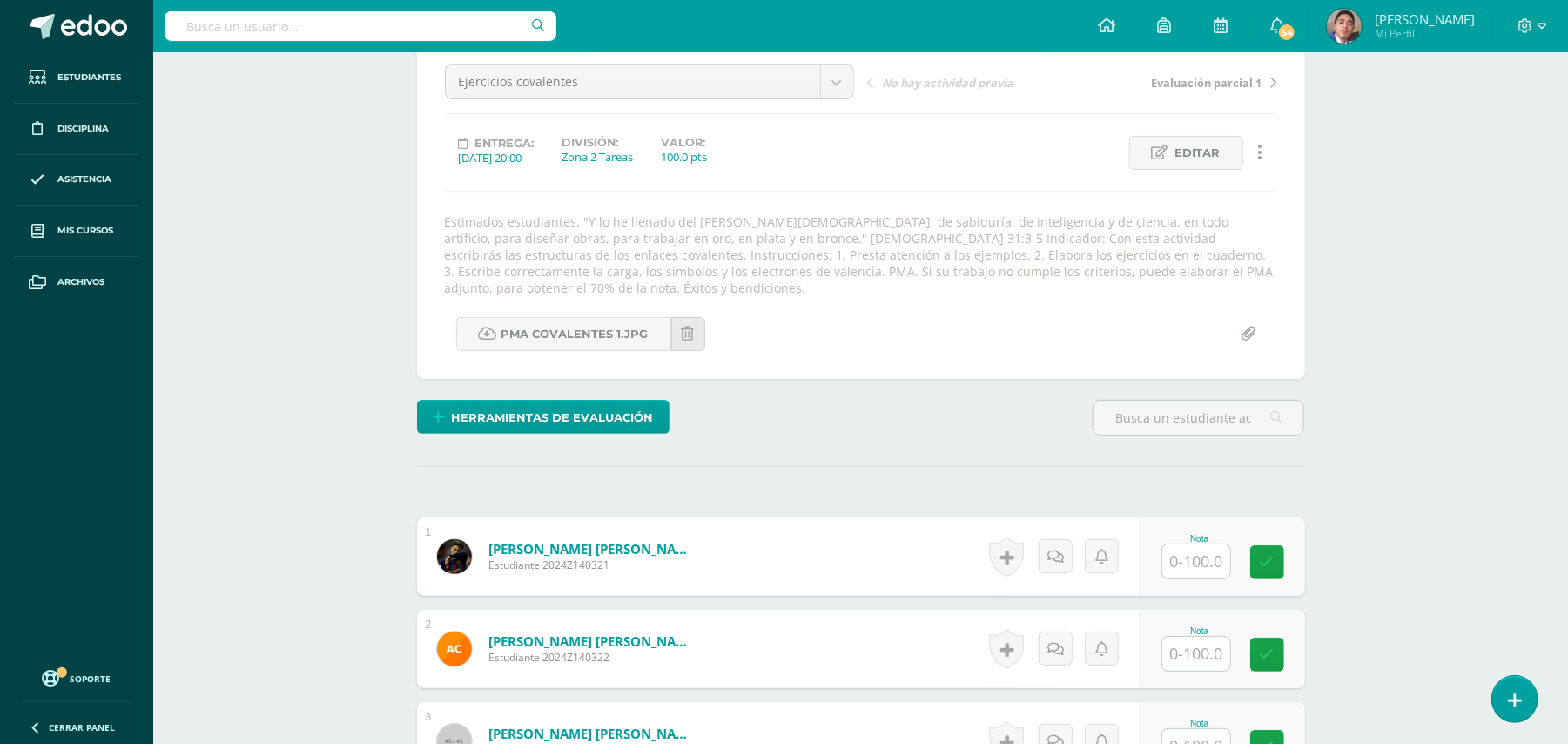
scroll to position [171, 0]
click at [293, 412] on div "Química Bas III Noveno Básicos "A" Herramientas Detalle de asistencias Activida…" at bounding box center [861, 750] width 1414 height 1738
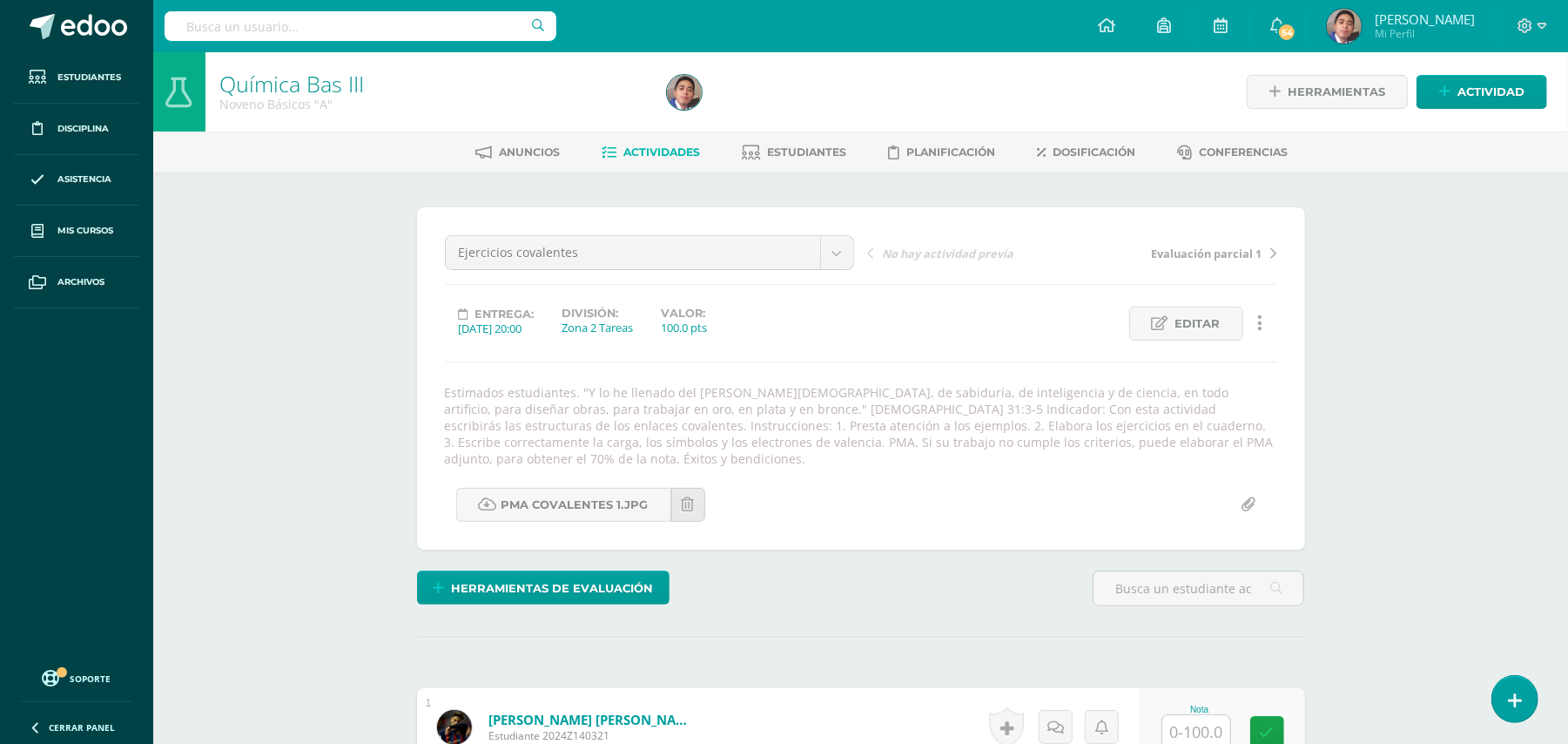
scroll to position [1, 0]
click at [1251, 507] on input "file" at bounding box center [1249, 504] width 34 height 34
type input "C:\fakepath\Ejercicio covalentes 1a.jpg"
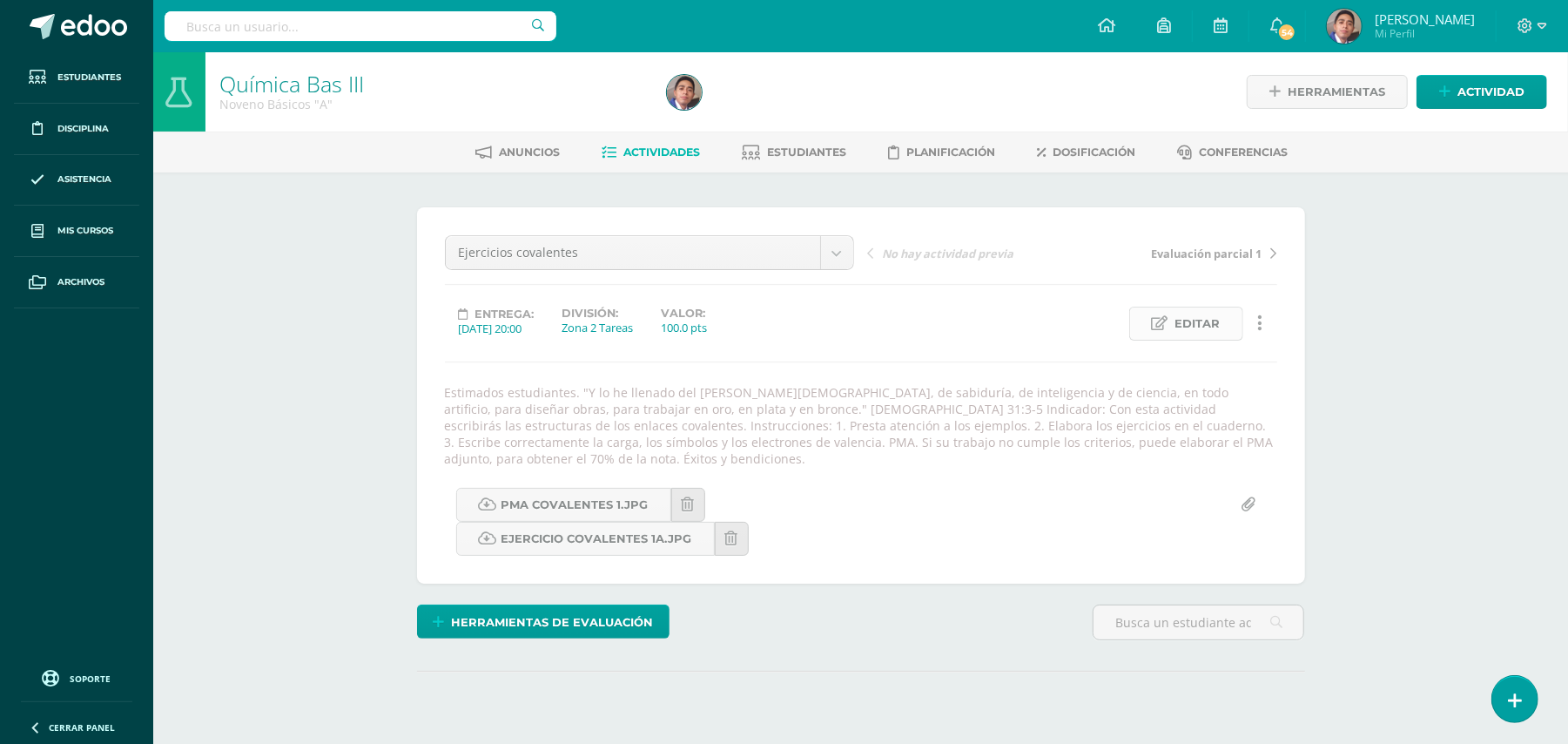
click at [1213, 330] on span "Editar" at bounding box center [1198, 323] width 46 height 33
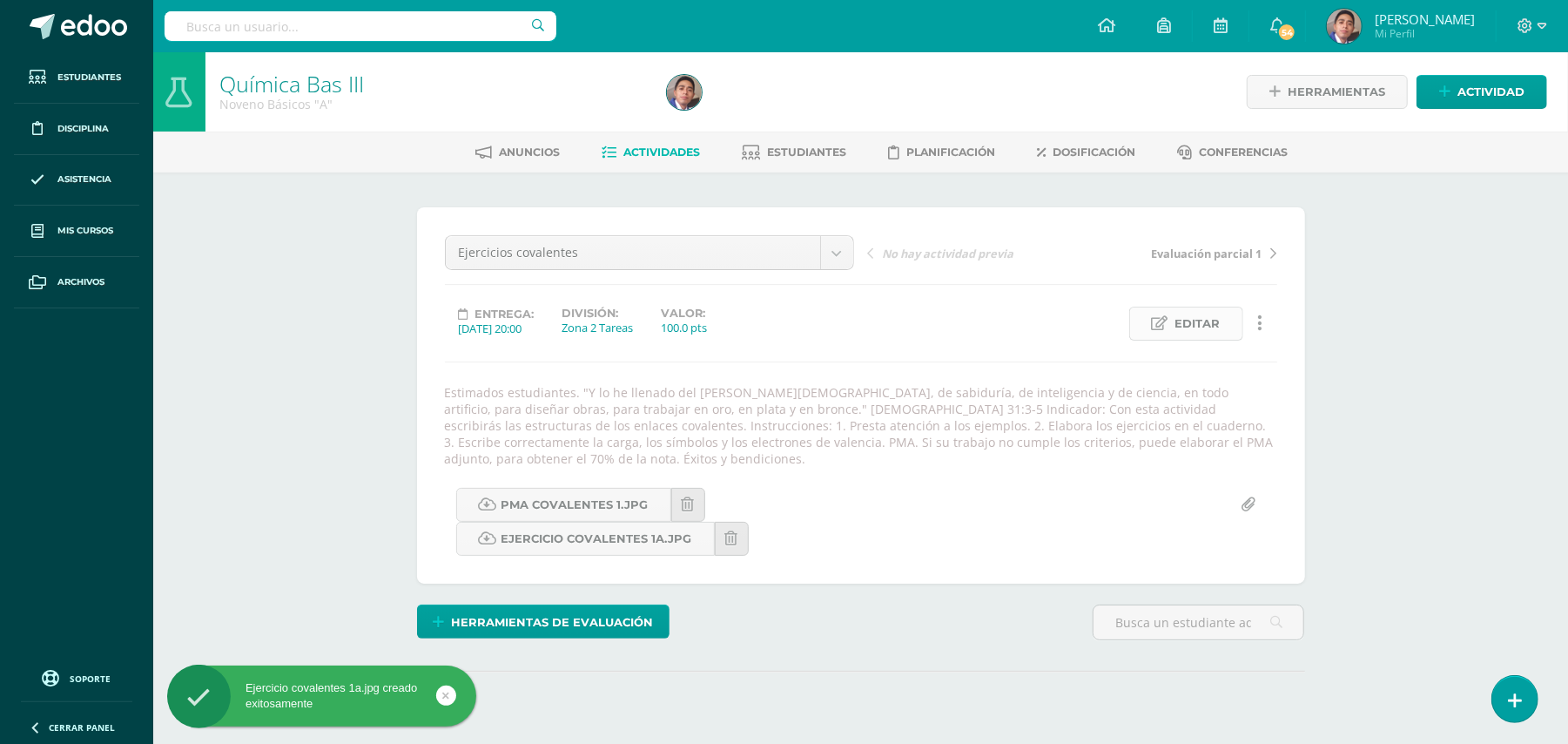
click at [1226, 331] on link "Editar" at bounding box center [1186, 323] width 114 height 34
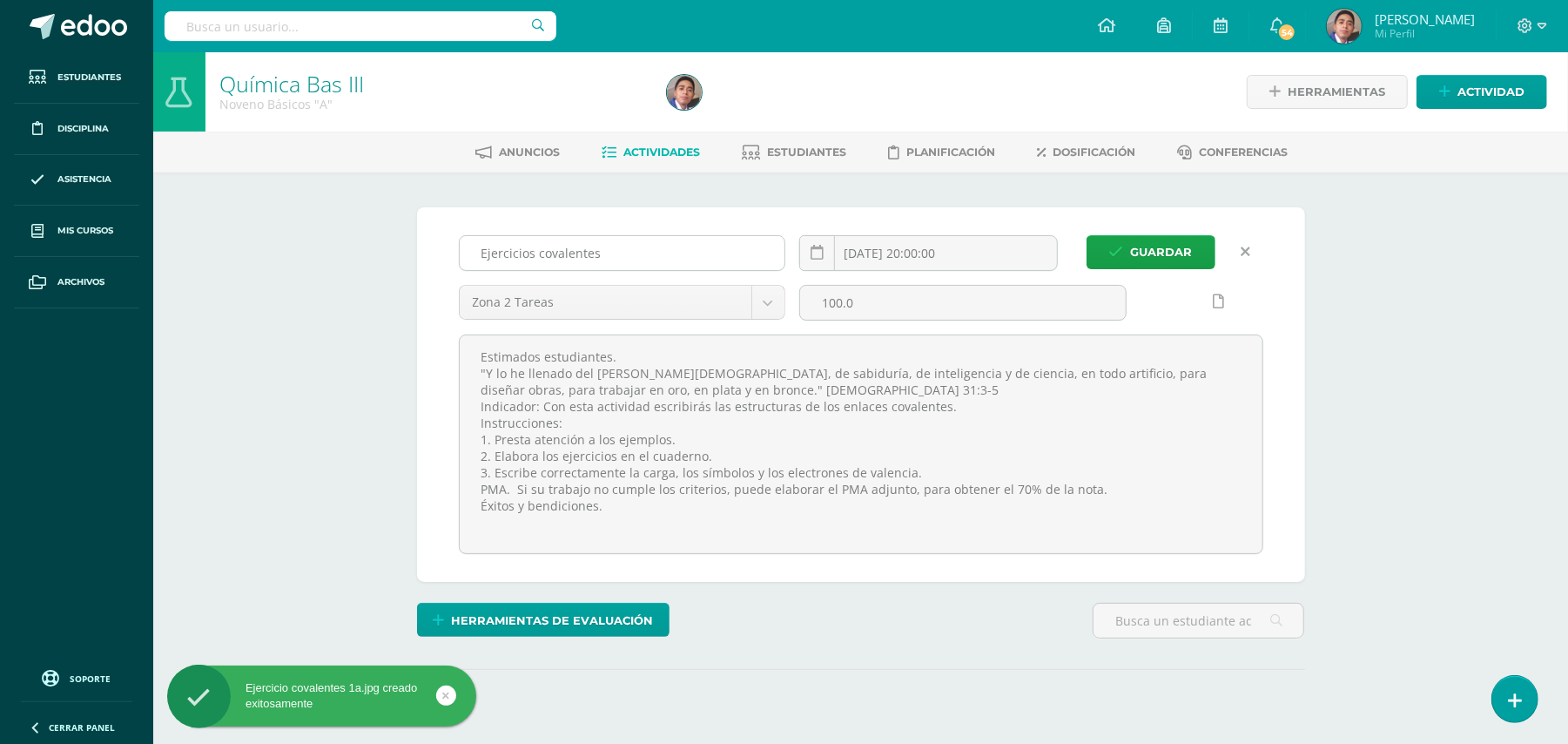
click at [731, 245] on input "Ejercicios covalentes" at bounding box center [623, 253] width 326 height 34
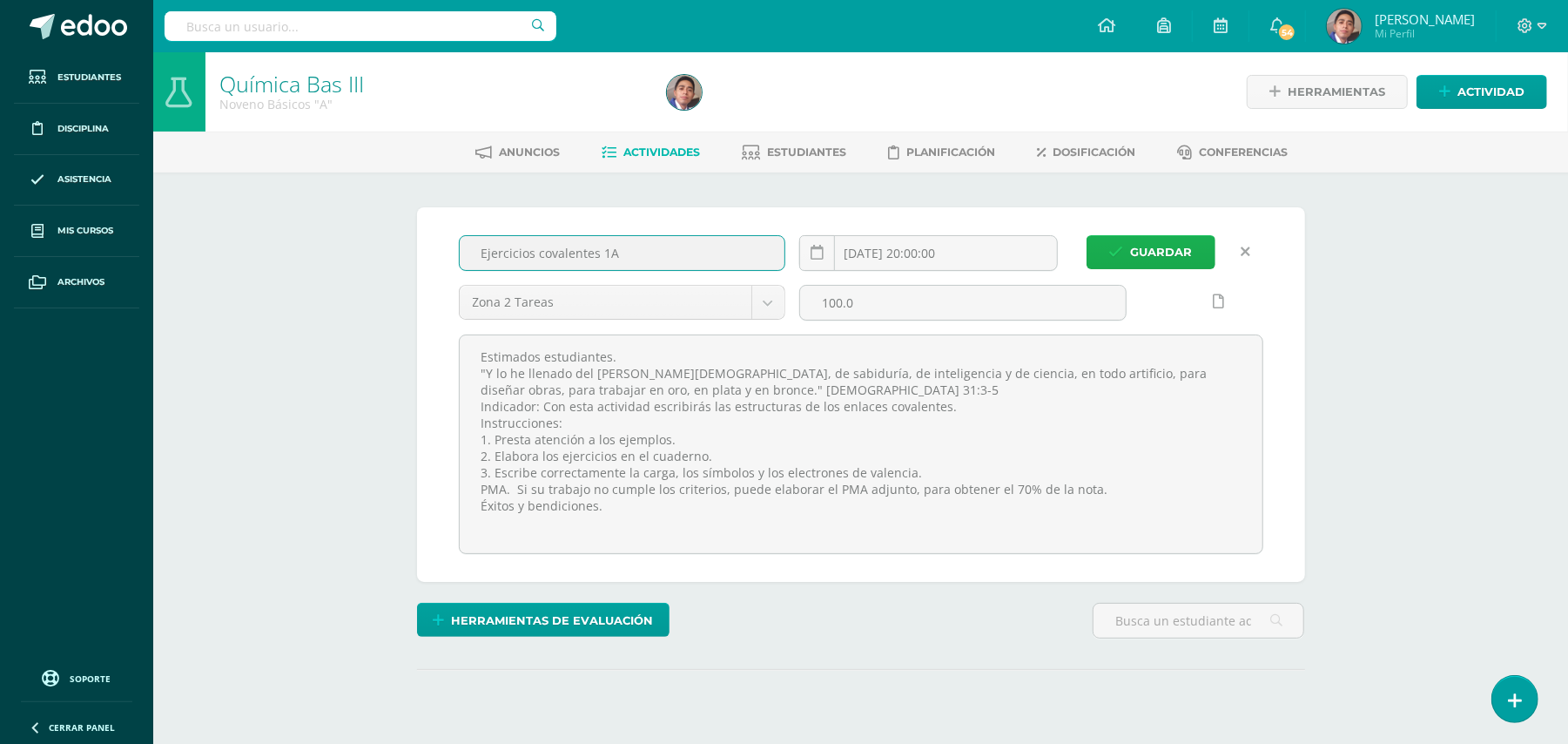
type input "Ejercicios covalentes 1A"
click at [1154, 260] on span "Guardar" at bounding box center [1161, 252] width 61 height 33
click at [1374, 291] on div "Química Bas III Noveno Básicos "A" Herramientas Detalle de asistencias Activida…" at bounding box center [861, 428] width 1414 height 752
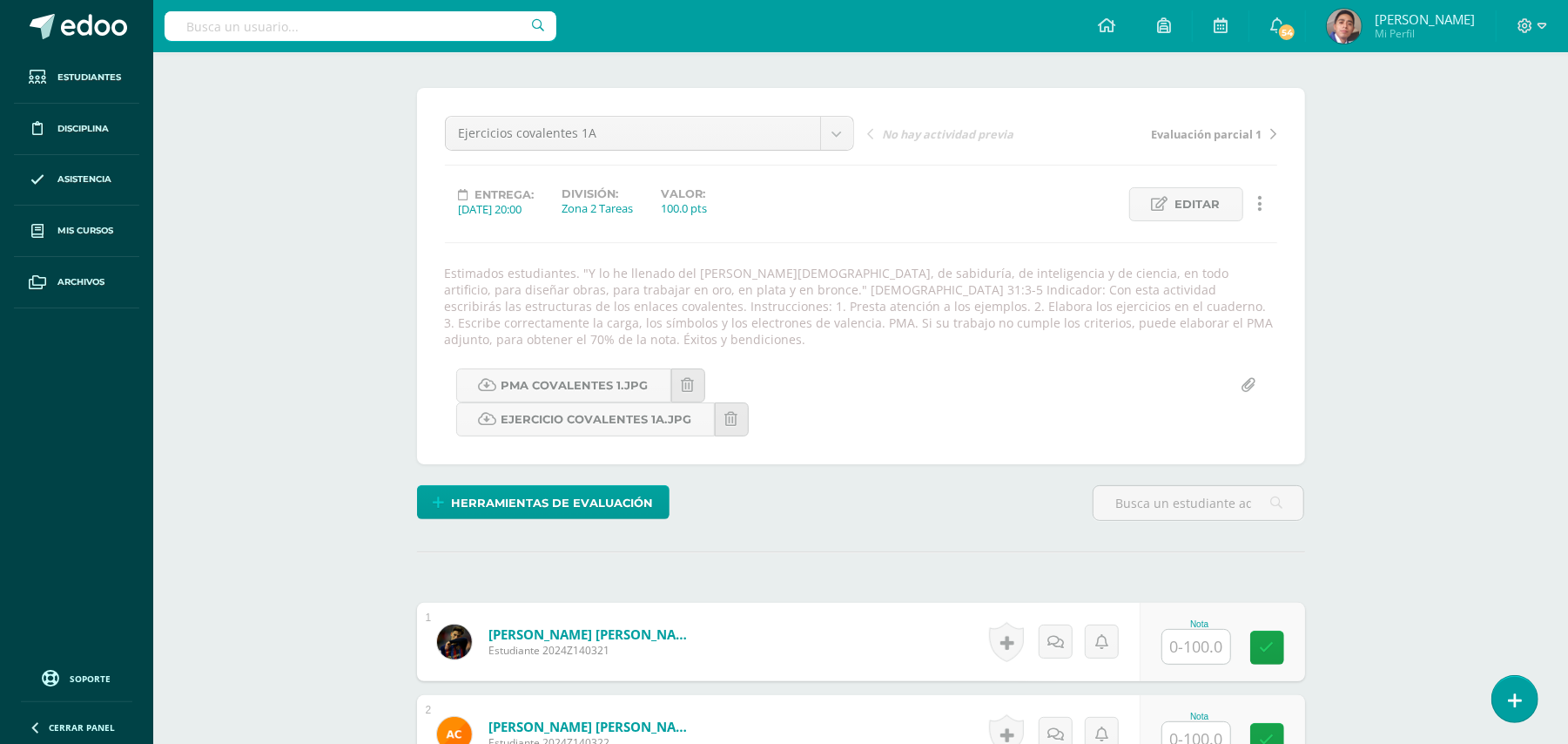
scroll to position [118, 0]
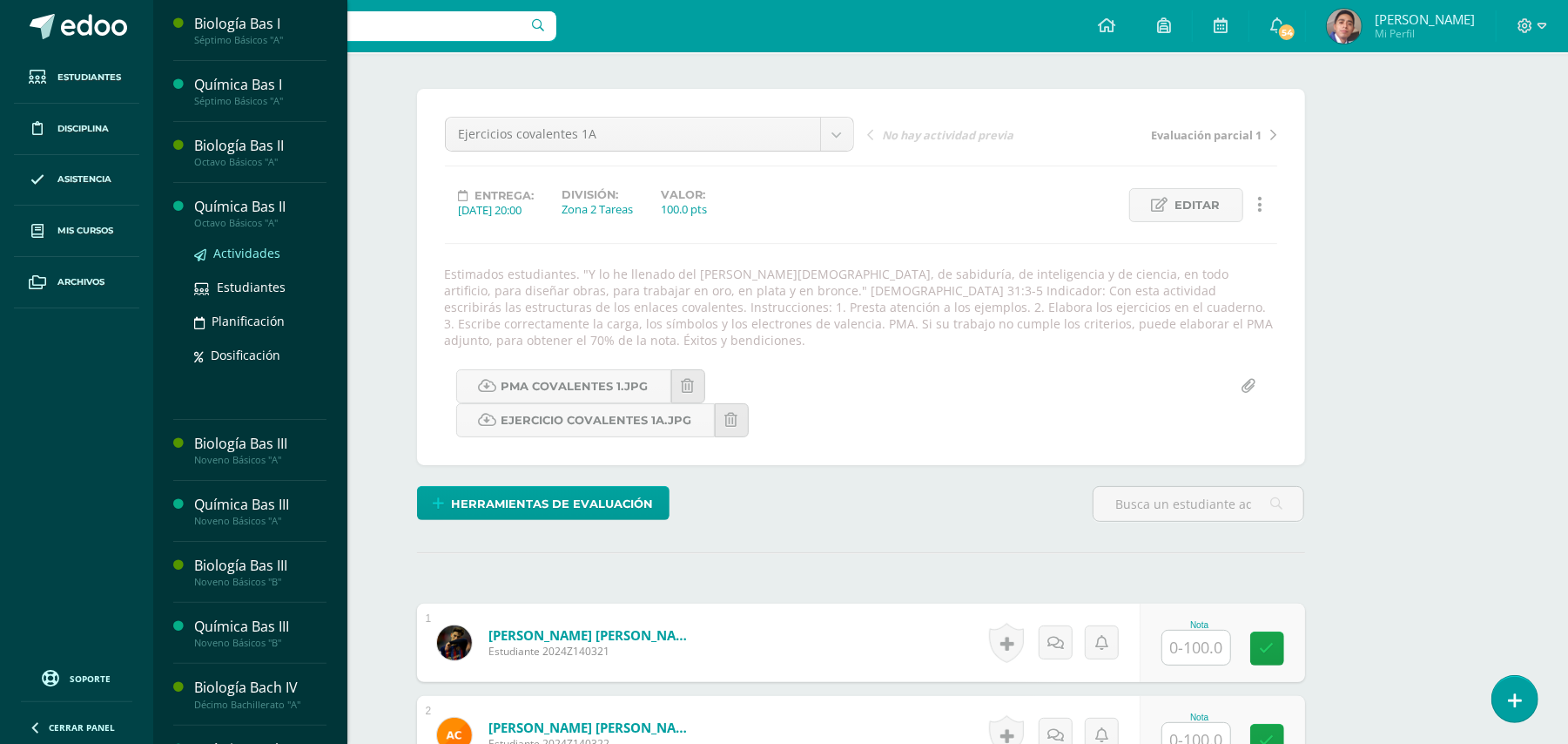
click at [238, 259] on span "Actividades" at bounding box center [247, 253] width 67 height 17
click at [236, 251] on span "Actividades" at bounding box center [247, 253] width 67 height 17
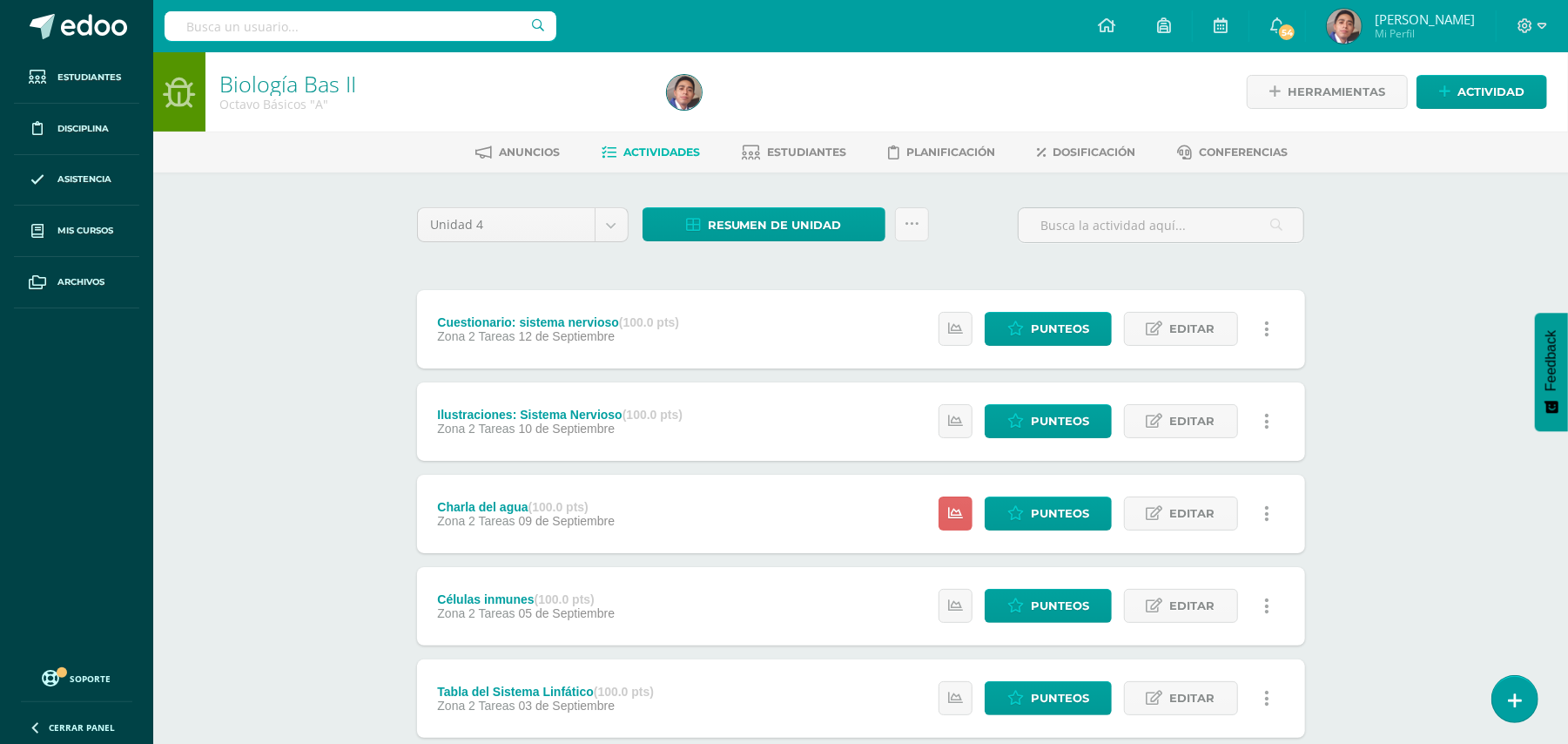
click at [336, 398] on div "Biología Bas II Octavo Básicos "A" Herramientas Detalle de asistencias Activida…" at bounding box center [861, 681] width 1414 height 1257
click at [1048, 520] on span "Punteos" at bounding box center [1060, 513] width 59 height 33
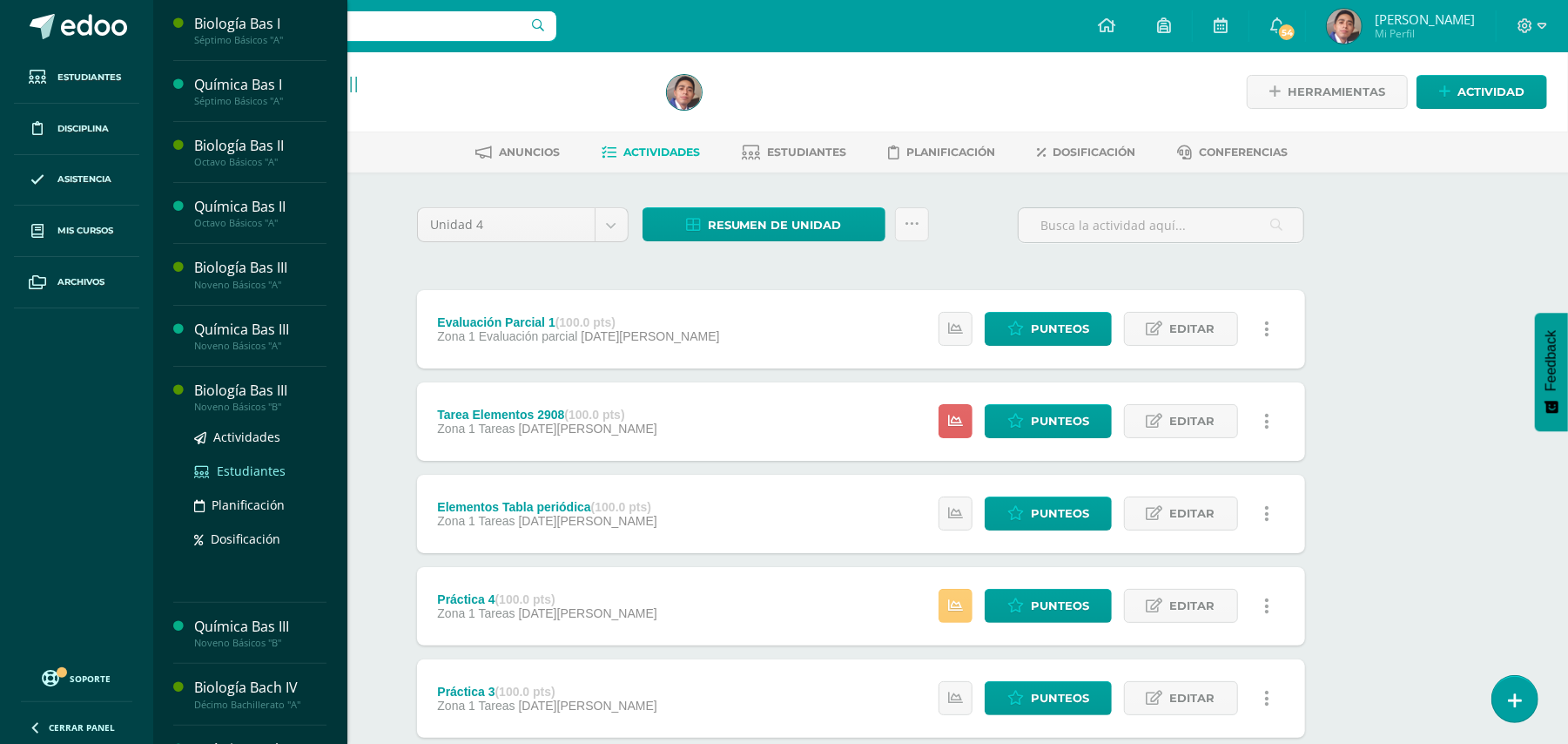
click at [248, 475] on span "Estudiantes" at bounding box center [251, 471] width 69 height 17
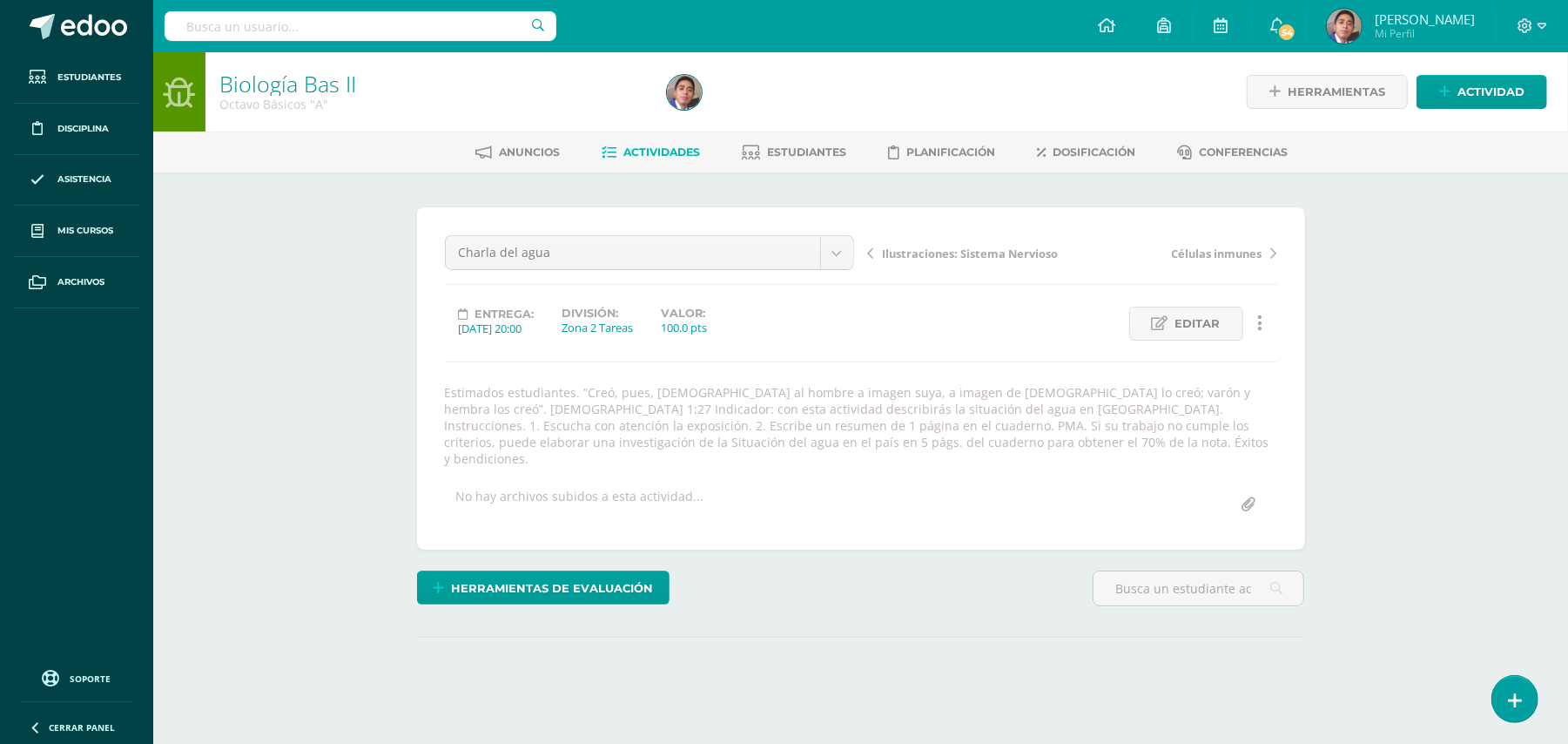
click at [1343, 579] on div "Biología Bas II Octavo Básicos "A" Herramientas Detalle de asistencias Activida…" at bounding box center [861, 413] width 1414 height 721
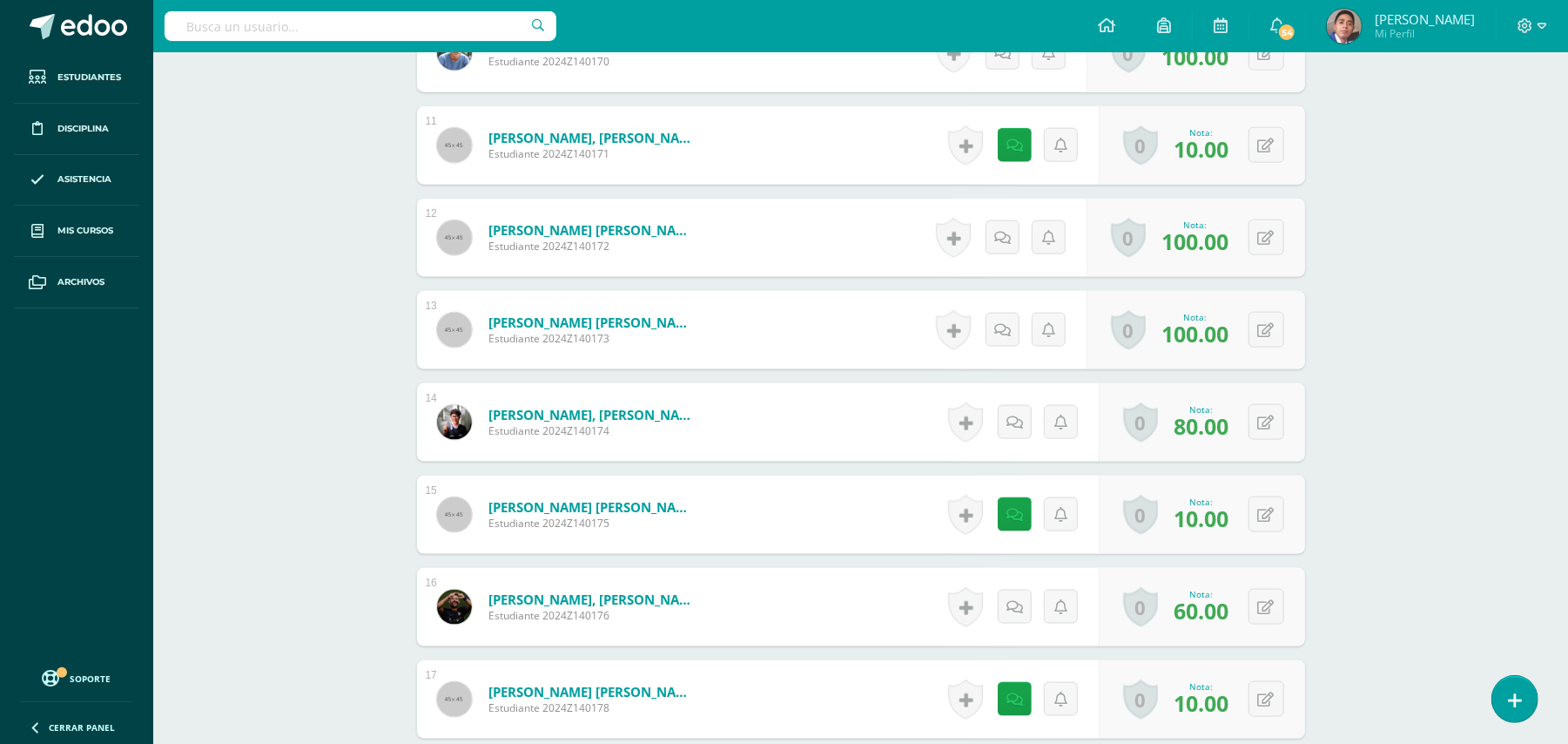
scroll to position [1530, 0]
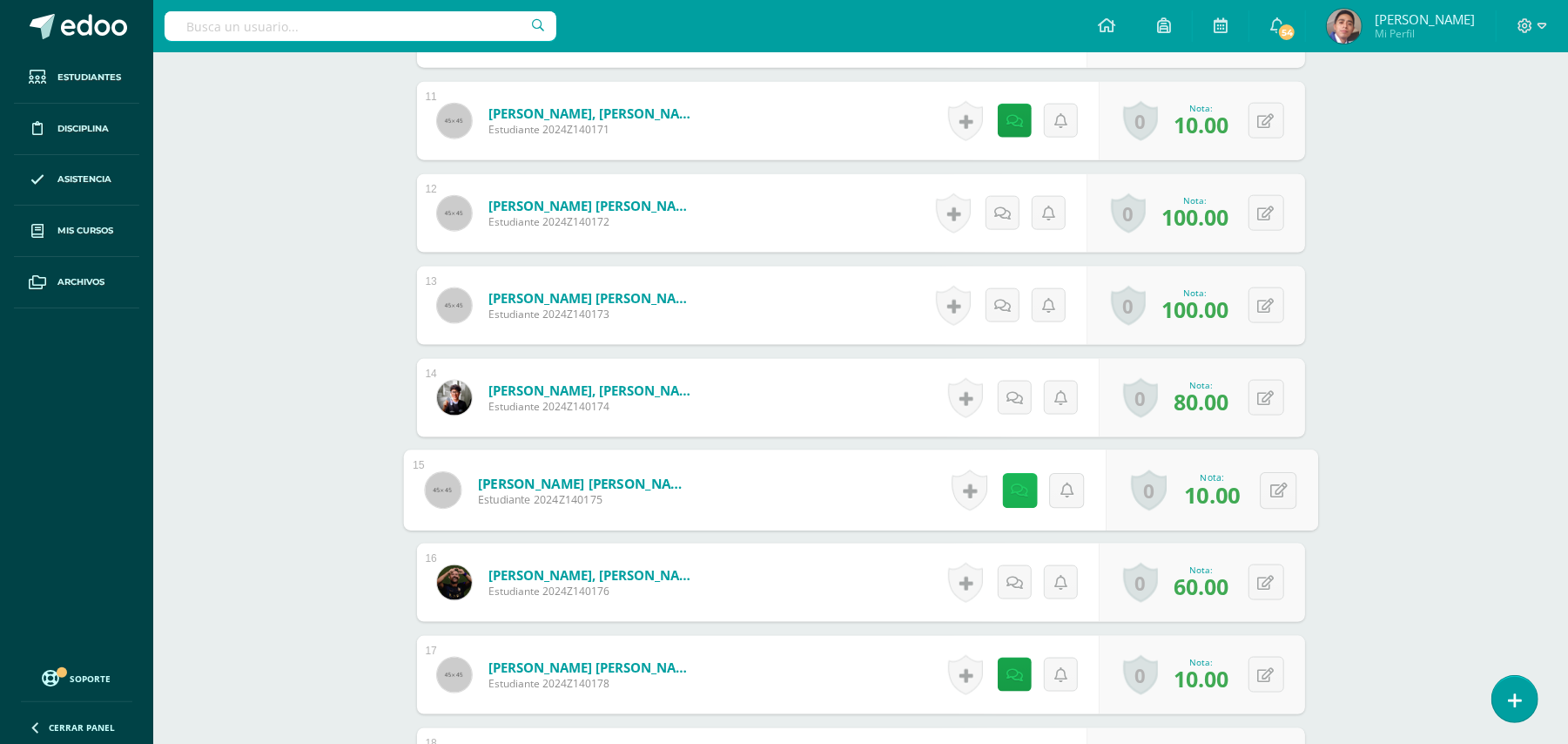
click at [1017, 482] on icon at bounding box center [1019, 490] width 18 height 15
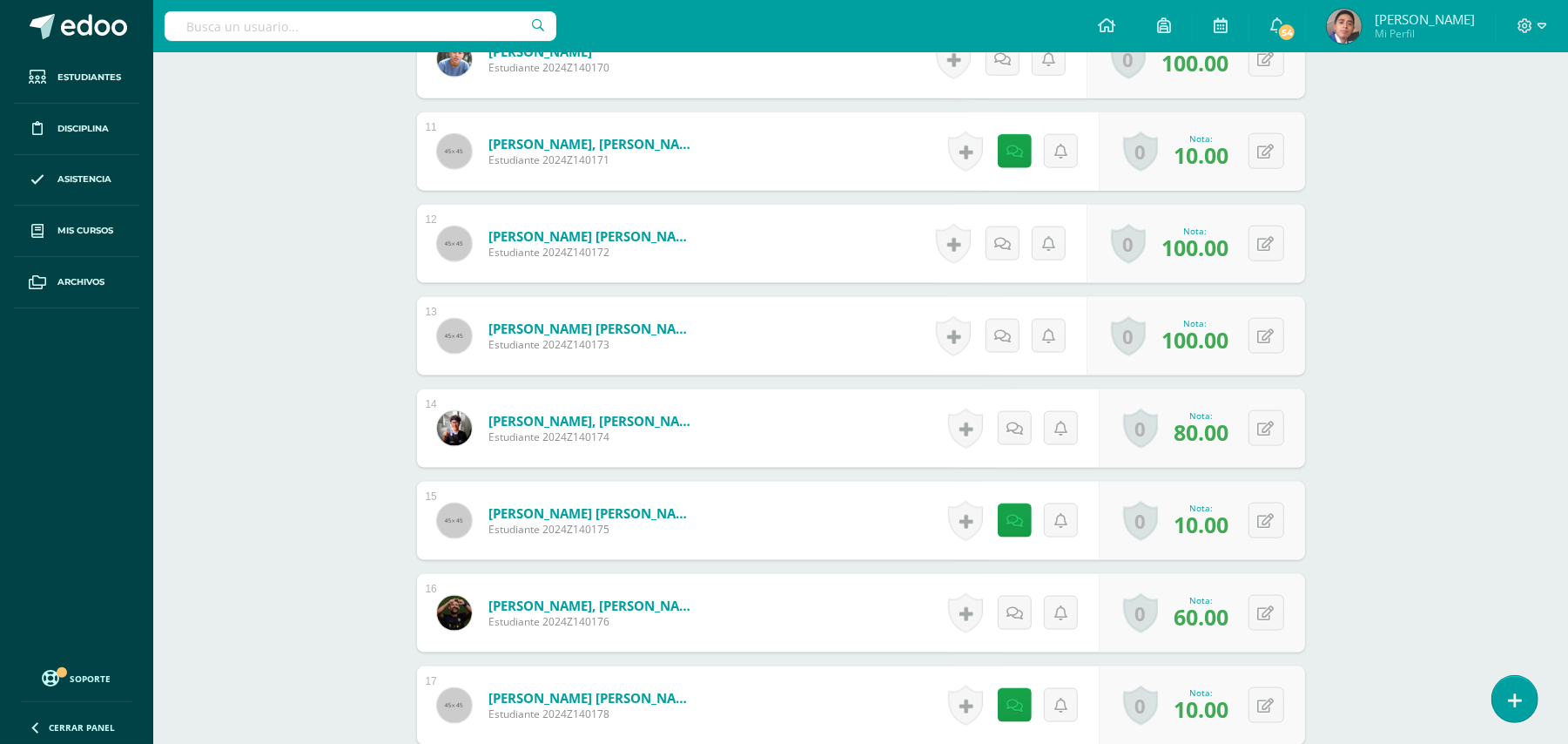
scroll to position [1626, 0]
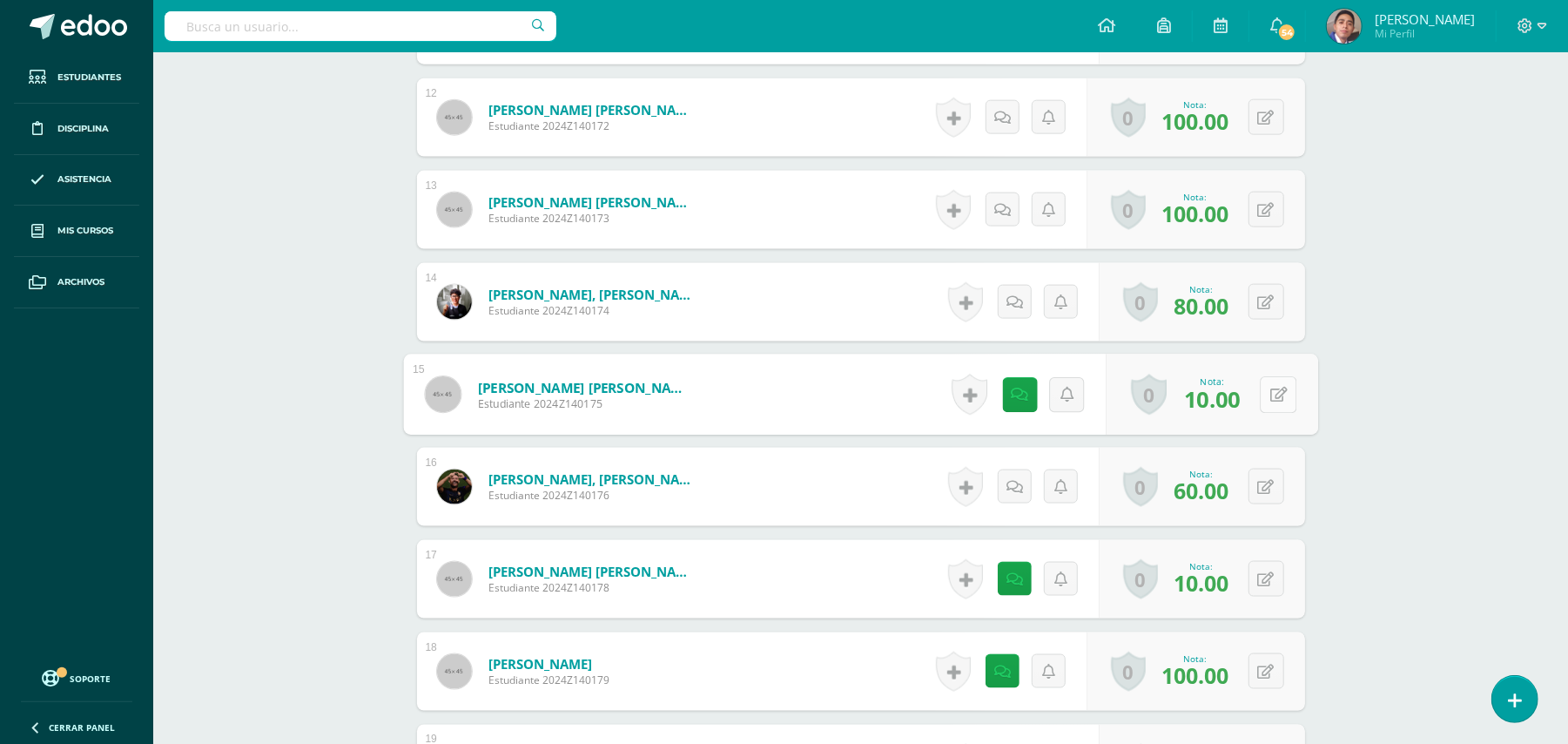
click at [1264, 376] on button at bounding box center [1278, 394] width 36 height 36
type input "35"
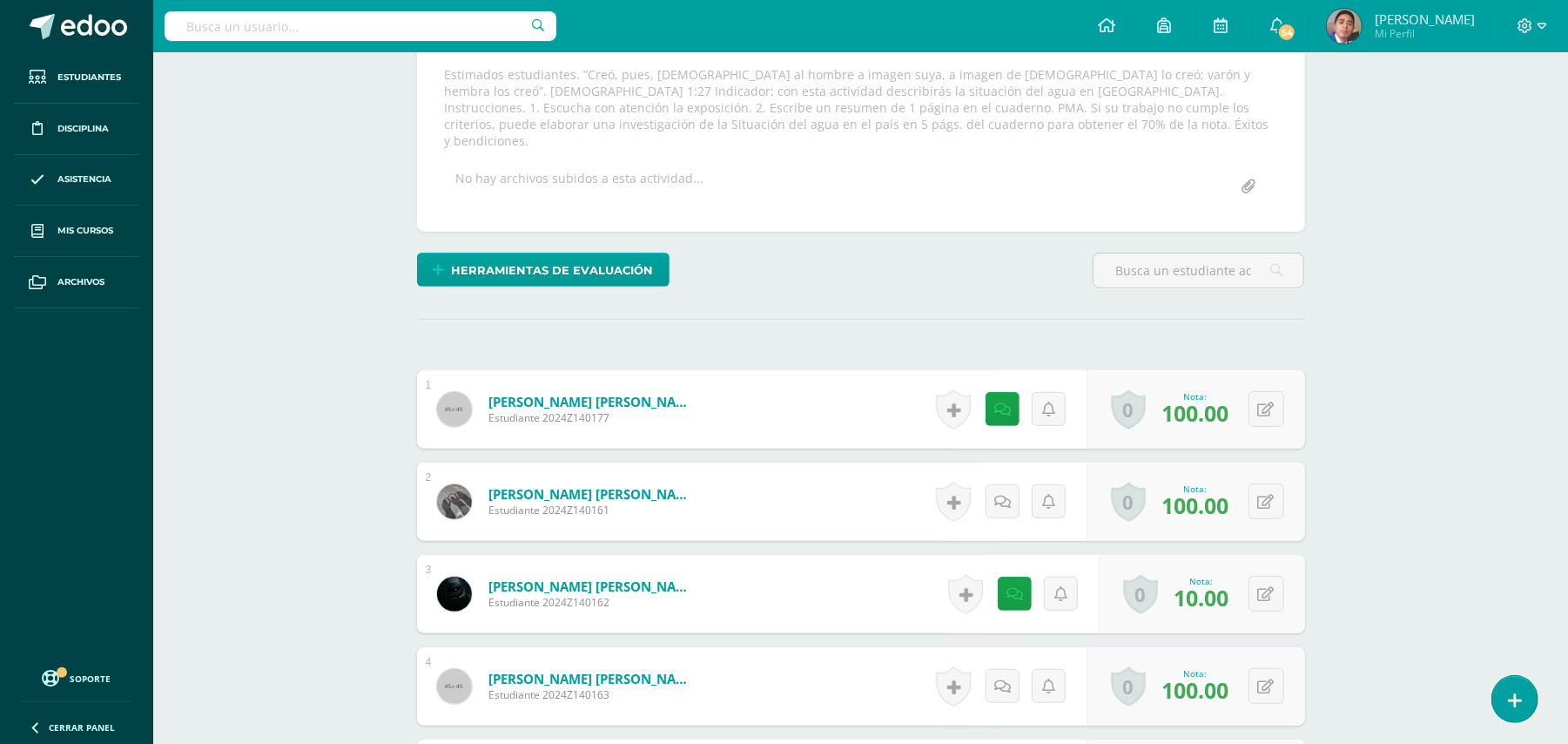
scroll to position [0, 0]
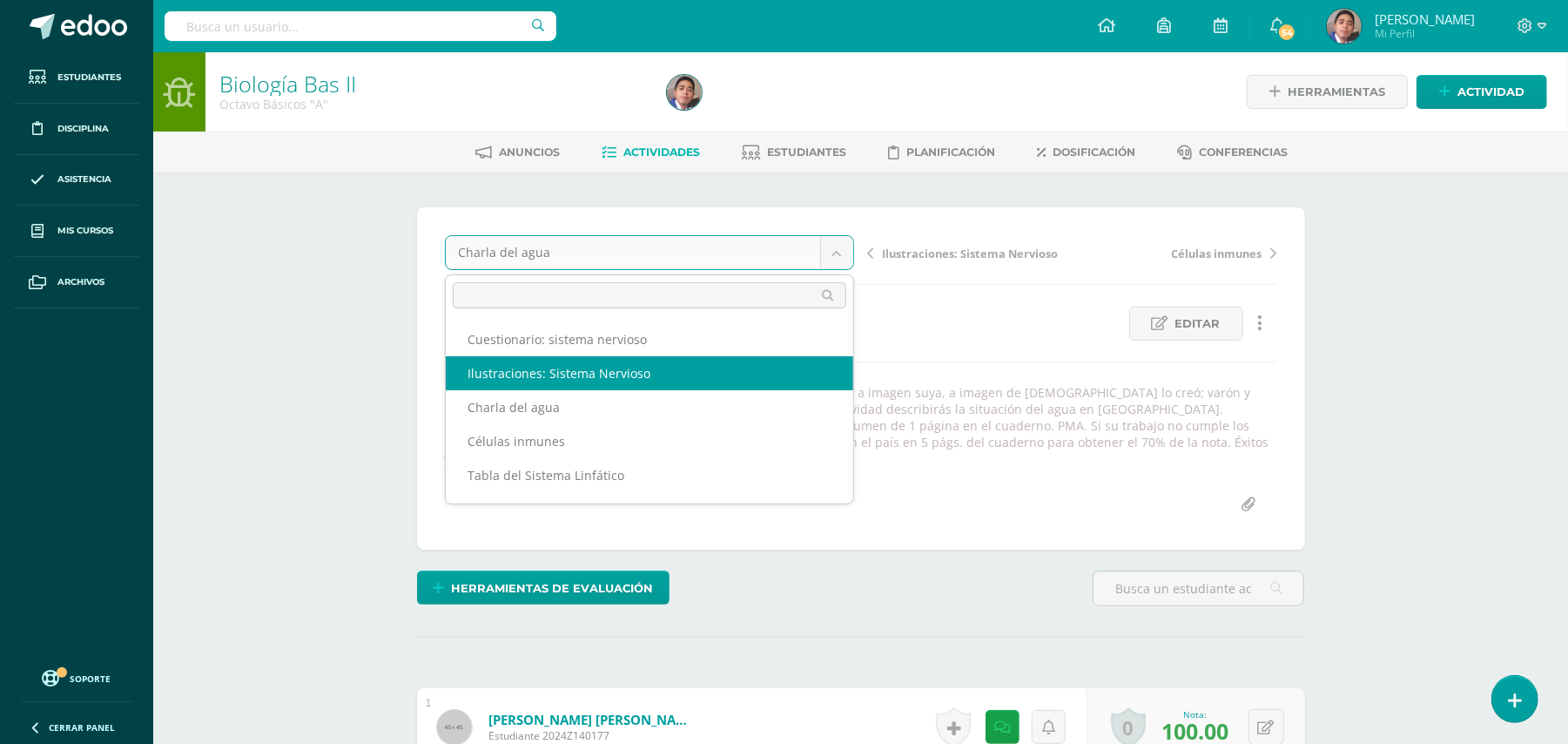
select select "/dashboard/teacher/grade-activity/32347/"
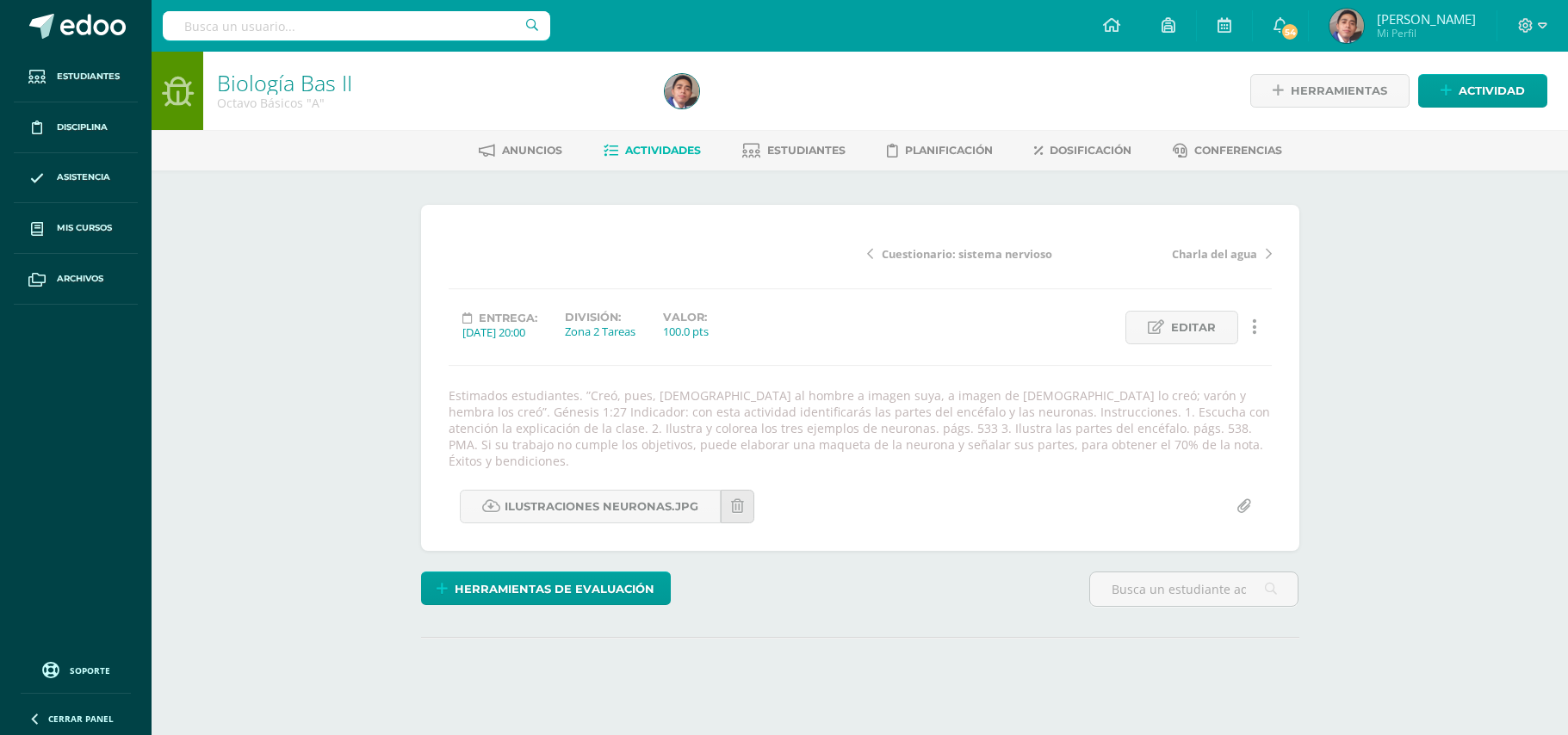
click at [1348, 391] on div "Biología Bas II Octavo Básicos "A" Herramientas Detalle de asistencias Activida…" at bounding box center [859, 411] width 1416 height 719
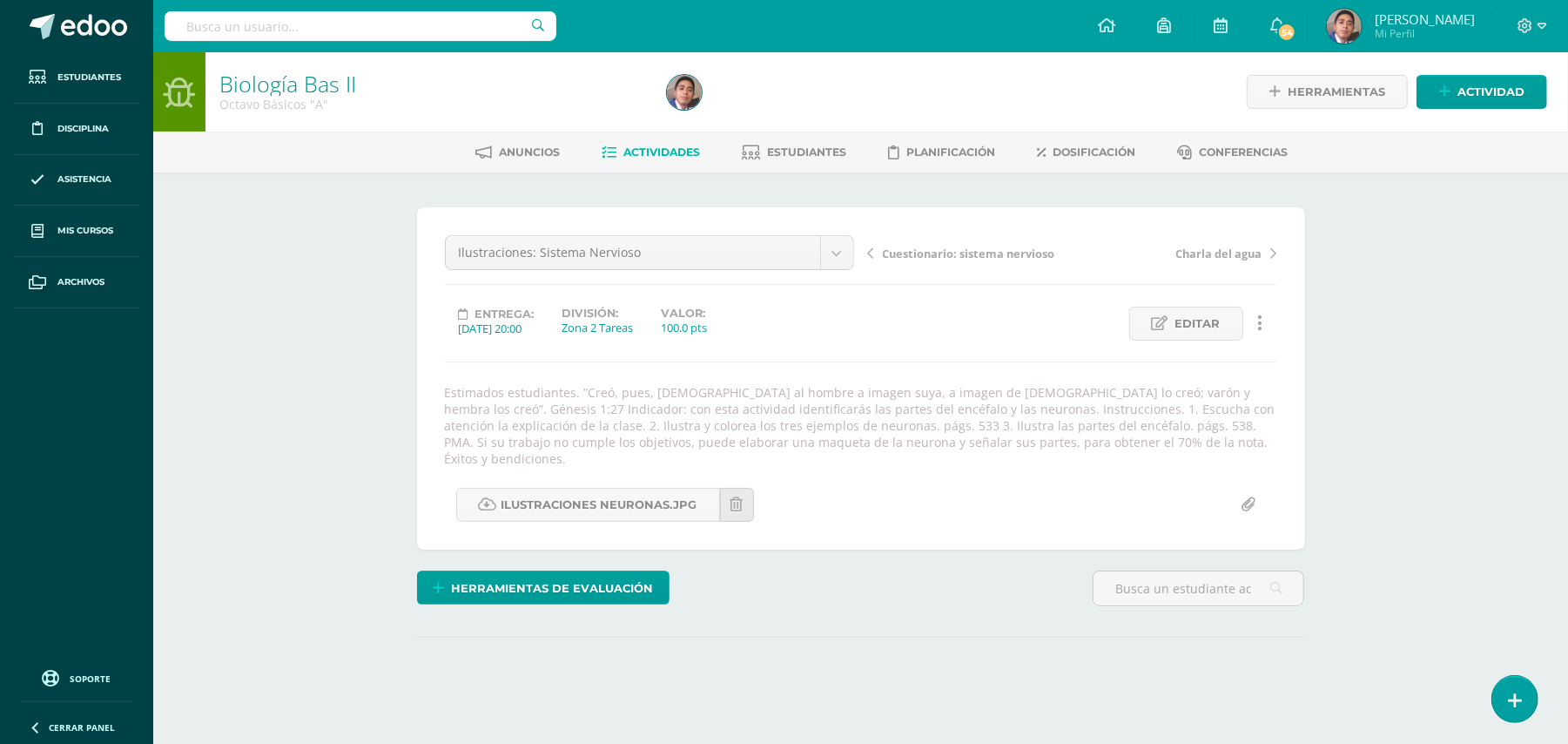
click at [1363, 399] on div "Biología Bas II Octavo Básicos "A" Herramientas Detalle de asistencias Activida…" at bounding box center [861, 413] width 1414 height 721
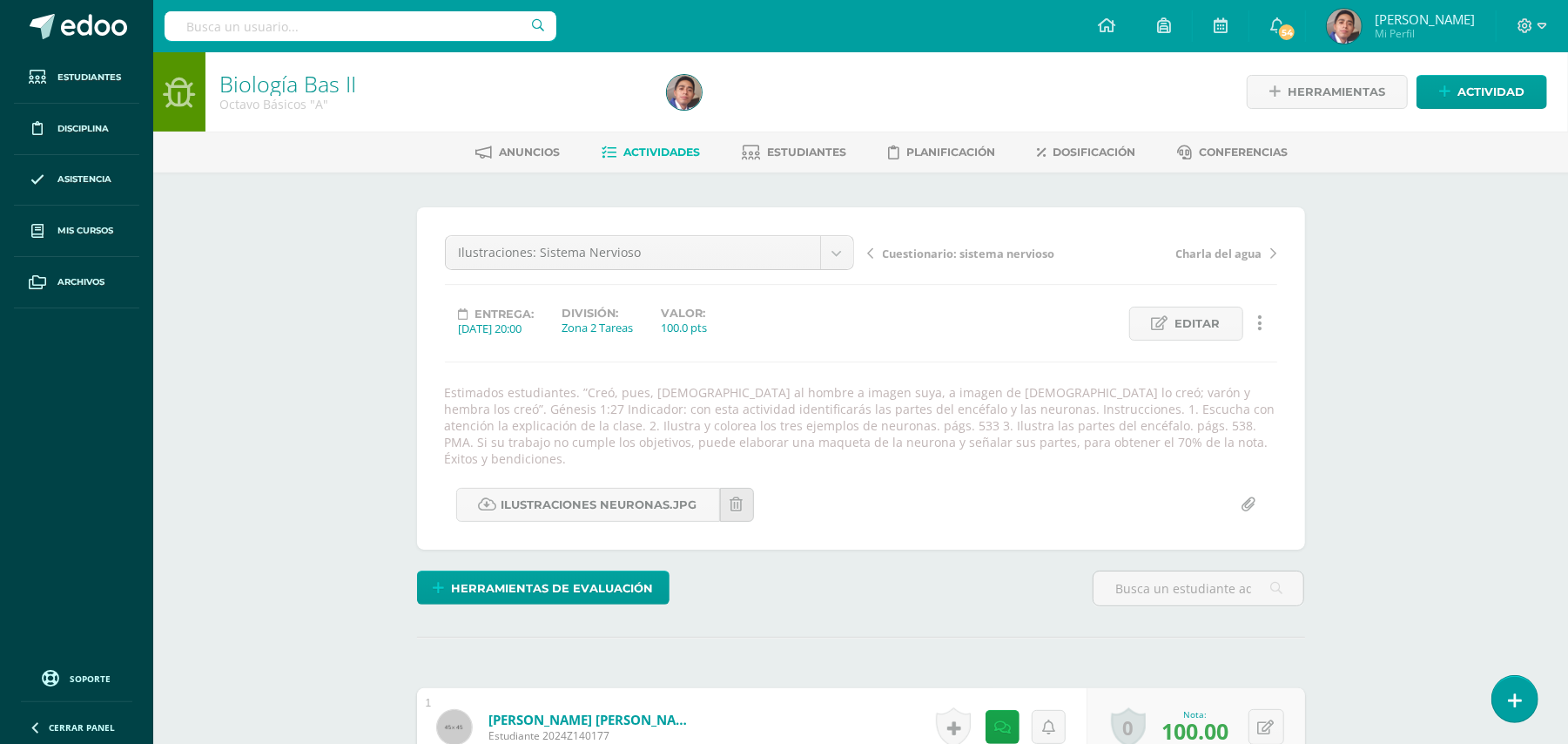
scroll to position [1, 0]
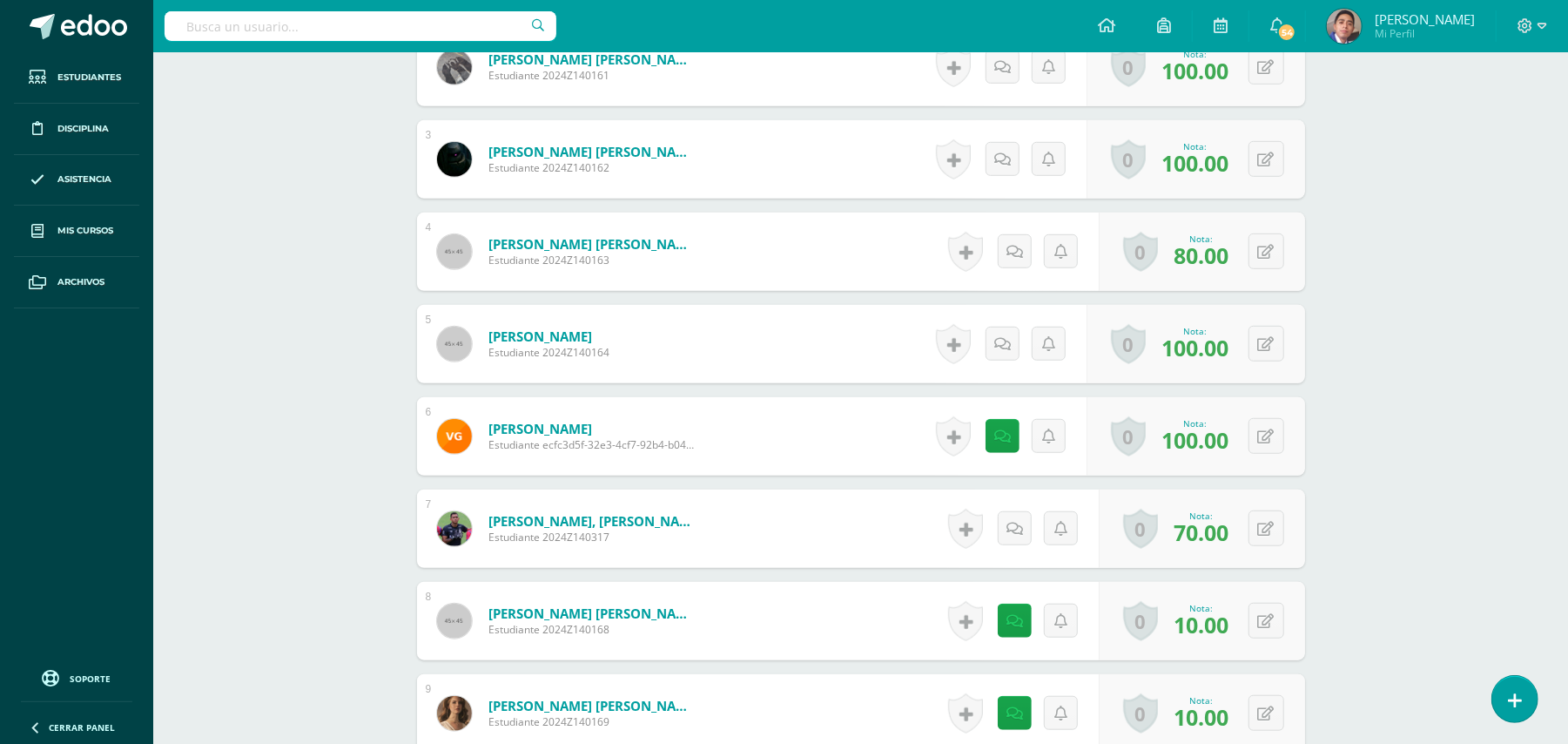
scroll to position [886, 0]
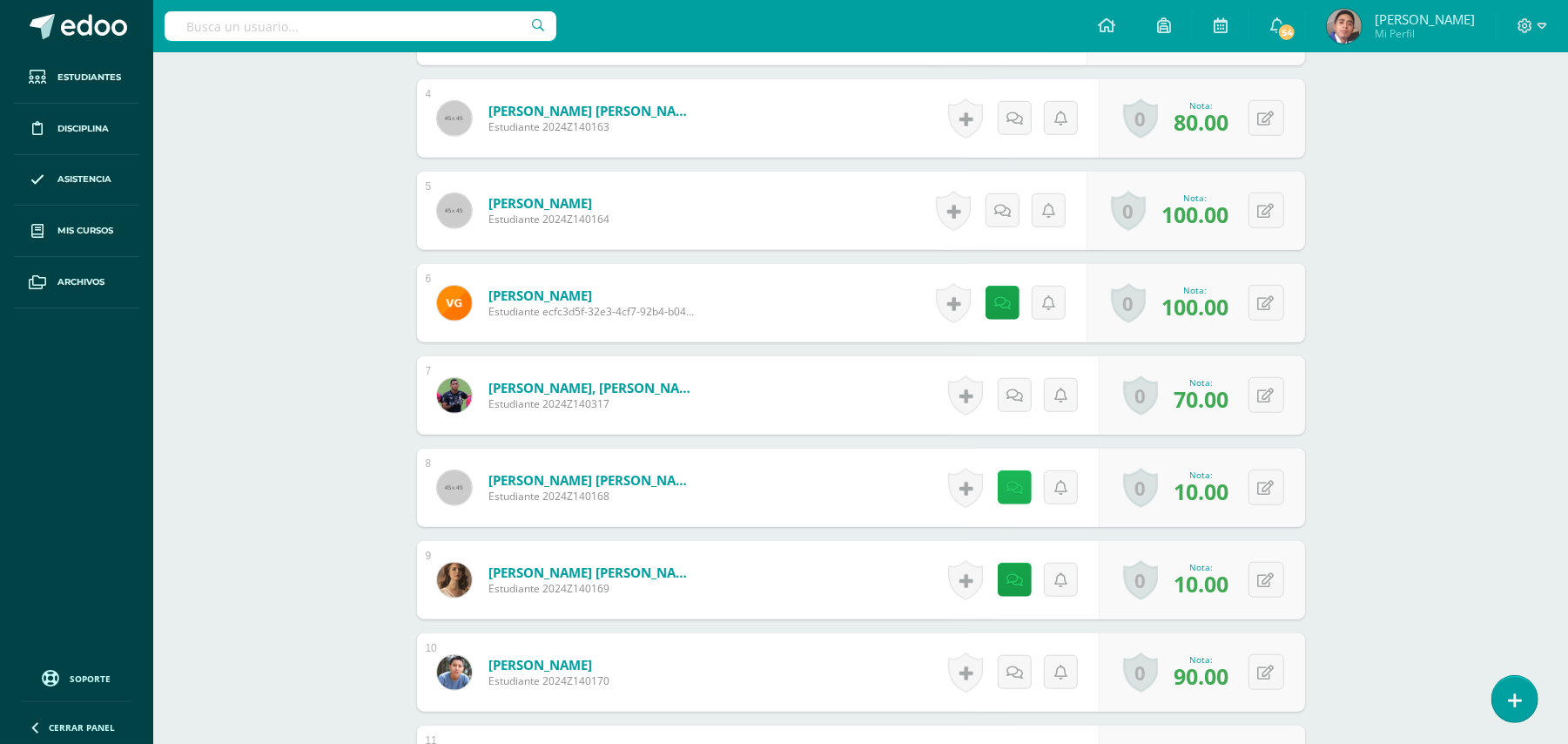
click at [1018, 480] on icon at bounding box center [1015, 488] width 17 height 15
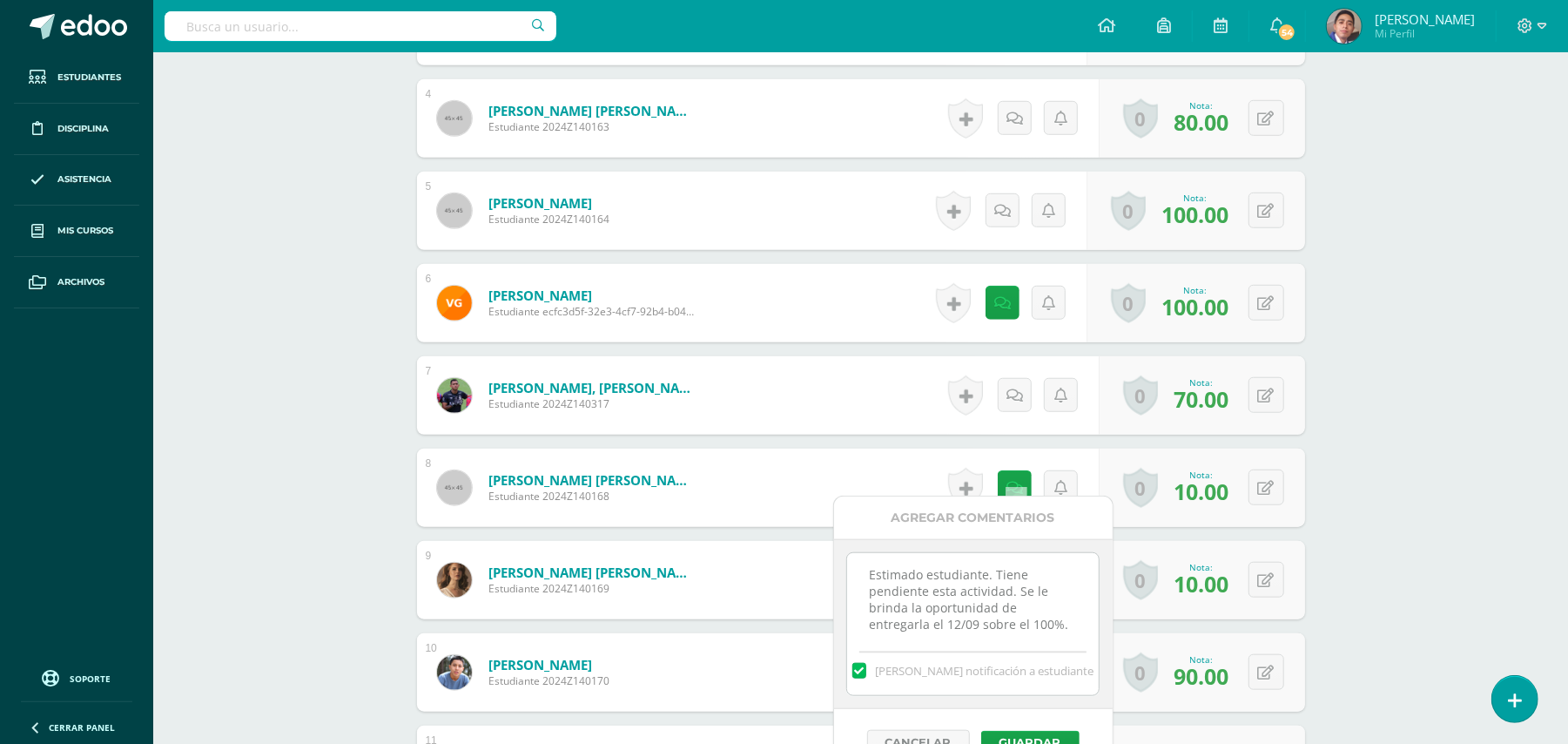
click at [947, 630] on textarea "Estimado estudiante. Tiene pendiente esta actividad. Se le brinda la oportunida…" at bounding box center [972, 597] width 251 height 88
type textarea "Estimado estudiante. Tiene pendiente esta actividad. Se le brinda la oportunida…"
click at [1025, 740] on button "Guardar" at bounding box center [1030, 742] width 99 height 22
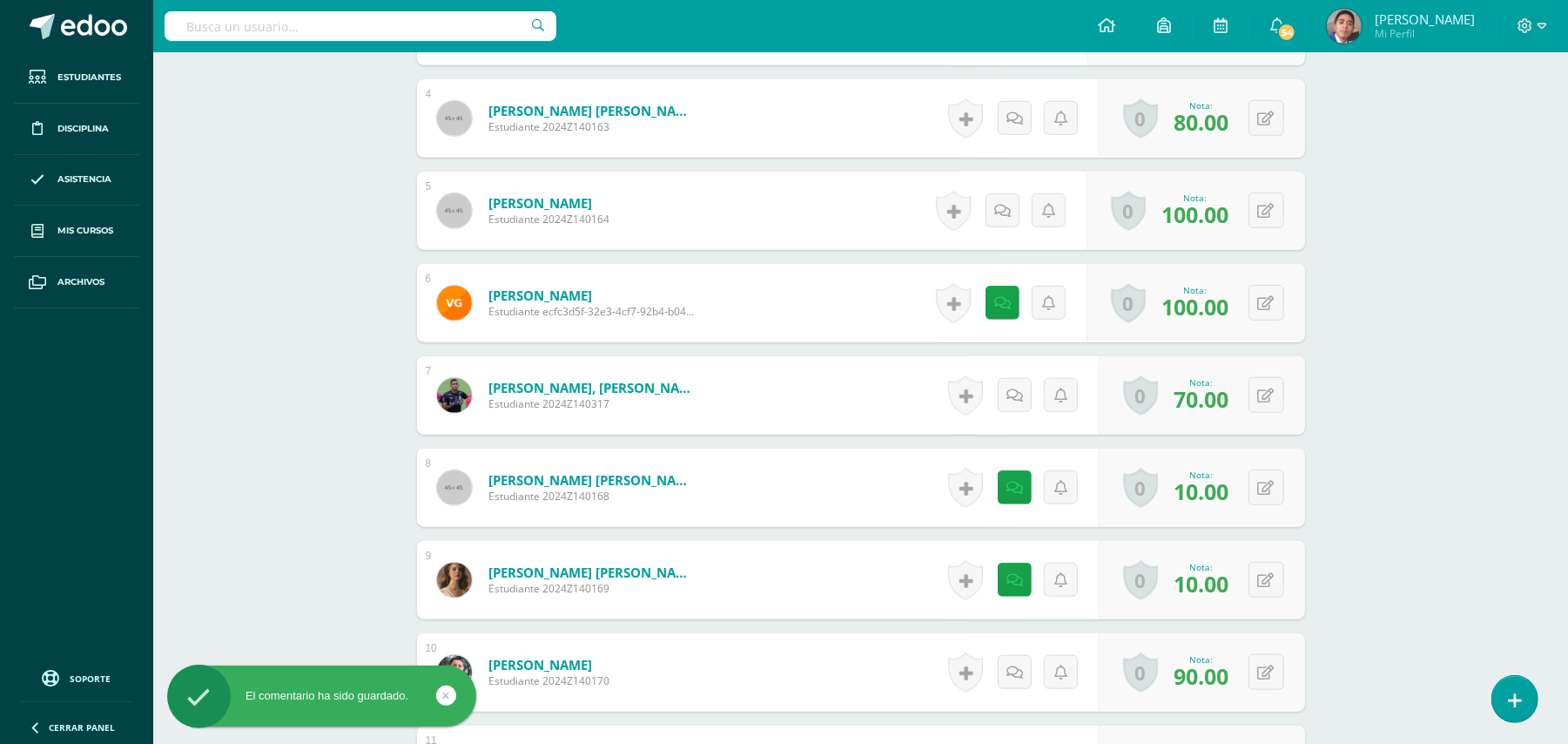
click at [1457, 524] on div "Biología Bas II Octavo Básicos "A" Herramientas Detalle de asistencias Activida…" at bounding box center [861, 501] width 1414 height 2669
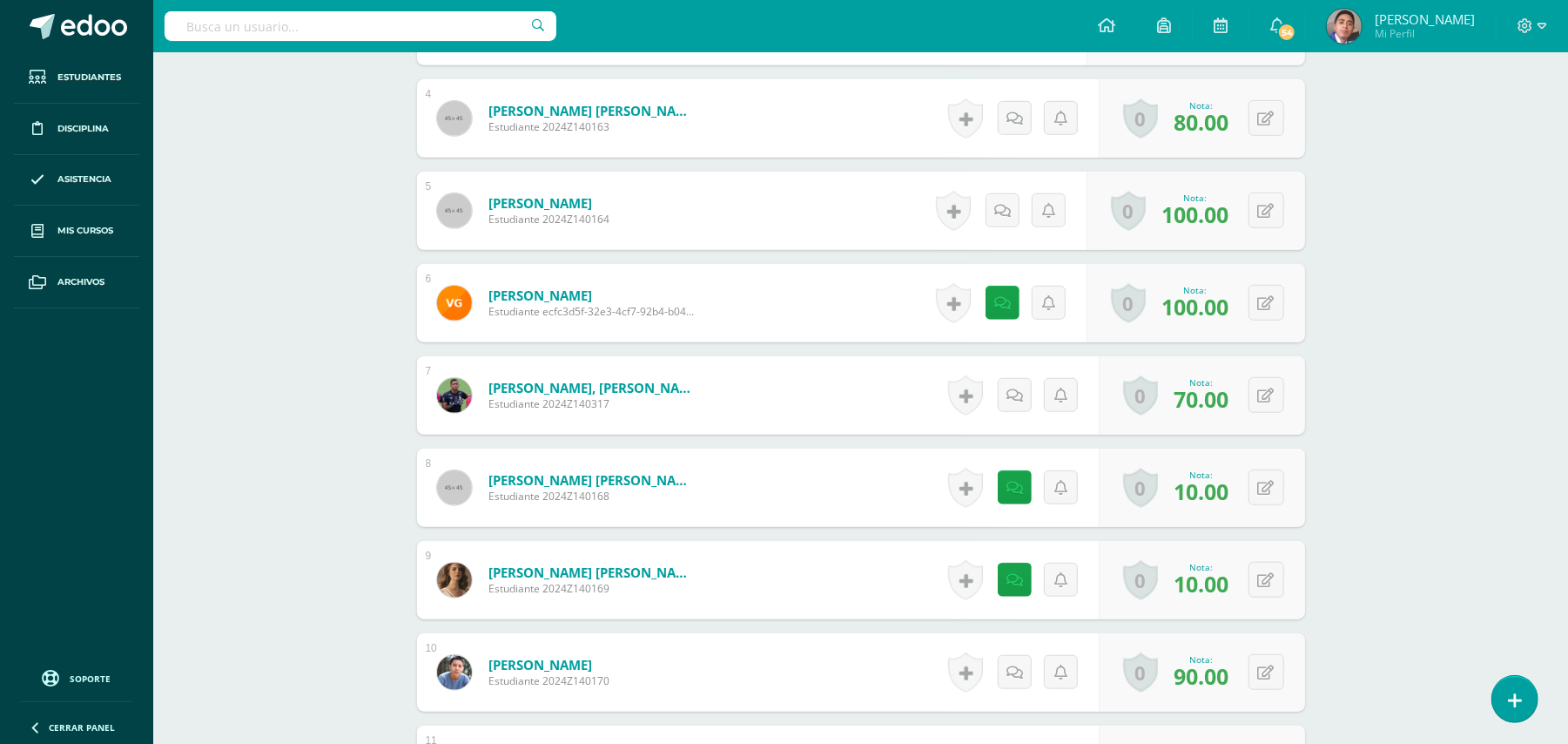
click at [1453, 385] on div "Biología Bas II Octavo Básicos "A" Herramientas Detalle de asistencias Activida…" at bounding box center [861, 501] width 1414 height 2669
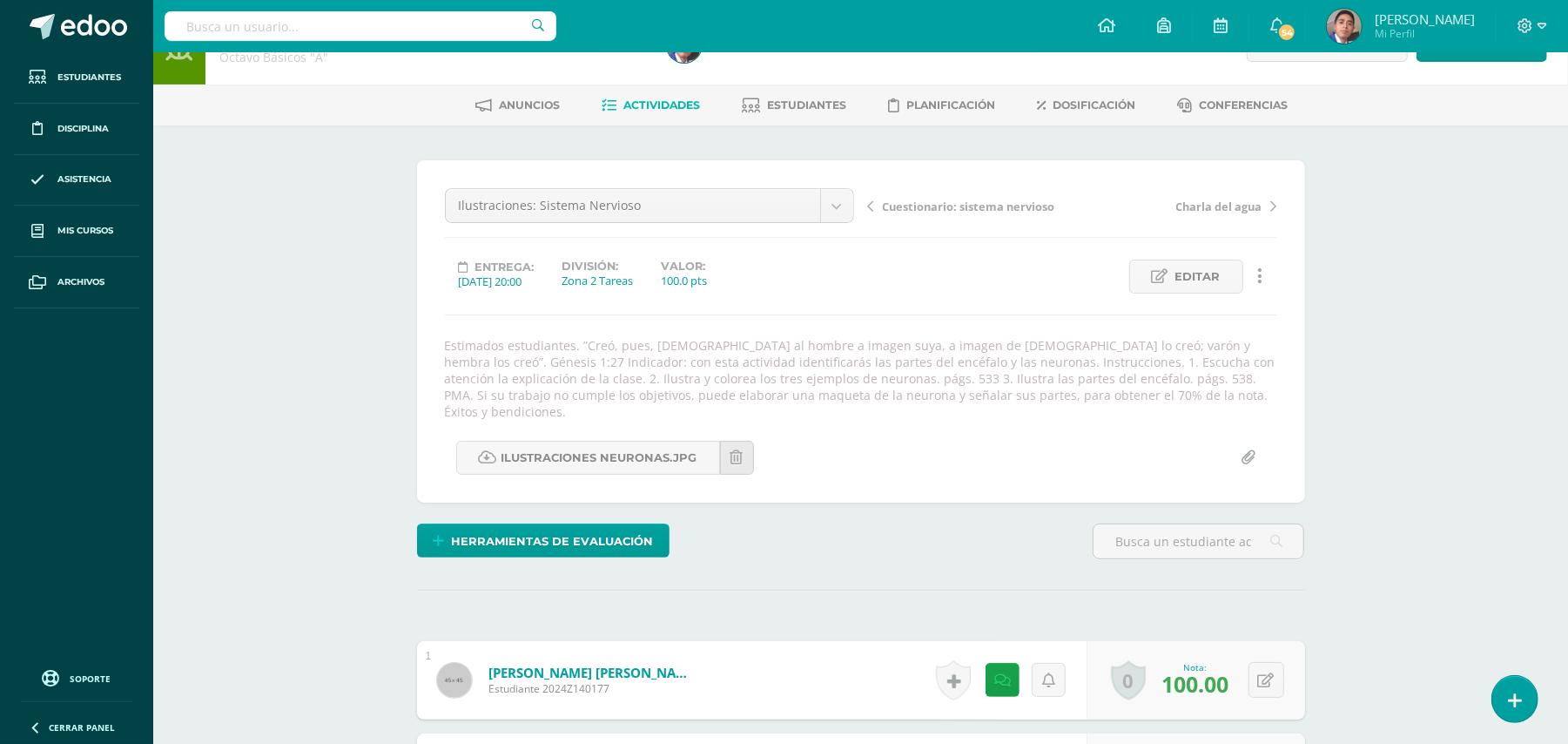
scroll to position [0, 0]
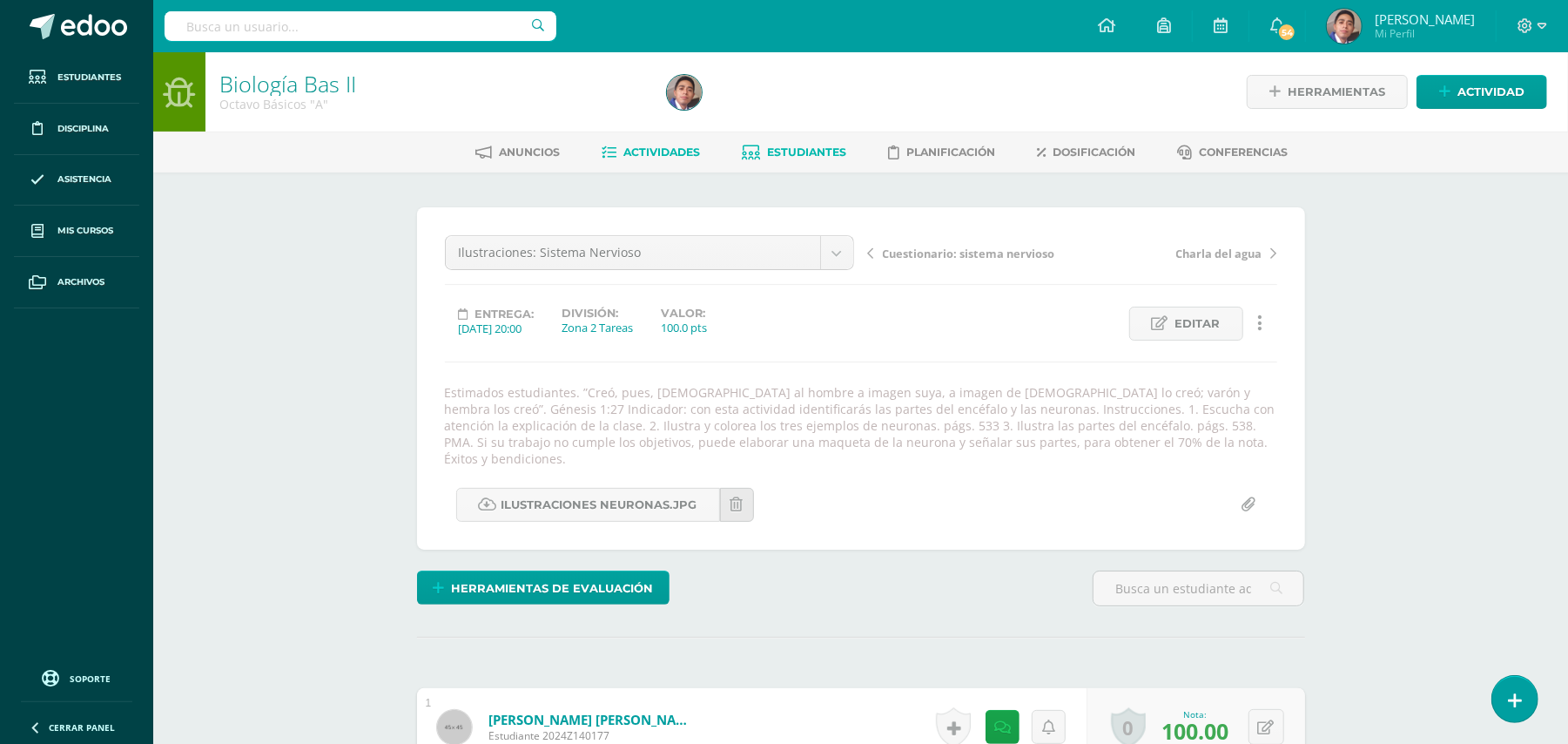
click at [794, 160] on link "Estudiantes" at bounding box center [794, 153] width 104 height 28
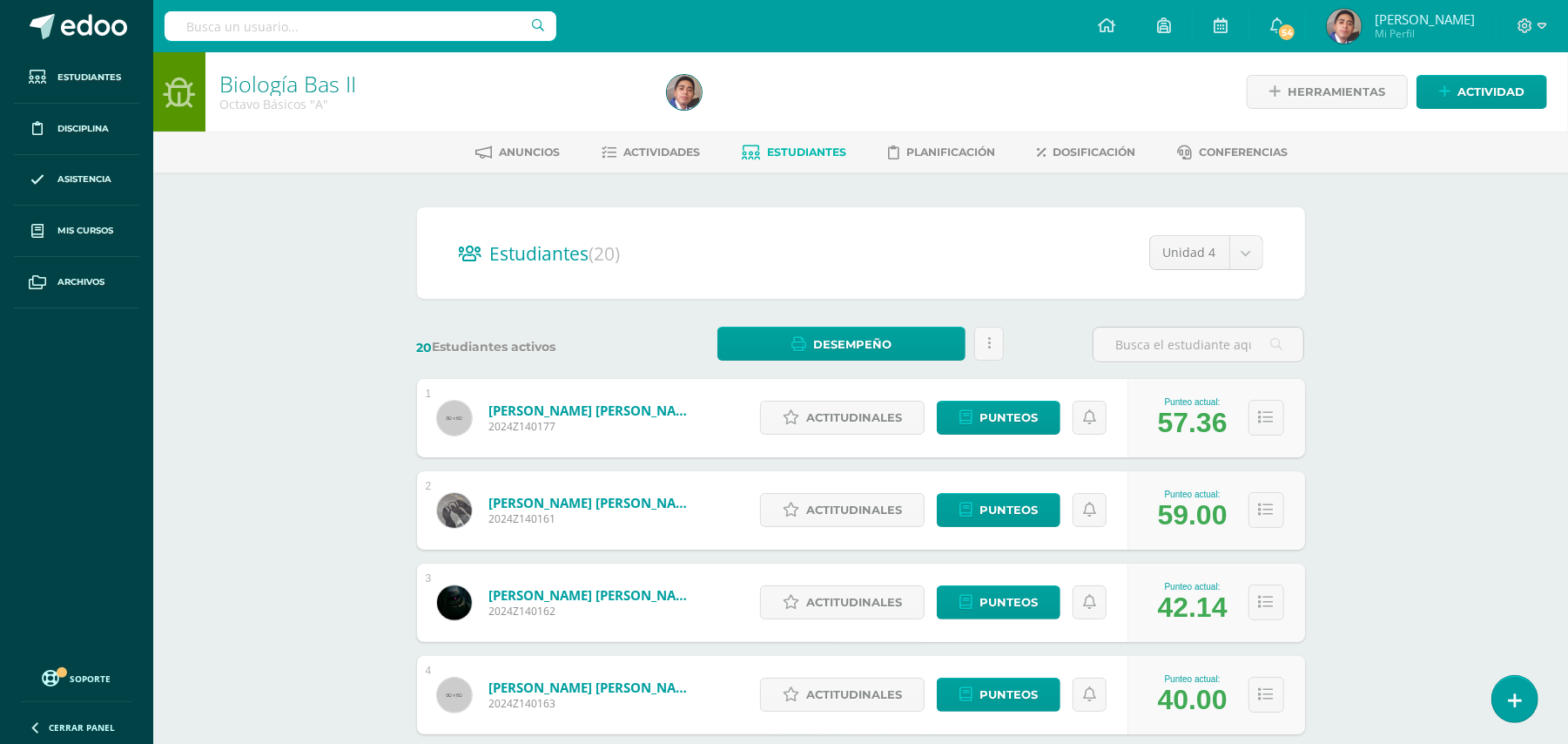
click at [320, 325] on div "Biología Bas II Octavo Básicos "A" Herramientas Detalle de asistencias Activida…" at bounding box center [861, 724] width 1414 height 1346
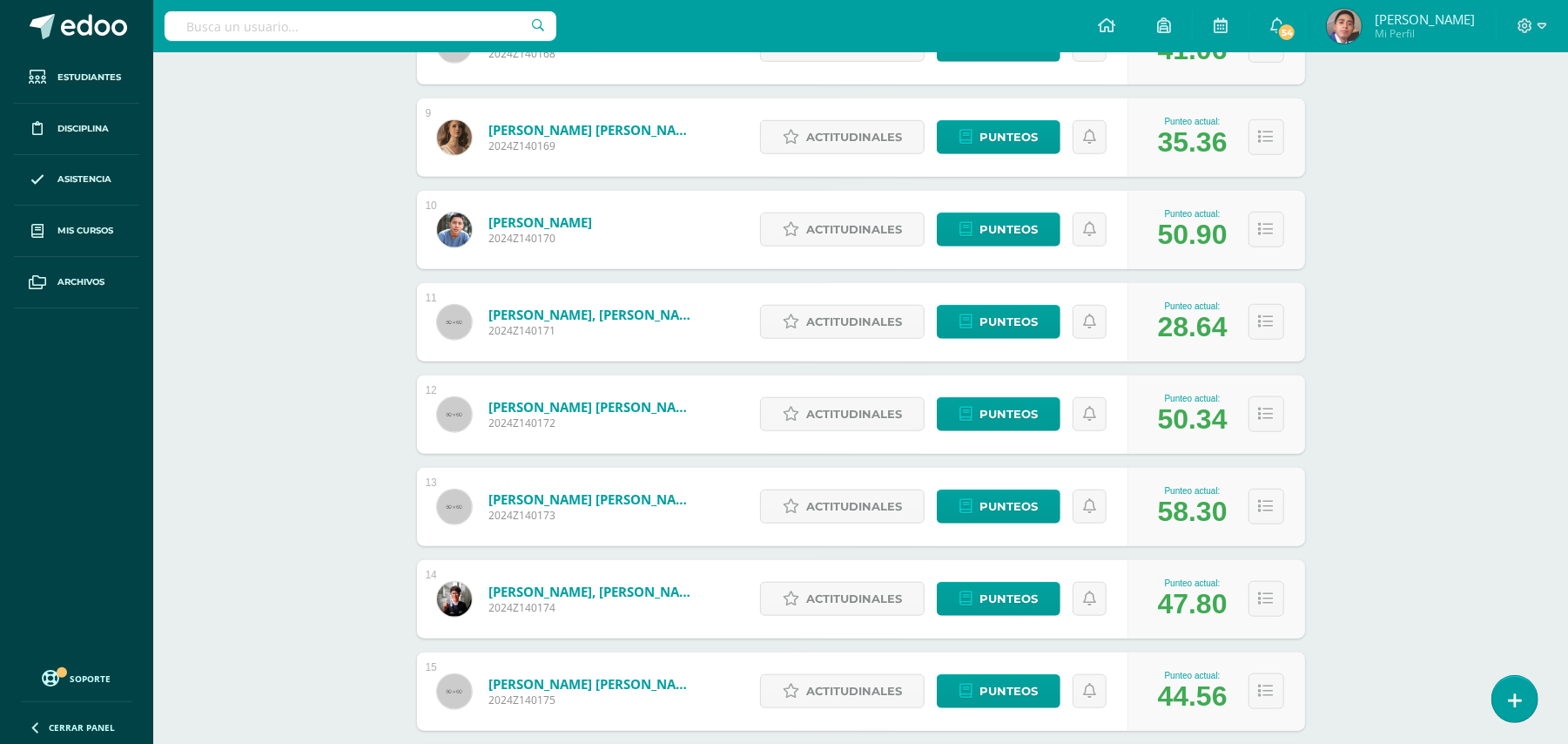
scroll to position [978, 0]
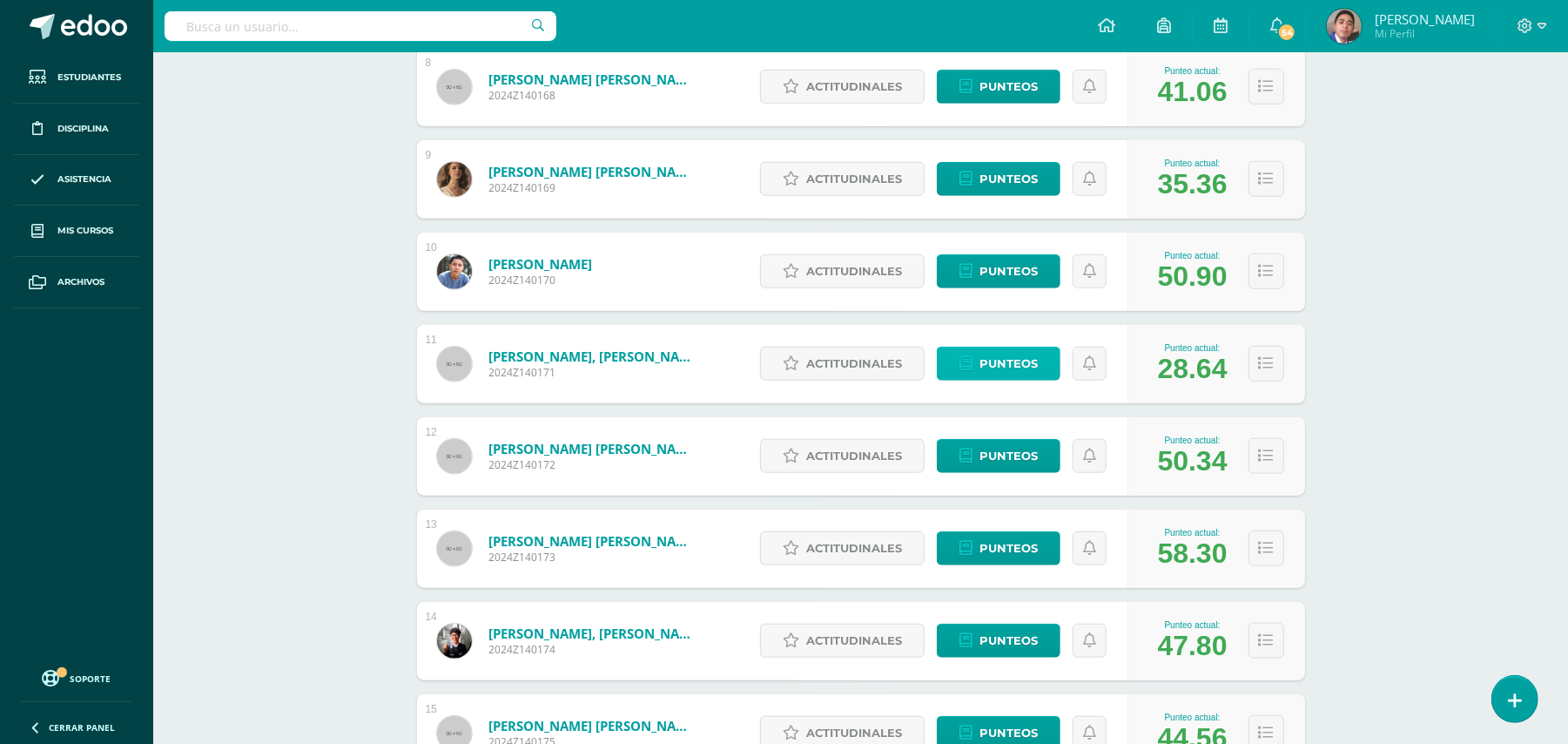
click at [1004, 356] on span "Punteos" at bounding box center [1009, 363] width 59 height 33
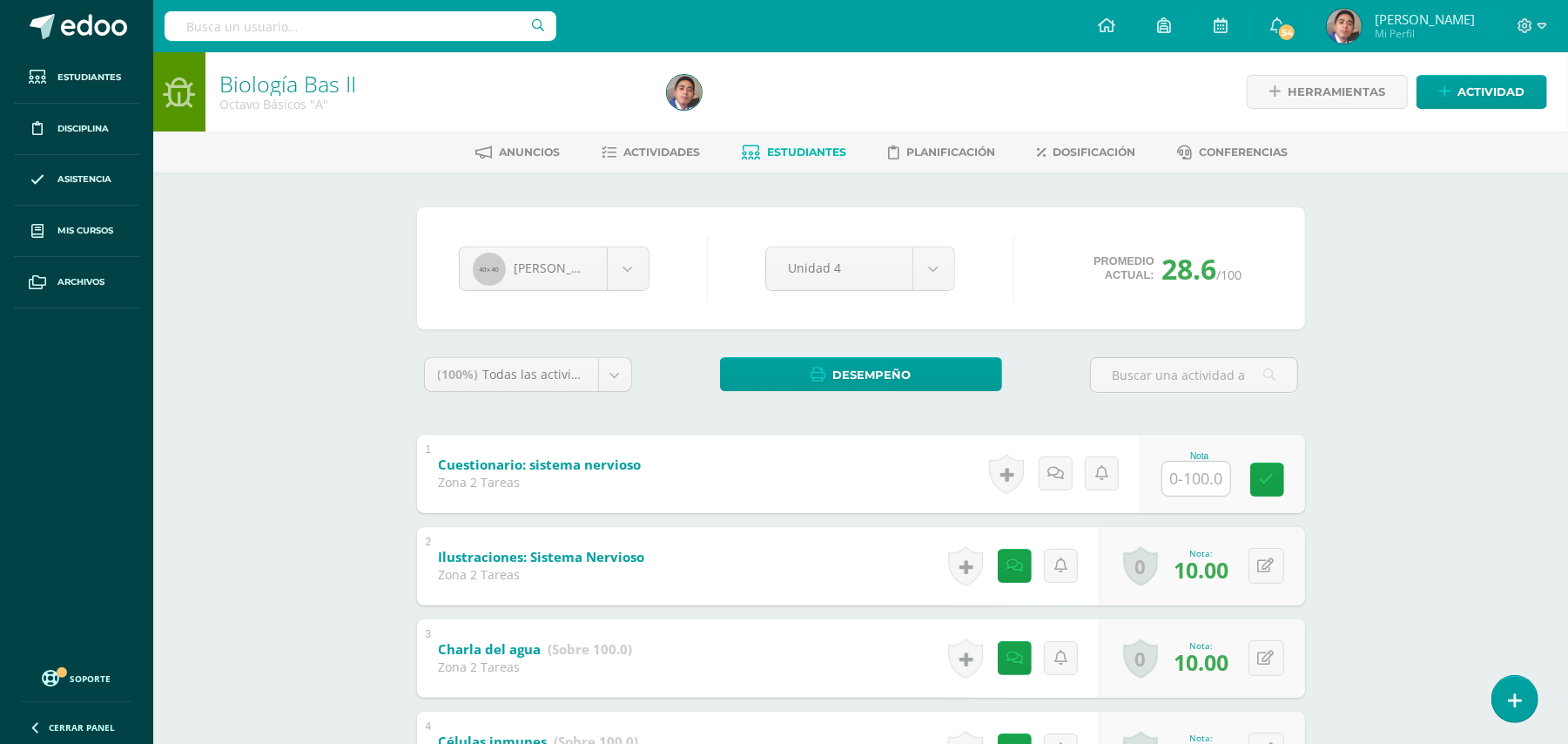
click at [1370, 476] on div "Biología Bas II Octavo Básicos "A" Herramientas Detalle de asistencias Activida…" at bounding box center [861, 752] width 1414 height 1401
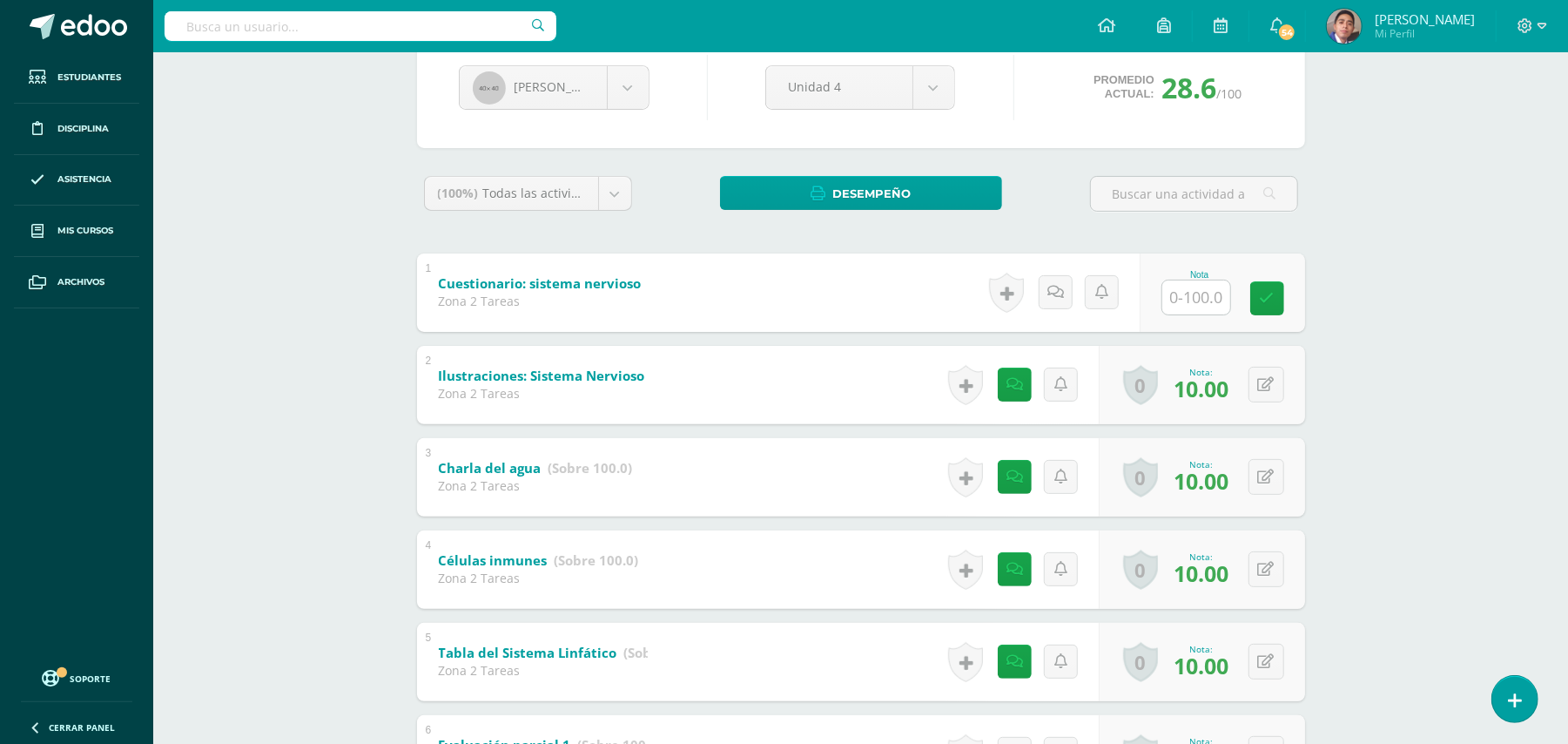
scroll to position [232, 0]
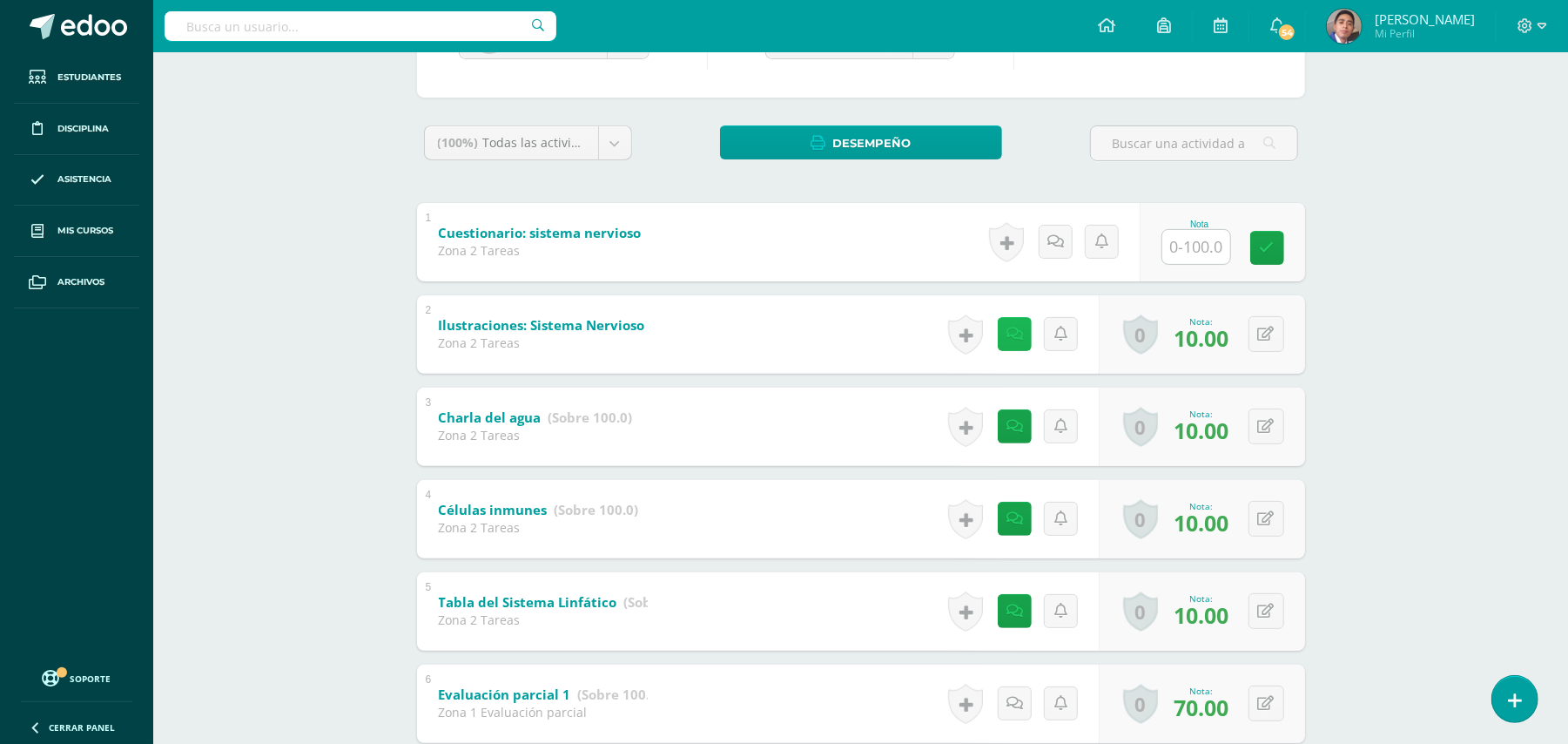
click at [1012, 344] on link at bounding box center [1014, 334] width 34 height 34
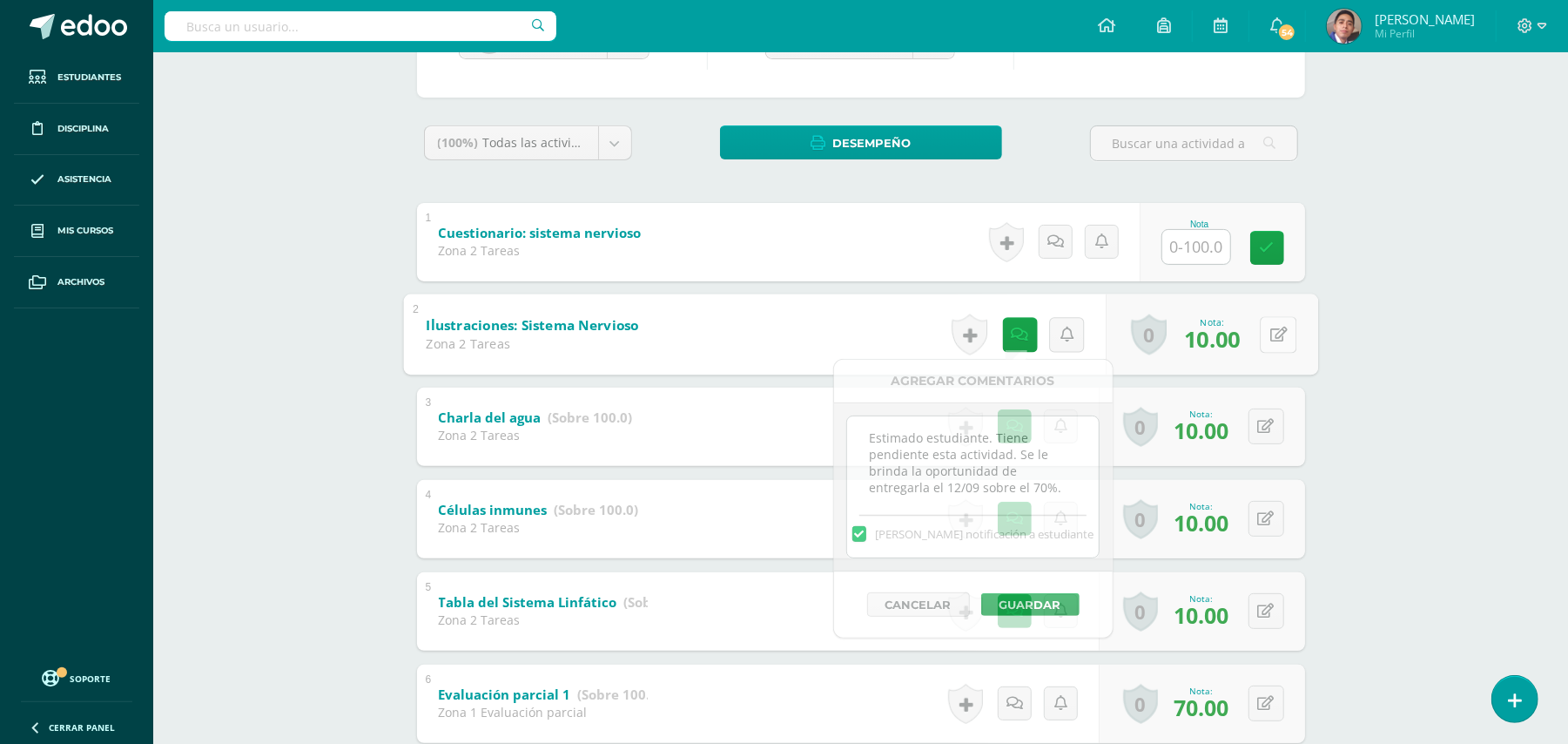
click at [1275, 329] on icon at bounding box center [1278, 334] width 18 height 15
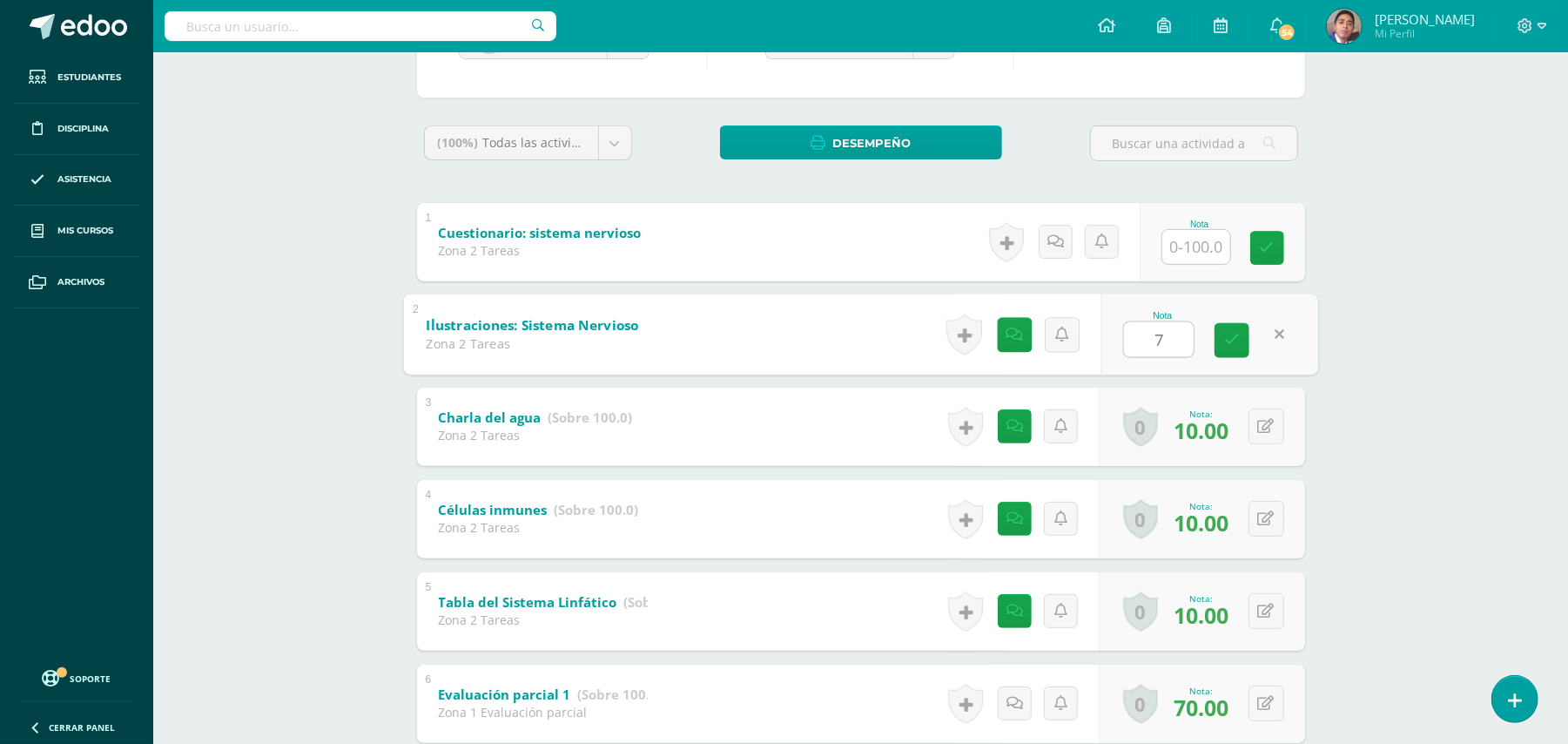
type input "70"
click at [1328, 391] on div "[PERSON_NAME] [PERSON_NAME] [PERSON_NAME] [PERSON_NAME] [PERSON_NAME] [PERSON_N…" at bounding box center [861, 723] width 958 height 1564
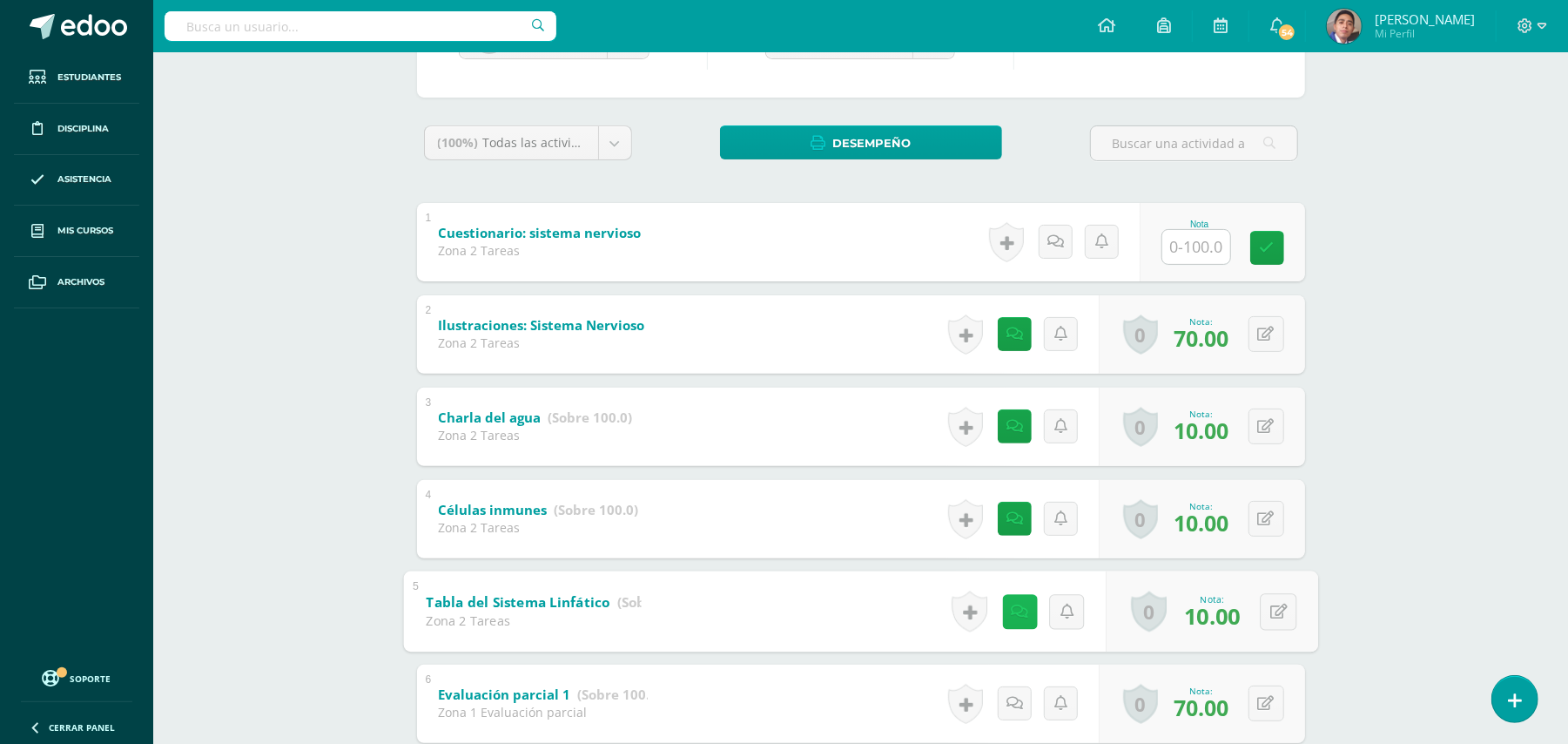
click at [1015, 608] on icon at bounding box center [1019, 611] width 18 height 15
click at [1289, 612] on button at bounding box center [1278, 611] width 36 height 36
type input "100"
click at [1372, 615] on div "Biología Bas II Octavo Básicos "A" Herramientas Detalle de asistencias Activida…" at bounding box center [861, 662] width 1414 height 1684
click at [342, 298] on div "Biología Bas II Octavo Básicos "A" Herramientas Detalle de asistencias Activida…" at bounding box center [861, 662] width 1414 height 1684
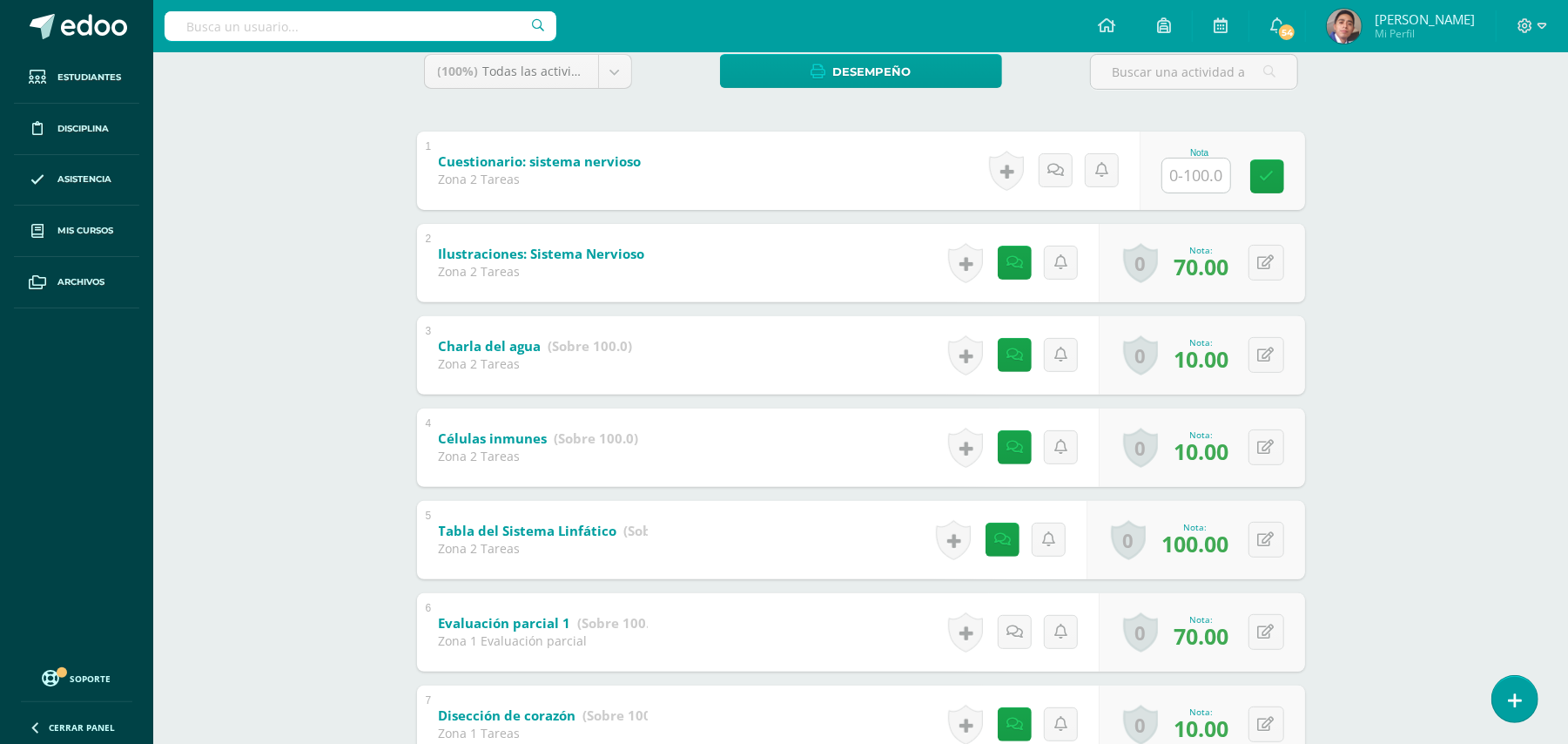
scroll to position [603, 0]
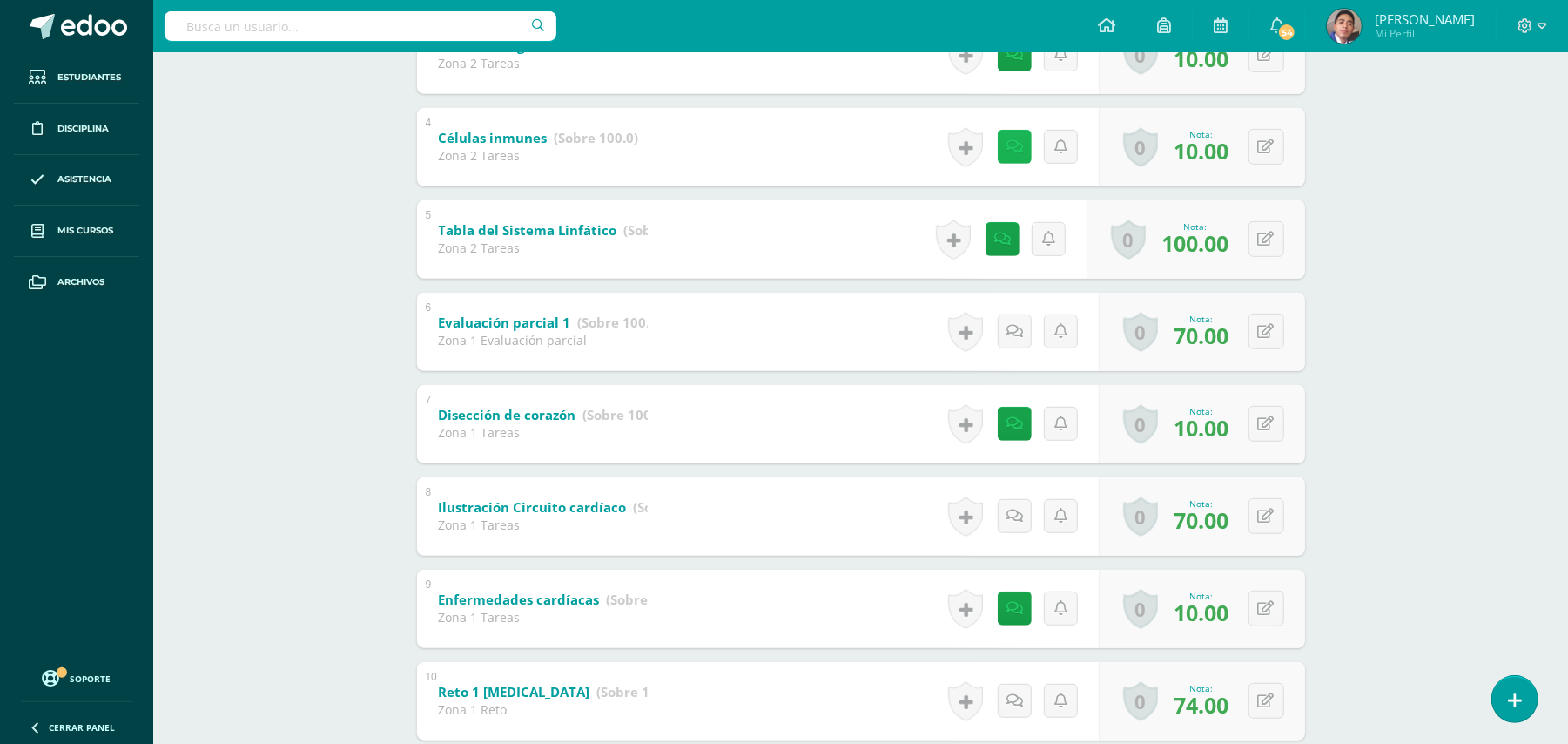
click at [1017, 133] on link at bounding box center [1014, 146] width 34 height 34
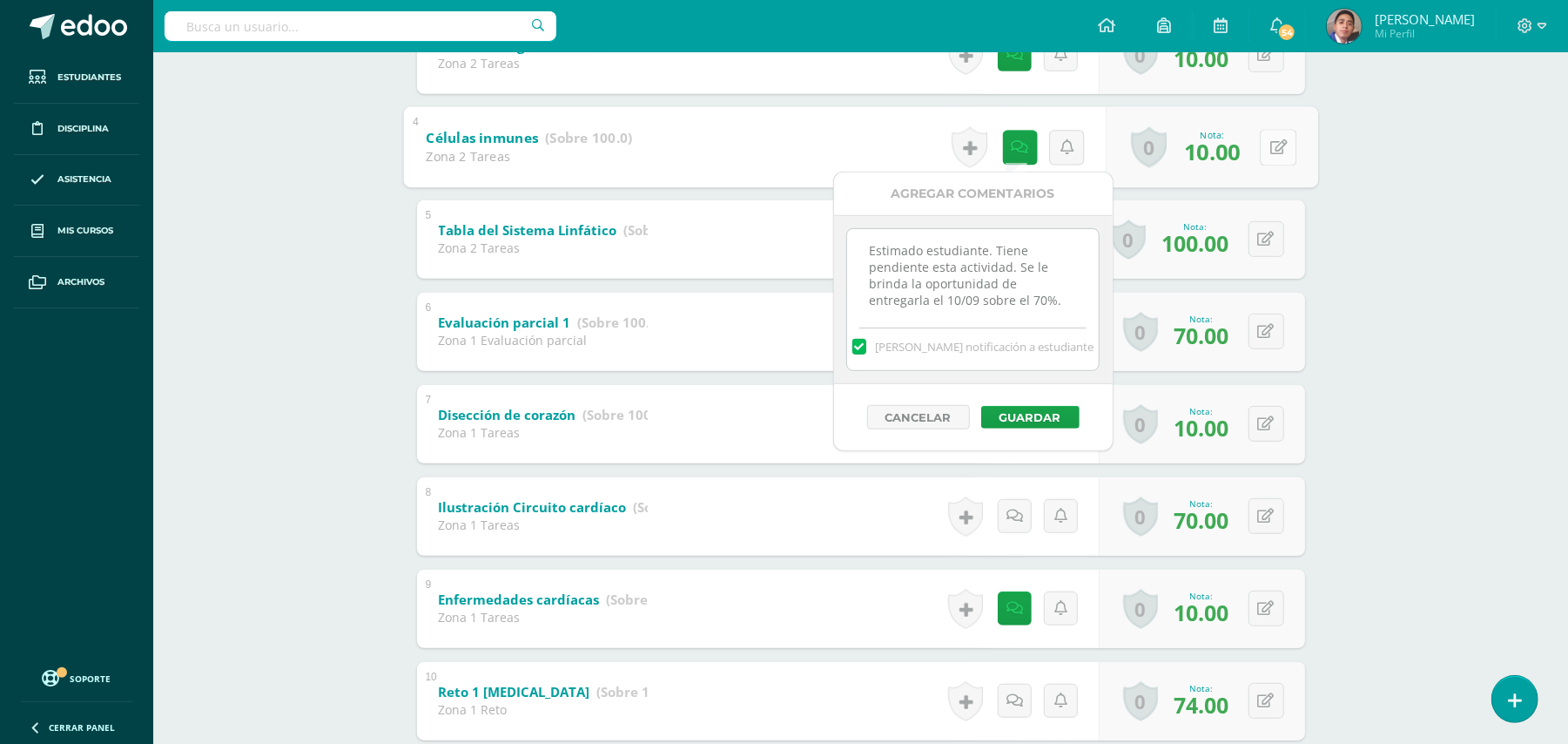
click at [1285, 148] on icon at bounding box center [1278, 147] width 18 height 15
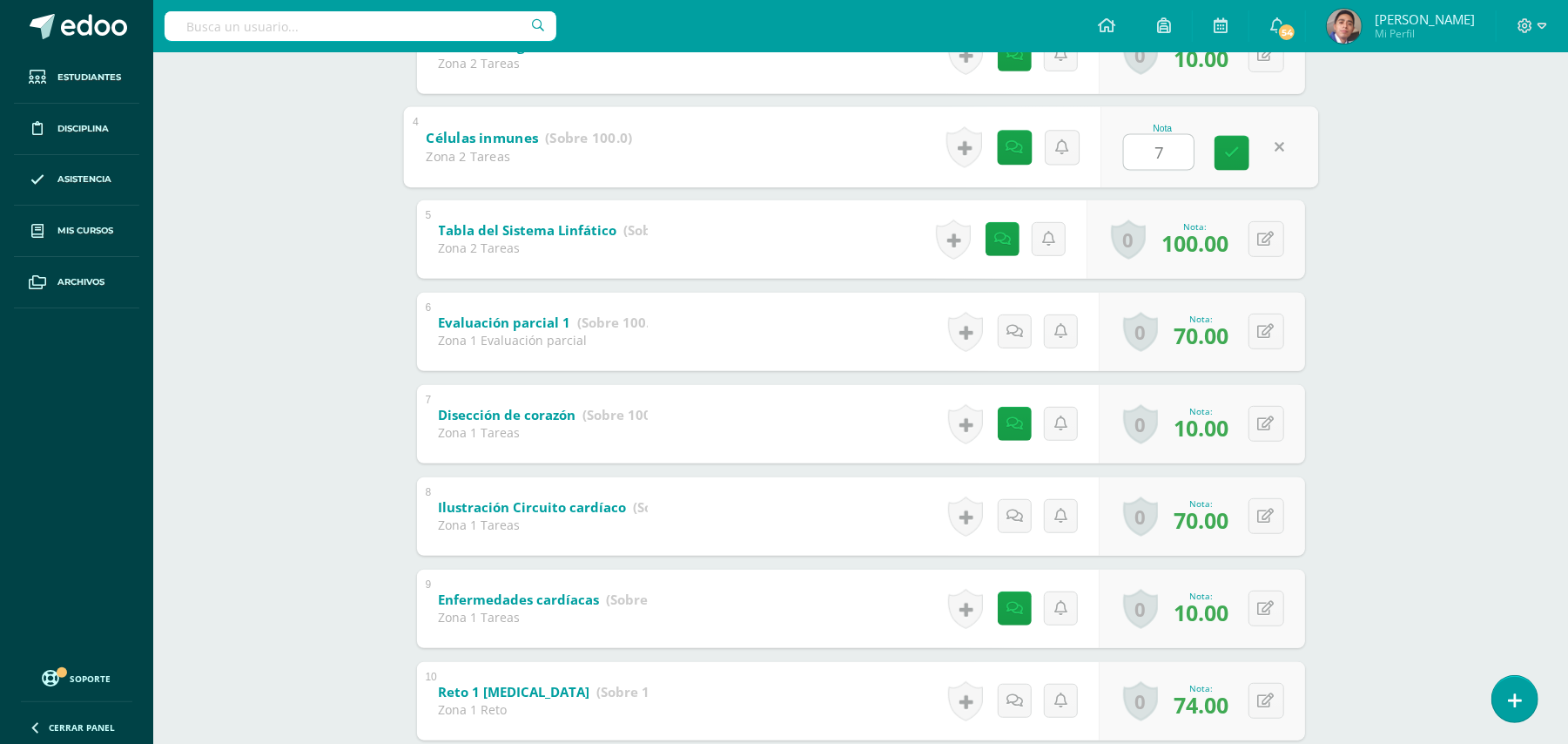
type input "70"
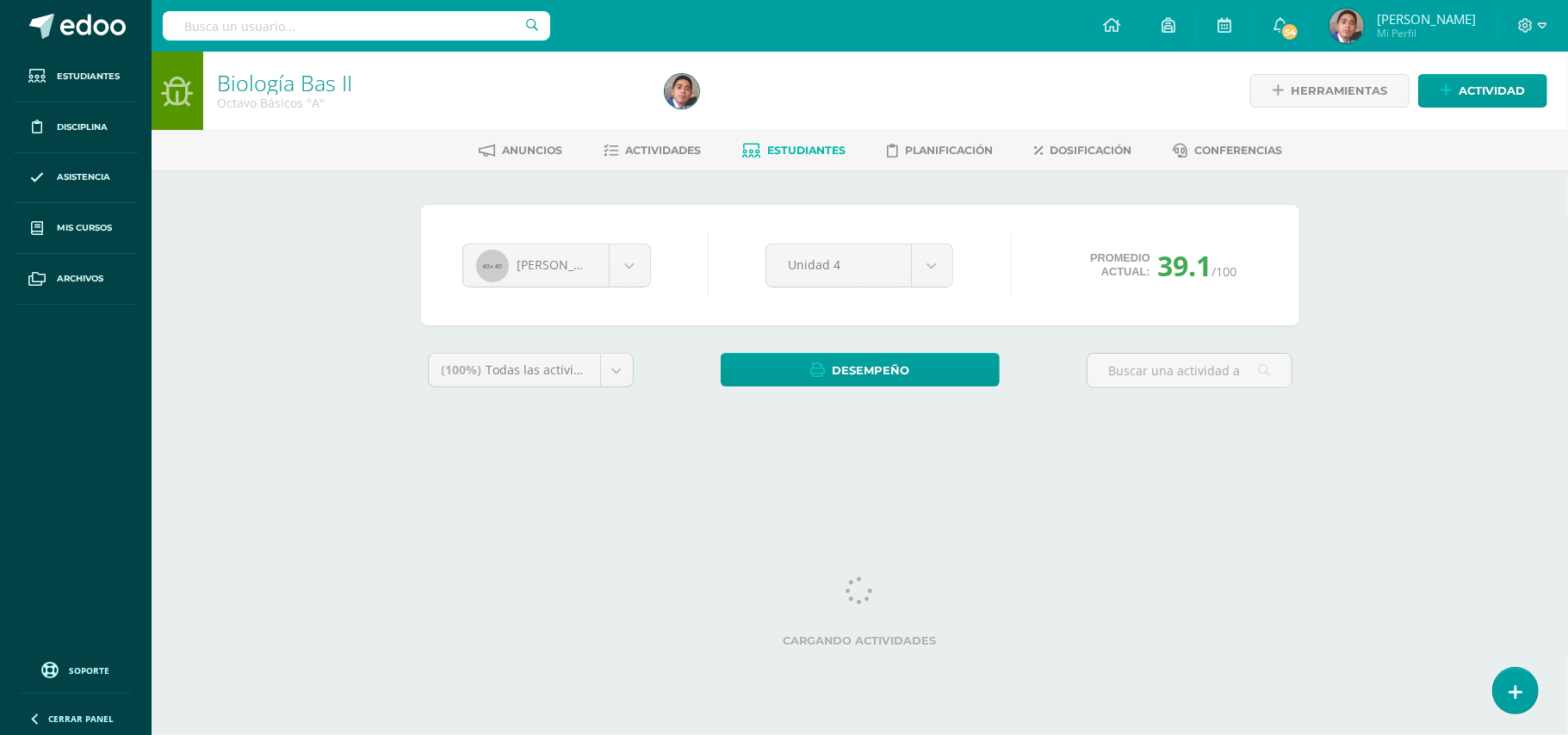
click at [1342, 208] on div "Biología Bas II Octavo Básicos "A" Herramientas Detalle de asistencias Activida…" at bounding box center [859, 258] width 1416 height 412
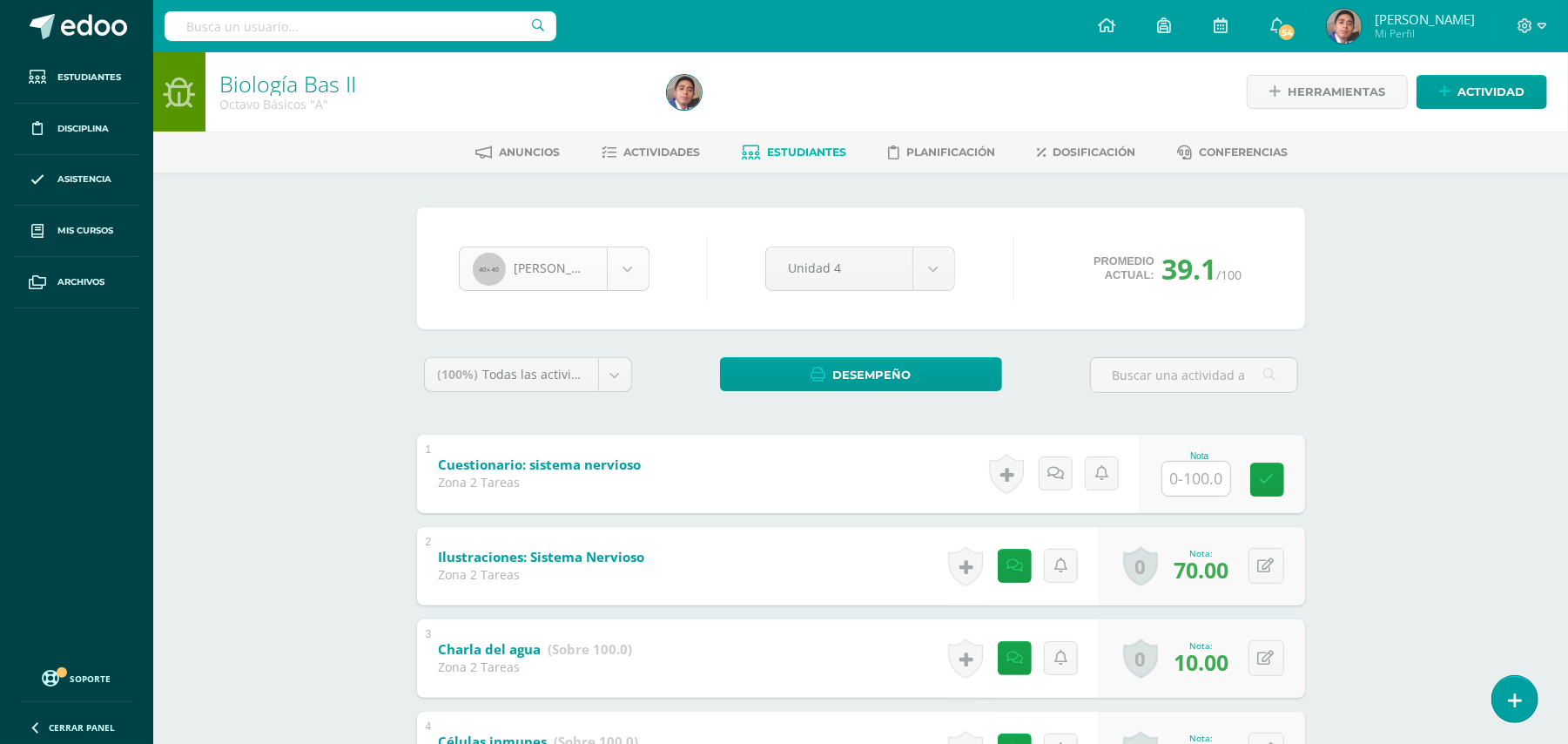
click at [620, 266] on body "Estudiantes Disciplina Asistencia Mis cursos Archivos Soporte Ayuda Reportar un…" at bounding box center [784, 727] width 1568 height 1454
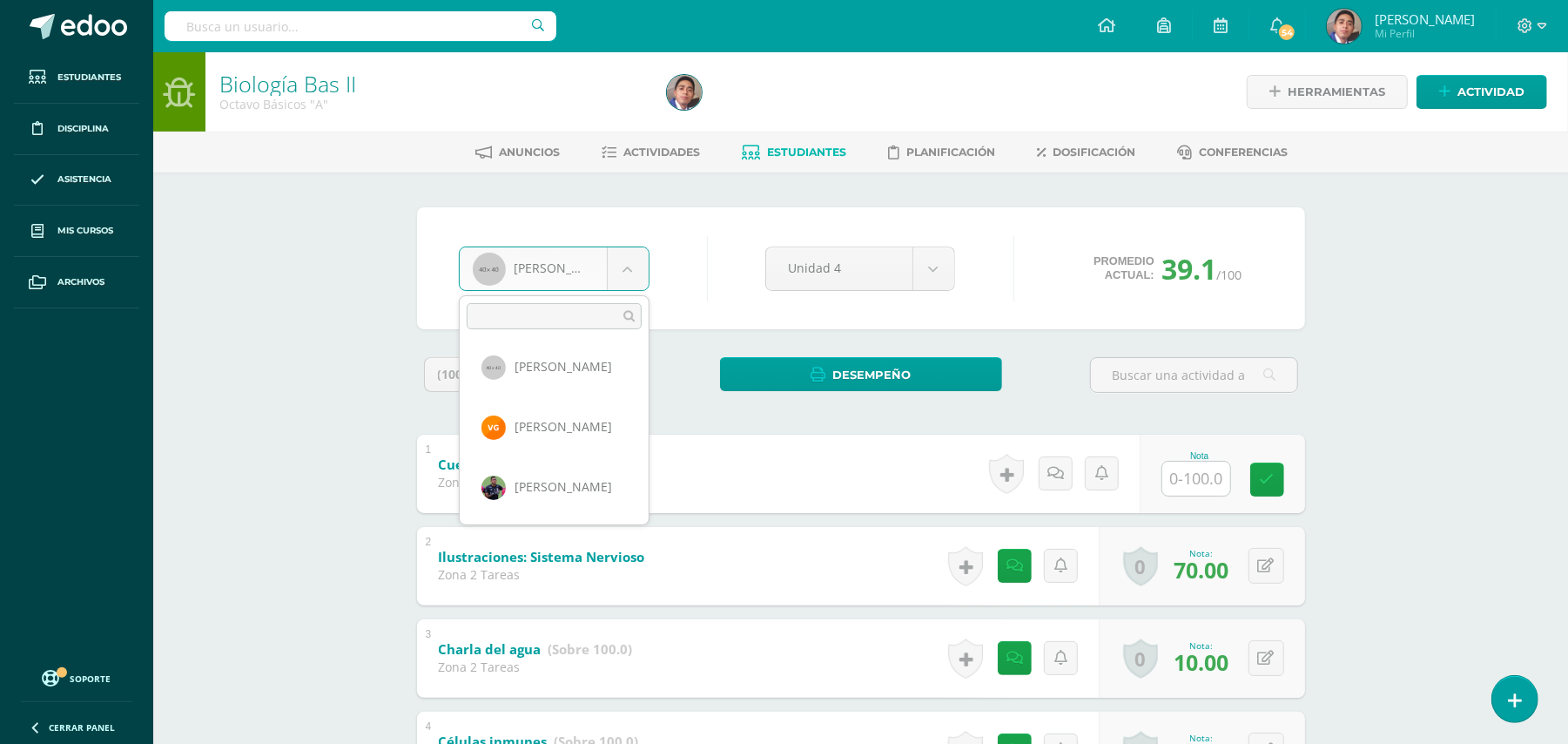
scroll to position [186, 0]
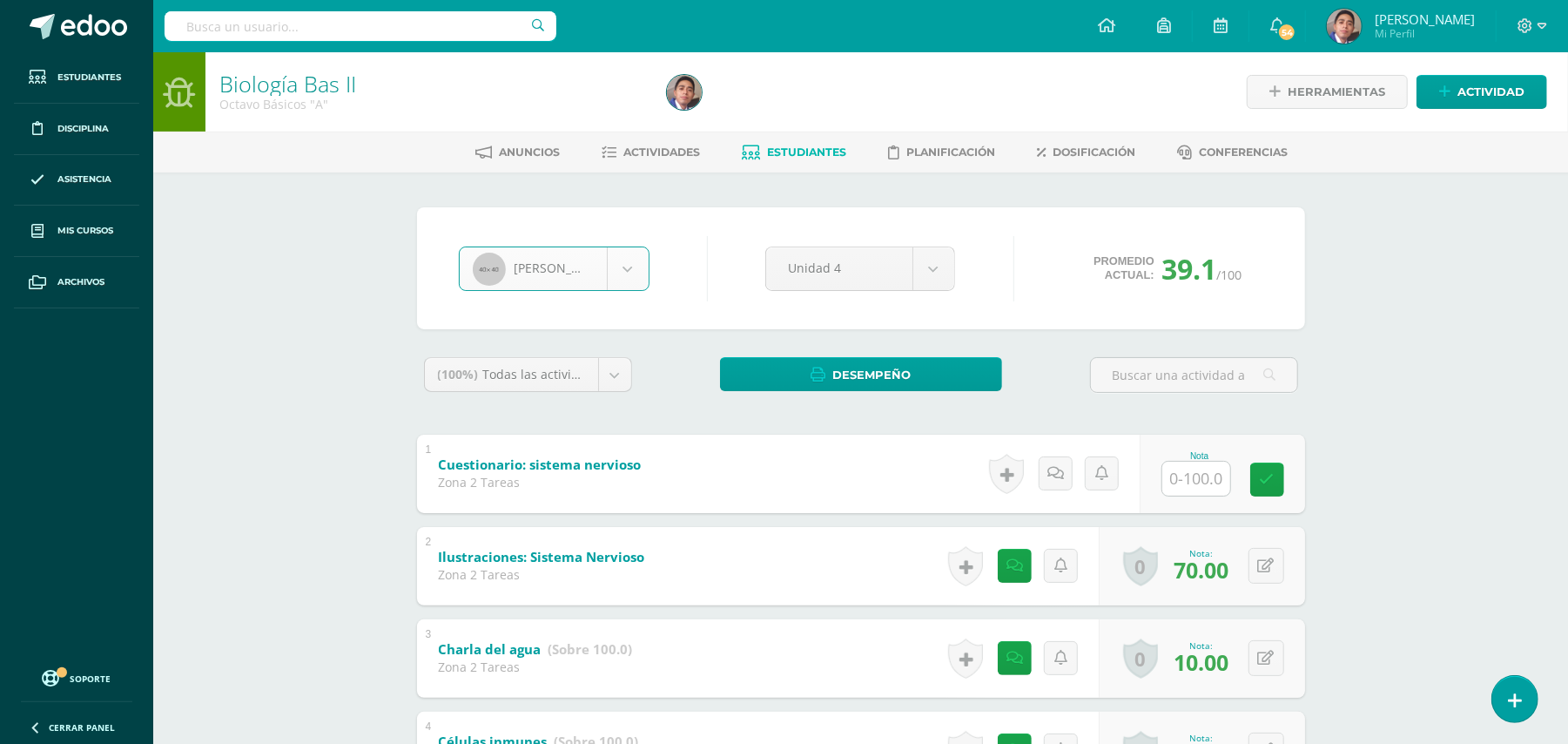
select select "182"
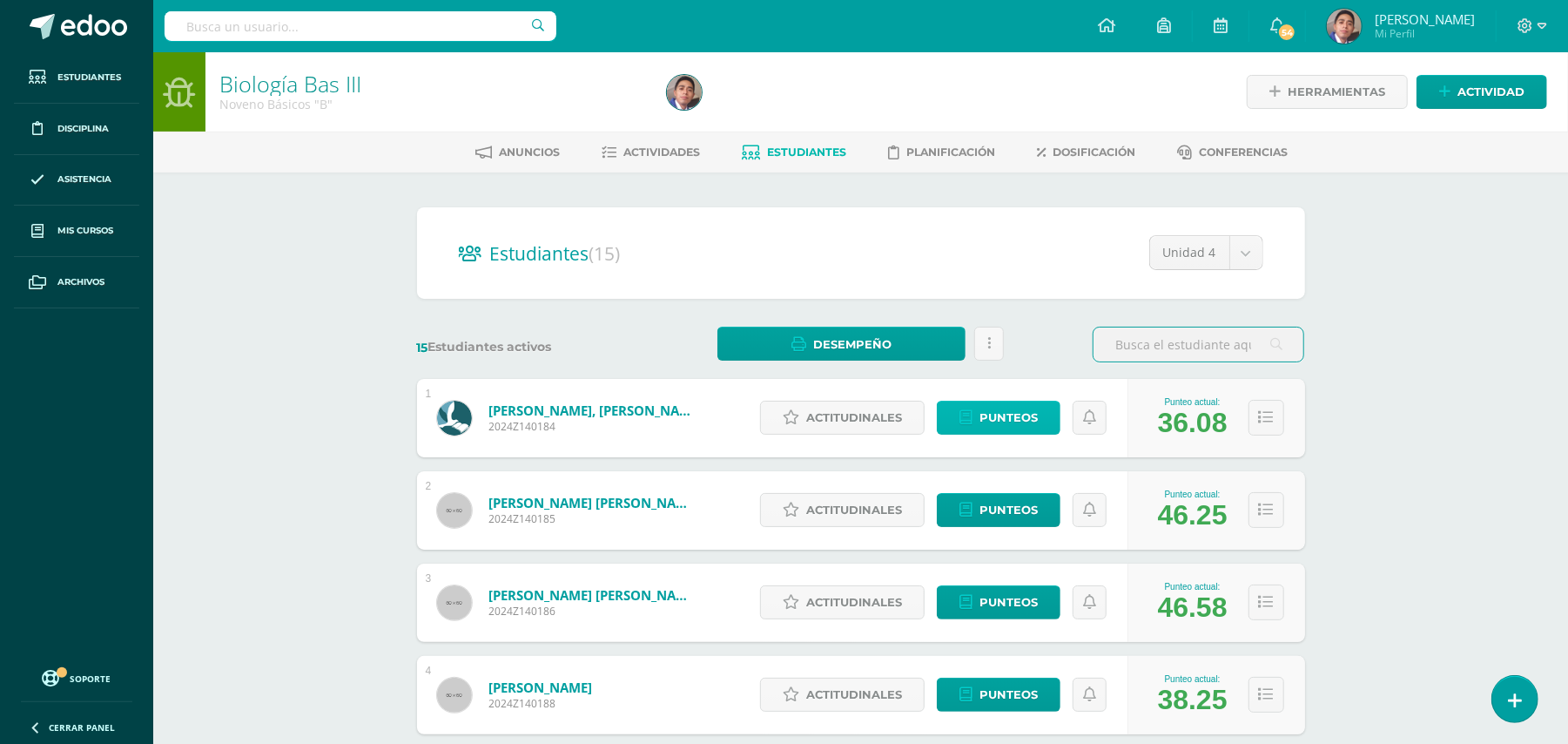
click at [1039, 409] on link "Punteos" at bounding box center [998, 417] width 124 height 34
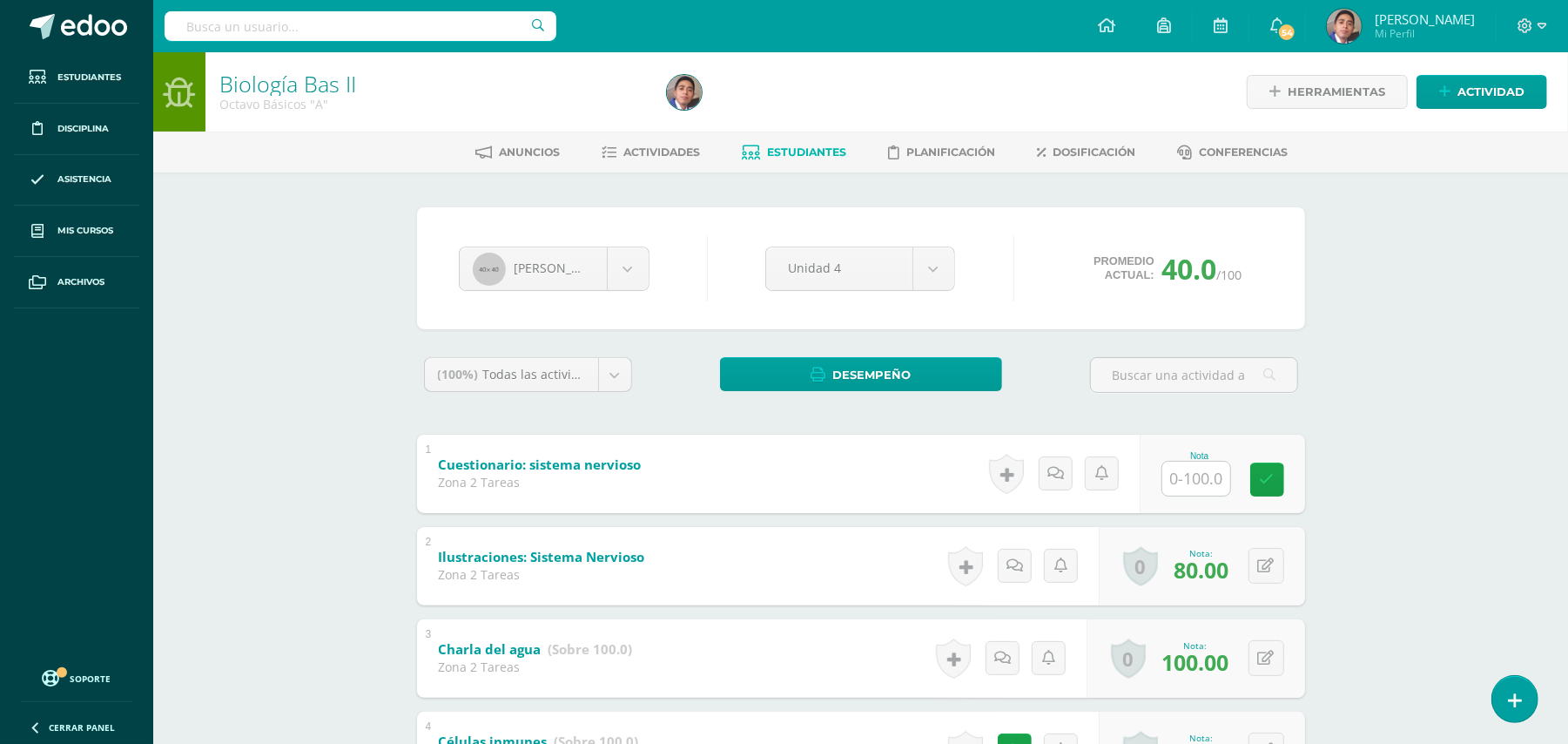
click at [209, 454] on div "Biología Bas II Octavo Básicos "A" Herramientas Detalle de asistencias Activida…" at bounding box center [861, 752] width 1414 height 1401
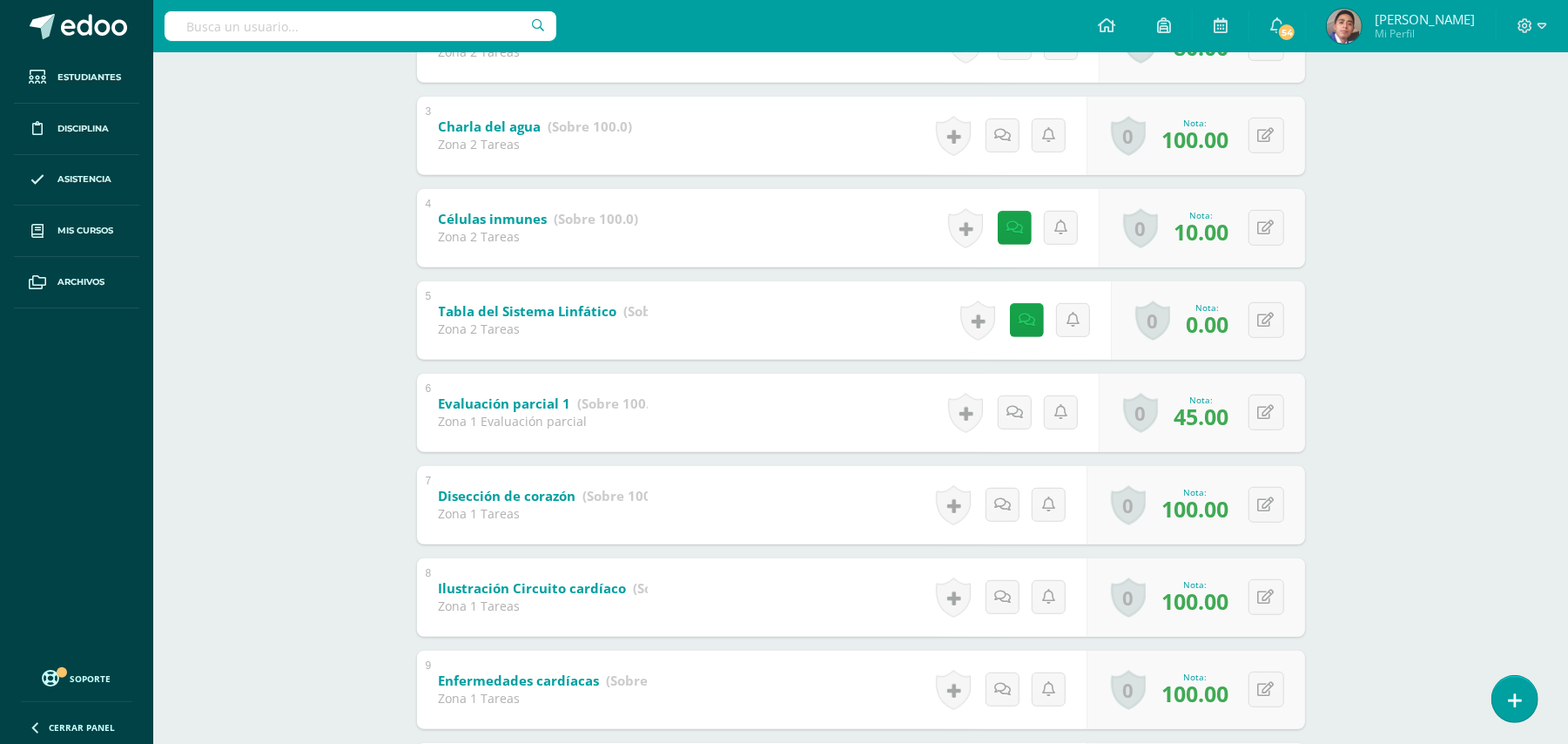
scroll to position [476, 0]
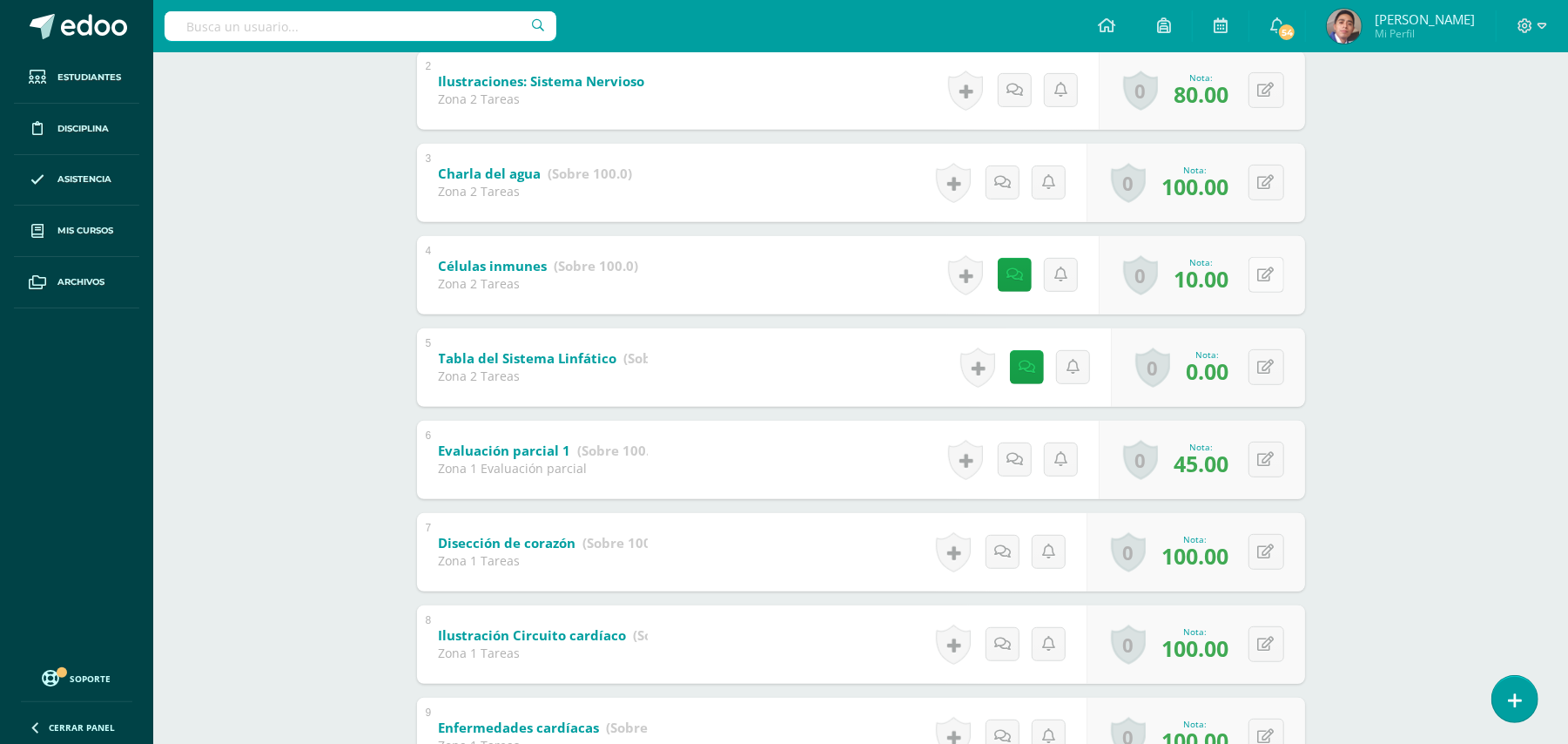
click at [1267, 272] on icon at bounding box center [1266, 275] width 17 height 15
type input "70"
click at [1467, 345] on div "Biología Bas II Octavo Básicos "A" Herramientas Detalle de asistencias Activida…" at bounding box center [861, 418] width 1414 height 1684
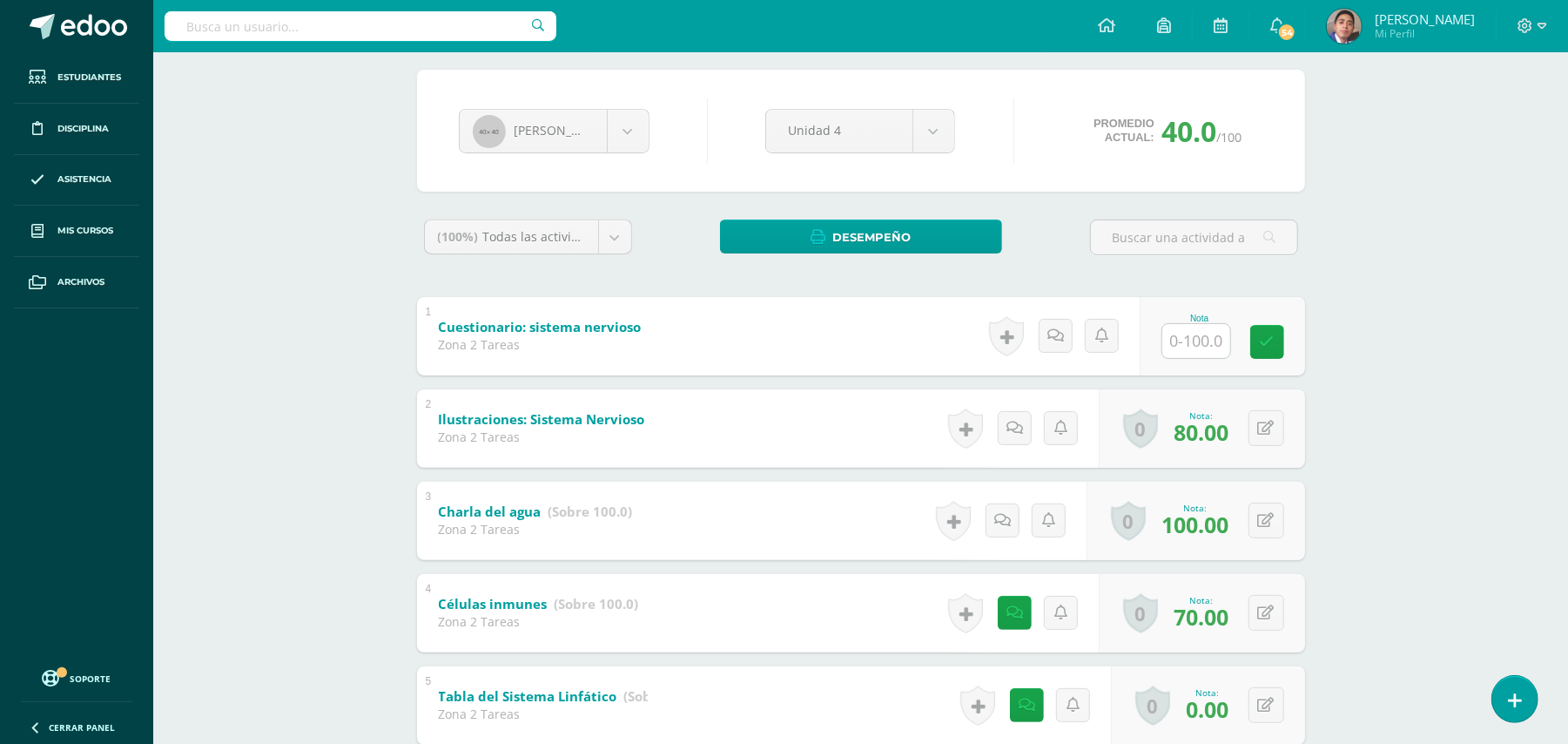
scroll to position [0, 0]
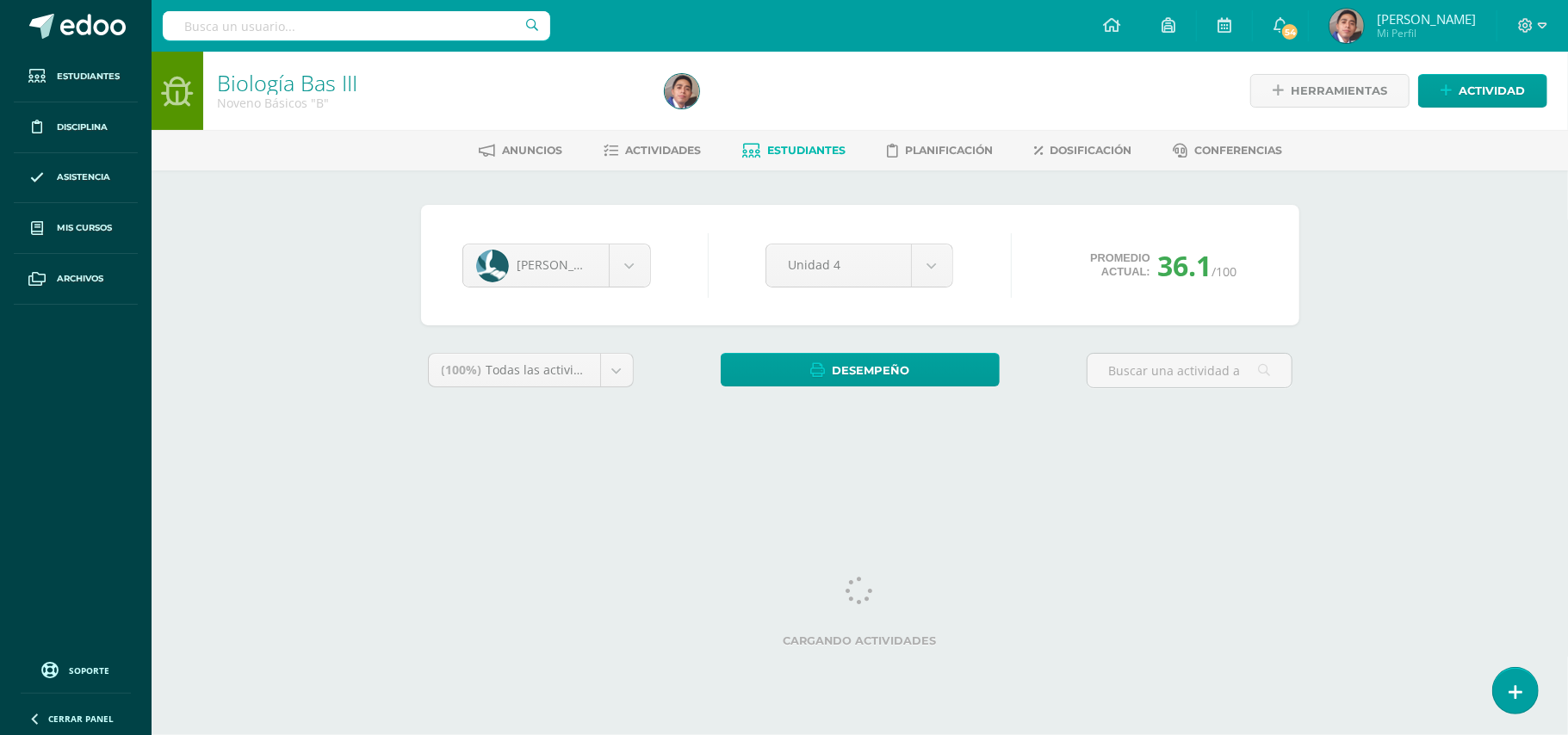
click at [308, 341] on div "Biología Bas III Noveno Básicos "B" Herramientas Detalle de asistencias Activid…" at bounding box center [859, 258] width 1416 height 412
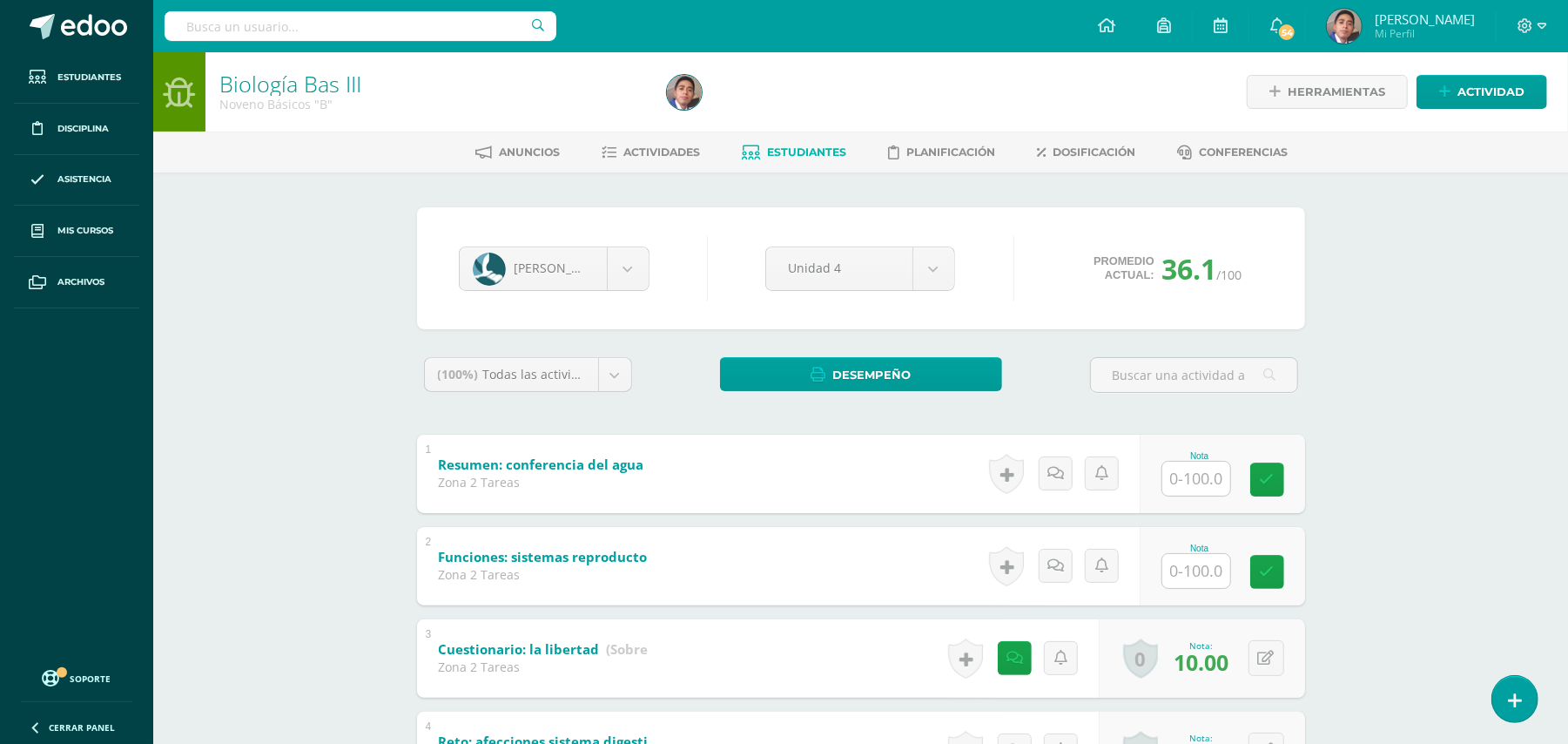
click at [312, 345] on div "Biología Bas III Noveno Básicos "B" Herramientas Detalle de asistencias Activid…" at bounding box center [861, 752] width 1414 height 1401
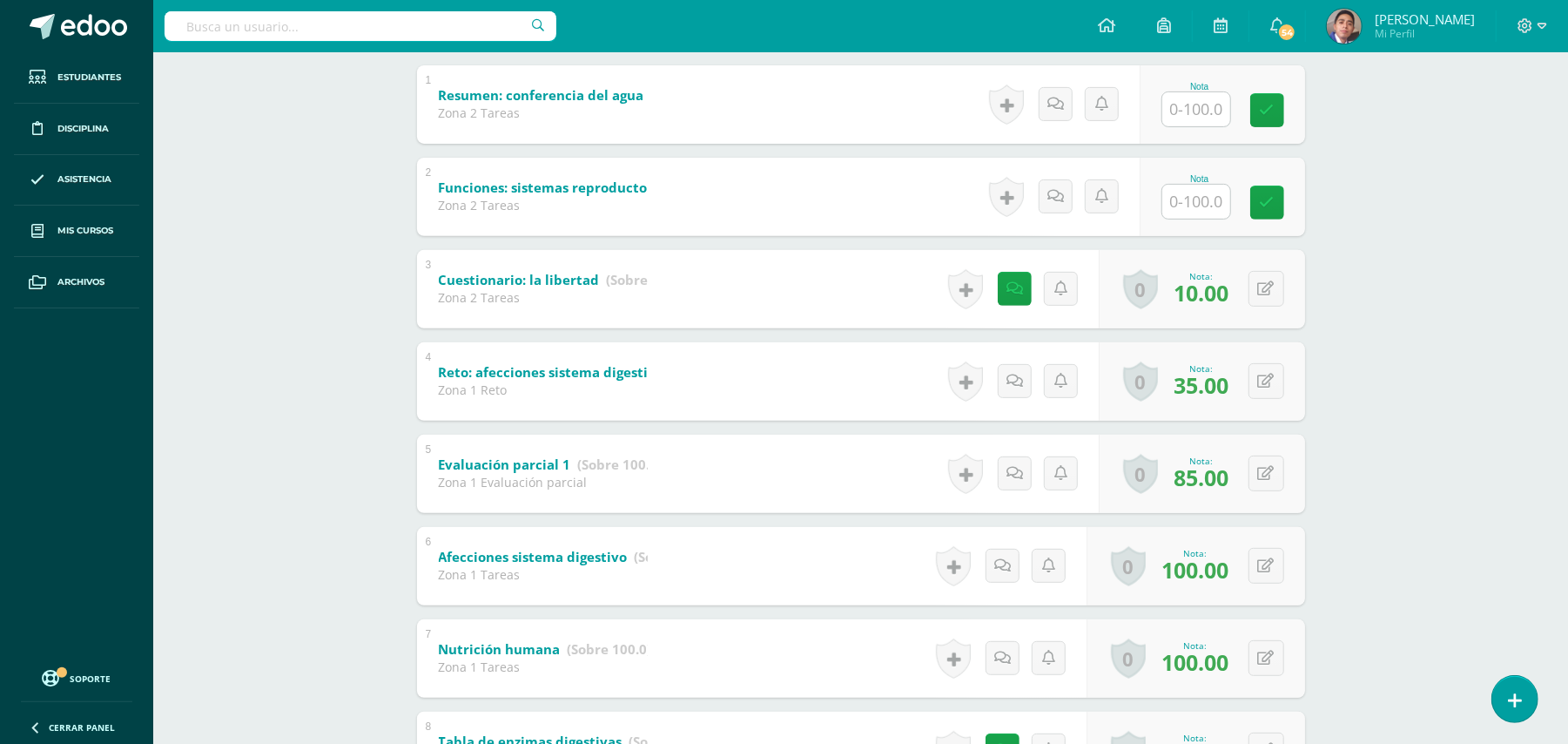
scroll to position [372, 0]
click at [1202, 183] on input "text" at bounding box center [1205, 199] width 70 height 34
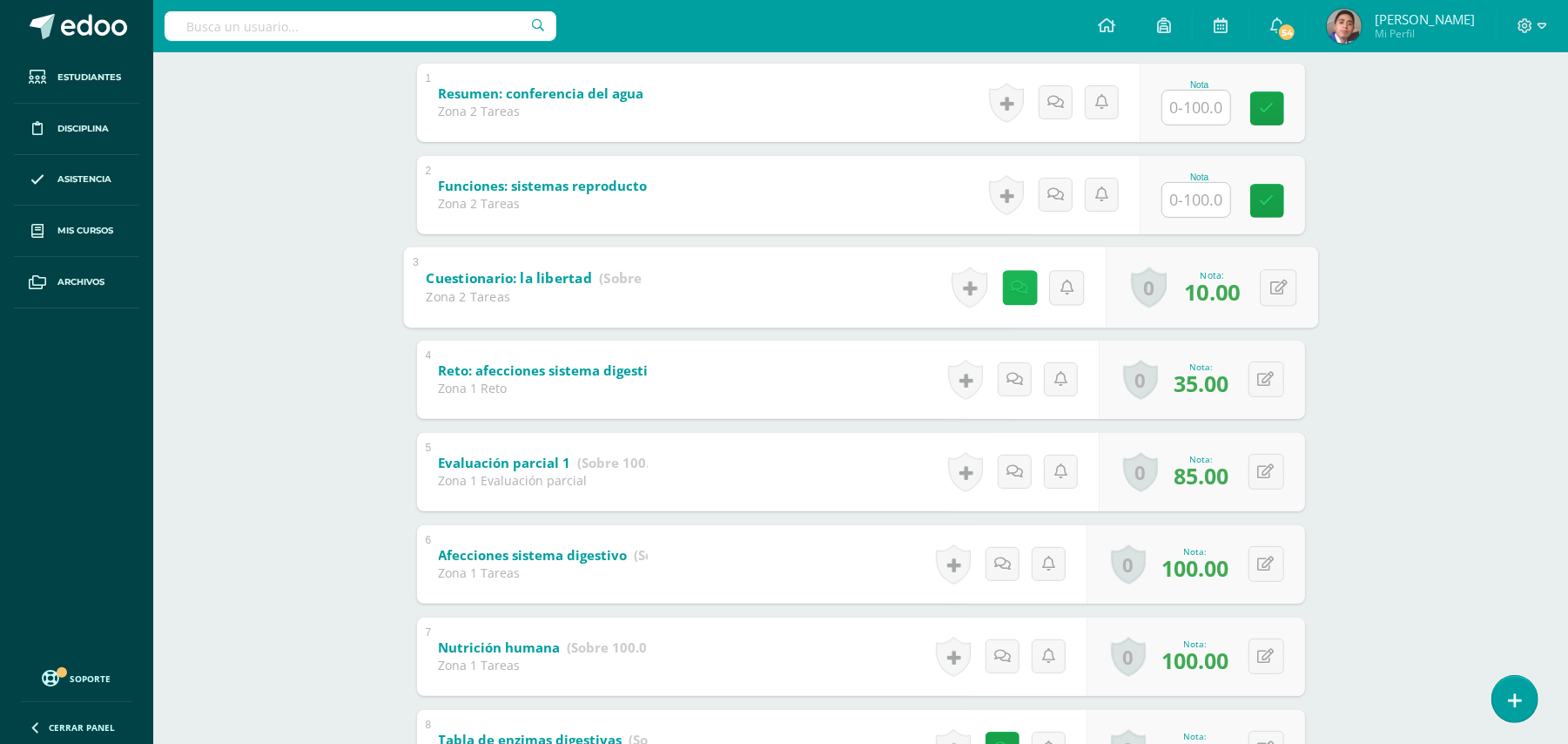
click at [1012, 282] on icon at bounding box center [1019, 287] width 18 height 15
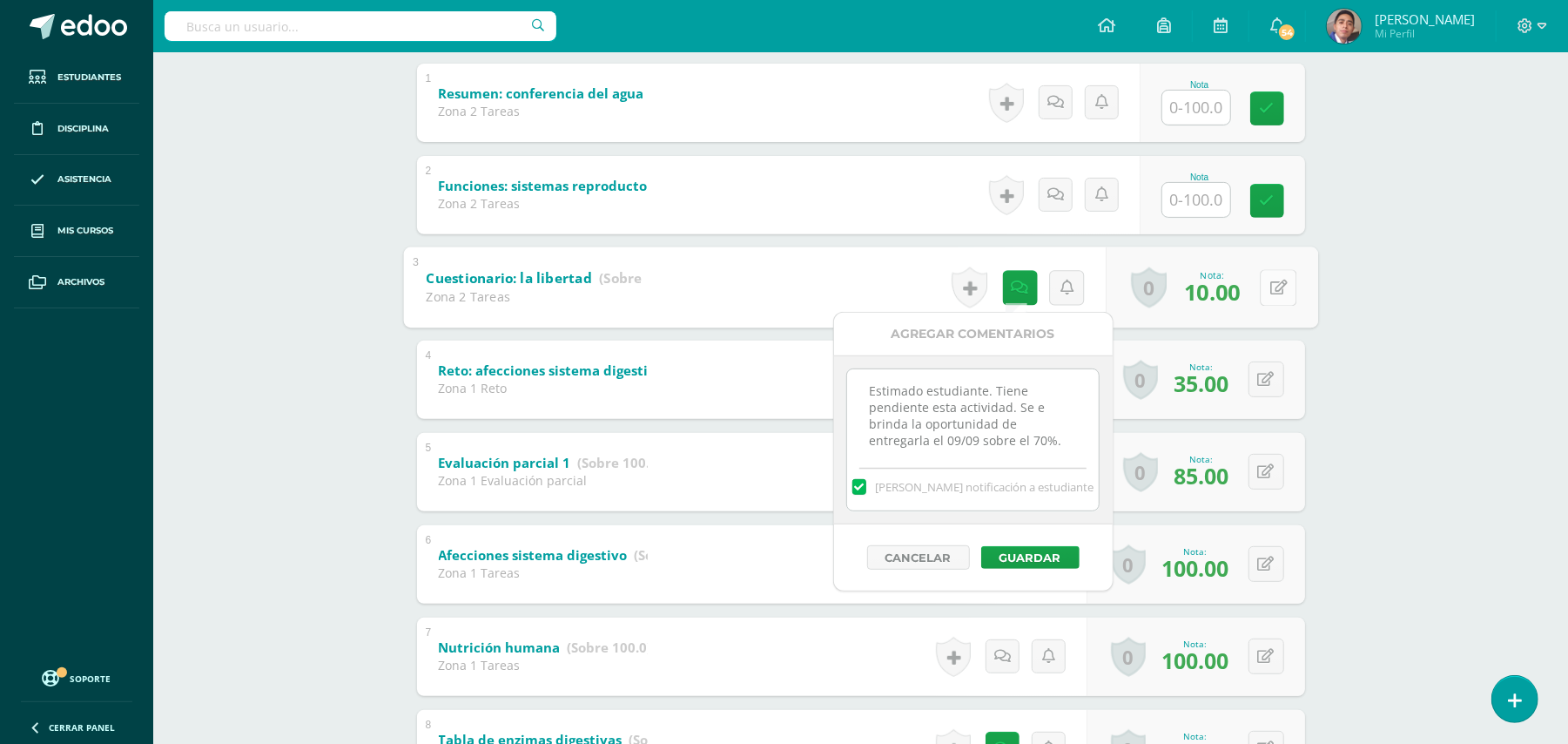
click at [1281, 290] on icon at bounding box center [1278, 287] width 18 height 15
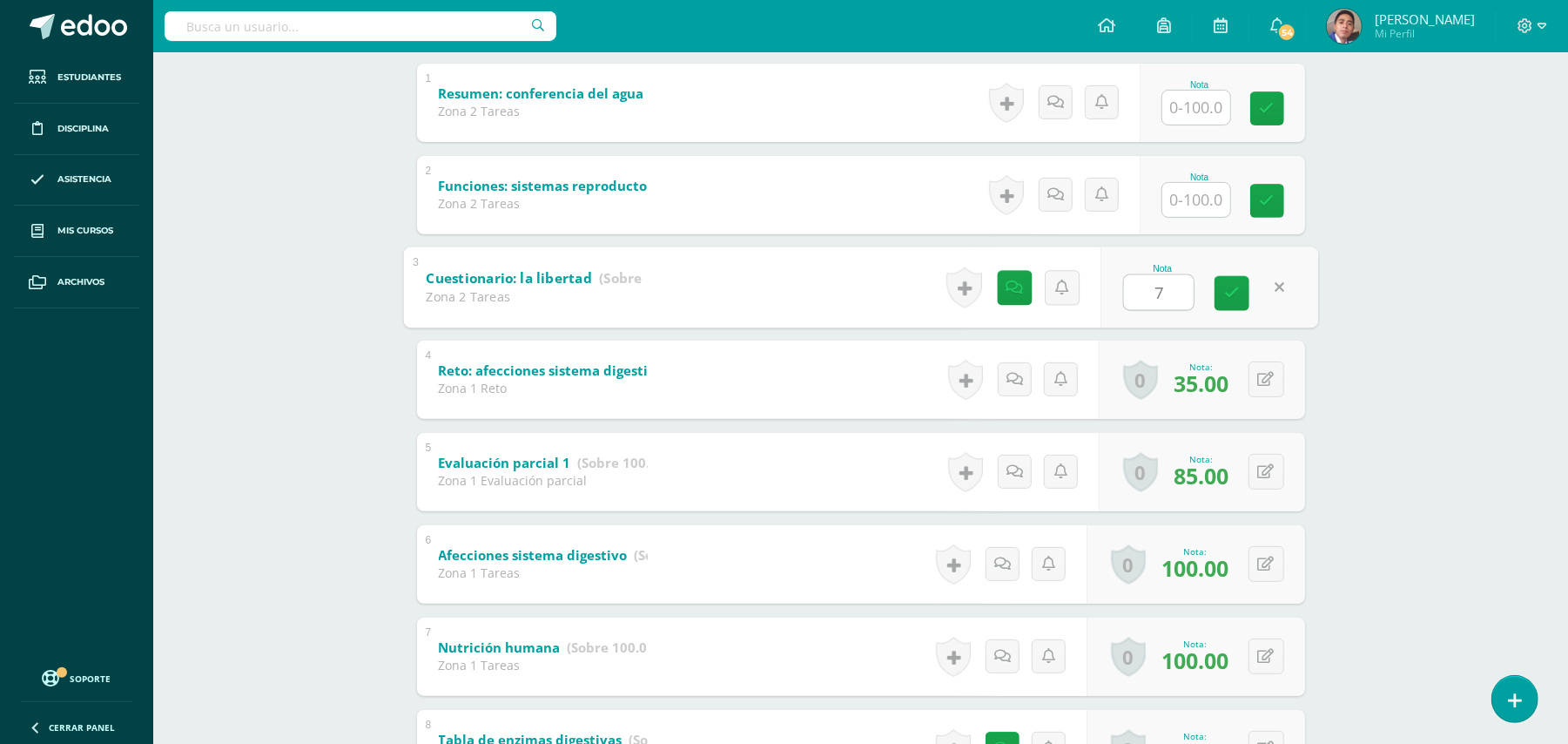
type input "70"
click at [317, 274] on div "Biología Bas III Noveno Básicos "B" Herramientas Detalle de asistencias Activid…" at bounding box center [861, 431] width 1414 height 1500
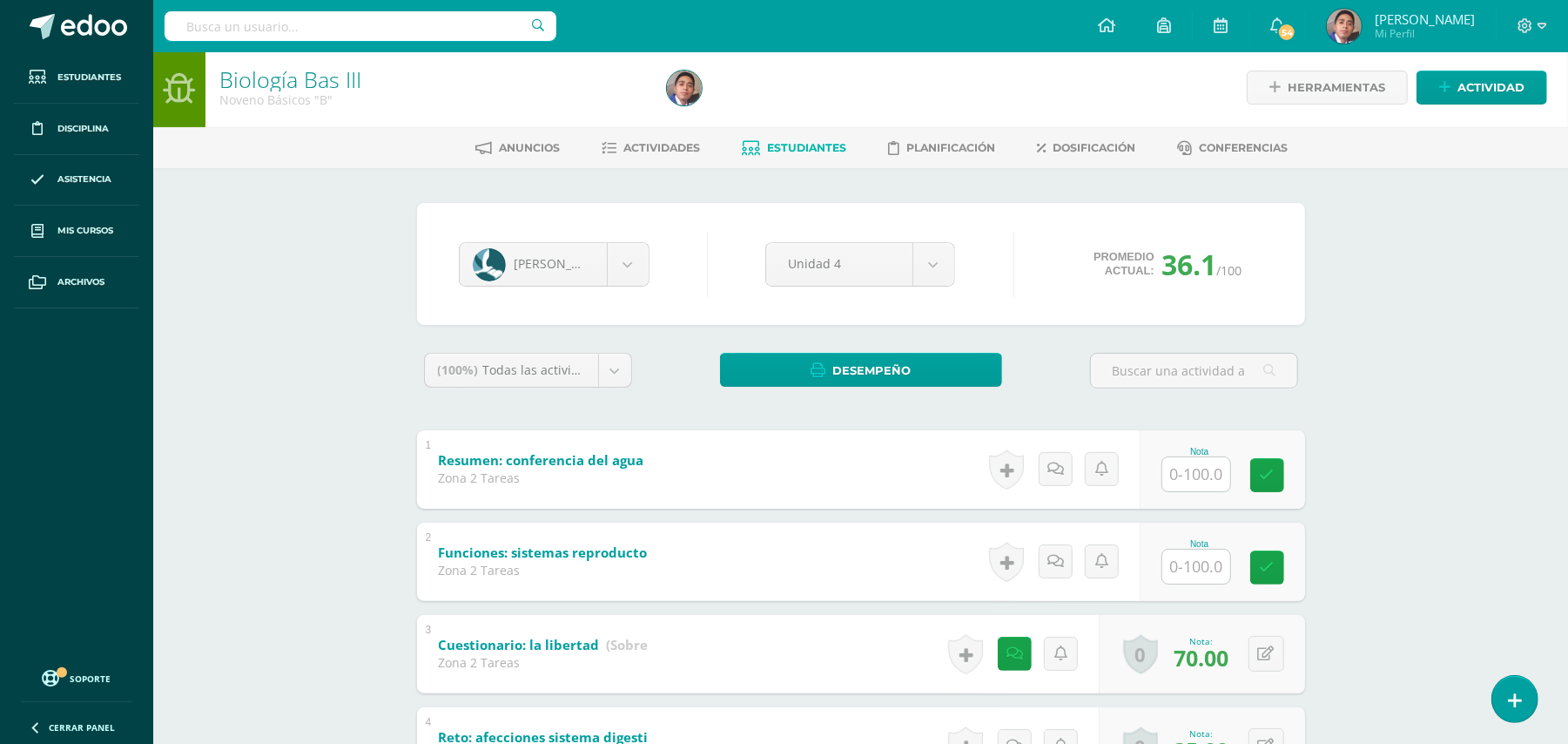
scroll to position [0, 0]
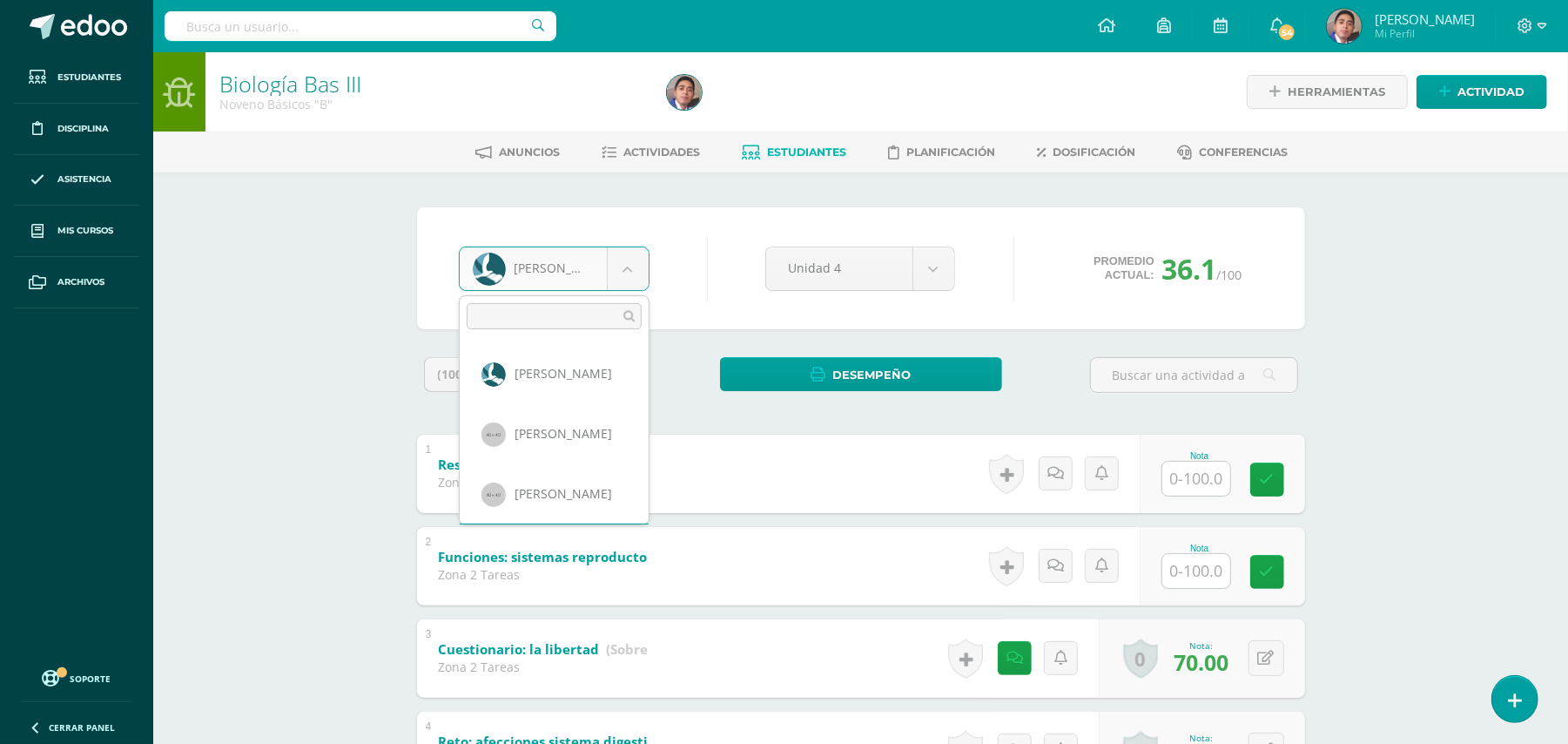
scroll to position [60, 0]
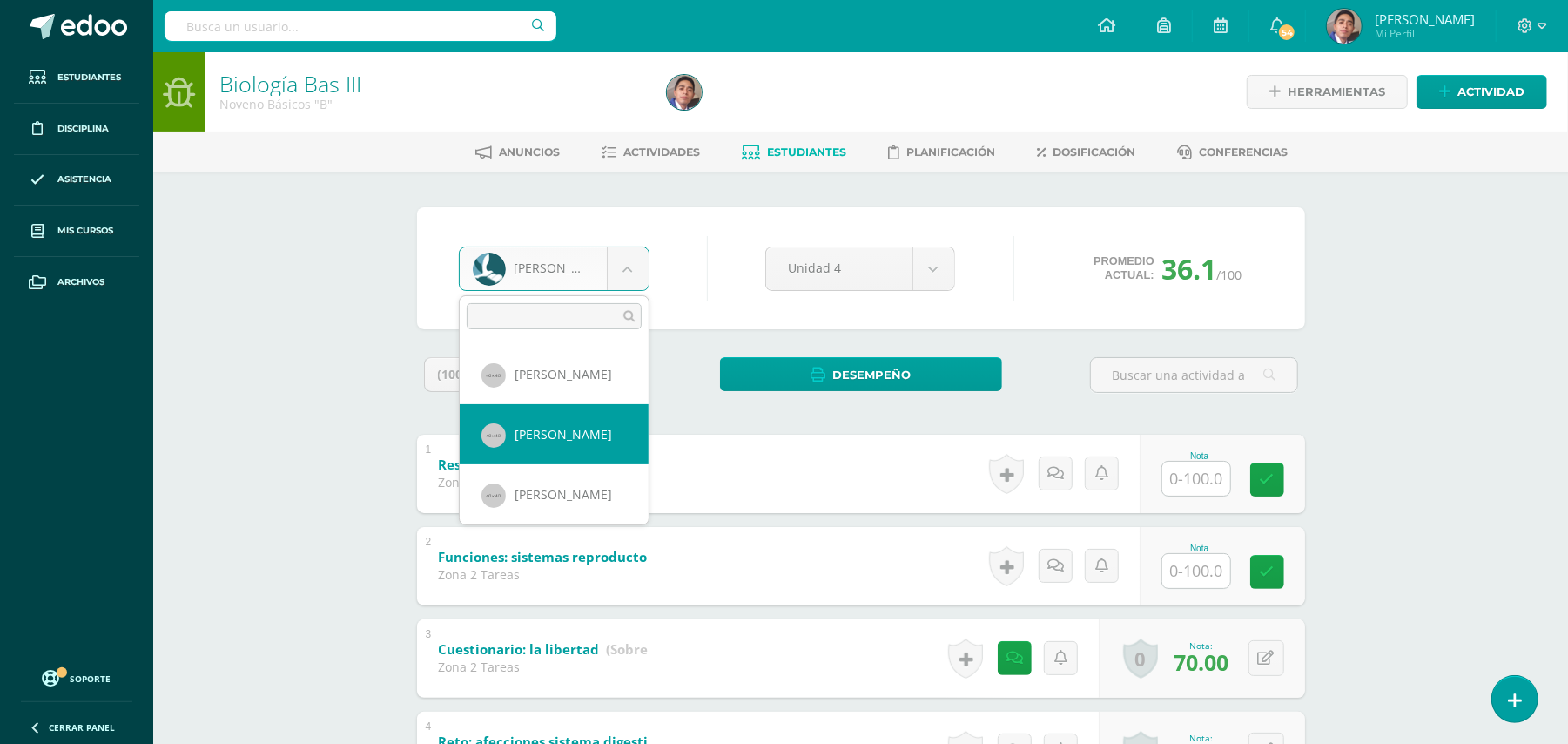
select select "205"
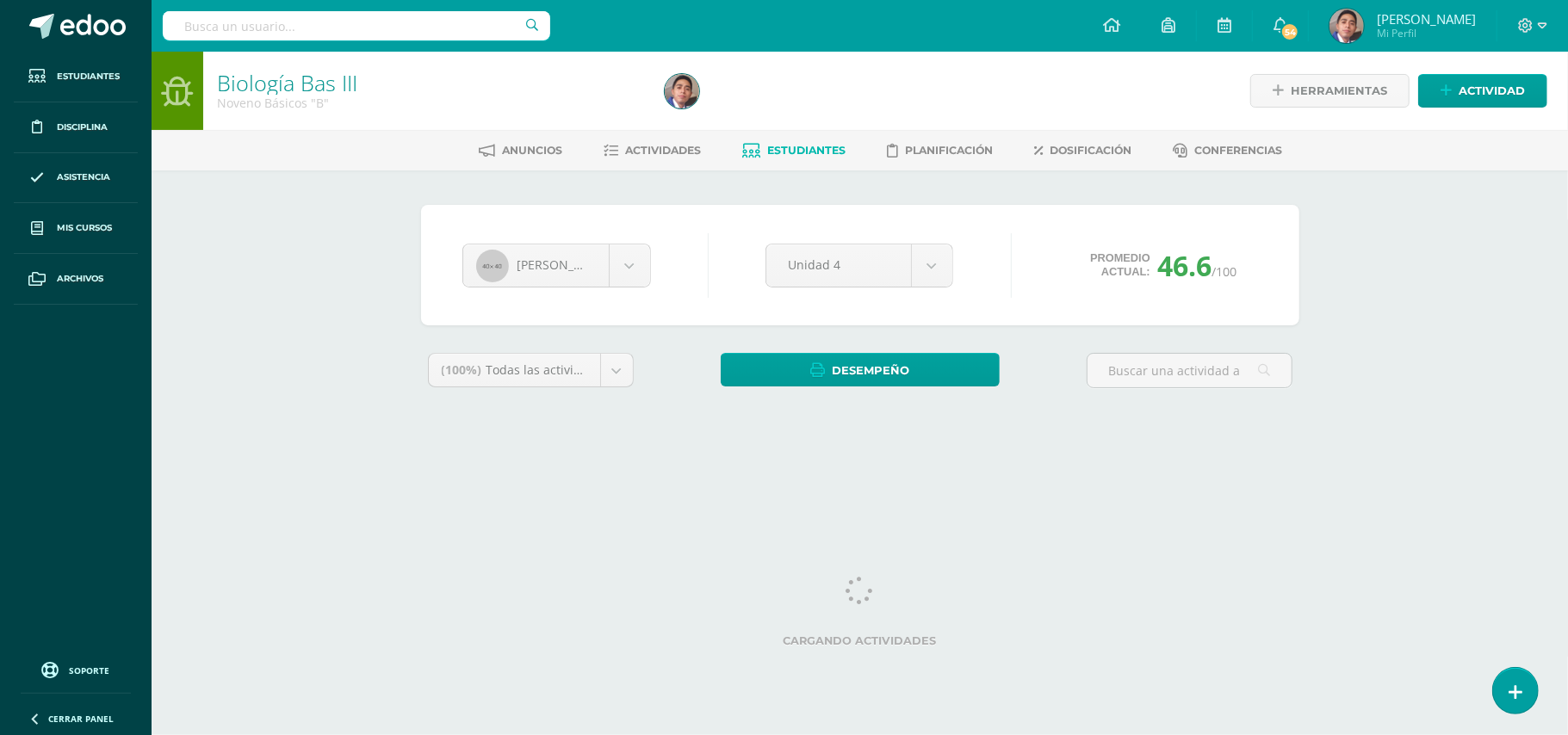
click at [303, 325] on div "Biología Bas III Noveno Básicos "B" Herramientas Detalle de asistencias Activid…" at bounding box center [859, 258] width 1416 height 412
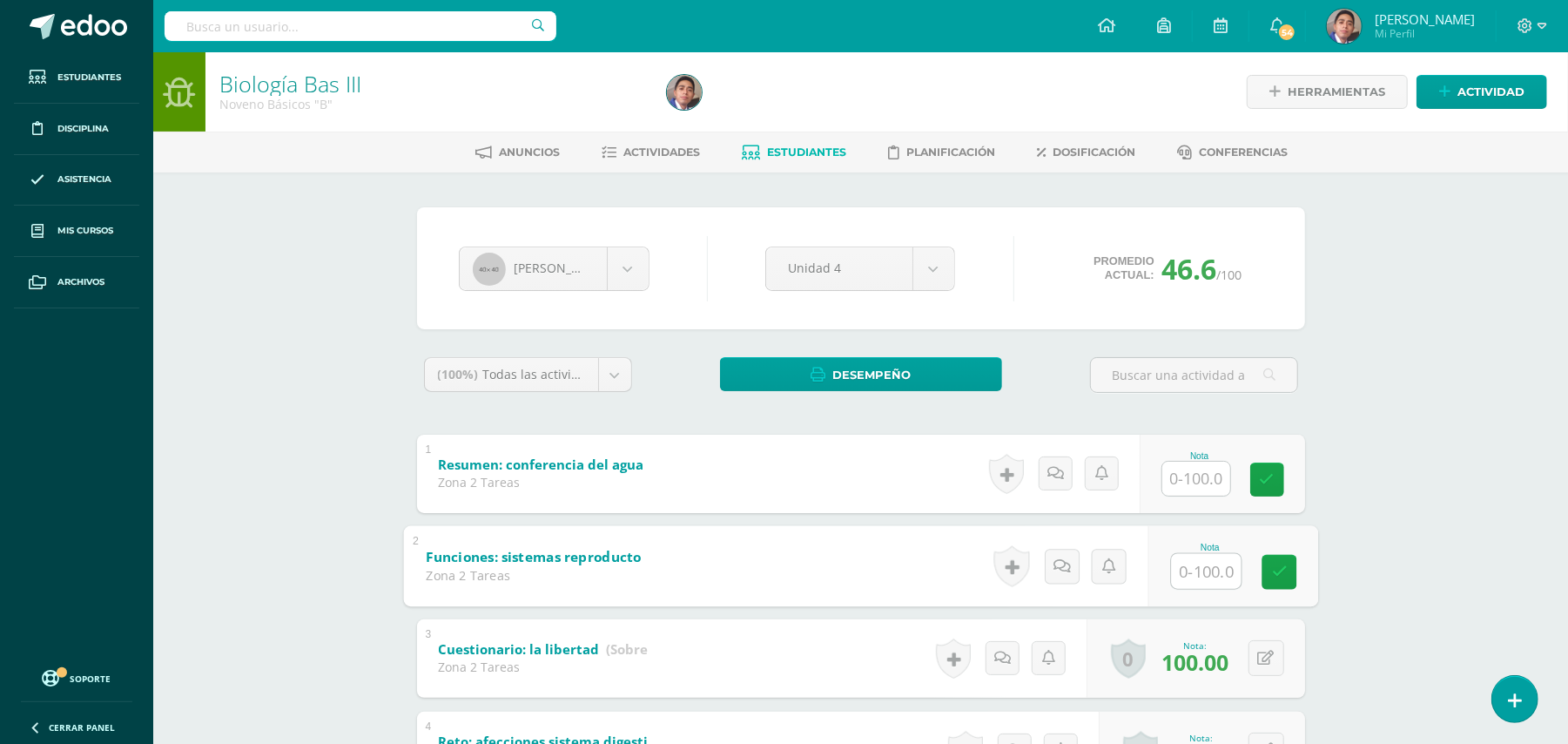
click at [1183, 564] on input "text" at bounding box center [1205, 570] width 70 height 34
type input "100"
click at [1209, 485] on input "text" at bounding box center [1196, 479] width 68 height 34
type input "100"
click at [1389, 498] on div "Biología Bas III Noveno Básicos "B" Herramientas Detalle de asistencias Activid…" at bounding box center [861, 752] width 1414 height 1401
